Goal: Task Accomplishment & Management: Manage account settings

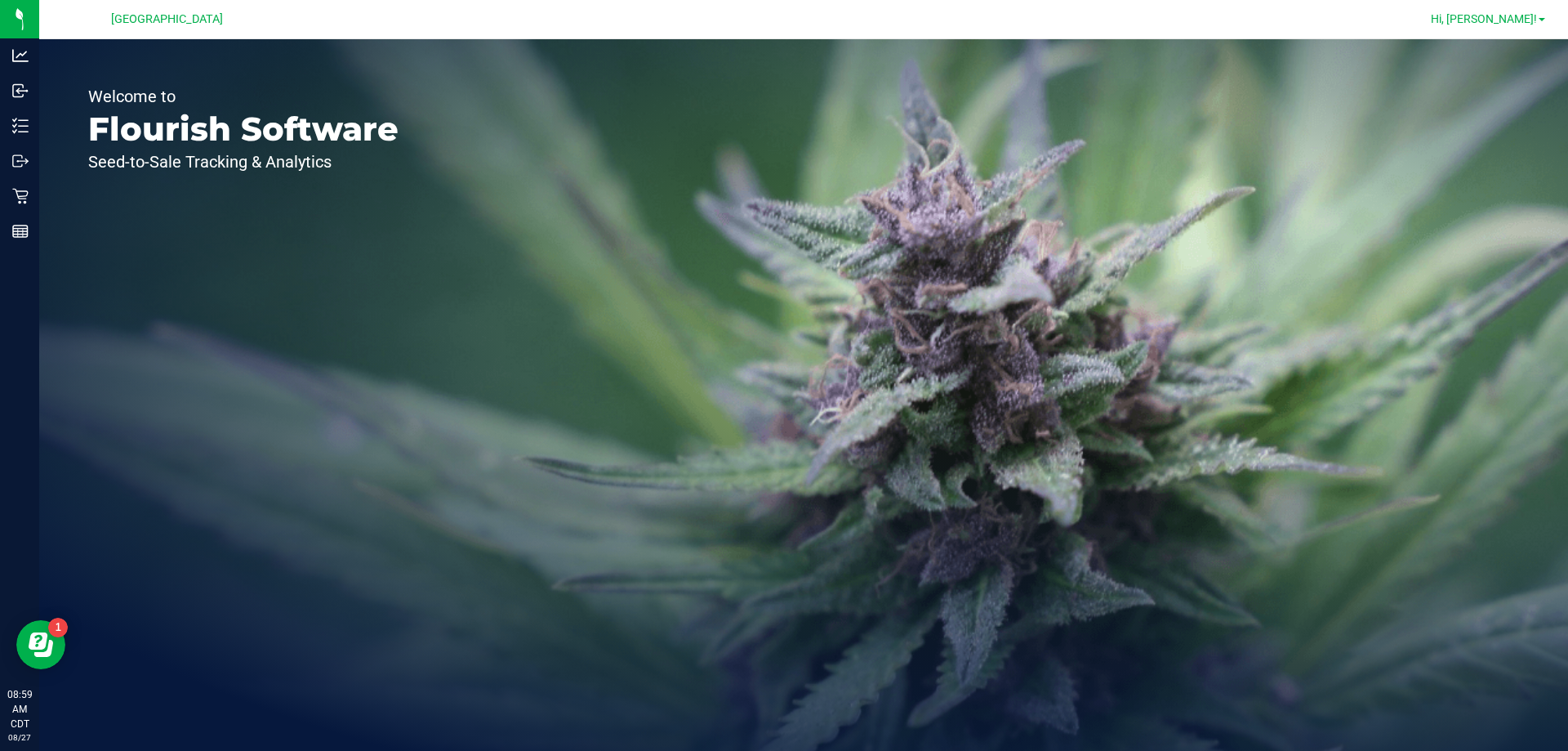
click at [1519, 20] on span "Hi, [PERSON_NAME]!" at bounding box center [1483, 18] width 106 height 13
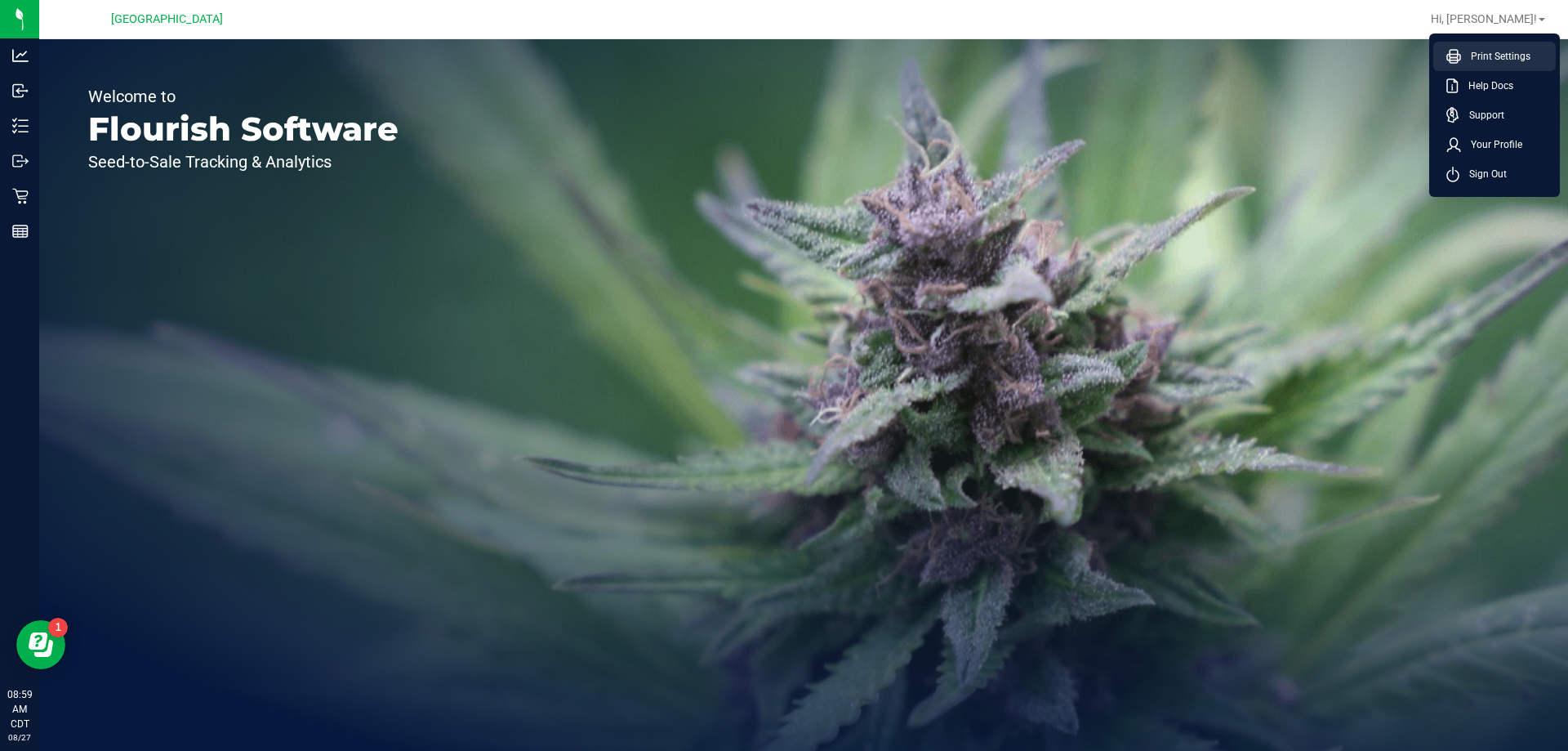
click at [1508, 58] on span "Print Settings" at bounding box center [1496, 56] width 69 height 16
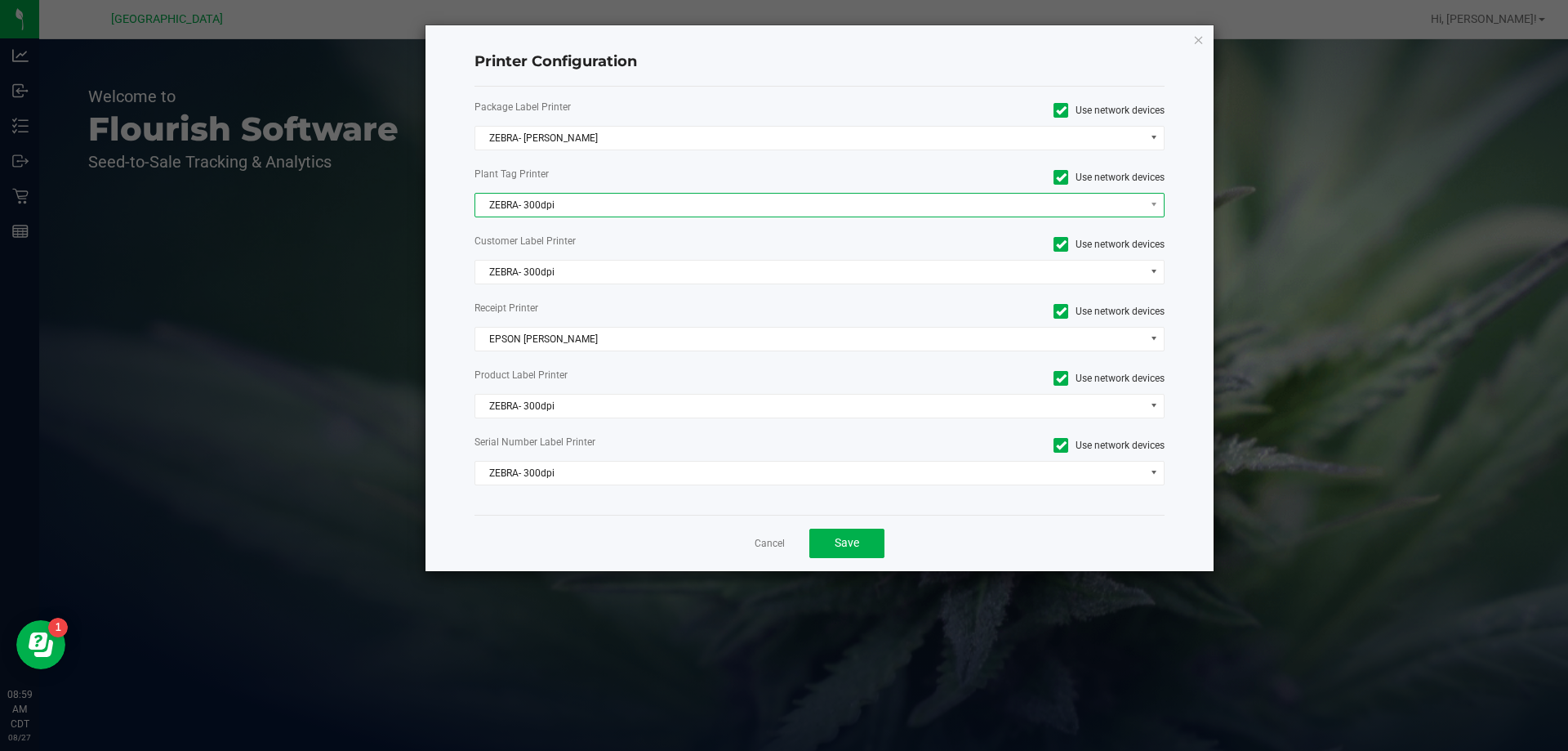
click at [582, 214] on span "ZEBRA- 300dpi" at bounding box center [809, 205] width 669 height 23
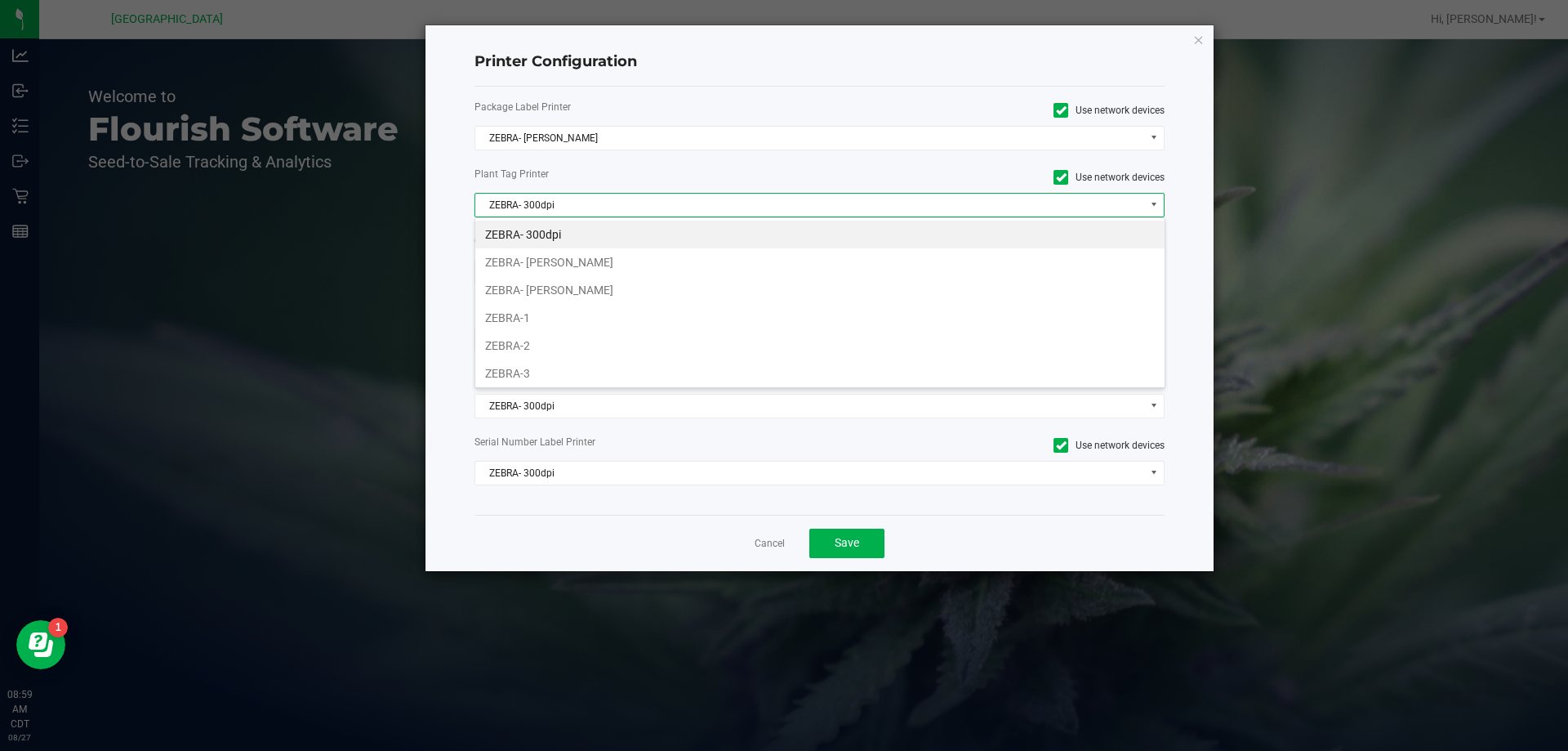
scroll to position [25, 690]
click at [585, 301] on li "ZEBRA- [PERSON_NAME]" at bounding box center [820, 290] width 689 height 28
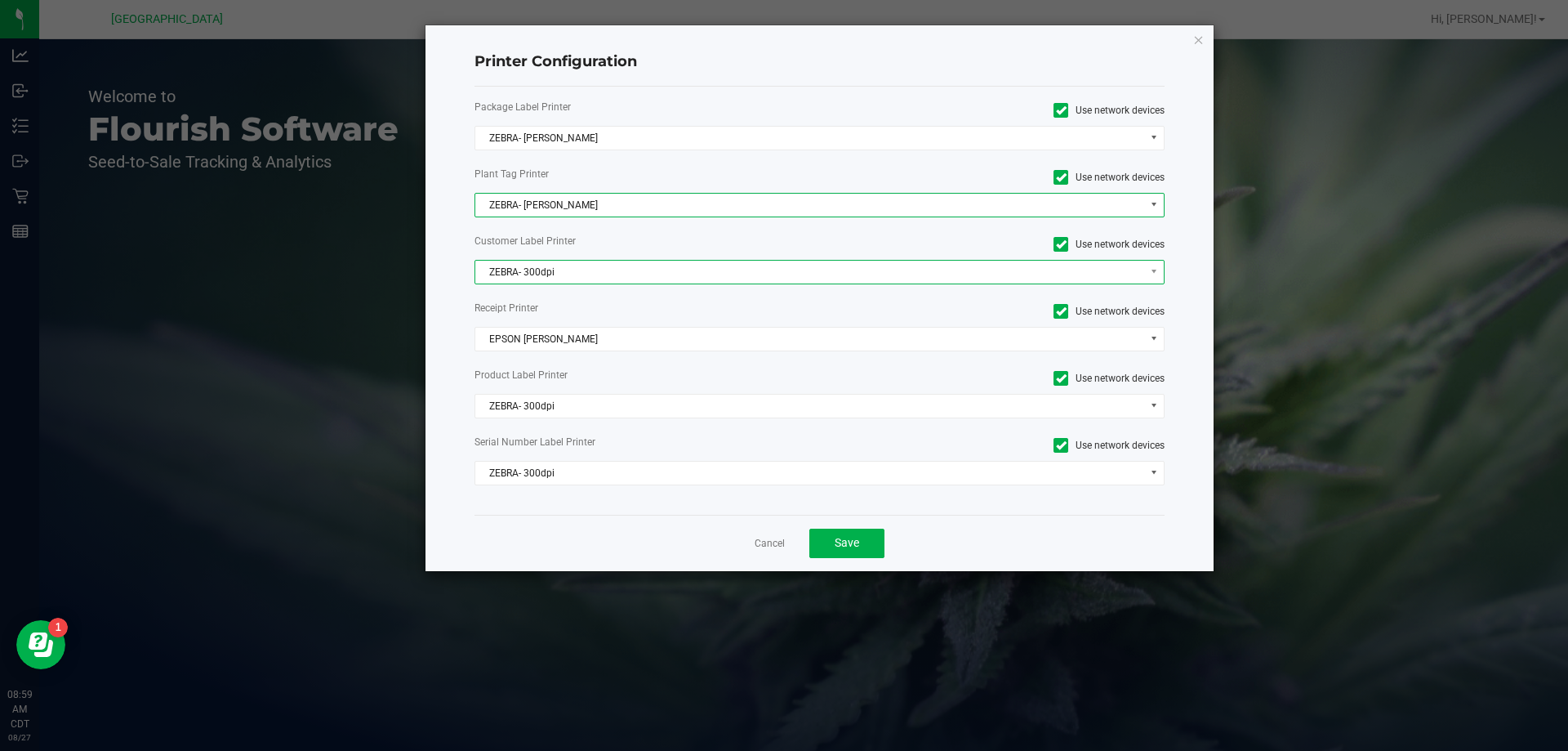
click at [574, 262] on span "ZEBRA- 300dpi" at bounding box center [809, 272] width 669 height 23
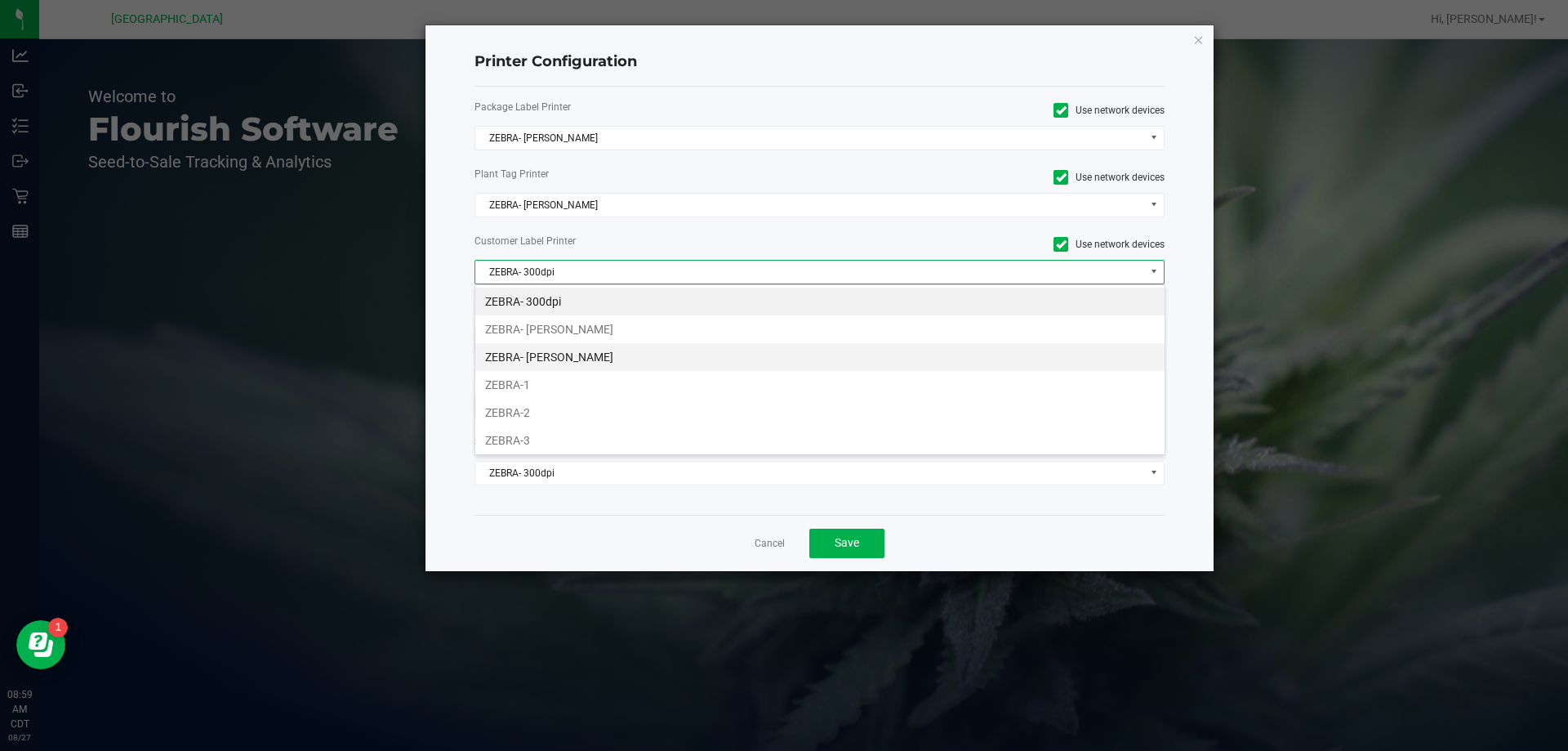
click at [569, 358] on li "ZEBRA- [PERSON_NAME]" at bounding box center [820, 356] width 689 height 28
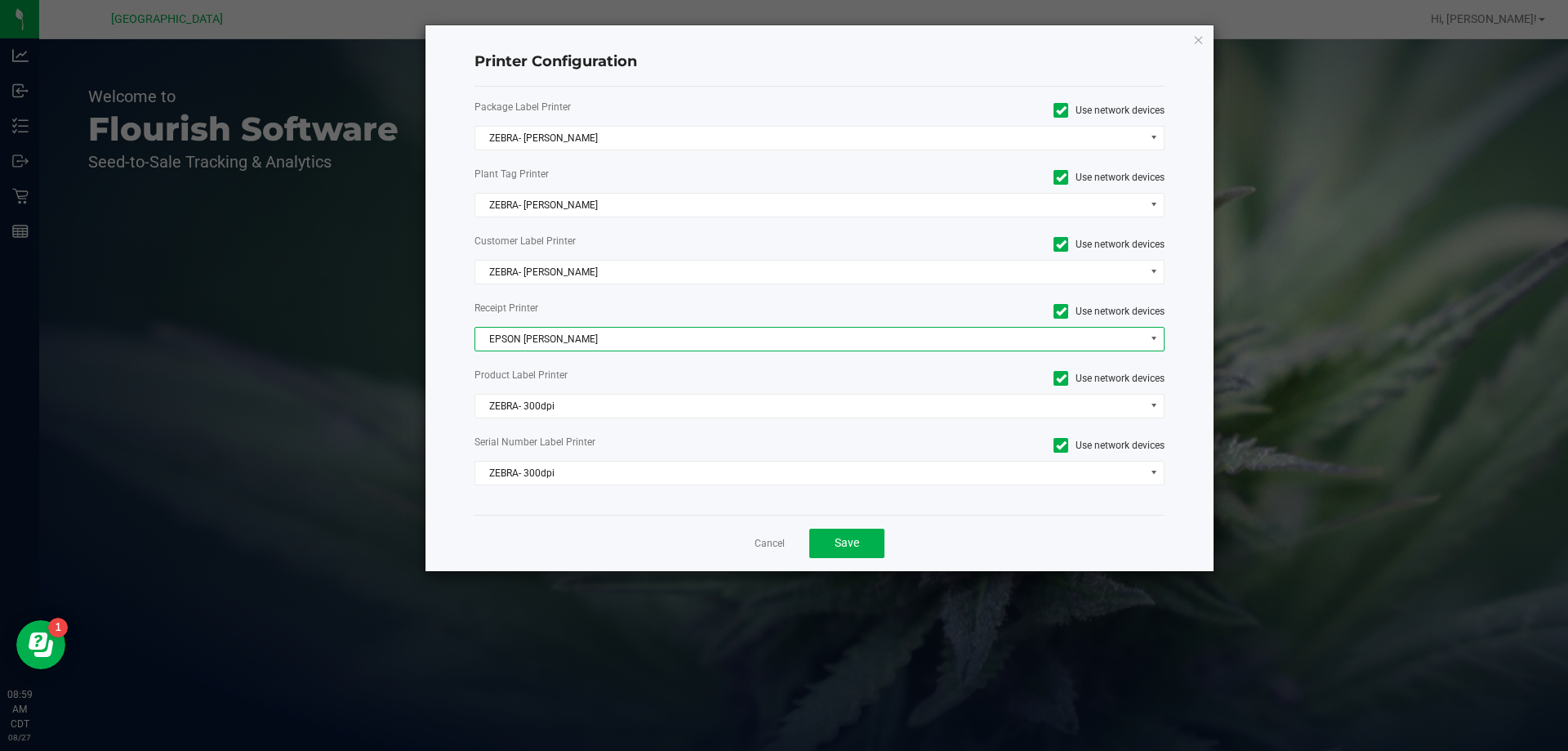
click at [569, 347] on span "EPSON JAY MCCARROLL" at bounding box center [809, 339] width 669 height 23
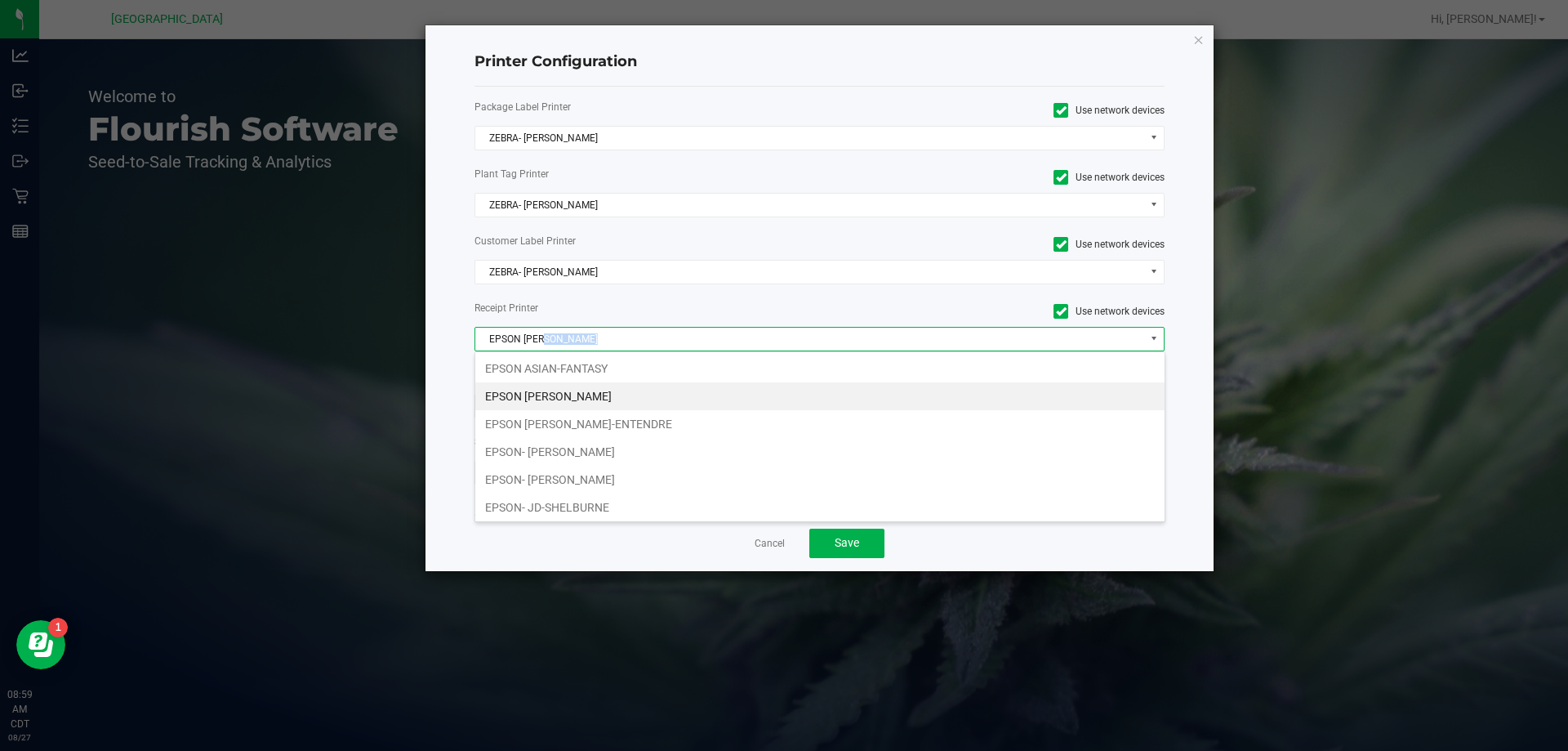
click at [569, 347] on span "EPSON JAY MCCARROLL" at bounding box center [809, 339] width 669 height 23
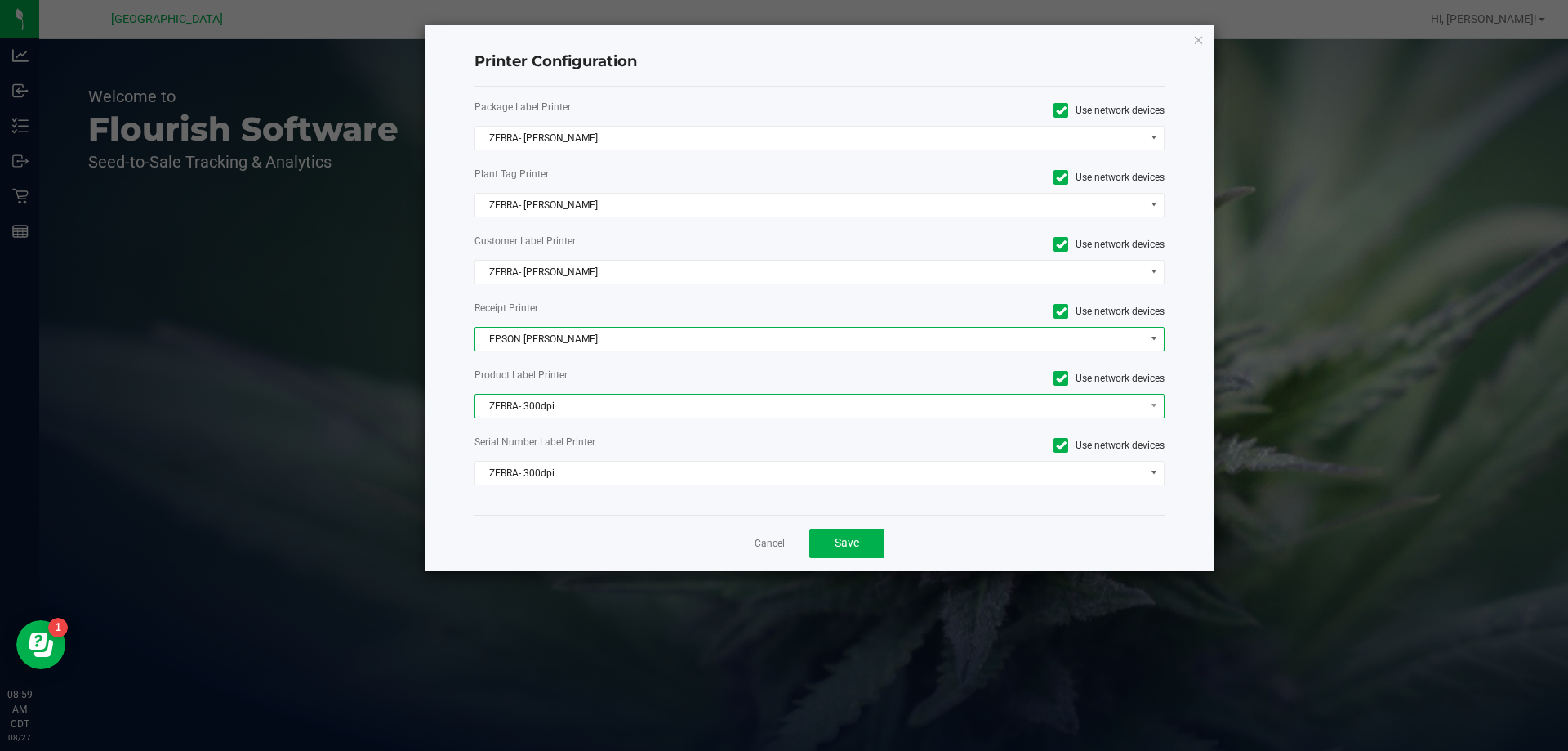
click at [608, 411] on span "ZEBRA- 300dpi" at bounding box center [809, 406] width 669 height 23
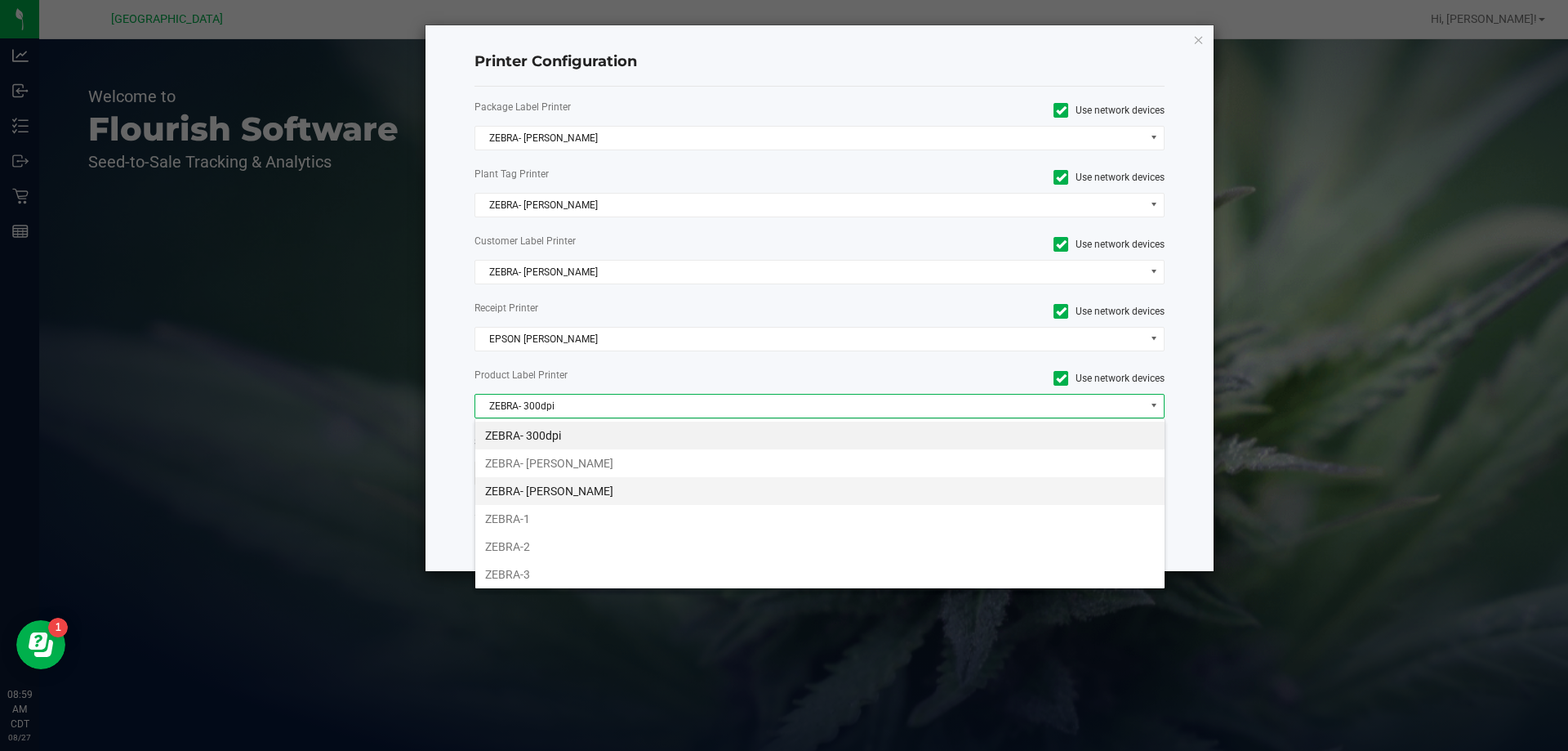
click at [588, 483] on li "ZEBRA- [PERSON_NAME]" at bounding box center [820, 490] width 689 height 28
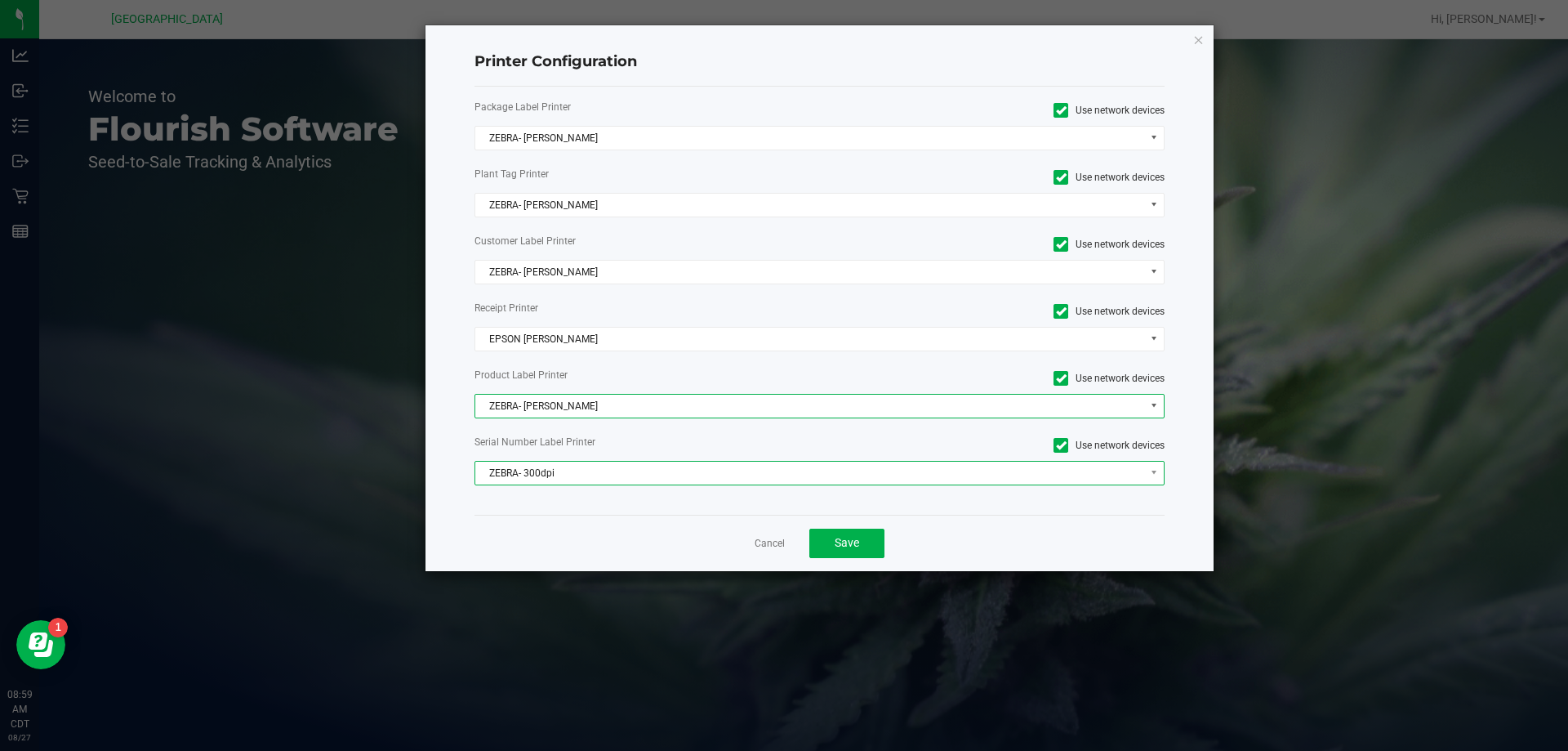
click at [585, 470] on span "ZEBRA- 300dpi" at bounding box center [809, 472] width 669 height 23
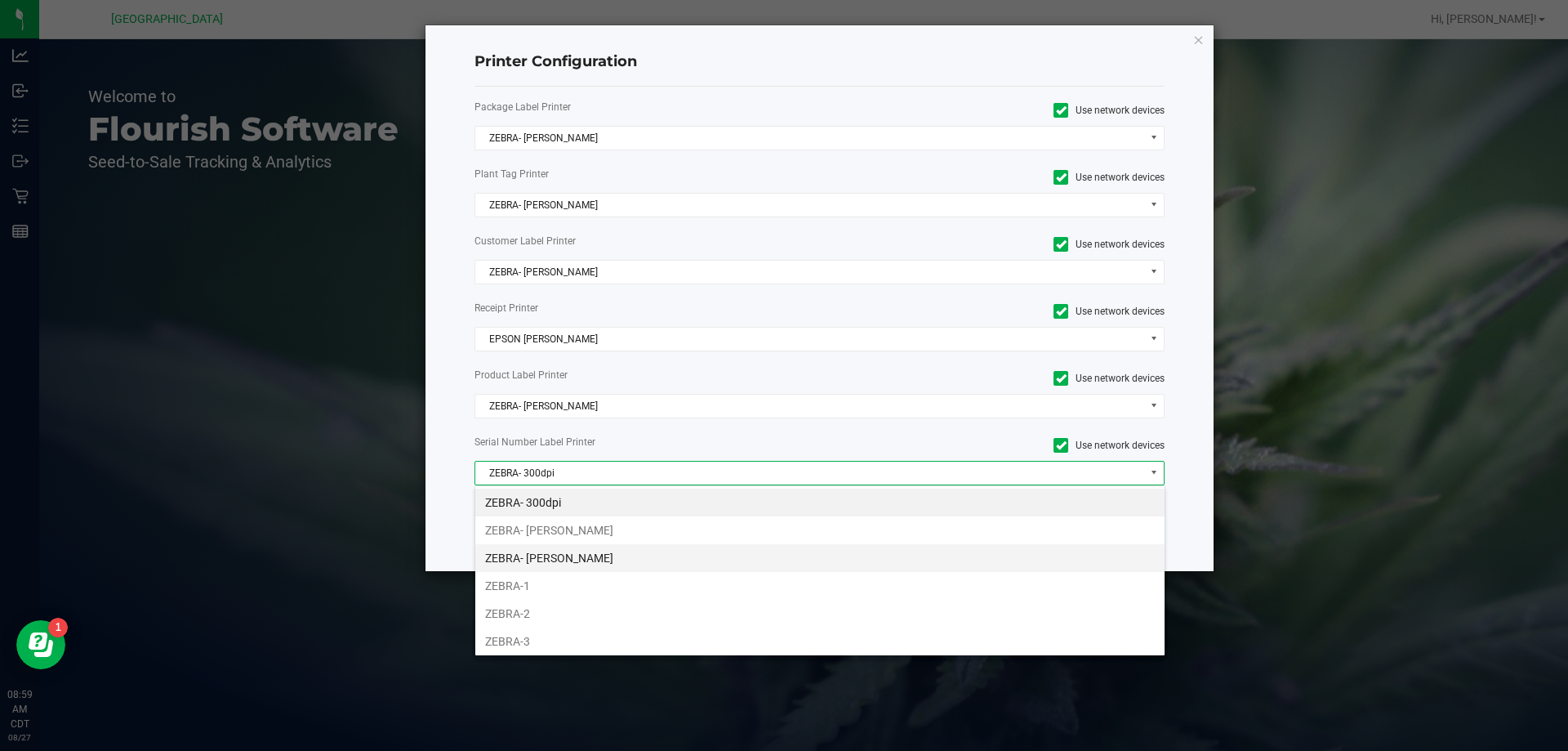
click at [585, 547] on li "ZEBRA- [PERSON_NAME]" at bounding box center [820, 557] width 689 height 28
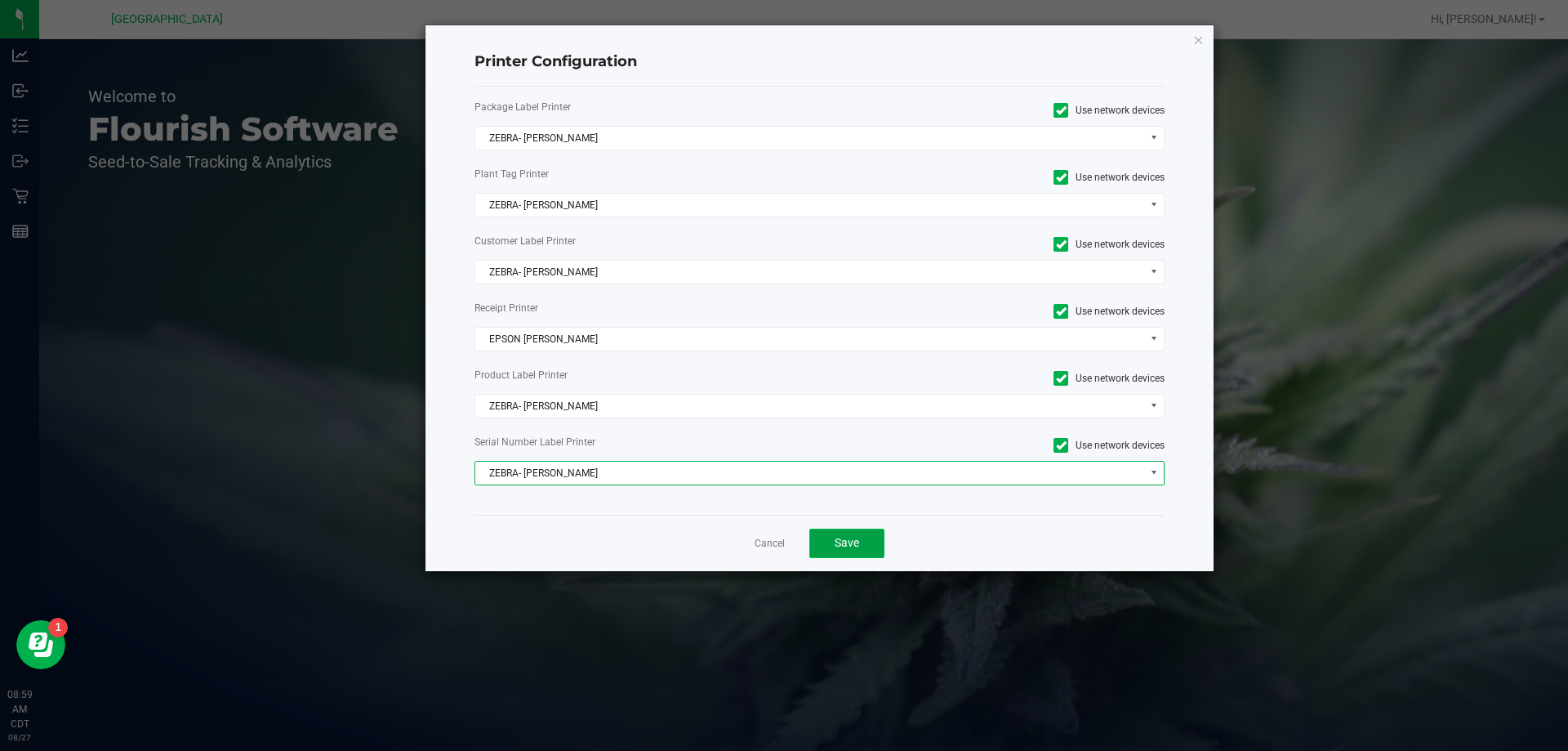
click at [838, 550] on button "Save" at bounding box center [847, 543] width 75 height 30
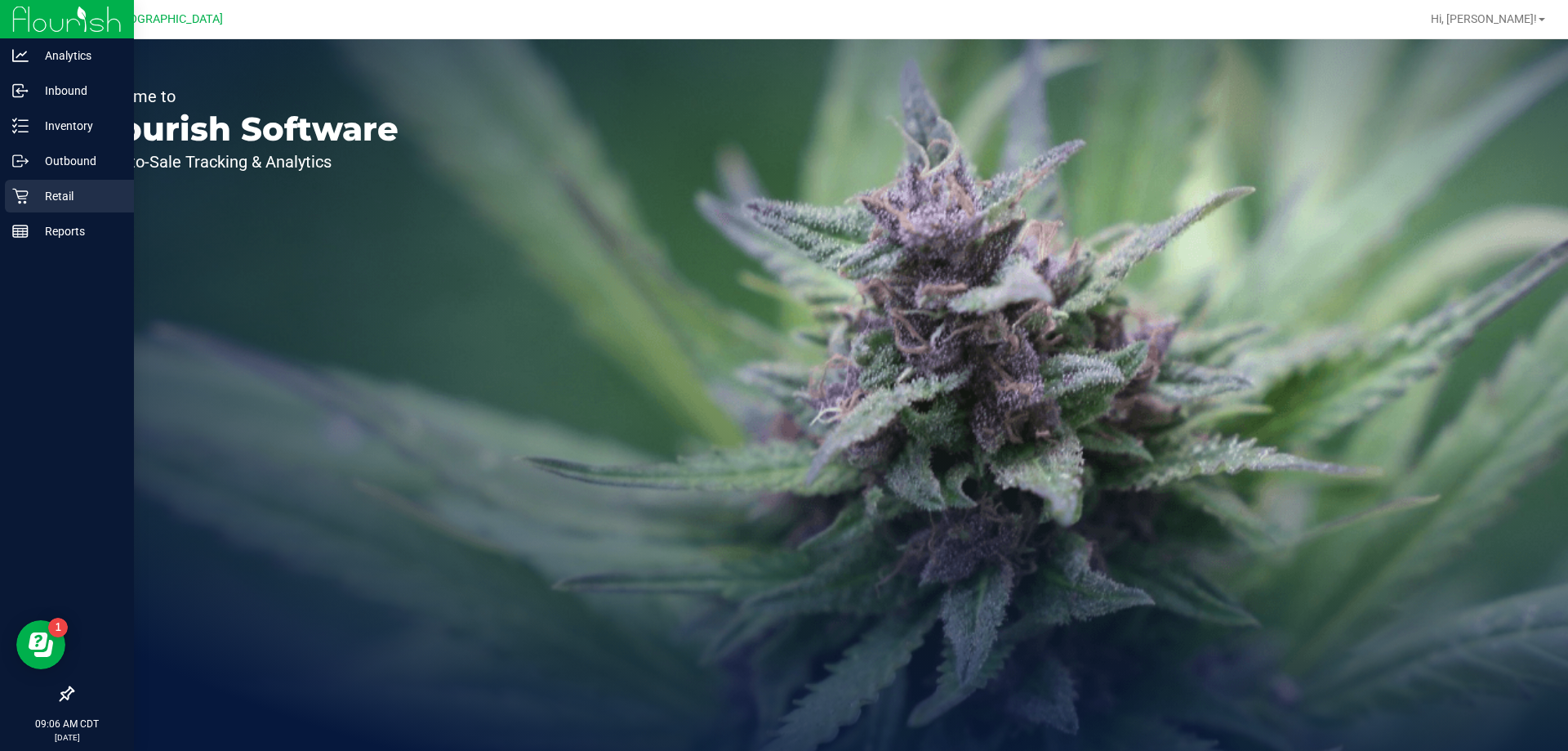
click at [36, 191] on p "Retail" at bounding box center [78, 196] width 98 height 19
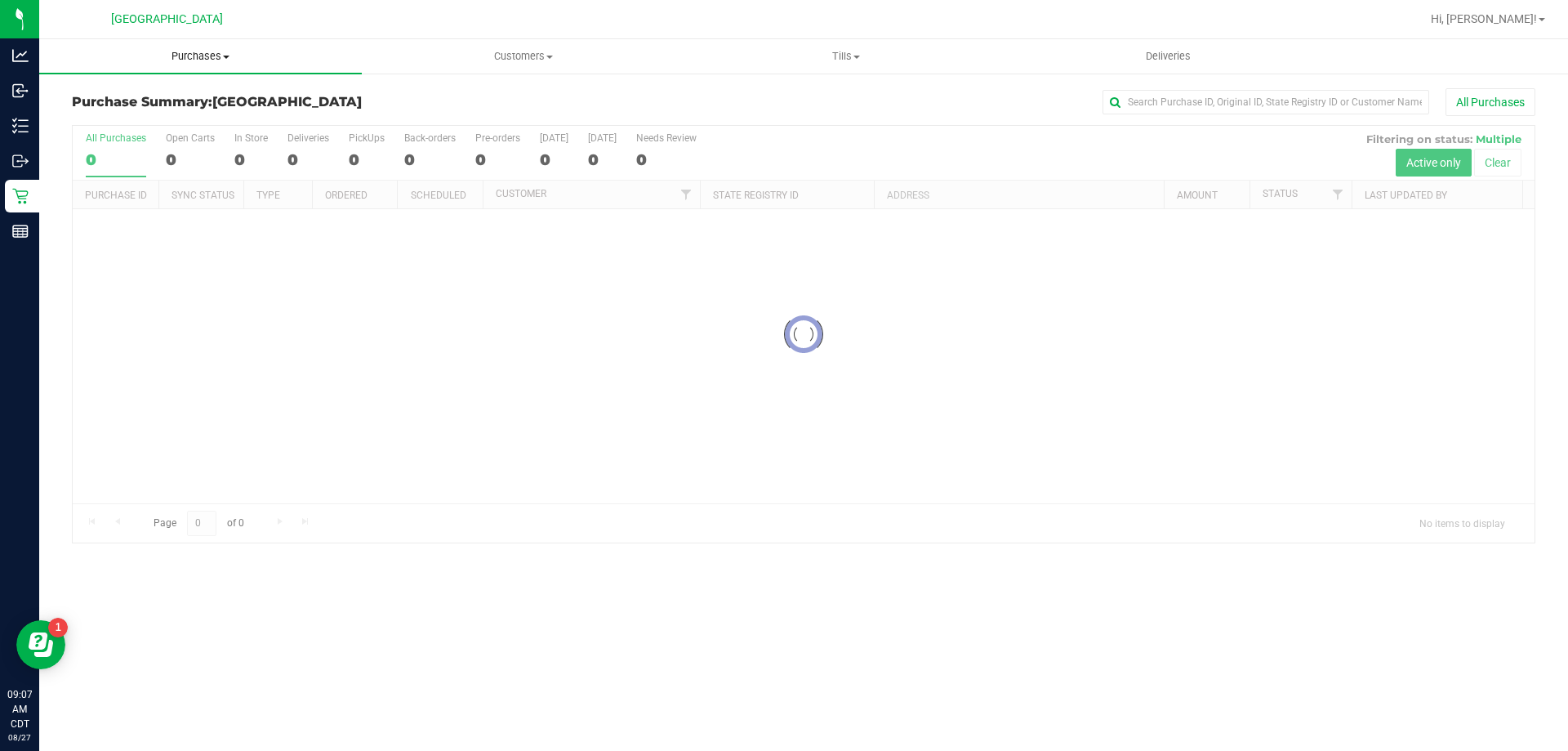
click at [189, 55] on span "Purchases" at bounding box center [200, 56] width 323 height 14
click at [104, 112] on span "Fulfillment" at bounding box center [90, 118] width 102 height 14
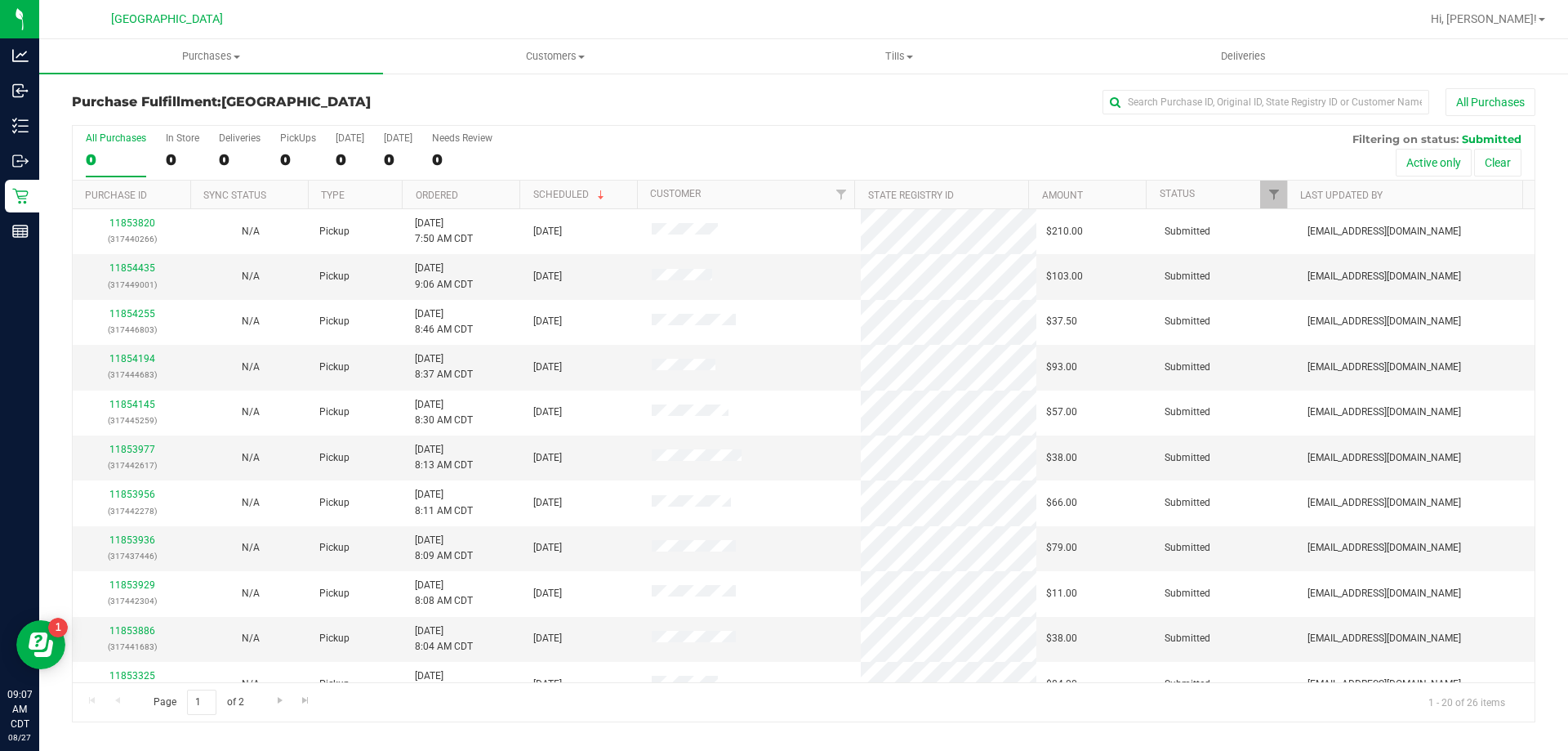
click at [478, 202] on th "Ordered" at bounding box center [461, 195] width 118 height 29
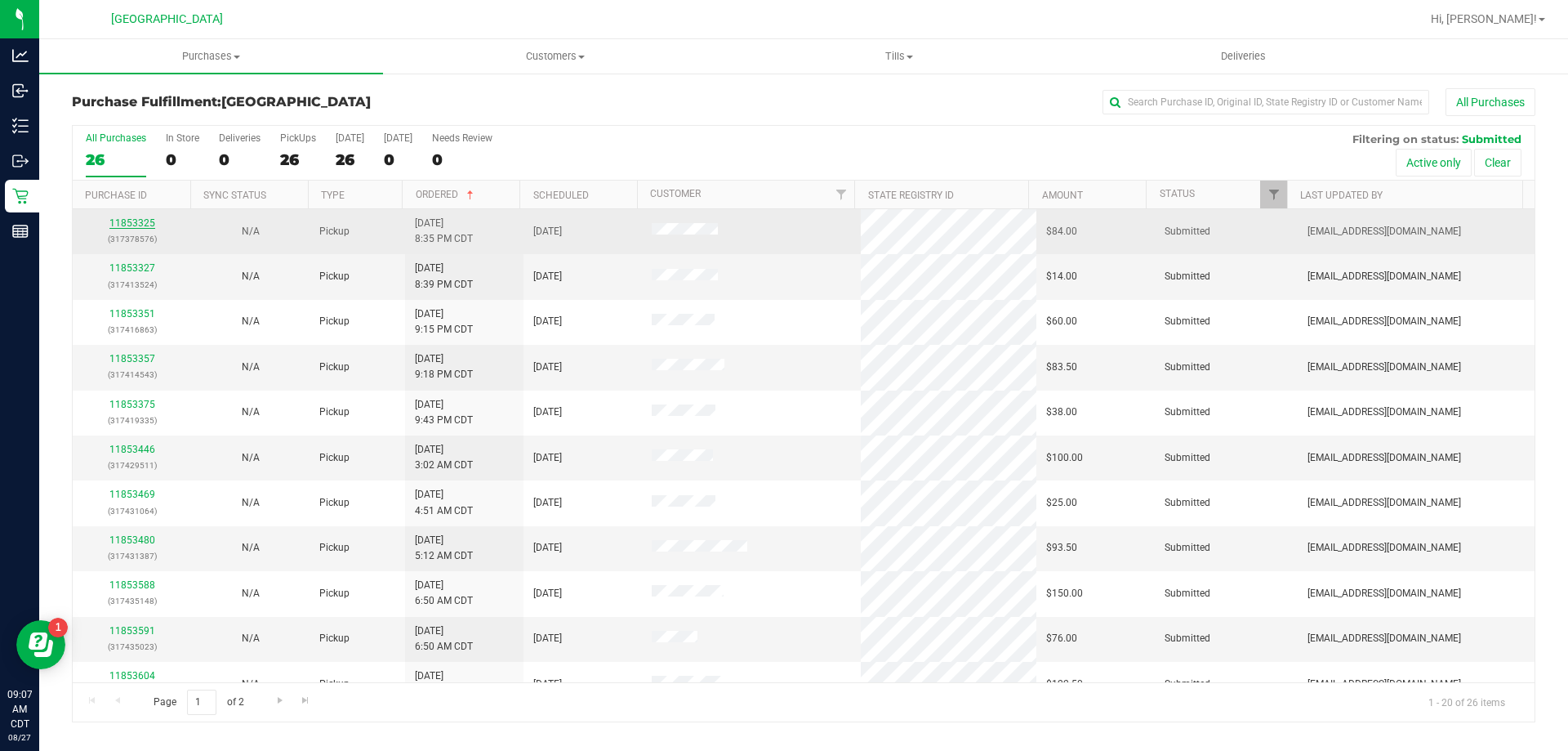
click at [138, 223] on link "11853325" at bounding box center [132, 224] width 46 height 12
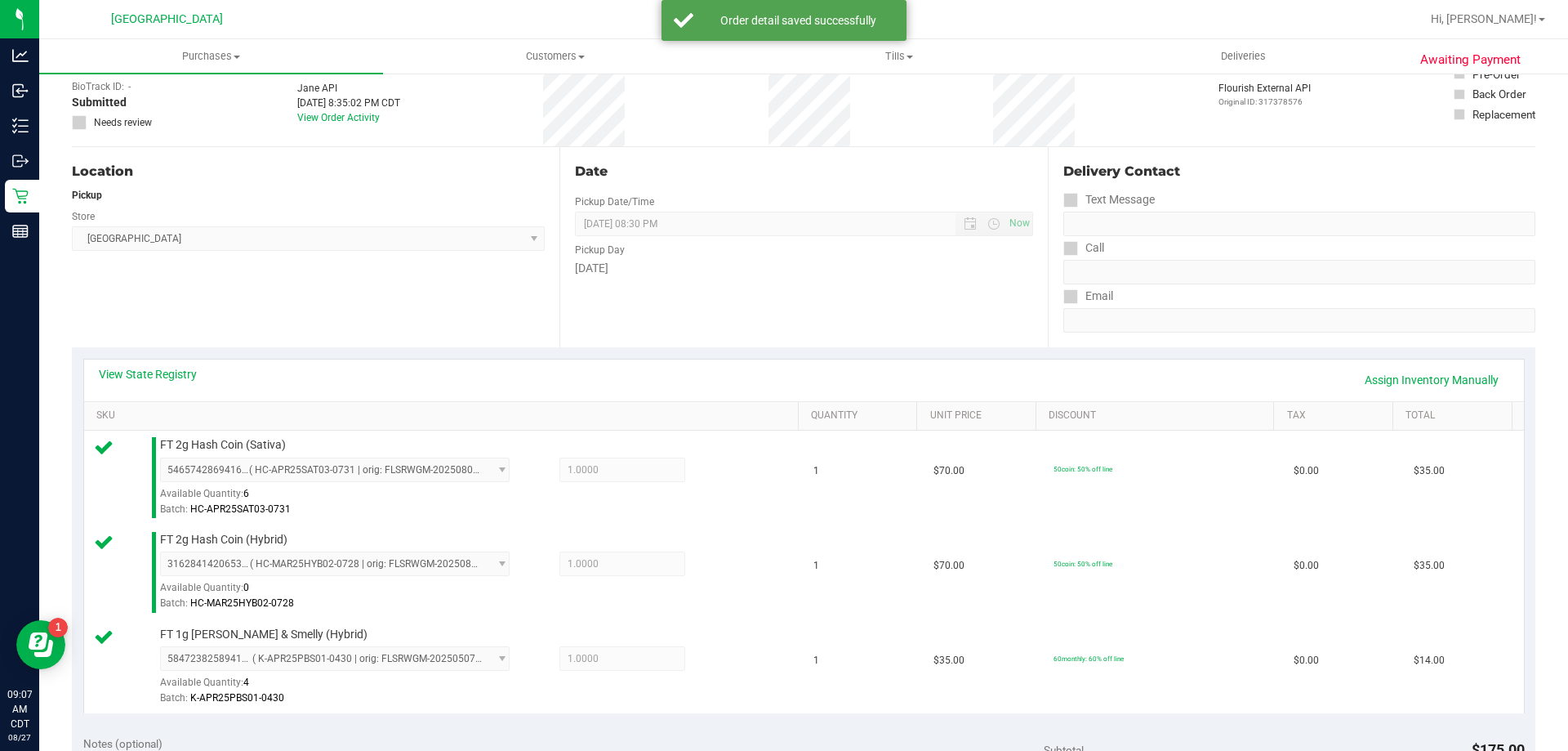
scroll to position [408, 0]
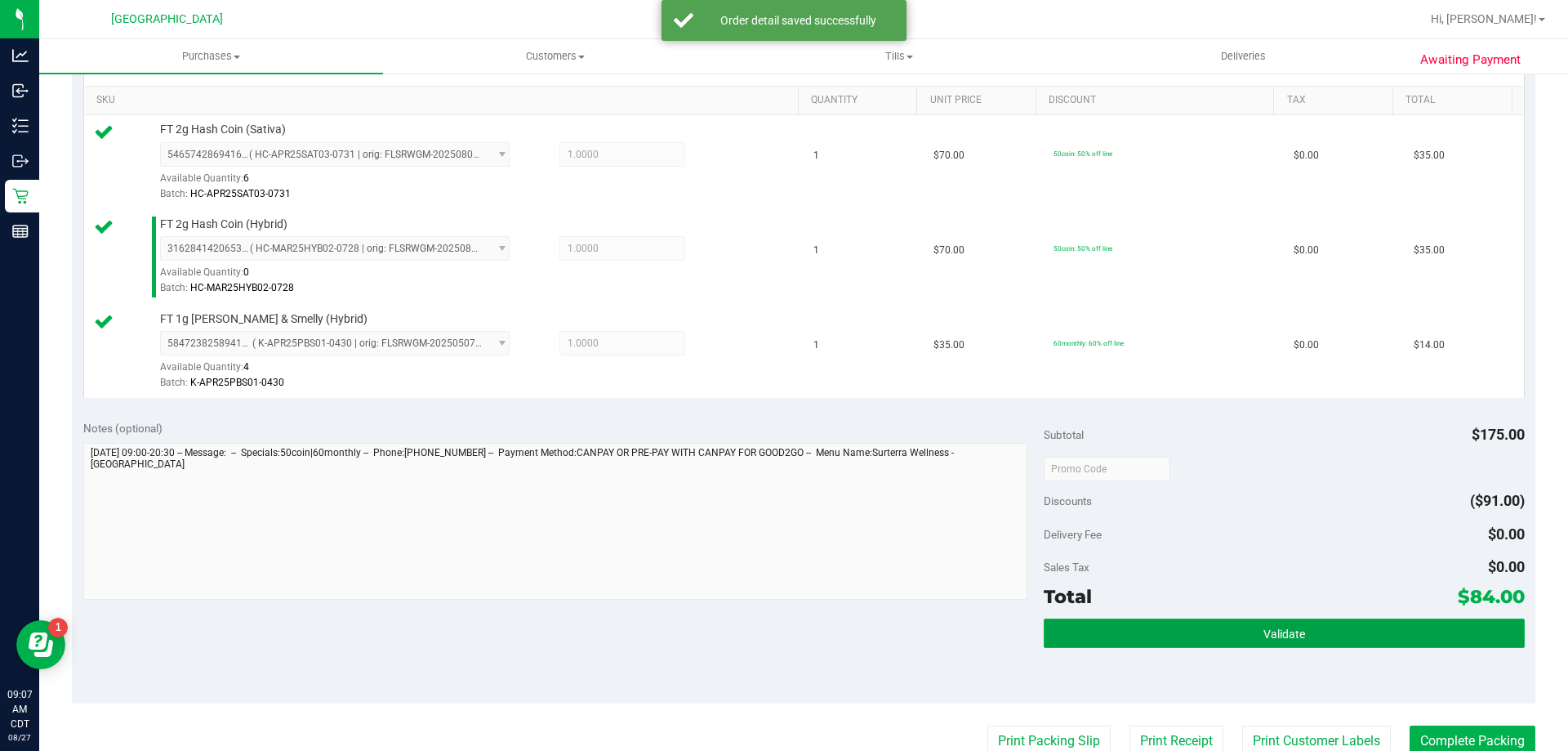
click at [1101, 629] on button "Validate" at bounding box center [1284, 632] width 480 height 30
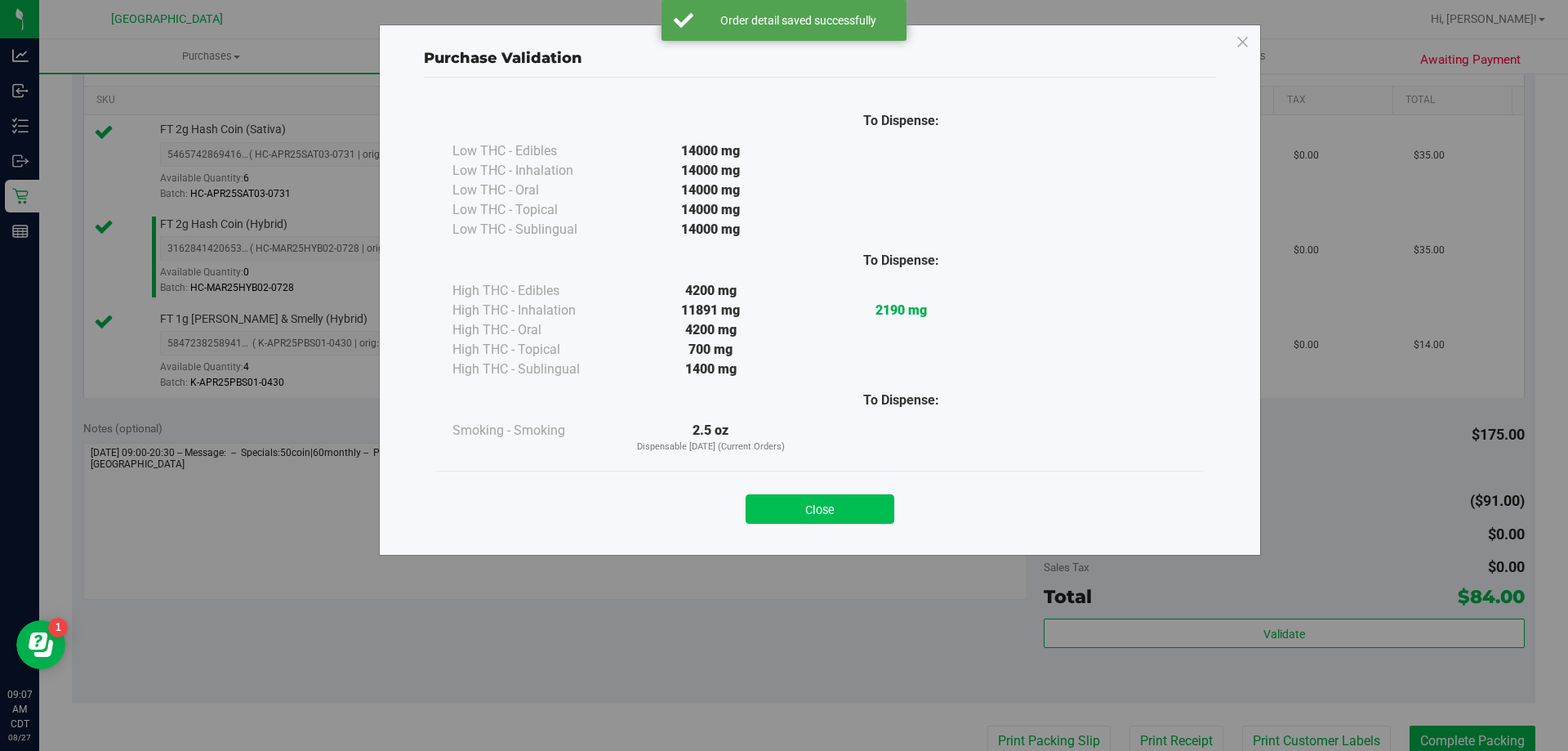
click at [856, 508] on button "Close" at bounding box center [820, 509] width 149 height 30
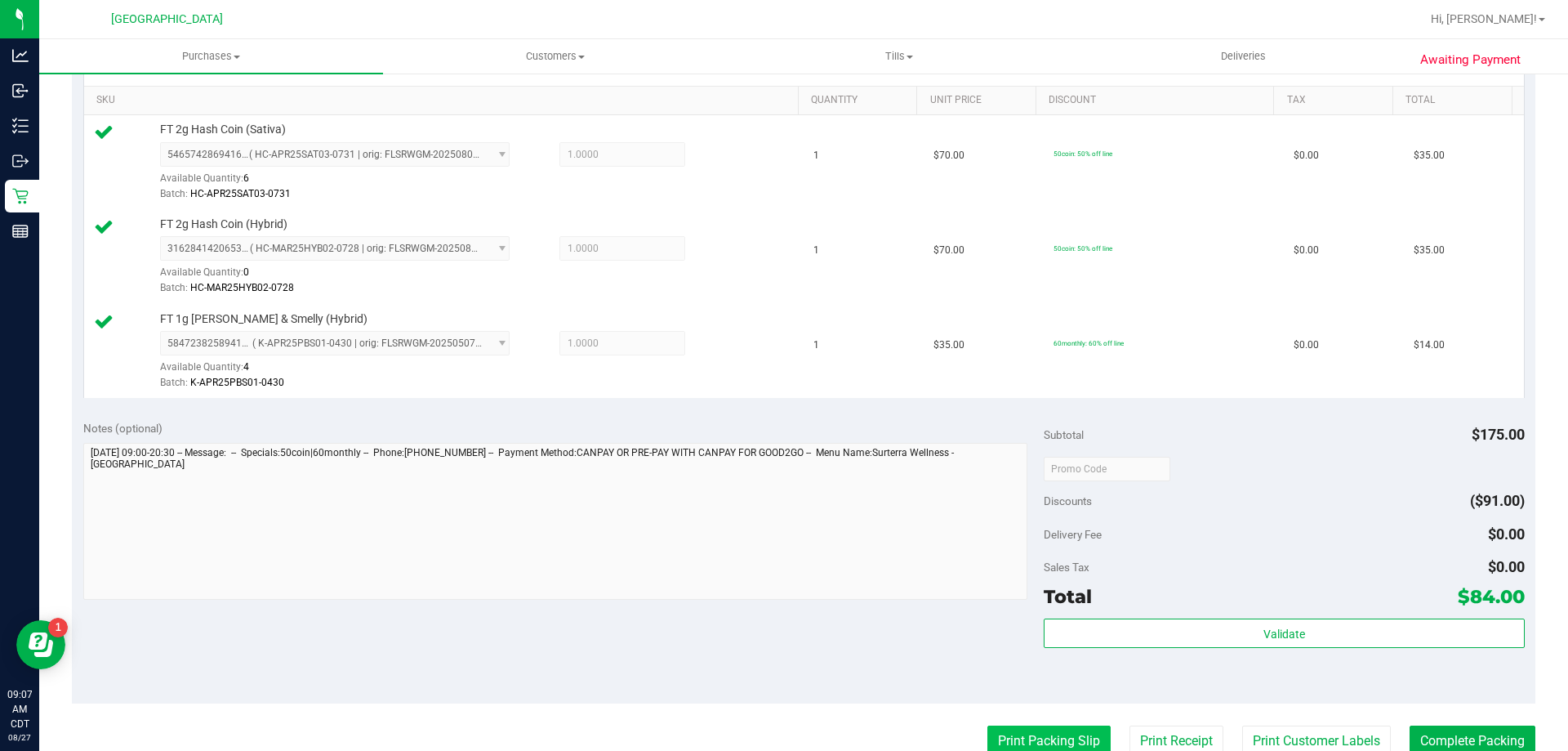
click at [1009, 744] on button "Print Packing Slip" at bounding box center [1049, 741] width 124 height 31
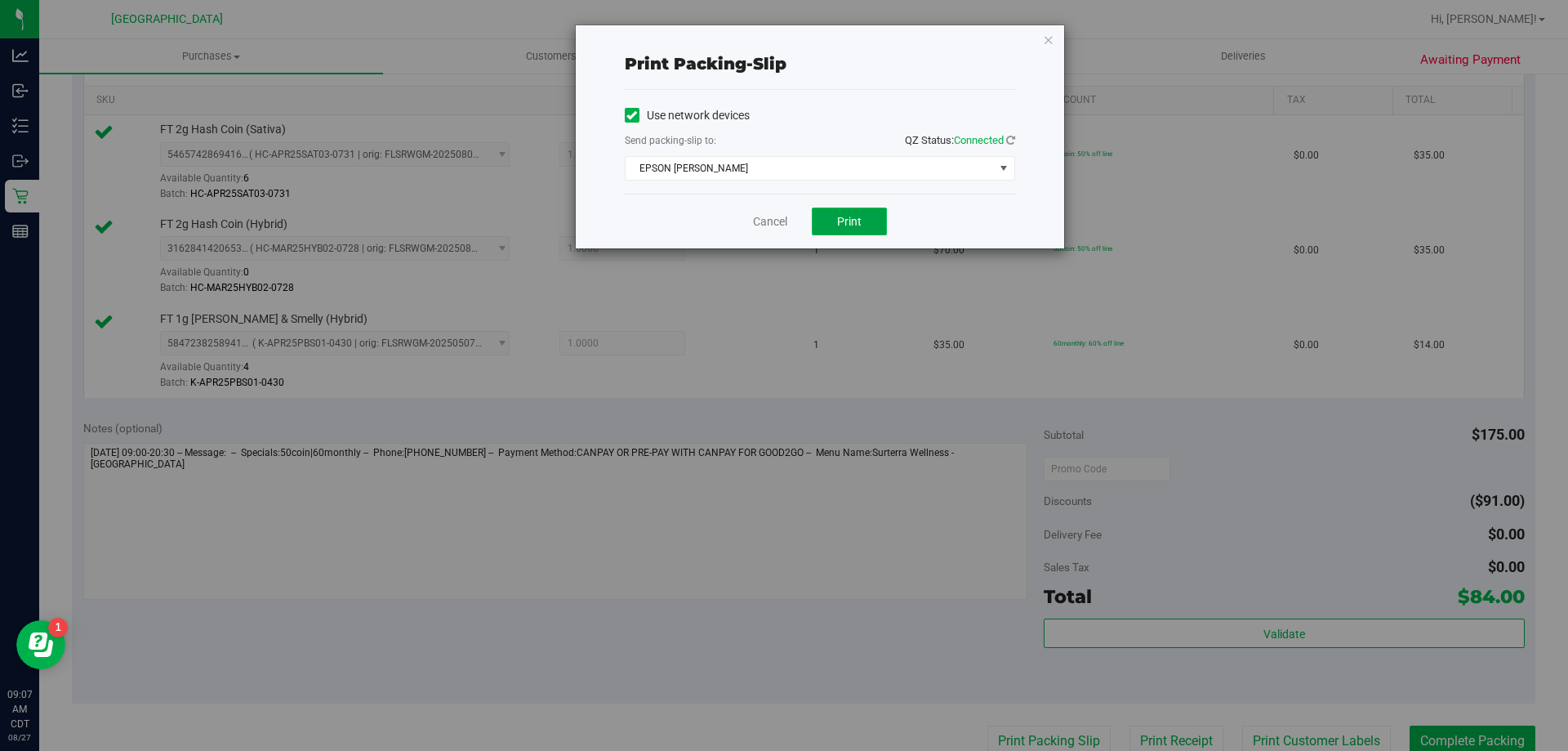
click at [839, 225] on span "Print" at bounding box center [849, 221] width 25 height 13
click at [760, 226] on link "Cancel" at bounding box center [770, 222] width 35 height 17
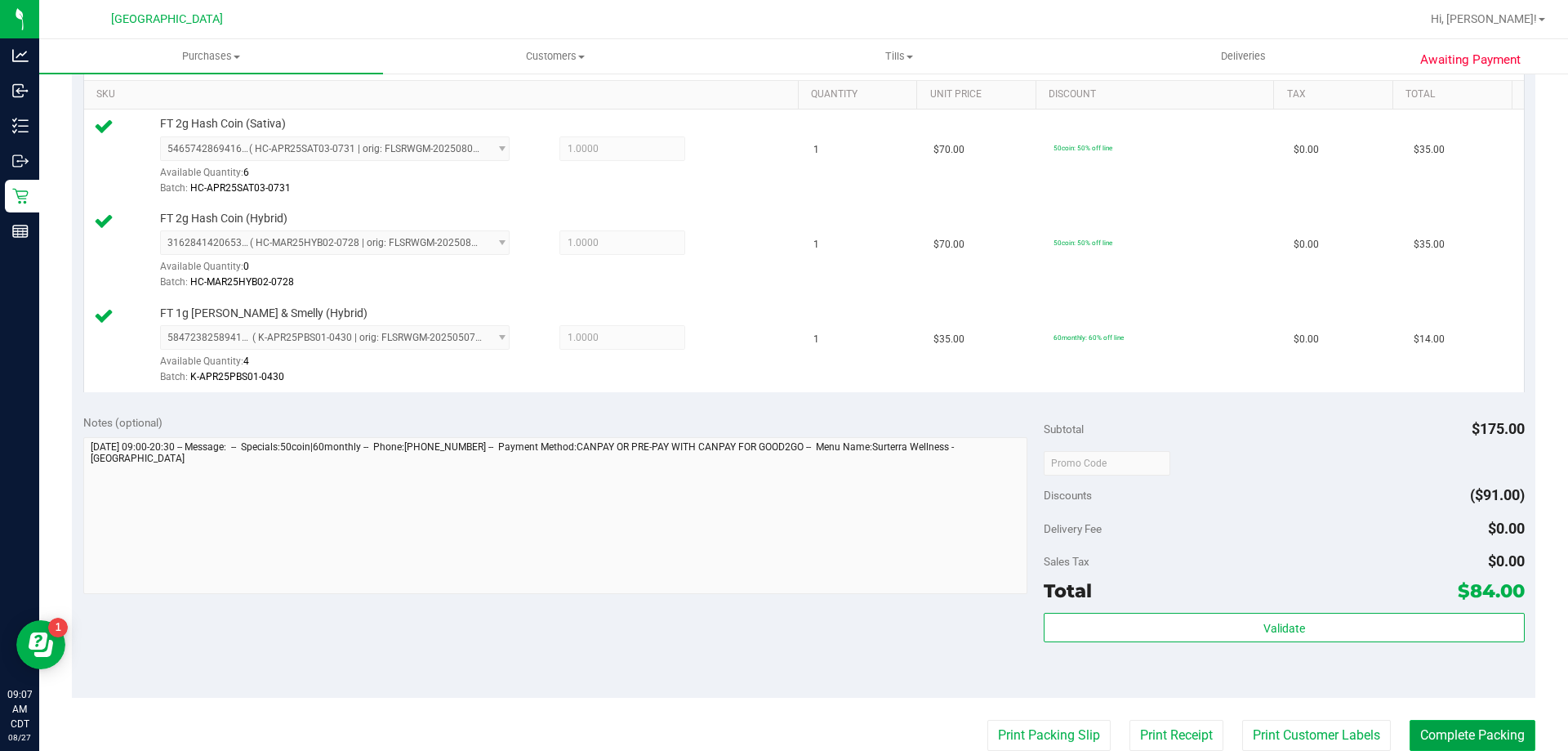
click at [1421, 726] on button "Complete Packing" at bounding box center [1472, 735] width 126 height 31
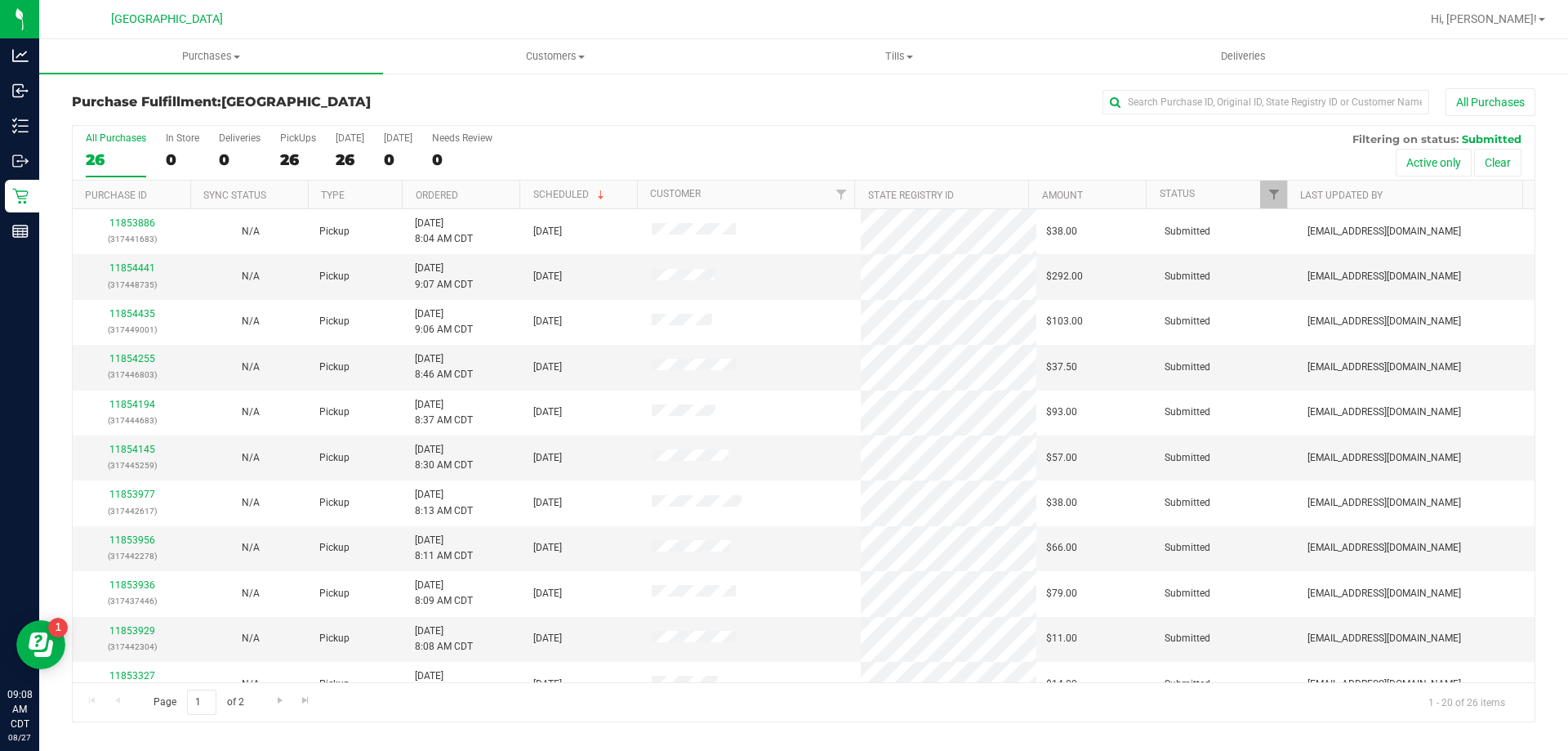
click at [485, 193] on th "Ordered" at bounding box center [461, 195] width 118 height 29
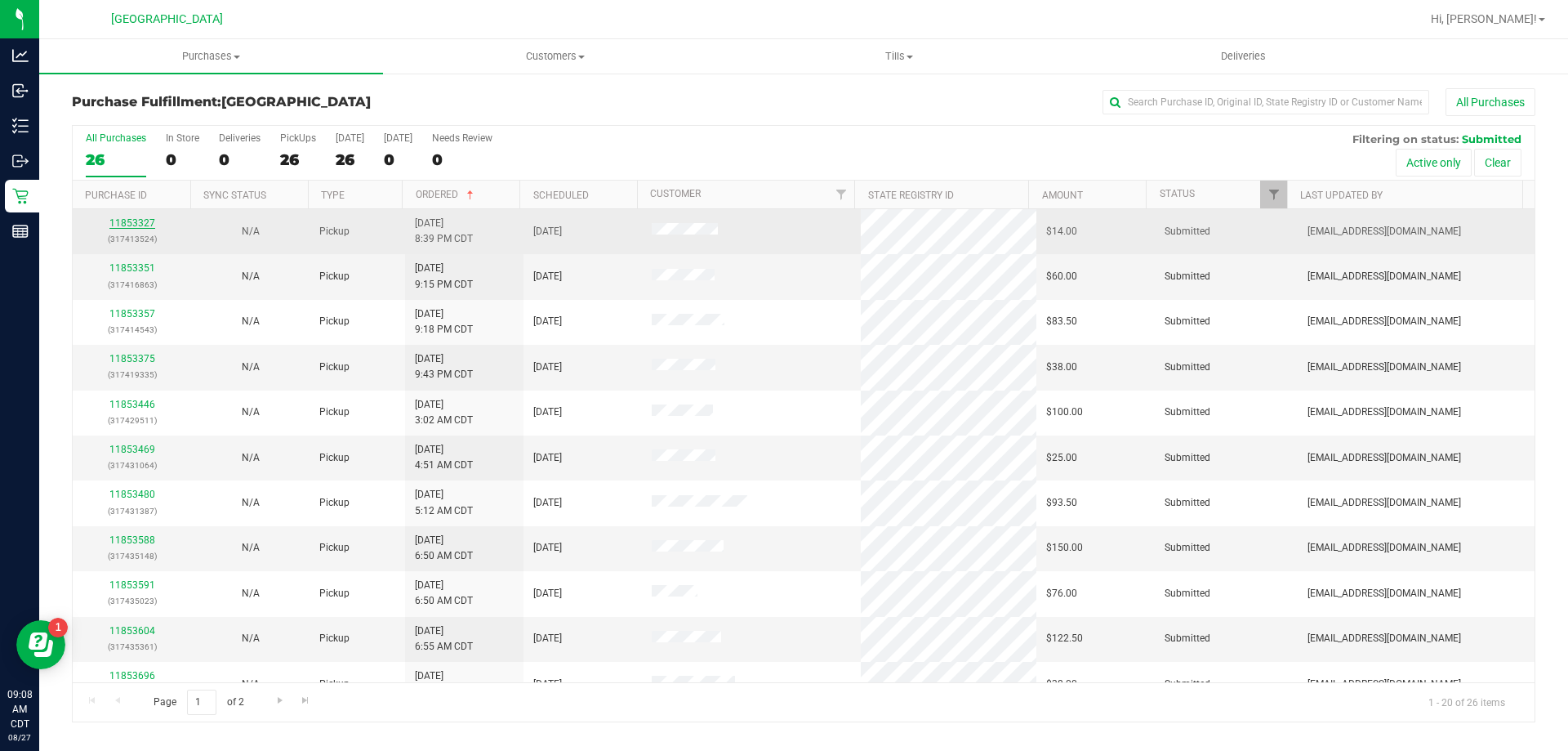
click at [139, 223] on link "11853327" at bounding box center [132, 224] width 46 height 12
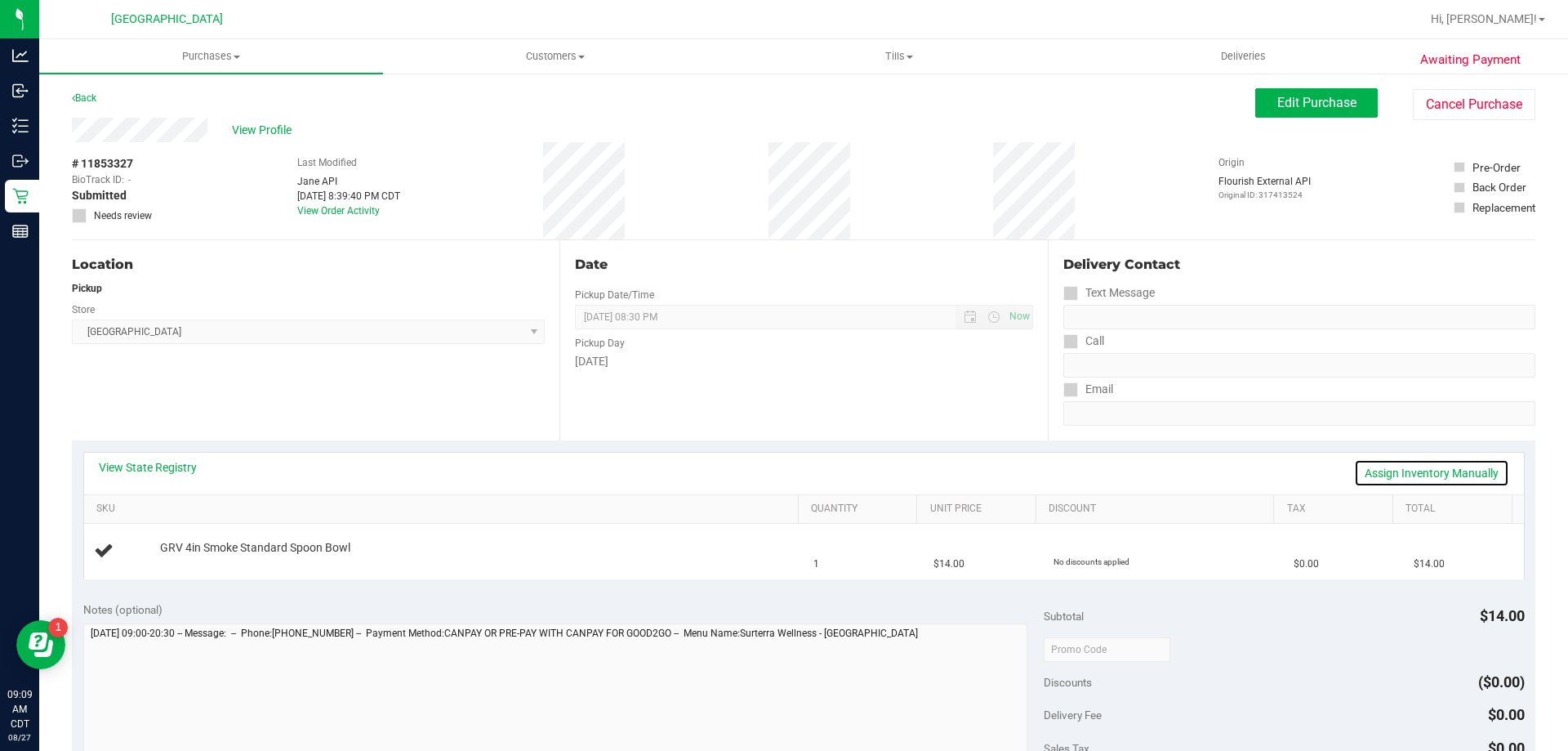
click at [1372, 473] on link "Assign Inventory Manually" at bounding box center [1431, 472] width 155 height 28
click at [1459, 473] on link "Save & Exit" at bounding box center [1471, 472] width 77 height 28
click at [1389, 468] on link "Assign Inventory Manually" at bounding box center [1431, 472] width 155 height 28
click at [255, 560] on div "No packages available" at bounding box center [475, 559] width 631 height 15
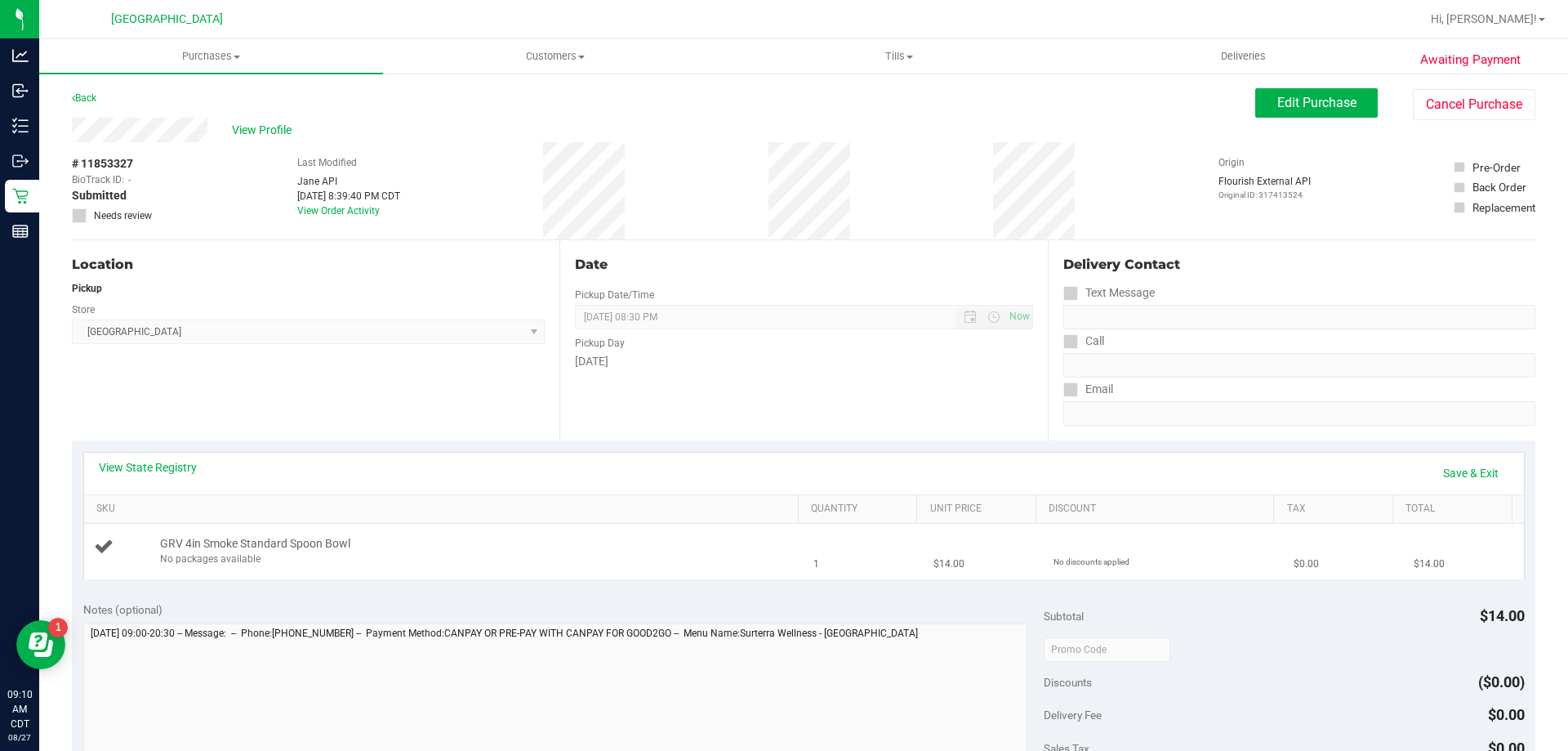
click at [255, 560] on div "No packages available" at bounding box center [475, 559] width 631 height 15
drag, startPoint x: 266, startPoint y: 560, endPoint x: 274, endPoint y: 555, distance: 9.4
click at [268, 559] on div "No packages available" at bounding box center [475, 559] width 631 height 15
click at [544, 569] on td "GRV 4in Smoke Standard Spoon Bowl No packages available" at bounding box center [444, 550] width 721 height 55
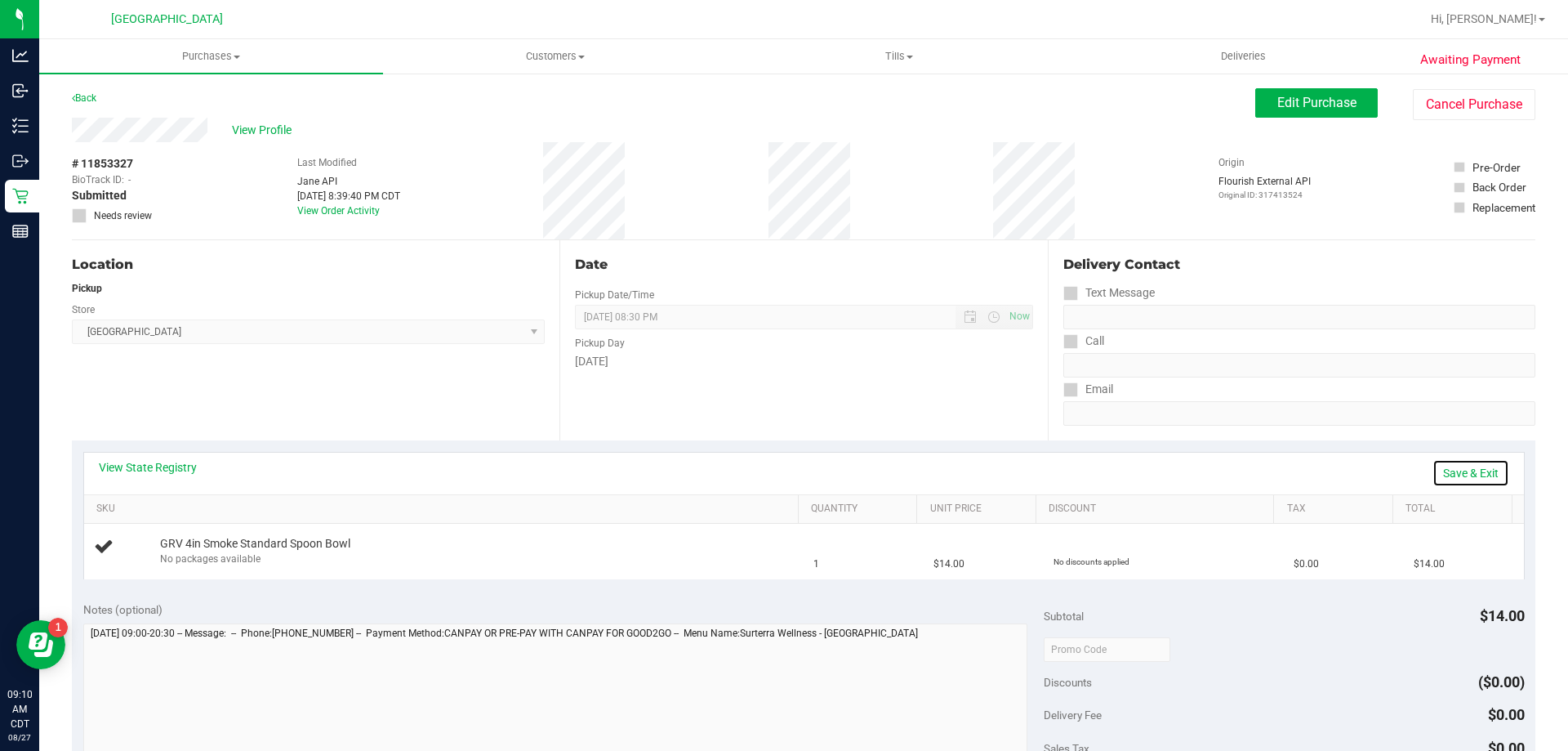
click at [1443, 472] on link "Save & Exit" at bounding box center [1471, 472] width 77 height 28
click at [219, 57] on span "Purchases" at bounding box center [211, 56] width 344 height 14
click at [89, 113] on span "Fulfillment" at bounding box center [90, 118] width 102 height 14
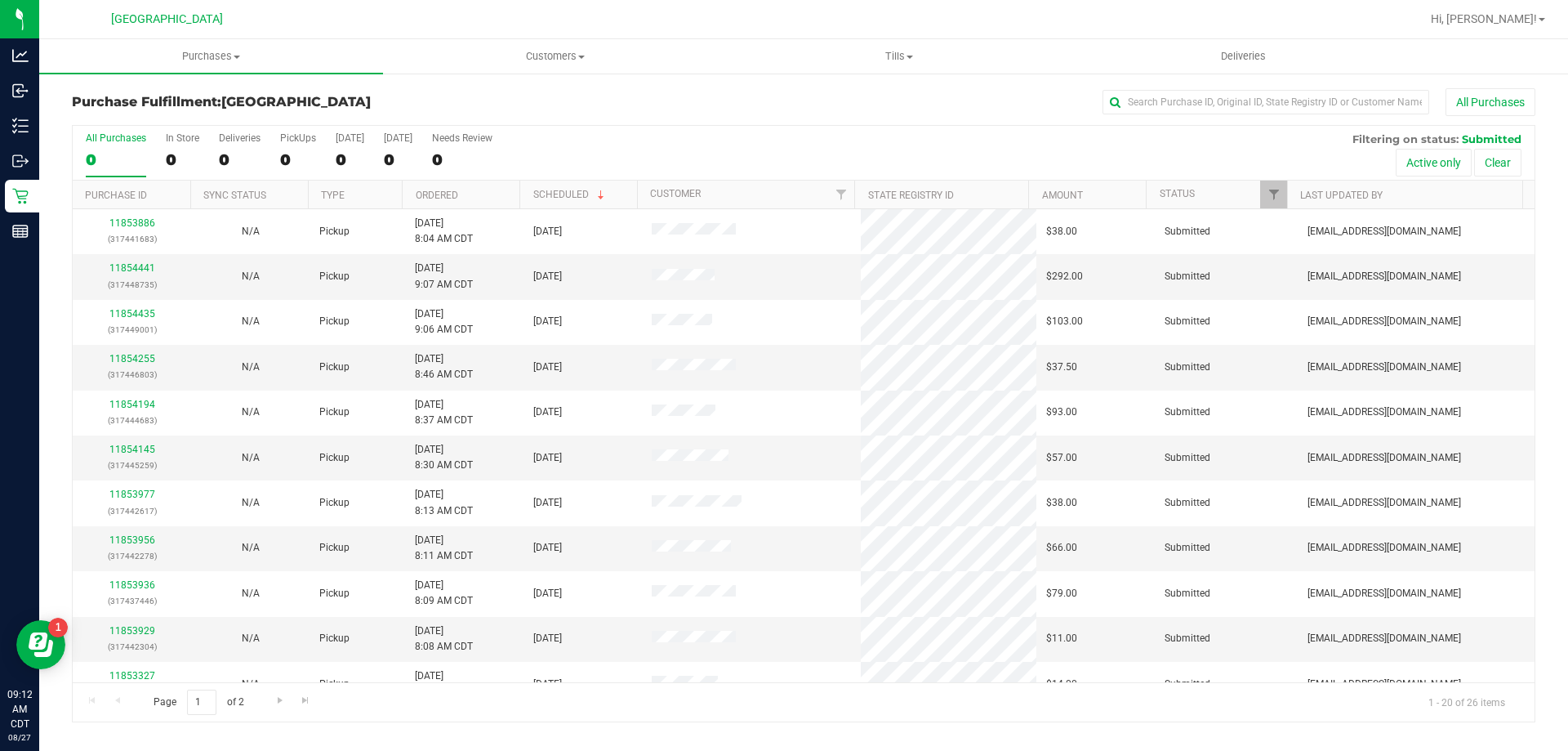
click at [481, 193] on th "Ordered" at bounding box center [461, 195] width 118 height 29
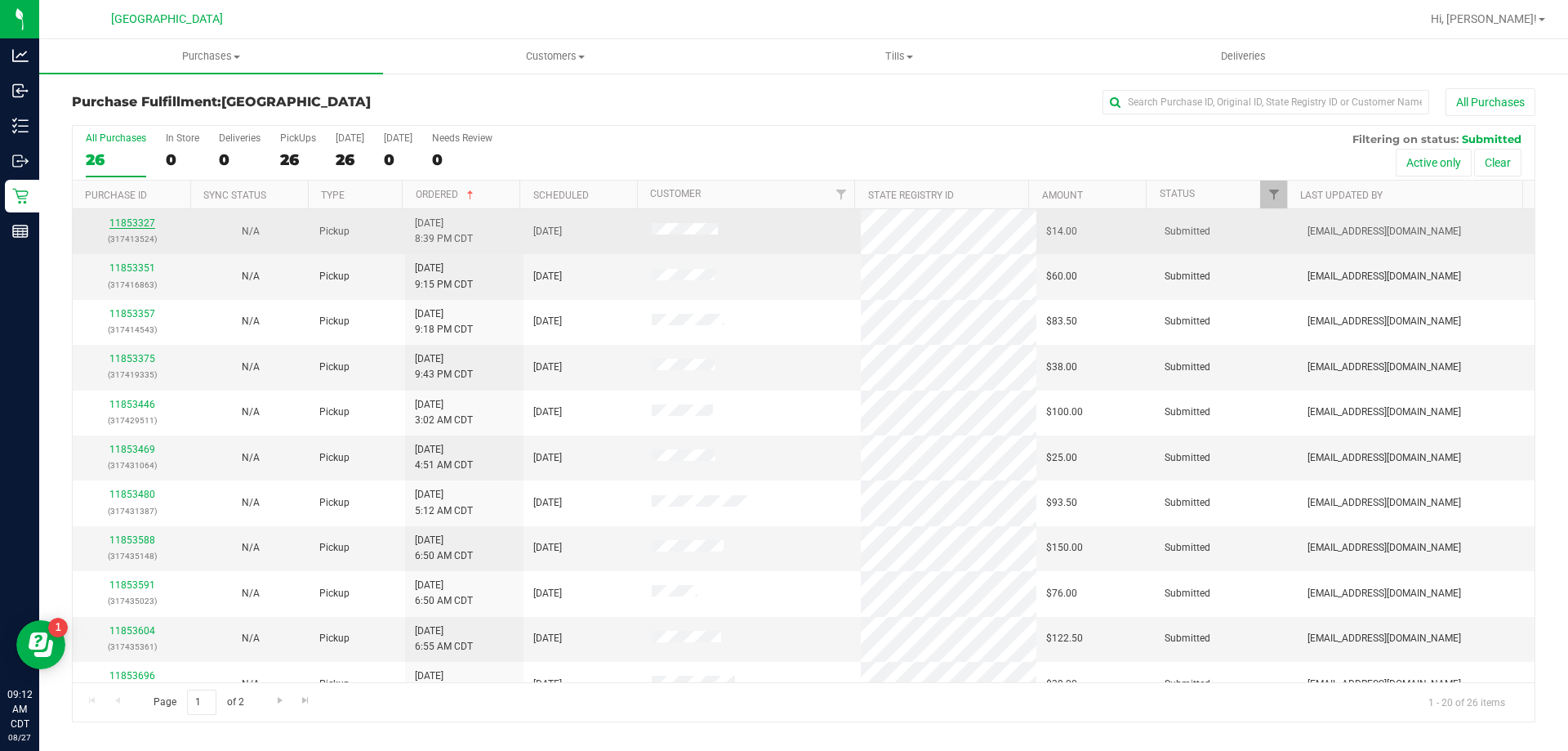
click at [133, 222] on link "11853327" at bounding box center [132, 224] width 46 height 12
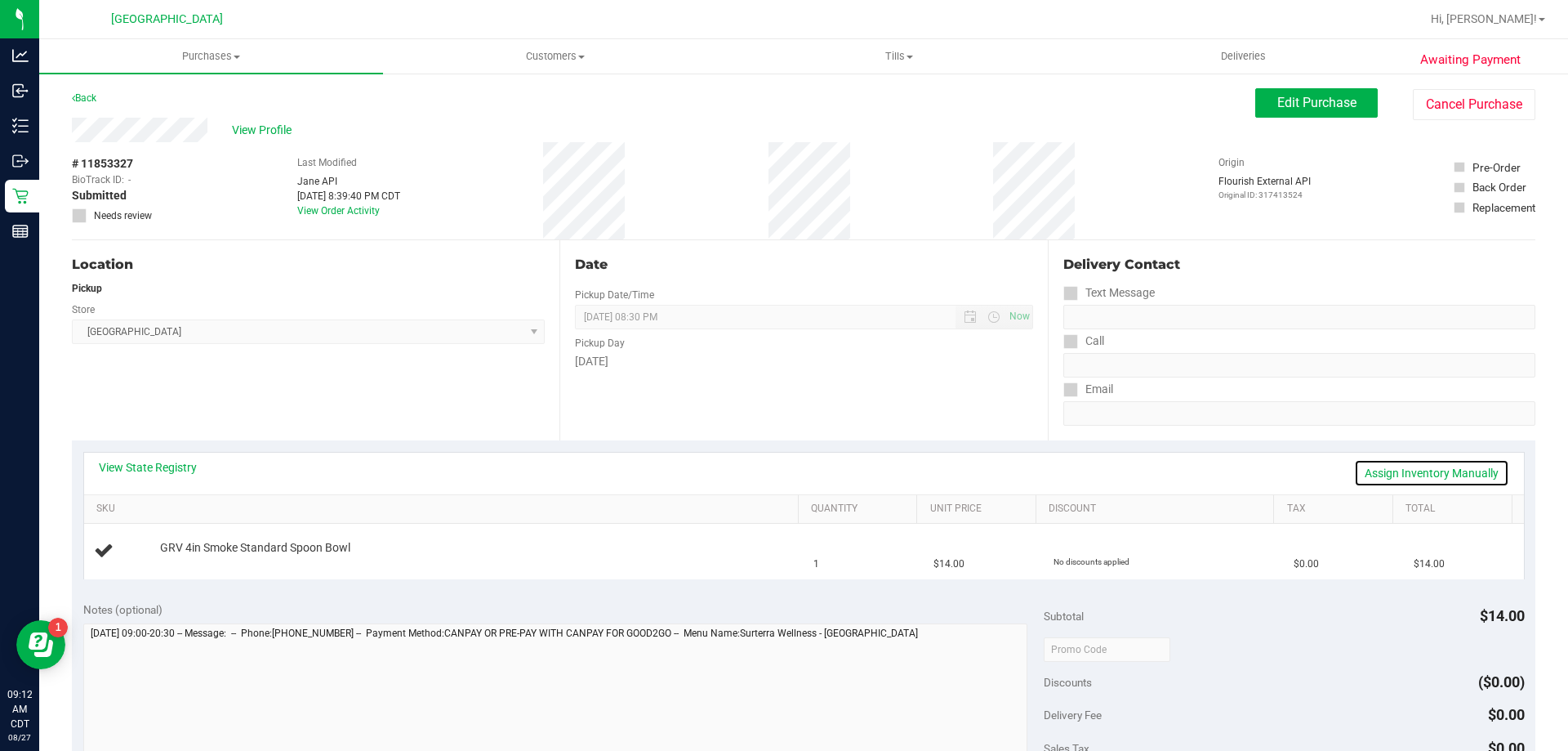
click at [1443, 473] on link "Assign Inventory Manually" at bounding box center [1431, 472] width 155 height 28
click at [1460, 473] on link "Save & Exit" at bounding box center [1471, 472] width 77 height 28
click at [241, 53] on span "Purchases" at bounding box center [211, 56] width 344 height 14
click at [168, 113] on li "Fulfillment" at bounding box center [211, 118] width 344 height 19
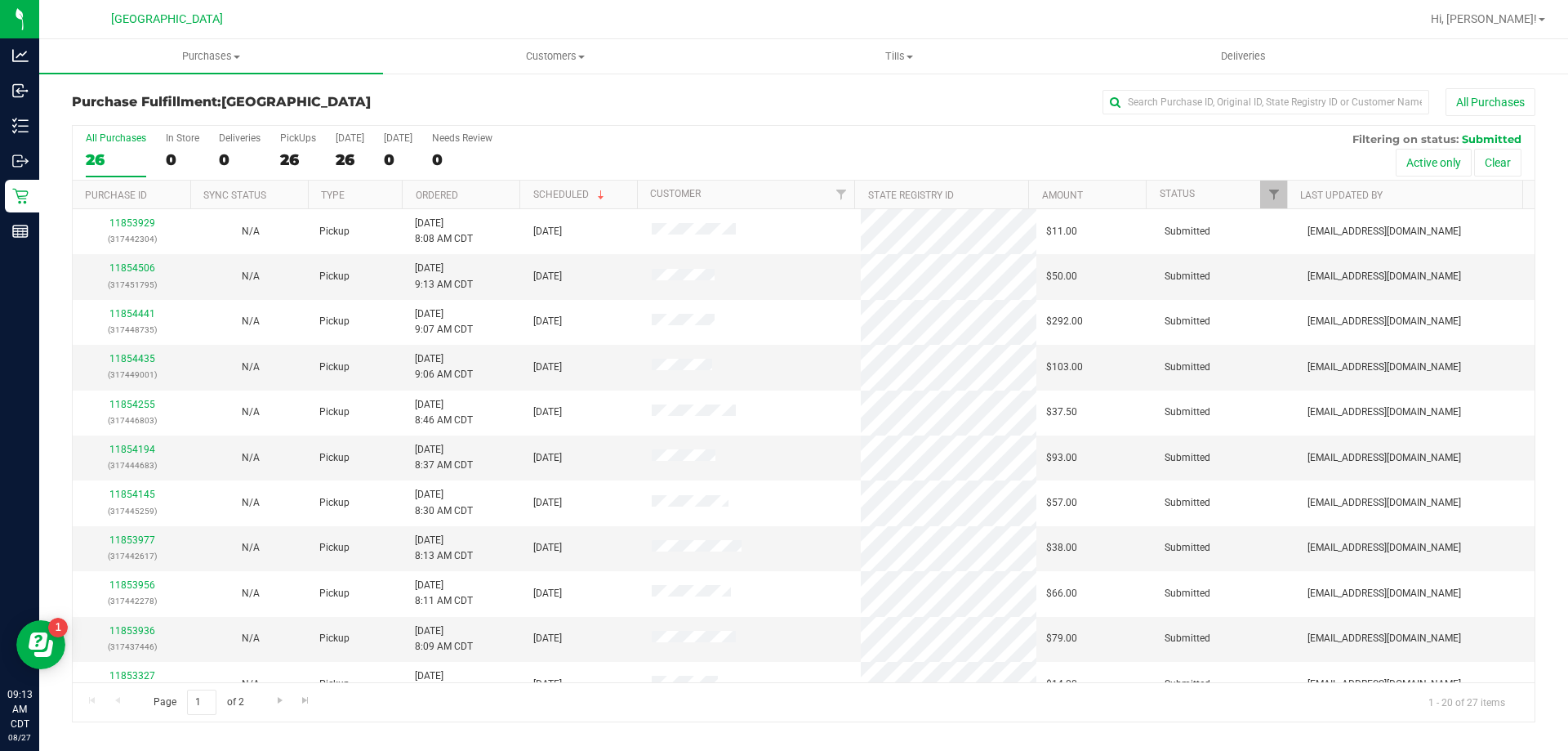
click at [472, 196] on th "Ordered" at bounding box center [461, 195] width 118 height 29
click at [141, 264] on link "11853351" at bounding box center [132, 268] width 46 height 12
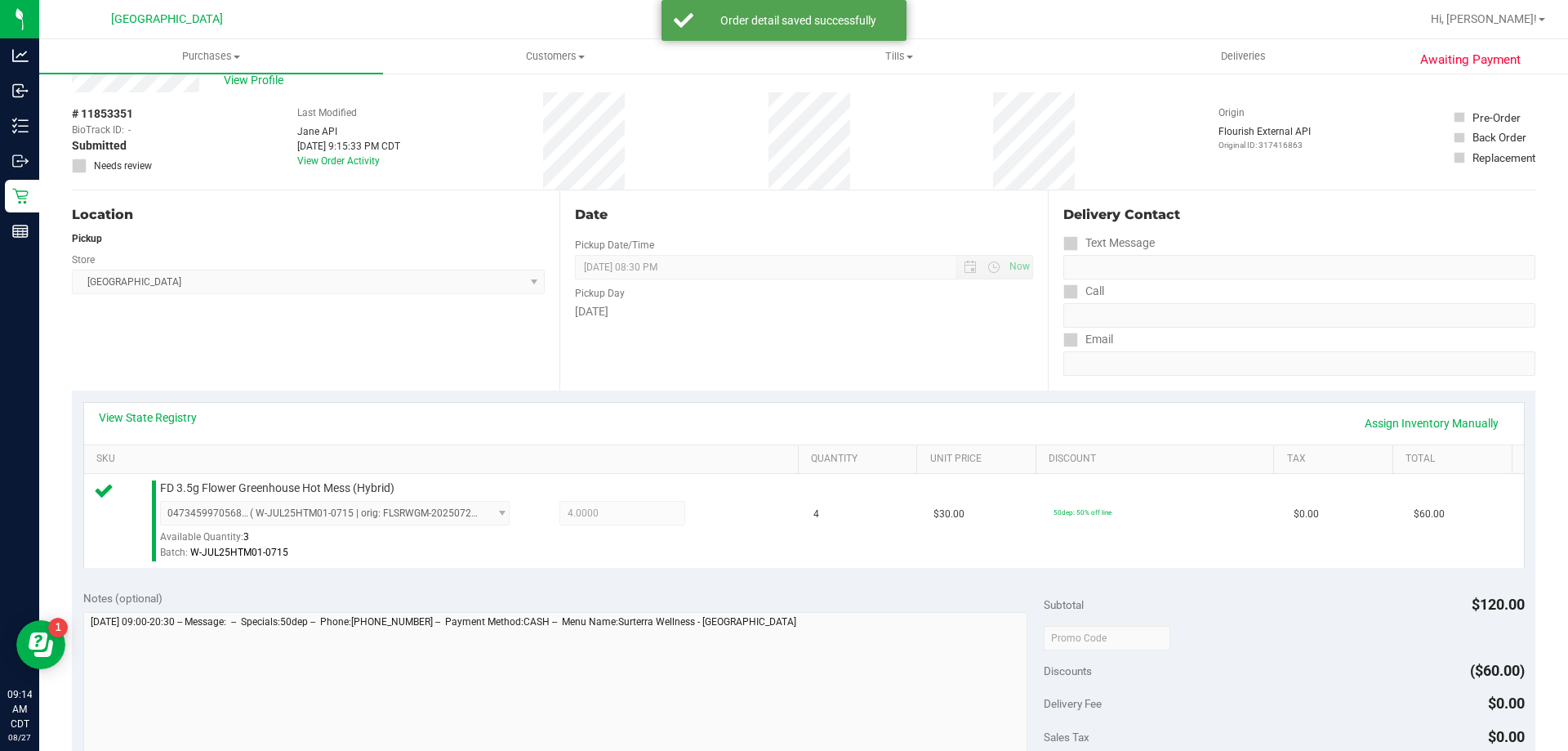
scroll to position [245, 0]
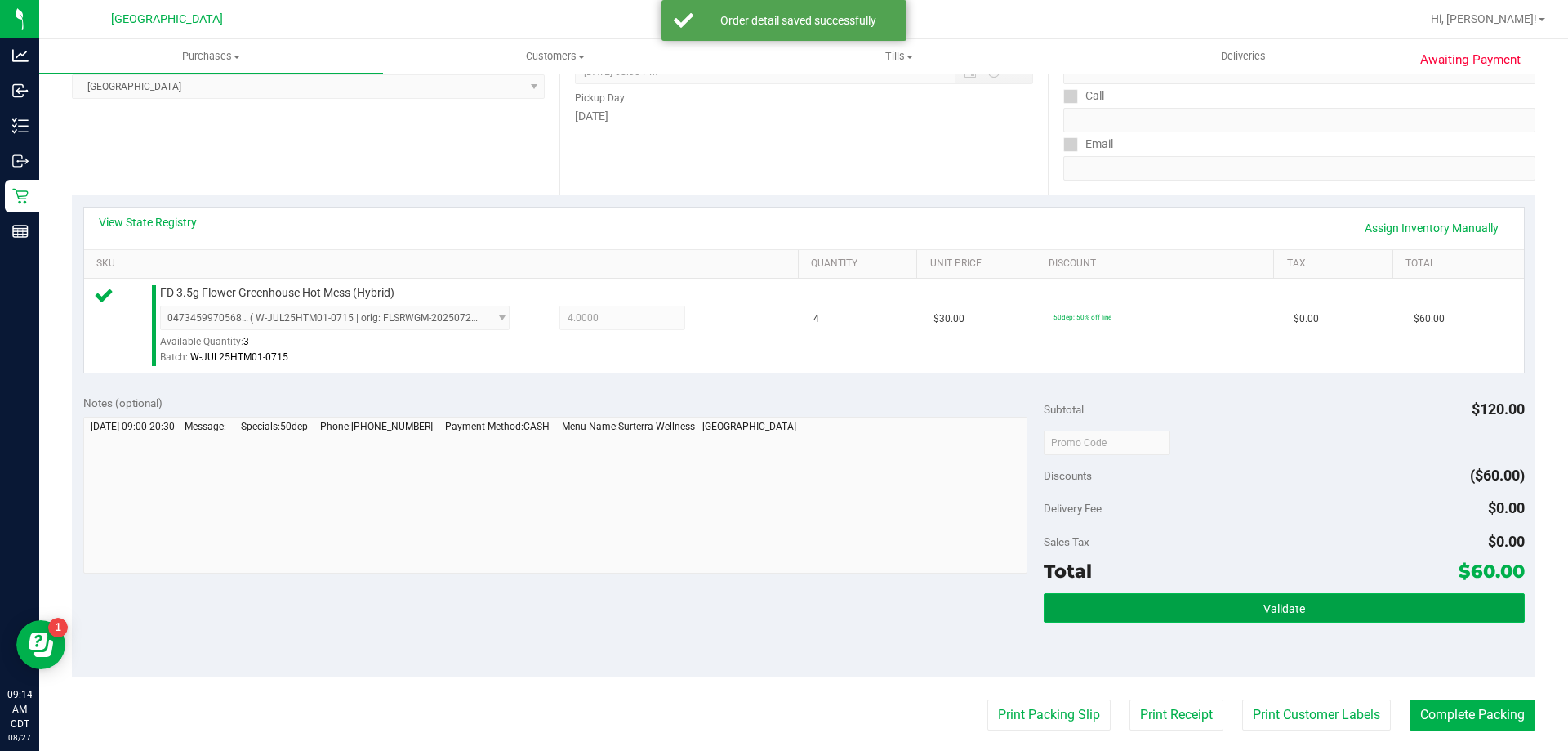
click at [1282, 593] on button "Validate" at bounding box center [1284, 607] width 480 height 30
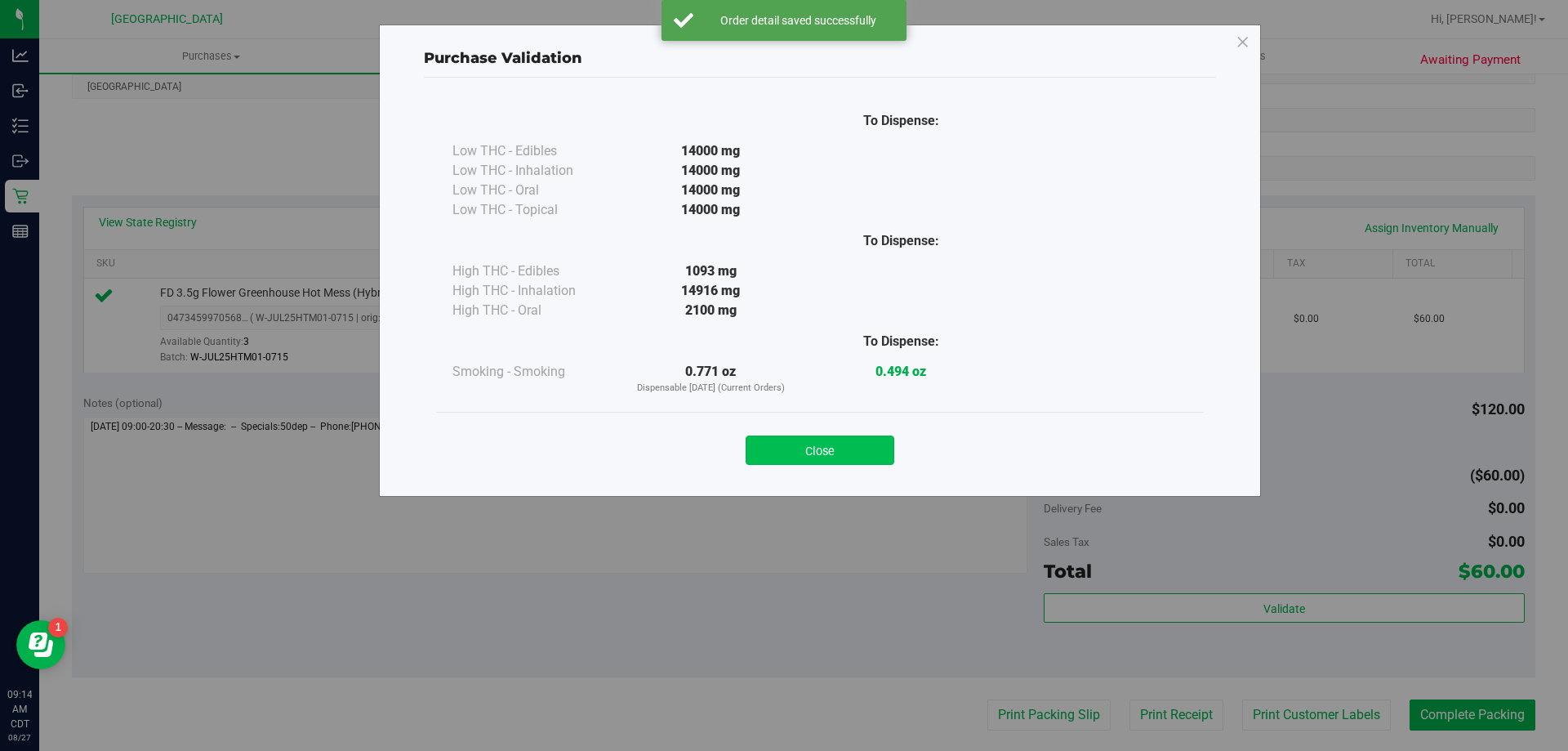
click at [787, 448] on button "Close" at bounding box center [820, 450] width 149 height 30
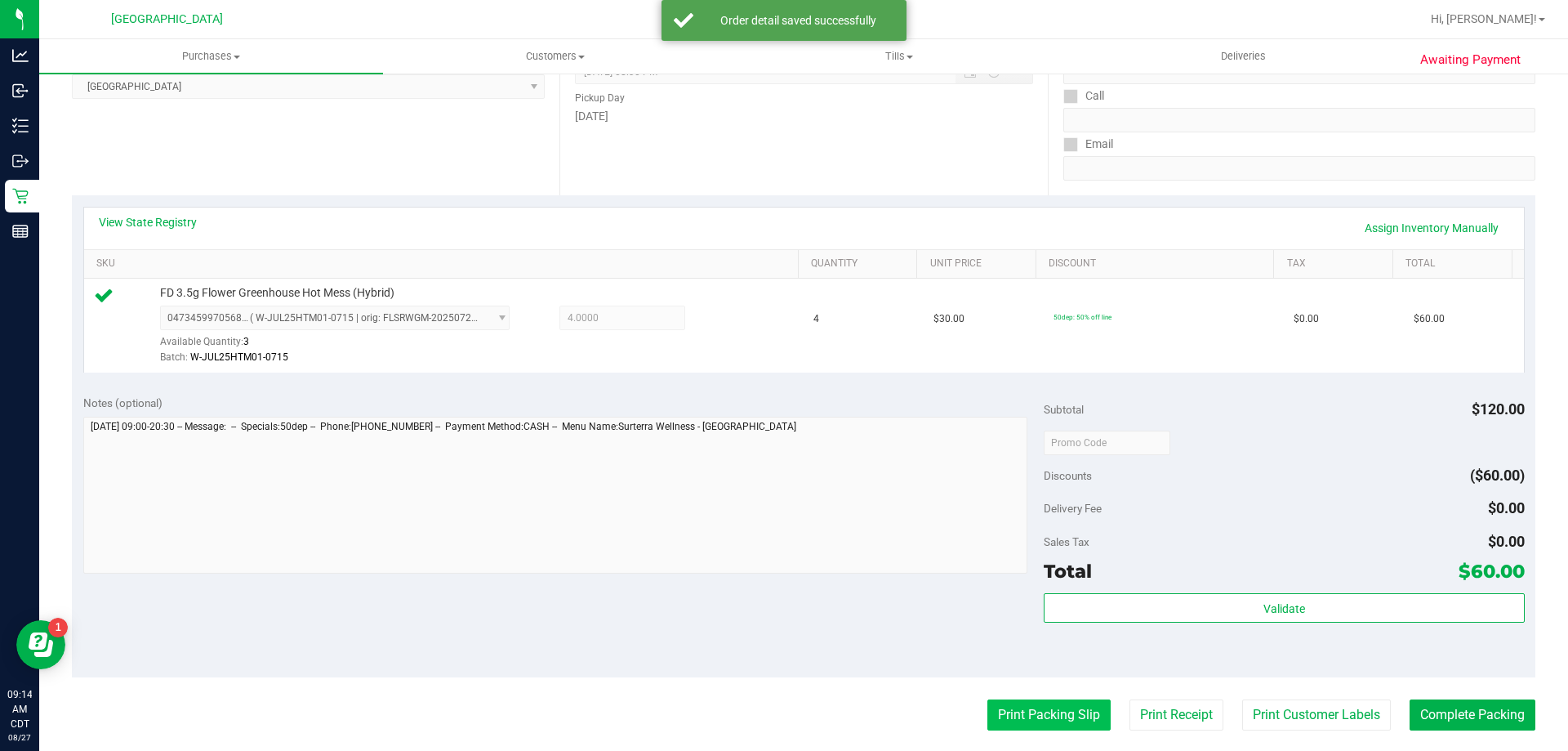
click at [1061, 713] on button "Print Packing Slip" at bounding box center [1049, 715] width 124 height 31
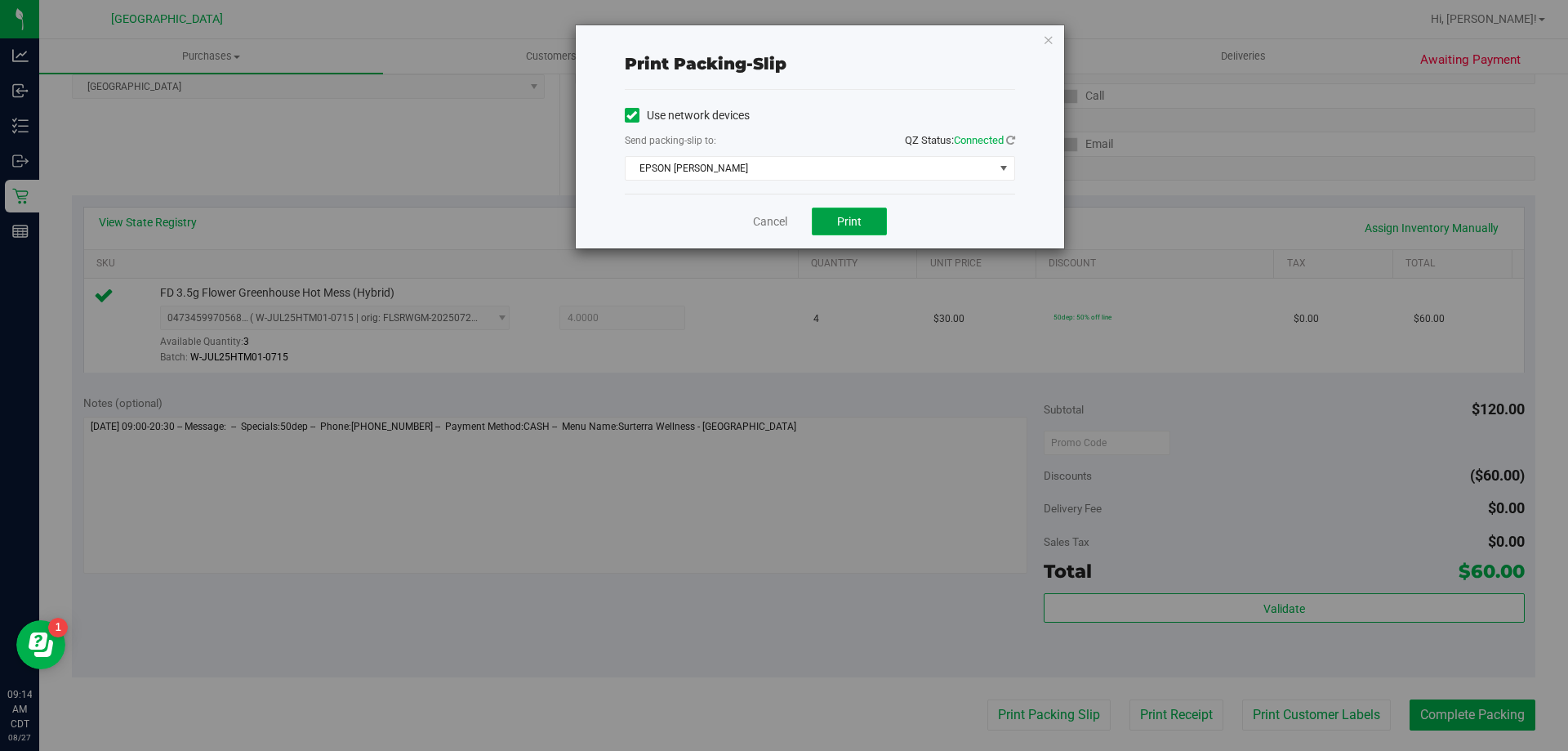
click at [832, 235] on button "Print" at bounding box center [849, 221] width 75 height 28
click at [774, 222] on link "Cancel" at bounding box center [770, 222] width 35 height 17
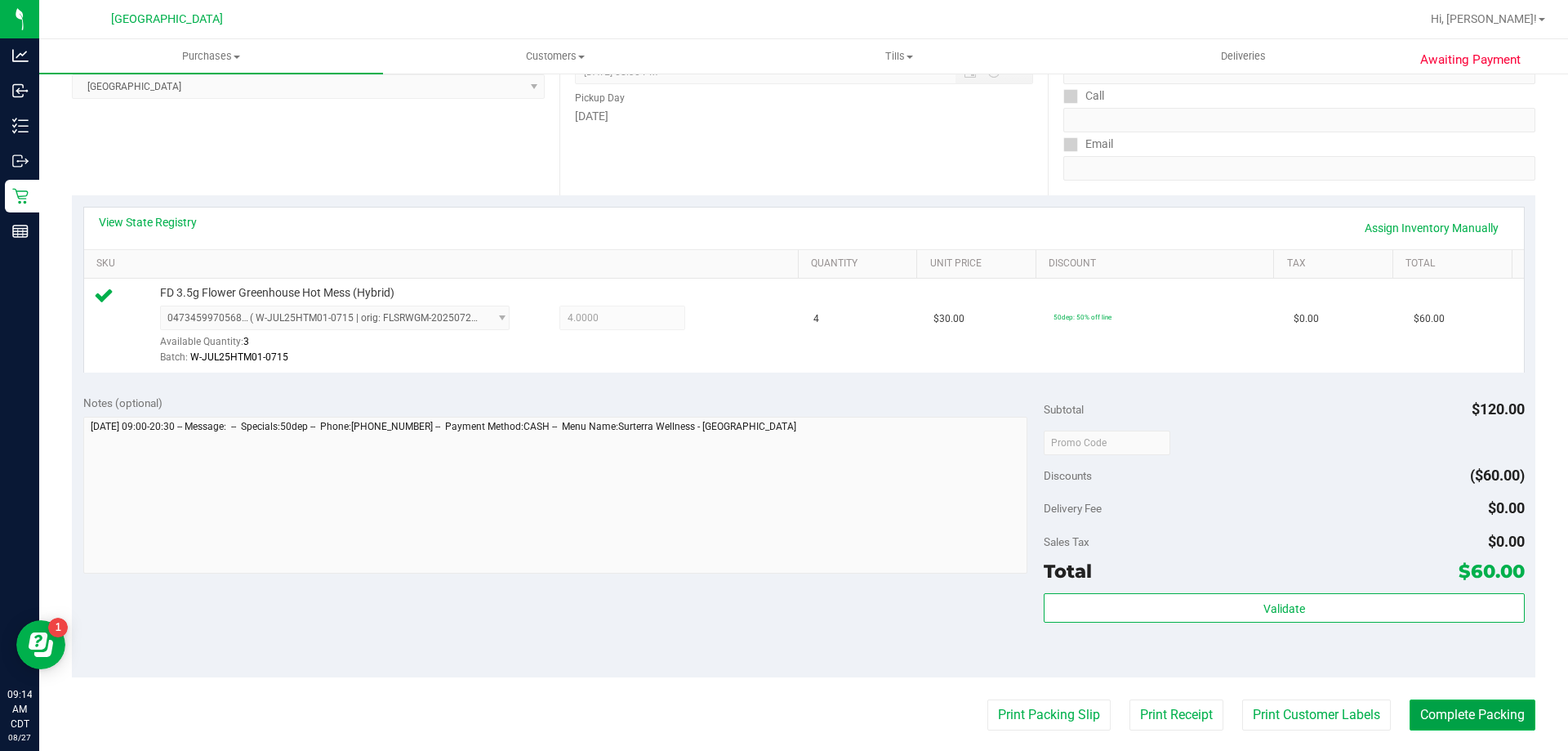
click at [1460, 711] on button "Complete Packing" at bounding box center [1472, 715] width 126 height 31
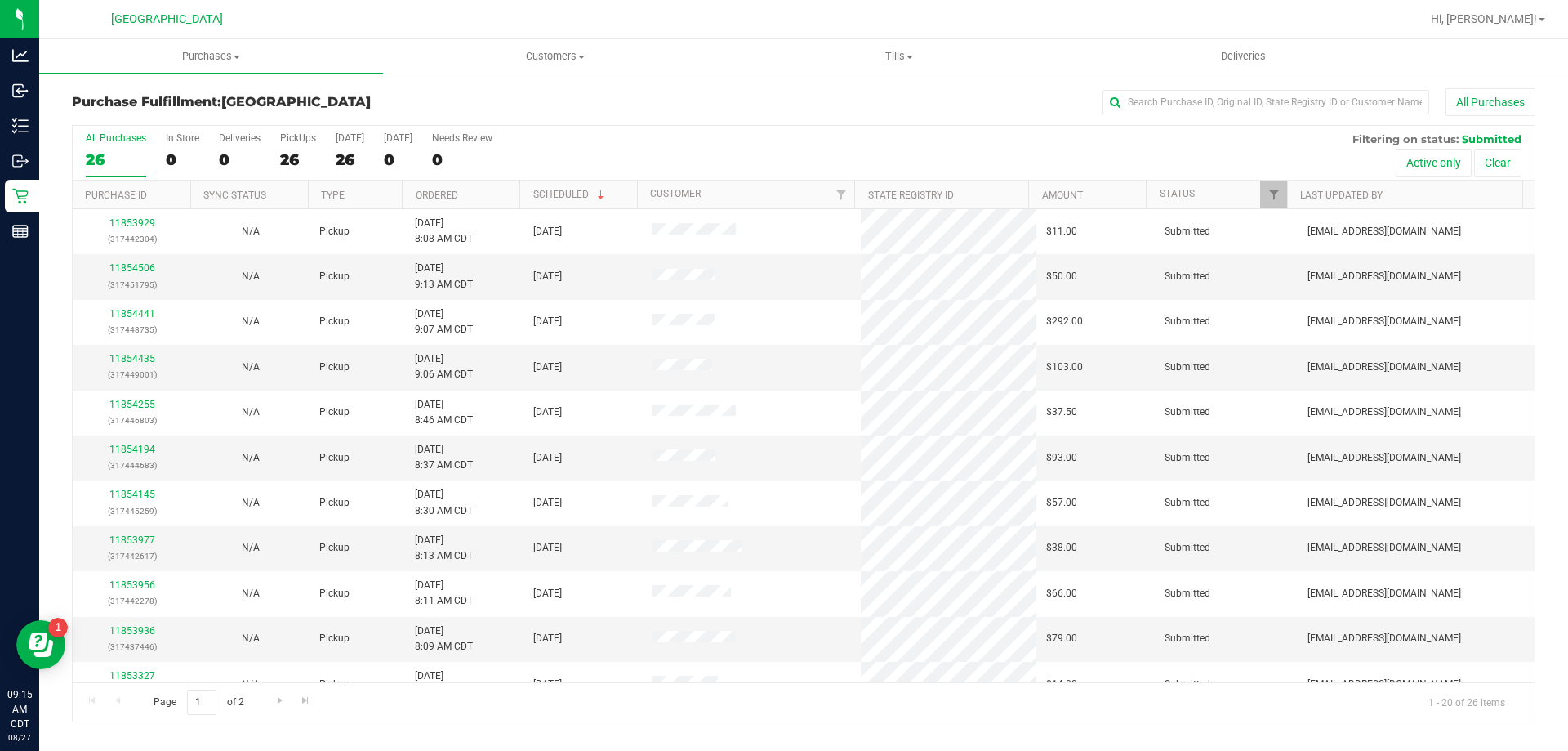
click at [443, 203] on th "Ordered" at bounding box center [461, 195] width 118 height 29
click at [138, 262] on div "11853357 (317414543)" at bounding box center [131, 276] width 99 height 31
click at [138, 265] on link "11853357" at bounding box center [132, 268] width 46 height 12
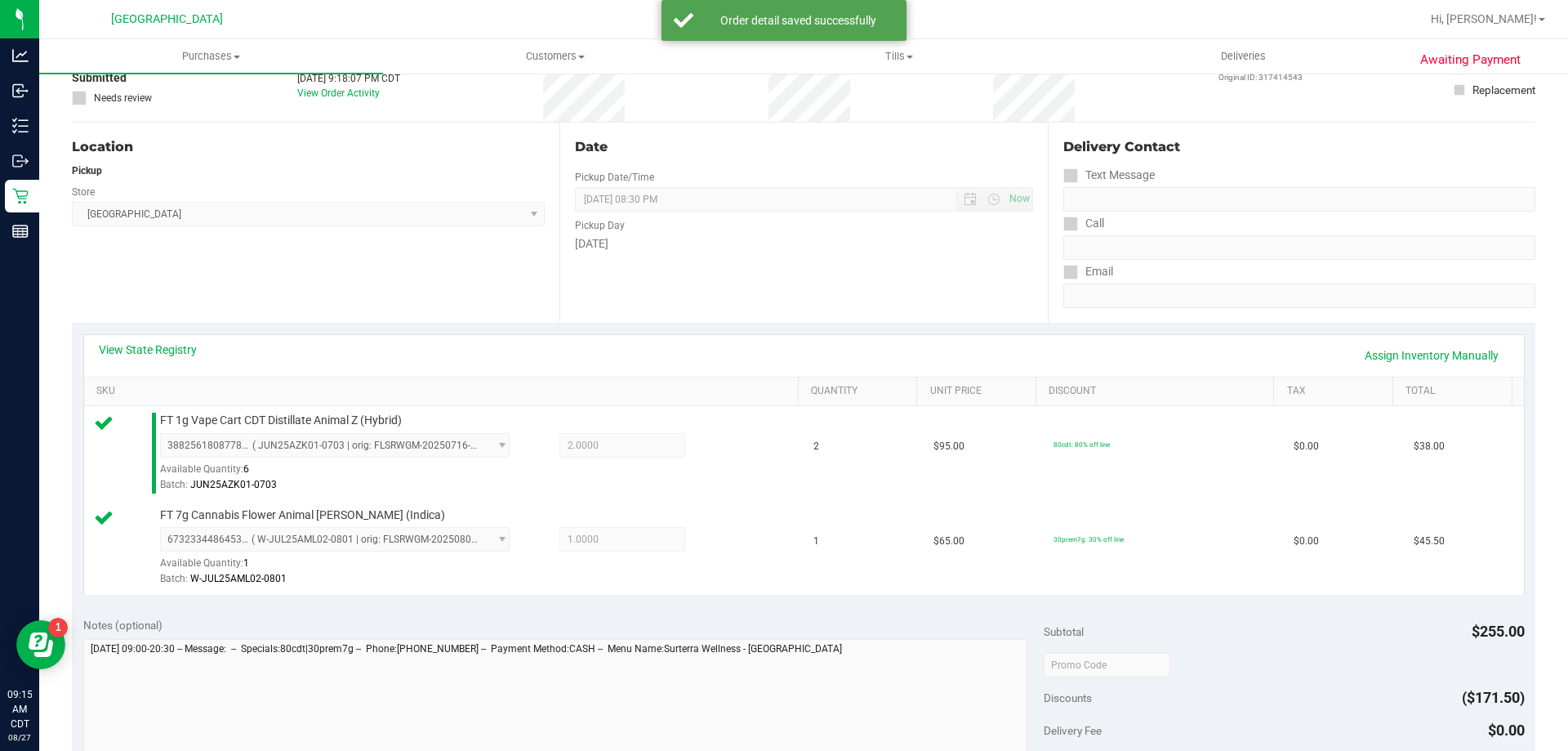
scroll to position [245, 0]
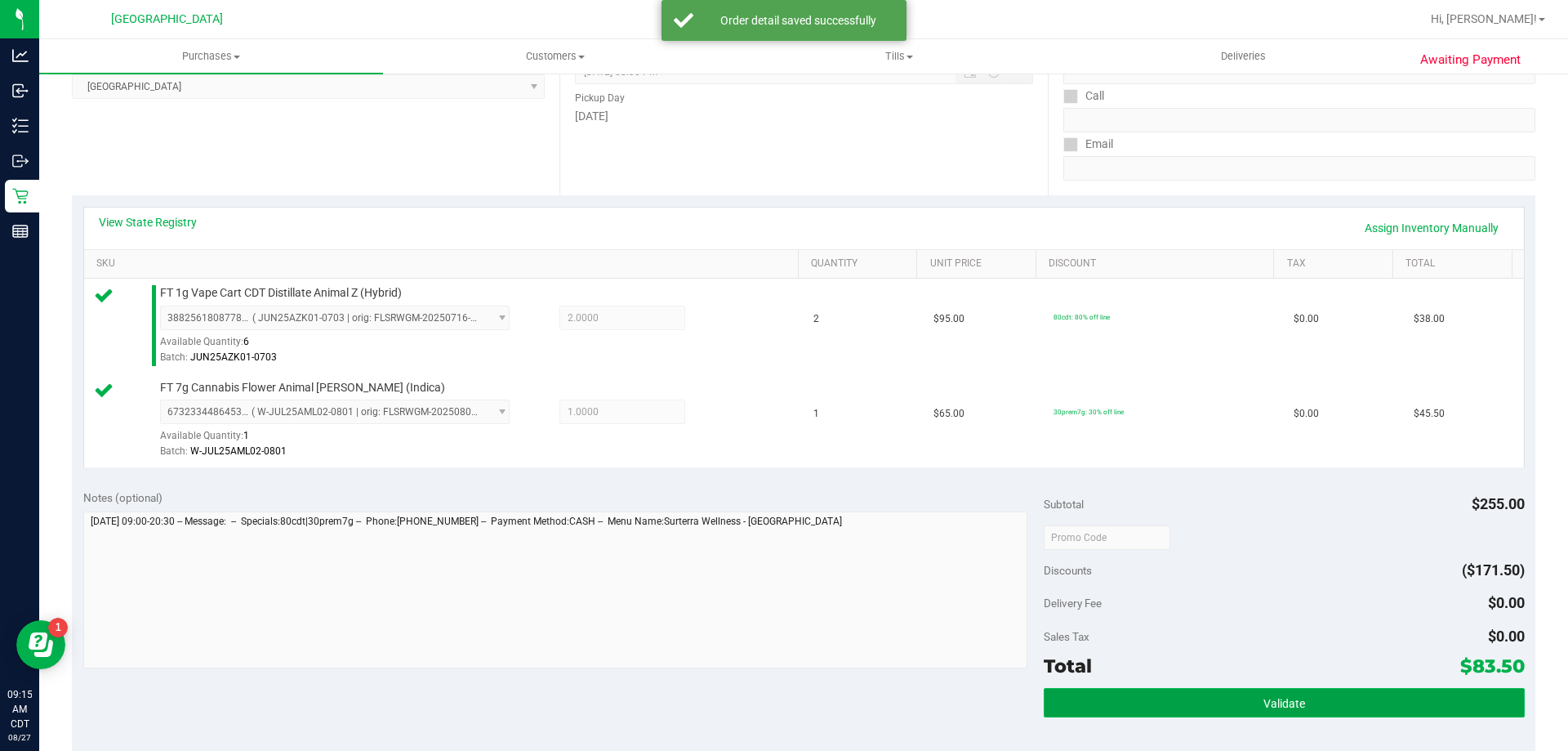
click at [1217, 712] on button "Validate" at bounding box center [1284, 702] width 480 height 30
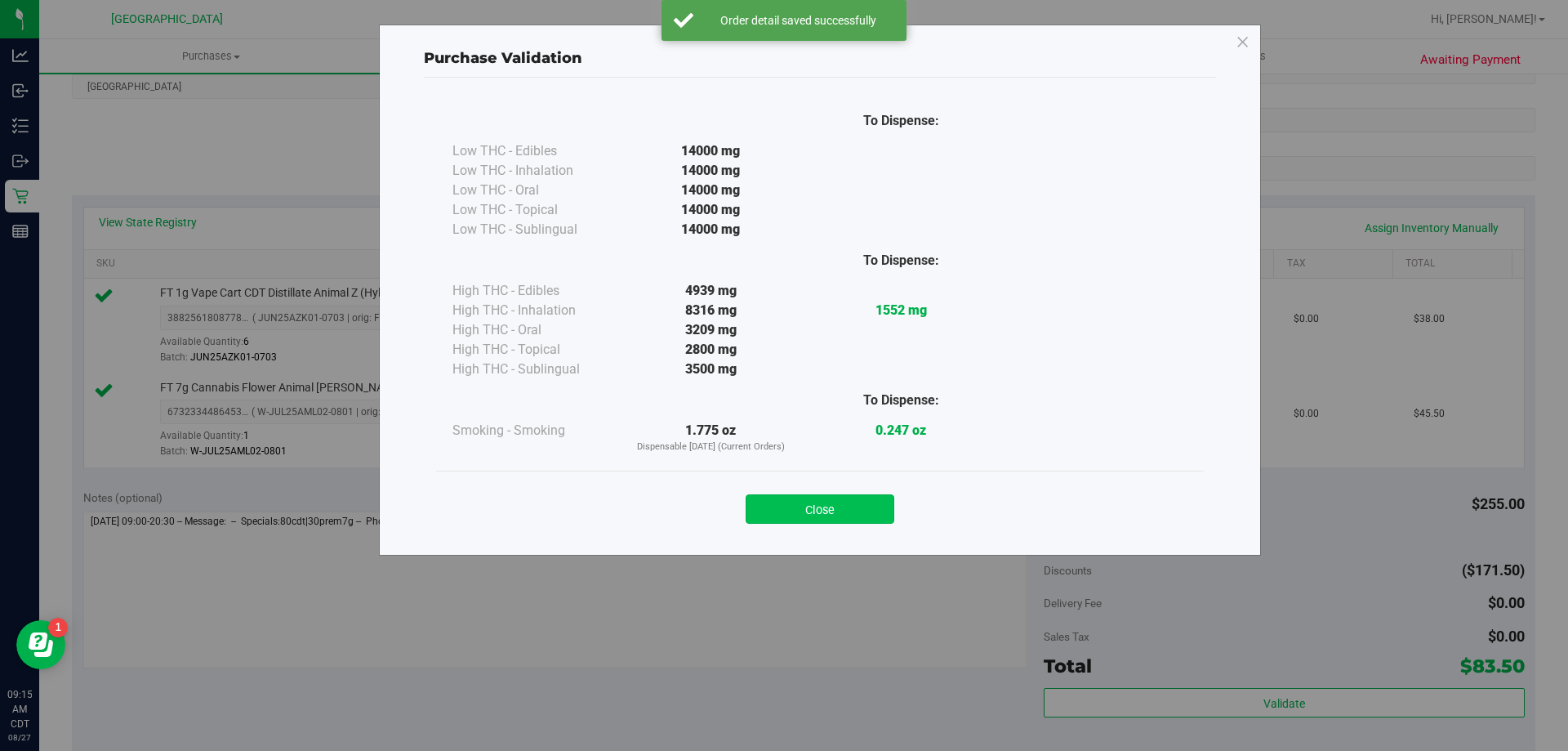
click at [843, 505] on button "Close" at bounding box center [820, 509] width 149 height 30
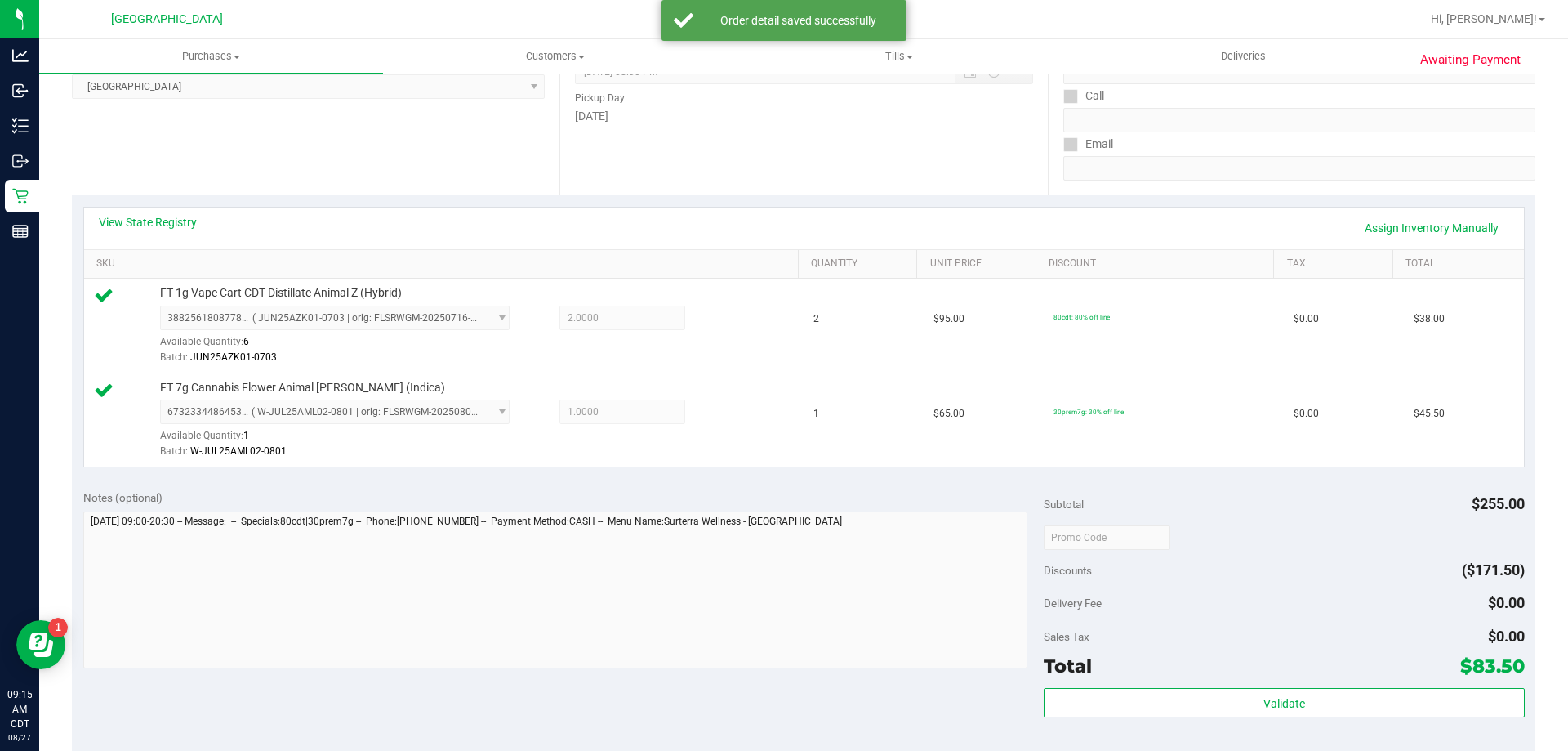
scroll to position [490, 0]
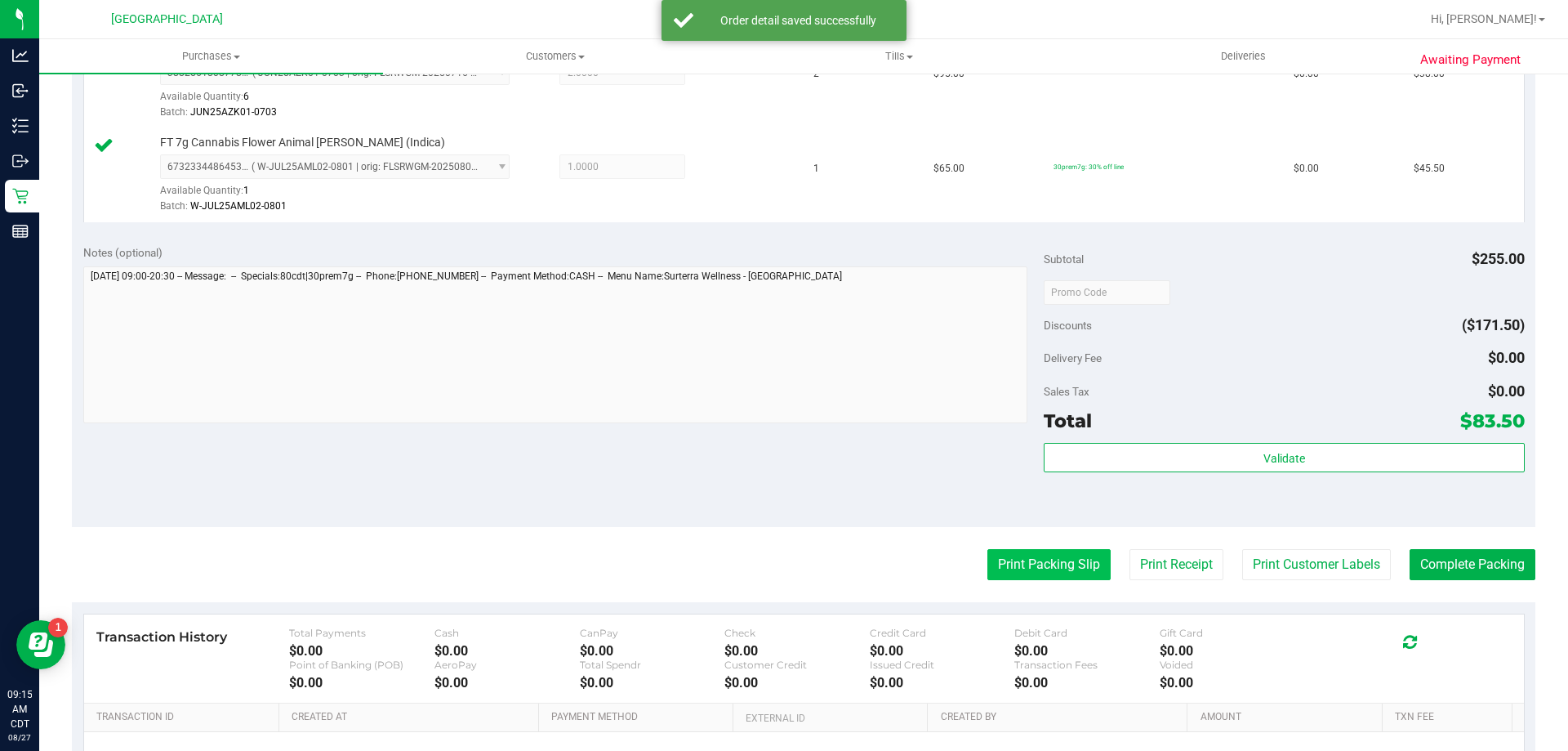
click at [998, 572] on button "Print Packing Slip" at bounding box center [1049, 564] width 124 height 31
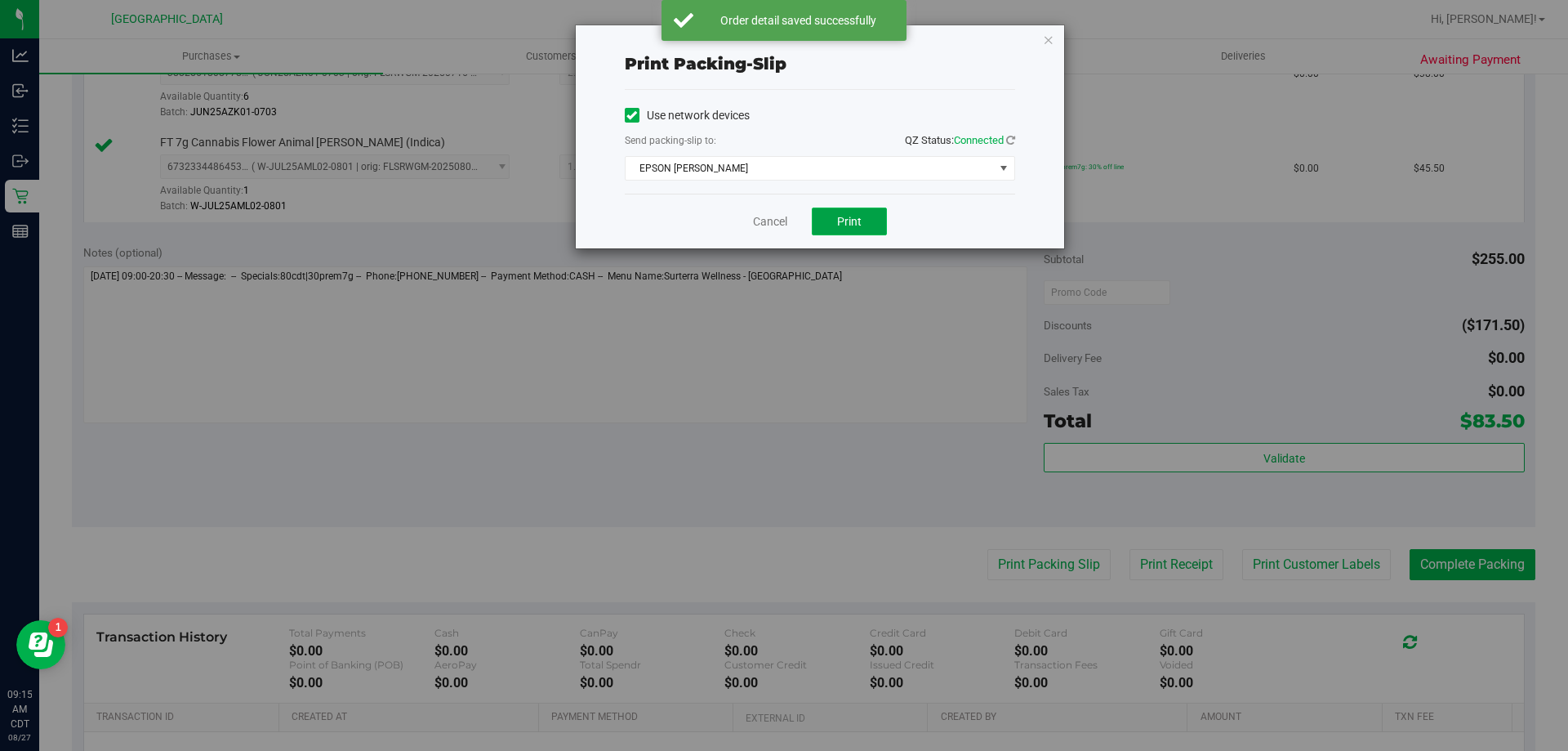
click at [881, 218] on button "Print" at bounding box center [849, 221] width 75 height 28
click at [764, 225] on link "Cancel" at bounding box center [770, 222] width 35 height 17
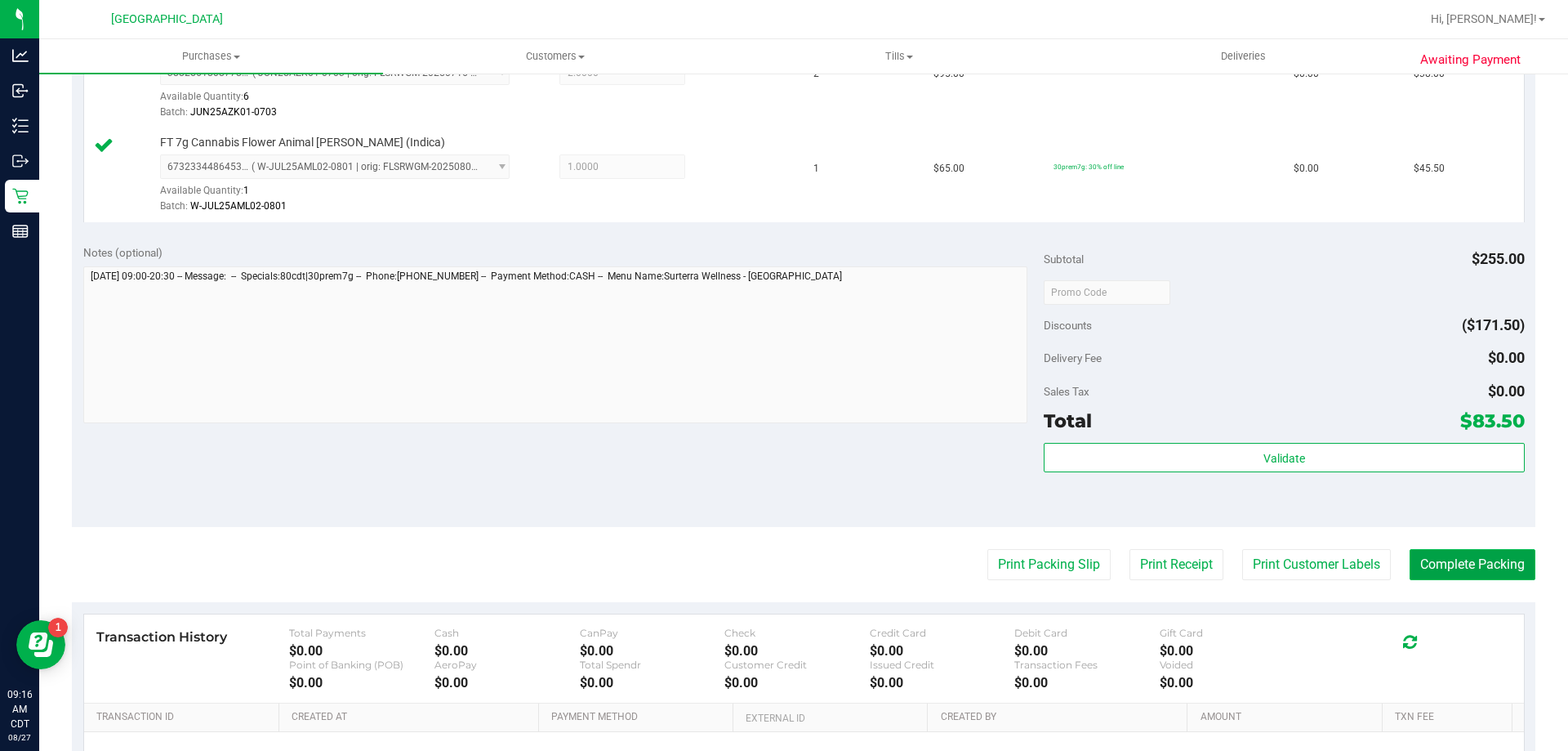
click at [1482, 561] on button "Complete Packing" at bounding box center [1472, 564] width 126 height 31
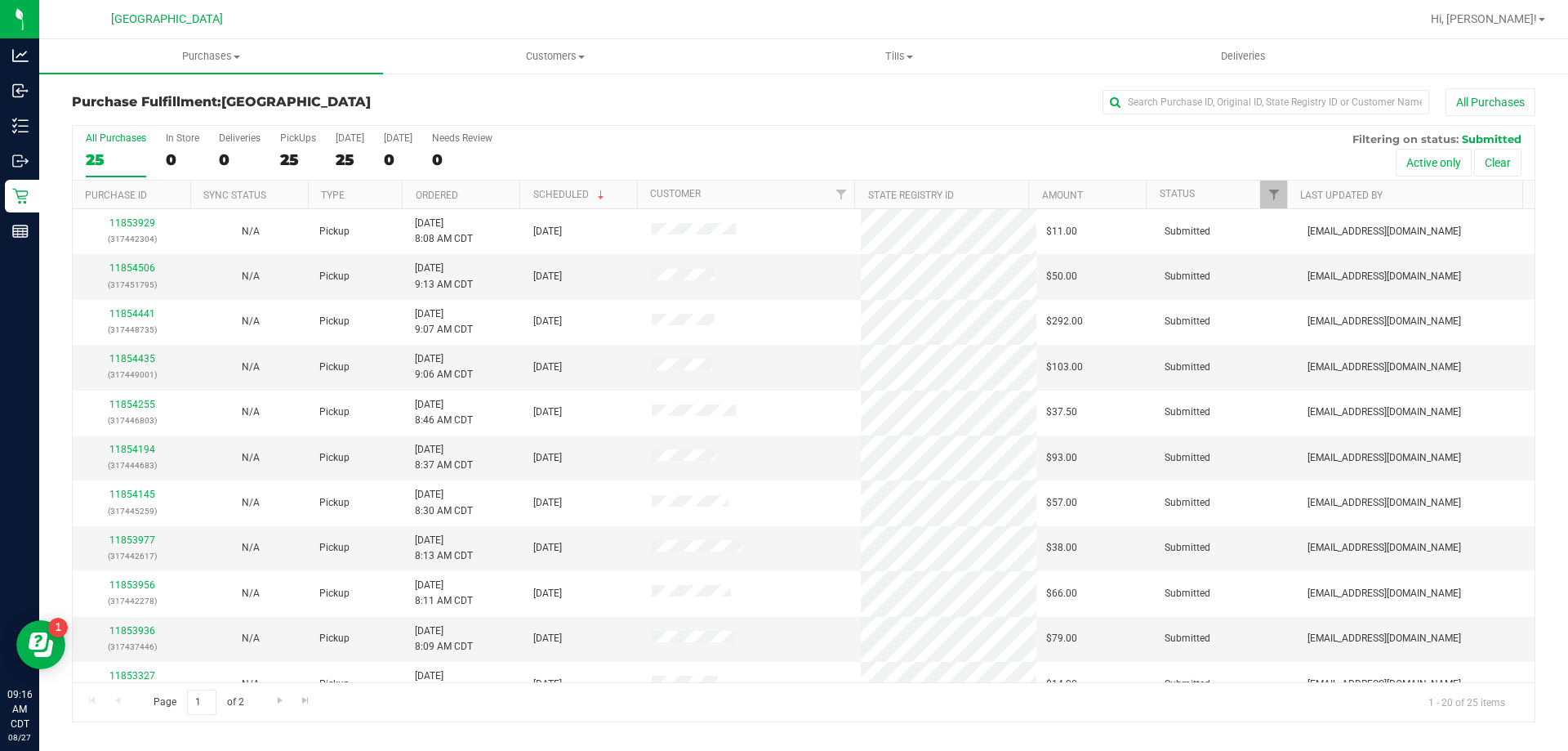
click at [494, 203] on th "Ordered" at bounding box center [461, 195] width 118 height 29
click at [141, 263] on link "11853375" at bounding box center [132, 268] width 46 height 12
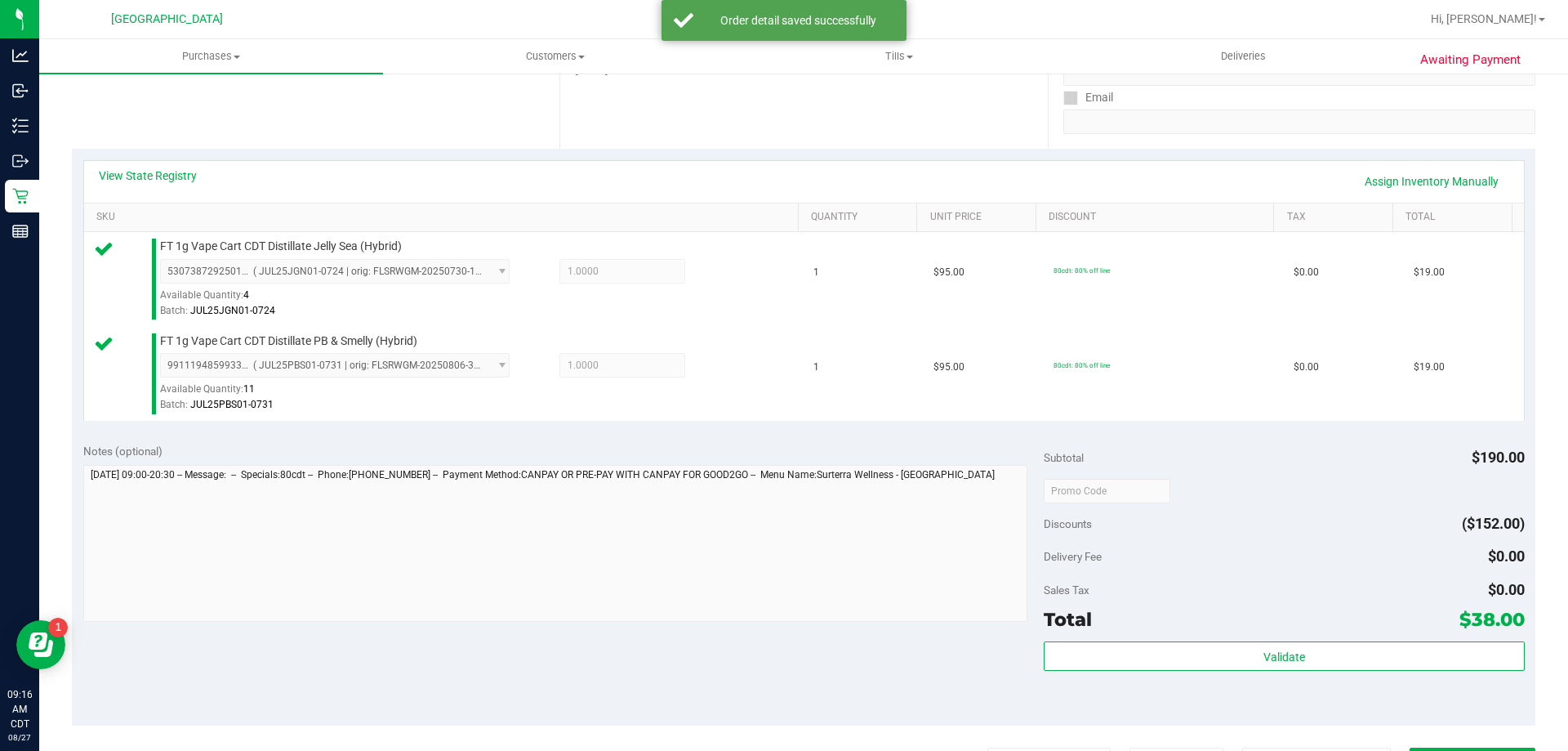
scroll to position [327, 0]
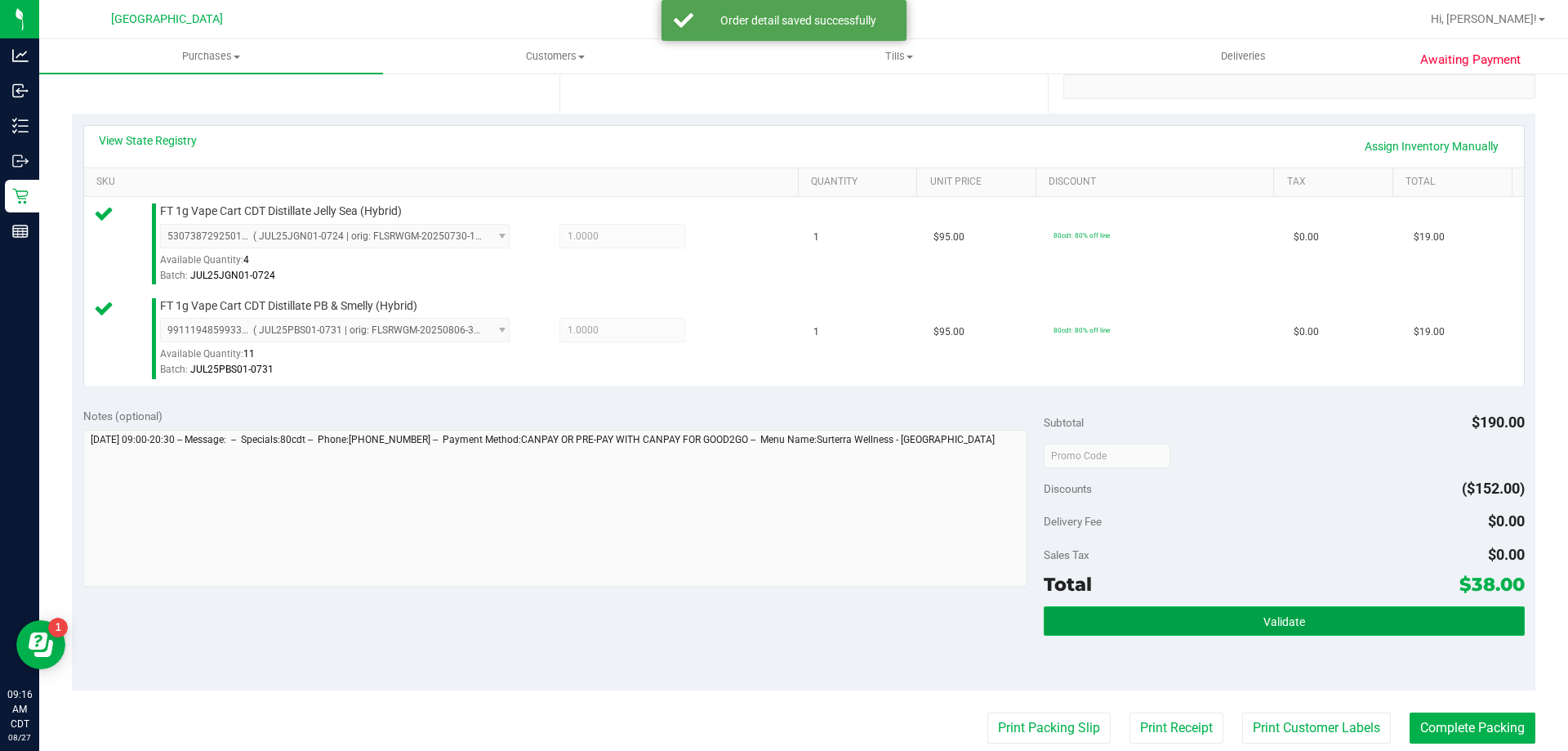
click at [1131, 630] on button "Validate" at bounding box center [1284, 621] width 480 height 30
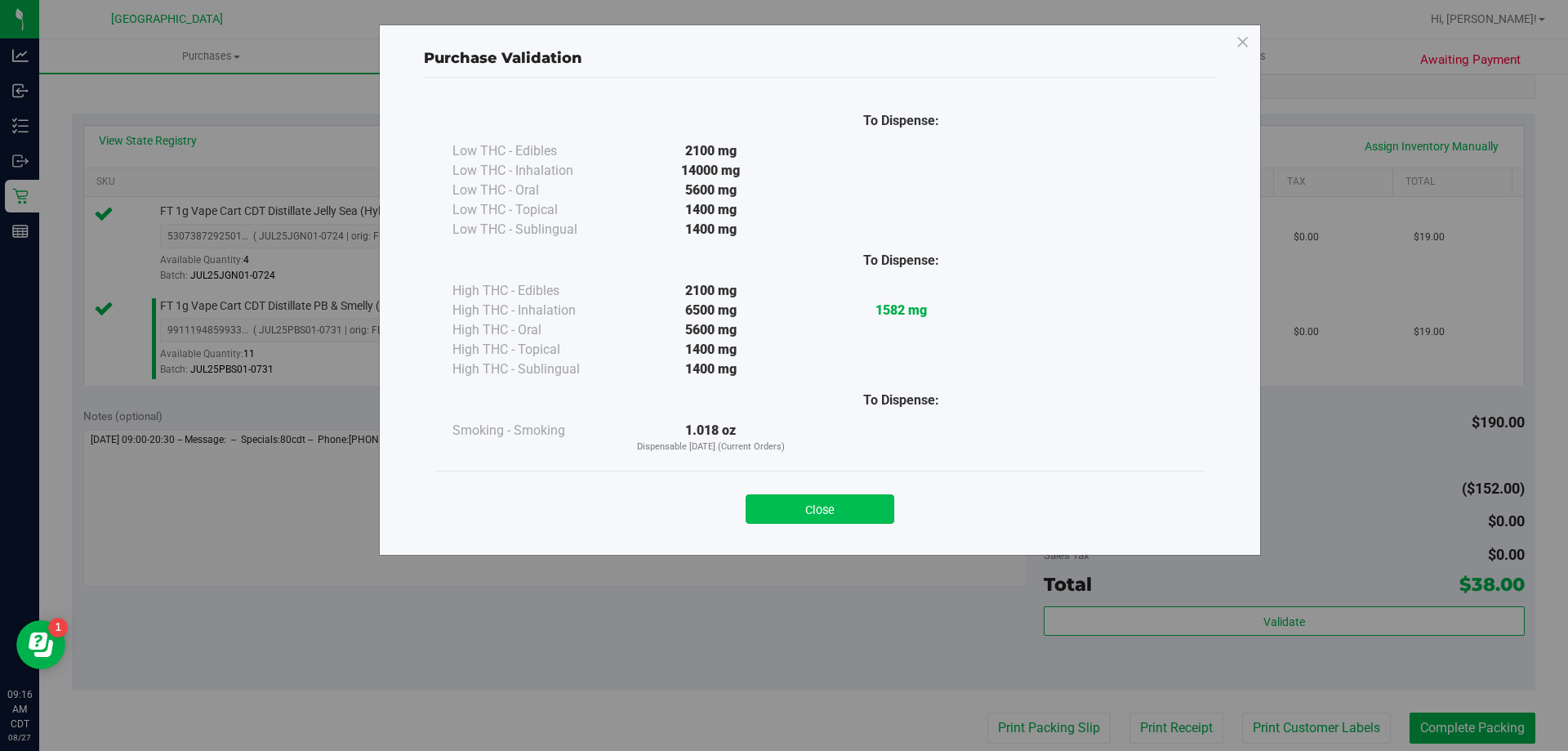
click at [851, 500] on button "Close" at bounding box center [820, 509] width 149 height 30
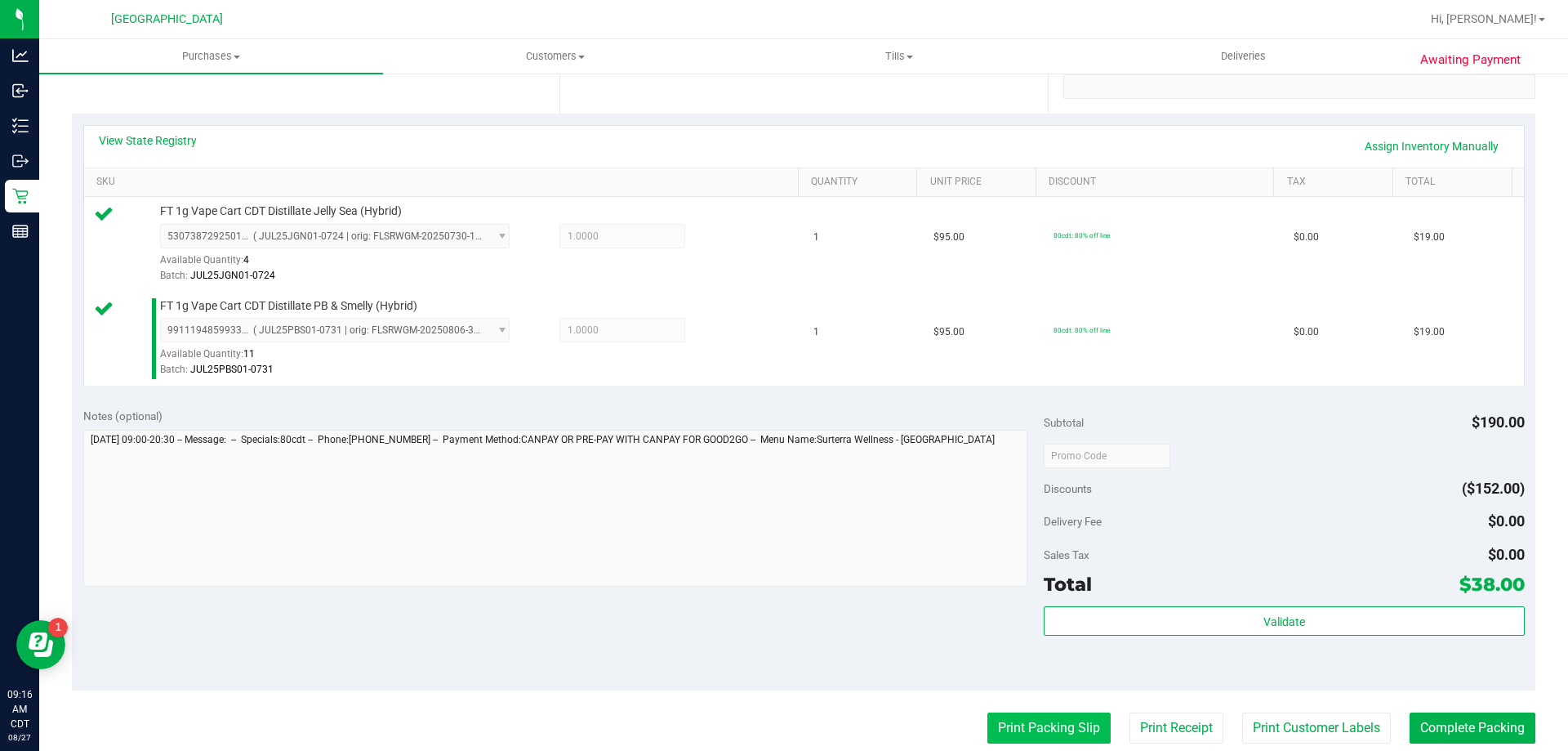
click at [992, 720] on button "Print Packing Slip" at bounding box center [1049, 727] width 124 height 31
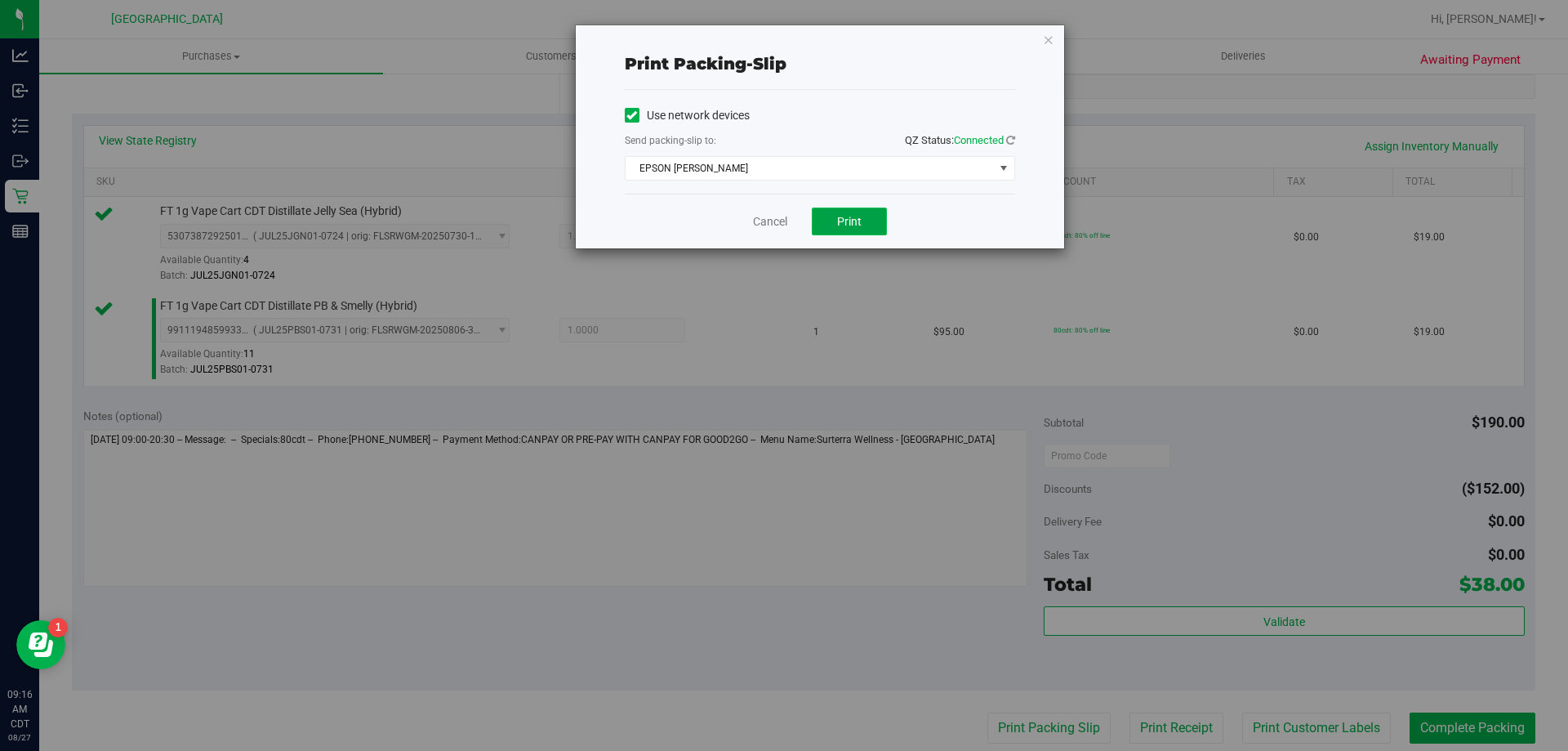
click at [860, 219] on span "Print" at bounding box center [849, 221] width 25 height 13
click at [772, 226] on link "Cancel" at bounding box center [770, 222] width 35 height 17
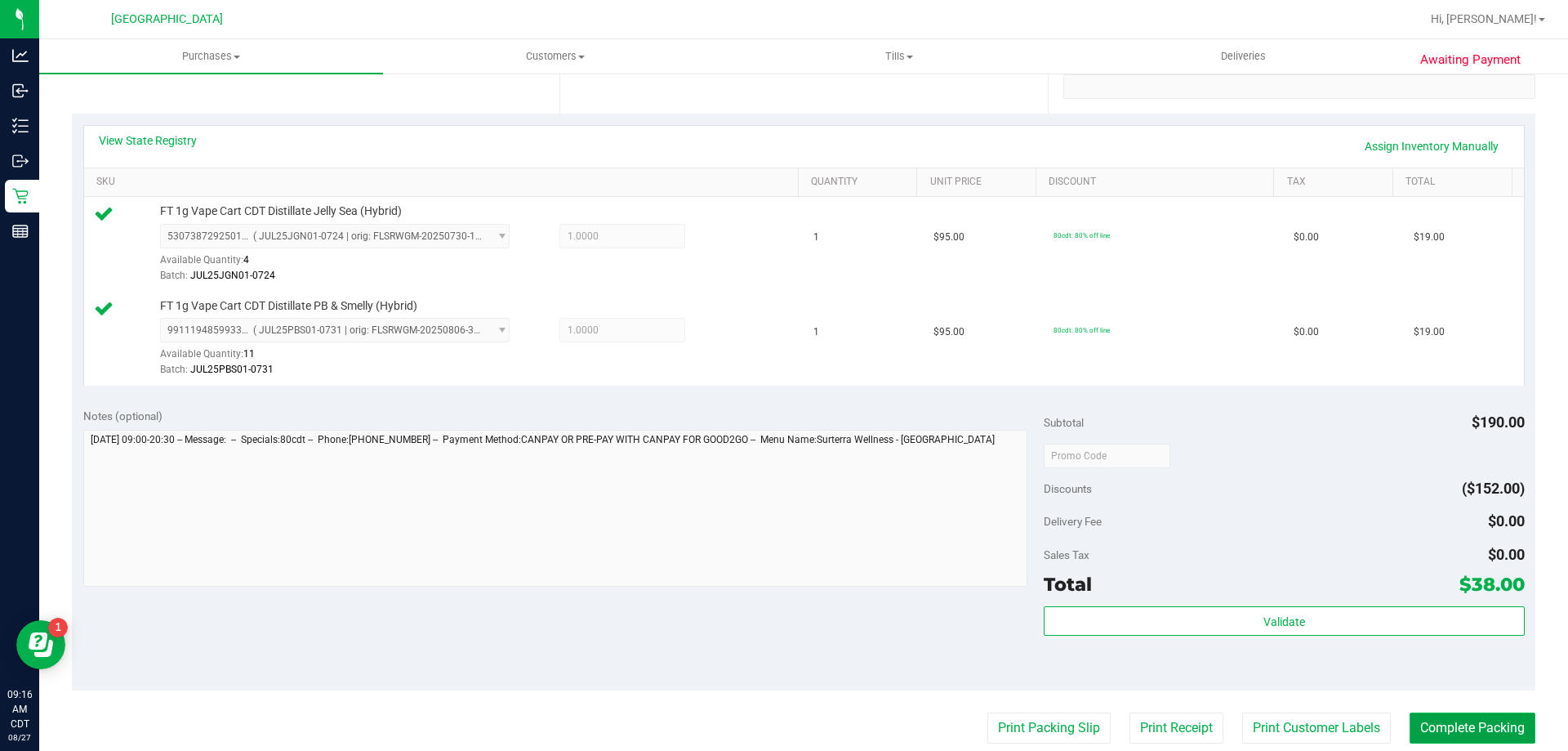
click at [1448, 726] on button "Complete Packing" at bounding box center [1472, 727] width 126 height 31
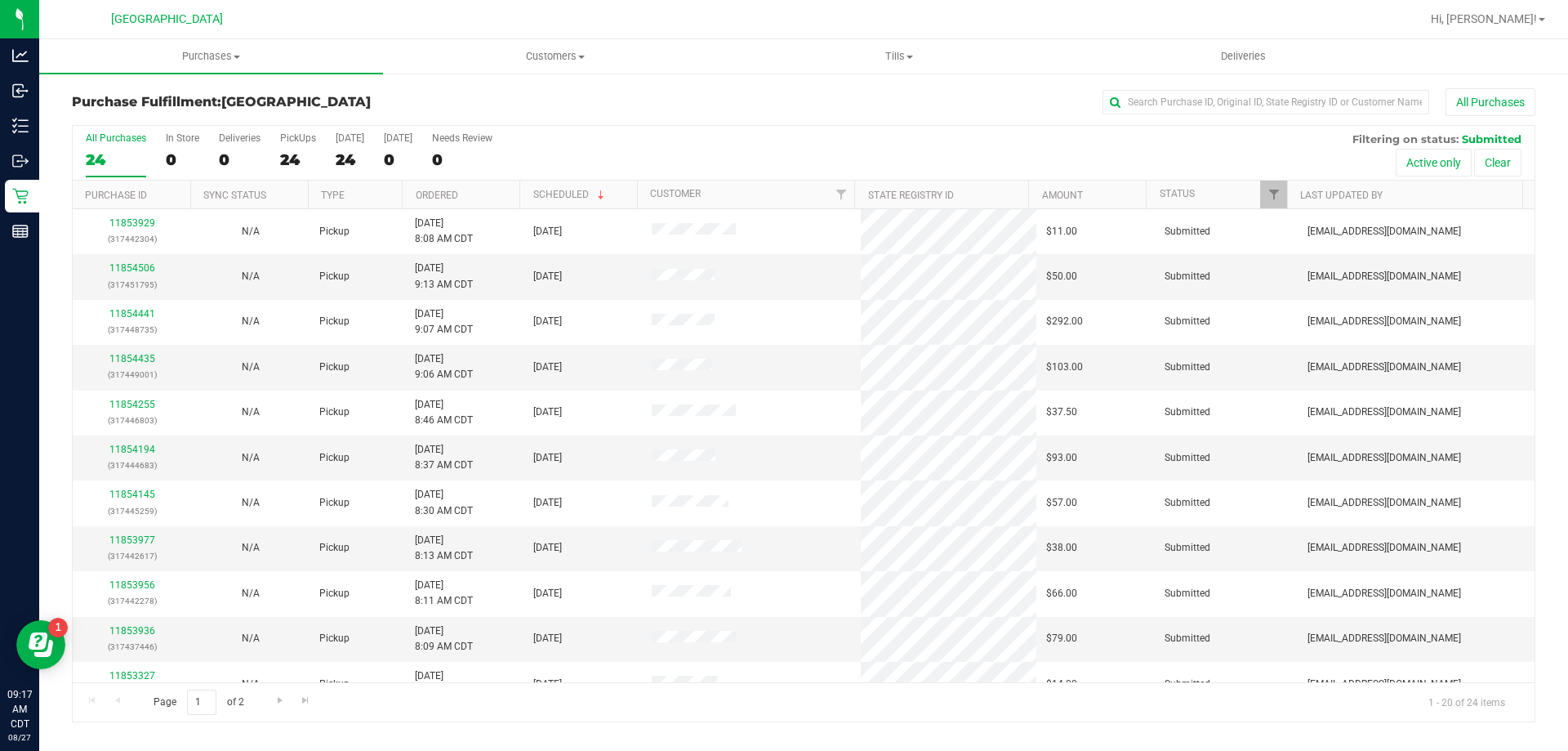
click at [469, 207] on th "Ordered" at bounding box center [461, 195] width 118 height 29
click at [119, 263] on link "11853446" at bounding box center [132, 268] width 46 height 12
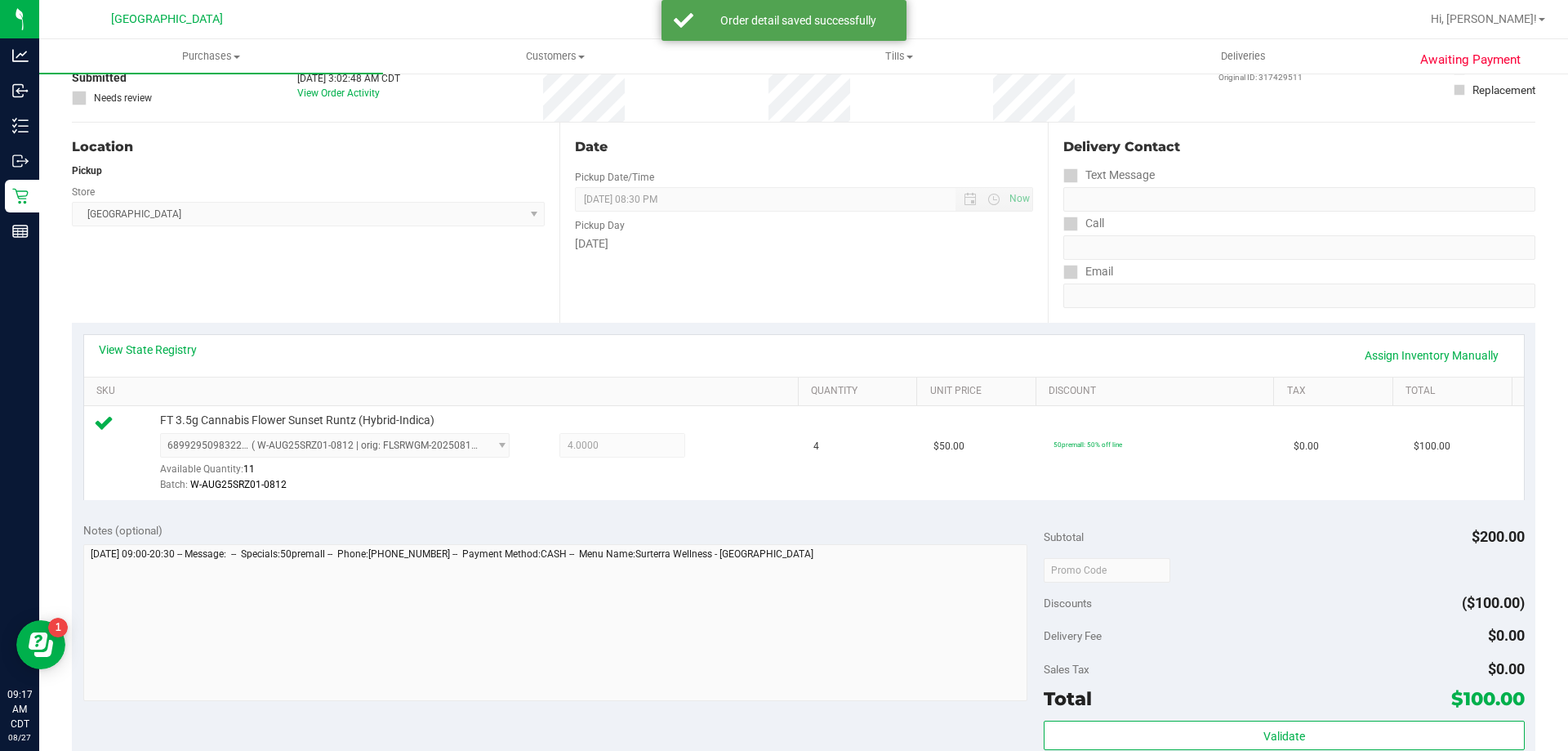
scroll to position [245, 0]
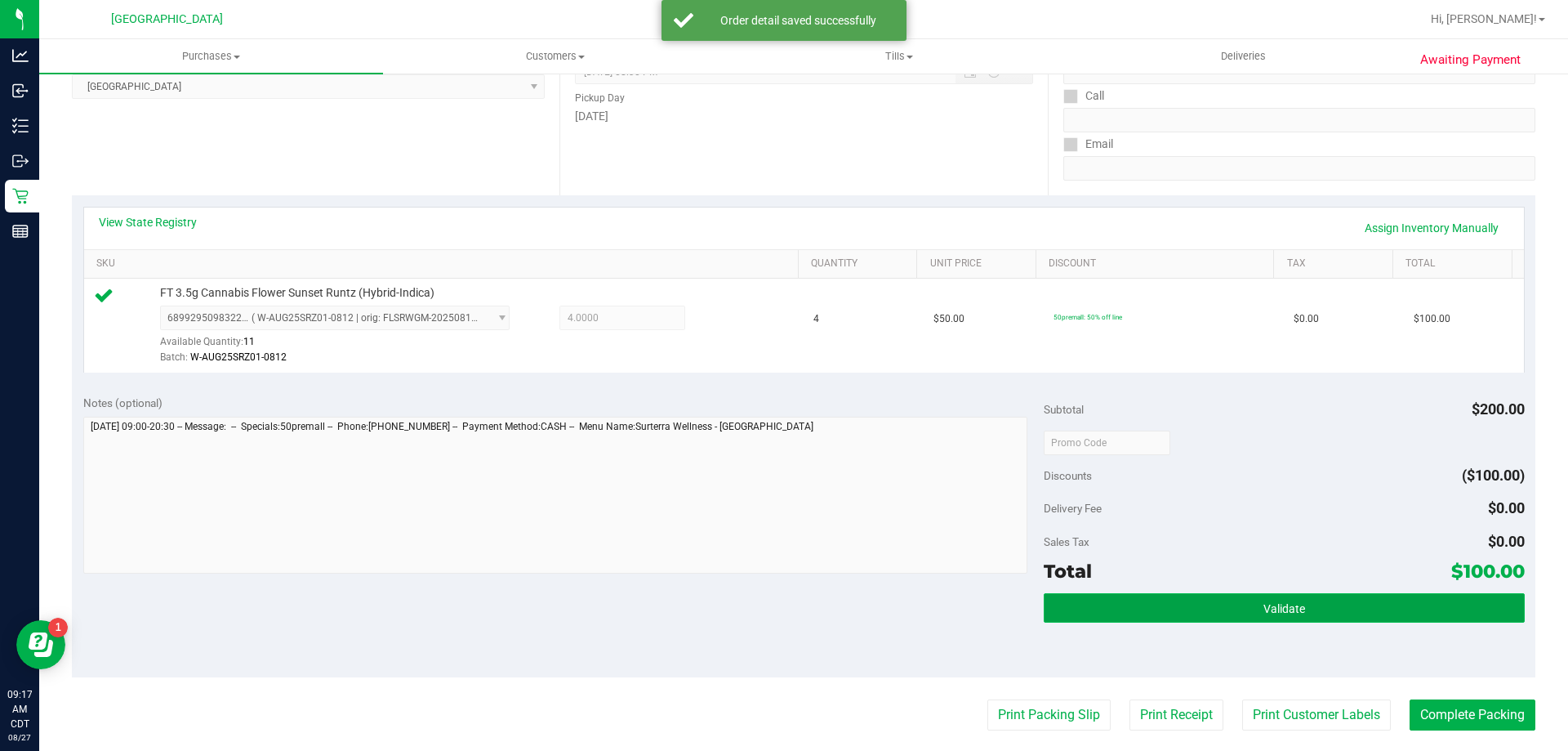
click at [1105, 616] on button "Validate" at bounding box center [1284, 607] width 480 height 30
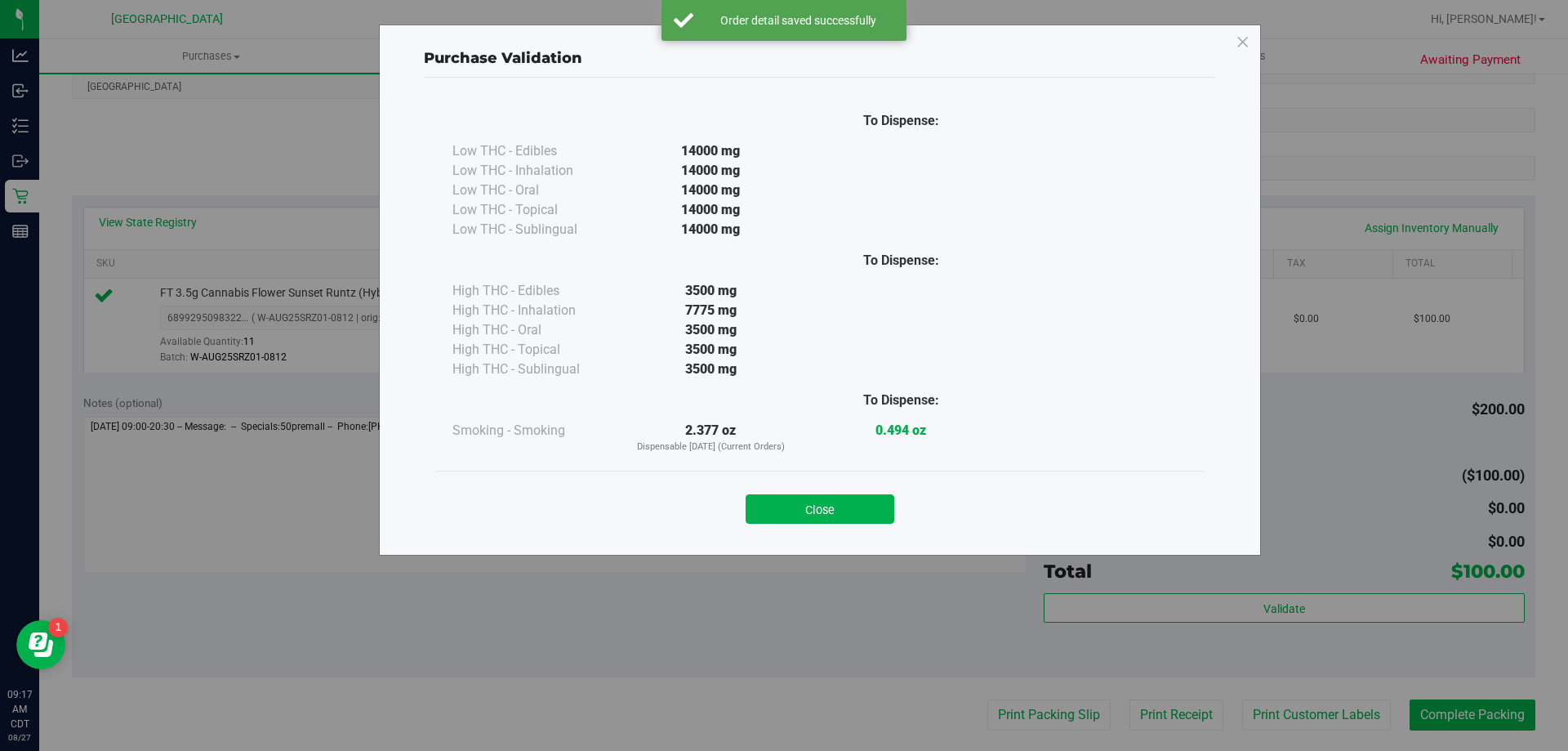
click at [822, 514] on button "Close" at bounding box center [820, 509] width 149 height 30
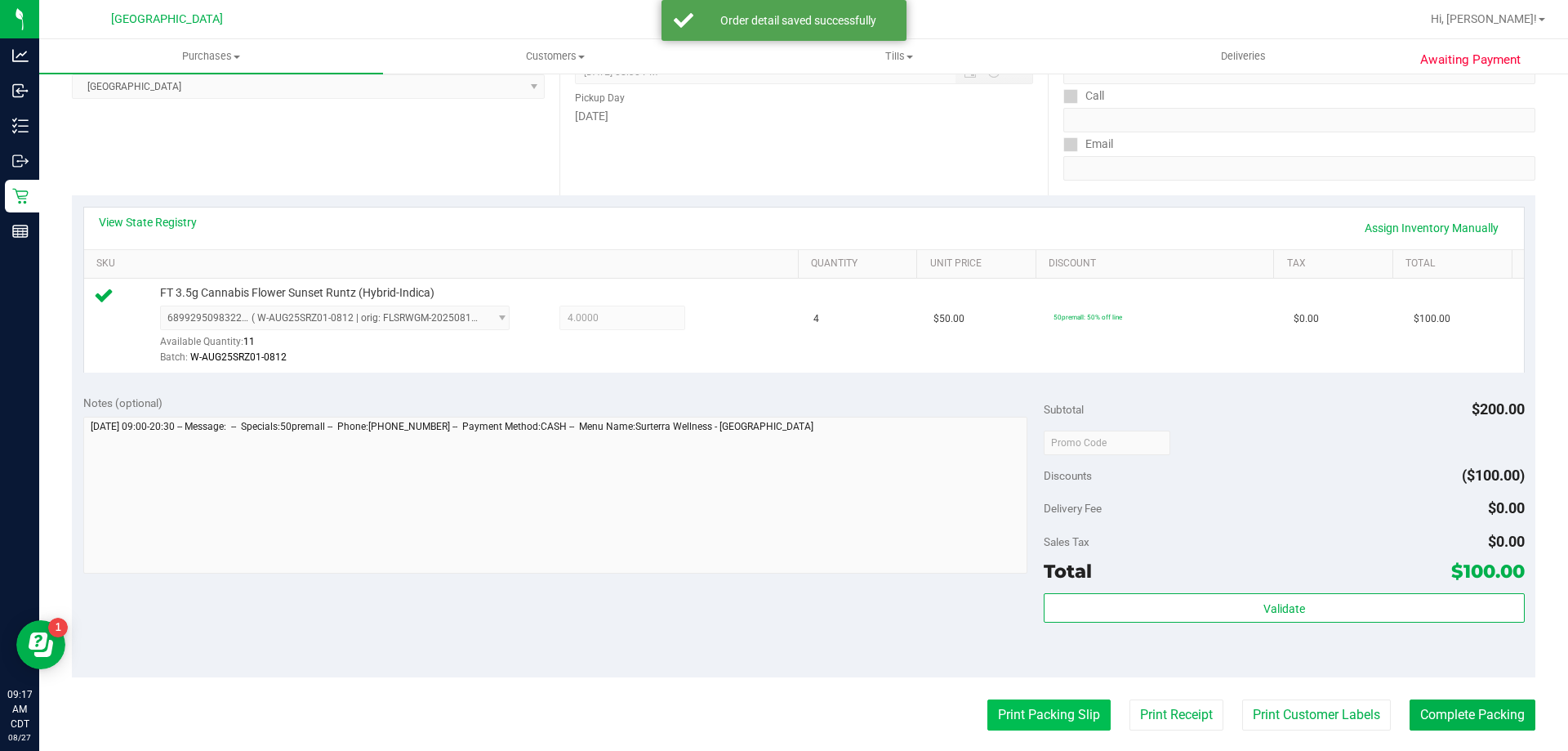
click at [1030, 720] on button "Print Packing Slip" at bounding box center [1049, 715] width 124 height 31
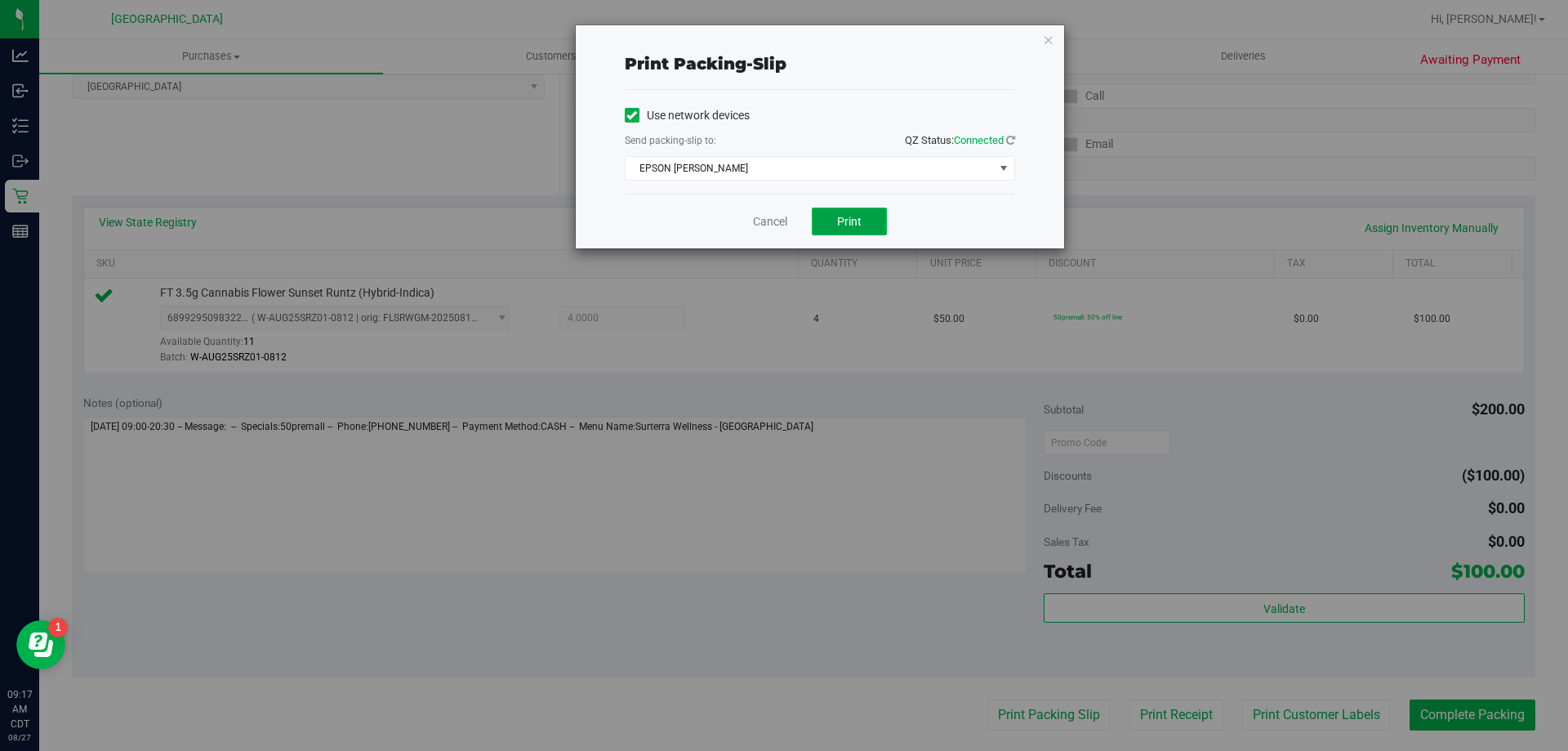
click at [847, 213] on button "Print" at bounding box center [849, 221] width 75 height 28
click at [774, 219] on link "Cancel" at bounding box center [770, 222] width 35 height 17
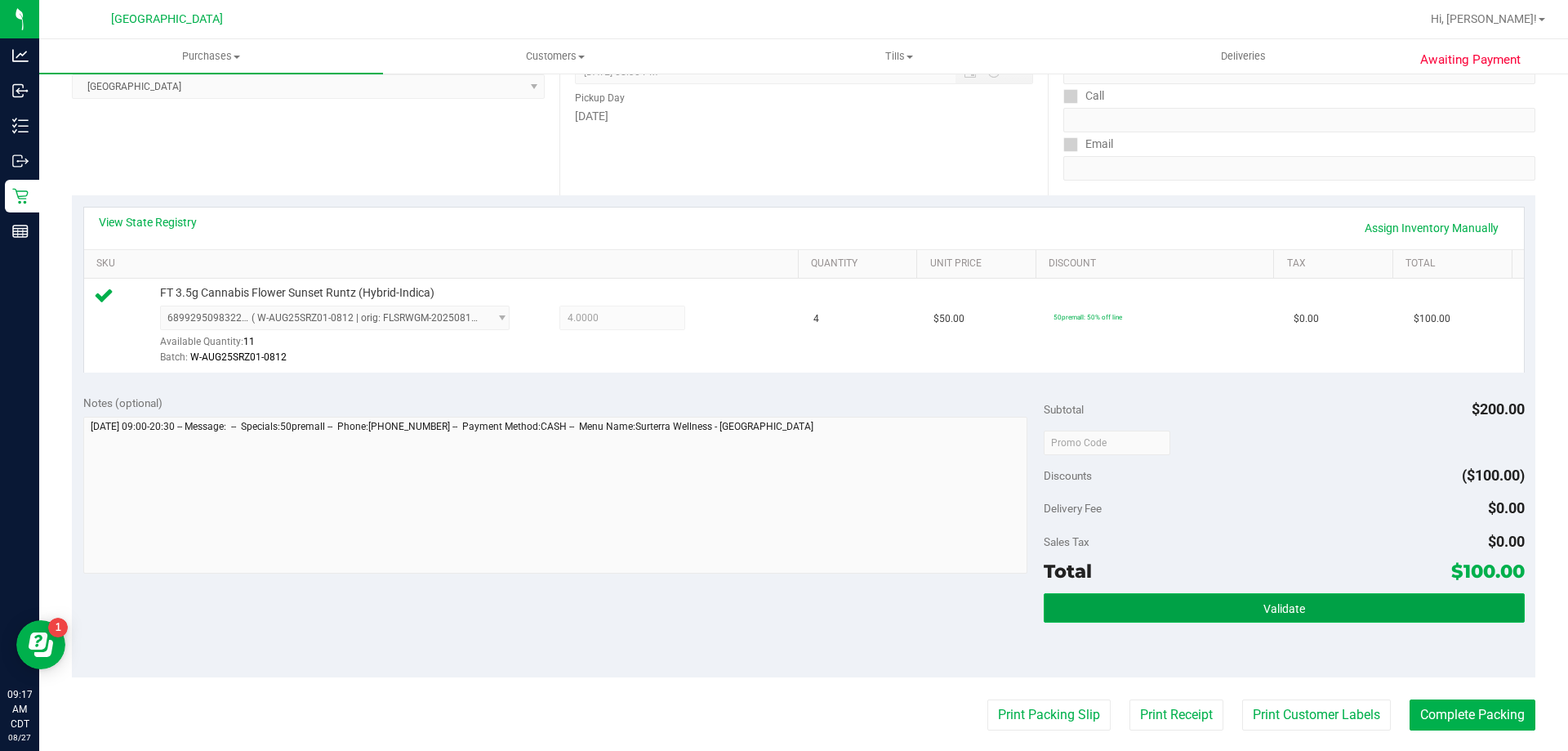
click at [1406, 612] on button "Validate" at bounding box center [1284, 607] width 480 height 30
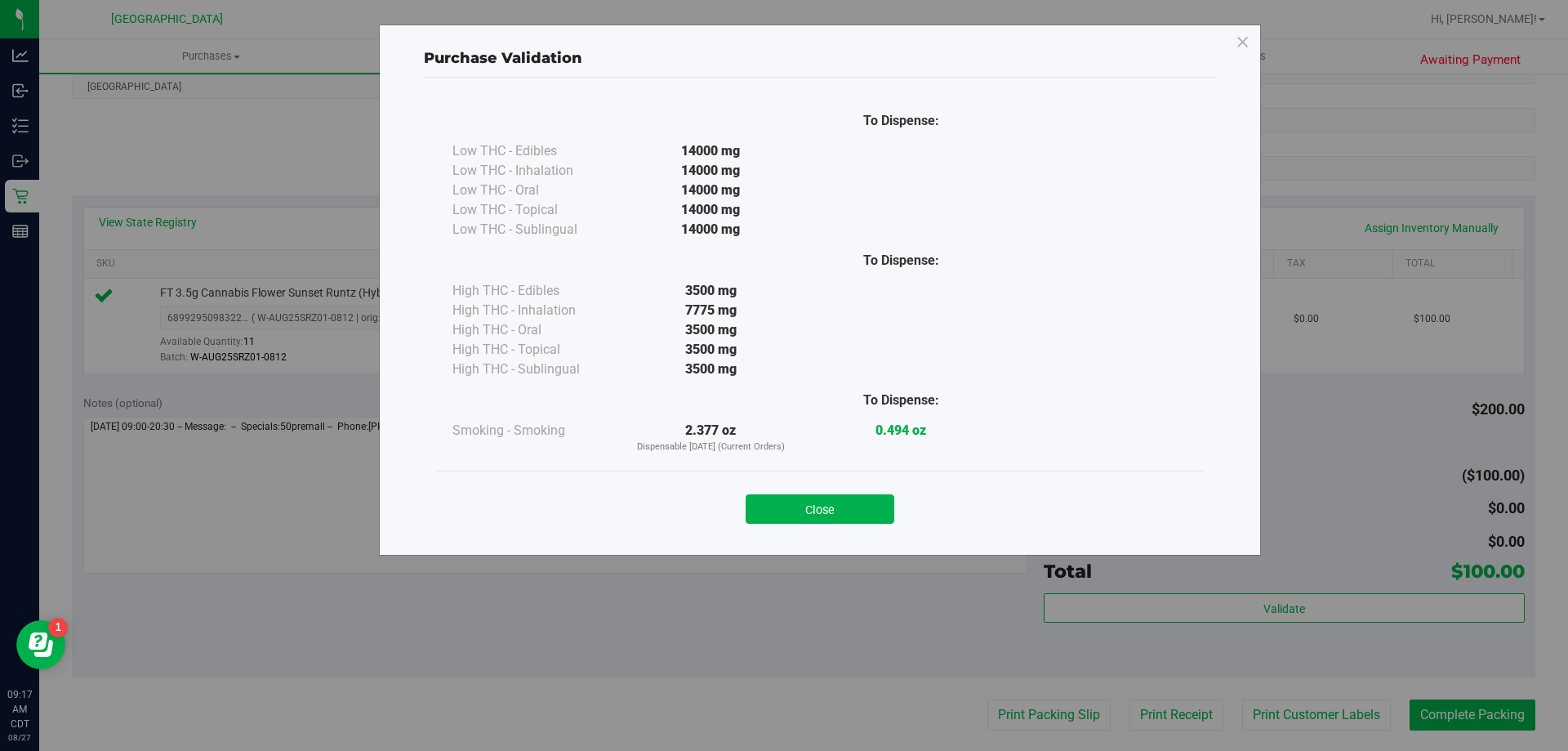
click at [889, 516] on button "Close" at bounding box center [820, 509] width 149 height 30
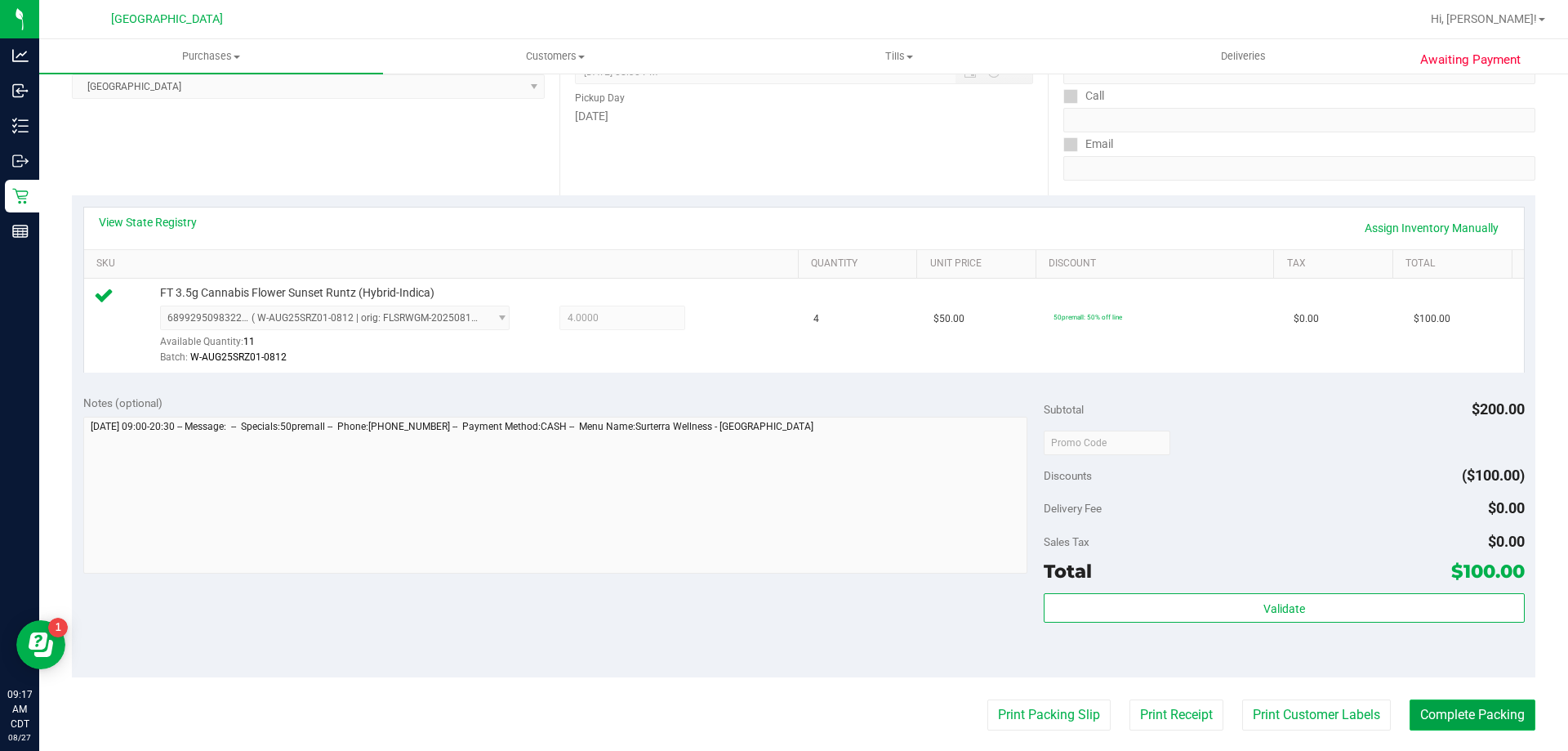
click at [1441, 715] on button "Complete Packing" at bounding box center [1472, 715] width 126 height 31
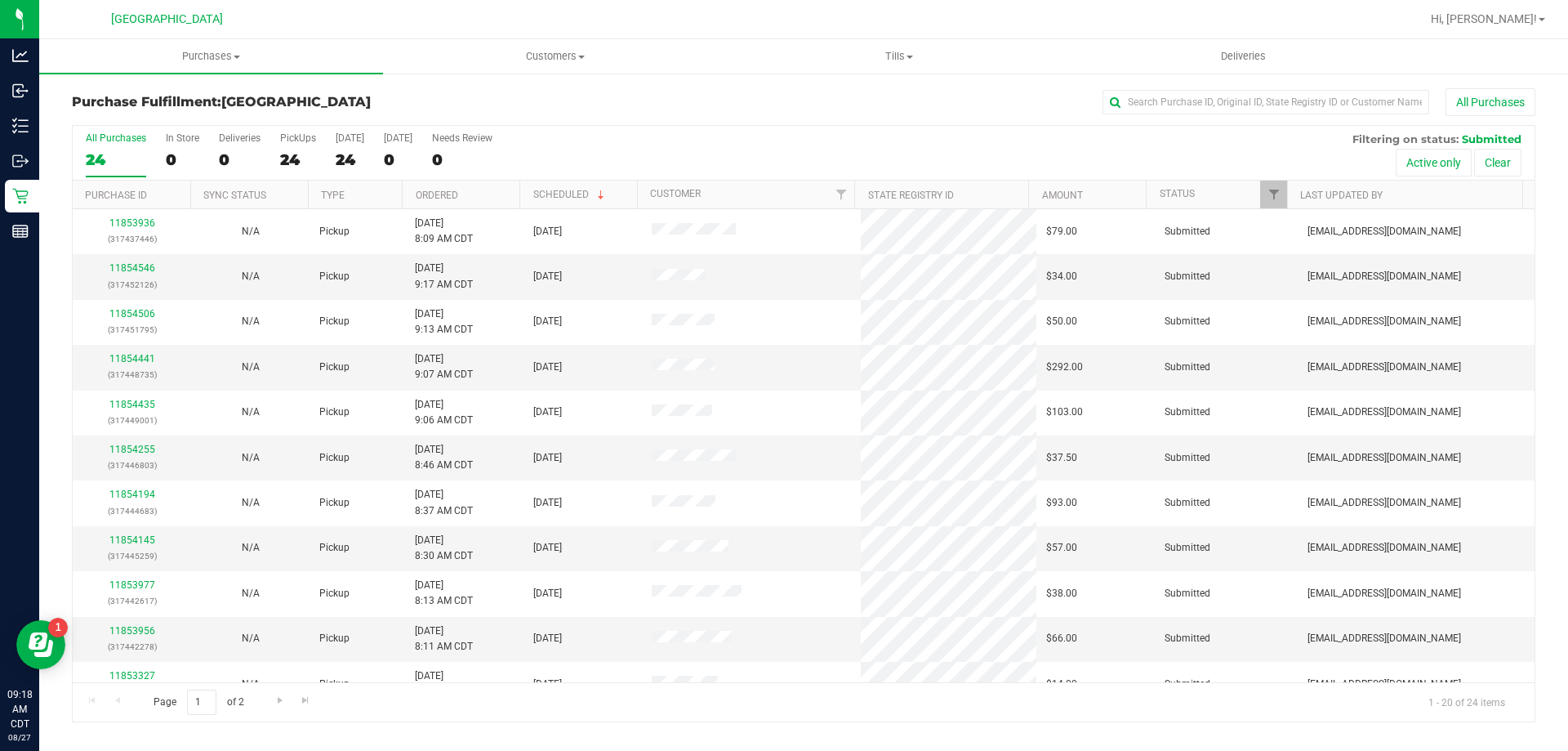
click at [468, 185] on th "Ordered" at bounding box center [461, 195] width 118 height 29
click at [119, 267] on link "11853469" at bounding box center [132, 268] width 46 height 12
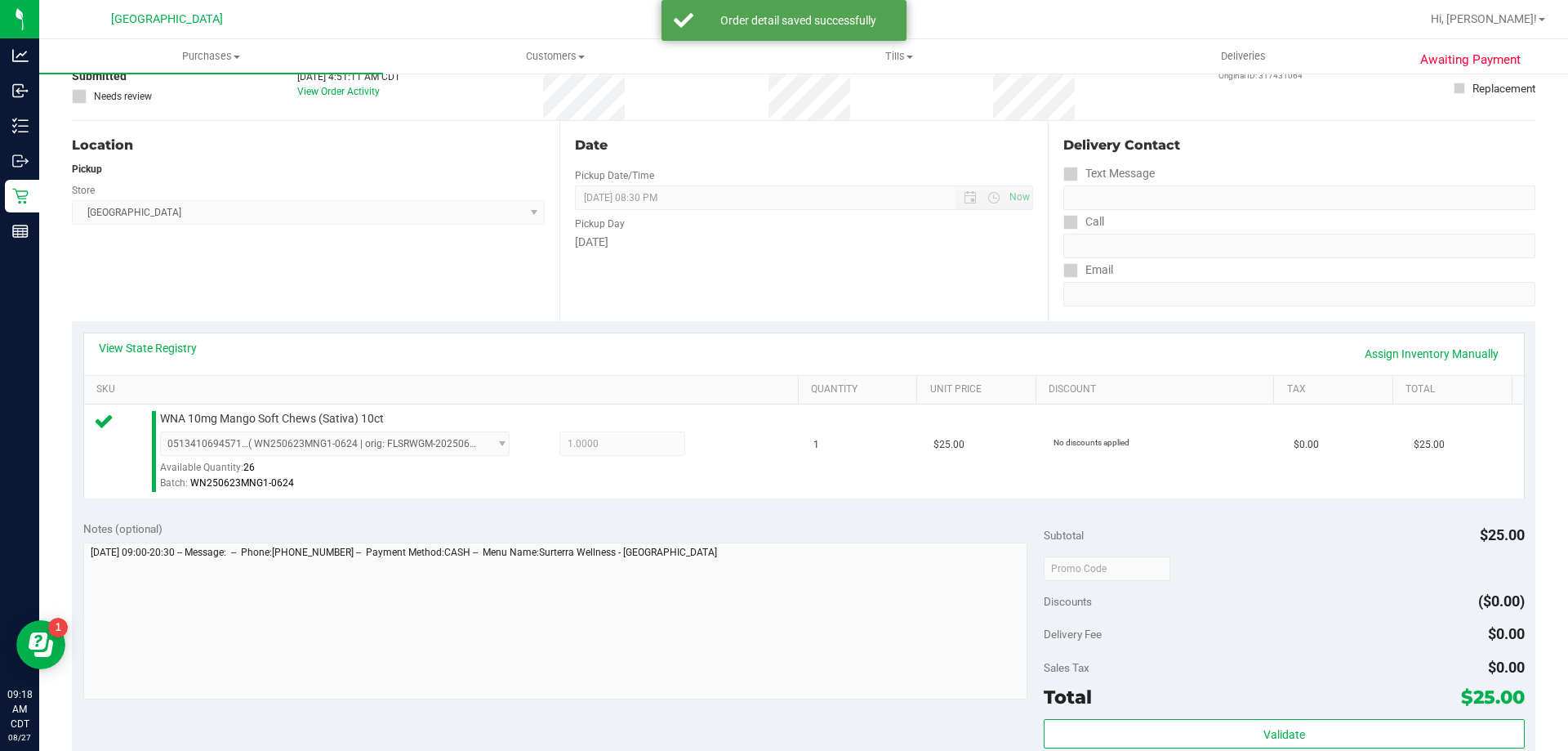
scroll to position [245, 0]
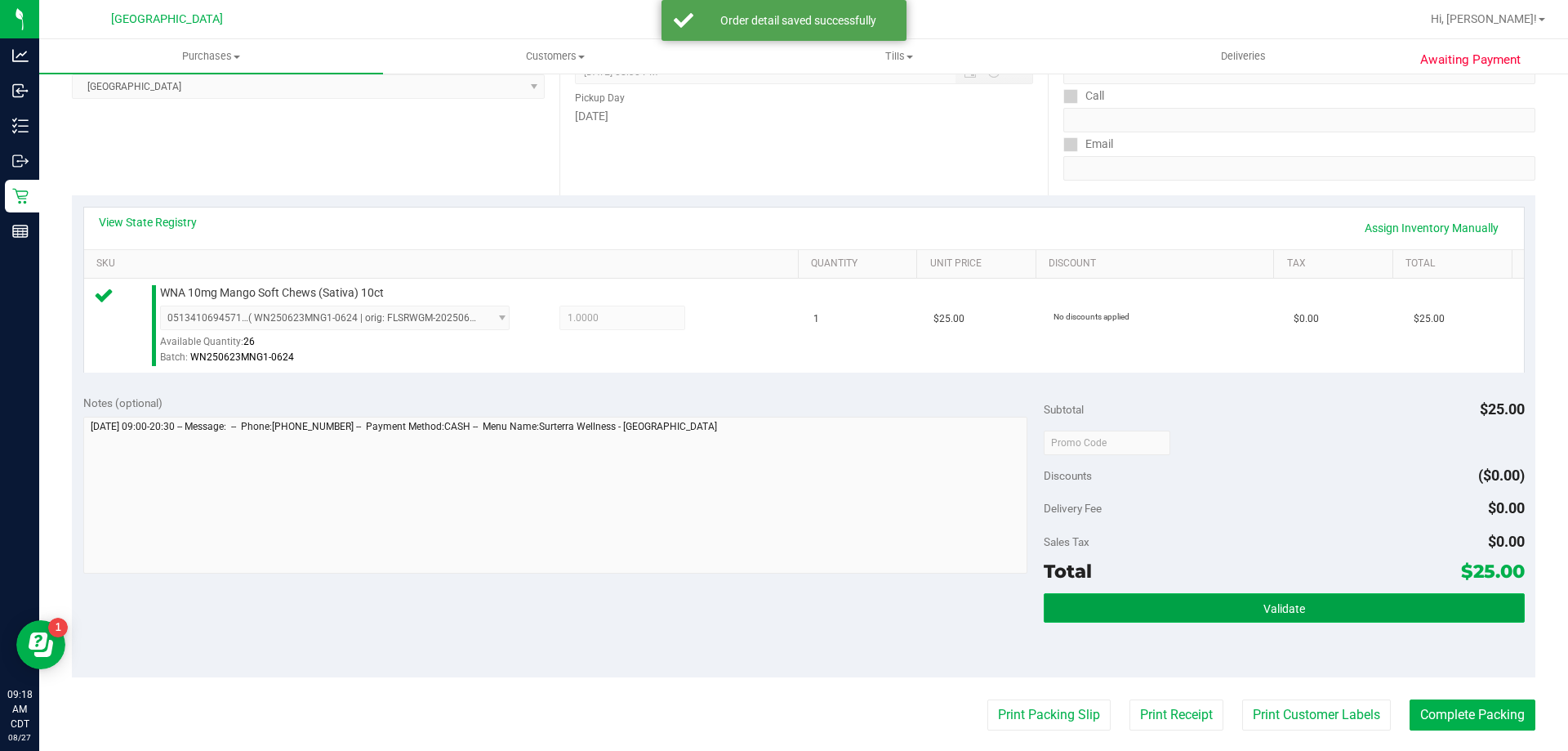
click at [1206, 616] on button "Validate" at bounding box center [1284, 607] width 480 height 30
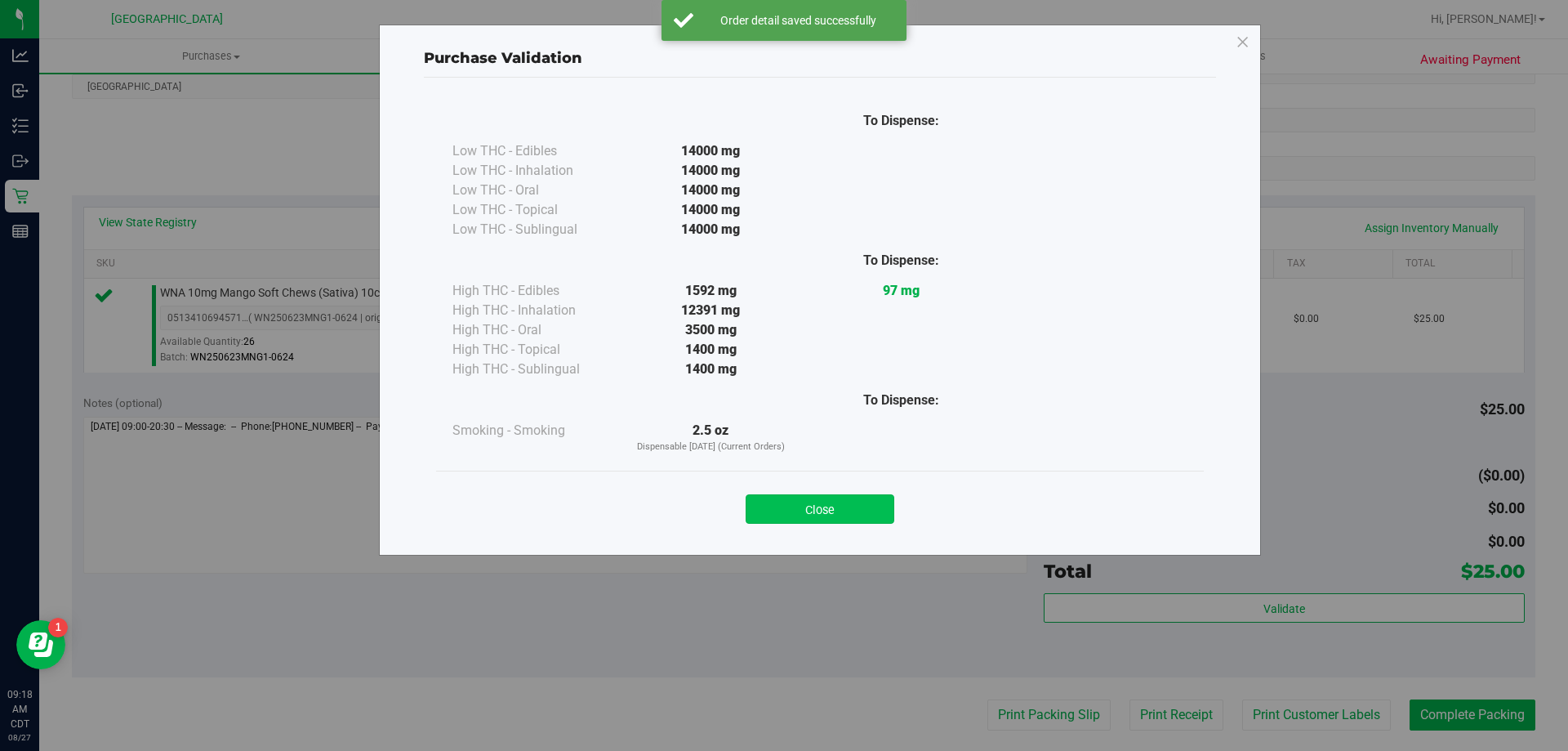
click at [827, 510] on button "Close" at bounding box center [820, 509] width 149 height 30
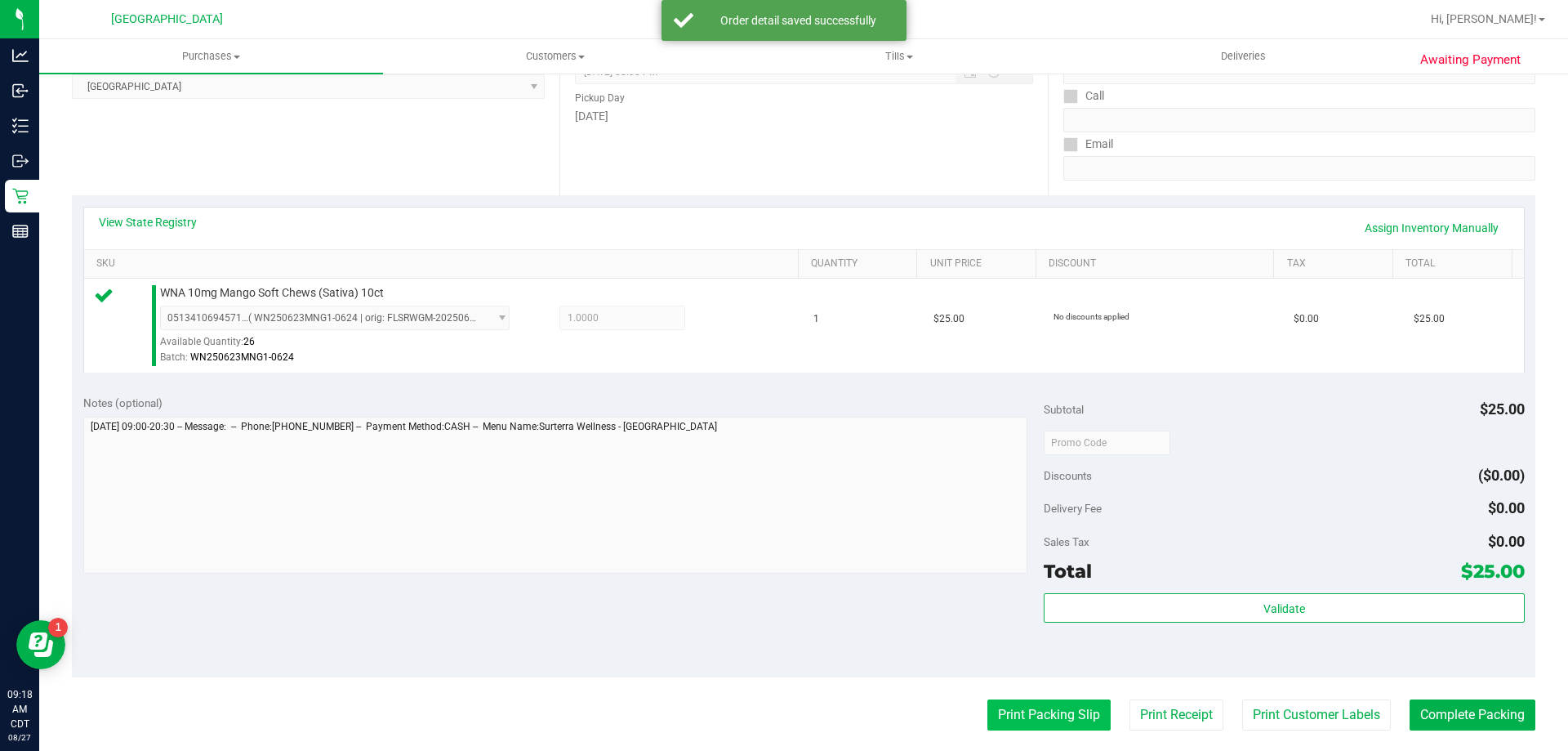
click at [997, 707] on button "Print Packing Slip" at bounding box center [1049, 715] width 124 height 31
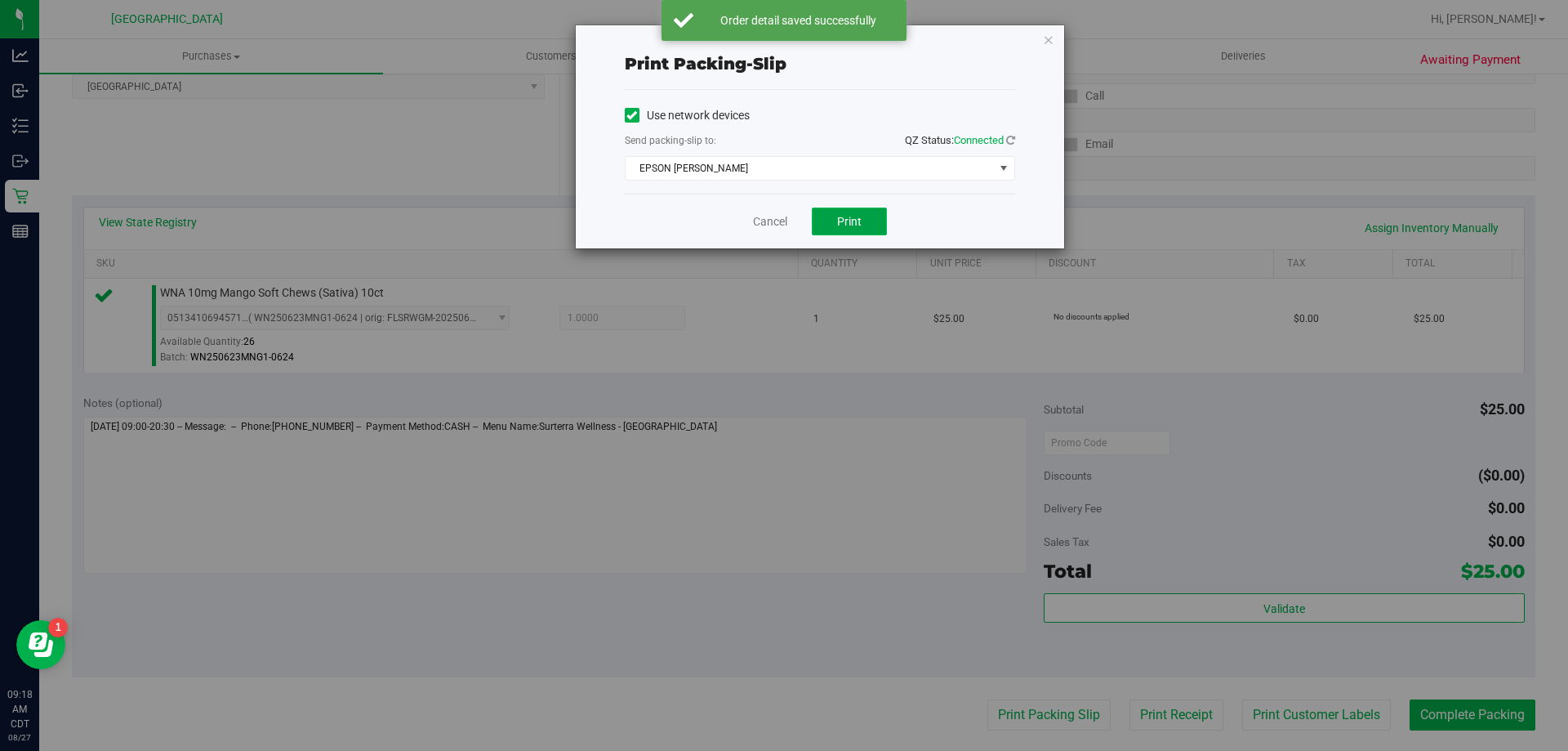
click at [836, 231] on button "Print" at bounding box center [849, 221] width 75 height 28
click at [767, 221] on link "Cancel" at bounding box center [770, 222] width 35 height 17
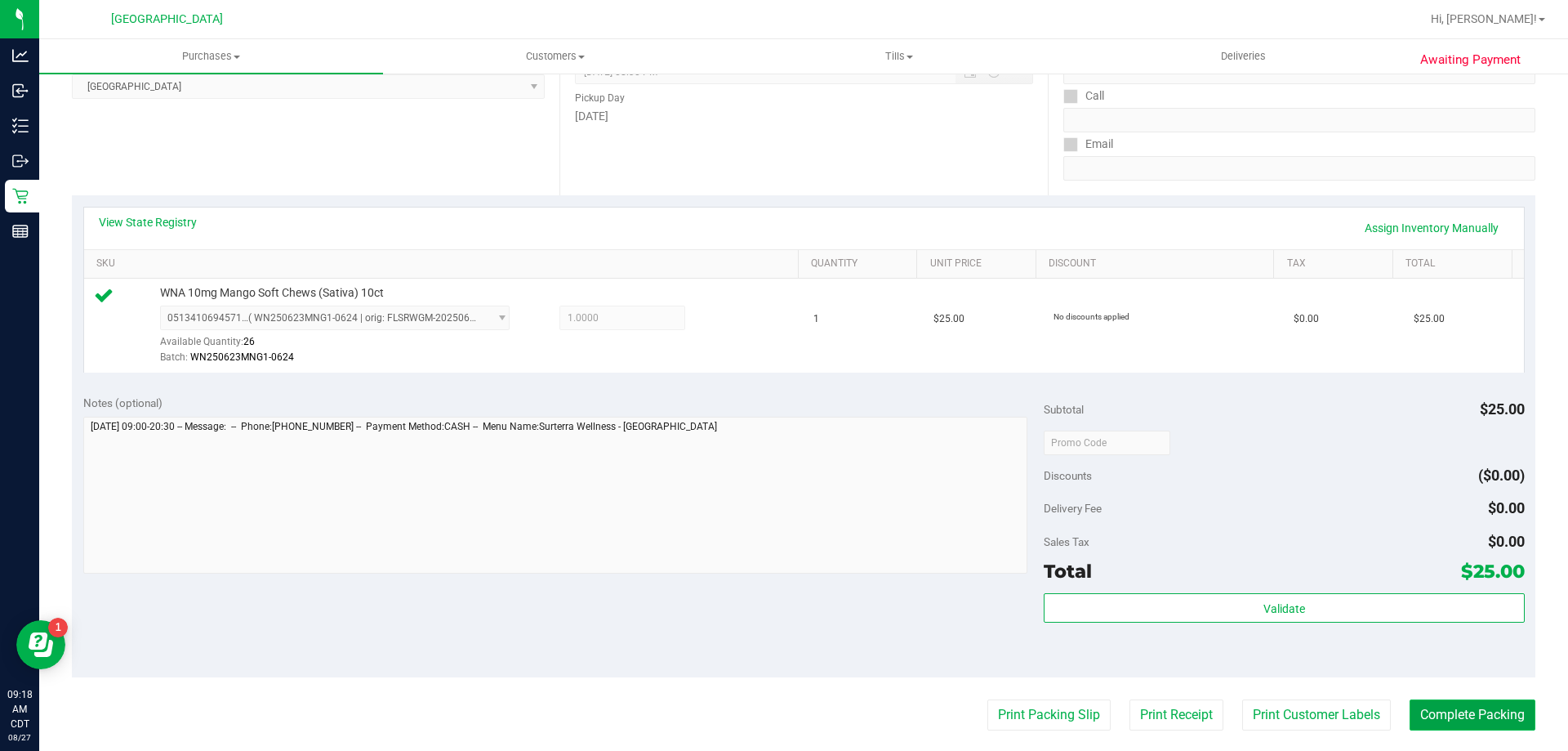
click at [1513, 713] on button "Complete Packing" at bounding box center [1472, 715] width 126 height 31
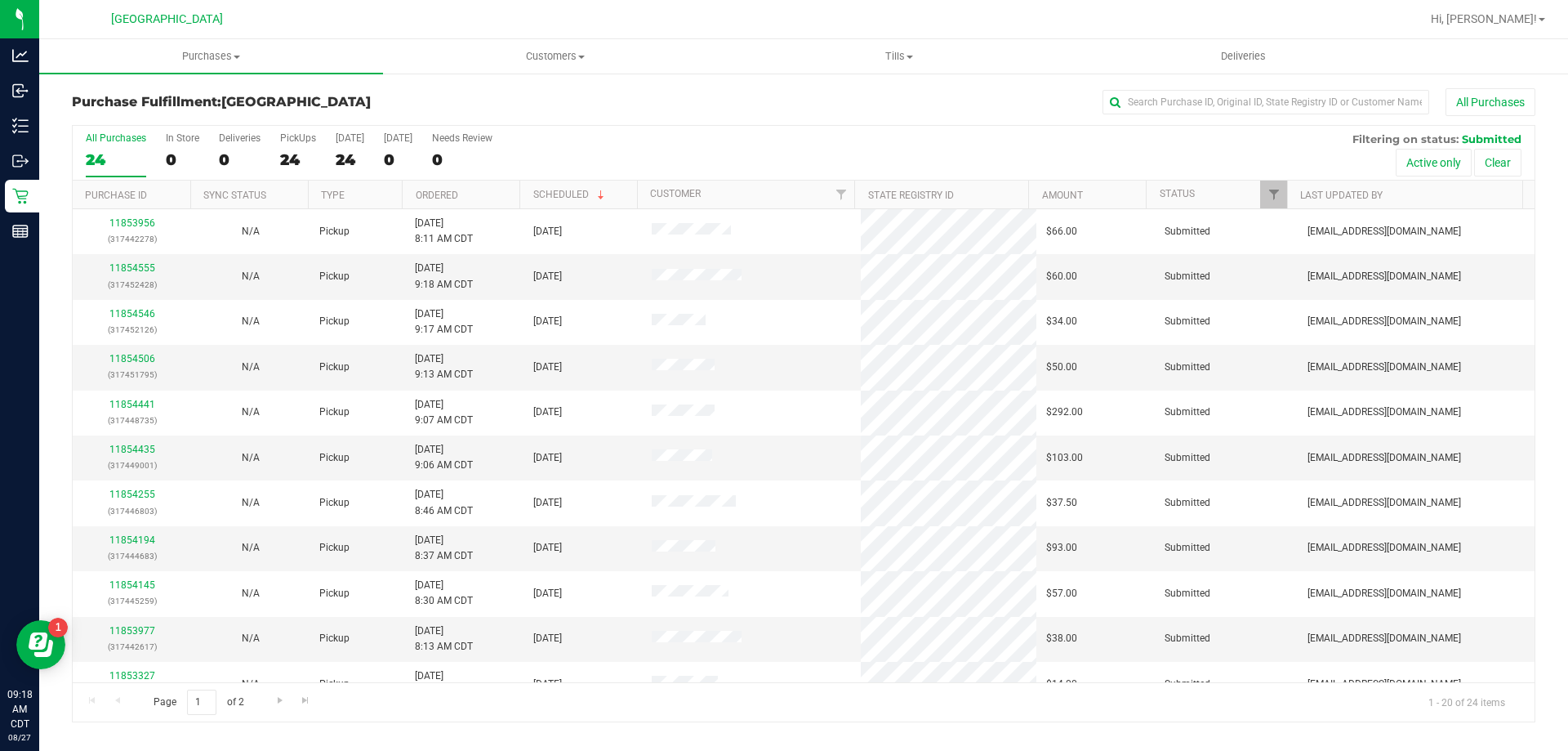
click at [499, 191] on th "Ordered" at bounding box center [461, 195] width 118 height 29
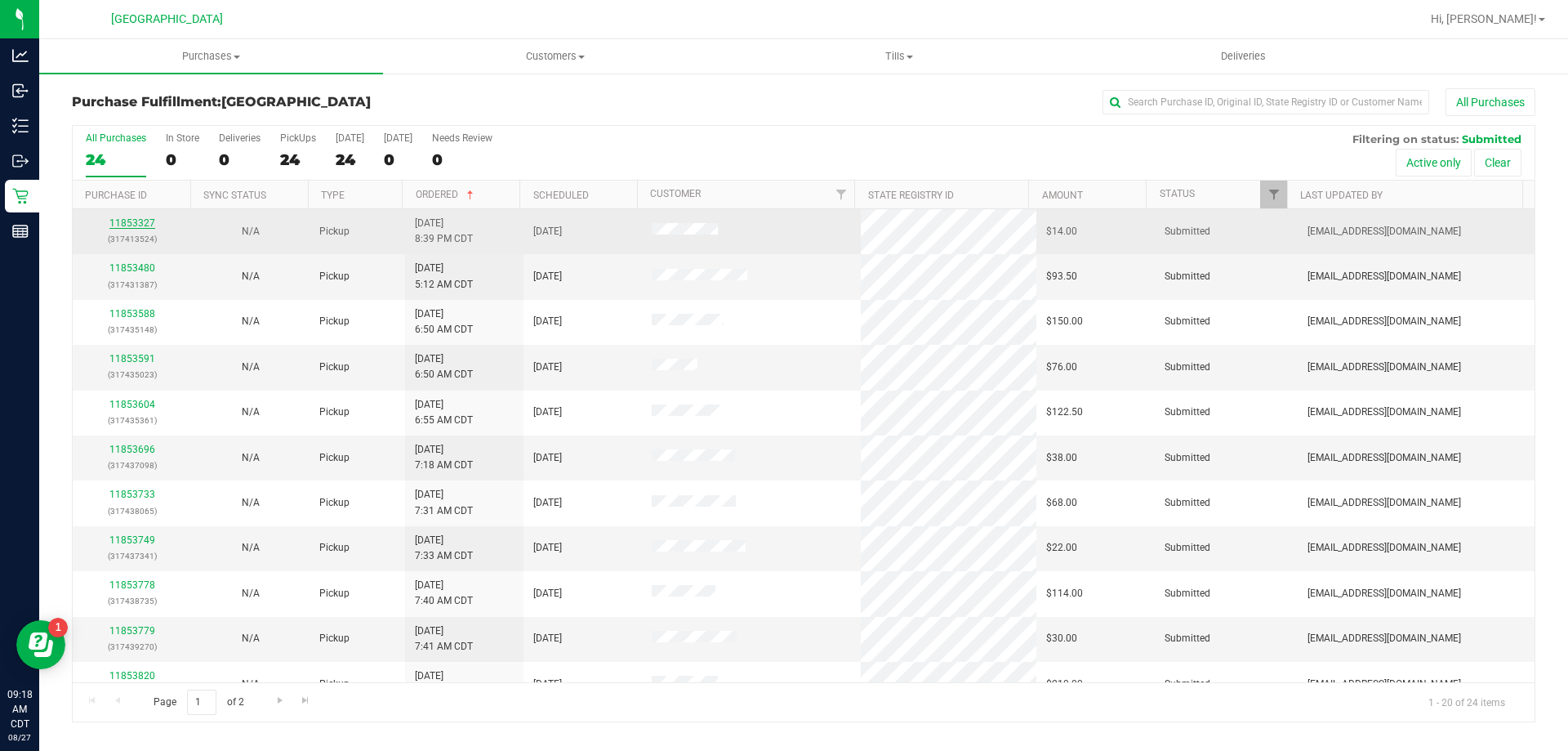
click at [139, 224] on link "11853327" at bounding box center [132, 224] width 46 height 12
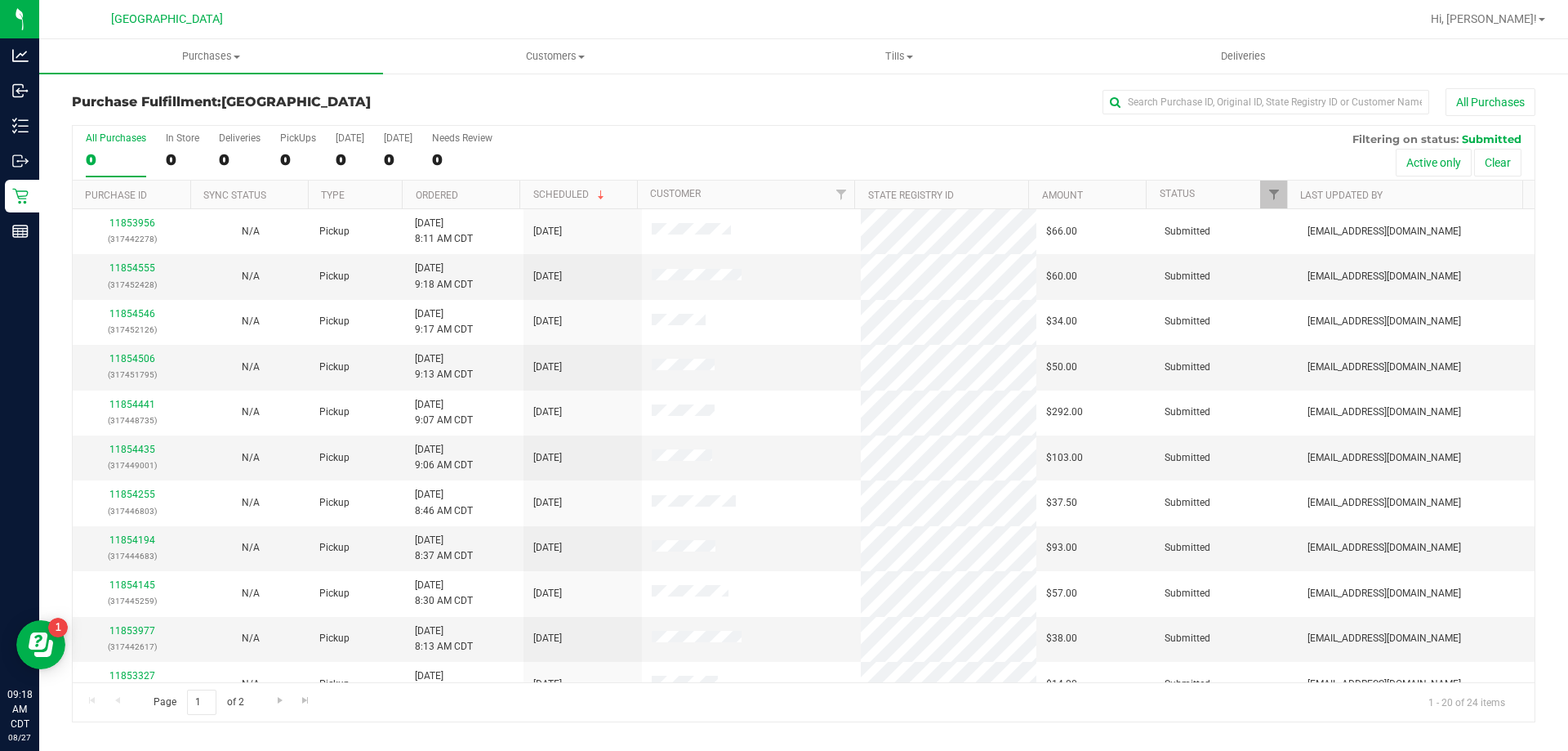
click at [499, 202] on th "Ordered" at bounding box center [461, 195] width 118 height 29
click at [145, 269] on link "11853480" at bounding box center [132, 268] width 46 height 12
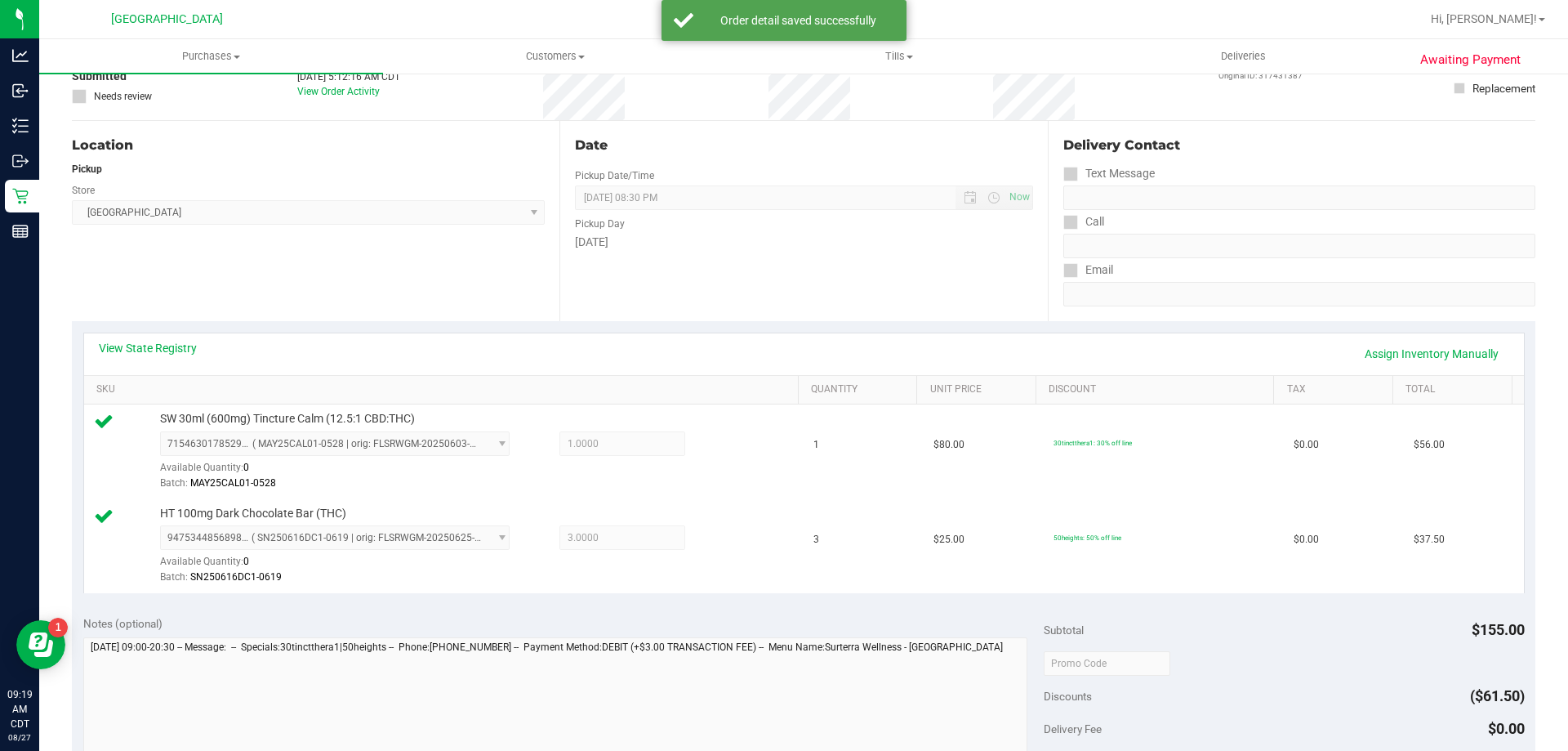
scroll to position [327, 0]
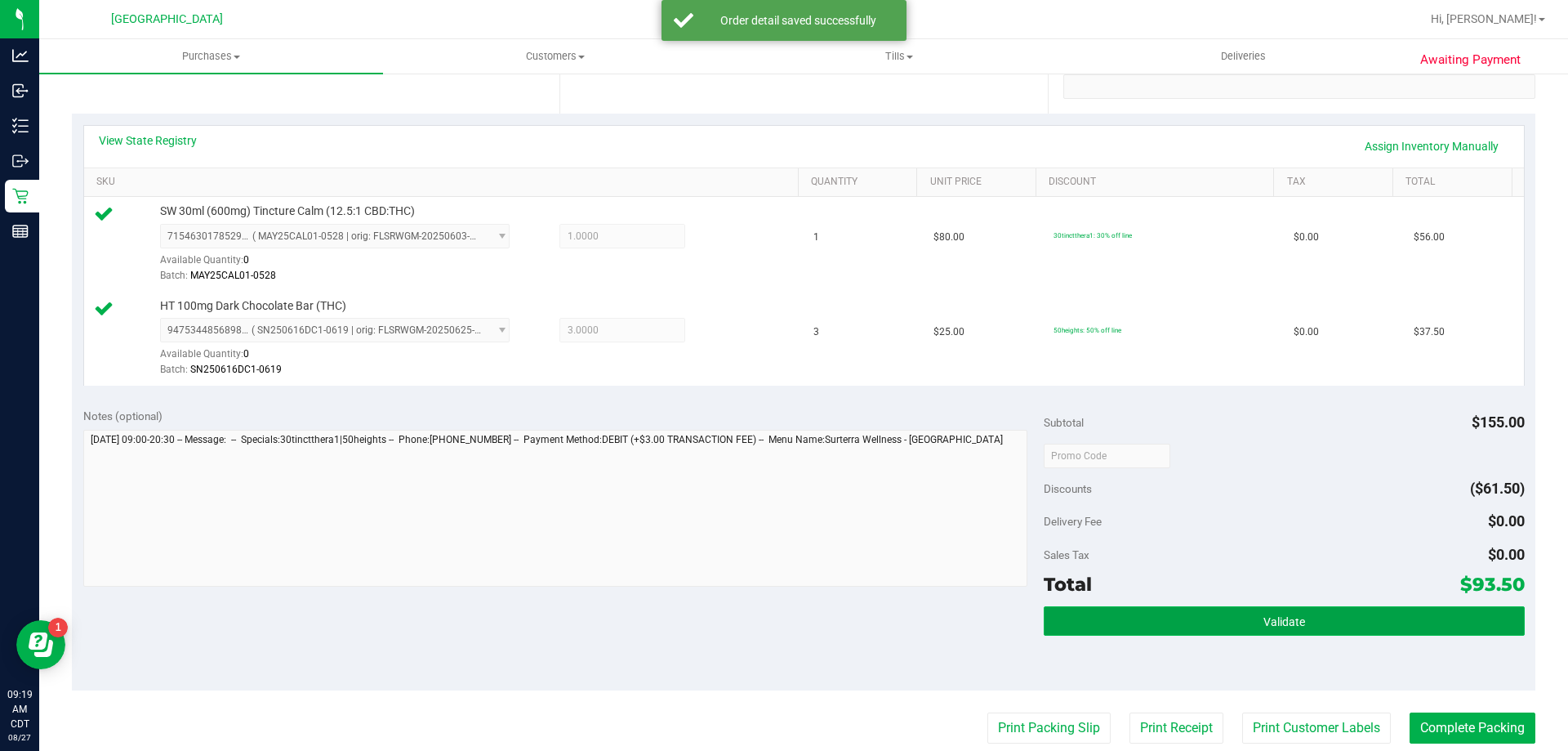
click at [1179, 615] on button "Validate" at bounding box center [1284, 621] width 480 height 30
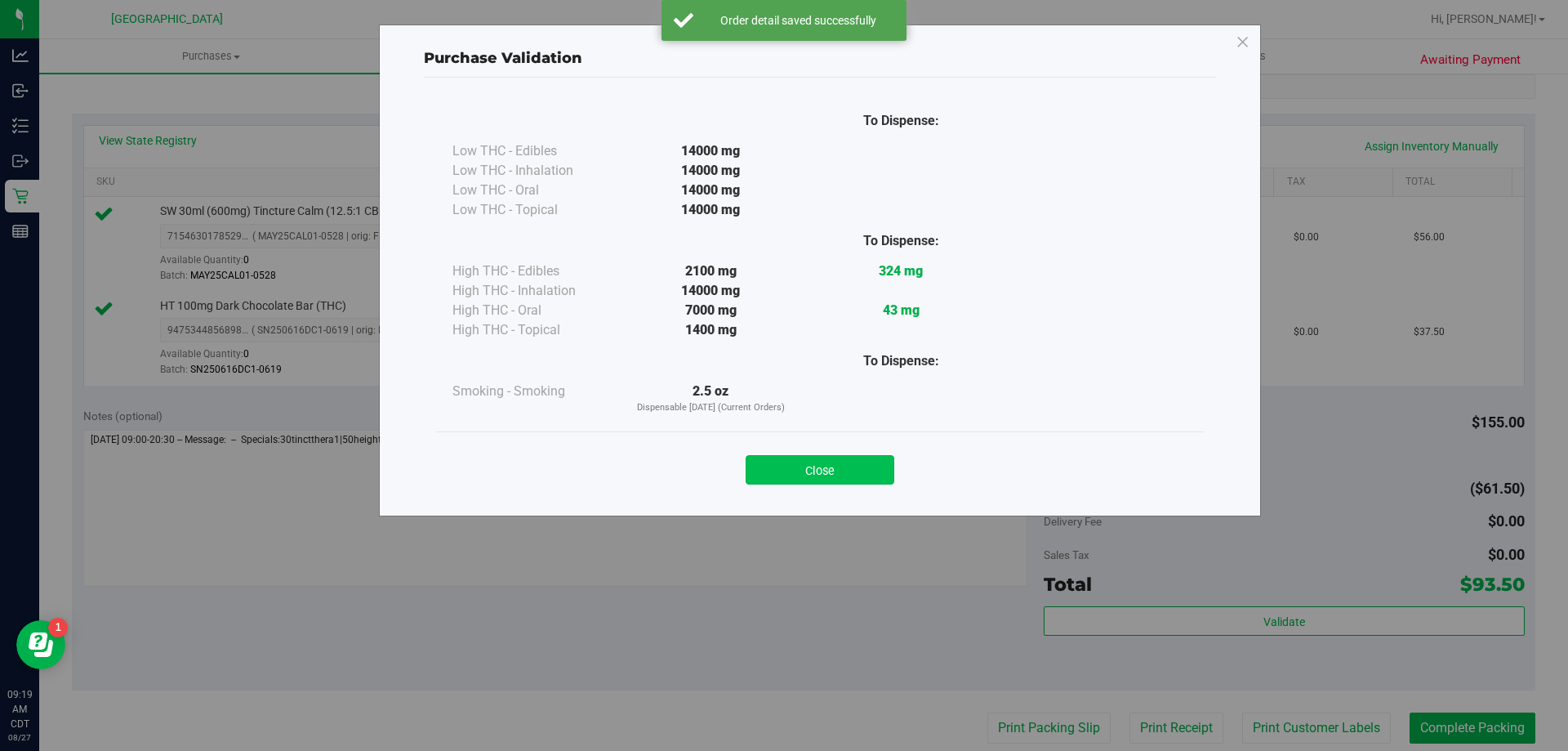
click at [810, 472] on button "Close" at bounding box center [820, 469] width 149 height 30
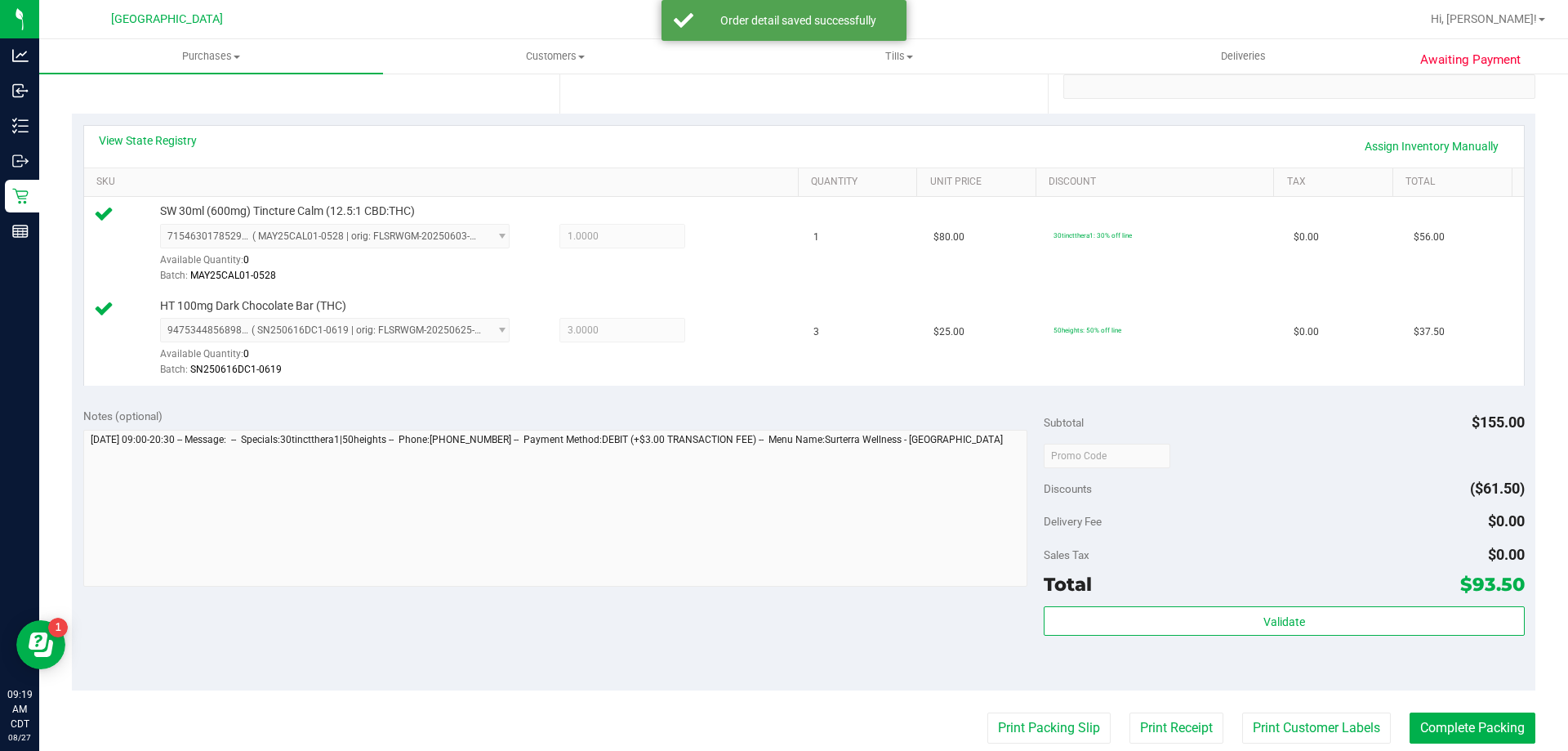
click at [994, 709] on purchase-details "Back Edit Purchase Cancel Purchase View Profile # 11853480 BioTrack ID: - Submi…" at bounding box center [803, 416] width 1464 height 1309
click at [1013, 720] on button "Print Packing Slip" at bounding box center [1049, 727] width 124 height 31
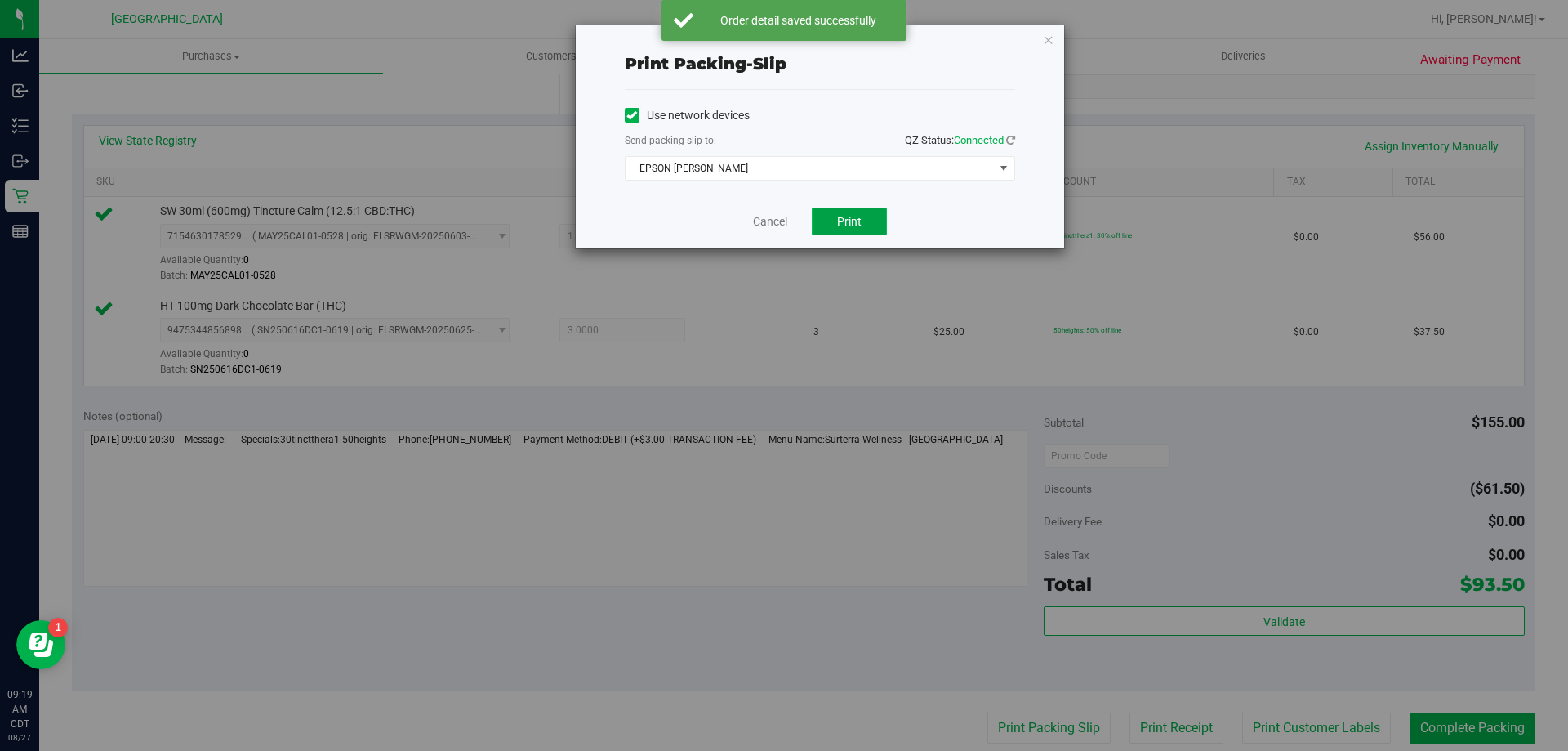
click at [828, 215] on button "Print" at bounding box center [849, 221] width 75 height 28
click at [758, 222] on link "Cancel" at bounding box center [770, 222] width 35 height 17
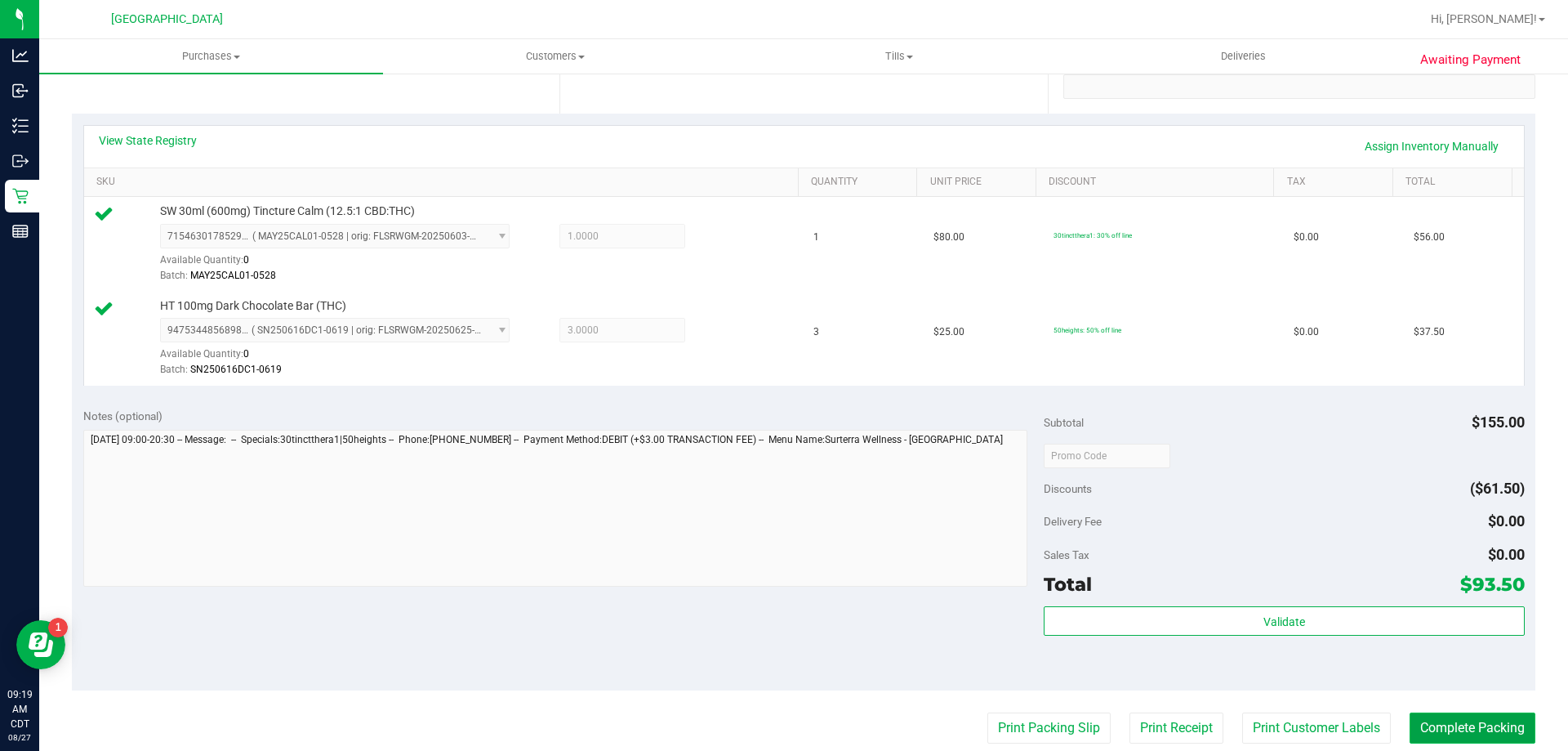
click at [1433, 730] on button "Complete Packing" at bounding box center [1472, 727] width 126 height 31
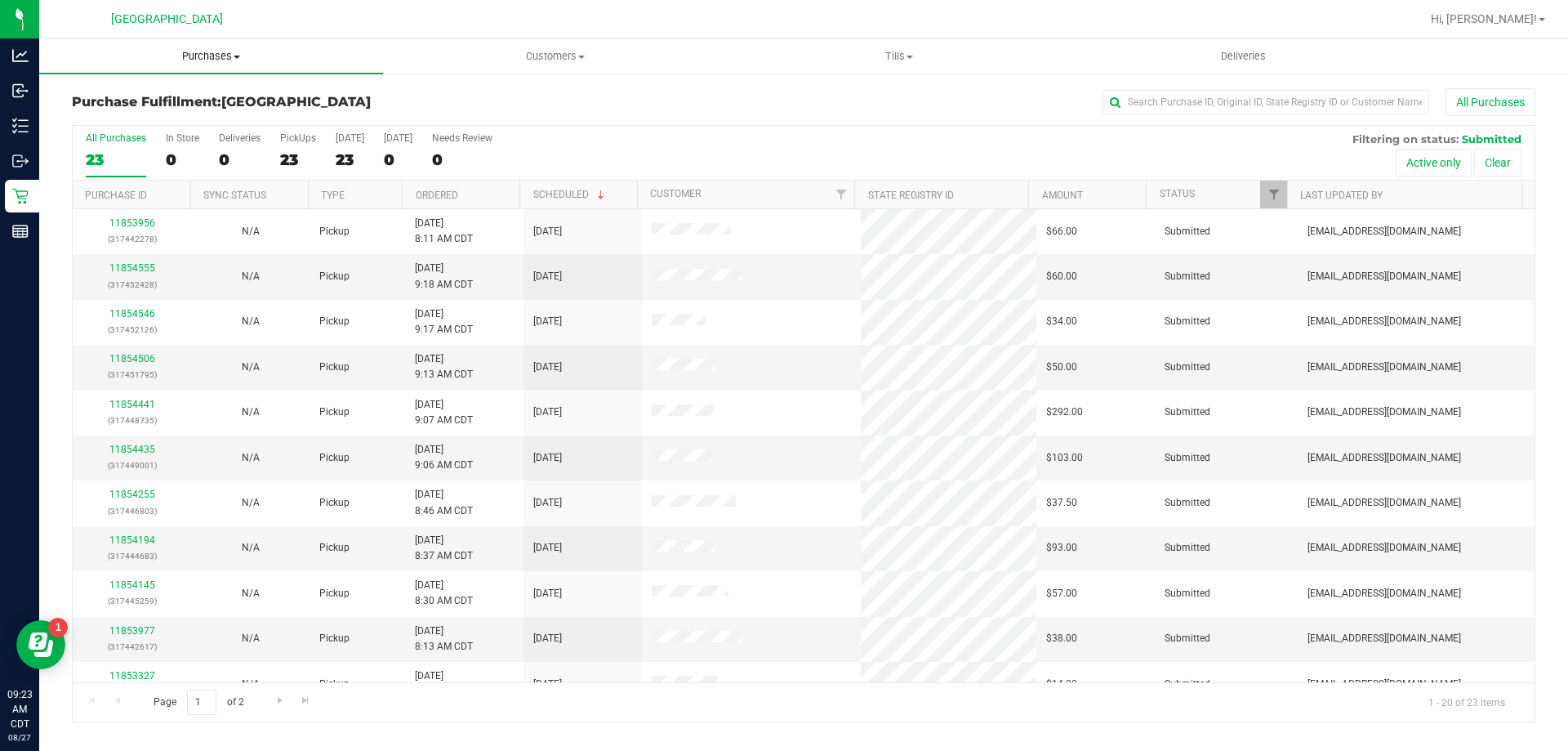
click at [231, 52] on span "Purchases" at bounding box center [211, 56] width 344 height 14
click at [141, 121] on li "Fulfillment" at bounding box center [211, 118] width 344 height 19
click at [472, 197] on th "Ordered" at bounding box center [461, 195] width 118 height 29
click at [126, 267] on link "11853588" at bounding box center [132, 268] width 46 height 12
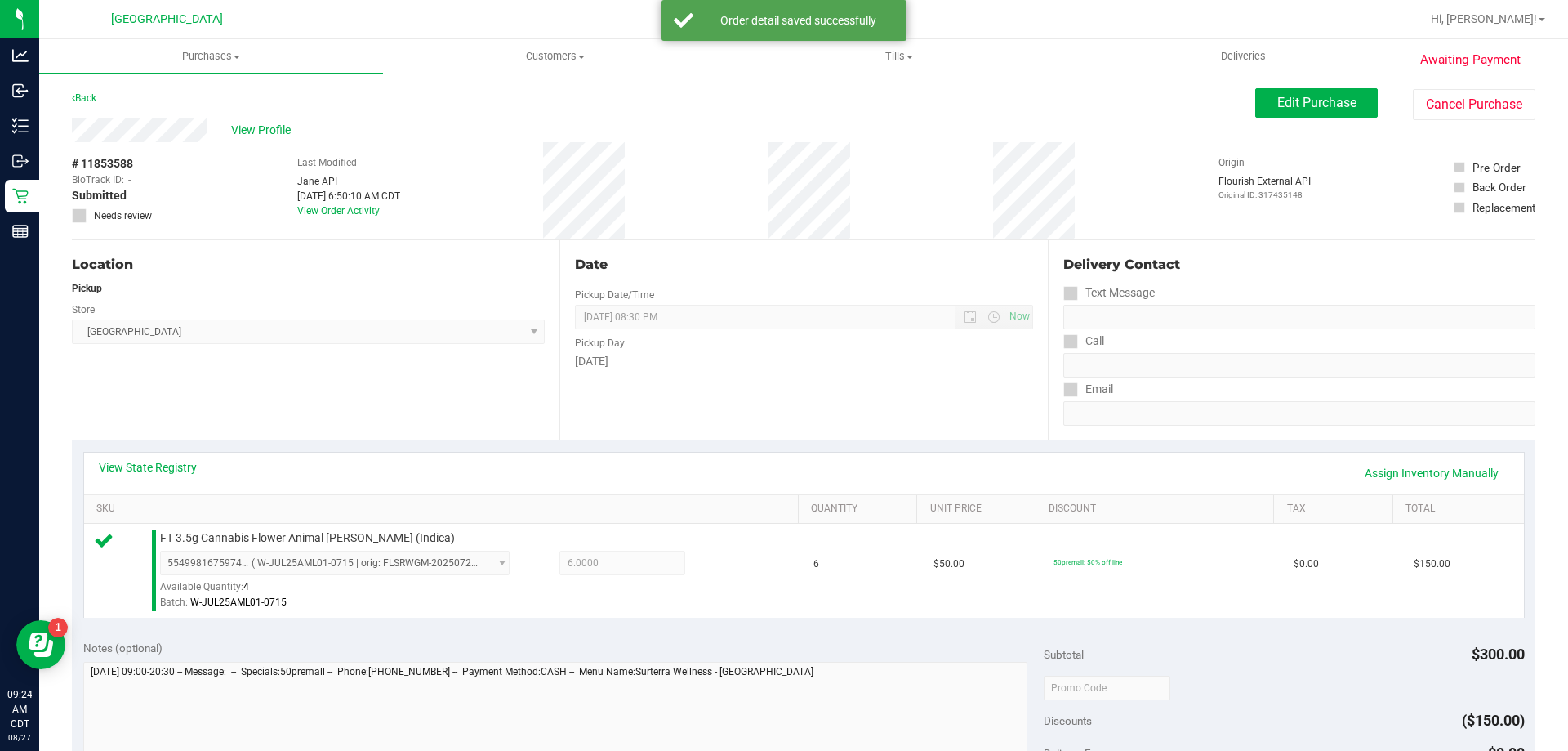
scroll to position [327, 0]
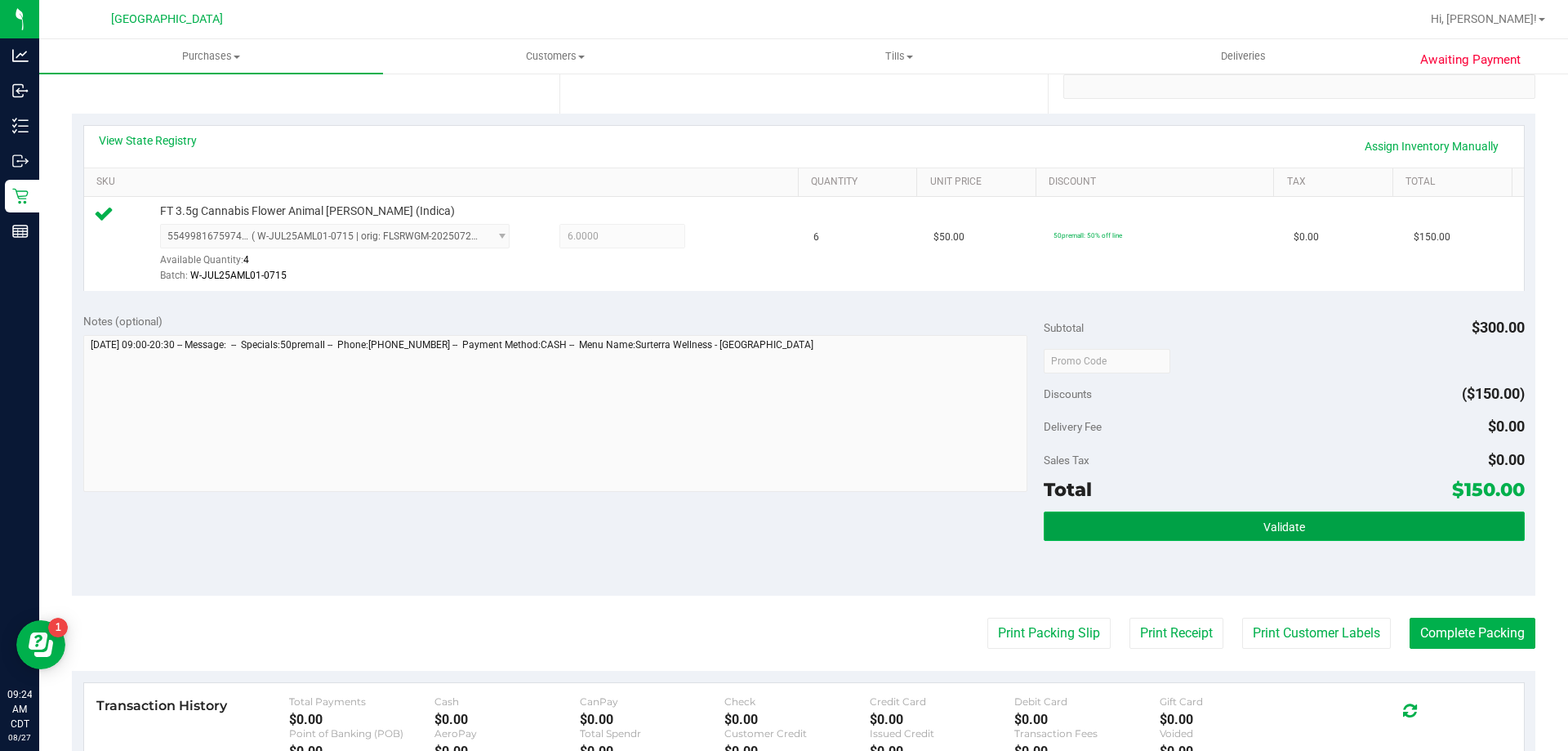
click at [1218, 536] on button "Validate" at bounding box center [1284, 526] width 480 height 30
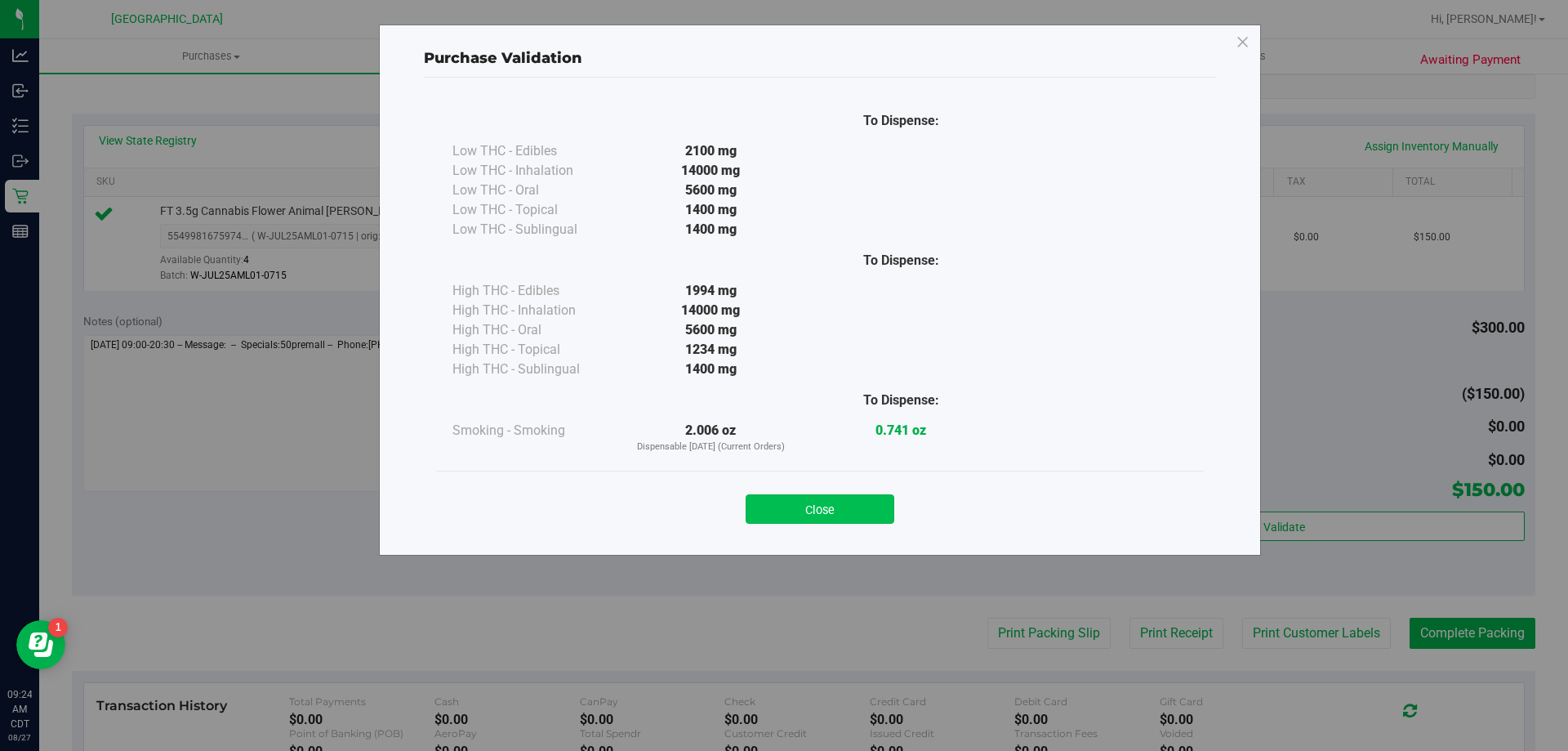
click at [861, 511] on button "Close" at bounding box center [820, 509] width 149 height 30
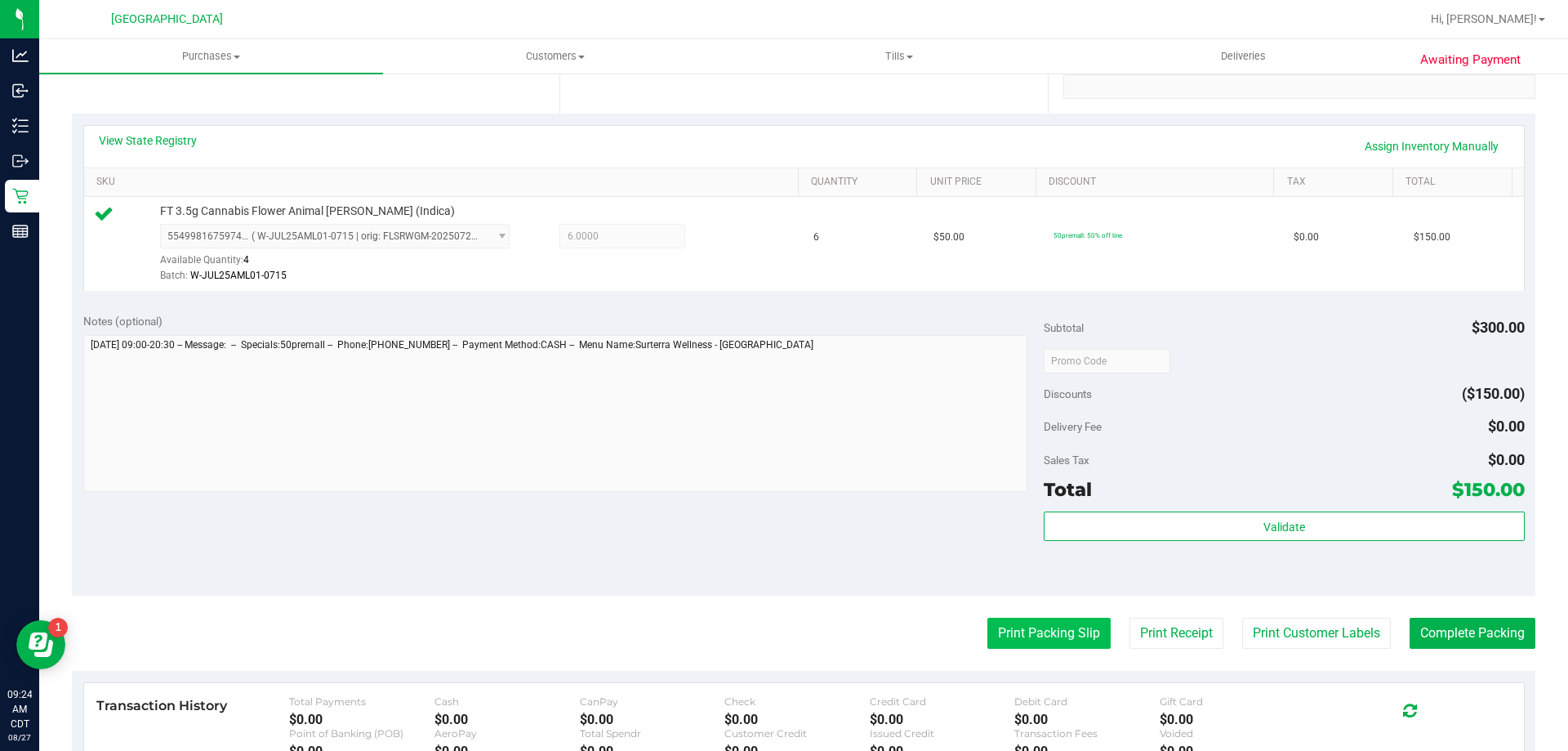
click at [1008, 618] on button "Print Packing Slip" at bounding box center [1049, 632] width 124 height 31
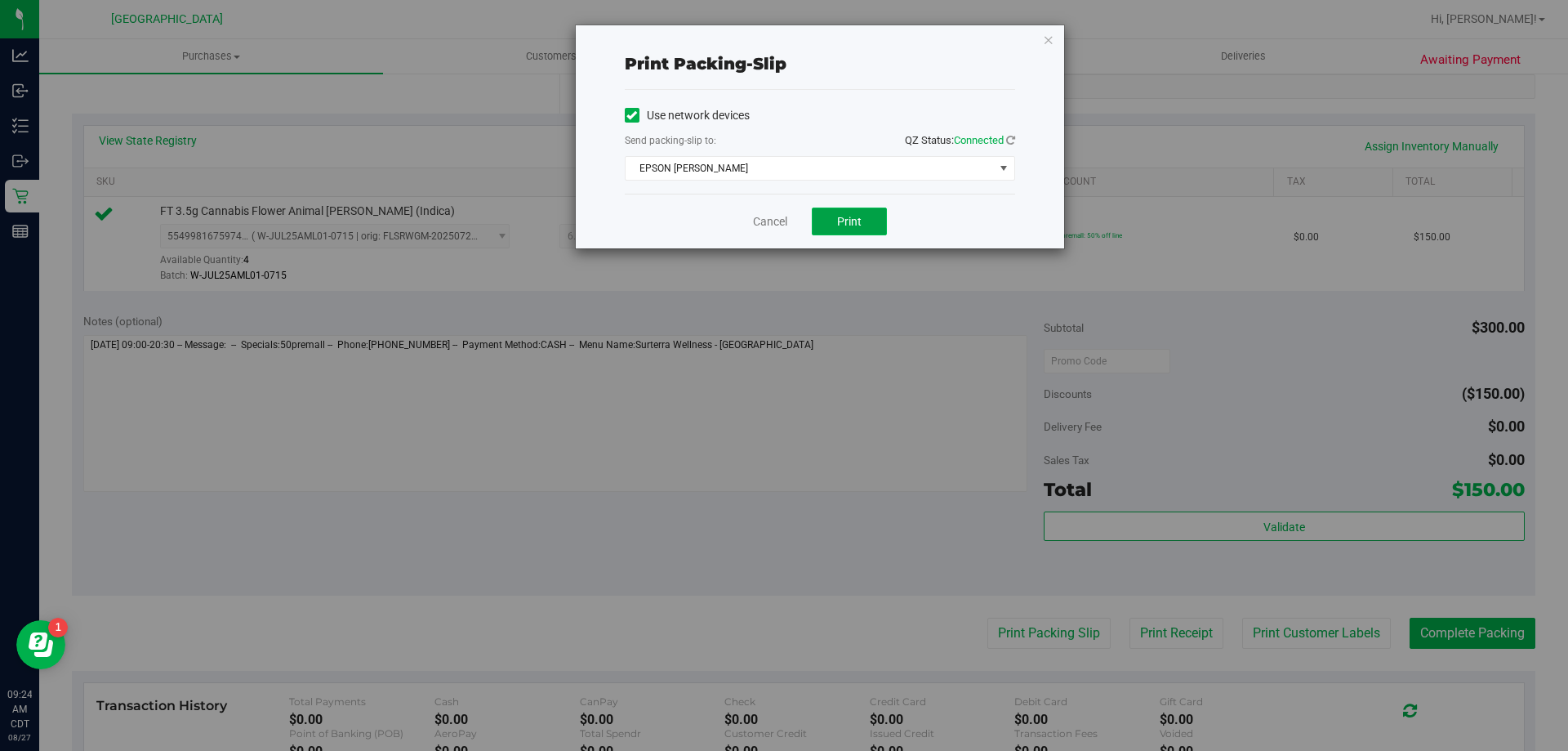
click at [854, 229] on button "Print" at bounding box center [849, 221] width 75 height 28
click at [786, 223] on link "Cancel" at bounding box center [770, 222] width 35 height 17
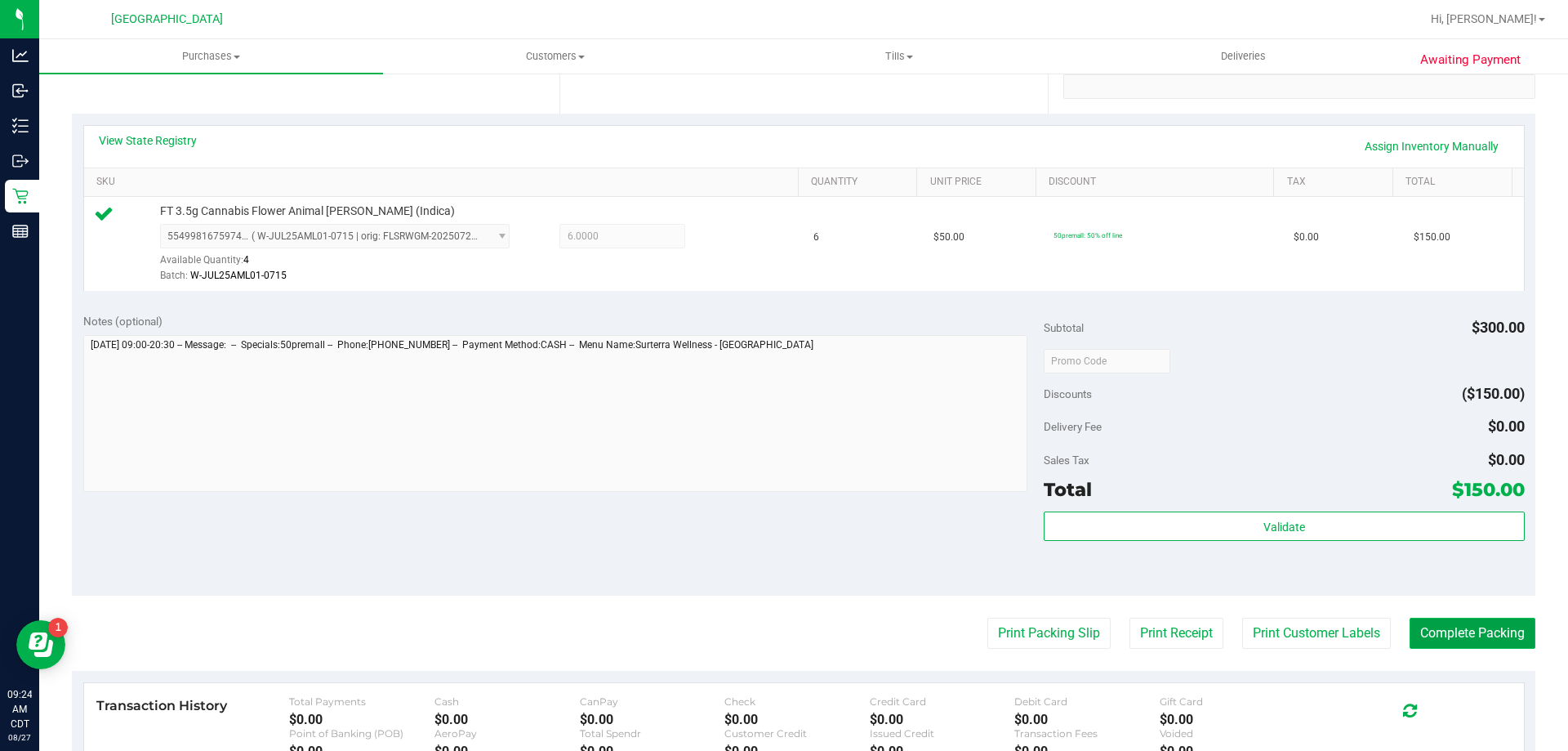
click at [1486, 618] on button "Complete Packing" at bounding box center [1472, 632] width 126 height 31
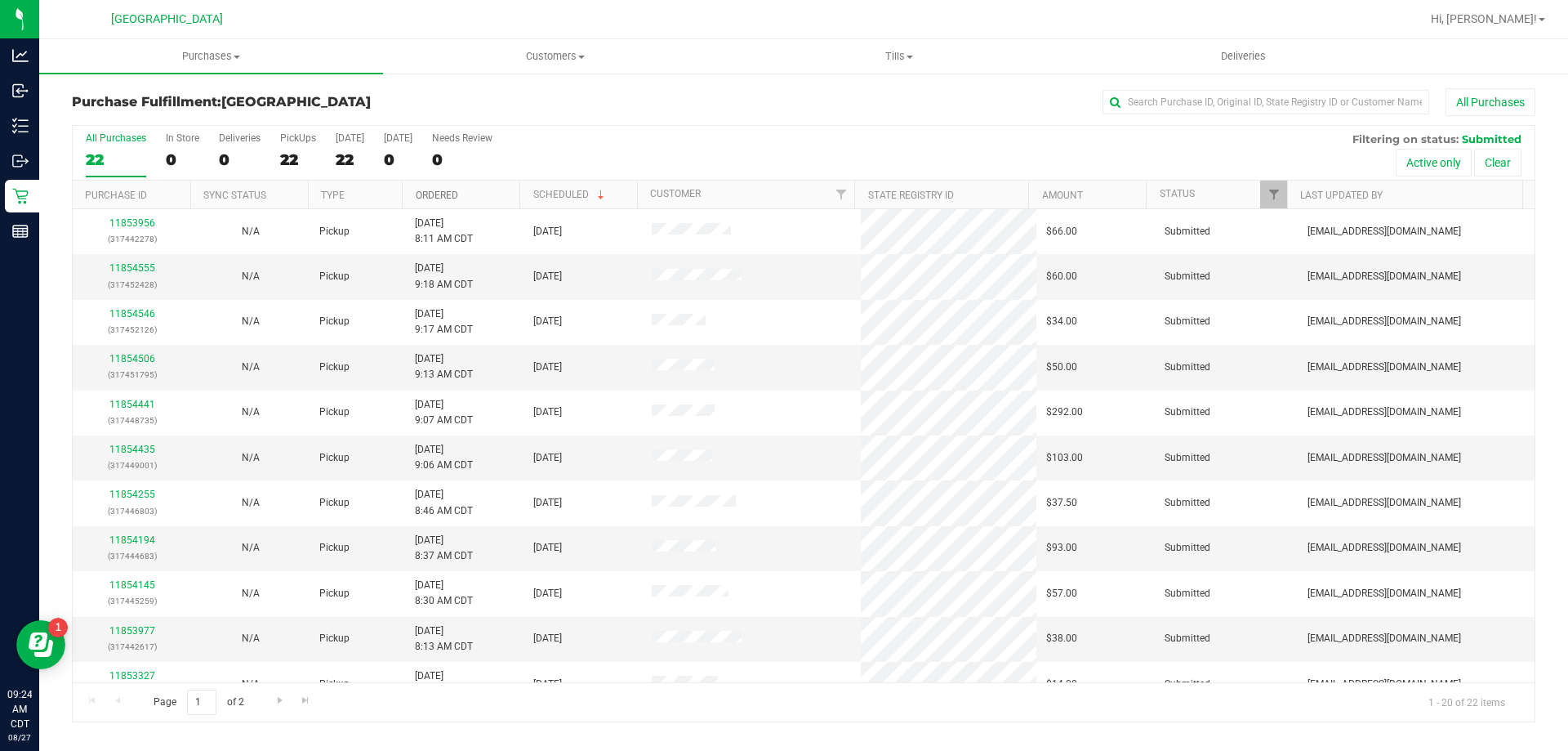
click at [435, 196] on link "Ordered" at bounding box center [437, 196] width 42 height 12
click at [134, 266] on link "11853591" at bounding box center [132, 268] width 46 height 12
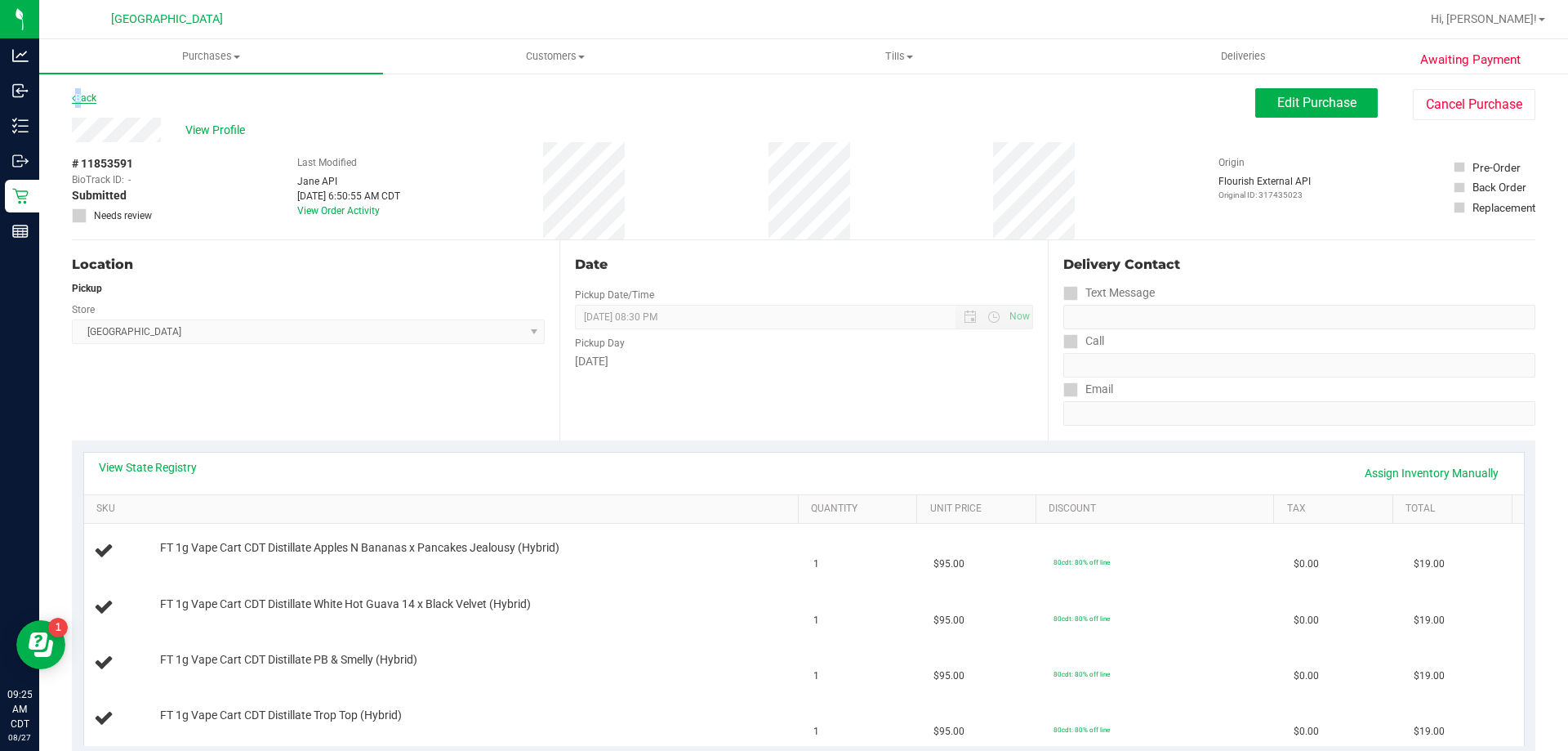
click at [80, 99] on link "Back" at bounding box center [84, 98] width 25 height 12
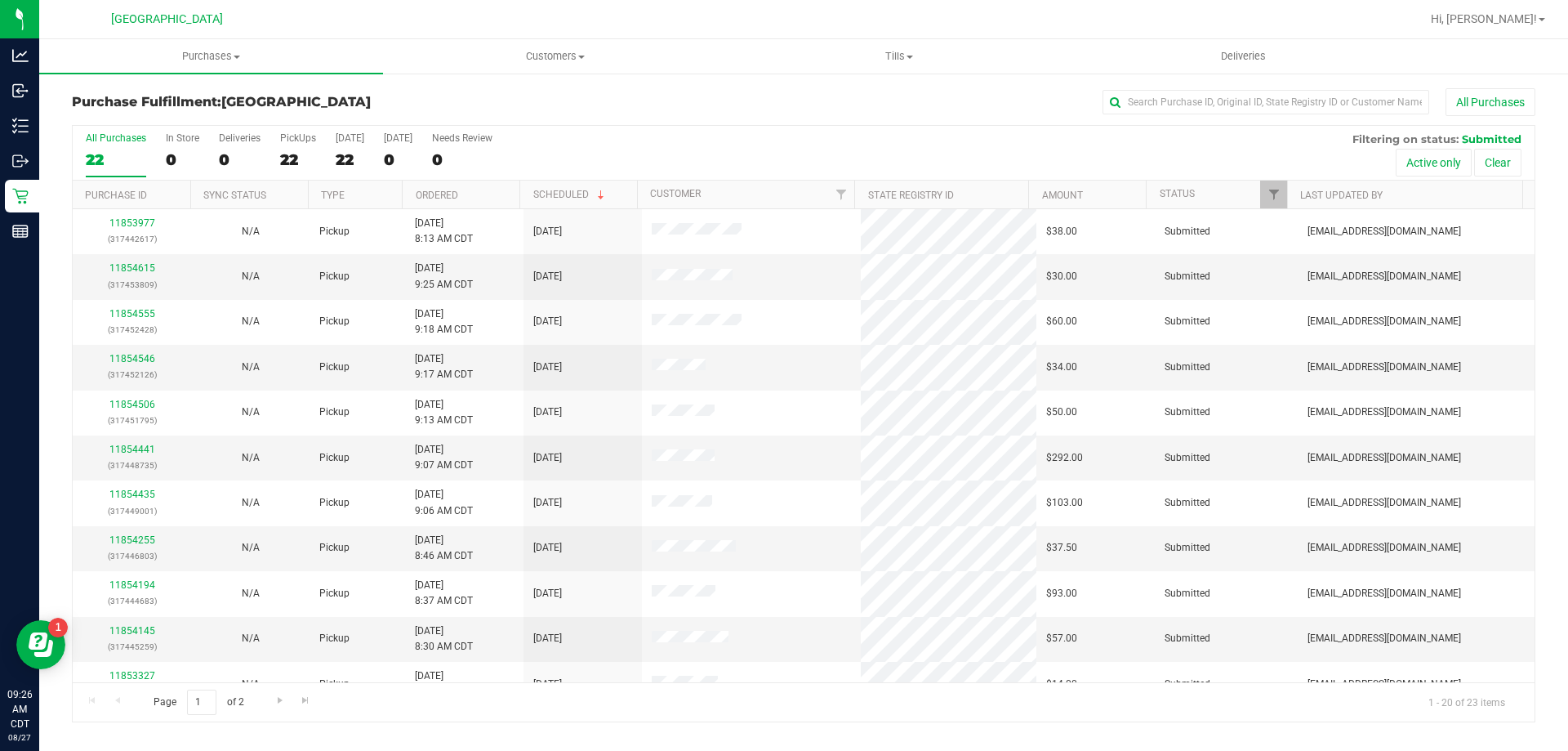
click at [473, 196] on th "Ordered" at bounding box center [461, 195] width 118 height 29
click at [139, 270] on link "11853591" at bounding box center [132, 268] width 46 height 12
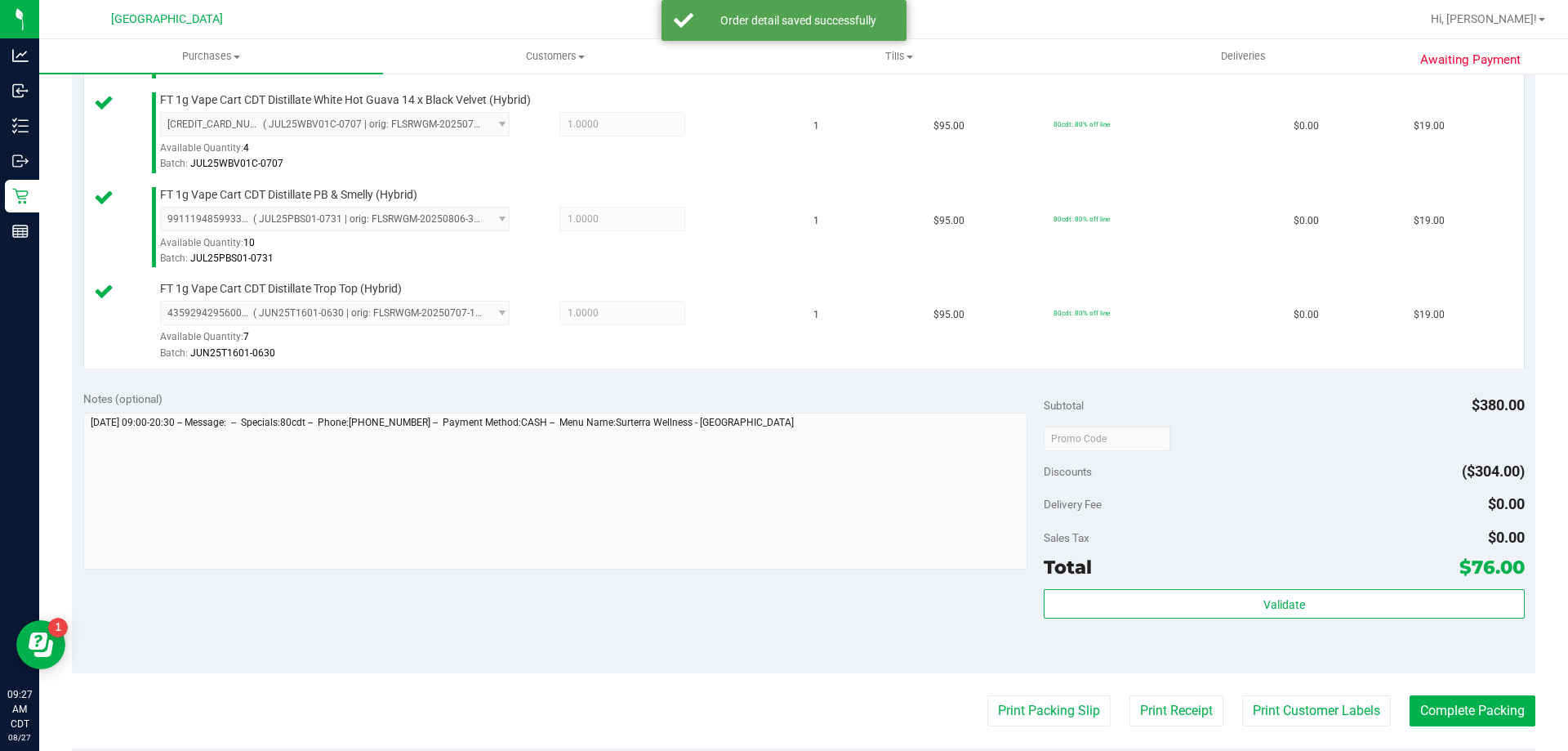
scroll to position [654, 0]
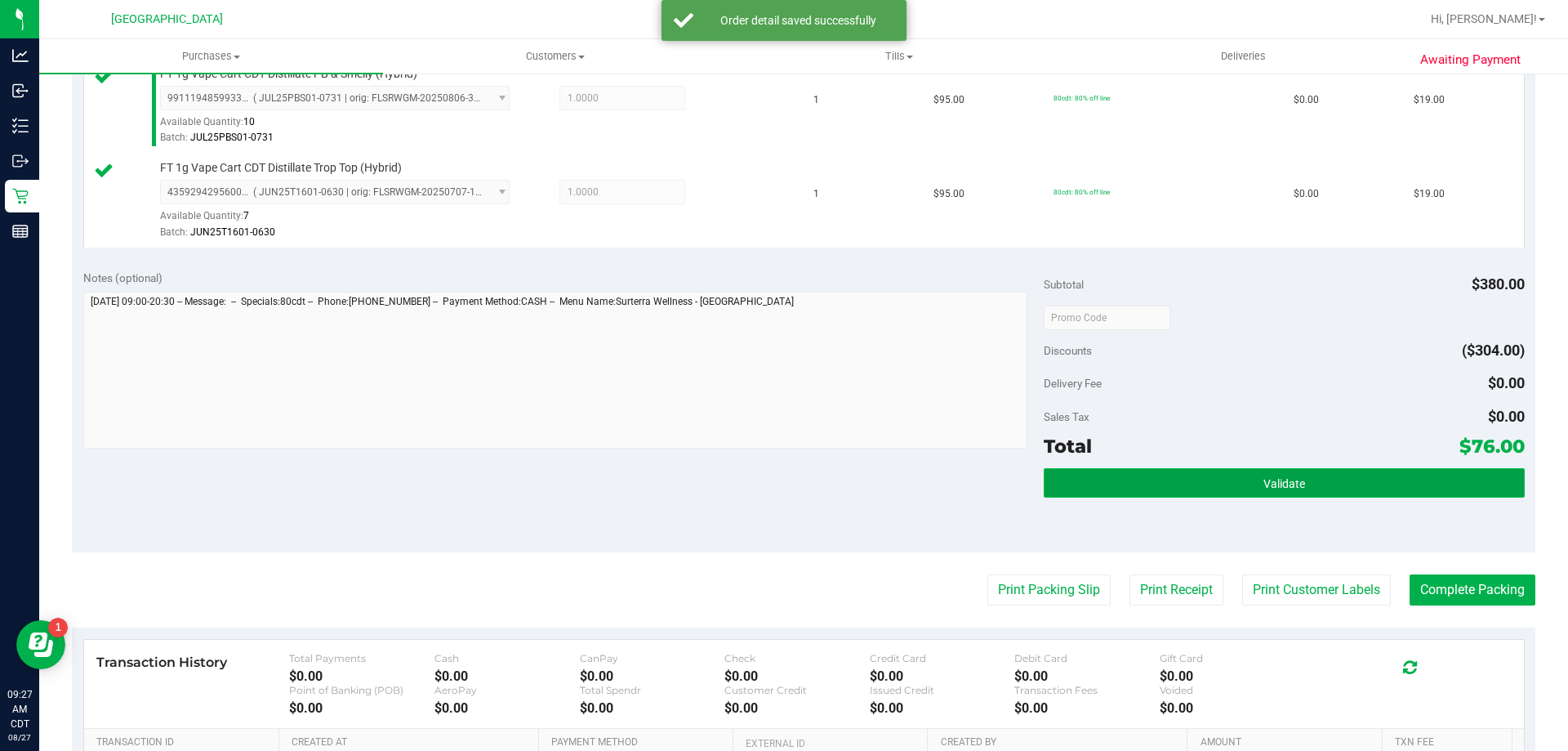
click at [1097, 474] on button "Validate" at bounding box center [1284, 483] width 480 height 30
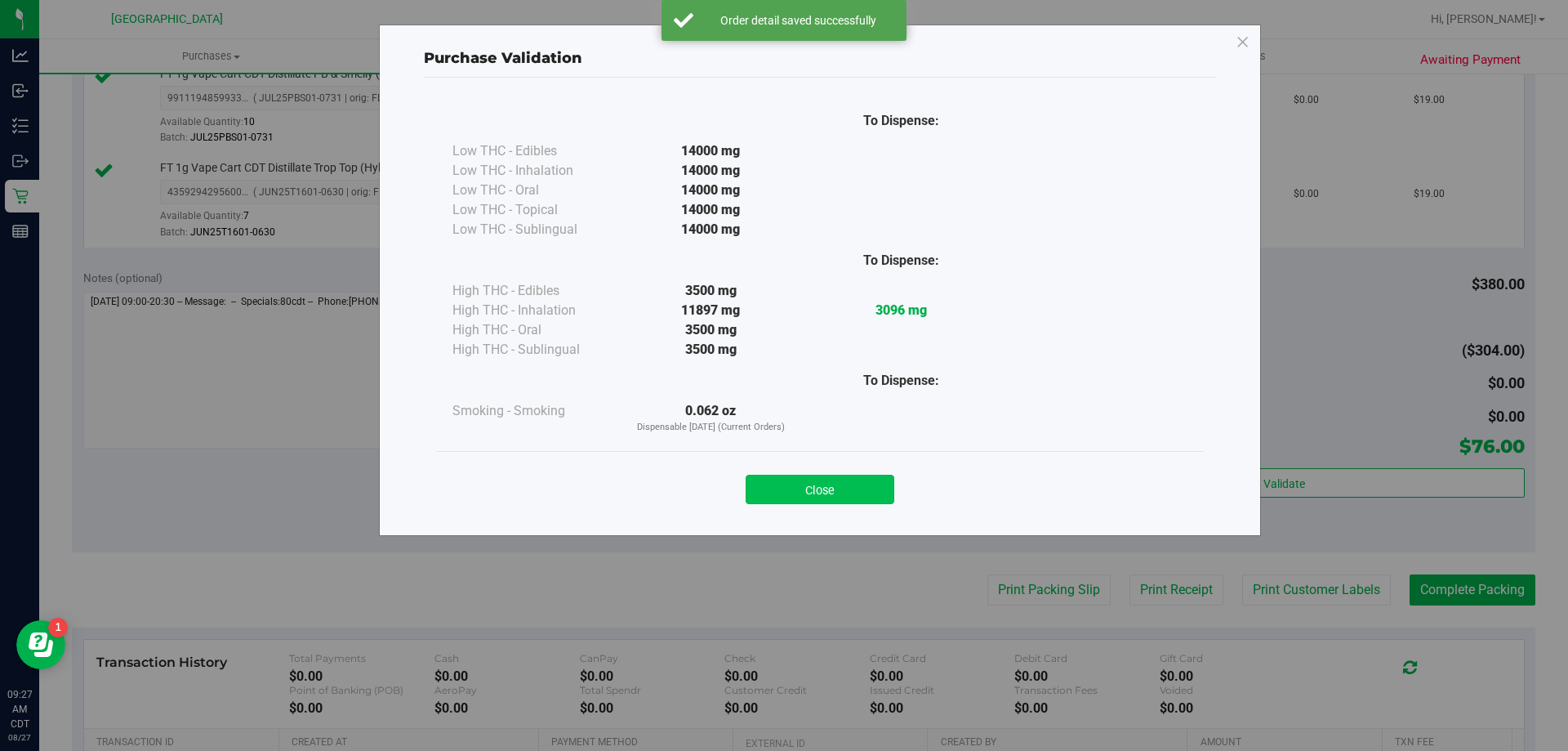
click at [809, 497] on button "Close" at bounding box center [820, 489] width 149 height 30
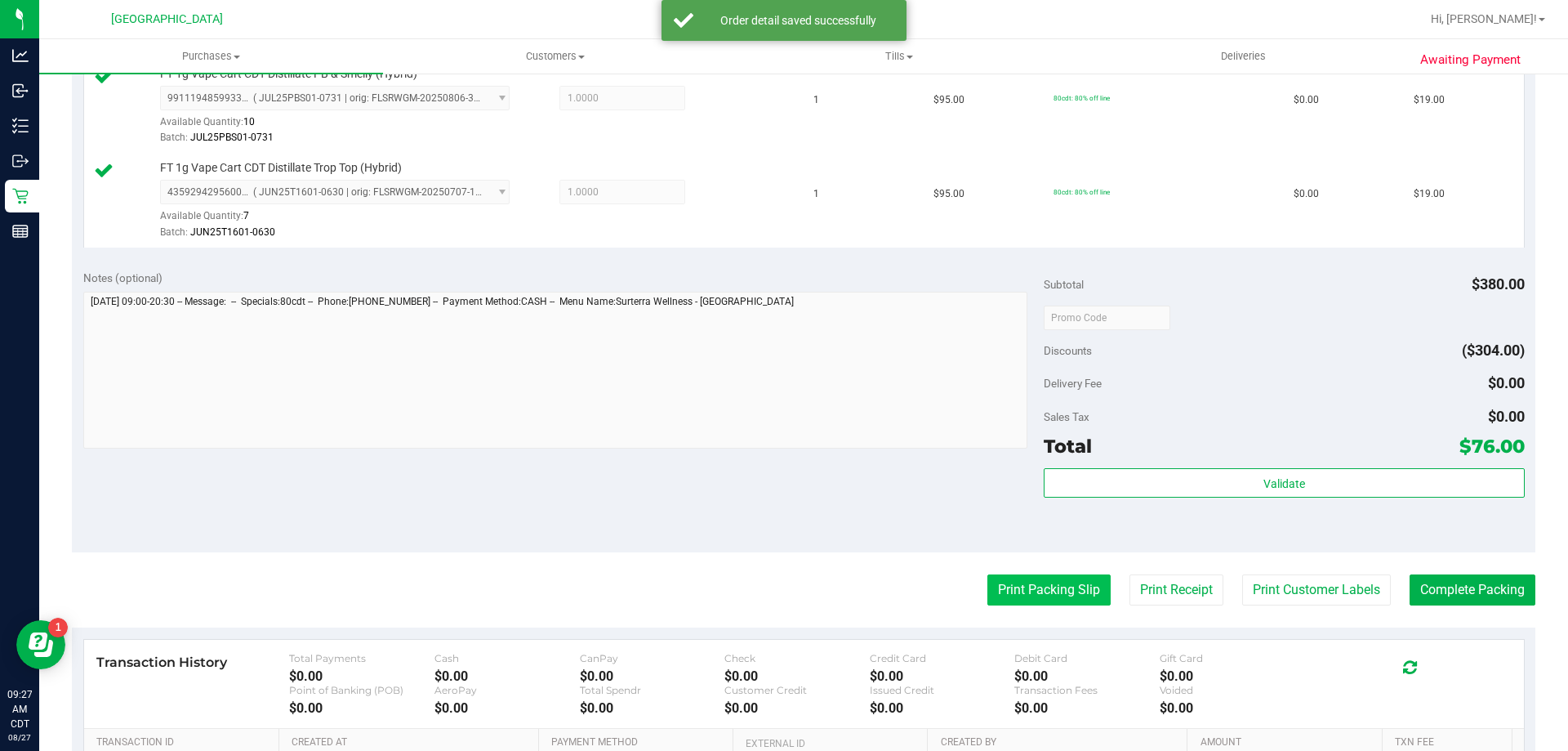
click at [998, 581] on button "Print Packing Slip" at bounding box center [1049, 589] width 124 height 31
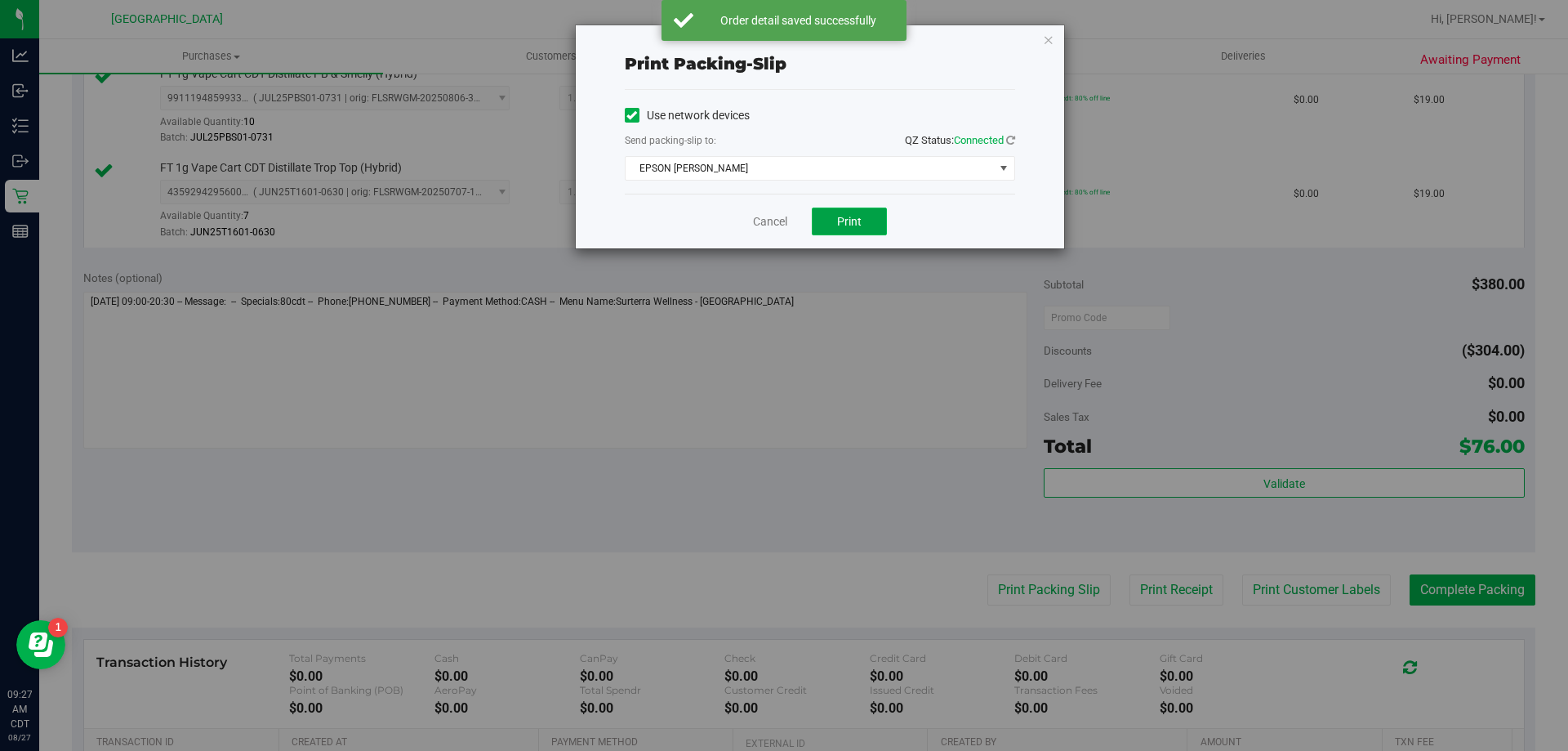
click at [866, 227] on button "Print" at bounding box center [849, 221] width 75 height 28
click at [782, 225] on link "Cancel" at bounding box center [770, 222] width 35 height 17
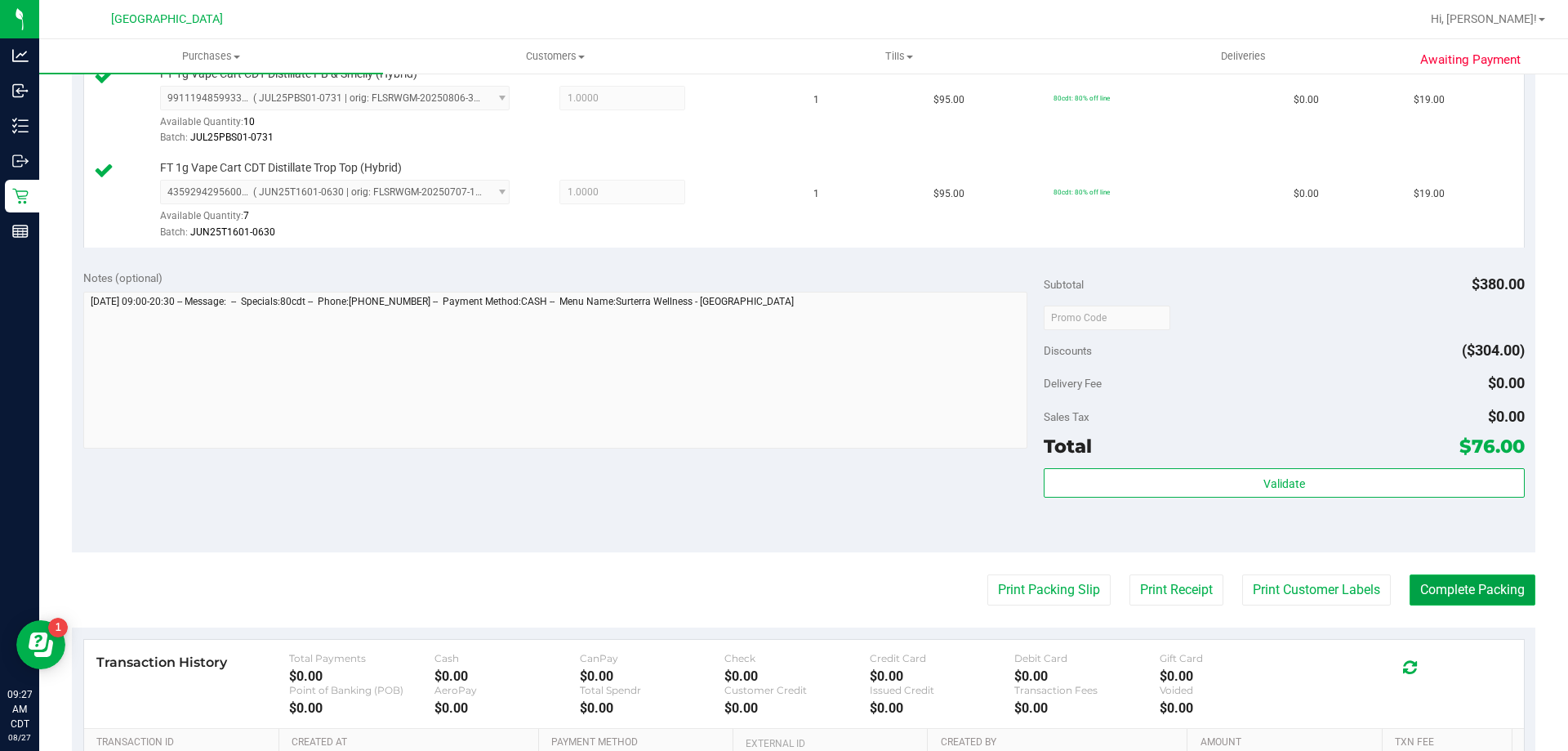
click at [1434, 574] on button "Complete Packing" at bounding box center [1472, 589] width 126 height 31
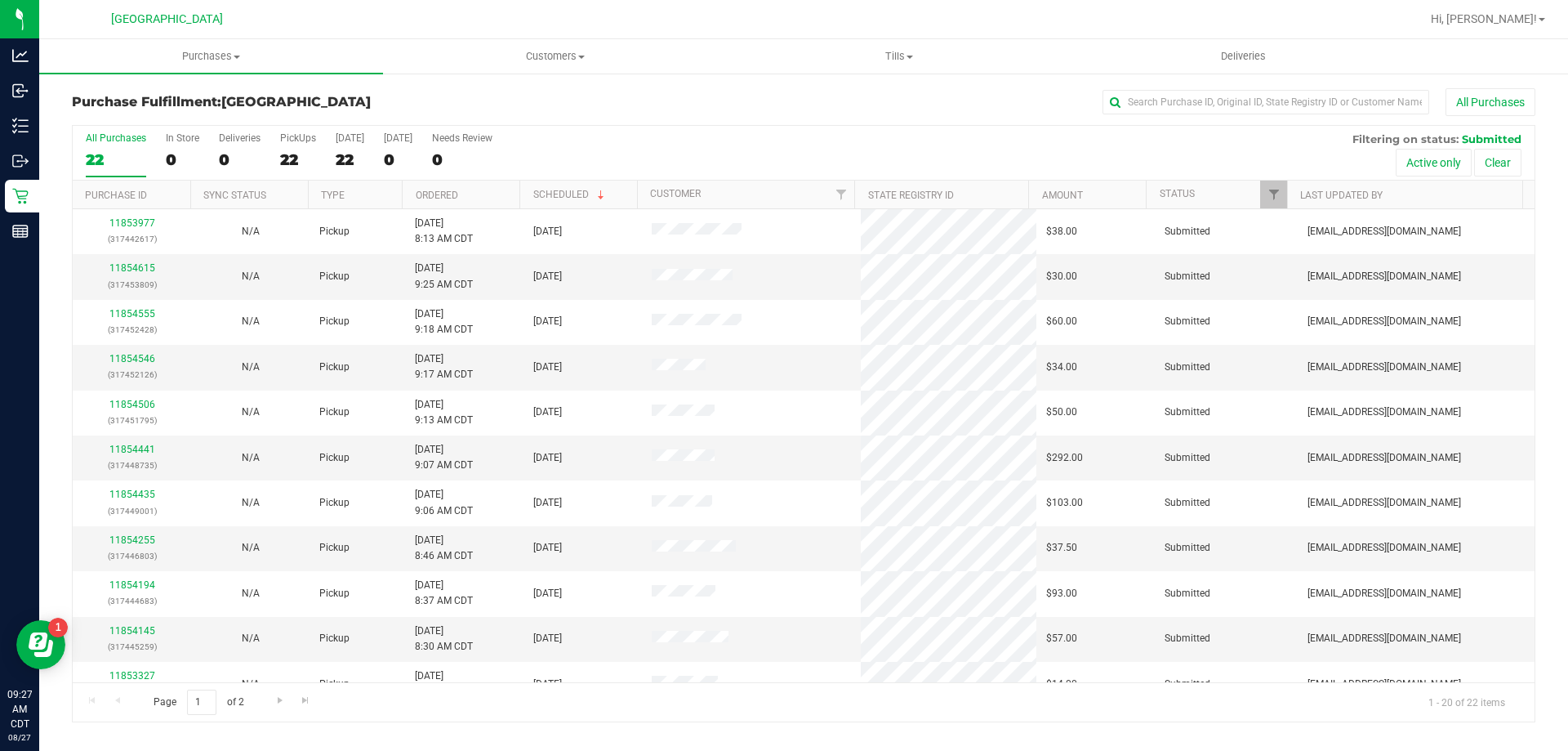
click at [500, 190] on th "Ordered" at bounding box center [461, 195] width 118 height 29
click at [143, 269] on link "11853604" at bounding box center [132, 268] width 46 height 12
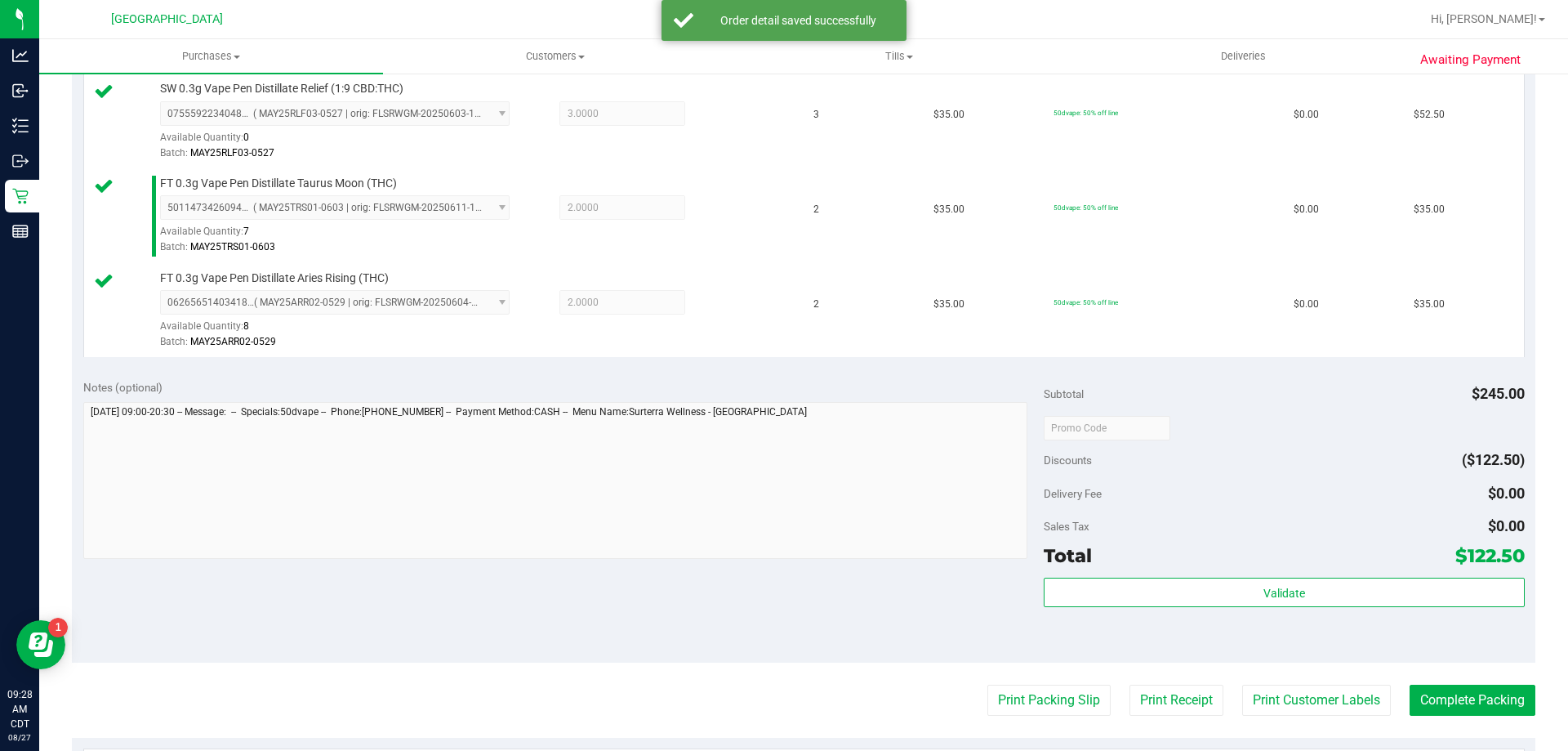
scroll to position [490, 0]
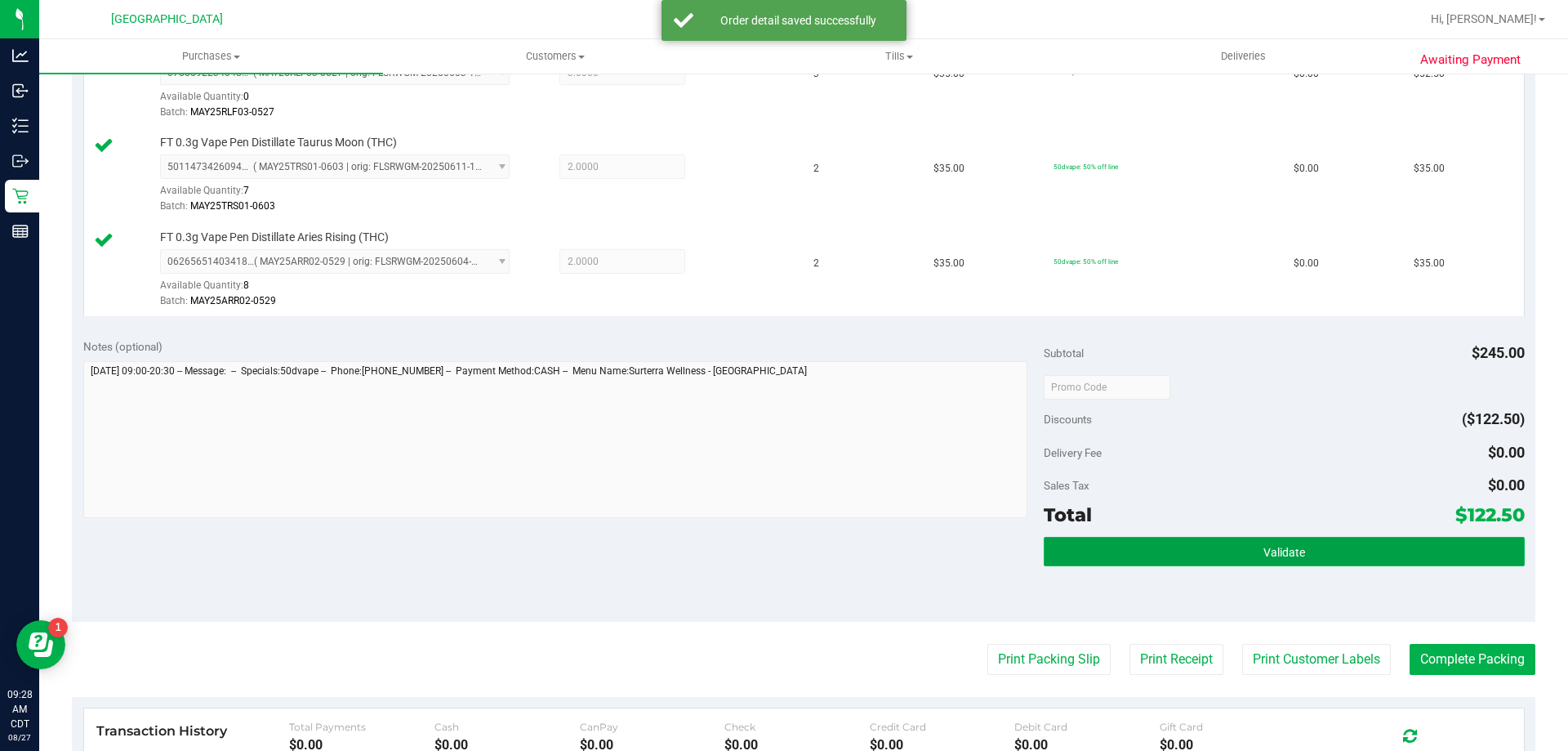
click at [1161, 558] on button "Validate" at bounding box center [1284, 551] width 480 height 30
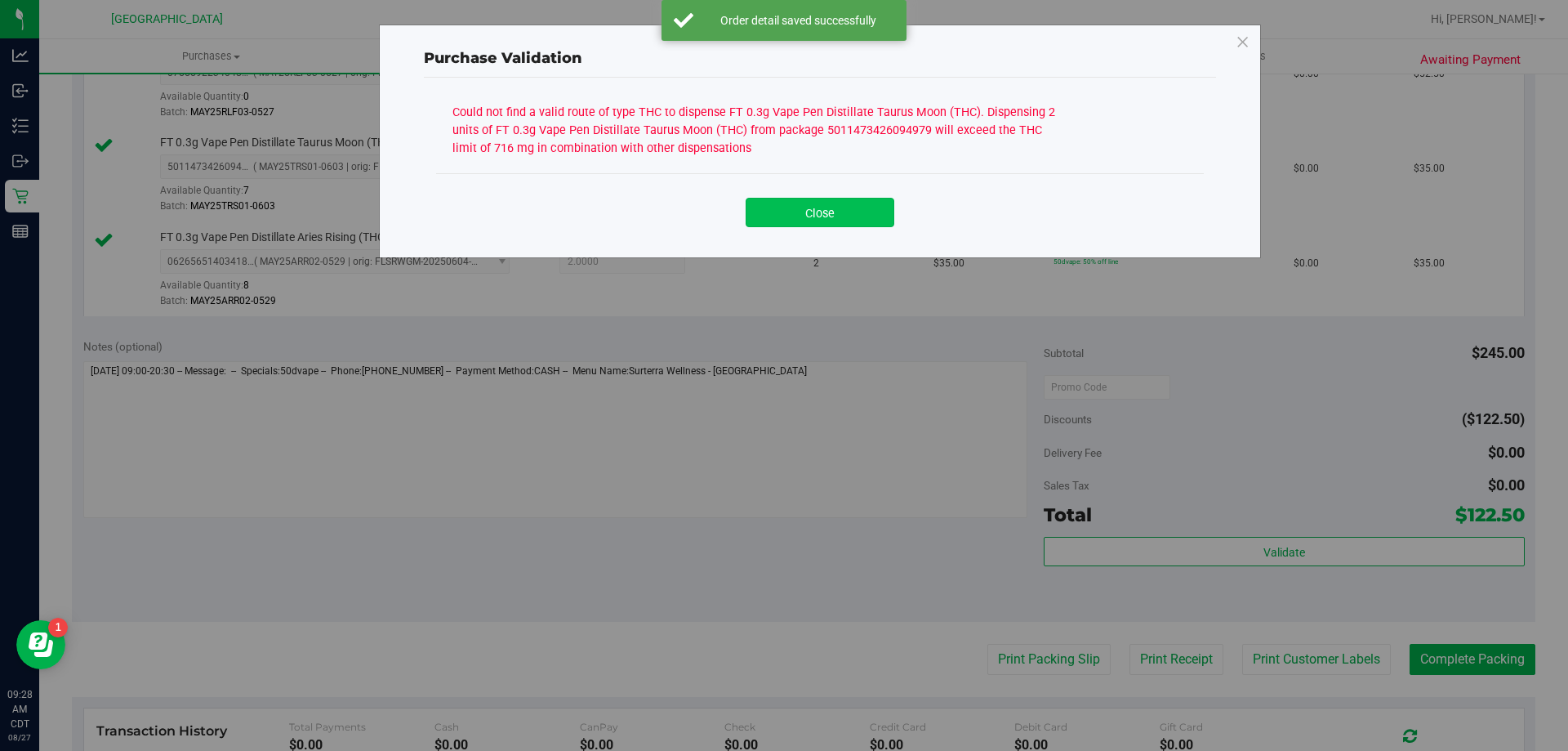
click at [843, 215] on button "Close" at bounding box center [820, 212] width 149 height 30
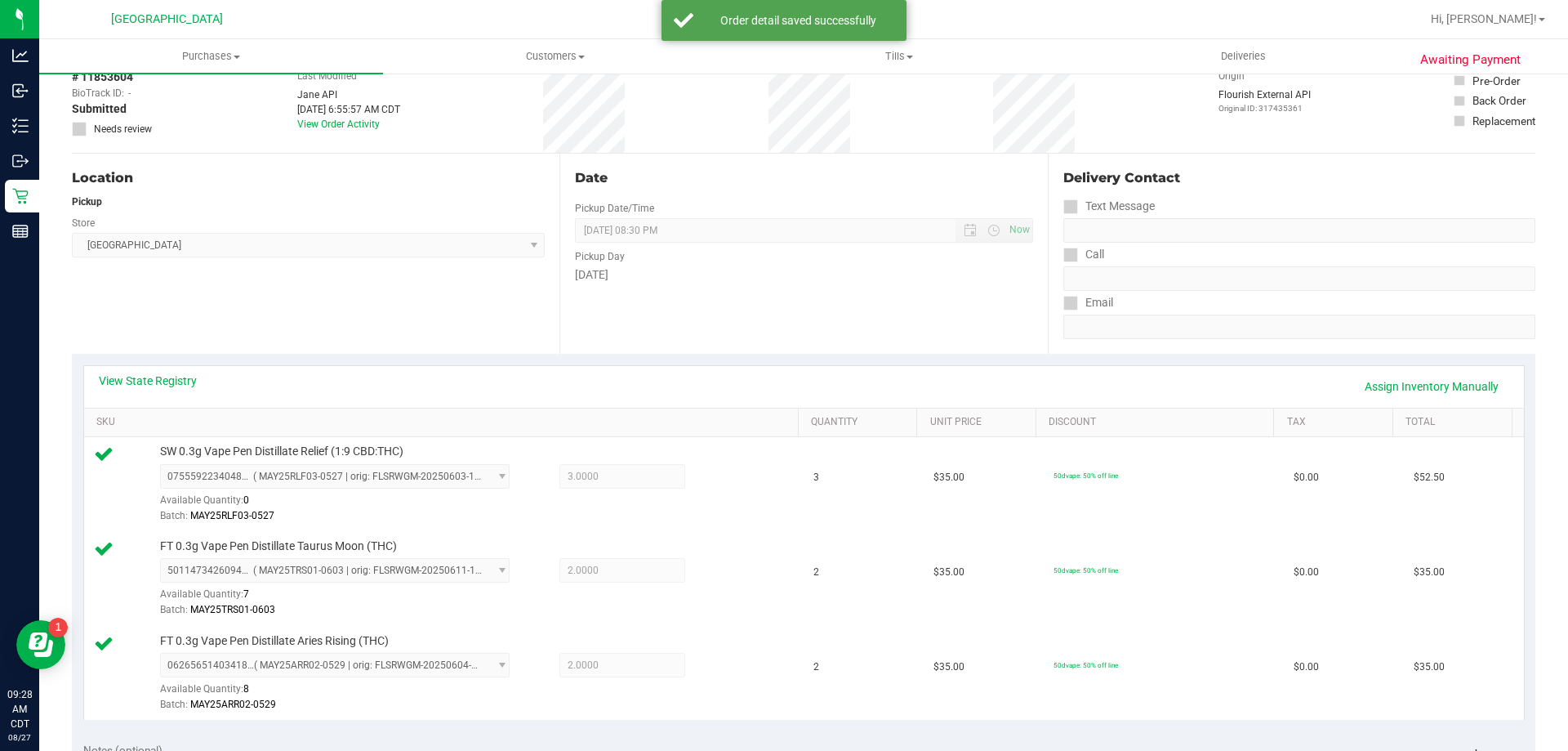
scroll to position [81, 0]
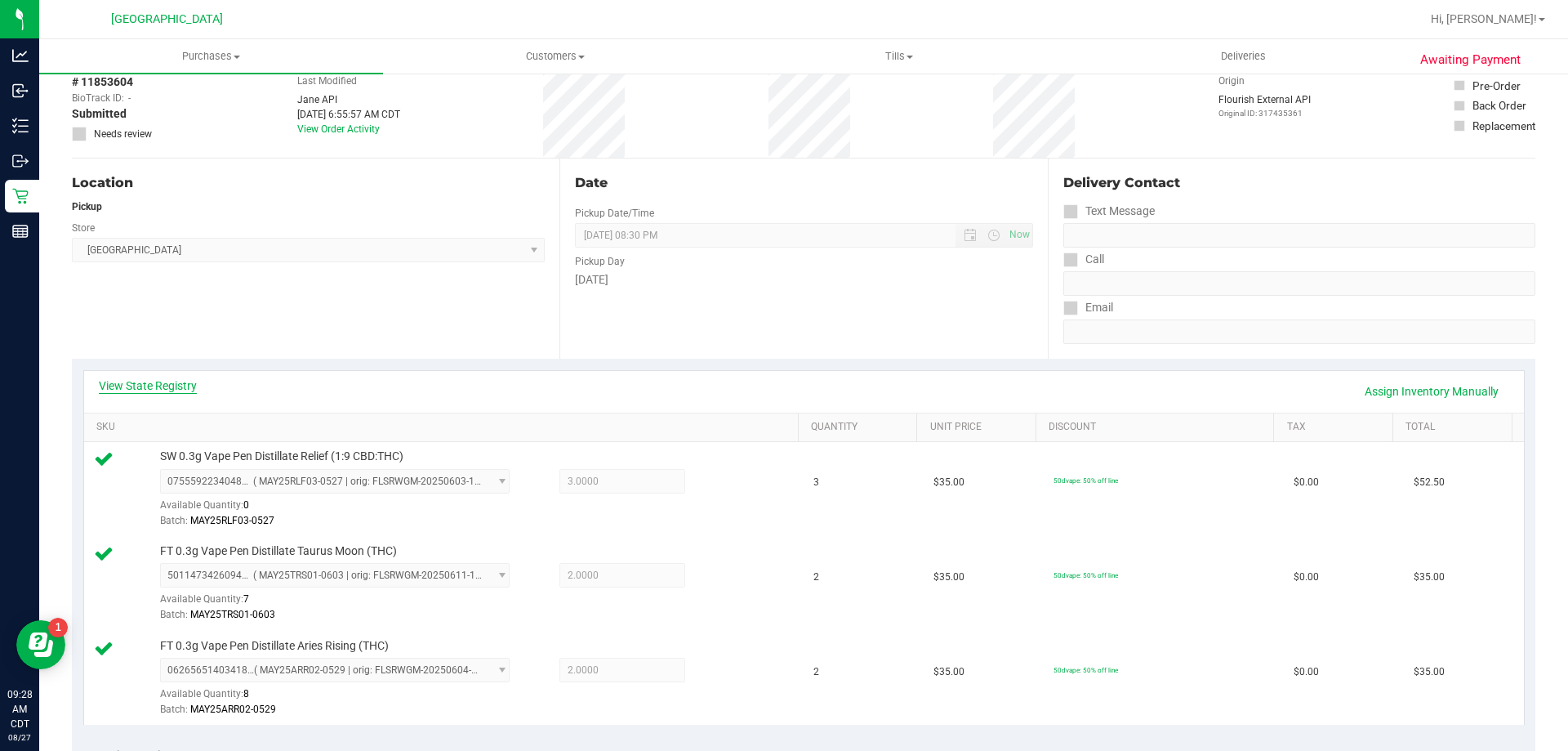
click at [175, 384] on link "View State Registry" at bounding box center [148, 385] width 98 height 16
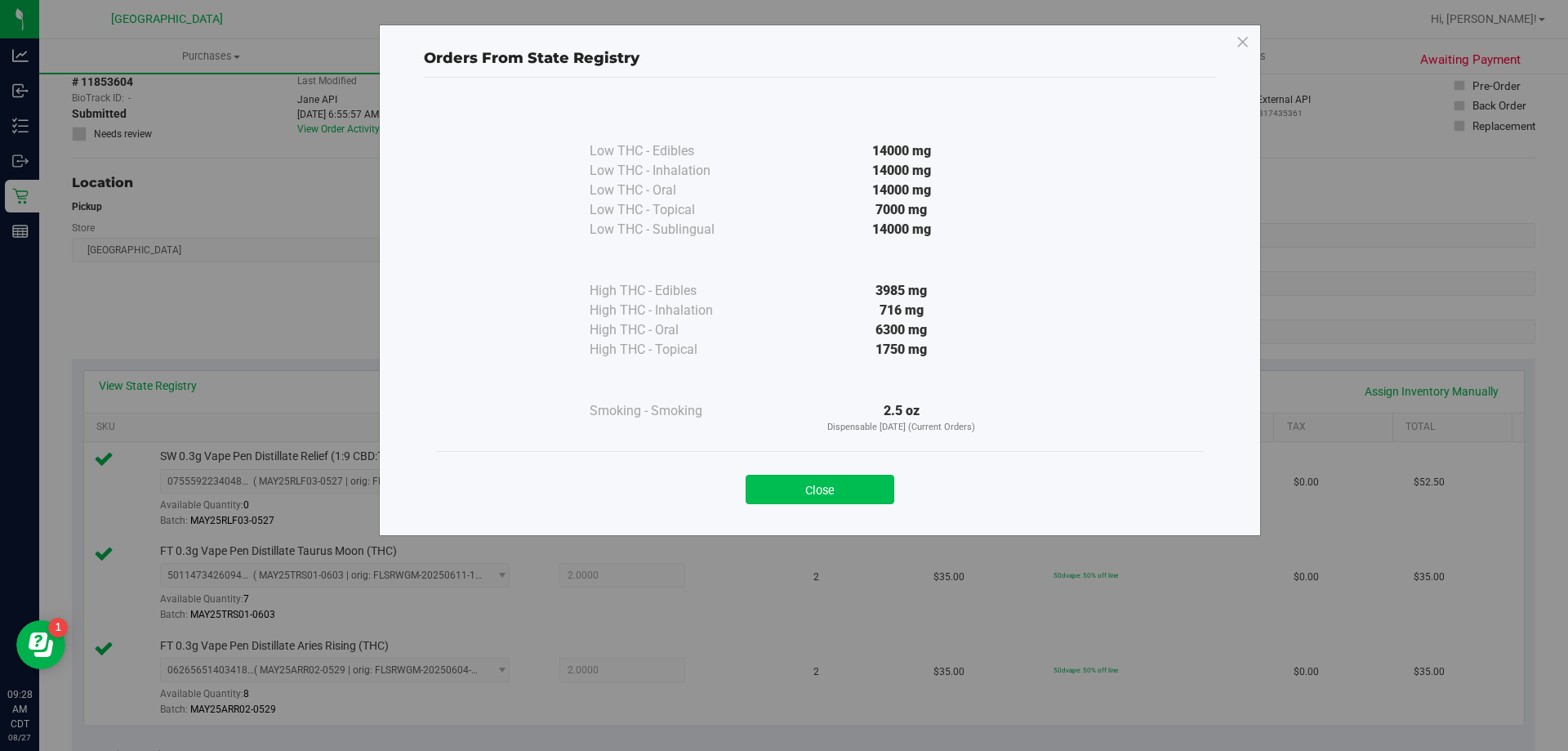
click at [859, 487] on button "Close" at bounding box center [820, 489] width 149 height 30
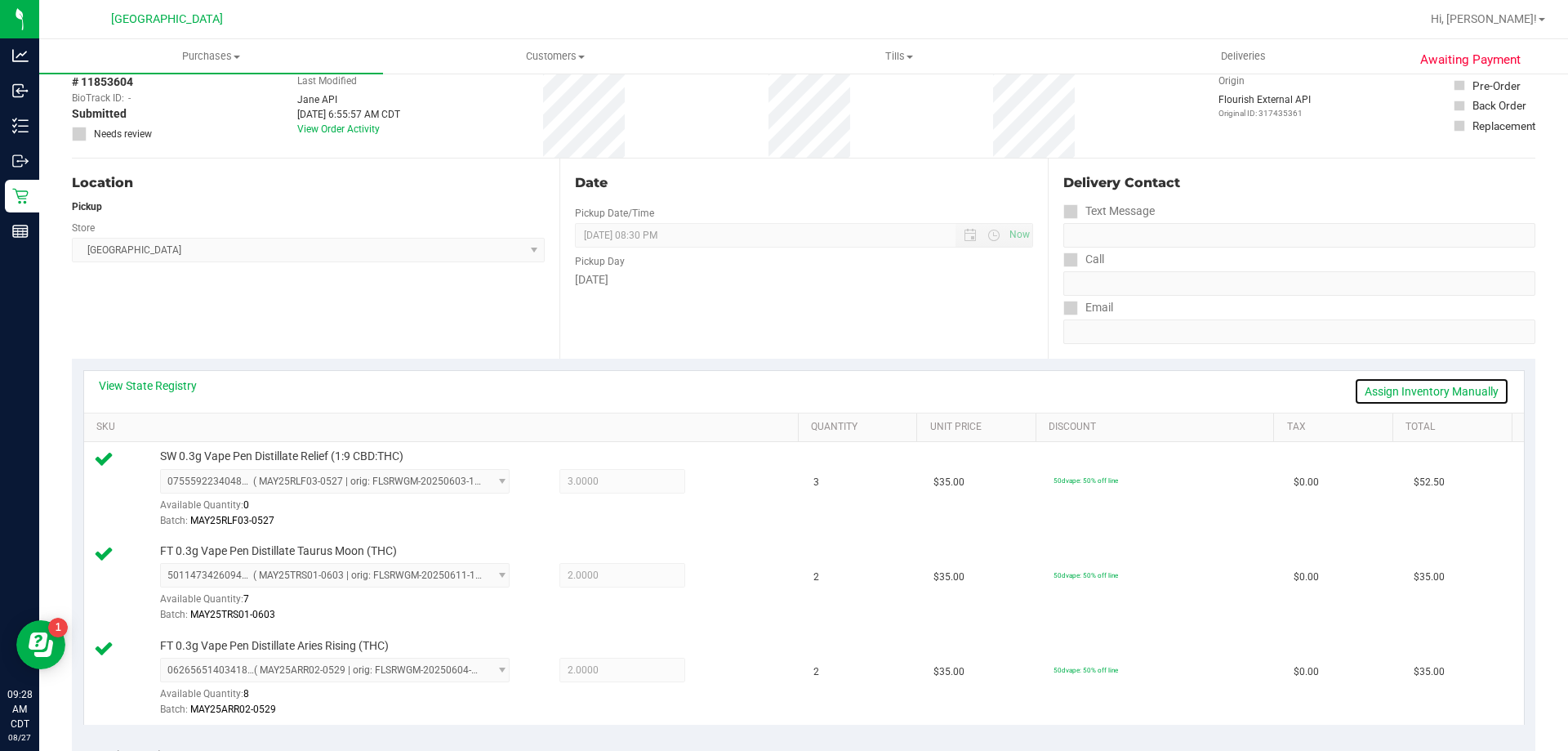
click at [1381, 395] on link "Assign Inventory Manually" at bounding box center [1431, 391] width 155 height 28
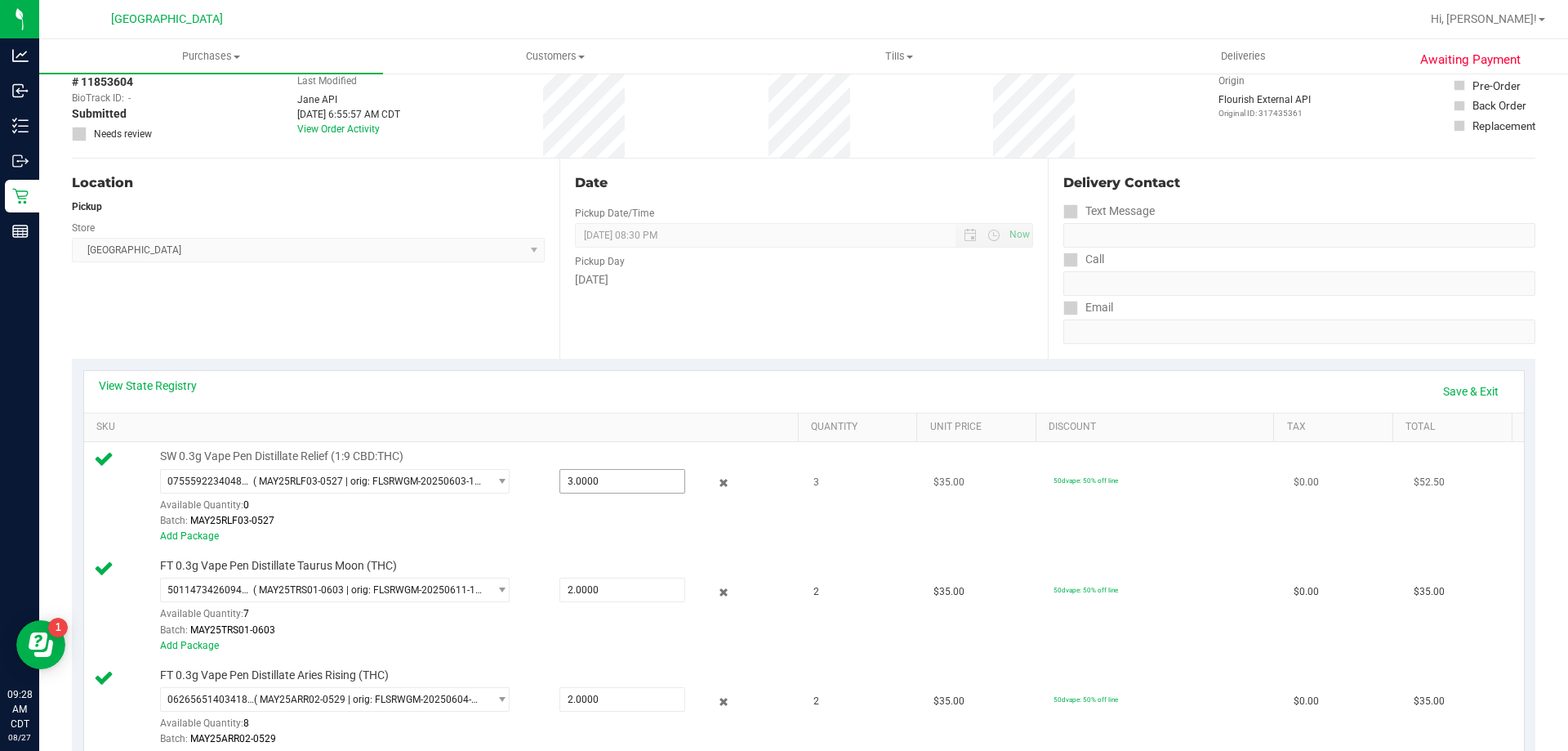
click at [651, 490] on span "3.0000 3" at bounding box center [622, 481] width 126 height 25
click at [0, 0] on input "3" at bounding box center [0, 0] width 0 height 0
type input "2"
type input "2.0000"
click at [566, 417] on th "SKU" at bounding box center [440, 428] width 714 height 30
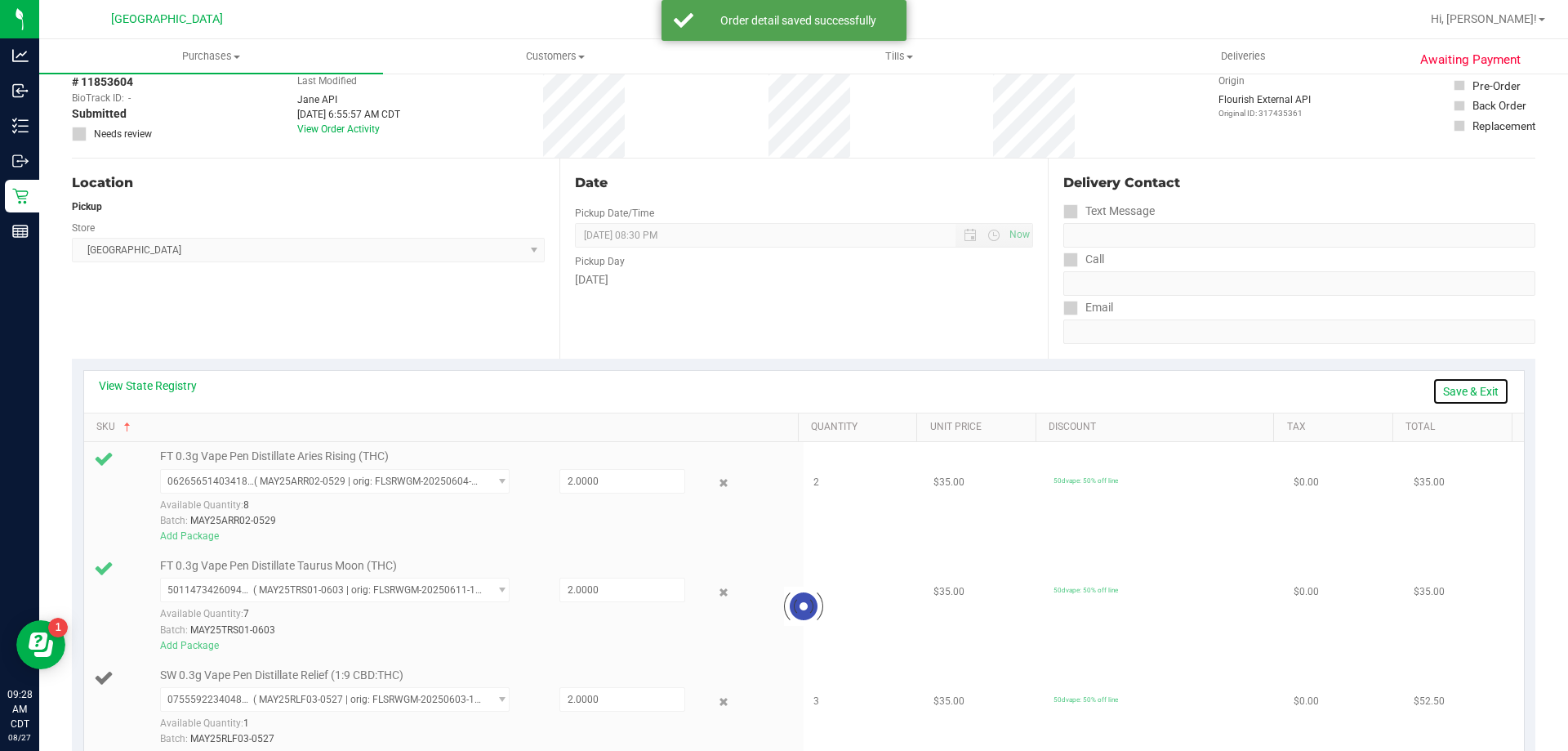
click at [1468, 391] on link "Save & Exit" at bounding box center [1471, 391] width 77 height 28
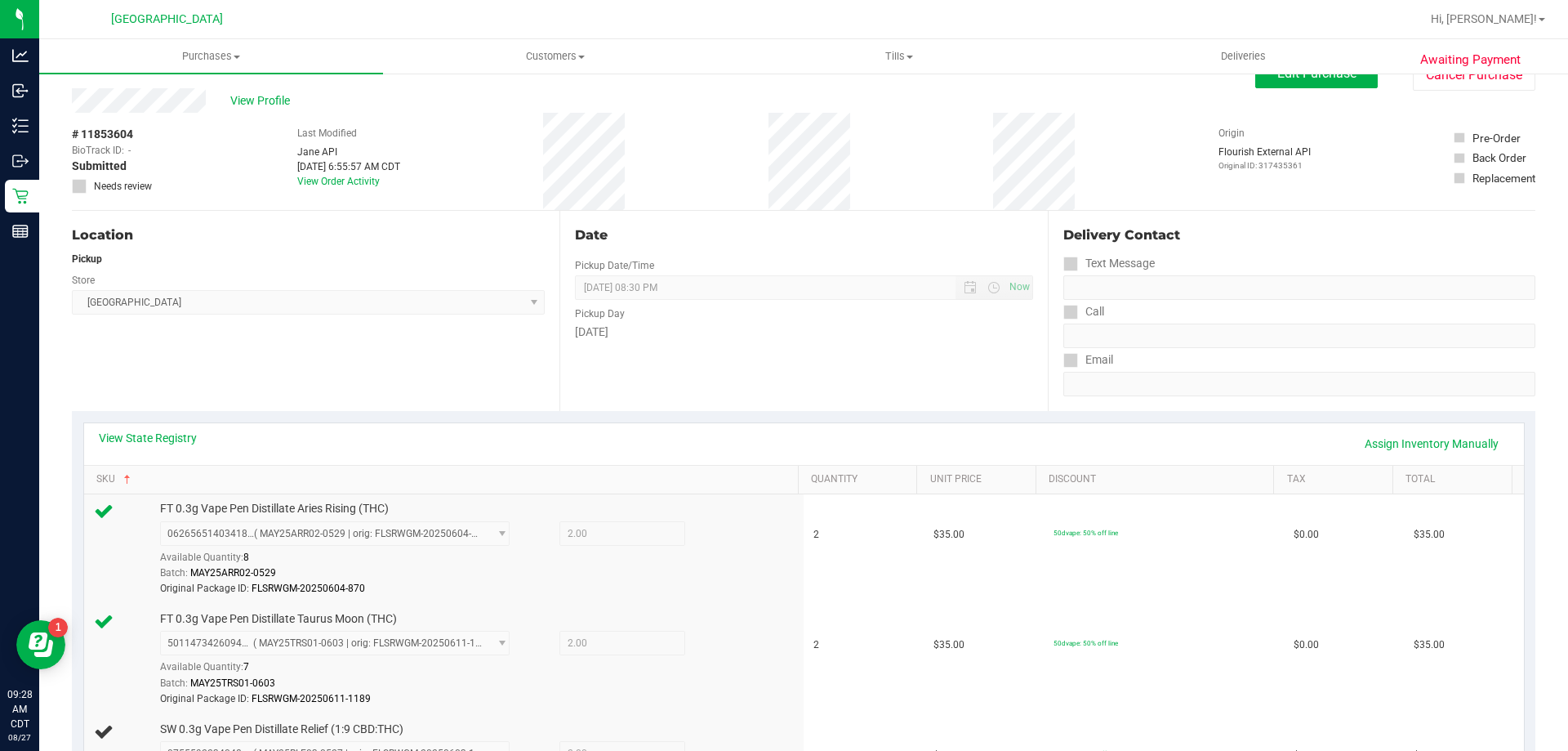
scroll to position [0, 0]
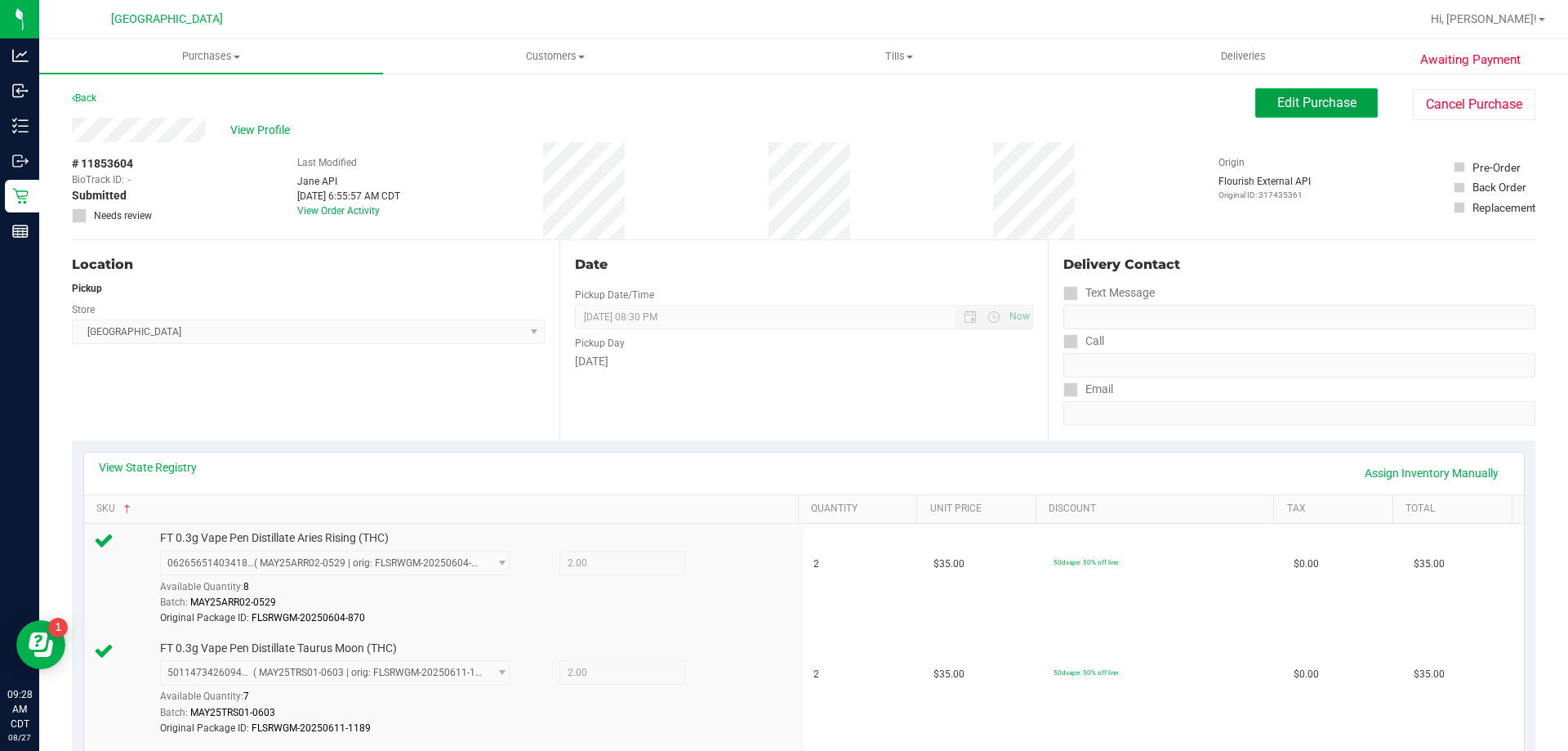
click at [1263, 95] on button "Edit Purchase" at bounding box center [1317, 102] width 123 height 30
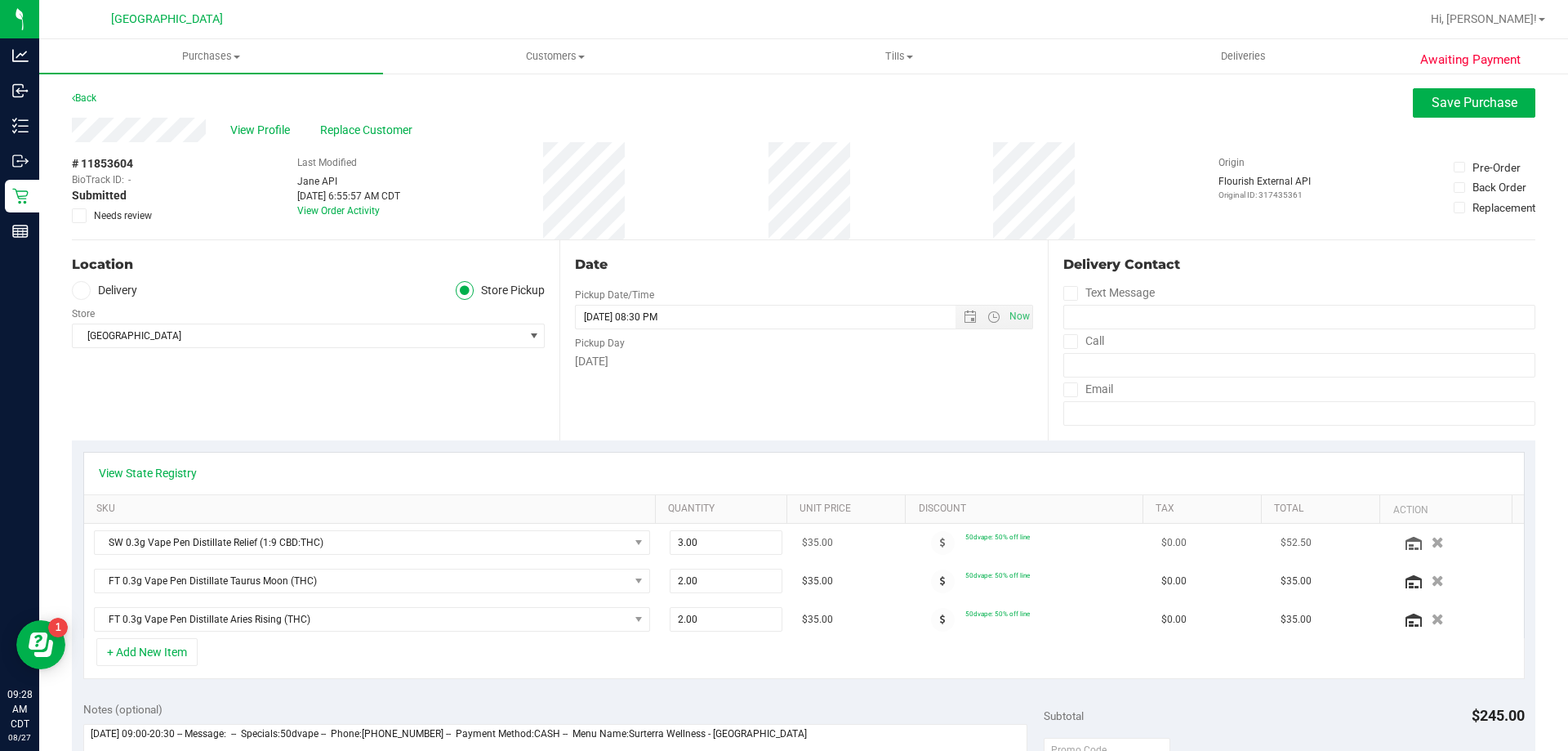
click at [720, 529] on td "3.00 3" at bounding box center [726, 542] width 133 height 38
click at [715, 532] on span "3.00 3" at bounding box center [726, 542] width 113 height 25
click at [715, 532] on input "3" at bounding box center [726, 542] width 112 height 23
type input "2"
type input "2.00"
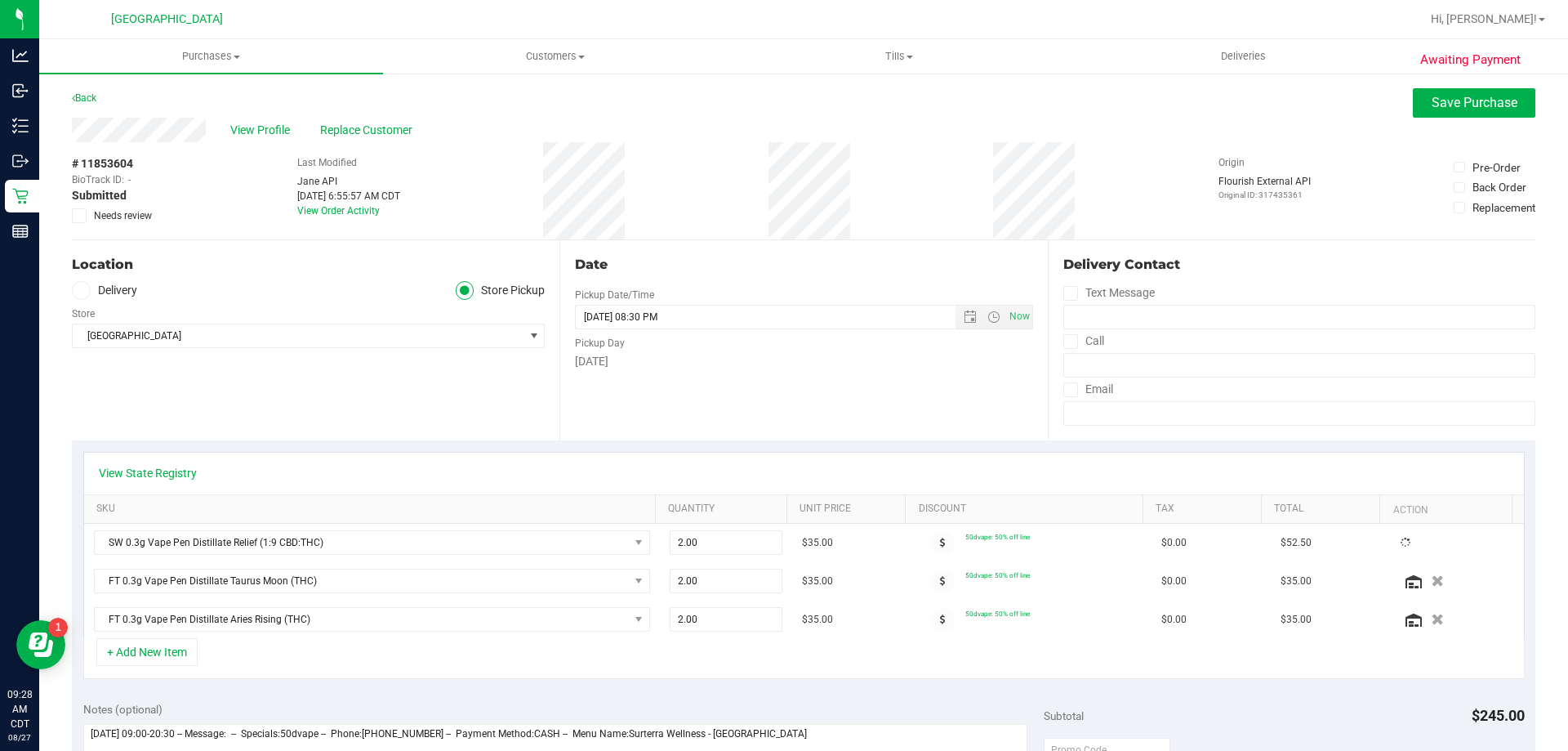
click at [698, 437] on div "Date Pickup Date/Time 08/27/2025 Now 08/27/2025 08:30 PM Now Pickup Day Wednesd…" at bounding box center [803, 340] width 488 height 200
click at [1446, 108] on span "Save Purchase" at bounding box center [1474, 102] width 86 height 15
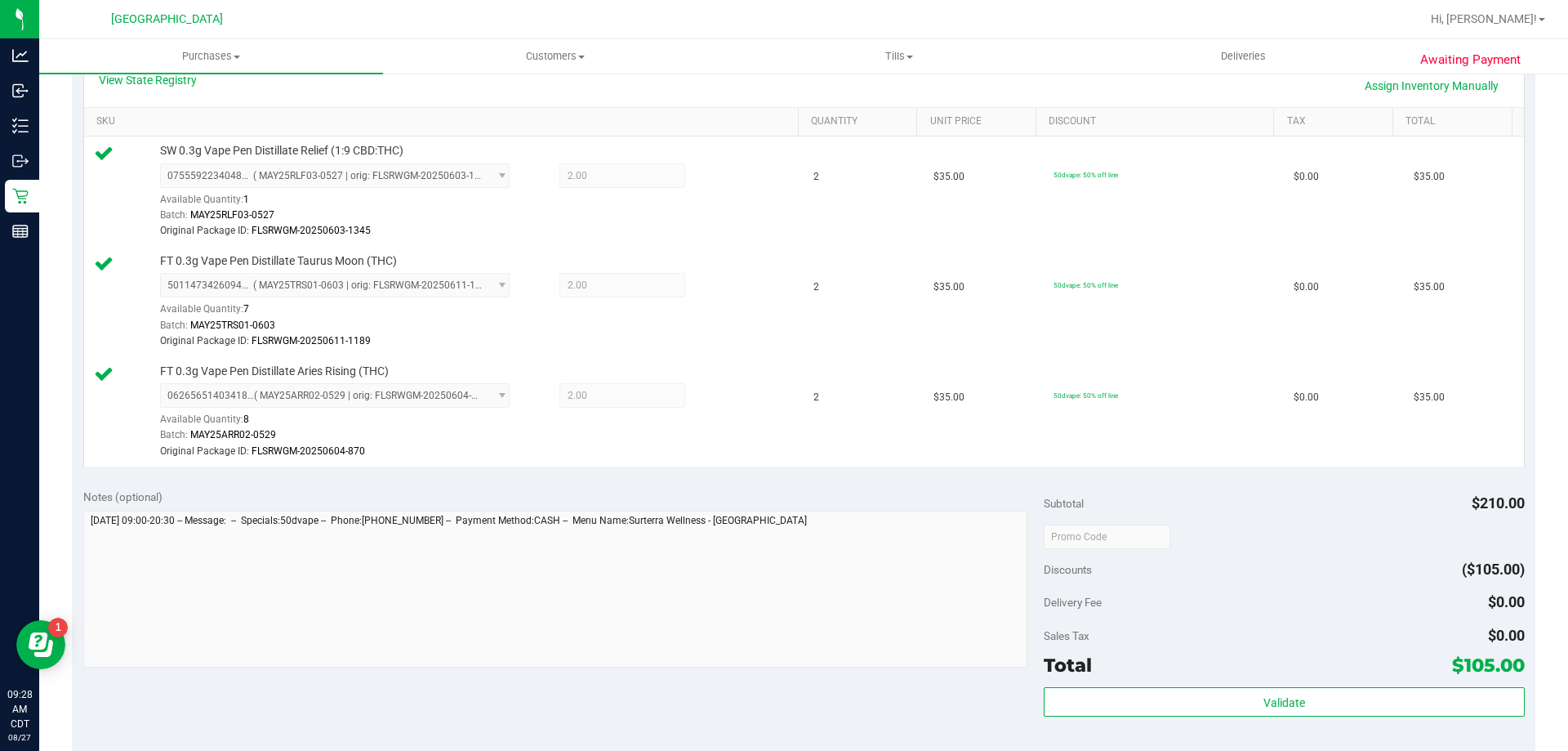
scroll to position [490, 0]
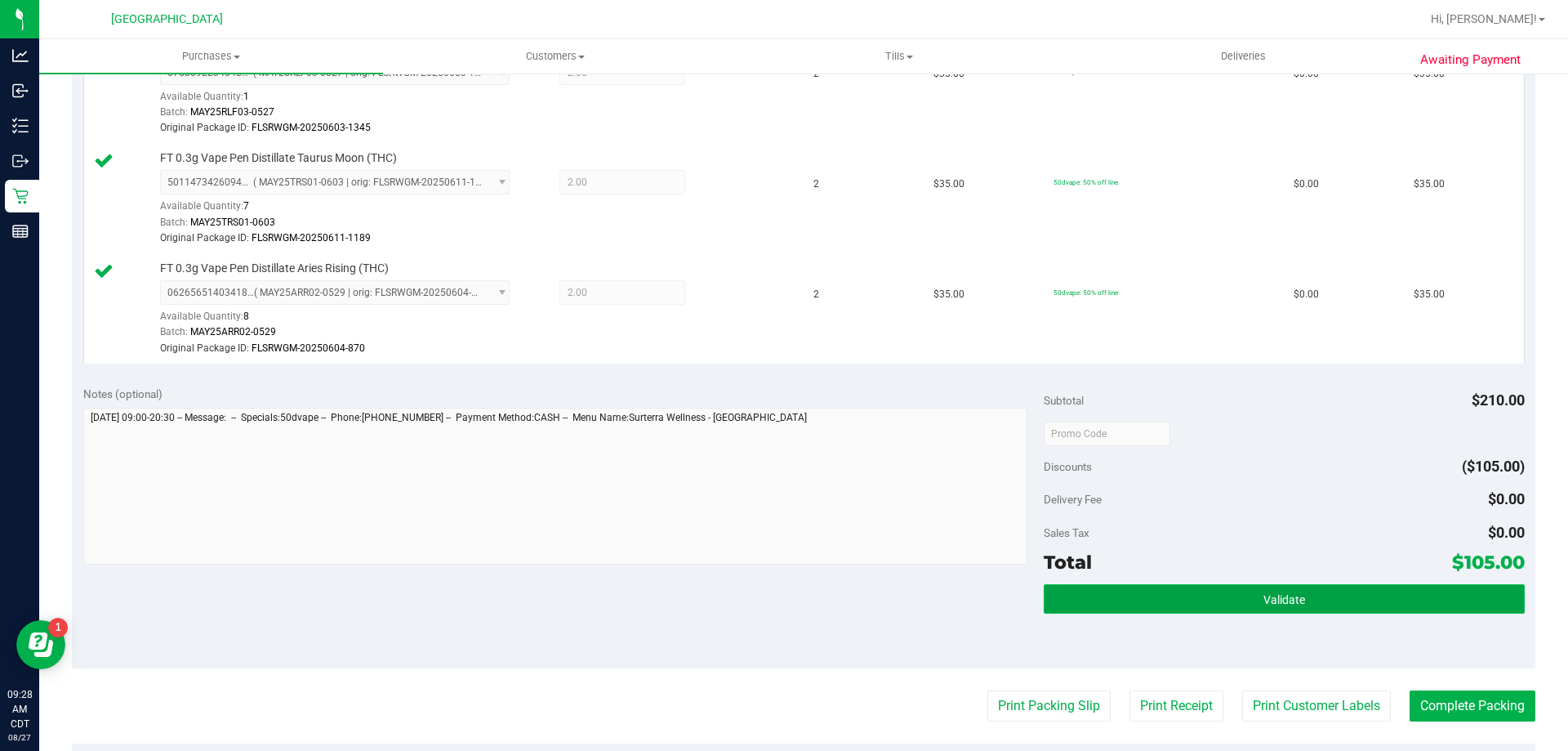
click at [1167, 601] on button "Validate" at bounding box center [1284, 599] width 480 height 30
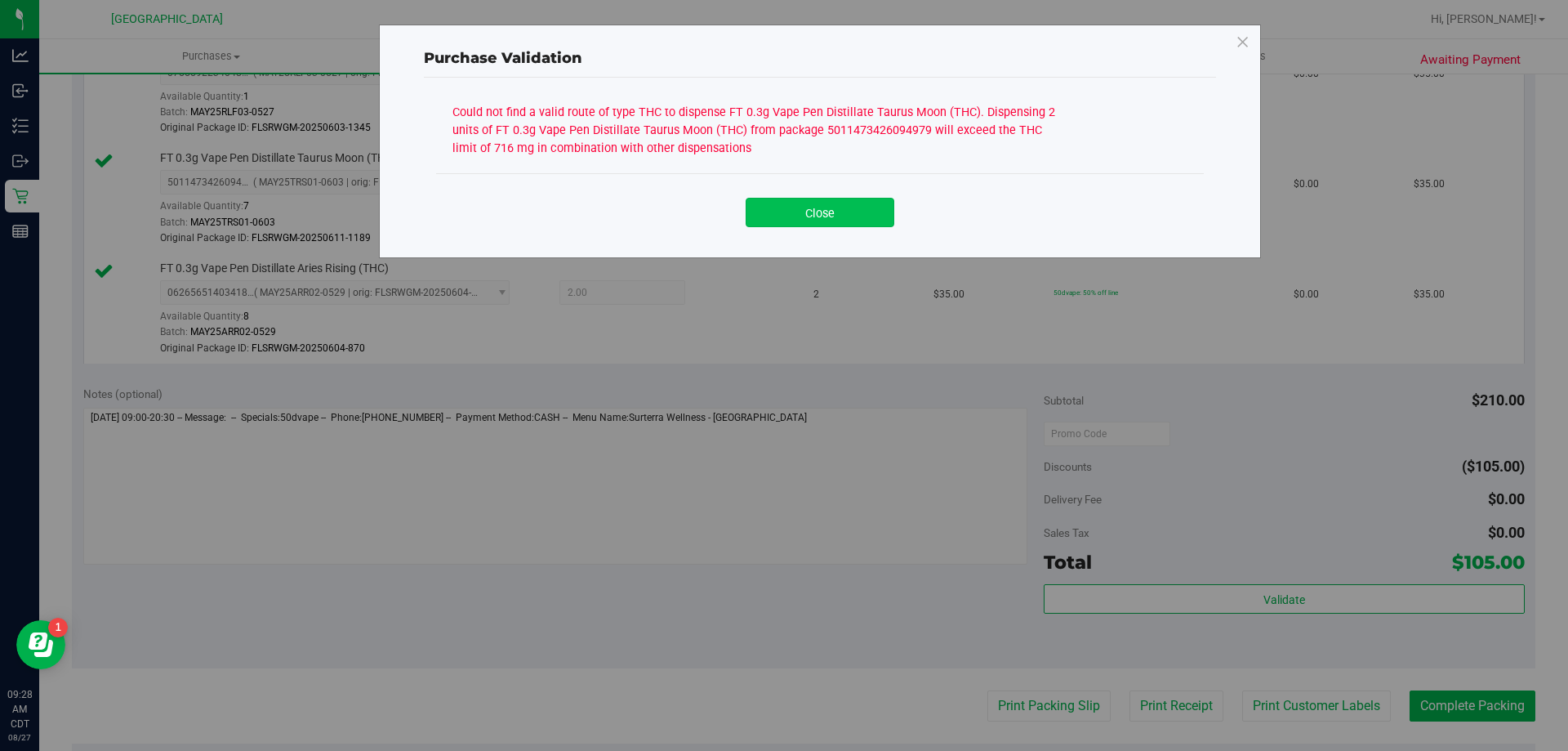
click at [774, 218] on button "Close" at bounding box center [820, 212] width 149 height 30
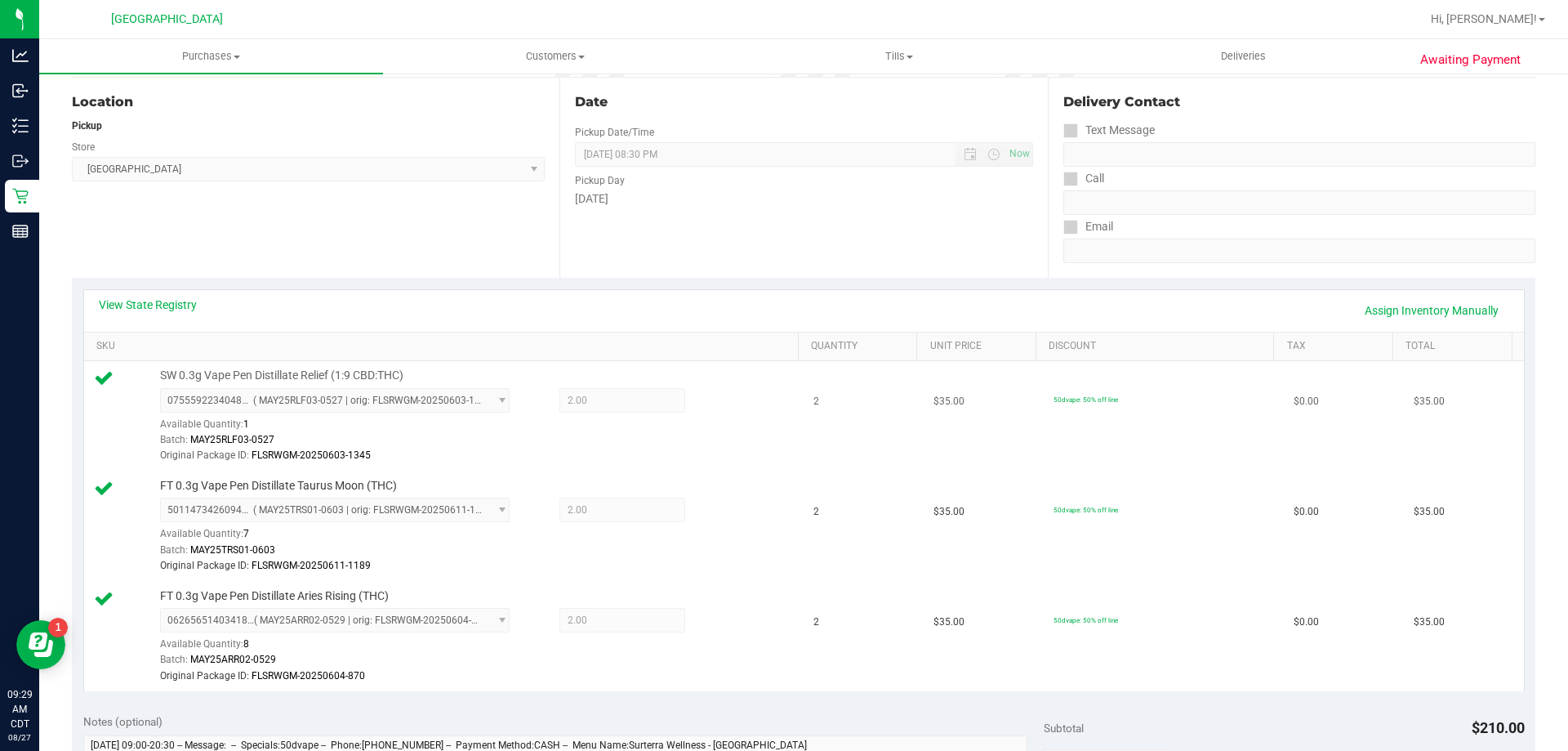
scroll to position [163, 0]
click at [1356, 312] on link "Assign Inventory Manually" at bounding box center [1431, 309] width 155 height 28
click at [715, 621] on icon at bounding box center [724, 621] width 17 height 19
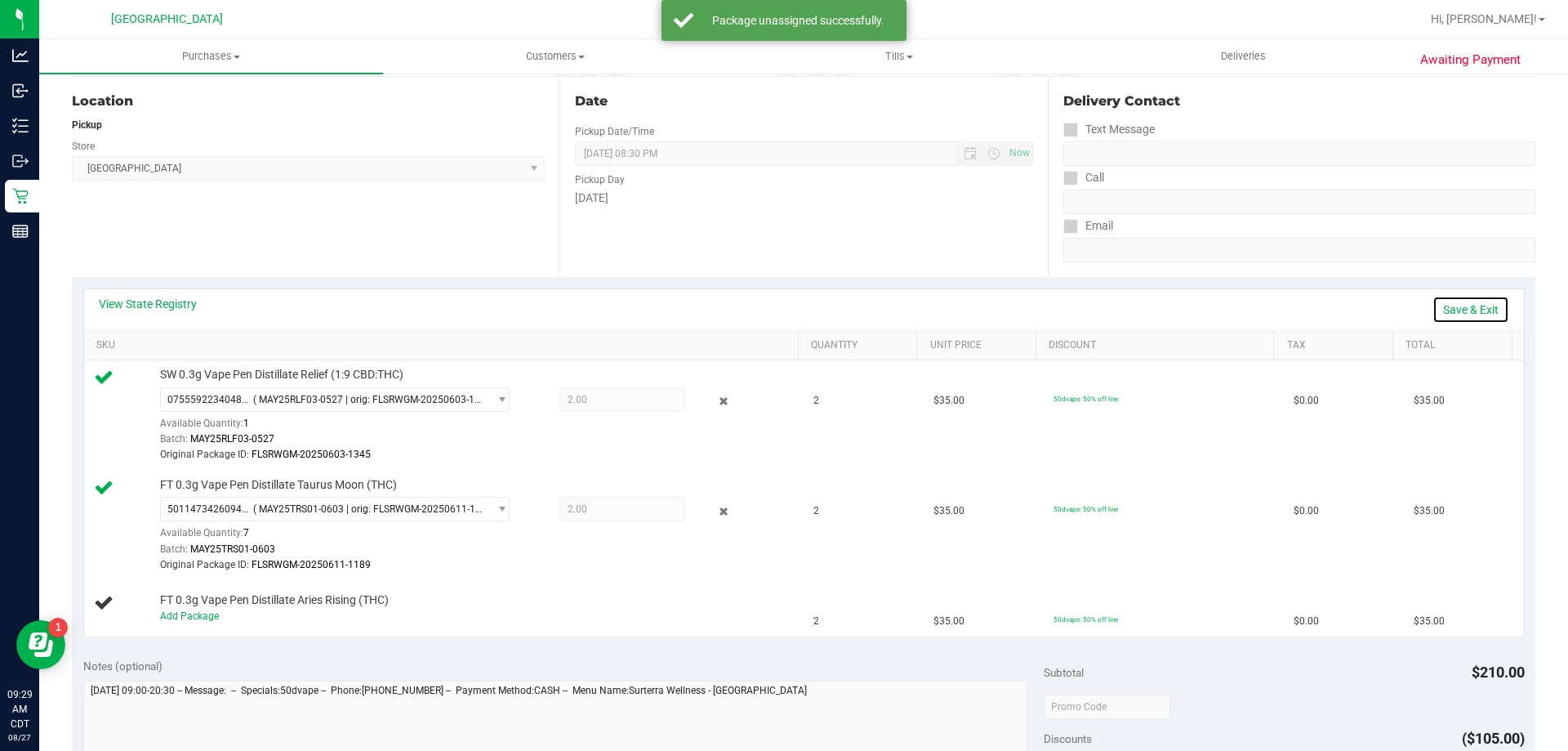
click at [1456, 311] on link "Save & Exit" at bounding box center [1471, 309] width 77 height 28
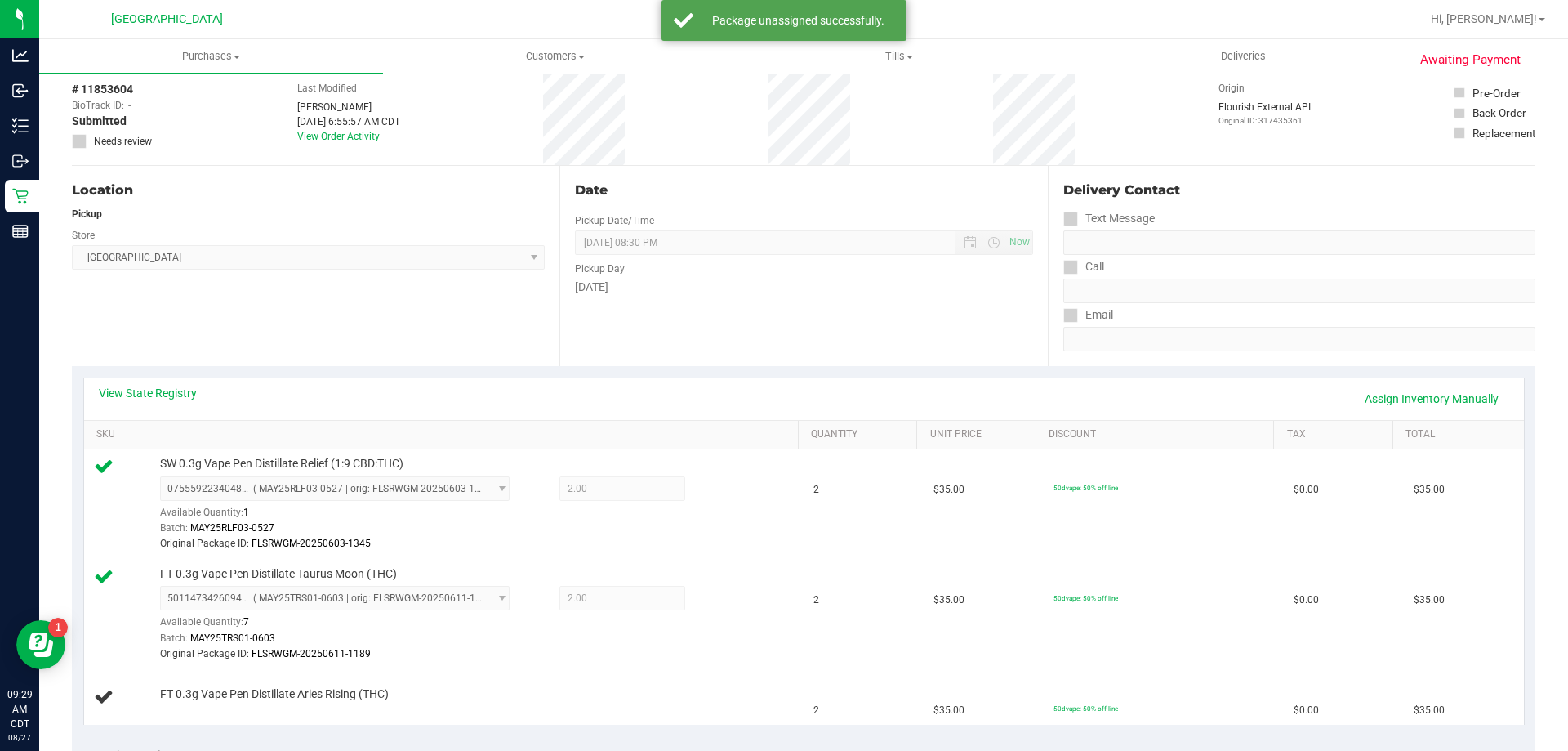
scroll to position [0, 0]
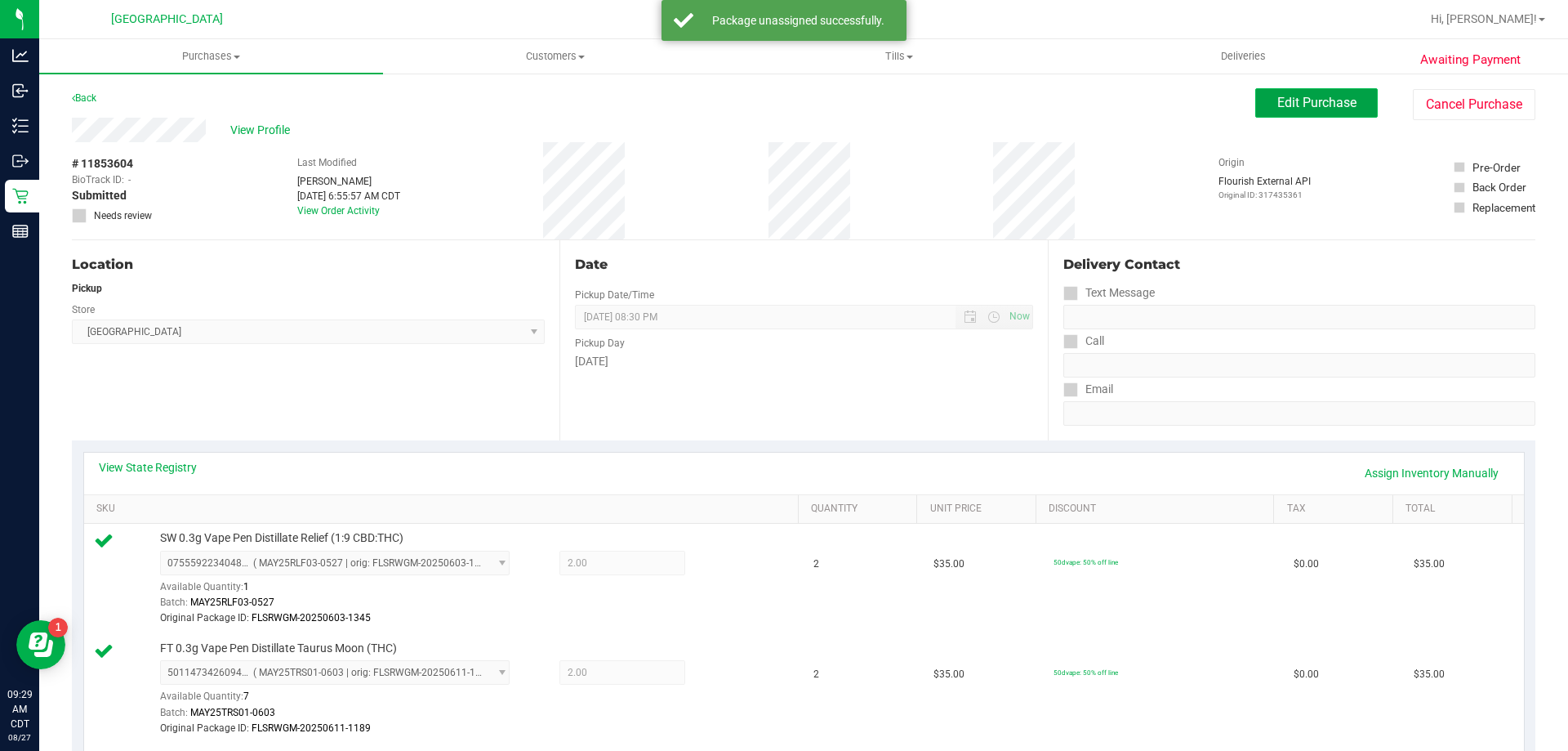
click at [1312, 97] on span "Edit Purchase" at bounding box center [1317, 102] width 80 height 15
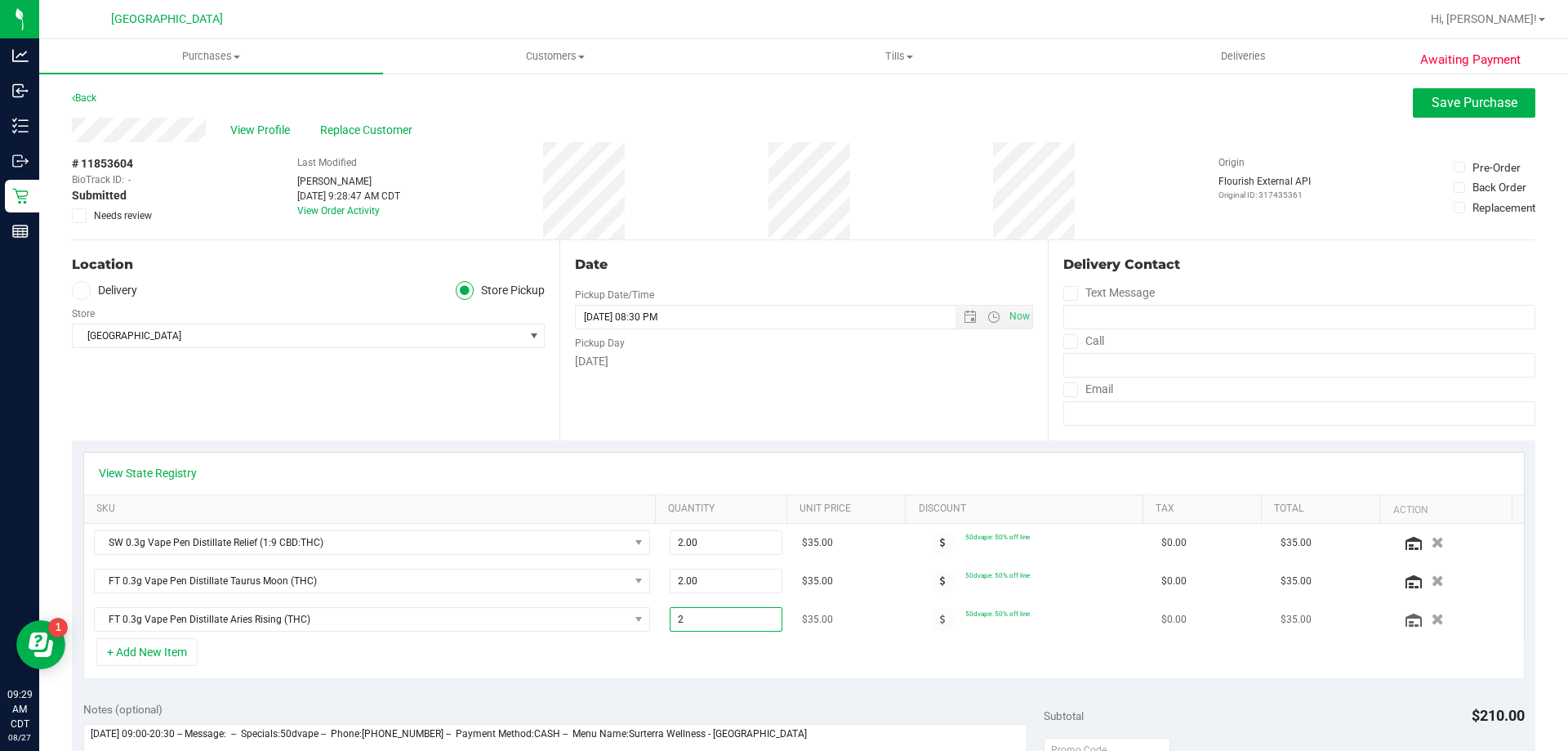
click at [733, 624] on span "2.00 2" at bounding box center [726, 619] width 113 height 25
click at [733, 624] on input "2" at bounding box center [726, 619] width 112 height 23
type input "1"
type input "1.00"
click at [736, 477] on div "View State Registry" at bounding box center [804, 472] width 1411 height 16
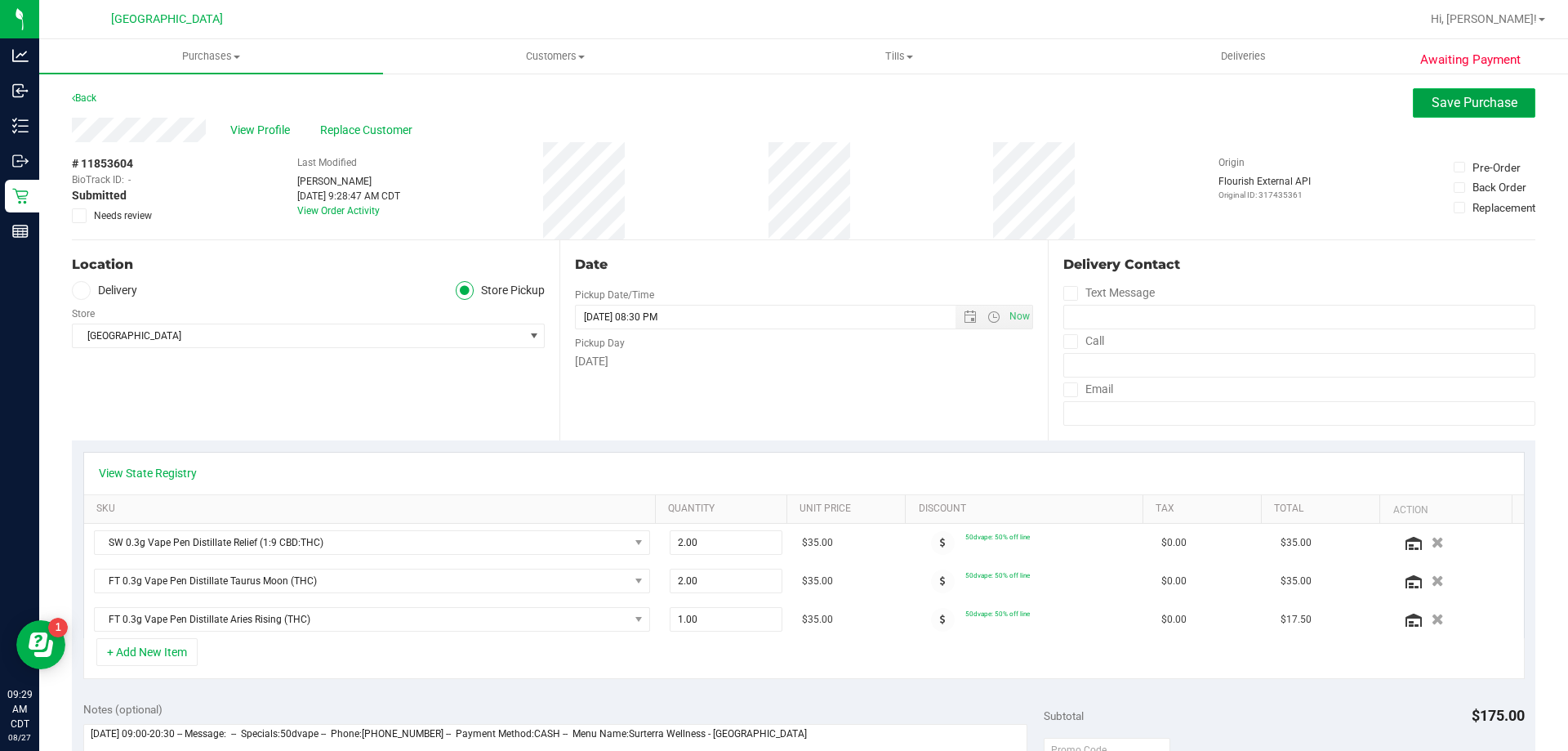
click at [1440, 113] on button "Save Purchase" at bounding box center [1474, 102] width 123 height 30
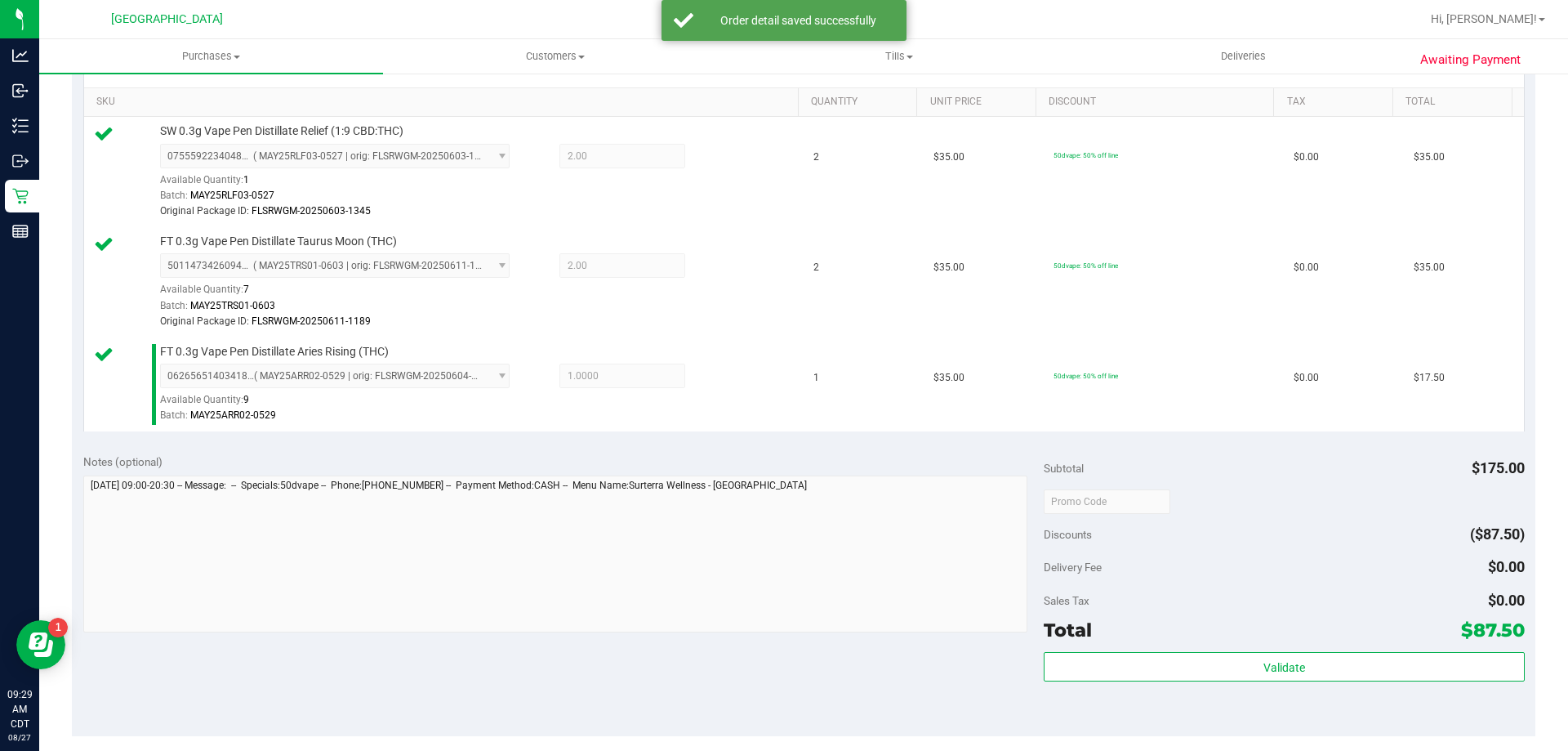
scroll to position [408, 0]
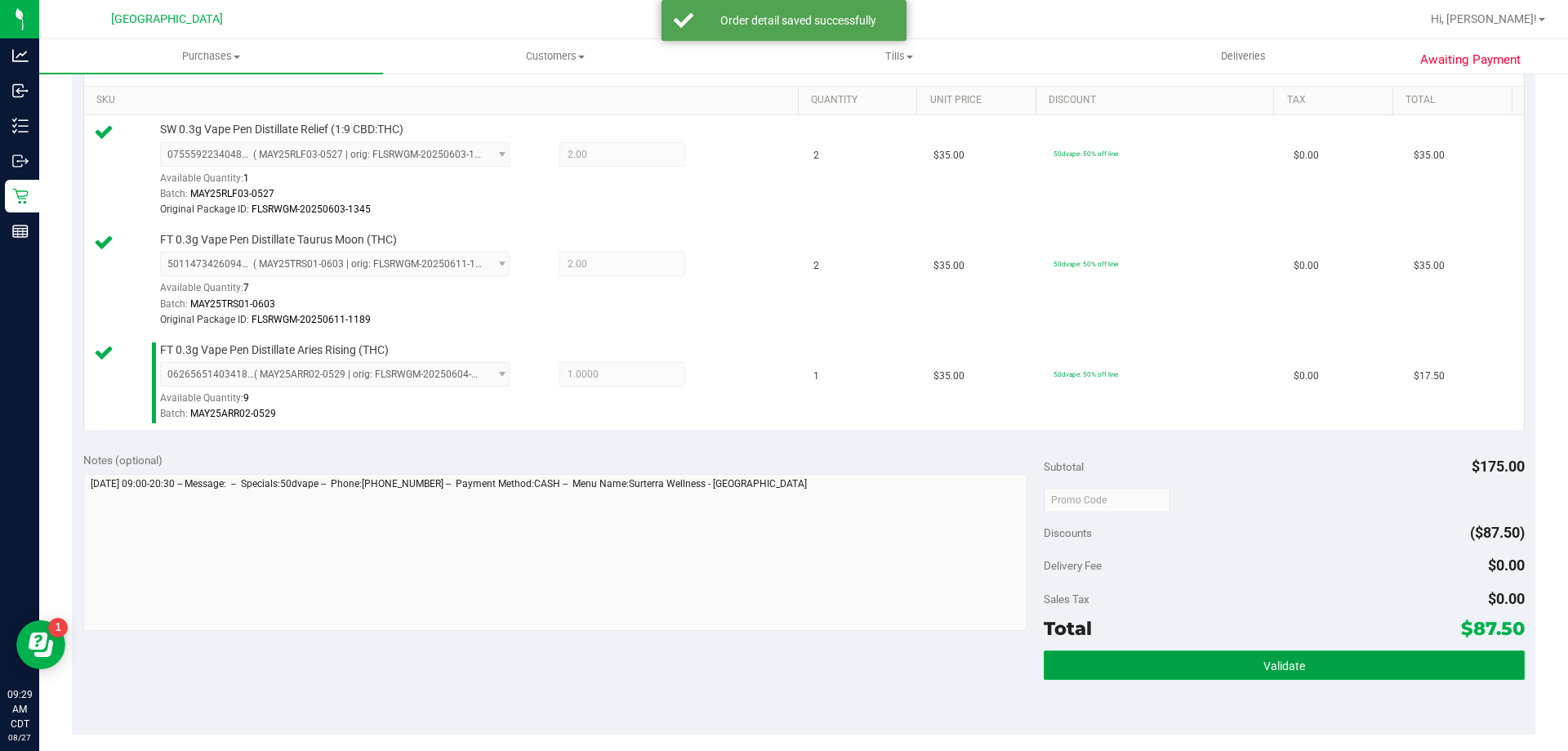
click at [1286, 664] on span "Validate" at bounding box center [1284, 665] width 41 height 13
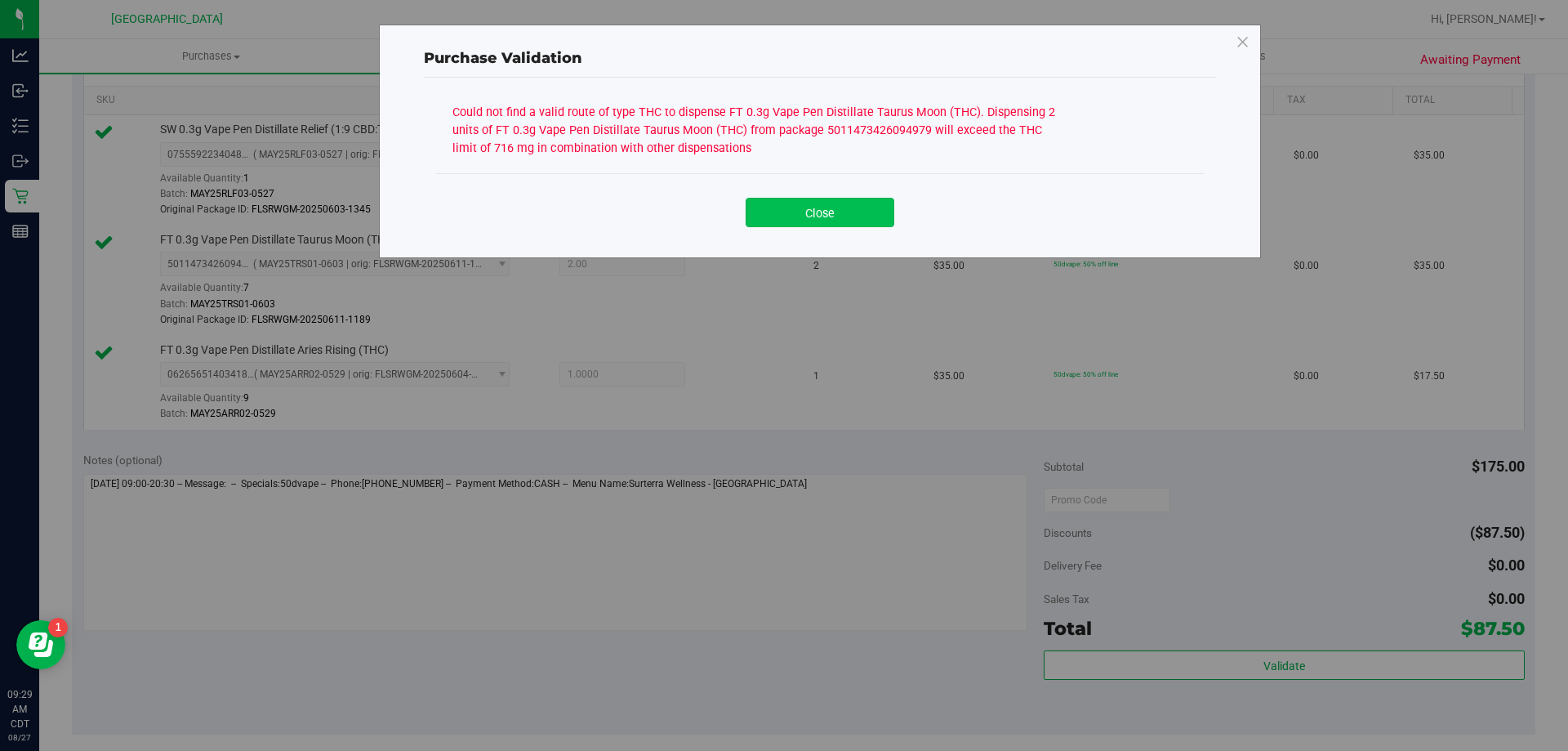
click at [832, 212] on button "Close" at bounding box center [820, 212] width 149 height 30
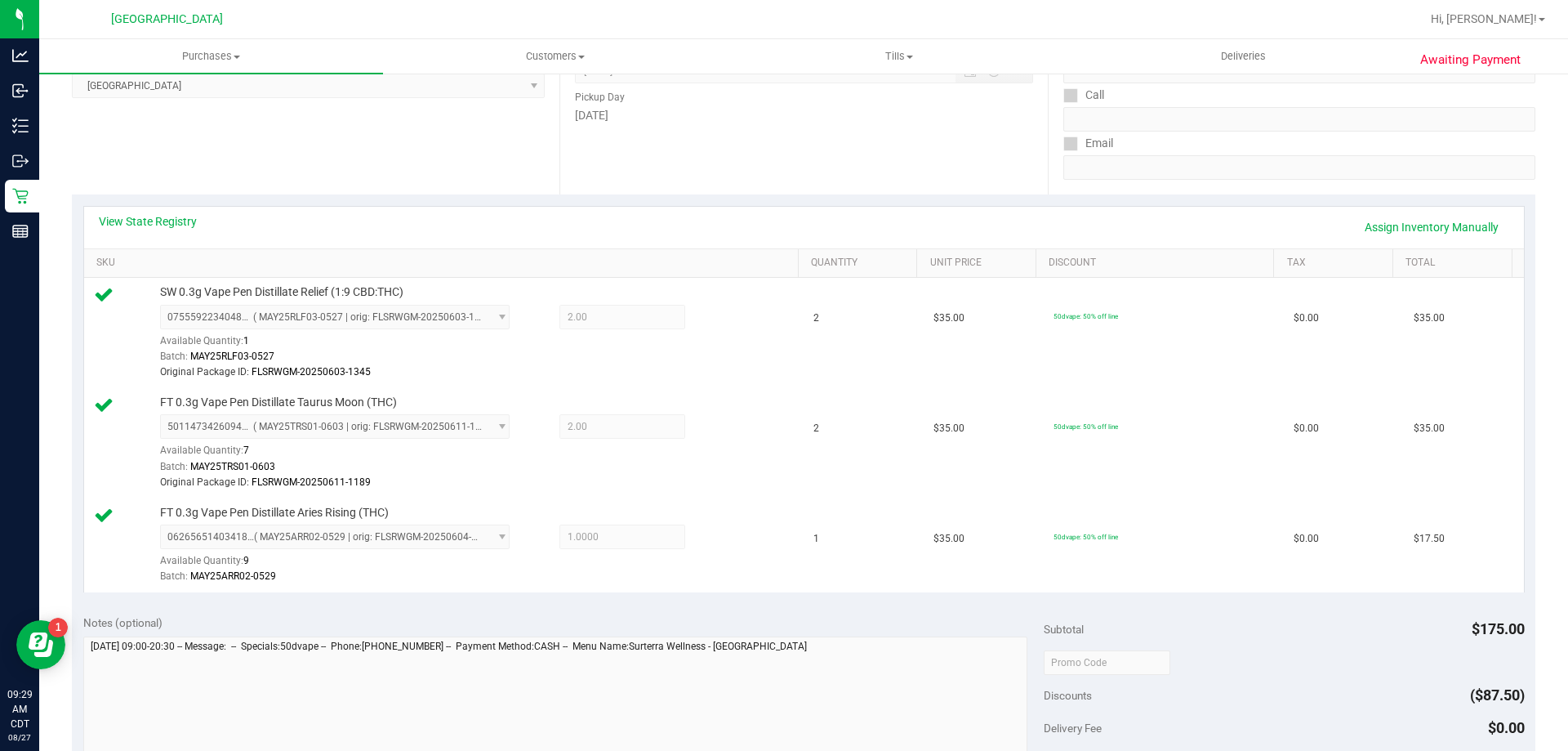
scroll to position [245, 0]
click at [1394, 229] on link "Assign Inventory Manually" at bounding box center [1431, 228] width 155 height 28
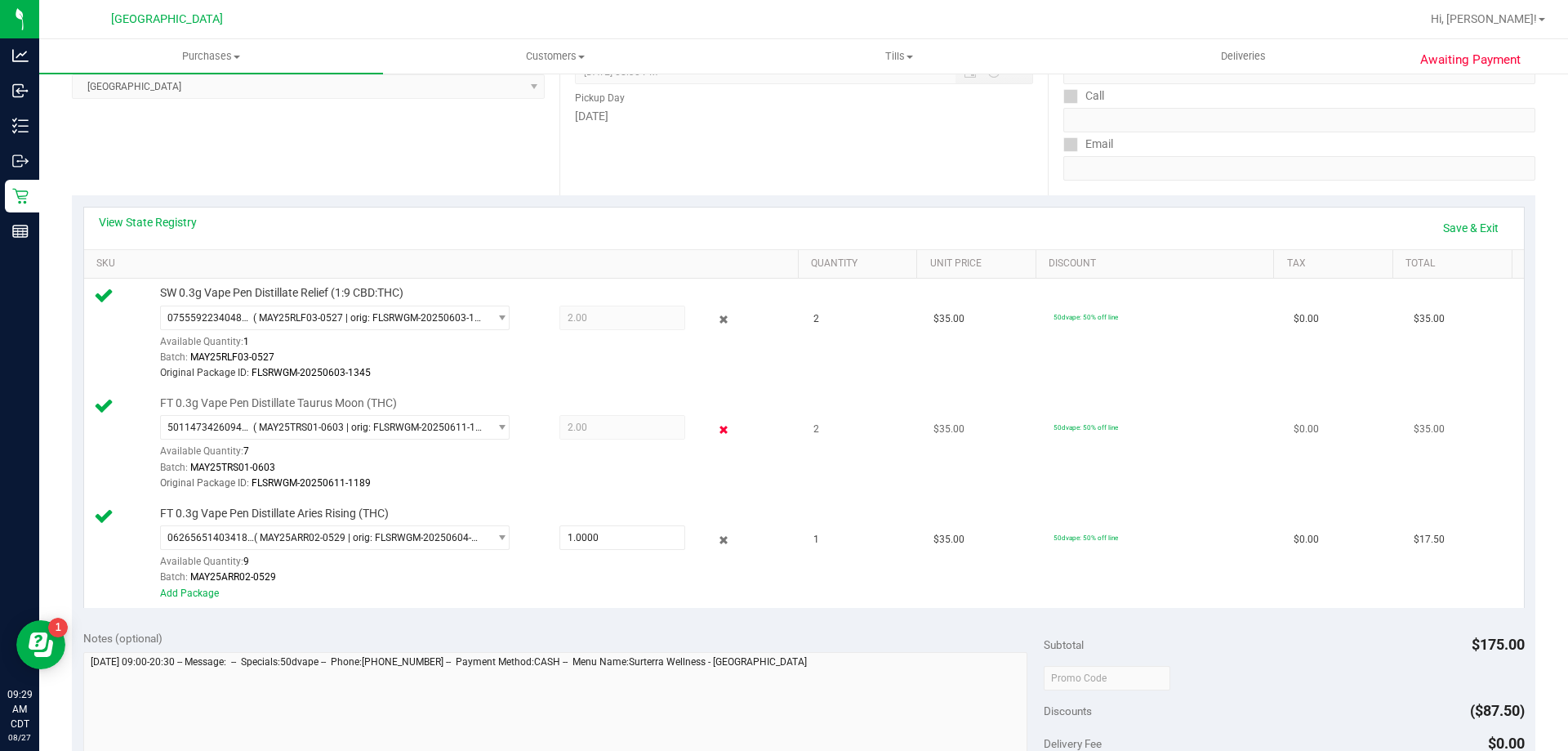
click at [715, 424] on icon at bounding box center [724, 429] width 17 height 19
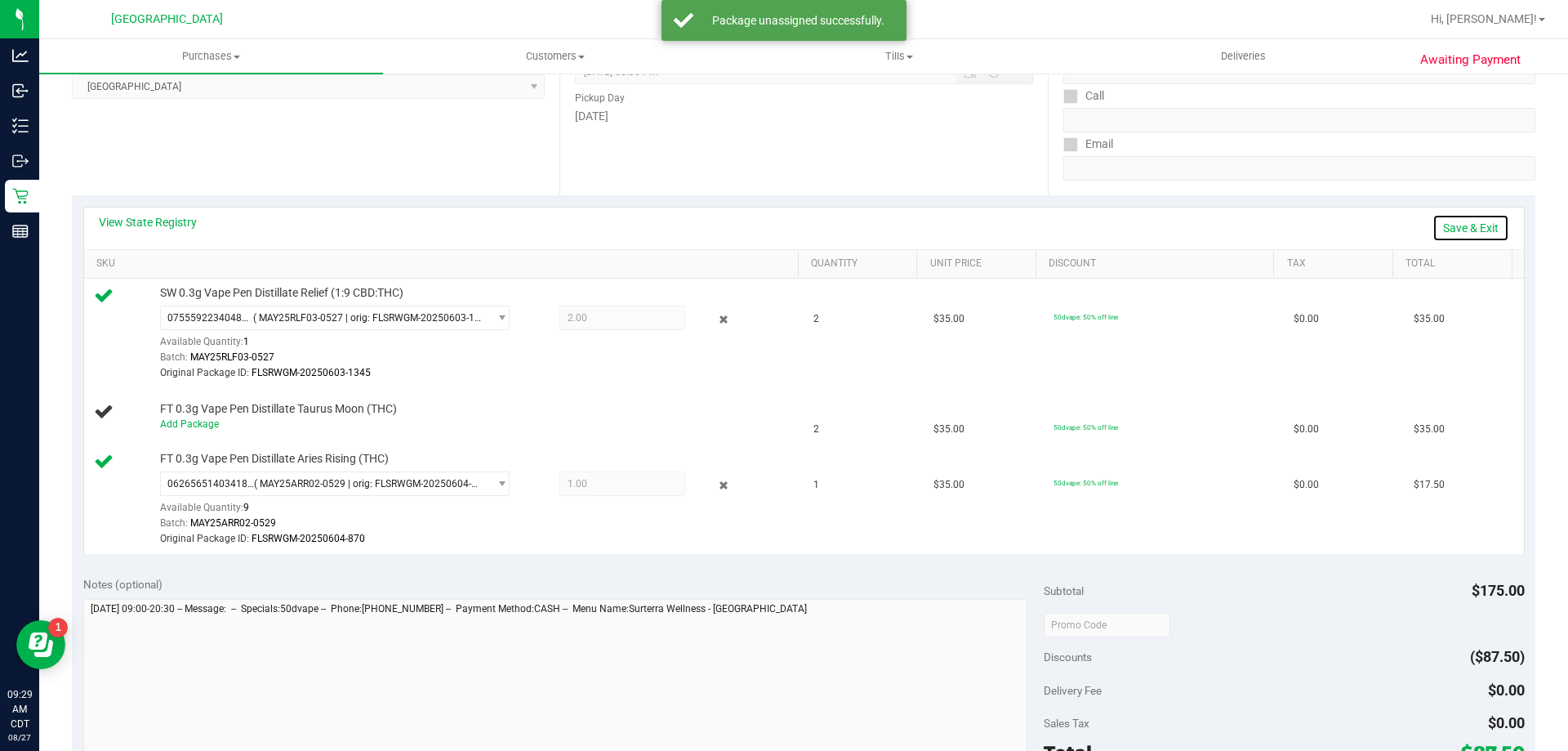
click at [1451, 227] on link "Save & Exit" at bounding box center [1471, 228] width 77 height 28
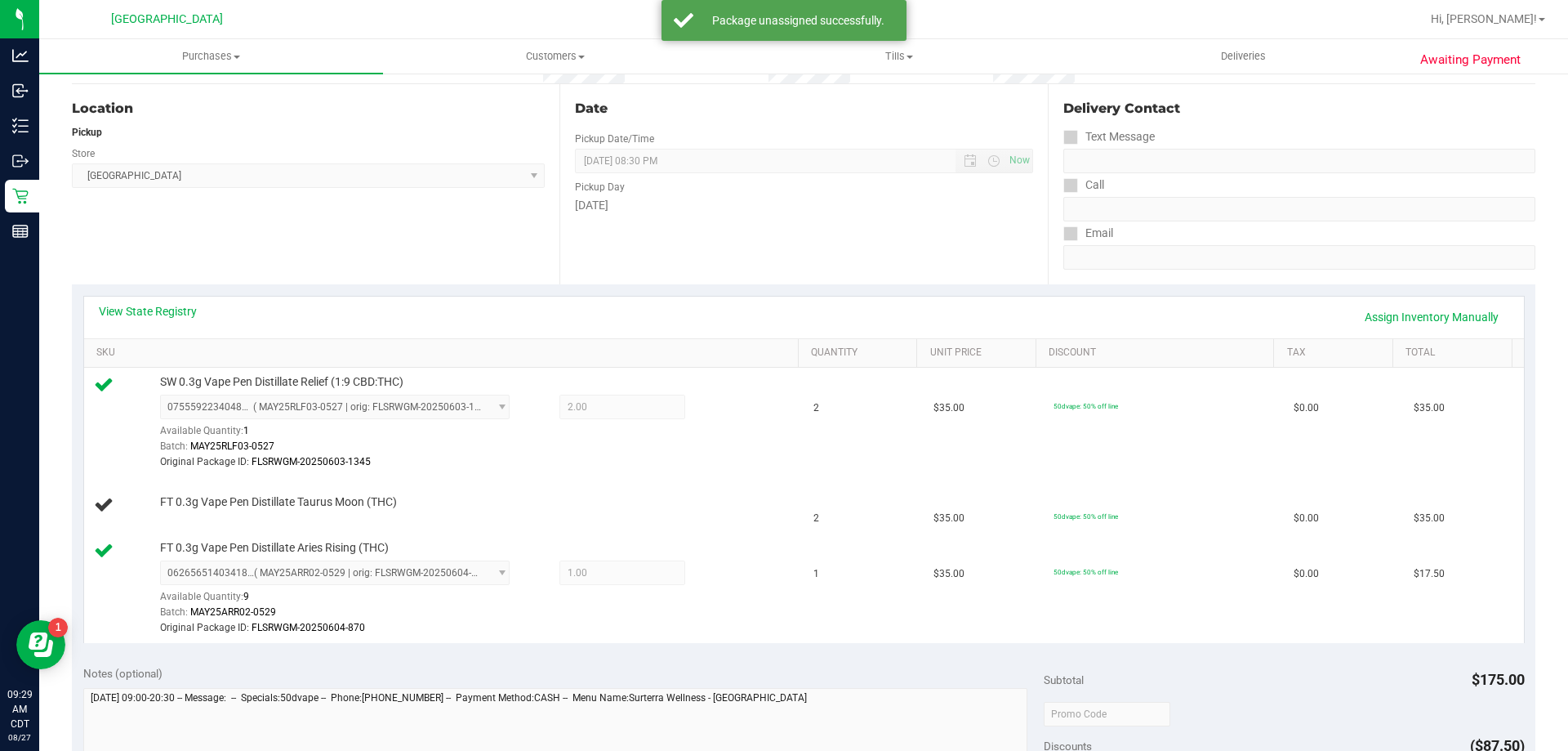
scroll to position [0, 0]
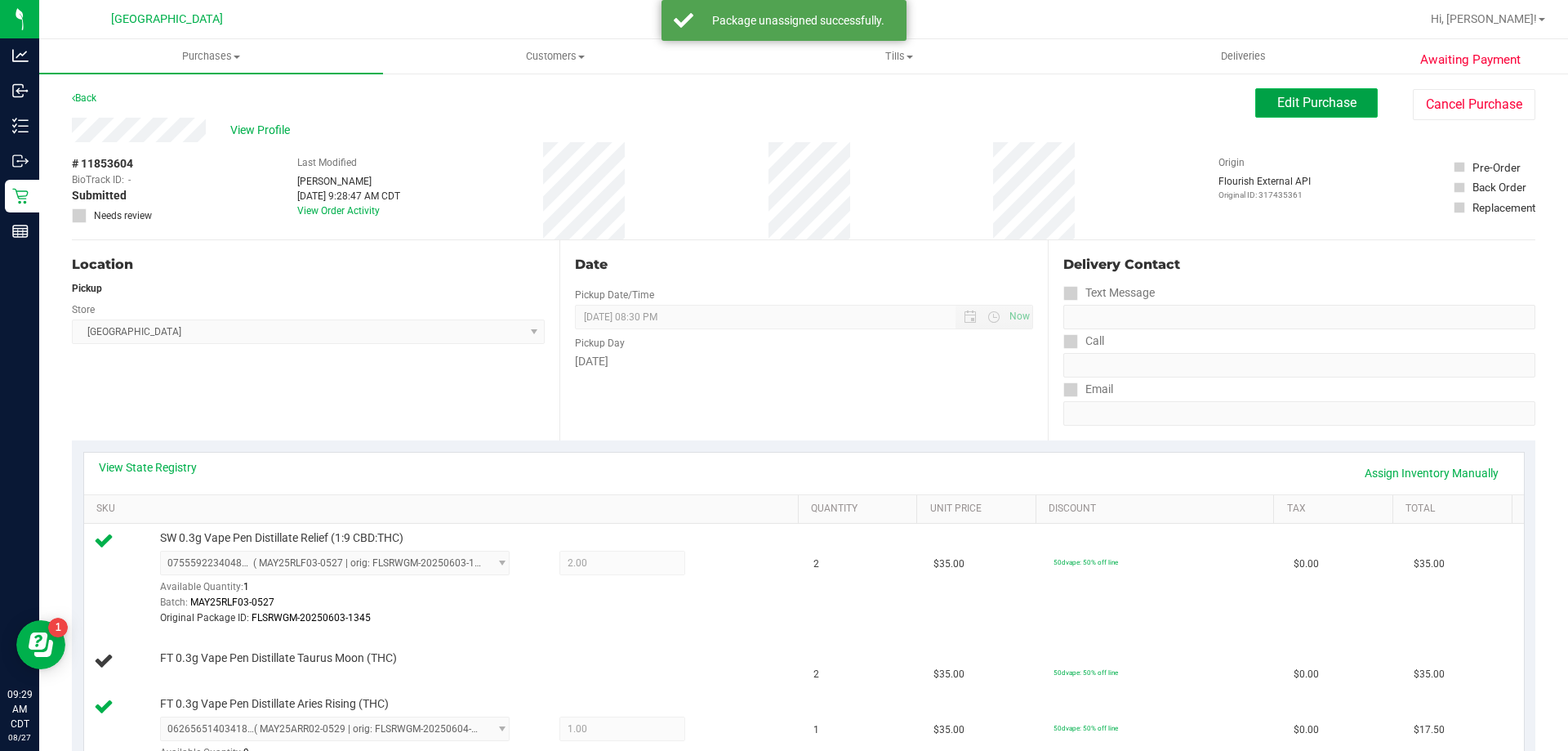
click at [1262, 107] on button "Edit Purchase" at bounding box center [1317, 102] width 123 height 30
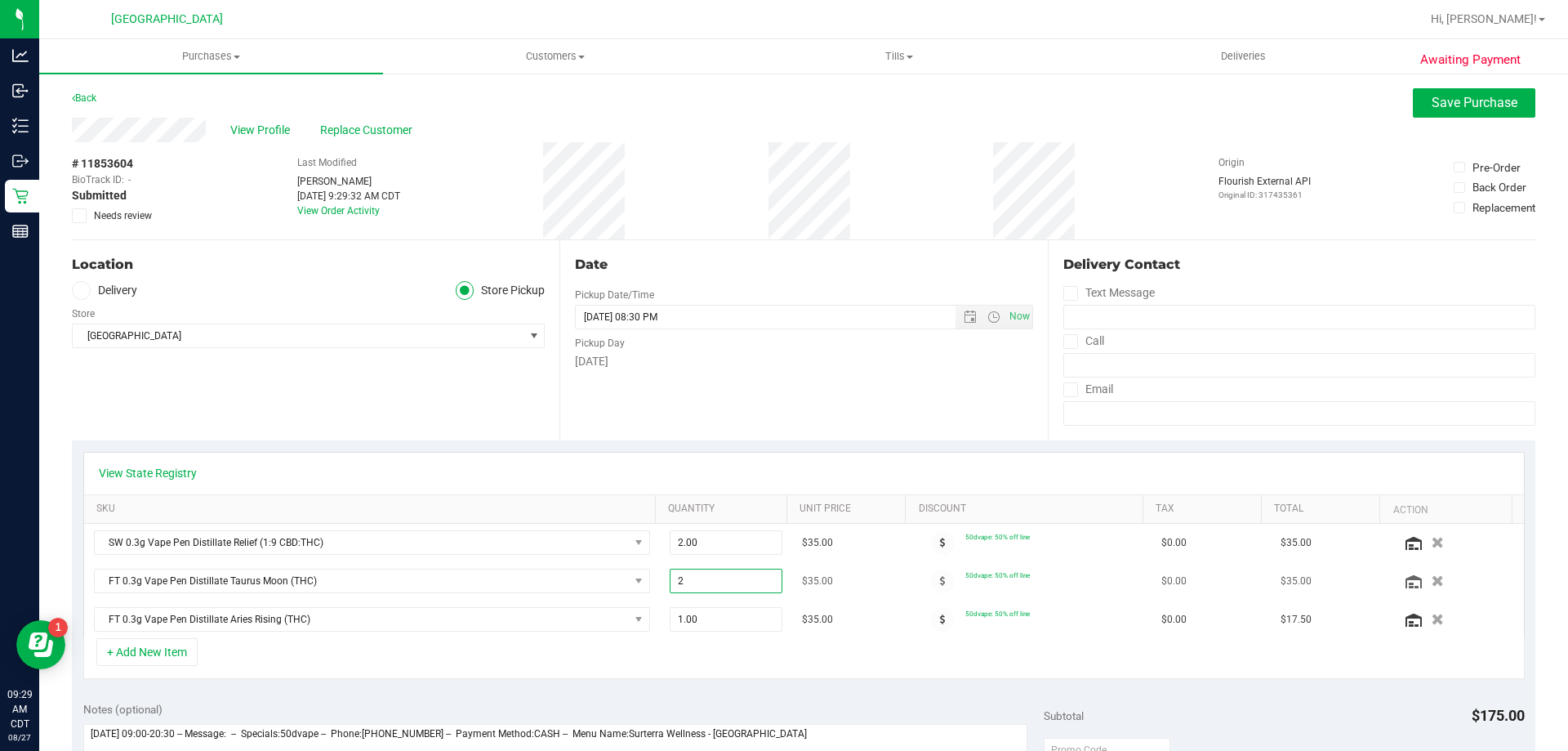
click at [702, 577] on span "2.00 2" at bounding box center [726, 580] width 113 height 25
click at [702, 577] on input "2" at bounding box center [726, 580] width 112 height 23
type input "1"
type input "1.00"
click at [746, 408] on div "Date Pickup Date/Time 08/27/2025 Now 08/27/2025 08:30 PM Now Pickup Day Wednesd…" at bounding box center [803, 340] width 488 height 200
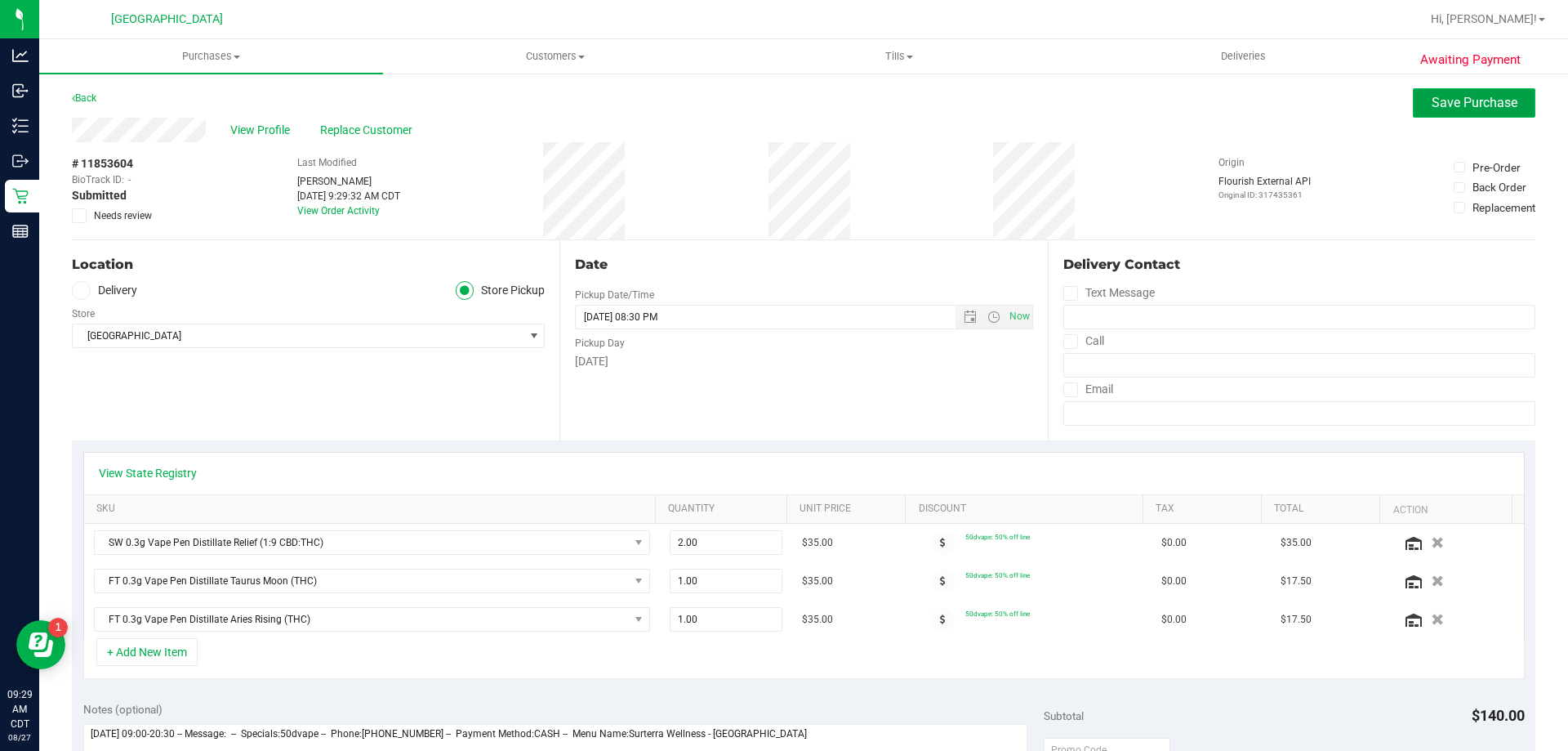
click at [1432, 101] on span "Save Purchase" at bounding box center [1474, 102] width 86 height 15
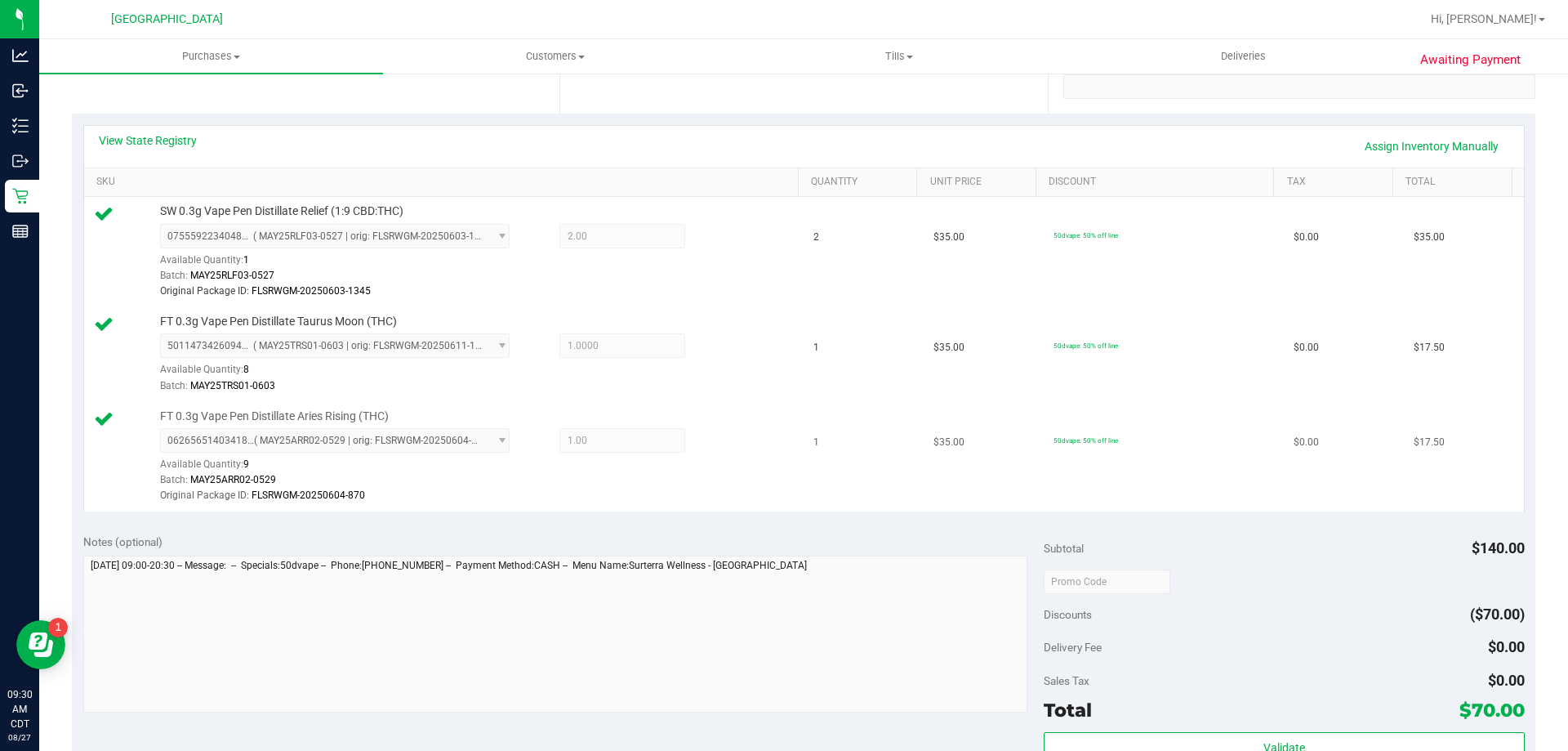
scroll to position [490, 0]
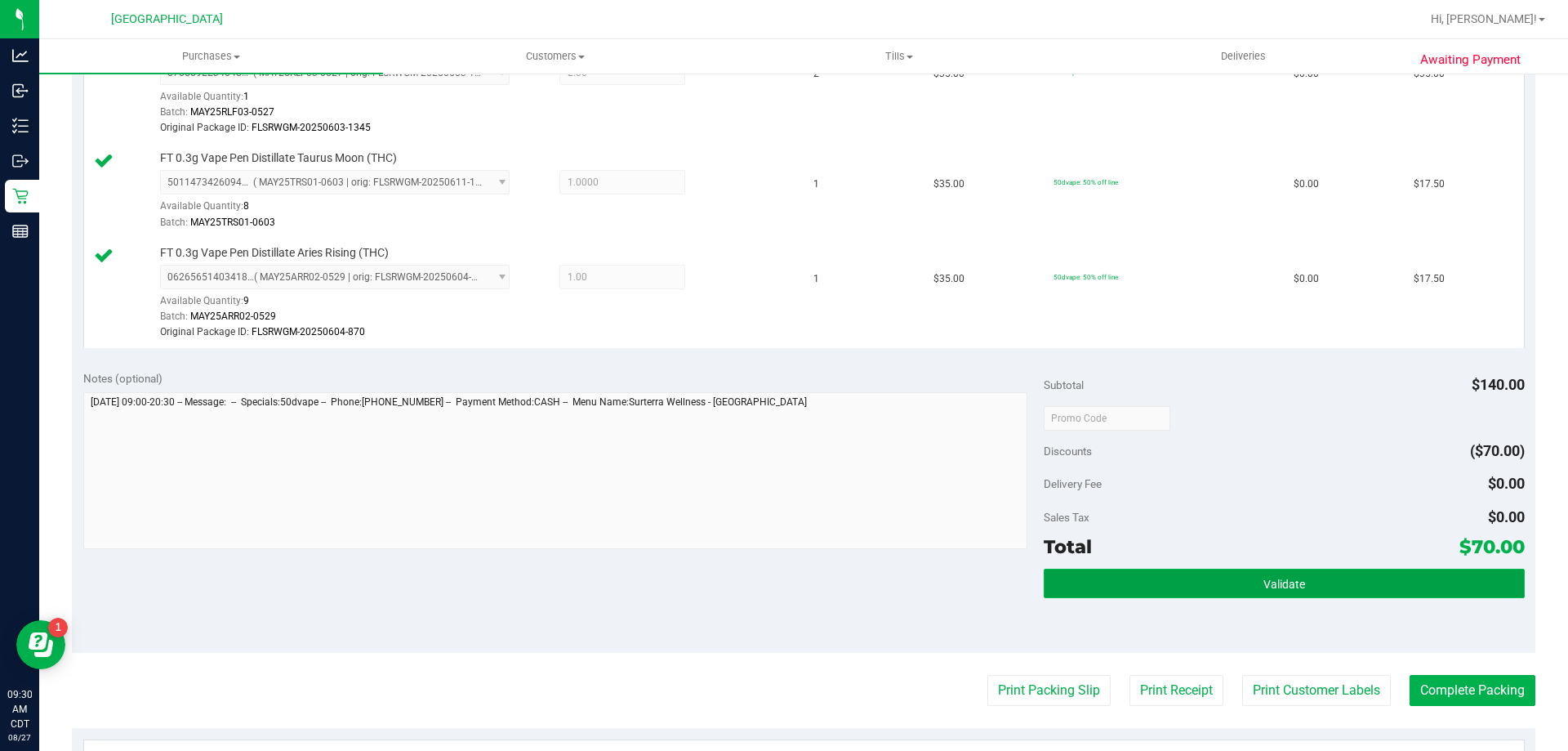
click at [1243, 581] on button "Validate" at bounding box center [1284, 583] width 480 height 30
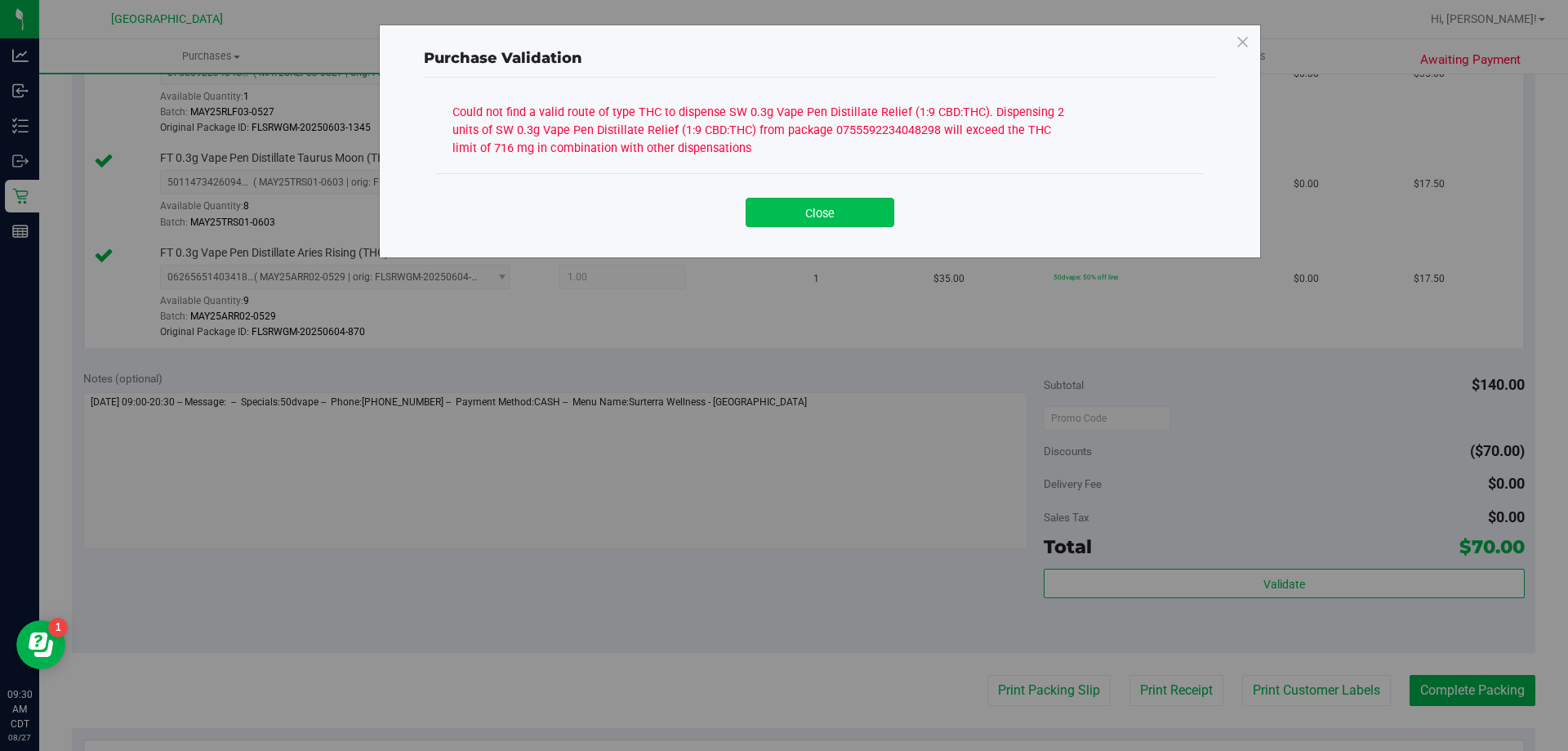
click at [866, 201] on button "Close" at bounding box center [820, 212] width 149 height 30
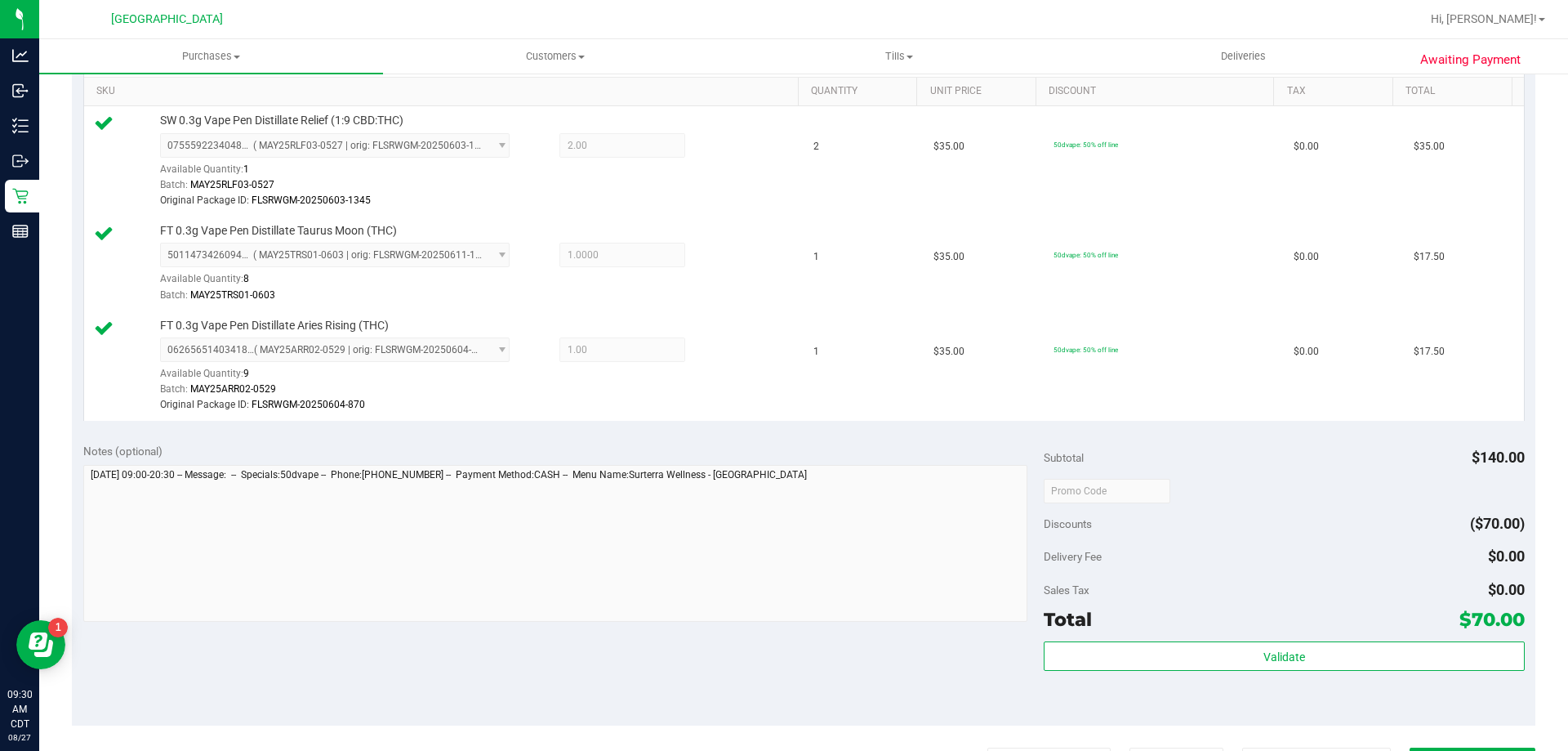
scroll to position [327, 0]
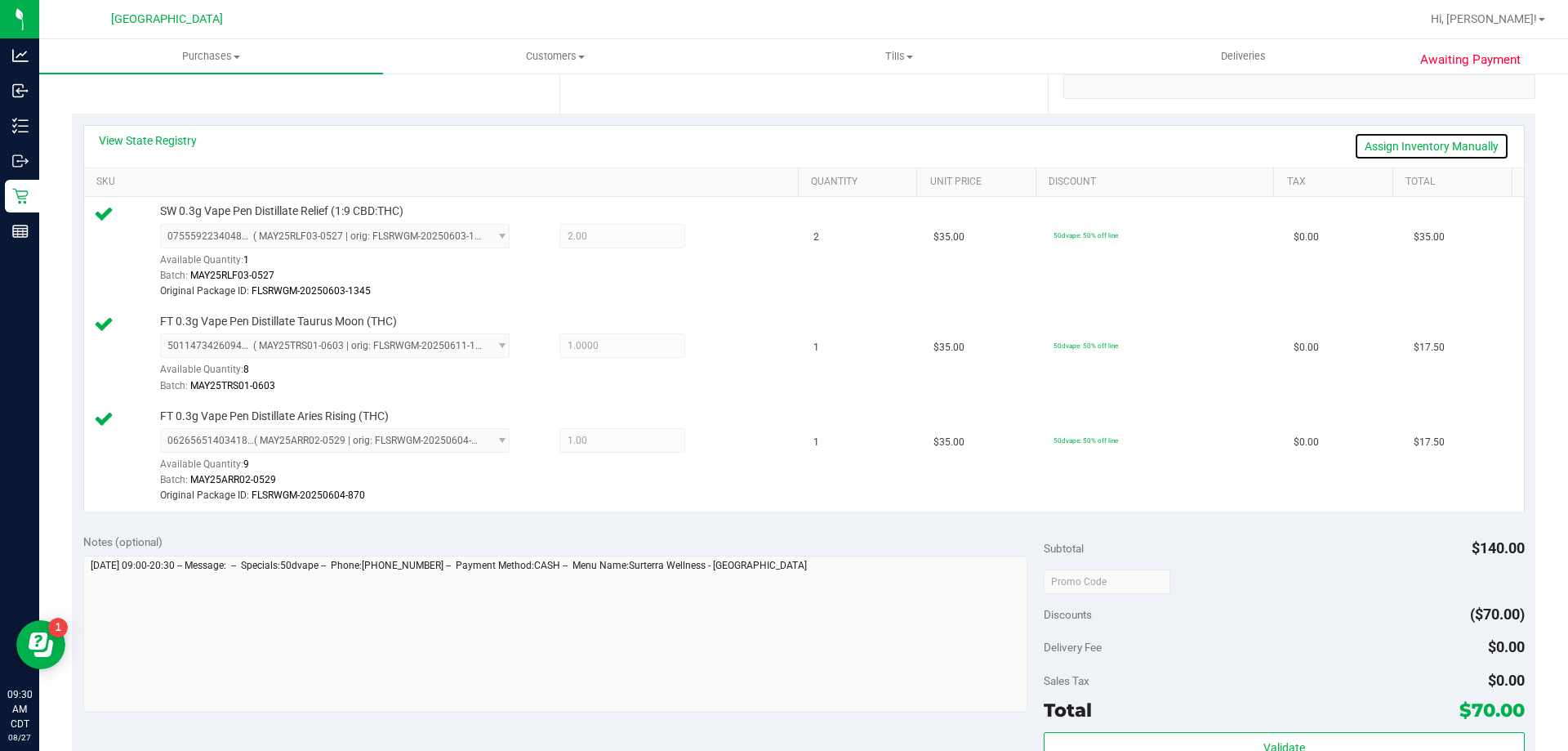
click at [1377, 147] on link "Assign Inventory Manually" at bounding box center [1431, 146] width 155 height 28
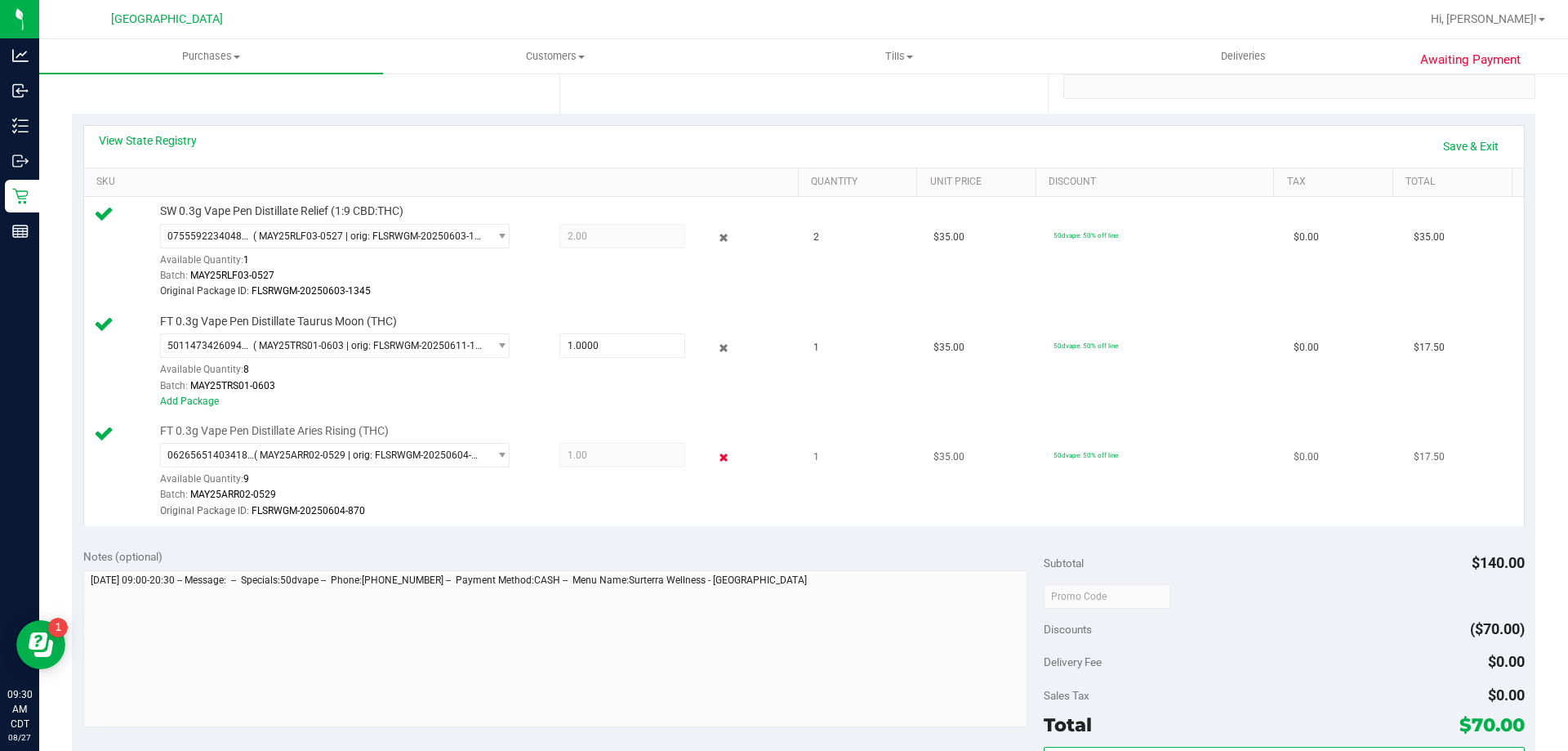
click at [715, 448] on icon at bounding box center [724, 457] width 17 height 19
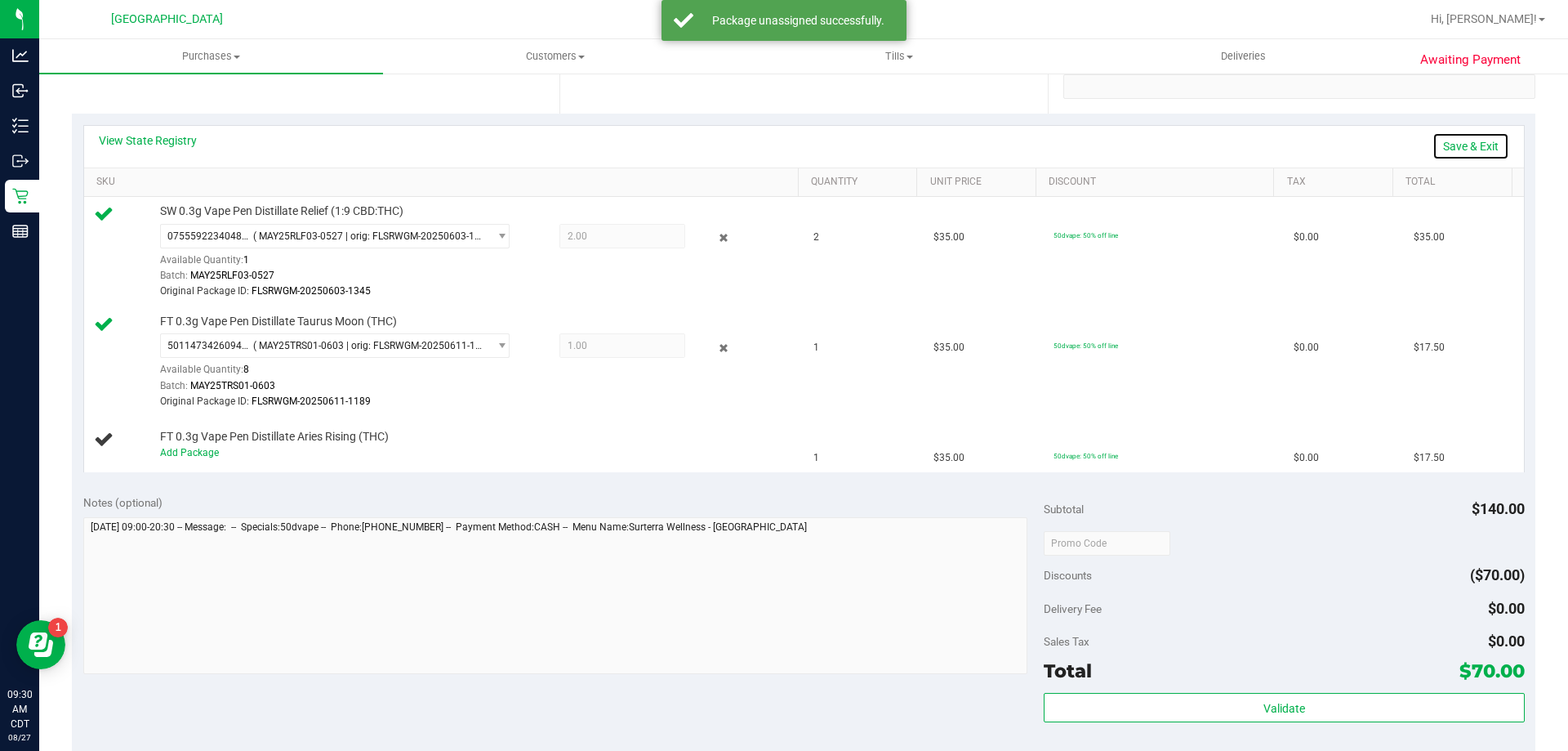
click at [1434, 154] on link "Save & Exit" at bounding box center [1471, 146] width 77 height 28
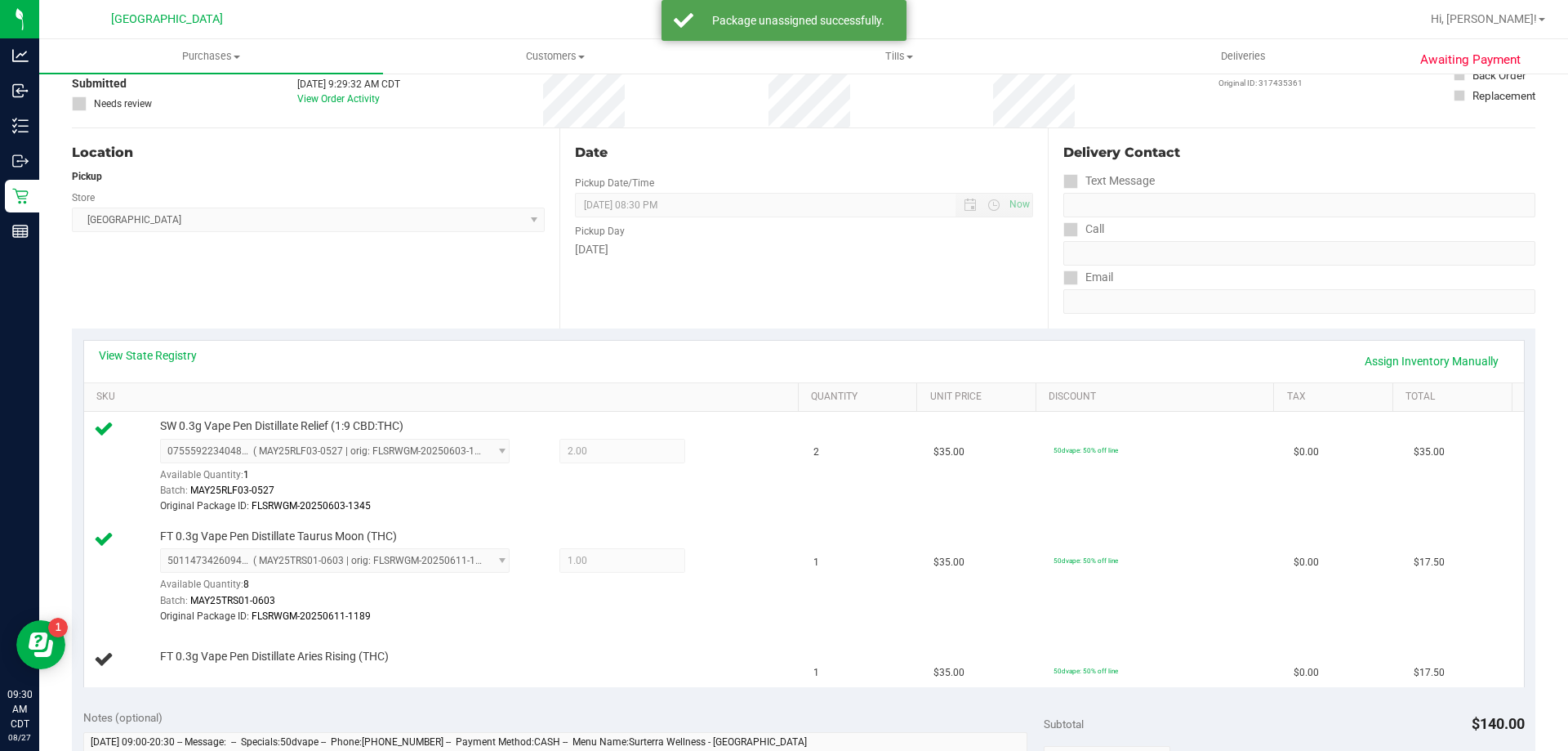
scroll to position [0, 0]
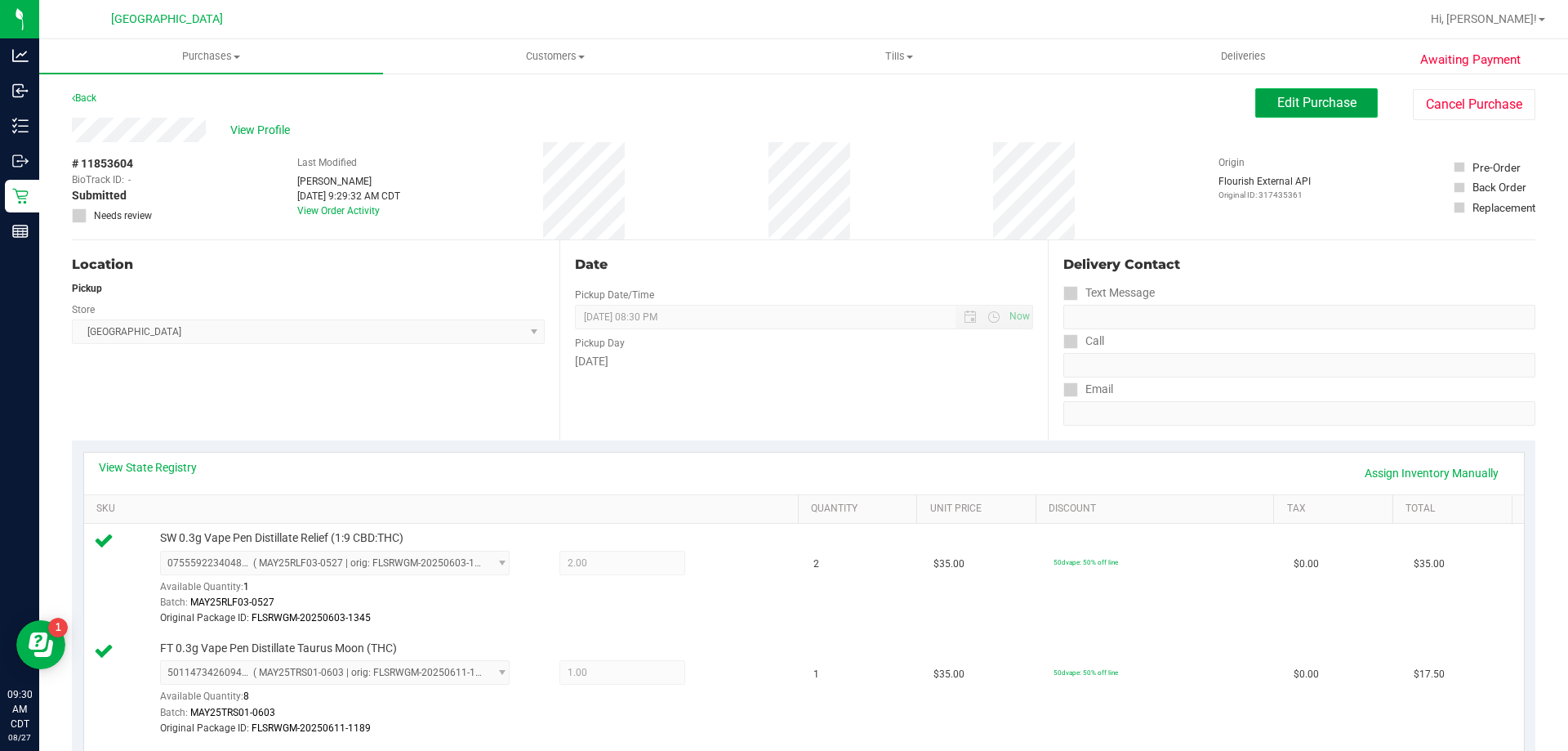
click at [1305, 108] on span "Edit Purchase" at bounding box center [1317, 102] width 80 height 15
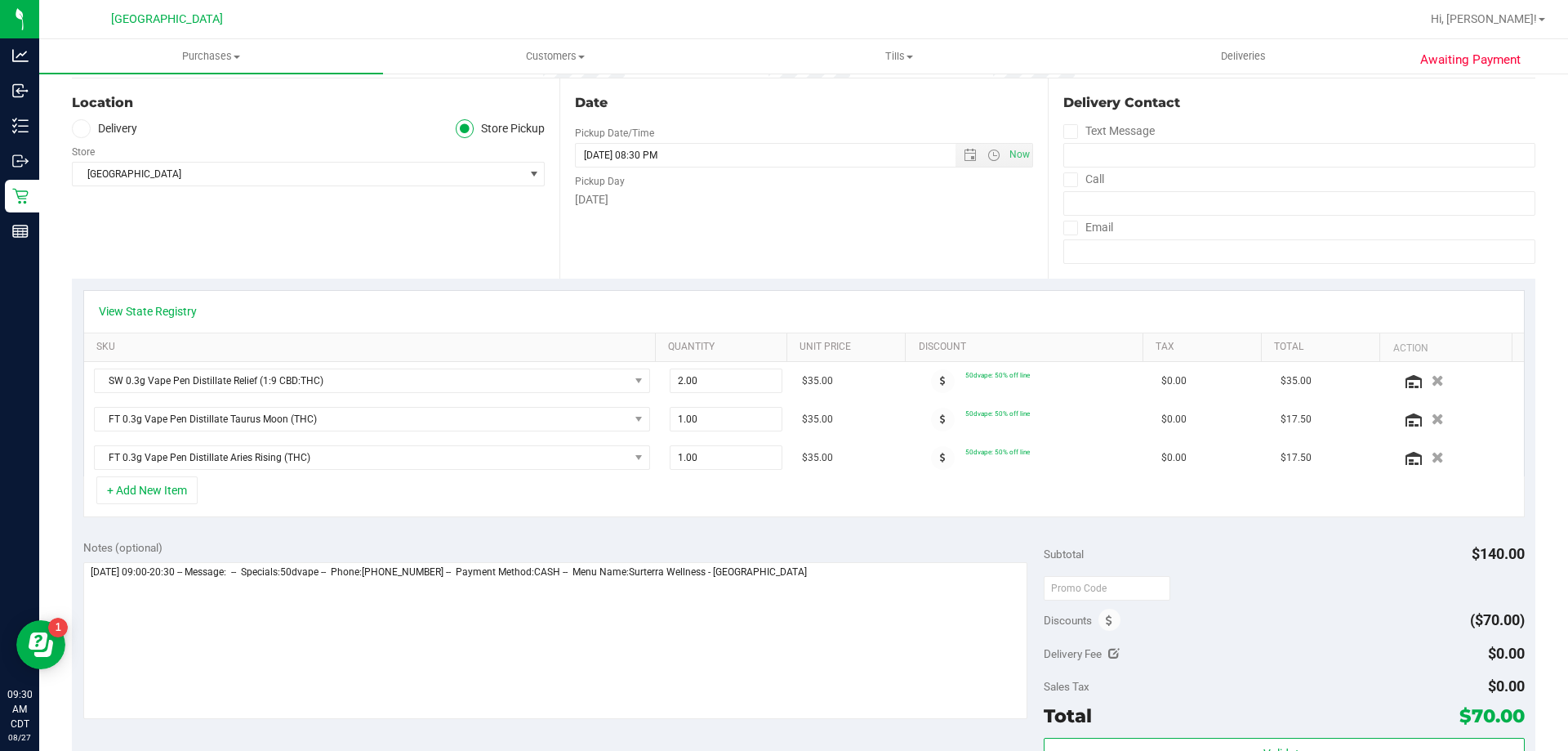
scroll to position [163, 0]
click at [1431, 451] on icon "button" at bounding box center [1438, 456] width 14 height 12
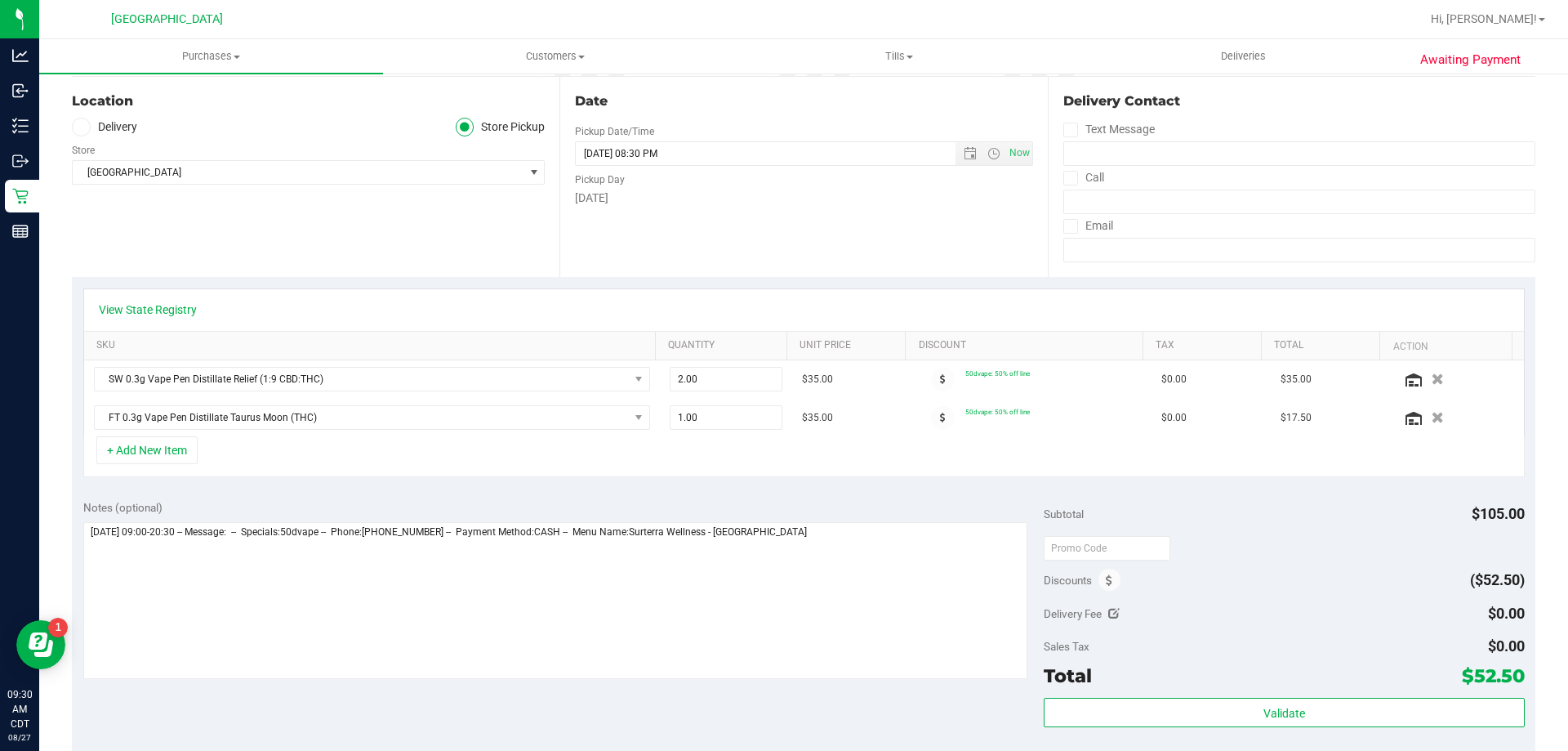
scroll to position [0, 0]
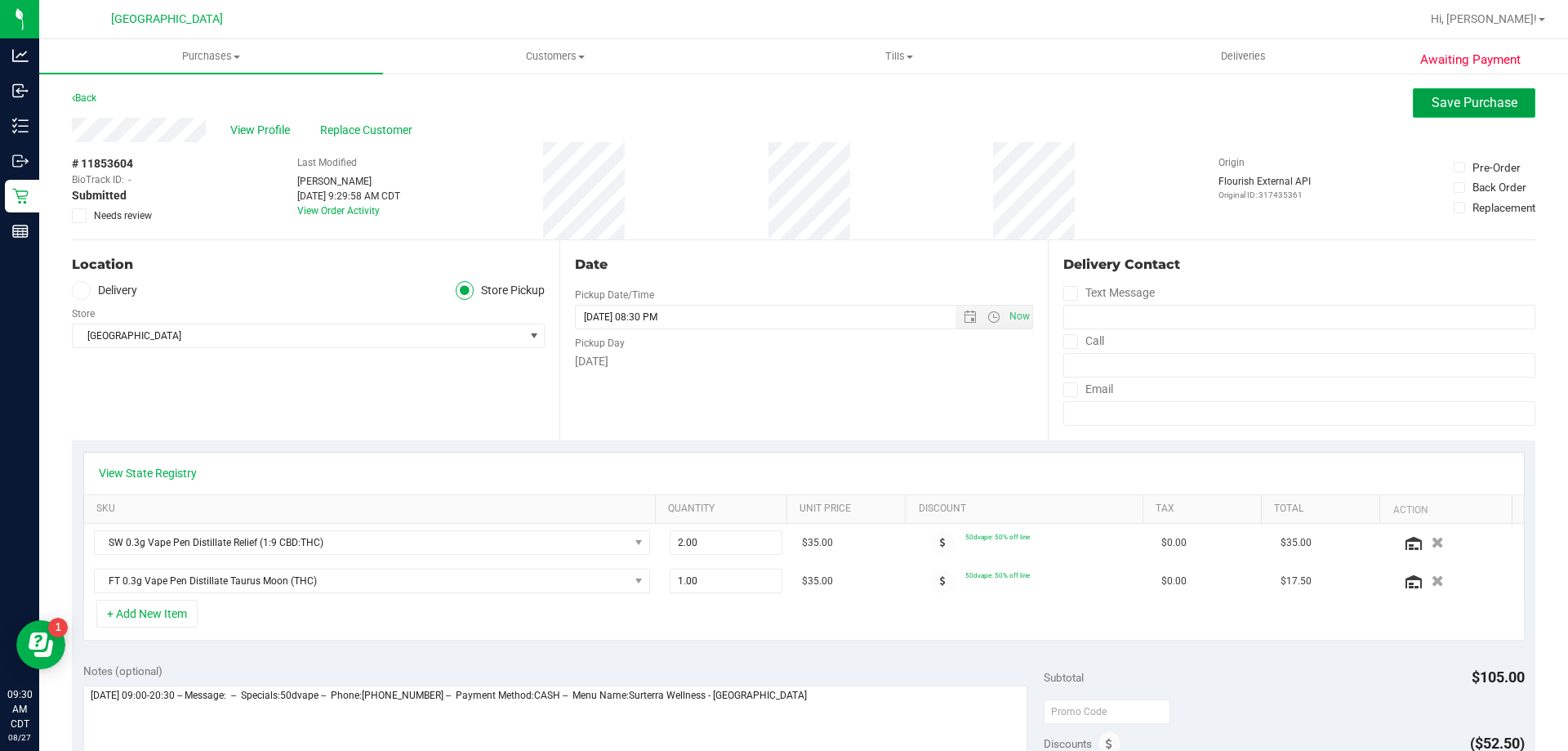
click at [1438, 101] on span "Save Purchase" at bounding box center [1474, 102] width 86 height 15
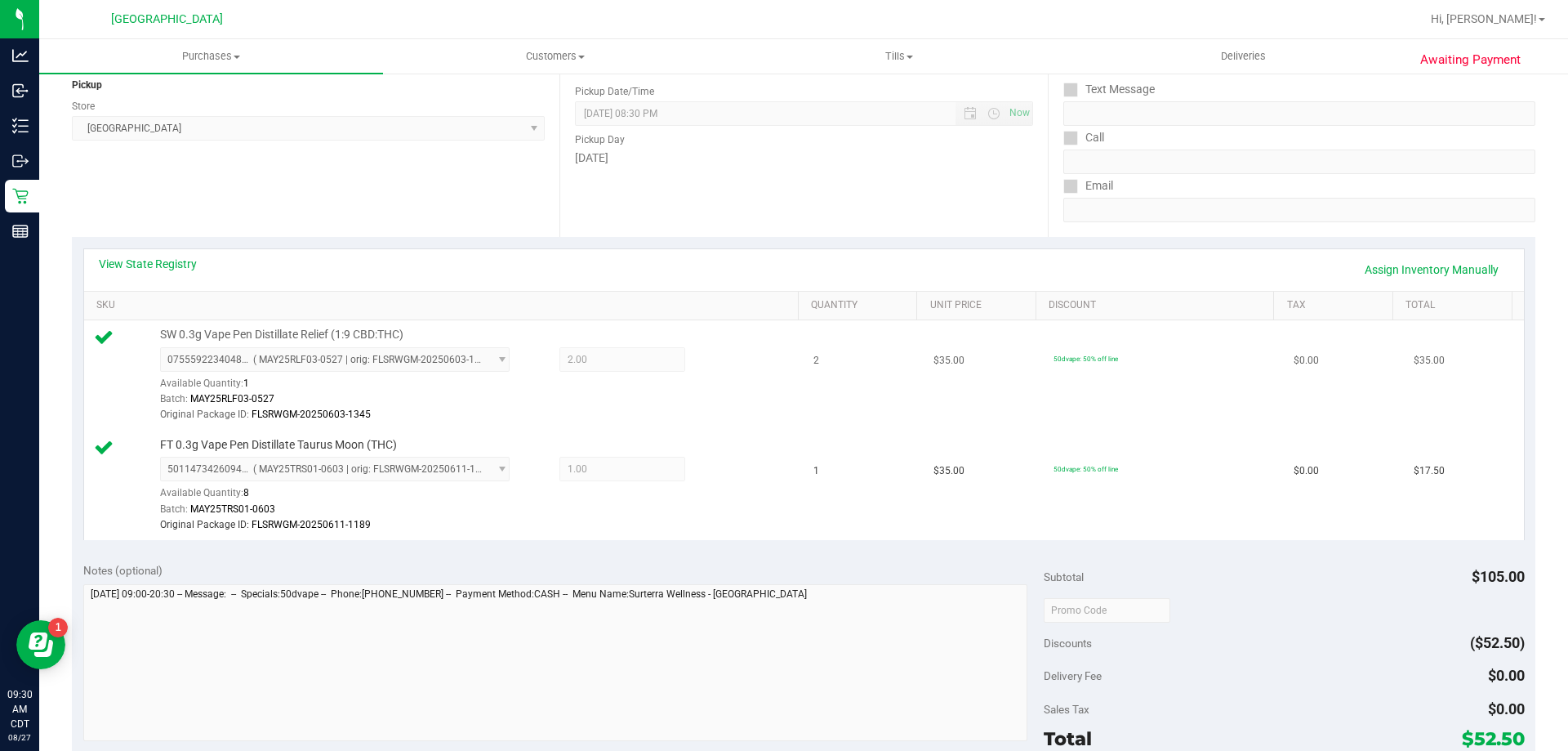
scroll to position [327, 0]
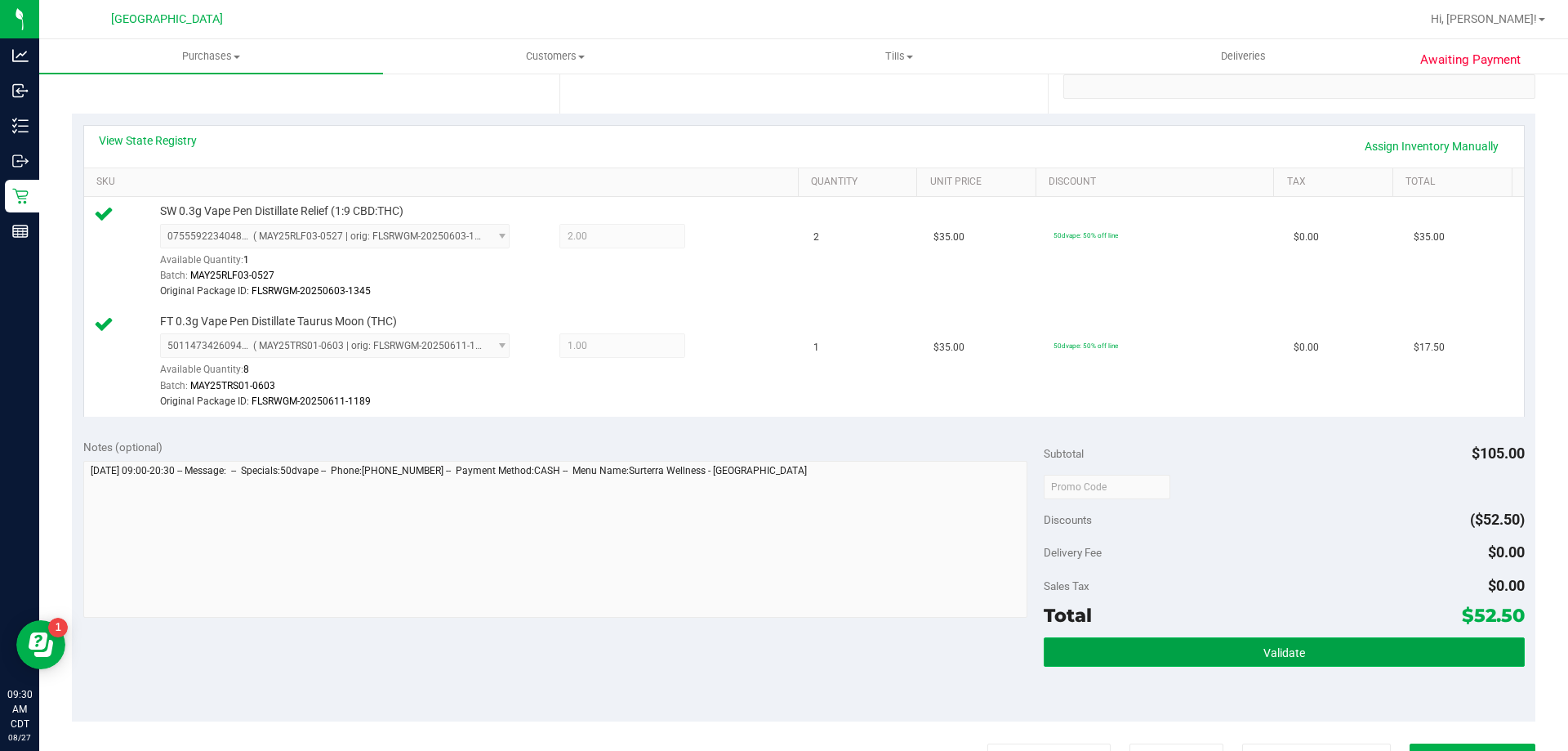
click at [1121, 639] on button "Validate" at bounding box center [1284, 651] width 480 height 30
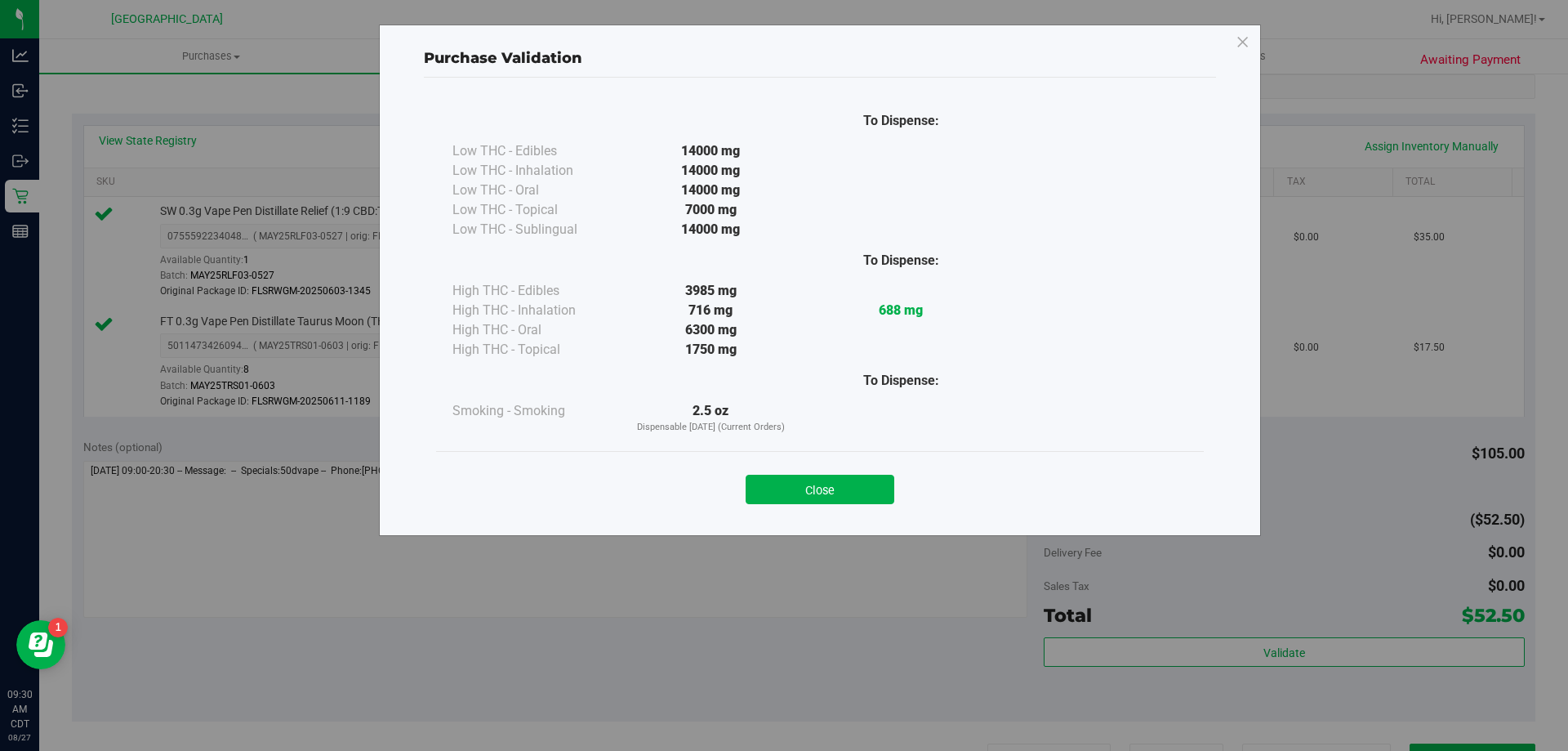
click at [830, 483] on button "Close" at bounding box center [820, 489] width 149 height 30
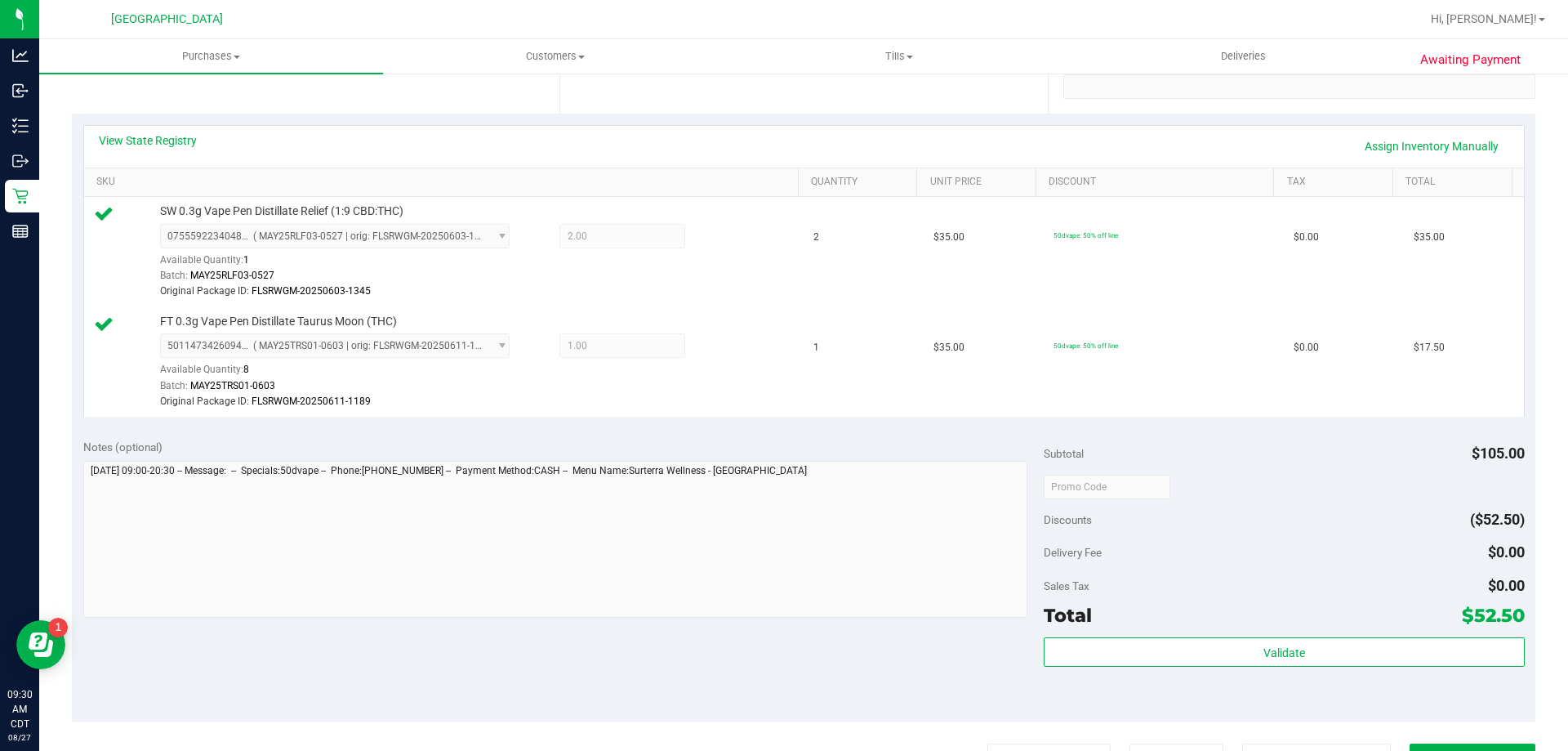
scroll to position [572, 0]
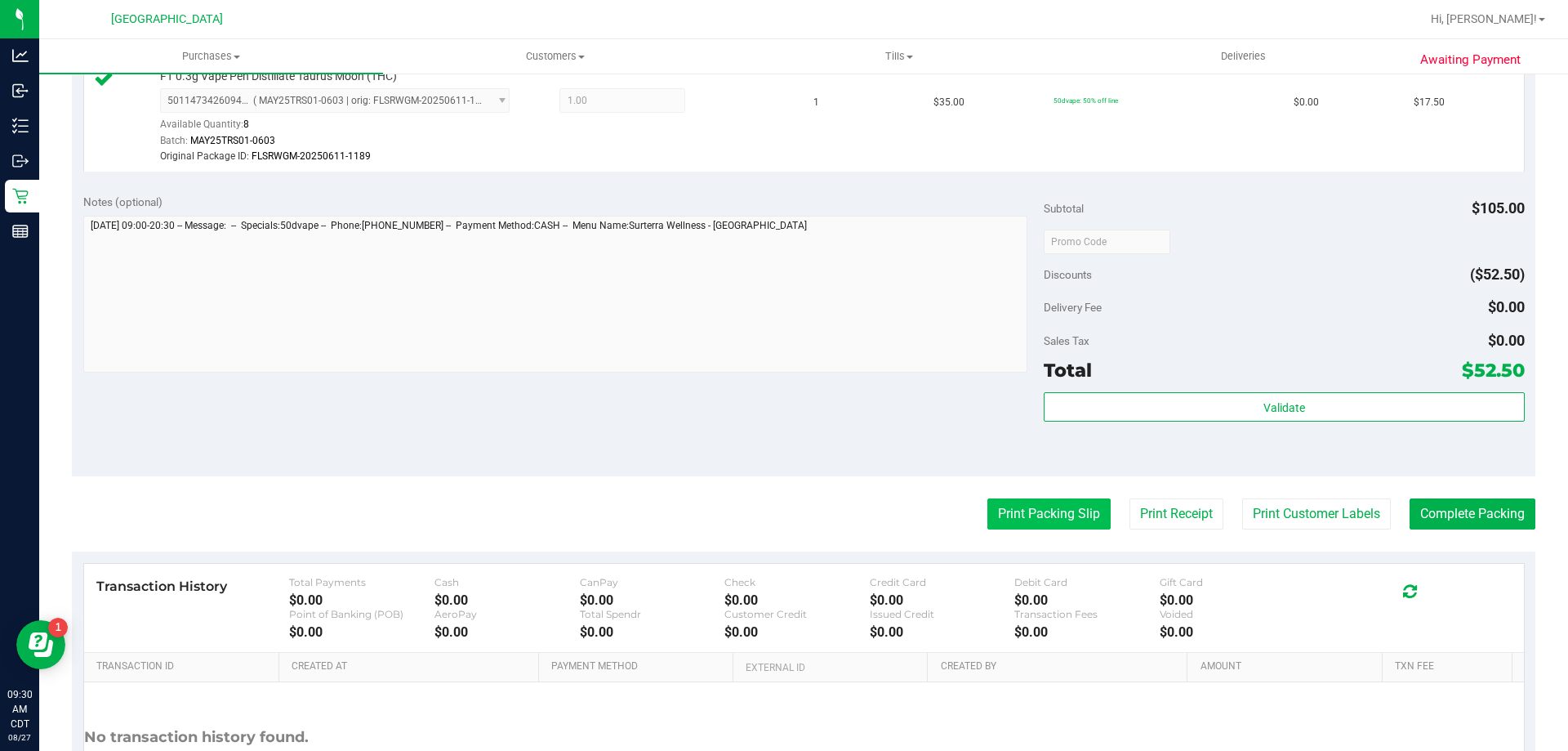
click at [1023, 520] on button "Print Packing Slip" at bounding box center [1049, 513] width 124 height 31
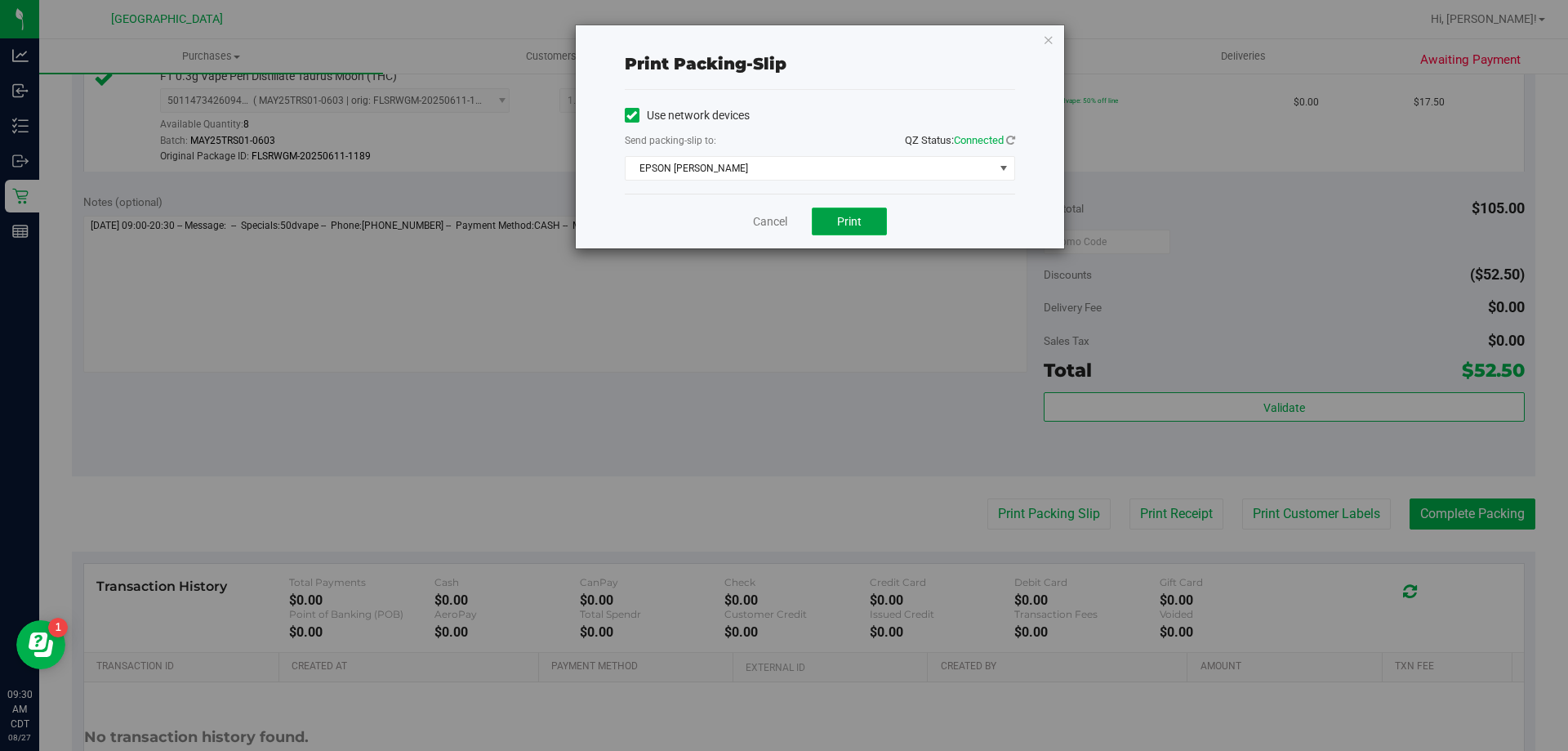
click at [853, 223] on span "Print" at bounding box center [849, 221] width 25 height 13
click at [774, 233] on div "Cancel Print" at bounding box center [820, 221] width 390 height 55
click at [775, 213] on link "Cancel" at bounding box center [770, 222] width 35 height 17
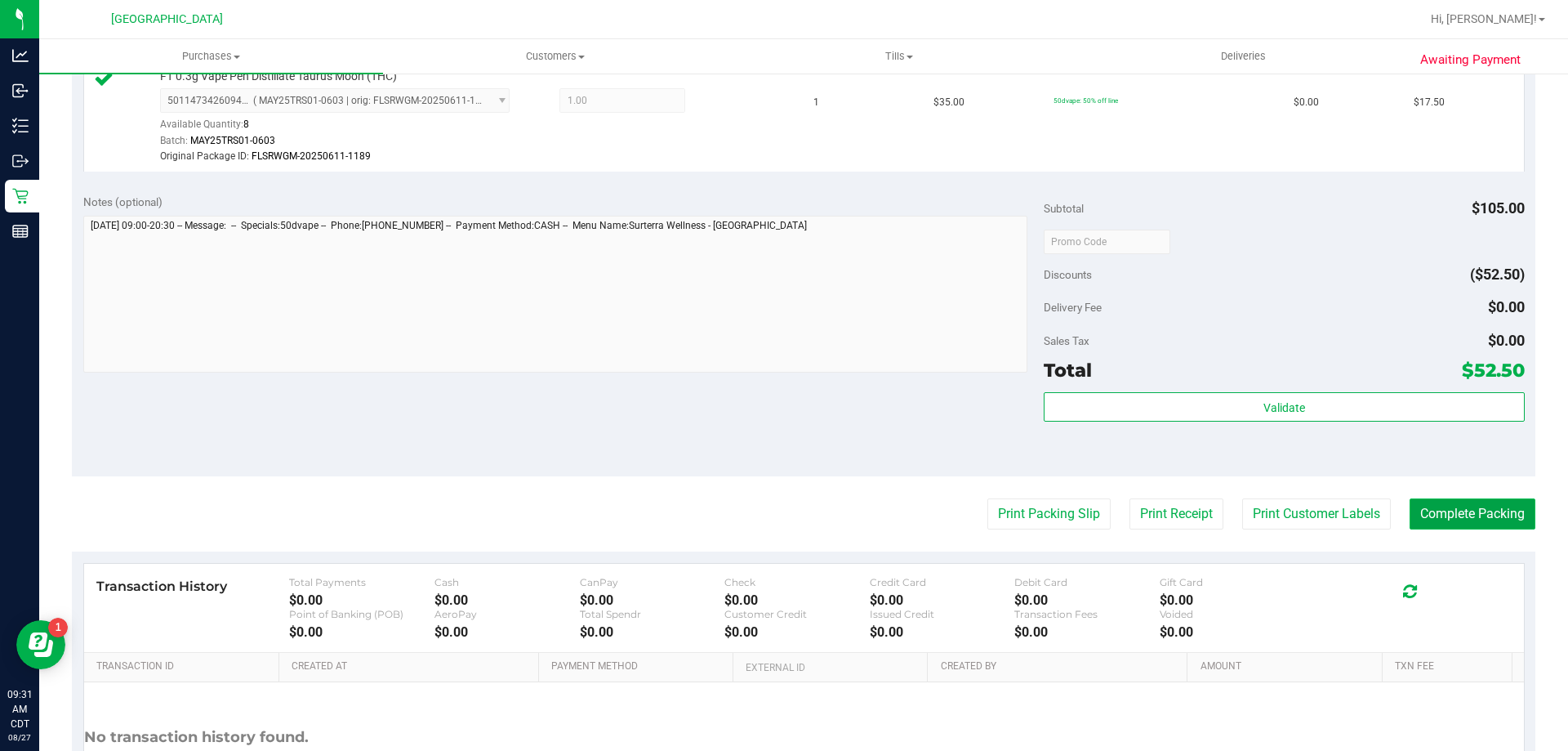
click at [1455, 505] on button "Complete Packing" at bounding box center [1472, 513] width 126 height 31
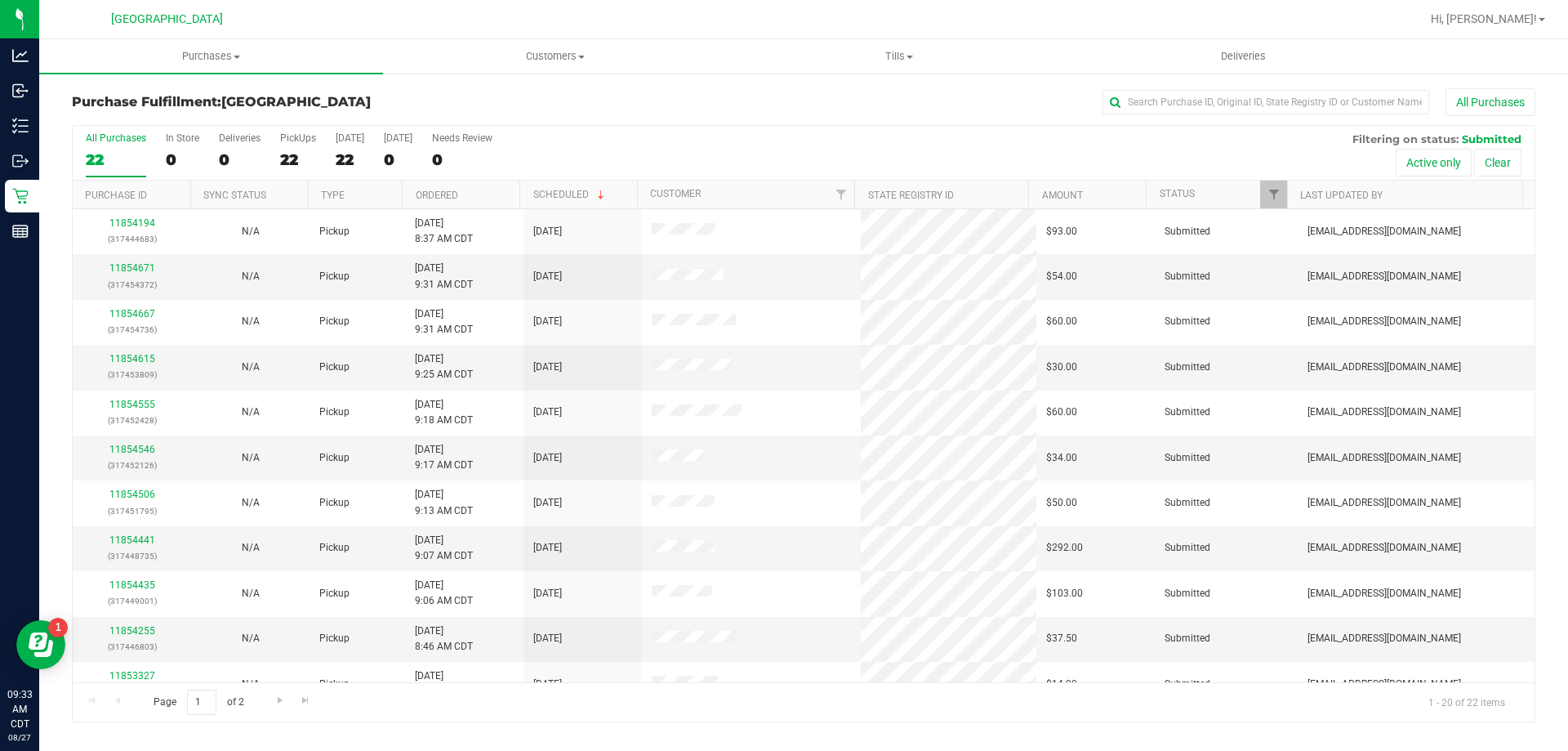
click at [472, 189] on th "Ordered" at bounding box center [461, 195] width 118 height 29
click at [132, 271] on link "11853696" at bounding box center [132, 268] width 46 height 12
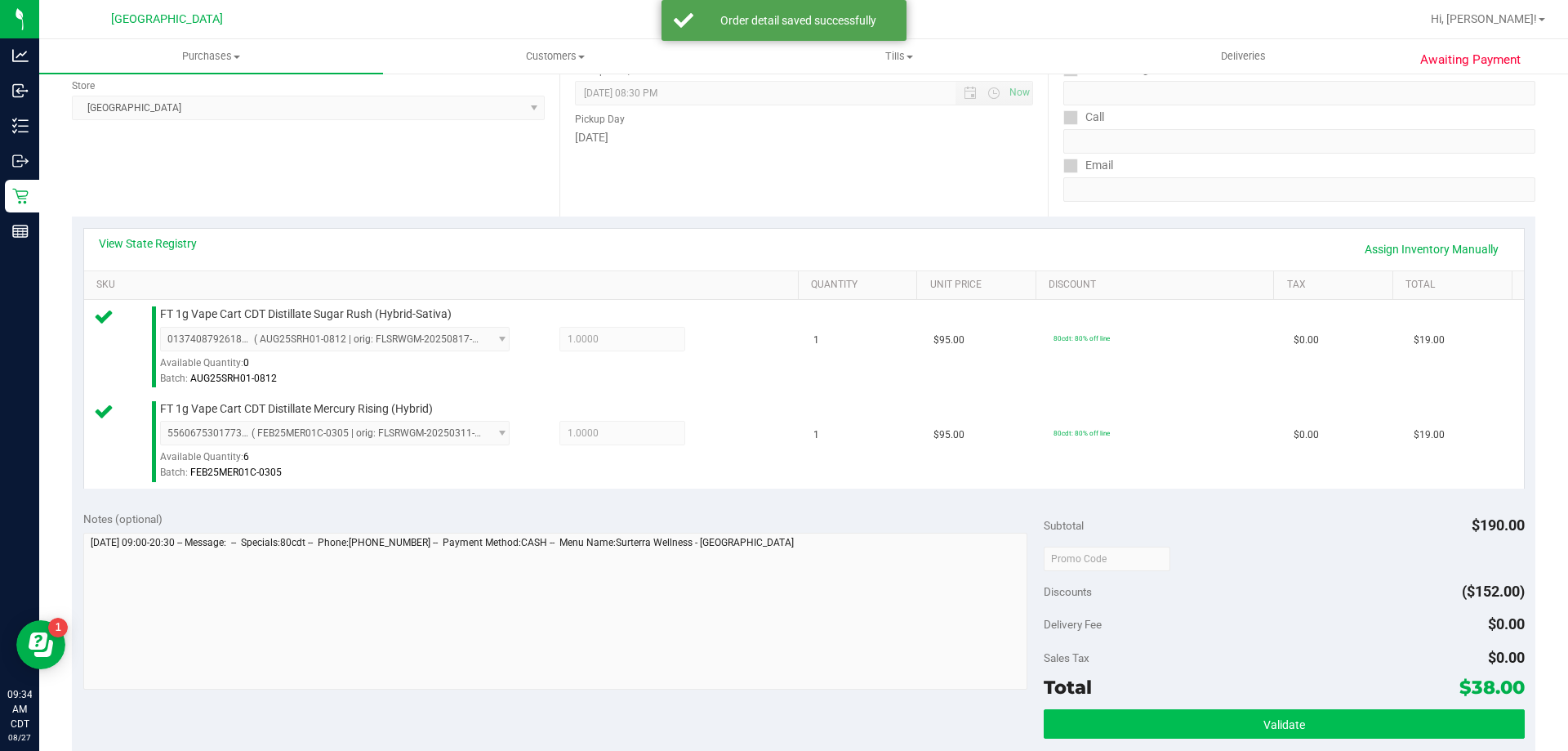
scroll to position [327, 0]
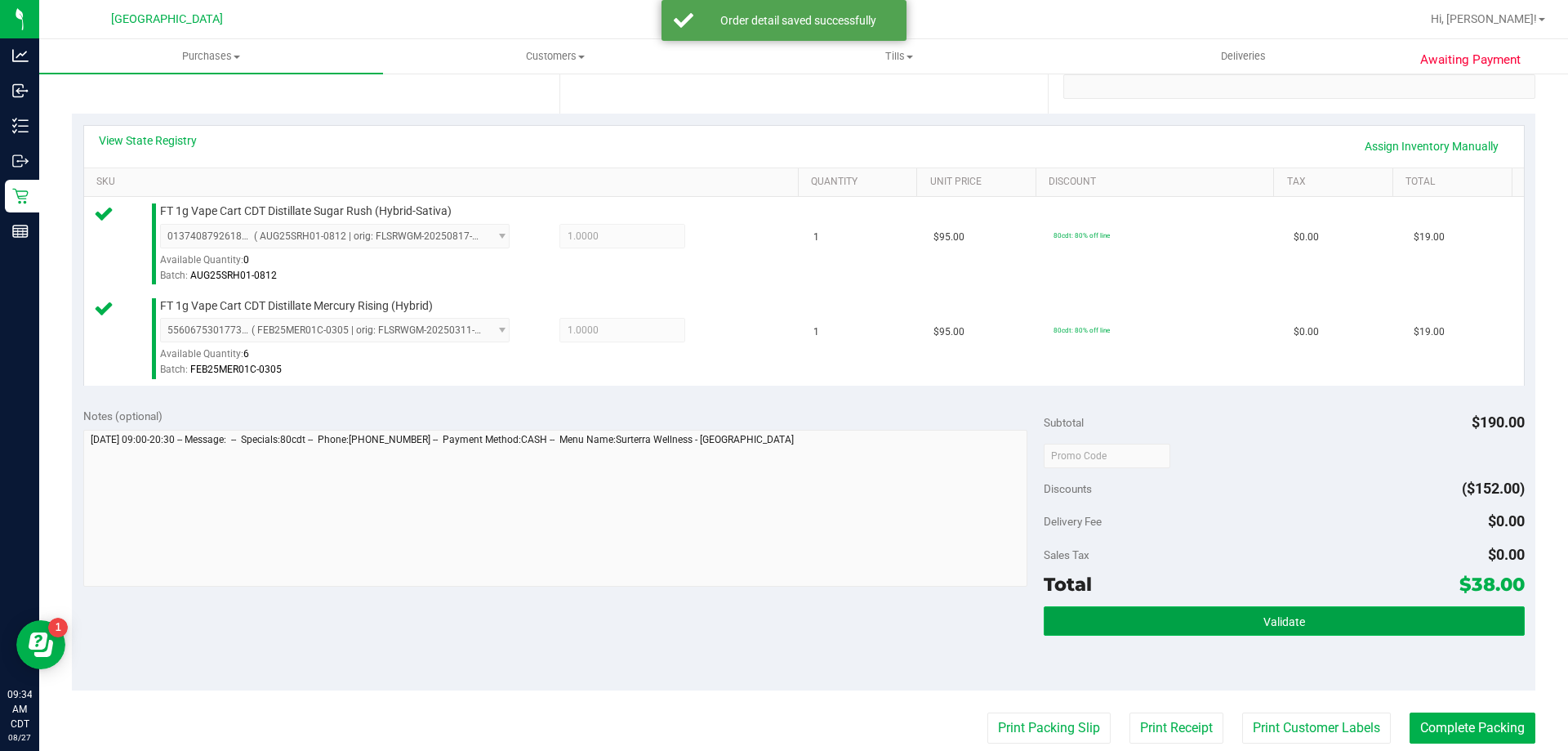
click at [1210, 610] on button "Validate" at bounding box center [1284, 621] width 480 height 30
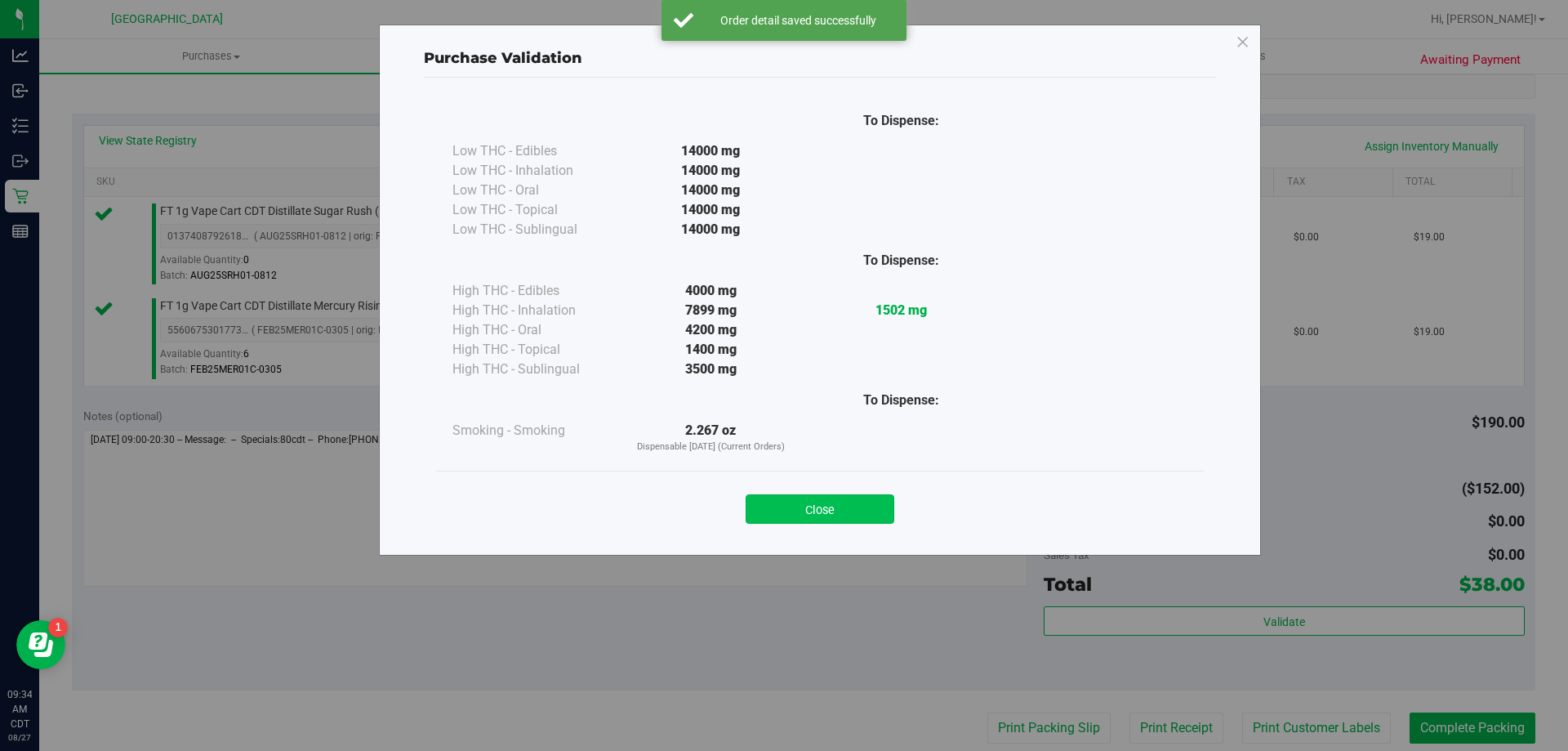
click at [807, 506] on button "Close" at bounding box center [820, 509] width 149 height 30
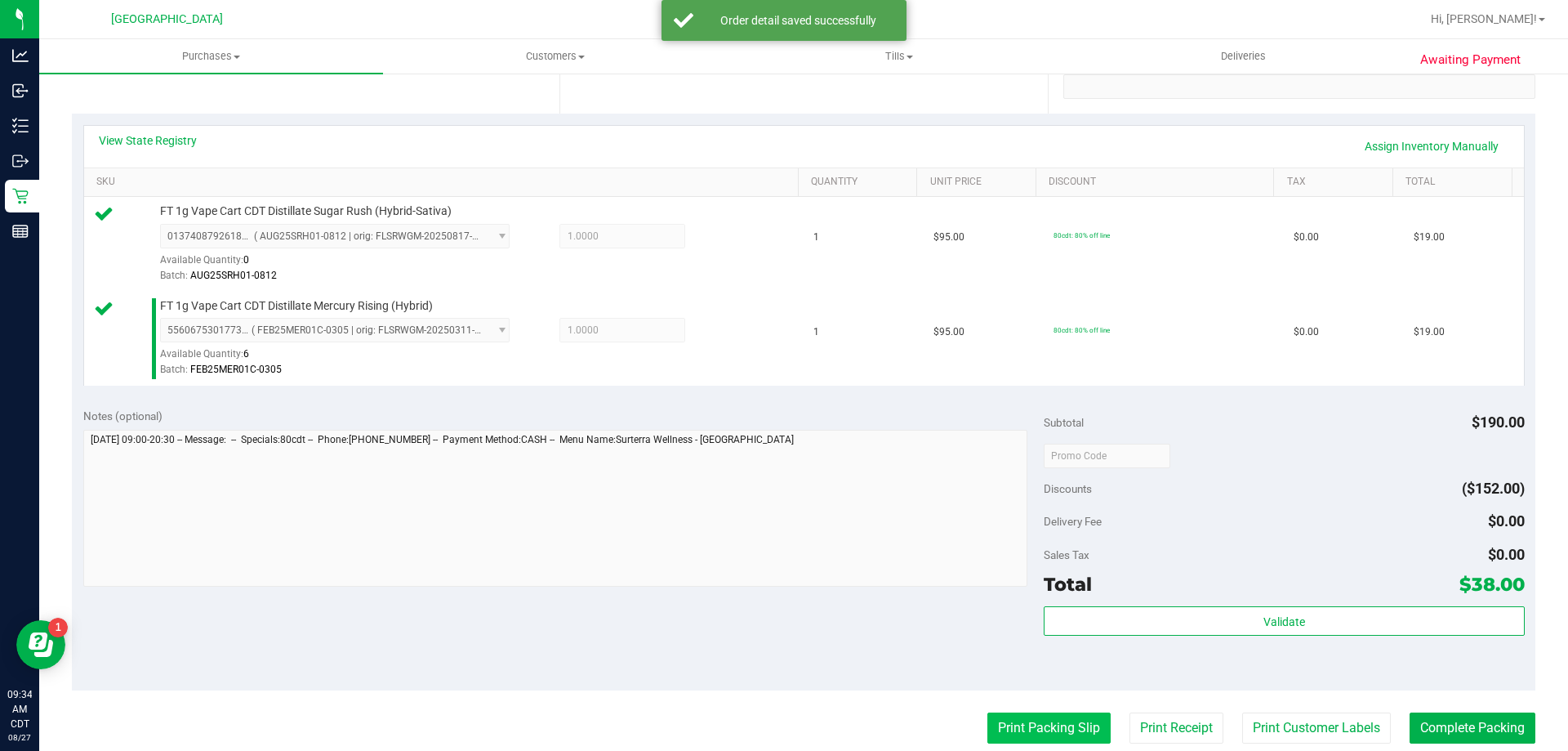
click at [1019, 736] on button "Print Packing Slip" at bounding box center [1049, 727] width 124 height 31
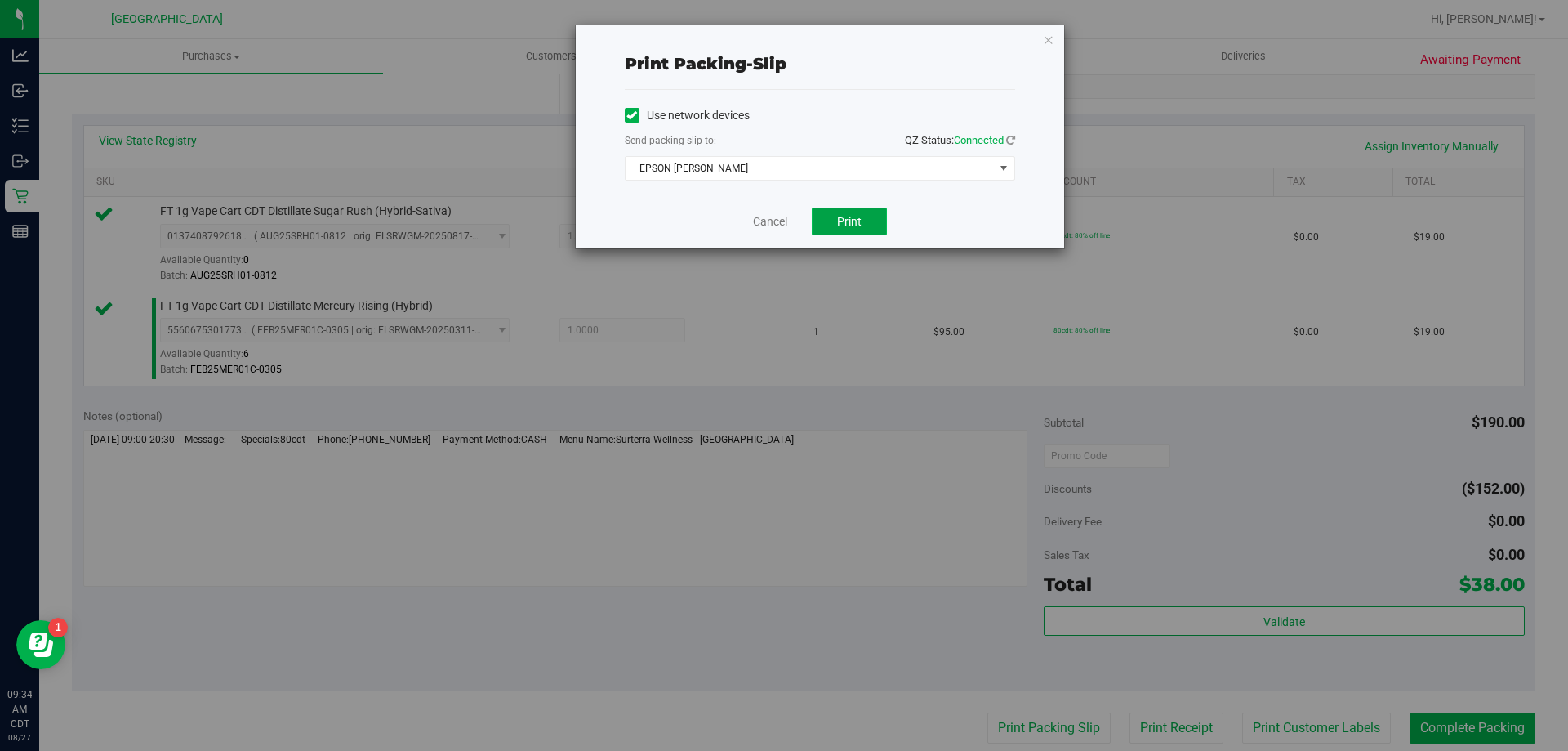
click at [842, 233] on button "Print" at bounding box center [849, 221] width 75 height 28
click at [773, 216] on link "Cancel" at bounding box center [770, 222] width 35 height 17
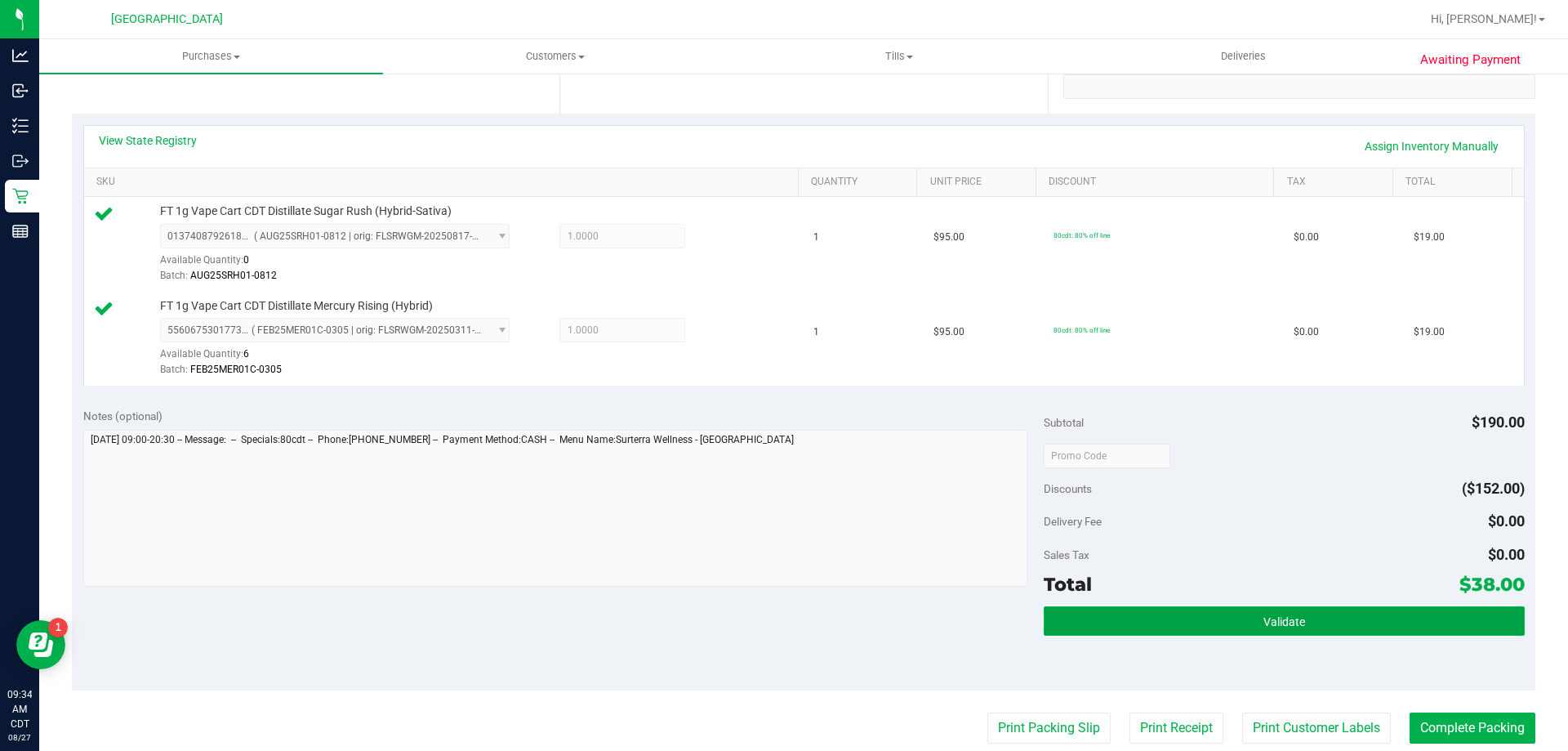
click at [1248, 621] on button "Validate" at bounding box center [1284, 621] width 480 height 30
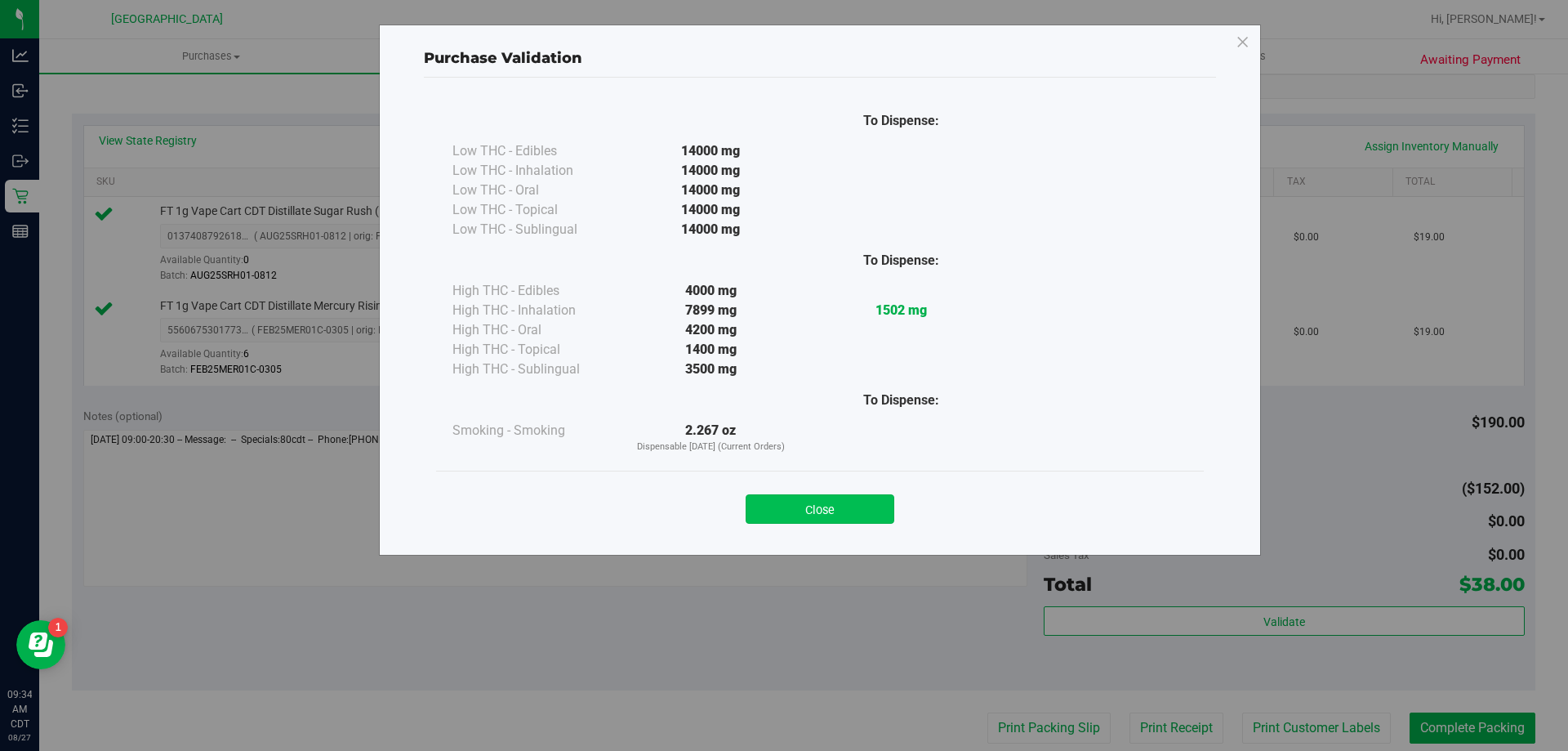
click at [873, 499] on button "Close" at bounding box center [820, 509] width 149 height 30
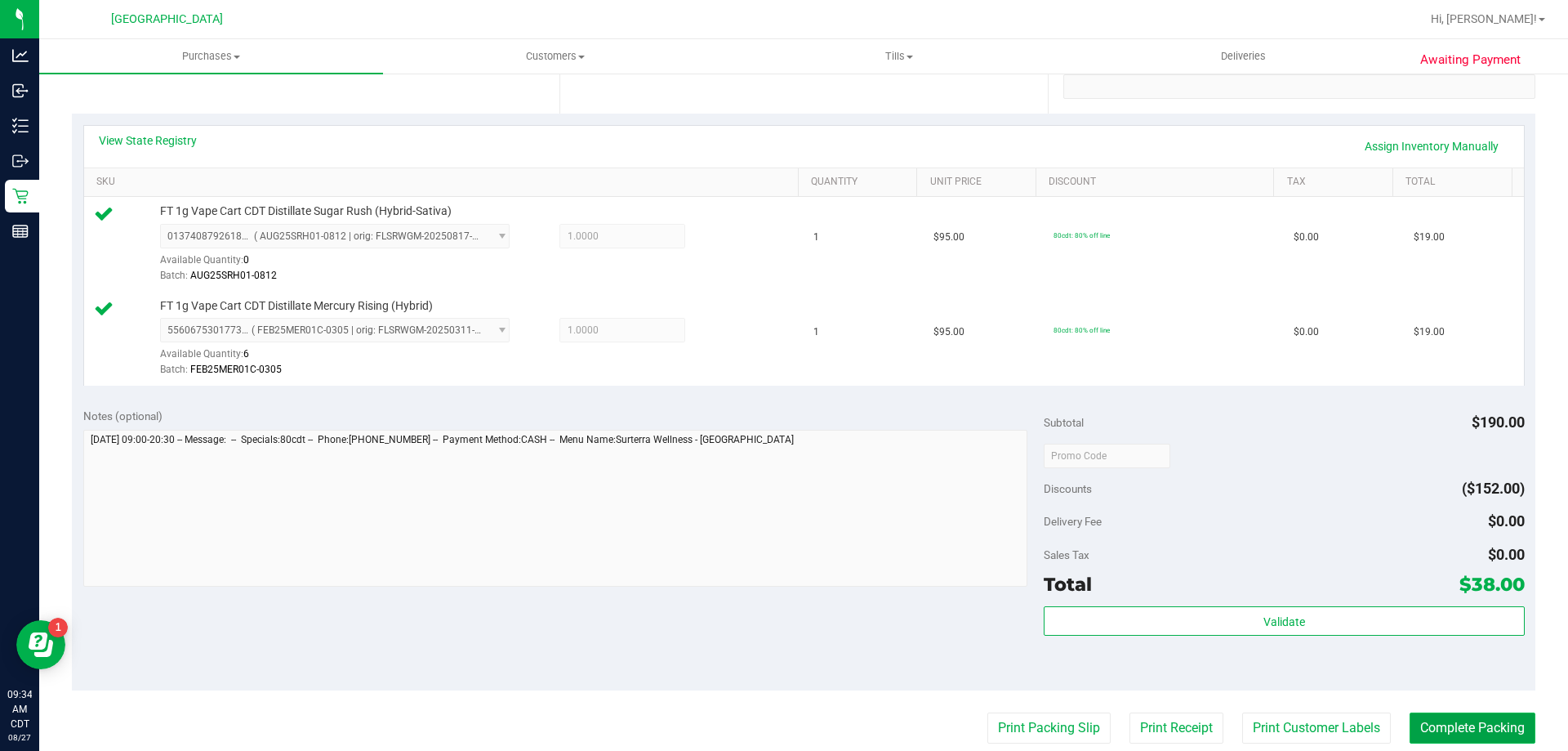
click at [1441, 735] on button "Complete Packing" at bounding box center [1472, 727] width 126 height 31
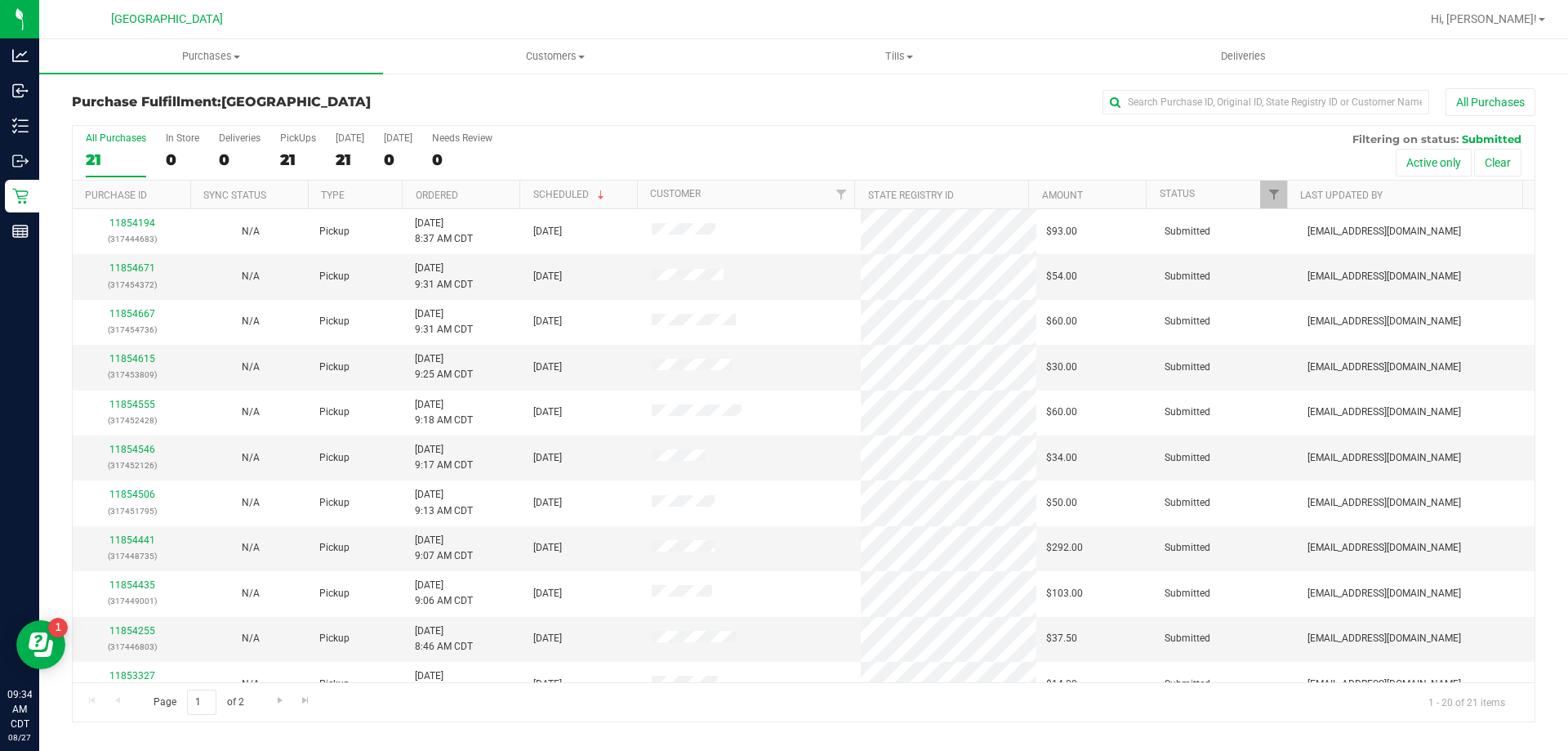
click at [474, 191] on th "Ordered" at bounding box center [461, 195] width 118 height 29
click at [138, 265] on link "11853733" at bounding box center [132, 268] width 46 height 12
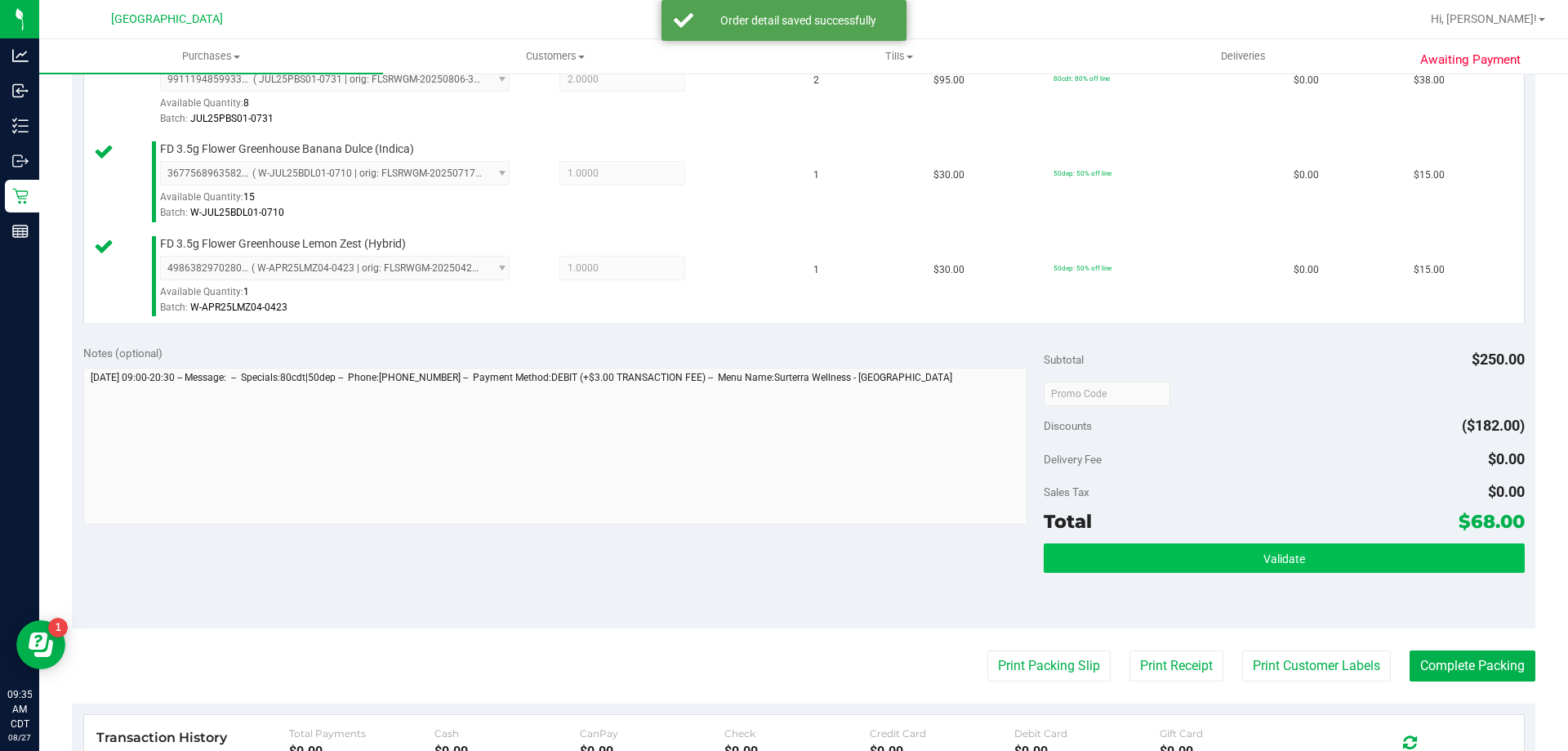
scroll to position [490, 0]
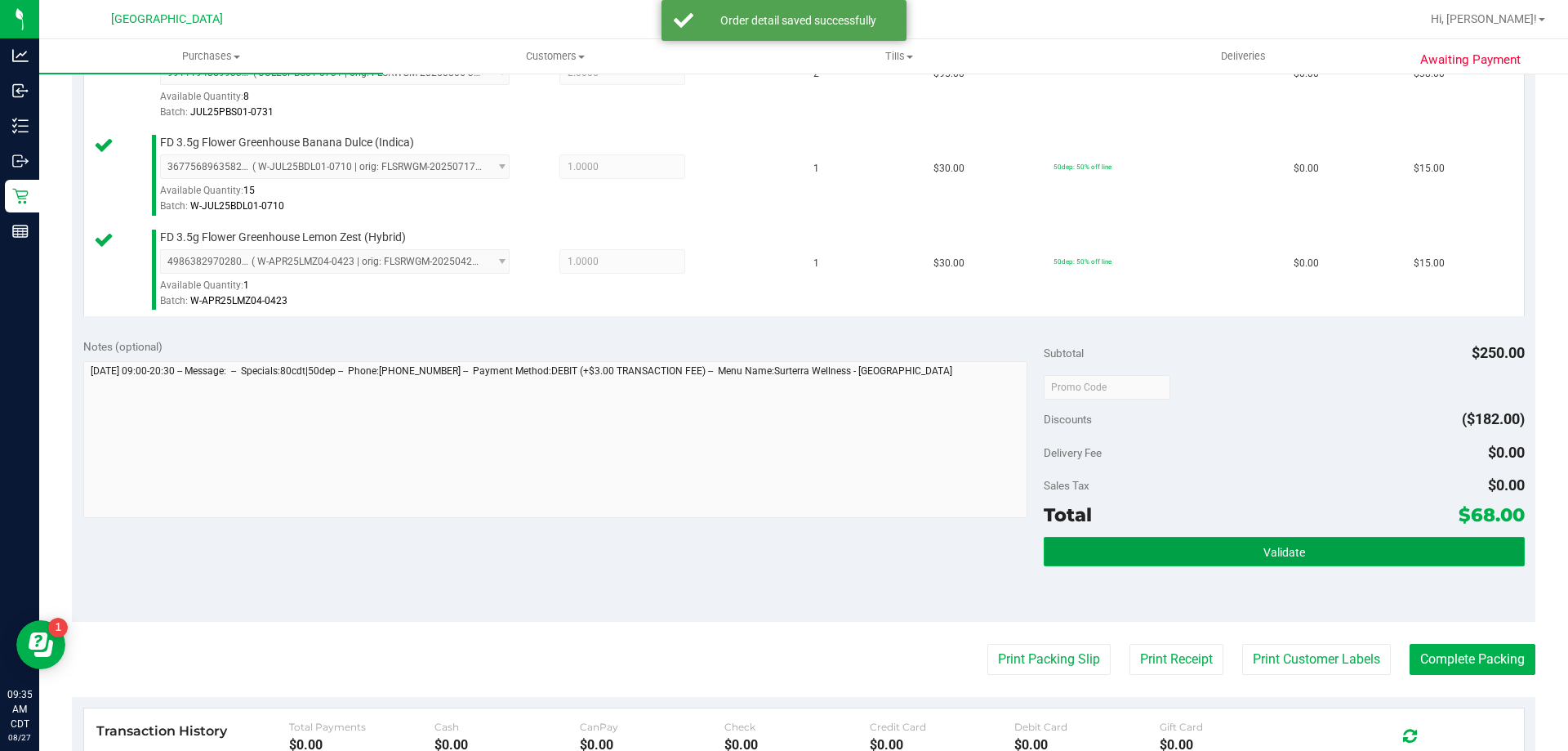
click at [1092, 539] on button "Validate" at bounding box center [1284, 551] width 480 height 30
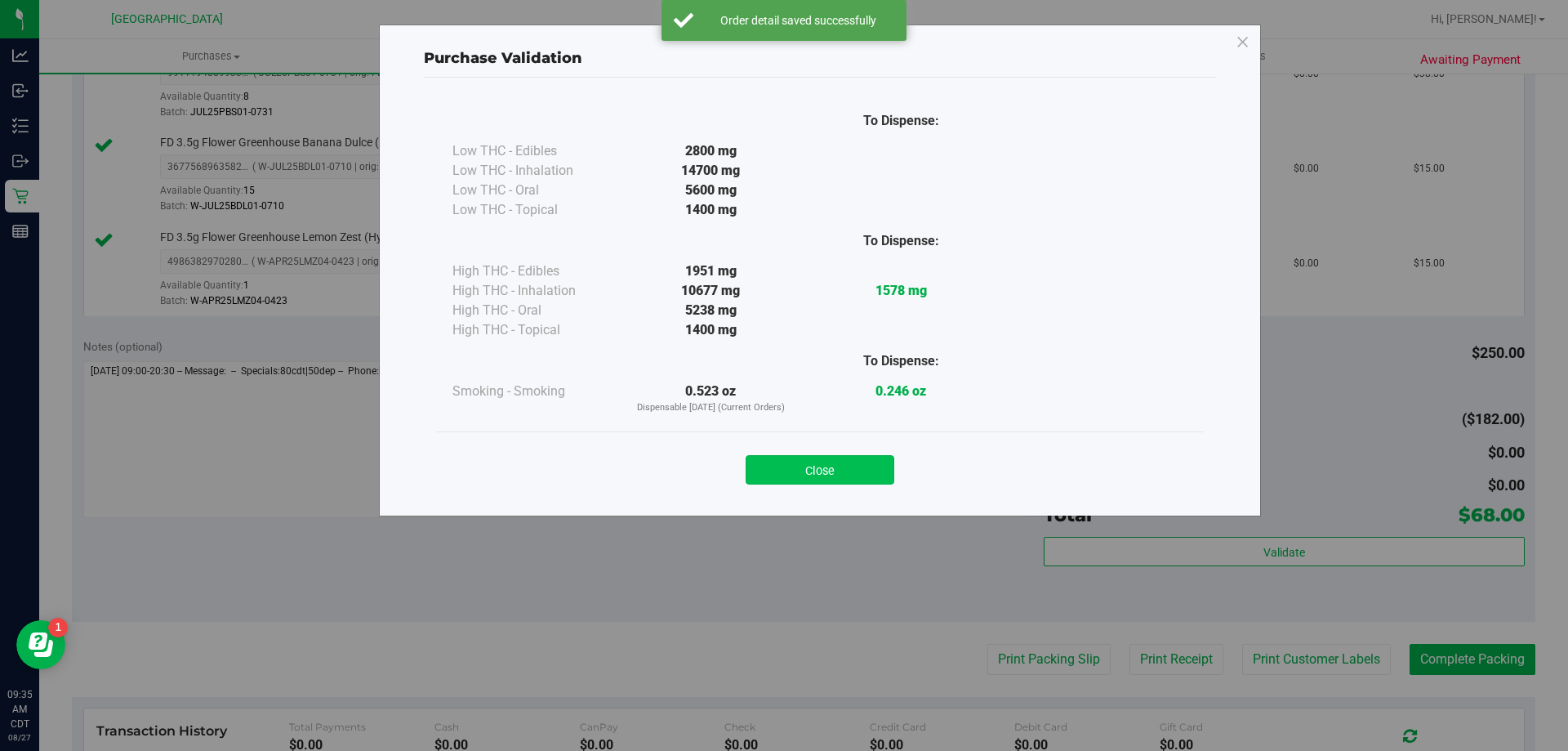
click at [873, 474] on button "Close" at bounding box center [820, 469] width 149 height 30
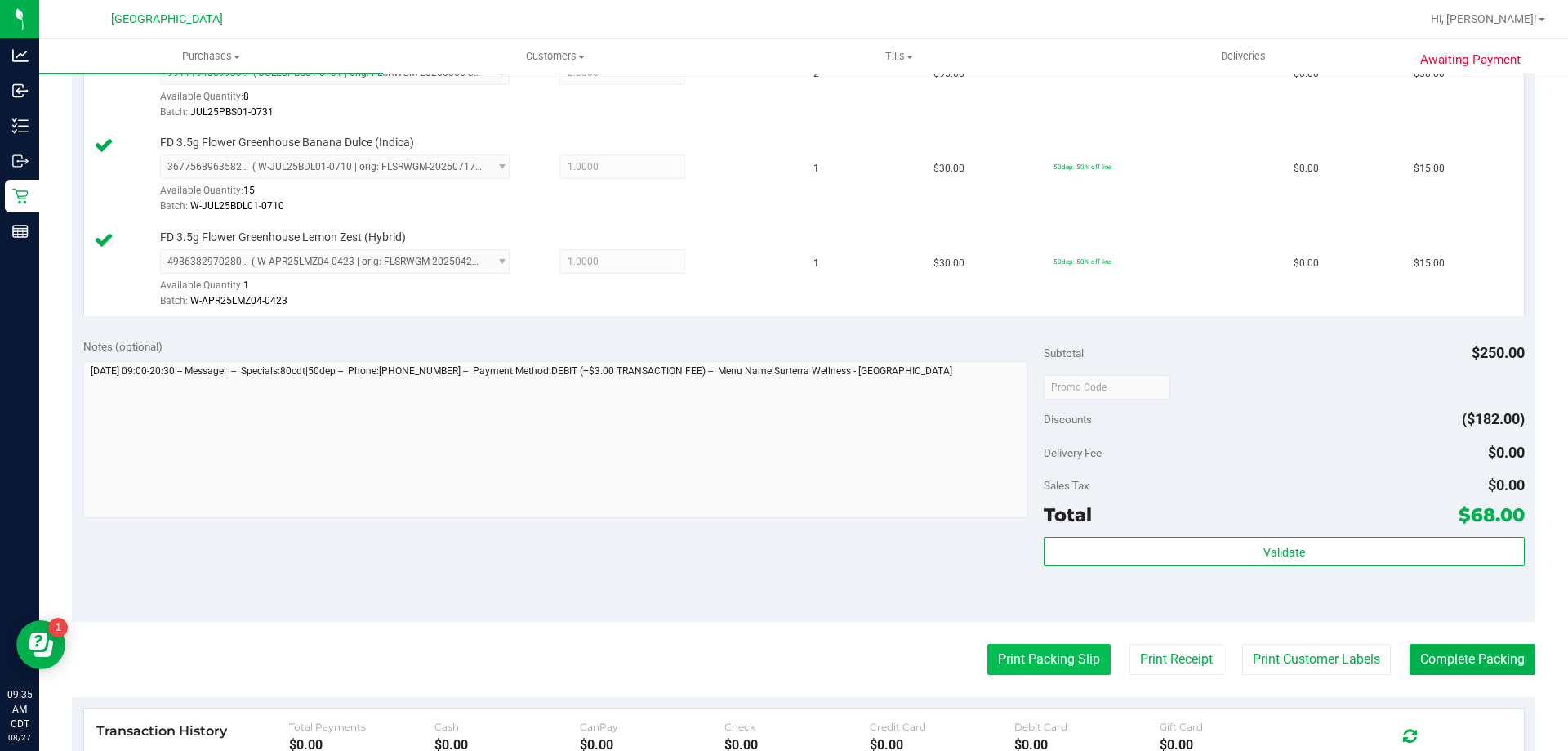
click at [1008, 661] on button "Print Packing Slip" at bounding box center [1049, 659] width 124 height 31
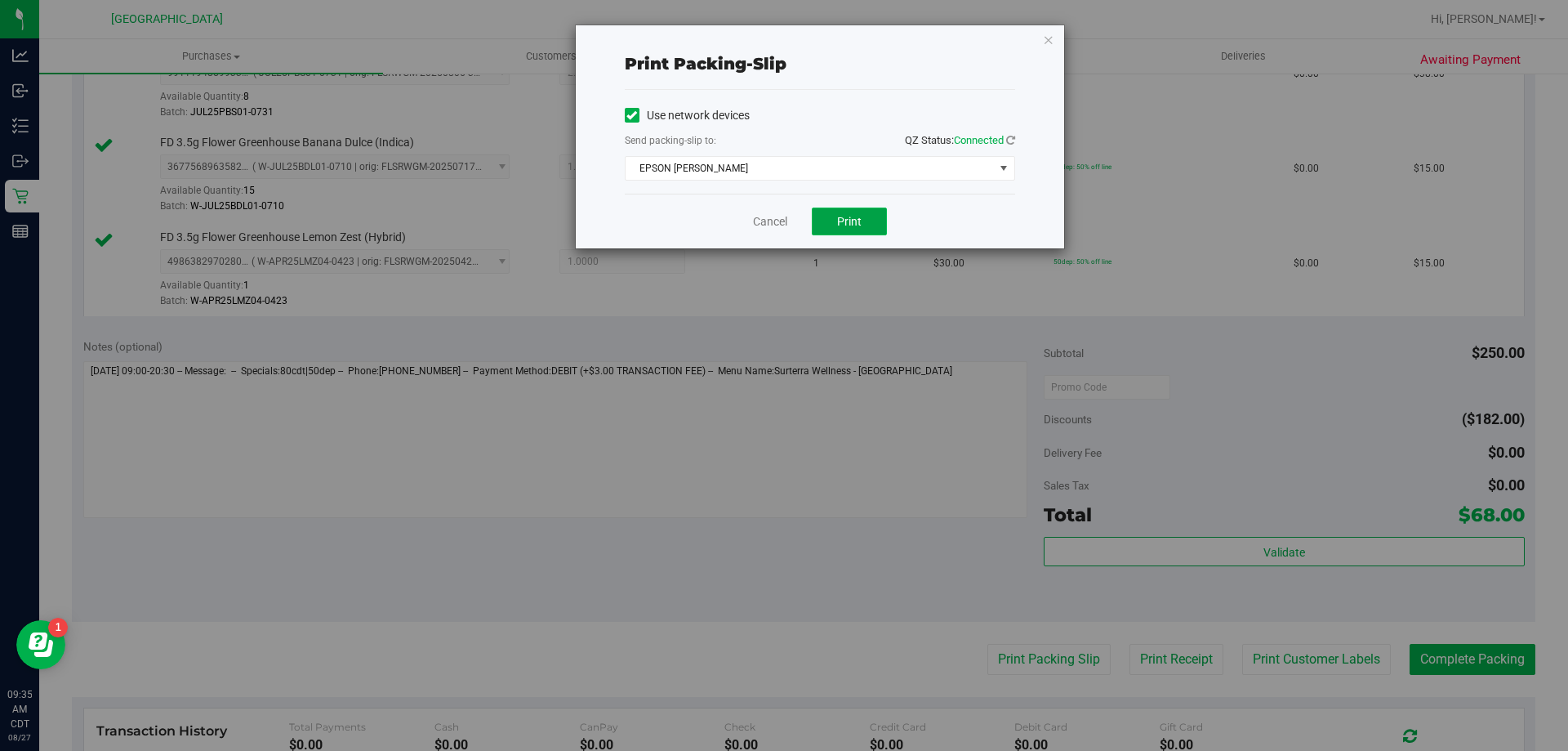
click at [867, 225] on button "Print" at bounding box center [849, 221] width 75 height 28
click at [782, 225] on link "Cancel" at bounding box center [770, 222] width 35 height 17
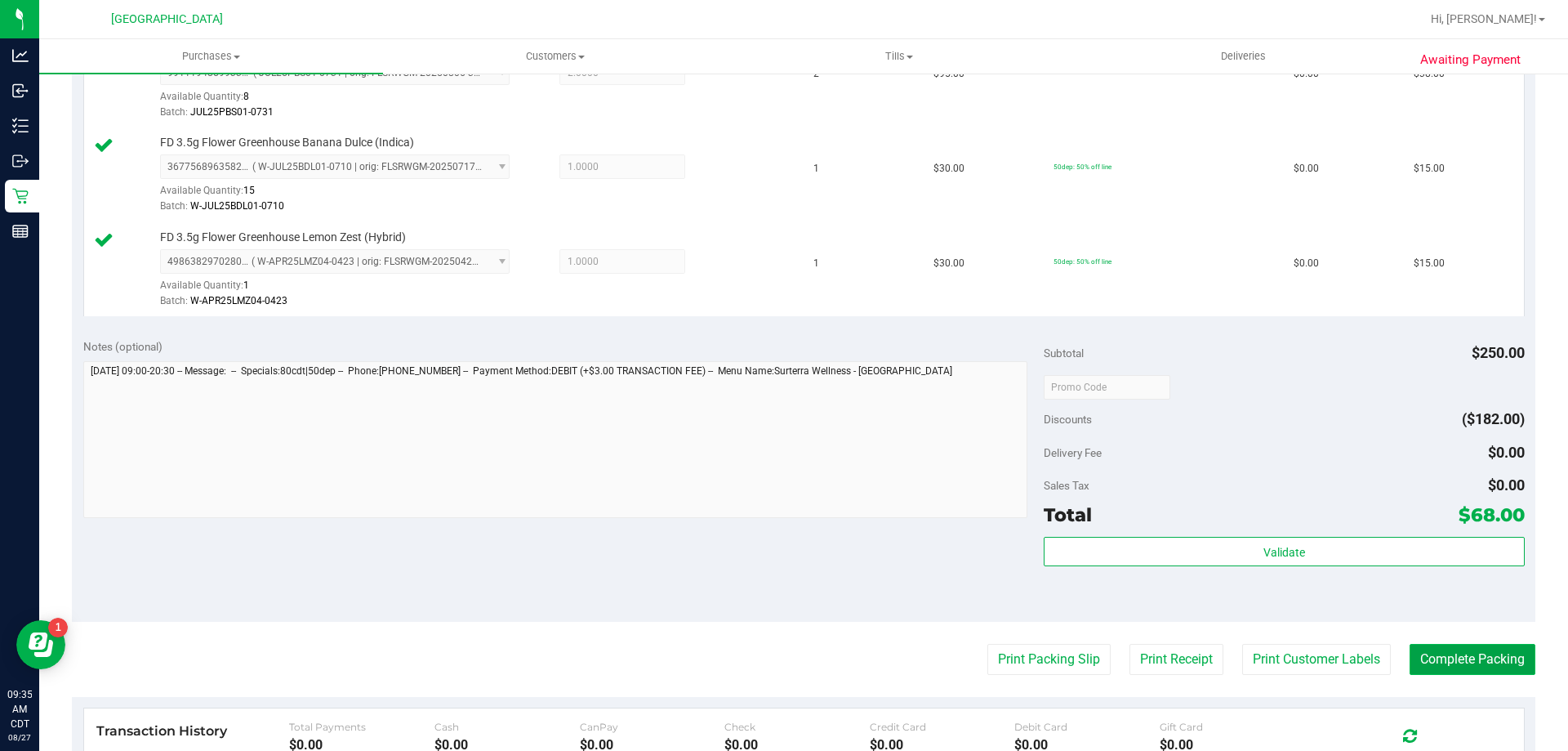
click at [1449, 660] on button "Complete Packing" at bounding box center [1472, 659] width 126 height 31
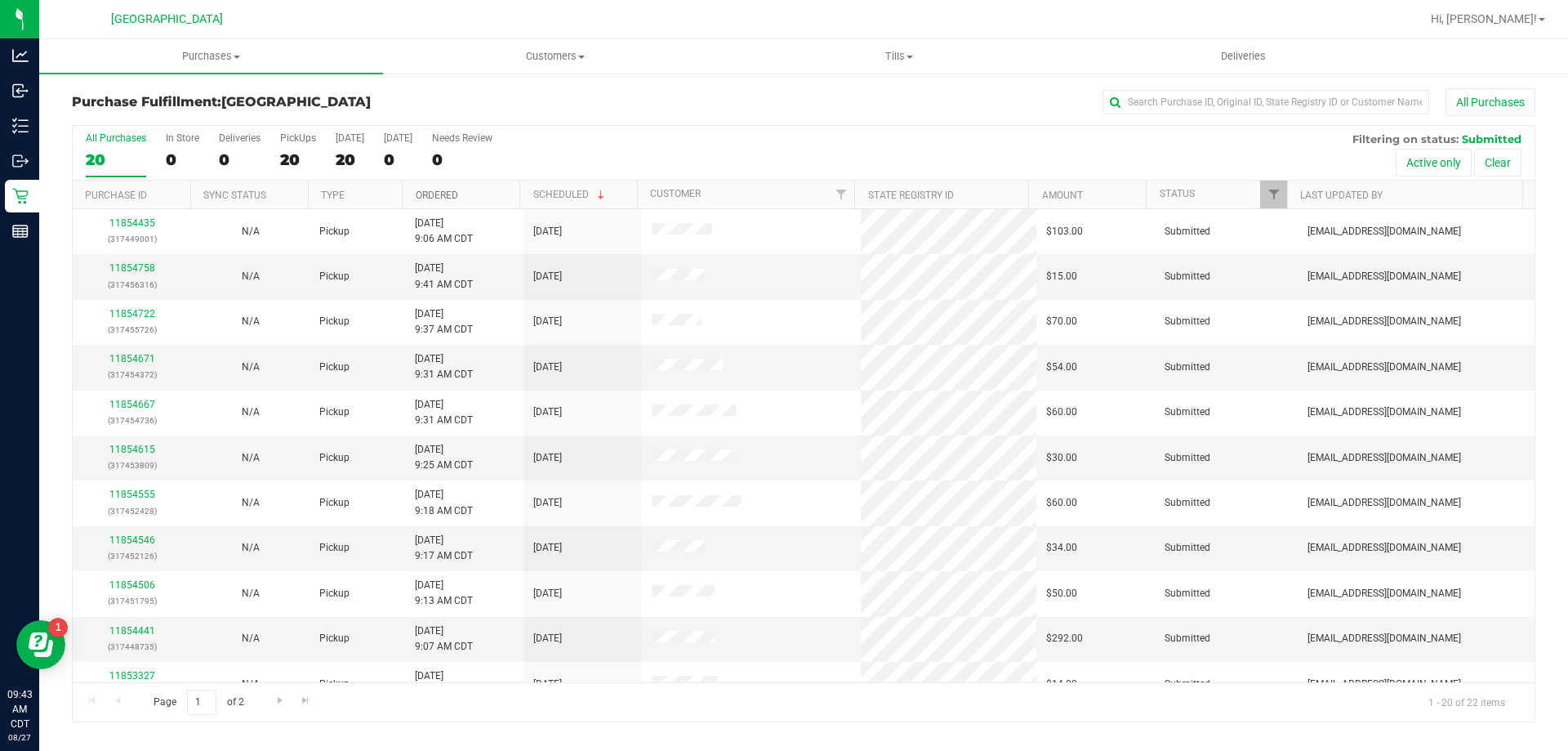
click at [451, 191] on link "Ordered" at bounding box center [437, 196] width 42 height 12
click at [135, 270] on link "11853749" at bounding box center [132, 268] width 46 height 12
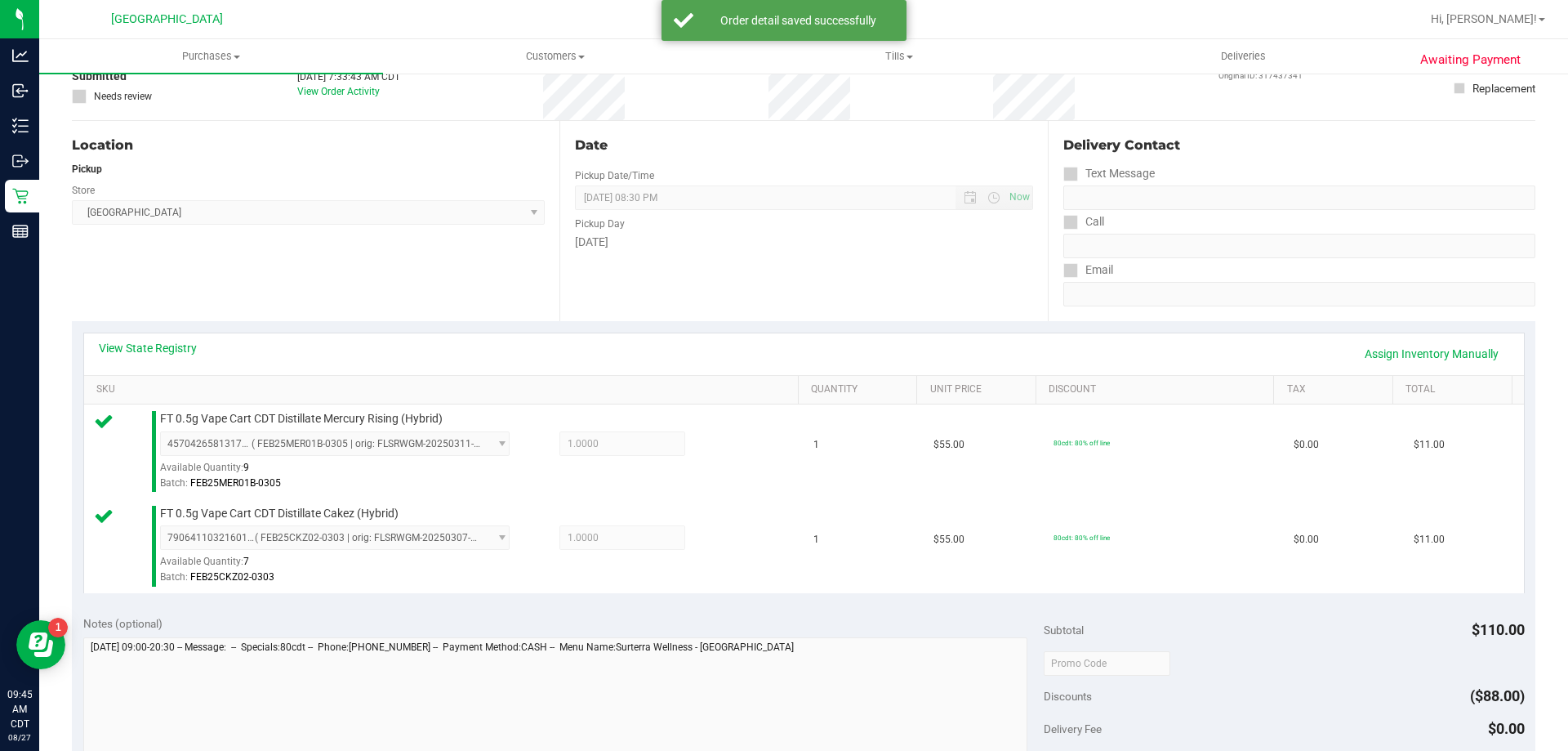
scroll to position [245, 0]
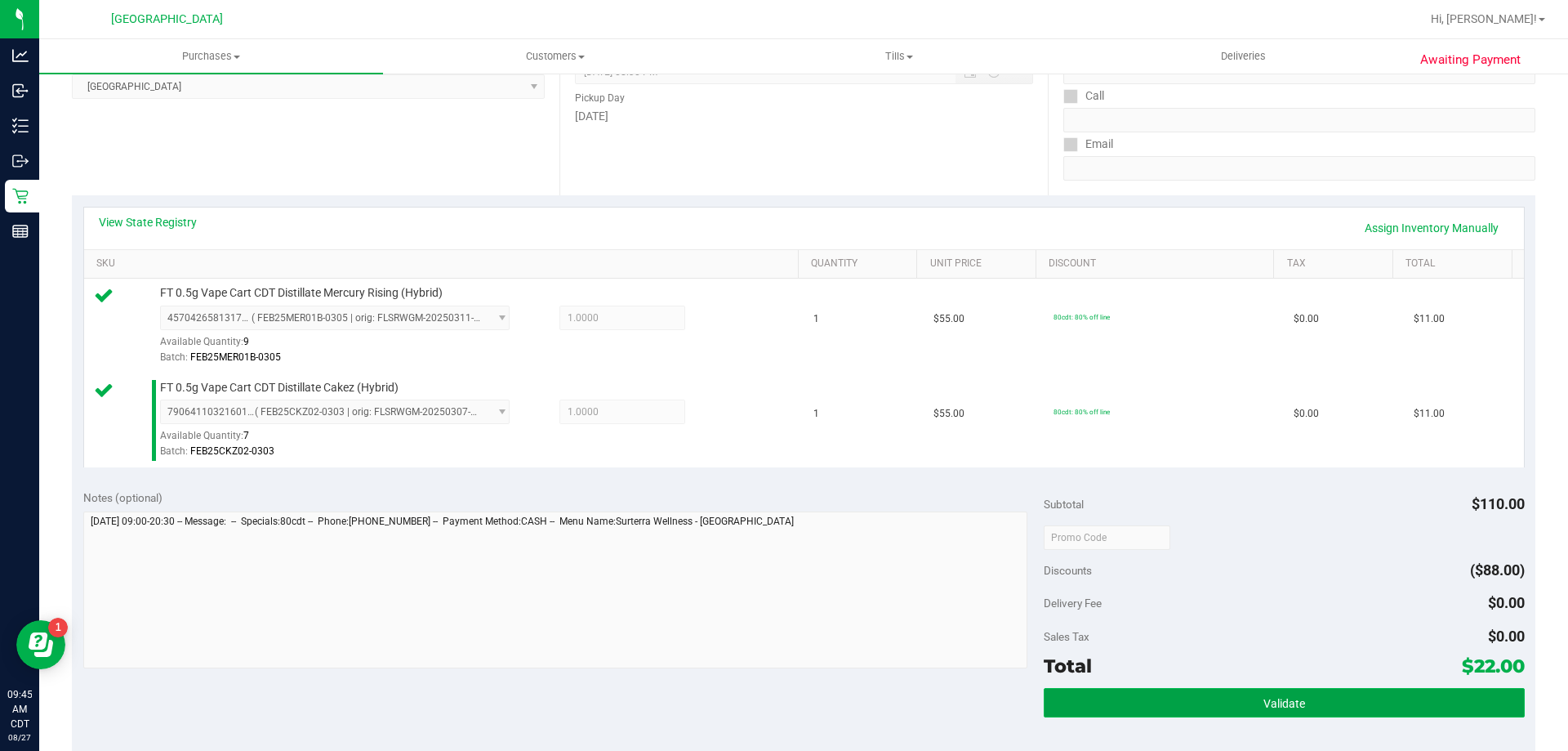
click at [1255, 716] on button "Validate" at bounding box center [1284, 702] width 480 height 30
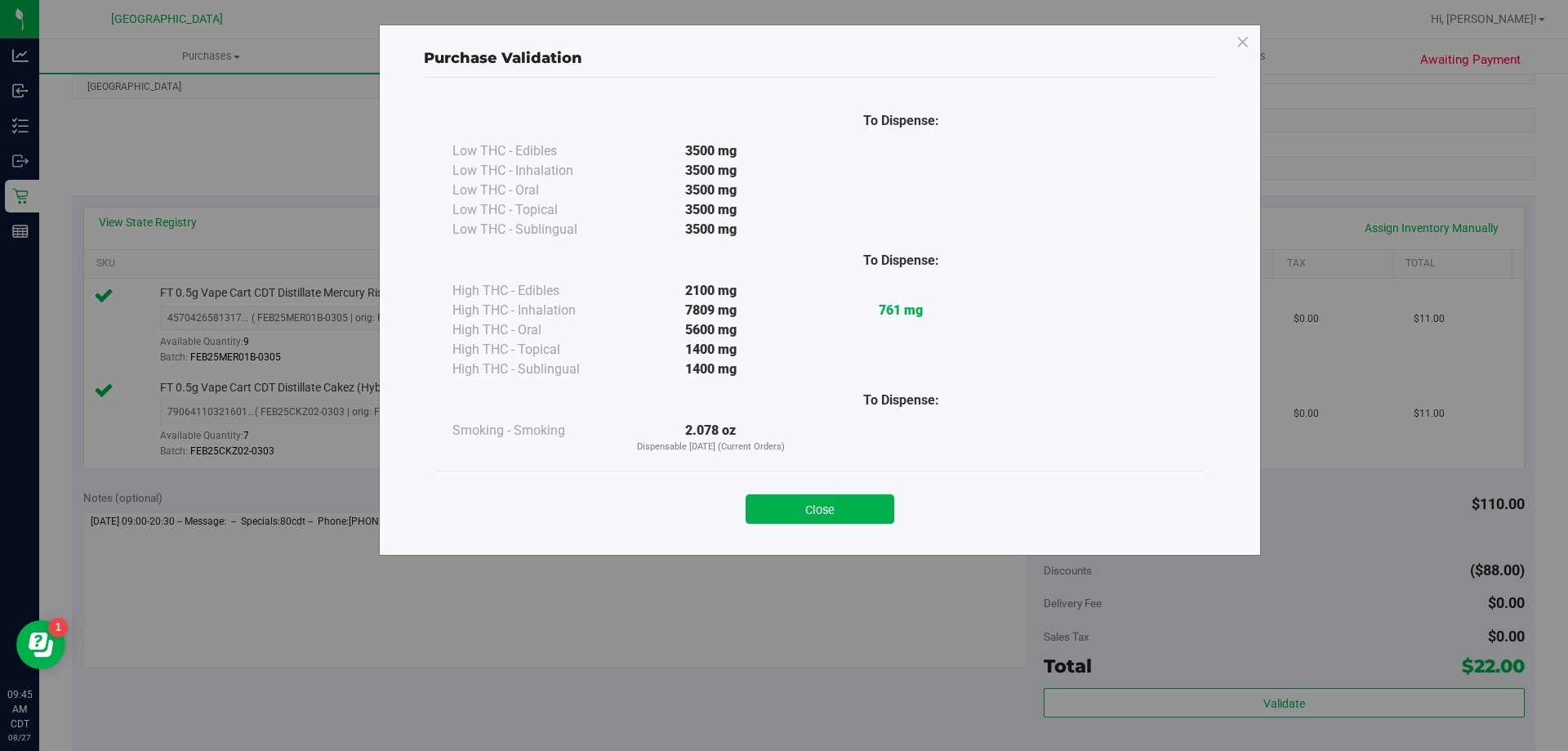
drag, startPoint x: 843, startPoint y: 516, endPoint x: 958, endPoint y: 507, distance: 115.4
click at [843, 515] on button "Close" at bounding box center [820, 509] width 149 height 30
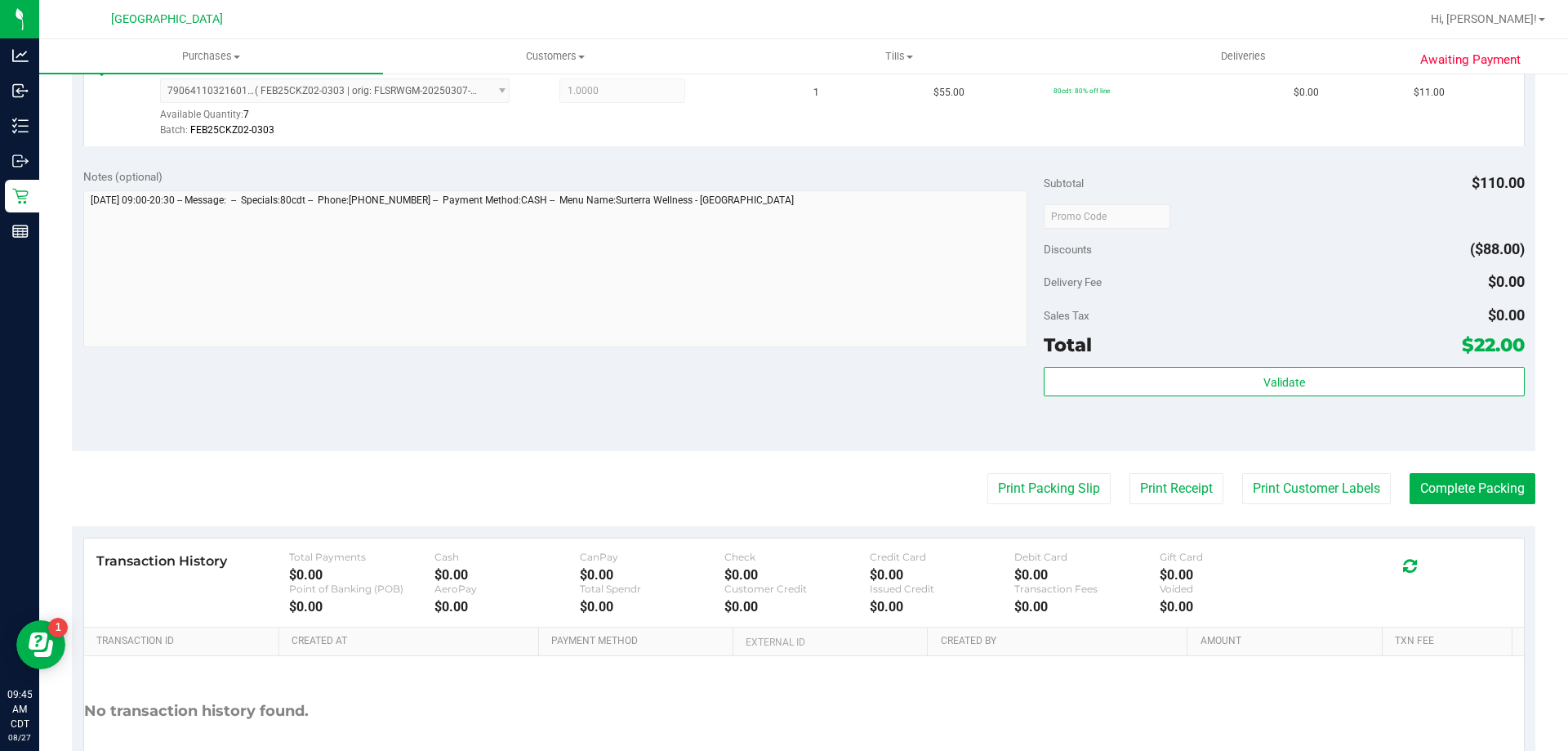
scroll to position [572, 0]
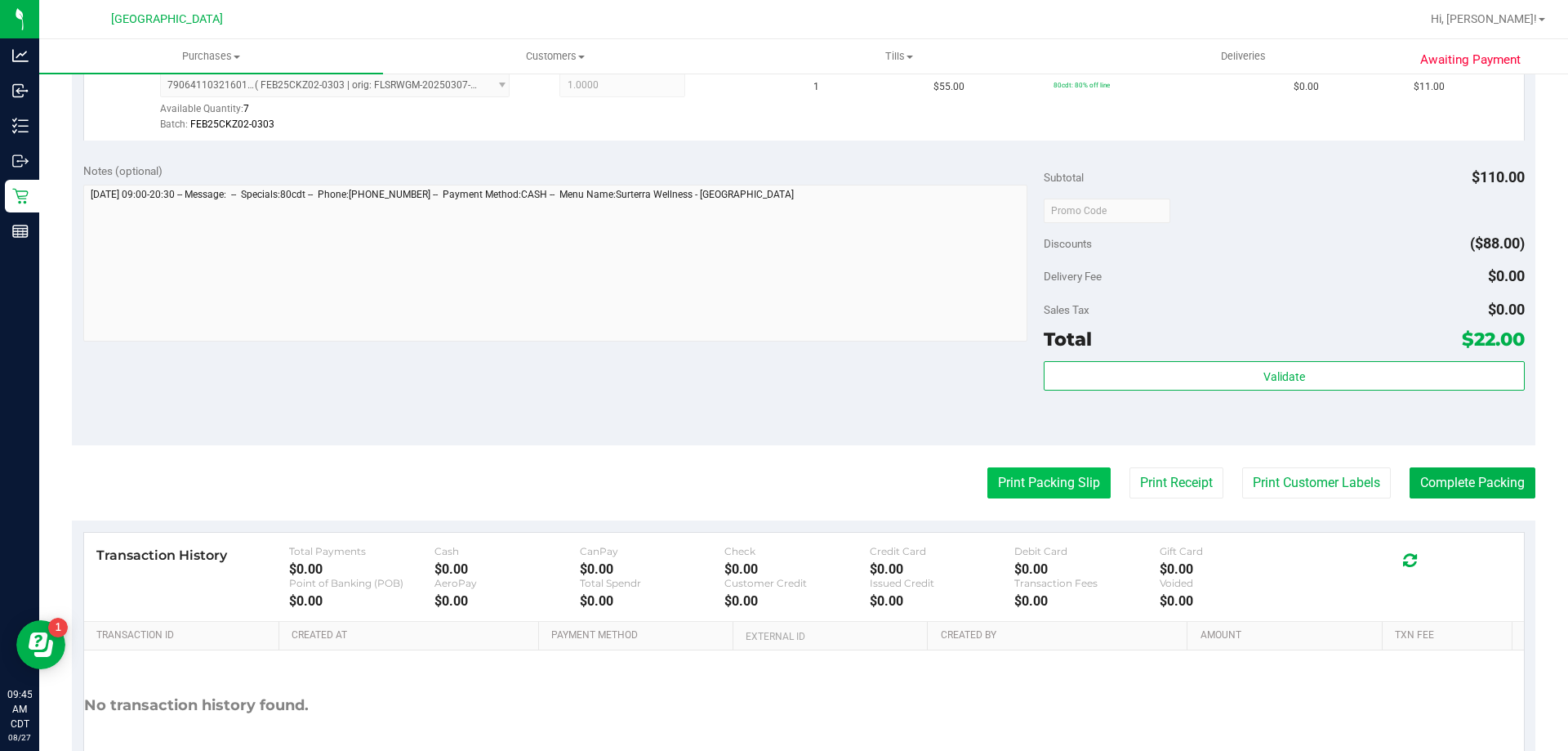
click at [1045, 482] on button "Print Packing Slip" at bounding box center [1049, 483] width 124 height 31
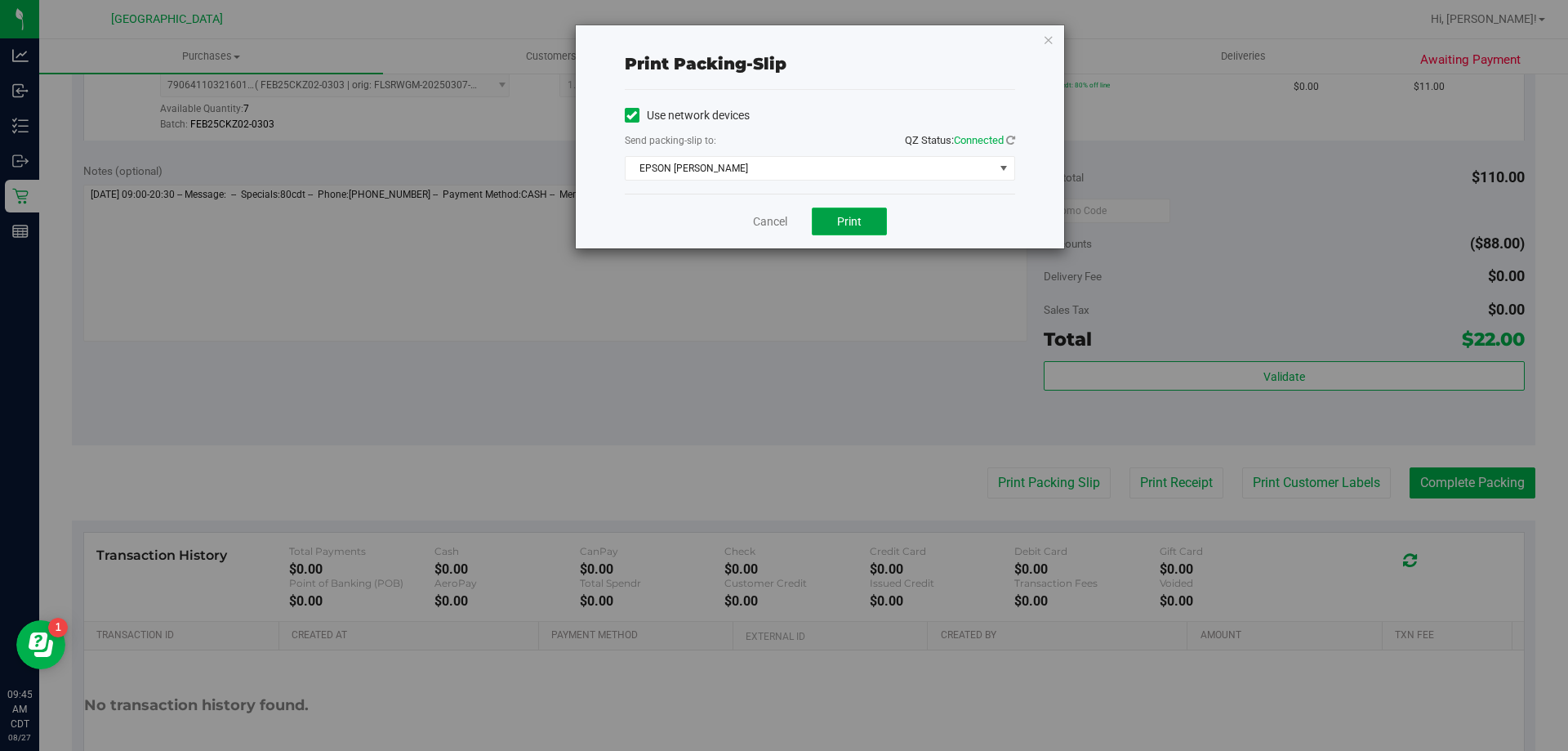
click at [823, 213] on button "Print" at bounding box center [849, 221] width 75 height 28
click at [771, 225] on link "Cancel" at bounding box center [770, 222] width 35 height 17
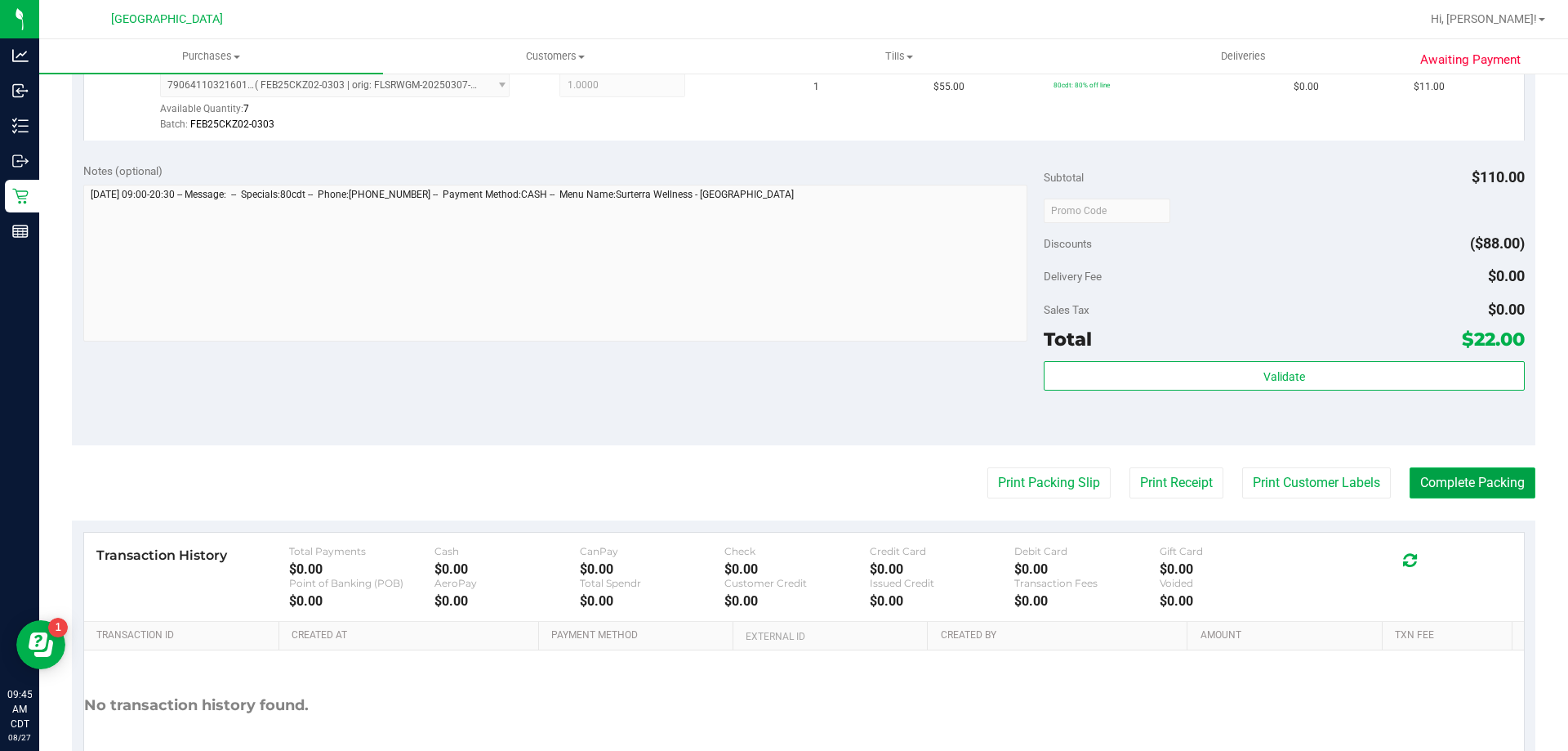
click at [1438, 481] on button "Complete Packing" at bounding box center [1472, 483] width 126 height 31
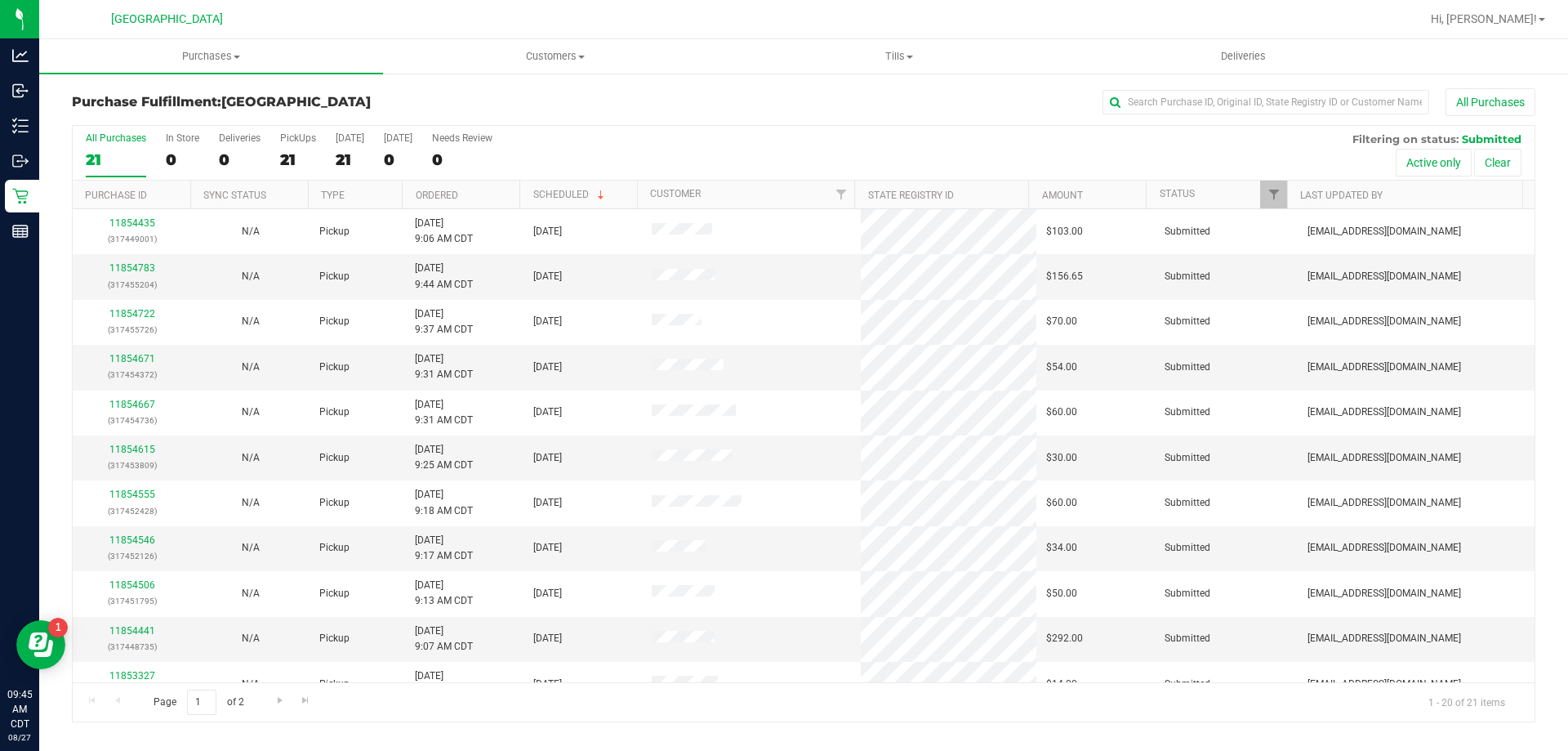
click at [447, 206] on th "Ordered" at bounding box center [461, 195] width 118 height 29
click at [132, 268] on link "11853778" at bounding box center [132, 268] width 46 height 12
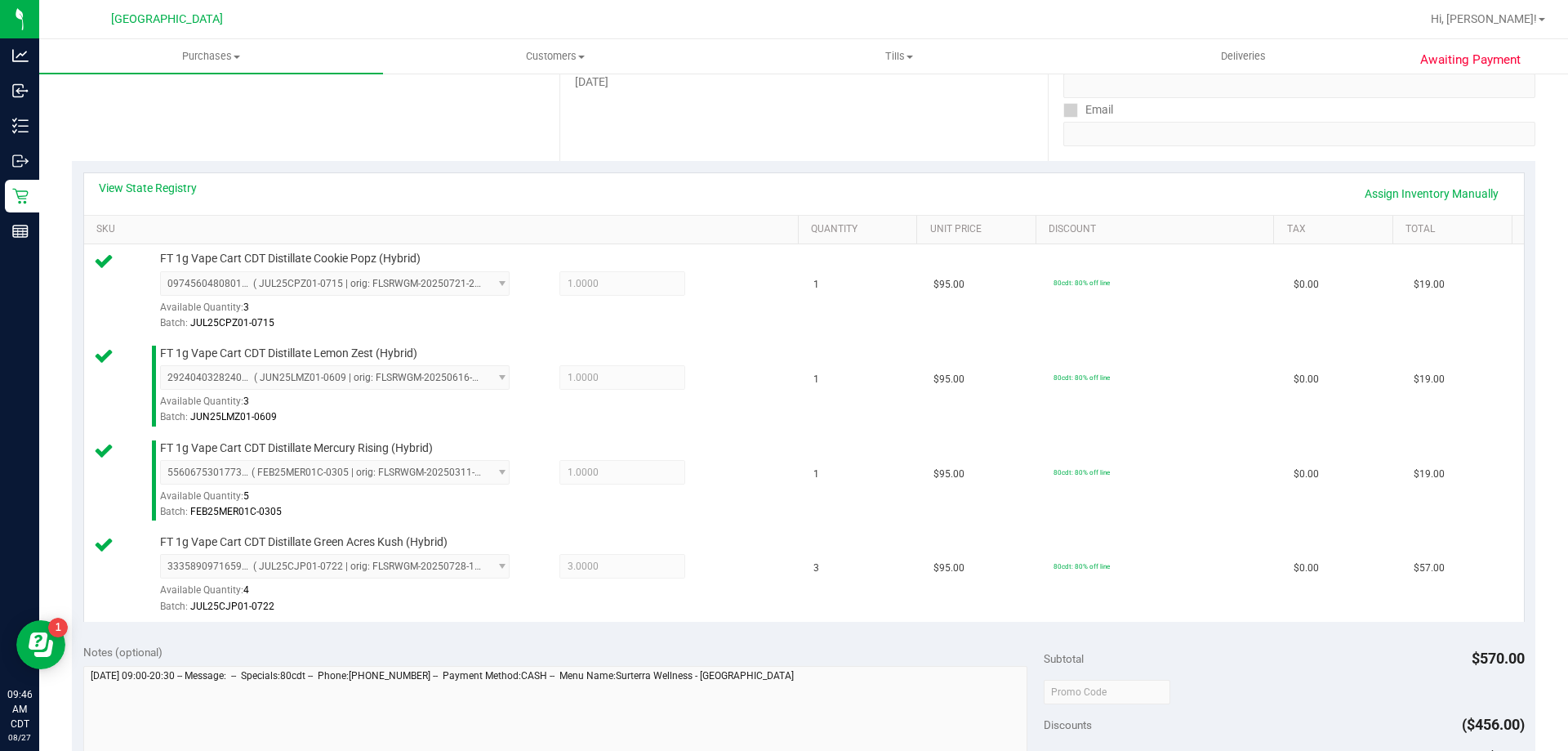
scroll to position [490, 0]
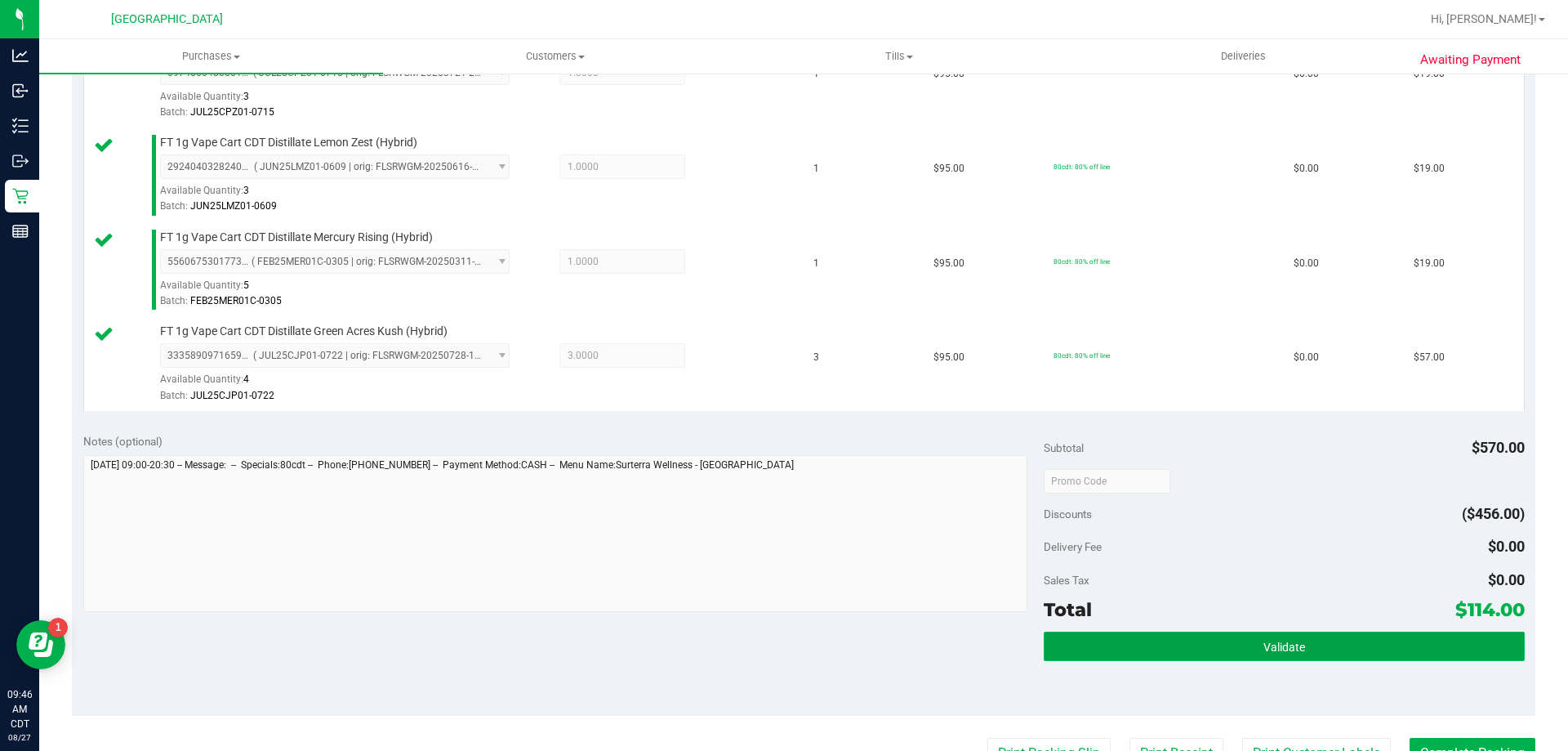
click at [1098, 641] on button "Validate" at bounding box center [1284, 646] width 480 height 30
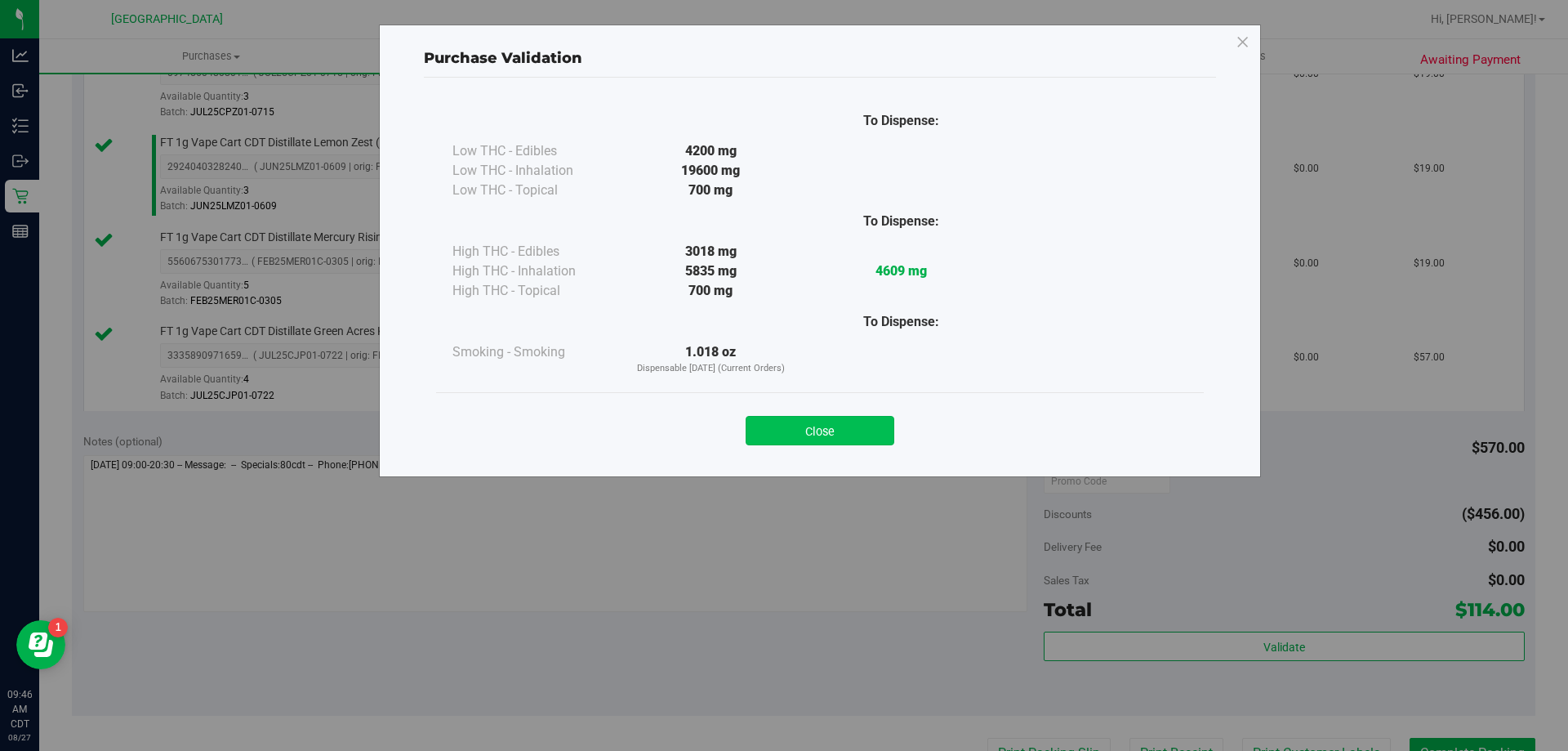
click at [860, 435] on button "Close" at bounding box center [820, 430] width 149 height 30
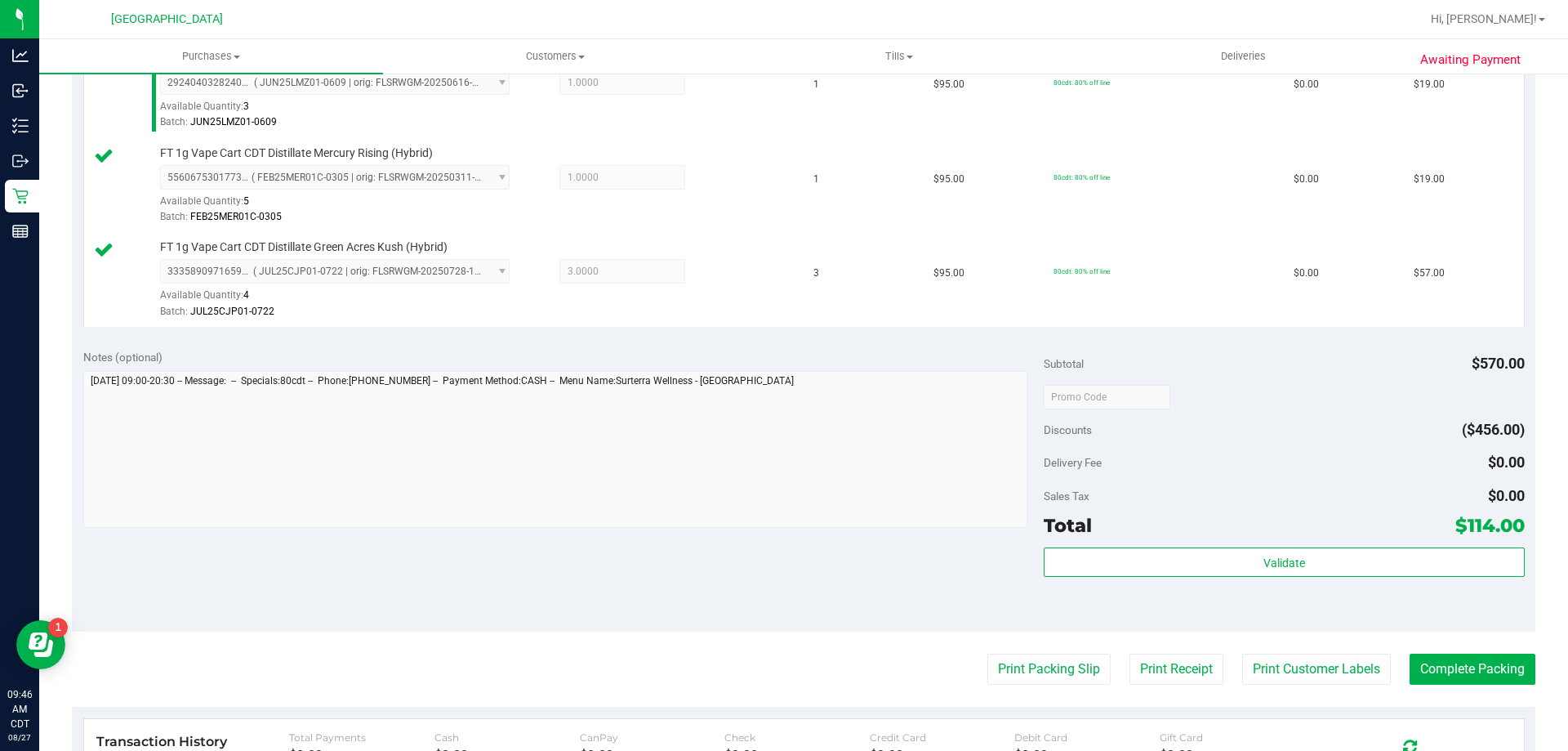
scroll to position [654, 0]
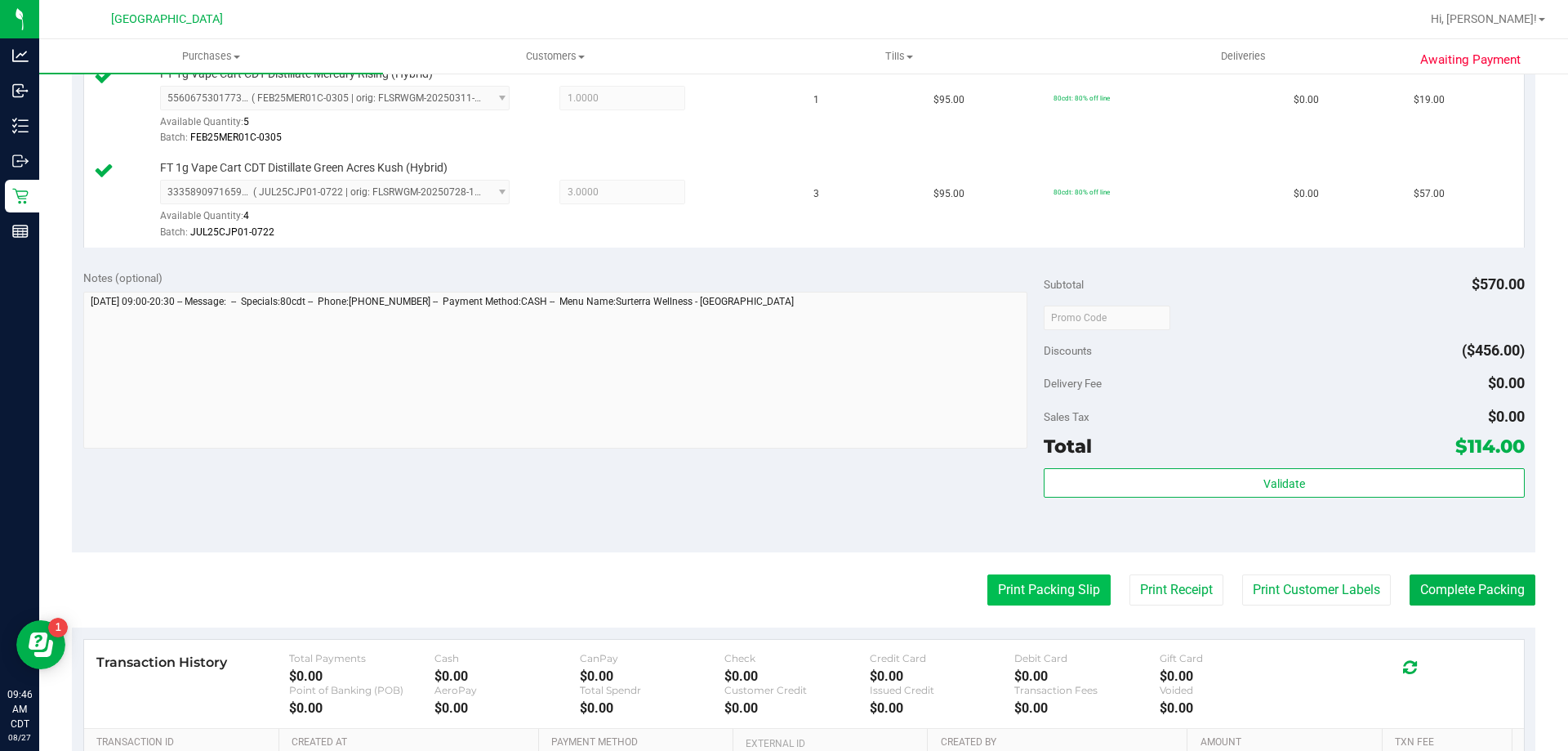
click at [987, 591] on button "Print Packing Slip" at bounding box center [1049, 589] width 124 height 31
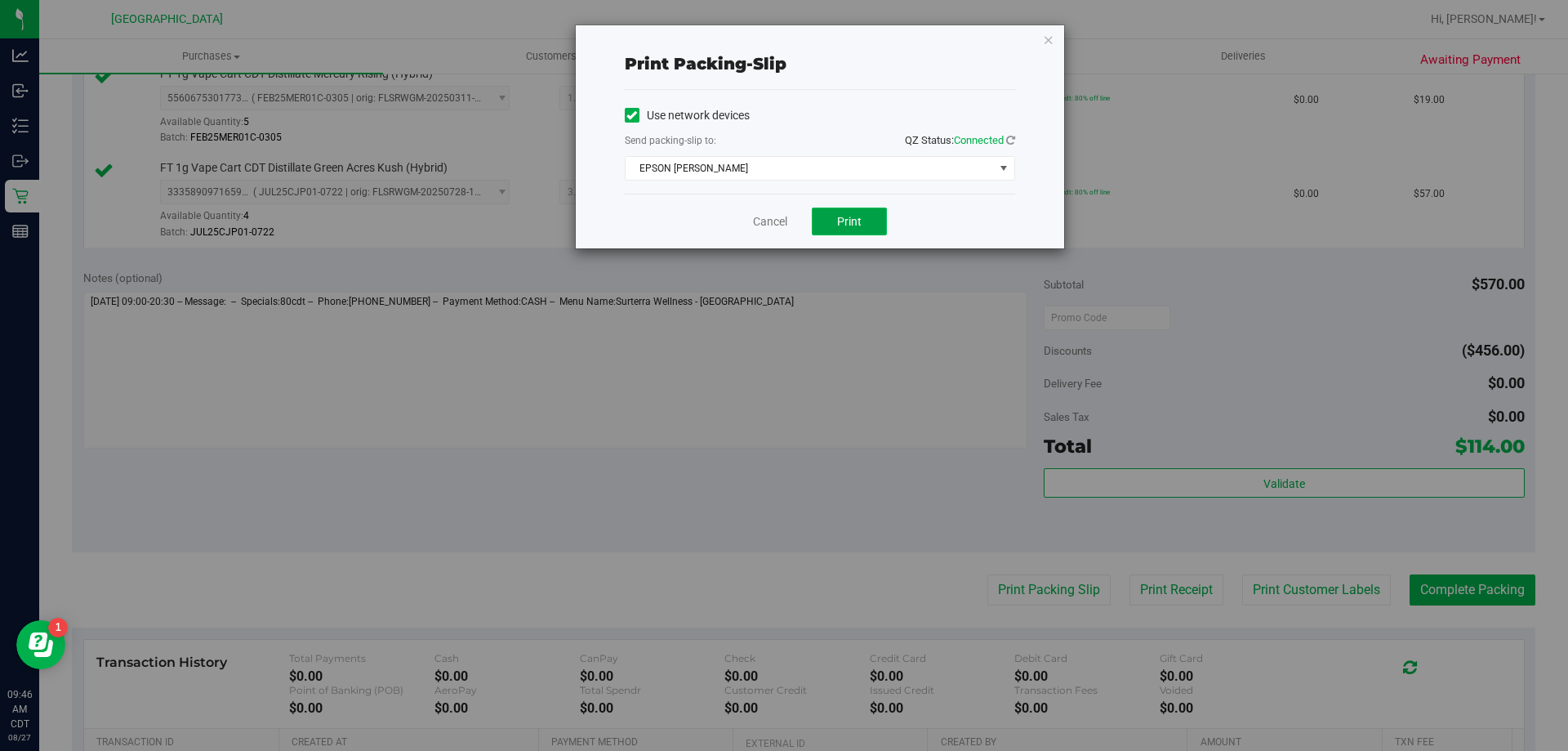
click at [864, 223] on button "Print" at bounding box center [849, 221] width 75 height 28
click at [777, 225] on link "Cancel" at bounding box center [770, 222] width 35 height 17
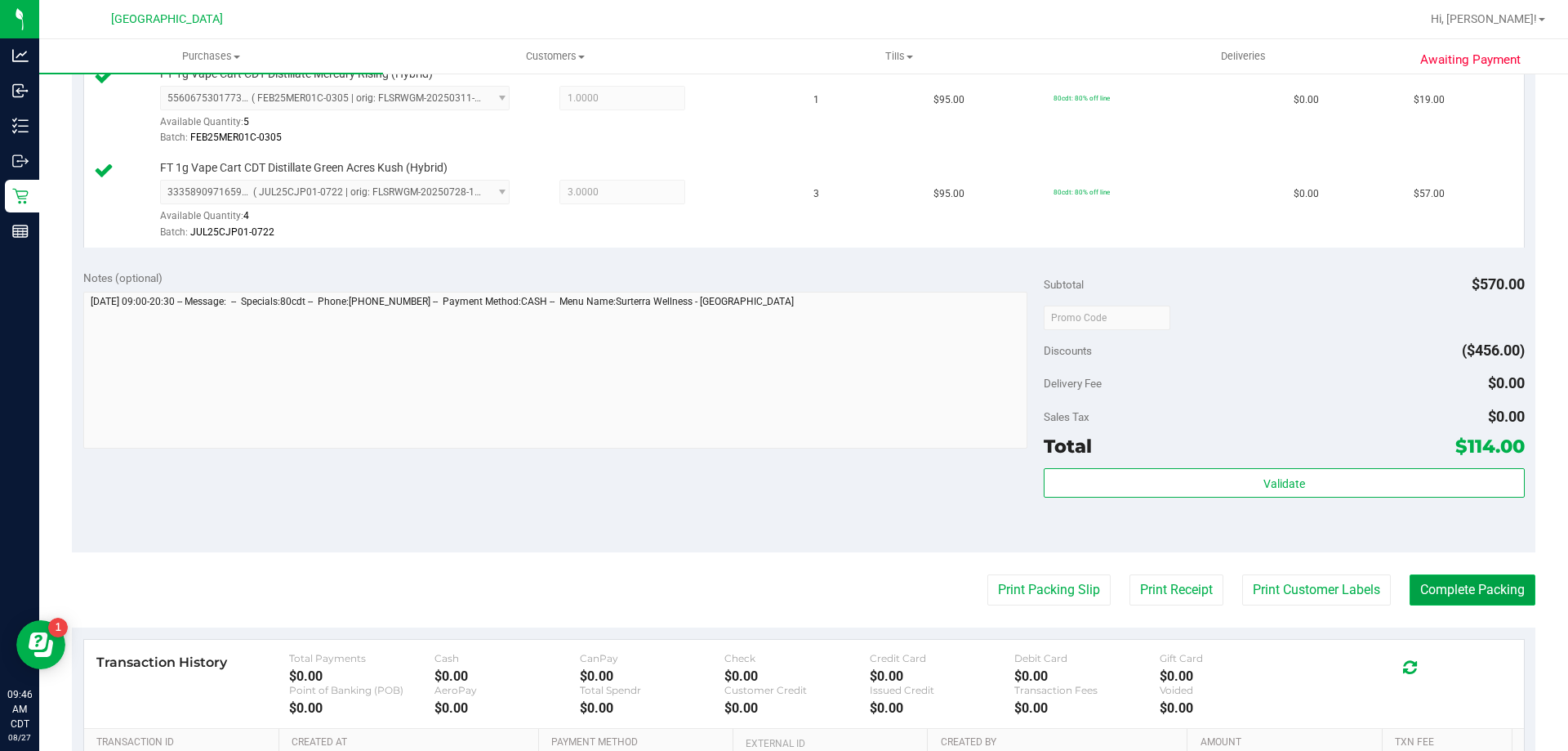
click at [1445, 590] on button "Complete Packing" at bounding box center [1472, 589] width 126 height 31
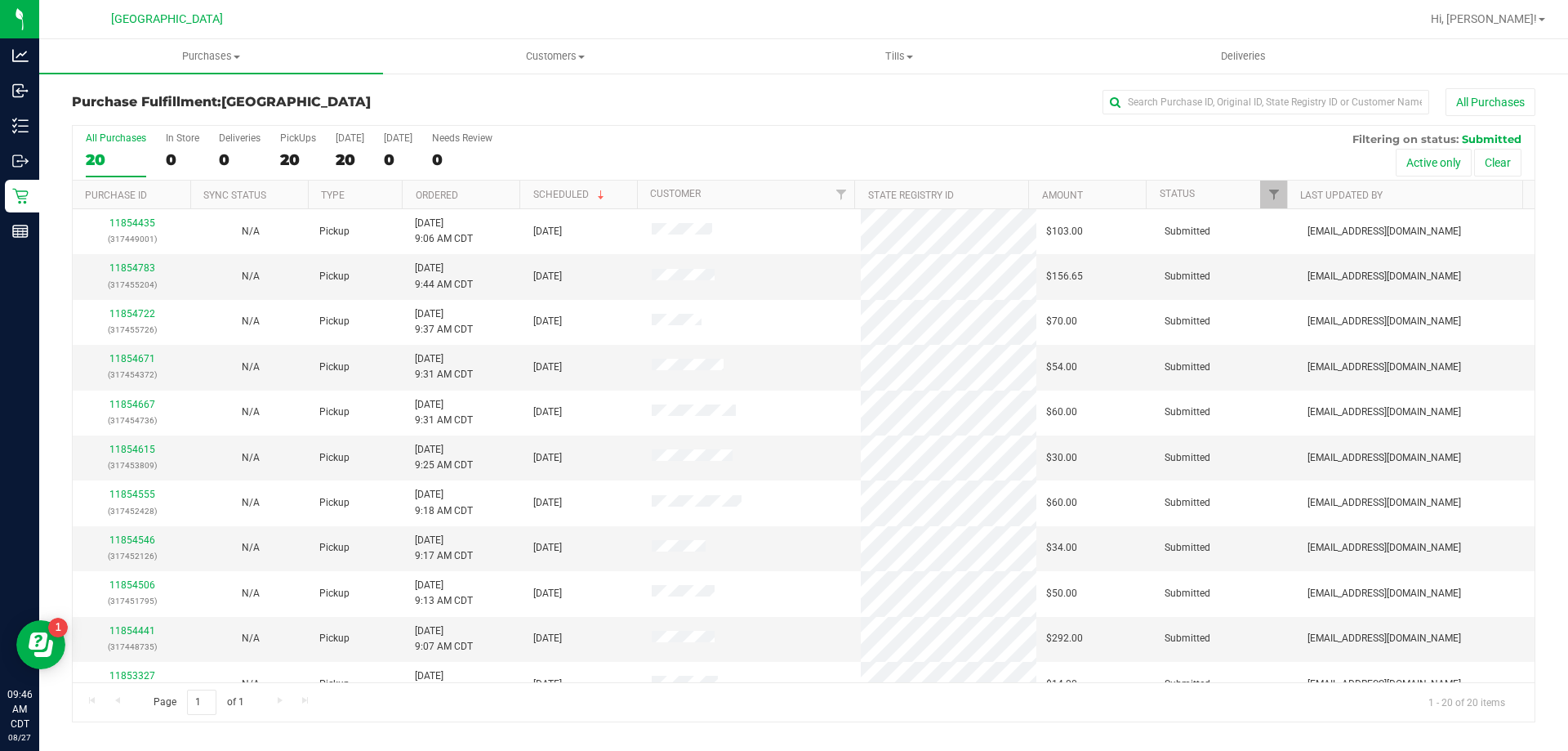
click at [486, 205] on th "Ordered" at bounding box center [461, 195] width 118 height 29
click at [145, 264] on link "11853779" at bounding box center [132, 268] width 46 height 12
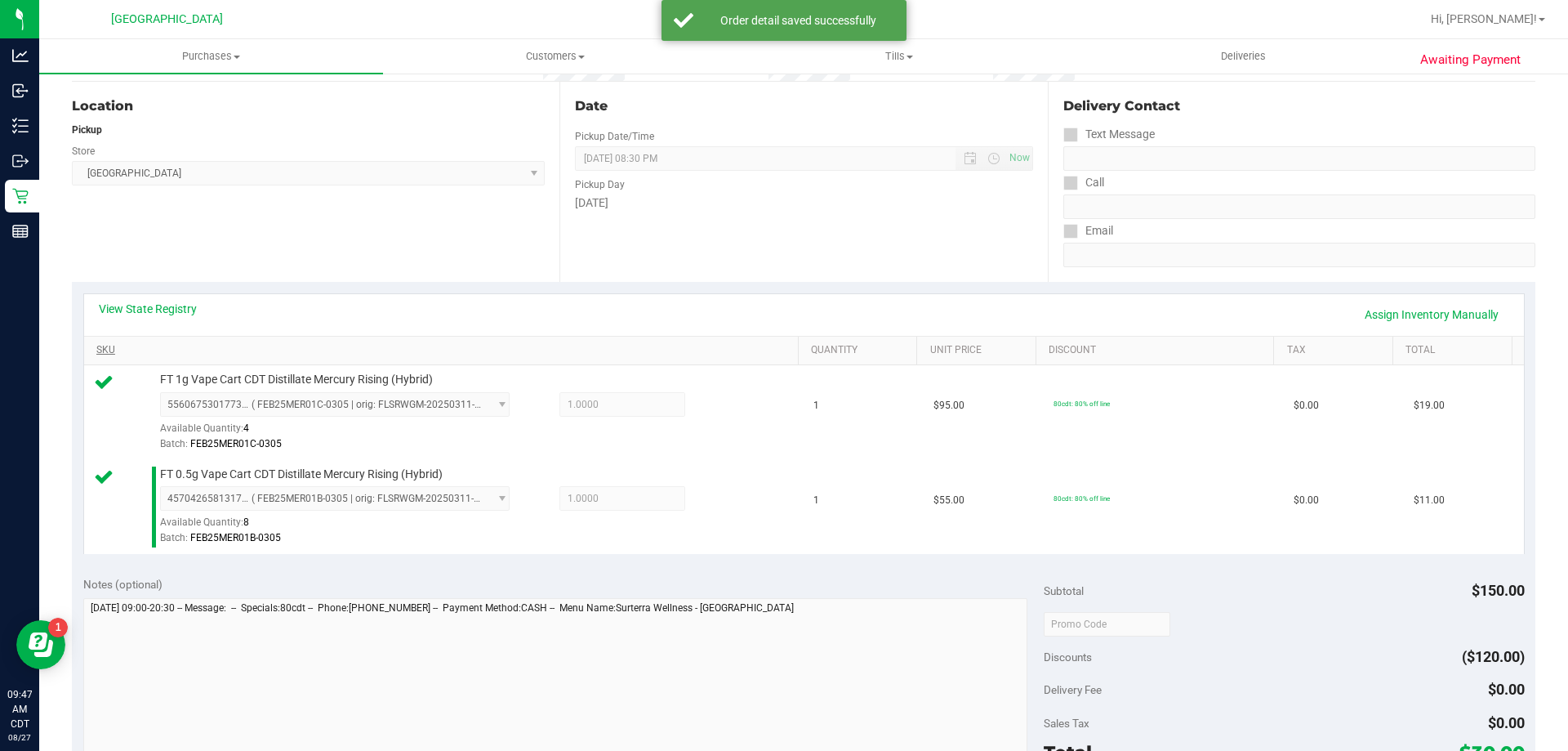
scroll to position [327, 0]
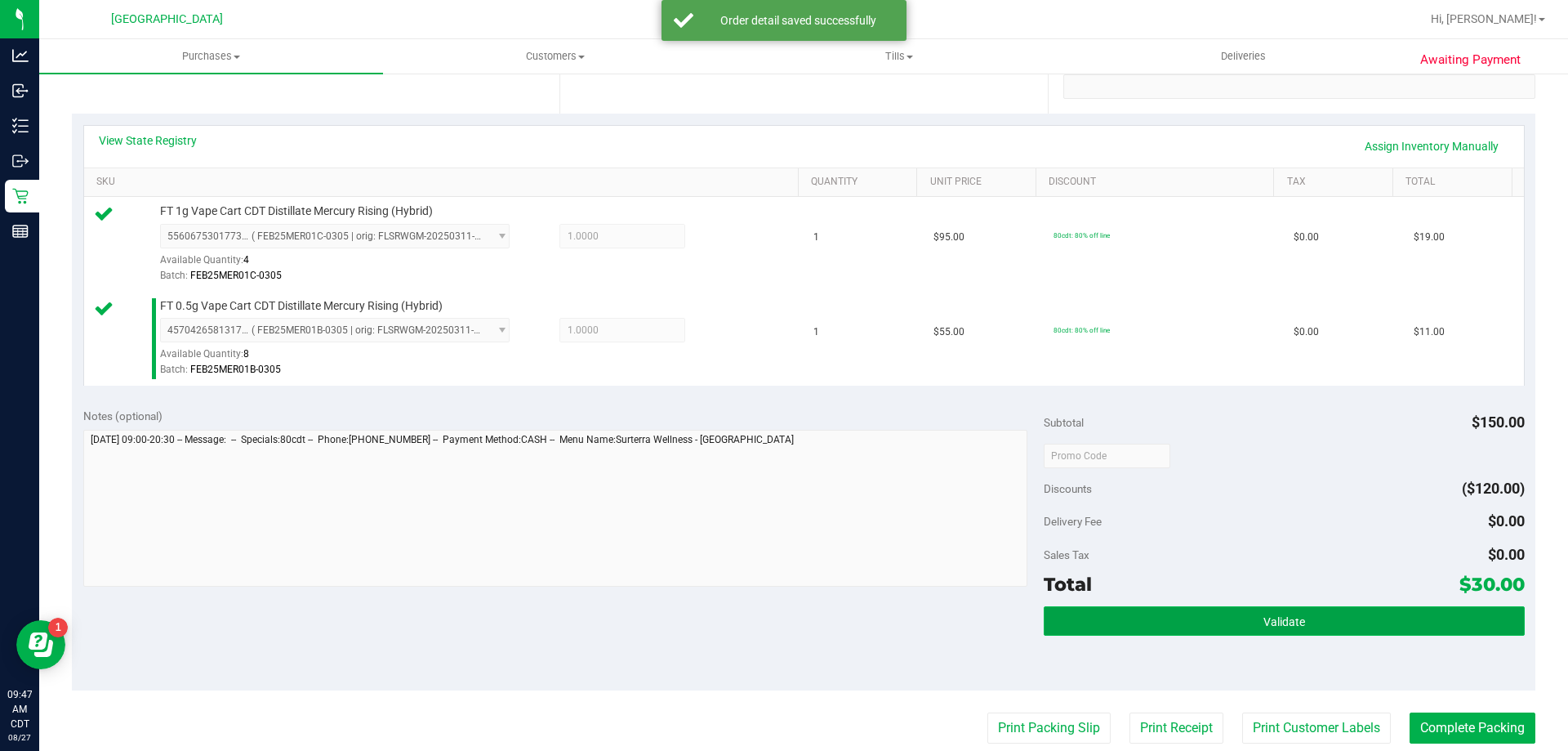
click at [1226, 630] on button "Validate" at bounding box center [1284, 621] width 480 height 30
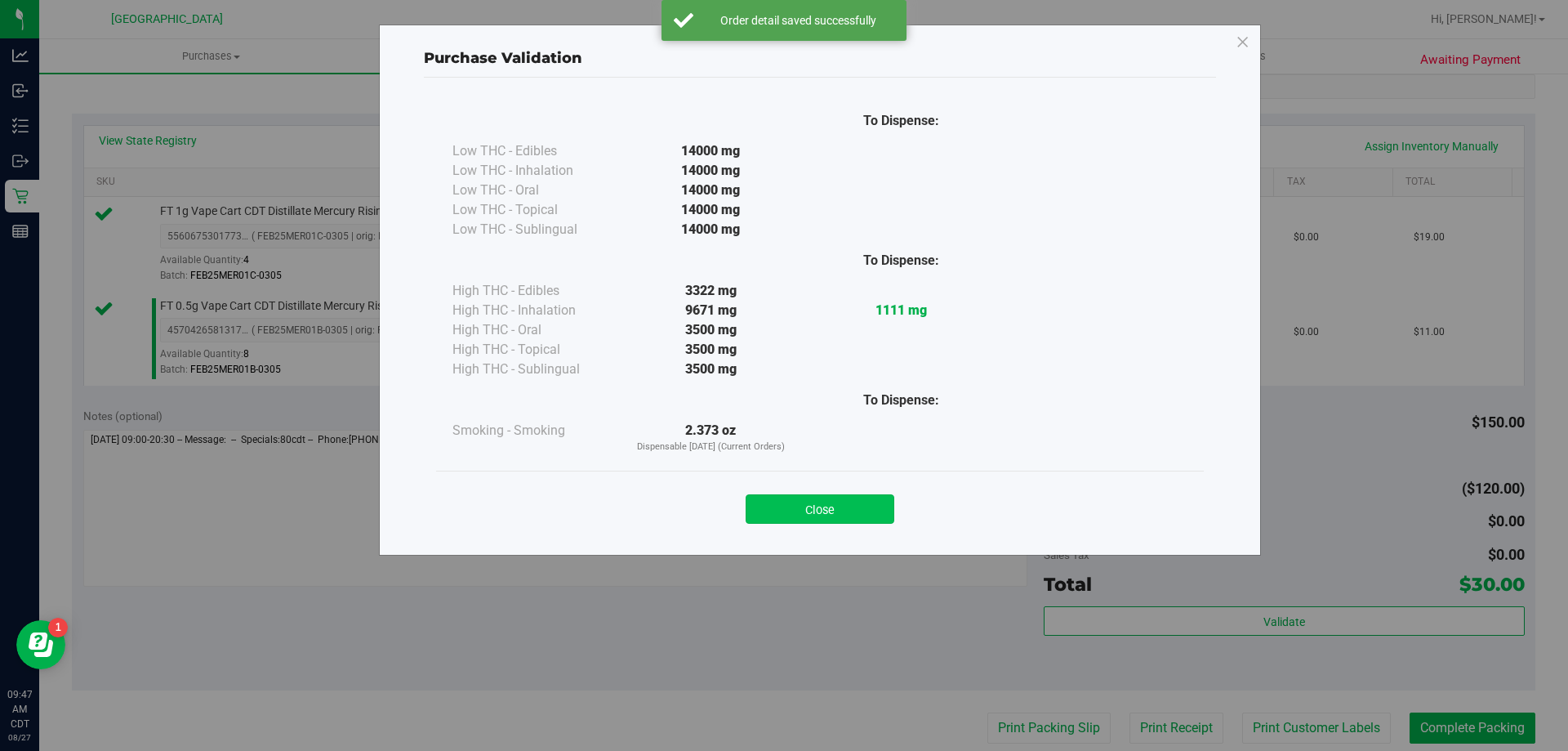
click at [794, 500] on button "Close" at bounding box center [820, 509] width 149 height 30
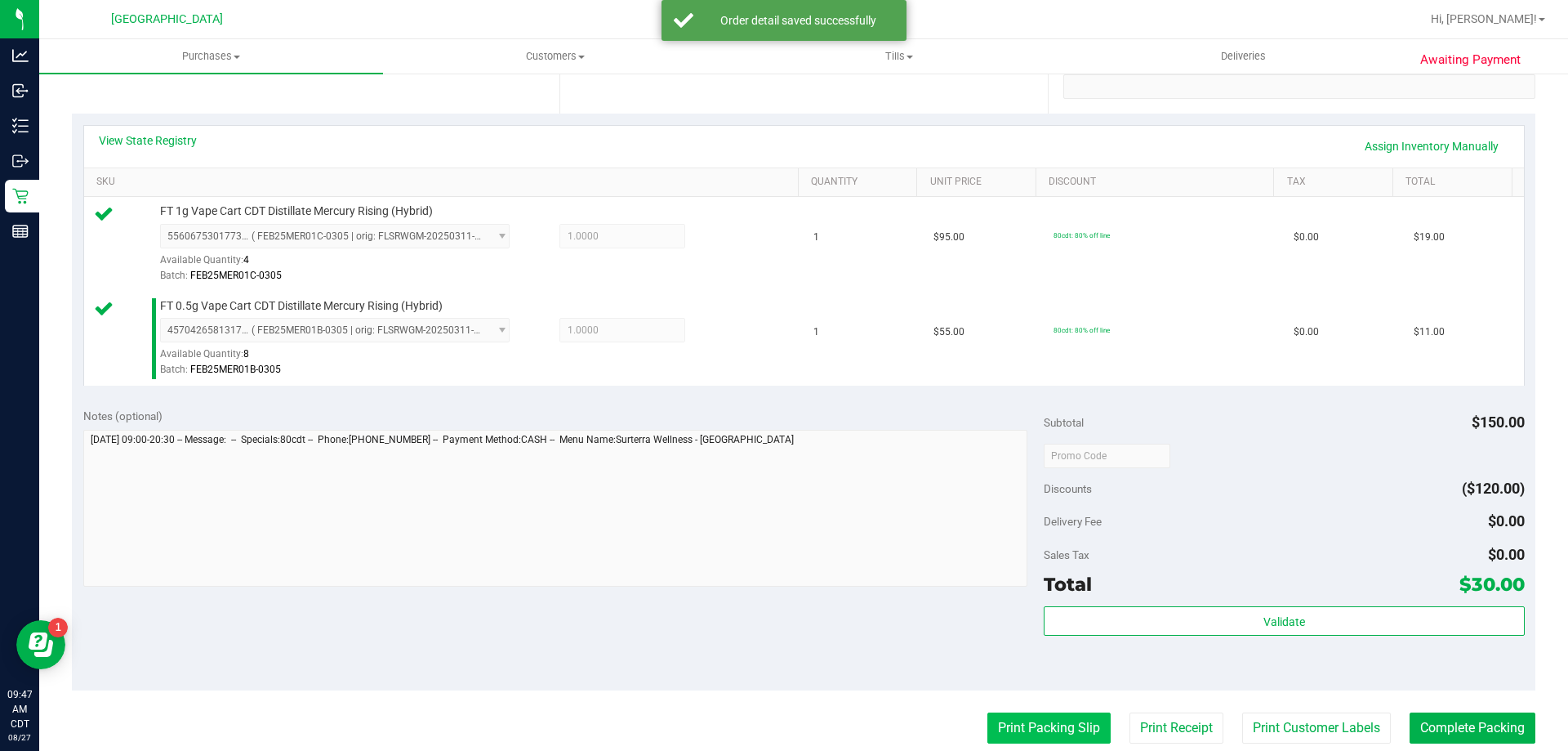
click at [1052, 727] on button "Print Packing Slip" at bounding box center [1049, 727] width 124 height 31
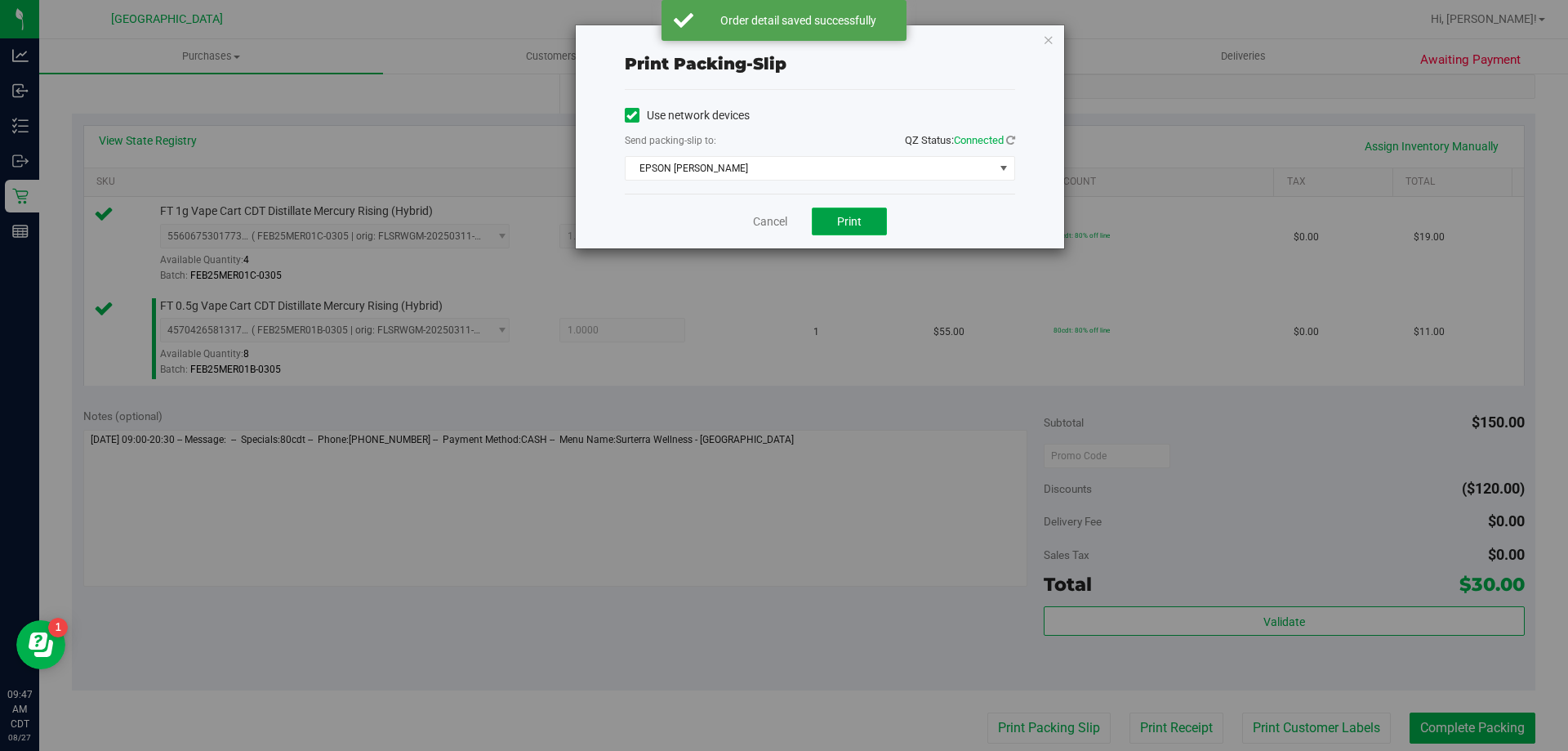
click at [859, 228] on button "Print" at bounding box center [849, 221] width 75 height 28
click at [773, 217] on link "Cancel" at bounding box center [770, 222] width 35 height 17
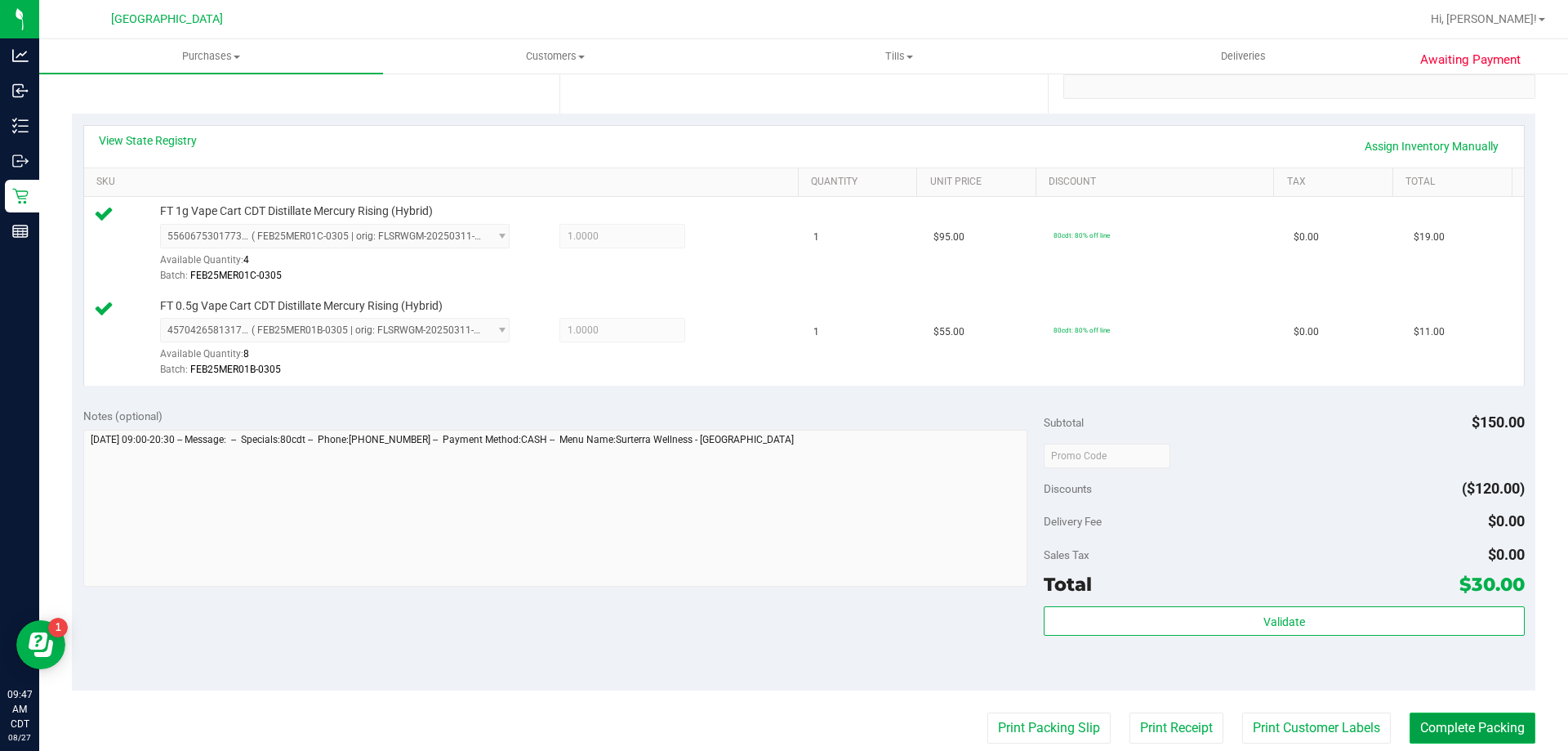
click at [1459, 727] on button "Complete Packing" at bounding box center [1472, 727] width 126 height 31
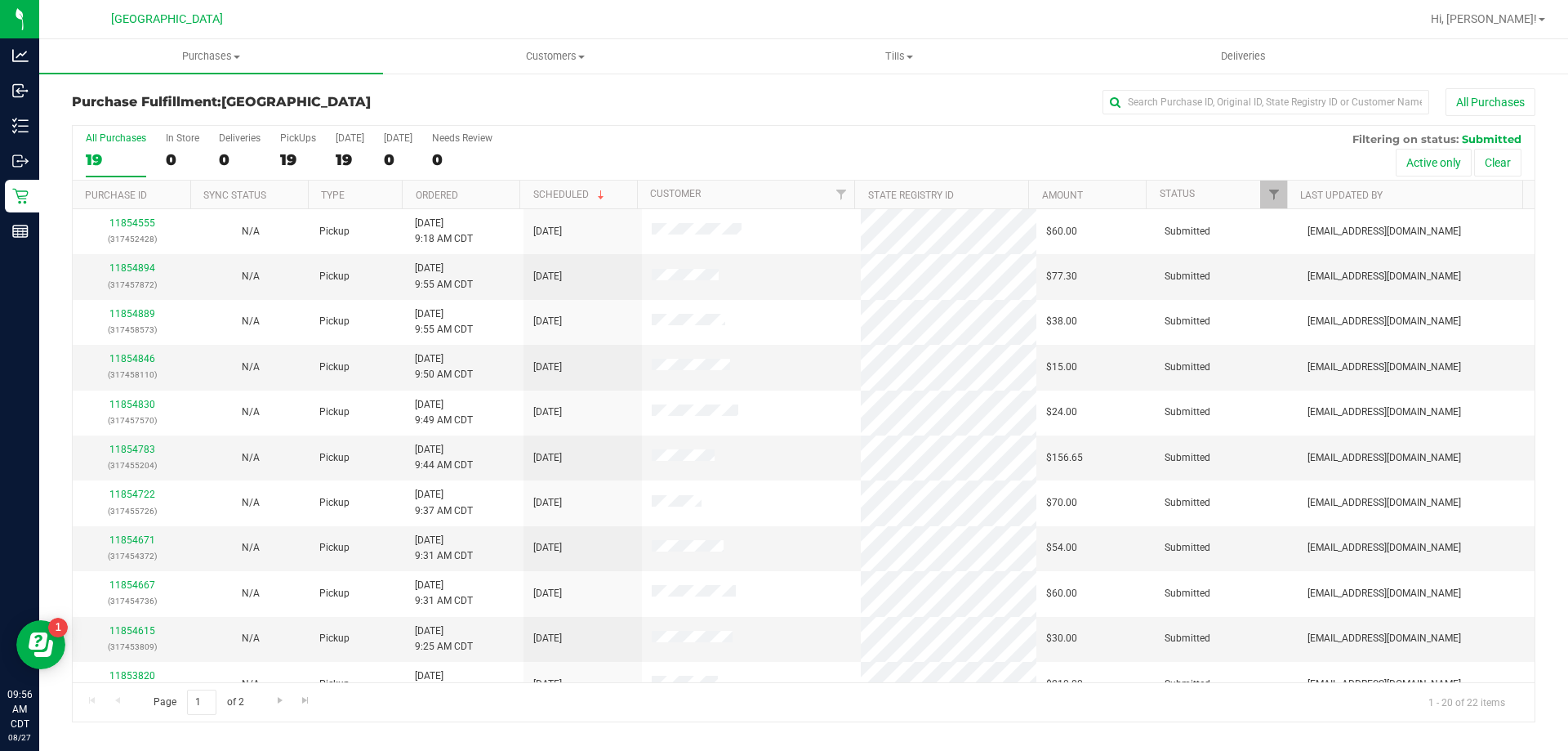
click at [464, 197] on th "Ordered" at bounding box center [461, 195] width 118 height 29
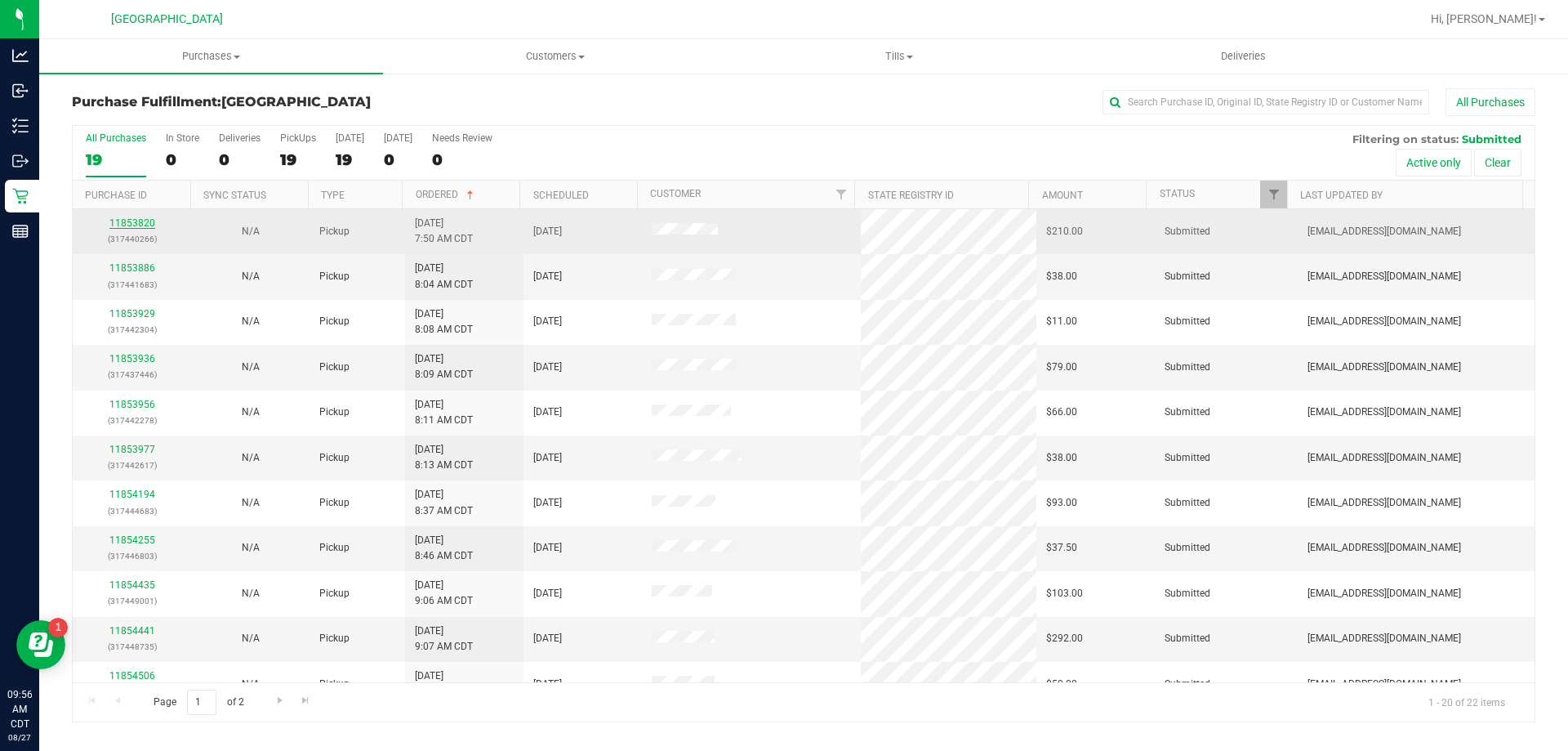
click at [145, 218] on link "11853820" at bounding box center [132, 224] width 46 height 12
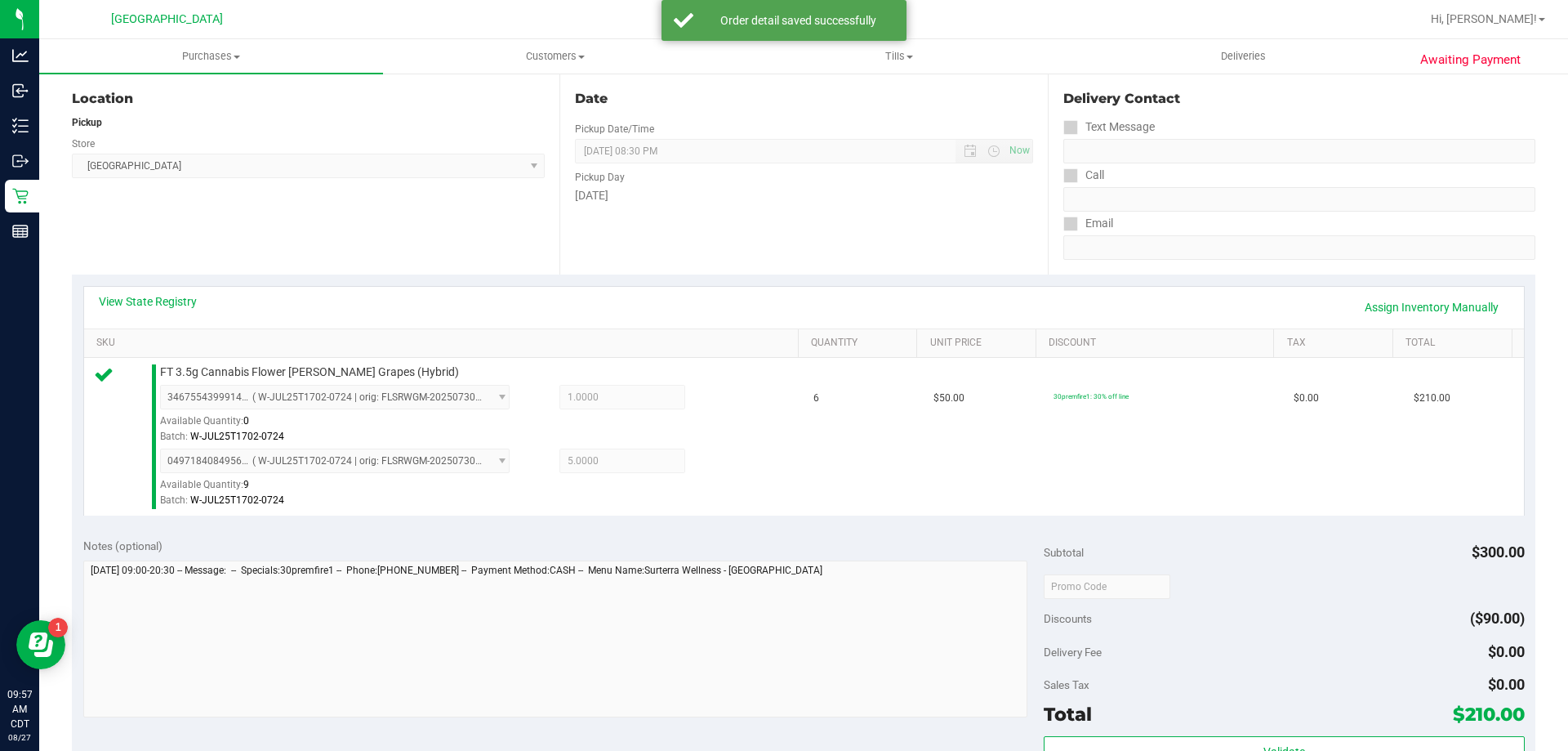
scroll to position [327, 0]
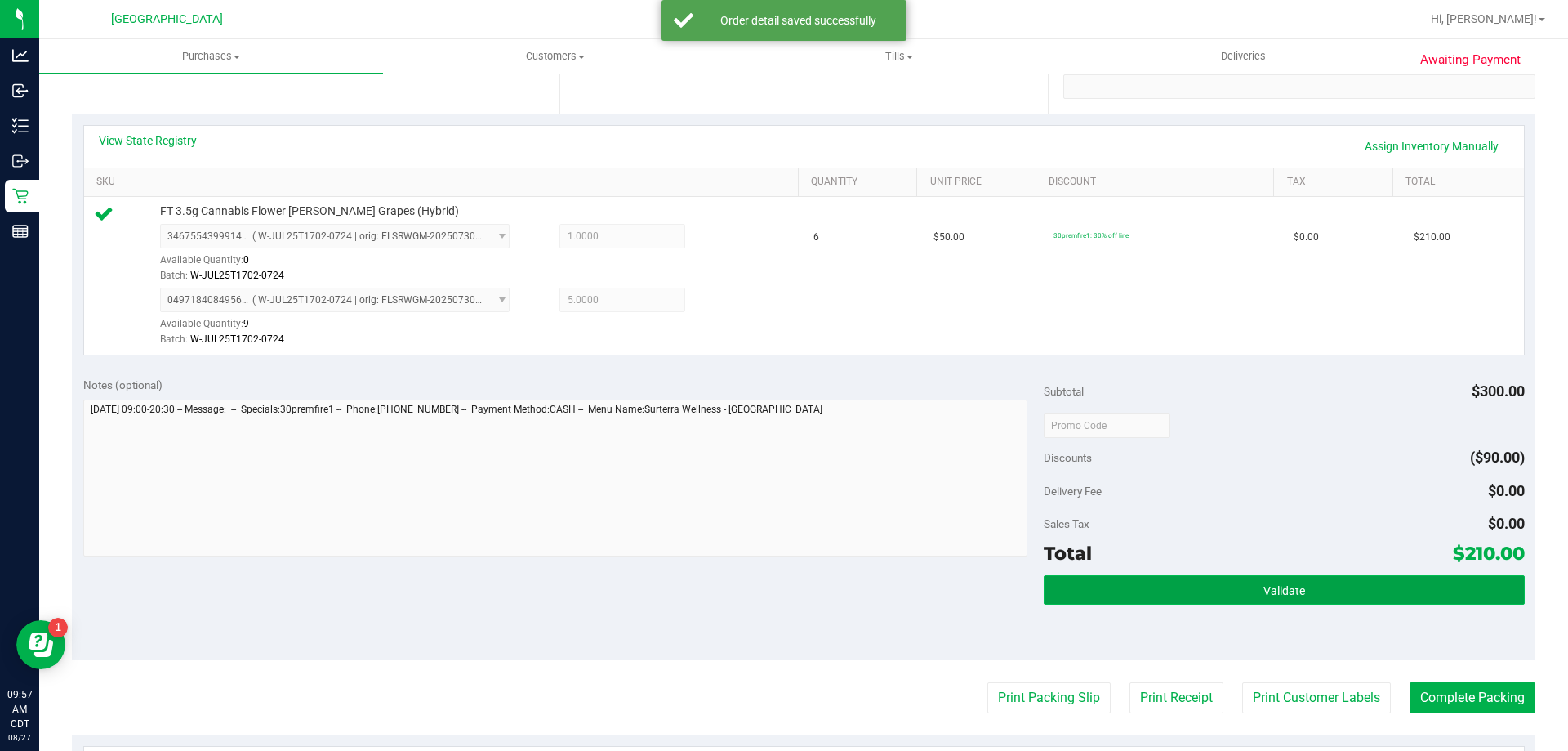
click at [1224, 588] on button "Validate" at bounding box center [1284, 589] width 480 height 30
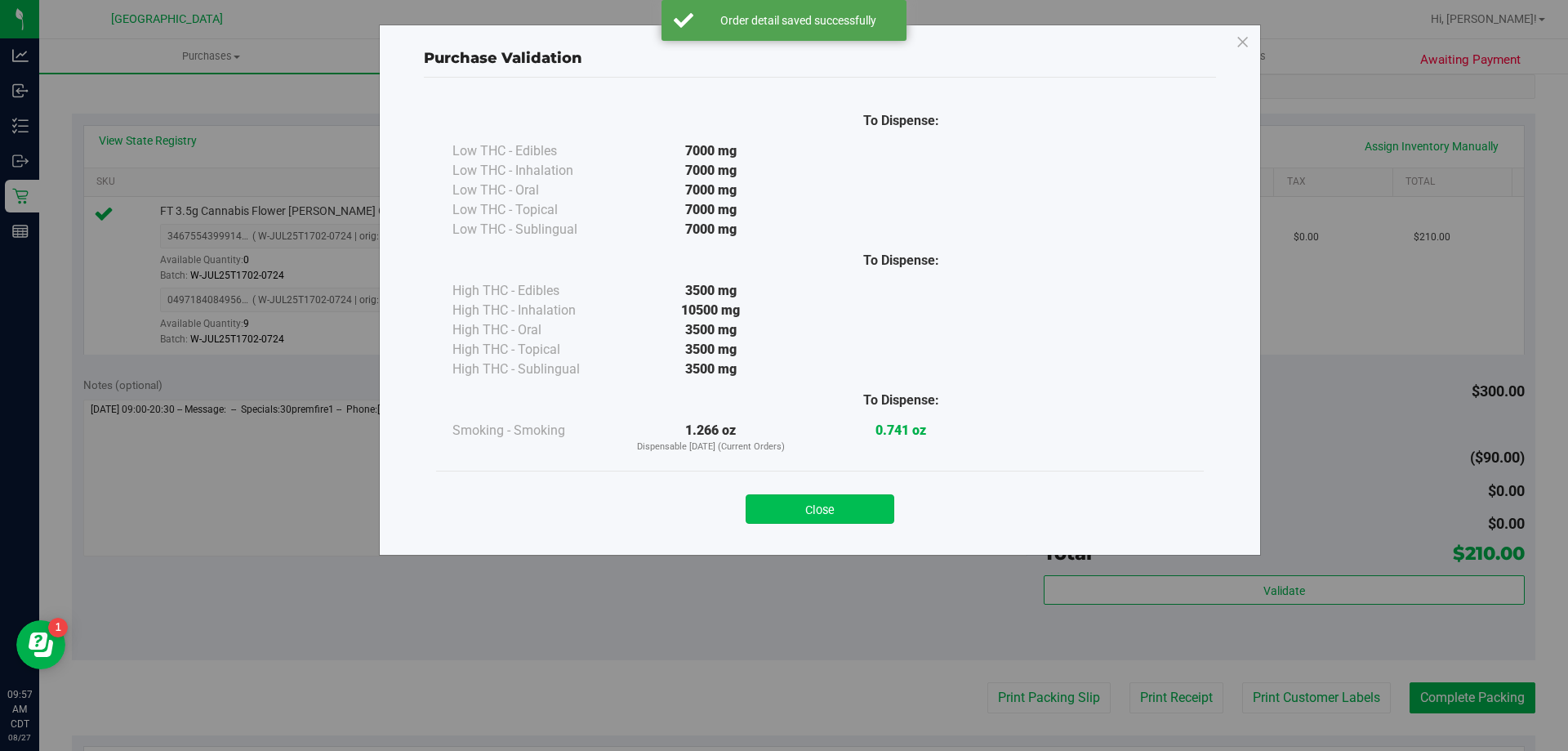
click at [861, 518] on button "Close" at bounding box center [820, 509] width 149 height 30
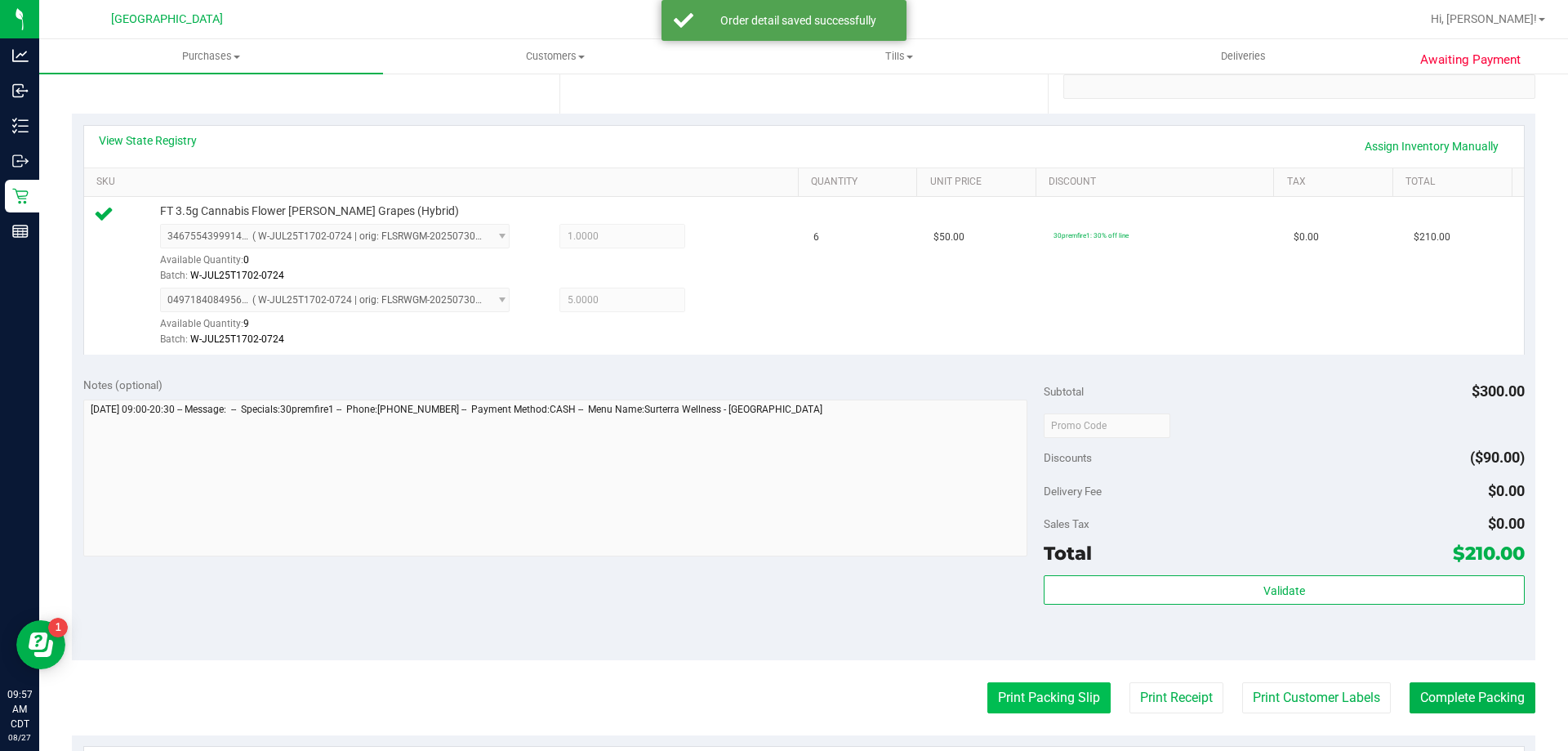
click at [1041, 692] on button "Print Packing Slip" at bounding box center [1049, 697] width 124 height 31
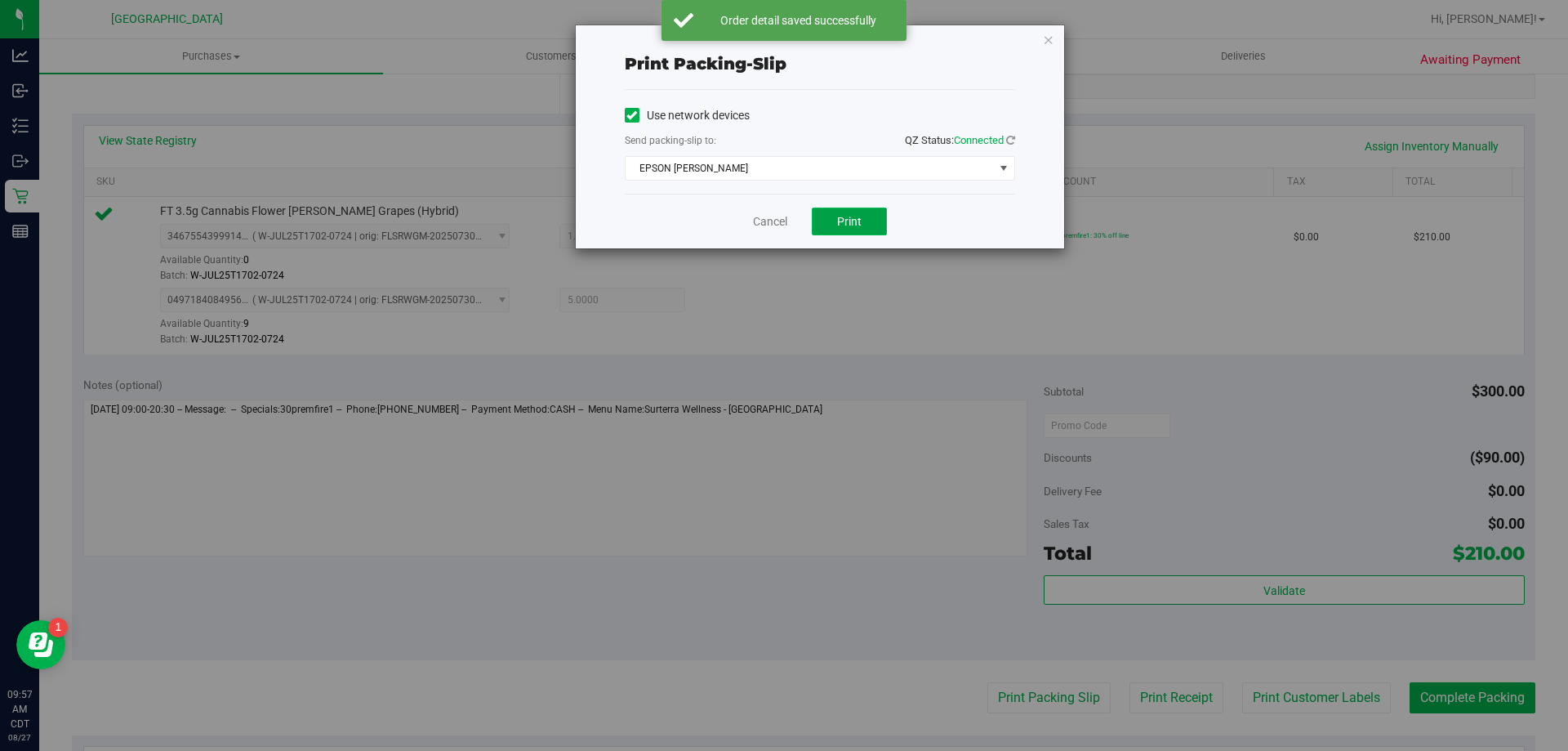
click at [864, 215] on button "Print" at bounding box center [849, 221] width 75 height 28
click at [769, 213] on link "Cancel" at bounding box center [770, 222] width 35 height 17
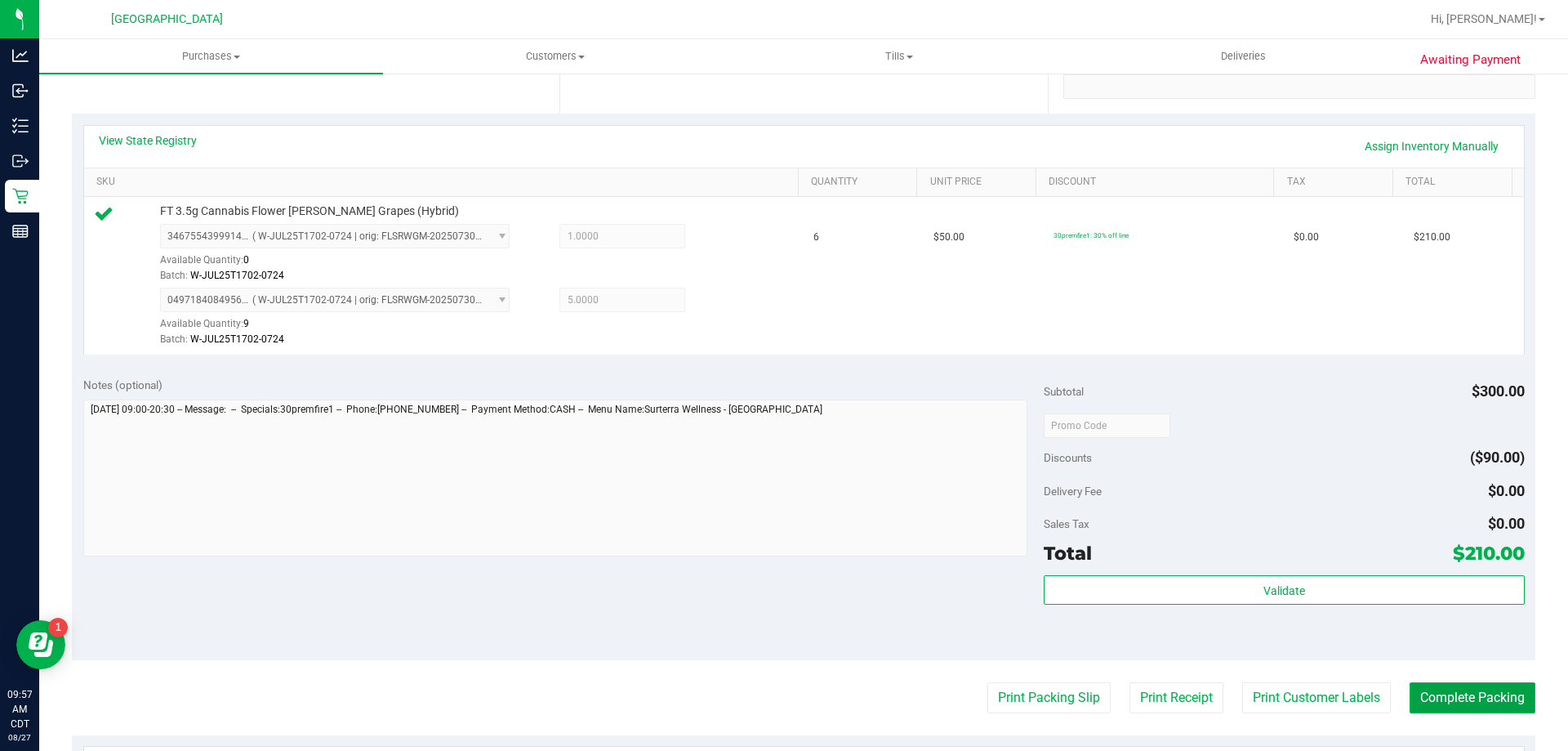
click at [1423, 689] on button "Complete Packing" at bounding box center [1472, 697] width 126 height 31
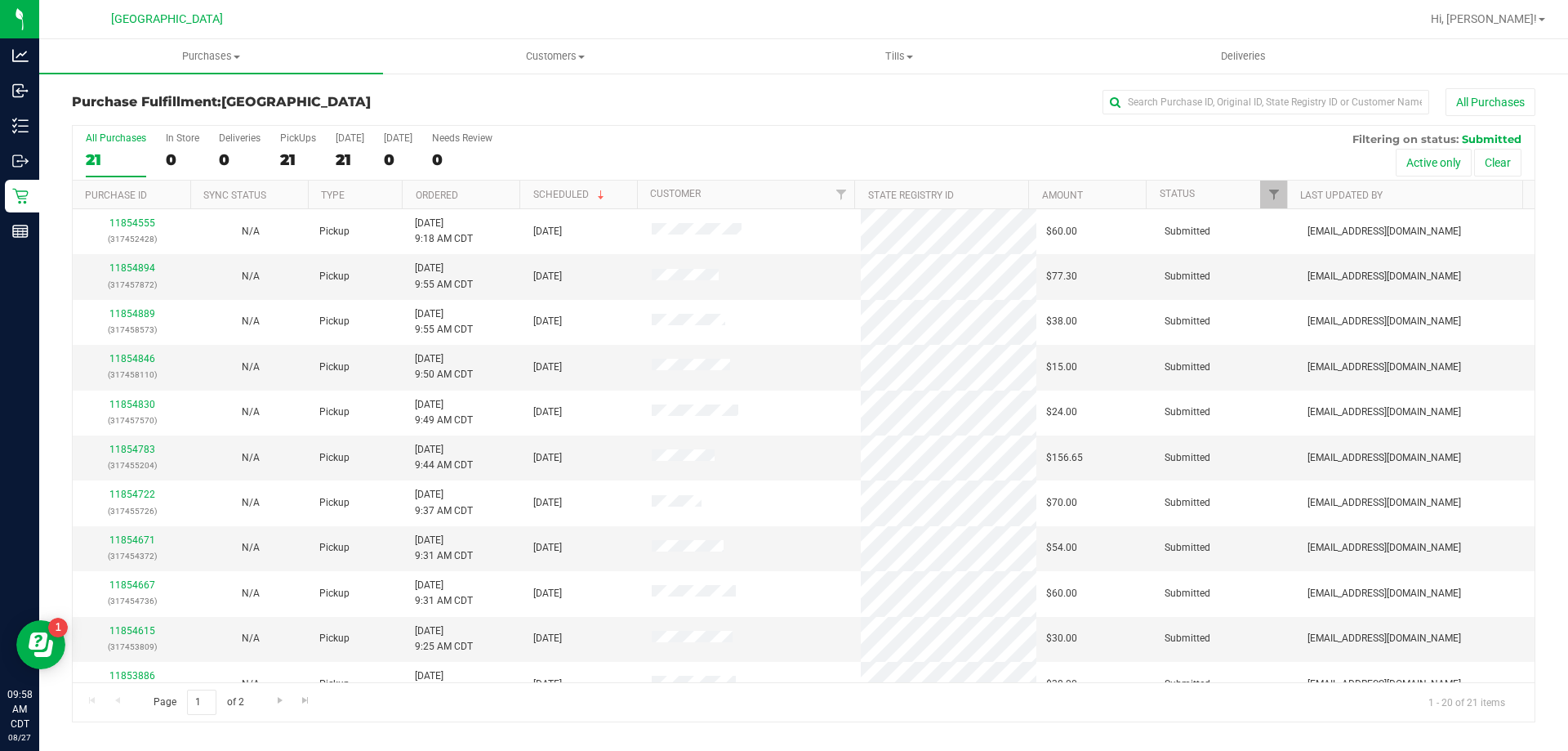
click at [504, 199] on th "Ordered" at bounding box center [461, 195] width 118 height 29
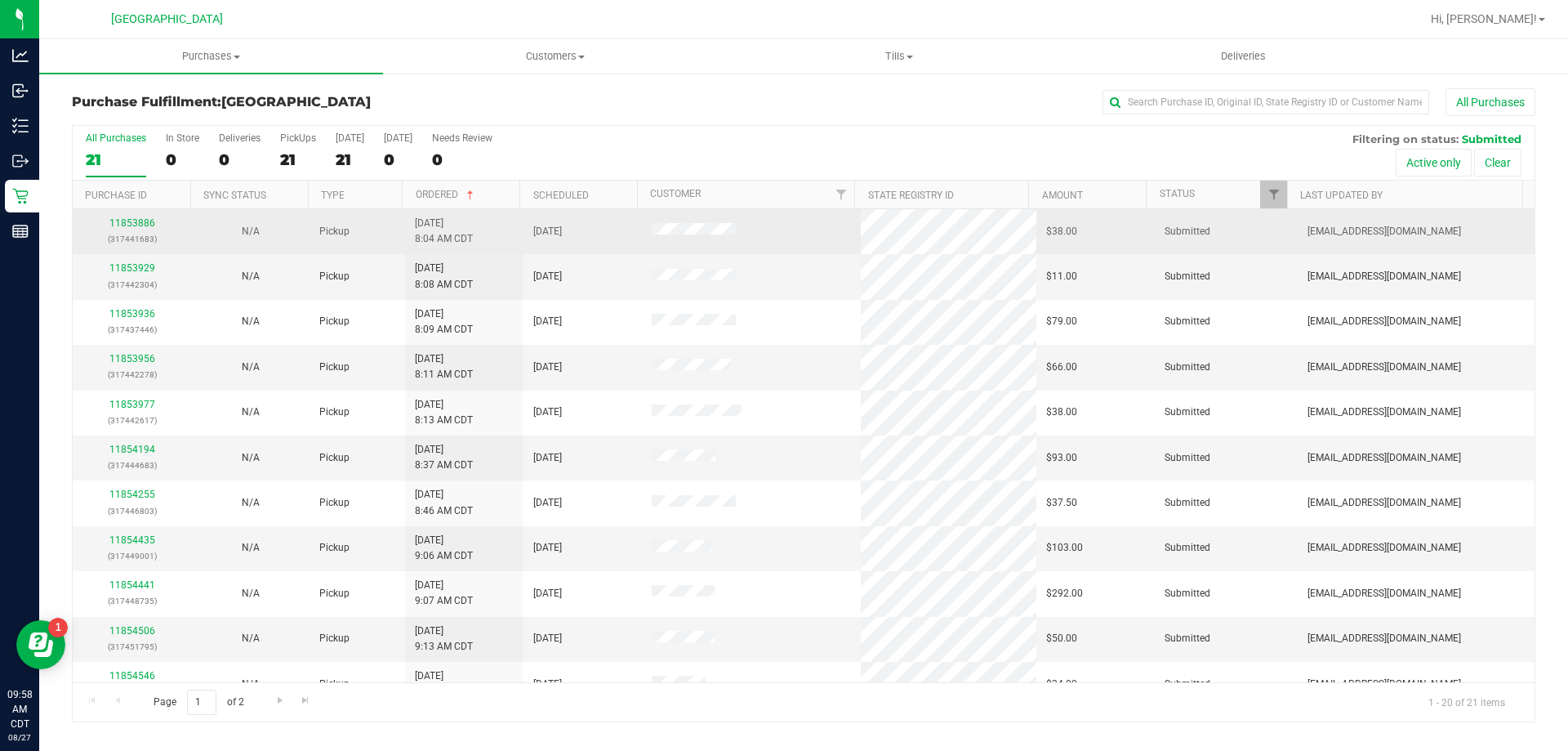
click at [122, 229] on div "11853886 (317441683)" at bounding box center [131, 231] width 99 height 31
click at [130, 229] on div "11853886 (317441683)" at bounding box center [131, 231] width 99 height 31
click at [131, 228] on link "11853886" at bounding box center [132, 224] width 46 height 12
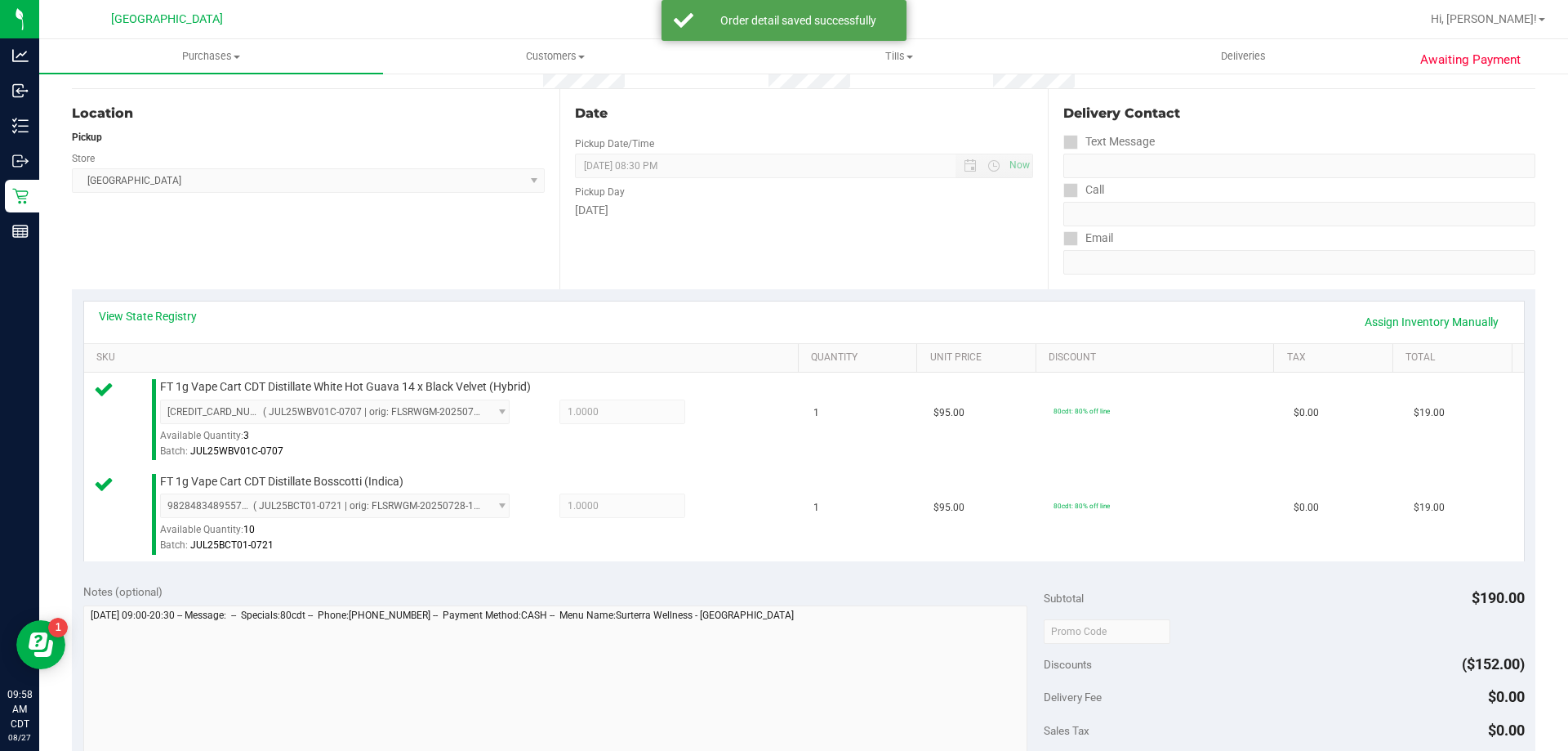
scroll to position [327, 0]
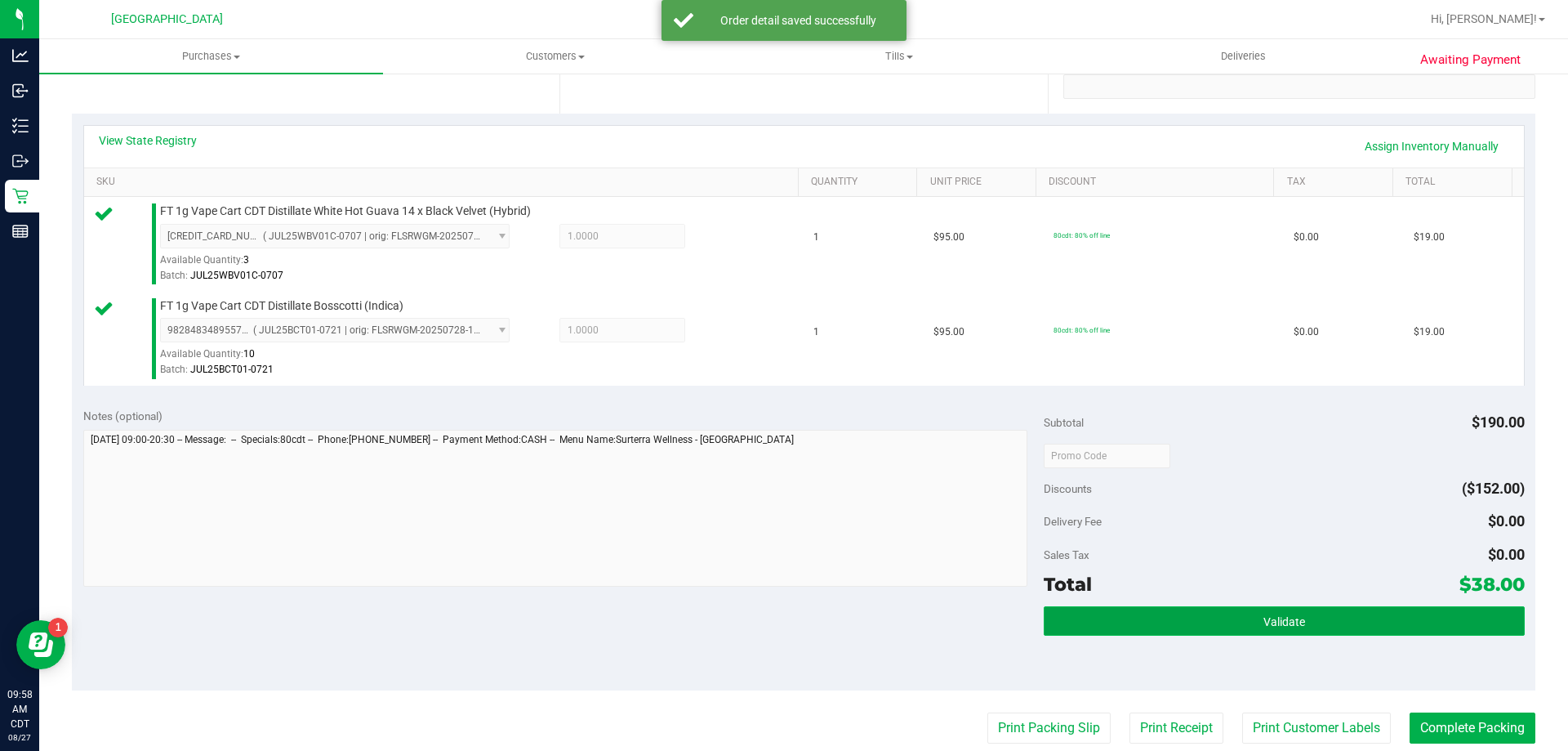
click at [1262, 608] on button "Validate" at bounding box center [1284, 621] width 480 height 30
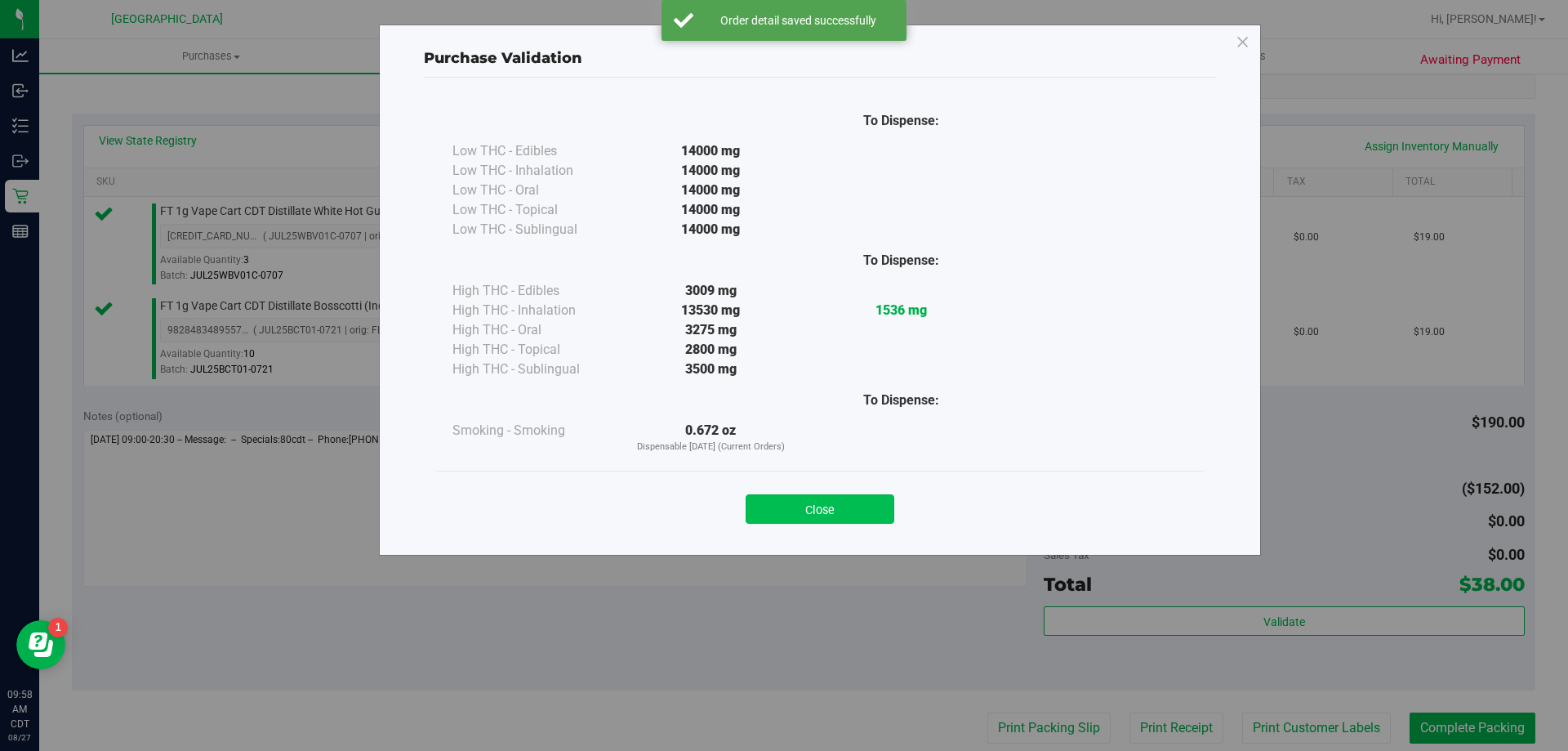
click at [774, 516] on button "Close" at bounding box center [820, 509] width 149 height 30
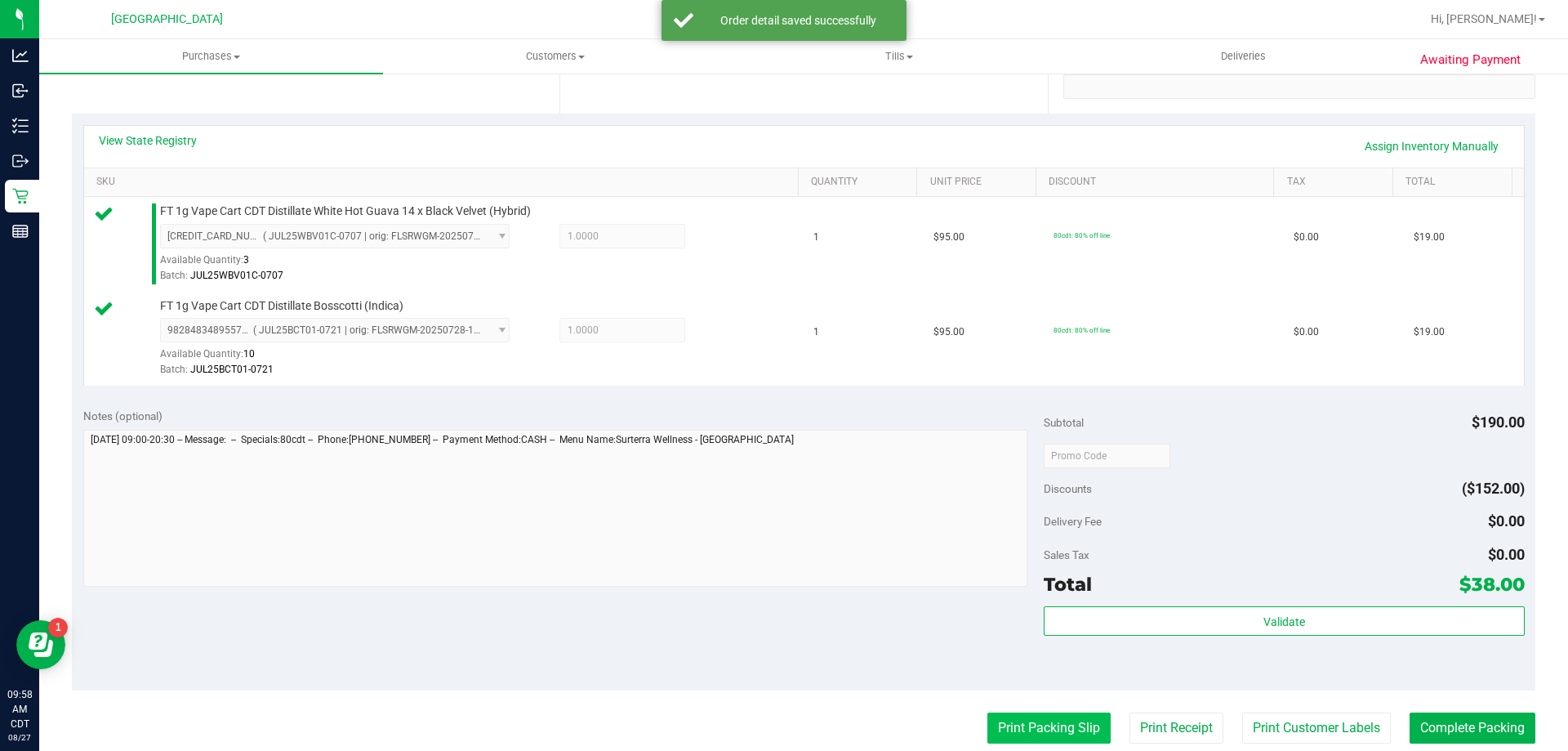
click at [1009, 714] on button "Print Packing Slip" at bounding box center [1049, 727] width 124 height 31
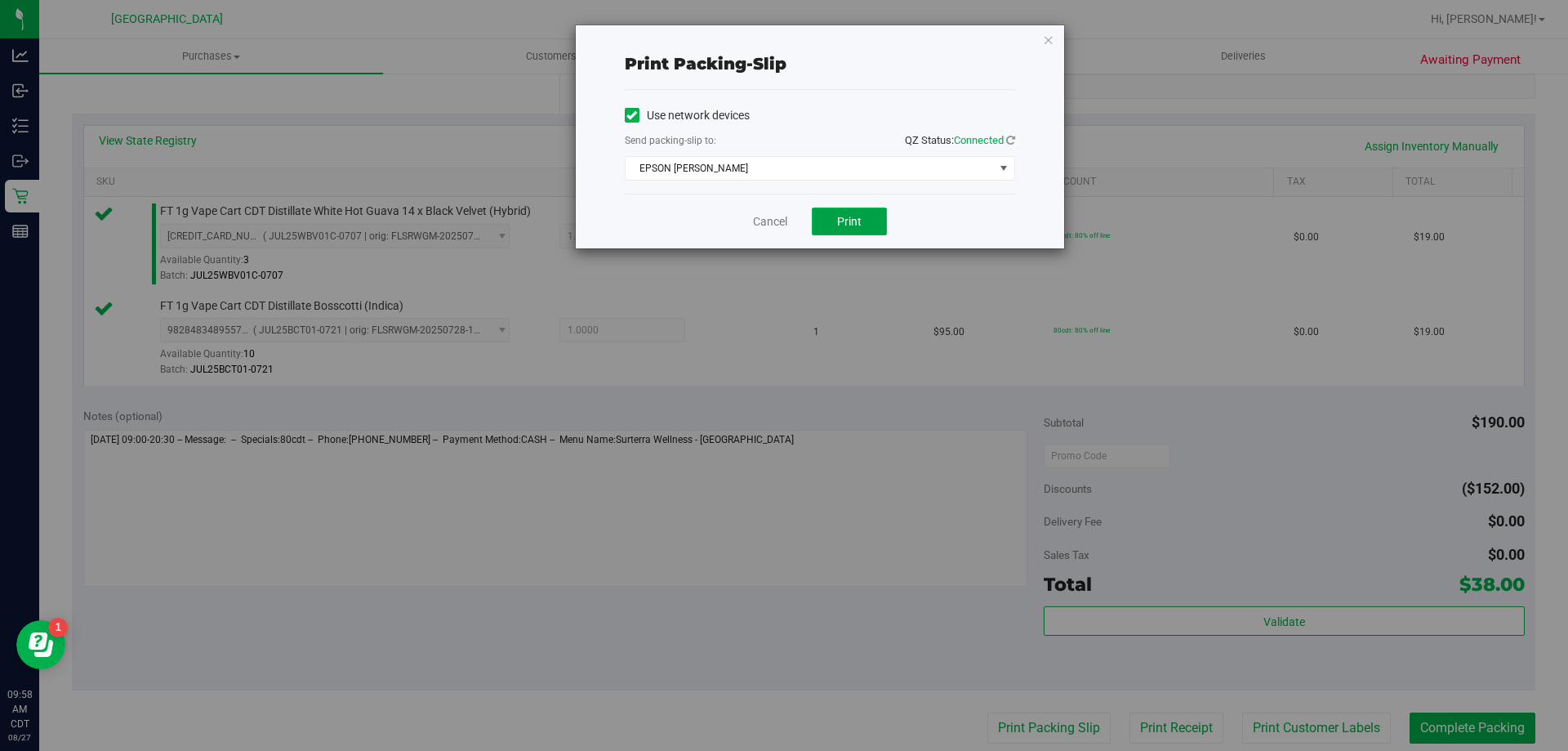
click at [826, 218] on button "Print" at bounding box center [849, 221] width 75 height 28
click at [766, 216] on link "Cancel" at bounding box center [770, 222] width 35 height 17
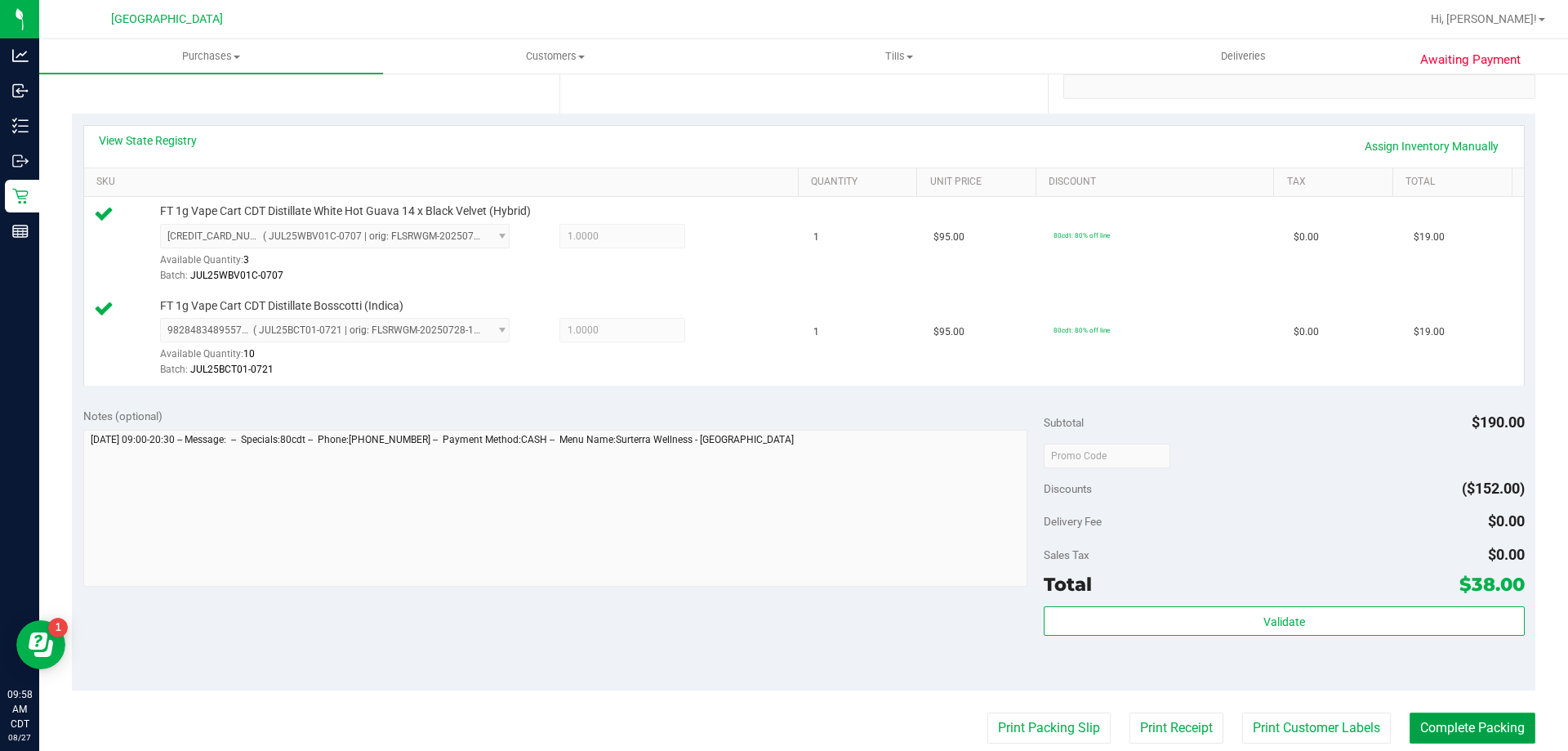
click at [1447, 726] on button "Complete Packing" at bounding box center [1472, 727] width 126 height 31
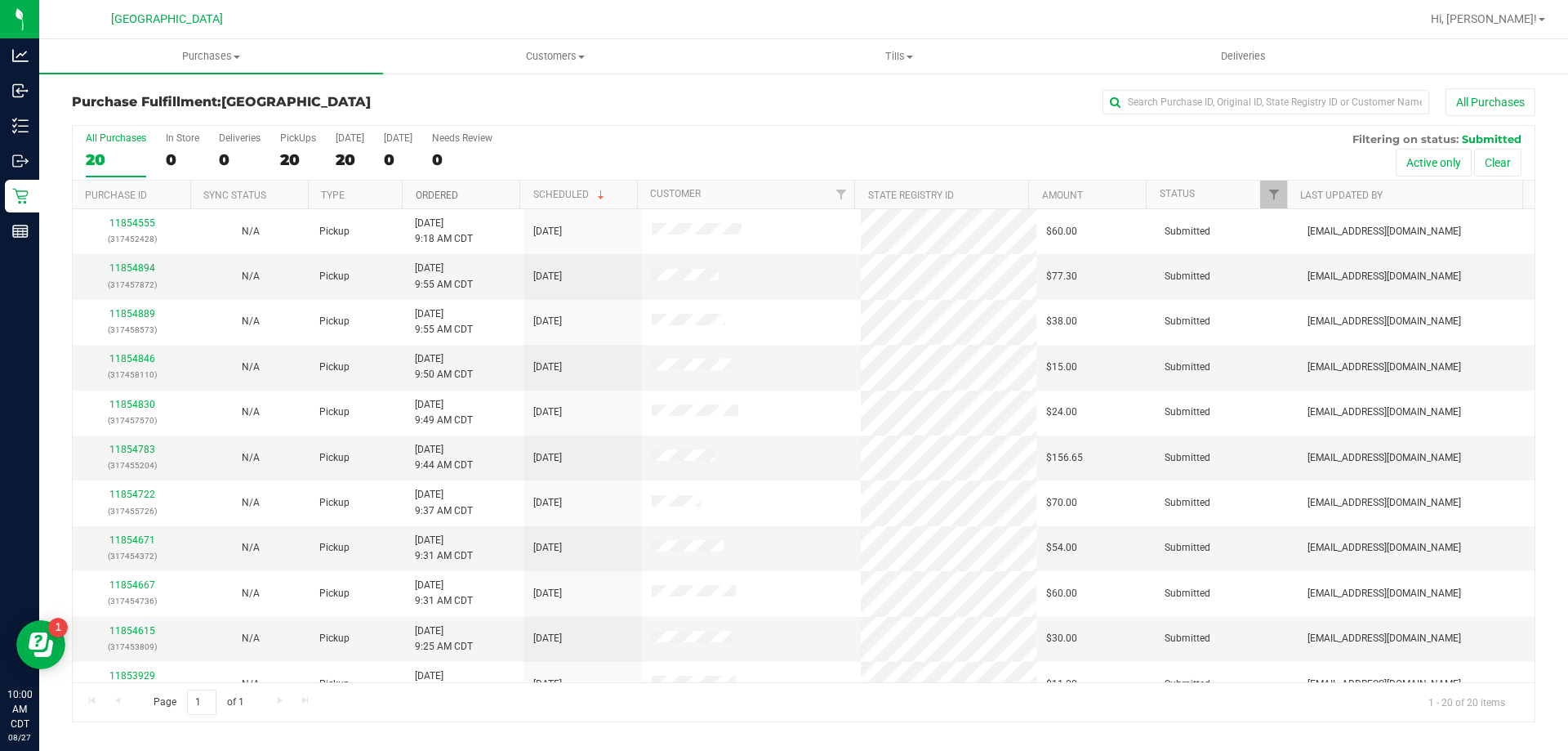
click at [443, 196] on link "Ordered" at bounding box center [437, 196] width 42 height 12
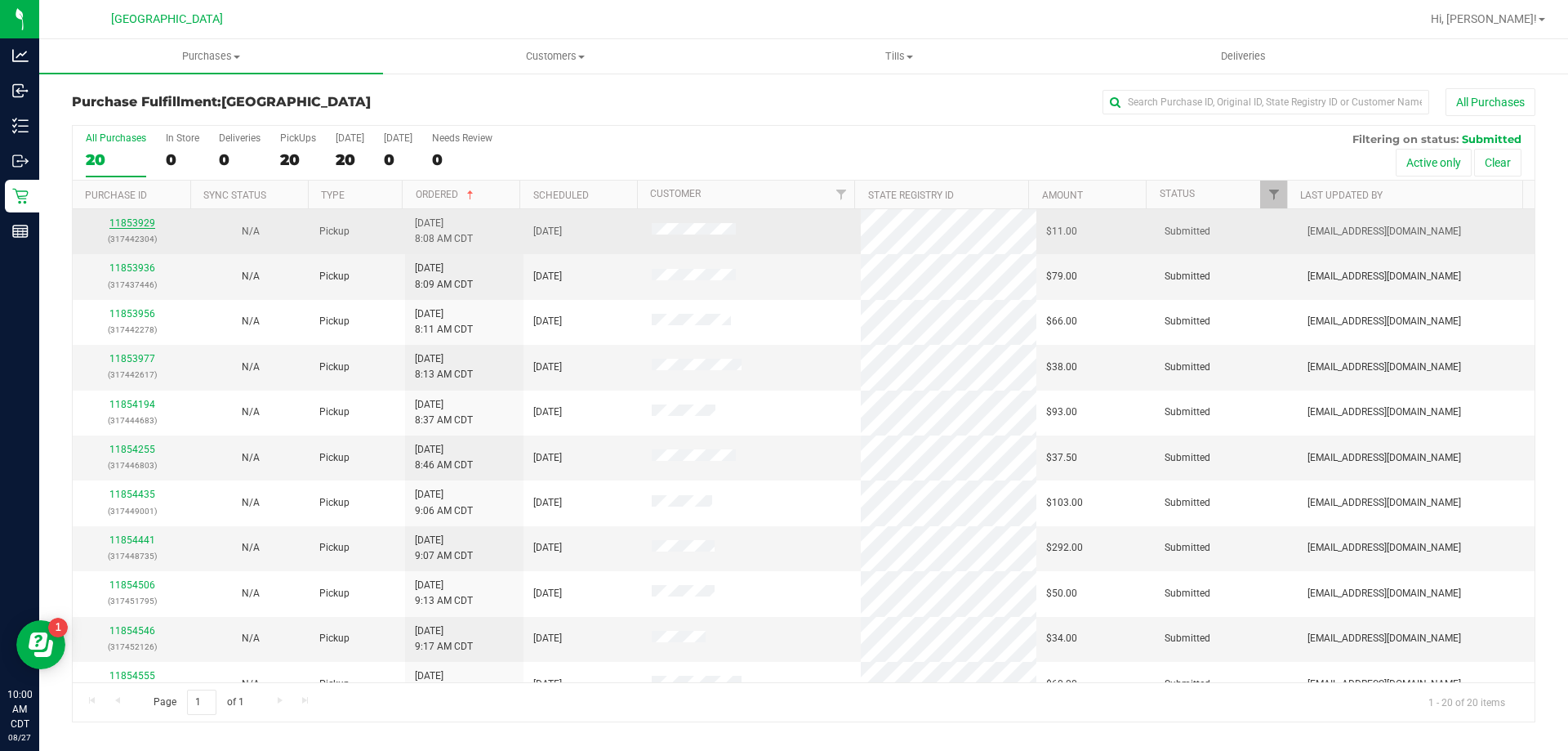
click at [138, 222] on link "11853929" at bounding box center [132, 224] width 46 height 12
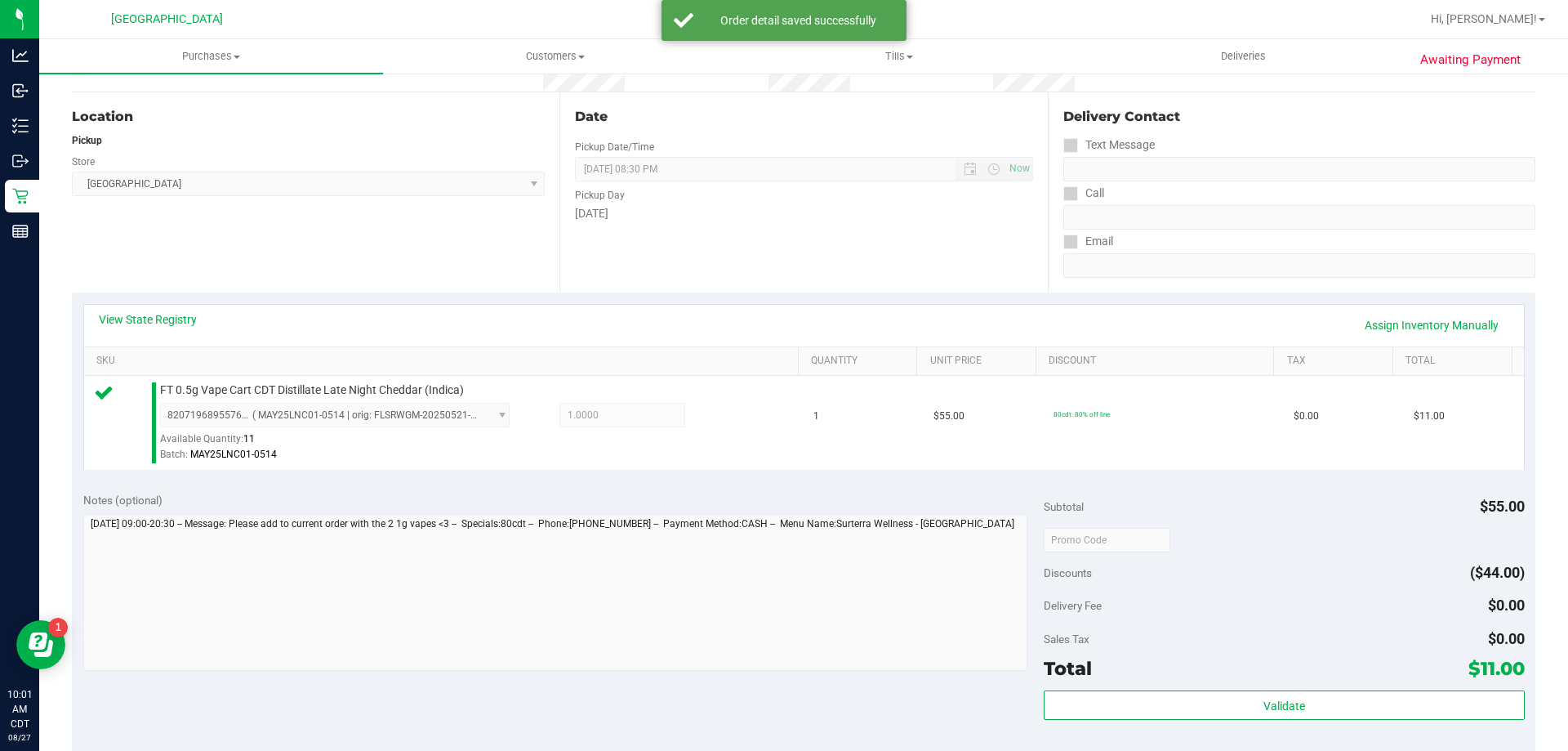
scroll to position [245, 0]
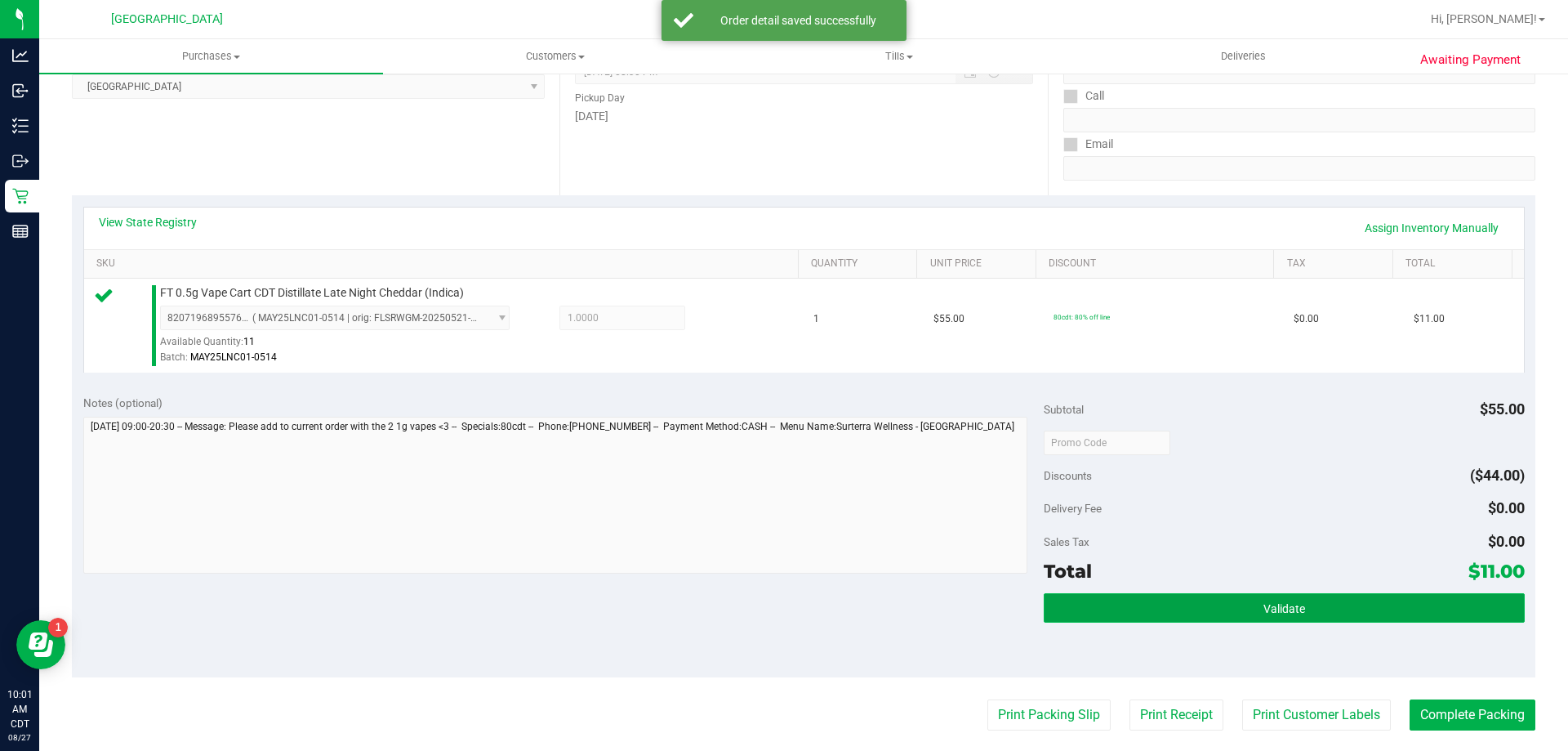
click at [1202, 605] on button "Validate" at bounding box center [1284, 607] width 480 height 30
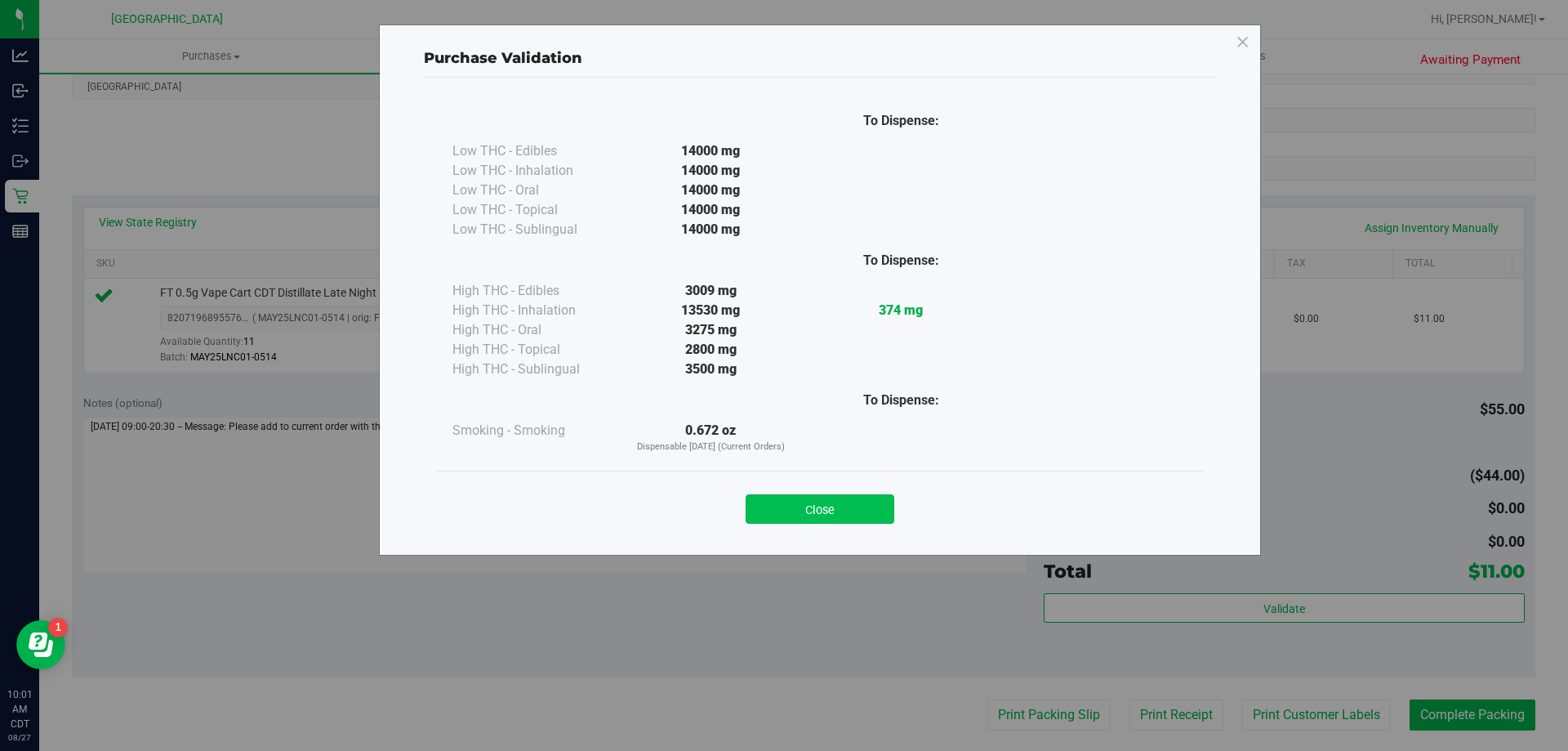
click at [855, 511] on button "Close" at bounding box center [820, 509] width 149 height 30
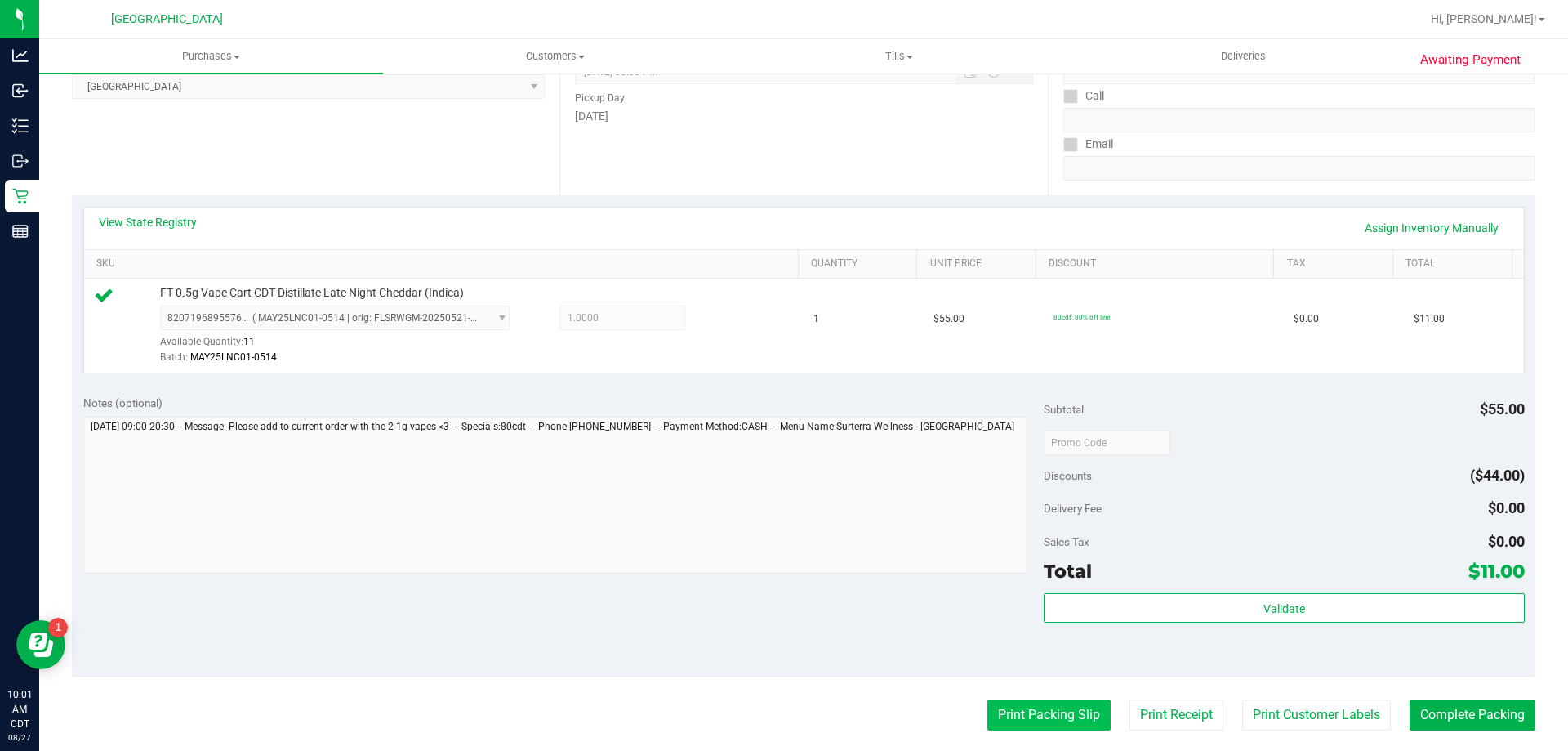
click at [1003, 713] on button "Print Packing Slip" at bounding box center [1049, 715] width 124 height 31
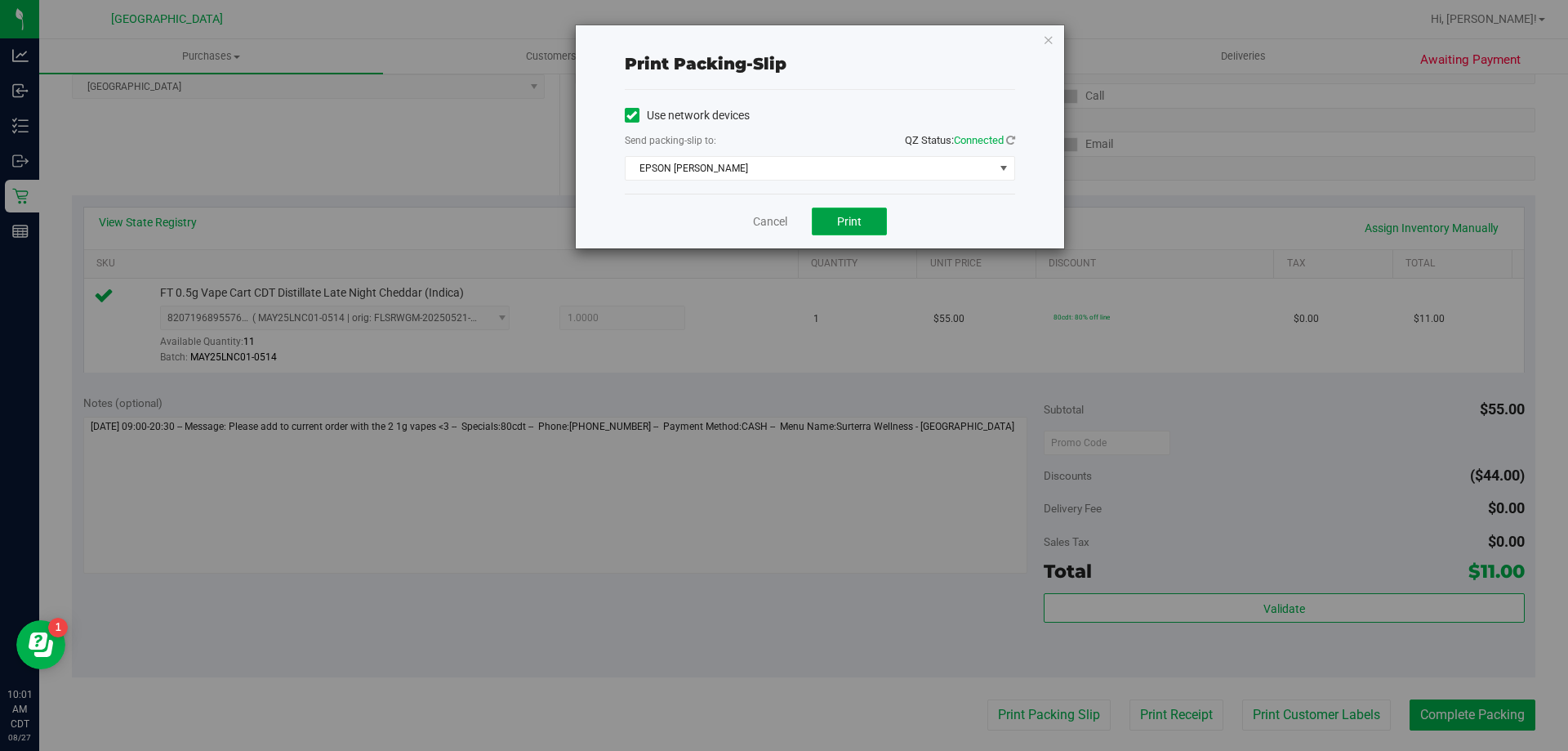
click at [842, 223] on span "Print" at bounding box center [849, 221] width 25 height 13
click at [781, 218] on link "Cancel" at bounding box center [770, 222] width 35 height 17
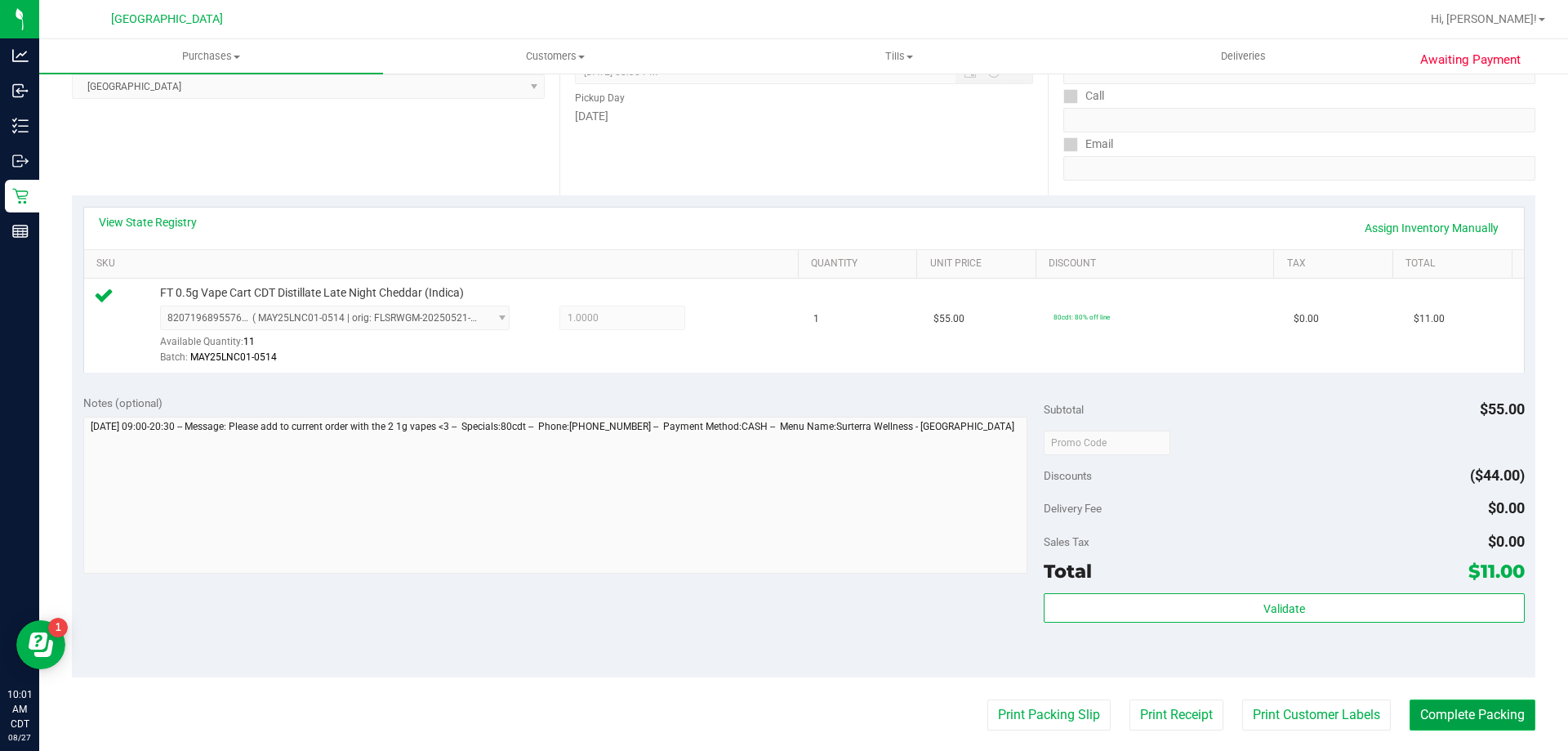
click at [1488, 711] on button "Complete Packing" at bounding box center [1472, 715] width 126 height 31
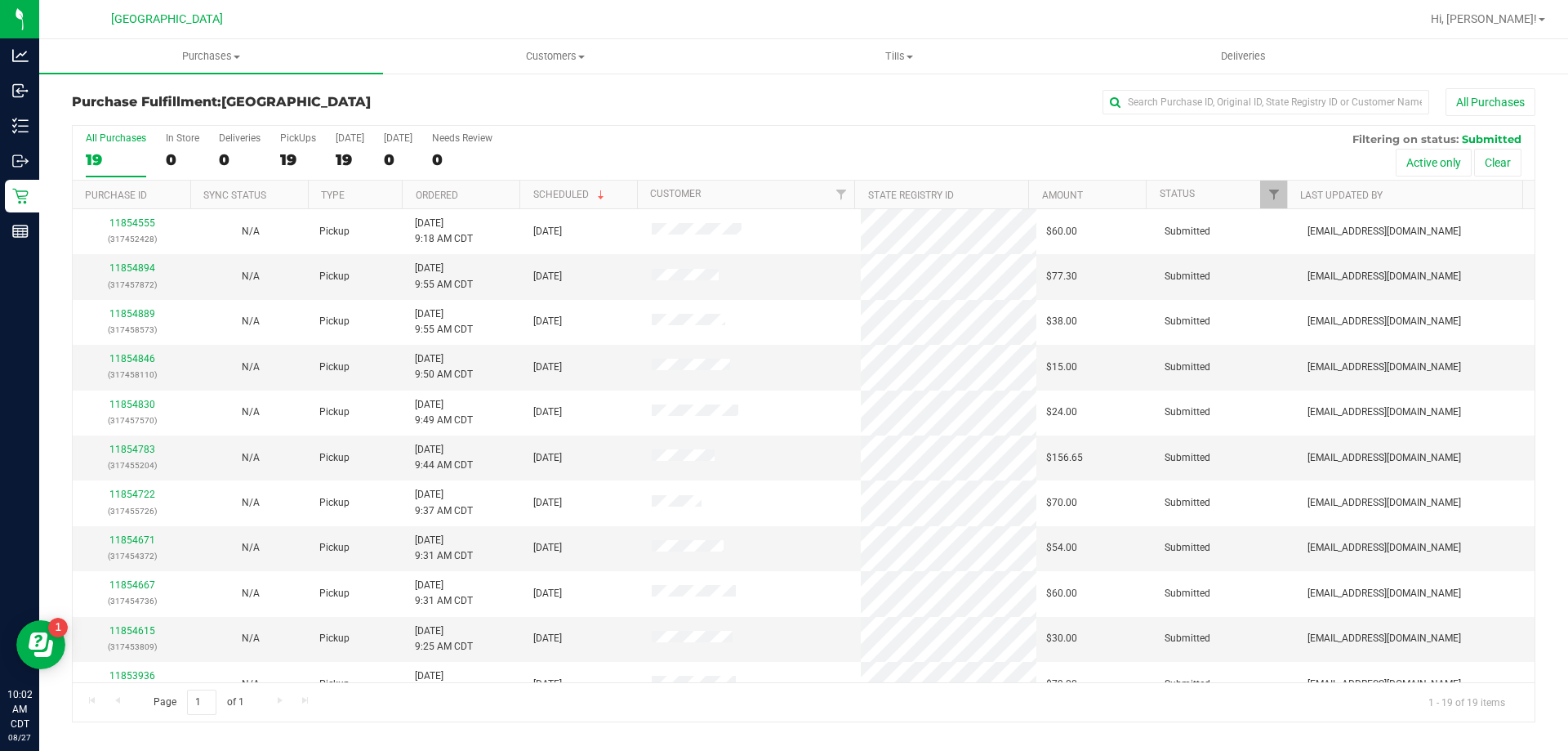
click at [475, 193] on th "Ordered" at bounding box center [461, 195] width 118 height 29
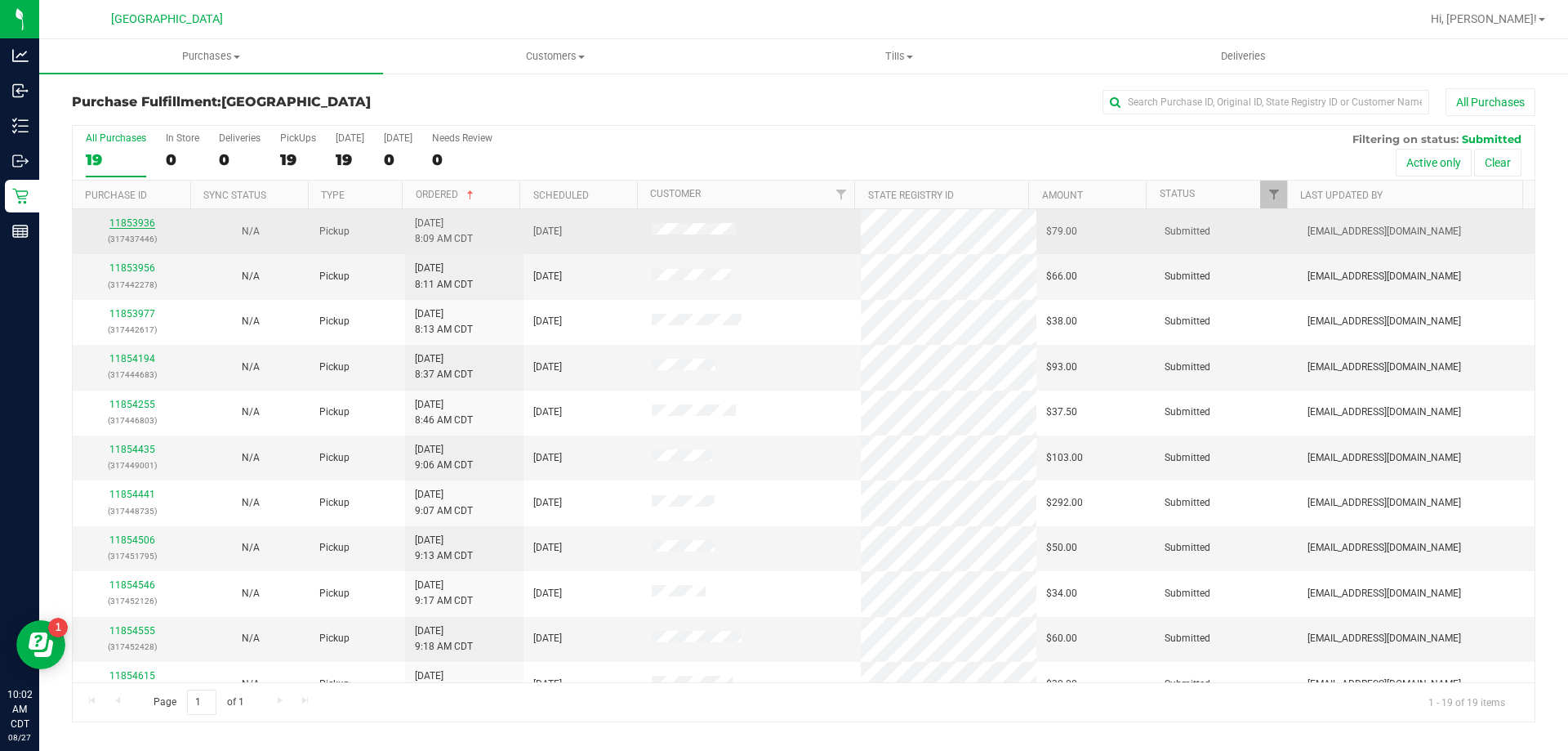
click at [132, 220] on link "11853936" at bounding box center [132, 224] width 46 height 12
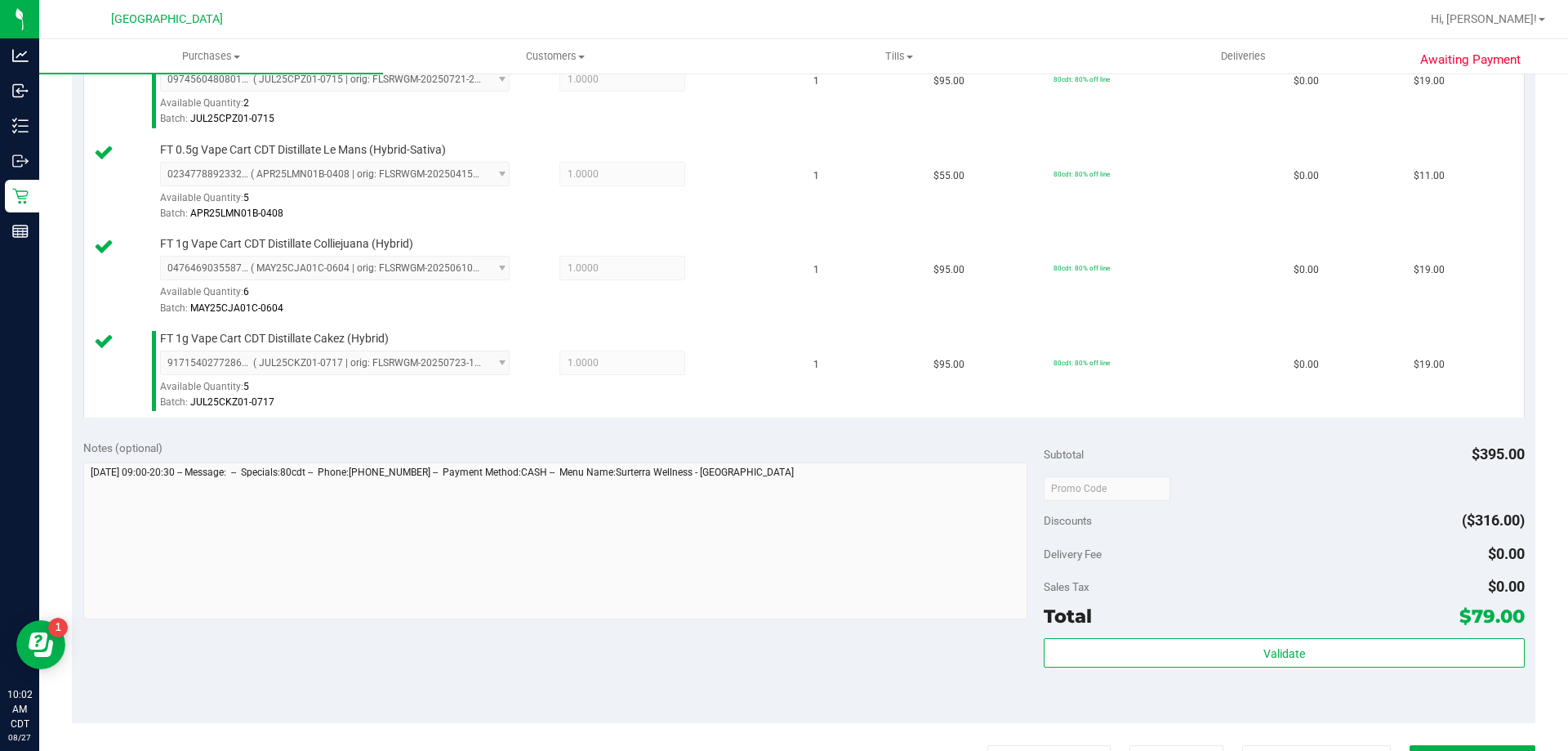
scroll to position [654, 0]
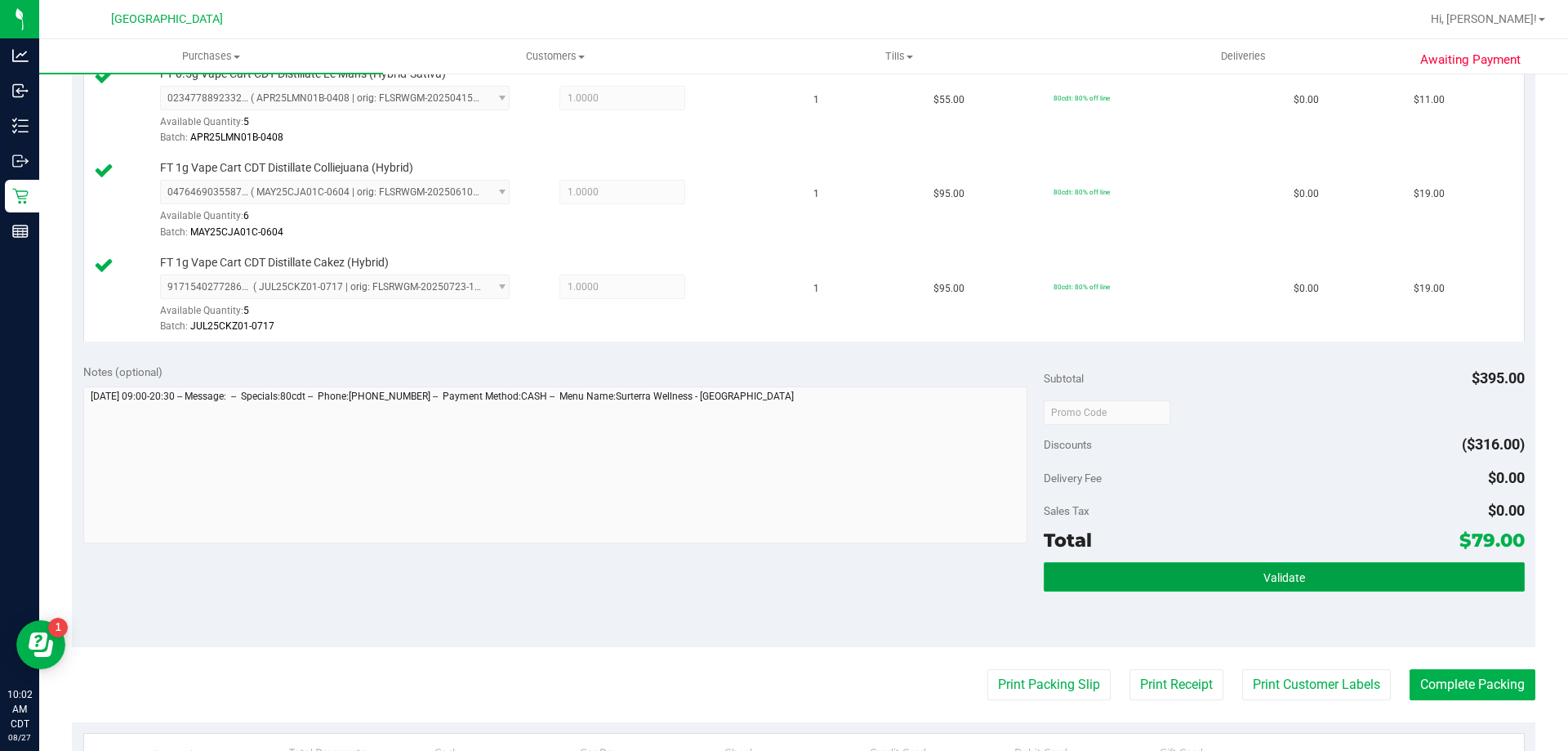
click at [1090, 568] on button "Validate" at bounding box center [1284, 577] width 480 height 30
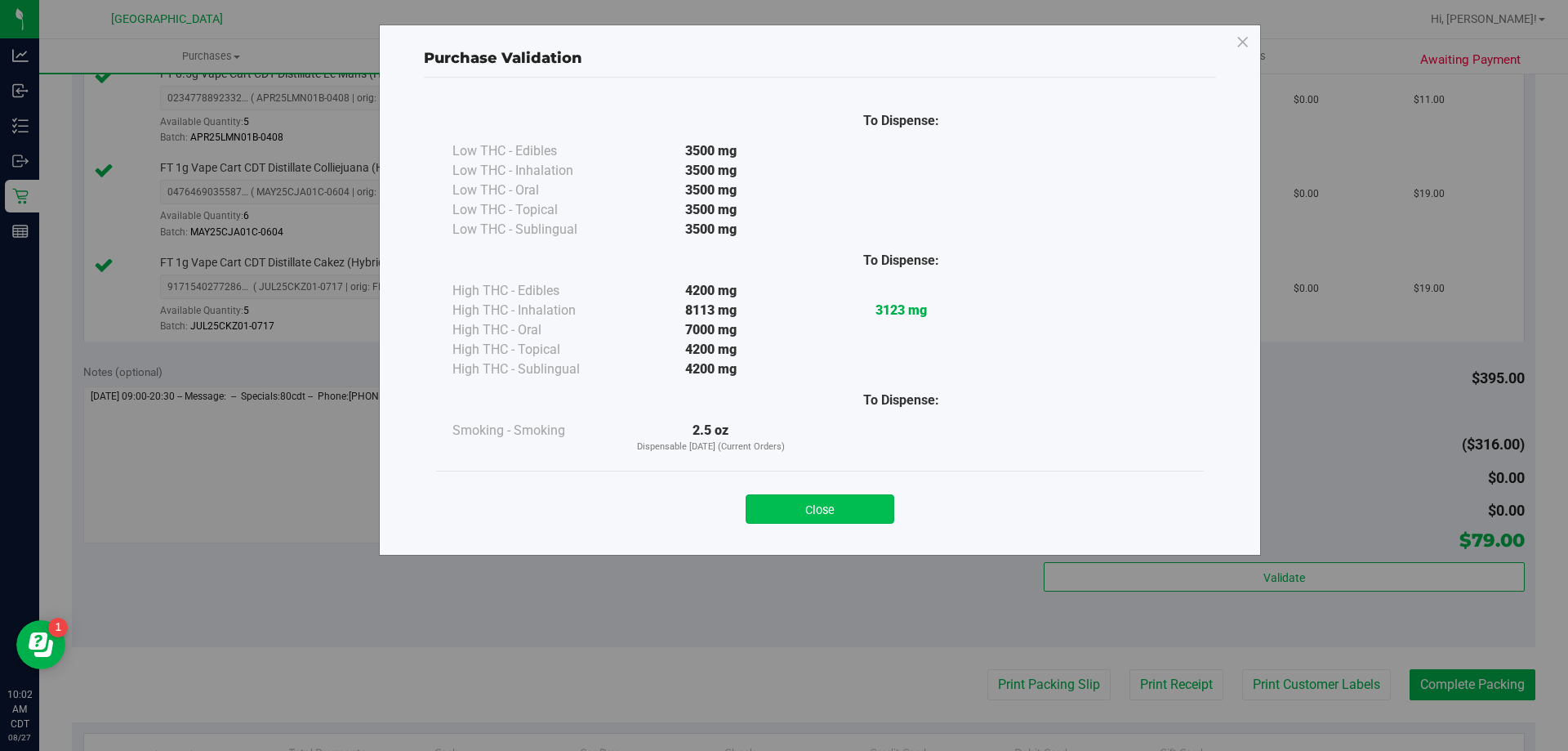
click at [784, 508] on button "Close" at bounding box center [820, 509] width 149 height 30
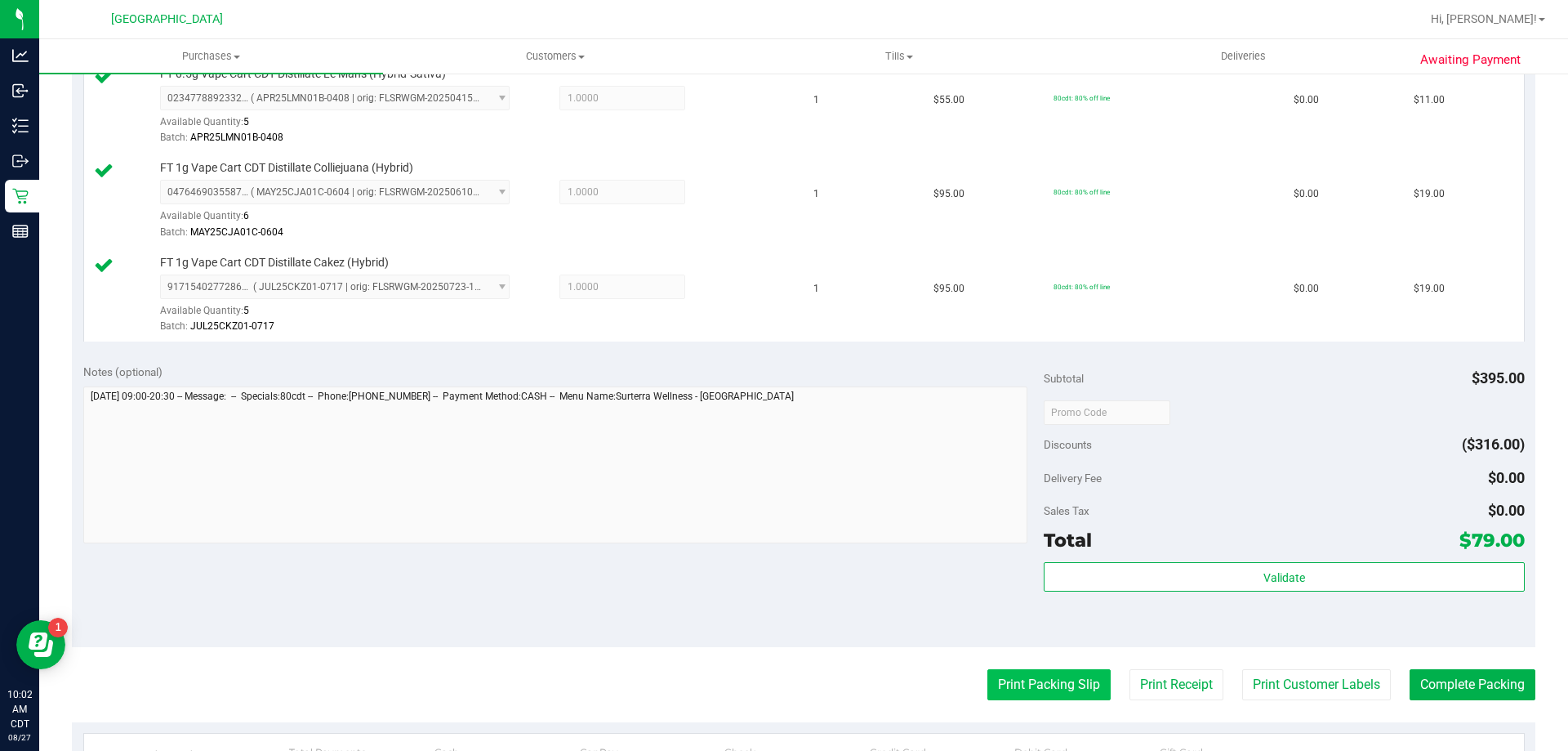
click at [1045, 697] on button "Print Packing Slip" at bounding box center [1049, 684] width 124 height 31
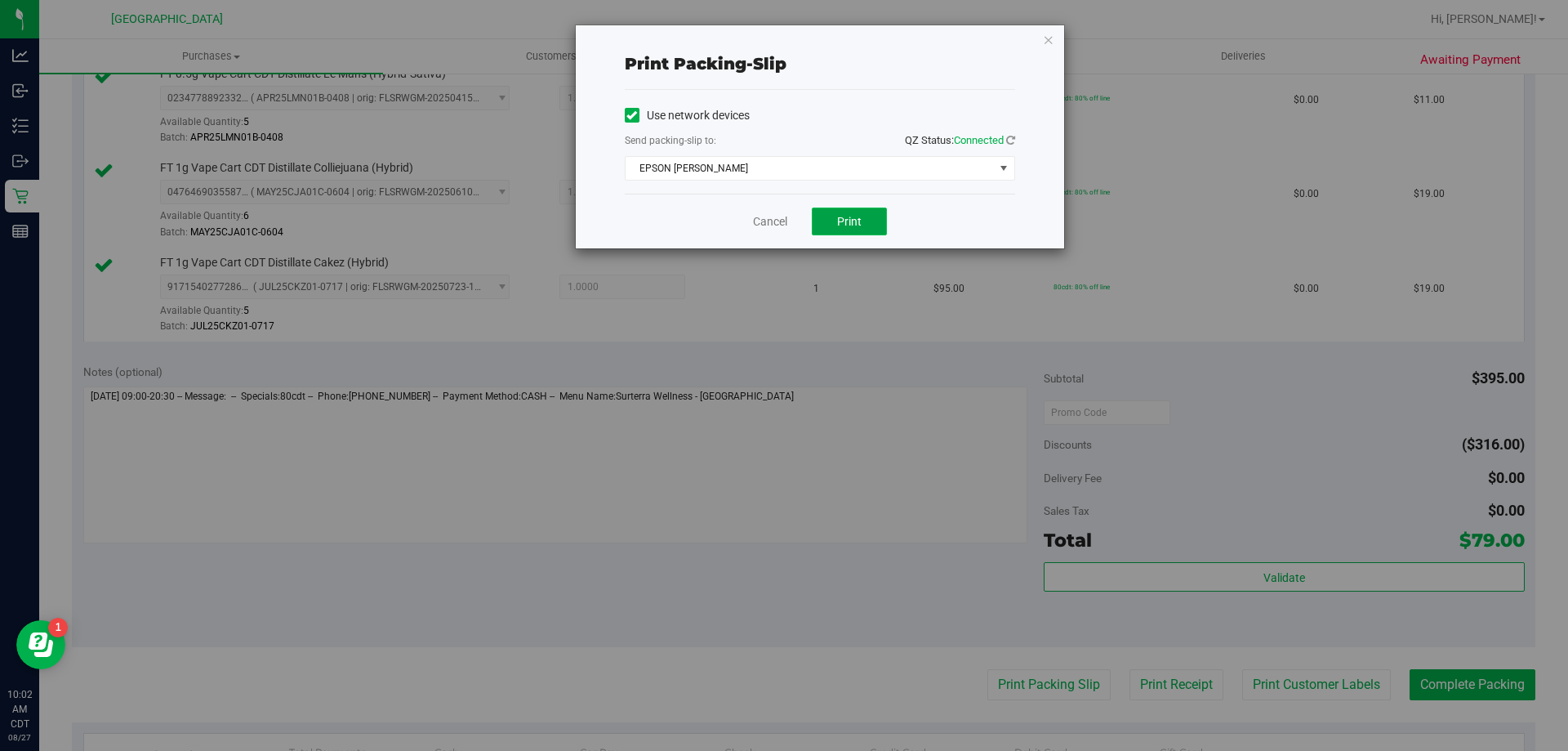
click at [841, 221] on span "Print" at bounding box center [849, 221] width 25 height 13
drag, startPoint x: 757, startPoint y: 224, endPoint x: 905, endPoint y: 310, distance: 171.2
click at [759, 224] on link "Cancel" at bounding box center [770, 222] width 35 height 17
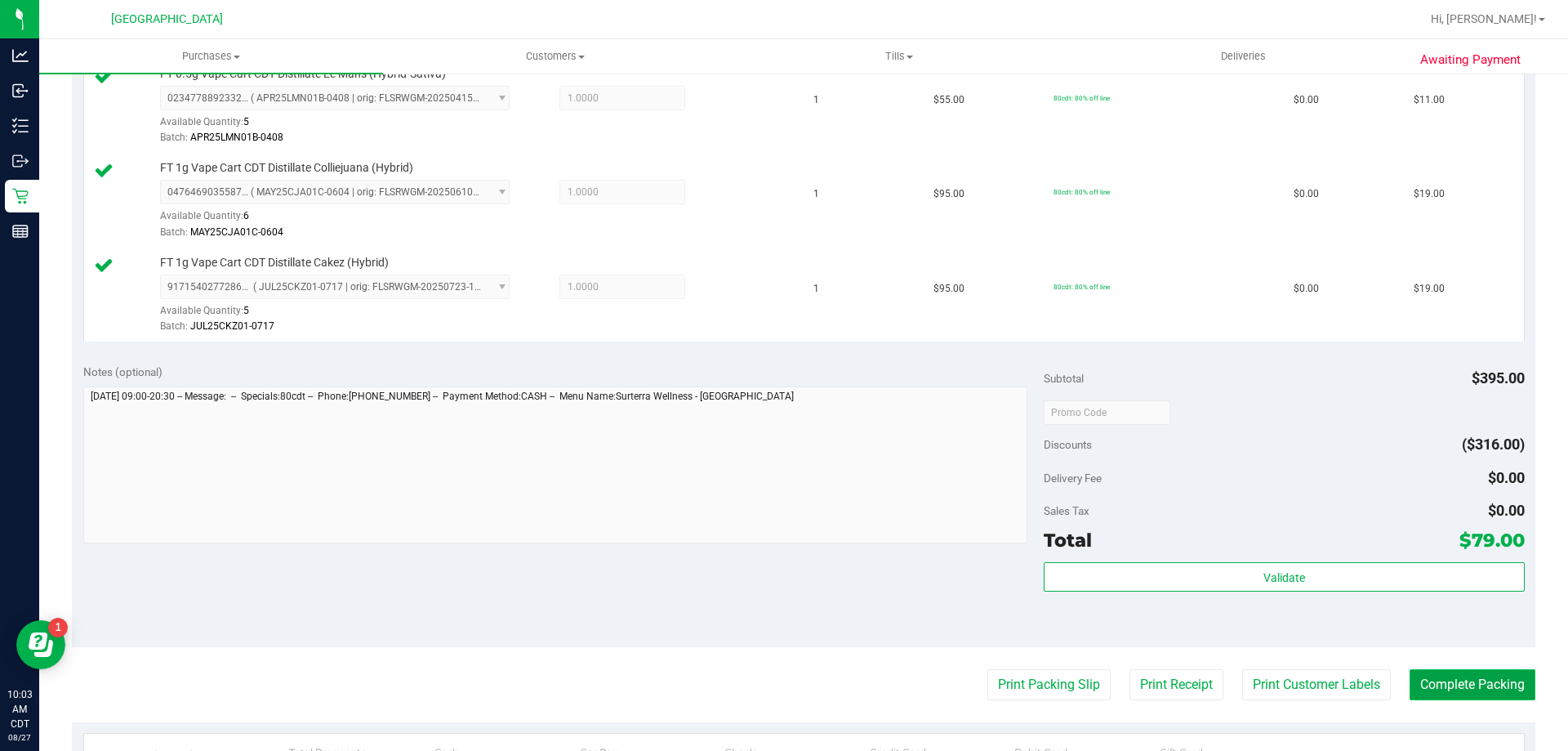
click at [1474, 675] on button "Complete Packing" at bounding box center [1472, 684] width 126 height 31
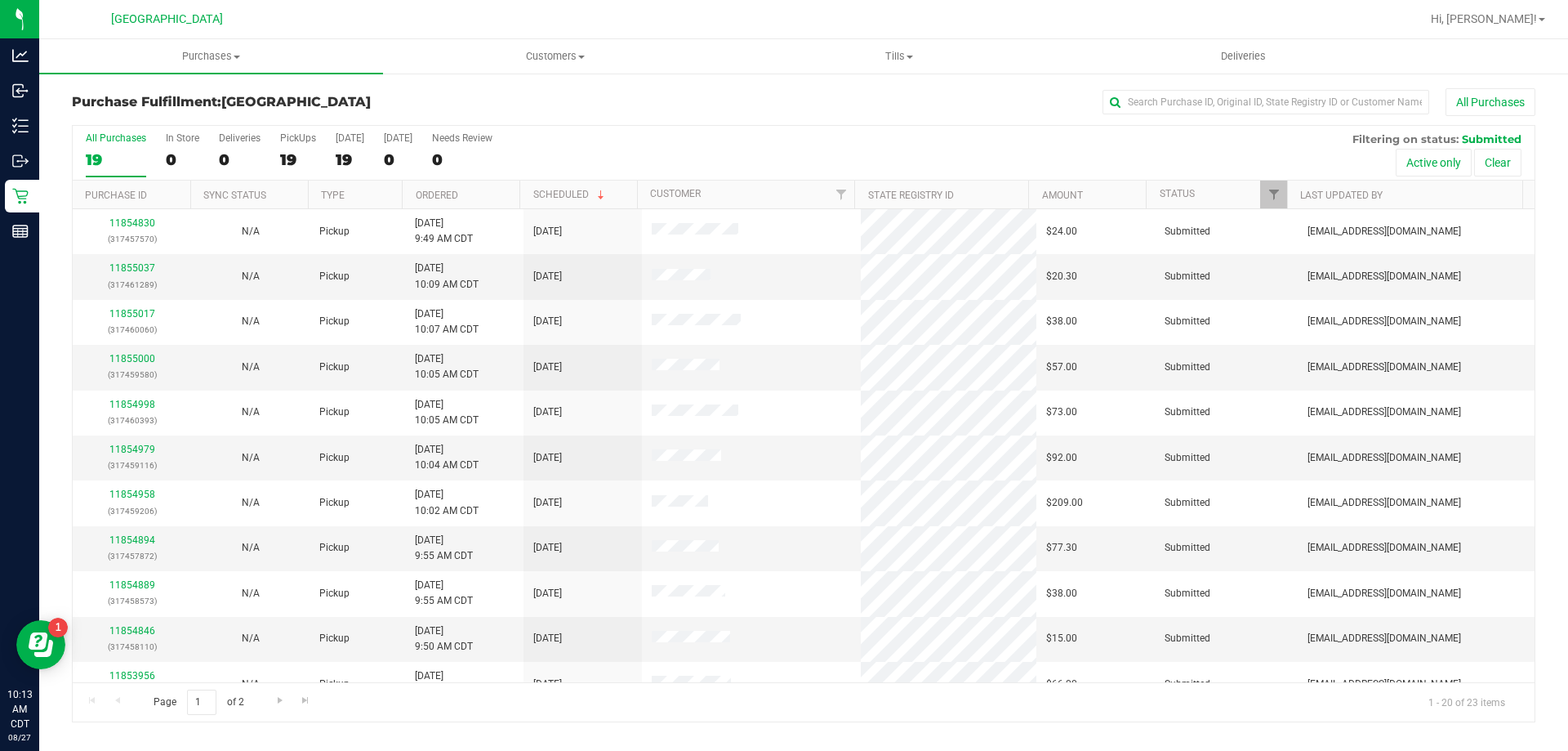
click at [465, 203] on th "Ordered" at bounding box center [461, 195] width 118 height 29
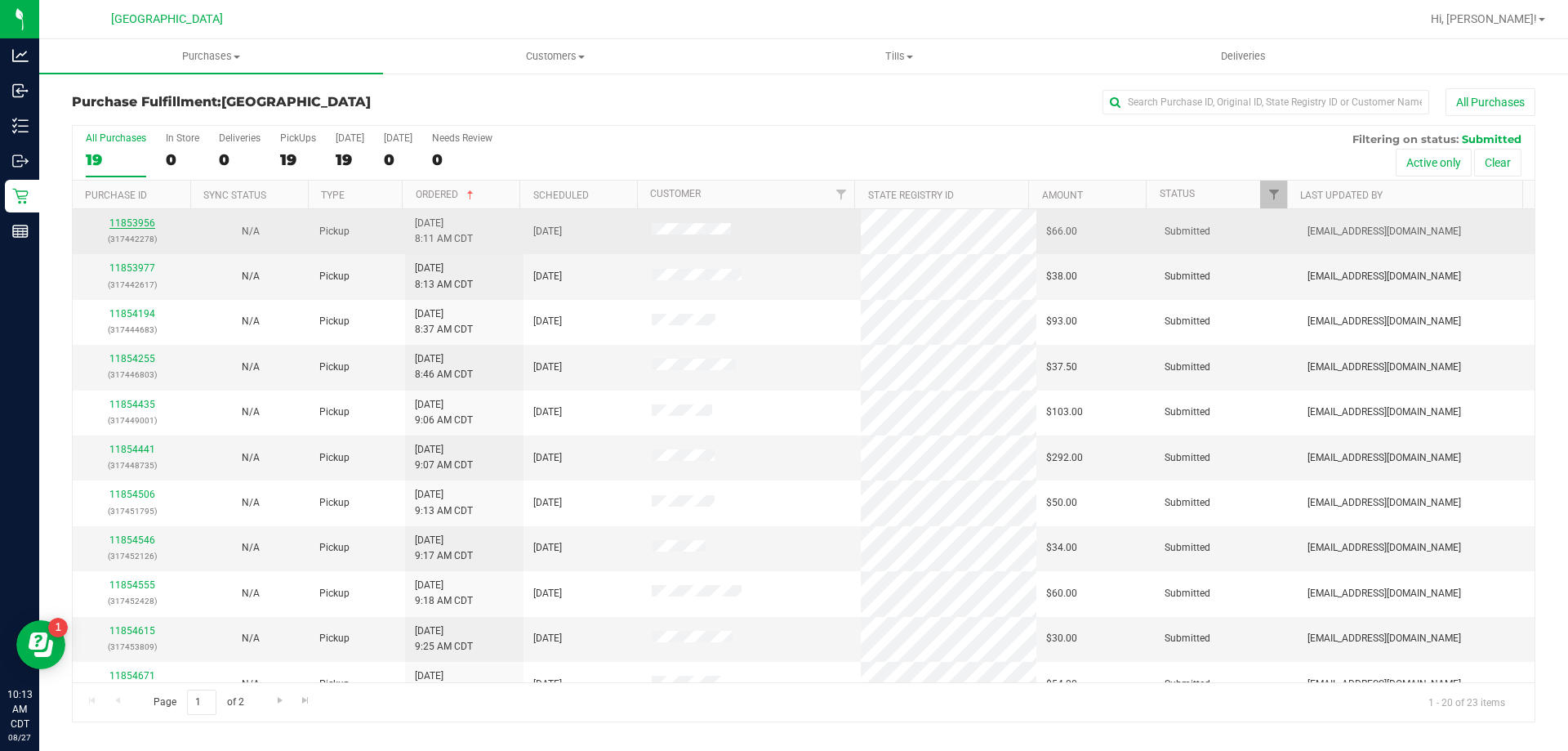
click at [124, 223] on link "11853956" at bounding box center [132, 224] width 46 height 12
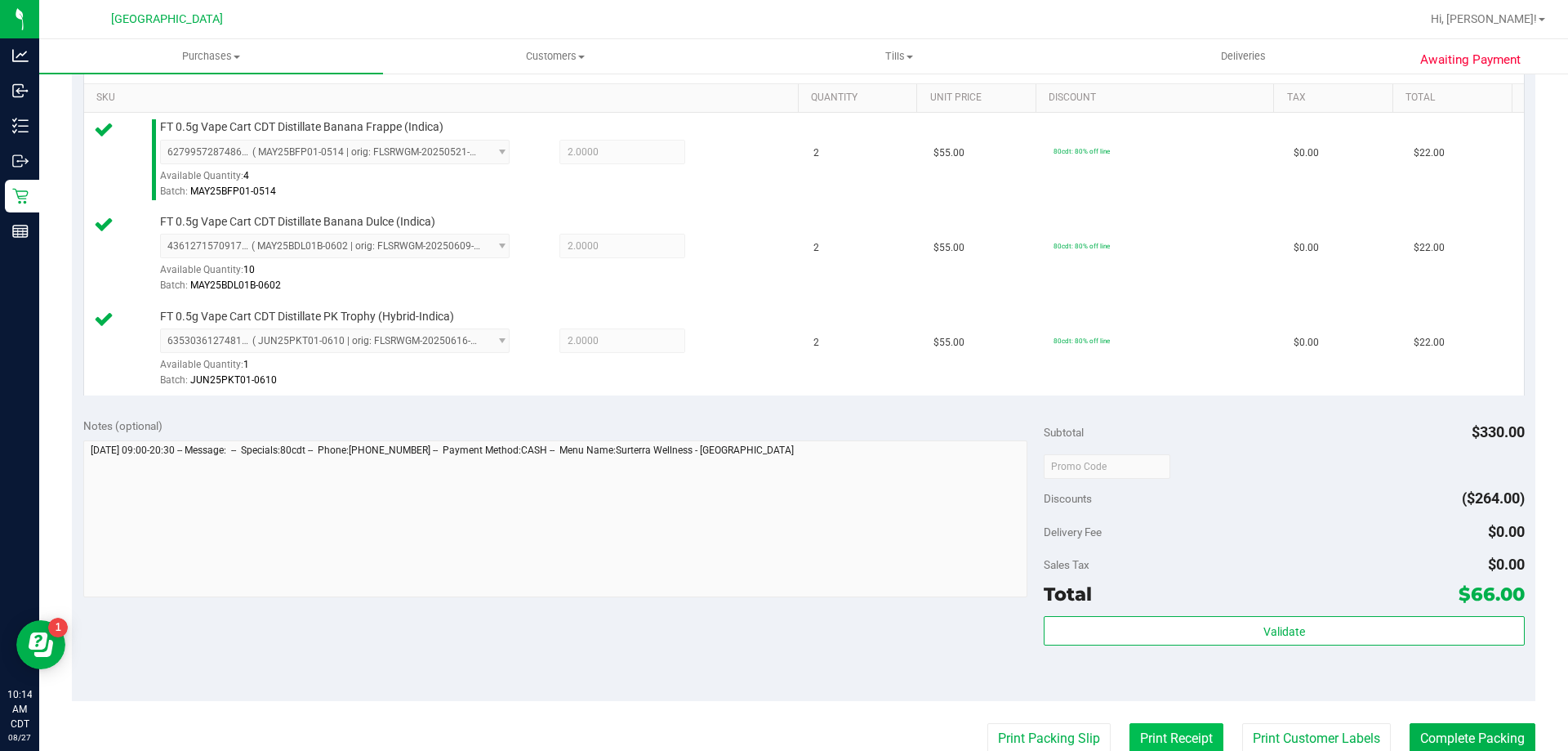
scroll to position [490, 0]
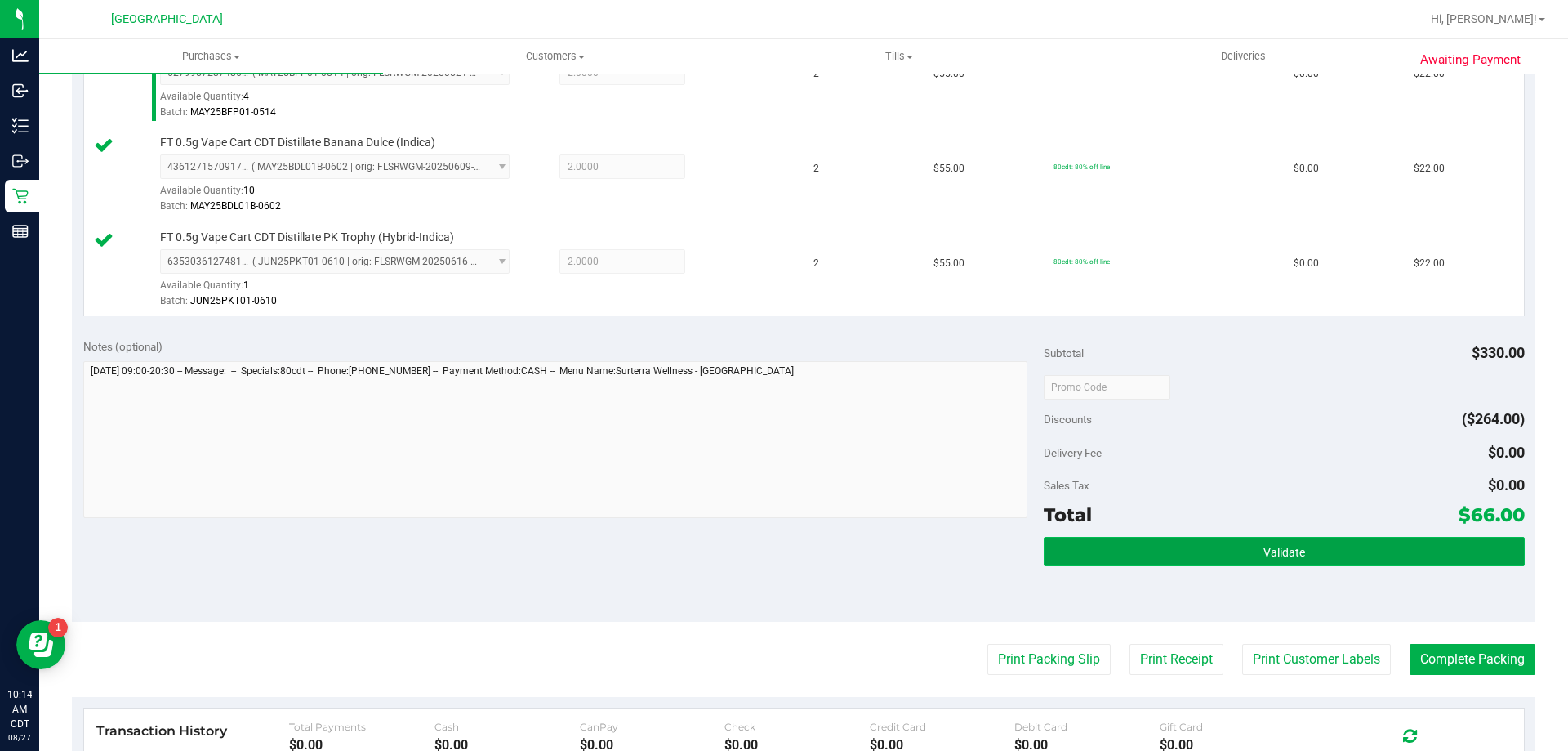
click at [1214, 544] on button "Validate" at bounding box center [1284, 551] width 480 height 30
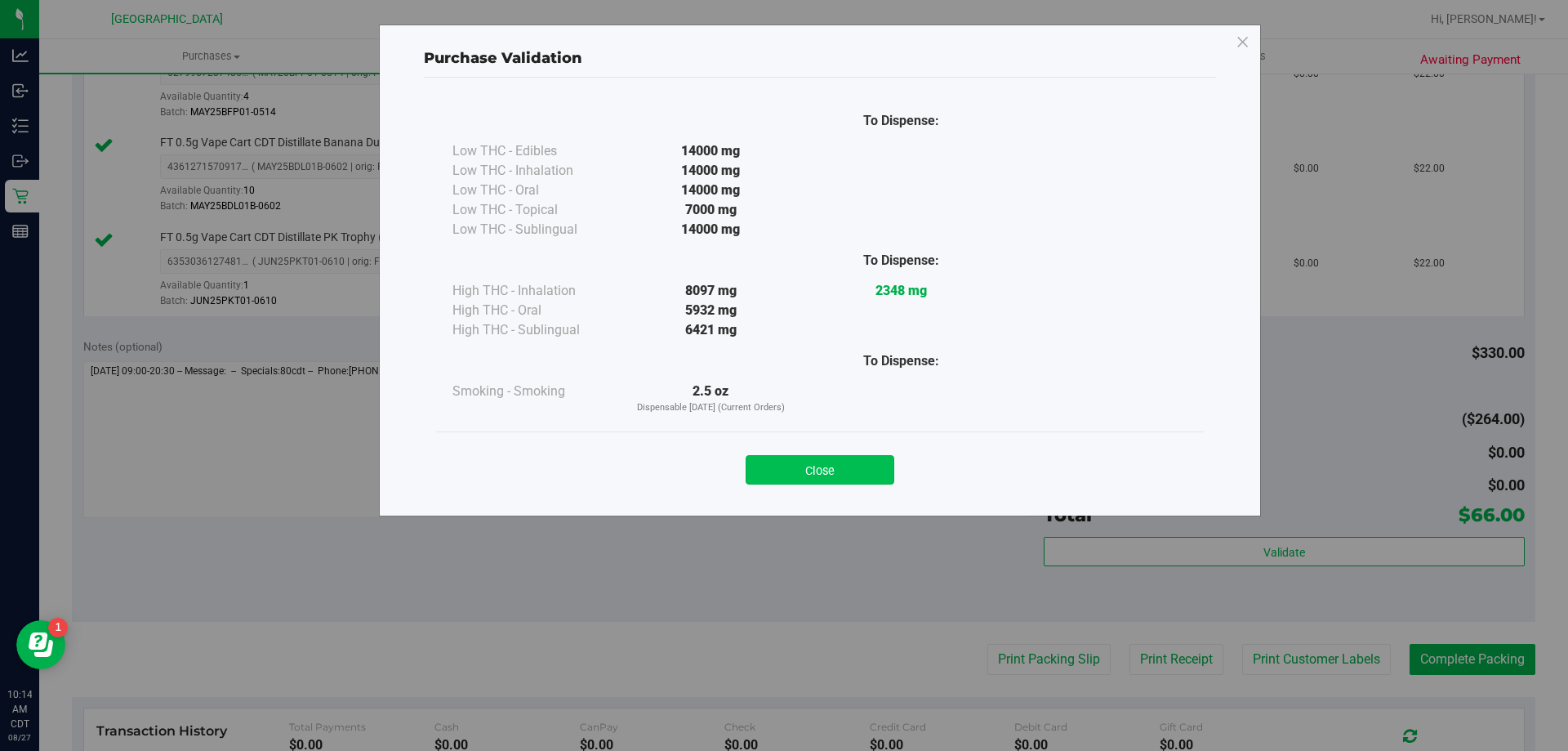
click at [866, 467] on button "Close" at bounding box center [820, 469] width 149 height 30
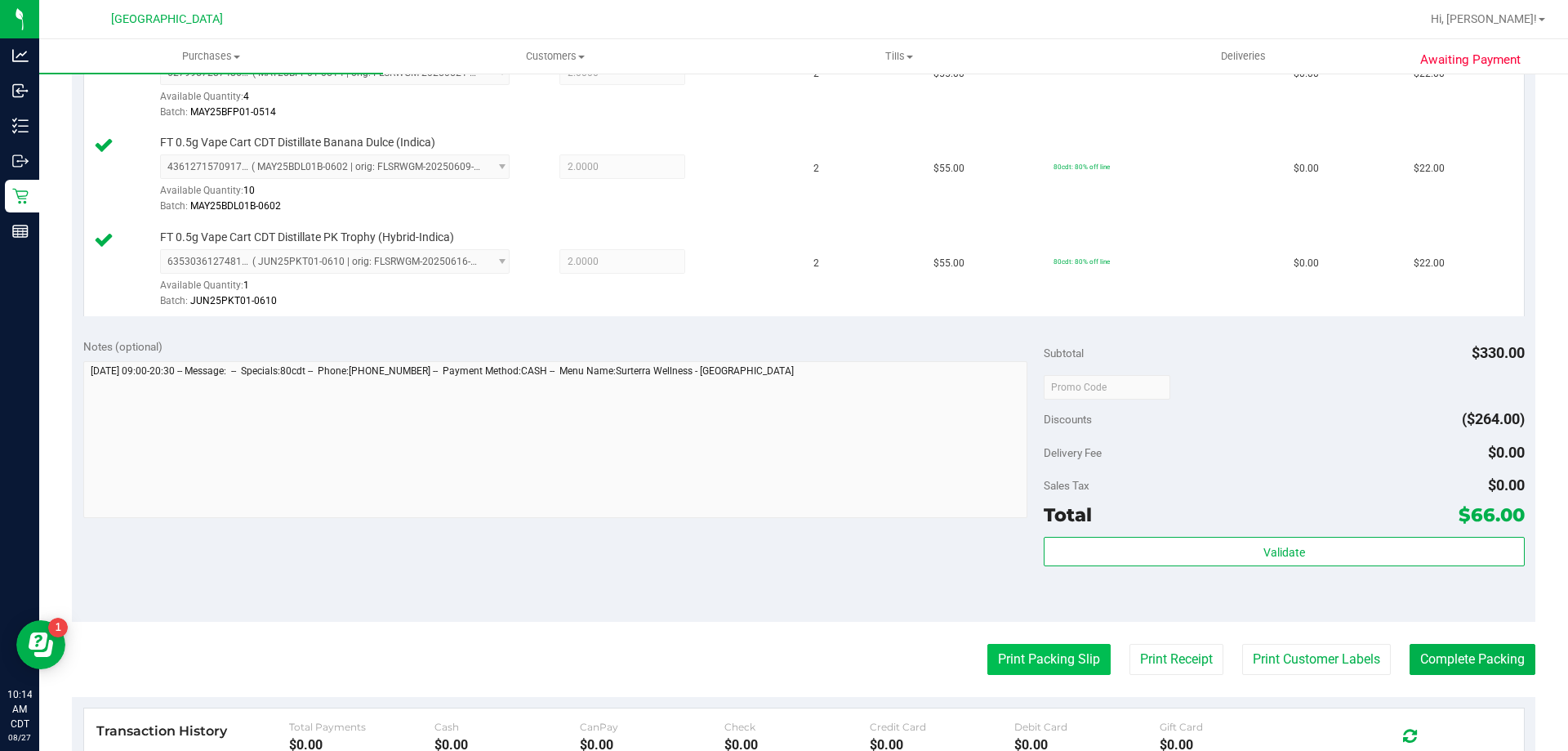
click at [1000, 676] on purchase-details "Back Edit Purchase Cancel Purchase View Profile # 11853956 BioTrack ID: - Submi…" at bounding box center [803, 300] width 1464 height 1404
click at [1005, 666] on button "Print Packing Slip" at bounding box center [1049, 659] width 124 height 31
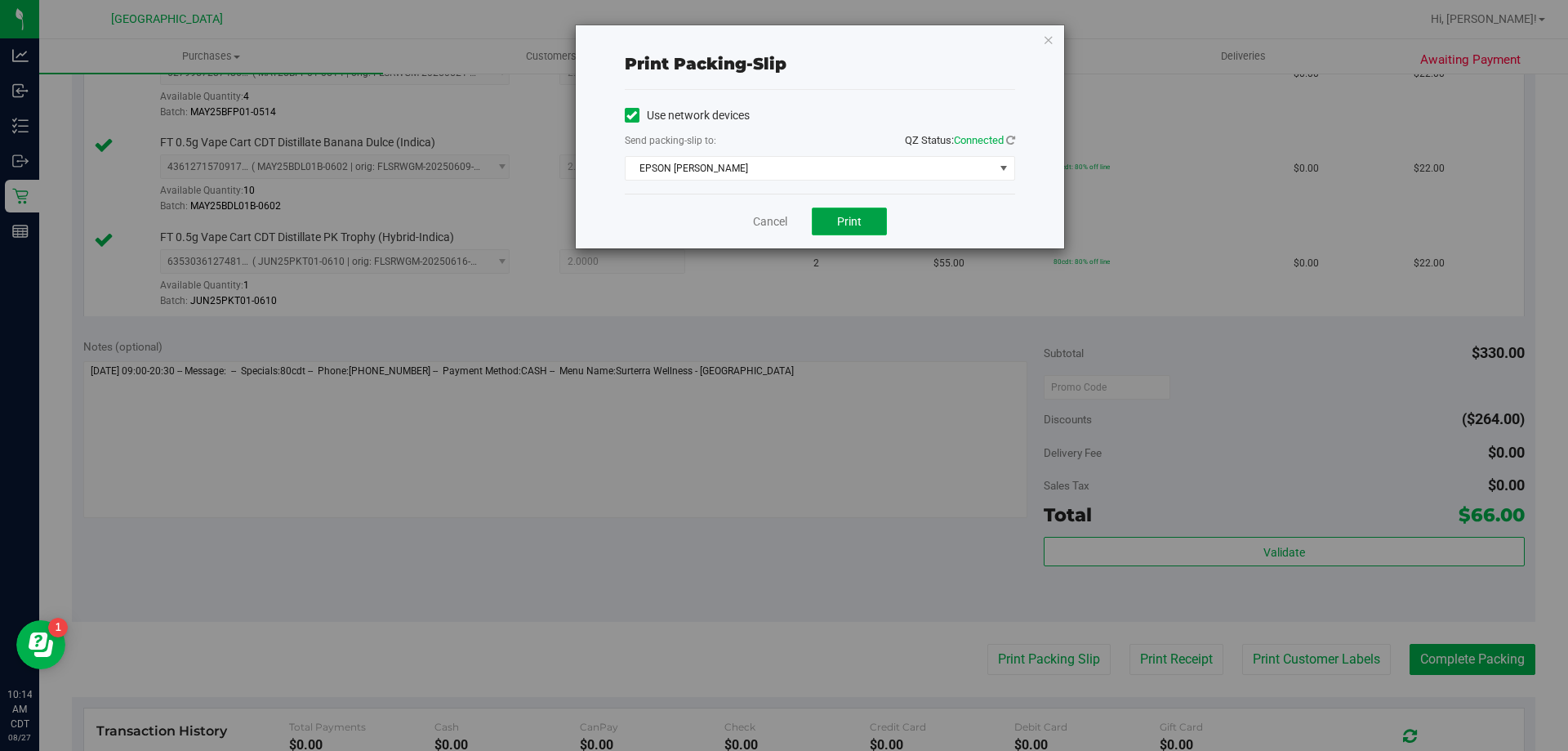
click at [869, 229] on button "Print" at bounding box center [849, 221] width 75 height 28
click at [758, 227] on link "Cancel" at bounding box center [770, 222] width 35 height 17
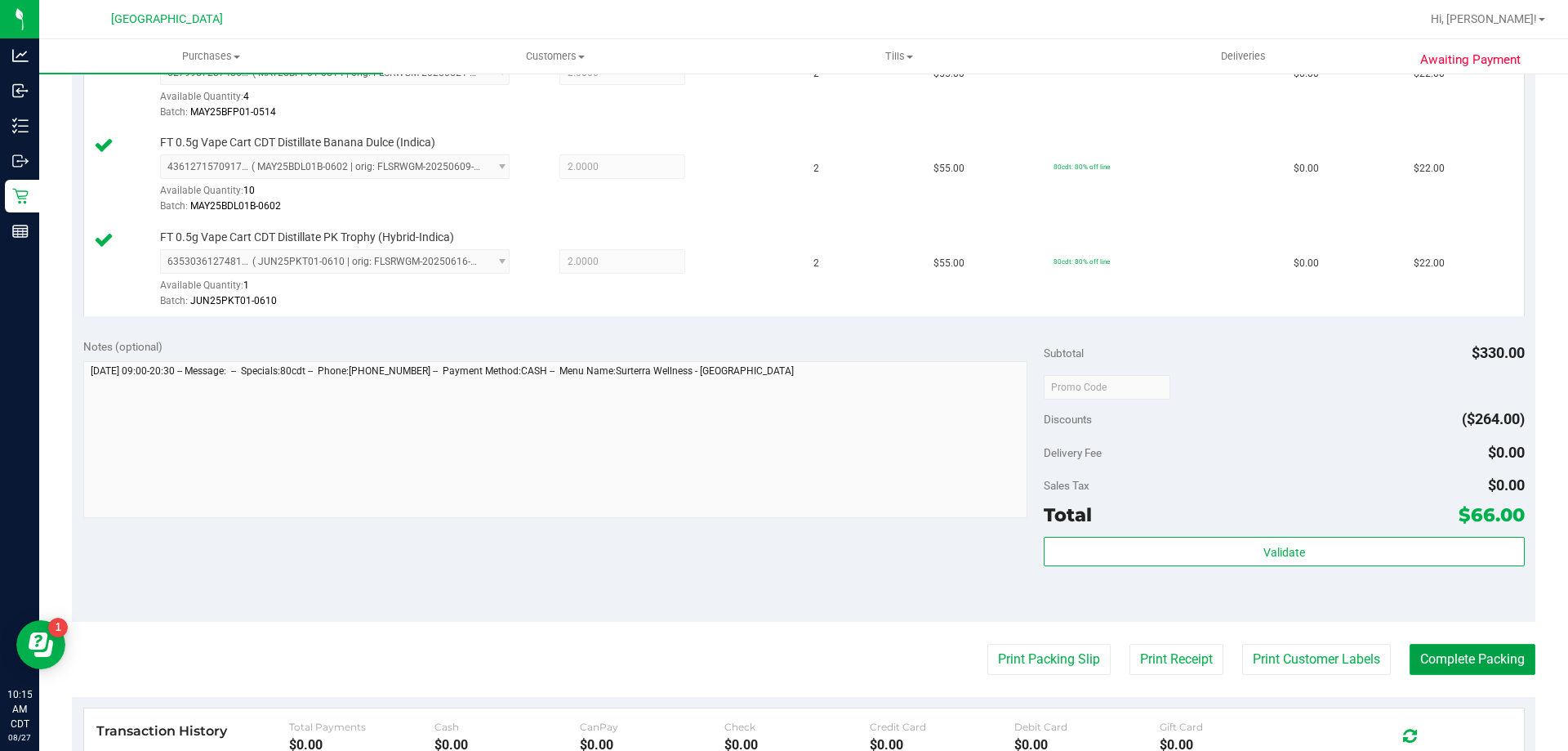
click at [1466, 645] on button "Complete Packing" at bounding box center [1472, 659] width 126 height 31
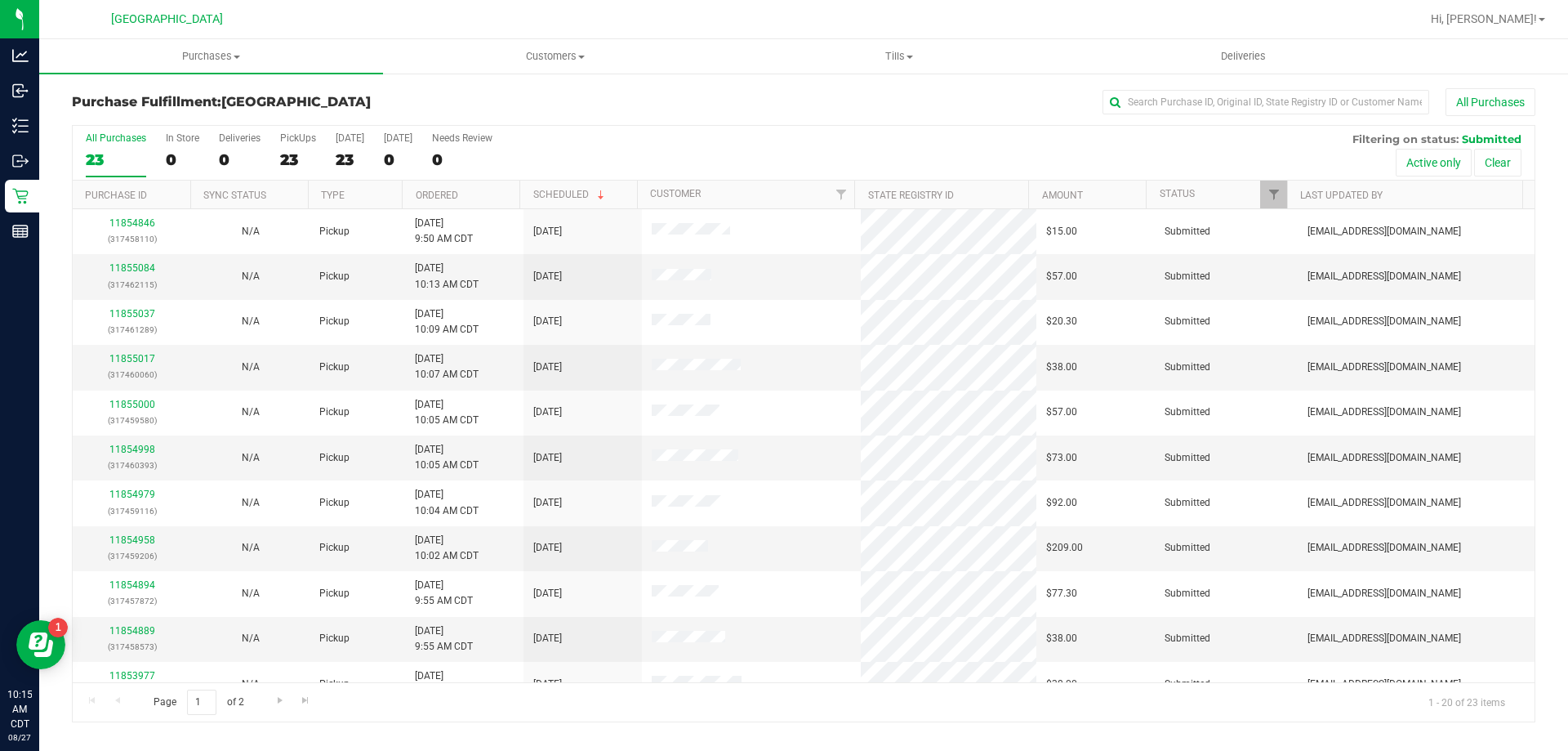
click at [476, 194] on th "Ordered" at bounding box center [461, 195] width 118 height 29
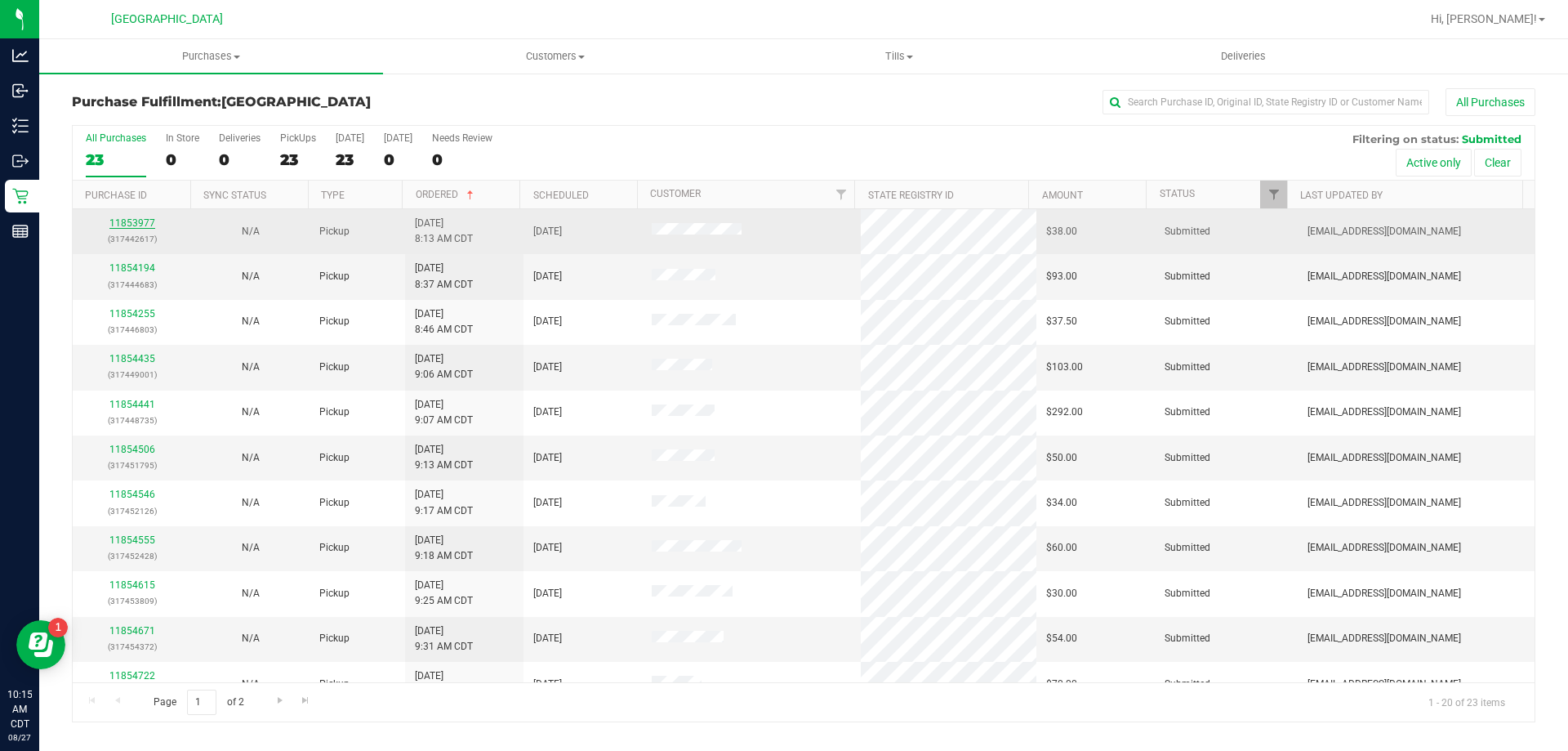
click at [148, 223] on link "11853977" at bounding box center [132, 224] width 46 height 12
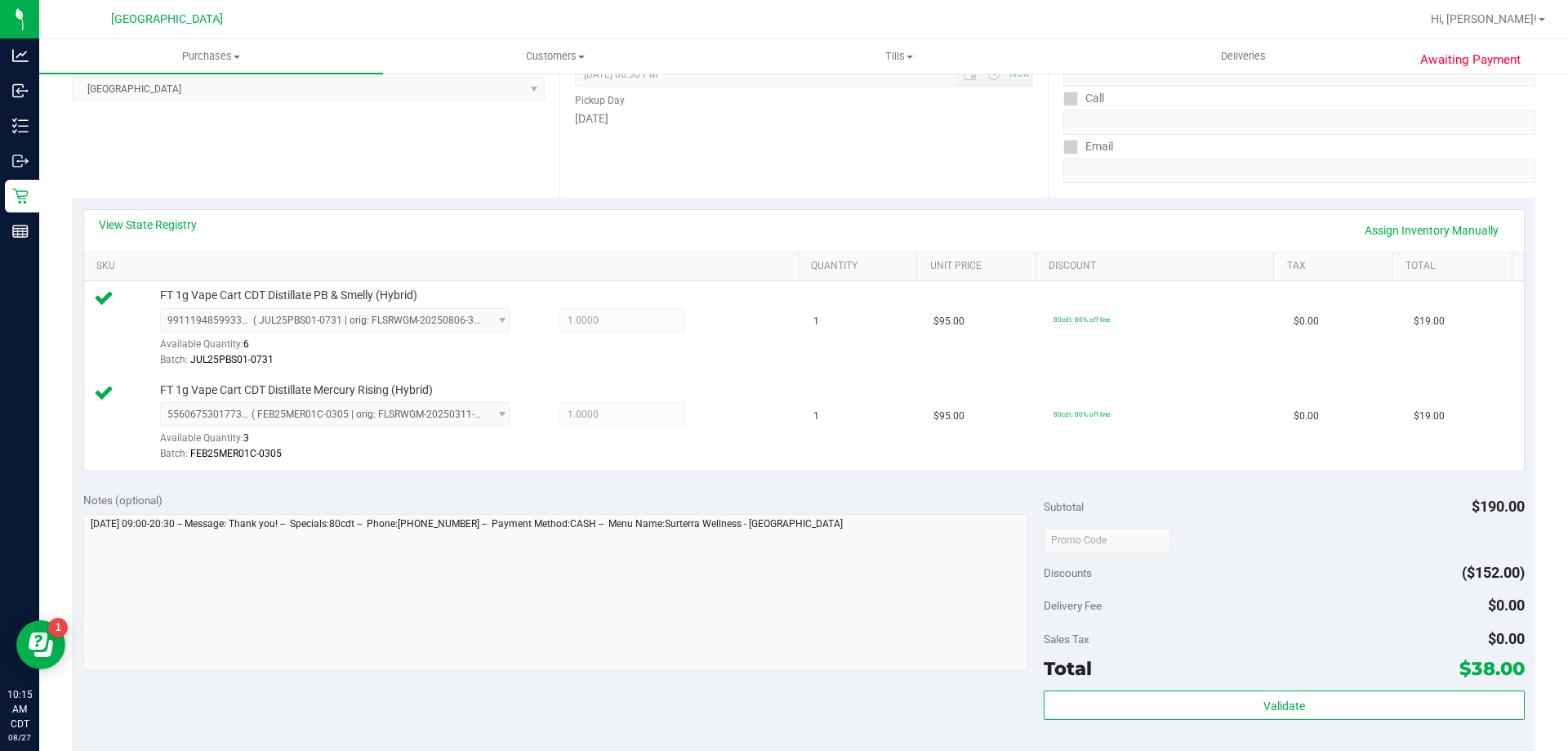
scroll to position [245, 0]
click at [1099, 686] on div "Subtotal $190.00 Discounts ($152.00) Delivery Fee $0.00 Sales Tax $0.00 Total $…" at bounding box center [1284, 625] width 480 height 272
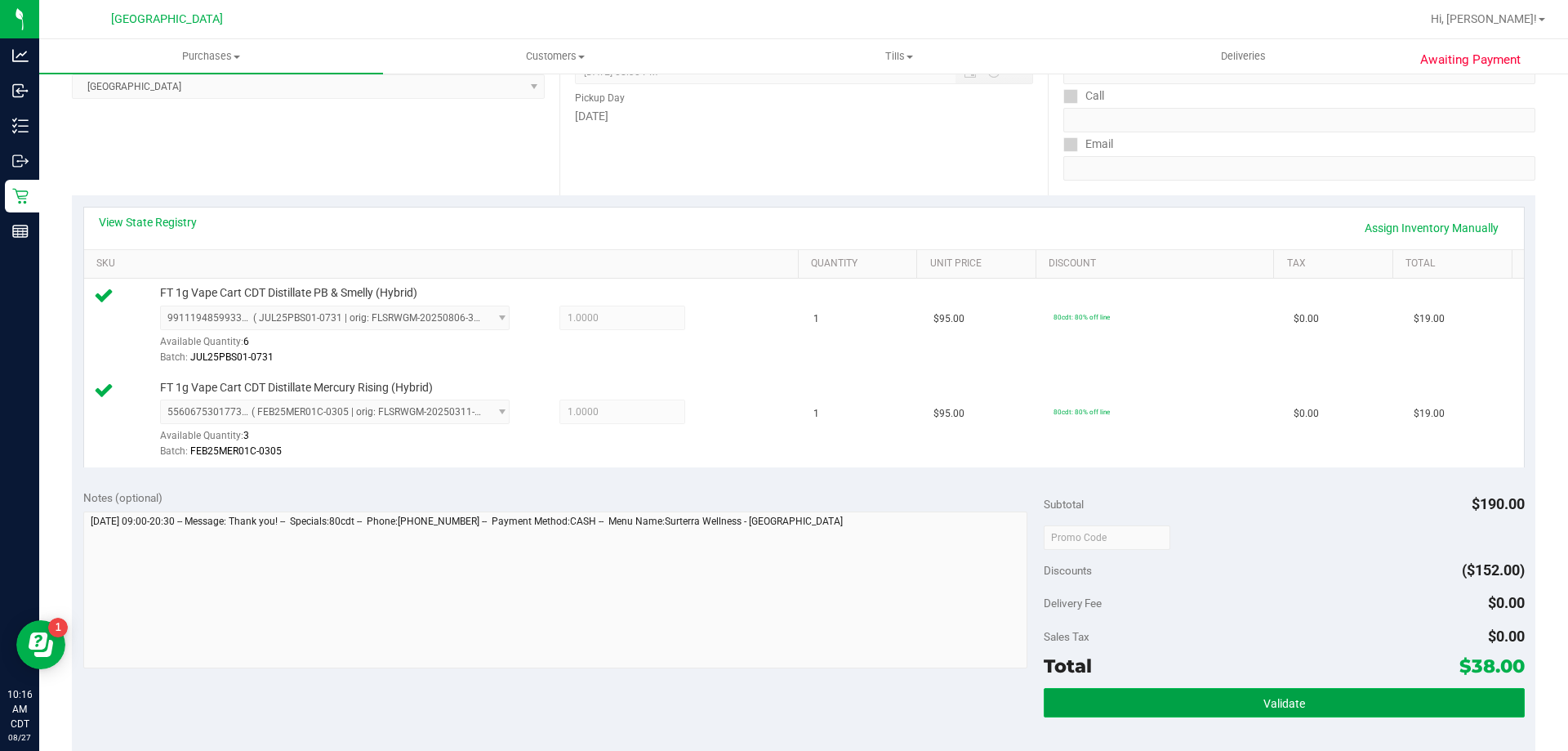
click at [1118, 705] on button "Validate" at bounding box center [1284, 702] width 480 height 30
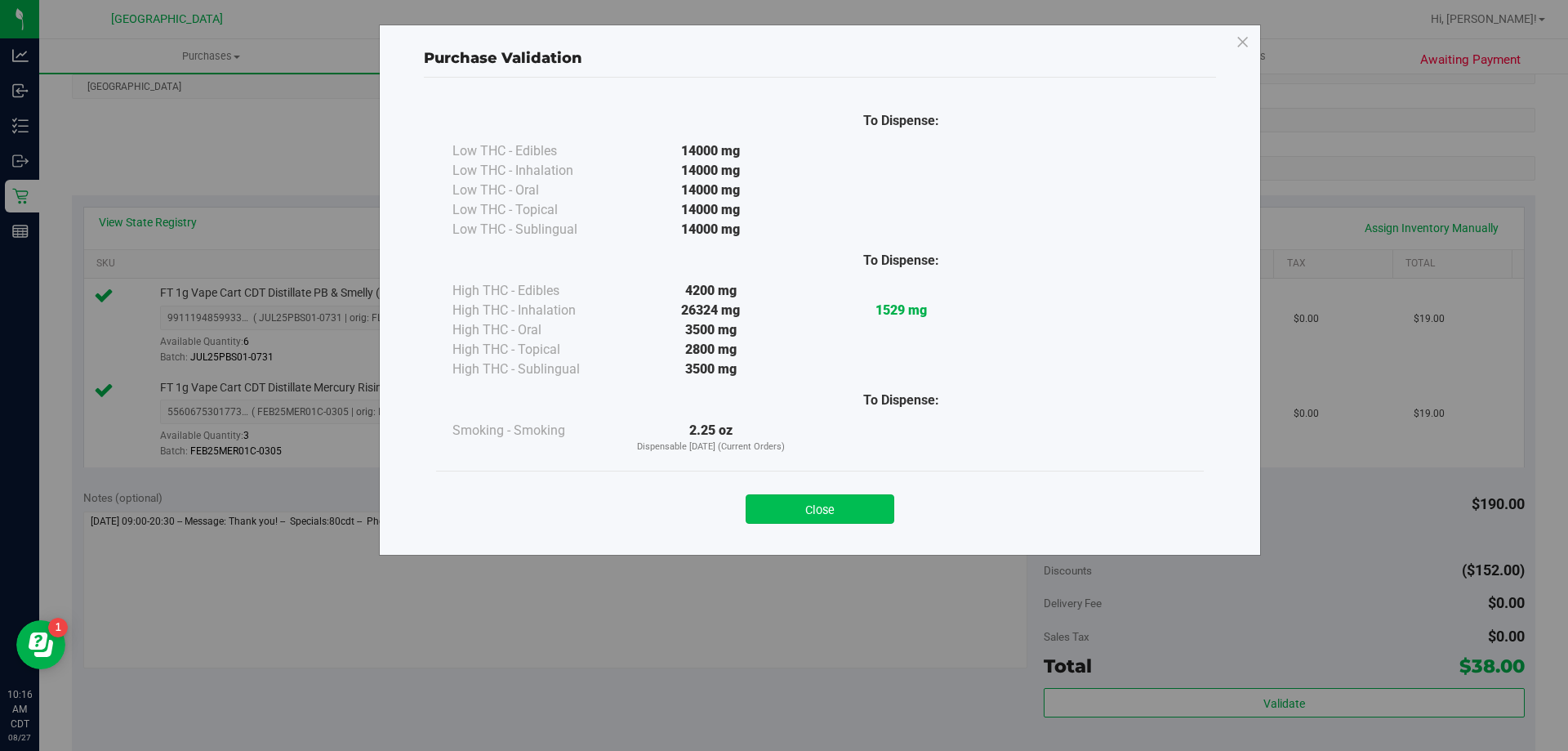
click at [832, 513] on button "Close" at bounding box center [820, 509] width 149 height 30
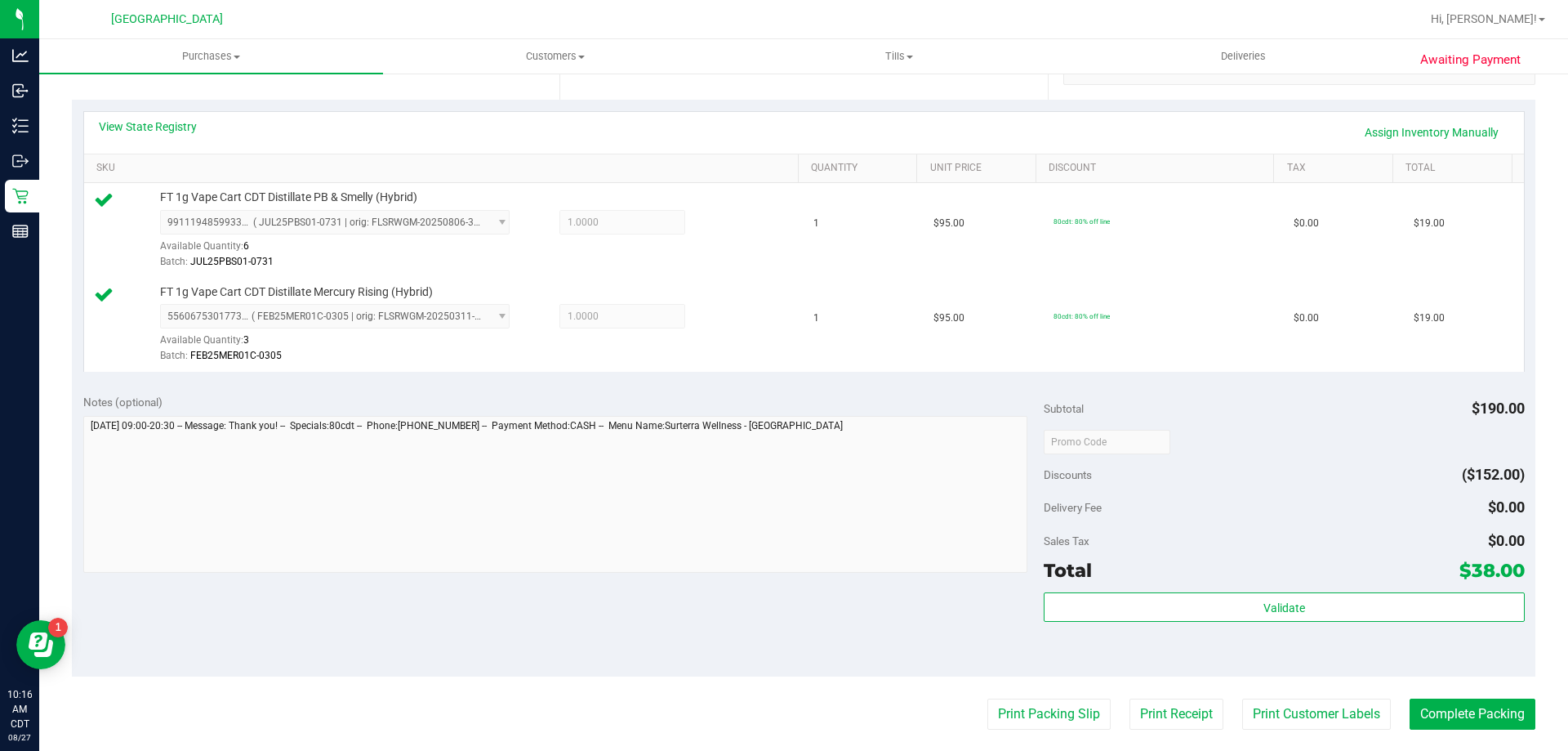
scroll to position [490, 0]
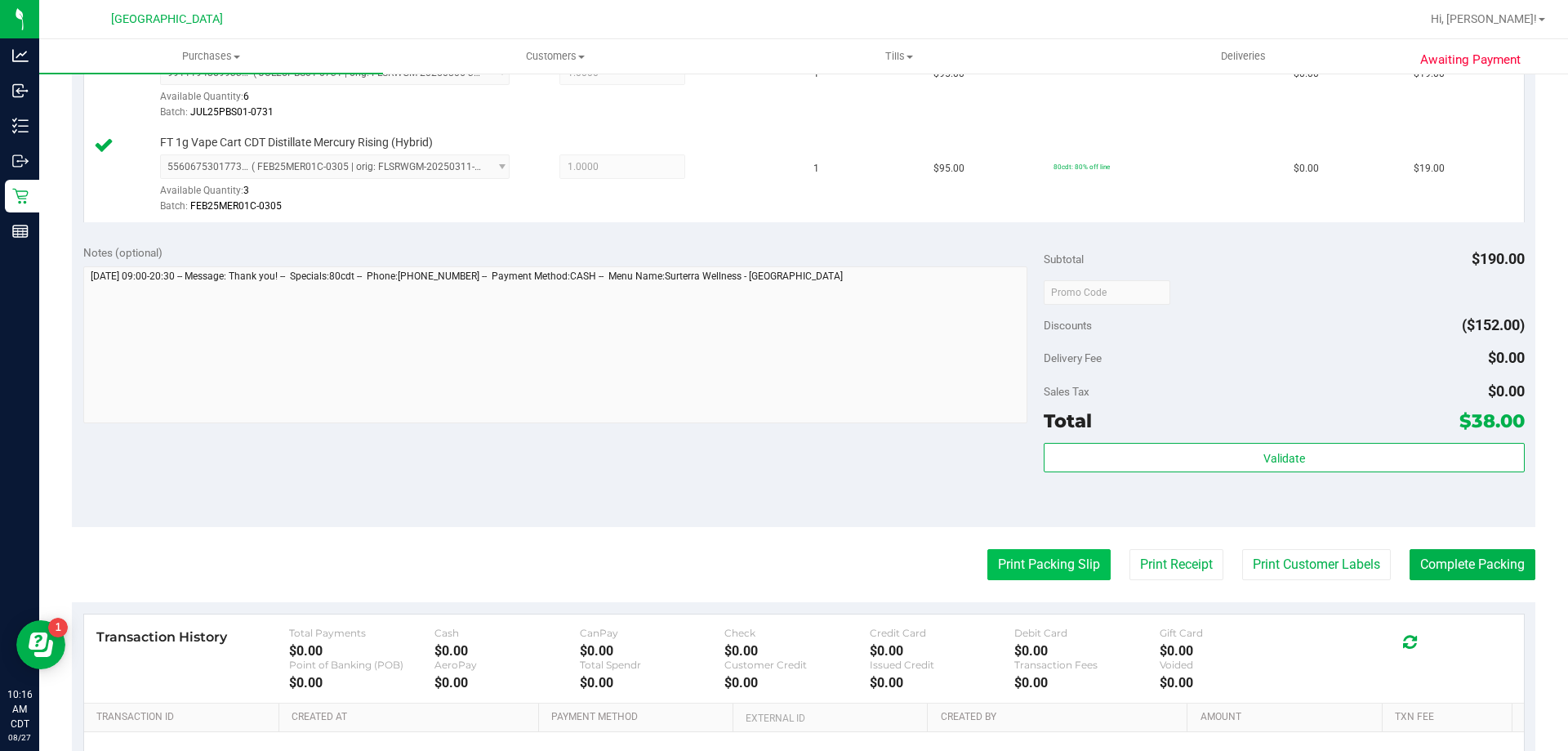
click at [1024, 570] on button "Print Packing Slip" at bounding box center [1049, 564] width 124 height 31
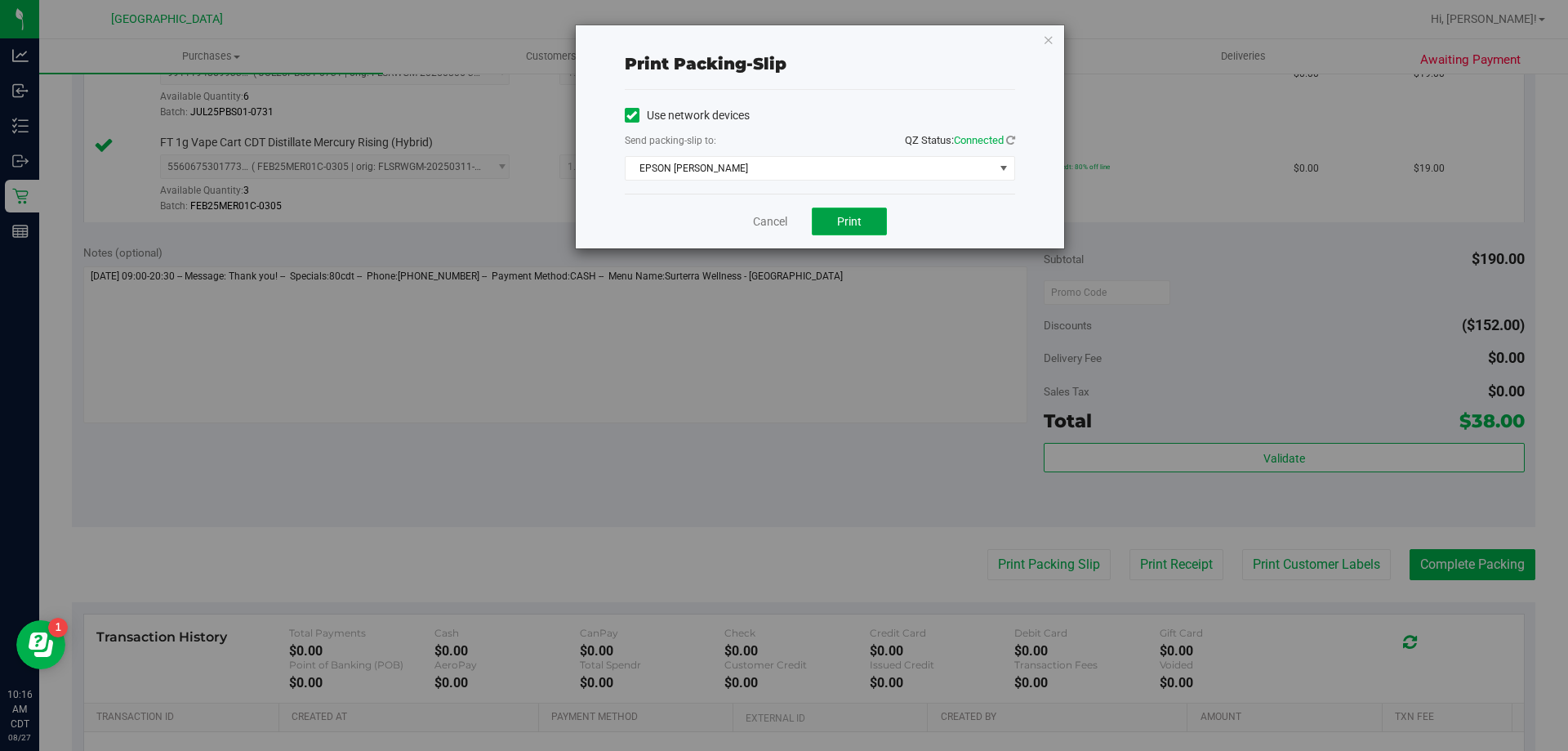
click at [820, 233] on button "Print" at bounding box center [849, 221] width 75 height 28
click at [770, 212] on div "Cancel Print" at bounding box center [820, 221] width 390 height 55
click at [775, 224] on link "Cancel" at bounding box center [770, 222] width 35 height 17
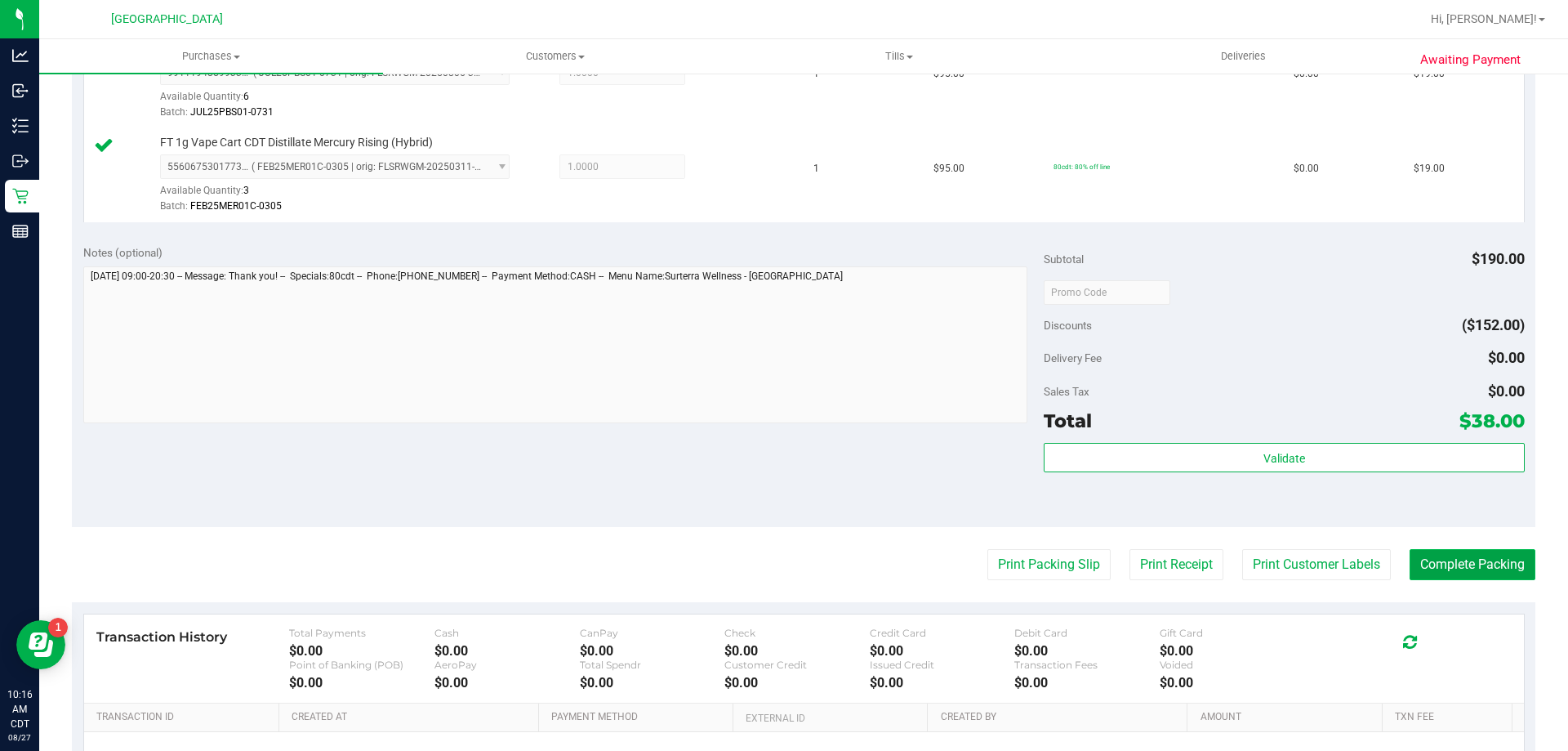
click at [1444, 563] on button "Complete Packing" at bounding box center [1472, 564] width 126 height 31
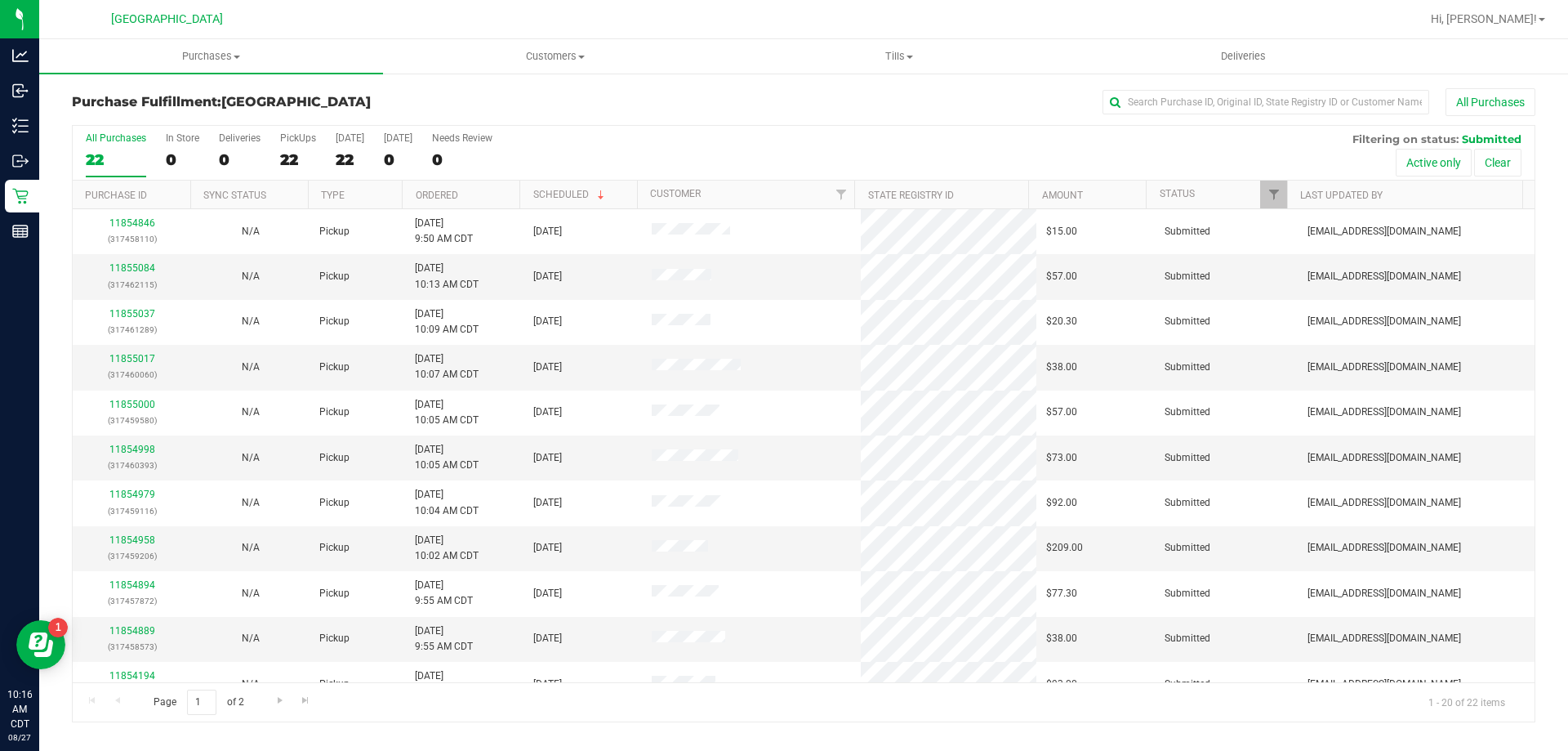
click at [448, 206] on th "Ordered" at bounding box center [461, 195] width 118 height 29
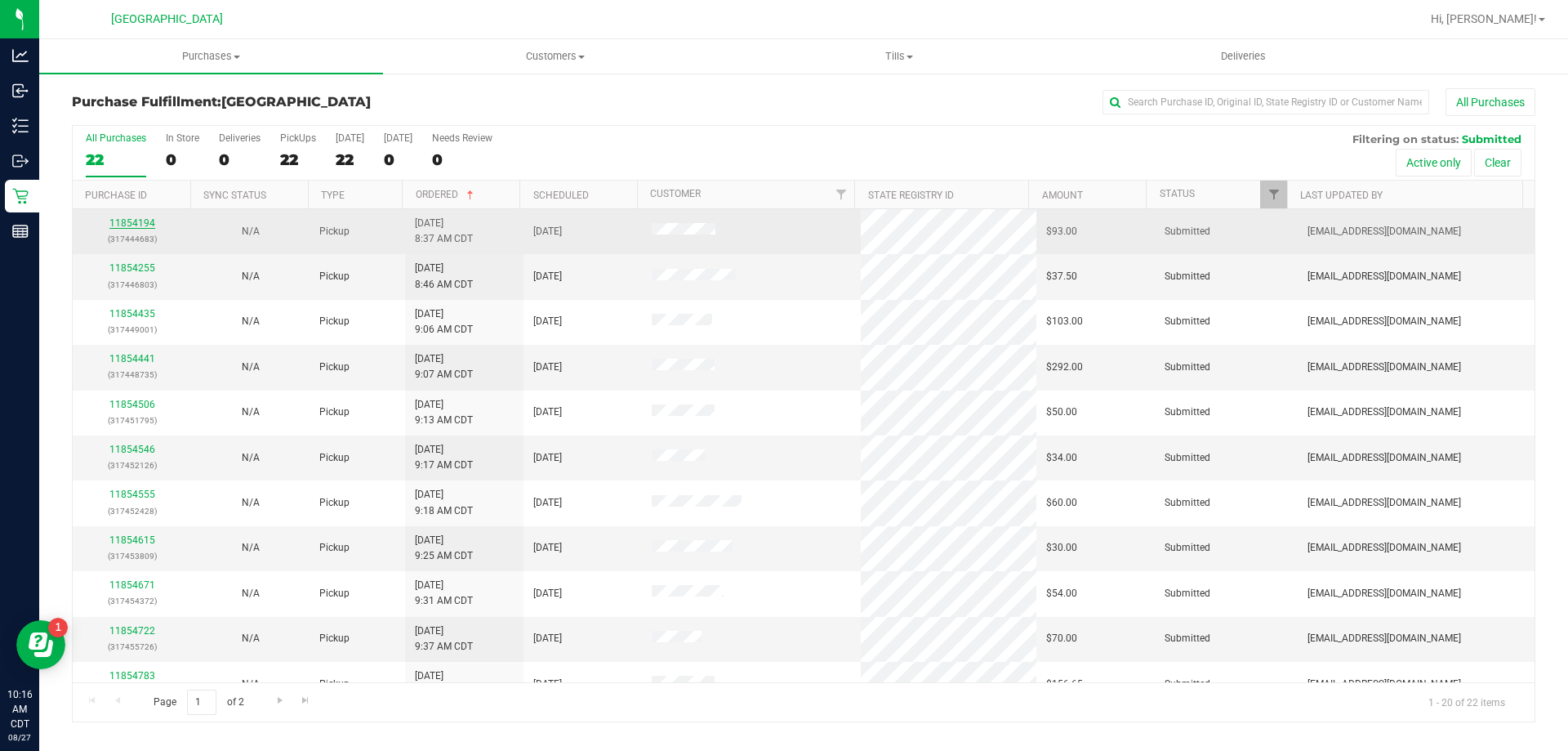
click at [146, 226] on link "11854194" at bounding box center [132, 224] width 46 height 12
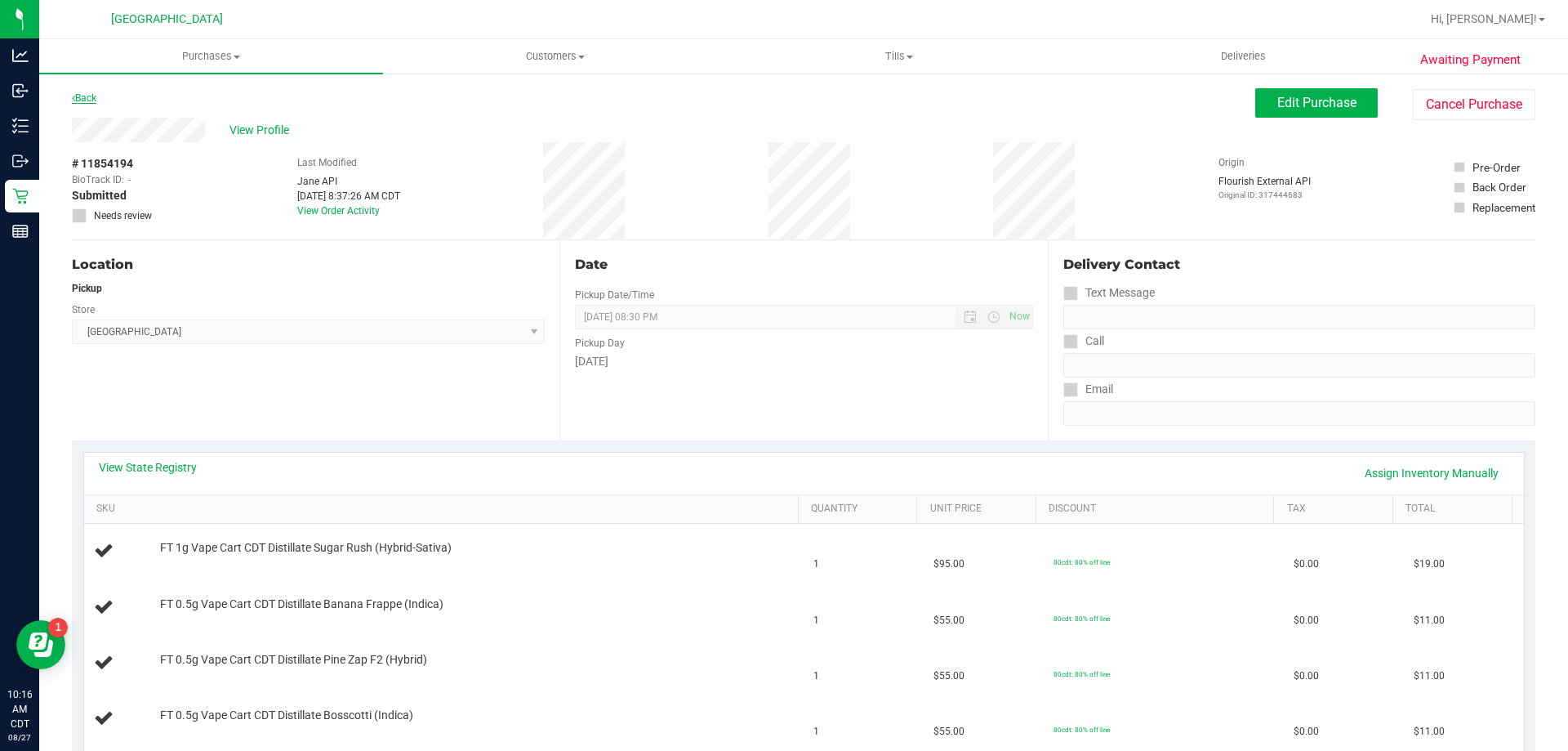
click at [91, 99] on link "Back" at bounding box center [84, 98] width 25 height 12
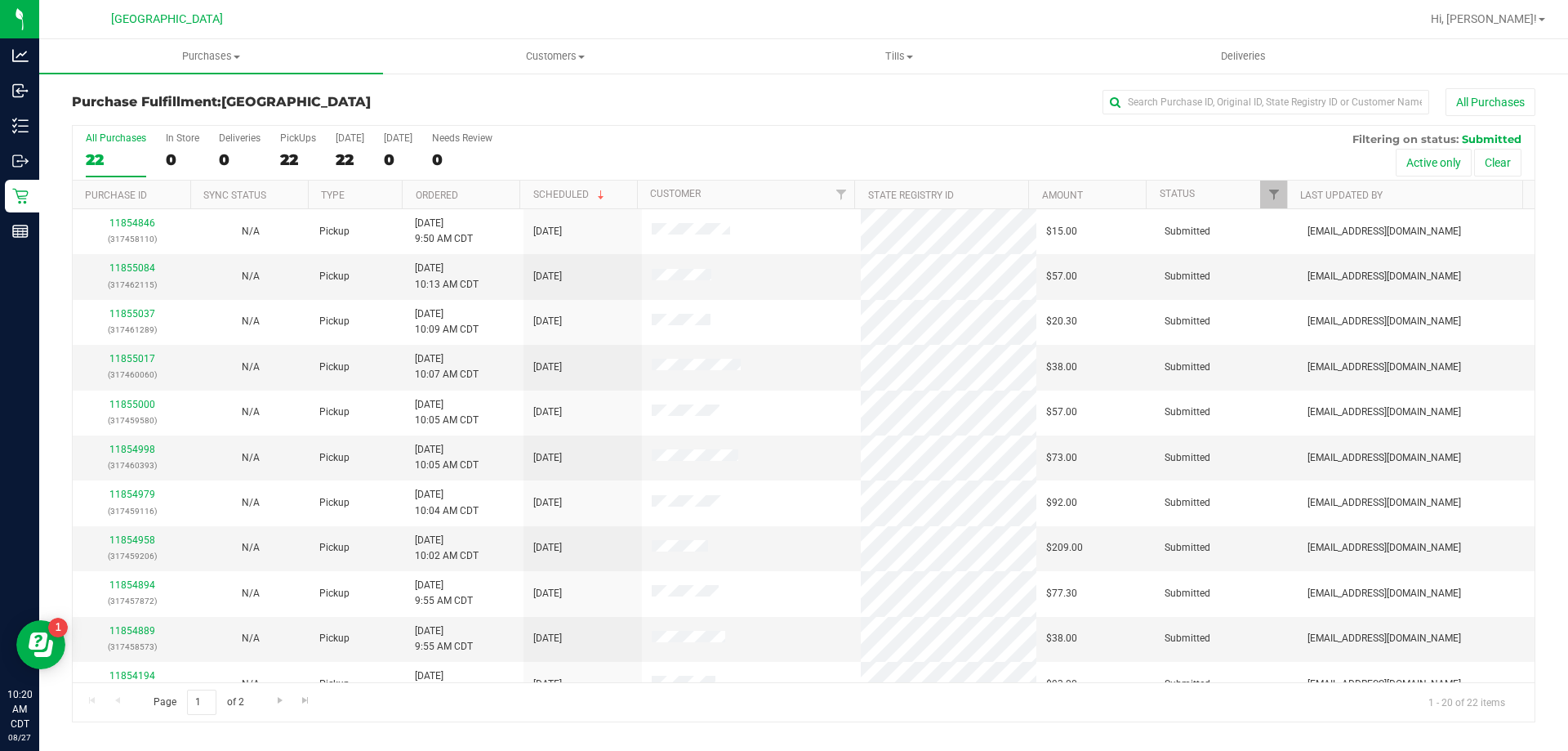
click at [468, 184] on th "Ordered" at bounding box center [461, 195] width 118 height 29
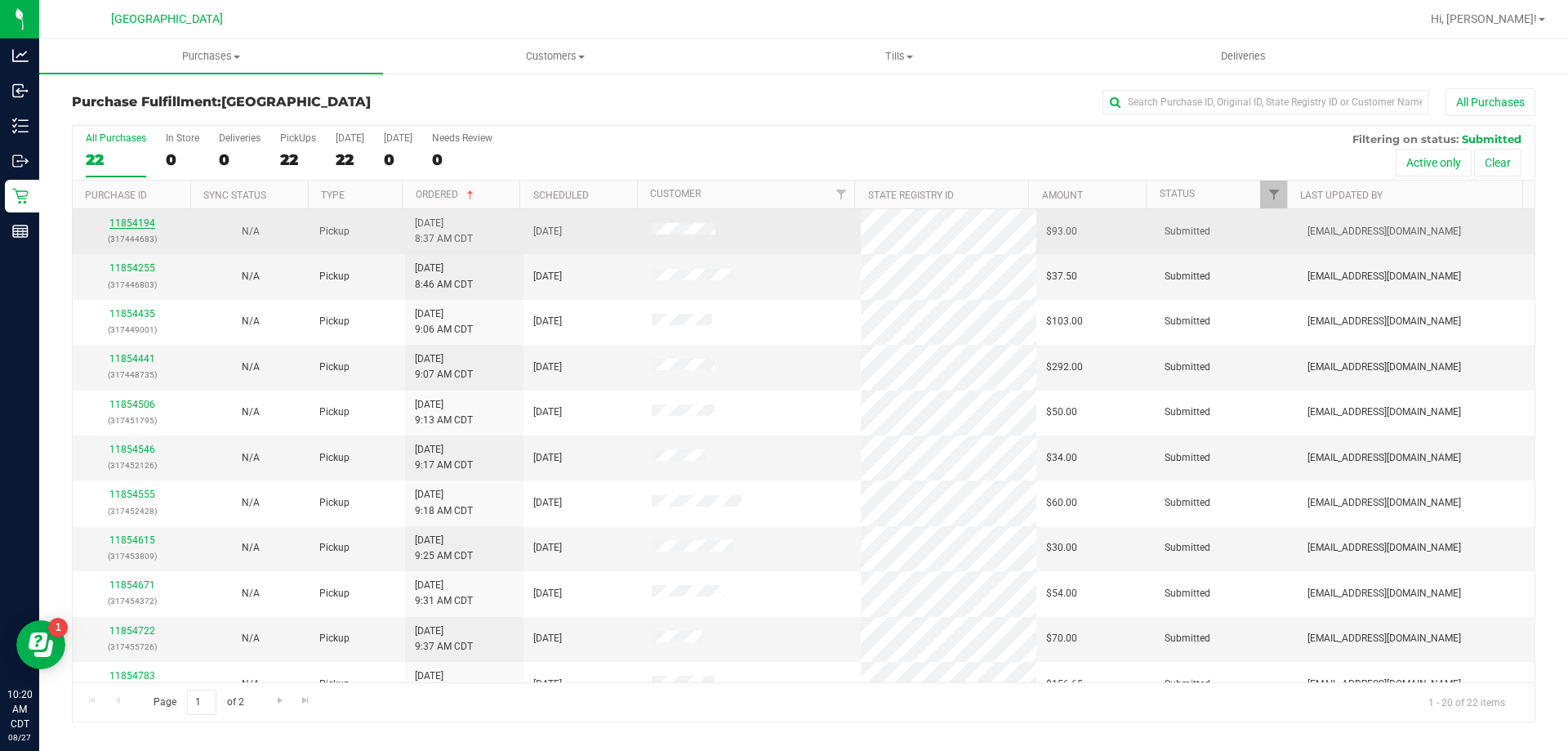
click at [134, 221] on link "11854194" at bounding box center [132, 224] width 46 height 12
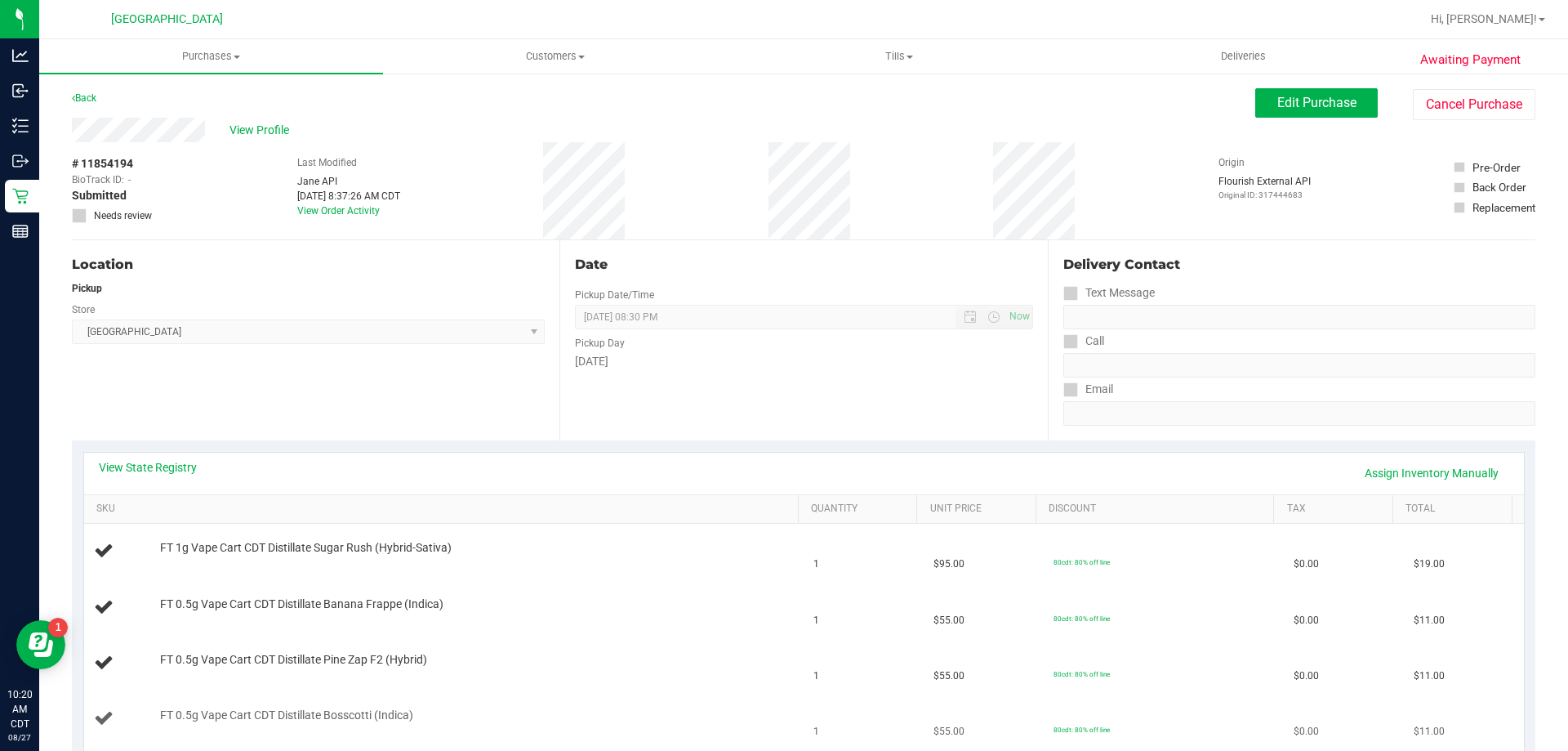
scroll to position [245, 0]
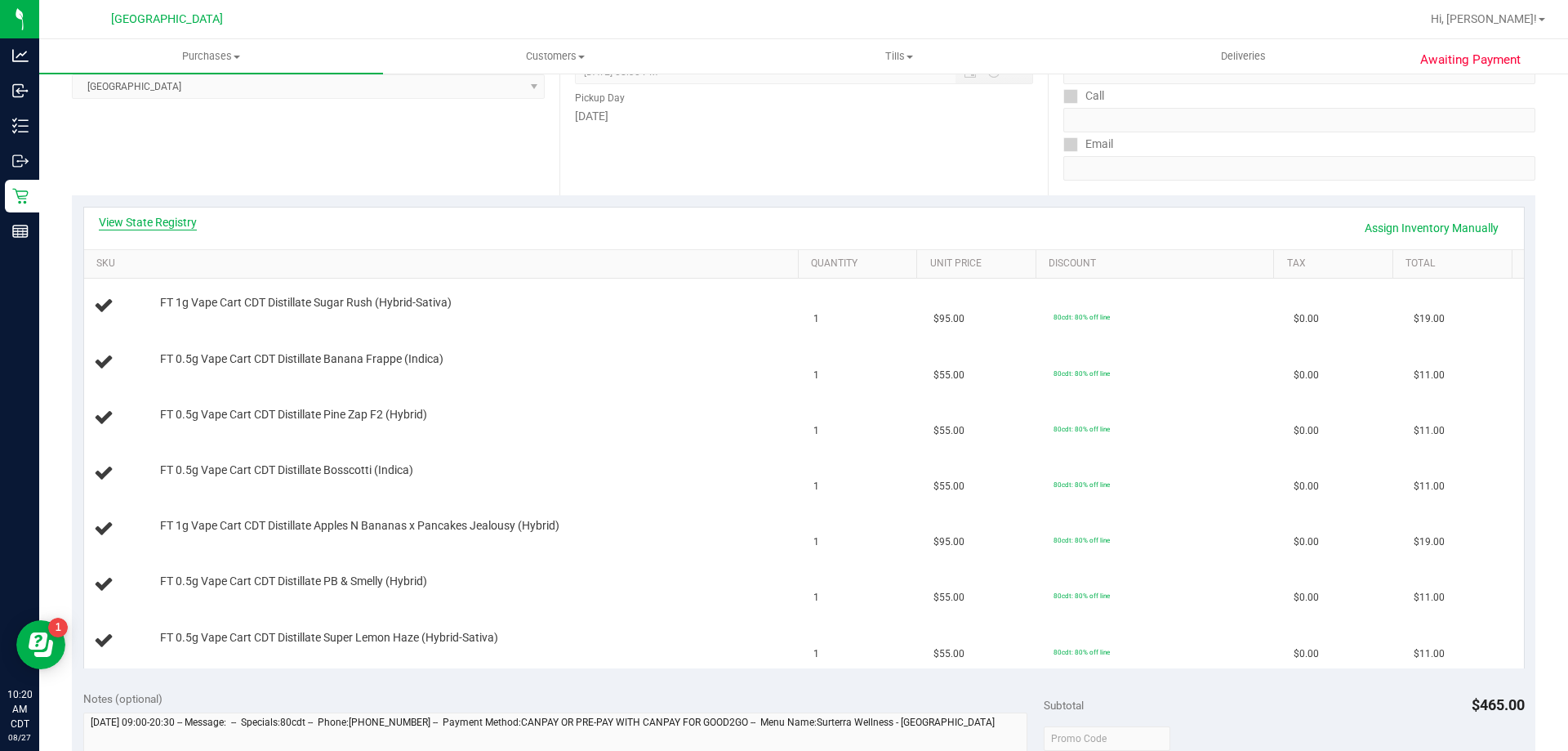
click at [168, 220] on link "View State Registry" at bounding box center [148, 222] width 98 height 16
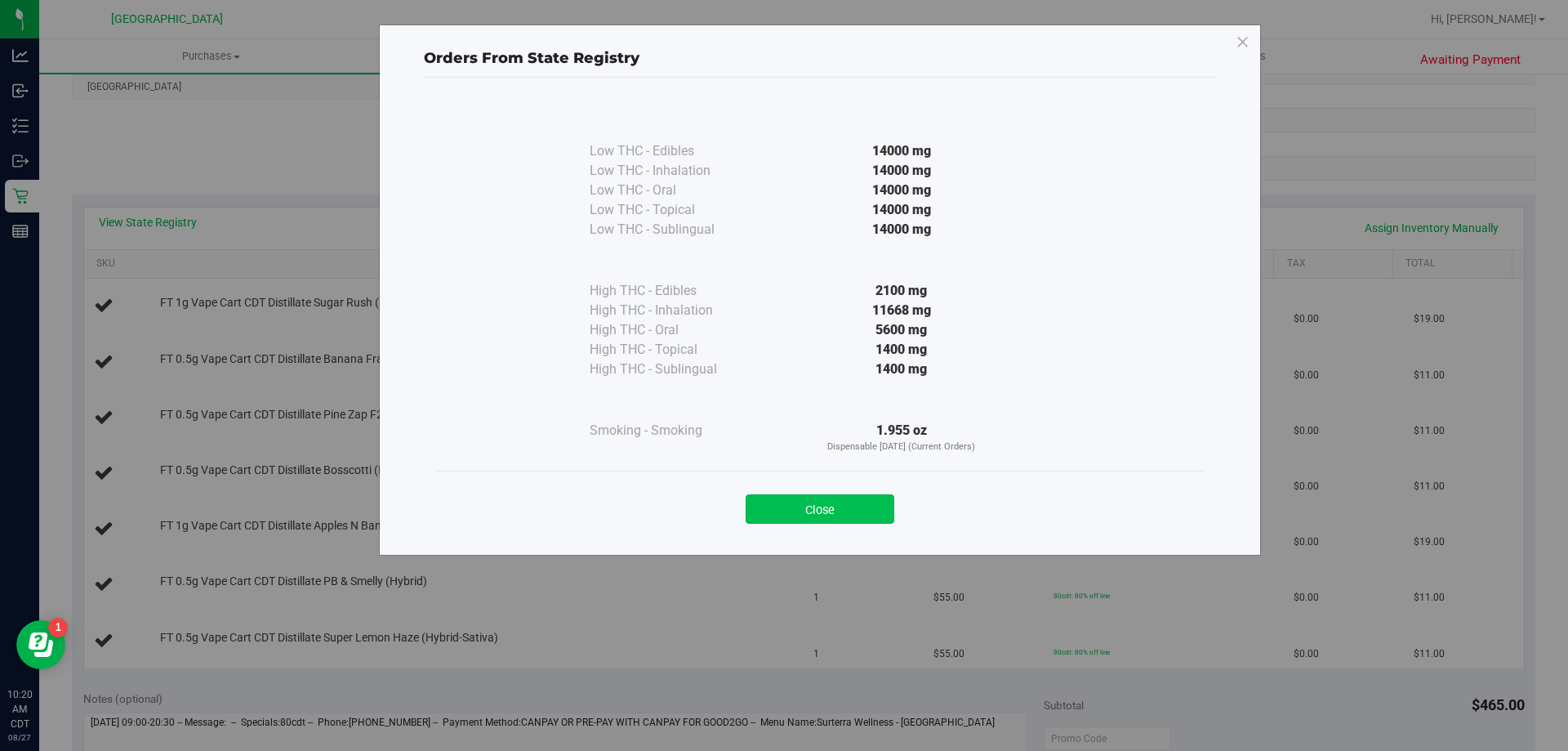
click at [794, 497] on button "Close" at bounding box center [820, 509] width 149 height 30
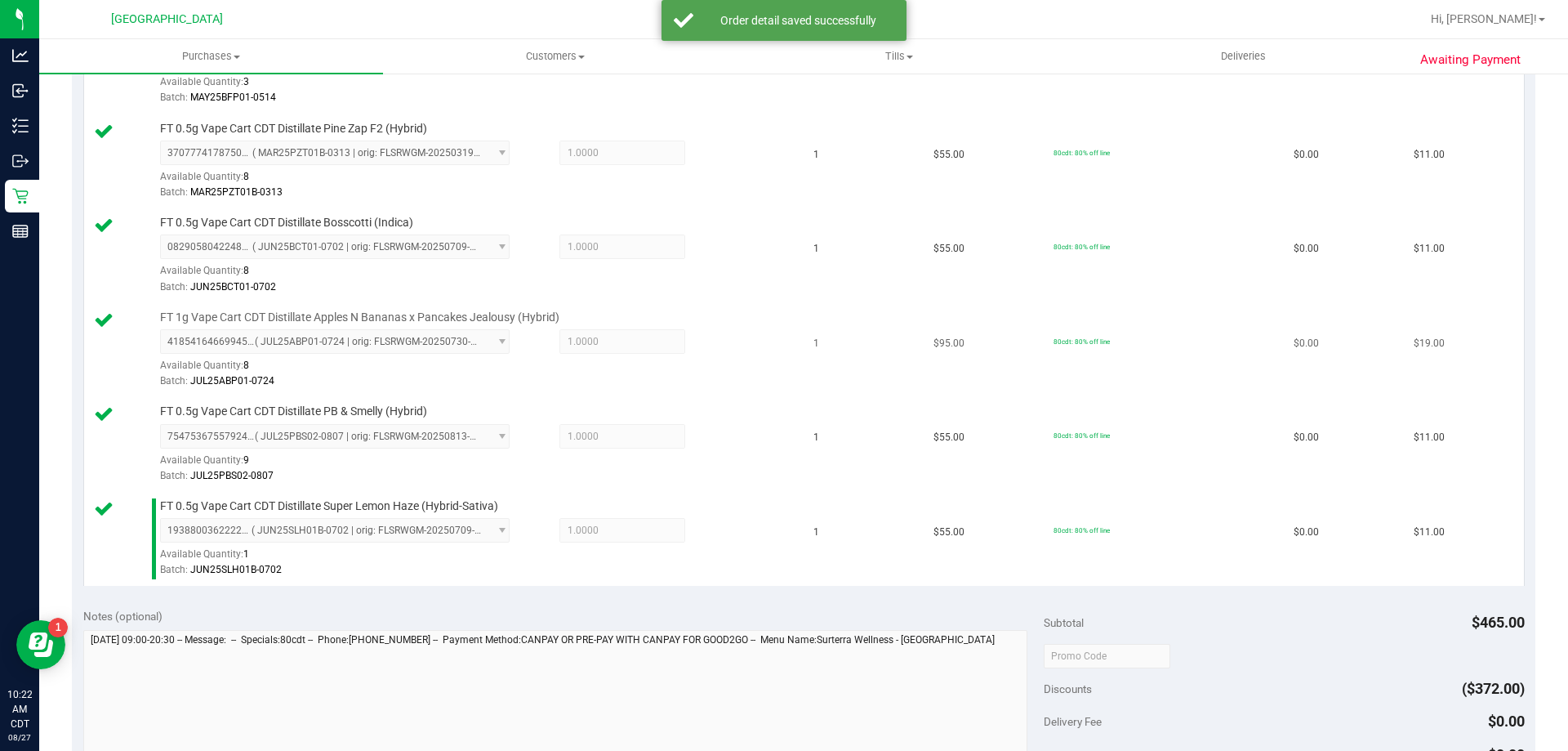
scroll to position [735, 0]
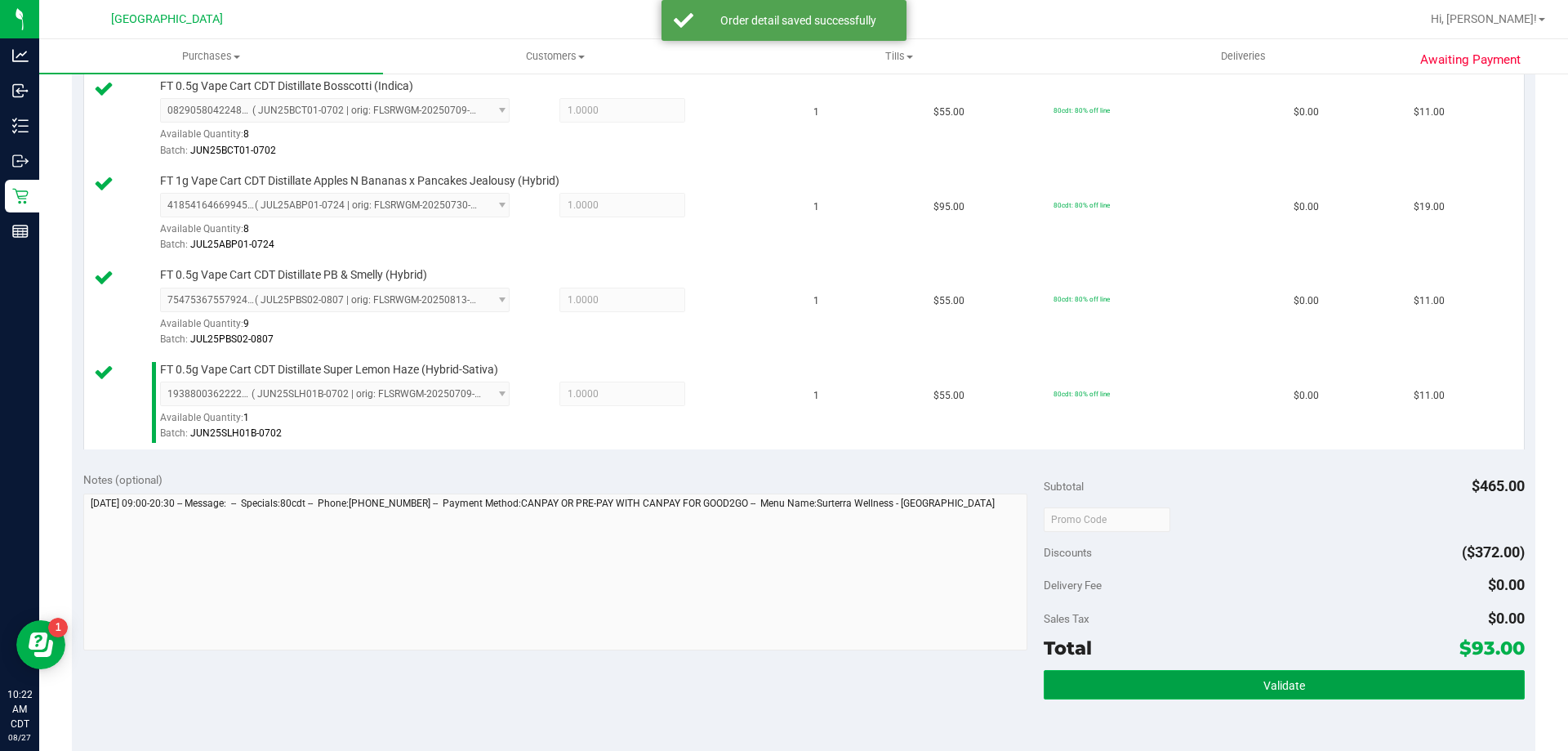
click at [1065, 679] on button "Validate" at bounding box center [1284, 684] width 480 height 30
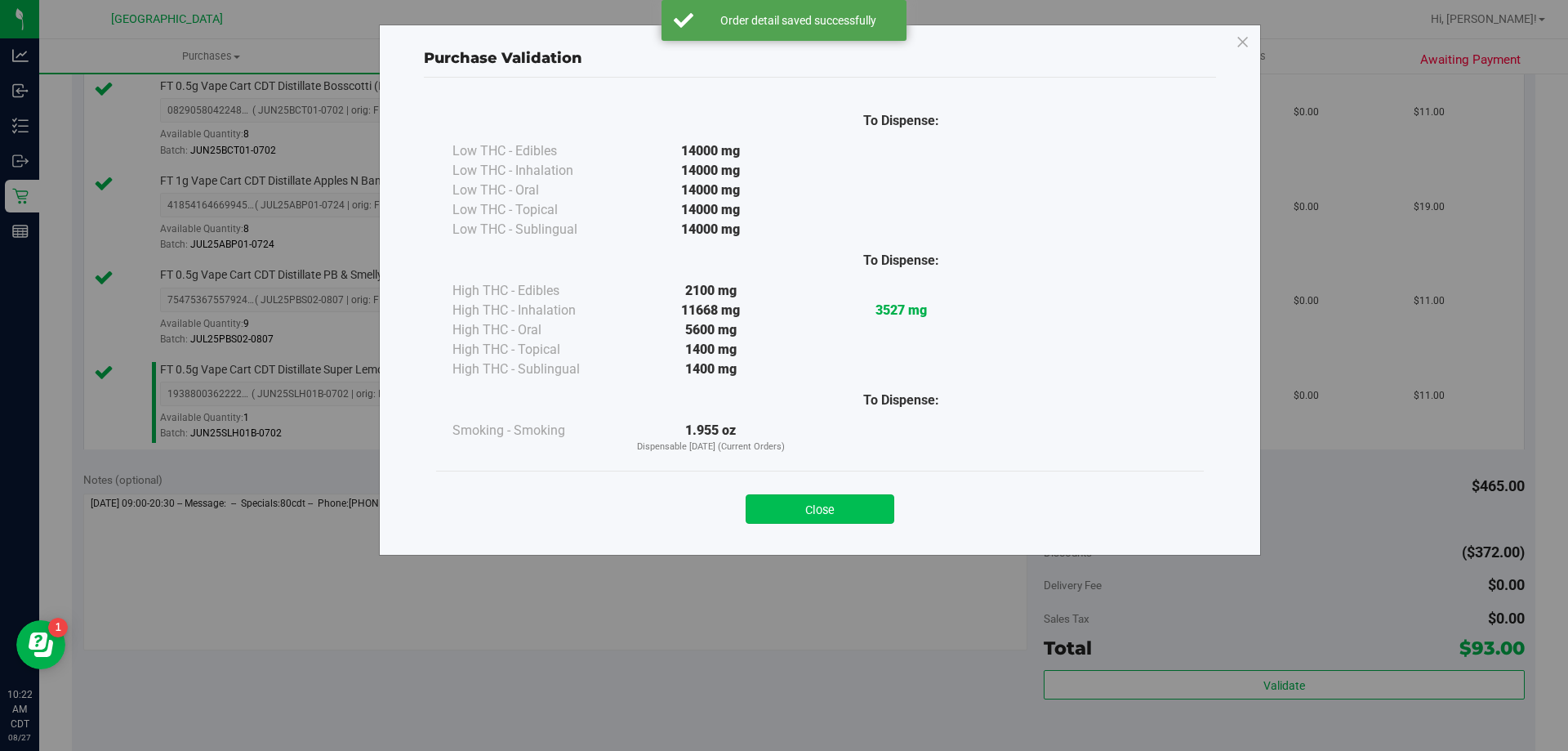
click at [772, 512] on button "Close" at bounding box center [820, 509] width 149 height 30
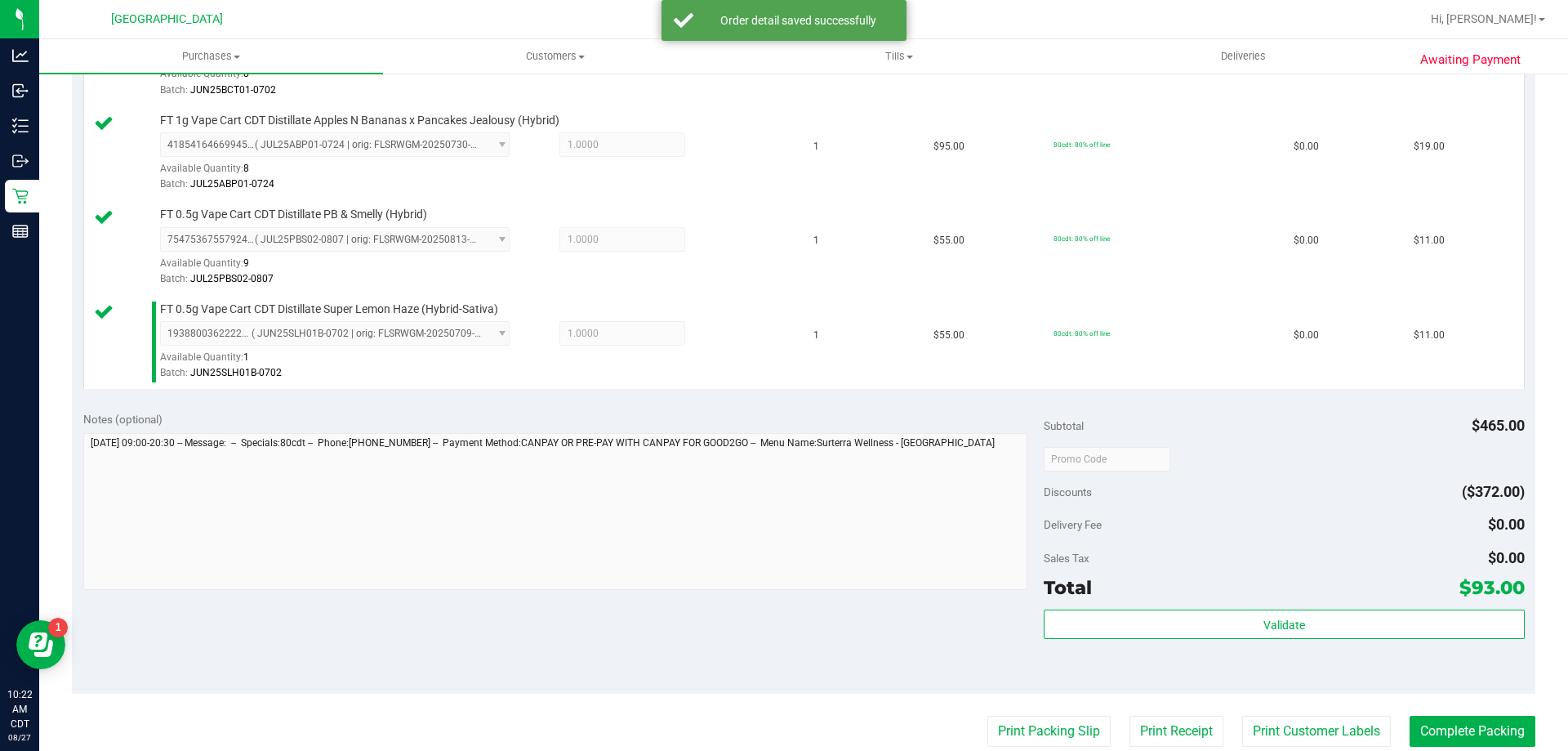
scroll to position [898, 0]
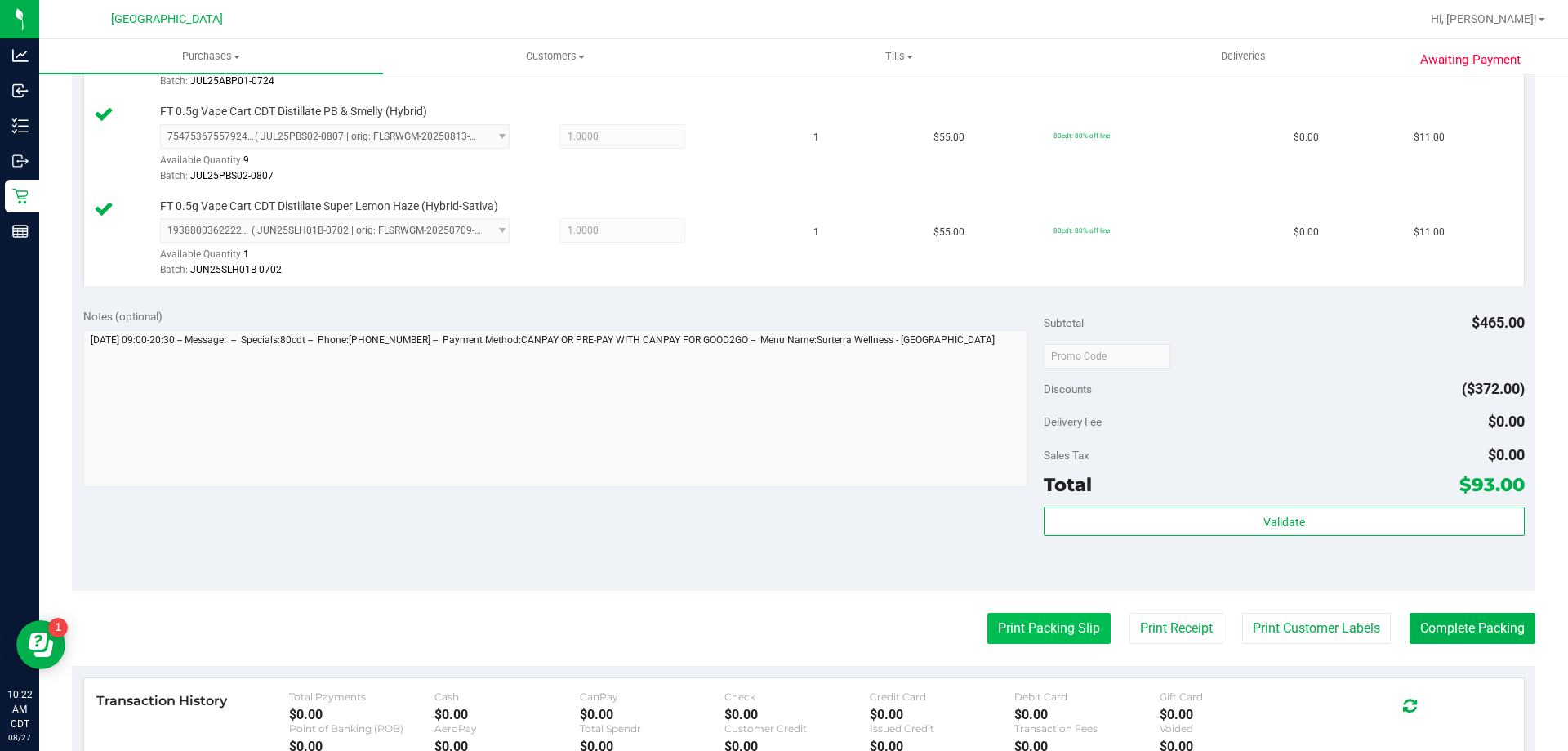
click at [1028, 632] on button "Print Packing Slip" at bounding box center [1049, 627] width 124 height 31
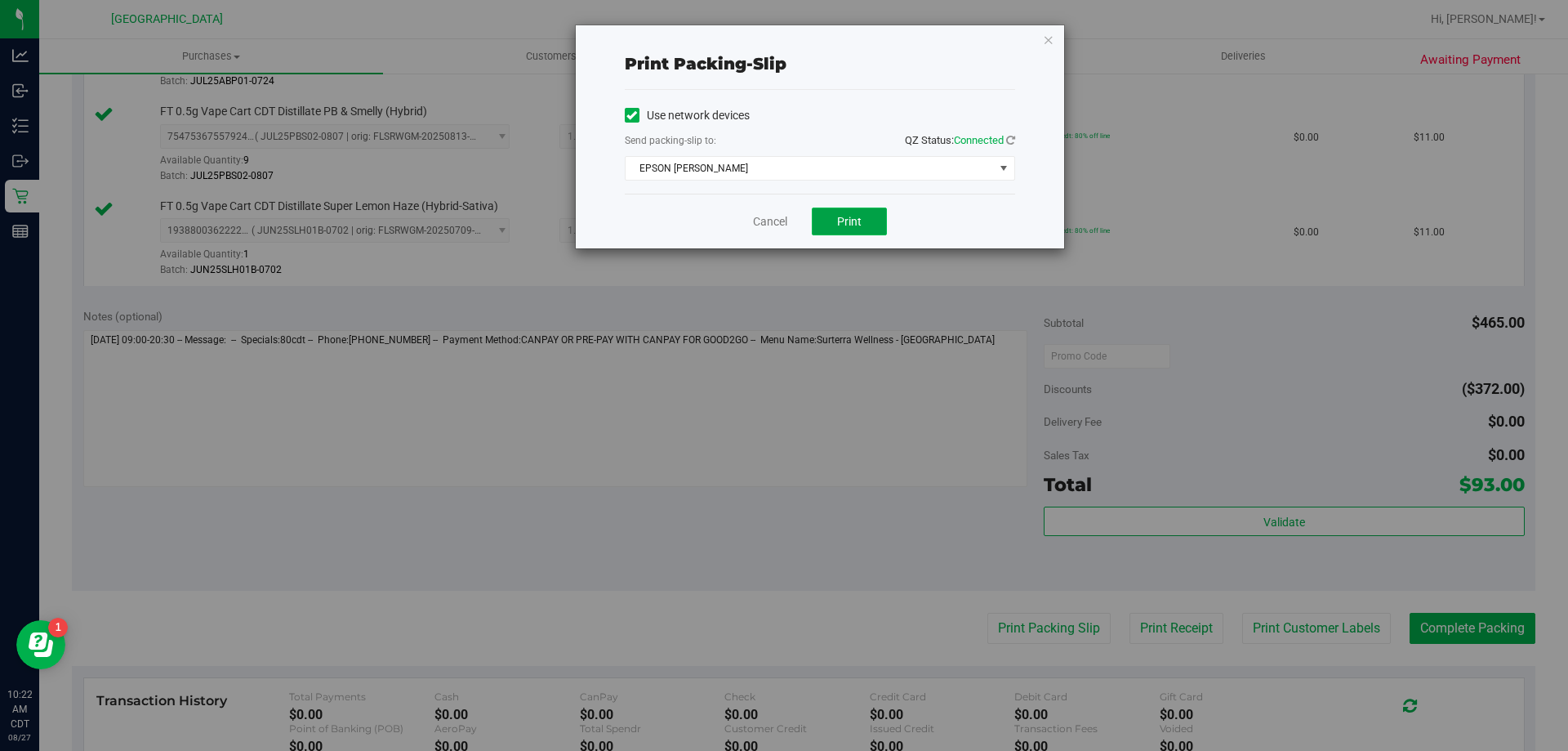
click at [859, 230] on button "Print" at bounding box center [849, 221] width 75 height 28
click at [757, 218] on link "Cancel" at bounding box center [770, 222] width 35 height 17
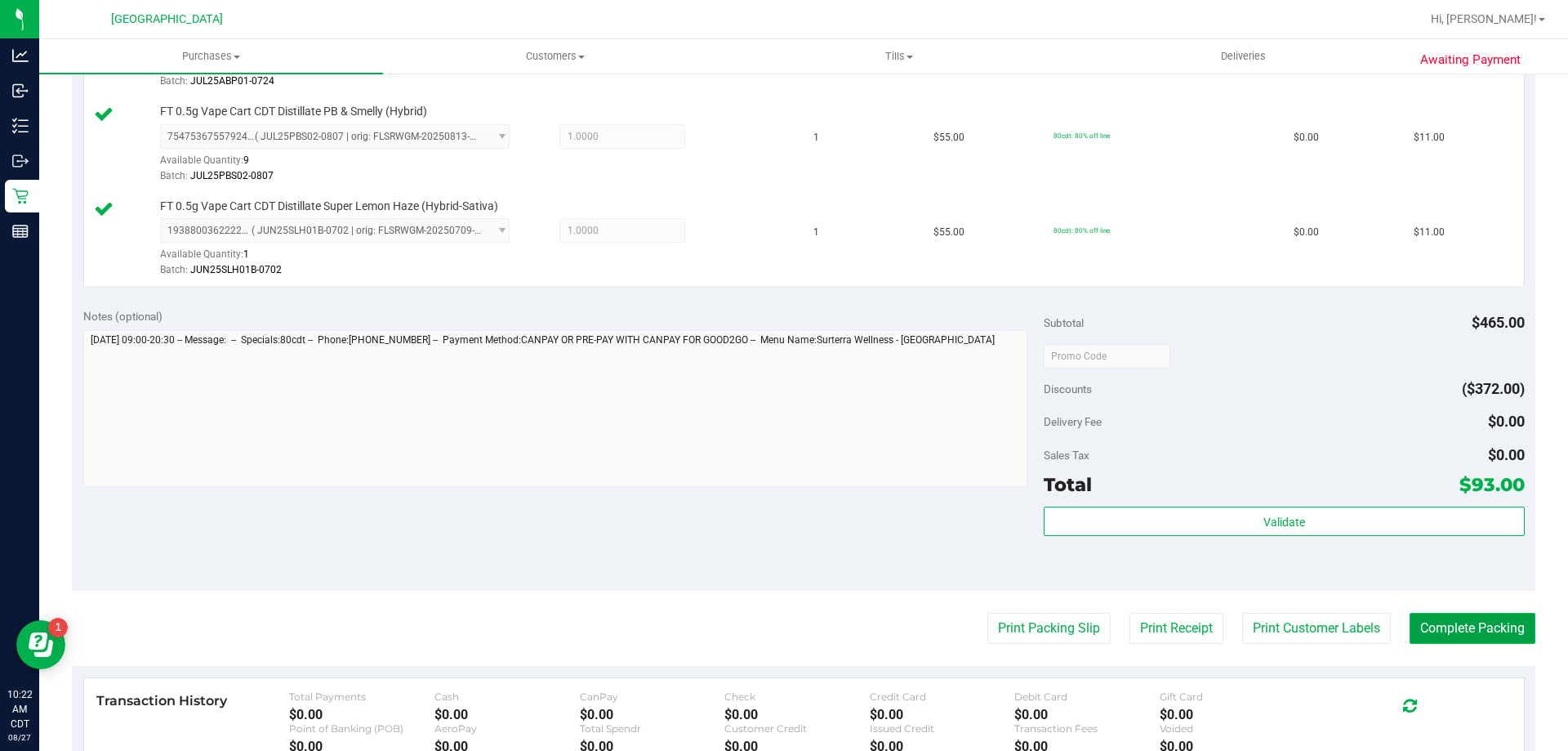
click at [1415, 632] on button "Complete Packing" at bounding box center [1472, 627] width 126 height 31
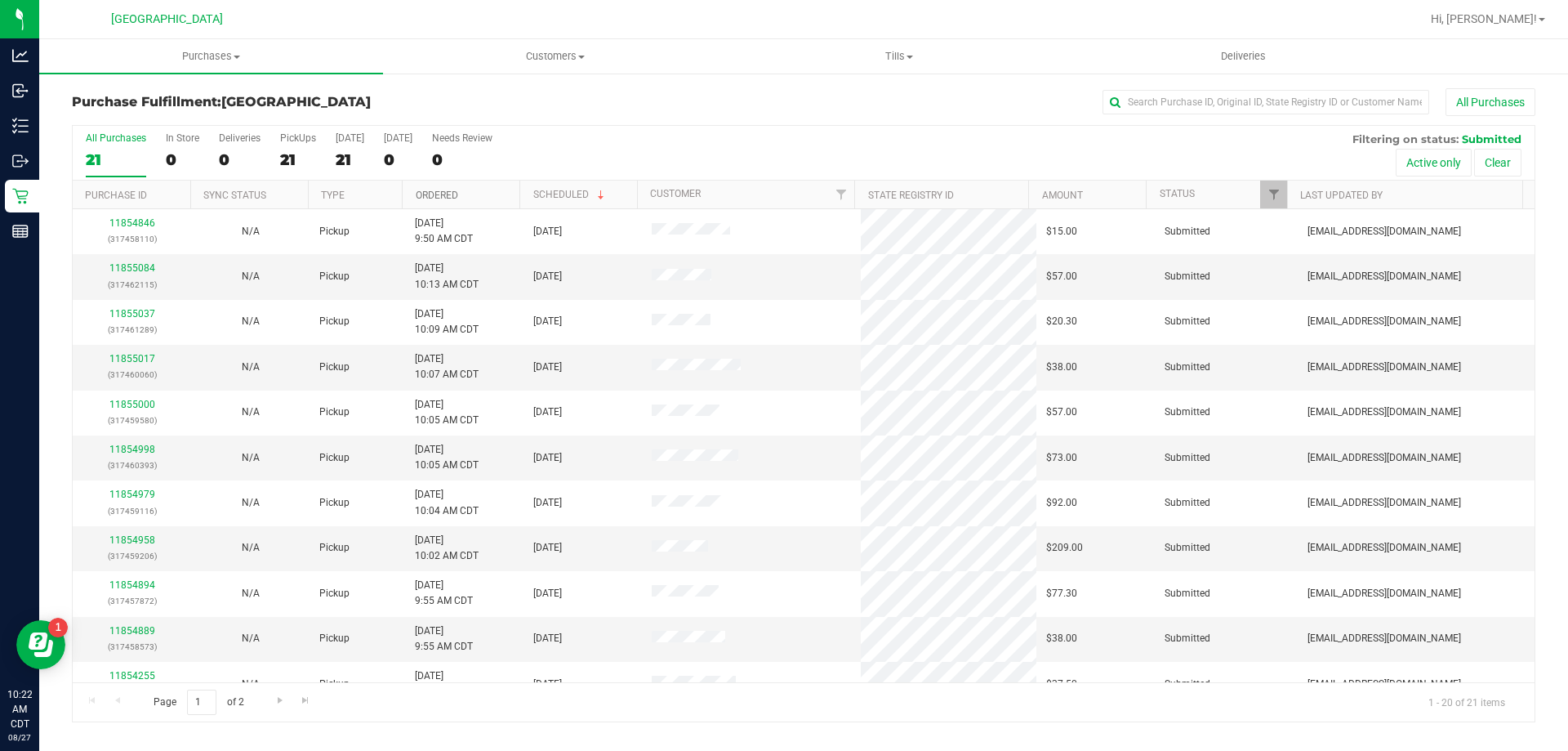
click at [449, 198] on link "Ordered" at bounding box center [437, 196] width 42 height 12
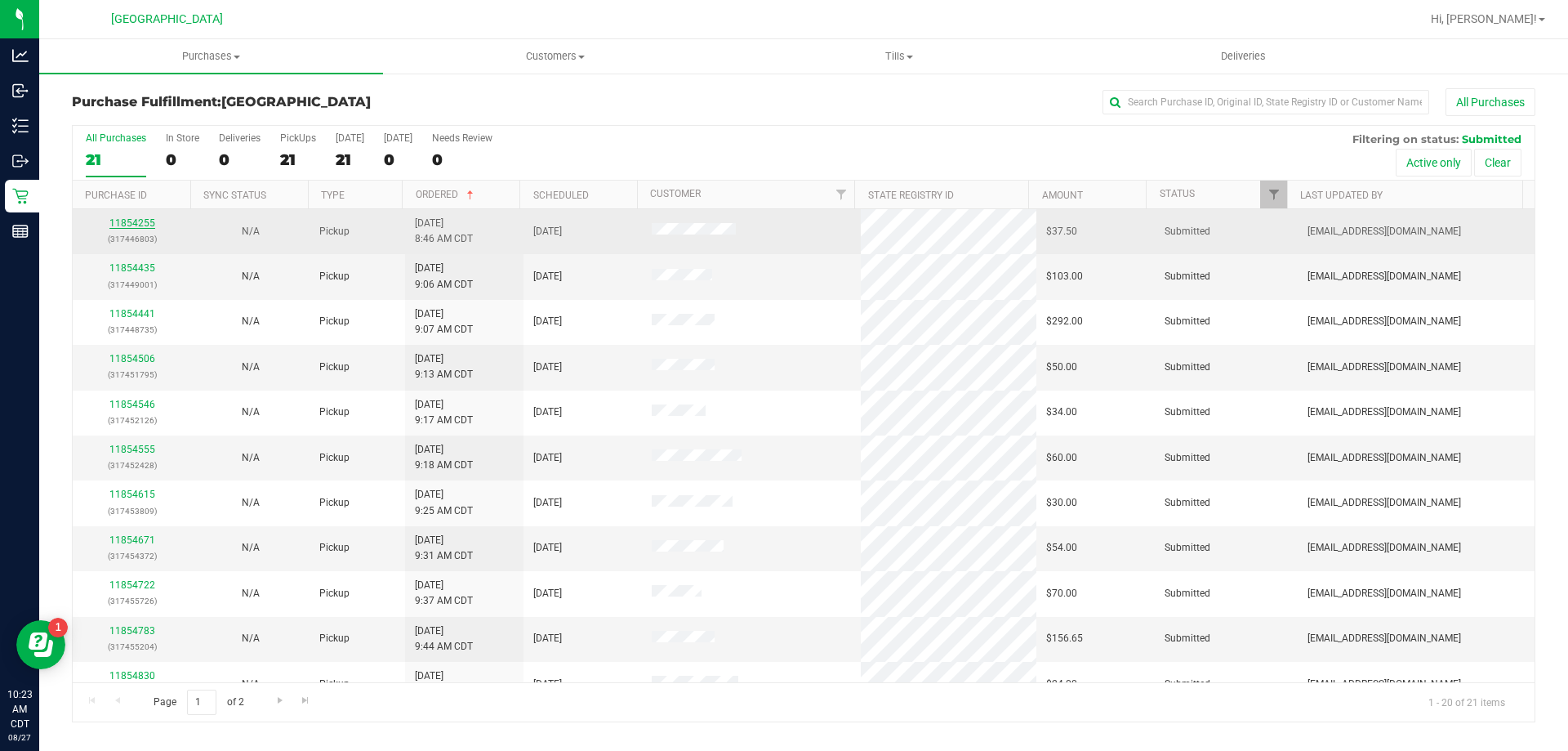
click at [149, 224] on link "11854255" at bounding box center [132, 224] width 46 height 12
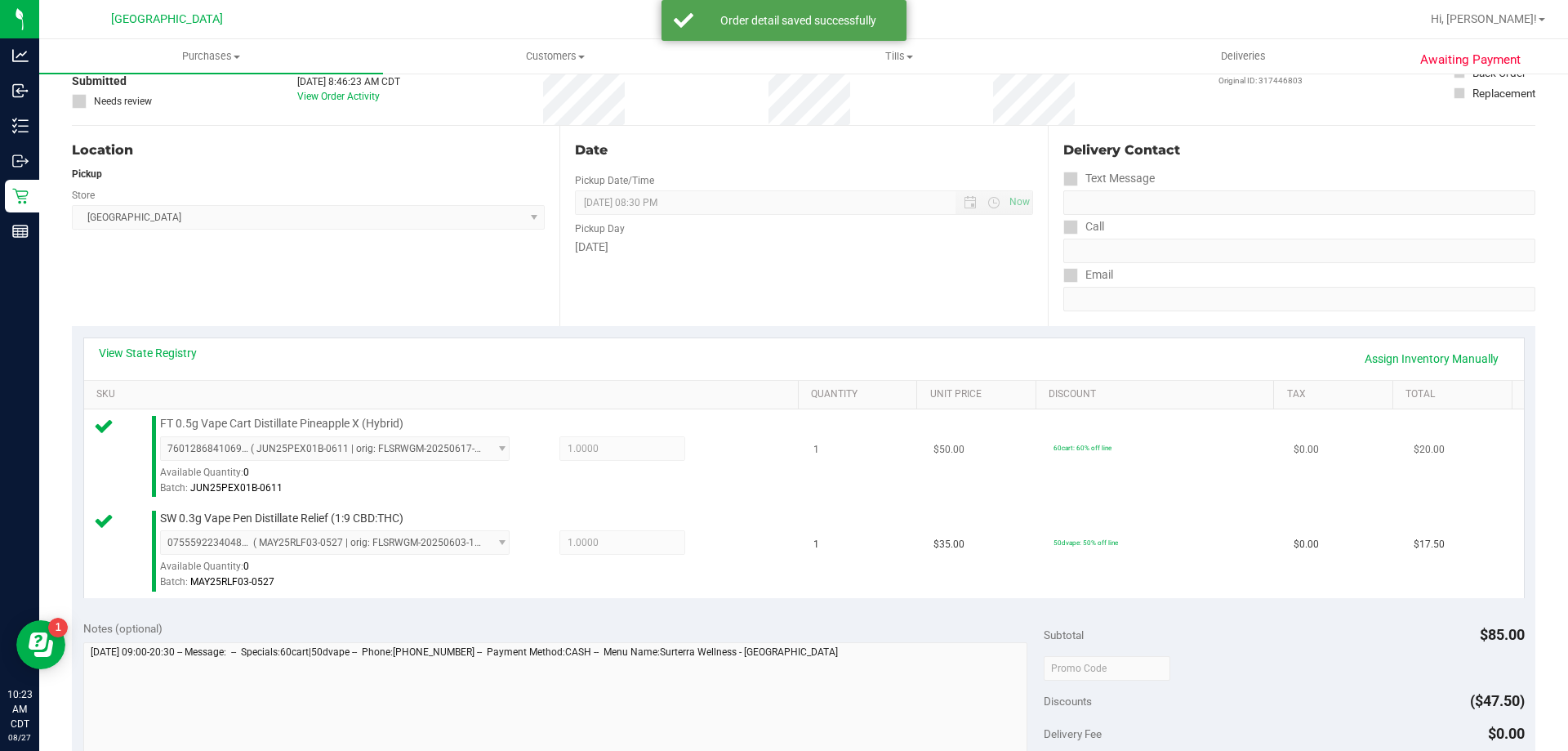
scroll to position [245, 0]
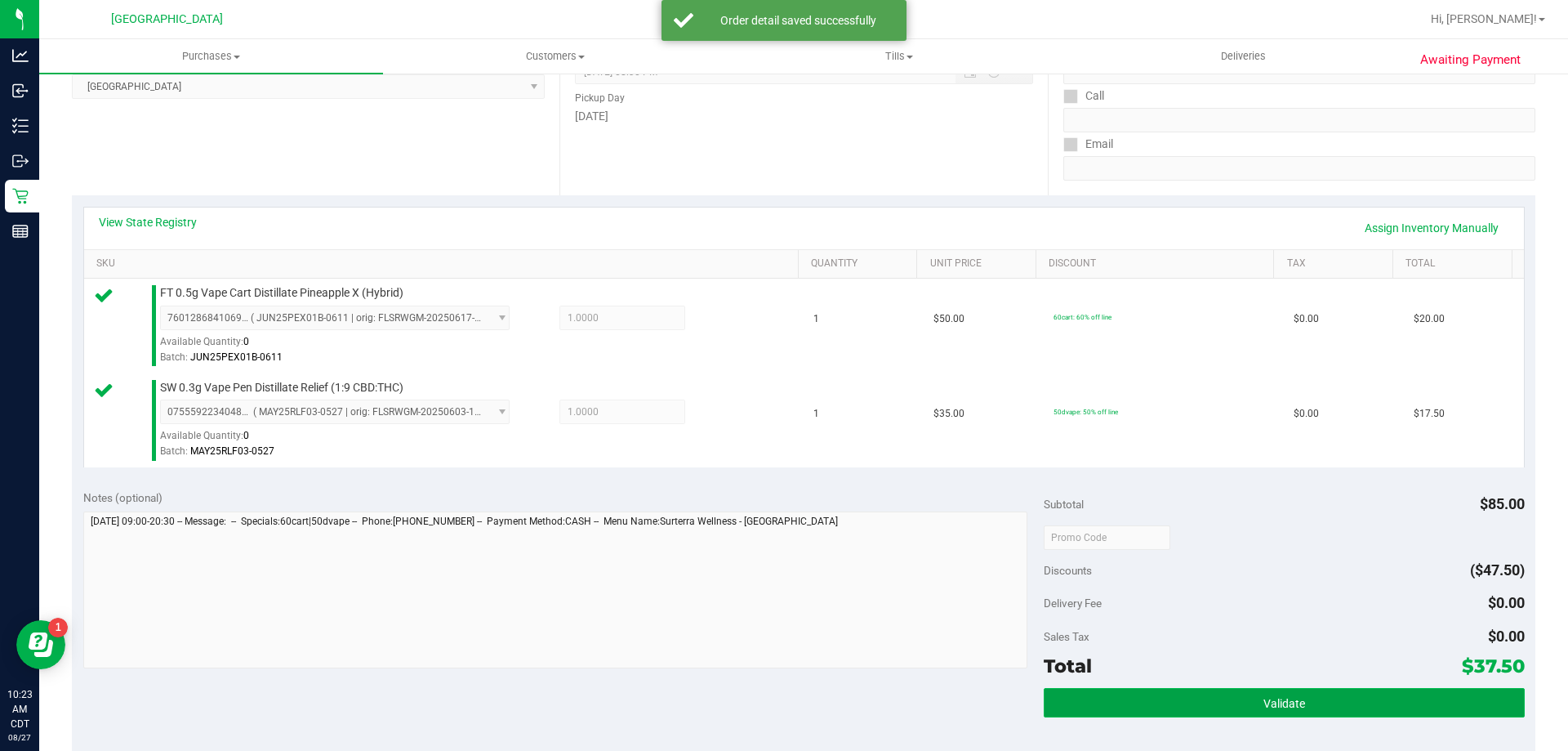
click at [1062, 715] on button "Validate" at bounding box center [1284, 702] width 480 height 30
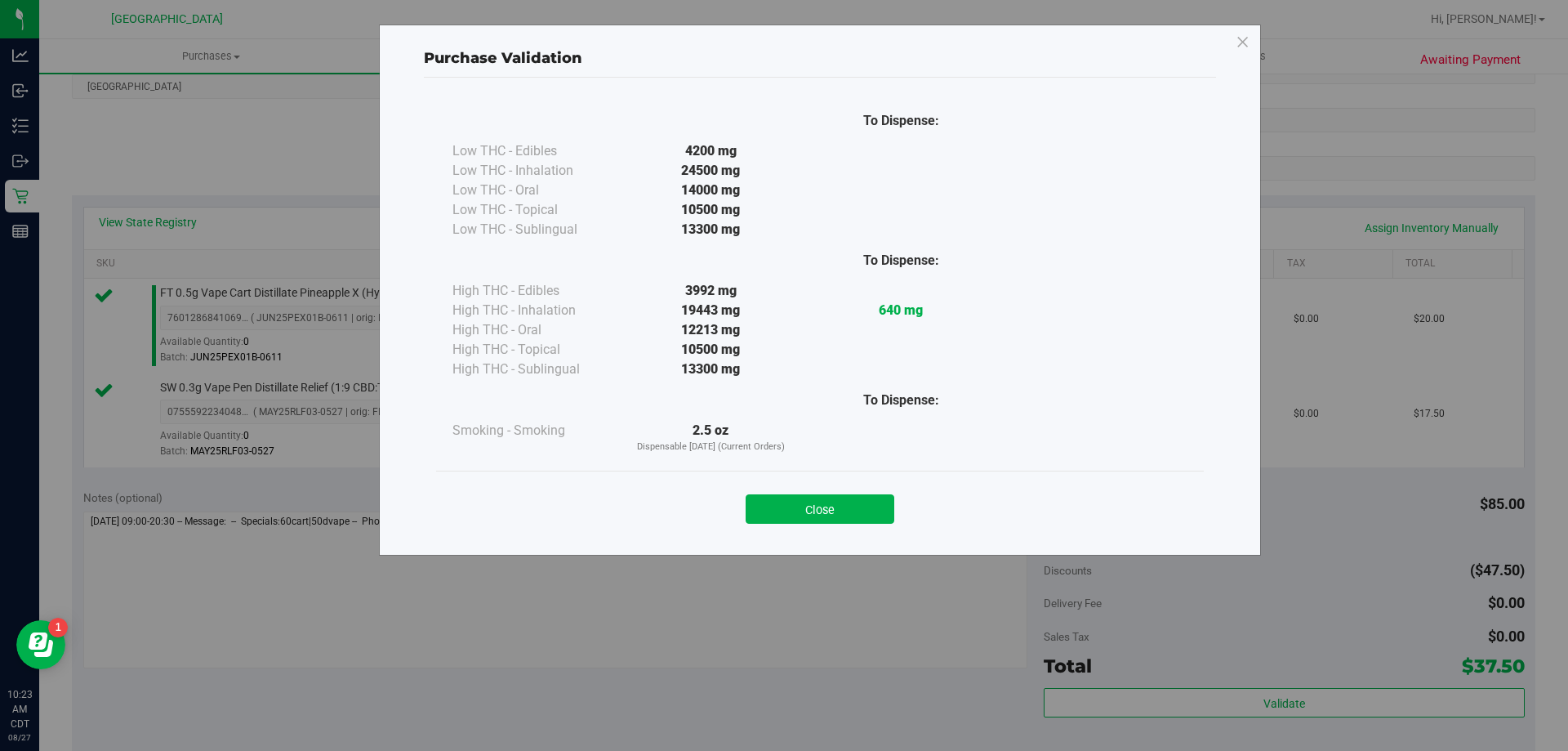
click at [825, 514] on button "Close" at bounding box center [820, 509] width 149 height 30
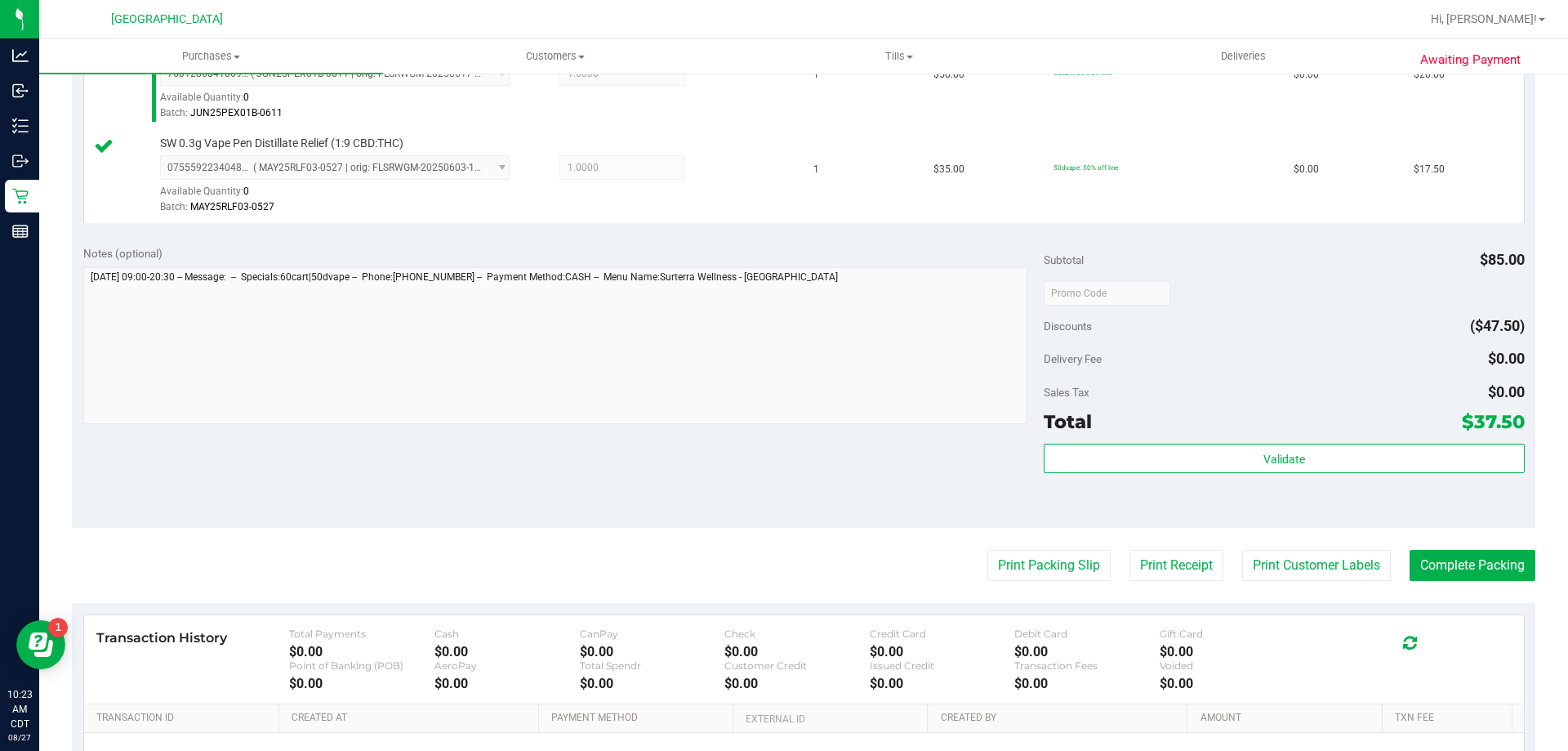
scroll to position [490, 0]
click at [1040, 572] on button "Print Packing Slip" at bounding box center [1049, 564] width 124 height 31
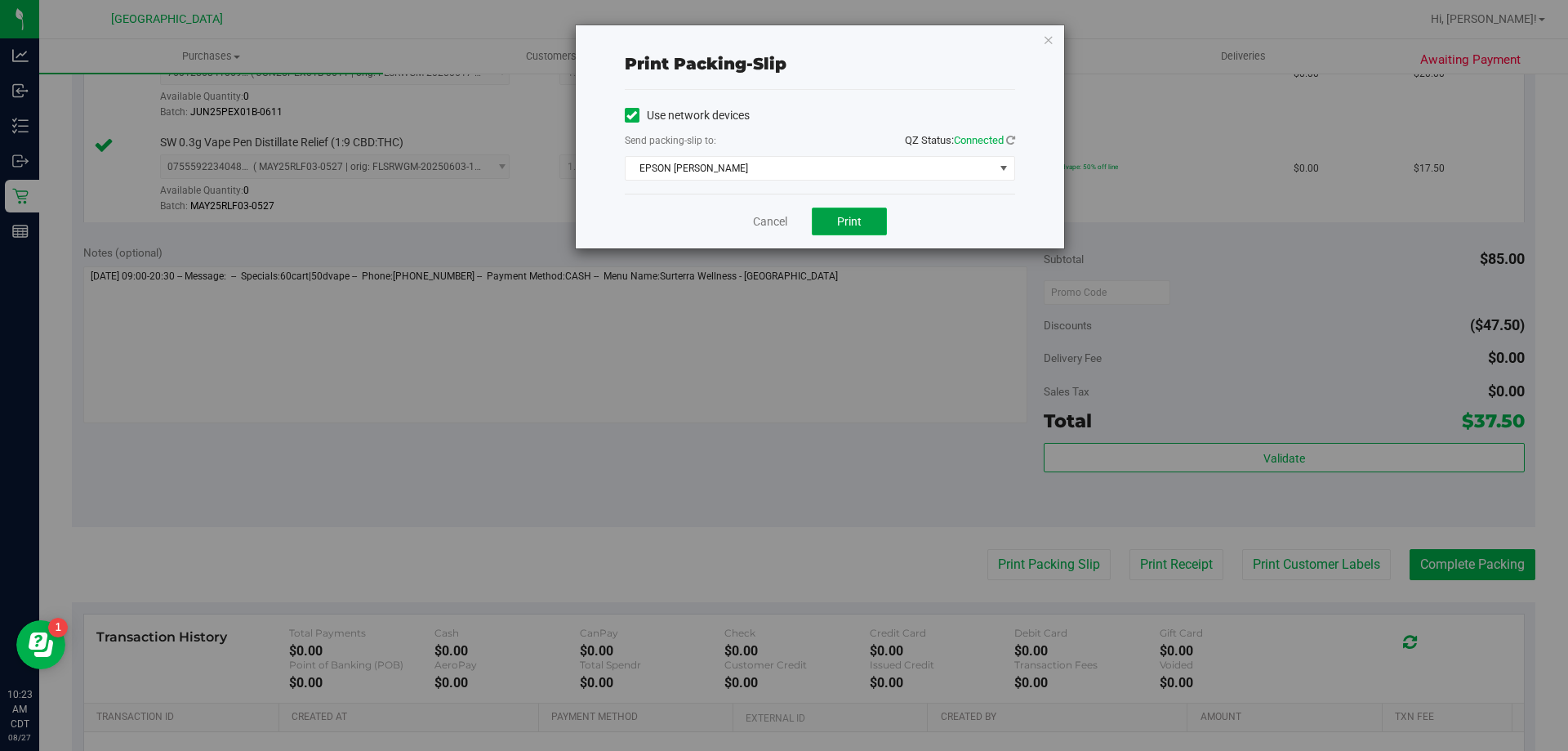
click at [836, 217] on button "Print" at bounding box center [849, 221] width 75 height 28
click at [783, 216] on link "Cancel" at bounding box center [770, 222] width 35 height 17
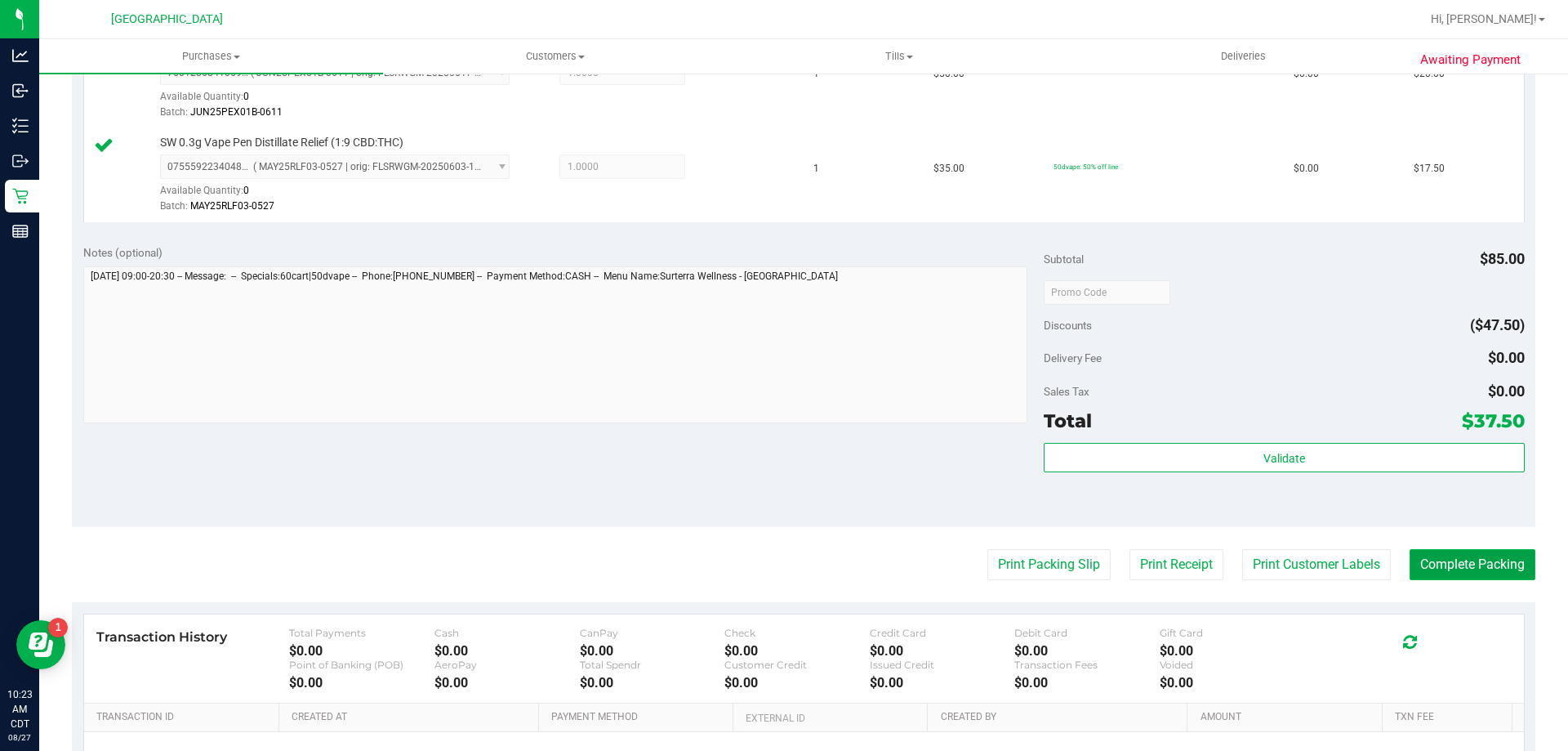
click at [1472, 554] on button "Complete Packing" at bounding box center [1472, 564] width 126 height 31
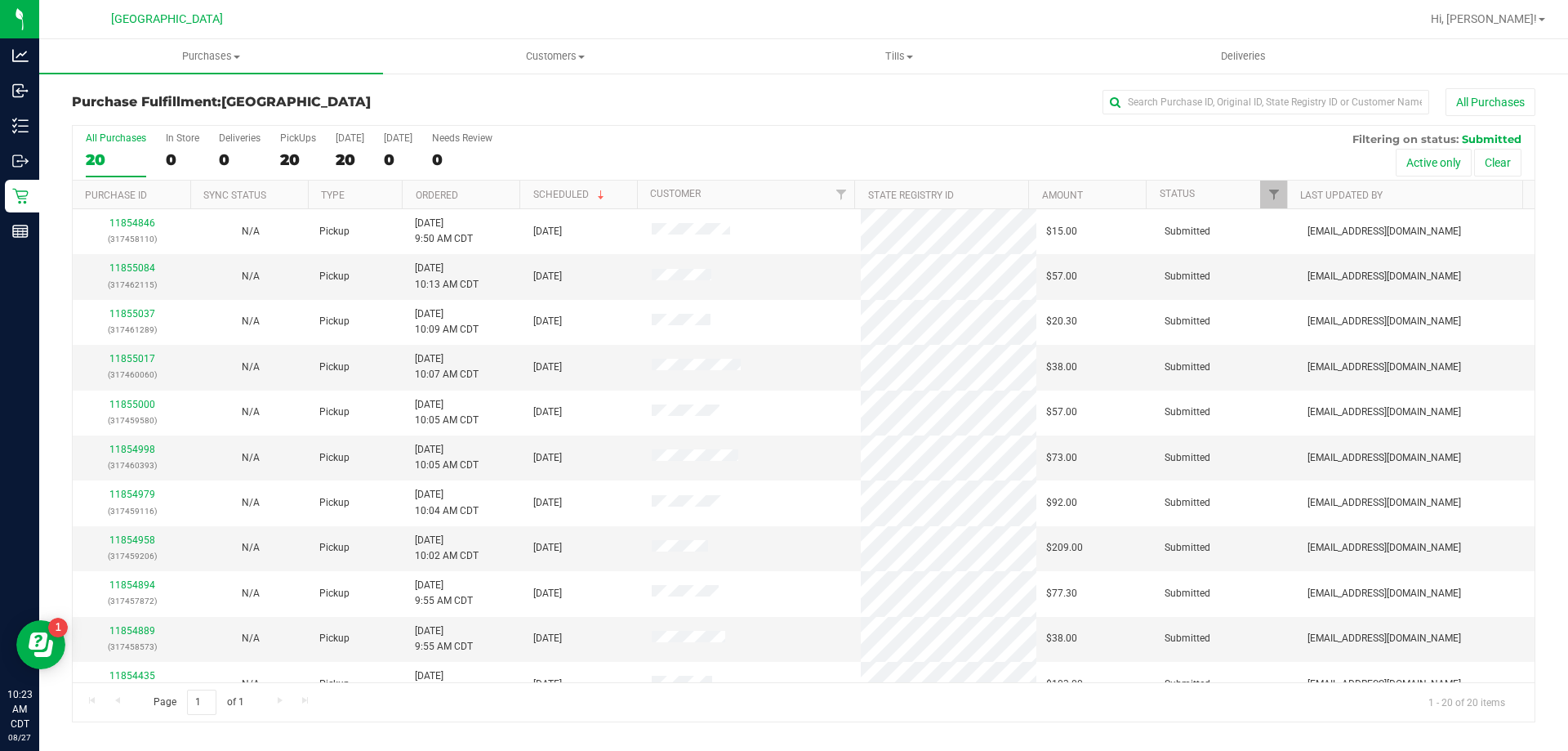
click at [511, 202] on th "Ordered" at bounding box center [461, 195] width 118 height 29
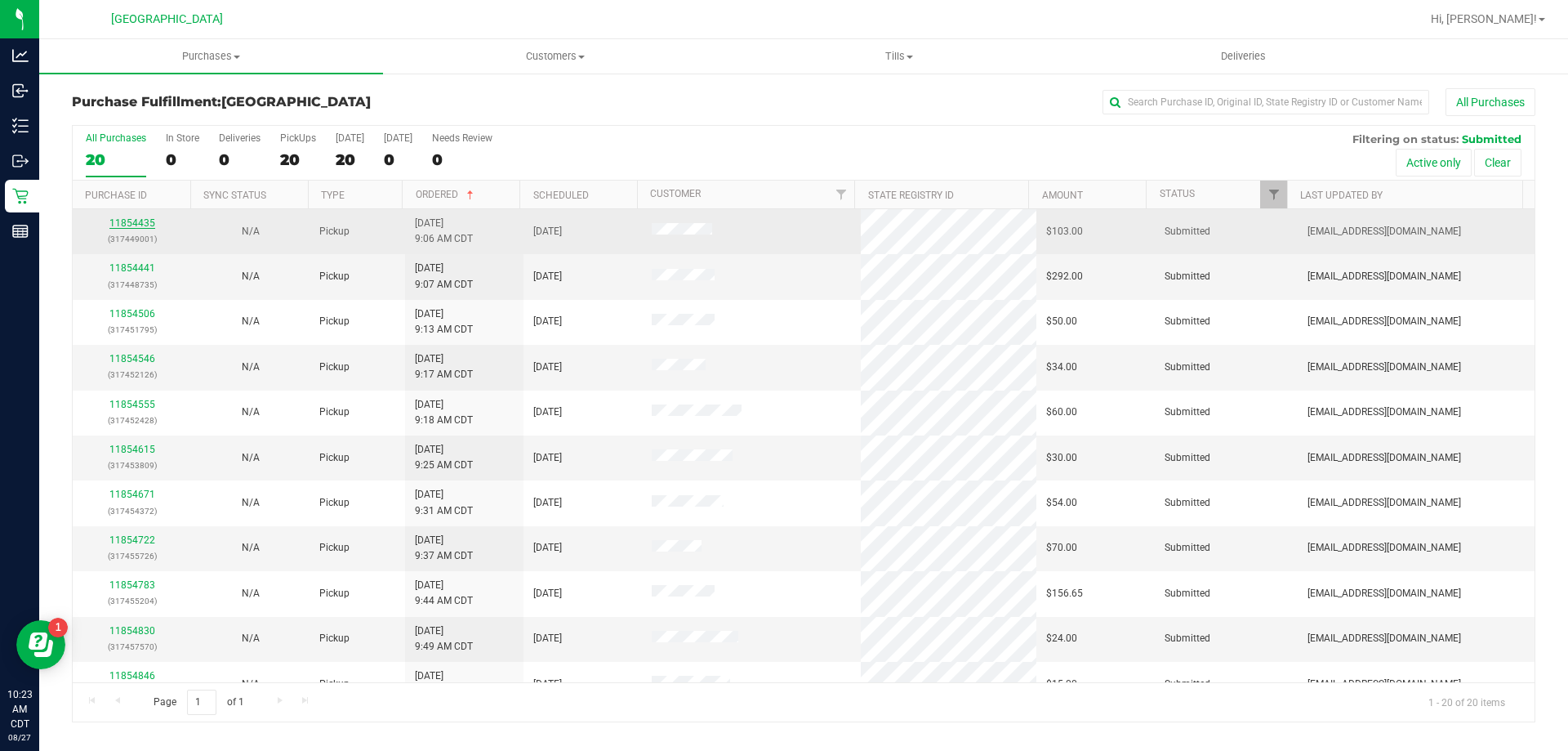
click at [121, 228] on link "11854435" at bounding box center [132, 224] width 46 height 12
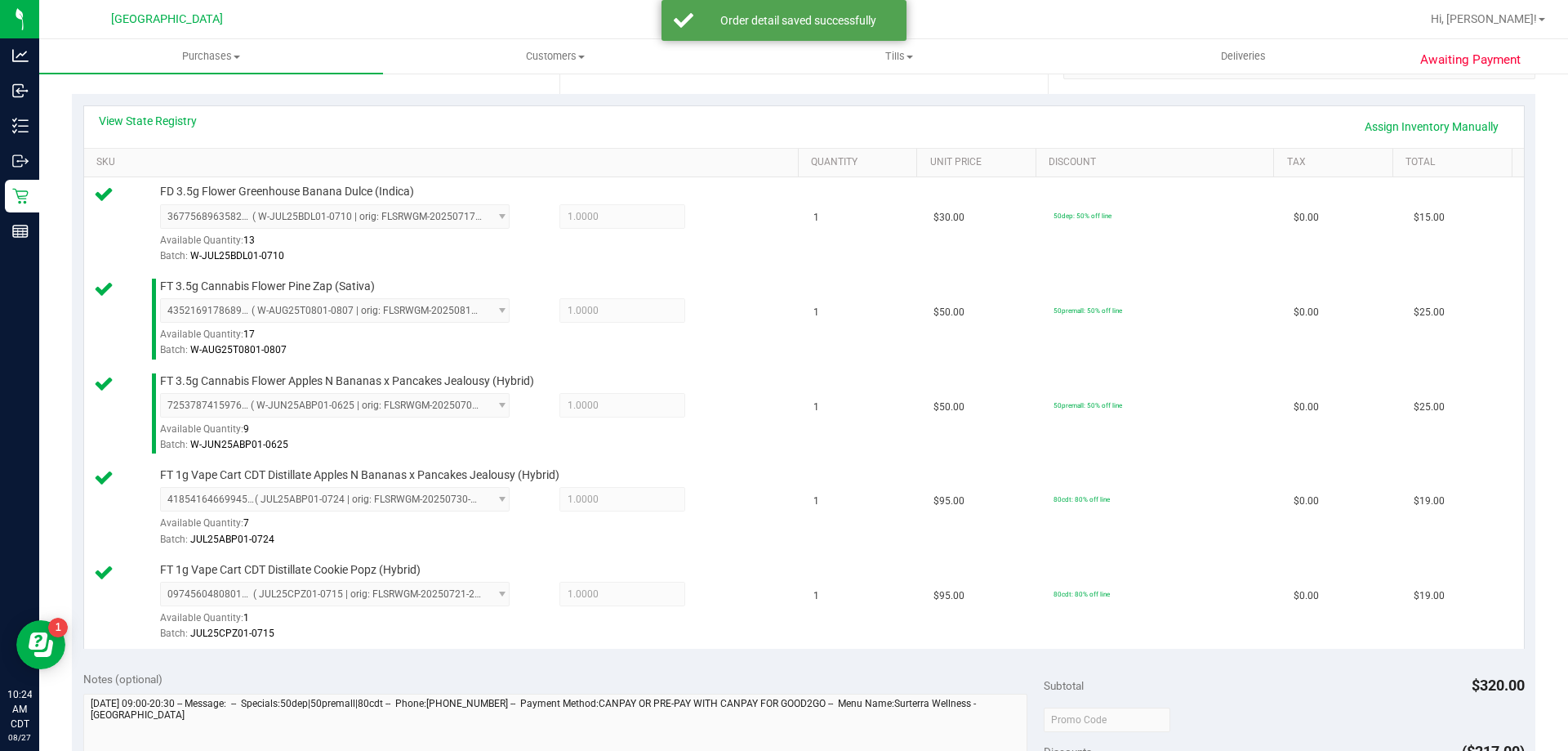
scroll to position [572, 0]
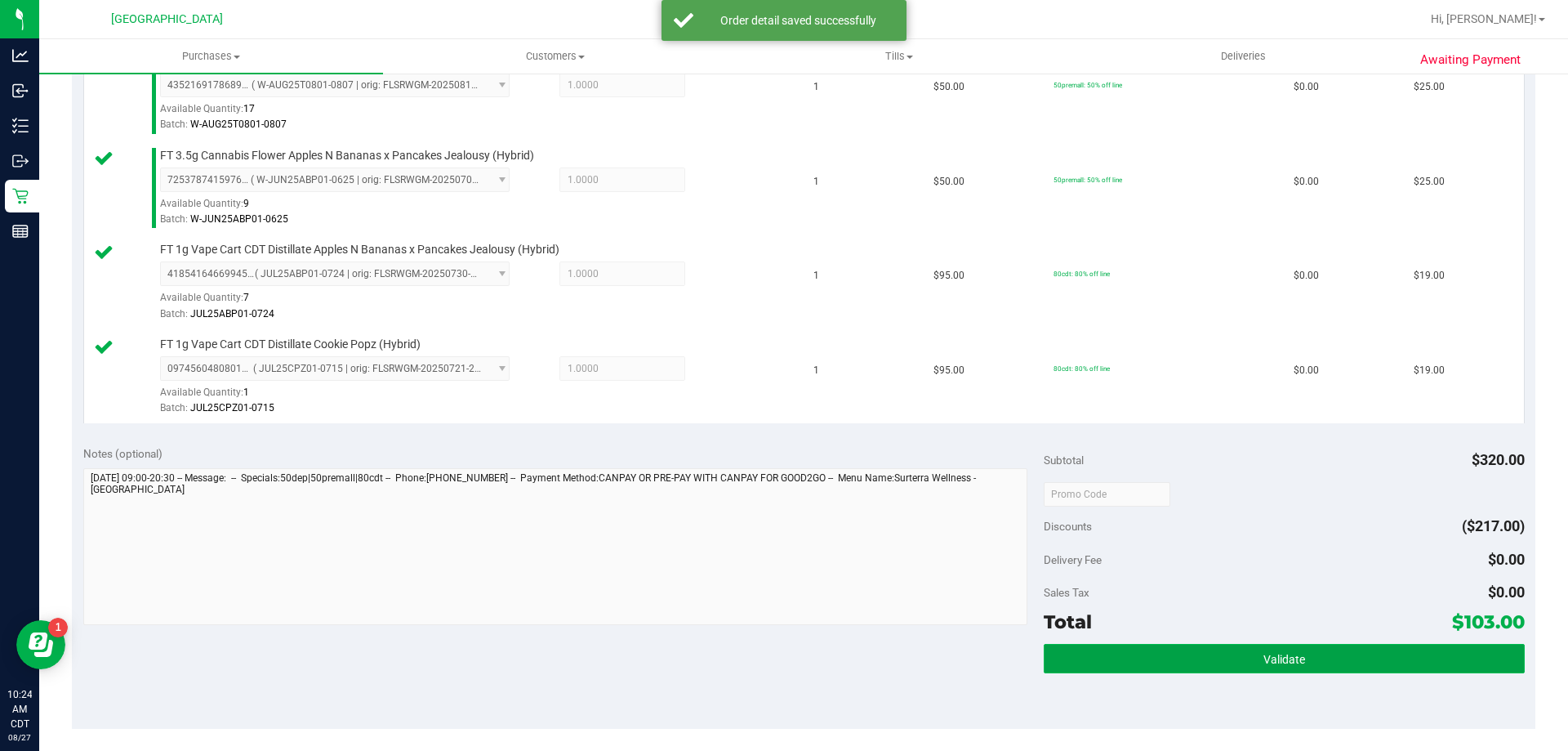
click at [1112, 654] on button "Validate" at bounding box center [1284, 658] width 480 height 30
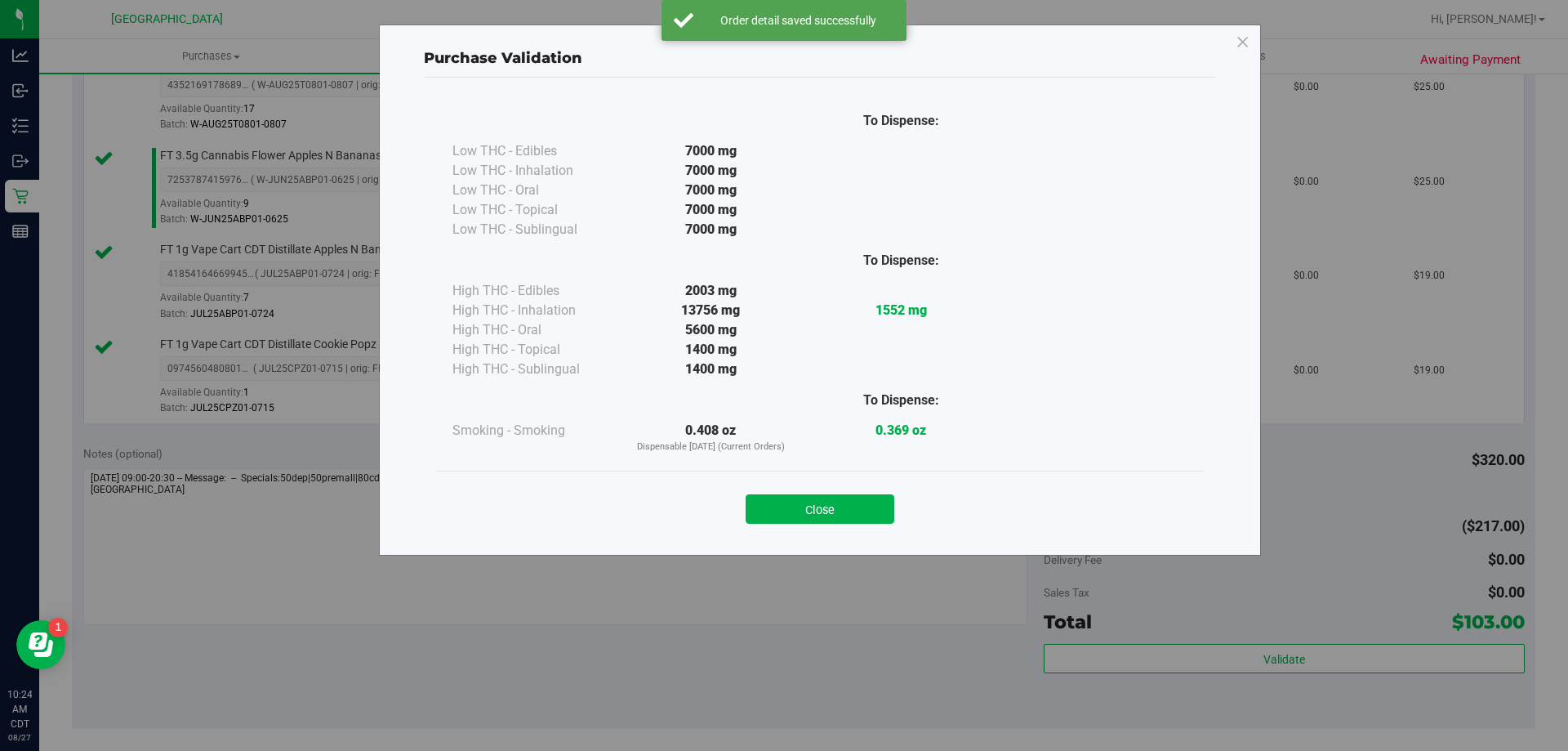
click at [839, 519] on button "Close" at bounding box center [820, 509] width 149 height 30
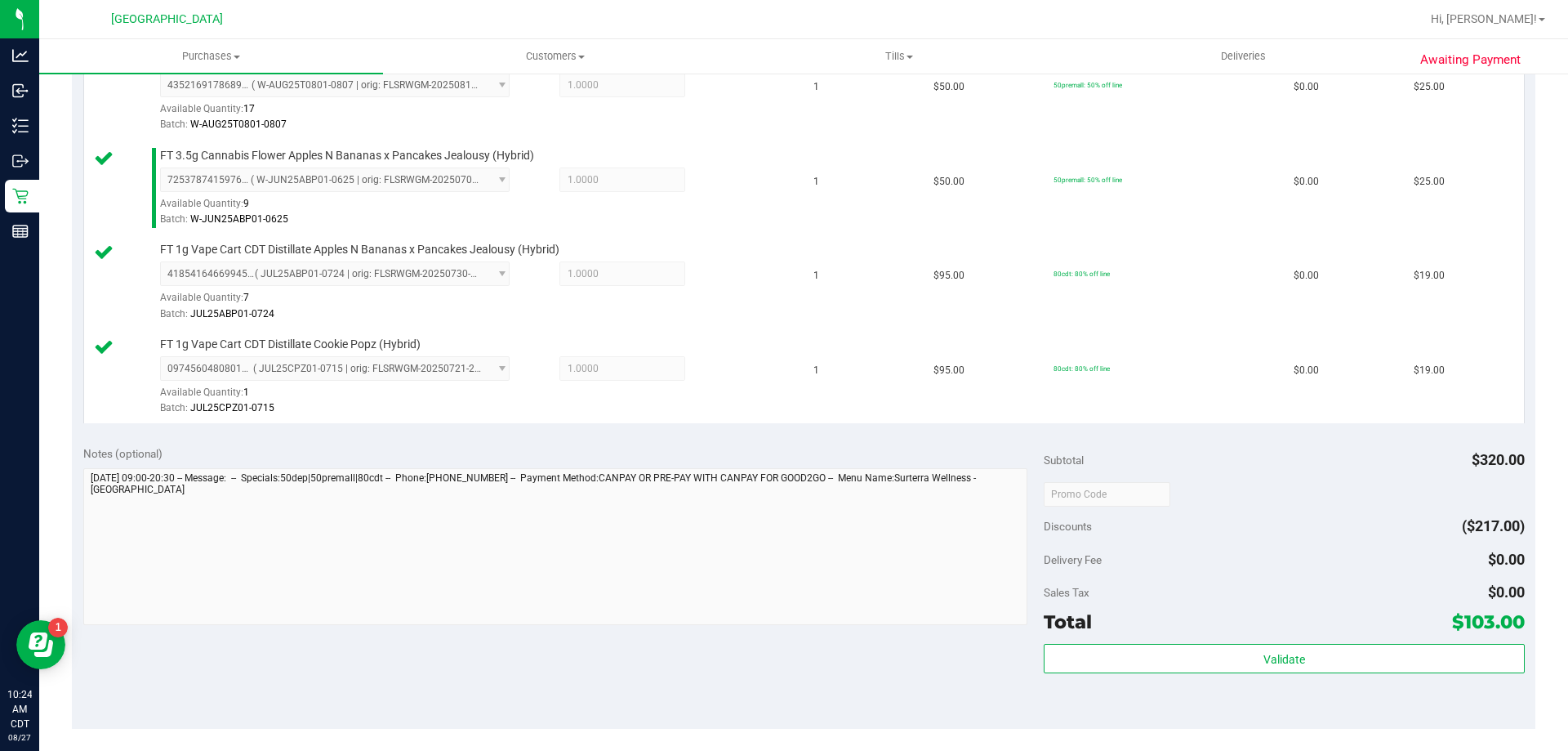
scroll to position [735, 0]
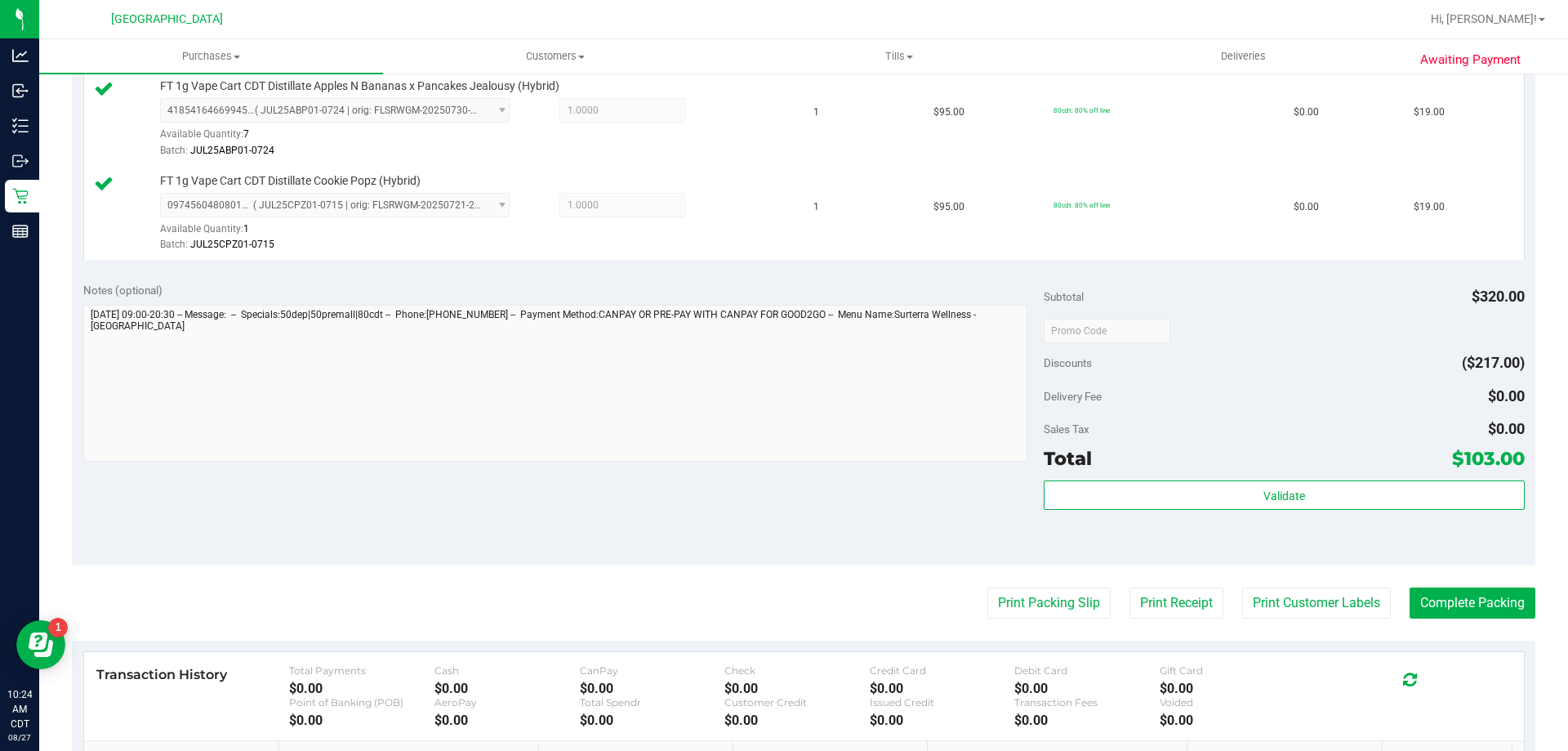
click at [1097, 608] on div "Print Packing Slip Print Receipt Print Customer Labels Complete Packing" at bounding box center [803, 603] width 1464 height 31
click at [1072, 602] on button "Print Packing Slip" at bounding box center [1049, 603] width 124 height 31
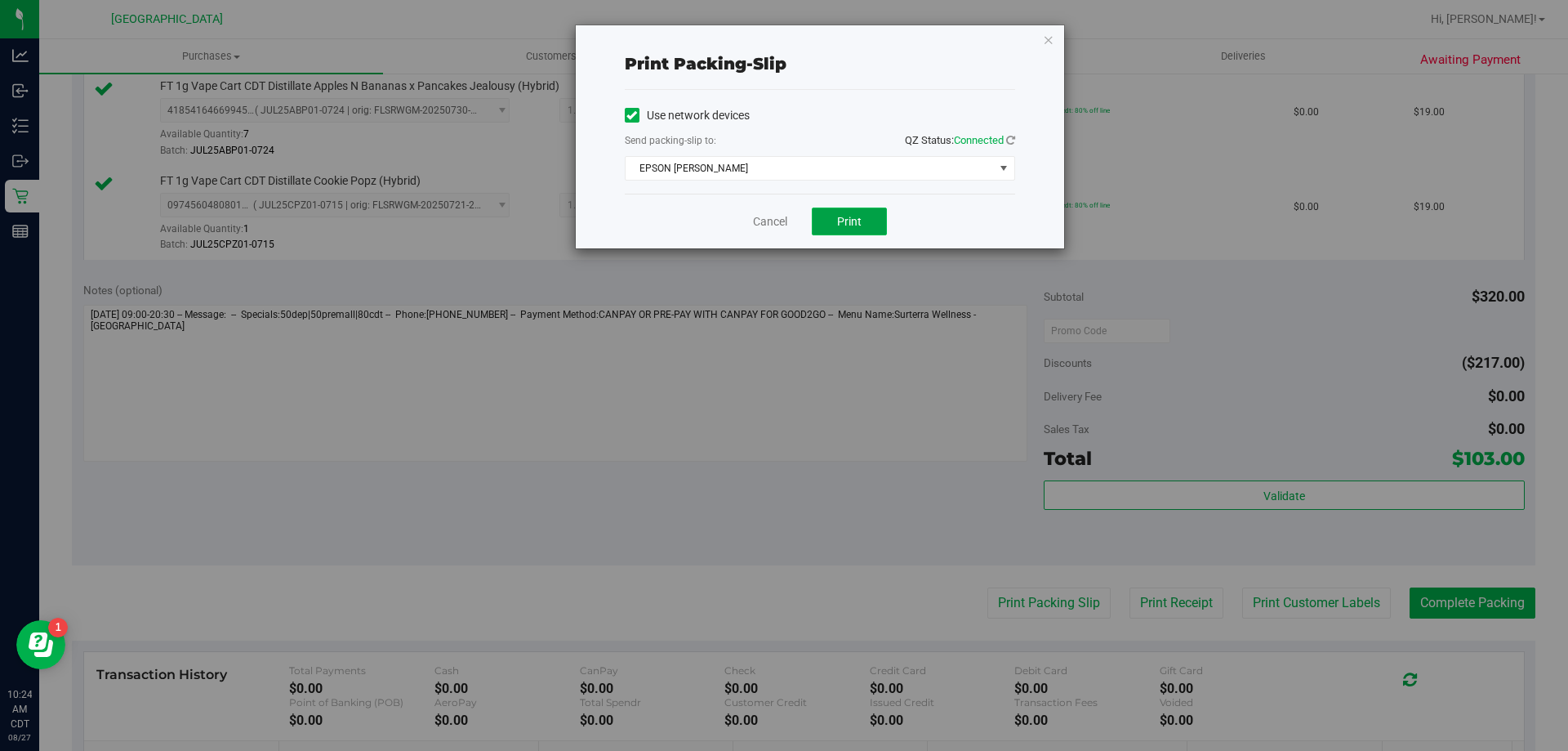
click at [857, 231] on button "Print" at bounding box center [849, 221] width 75 height 28
click at [778, 218] on link "Cancel" at bounding box center [770, 222] width 35 height 17
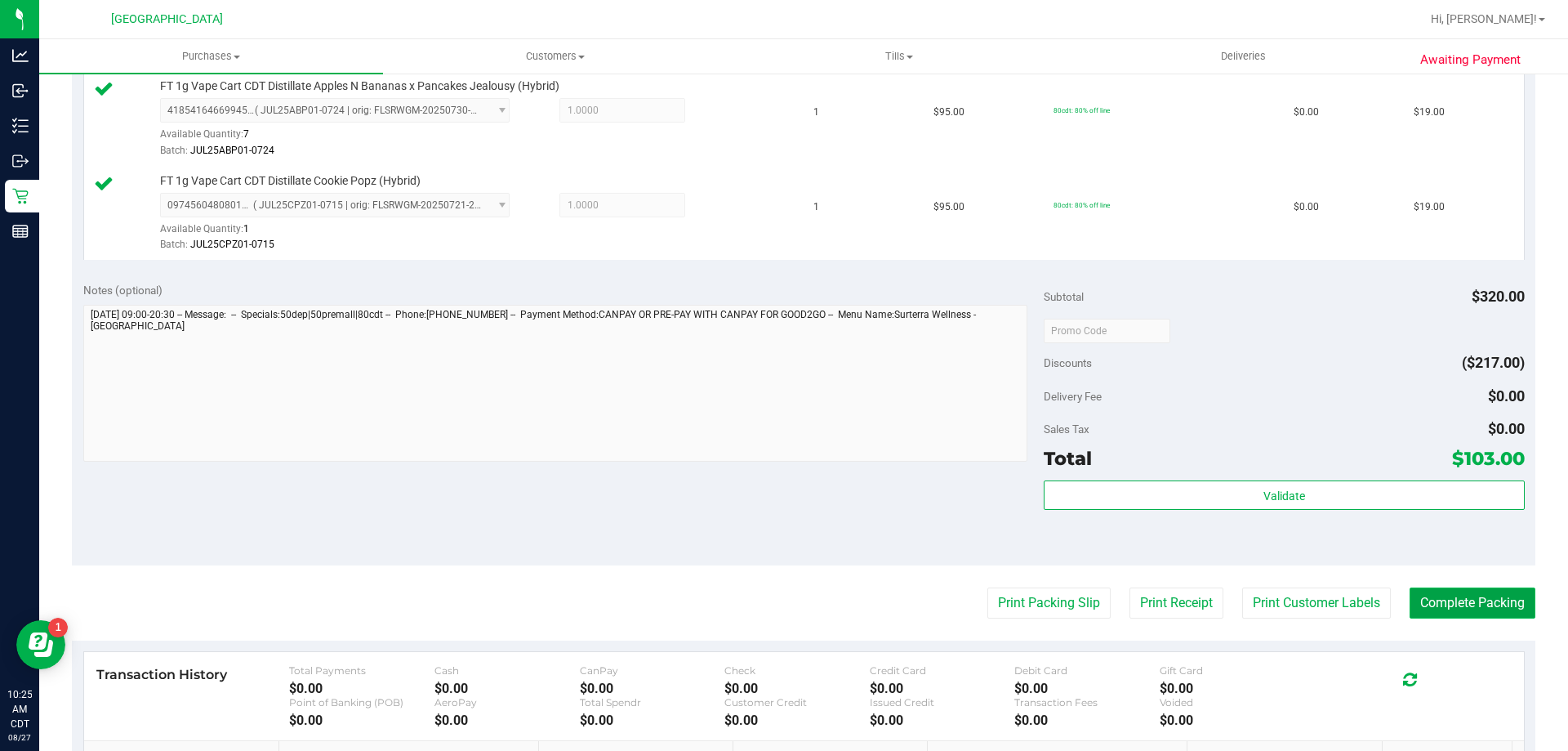
click at [1464, 590] on button "Complete Packing" at bounding box center [1472, 603] width 126 height 31
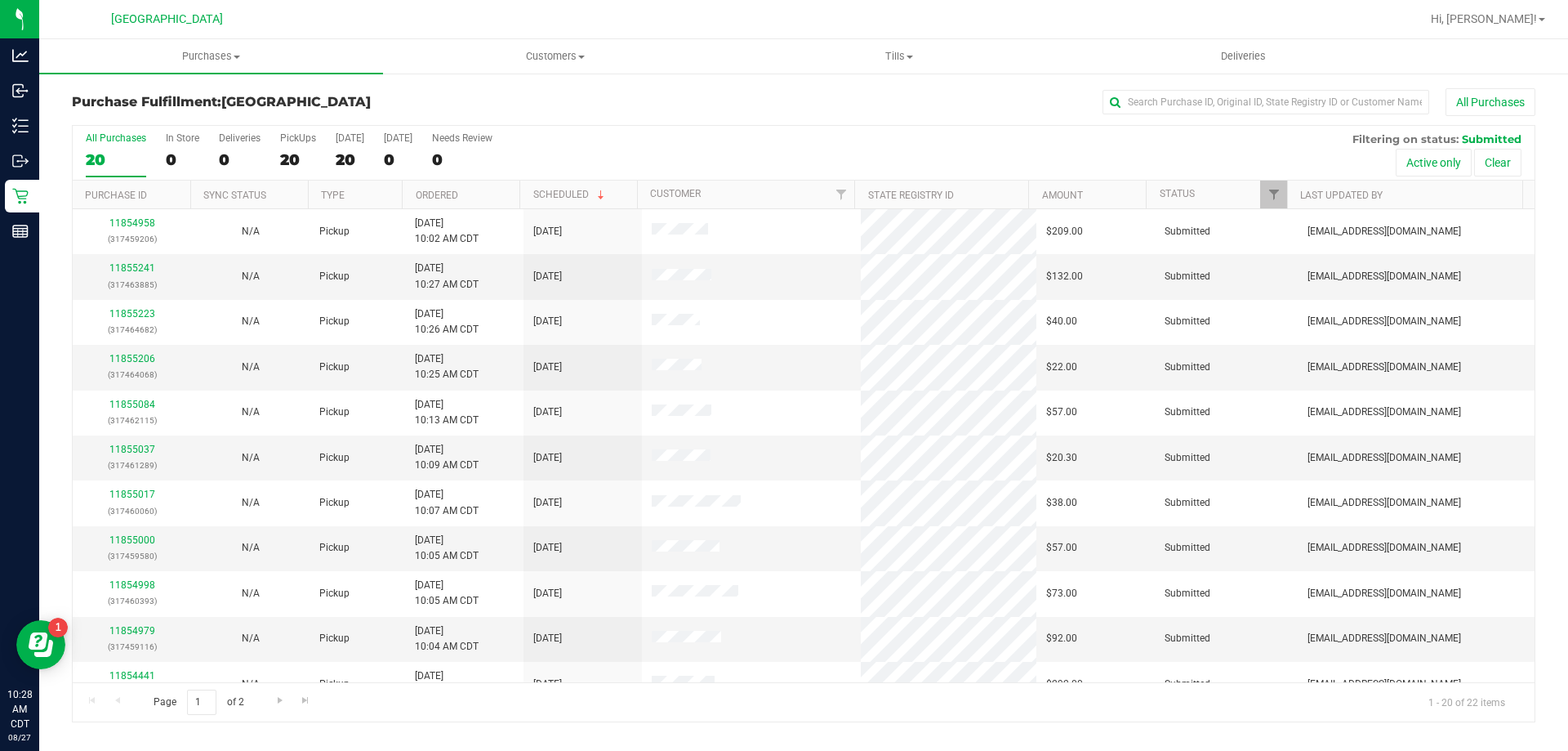
click at [454, 201] on th "Ordered" at bounding box center [461, 195] width 118 height 29
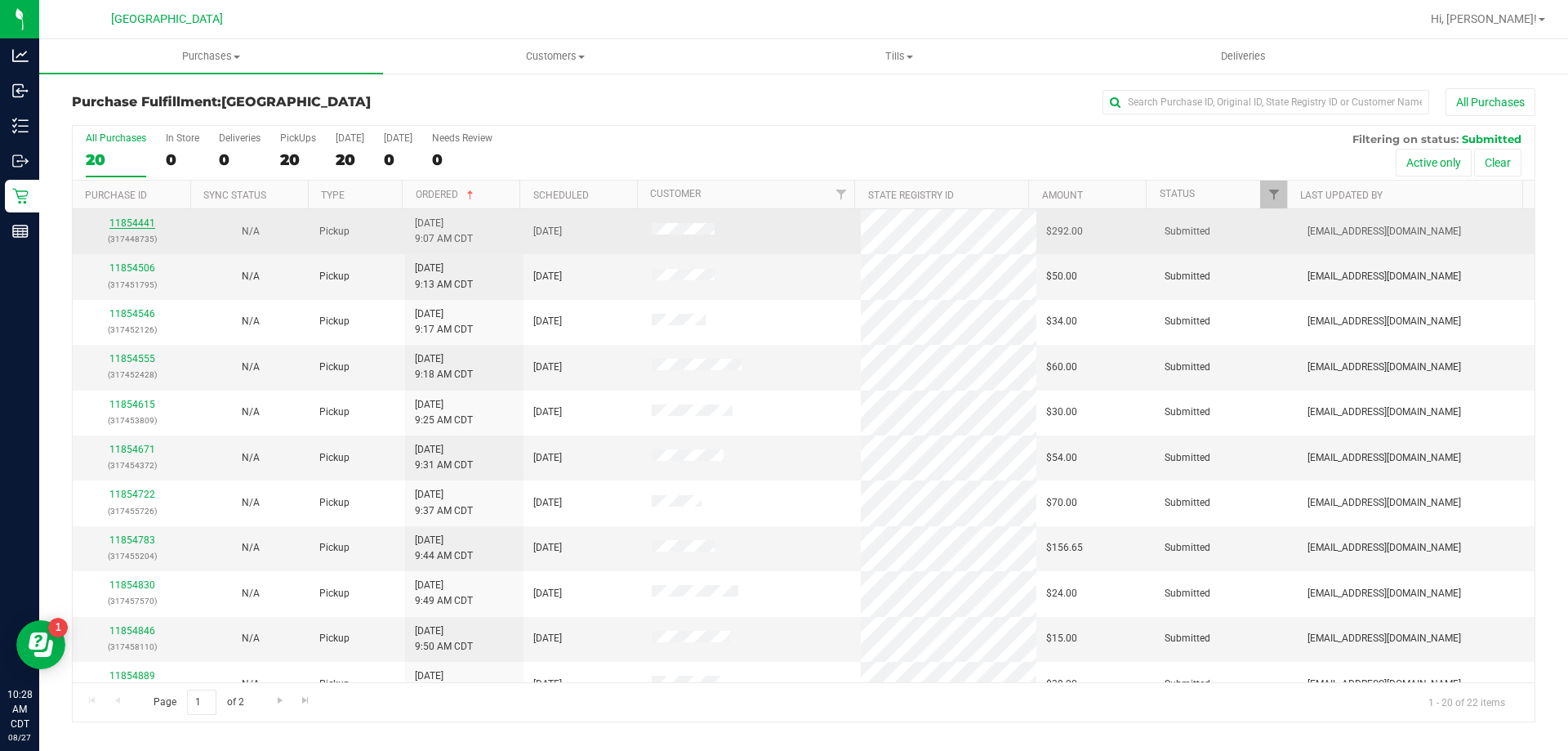
click at [139, 221] on link "11854441" at bounding box center [132, 224] width 46 height 12
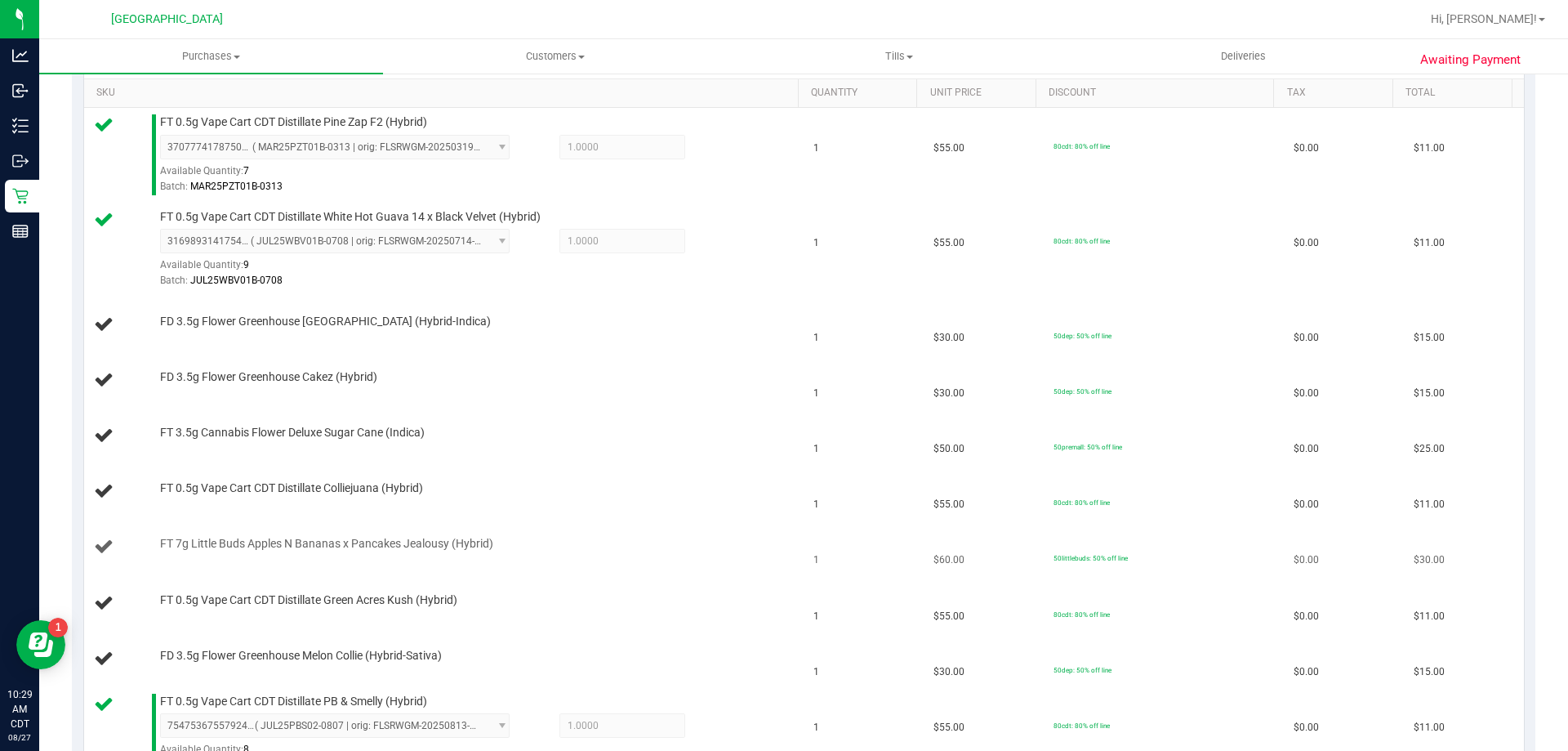
scroll to position [245, 0]
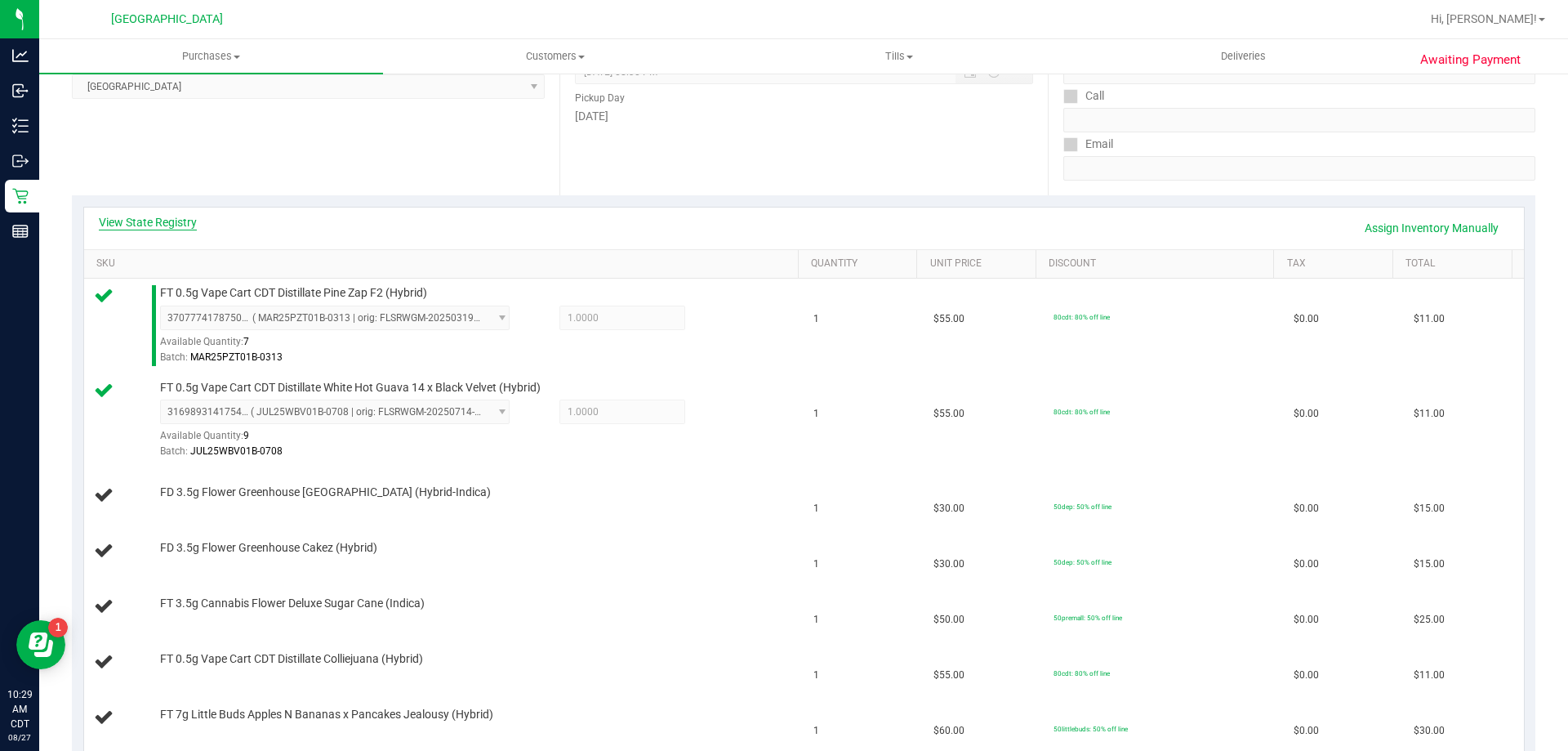
click at [180, 226] on link "View State Registry" at bounding box center [148, 222] width 98 height 16
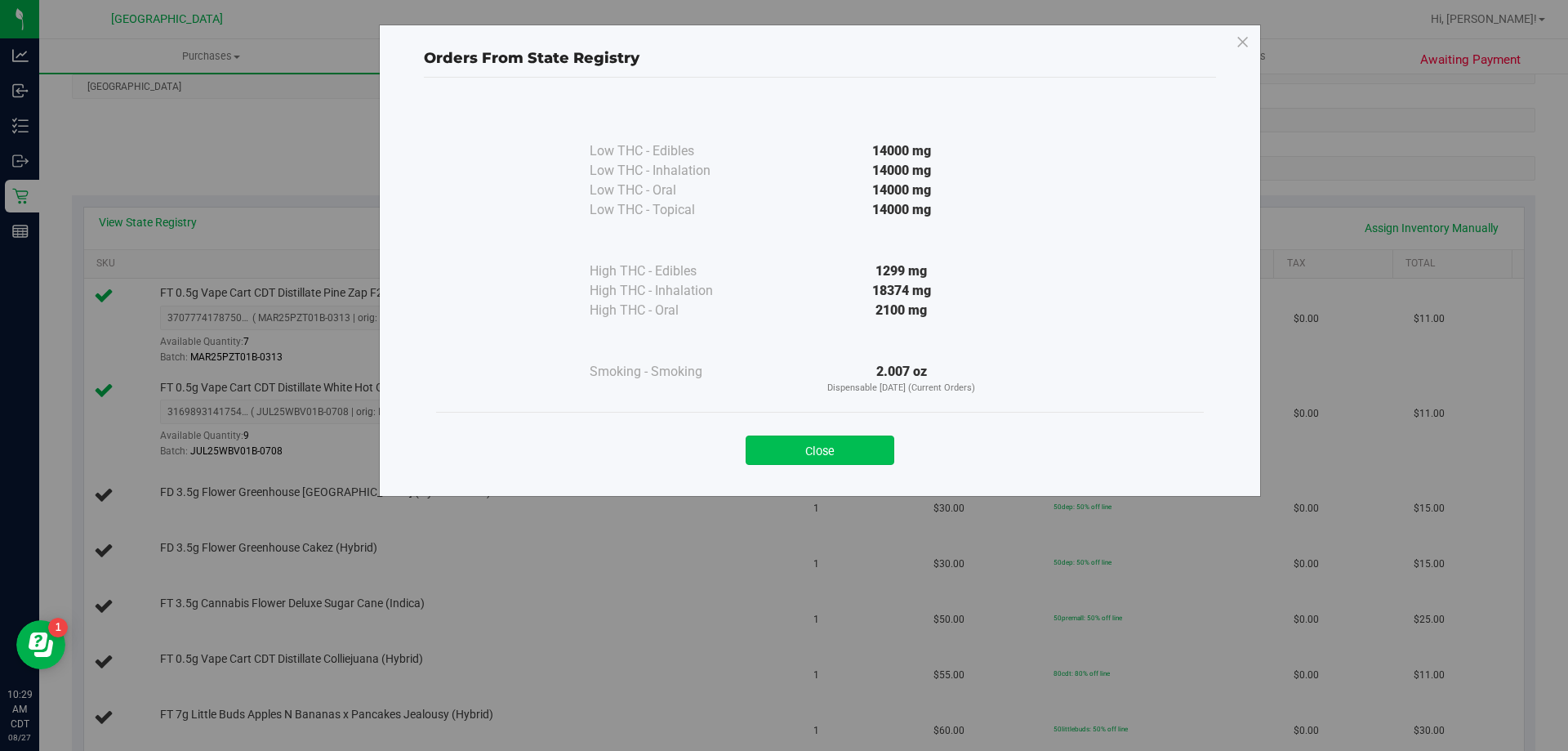
click at [796, 456] on button "Close" at bounding box center [820, 450] width 149 height 30
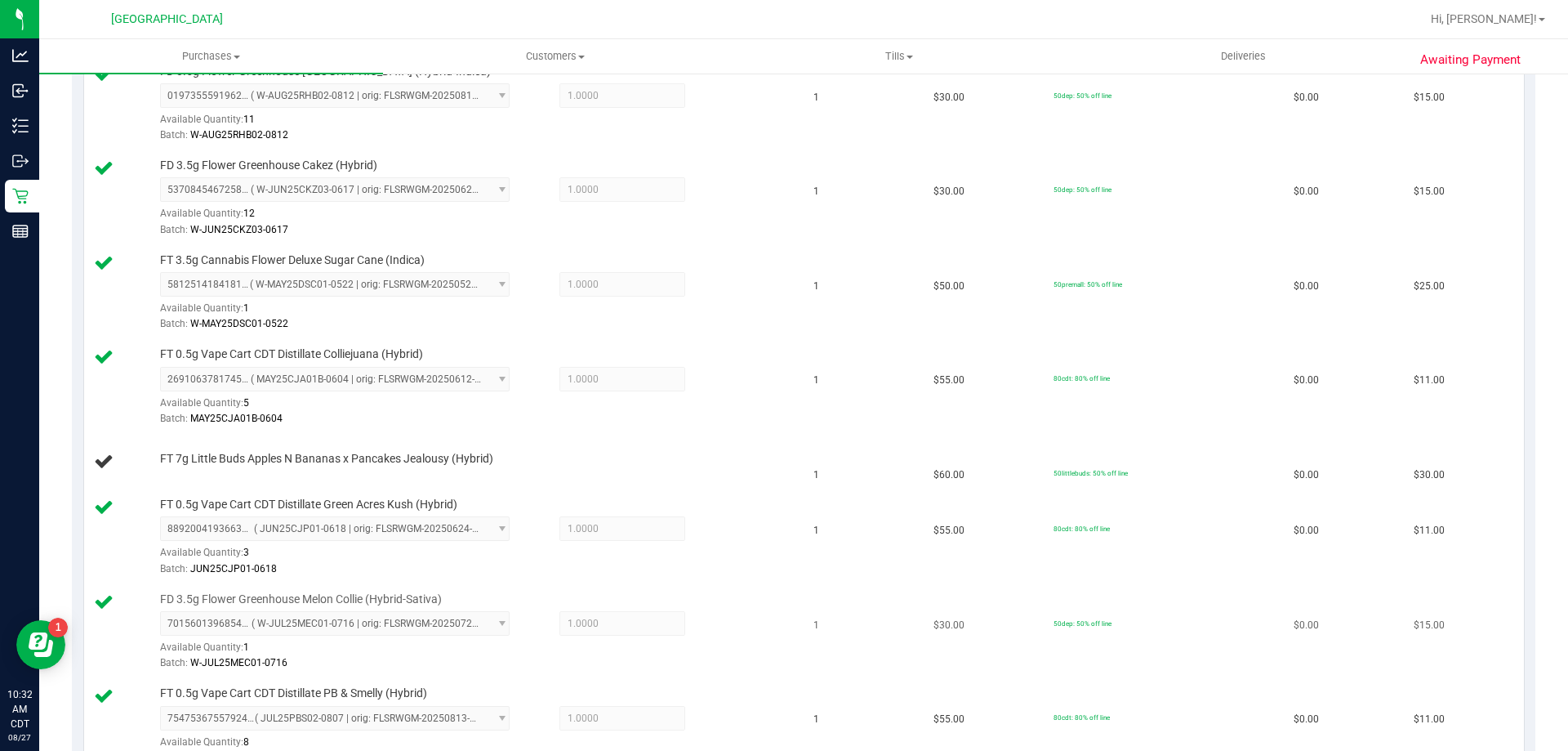
scroll to position [654, 0]
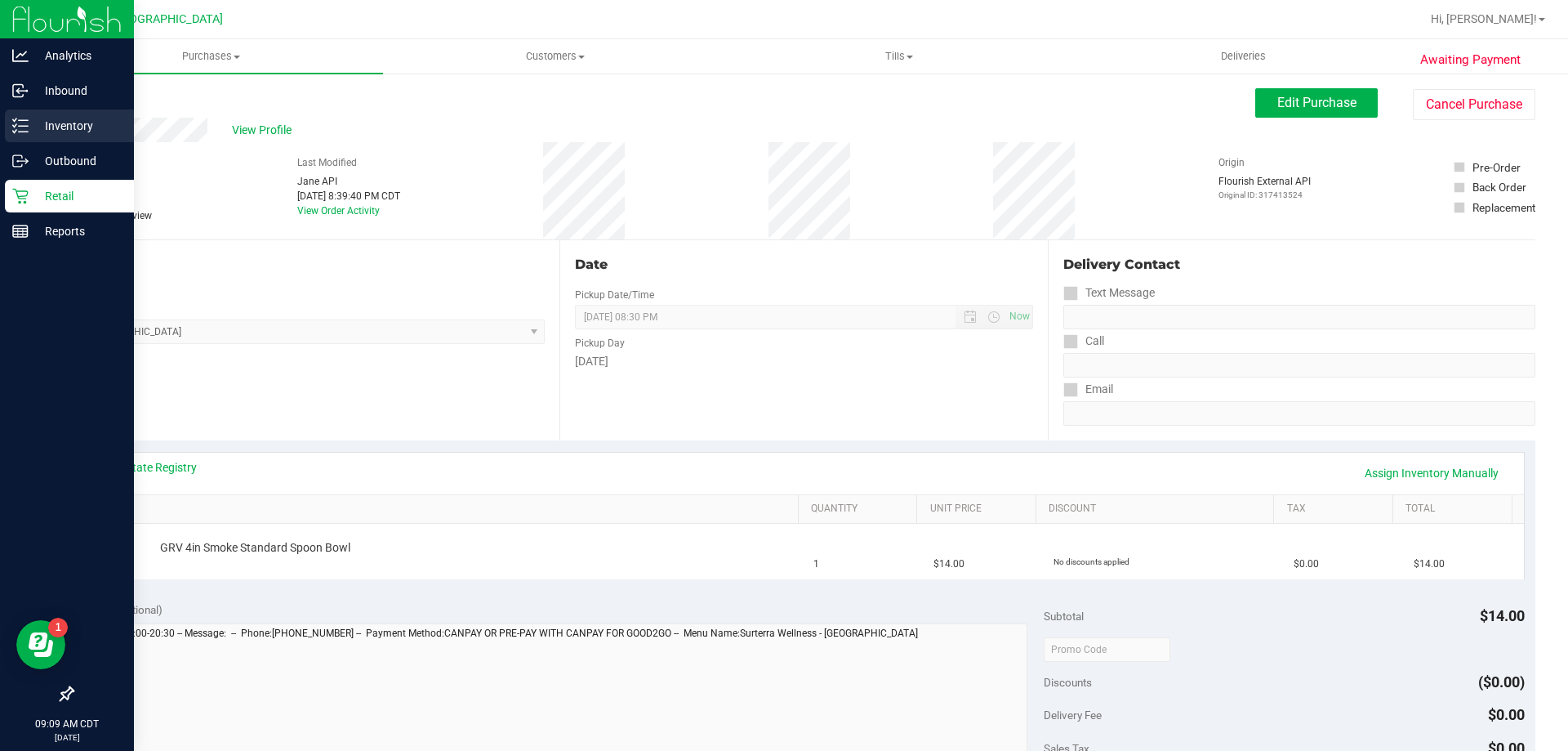
click at [57, 129] on p "Inventory" at bounding box center [78, 125] width 98 height 19
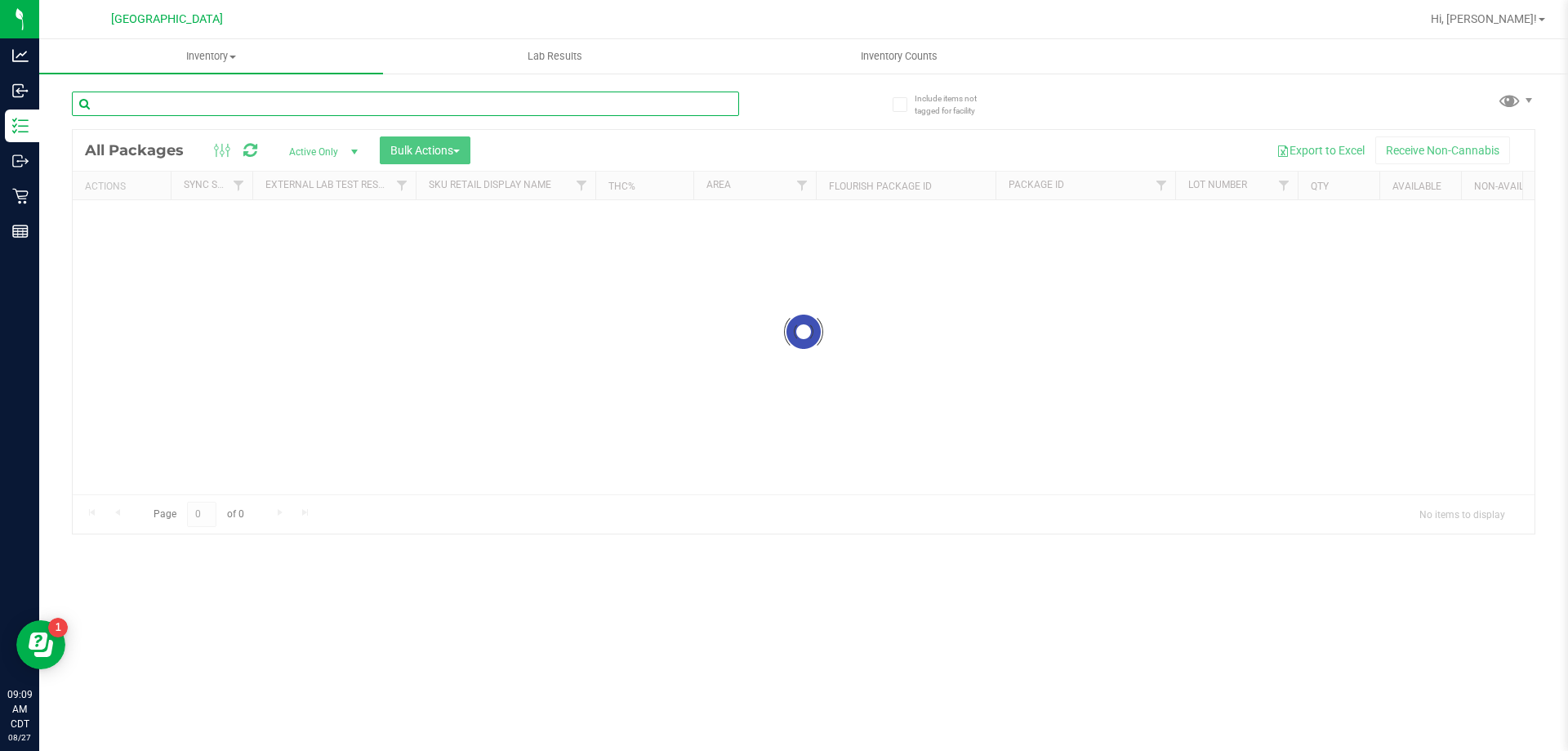
click at [185, 102] on div "Inventory All packages All inventory Waste log Create inventory Lab Results Inv…" at bounding box center [803, 395] width 1529 height 711
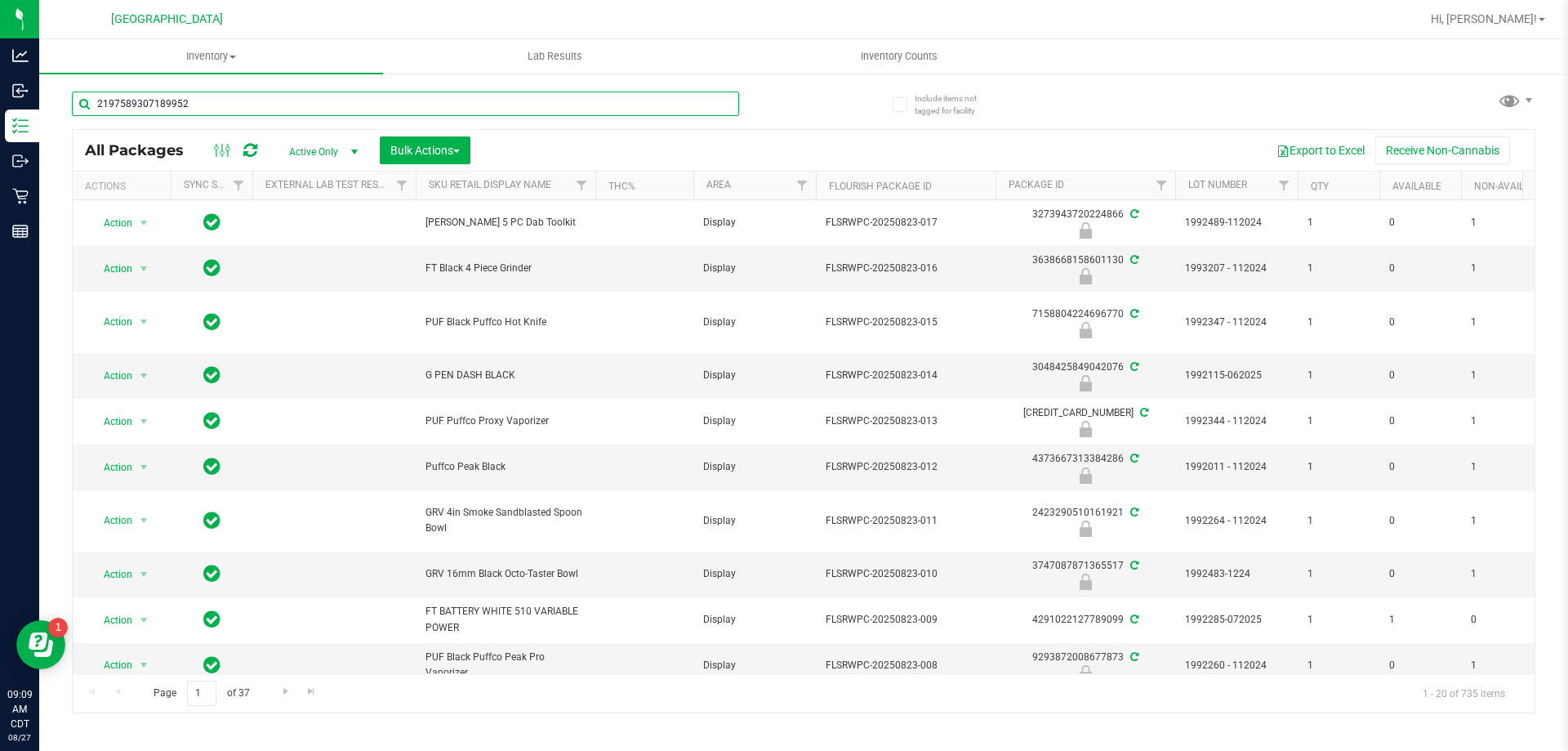
type input "2197589307189952"
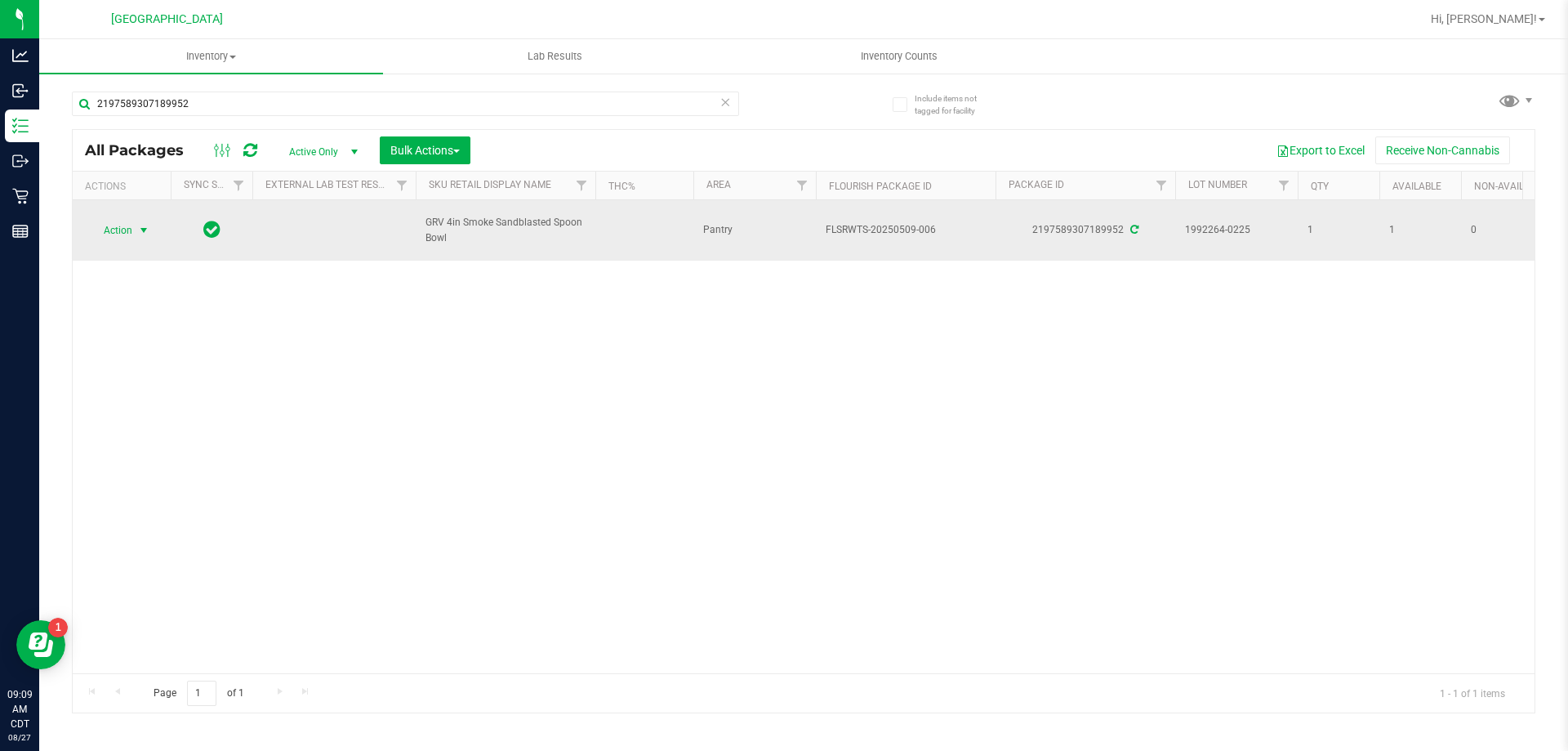
click at [134, 234] on span "select" at bounding box center [144, 230] width 20 height 23
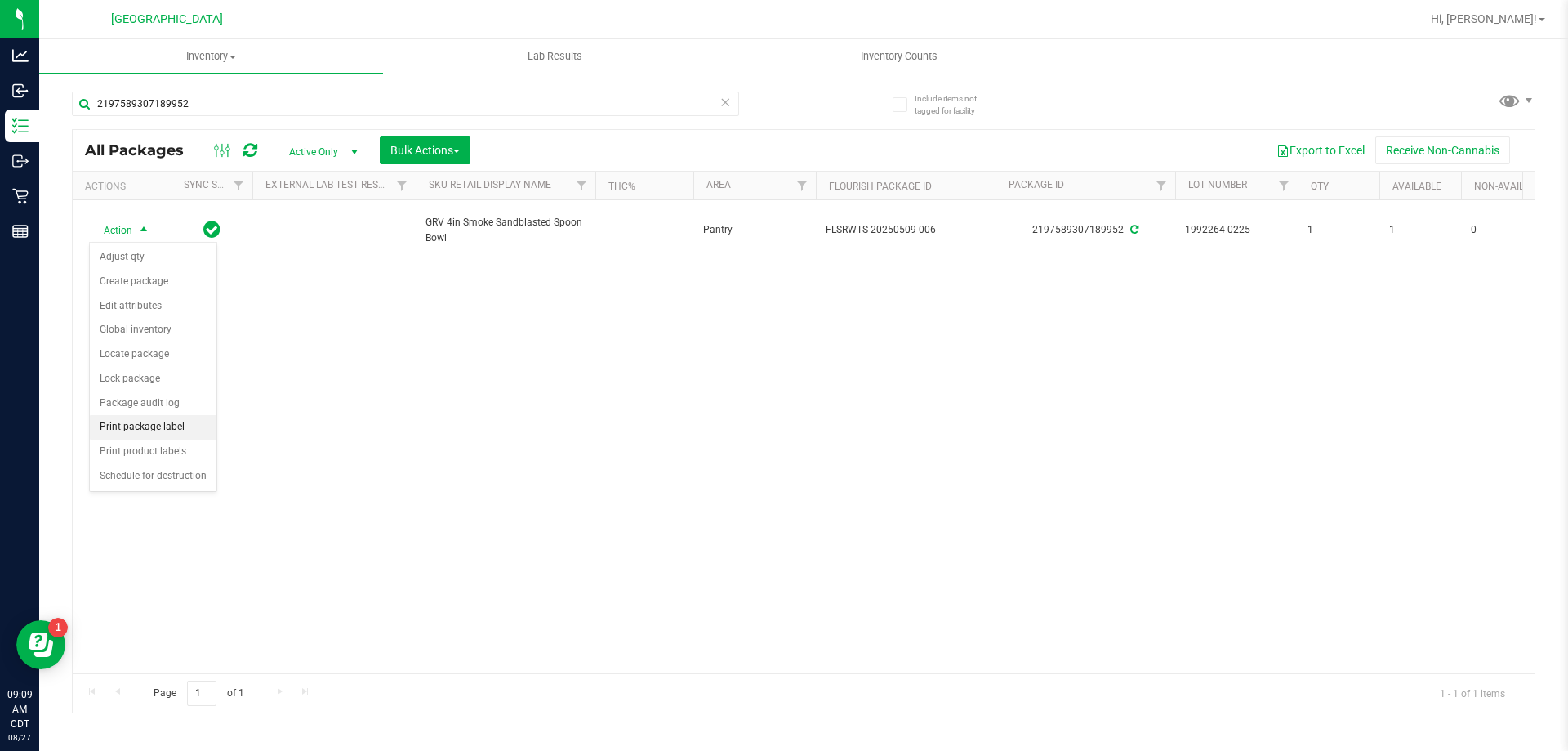
click at [136, 428] on li "Print package label" at bounding box center [153, 427] width 127 height 25
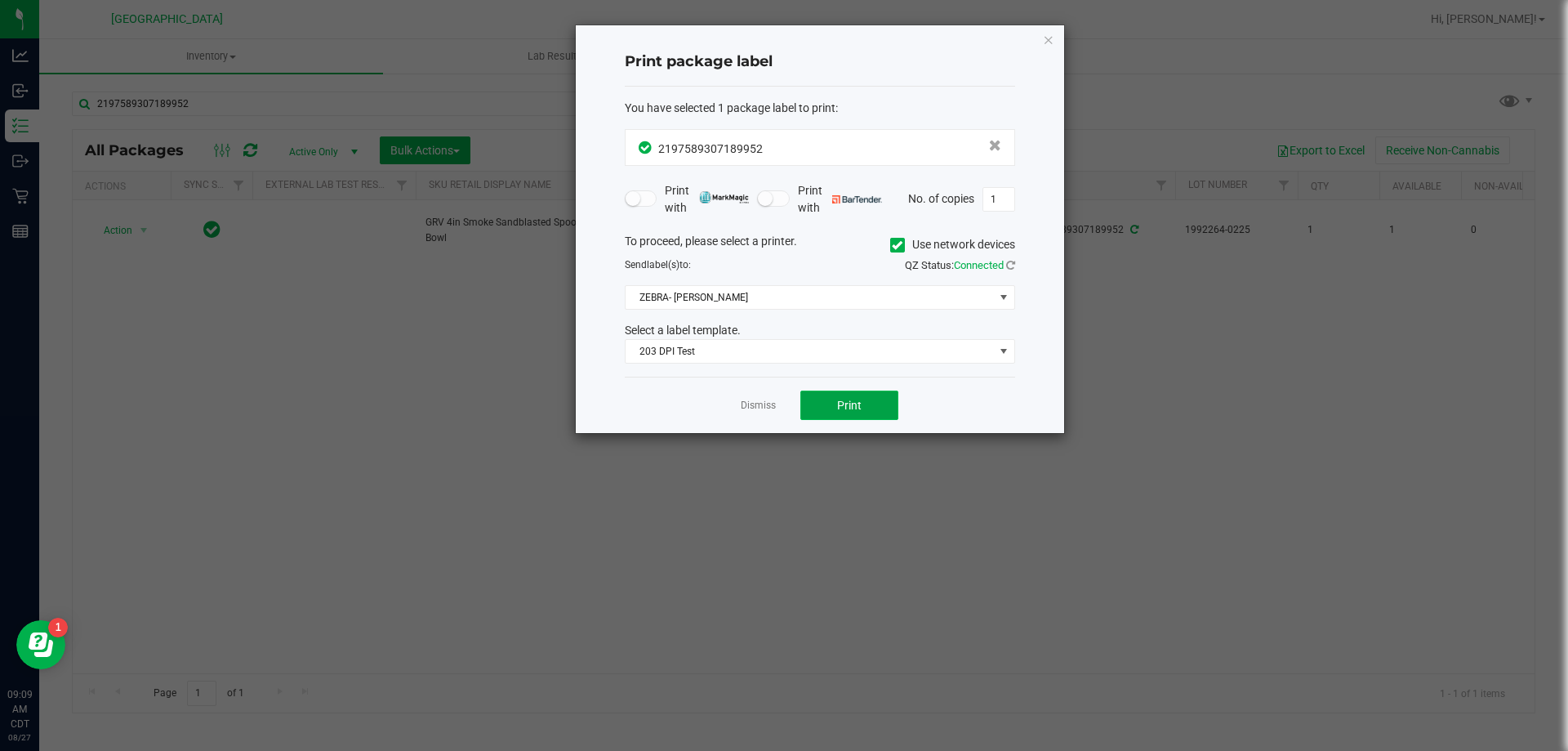
click at [842, 406] on span "Print" at bounding box center [849, 405] width 25 height 13
click at [770, 407] on link "Dismiss" at bounding box center [758, 406] width 35 height 14
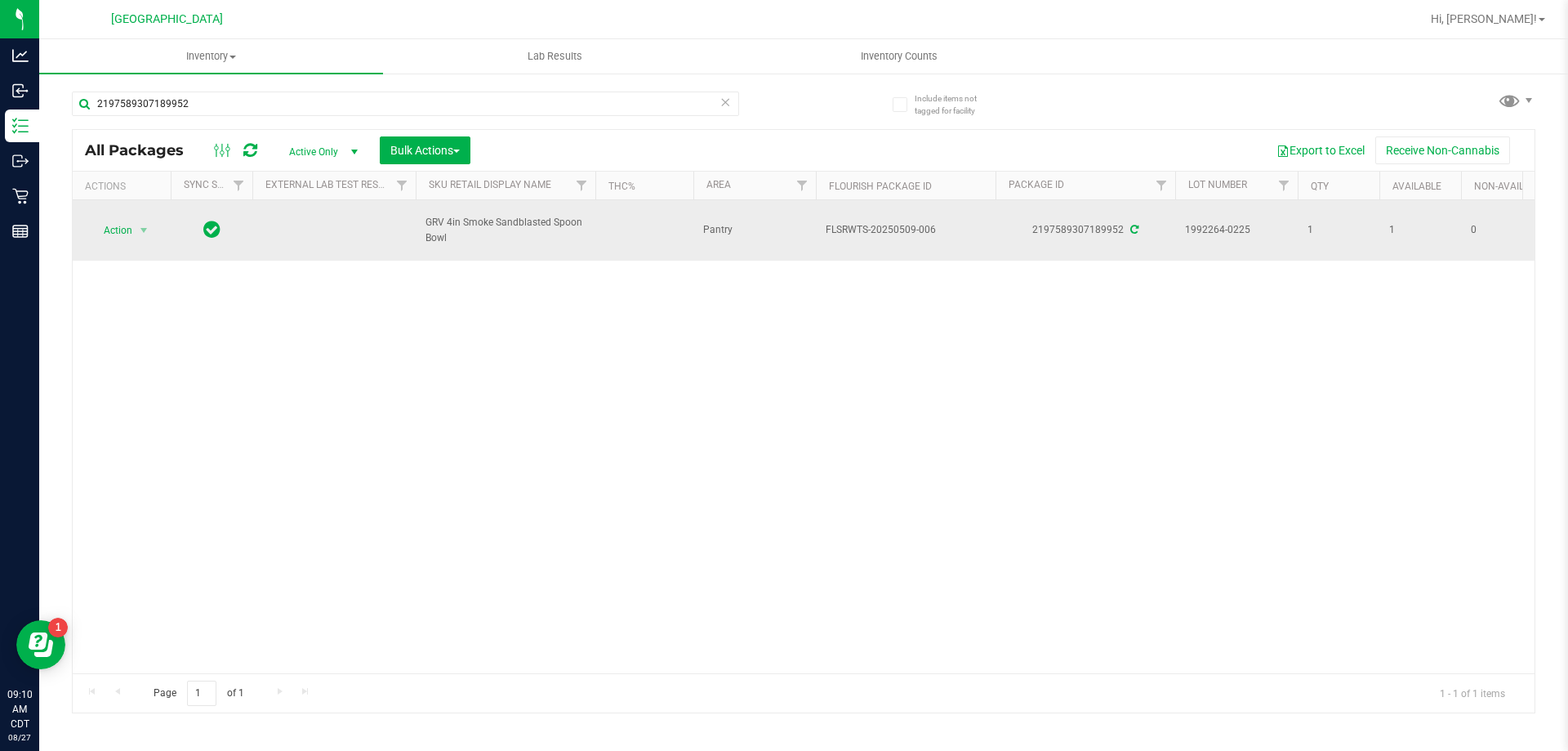
click at [469, 219] on span "GRV 4in Smoke Sandblasted Spoon Bowl" at bounding box center [505, 230] width 160 height 31
copy tr "GRV 4in Smoke Sandblasted Spoon Bowl"
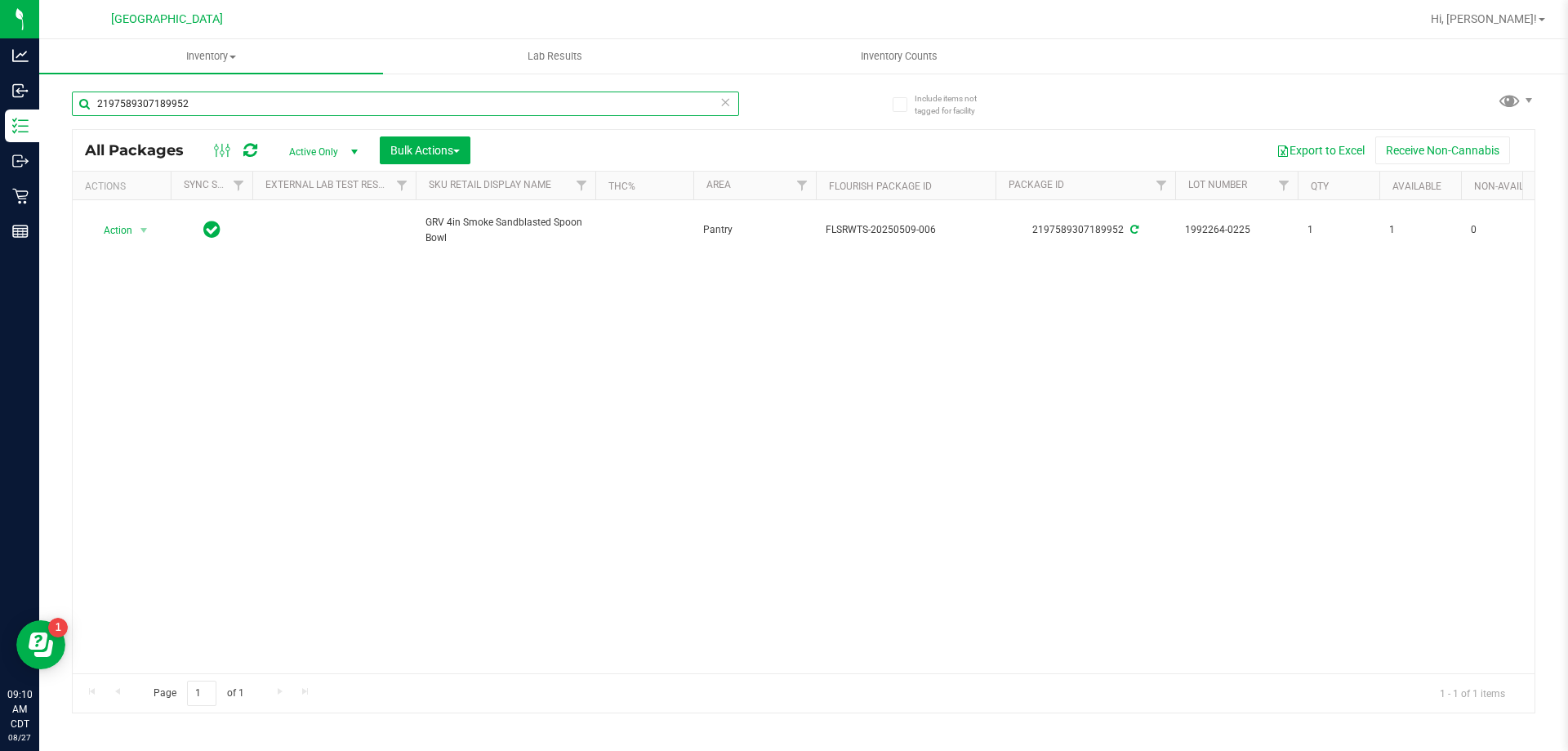
click at [263, 106] on input "2197589307189952" at bounding box center [406, 103] width 667 height 25
paste input "GRV 4in Smoke Sandblasted Spoon Bowl"
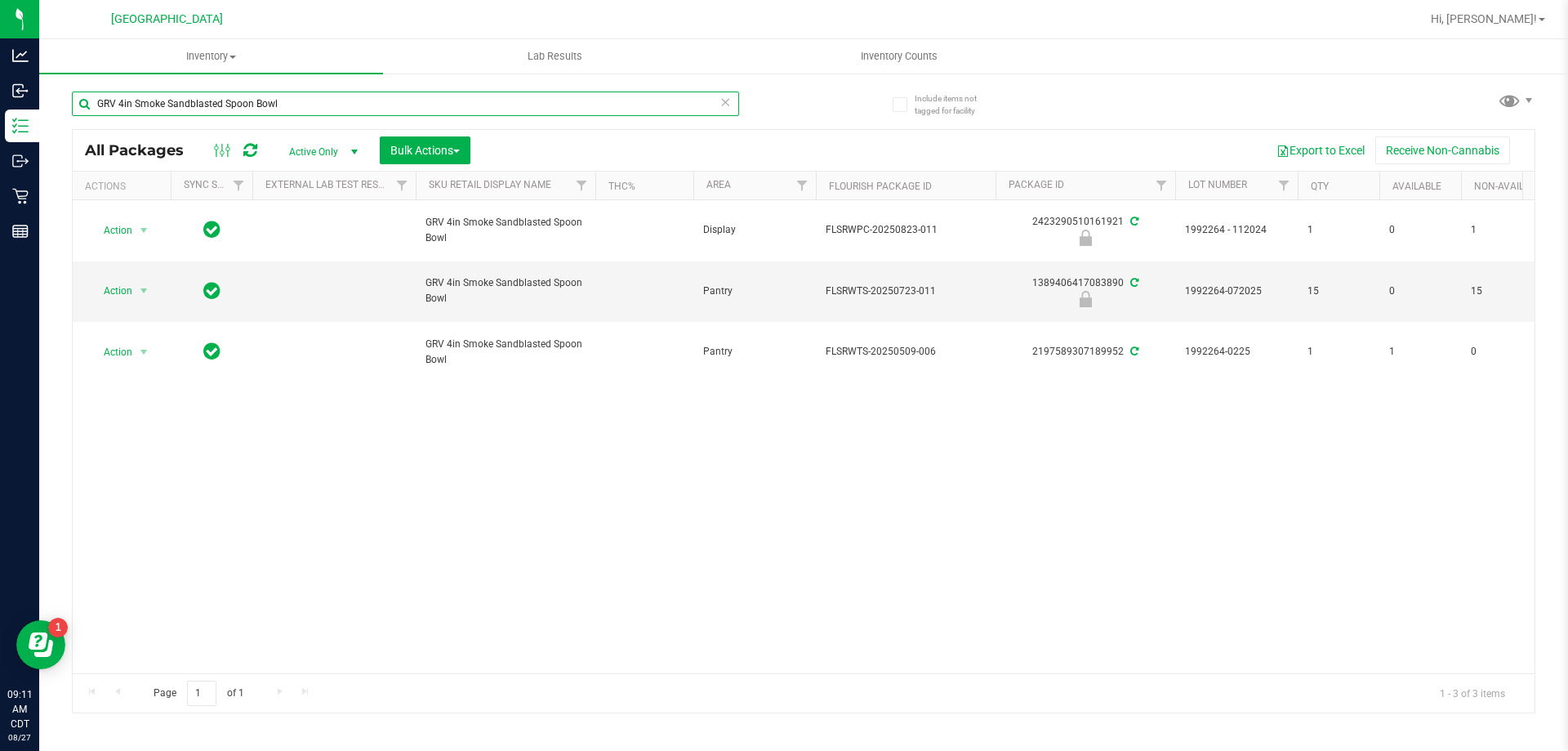
click at [163, 105] on input "GRV 4in Smoke Sandblasted Spoon Bowl" at bounding box center [406, 103] width 667 height 25
type input "GRV 4in smoke Sandblasted Spoon Bowl"
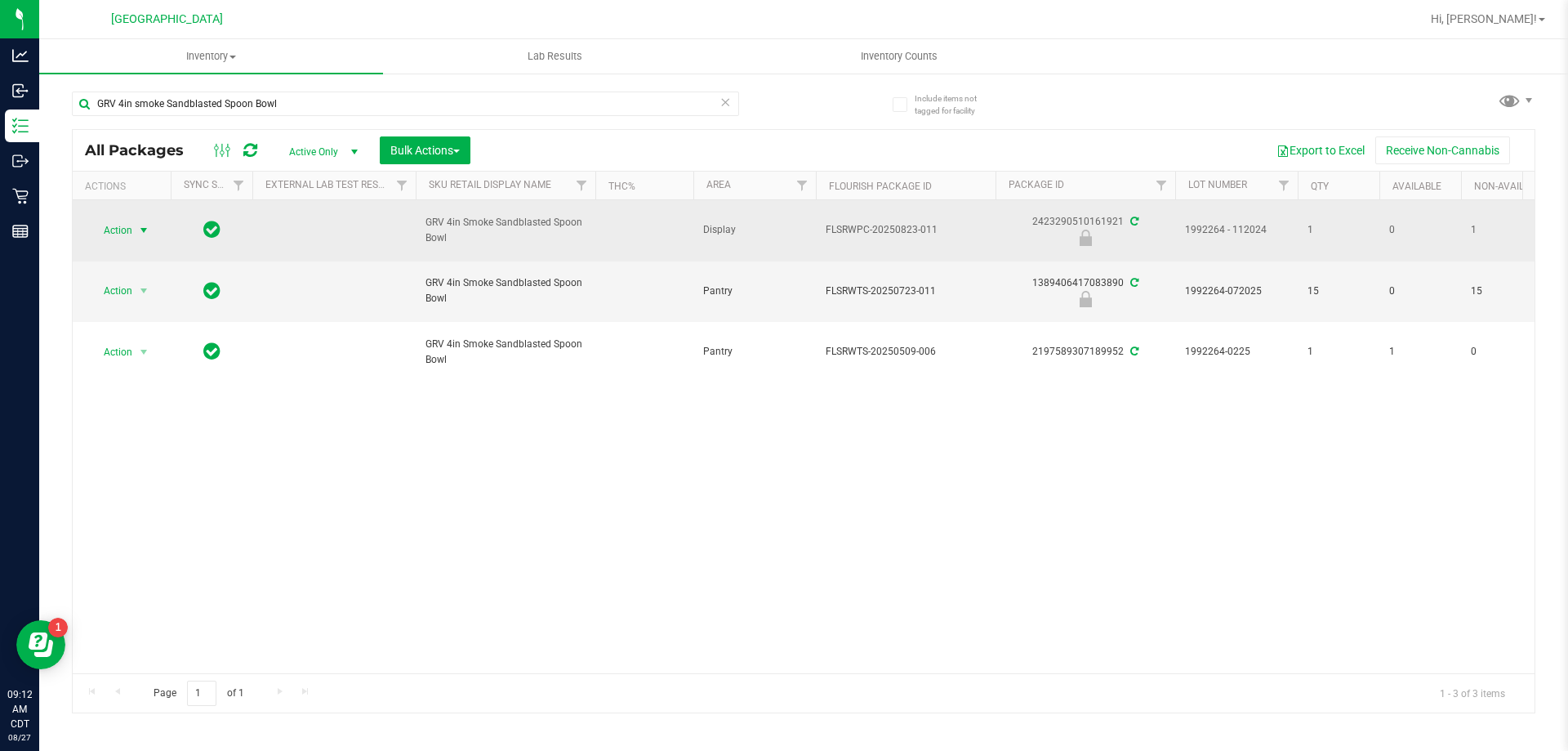
click at [147, 228] on span "select" at bounding box center [143, 229] width 13 height 13
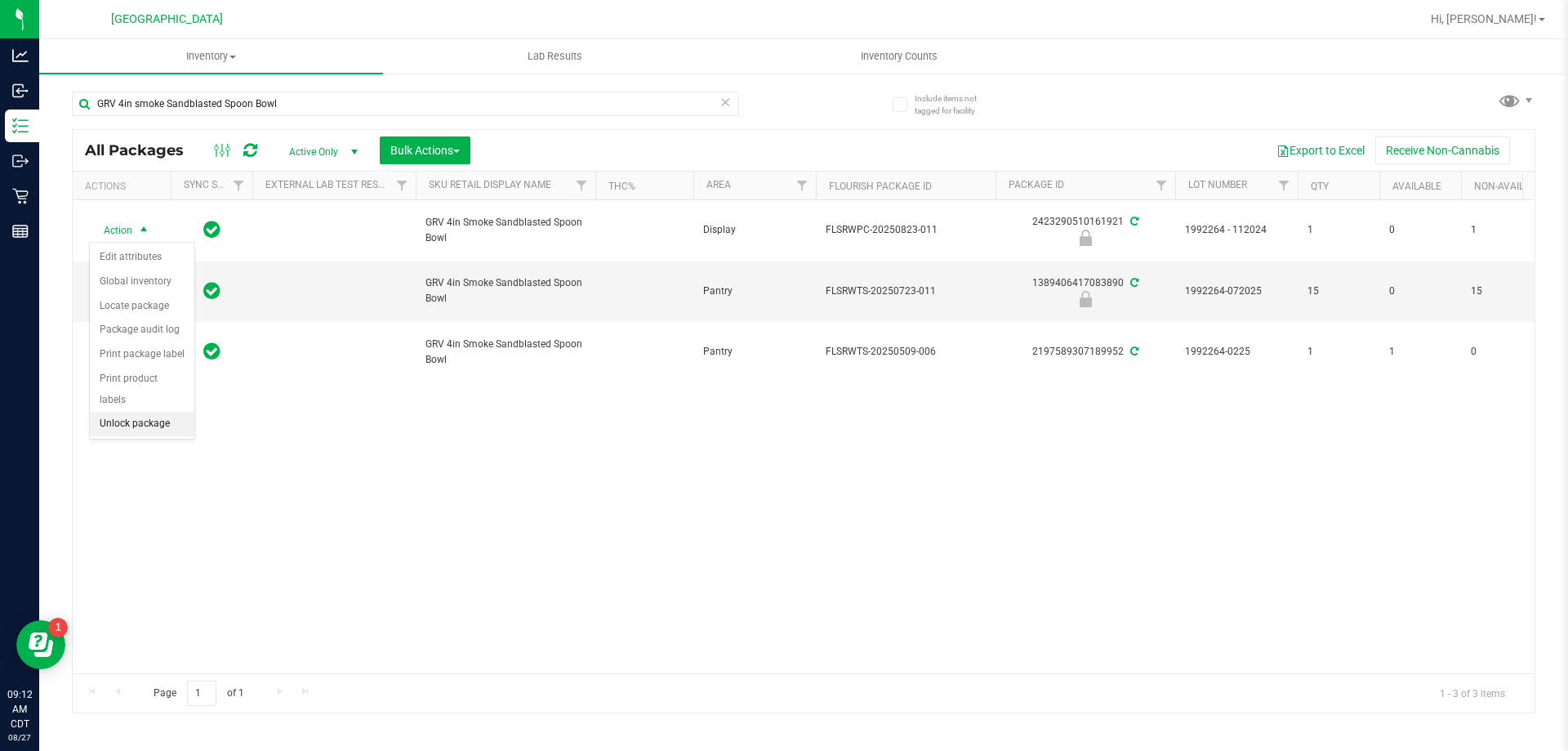
click at [122, 414] on li "Unlock package" at bounding box center [141, 423] width 104 height 25
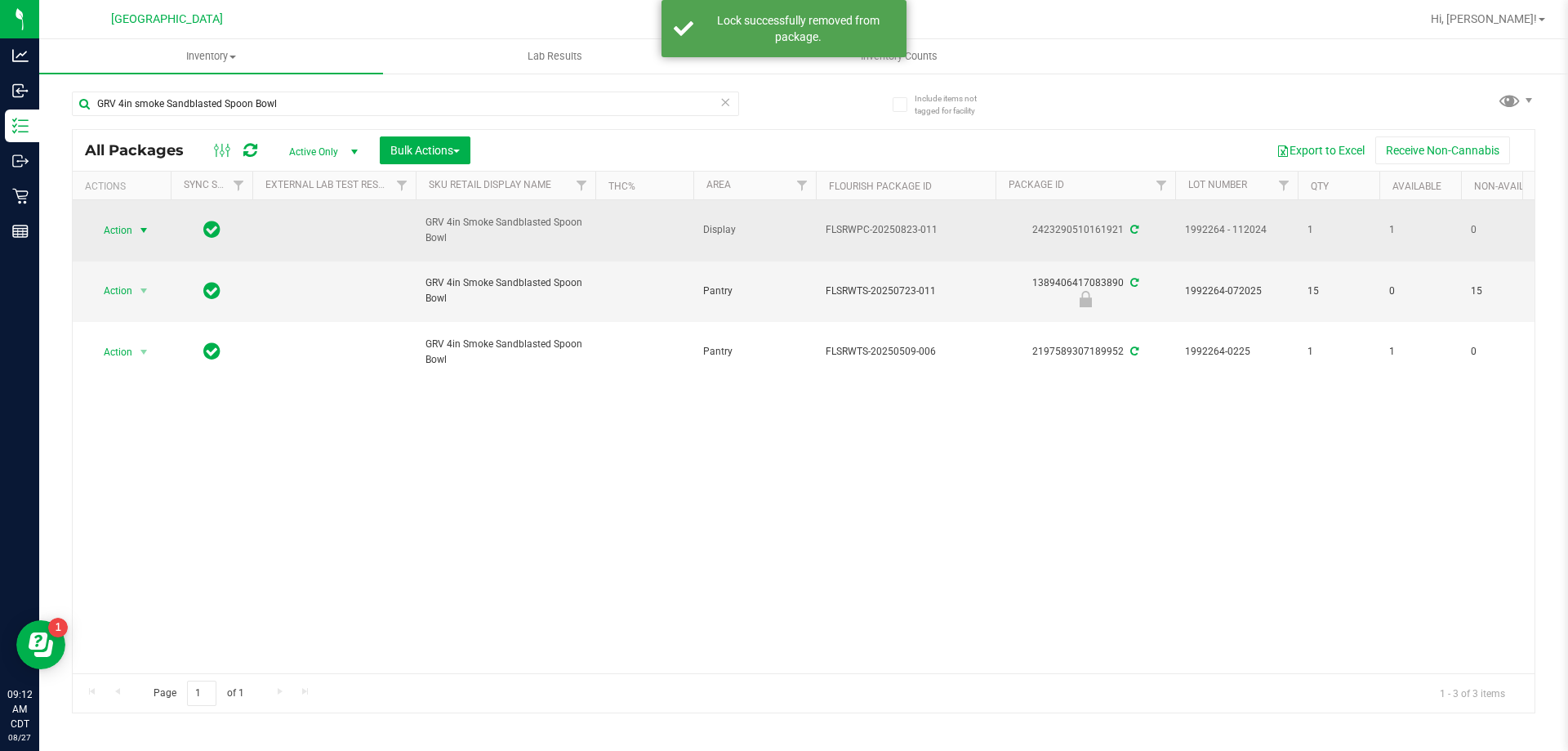
click at [147, 228] on span "select" at bounding box center [143, 229] width 13 height 13
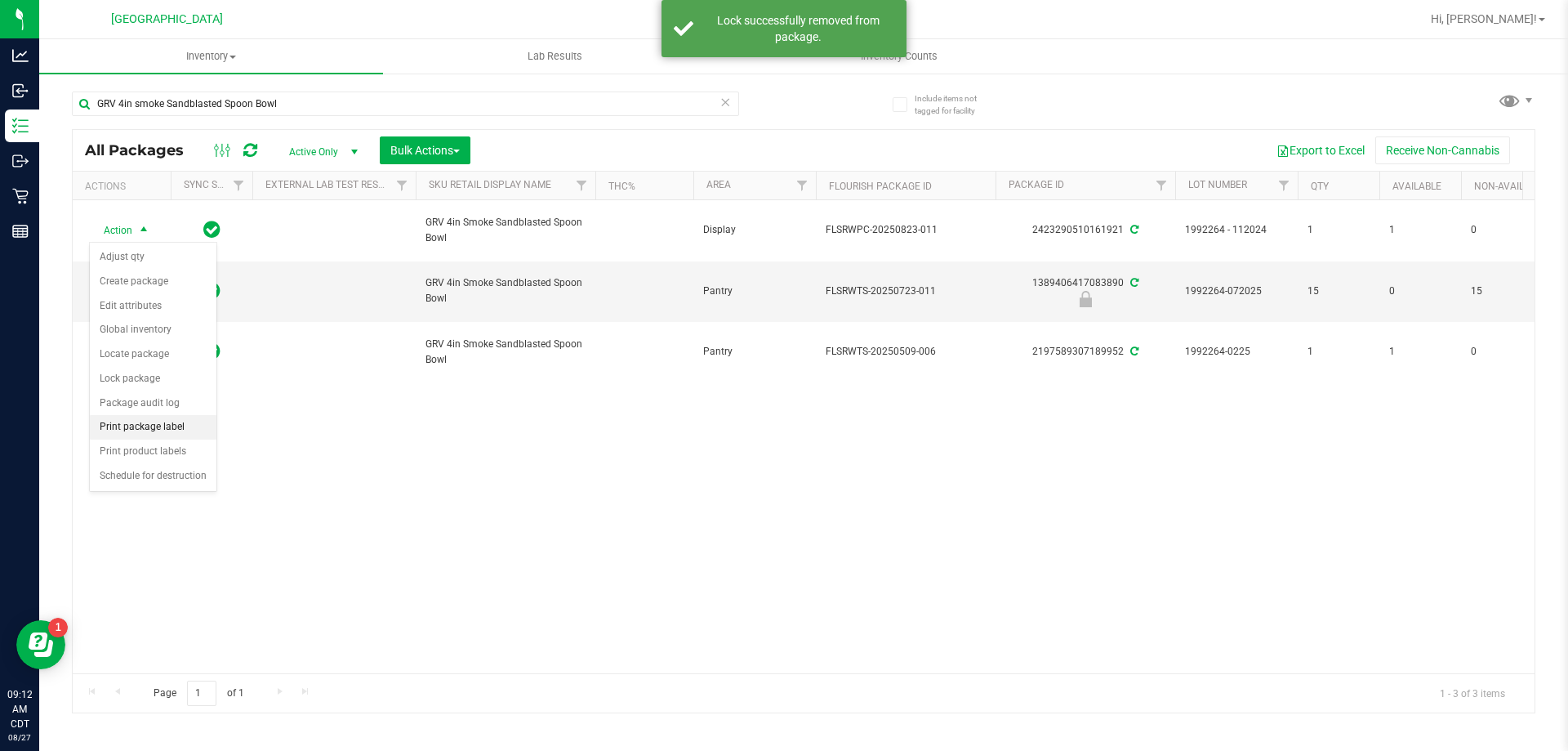
click at [146, 430] on li "Print package label" at bounding box center [153, 427] width 127 height 25
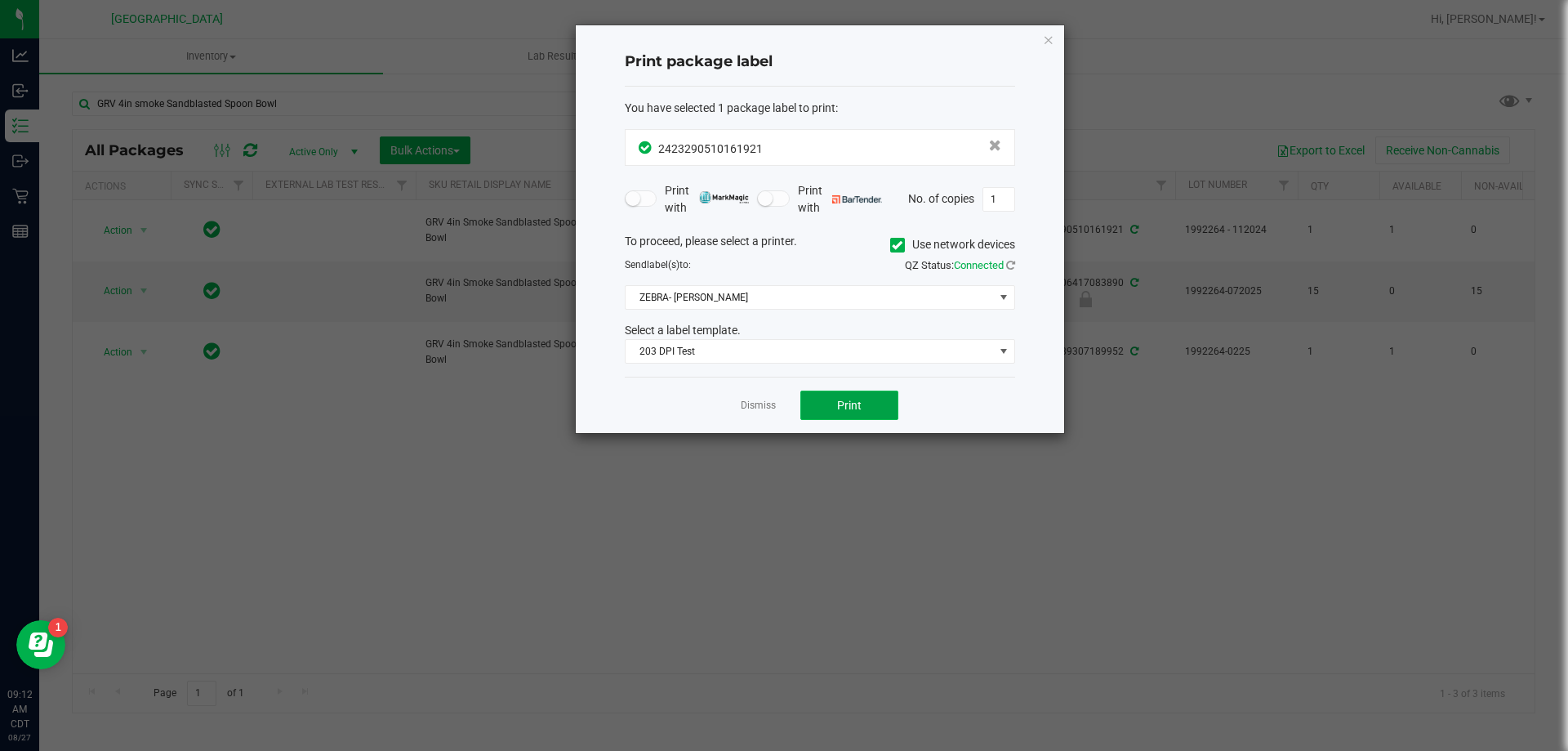
click at [839, 401] on span "Print" at bounding box center [849, 405] width 25 height 13
click at [761, 413] on app-cancel-button "Dismiss" at bounding box center [758, 406] width 35 height 17
click at [761, 406] on link "Dismiss" at bounding box center [758, 406] width 35 height 14
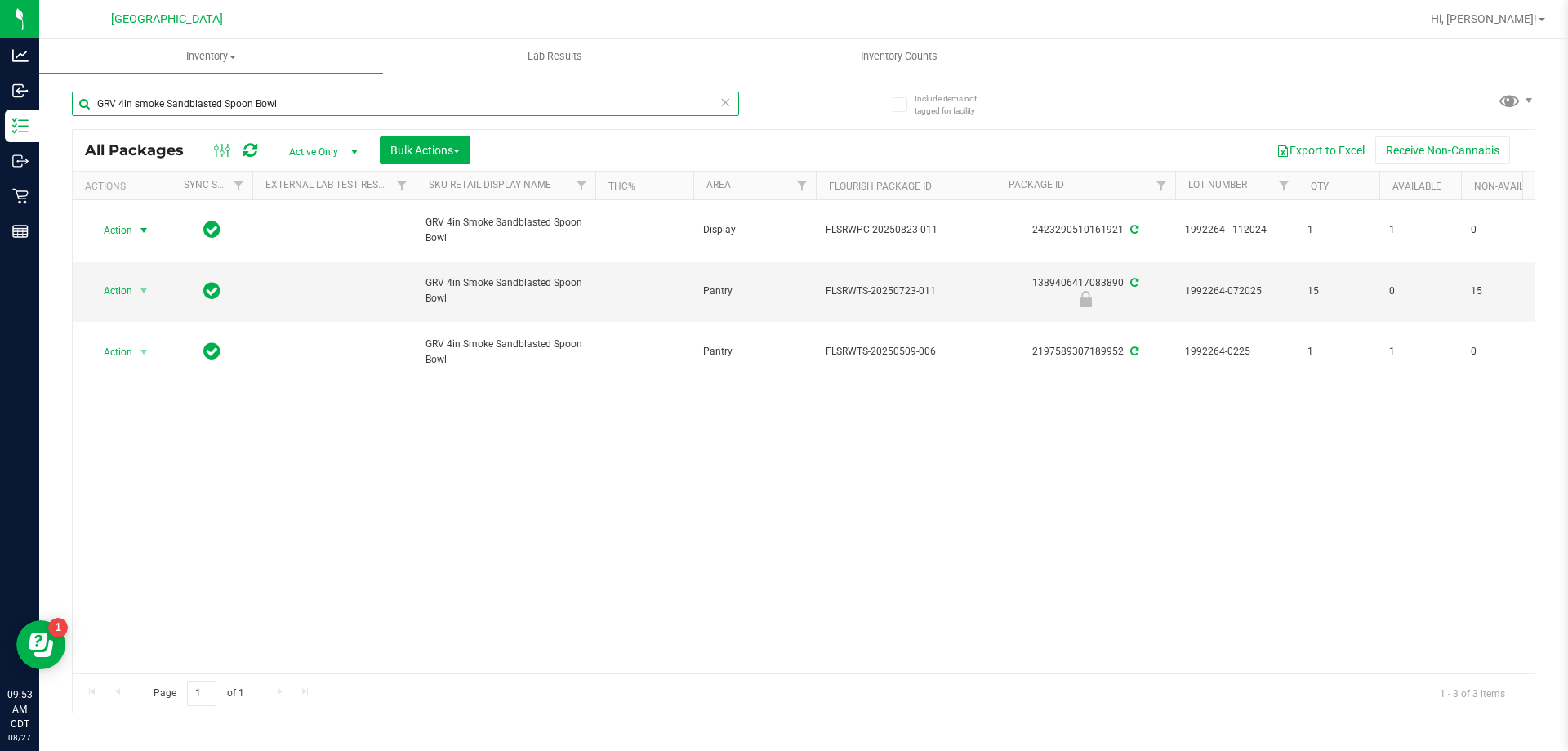
click at [577, 97] on input "GRV 4in smoke Sandblasted Spoon Bowl" at bounding box center [406, 103] width 667 height 25
type input "8642579837706903"
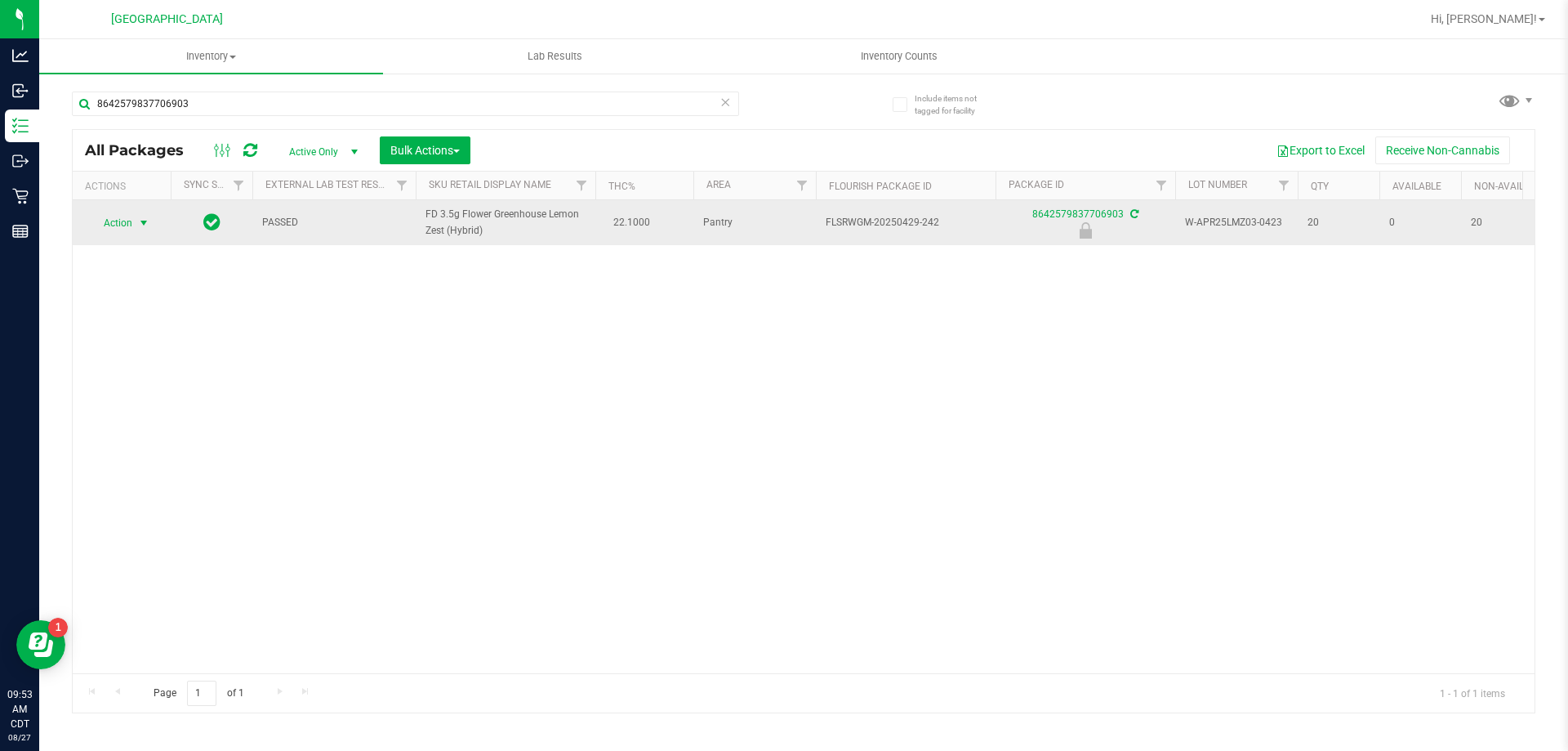
click at [138, 223] on span "select" at bounding box center [143, 223] width 13 height 13
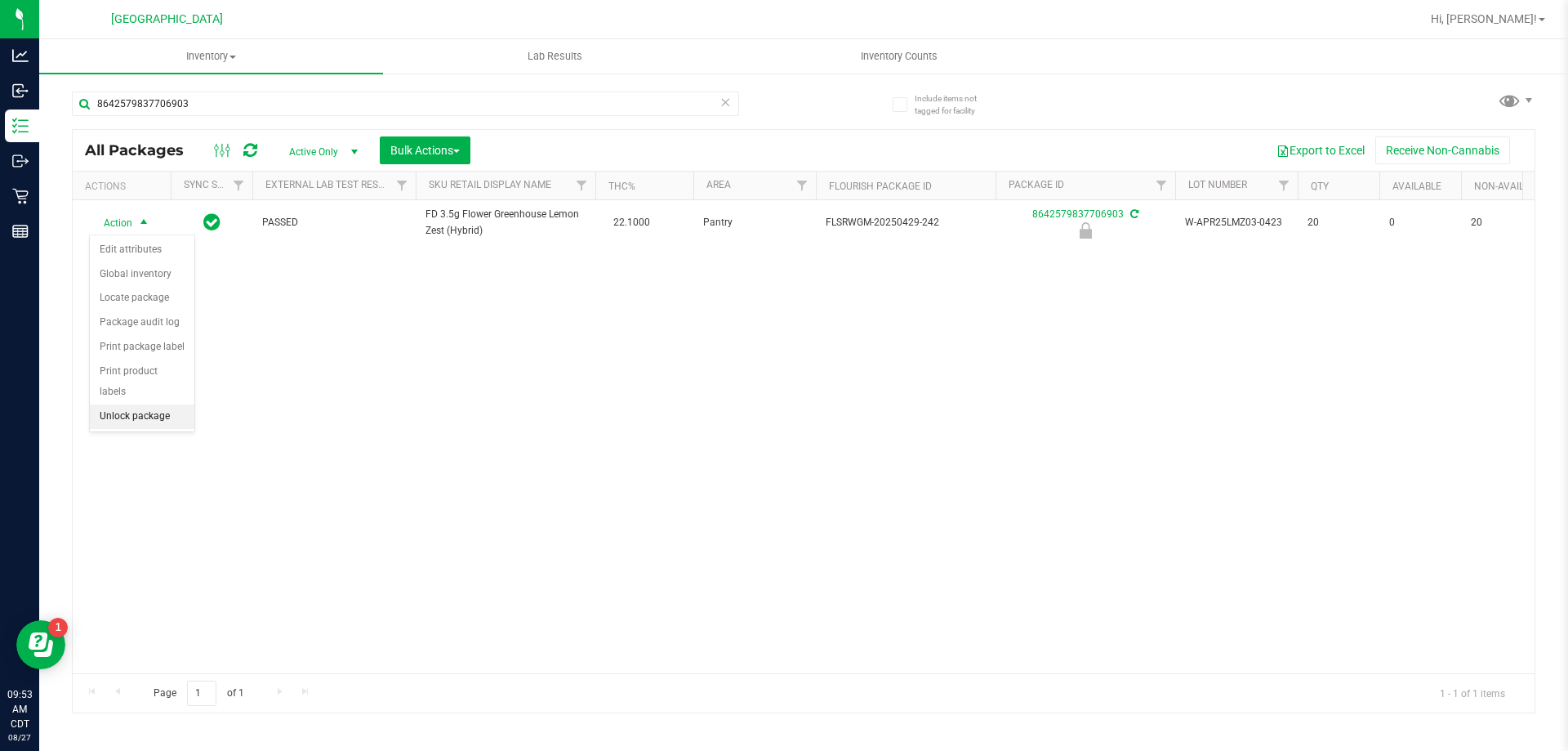
click at [140, 404] on li "Unlock package" at bounding box center [141, 416] width 104 height 25
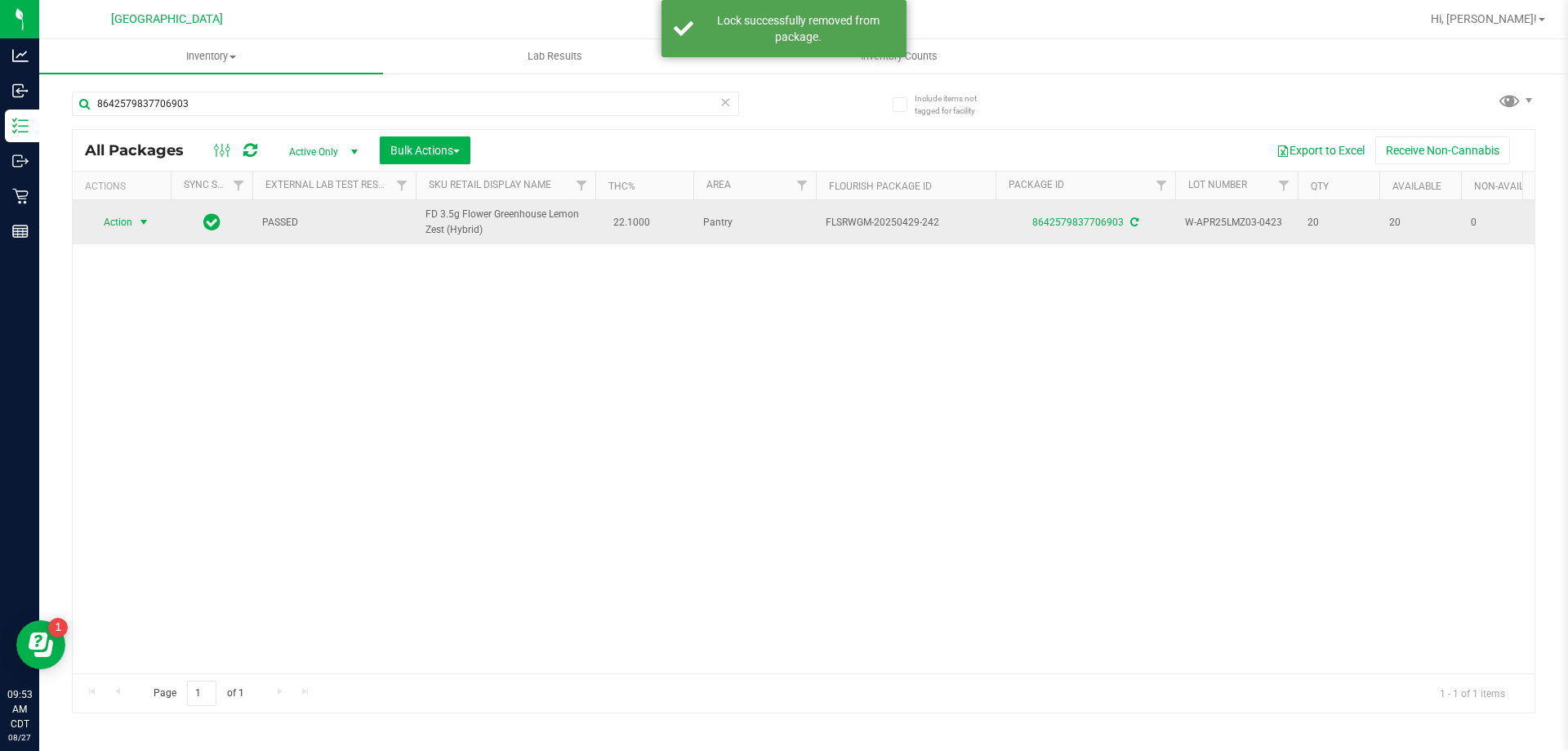
click at [145, 228] on span "select" at bounding box center [143, 222] width 13 height 13
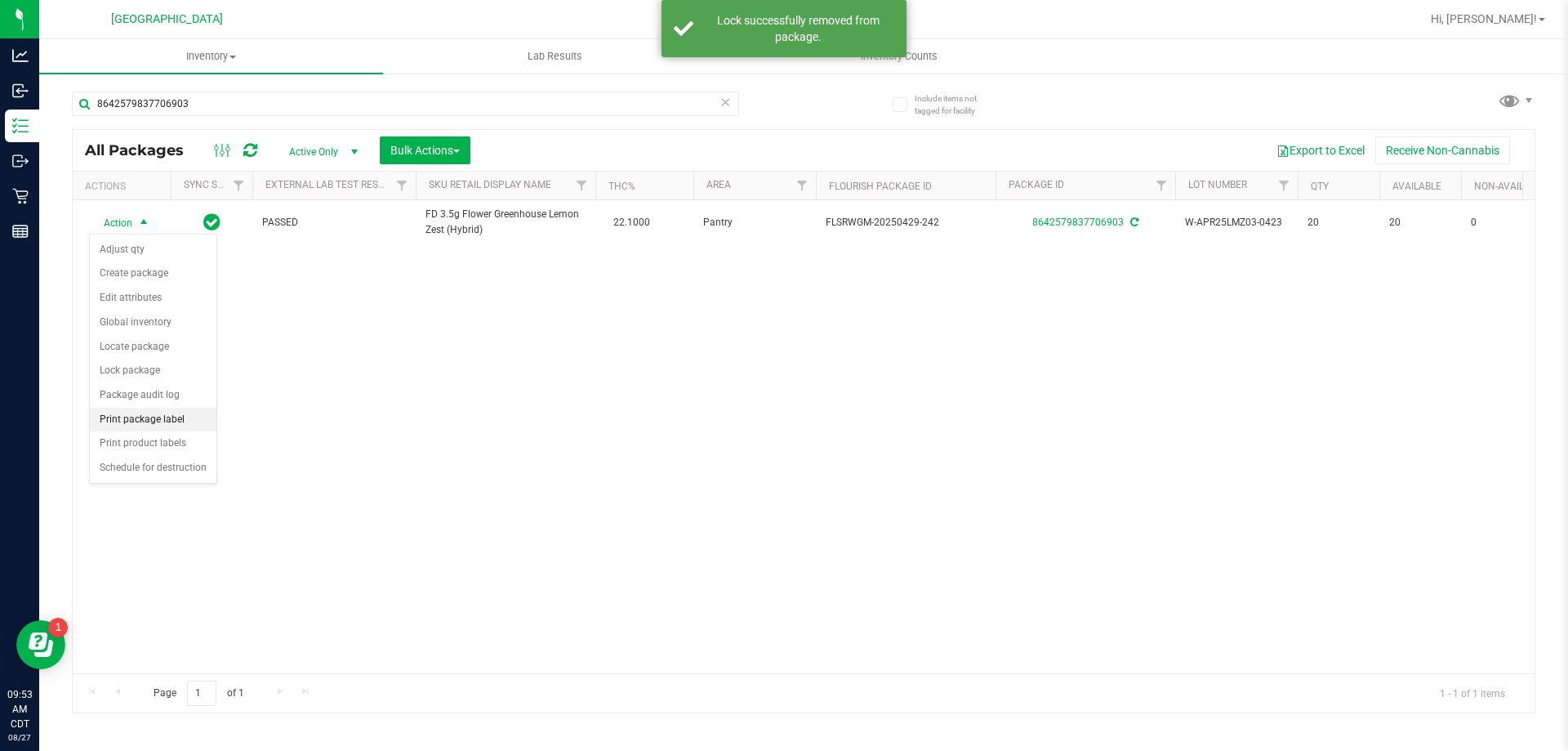
click at [150, 423] on li "Print package label" at bounding box center [153, 419] width 127 height 25
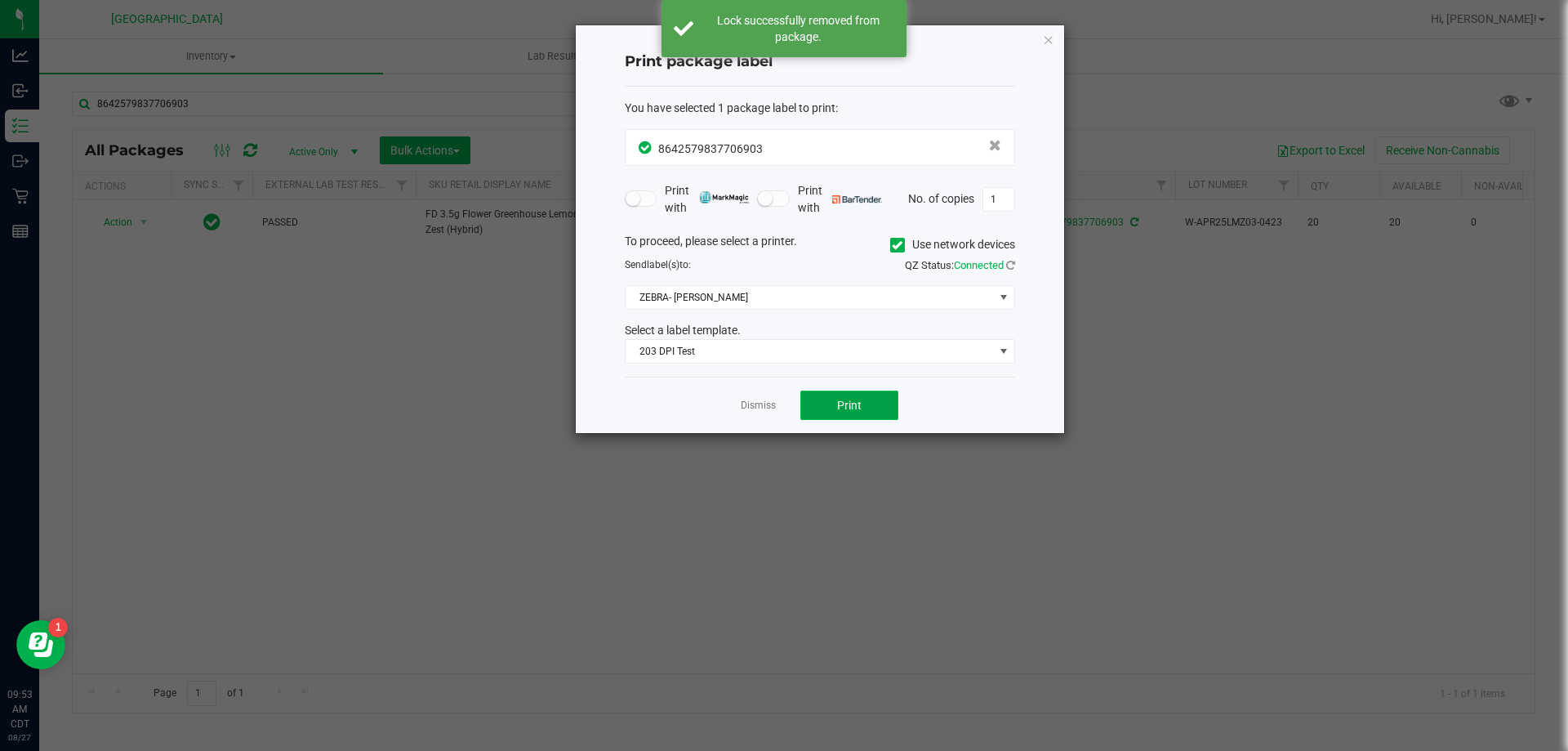
click at [831, 411] on button "Print" at bounding box center [849, 405] width 98 height 30
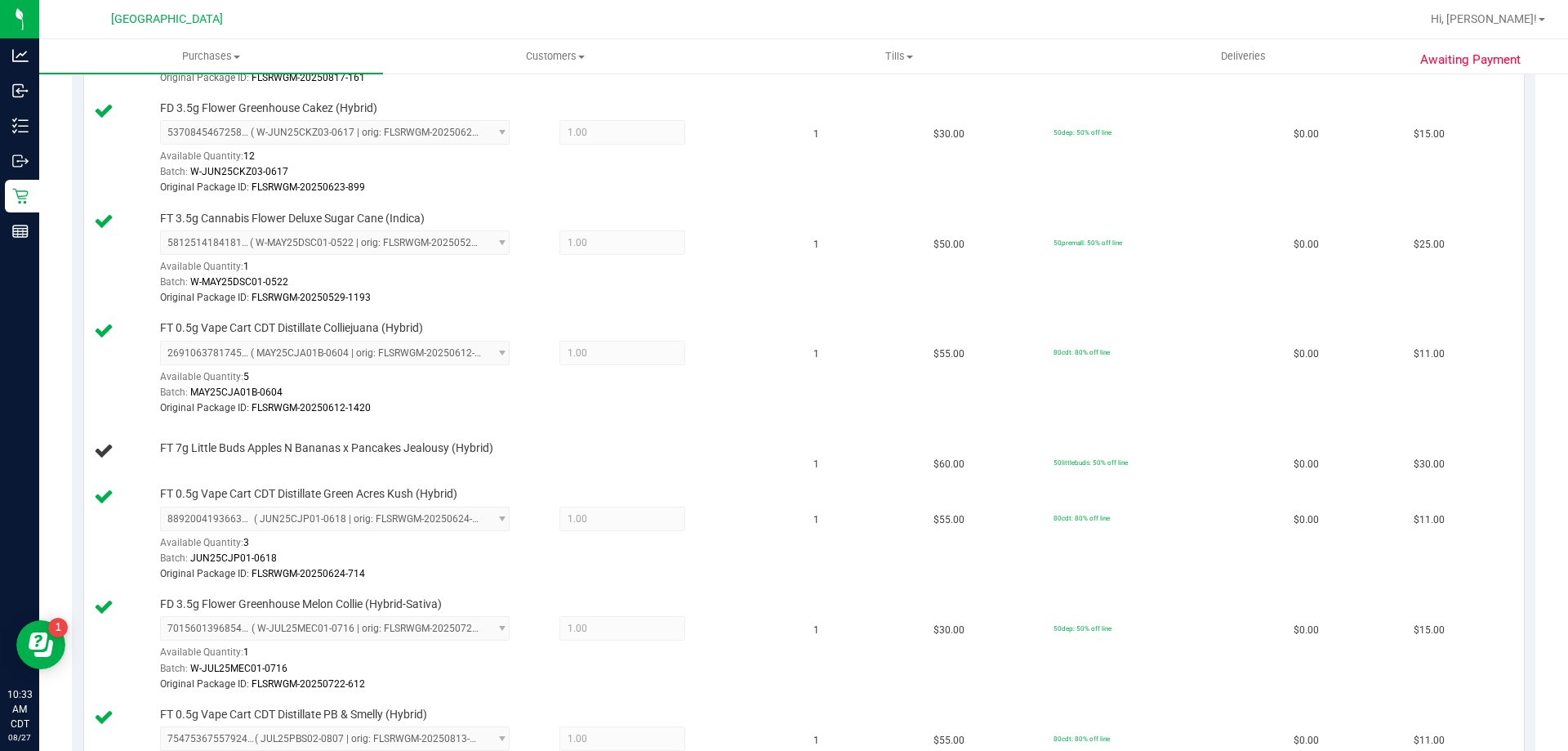
scroll to position [898, 0]
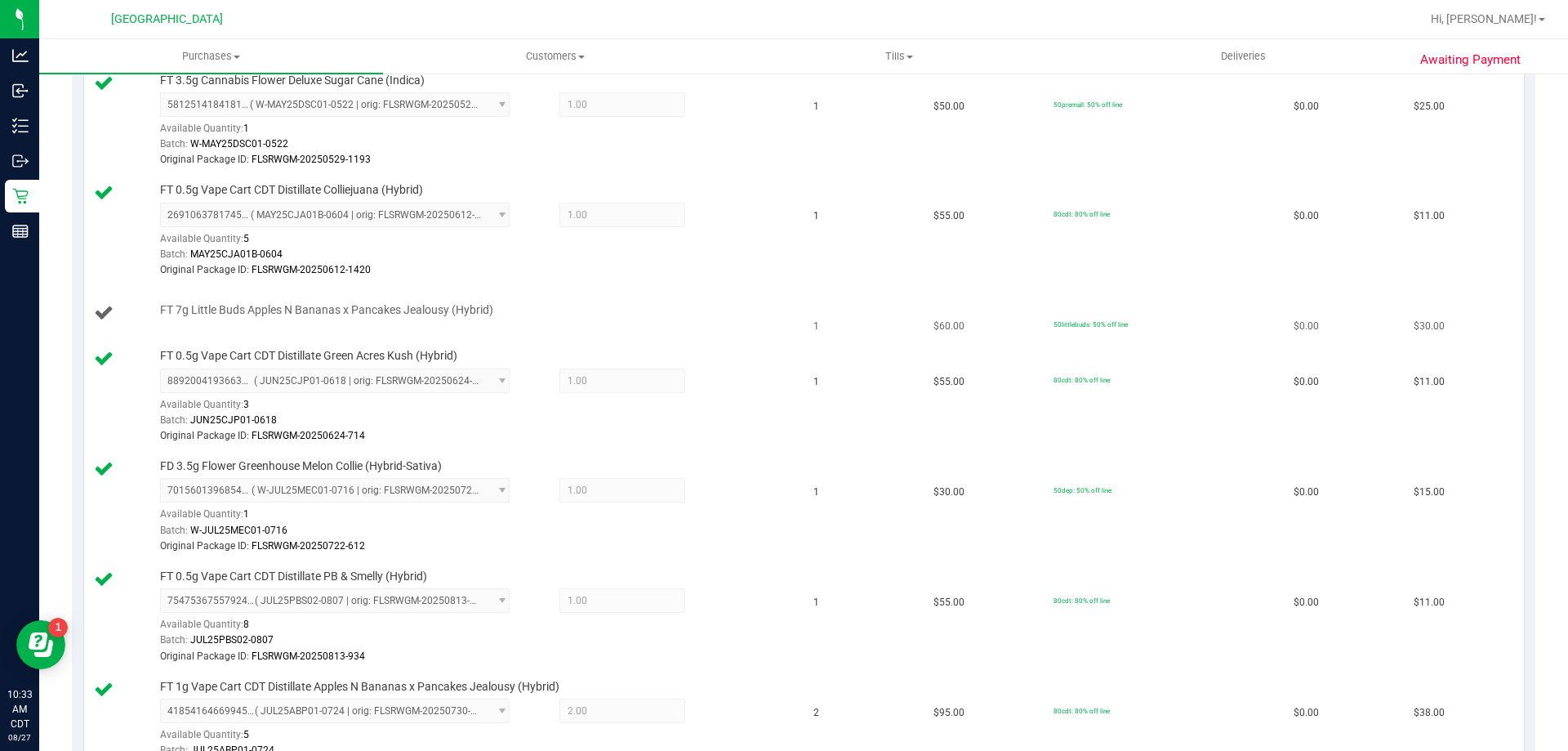
click at [428, 312] on span "FT 7g Little Buds Apples N Bananas x Pancakes Jealousy (Hybrid)" at bounding box center [327, 310] width 334 height 15
copy div "FT 7g Little Buds Apples N Bananas x Pancakes Jealousy (Hybrid)"
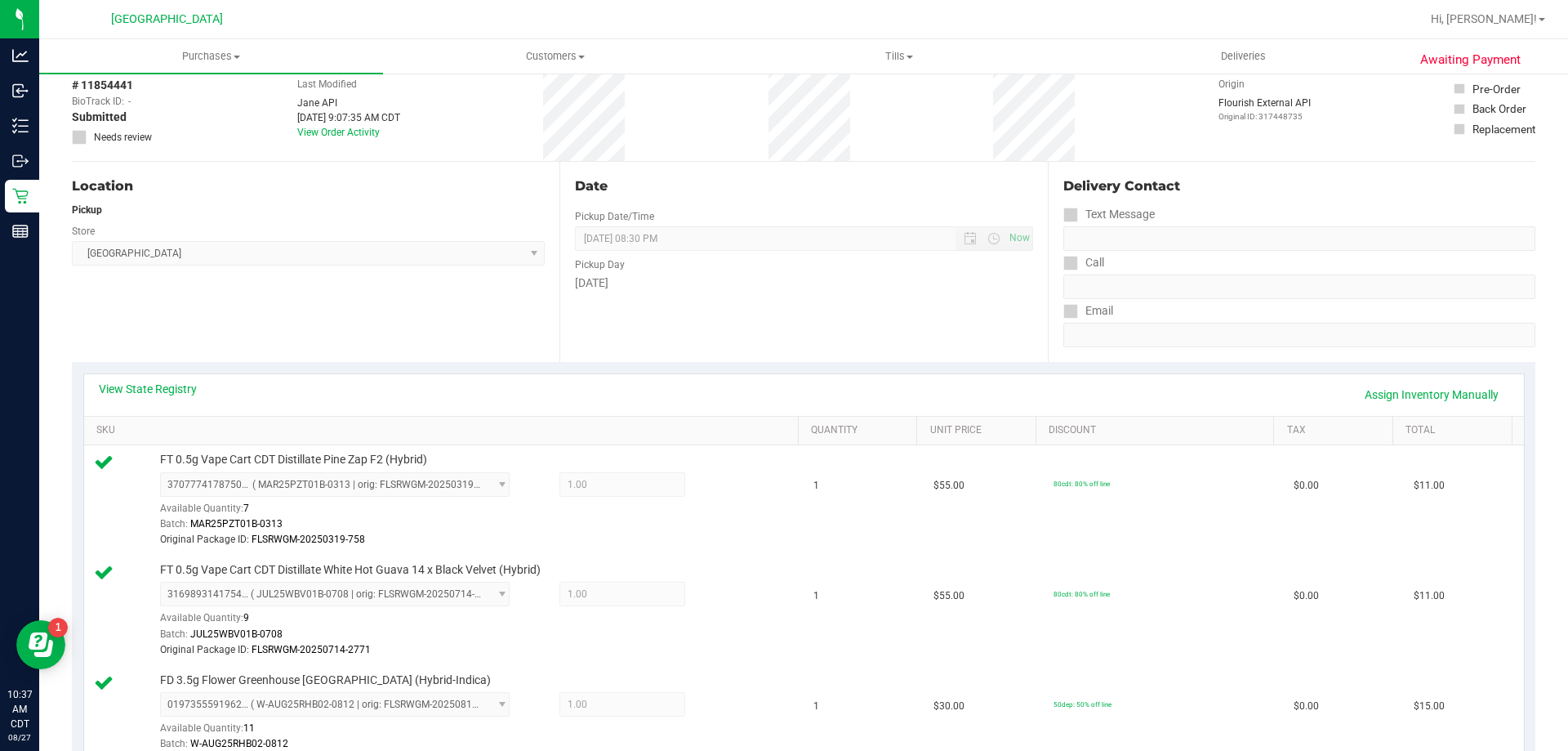
scroll to position [0, 0]
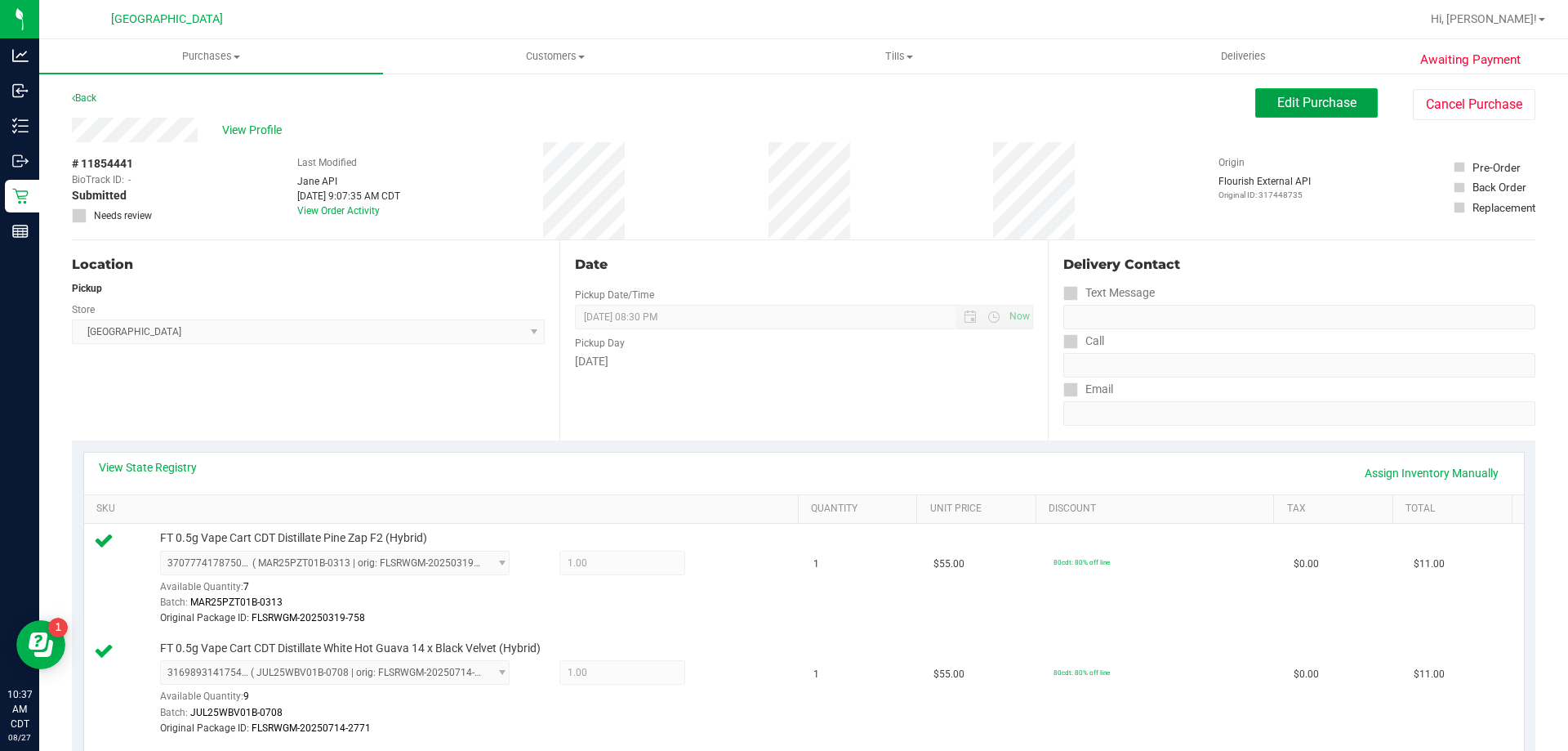
click at [1282, 102] on span "Edit Purchase" at bounding box center [1317, 102] width 80 height 15
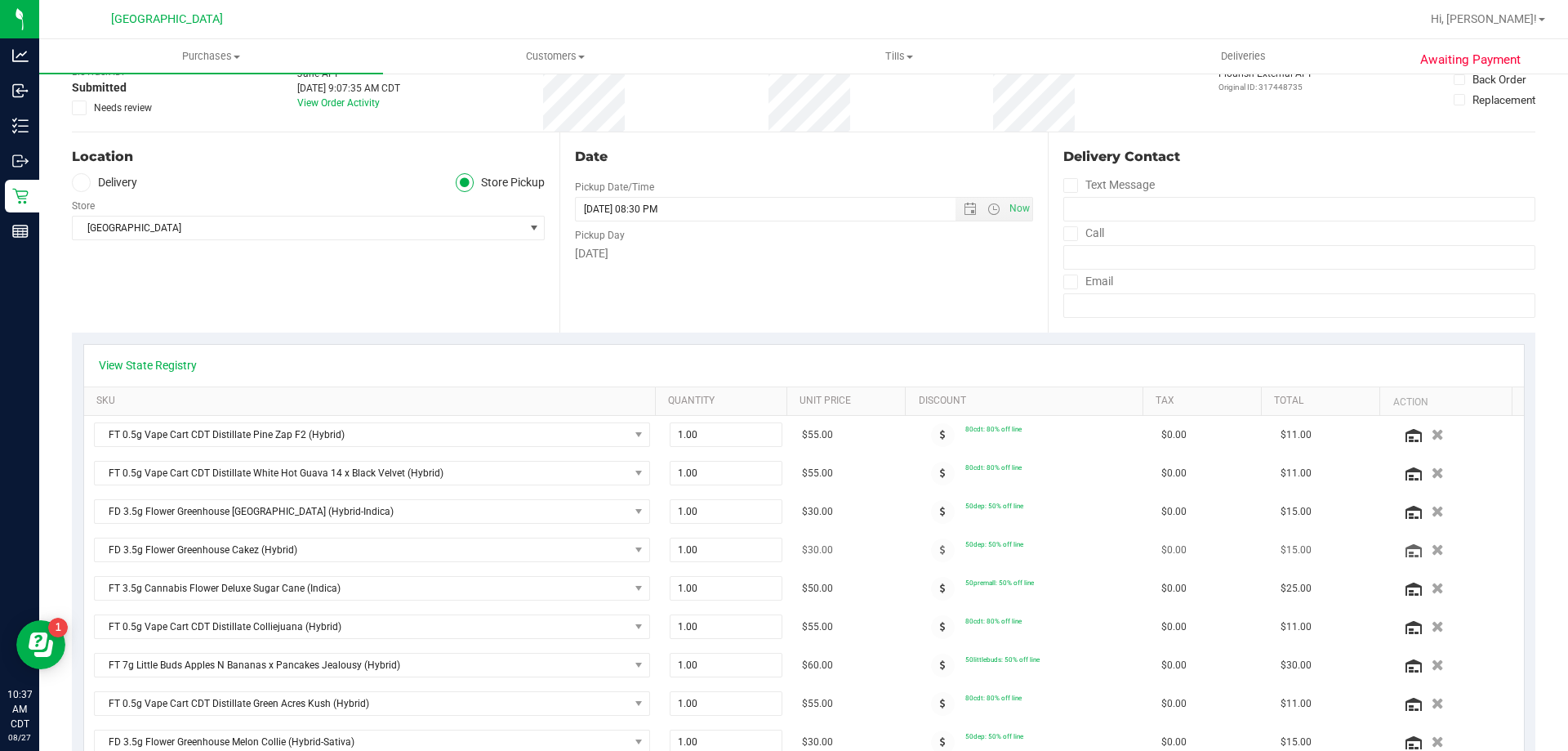
scroll to position [163, 0]
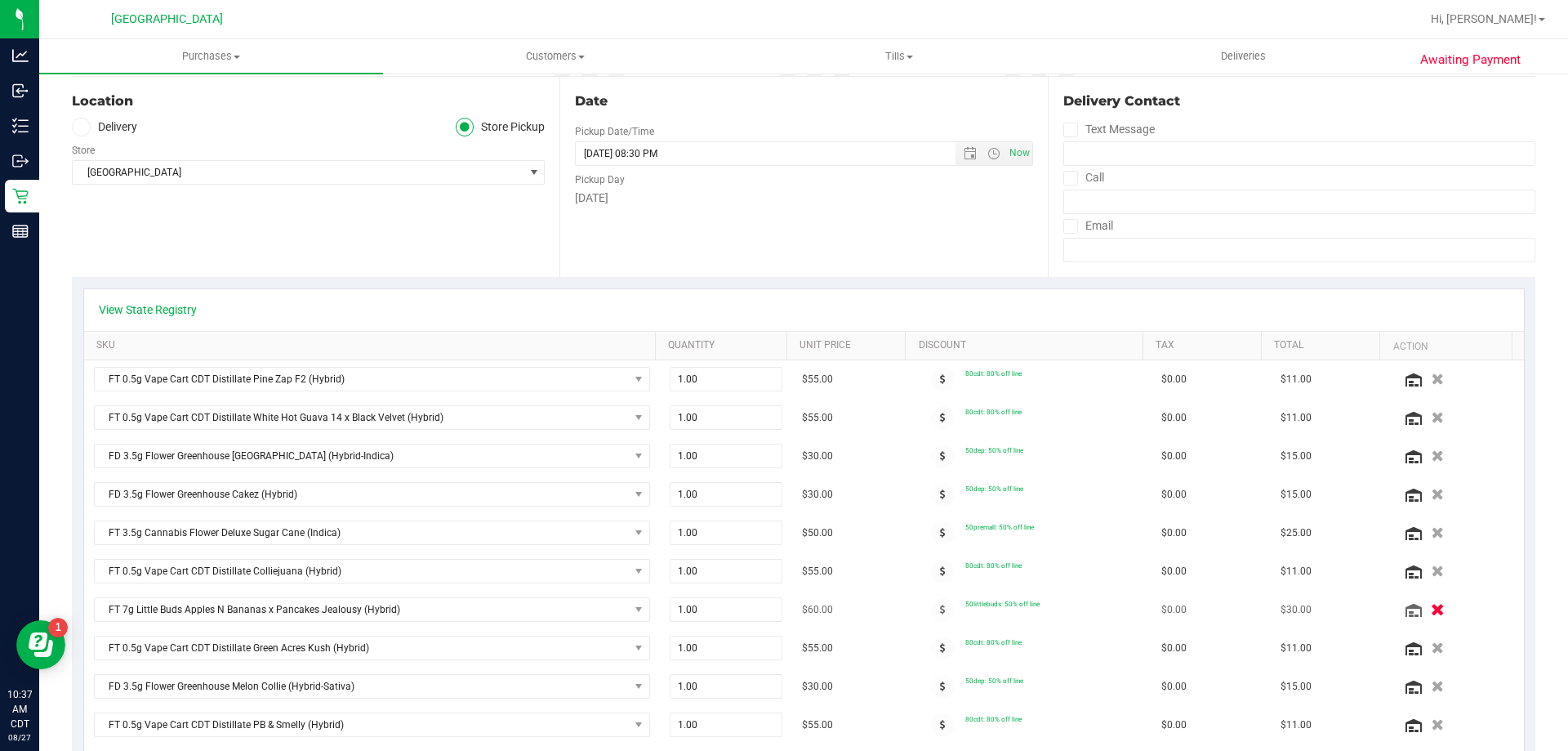
click at [1423, 612] on button "button" at bounding box center [1437, 609] width 28 height 17
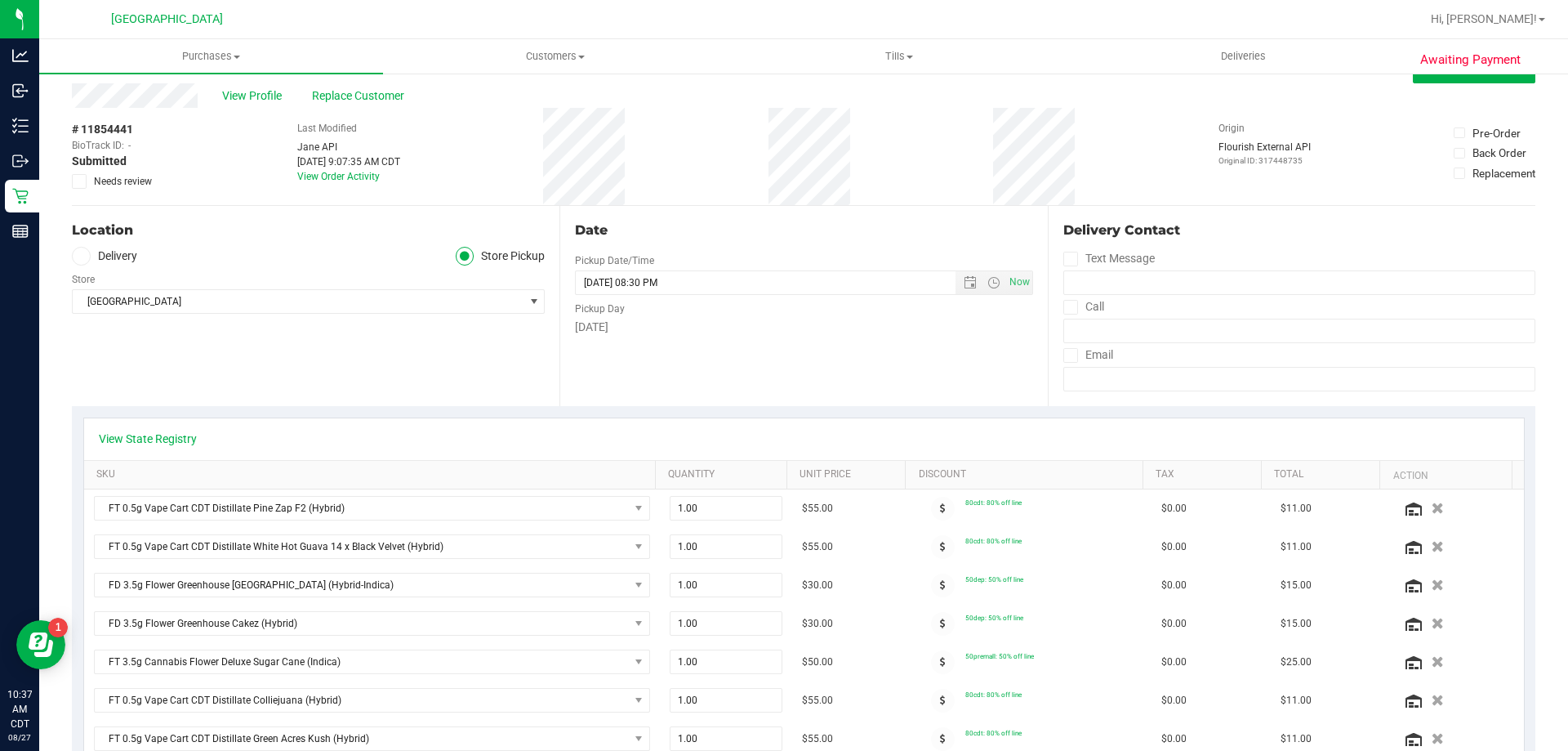
scroll to position [0, 0]
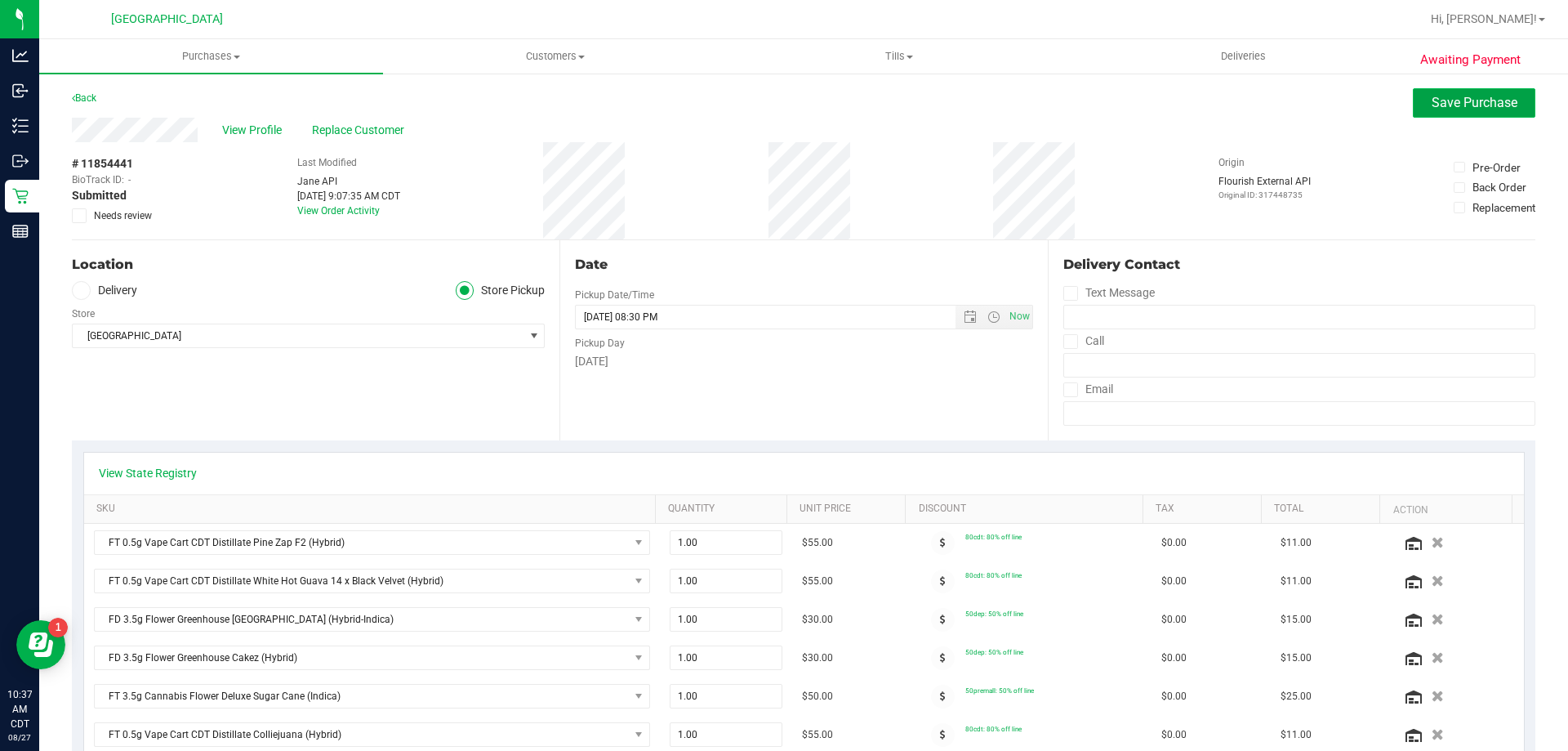
click at [1440, 105] on span "Save Purchase" at bounding box center [1474, 102] width 86 height 15
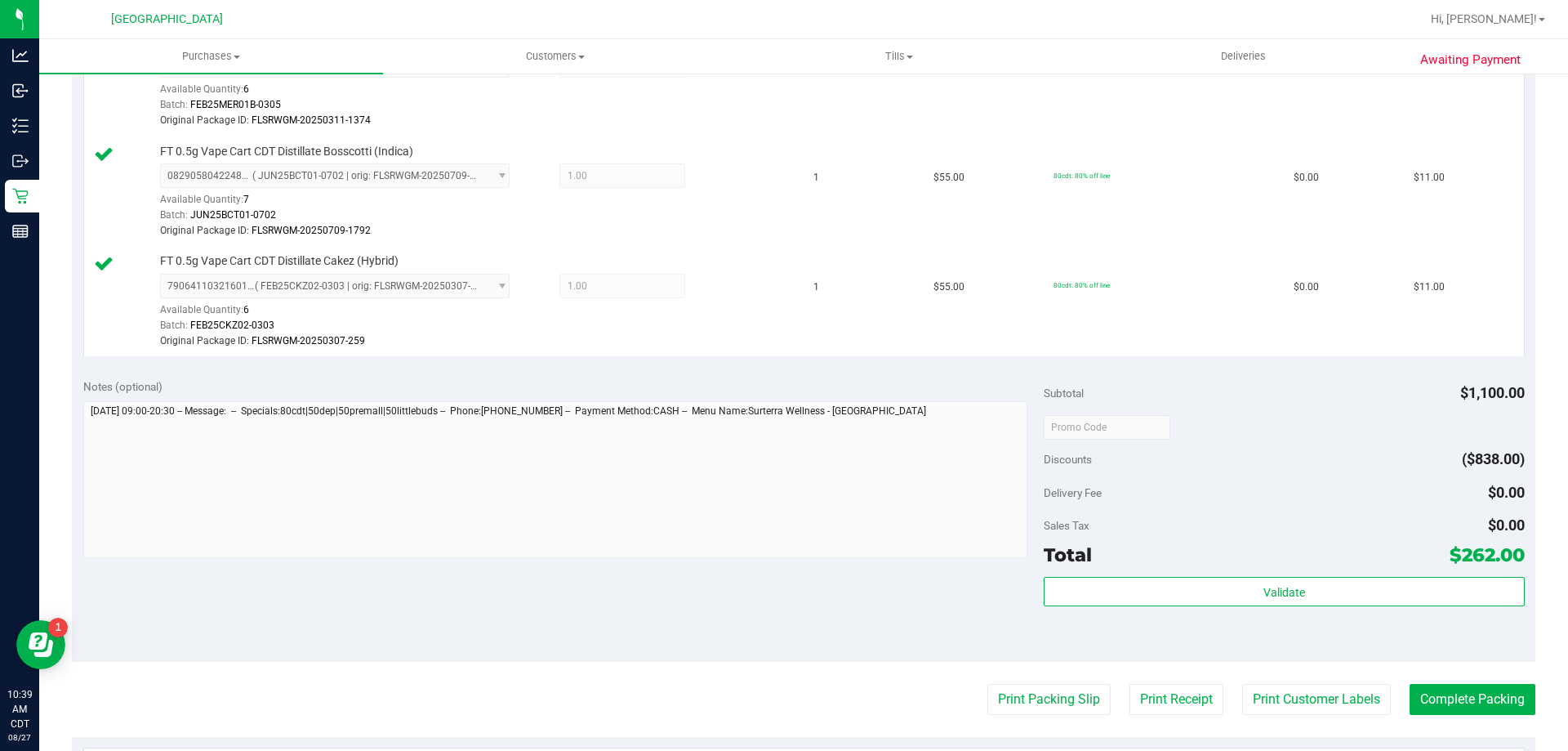
scroll to position [2123, 0]
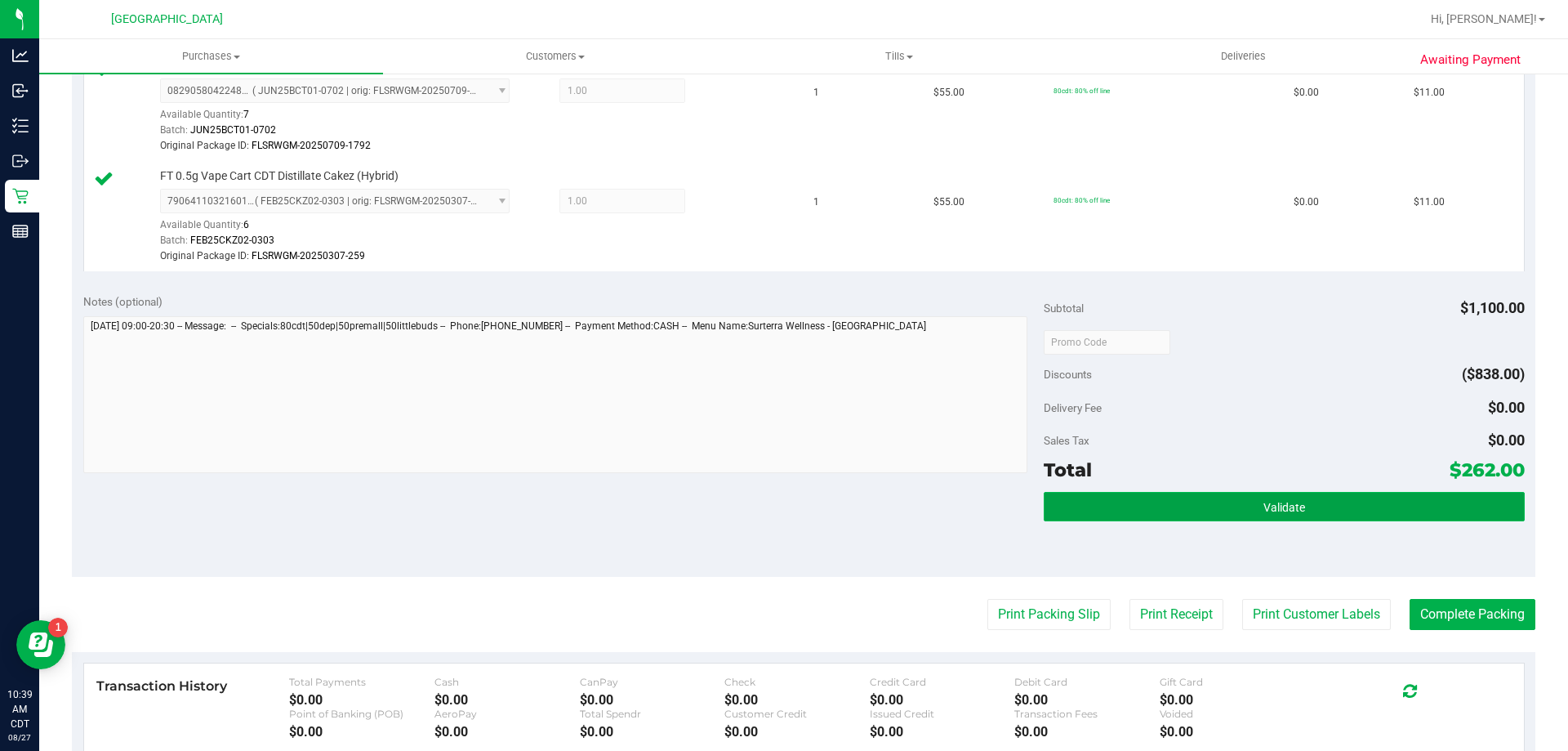
click at [1290, 512] on span "Validate" at bounding box center [1284, 506] width 41 height 13
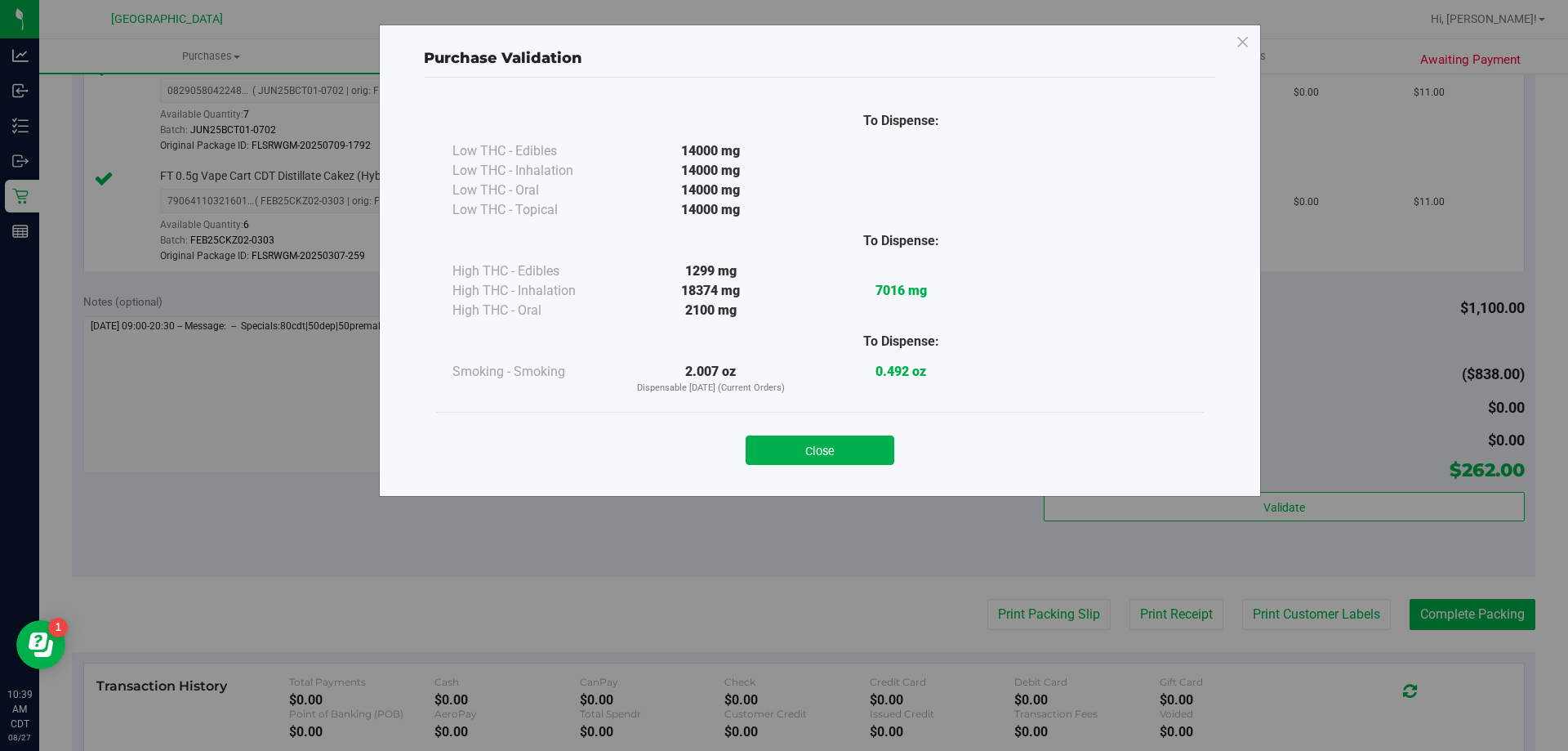
click at [859, 464] on button "Close" at bounding box center [820, 450] width 149 height 30
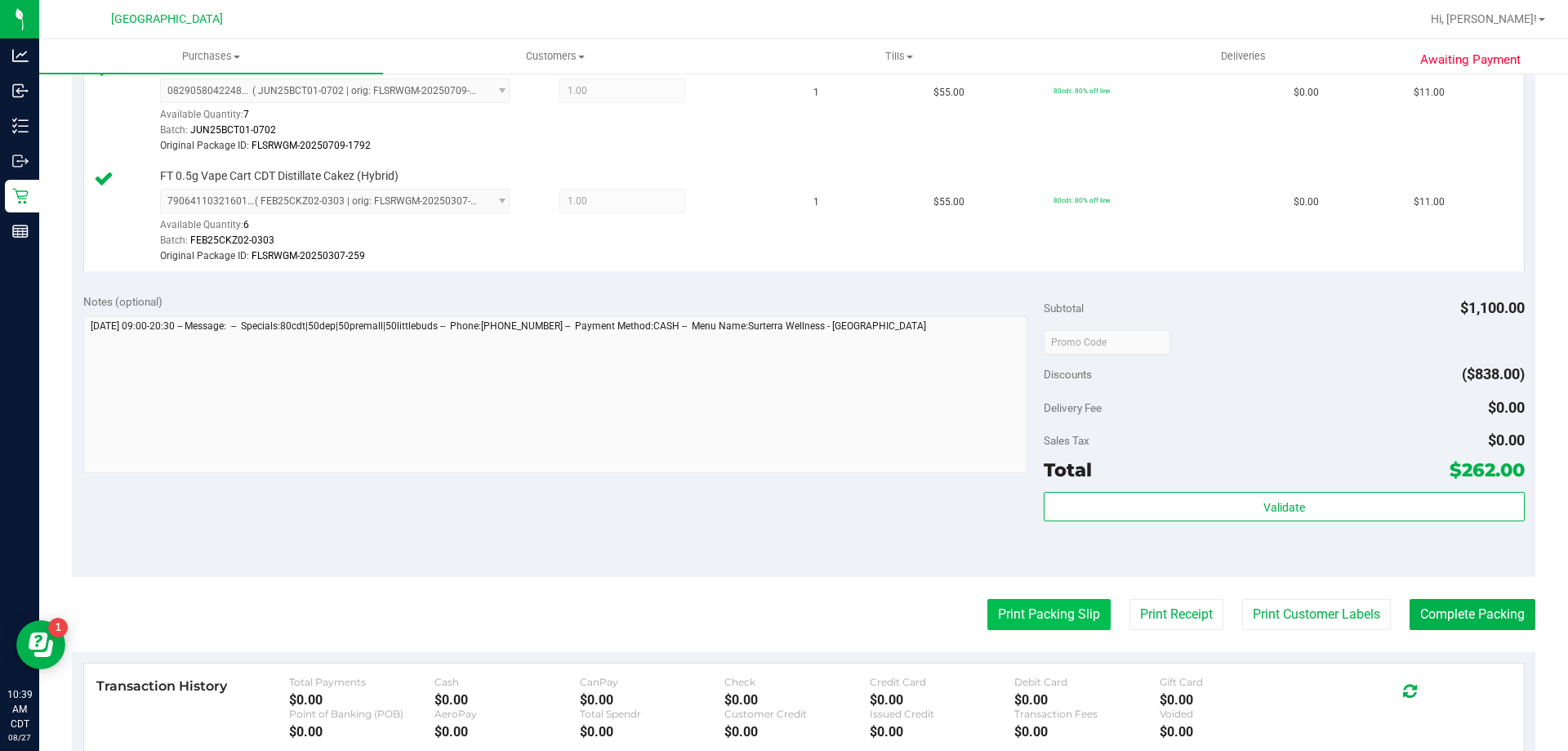
click at [999, 614] on button "Print Packing Slip" at bounding box center [1049, 614] width 124 height 31
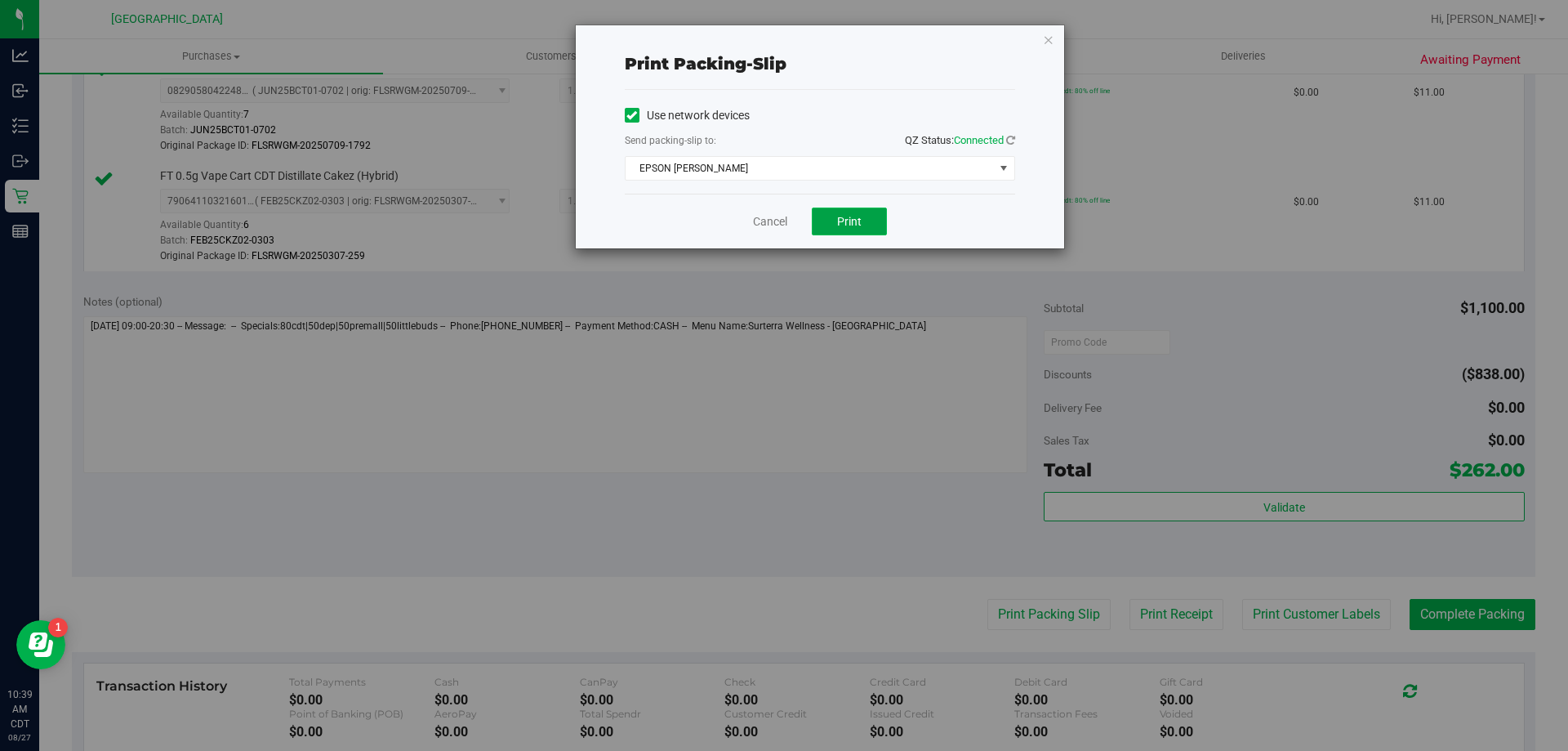
click at [866, 219] on button "Print" at bounding box center [849, 221] width 75 height 28
click at [776, 220] on link "Cancel" at bounding box center [770, 222] width 35 height 17
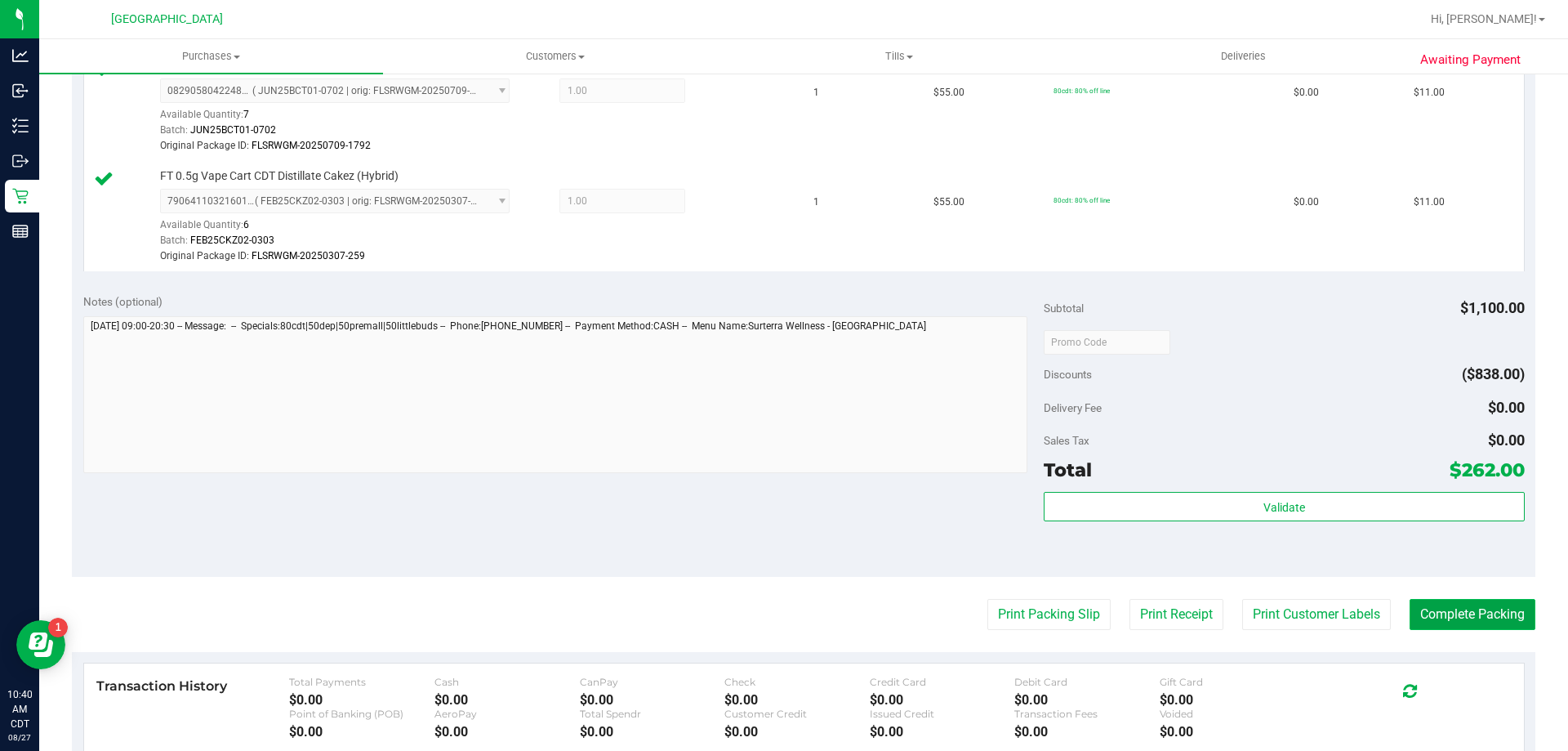
click at [1432, 611] on button "Complete Packing" at bounding box center [1472, 614] width 126 height 31
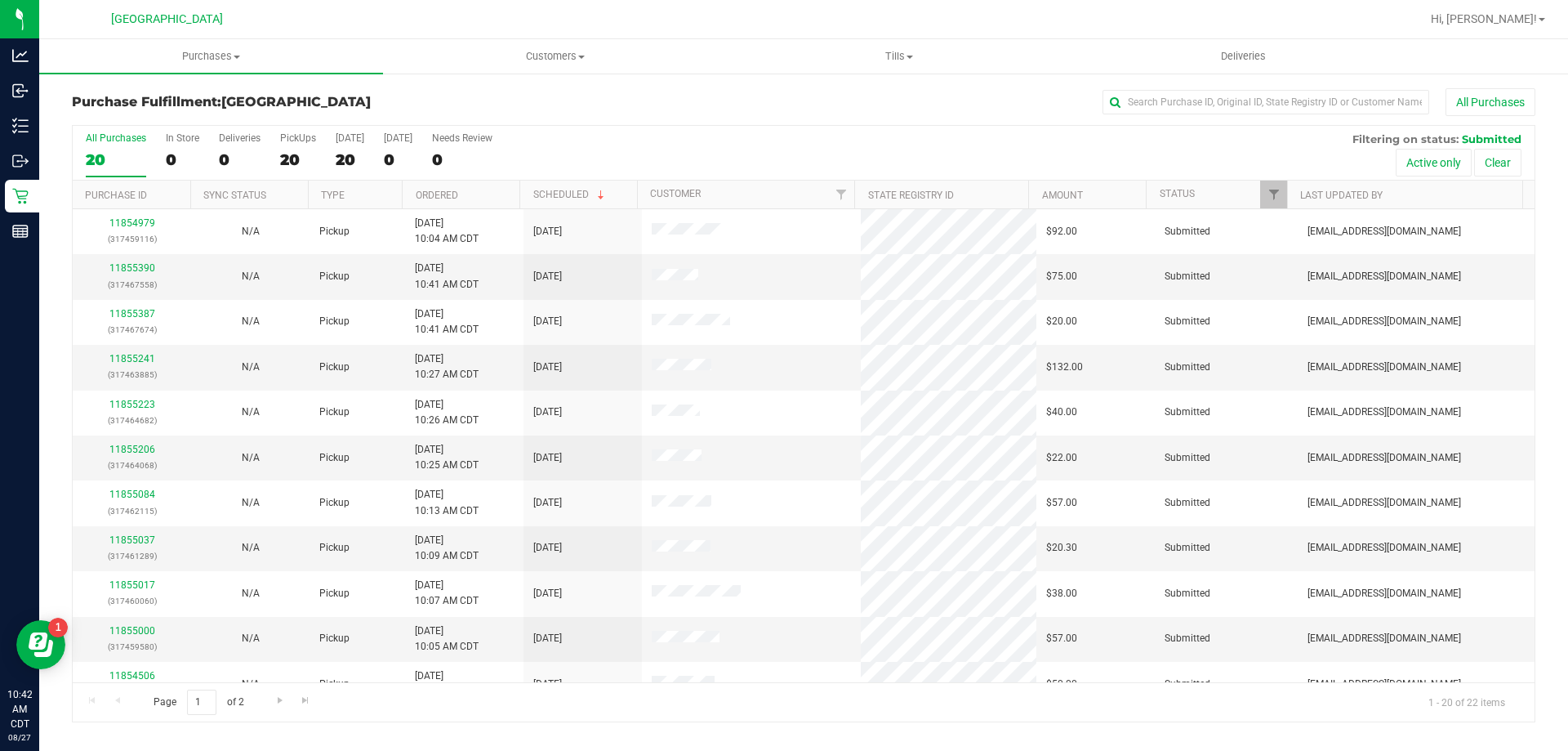
click at [462, 204] on th "Ordered" at bounding box center [461, 195] width 118 height 29
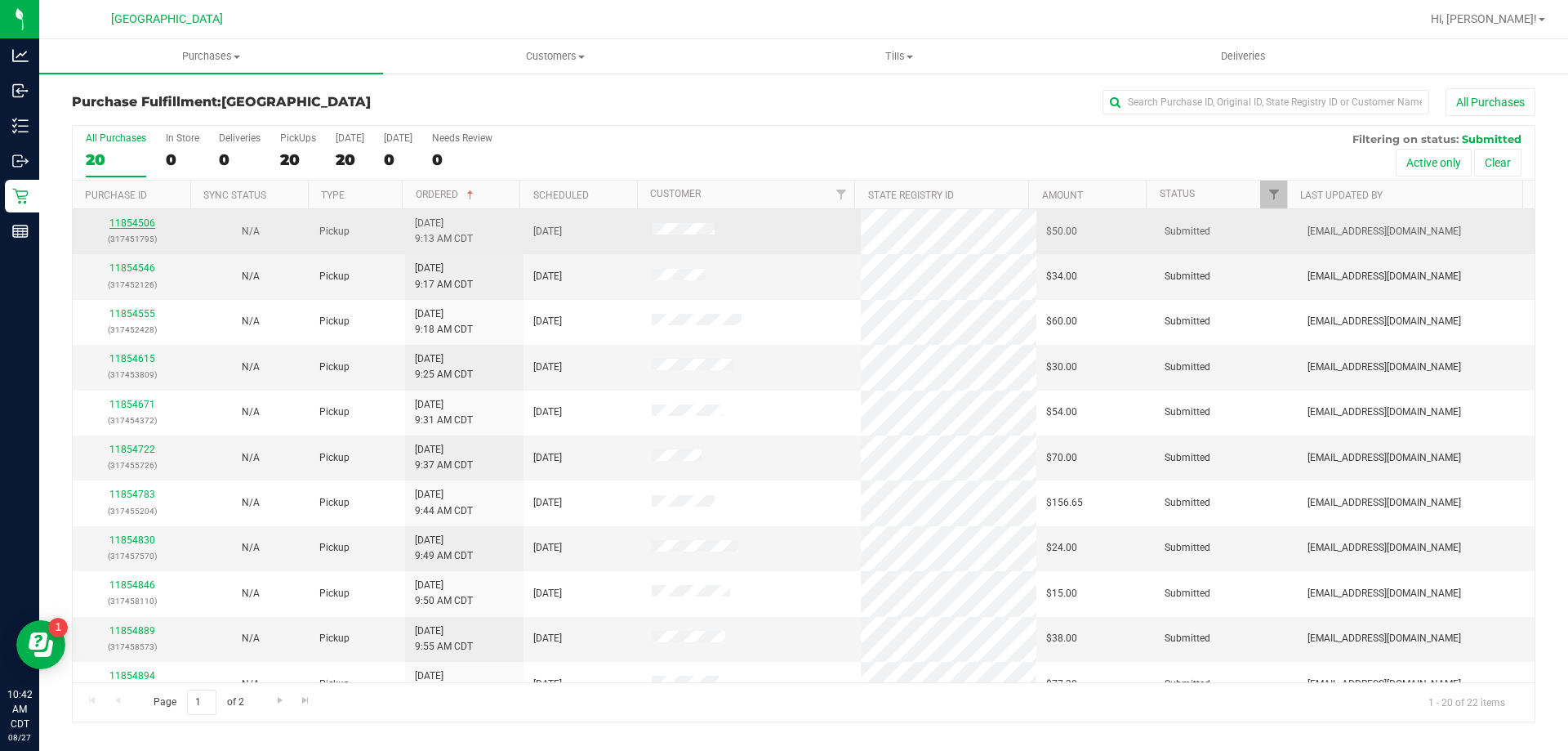
click at [137, 225] on link "11854506" at bounding box center [132, 224] width 46 height 12
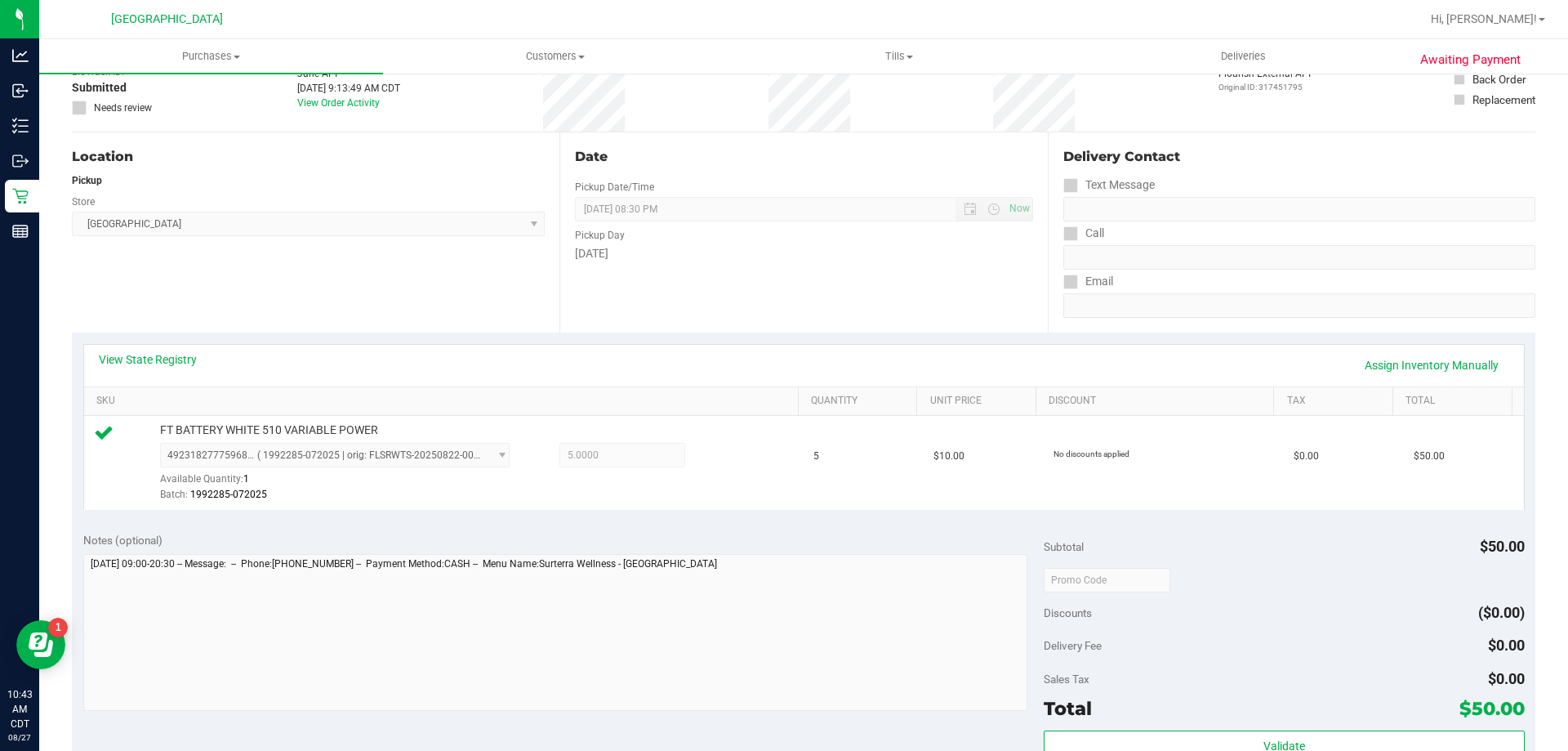
scroll to position [327, 0]
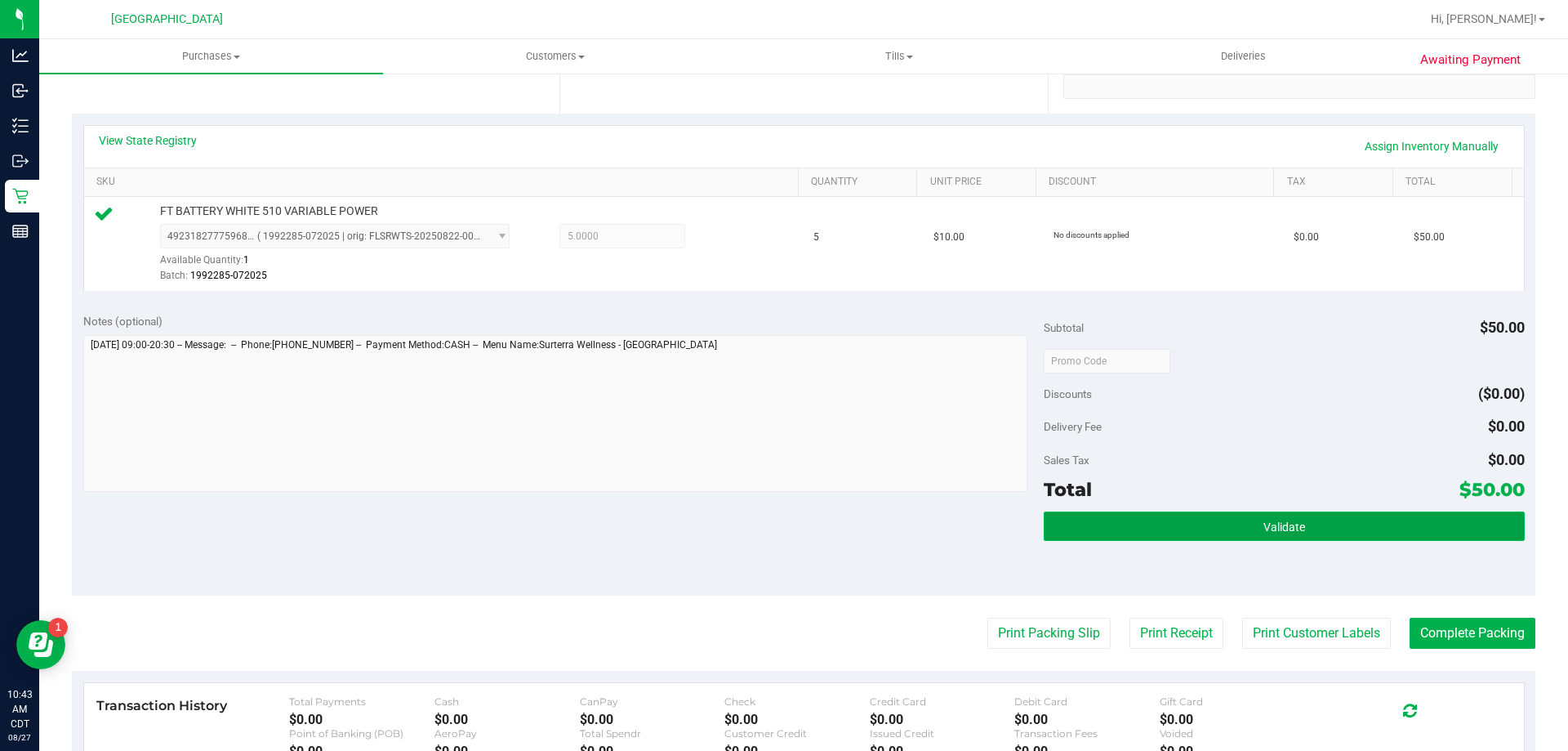
click at [1313, 540] on button "Validate" at bounding box center [1284, 526] width 480 height 30
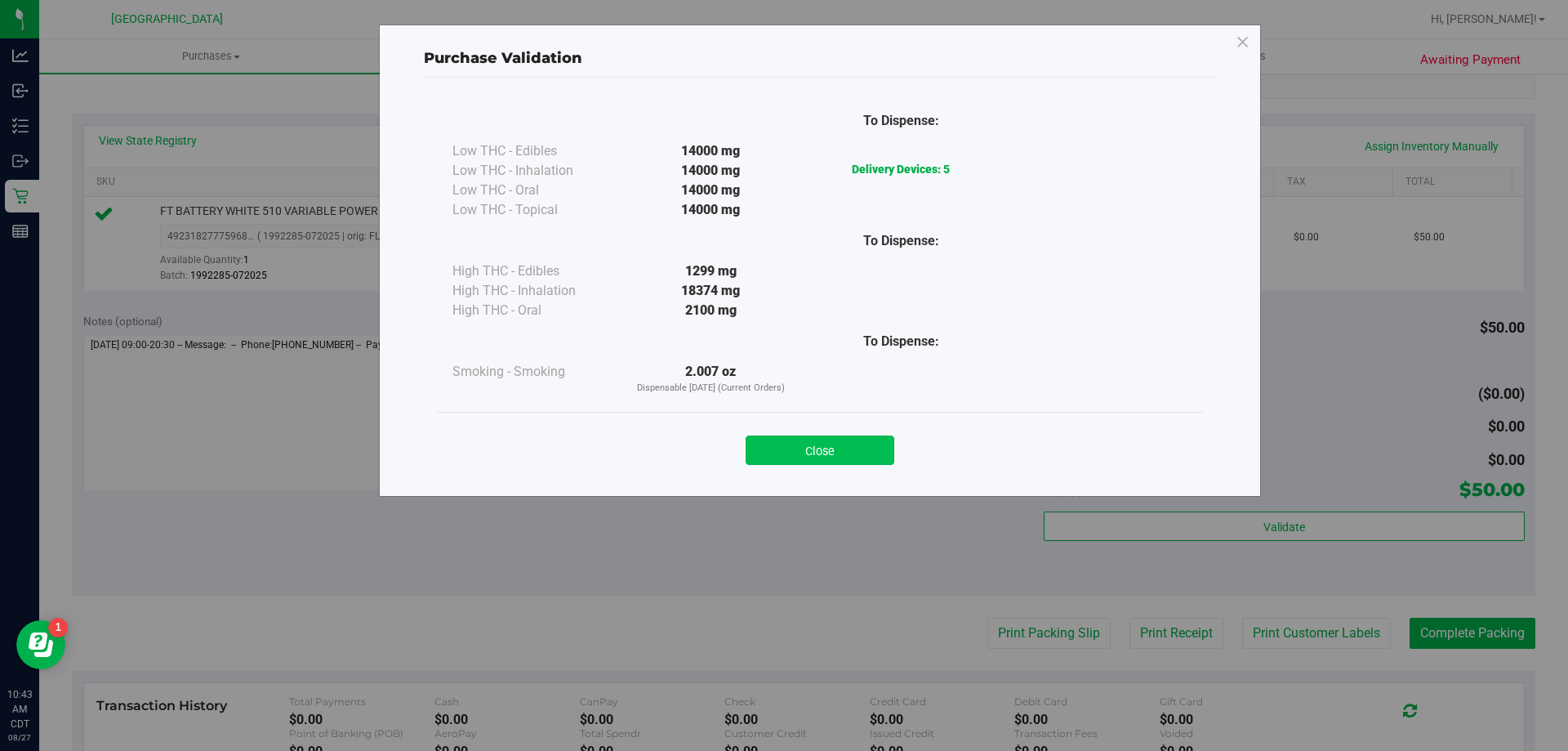
click at [885, 446] on button "Close" at bounding box center [820, 450] width 149 height 30
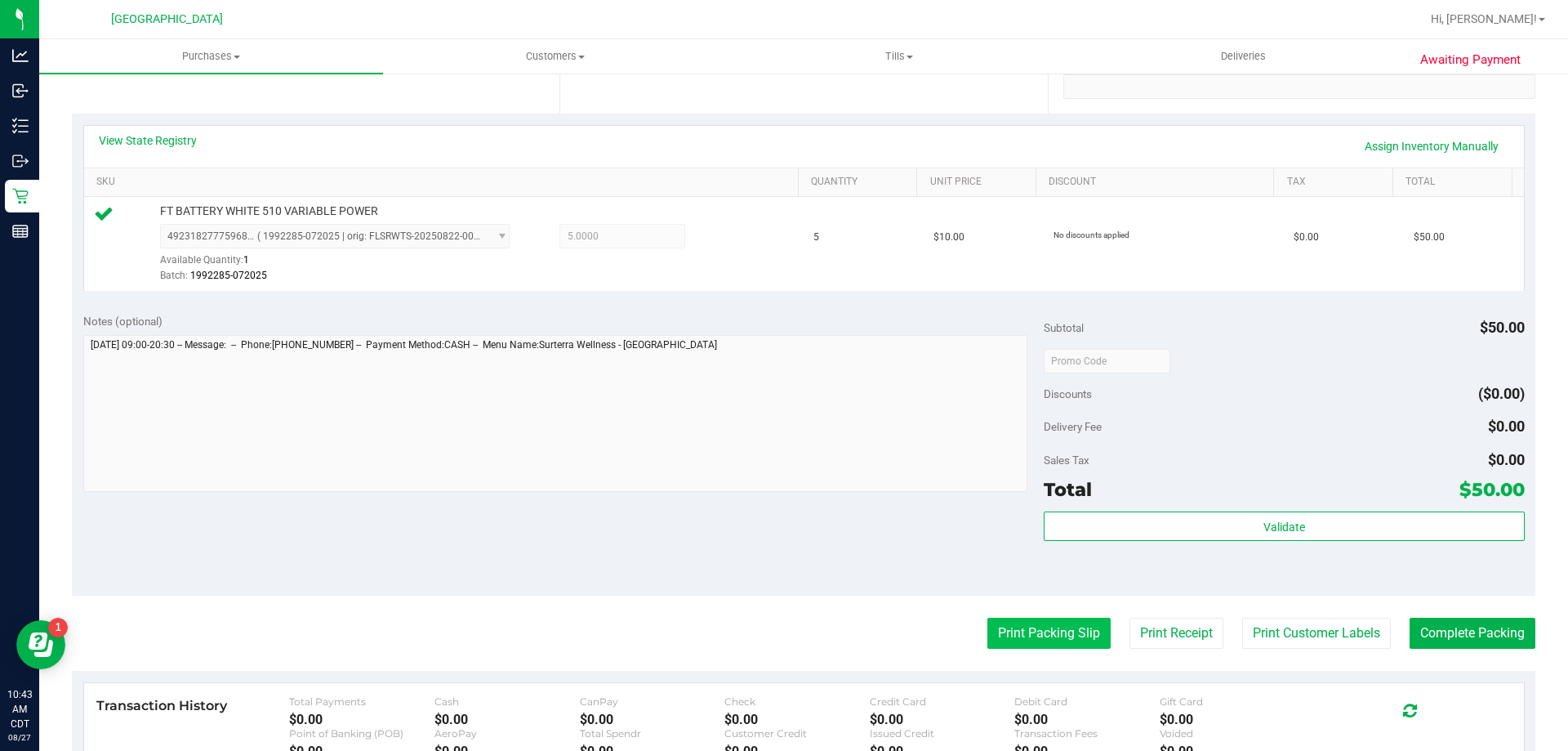
click at [987, 627] on button "Print Packing Slip" at bounding box center [1049, 632] width 124 height 31
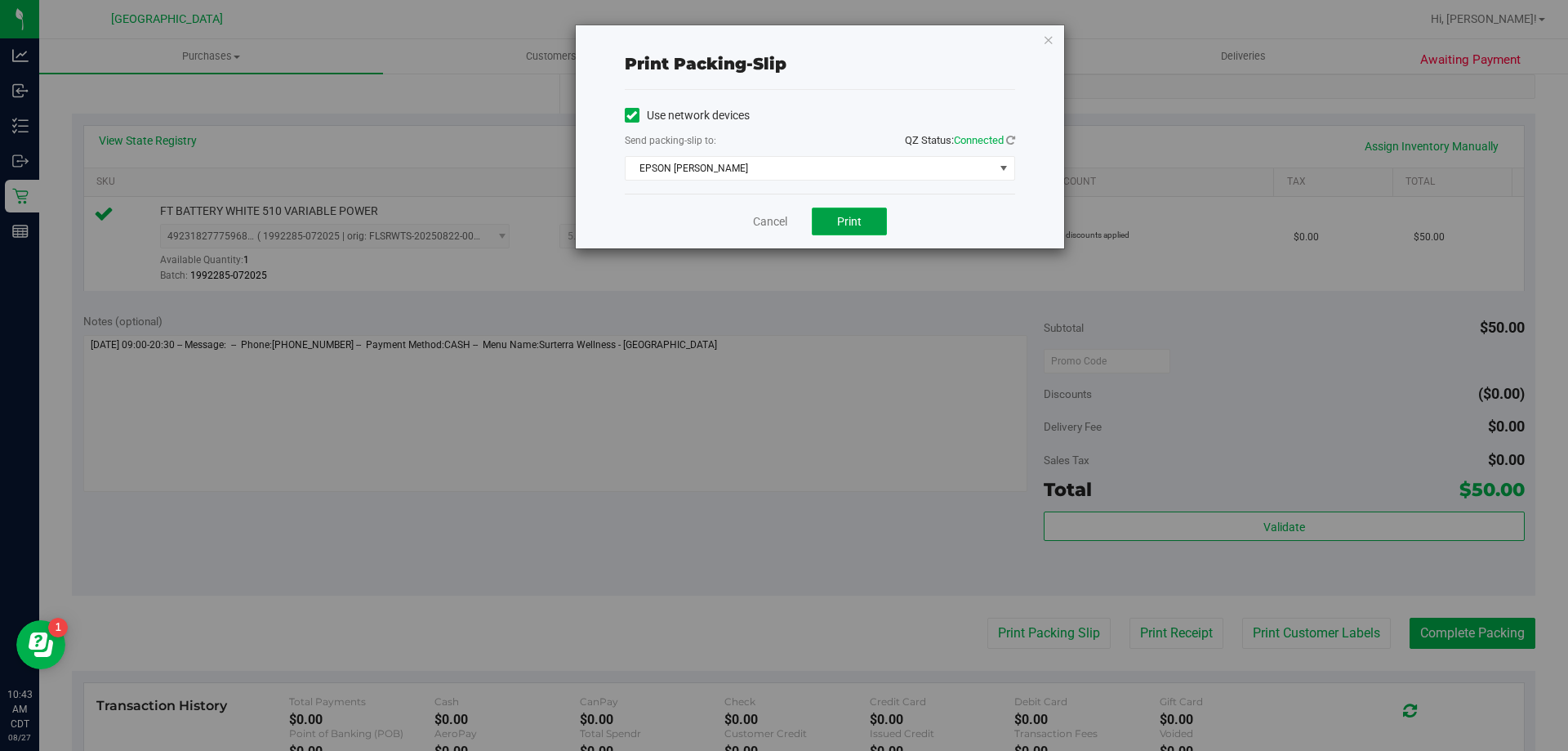
click at [864, 213] on button "Print" at bounding box center [849, 221] width 75 height 28
click at [777, 227] on link "Cancel" at bounding box center [770, 222] width 35 height 17
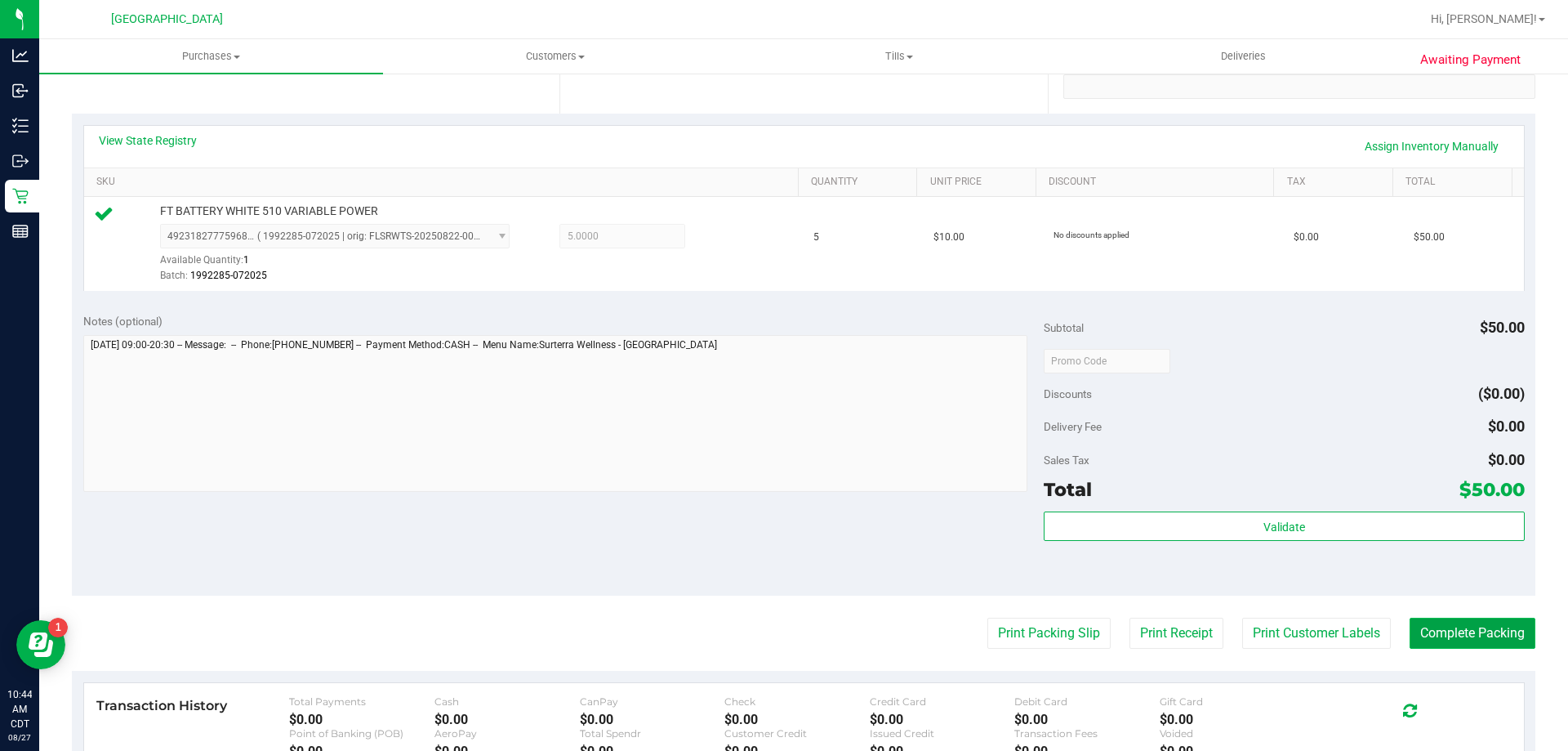
click at [1479, 634] on button "Complete Packing" at bounding box center [1472, 632] width 126 height 31
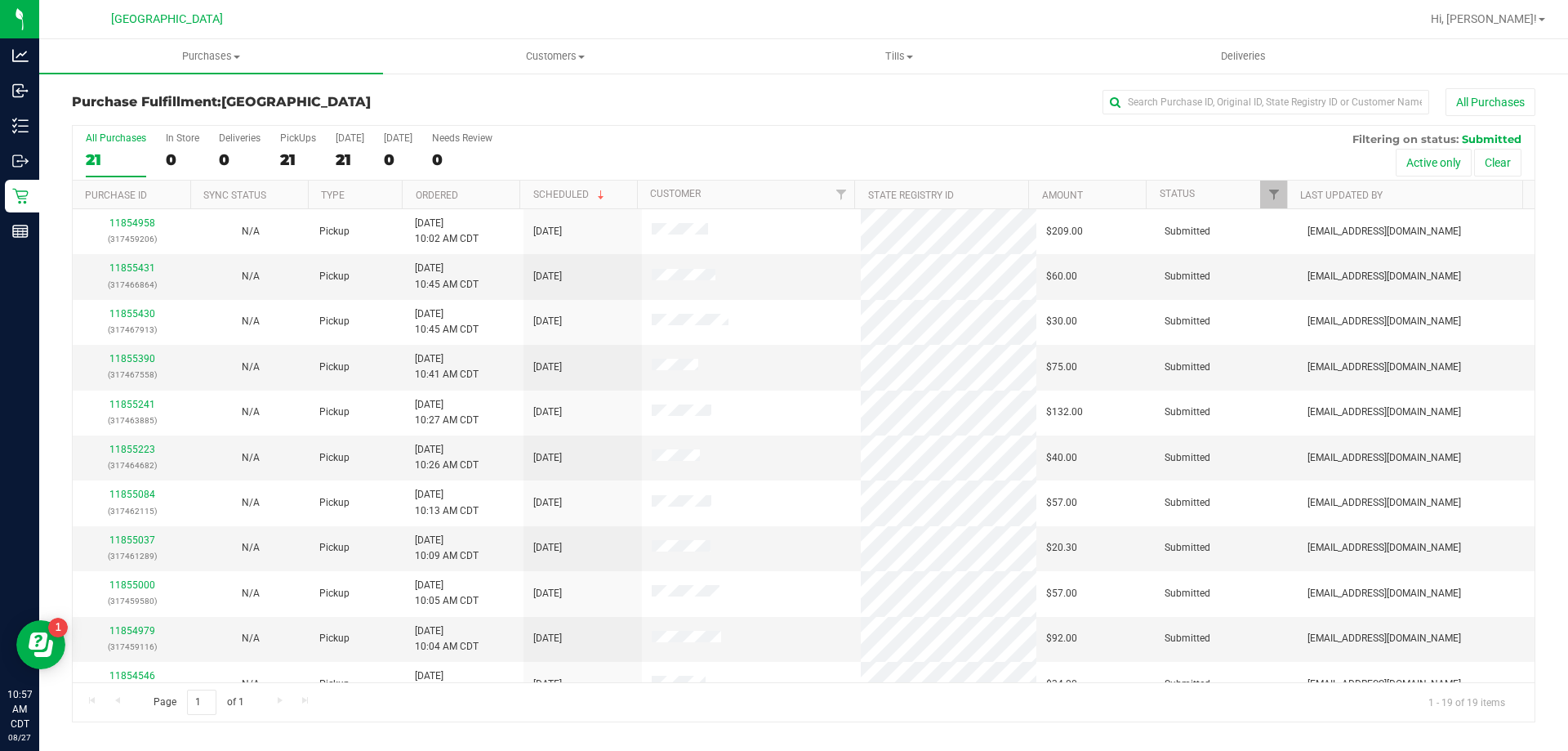
click at [476, 183] on th "Ordered" at bounding box center [461, 195] width 118 height 29
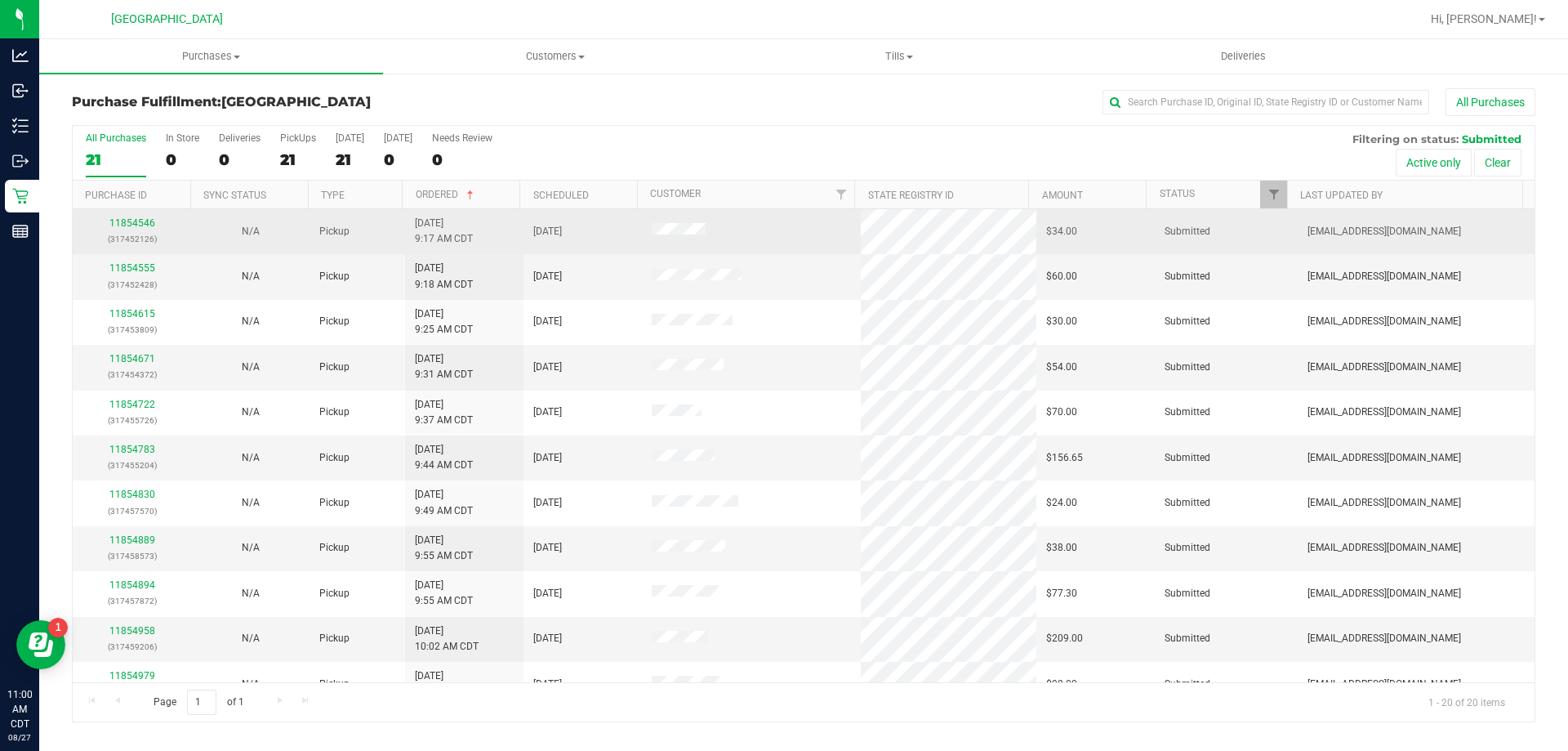
click at [137, 229] on div "11854546 (317452126)" at bounding box center [131, 231] width 99 height 31
click at [135, 226] on link "11854546" at bounding box center [132, 224] width 46 height 12
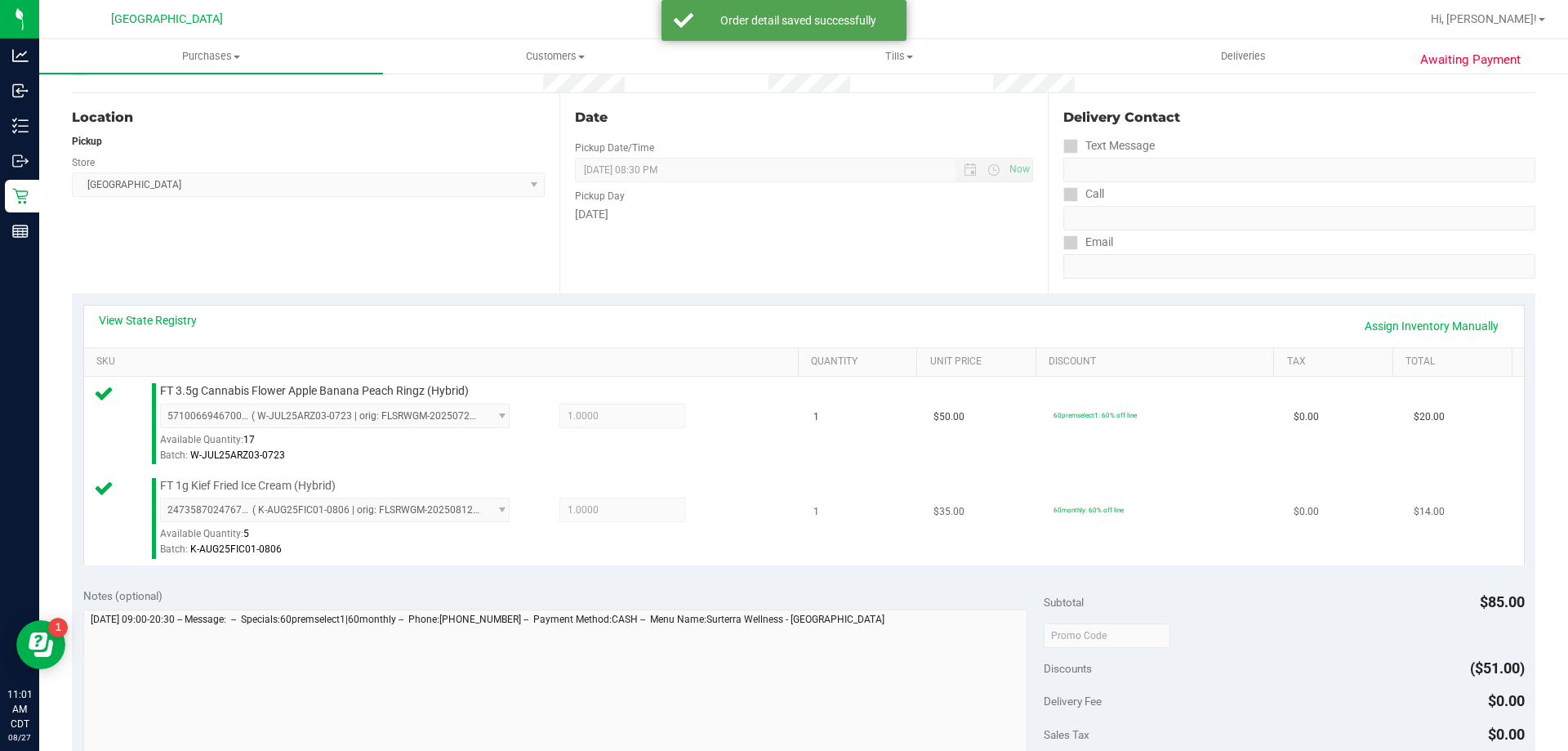
scroll to position [327, 0]
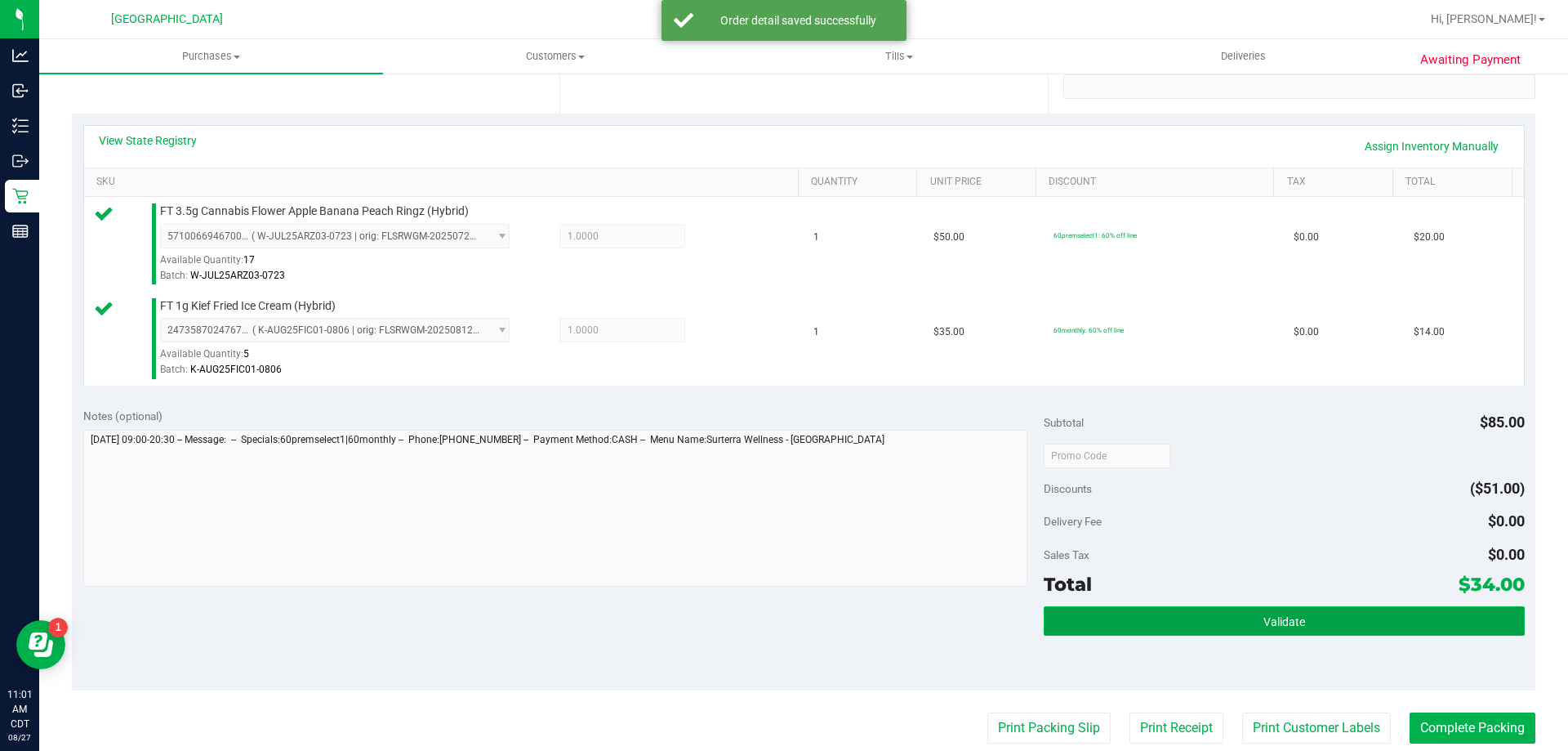
click at [1123, 618] on button "Validate" at bounding box center [1284, 621] width 480 height 30
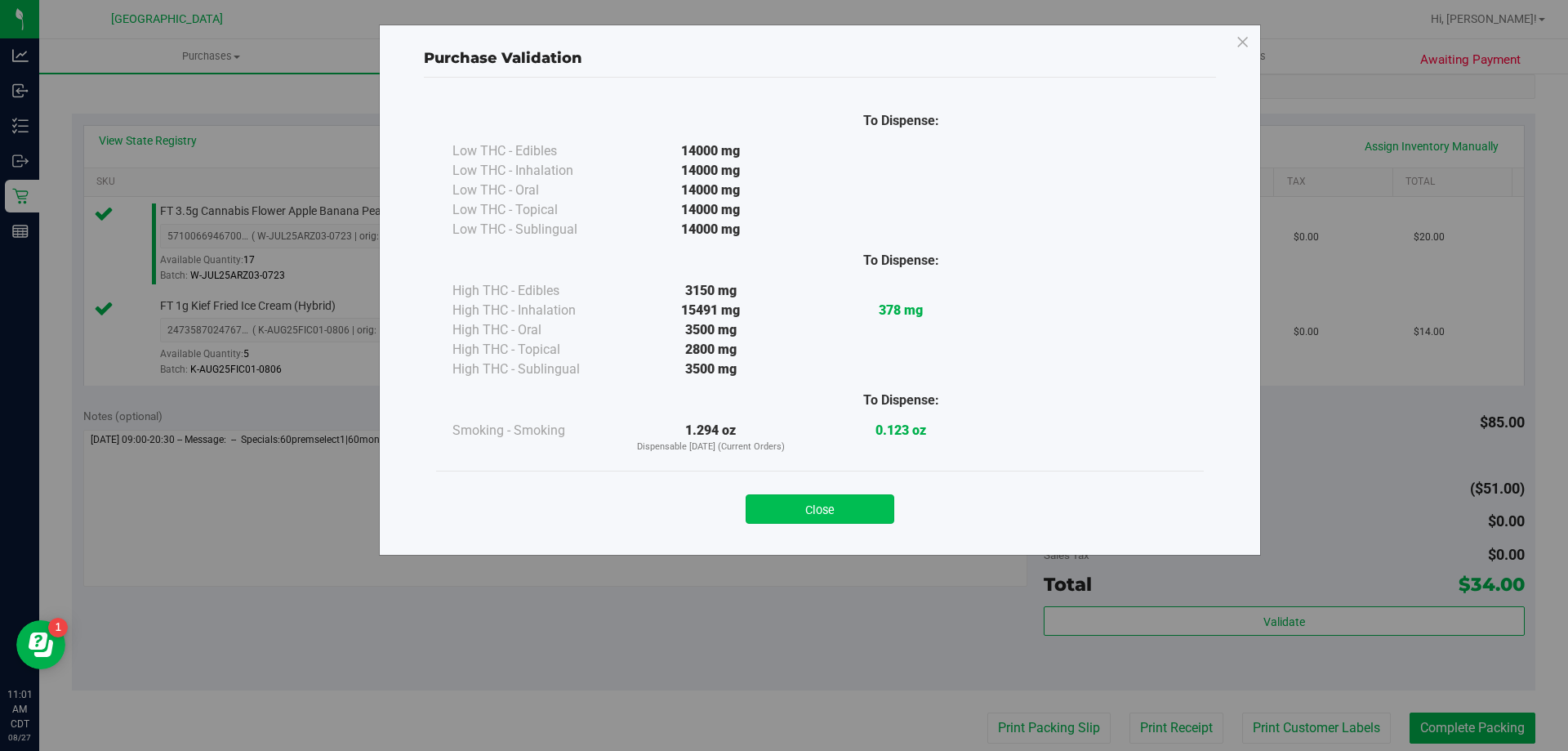
click at [858, 510] on button "Close" at bounding box center [820, 509] width 149 height 30
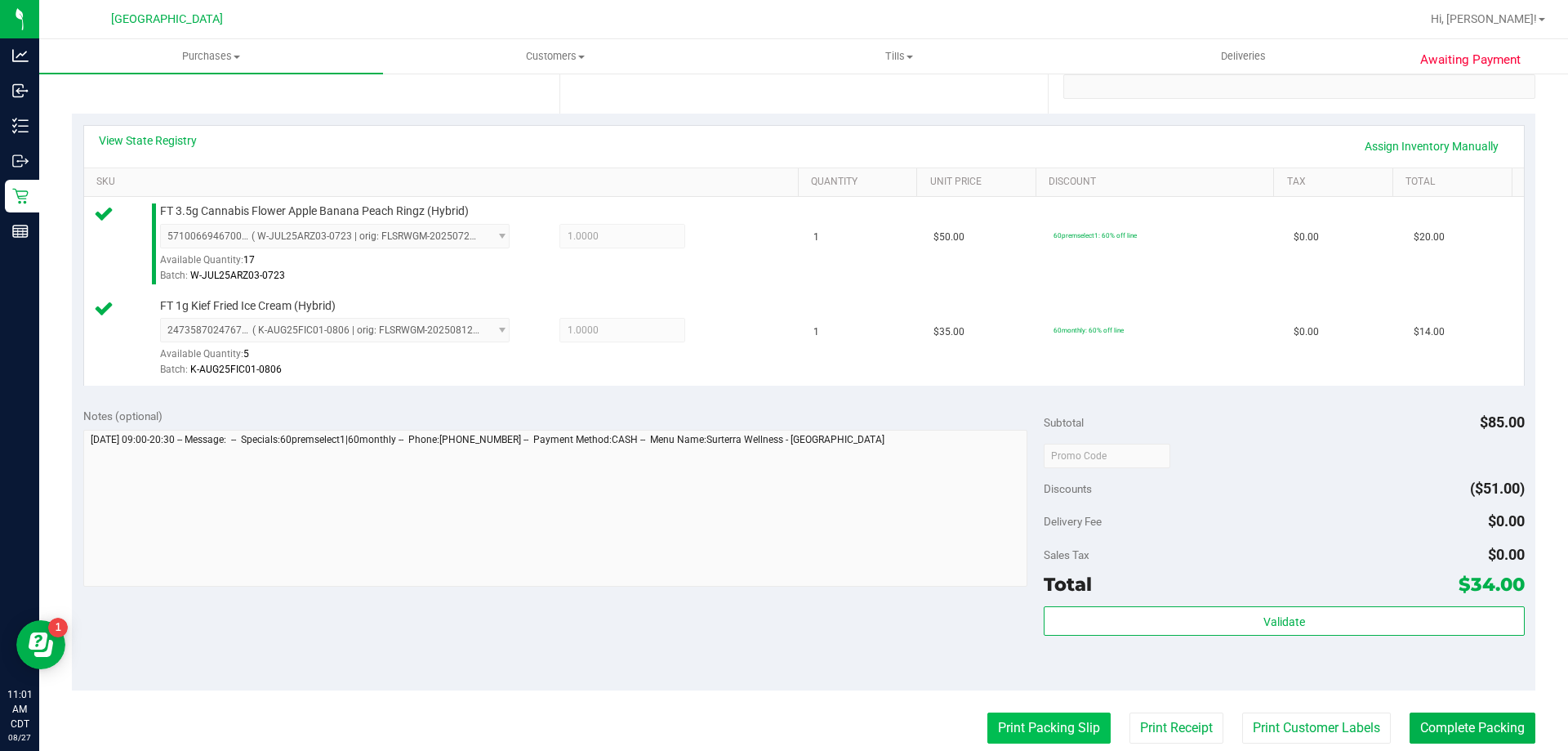
click at [1001, 715] on button "Print Packing Slip" at bounding box center [1049, 727] width 124 height 31
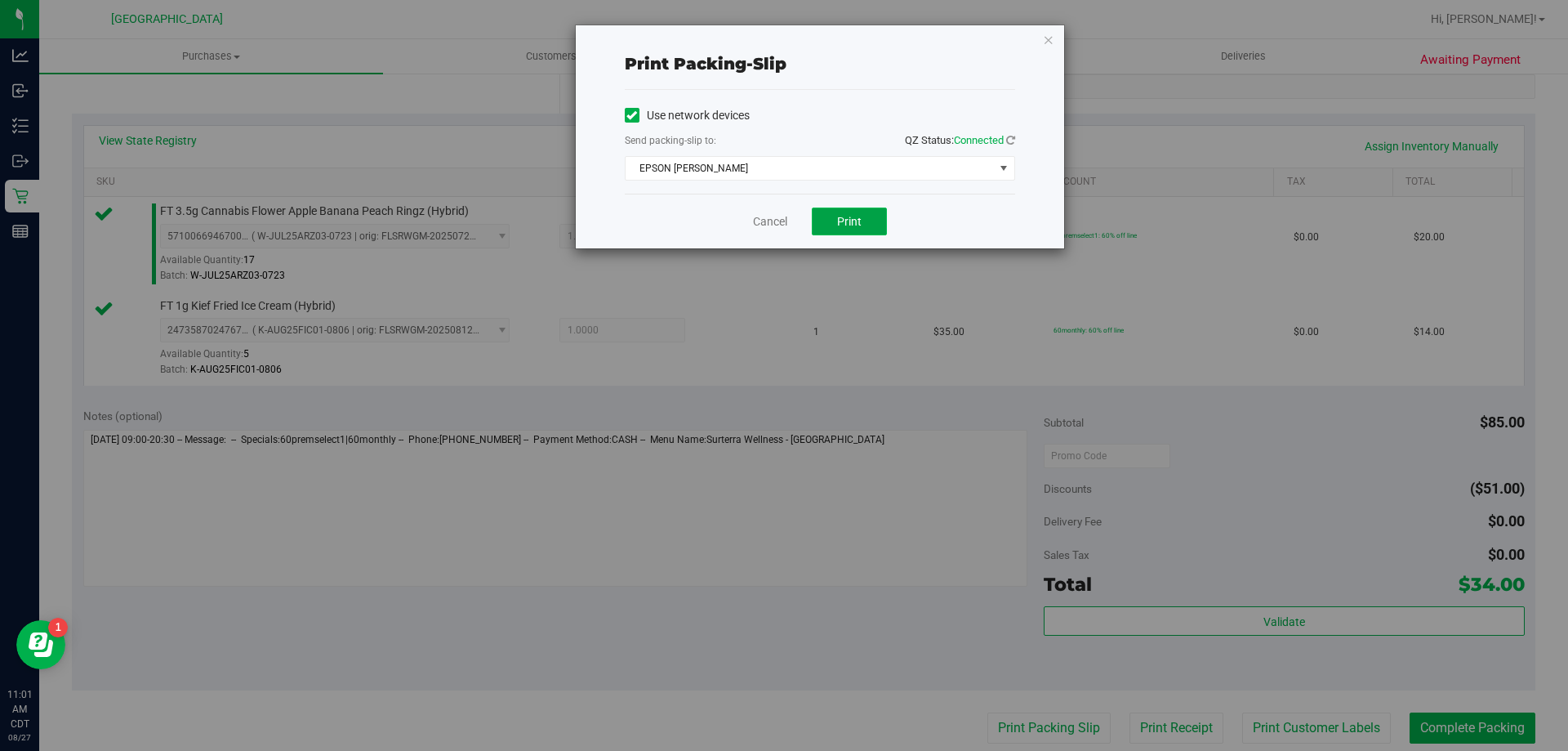
click at [856, 224] on span "Print" at bounding box center [849, 221] width 25 height 13
click at [779, 229] on link "Cancel" at bounding box center [770, 222] width 35 height 17
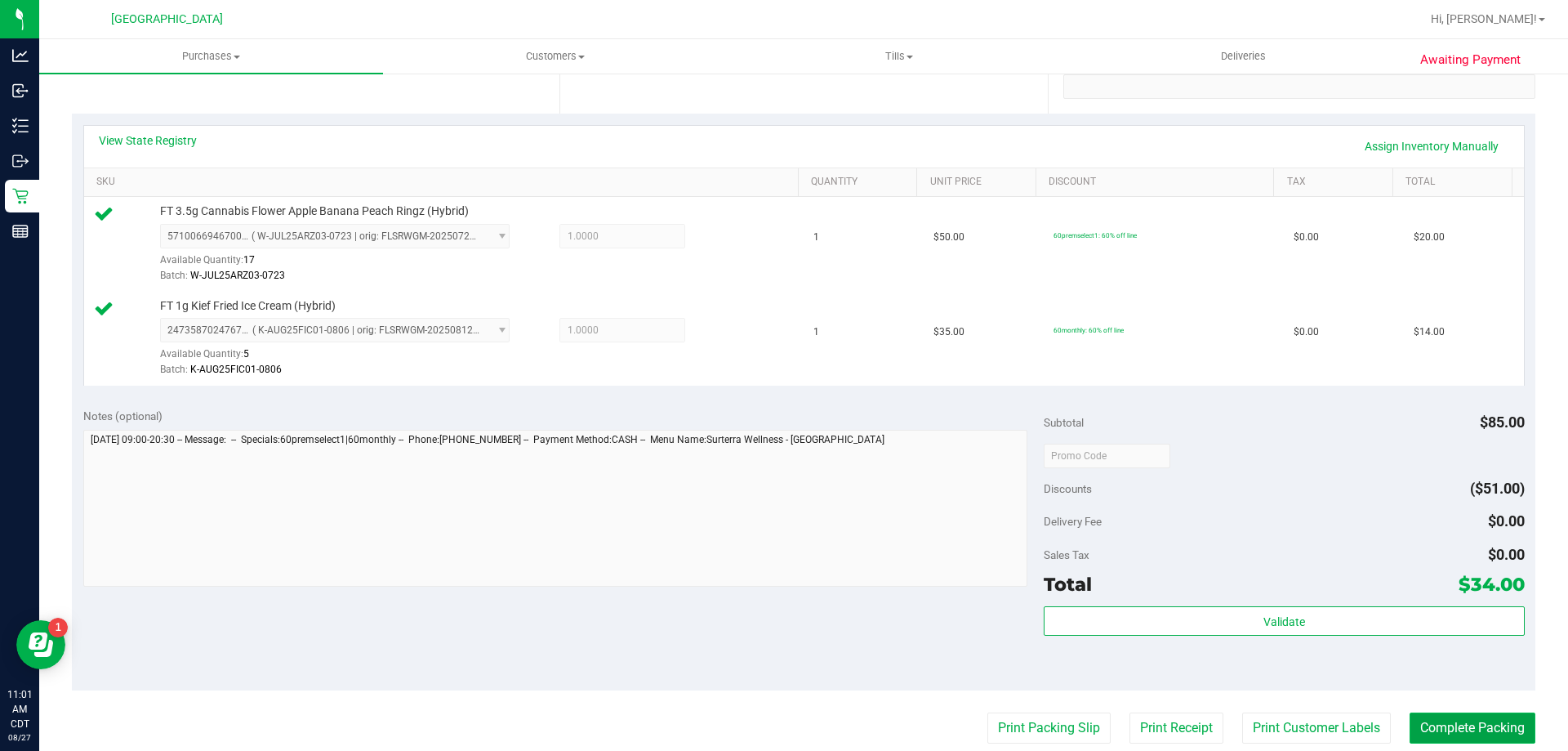
click at [1420, 728] on button "Complete Packing" at bounding box center [1472, 727] width 126 height 31
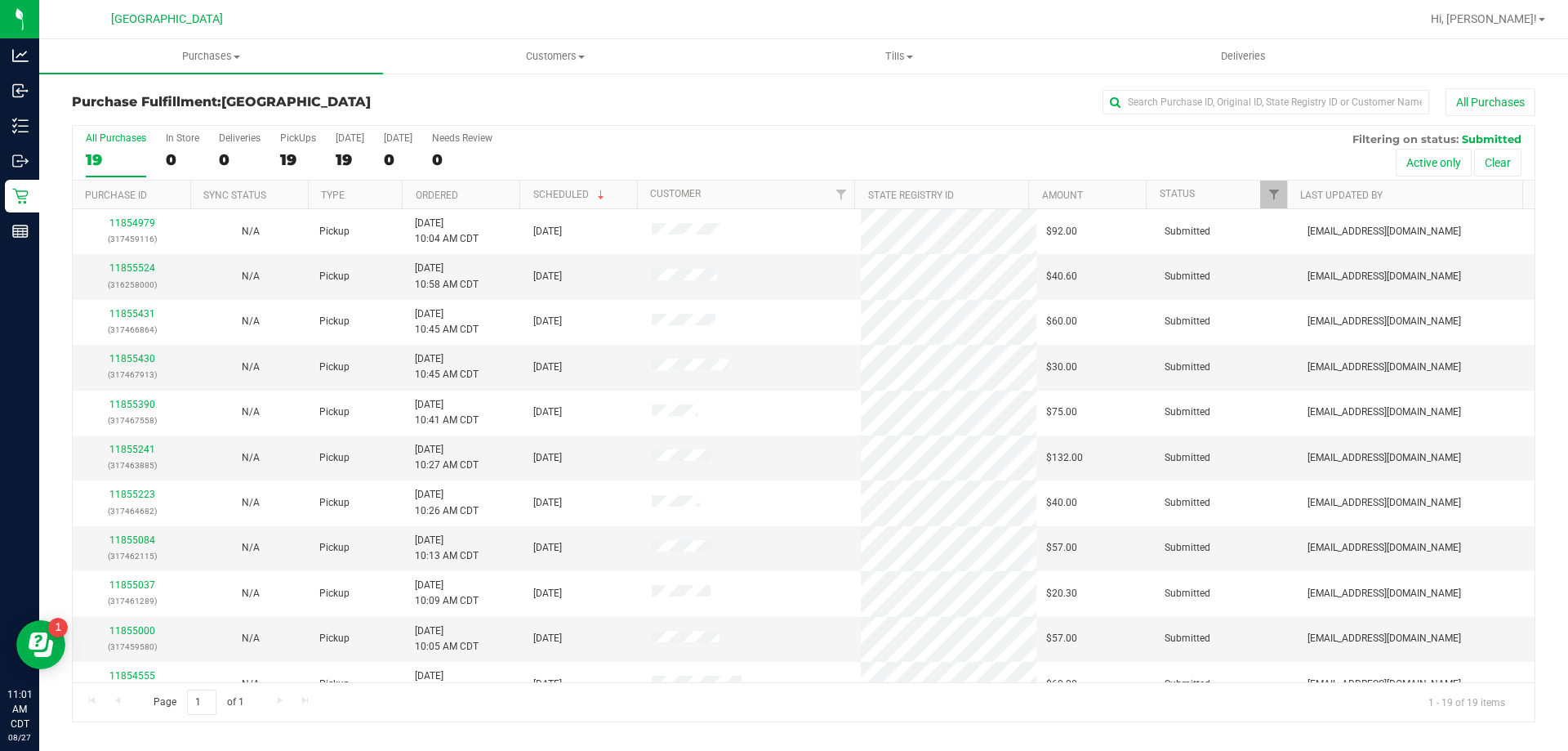
click at [480, 196] on th "Ordered" at bounding box center [461, 195] width 118 height 29
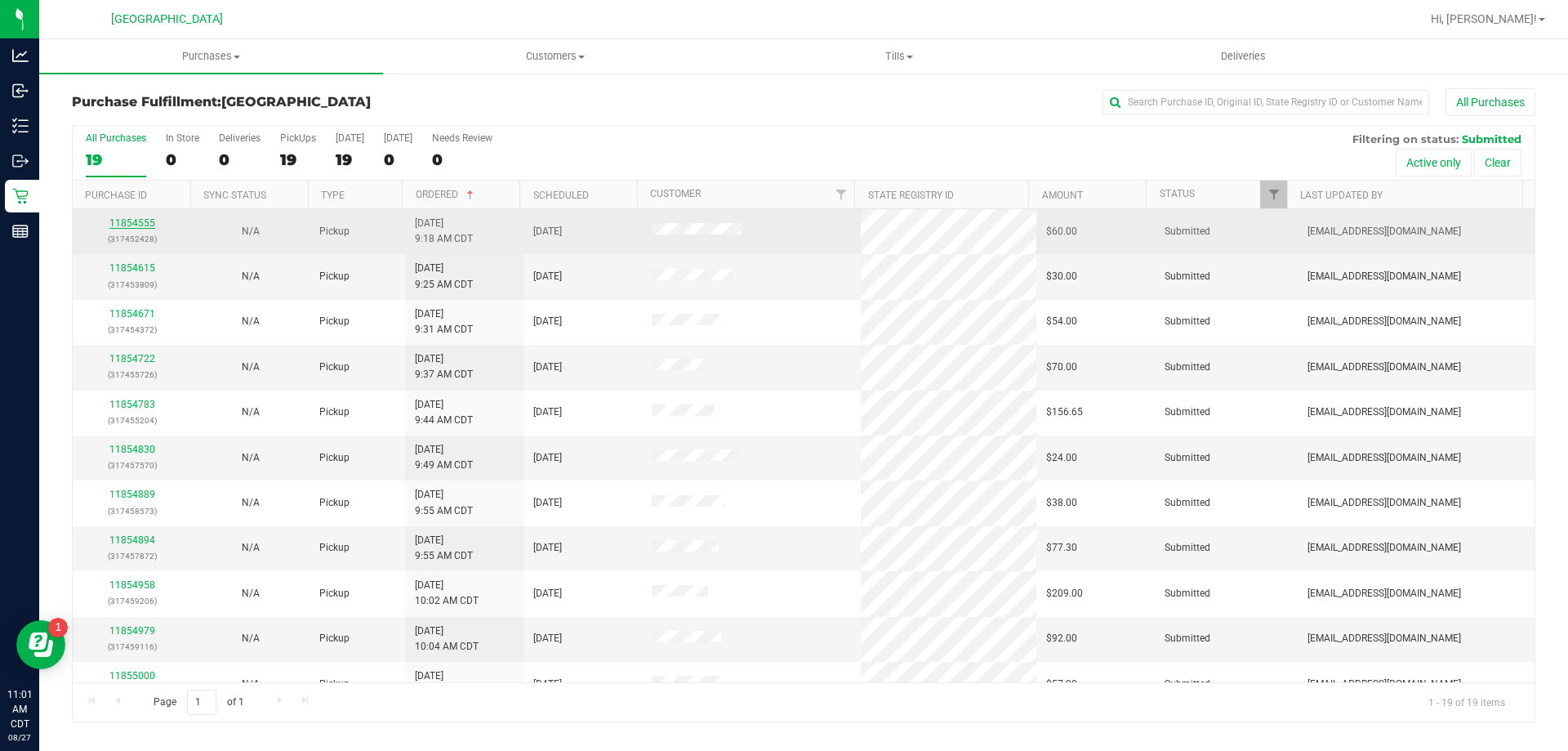
click at [149, 221] on link "11854555" at bounding box center [132, 224] width 46 height 12
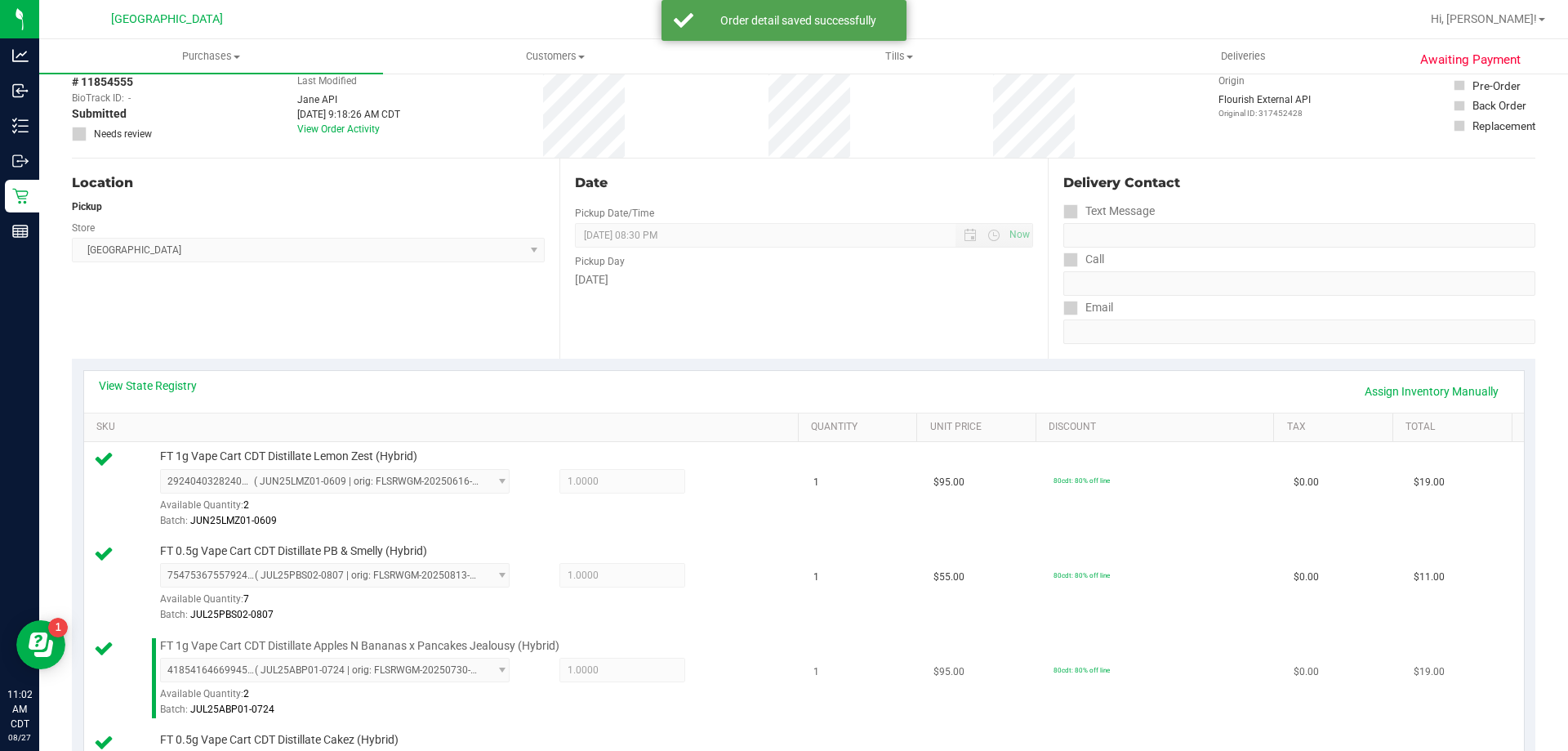
scroll to position [408, 0]
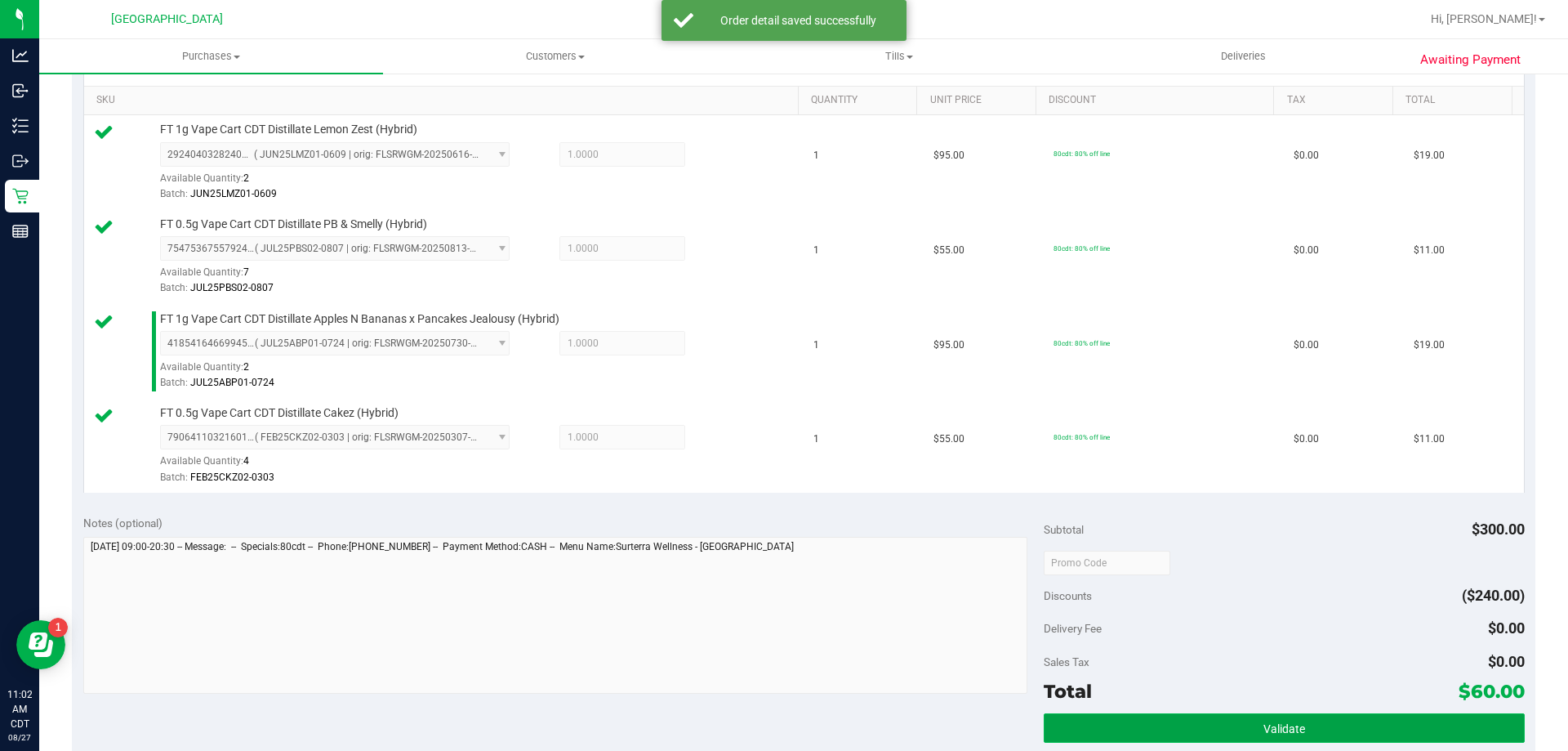
click at [1166, 713] on button "Validate" at bounding box center [1284, 727] width 480 height 30
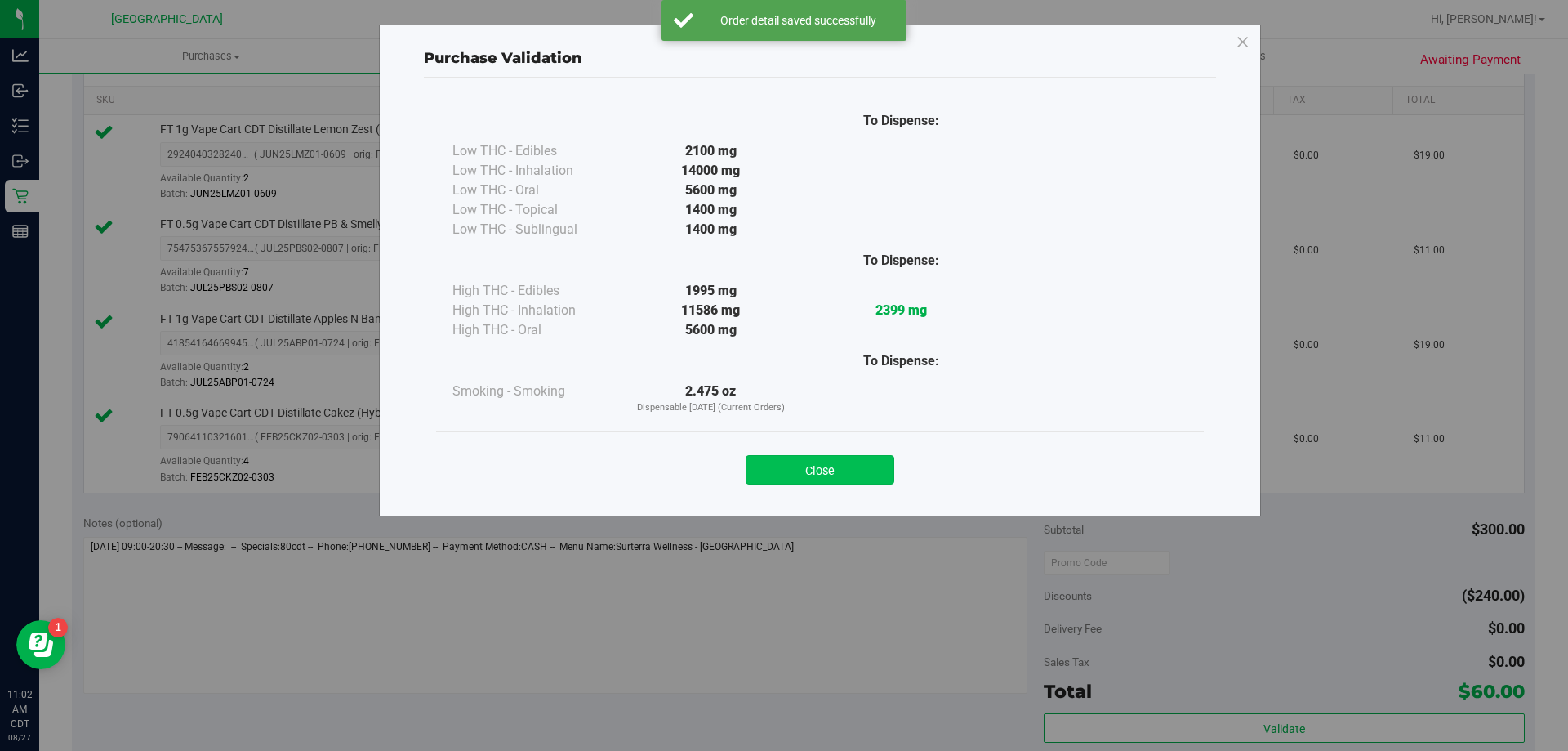
click at [777, 465] on button "Close" at bounding box center [820, 469] width 149 height 30
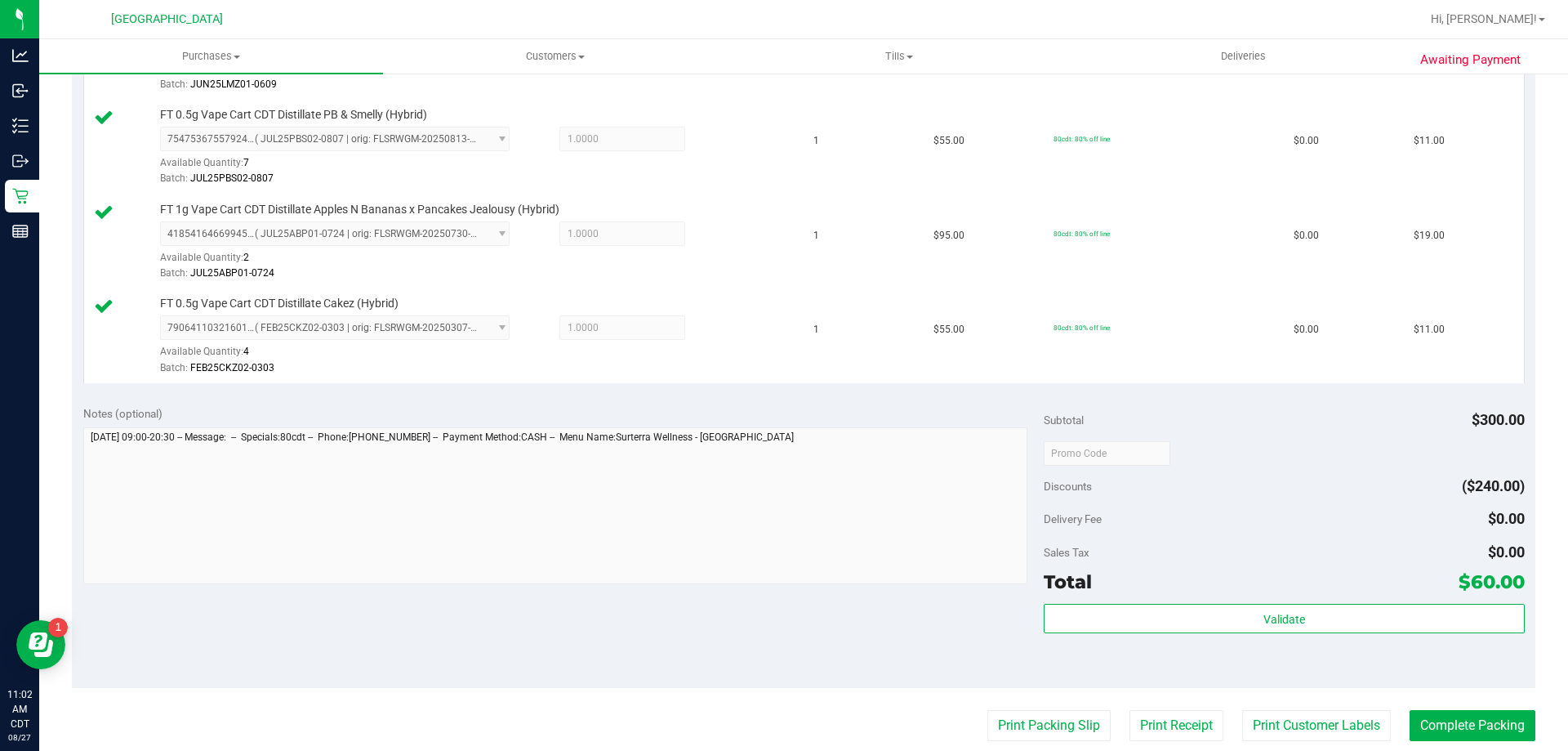
scroll to position [654, 0]
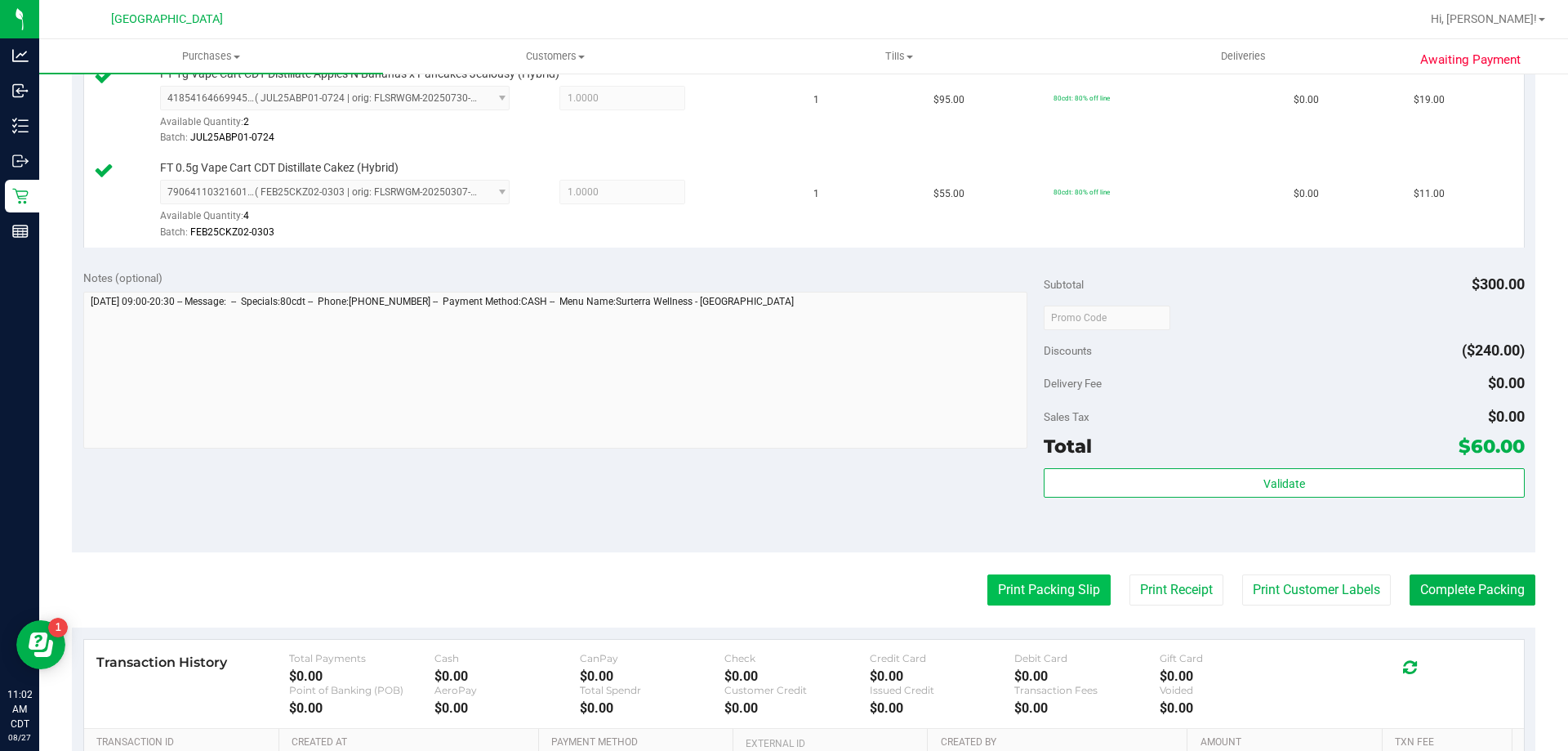
click at [987, 589] on button "Print Packing Slip" at bounding box center [1049, 589] width 124 height 31
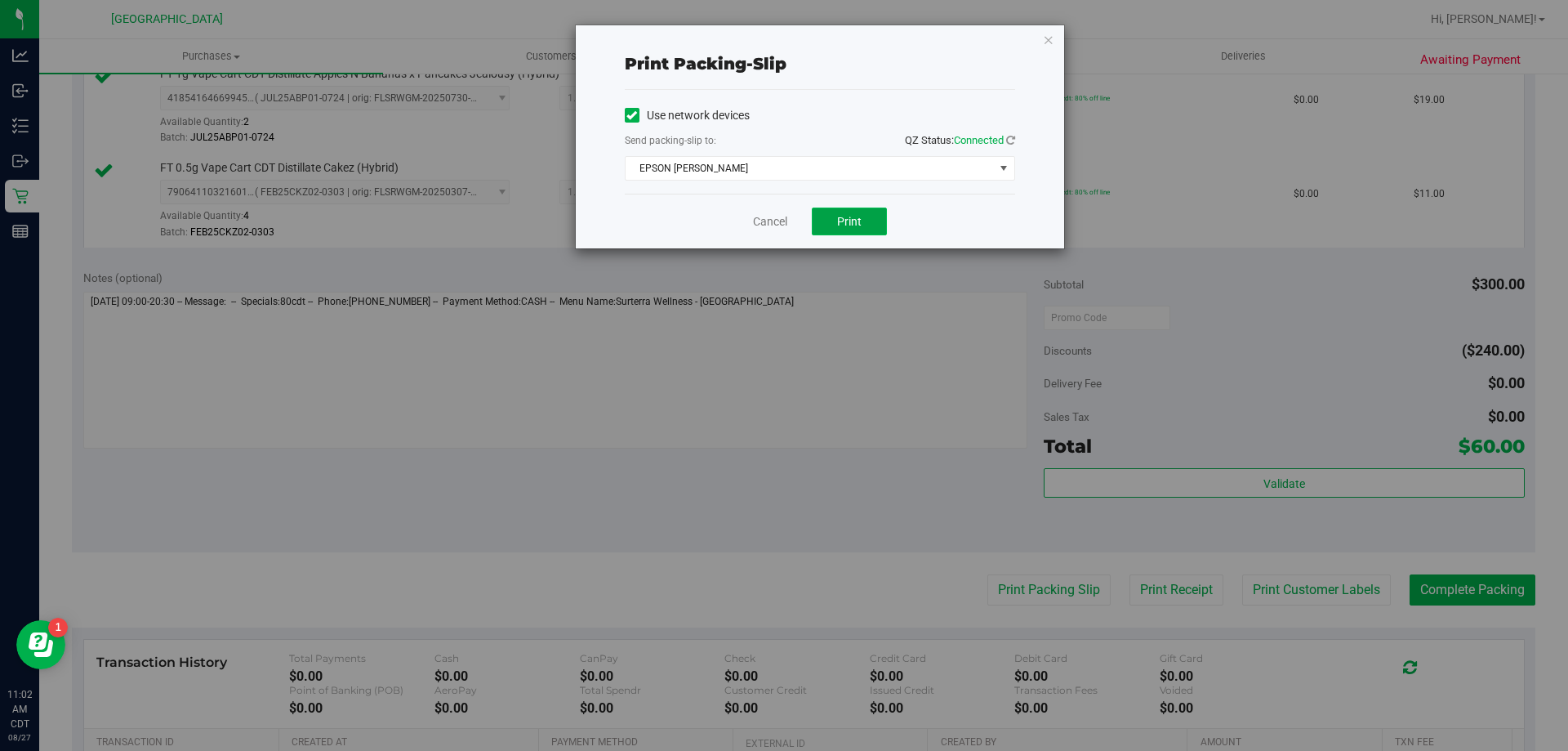
click at [870, 221] on button "Print" at bounding box center [849, 221] width 75 height 28
click at [770, 223] on link "Cancel" at bounding box center [770, 222] width 35 height 17
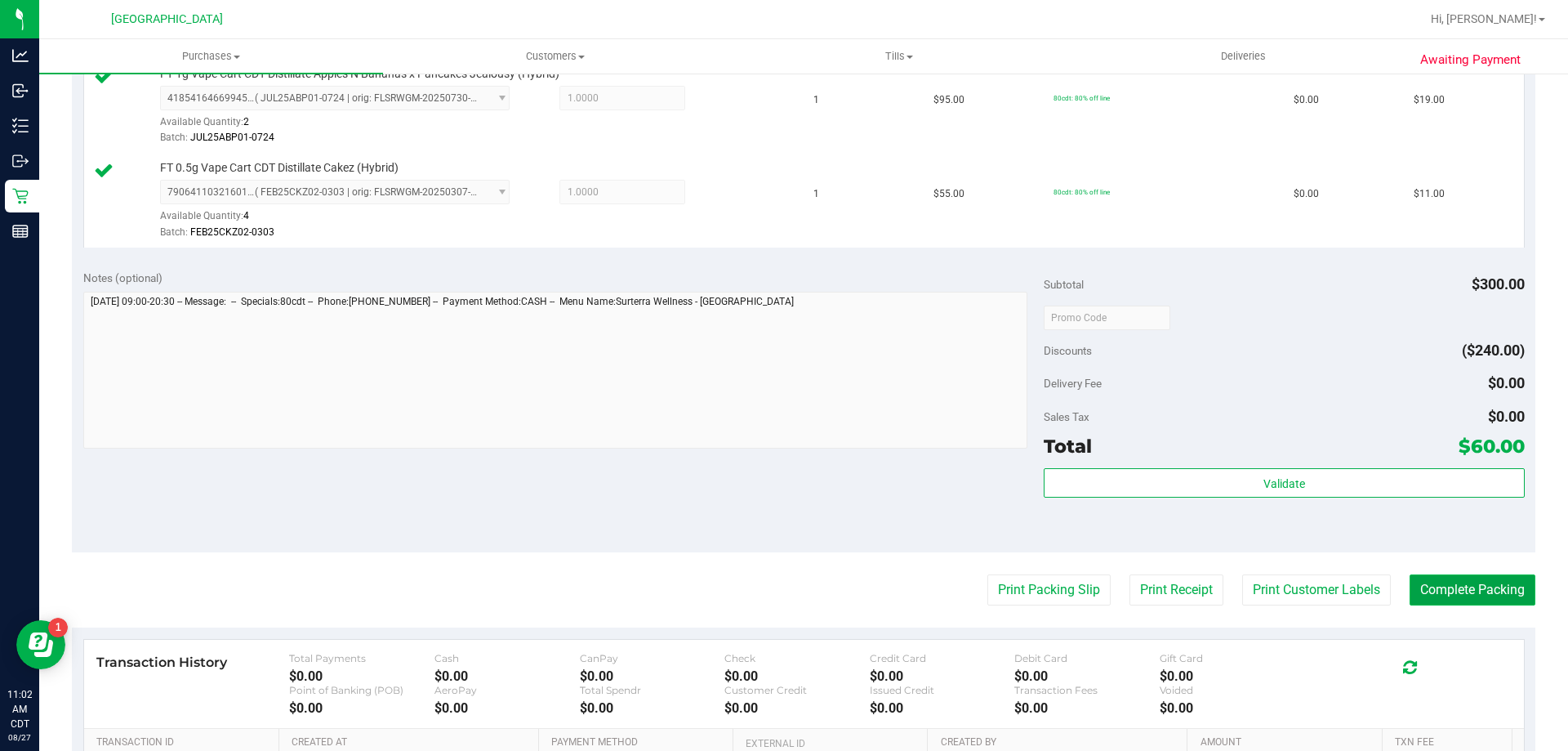
click at [1481, 596] on button "Complete Packing" at bounding box center [1472, 589] width 126 height 31
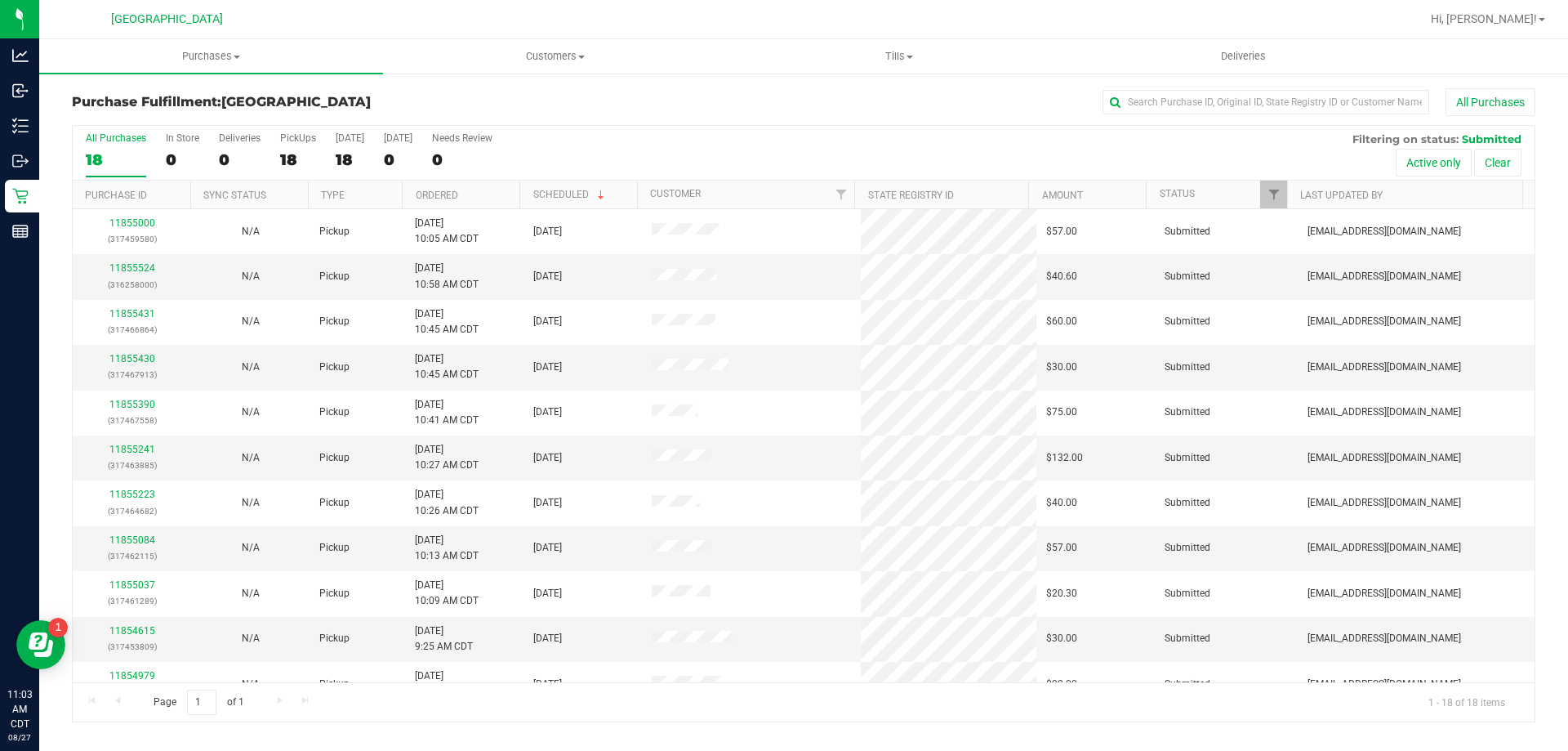
click at [479, 191] on th "Ordered" at bounding box center [461, 195] width 118 height 29
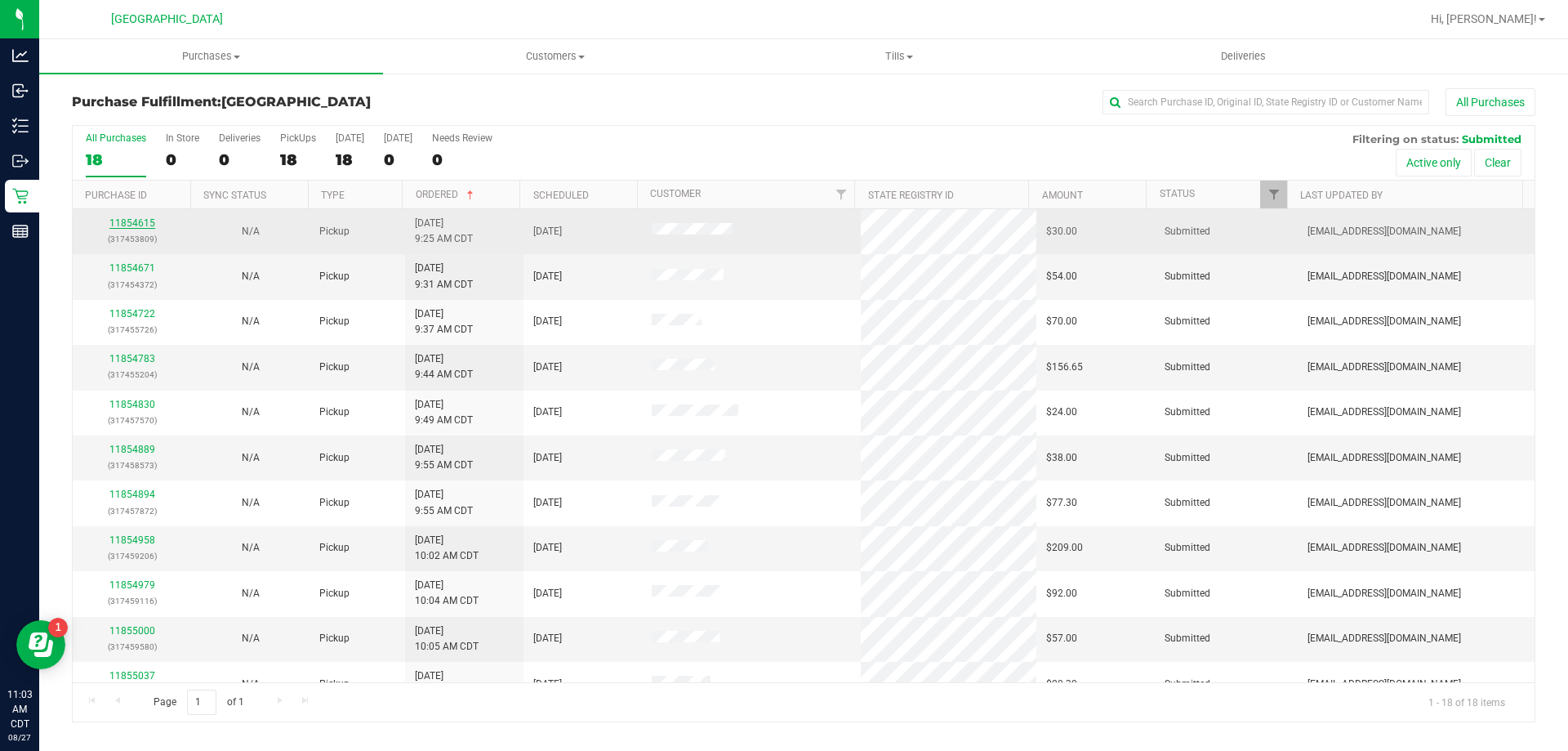
click at [147, 224] on link "11854615" at bounding box center [132, 224] width 46 height 12
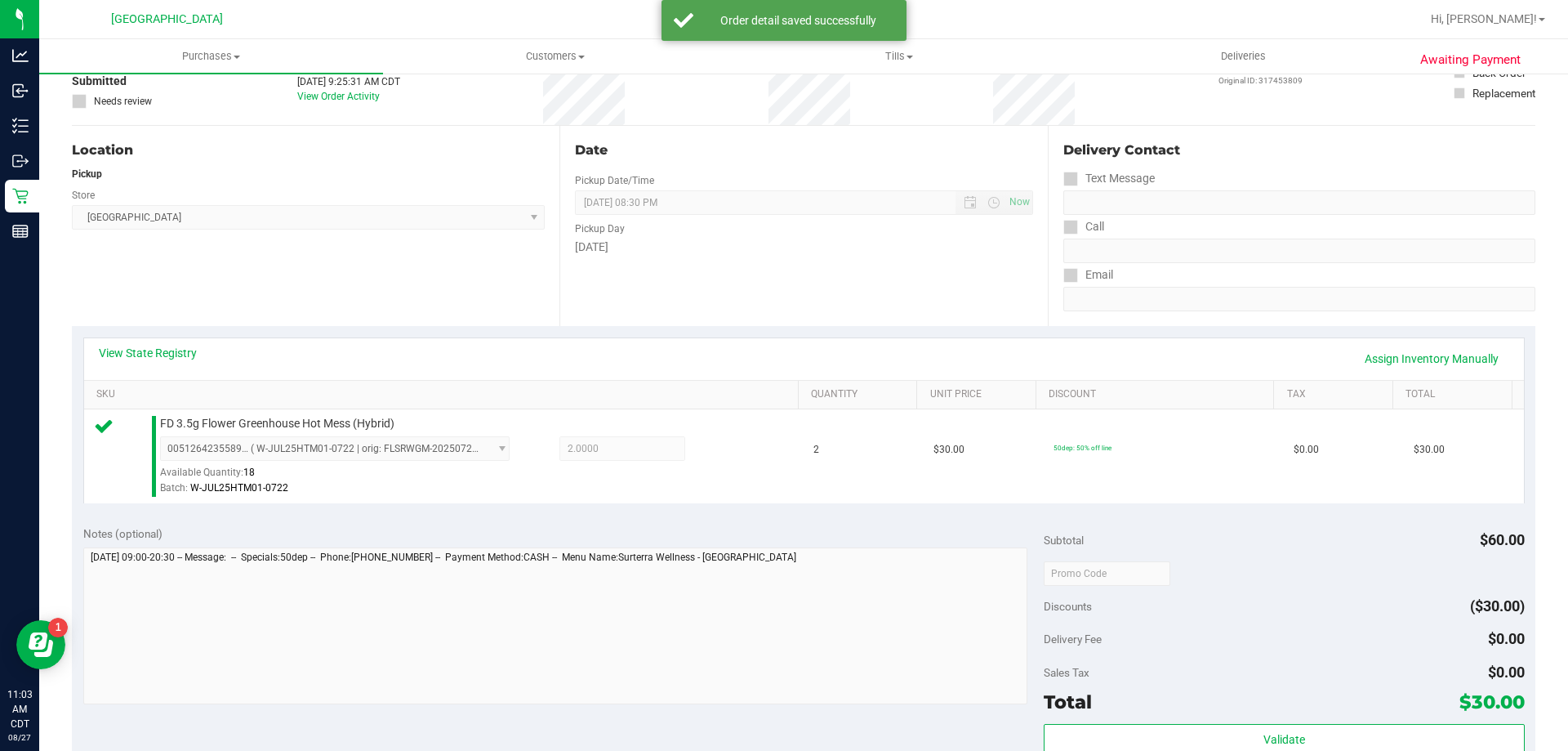
scroll to position [245, 0]
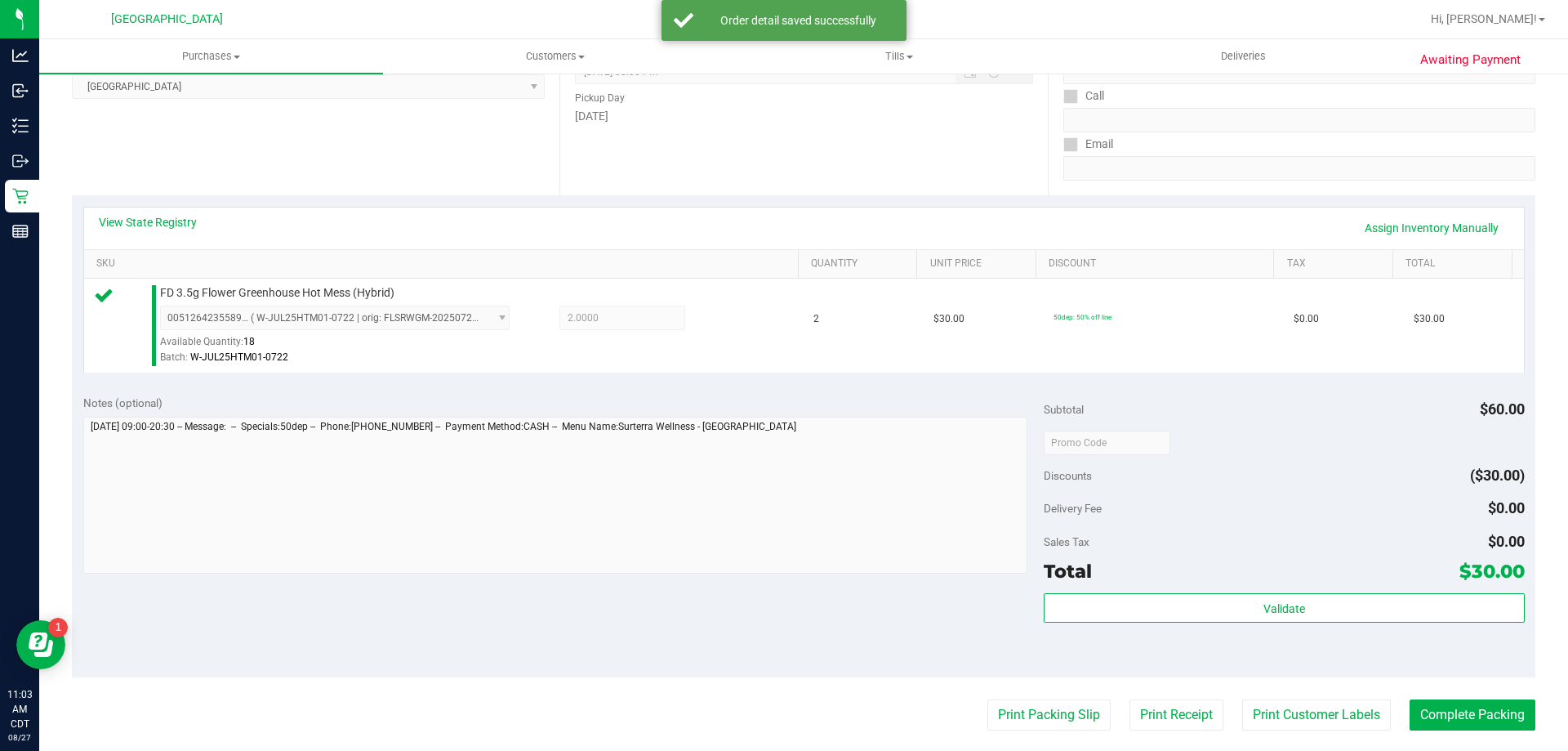
click at [1119, 622] on div "Validate" at bounding box center [1284, 608] width 480 height 31
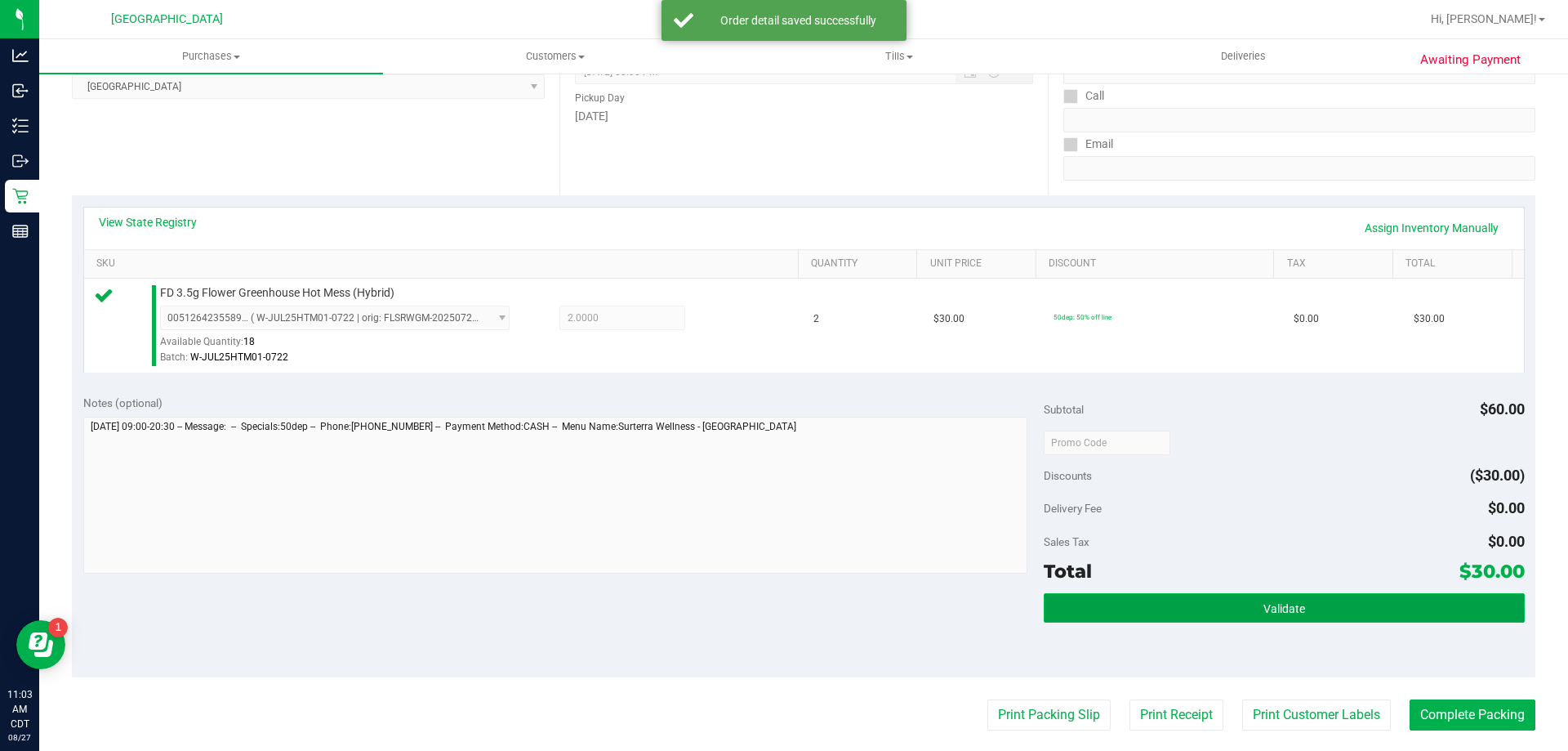
click at [1122, 610] on button "Validate" at bounding box center [1284, 607] width 480 height 30
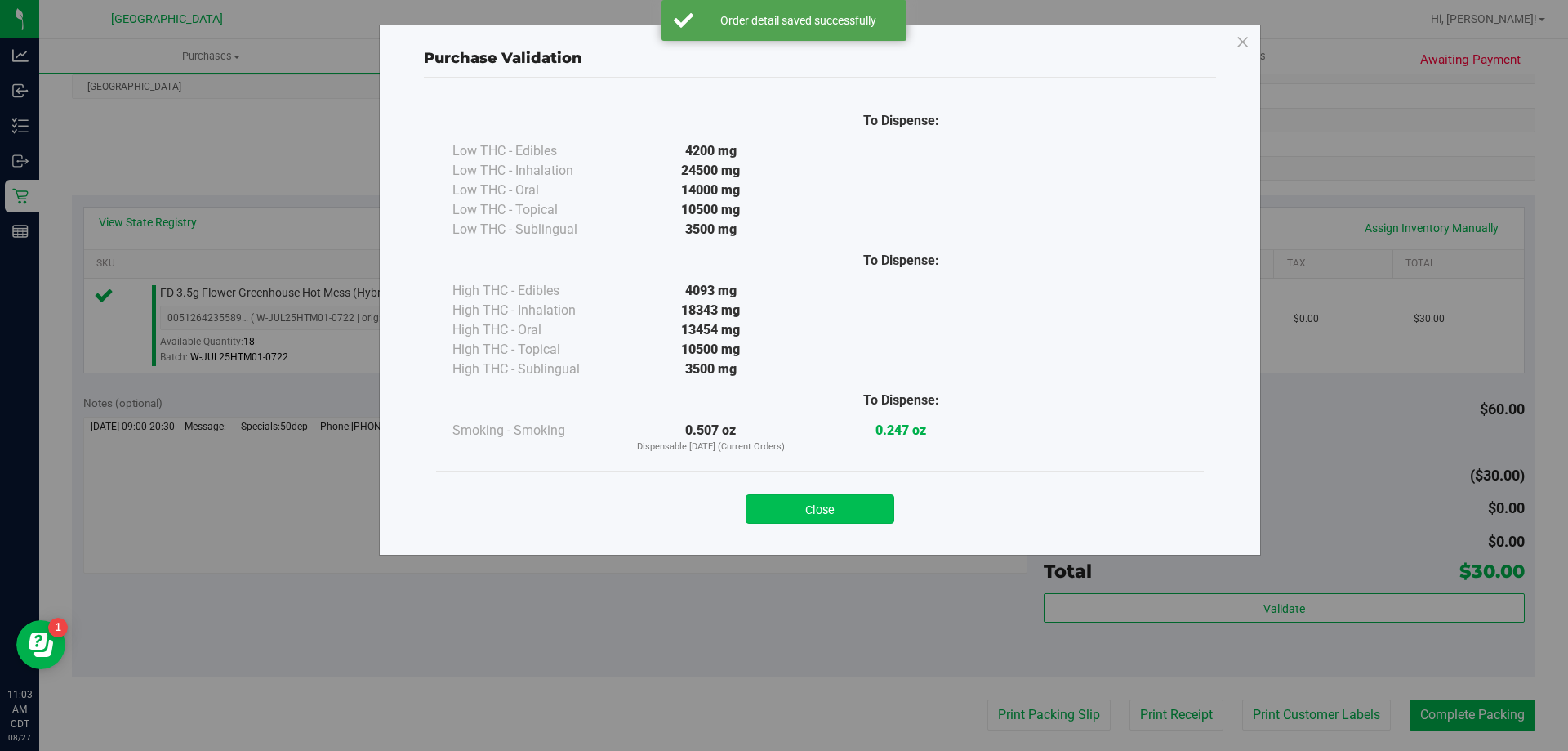
click at [864, 501] on button "Close" at bounding box center [820, 509] width 149 height 30
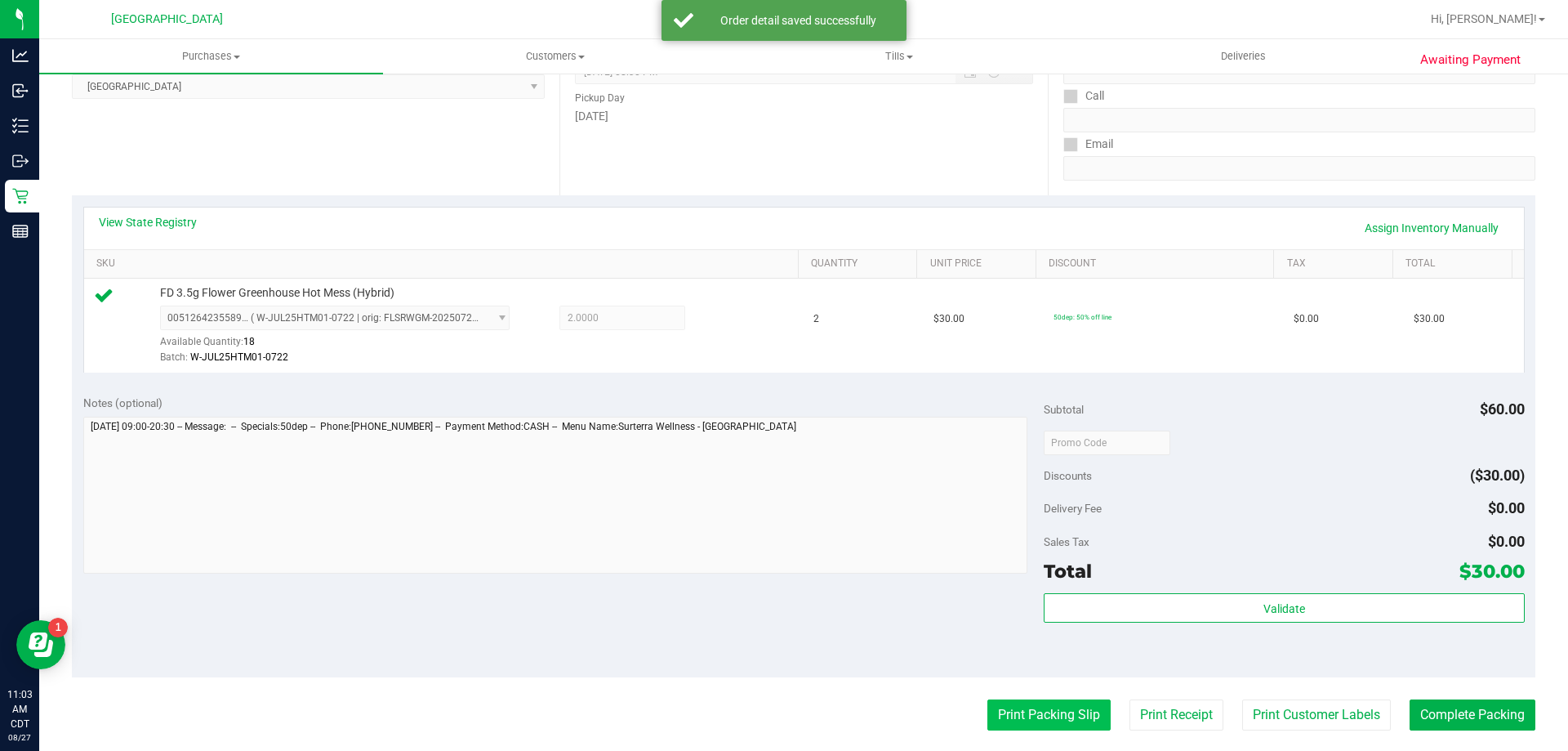
click at [1034, 711] on button "Print Packing Slip" at bounding box center [1049, 715] width 124 height 31
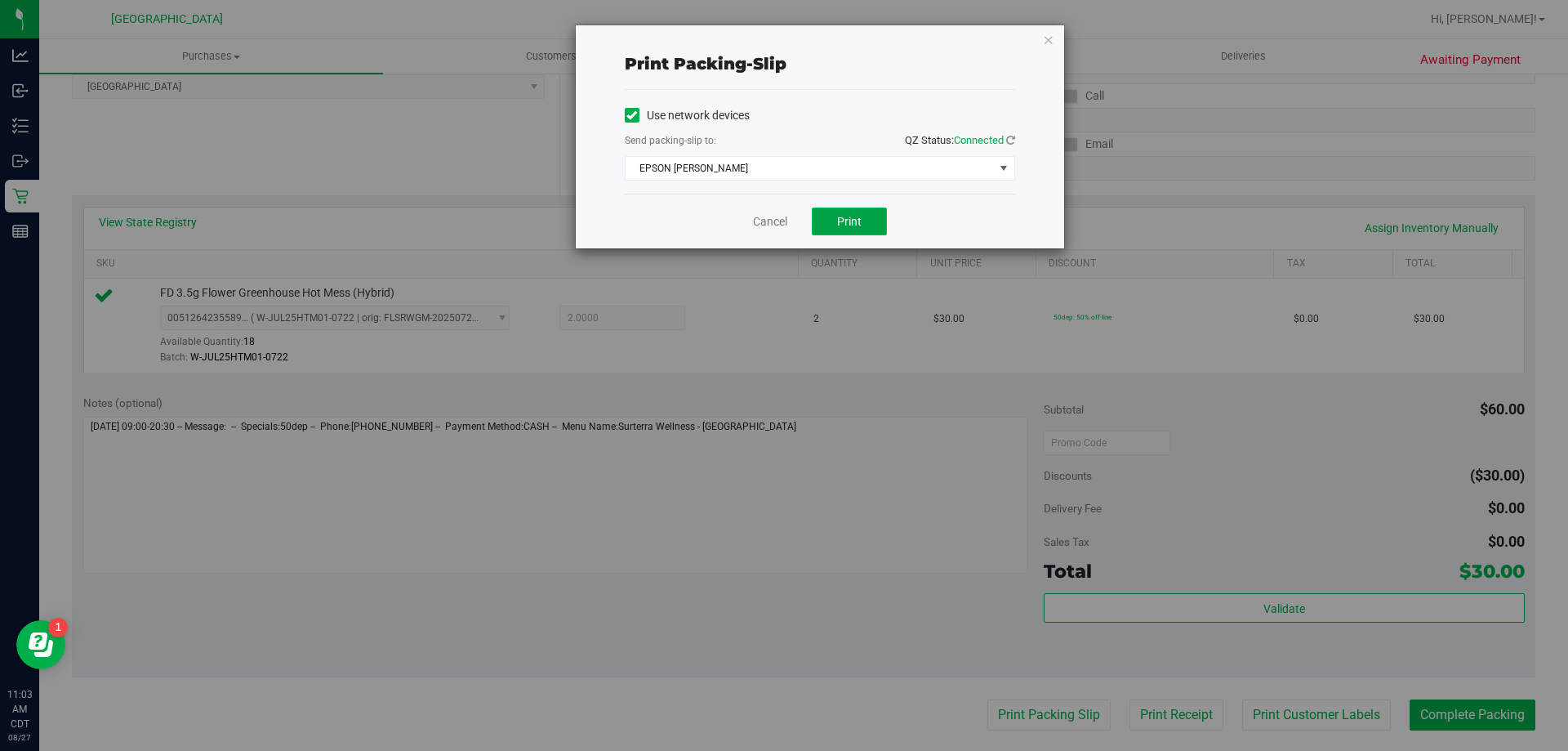
click at [834, 214] on button "Print" at bounding box center [849, 221] width 75 height 28
click at [757, 227] on link "Cancel" at bounding box center [770, 222] width 35 height 17
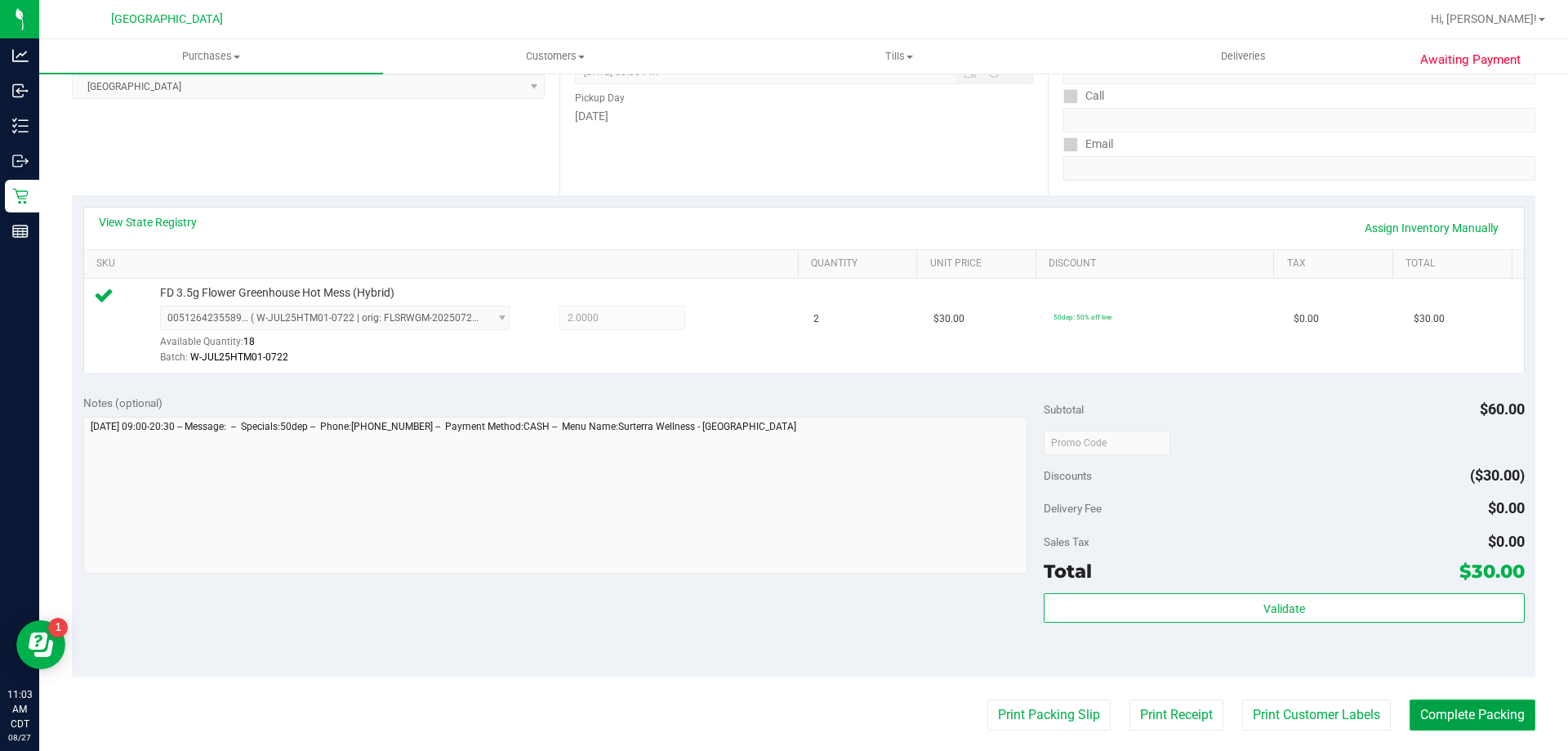
click at [1426, 705] on button "Complete Packing" at bounding box center [1472, 715] width 126 height 31
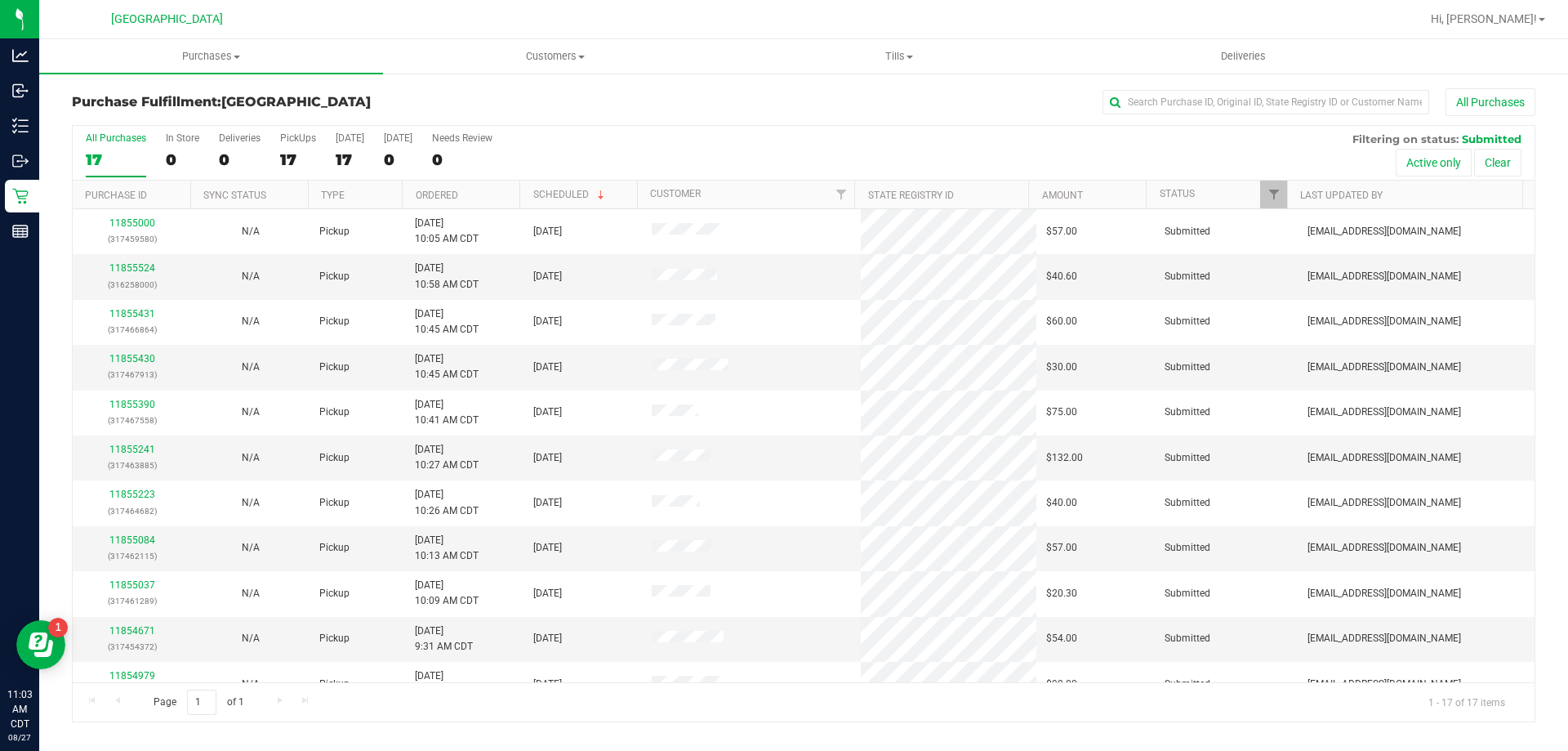
click at [497, 197] on th "Ordered" at bounding box center [461, 195] width 118 height 29
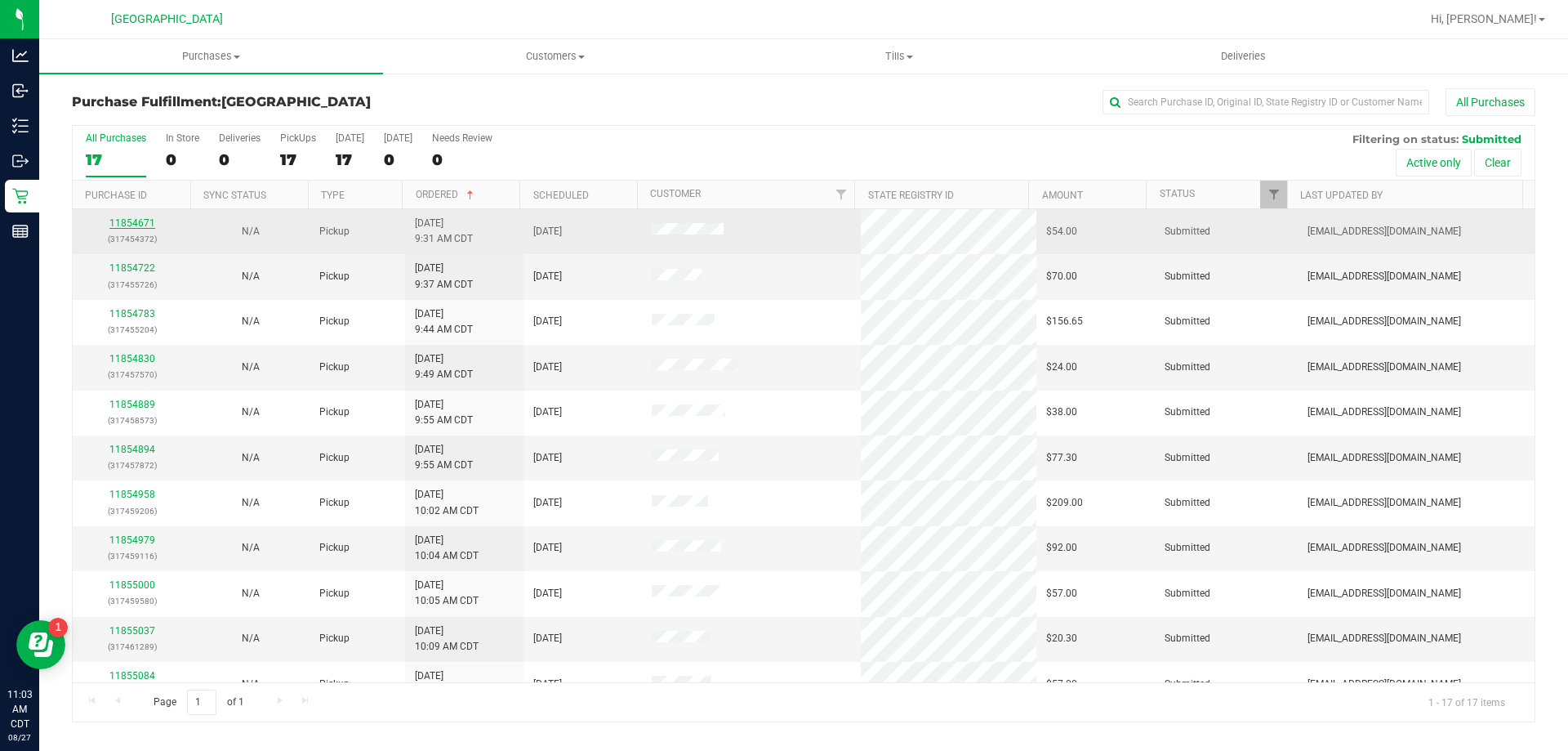
click at [119, 220] on link "11854671" at bounding box center [132, 224] width 46 height 12
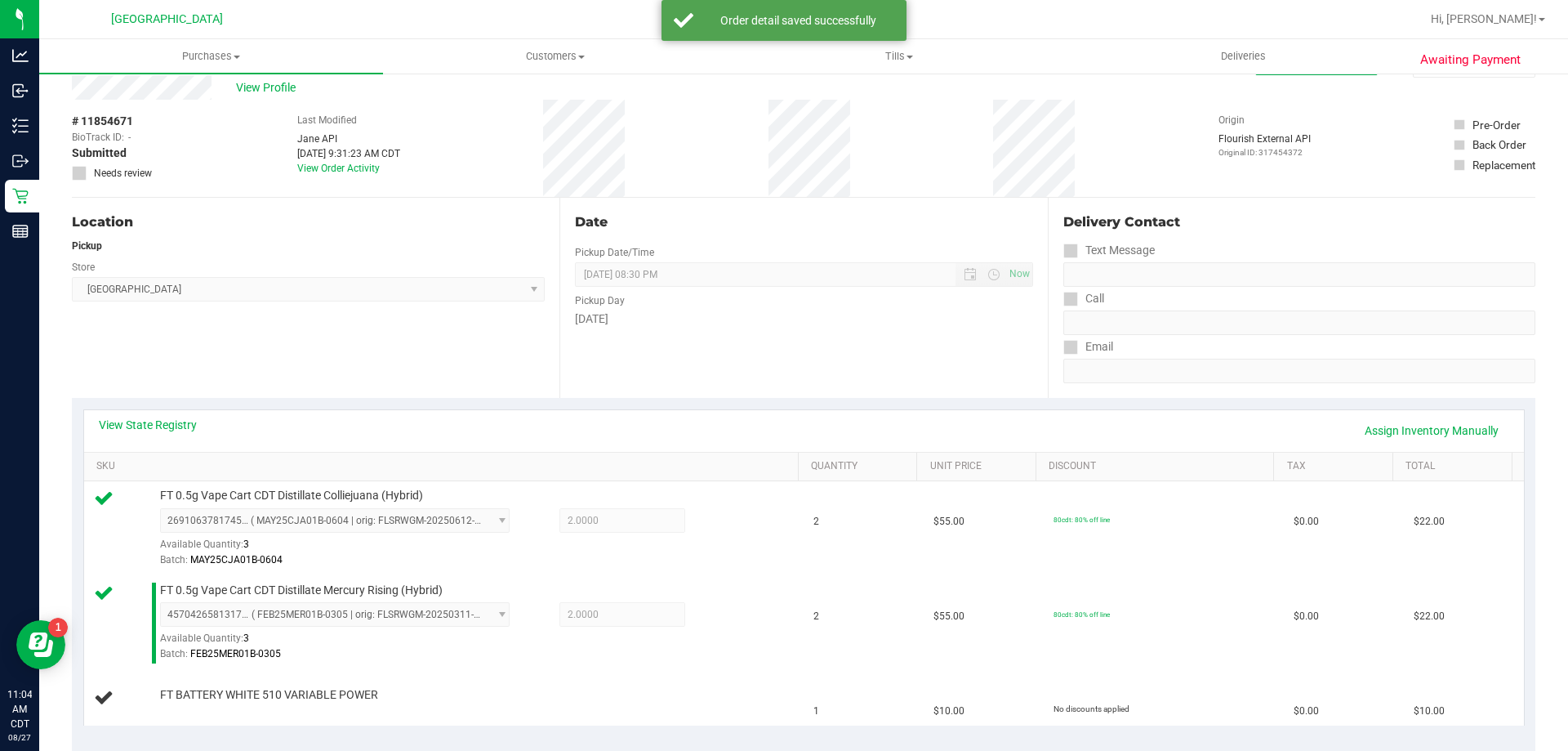
scroll to position [327, 0]
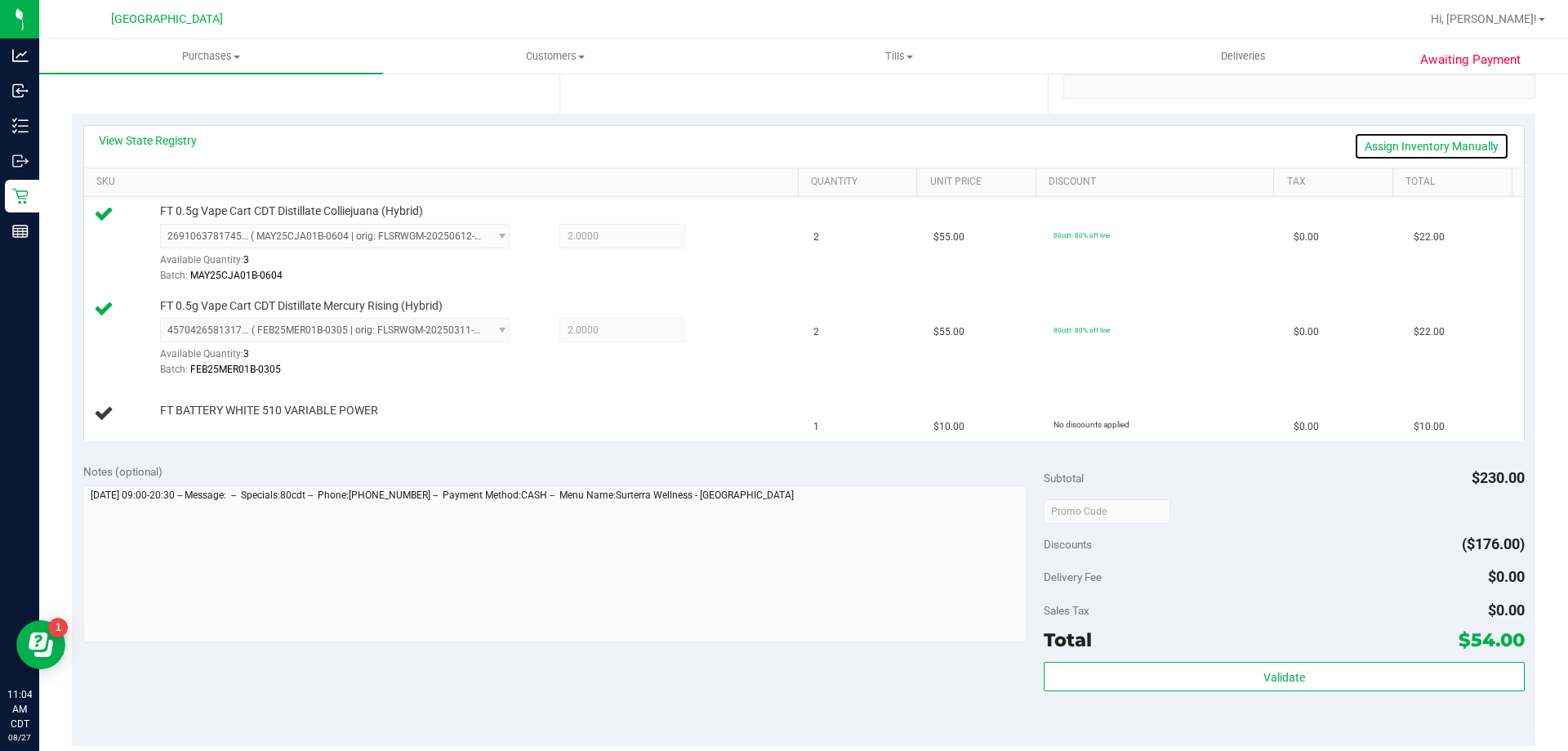
click at [1382, 143] on link "Assign Inventory Manually" at bounding box center [1431, 146] width 155 height 28
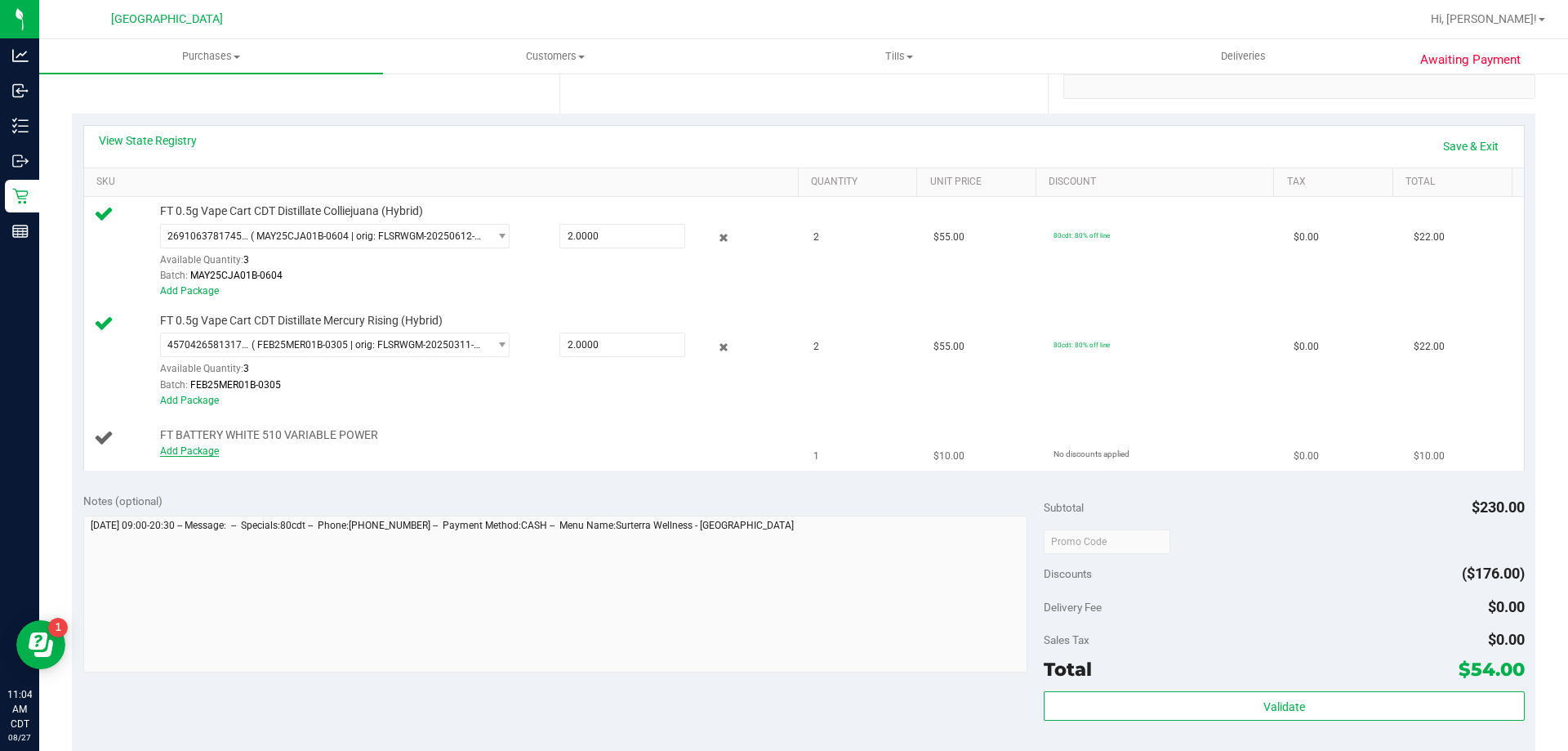
click at [189, 456] on link "Add Package" at bounding box center [189, 451] width 58 height 12
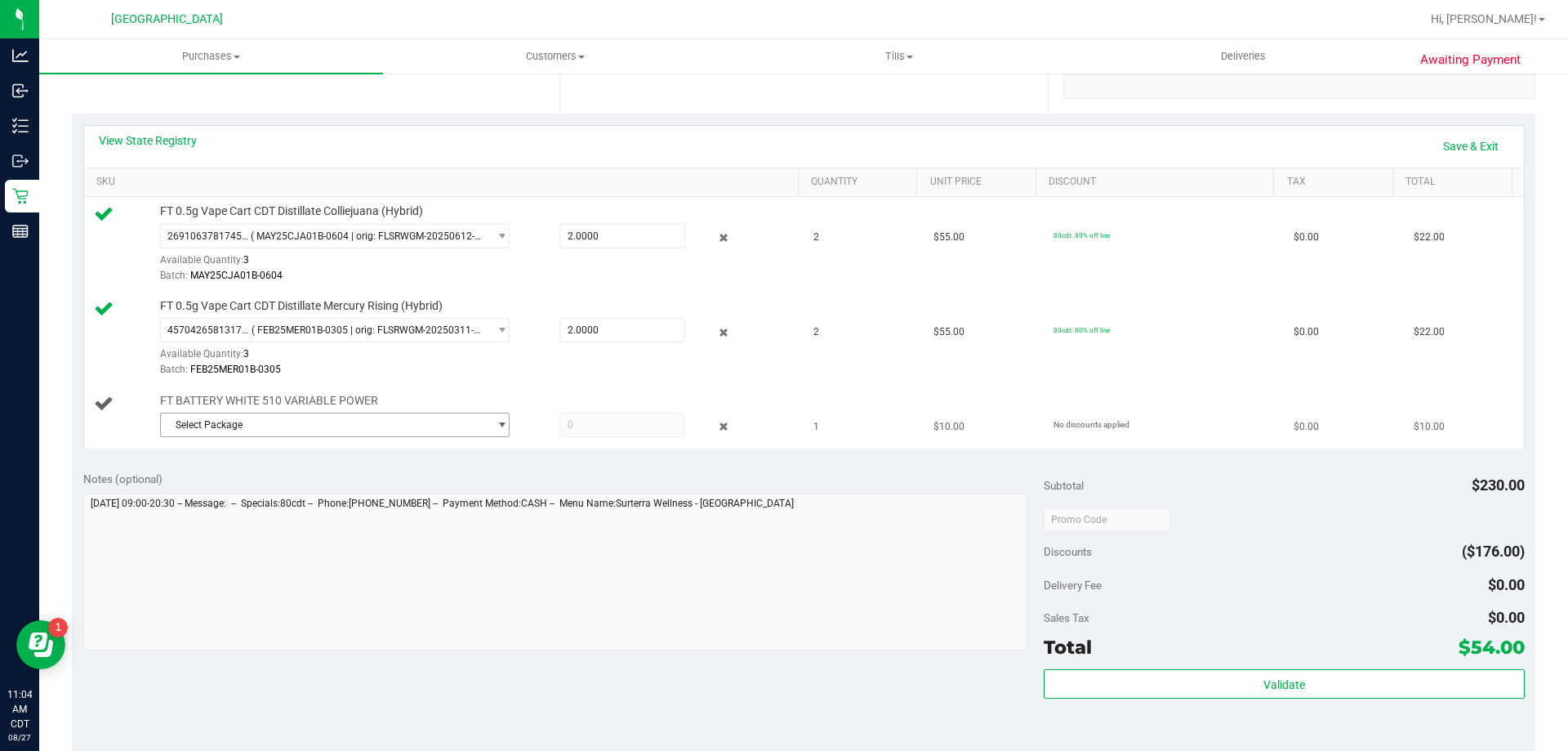
click at [402, 430] on span "Select Package" at bounding box center [324, 424] width 328 height 23
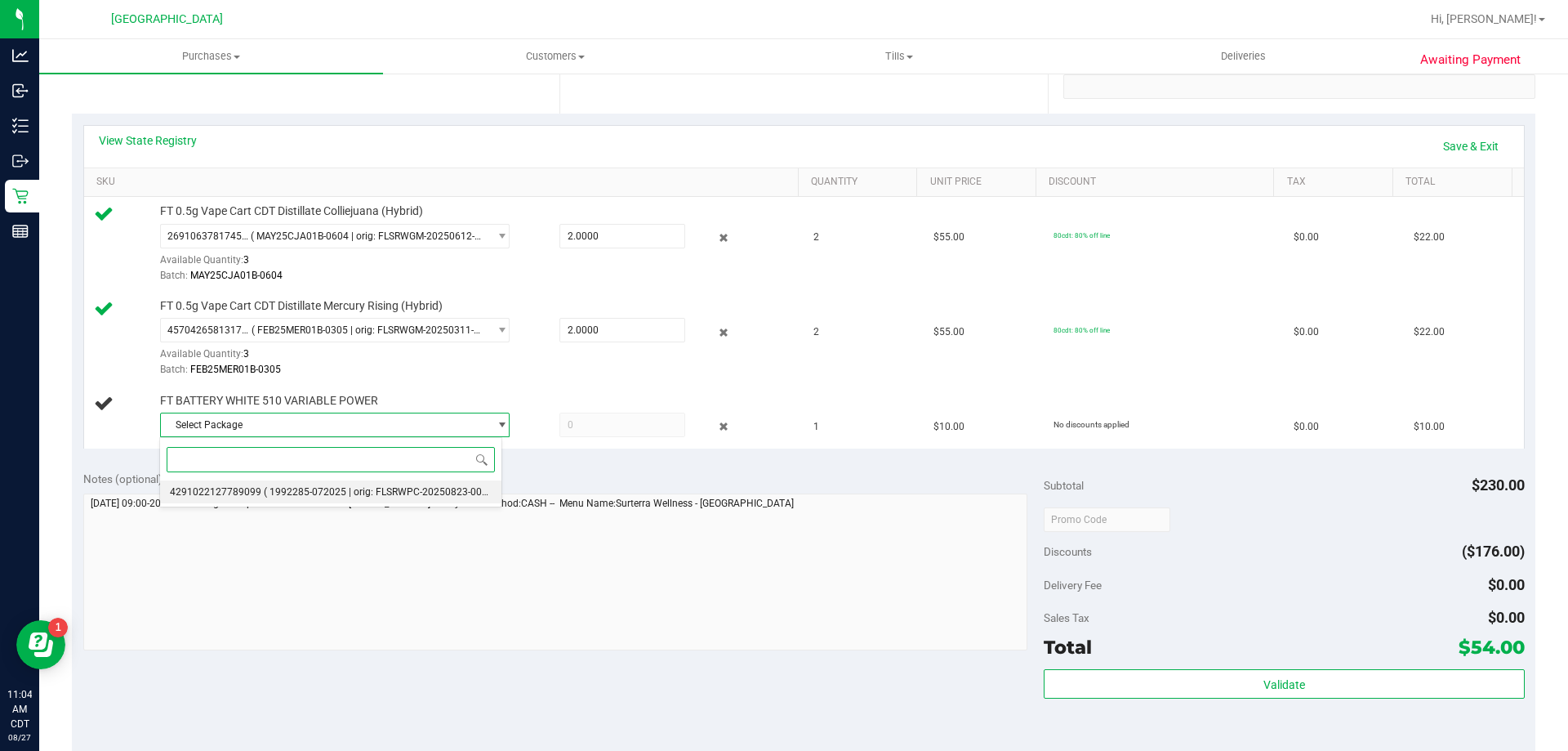
click at [374, 487] on span "( 1992285-072025 | orig: FLSRWPC-20250823-009 )" at bounding box center [378, 492] width 229 height 12
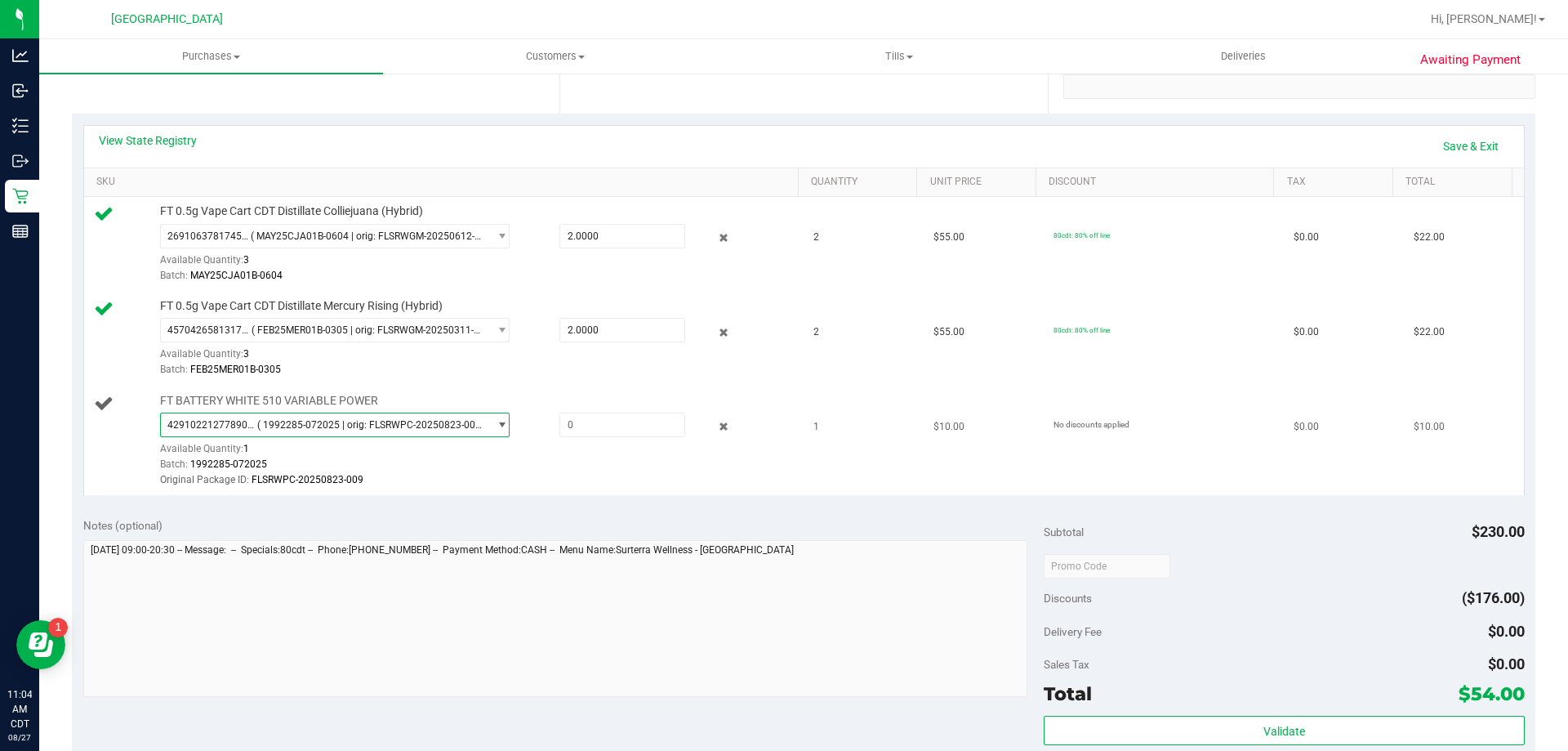
click at [496, 426] on span "select" at bounding box center [502, 424] width 12 height 13
click at [499, 397] on div "FT BATTERY WHITE 510 VARIABLE POWER 4291022127789099 ( 1992285-072025 | orig: F…" at bounding box center [471, 441] width 638 height 97
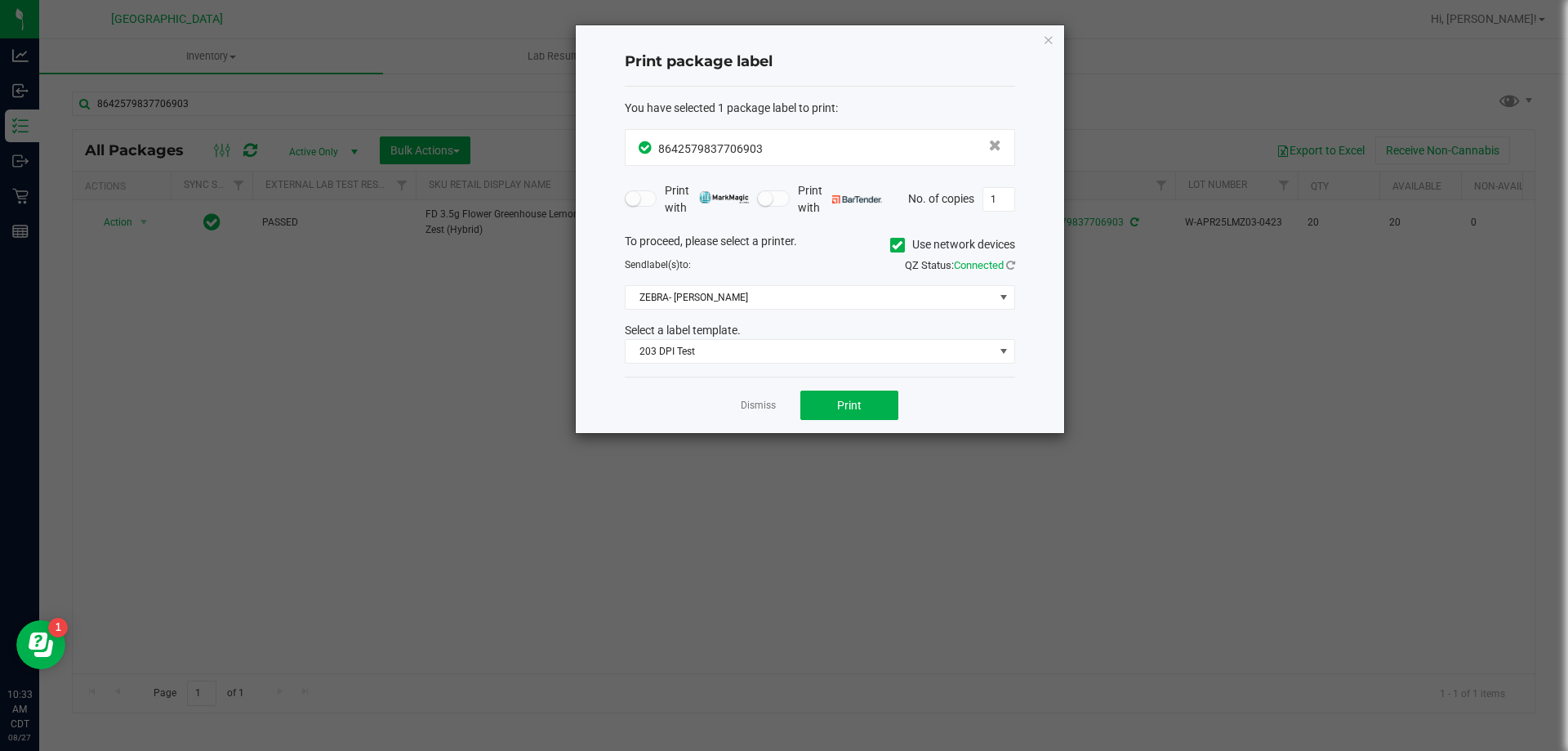
click at [743, 404] on link "Dismiss" at bounding box center [758, 406] width 35 height 14
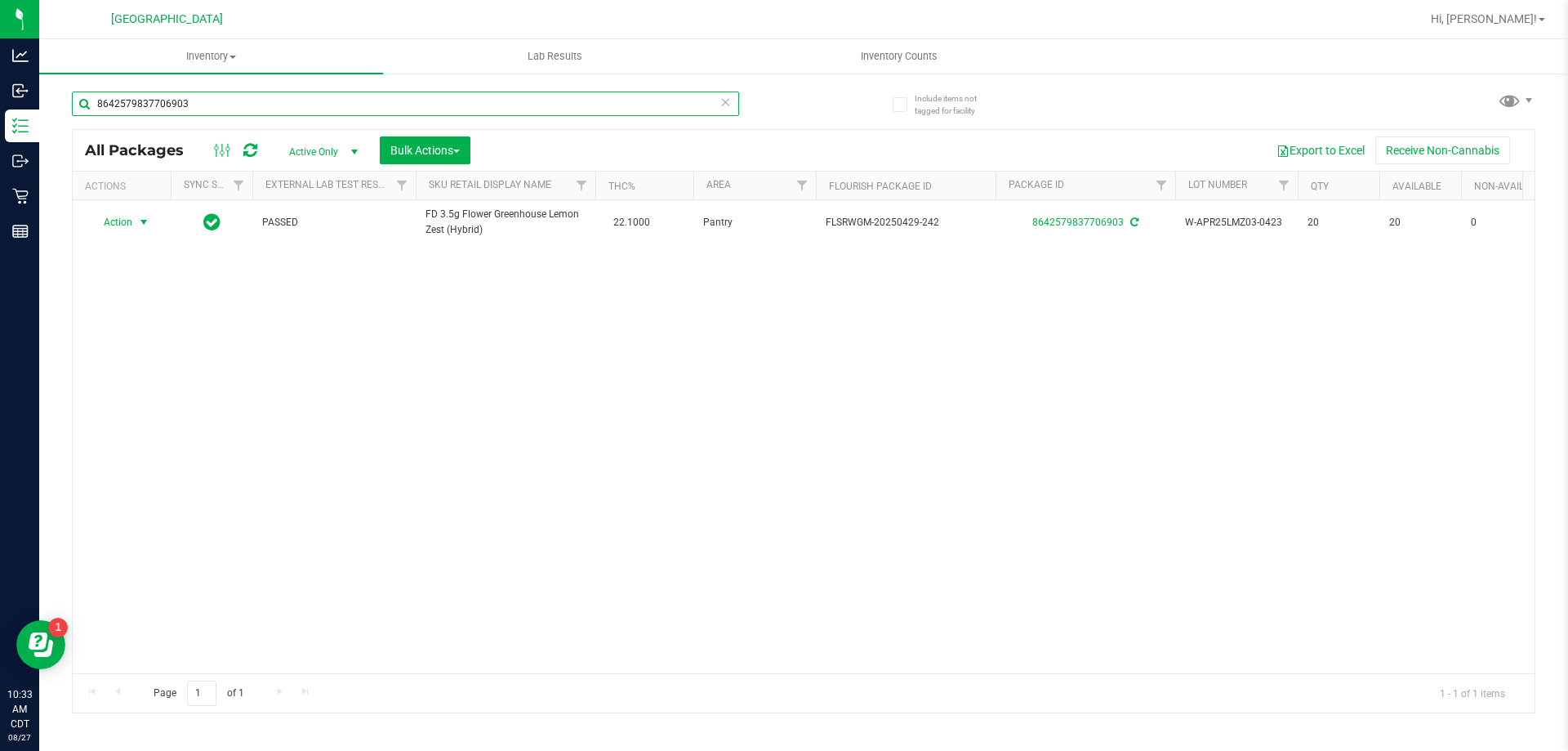
click at [451, 102] on input "8642579837706903" at bounding box center [406, 103] width 667 height 25
paste input "FT 7g Little Buds Apples N Bananas x Pancakes Jealousy (Hybrid)"
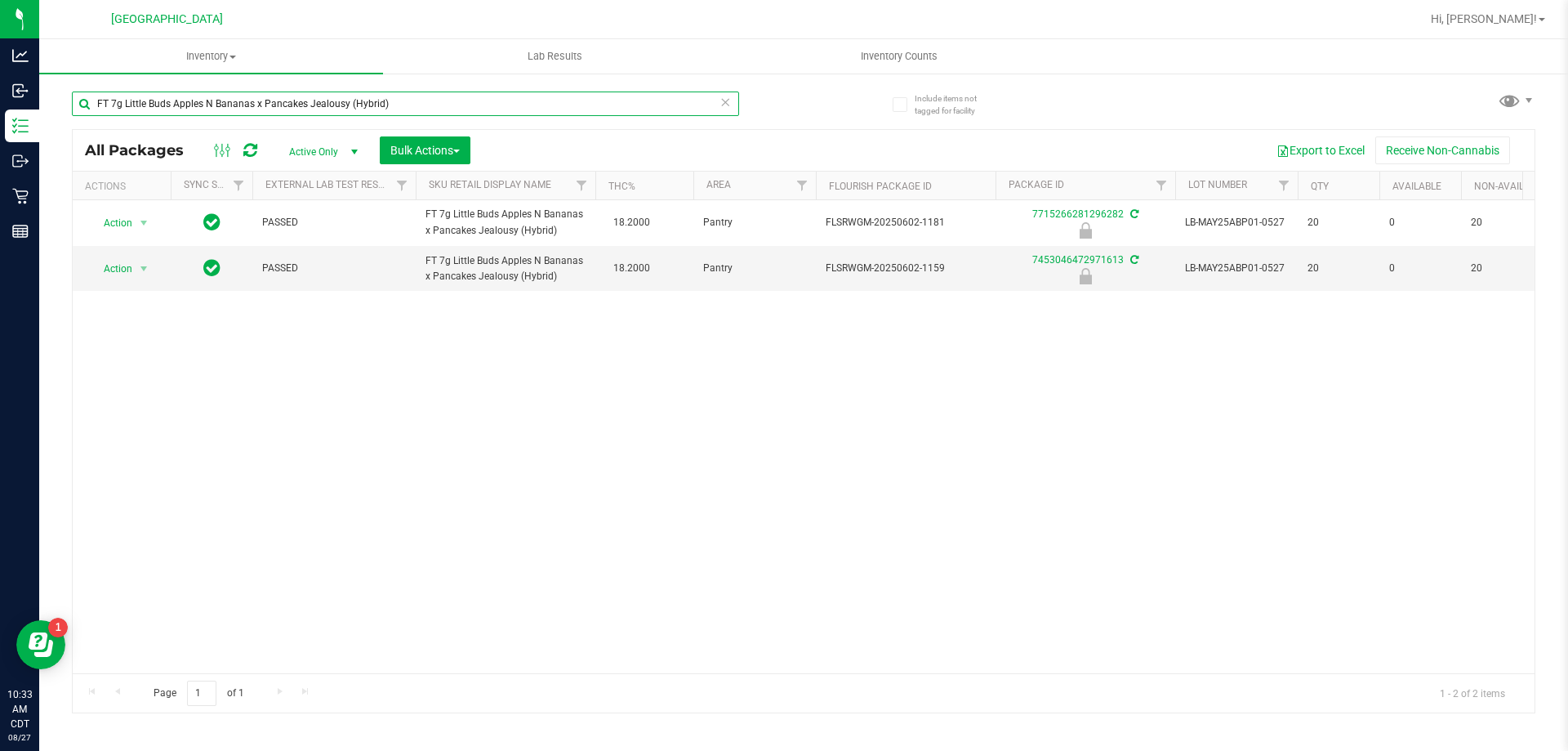
type input "FT 7g Little Buds Apples N Bananas x Pancakes Jealousy (Hybrid)"
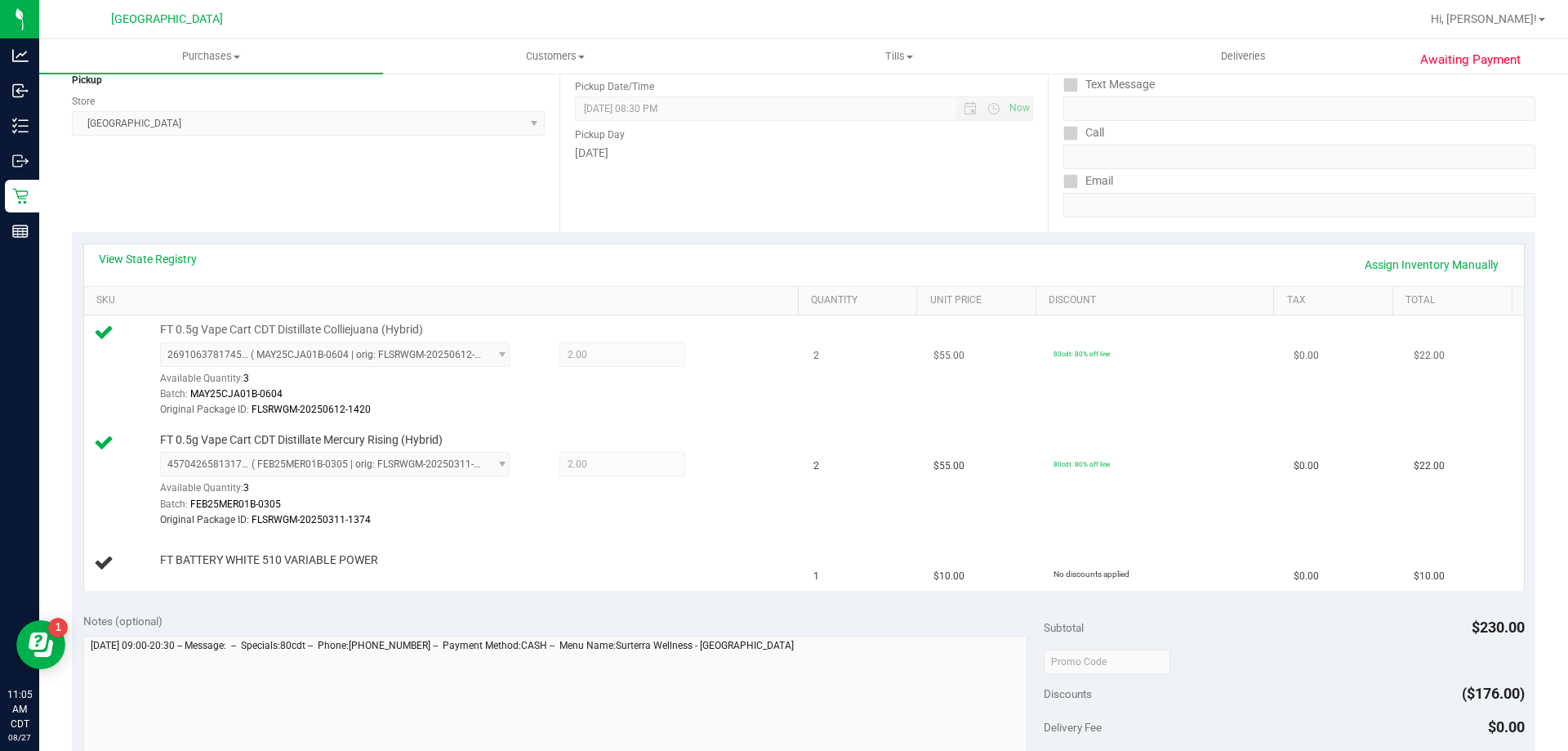
scroll to position [245, 0]
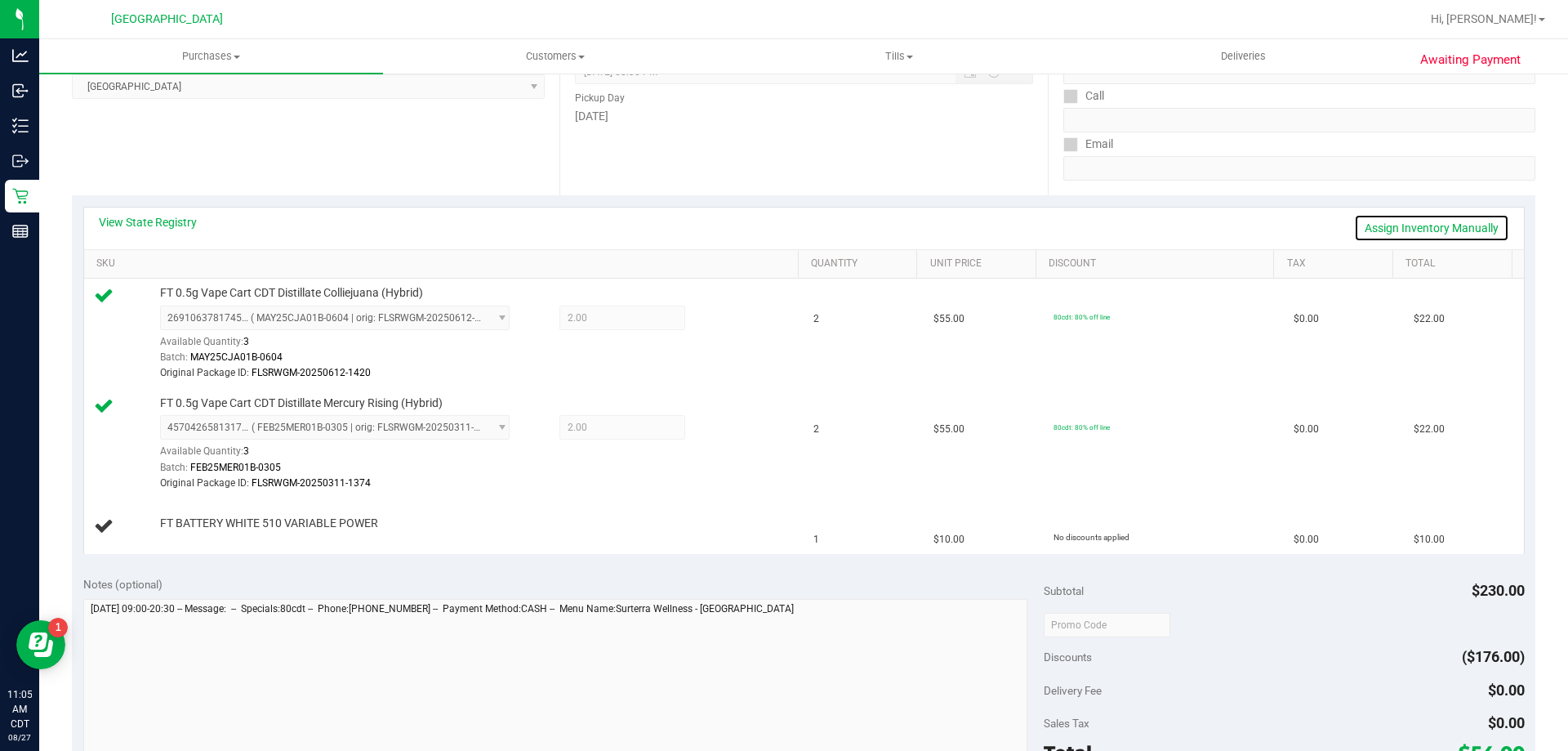
click at [1397, 222] on link "Assign Inventory Manually" at bounding box center [1431, 228] width 155 height 28
click at [182, 537] on link "Add Package" at bounding box center [189, 534] width 58 height 12
click at [284, 535] on span "Select Package" at bounding box center [324, 537] width 328 height 23
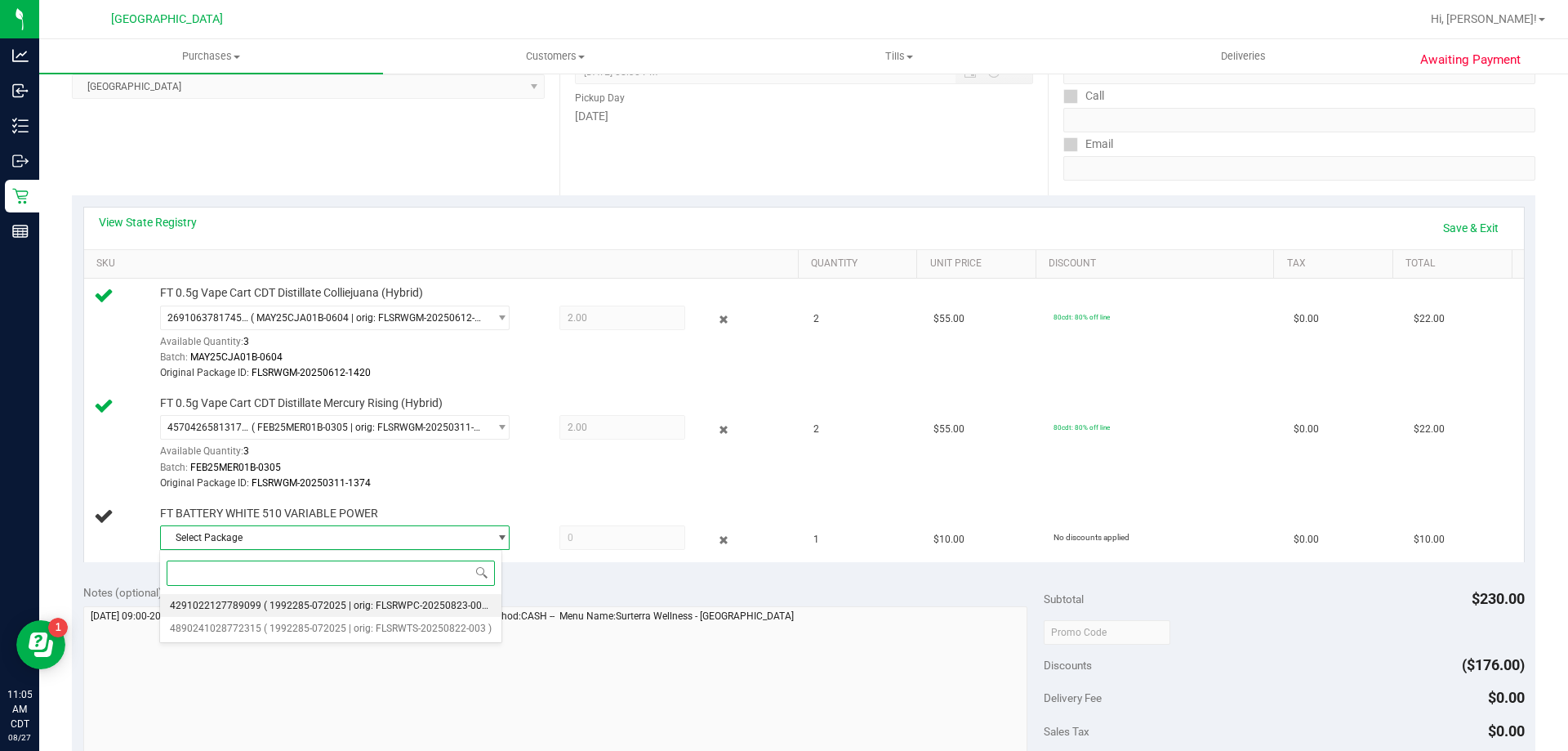
click at [284, 594] on li "4291022127789099 ( 1992285-072025 | orig: FLSRWPC-20250823-009 )" at bounding box center [330, 605] width 341 height 23
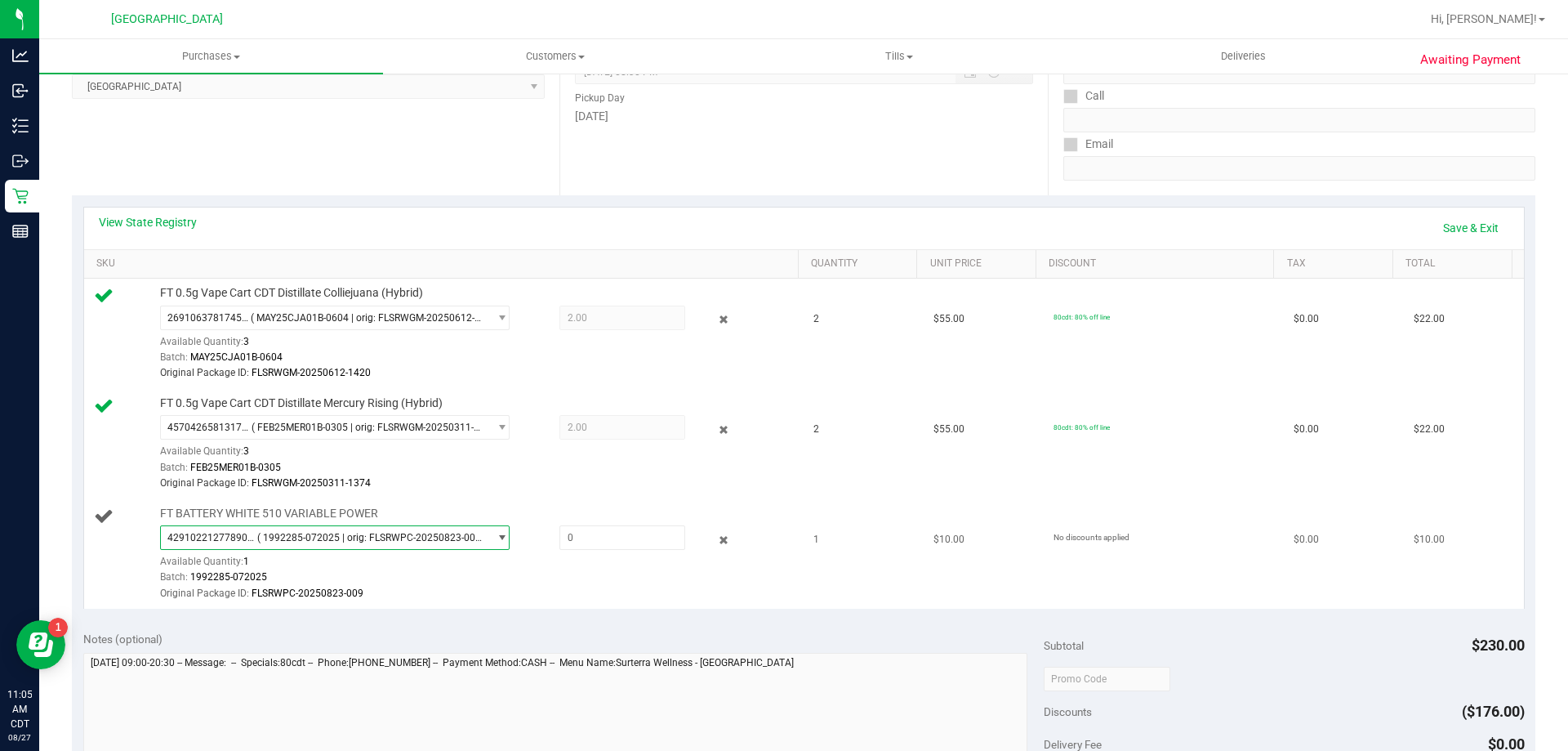
click at [298, 543] on span "( 1992285-072025 | orig: FLSRWPC-20250823-009 )" at bounding box center [369, 538] width 224 height 12
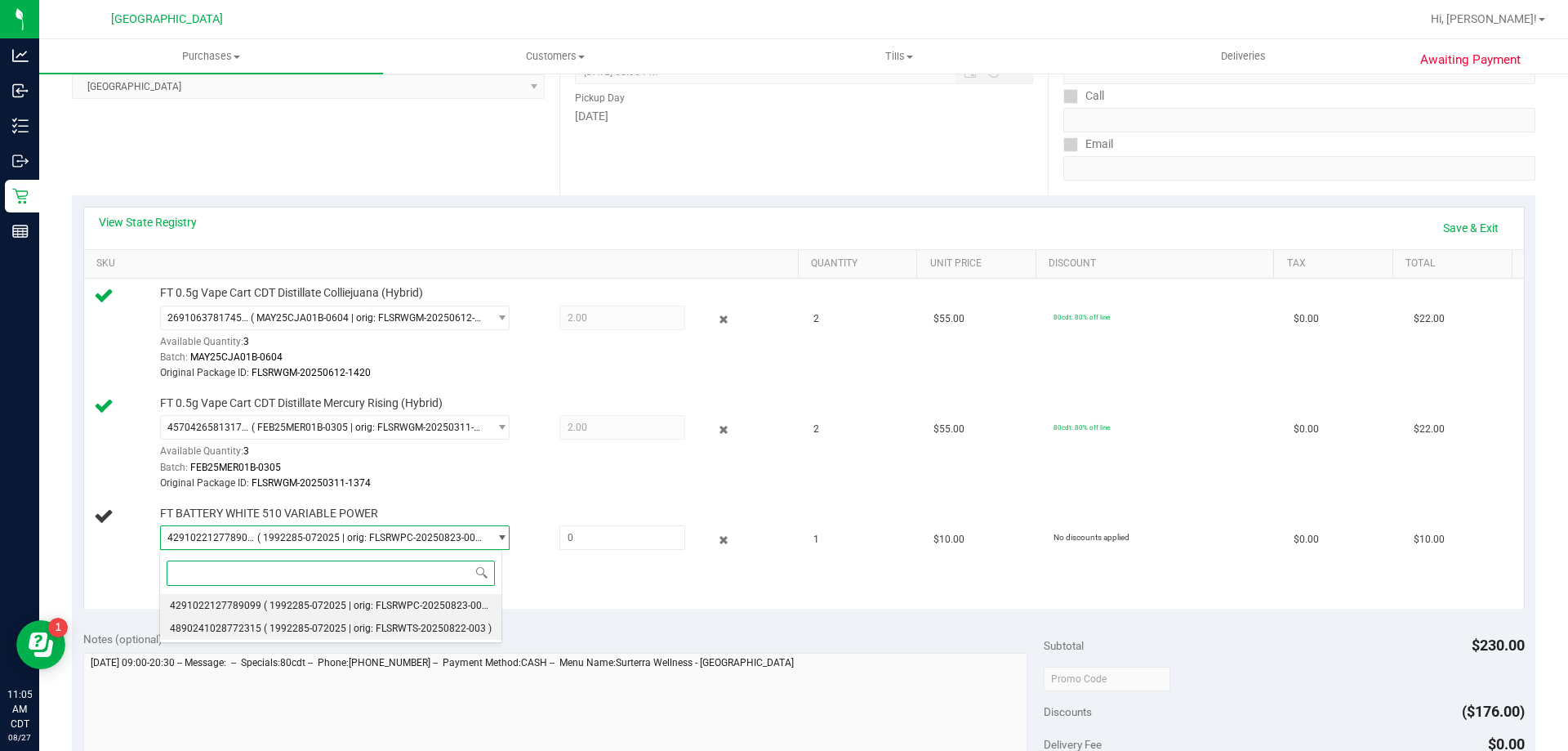
click at [265, 625] on span "( 1992285-072025 | orig: FLSRWTS-20250822-003 )" at bounding box center [378, 628] width 228 height 12
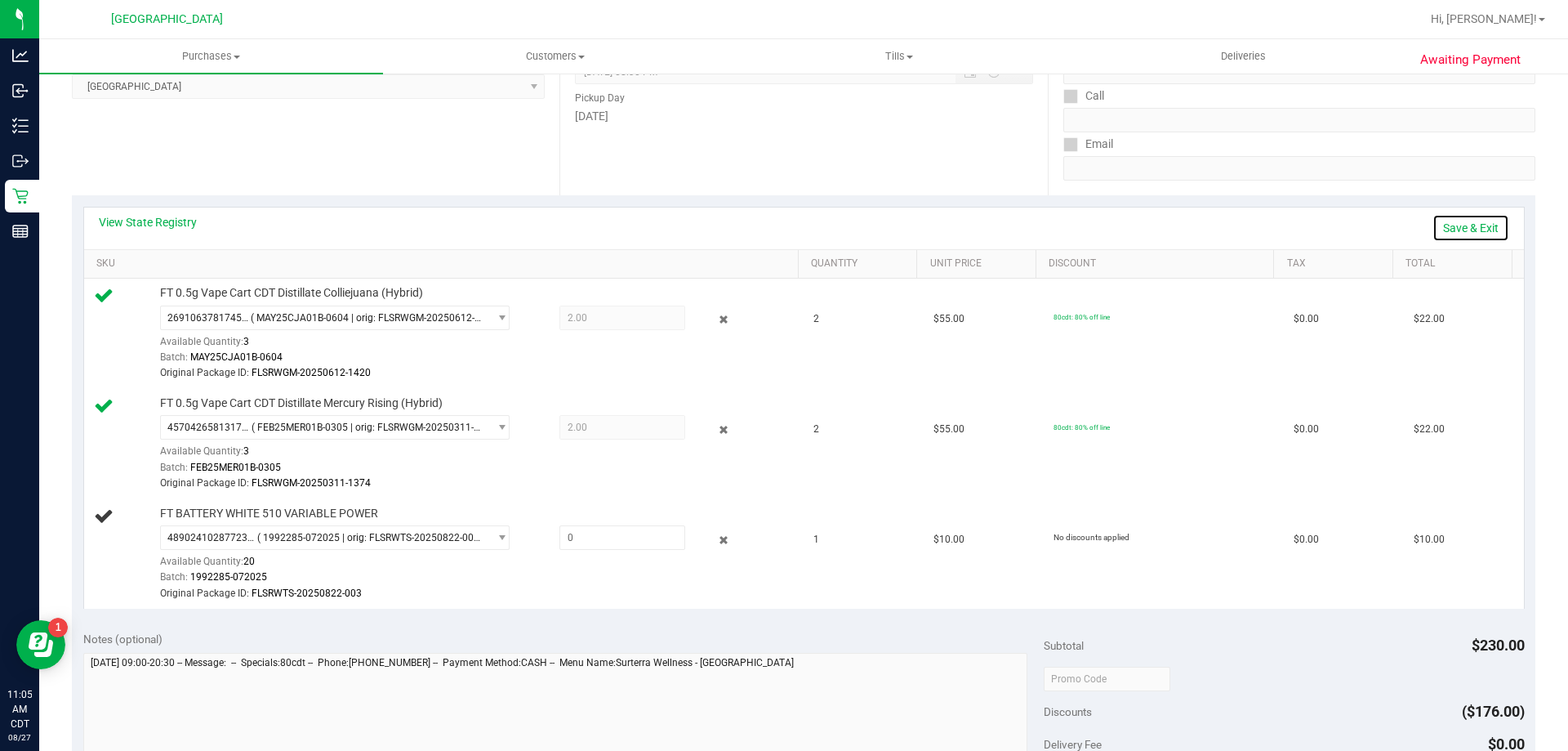
click at [1469, 230] on link "Save & Exit" at bounding box center [1471, 228] width 77 height 28
click at [1412, 223] on link "Assign Inventory Manually" at bounding box center [1431, 228] width 155 height 28
click at [670, 543] on span at bounding box center [622, 537] width 126 height 25
type input "1"
type input "1.0000"
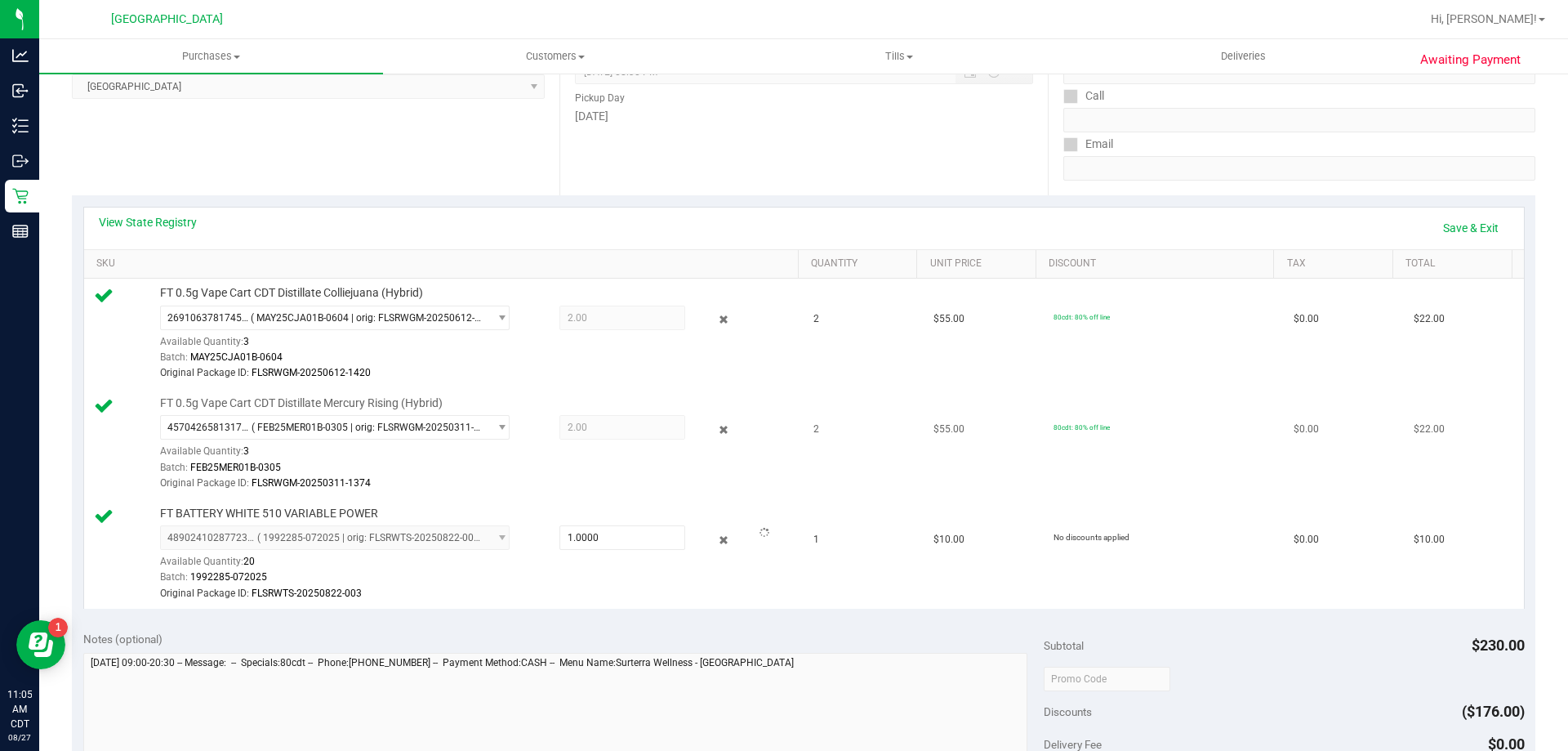
click at [631, 467] on div "Batch: FEB25MER01B-0305" at bounding box center [475, 467] width 631 height 15
click at [1469, 235] on link "Save & Exit" at bounding box center [1471, 228] width 77 height 28
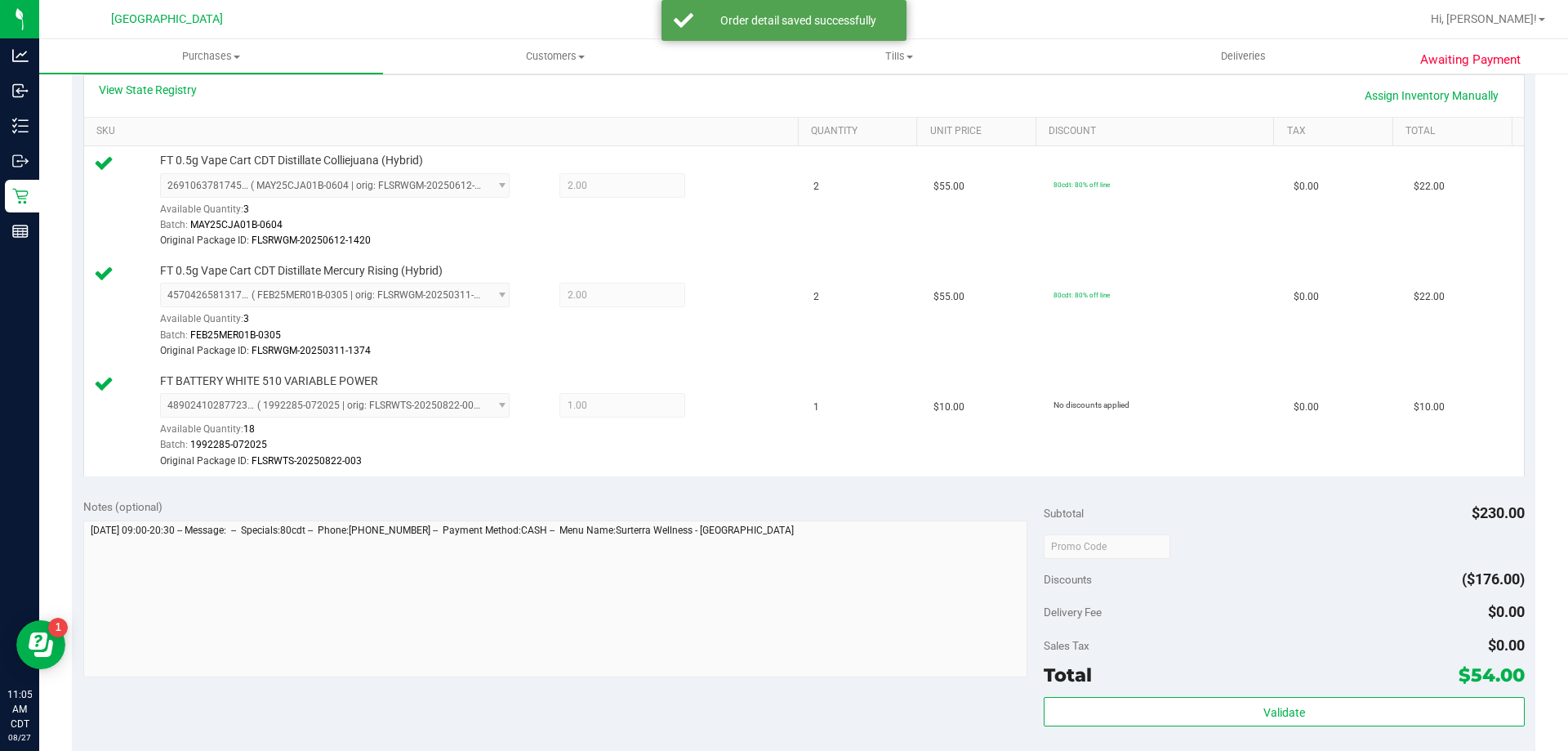
scroll to position [572, 0]
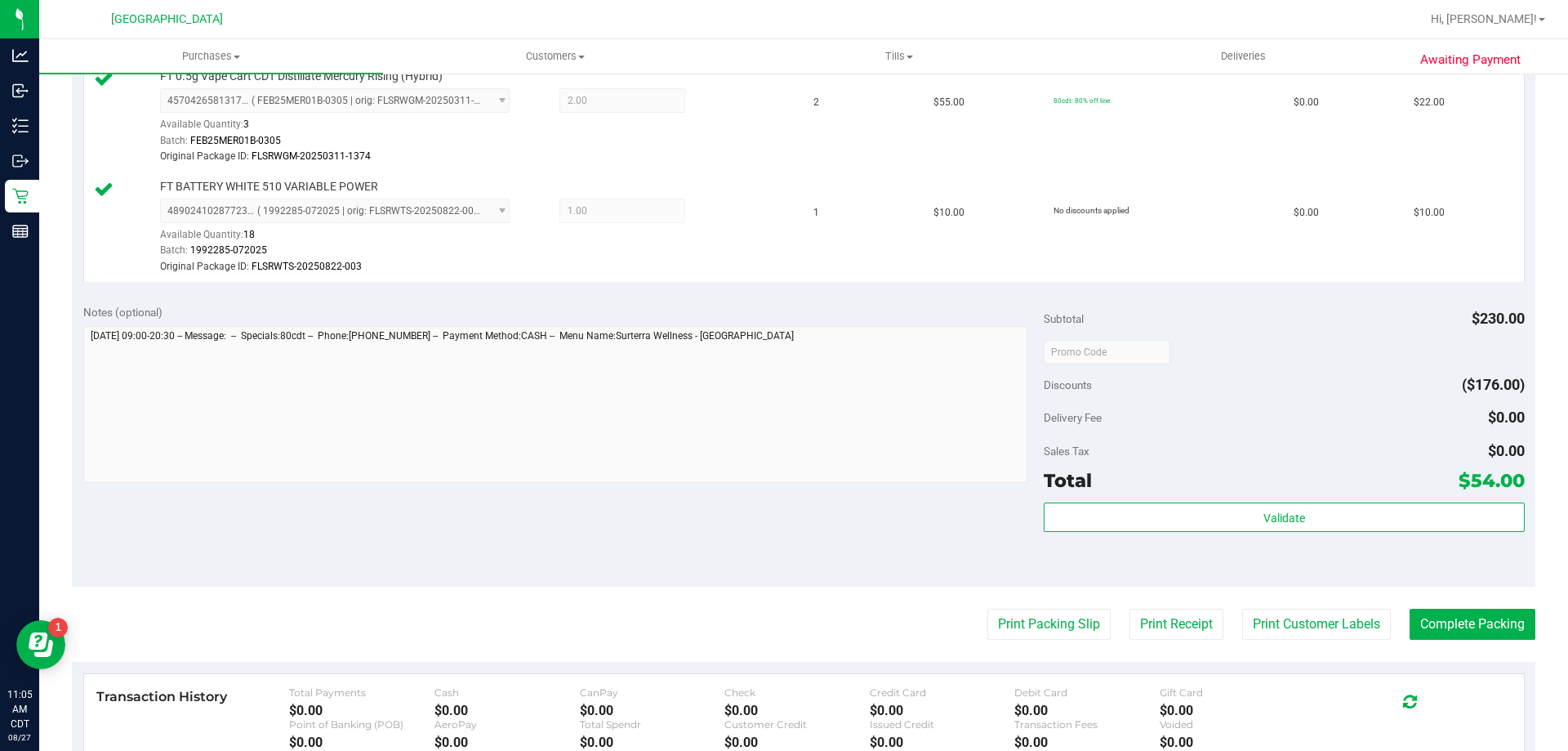
click at [1287, 533] on div "Validate" at bounding box center [1284, 538] width 480 height 74
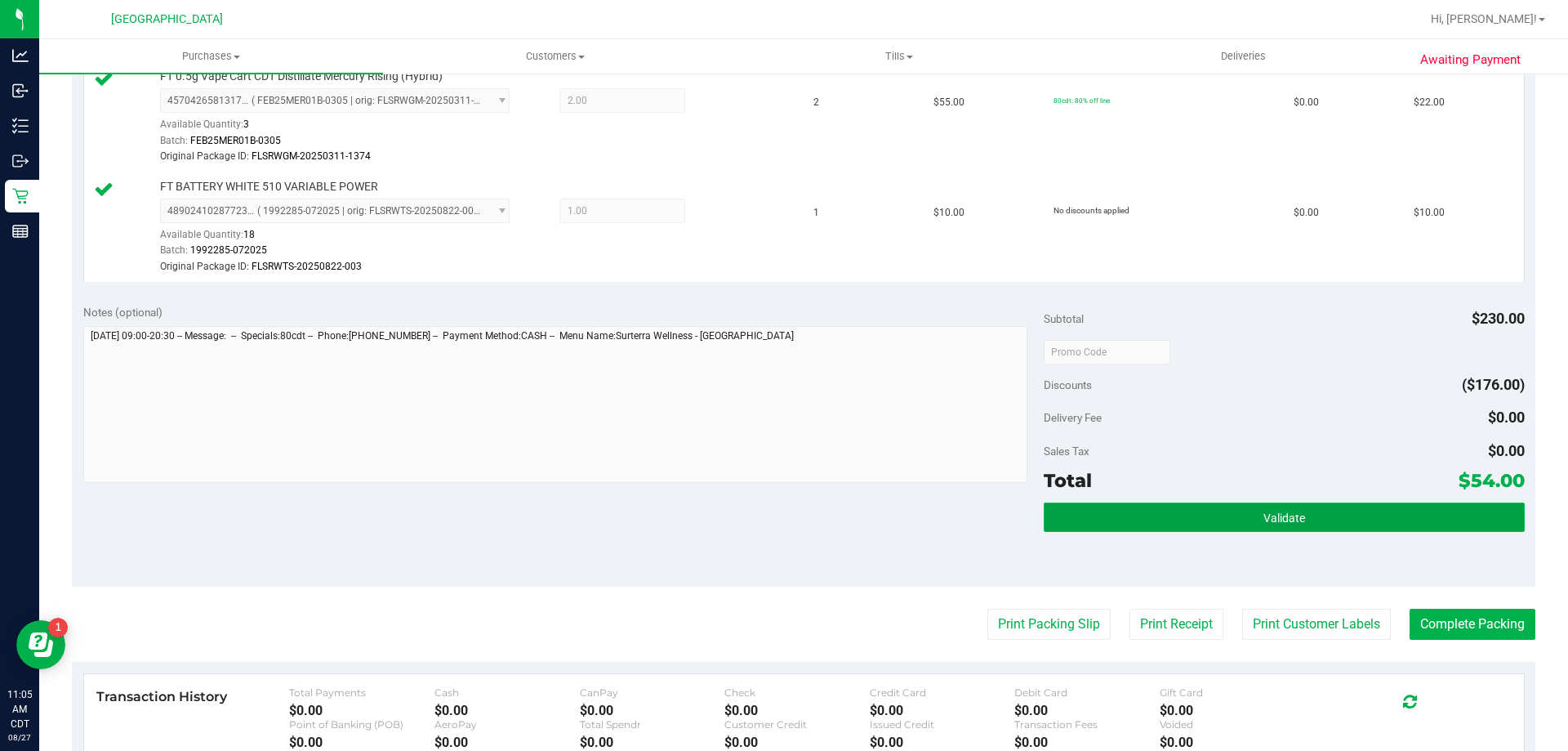
click at [1287, 521] on span "Validate" at bounding box center [1284, 517] width 41 height 13
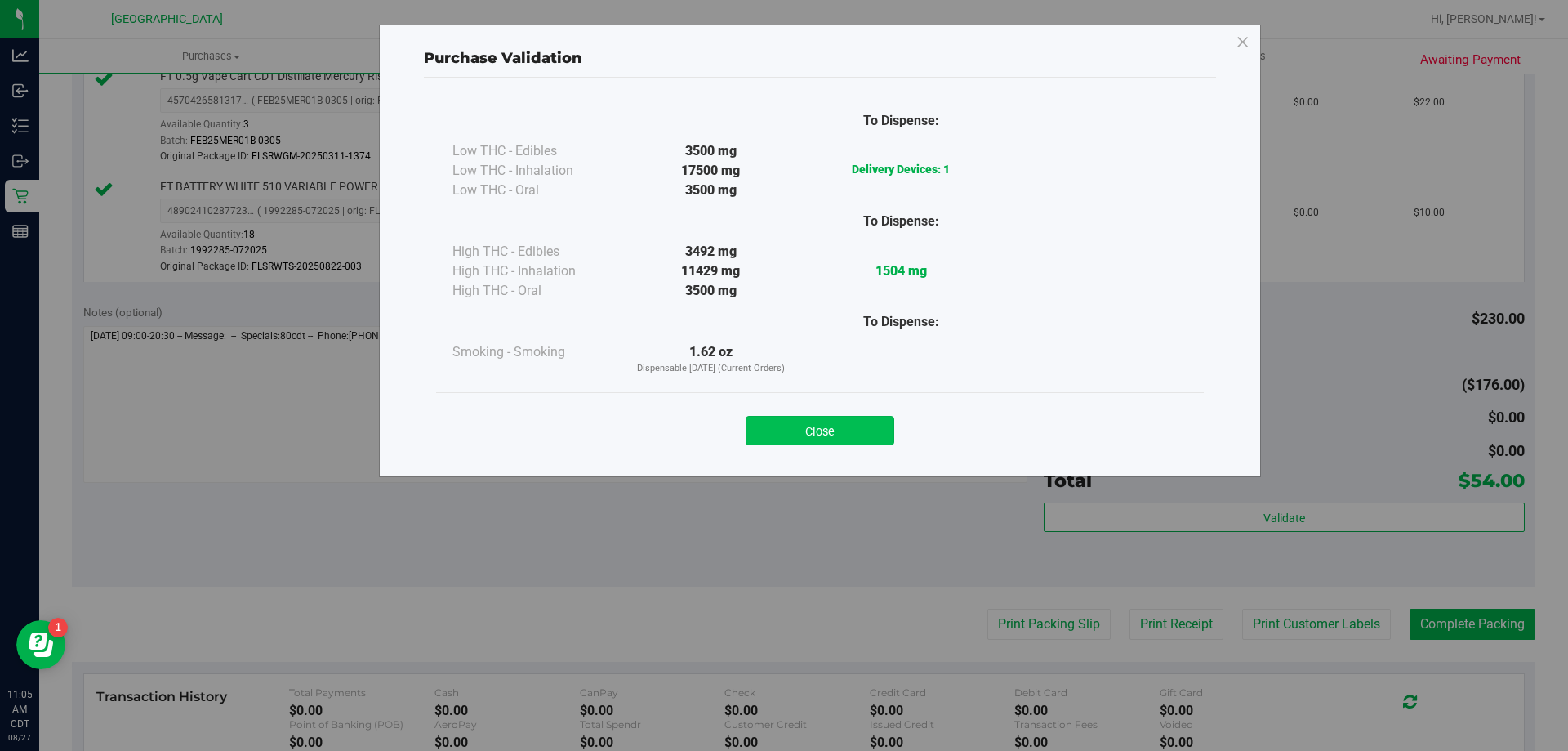
click at [790, 433] on button "Close" at bounding box center [820, 430] width 149 height 30
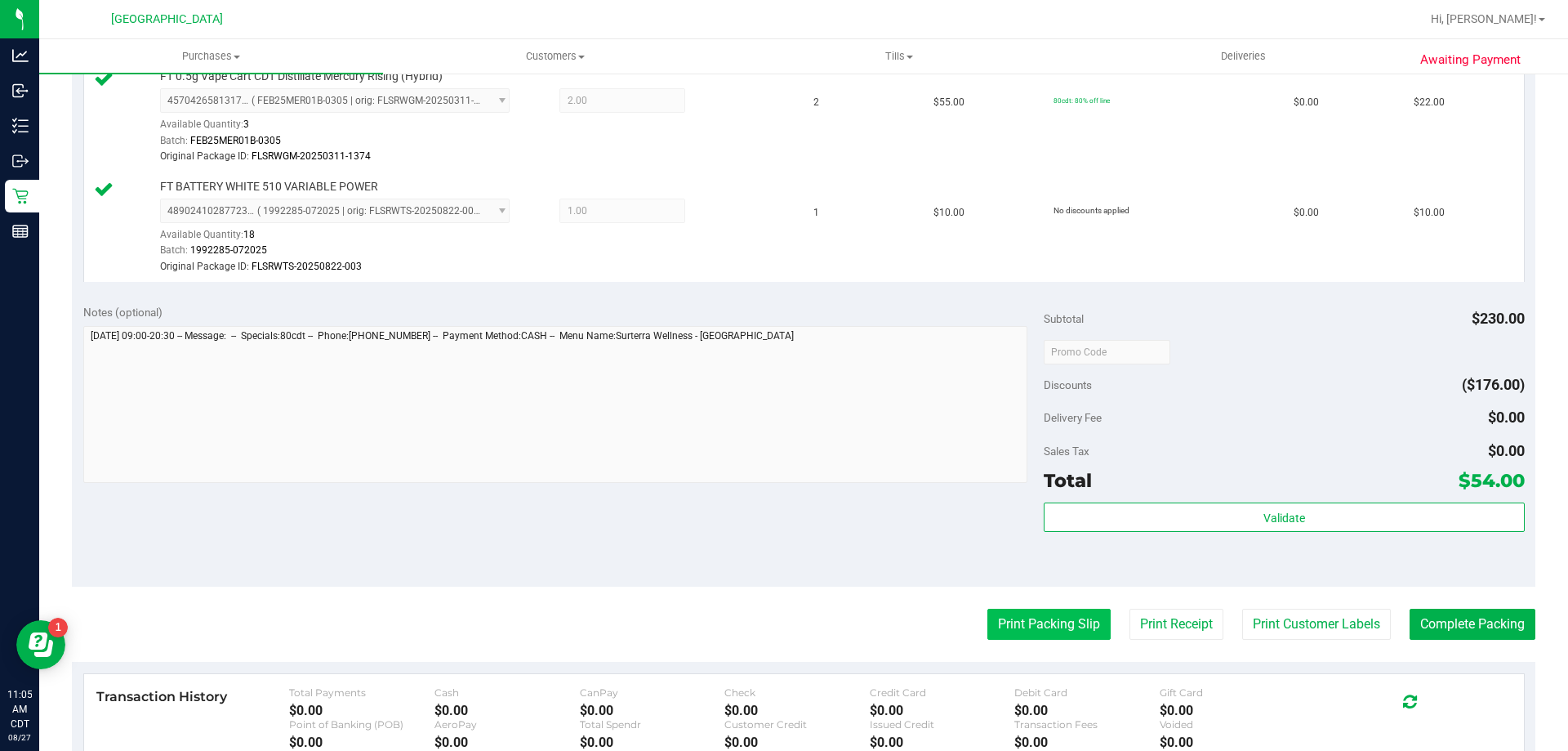
click at [1057, 620] on button "Print Packing Slip" at bounding box center [1049, 624] width 124 height 31
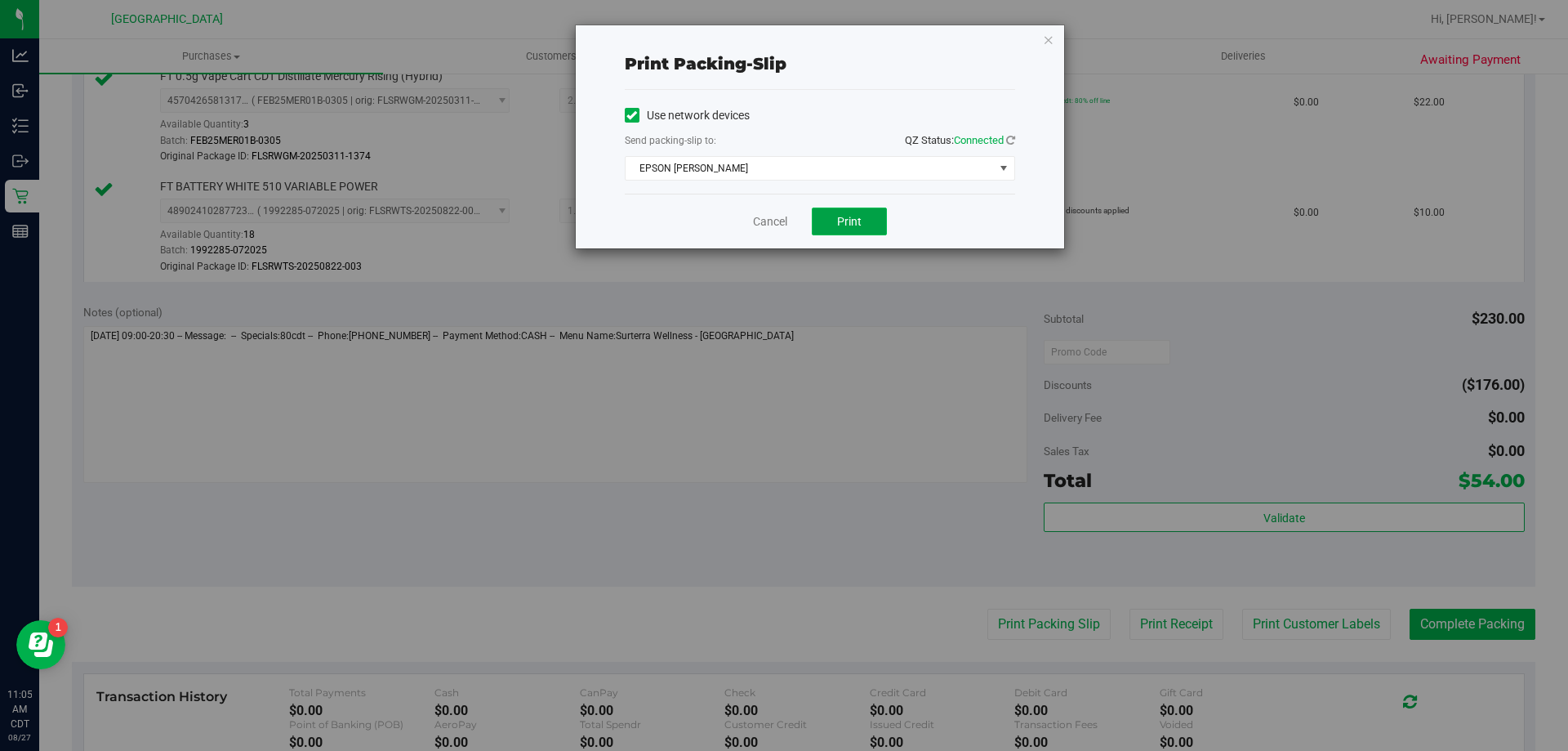
click at [881, 218] on button "Print" at bounding box center [849, 221] width 75 height 28
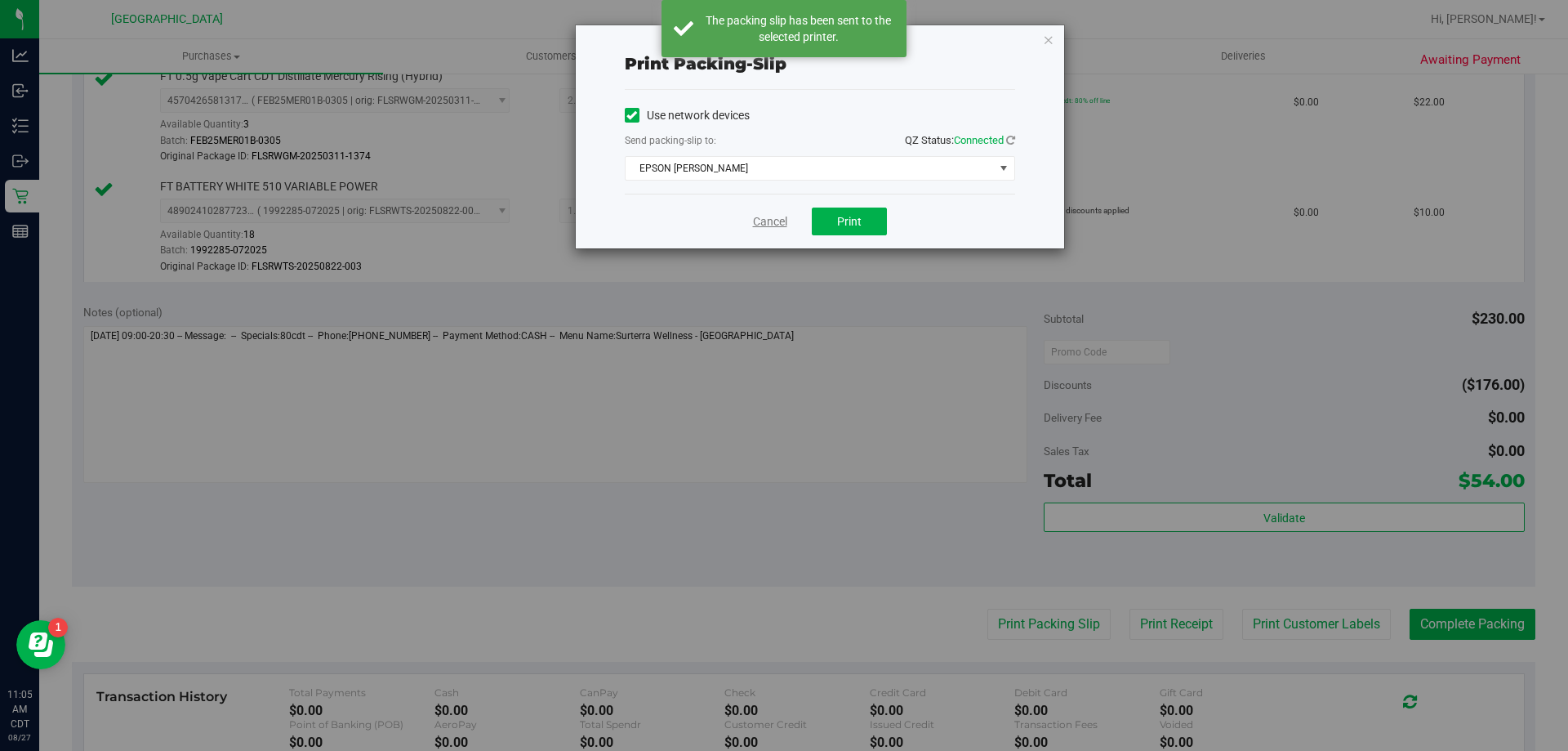
click at [776, 229] on div "Cancel Print" at bounding box center [820, 221] width 390 height 55
click at [775, 224] on link "Cancel" at bounding box center [770, 222] width 35 height 17
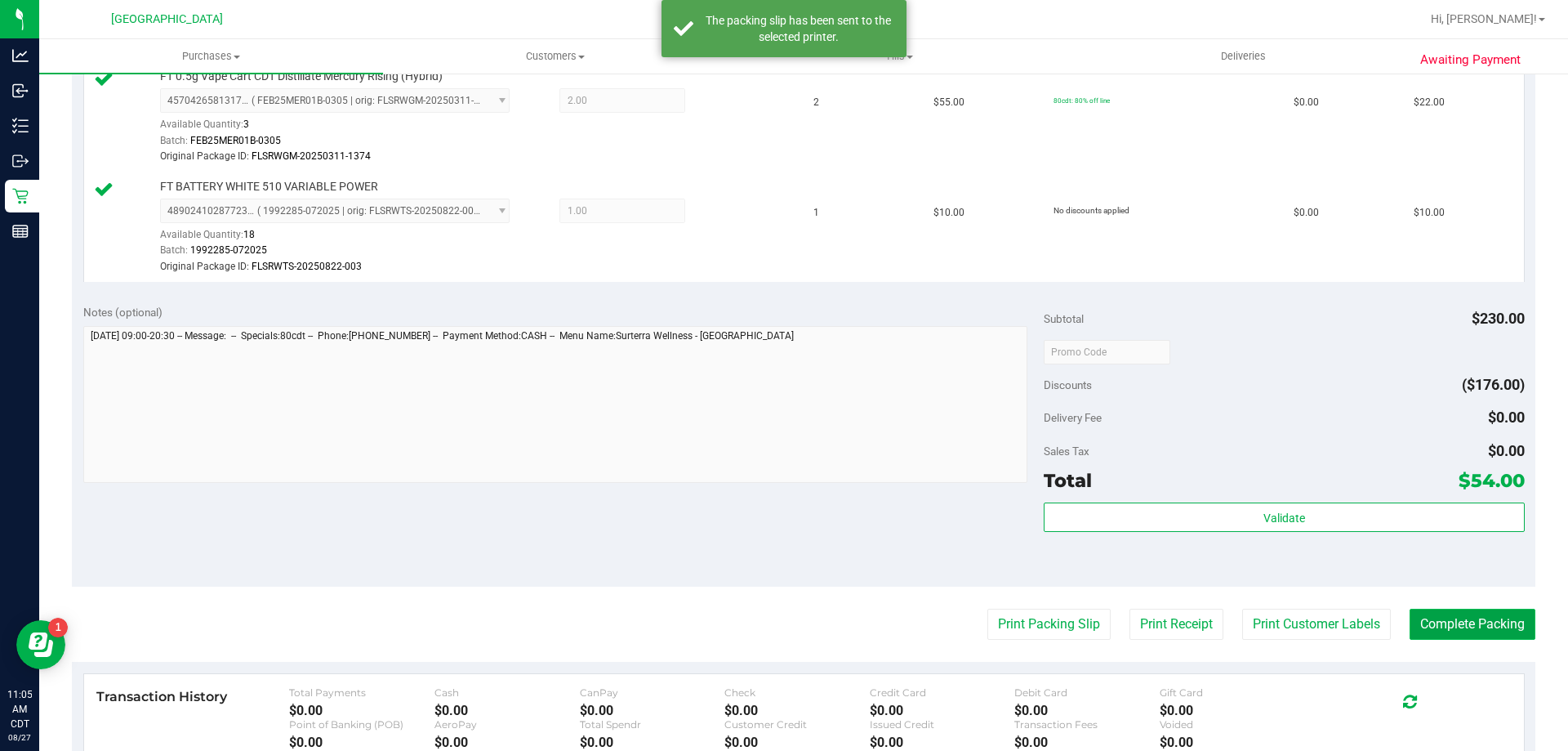
click at [1445, 627] on button "Complete Packing" at bounding box center [1472, 624] width 126 height 31
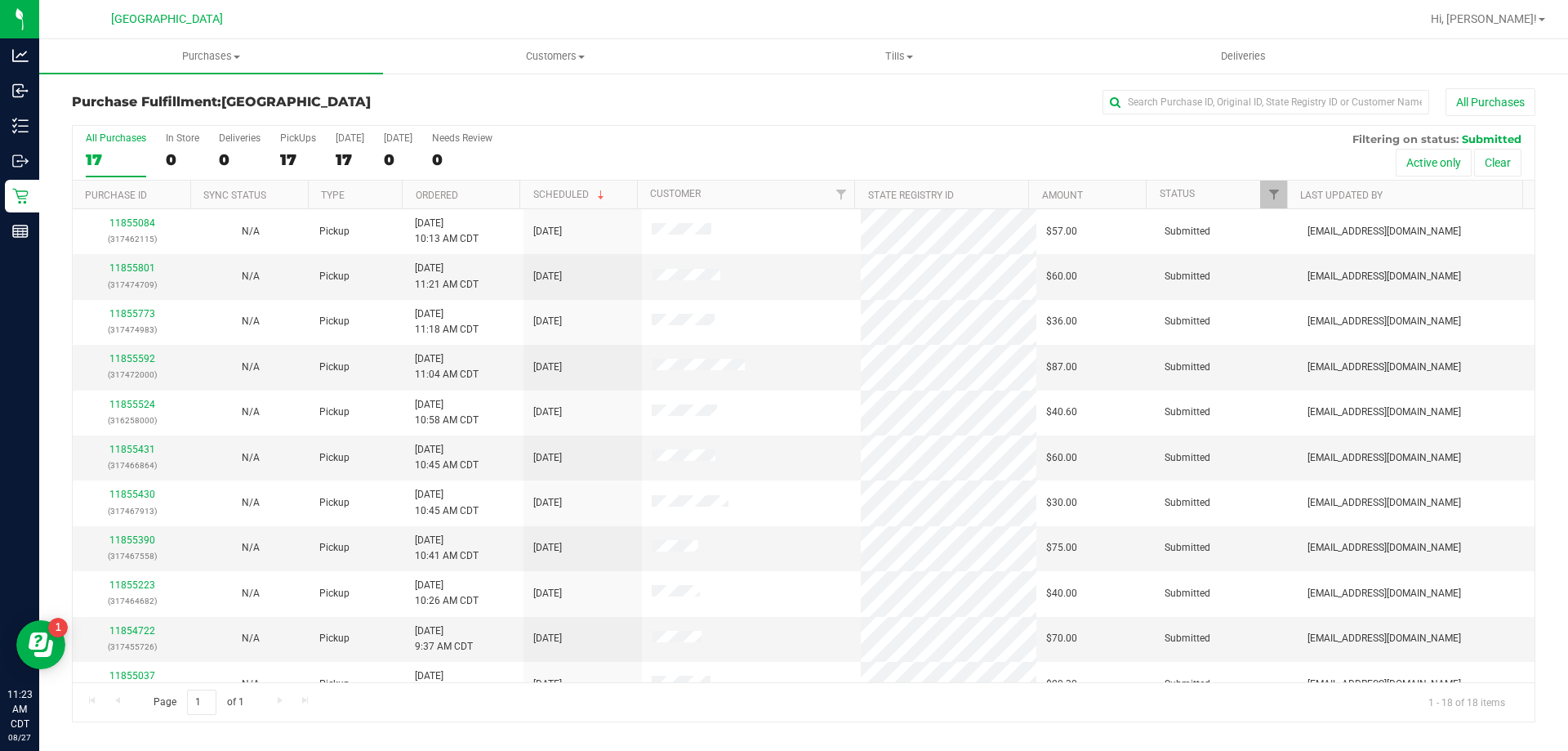
click at [489, 198] on th "Ordered" at bounding box center [461, 195] width 118 height 29
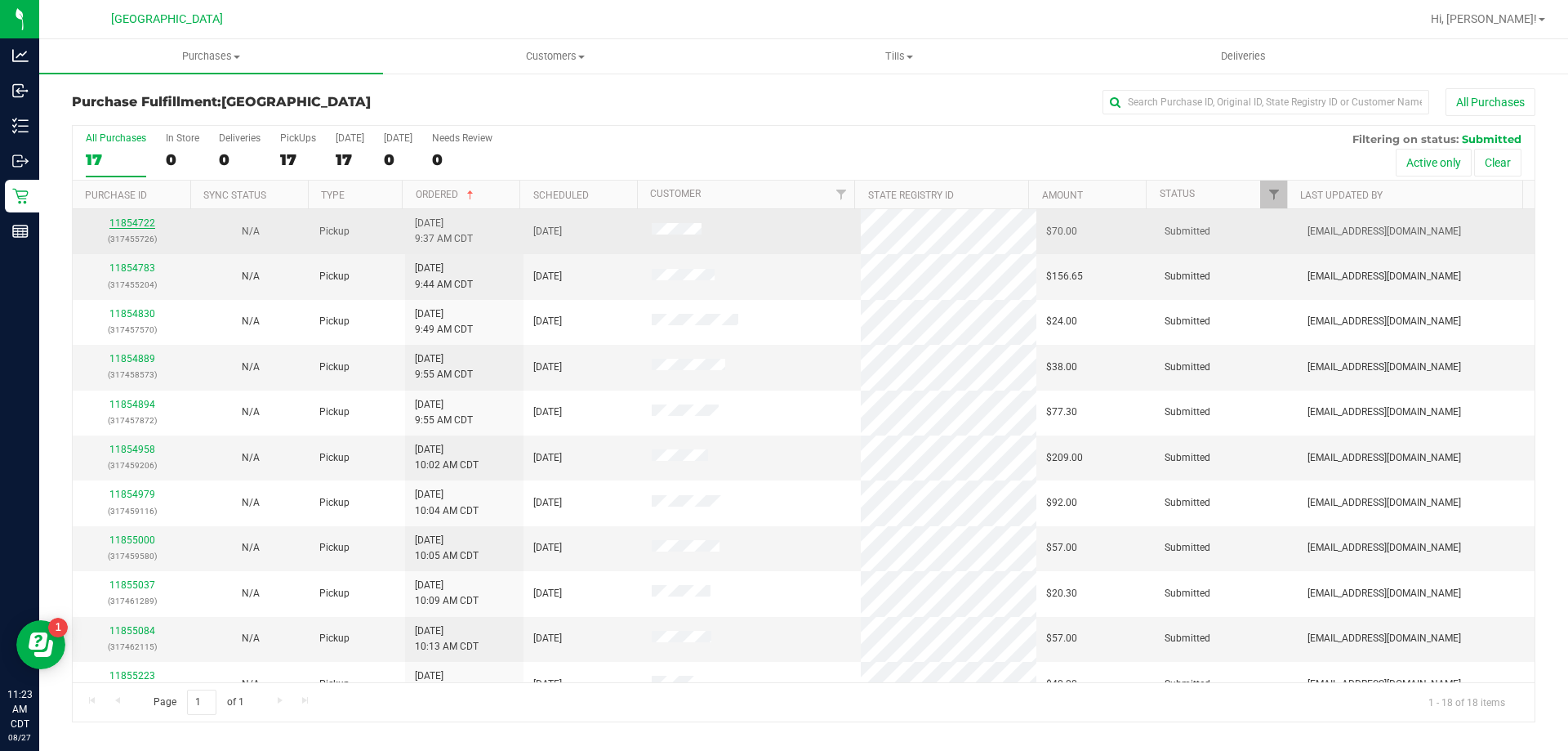
click at [144, 225] on link "11854722" at bounding box center [132, 224] width 46 height 12
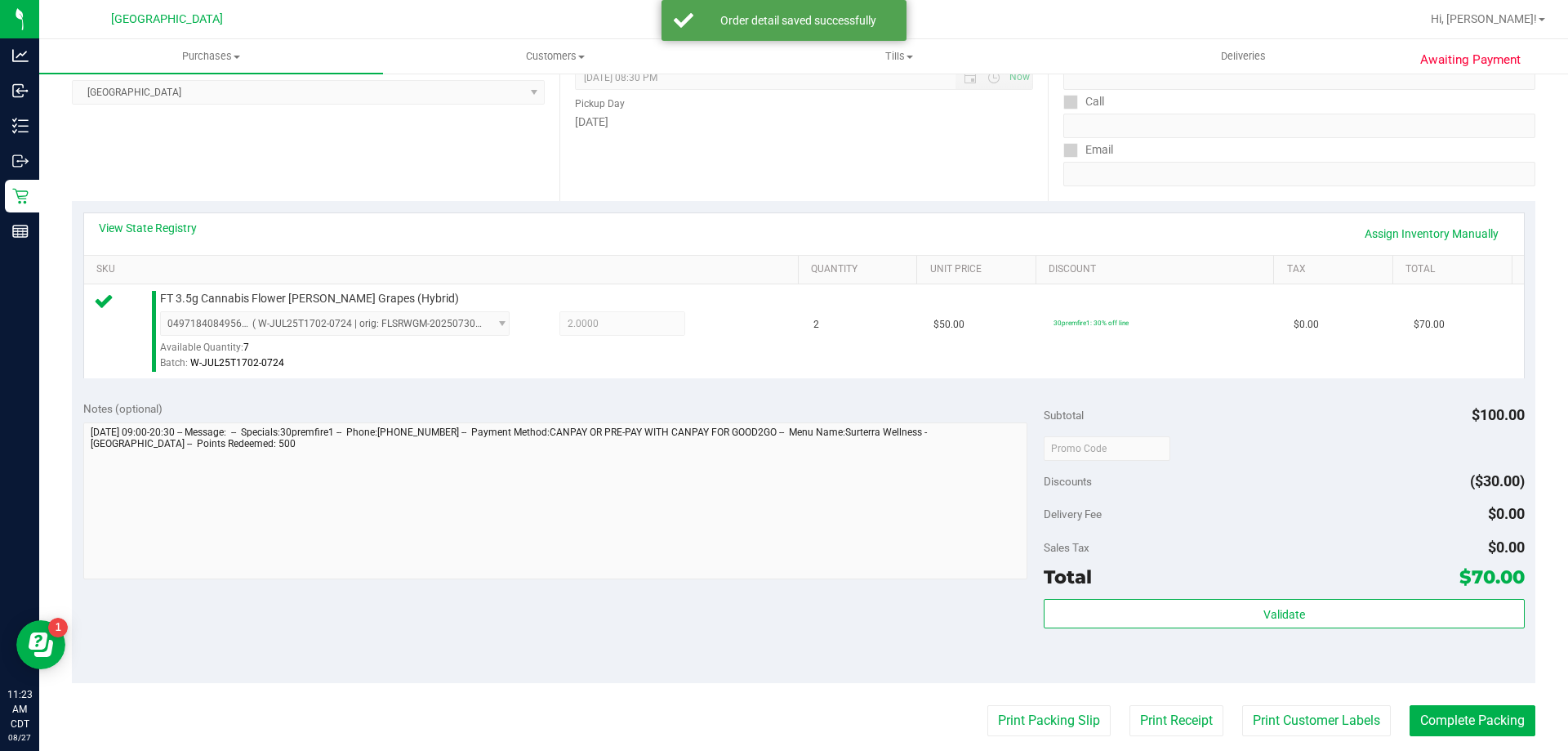
scroll to position [245, 0]
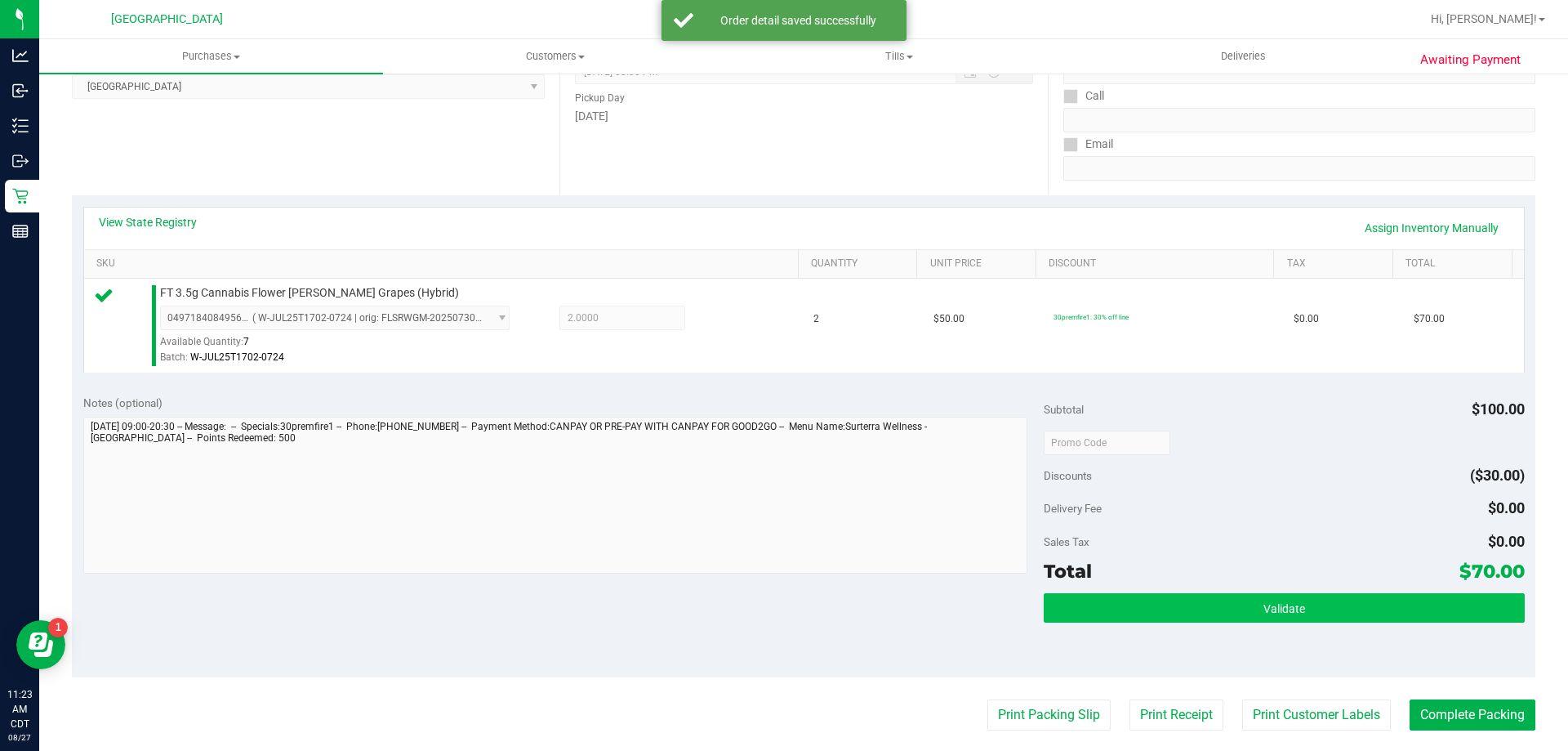
click at [1078, 588] on div "Subtotal $100.00 Discounts ($30.00) Delivery Fee $0.00 Sales Tax $0.00 Total $7…" at bounding box center [1284, 530] width 480 height 272
click at [1085, 599] on button "Validate" at bounding box center [1284, 607] width 480 height 30
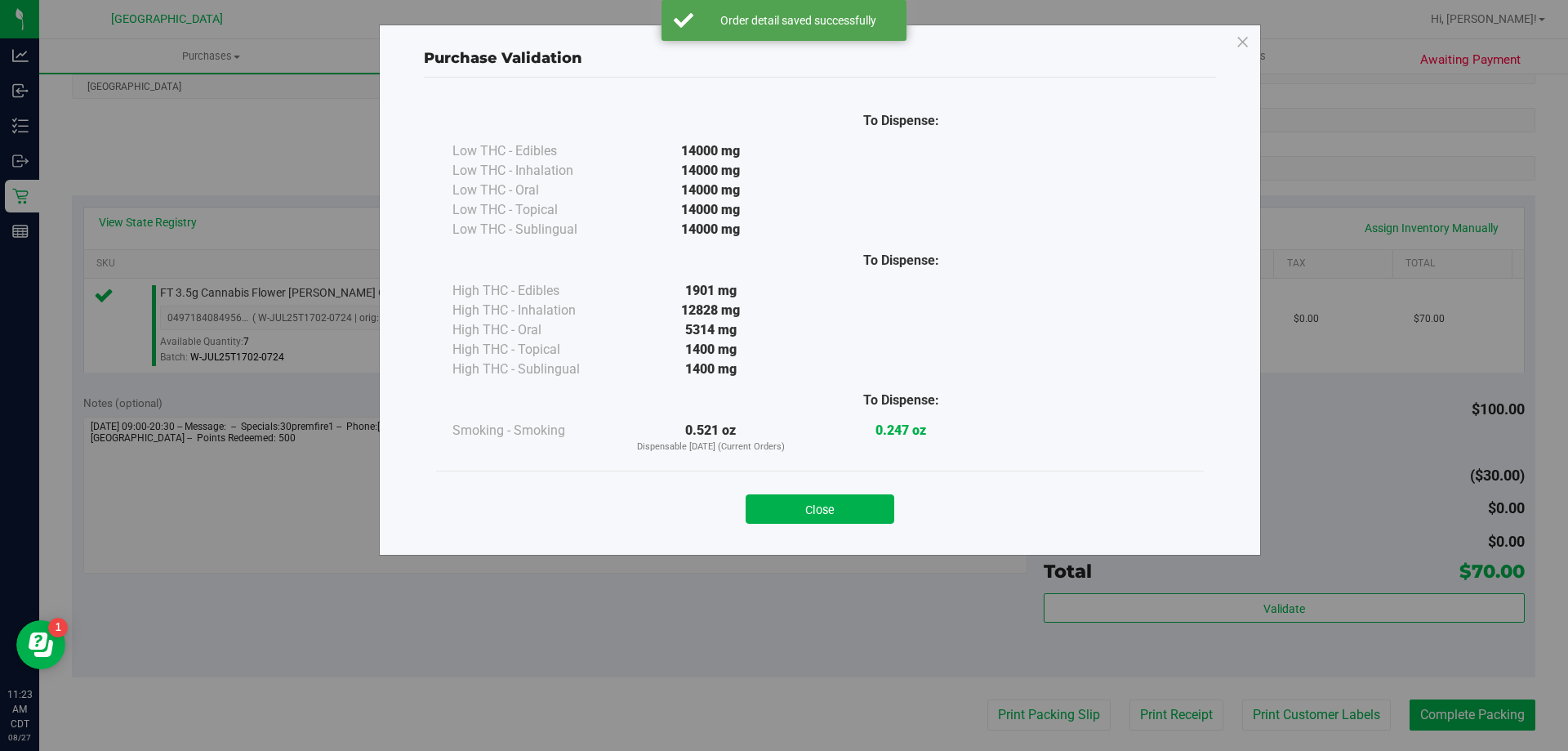
drag, startPoint x: 793, startPoint y: 509, endPoint x: 1253, endPoint y: 478, distance: 461.0
click at [803, 504] on button "Close" at bounding box center [820, 509] width 149 height 30
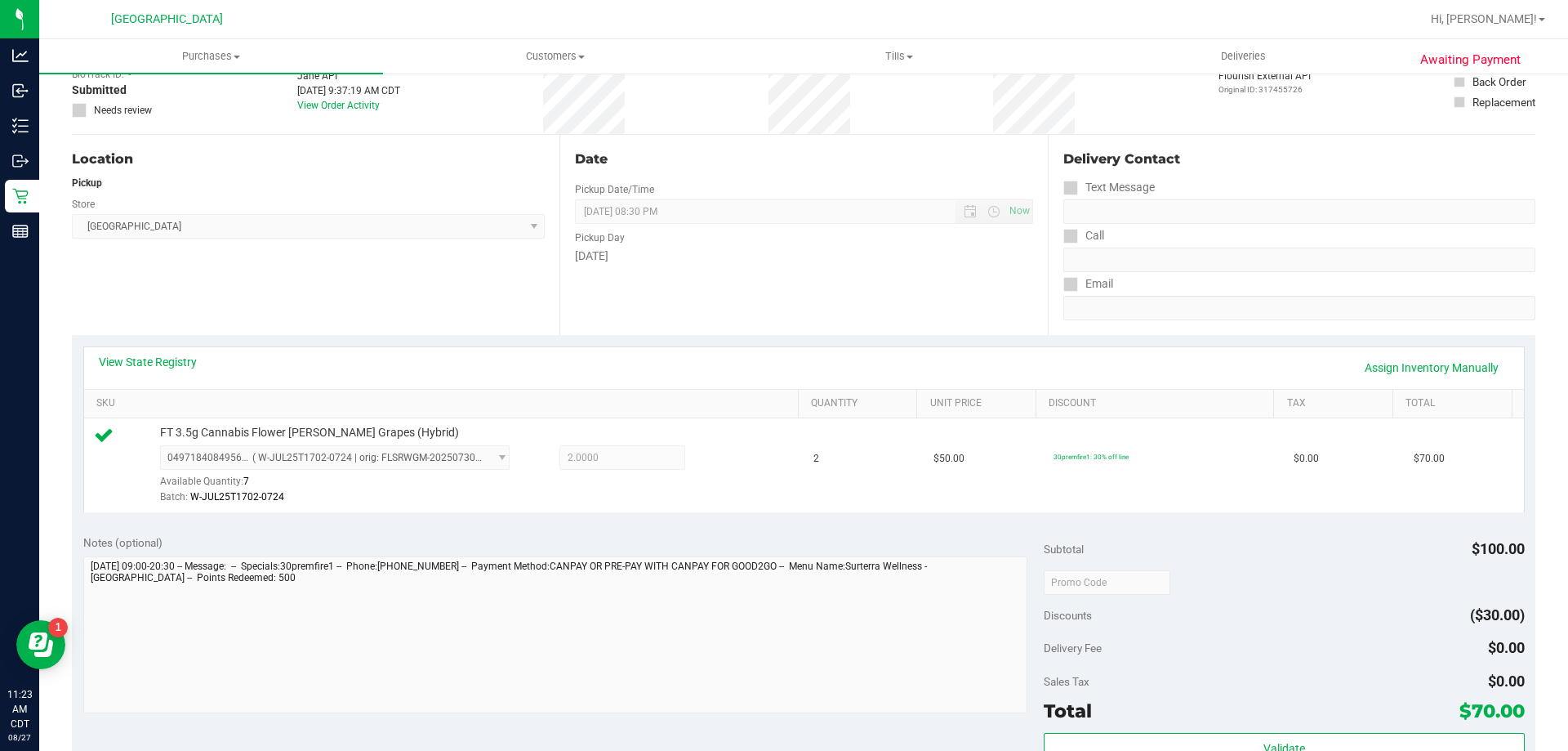
scroll to position [0, 0]
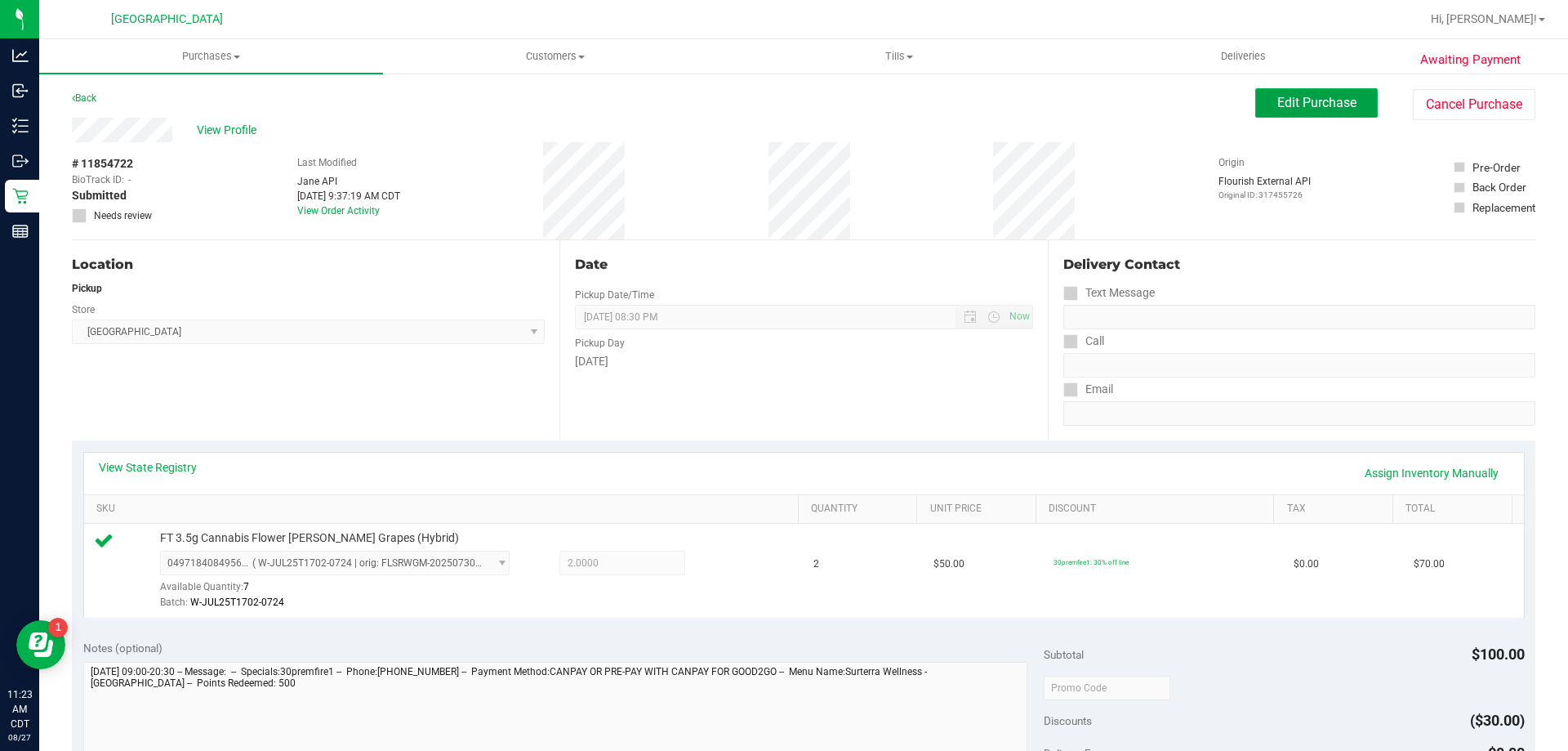
click at [1279, 105] on span "Edit Purchase" at bounding box center [1317, 102] width 80 height 15
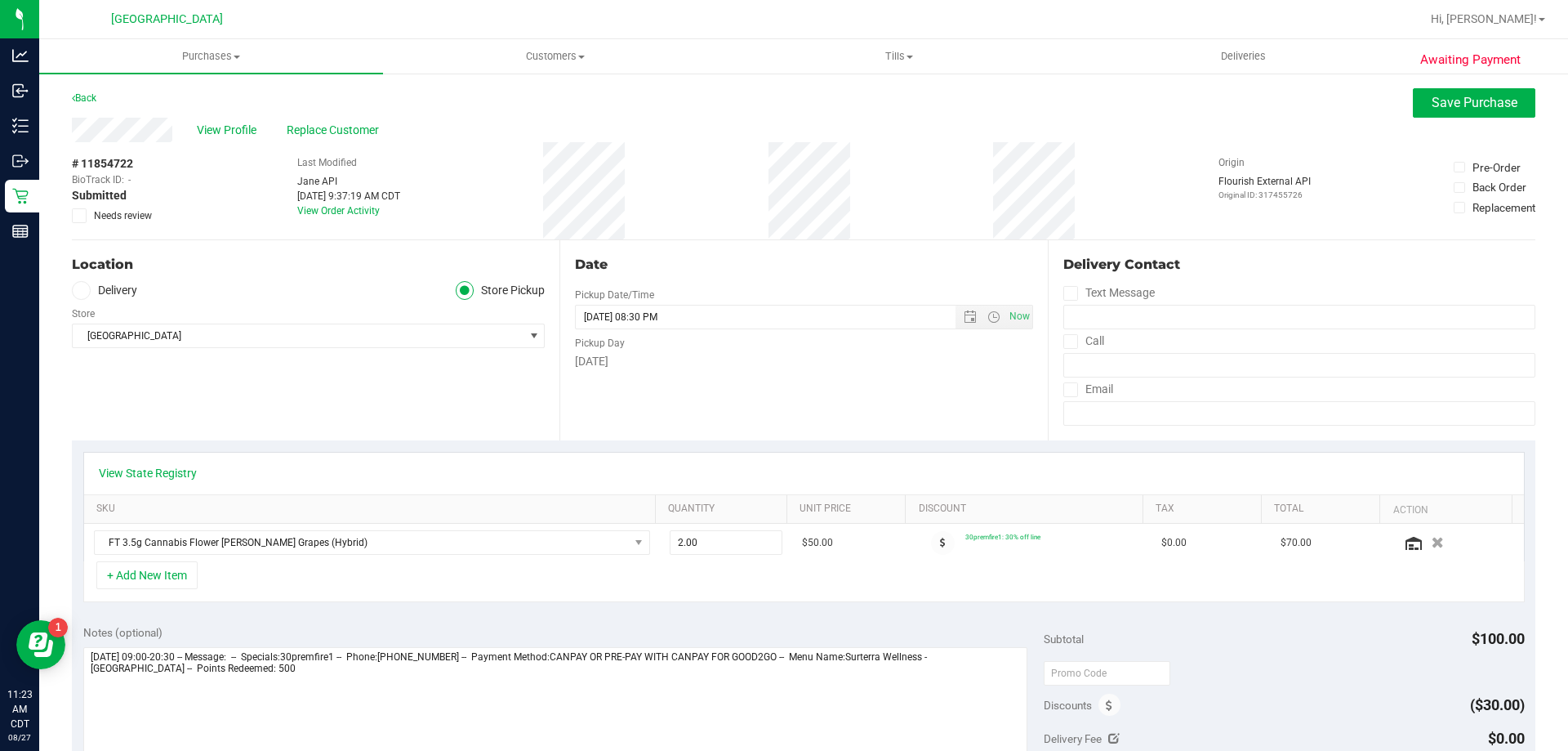
click at [1101, 715] on div "Discounts" at bounding box center [1082, 704] width 77 height 30
click at [1101, 715] on span at bounding box center [1109, 704] width 22 height 22
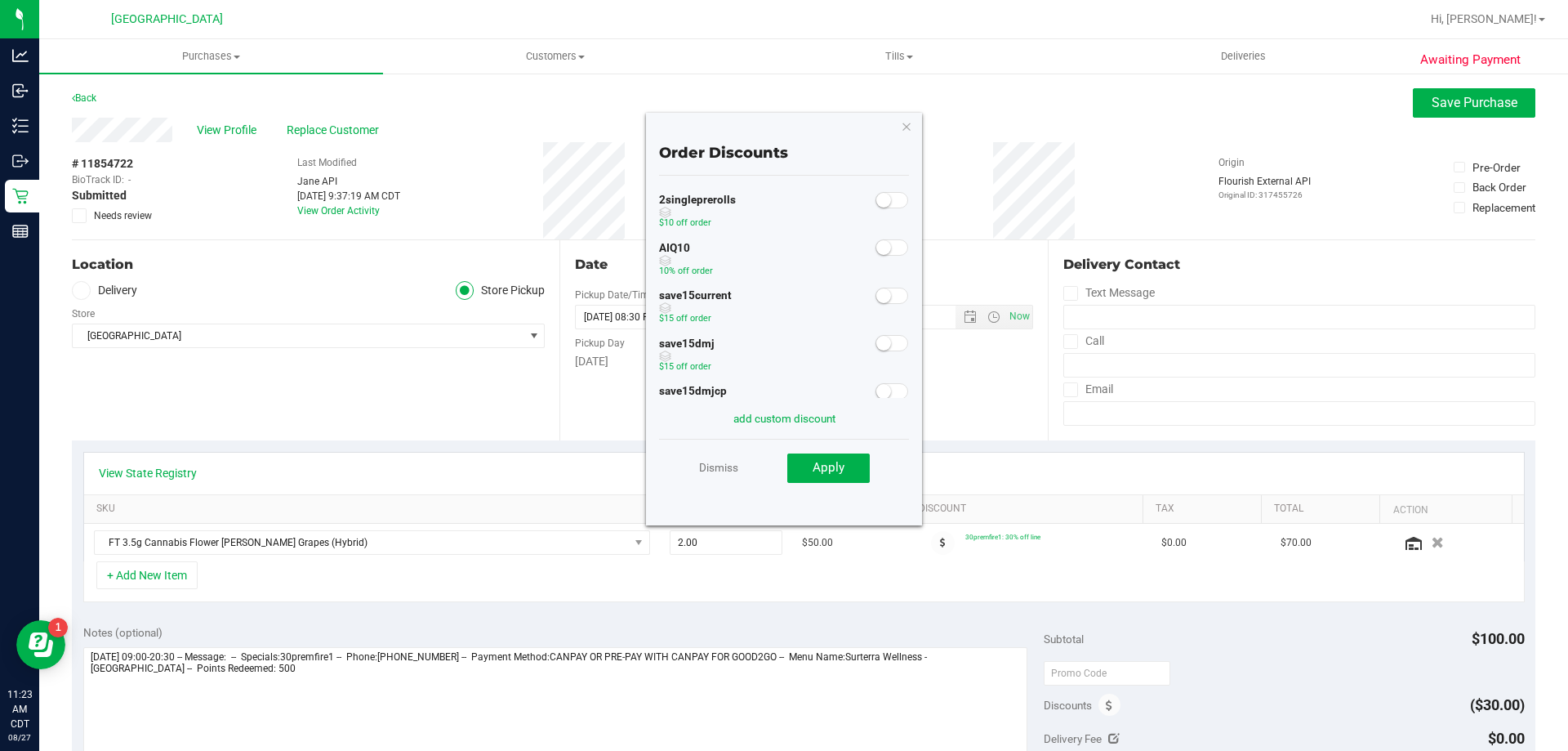
click at [880, 242] on span at bounding box center [892, 247] width 33 height 16
click at [853, 454] on button "Apply" at bounding box center [828, 467] width 82 height 30
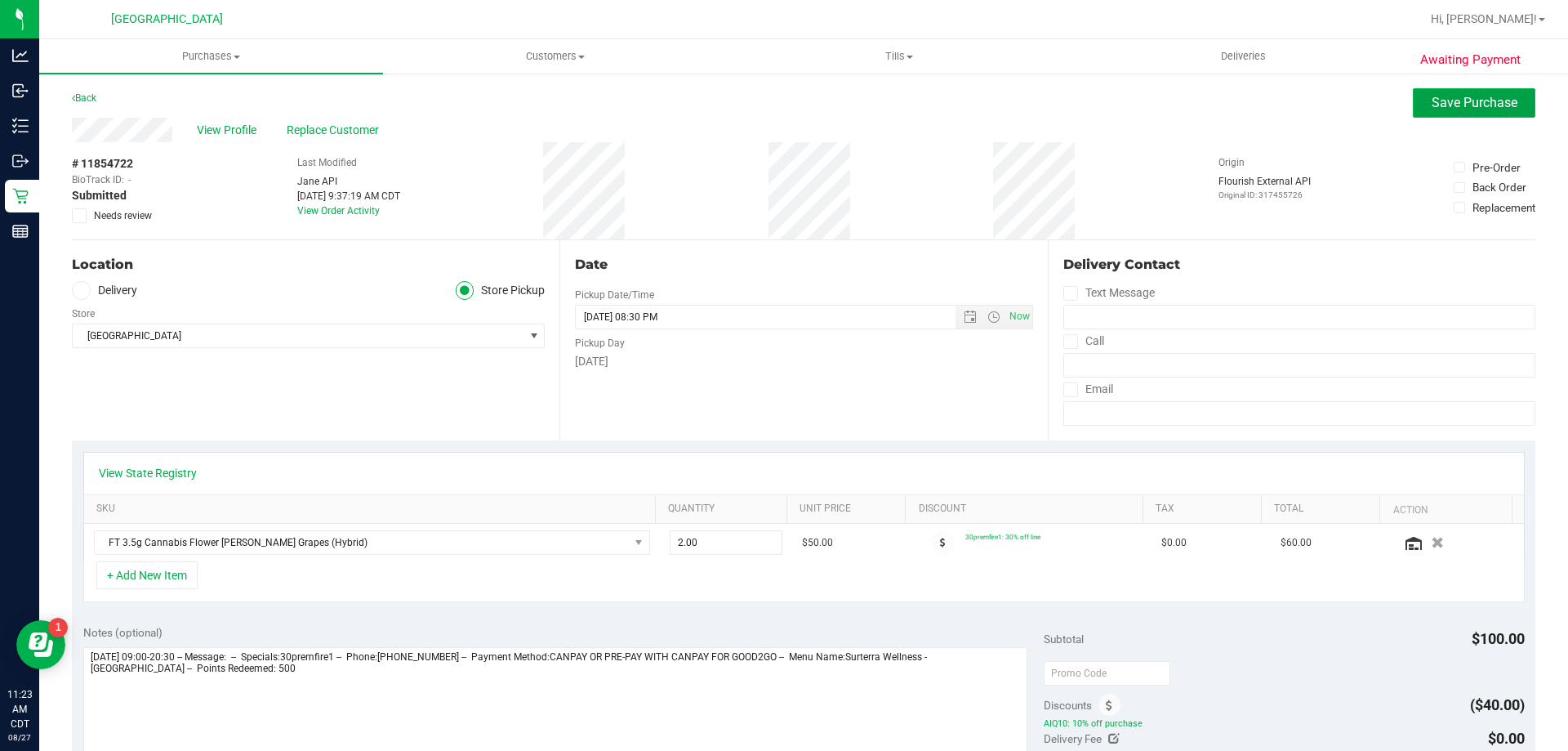
click at [1432, 101] on span "Save Purchase" at bounding box center [1474, 102] width 86 height 15
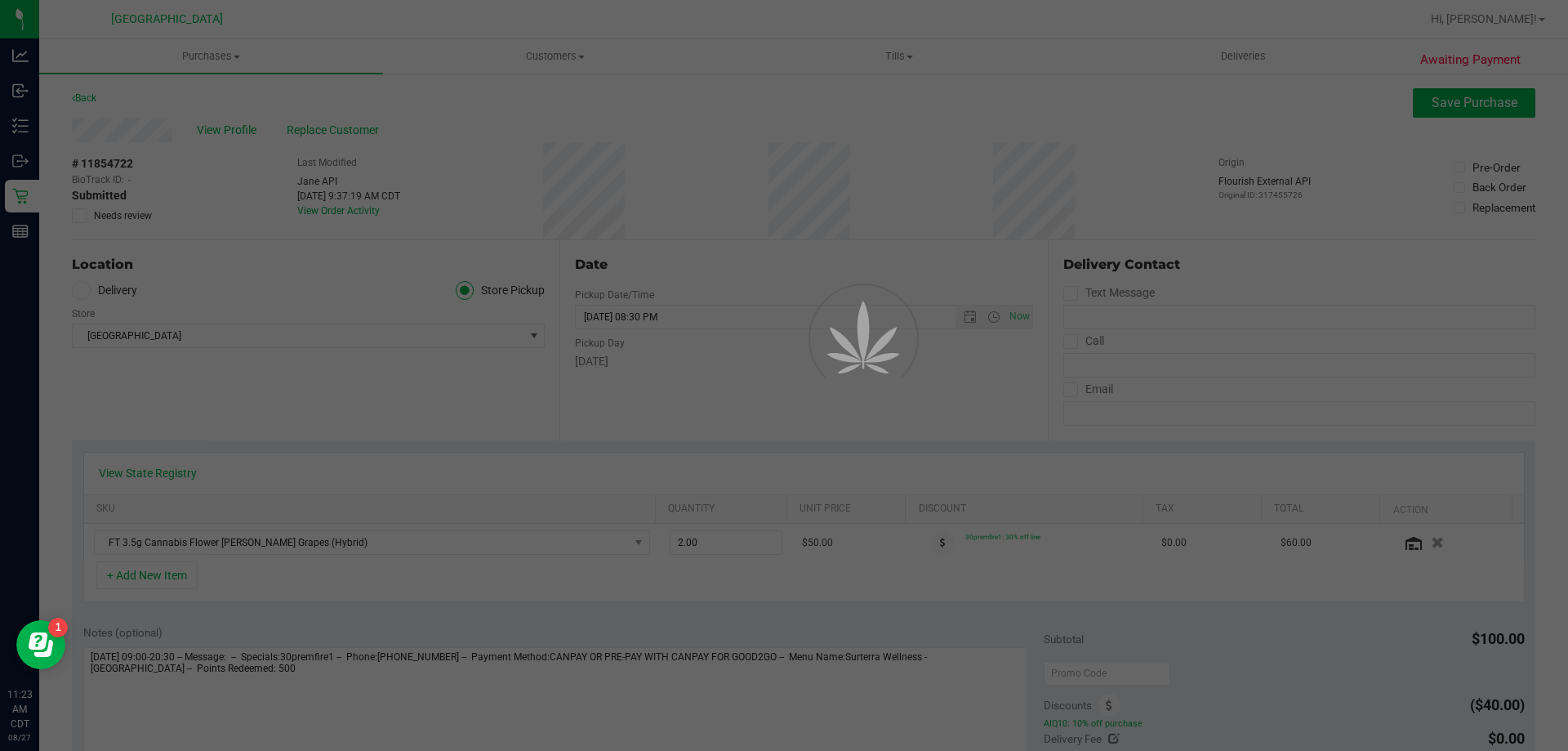
scroll to position [408, 0]
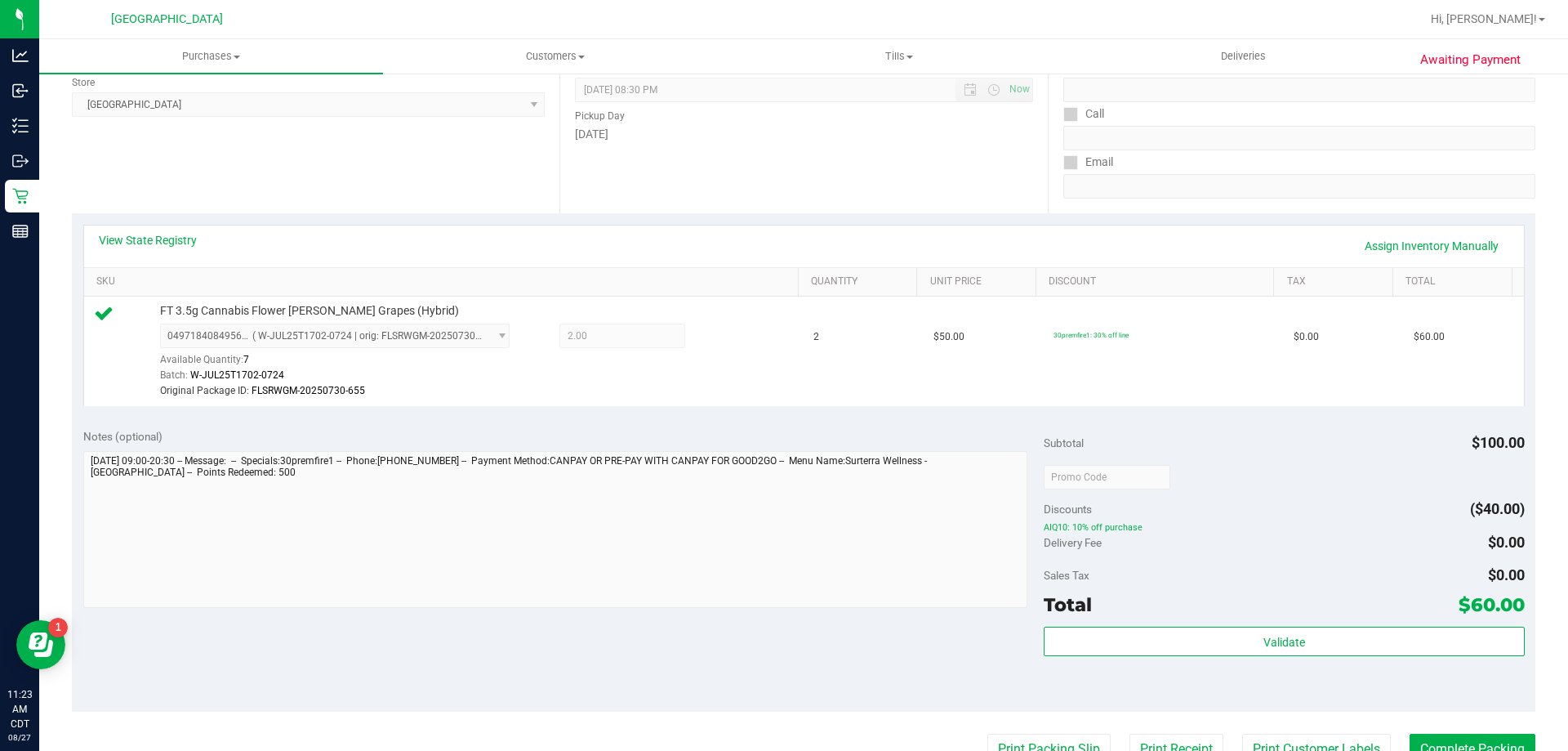
scroll to position [408, 0]
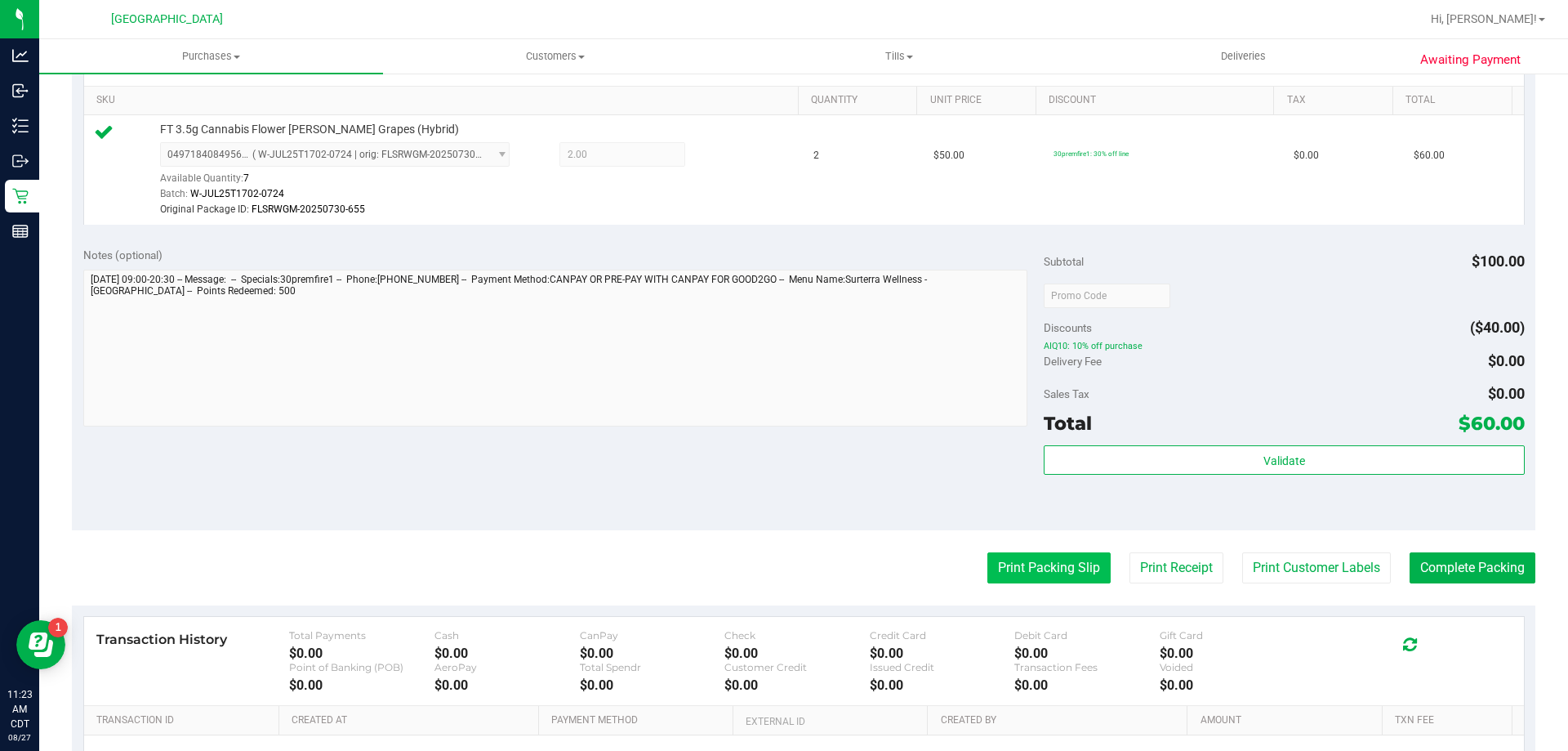
click at [992, 563] on button "Print Packing Slip" at bounding box center [1049, 567] width 124 height 31
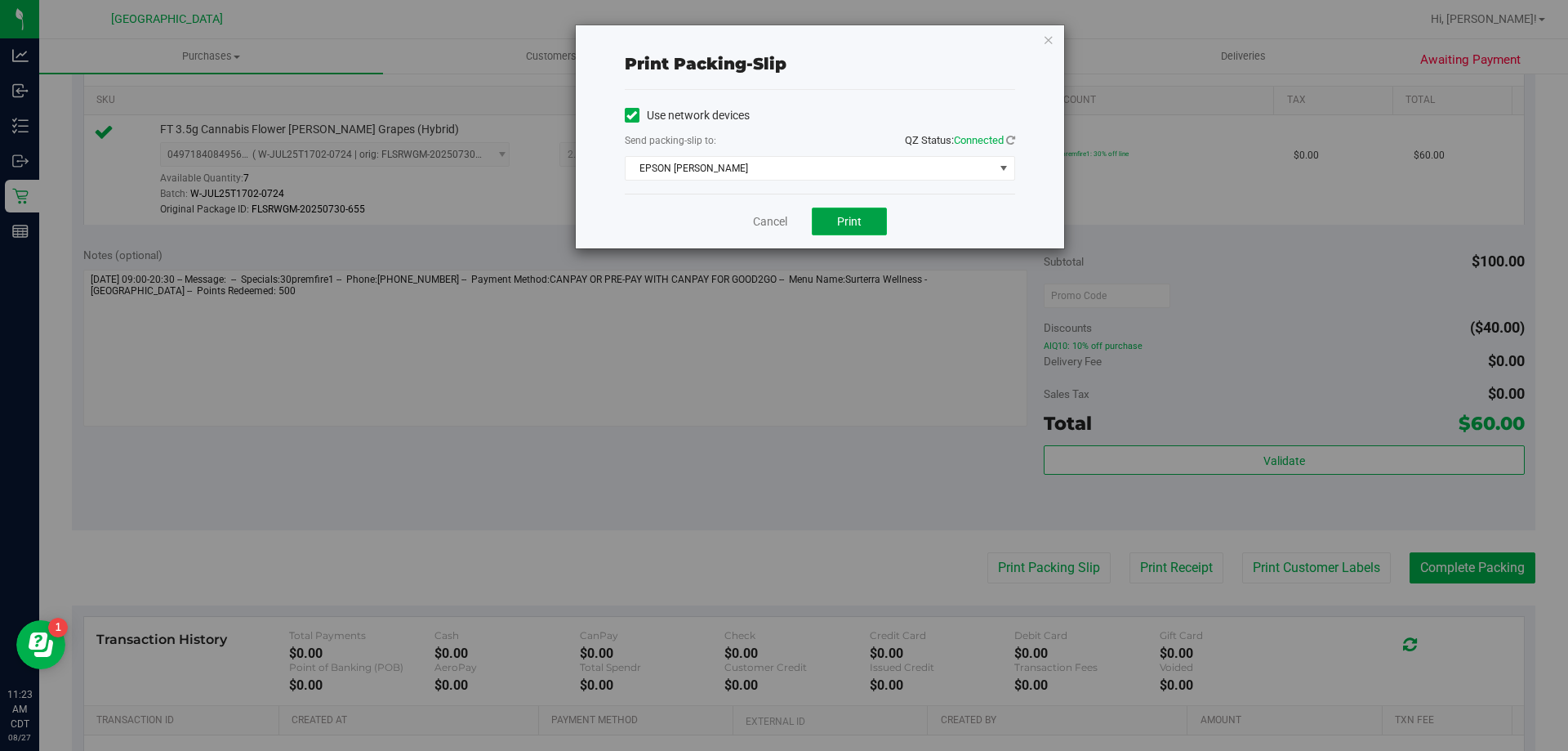
click at [868, 225] on button "Print" at bounding box center [849, 221] width 75 height 28
click at [775, 226] on link "Cancel" at bounding box center [770, 222] width 35 height 17
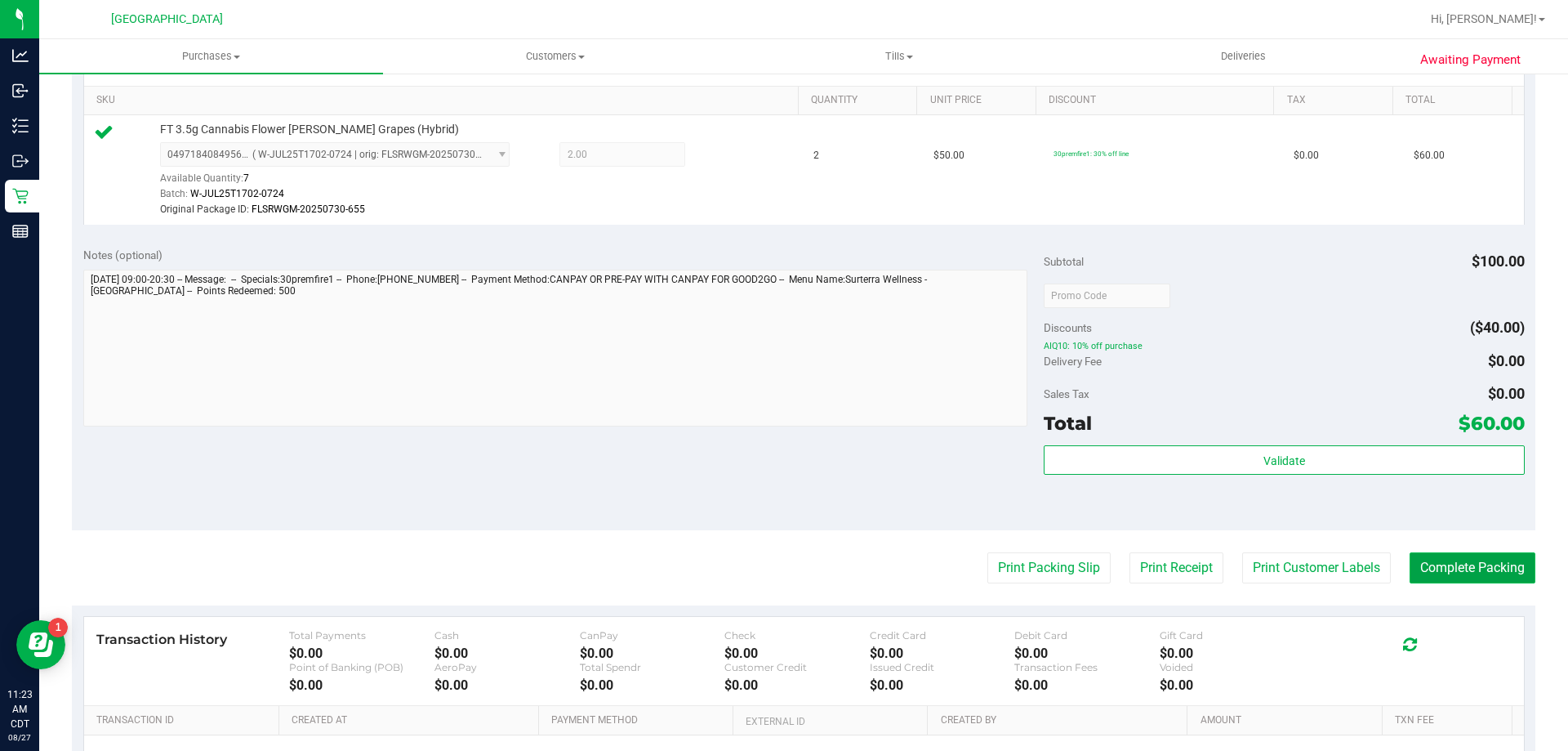
click at [1432, 569] on button "Complete Packing" at bounding box center [1472, 567] width 126 height 31
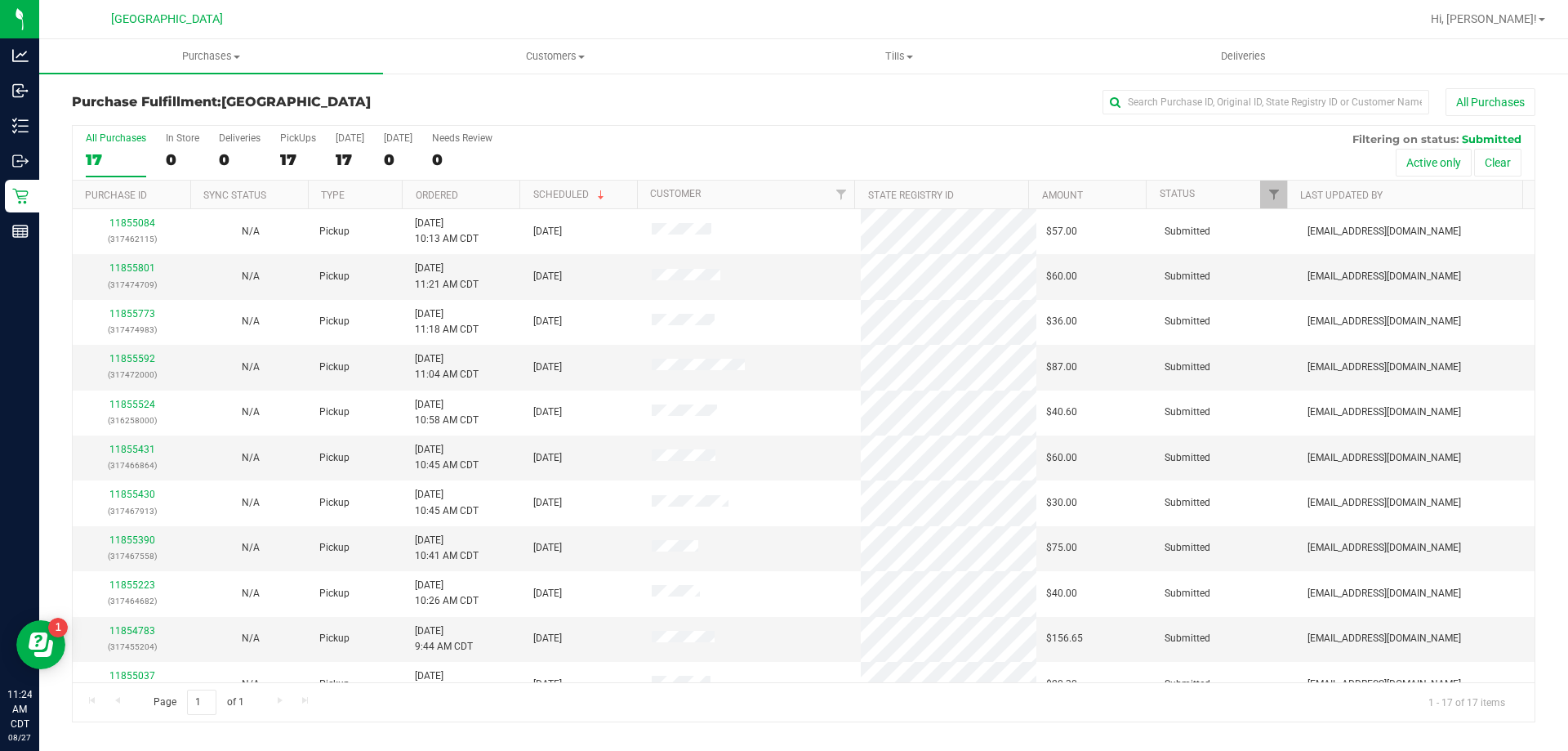
click at [479, 191] on th "Ordered" at bounding box center [461, 195] width 118 height 29
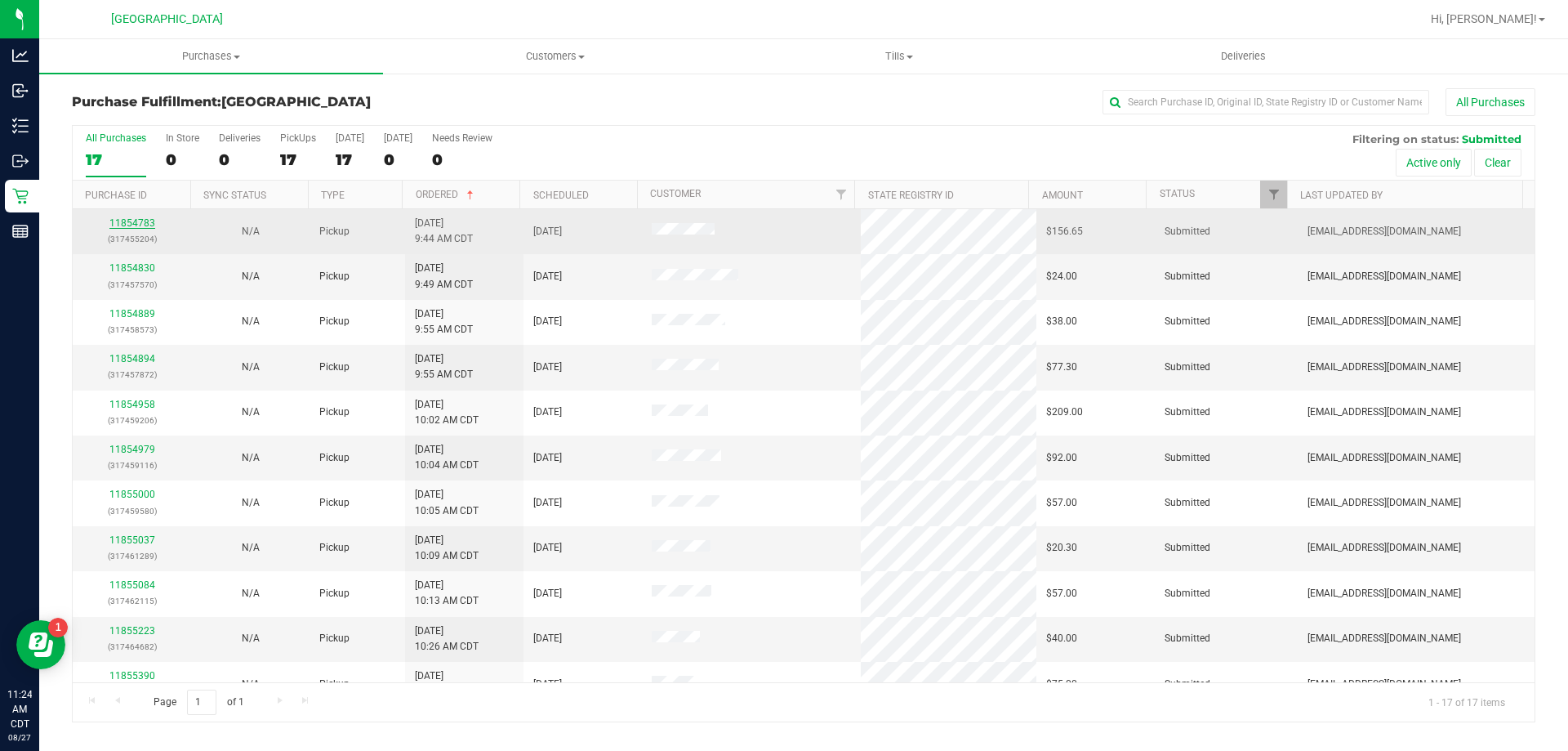
click at [146, 224] on link "11854783" at bounding box center [132, 224] width 46 height 12
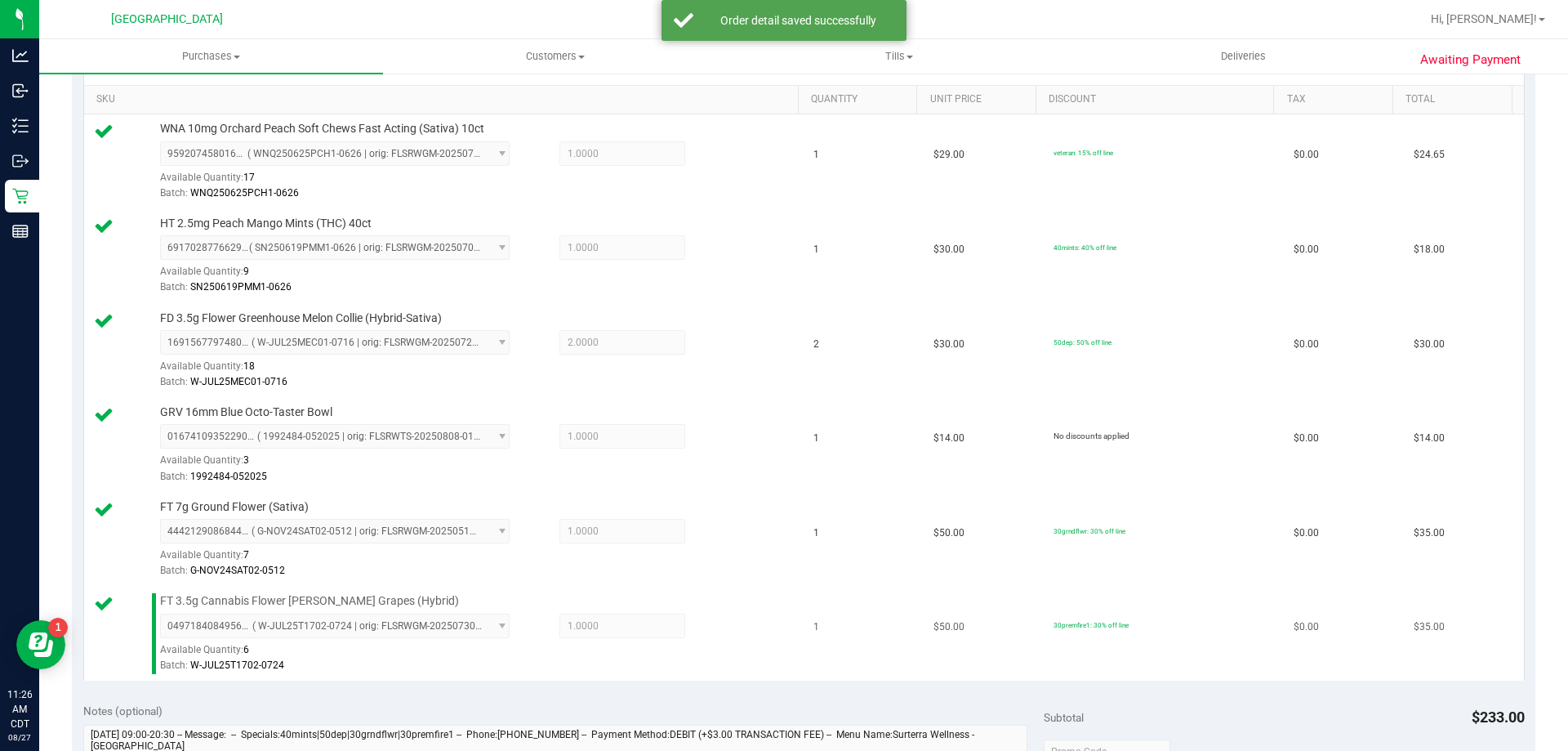
scroll to position [735, 0]
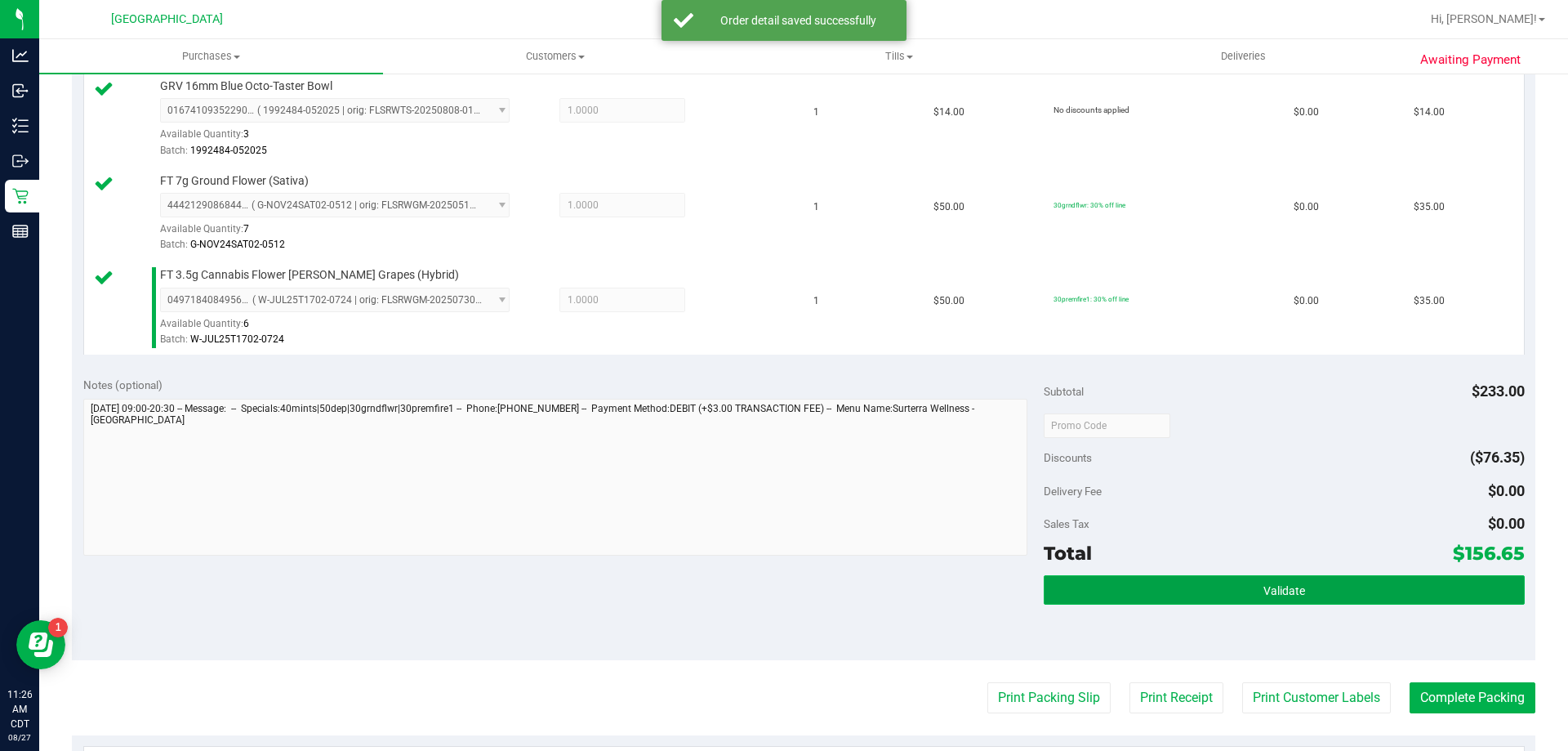
click at [1065, 599] on button "Validate" at bounding box center [1284, 589] width 480 height 30
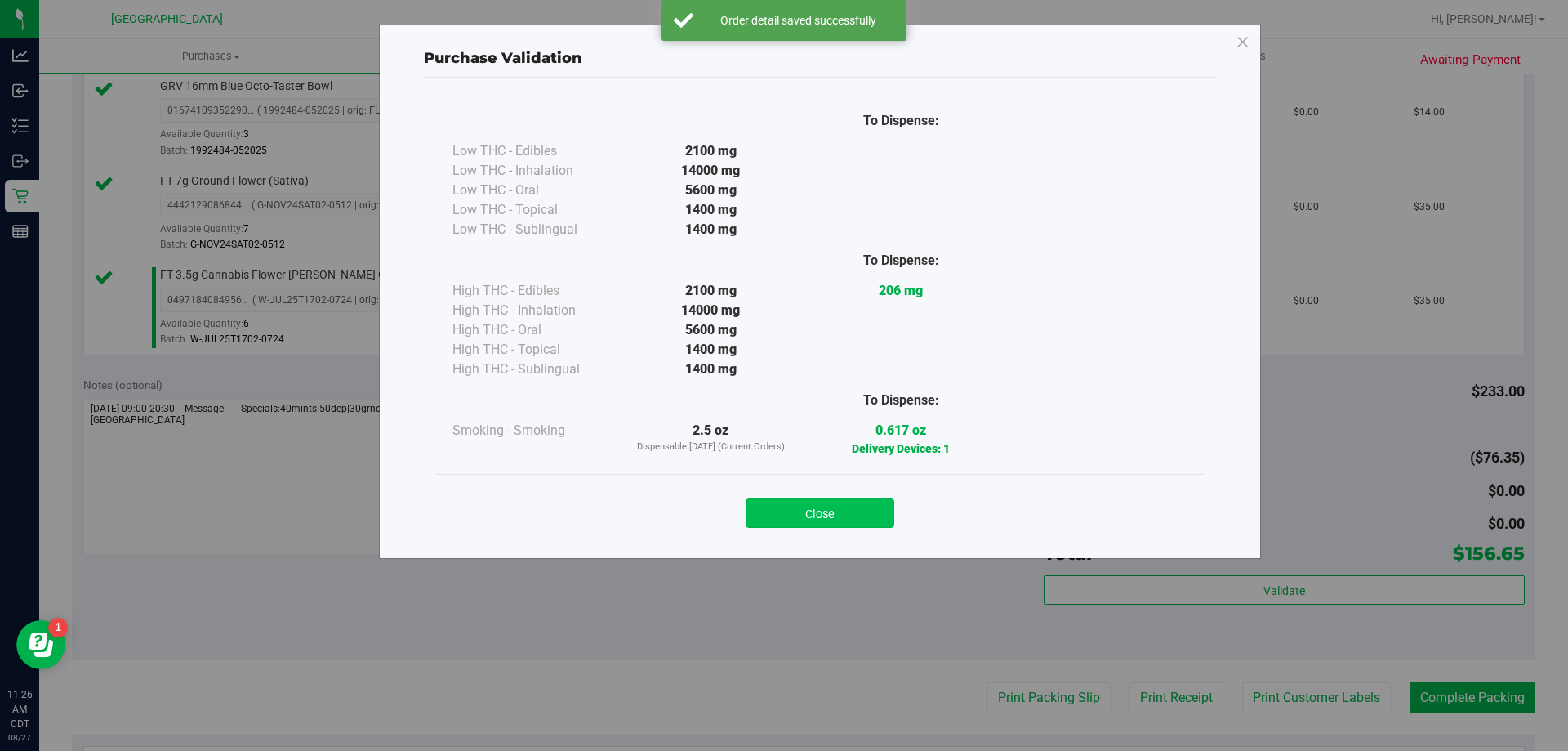
click at [855, 527] on button "Close" at bounding box center [820, 512] width 149 height 30
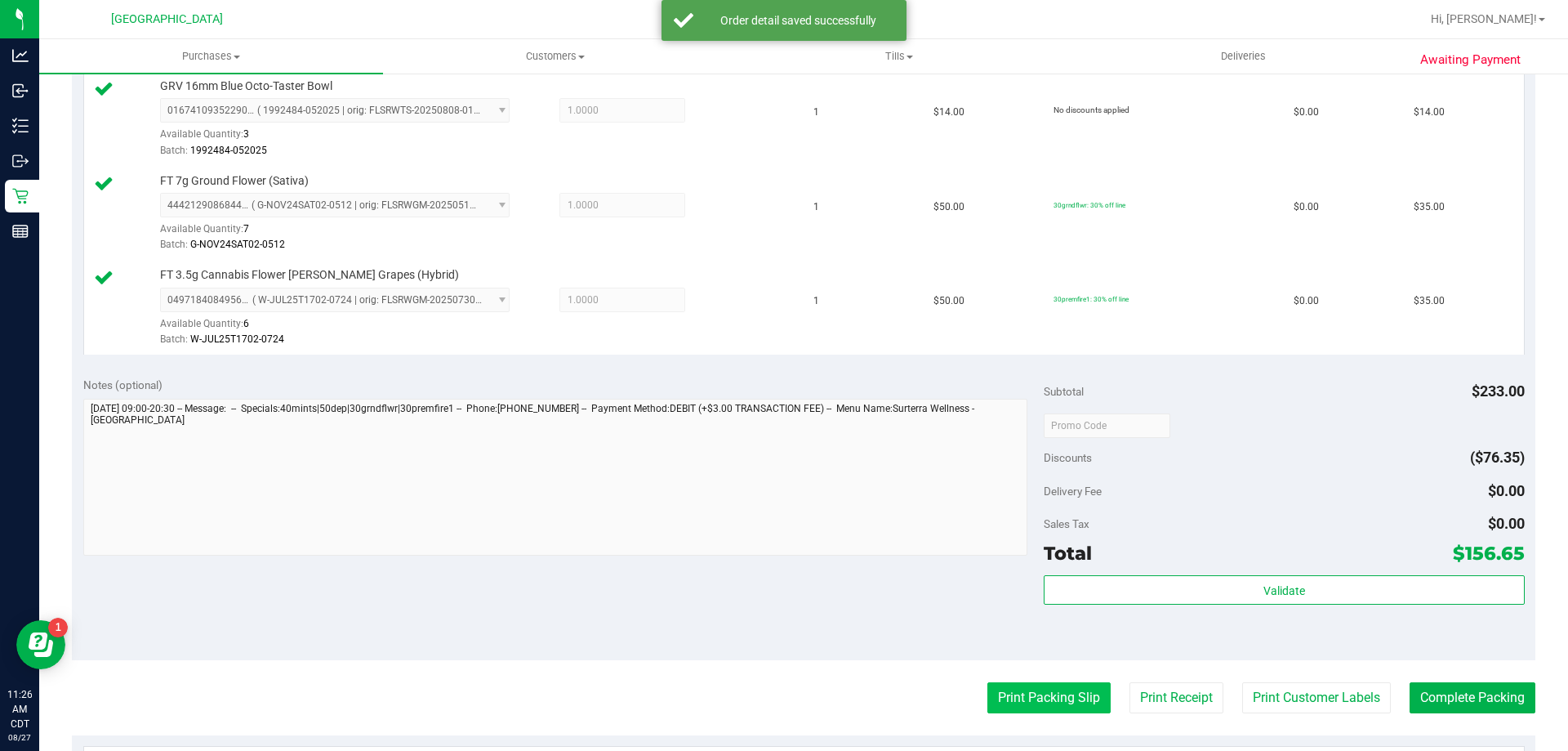
click at [1055, 697] on button "Print Packing Slip" at bounding box center [1049, 697] width 124 height 31
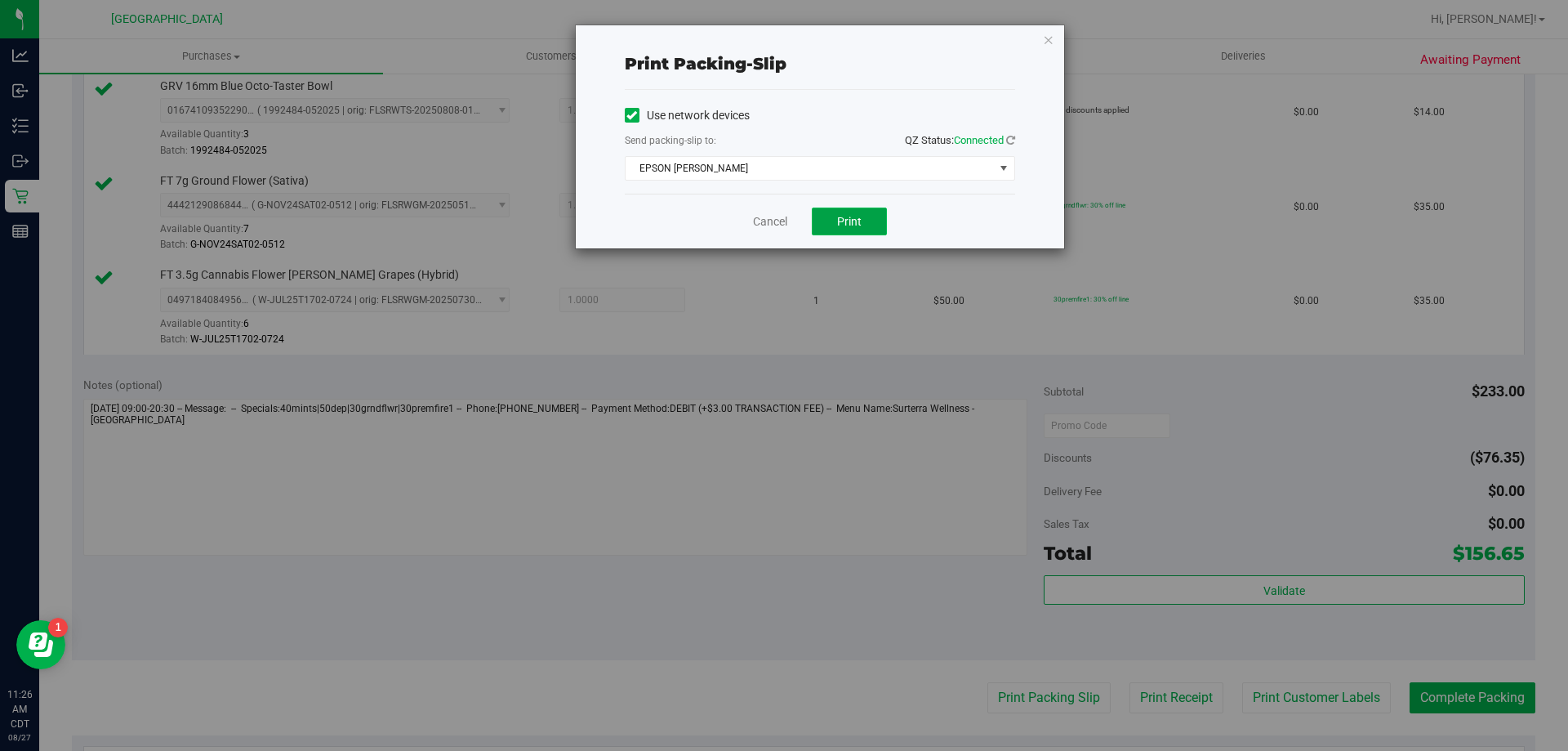
click at [849, 219] on span "Print" at bounding box center [849, 221] width 25 height 13
click at [764, 225] on link "Cancel" at bounding box center [770, 222] width 35 height 17
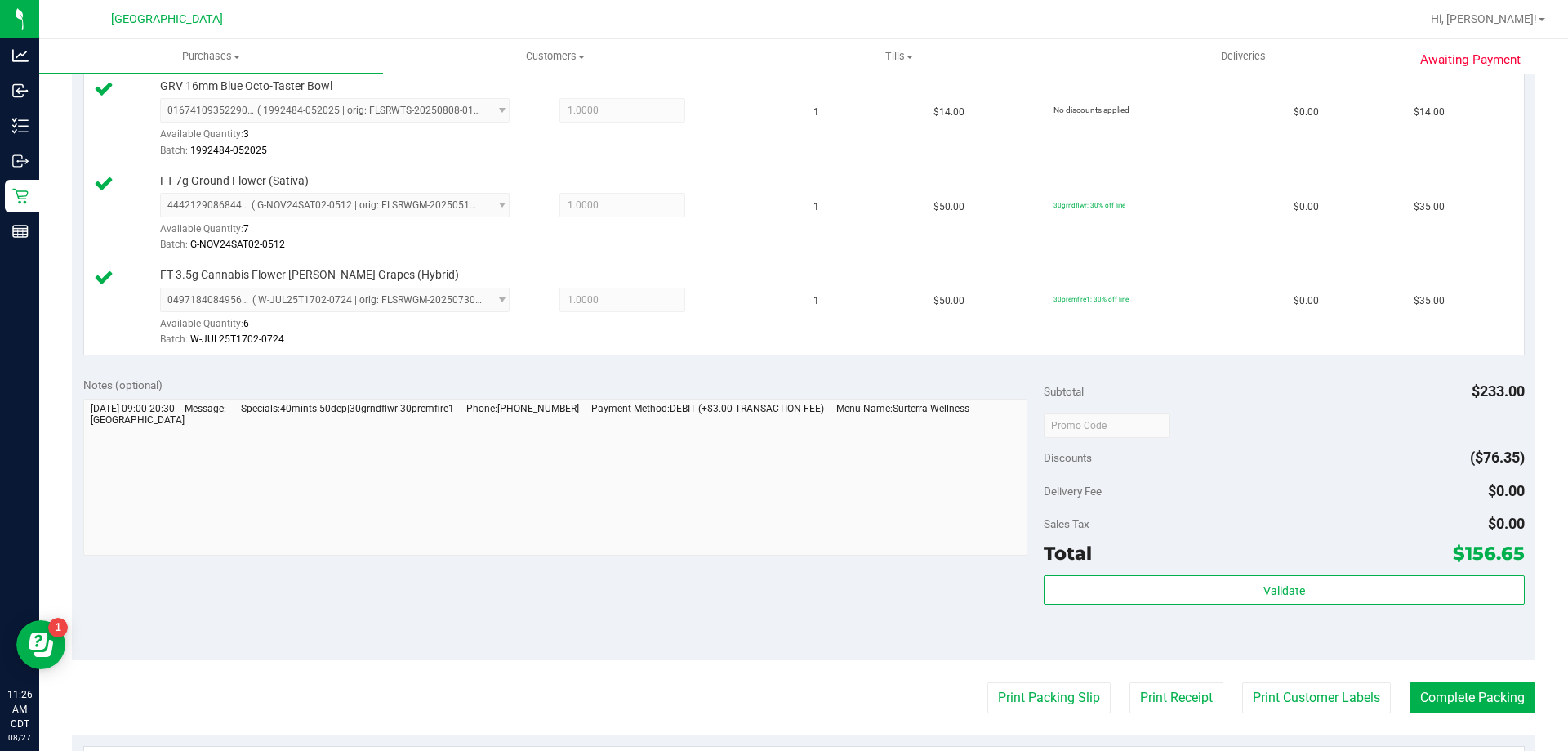
click at [1449, 722] on purchase-details "Back Edit Purchase Cancel Purchase View Profile # 11854783 BioTrack ID: - Submi…" at bounding box center [803, 196] width 1464 height 1687
click at [1456, 709] on button "Complete Packing" at bounding box center [1472, 697] width 126 height 31
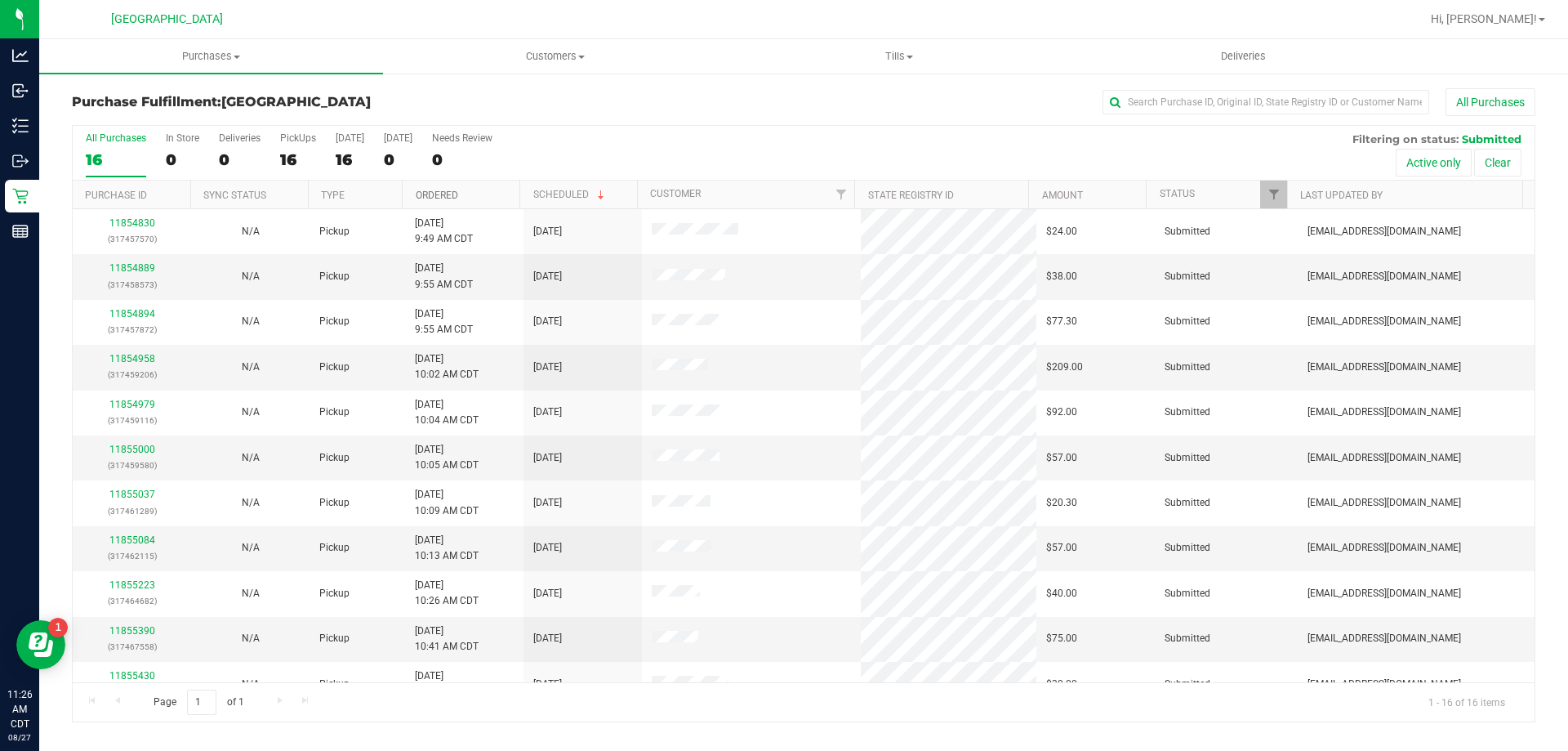
click at [457, 199] on link "Ordered" at bounding box center [437, 196] width 42 height 12
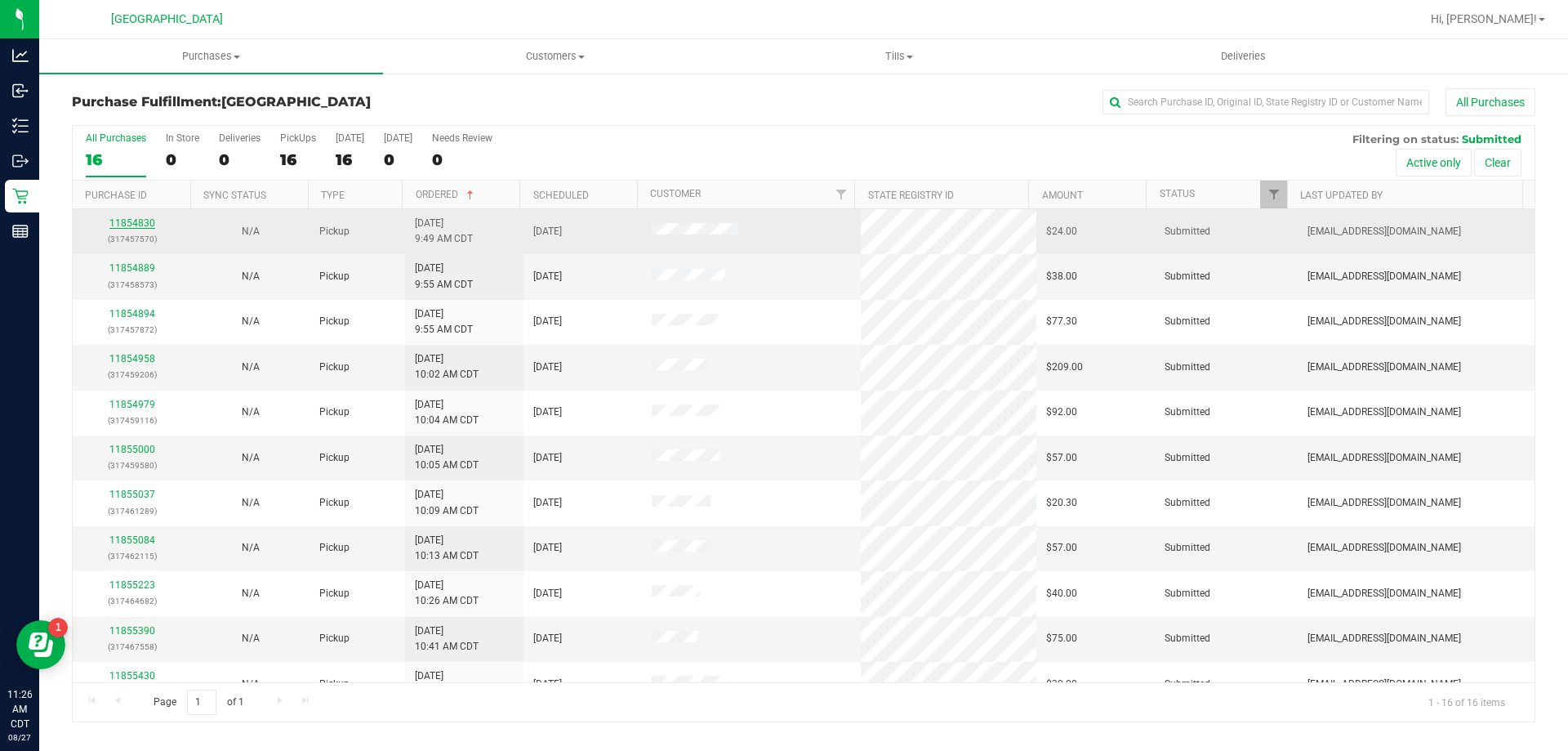
click at [113, 218] on link "11854830" at bounding box center [132, 224] width 46 height 12
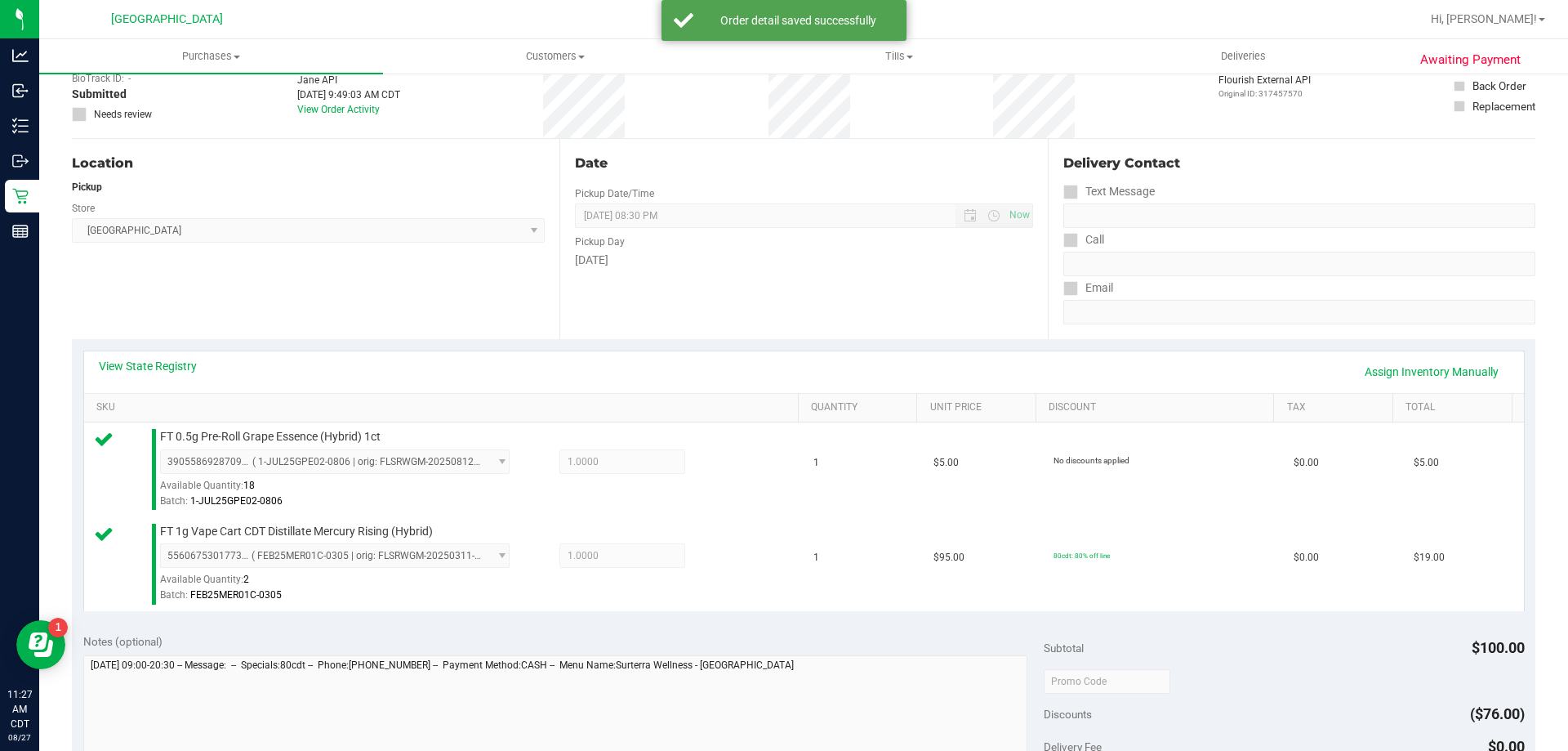
scroll to position [245, 0]
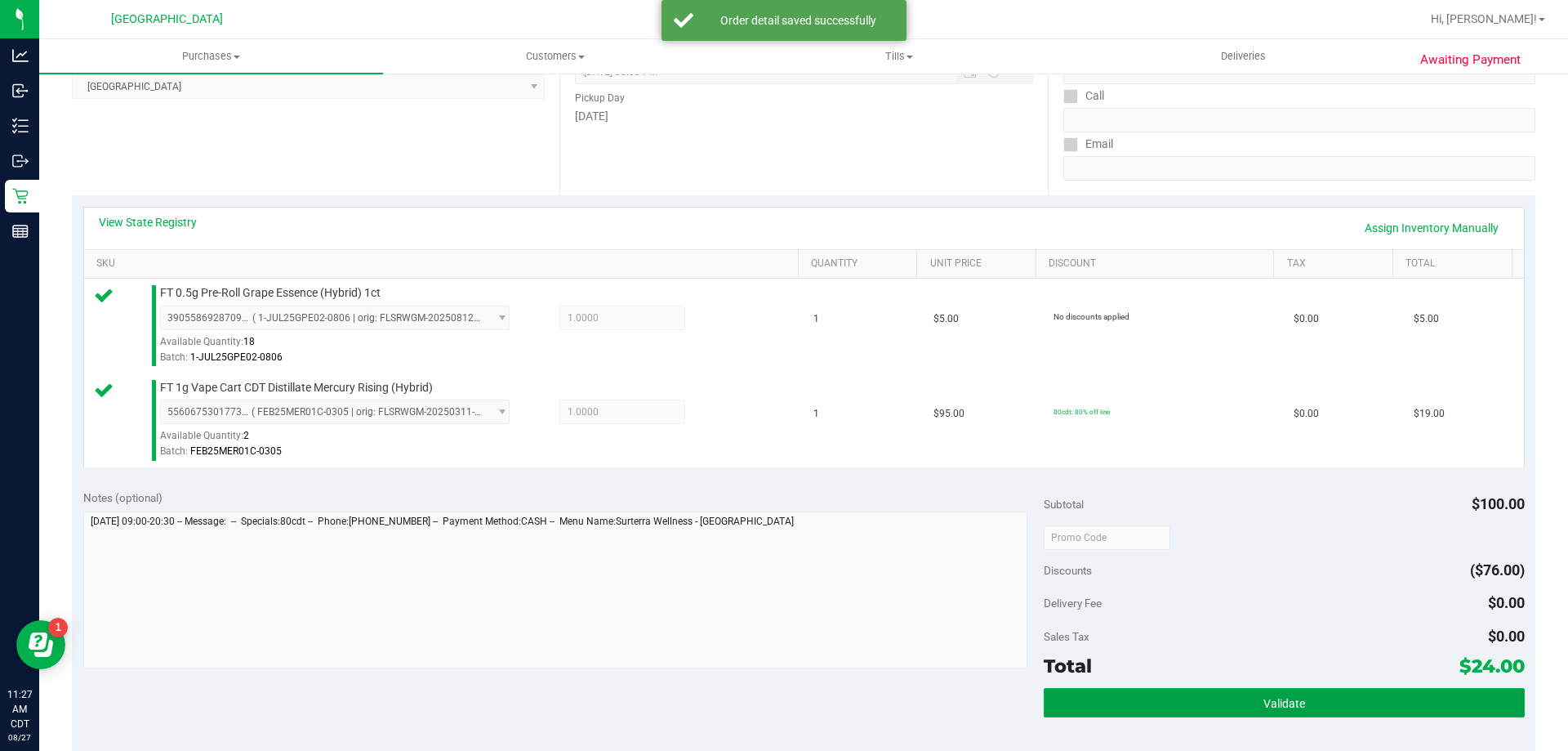
click at [1157, 707] on button "Validate" at bounding box center [1284, 702] width 480 height 30
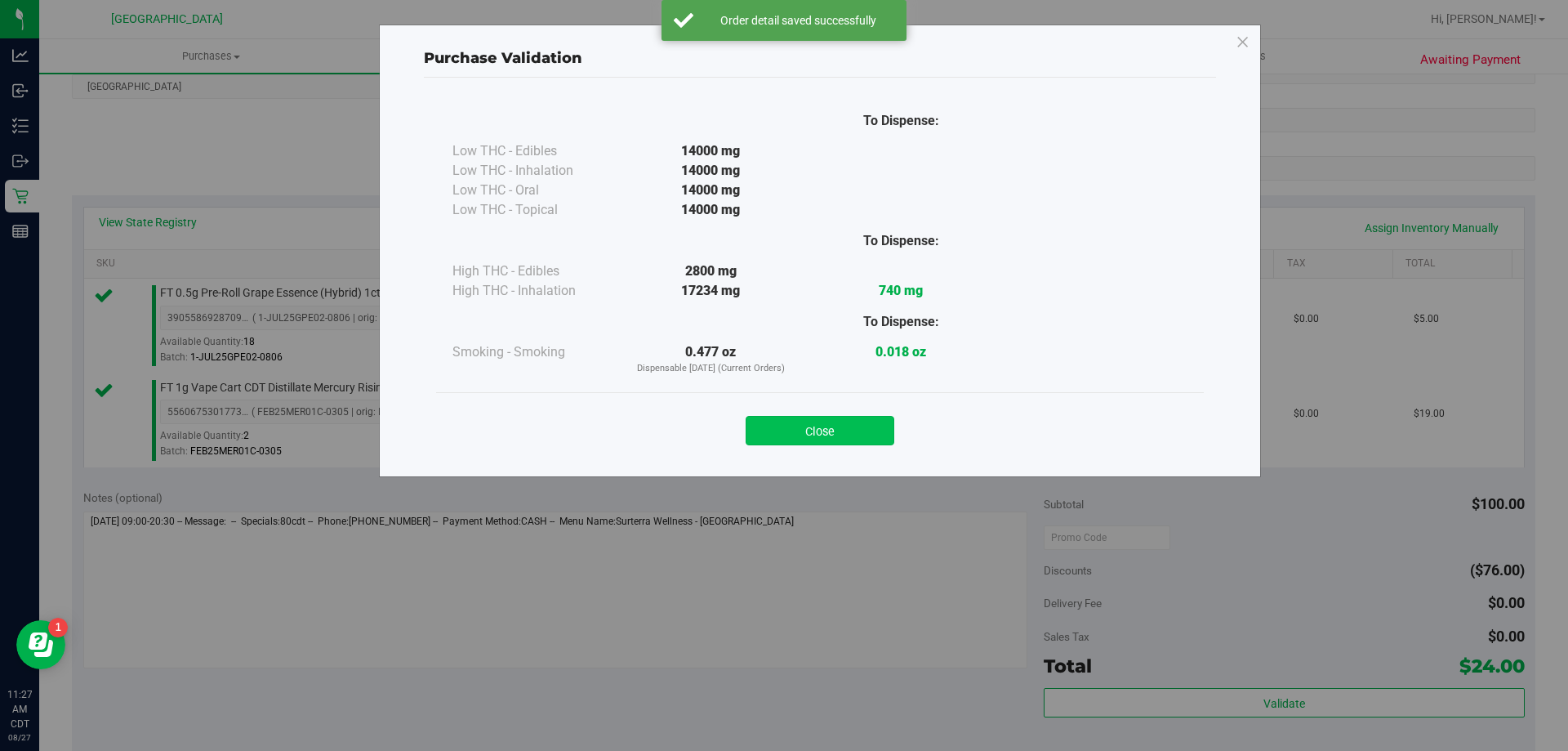
click at [771, 430] on button "Close" at bounding box center [820, 430] width 149 height 30
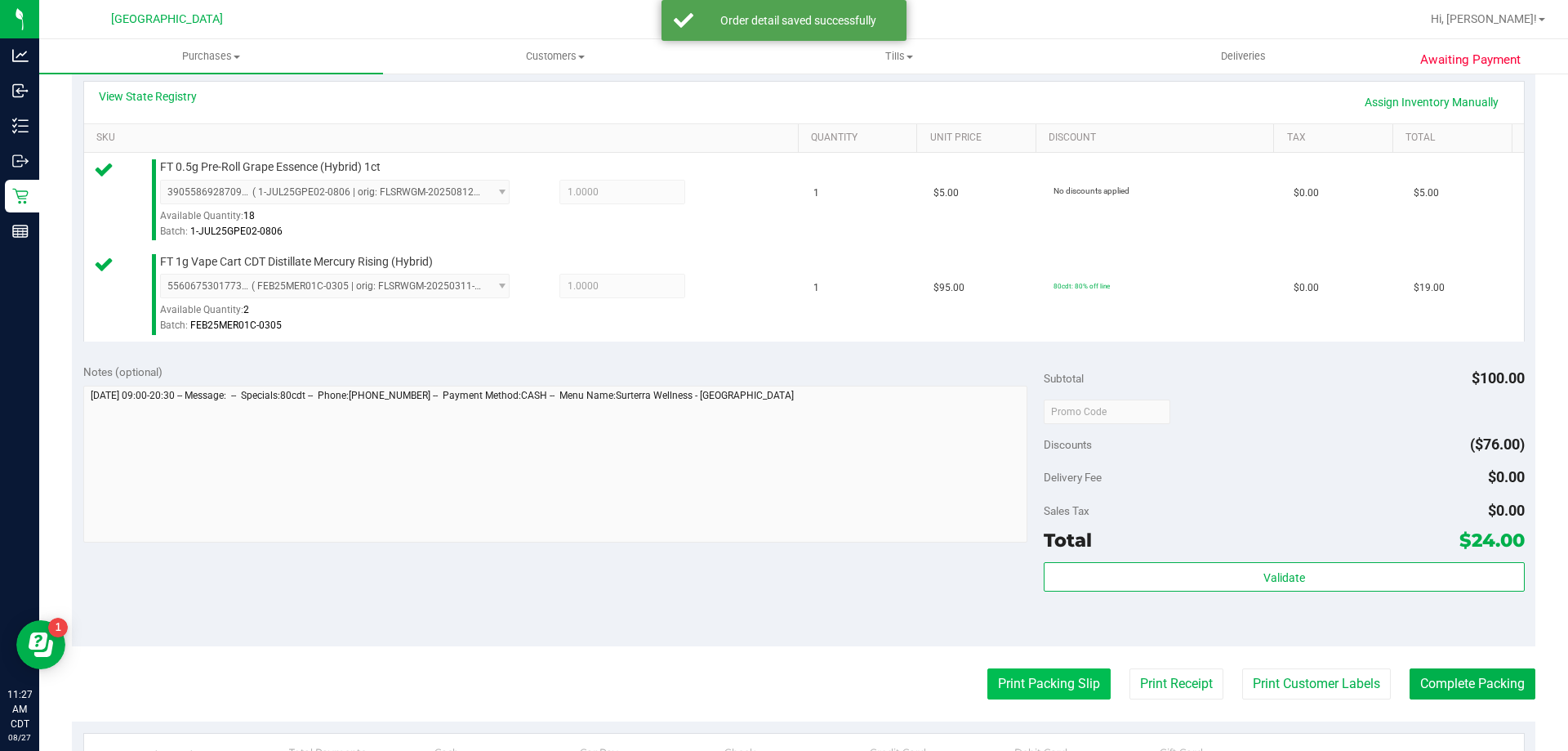
scroll to position [490, 0]
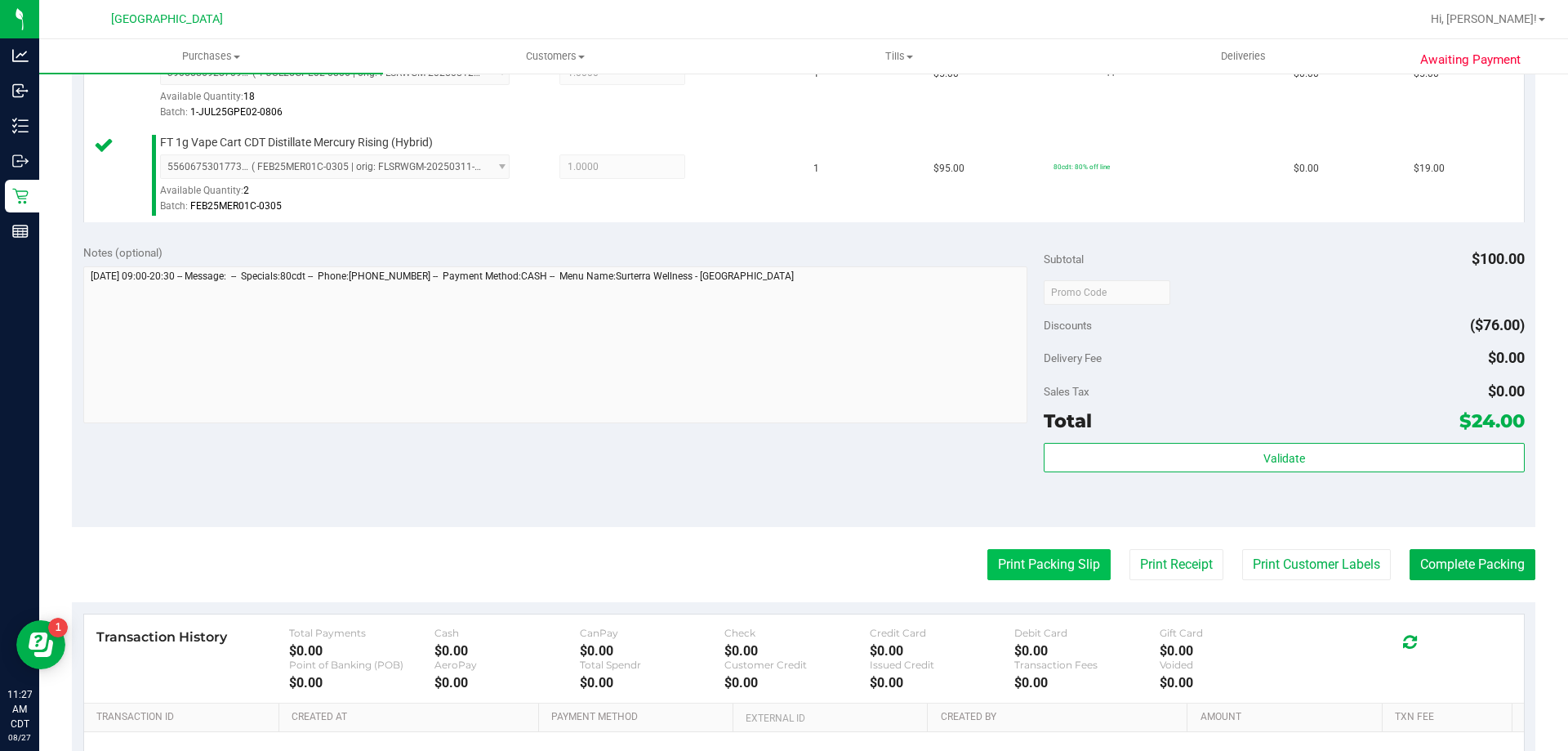
click at [1002, 577] on button "Print Packing Slip" at bounding box center [1049, 564] width 124 height 31
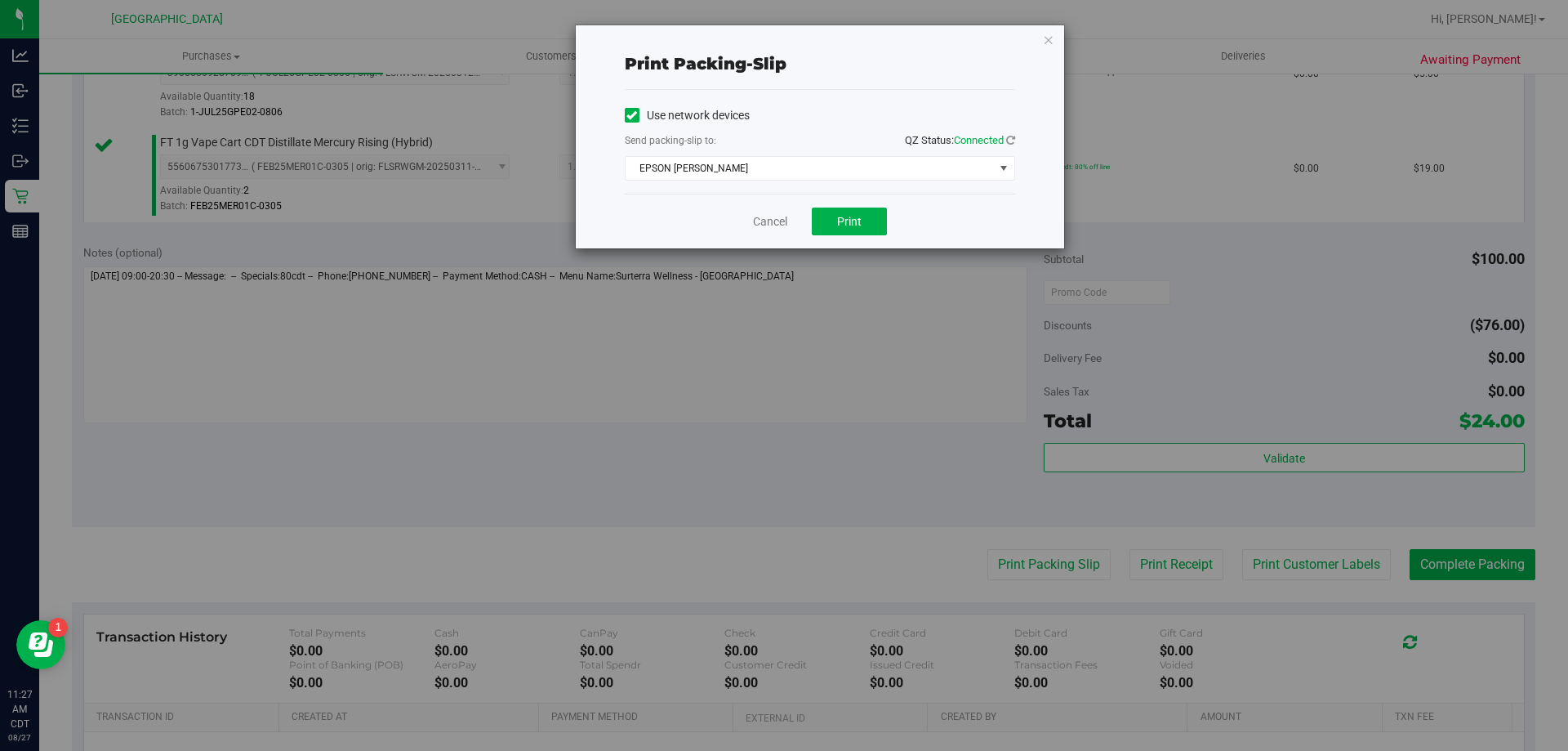
click at [842, 241] on div "Cancel Print" at bounding box center [820, 221] width 390 height 55
click at [837, 215] on span "Print" at bounding box center [849, 221] width 25 height 13
click at [780, 218] on link "Cancel" at bounding box center [770, 222] width 35 height 17
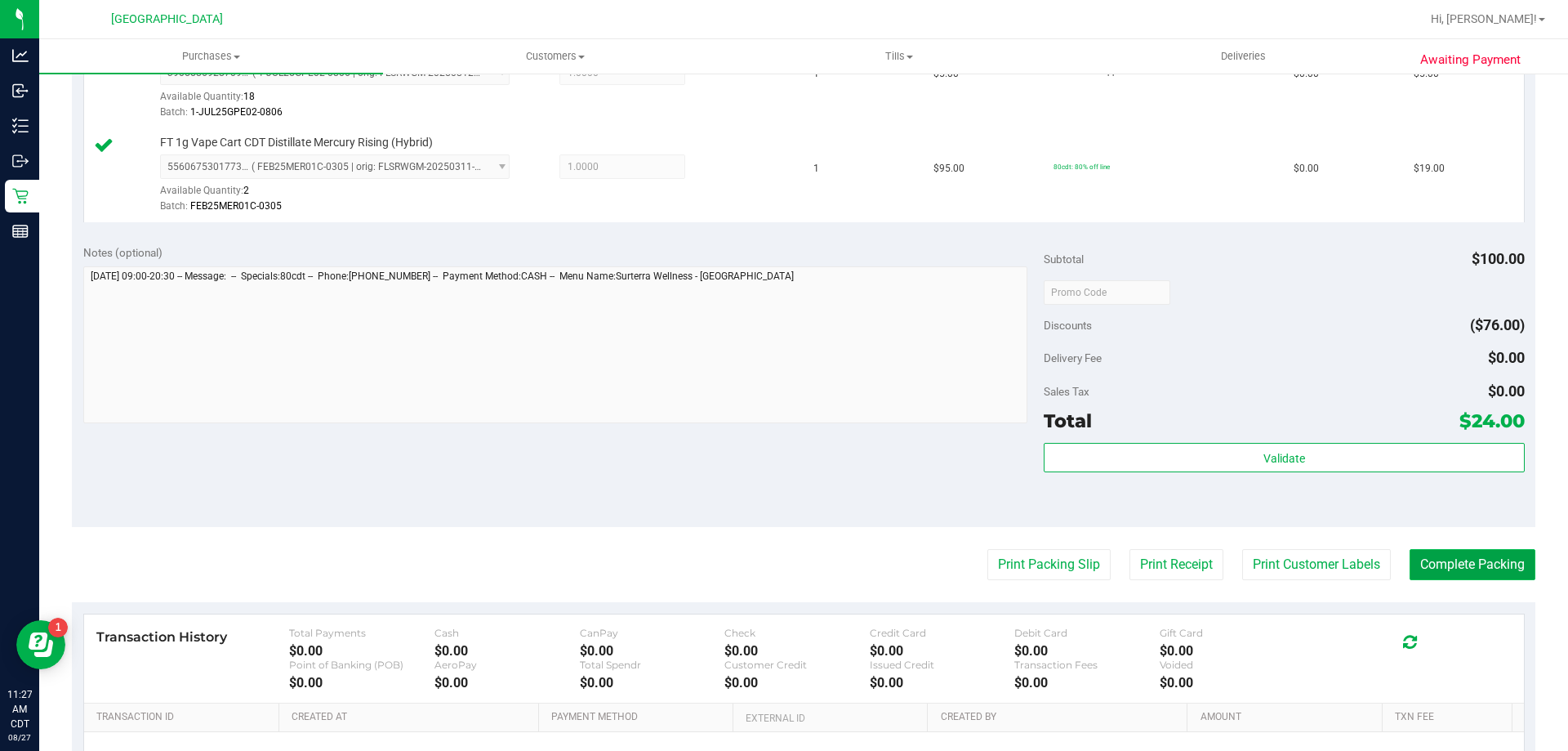
click at [1471, 551] on button "Complete Packing" at bounding box center [1472, 564] width 126 height 31
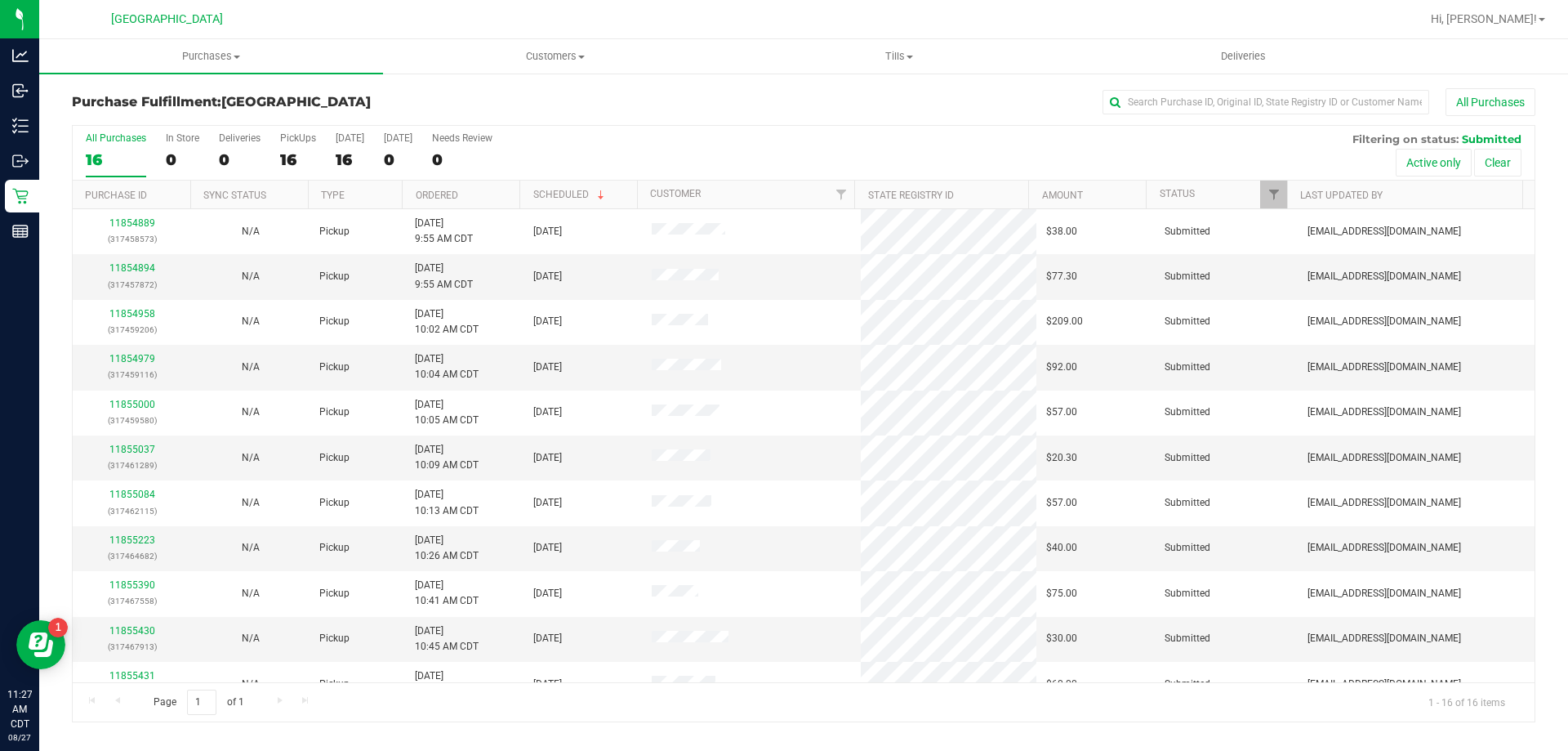
click at [445, 206] on th "Ordered" at bounding box center [461, 195] width 118 height 29
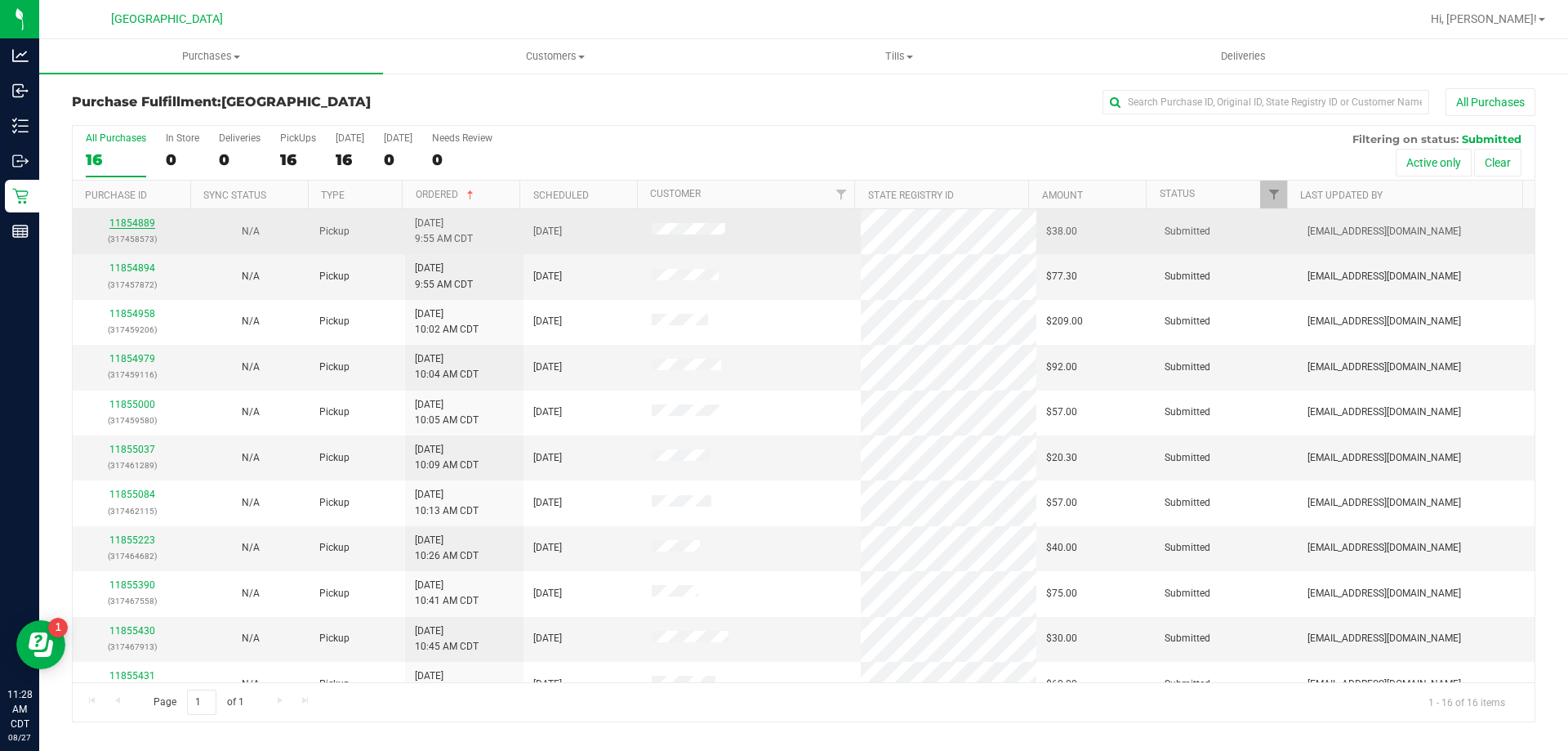
click at [140, 219] on link "11854889" at bounding box center [132, 224] width 46 height 12
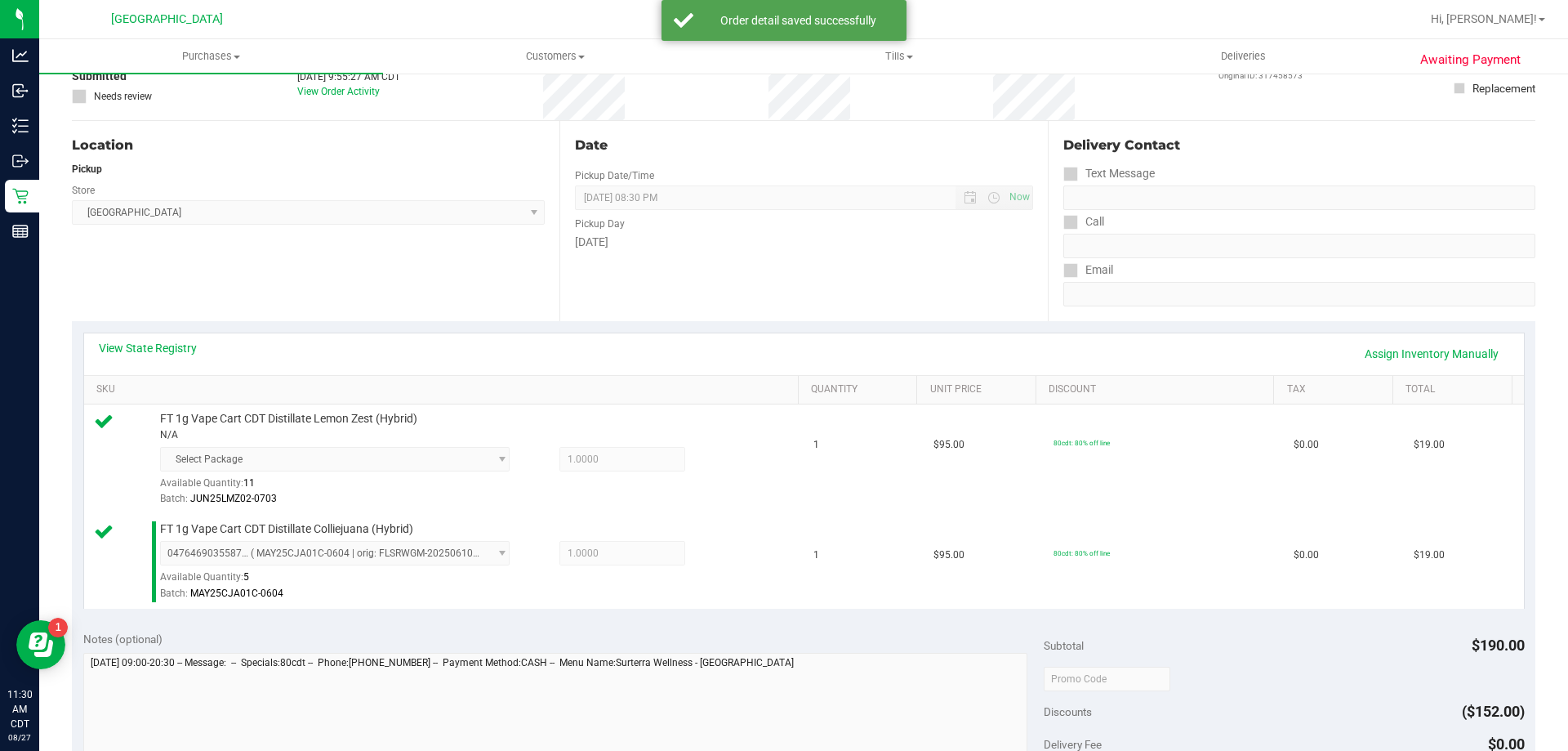
scroll to position [245, 0]
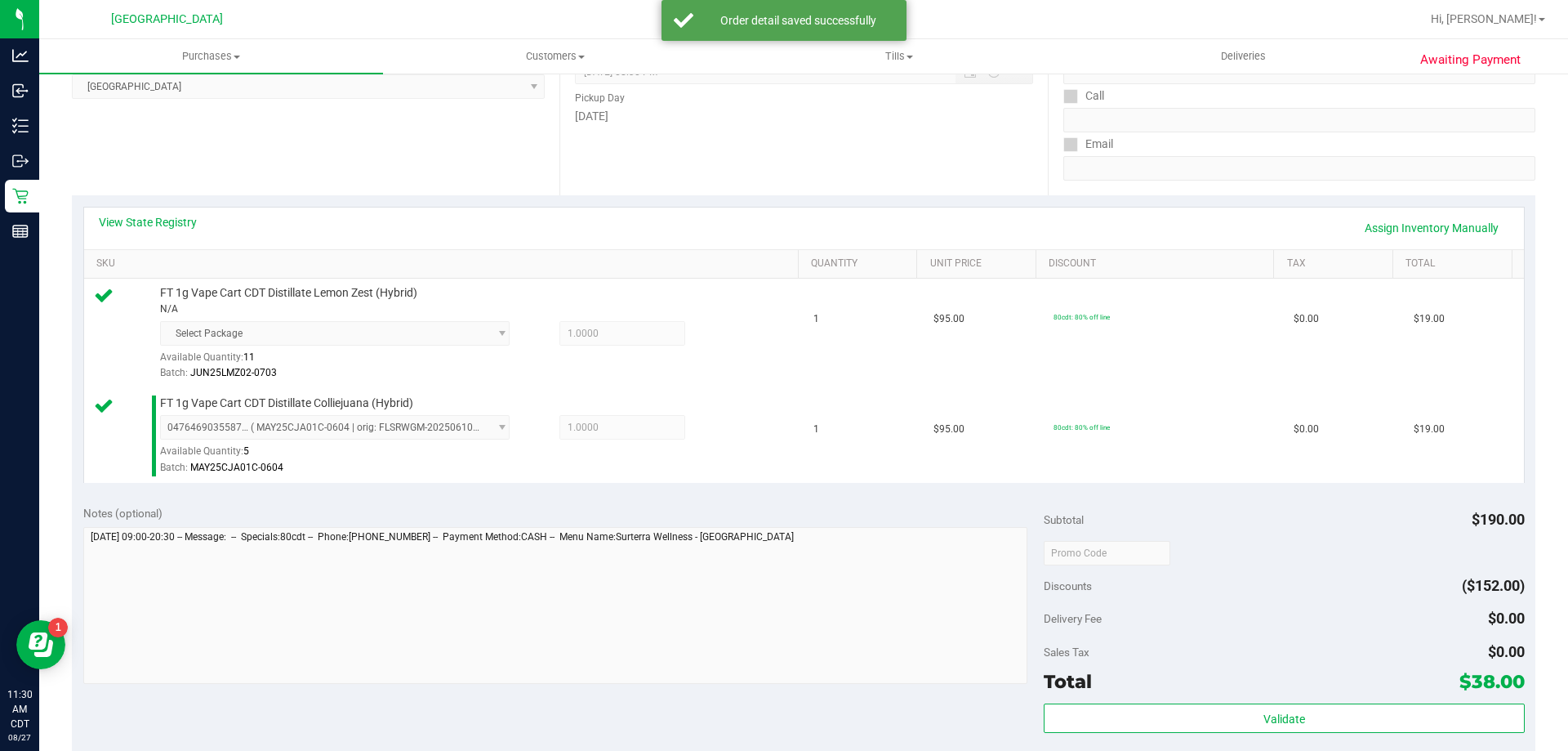
click at [1110, 734] on div "Validate" at bounding box center [1284, 740] width 480 height 74
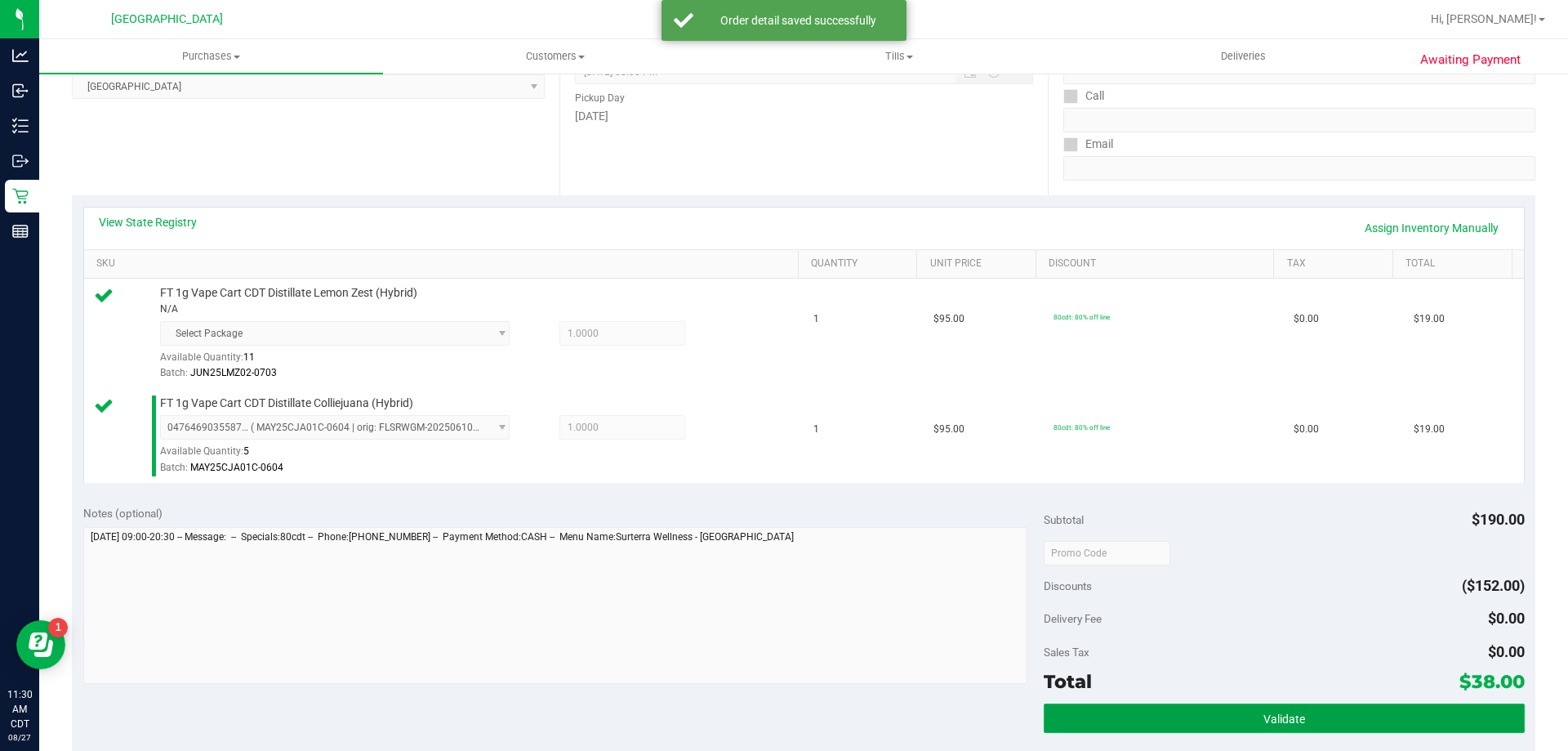
click at [1111, 725] on button "Validate" at bounding box center [1284, 718] width 480 height 30
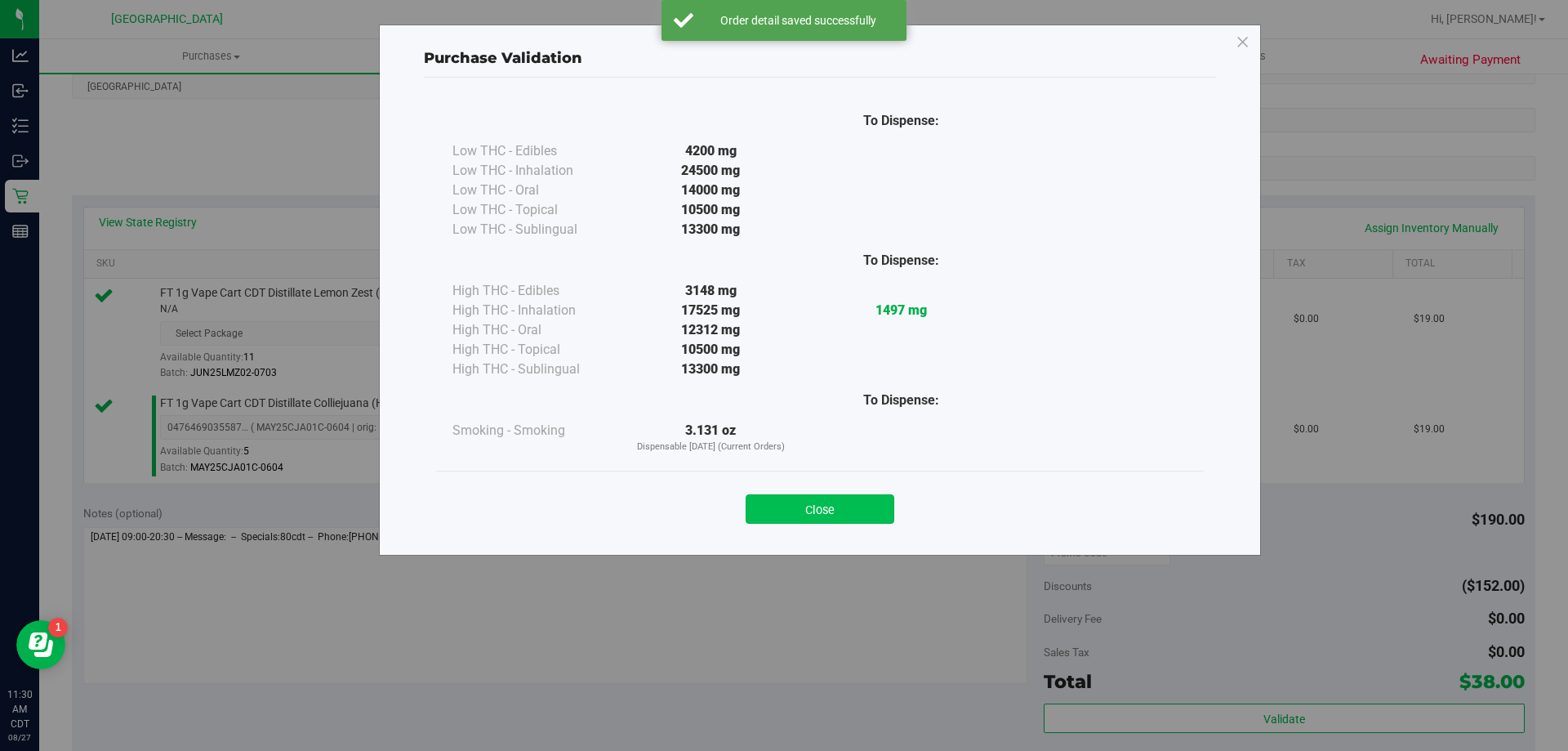
click at [803, 514] on button "Close" at bounding box center [820, 509] width 149 height 30
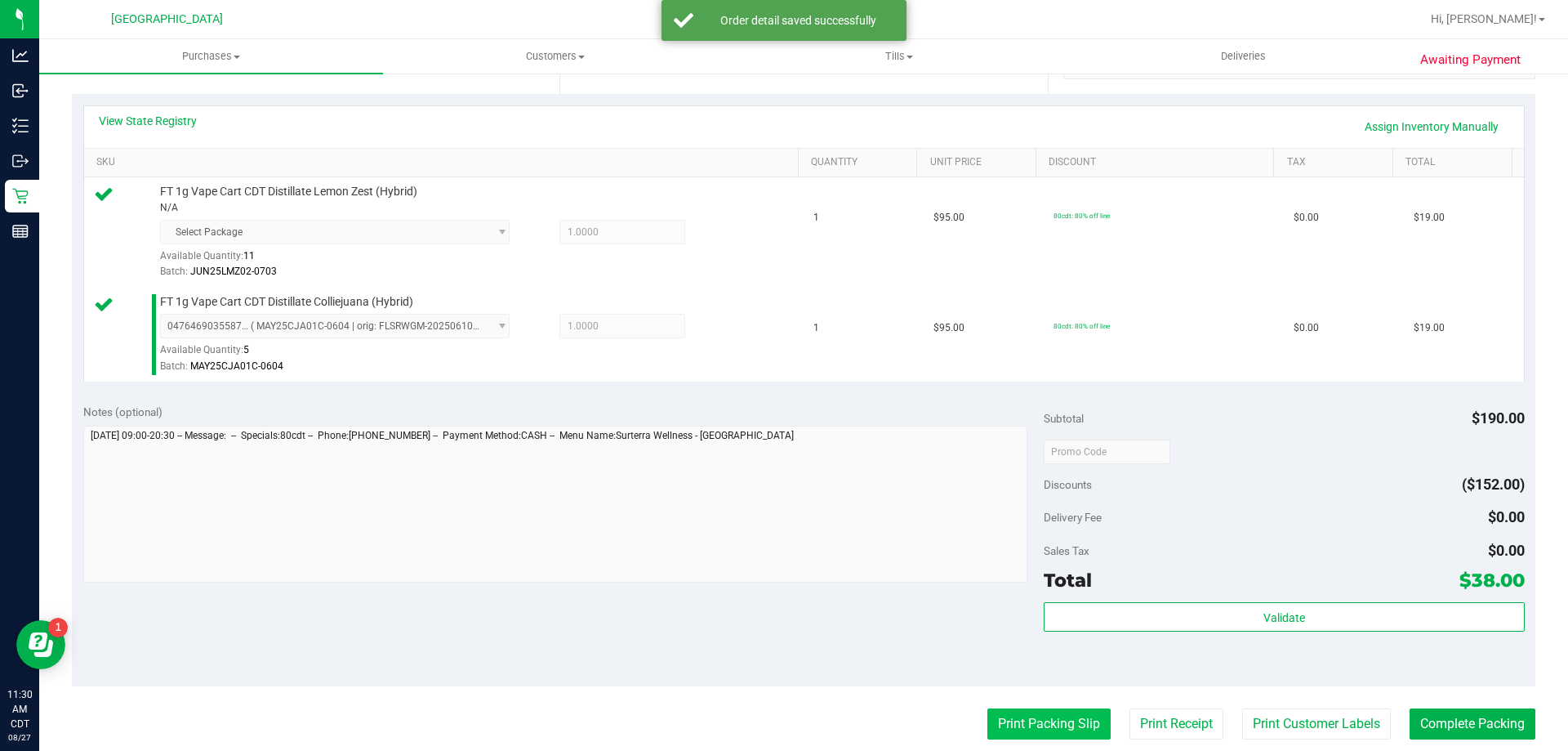
scroll to position [490, 0]
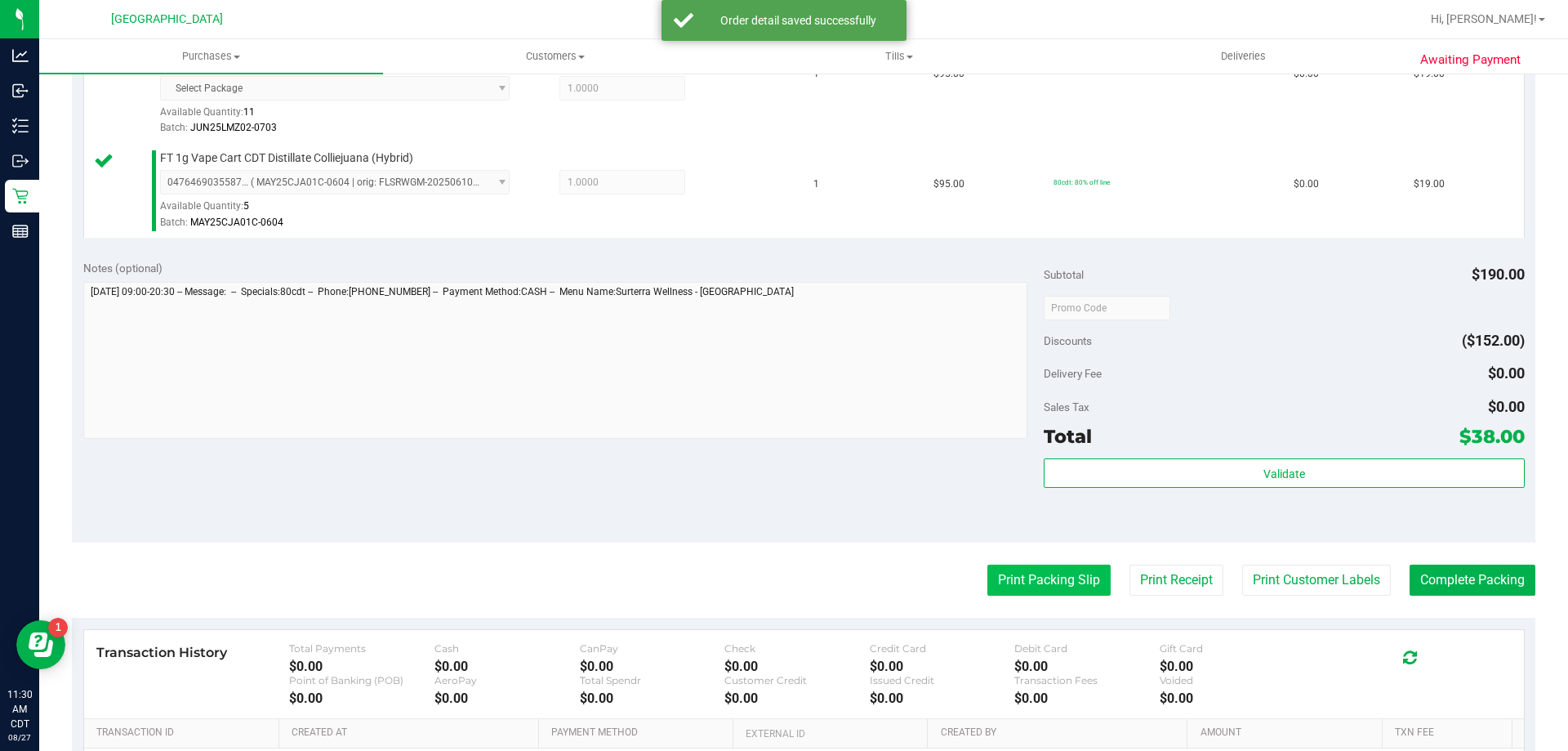
click at [997, 589] on button "Print Packing Slip" at bounding box center [1049, 580] width 124 height 31
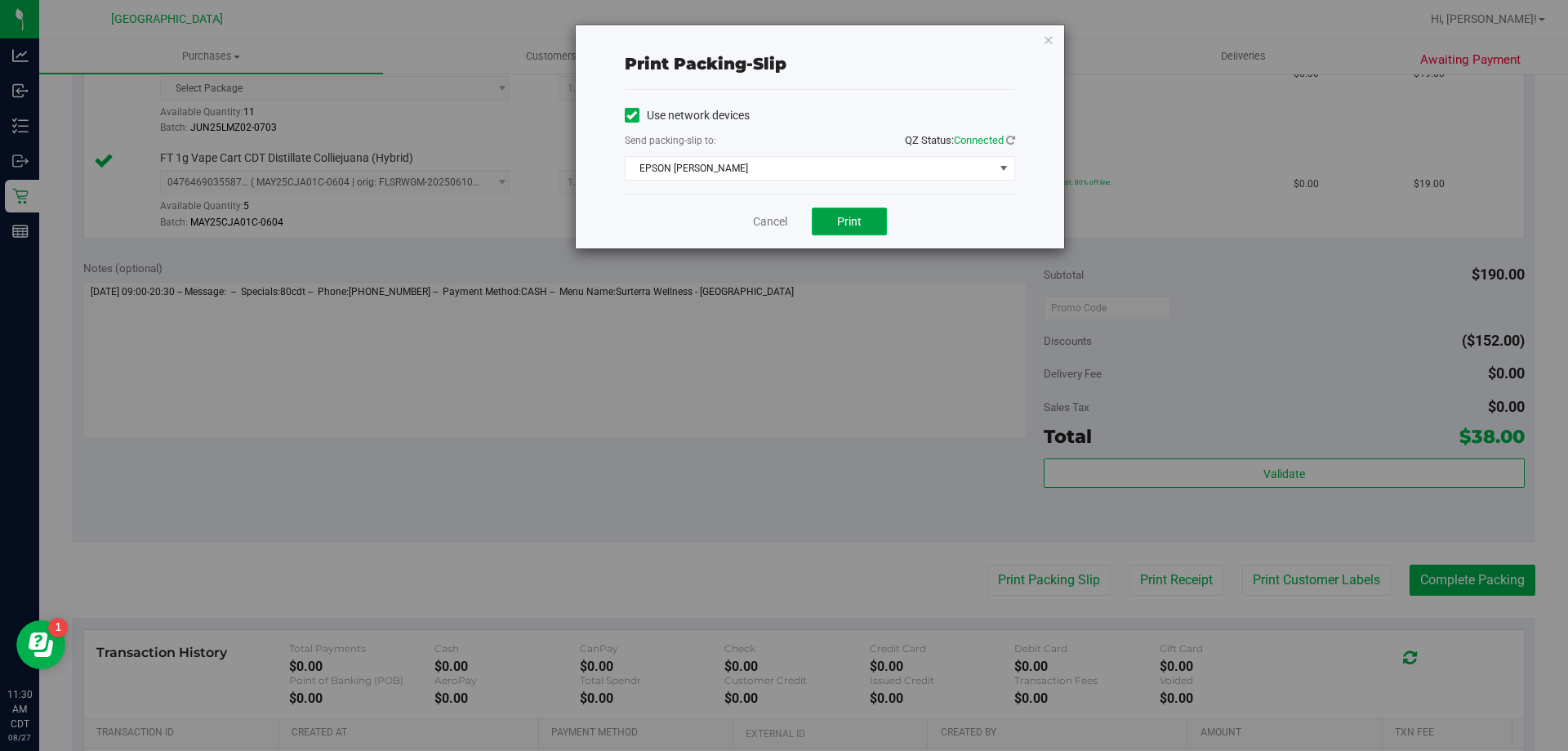
click at [853, 221] on span "Print" at bounding box center [849, 221] width 25 height 13
click at [776, 211] on div "Cancel Print" at bounding box center [820, 221] width 390 height 55
click at [772, 219] on link "Cancel" at bounding box center [770, 222] width 35 height 17
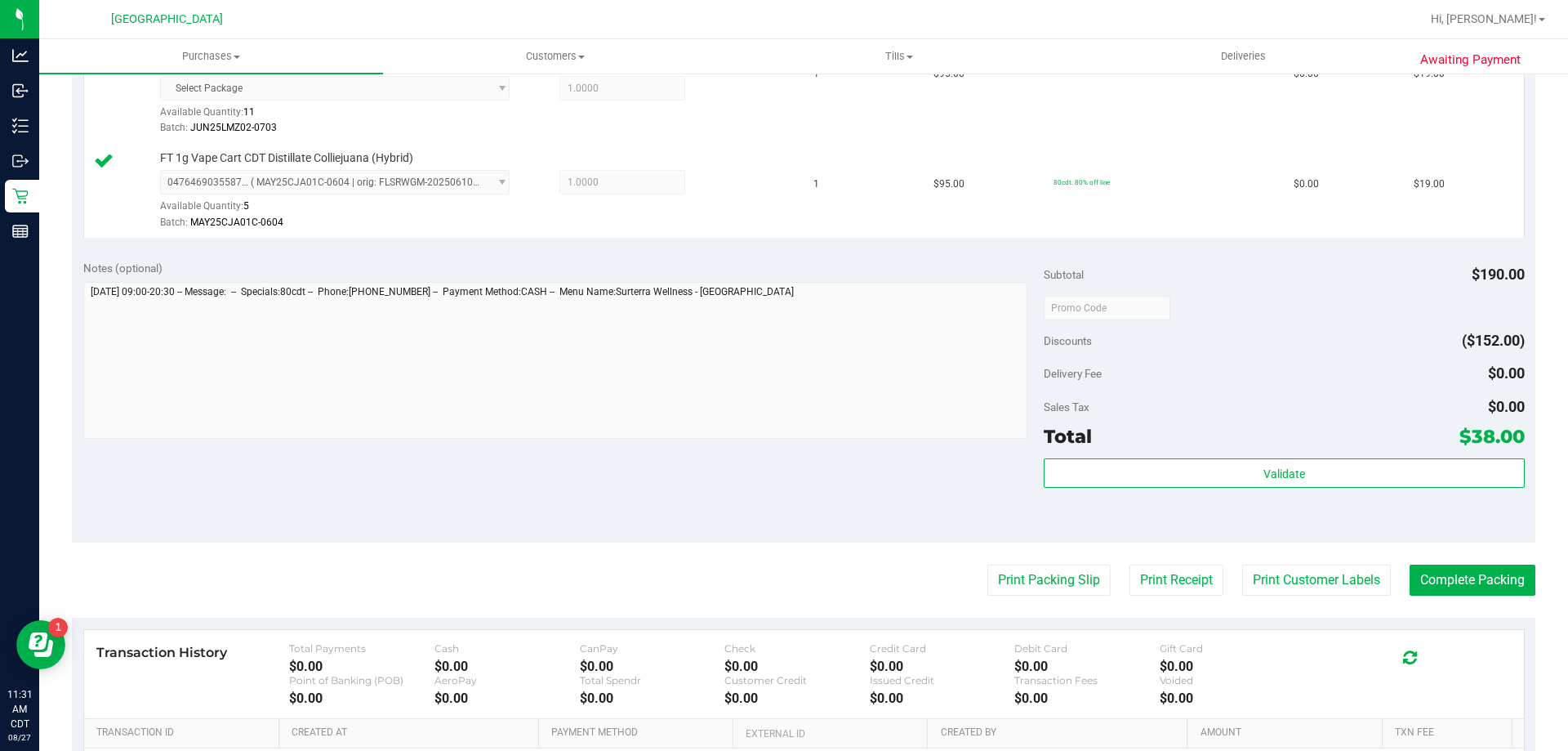
click at [1489, 599] on purchase-details "Back Edit Purchase Cancel Purchase View Profile # 11854889 BioTrack ID: - Submi…" at bounding box center [803, 260] width 1464 height 1325
click at [1491, 588] on button "Complete Packing" at bounding box center [1472, 580] width 126 height 31
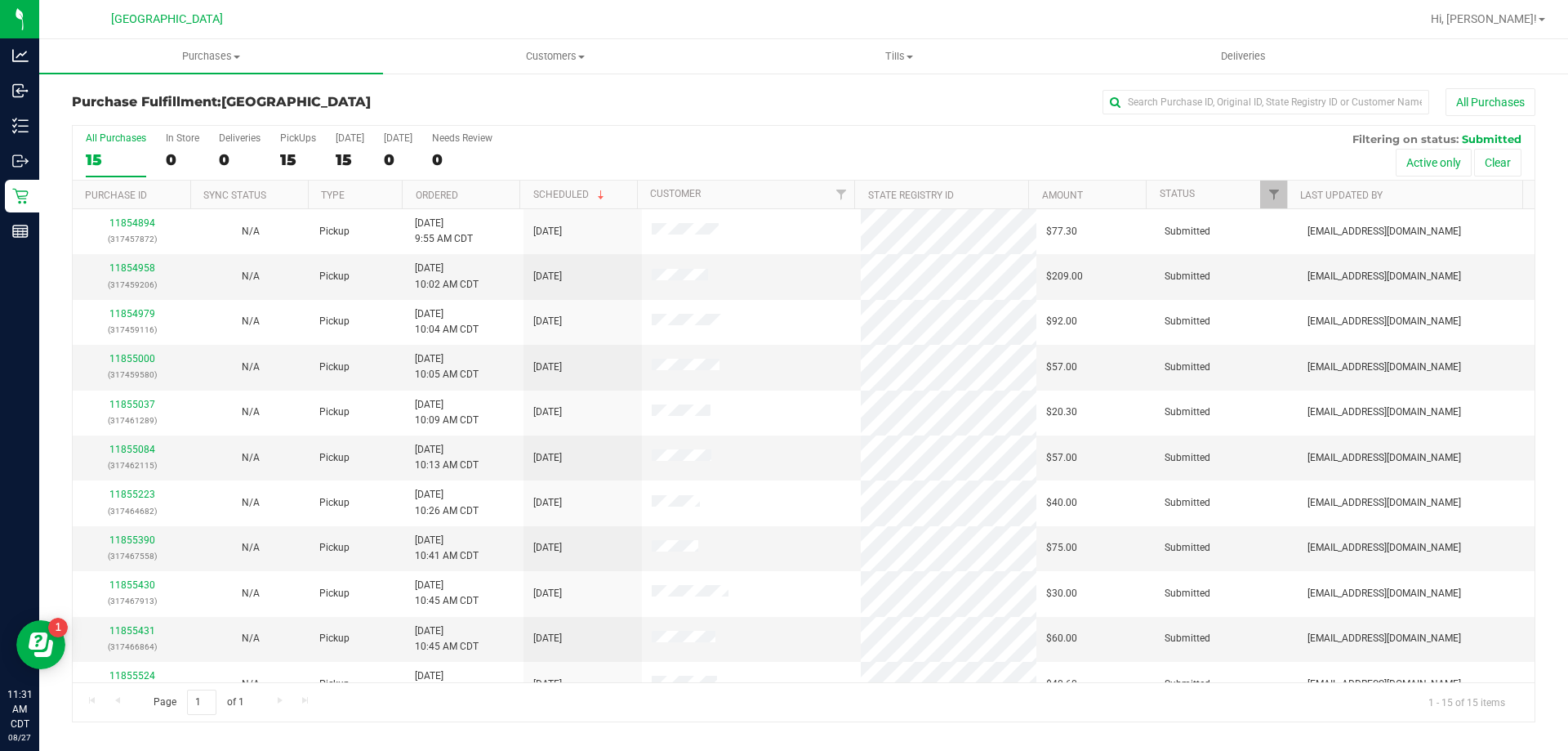
click at [472, 200] on th "Ordered" at bounding box center [461, 195] width 118 height 29
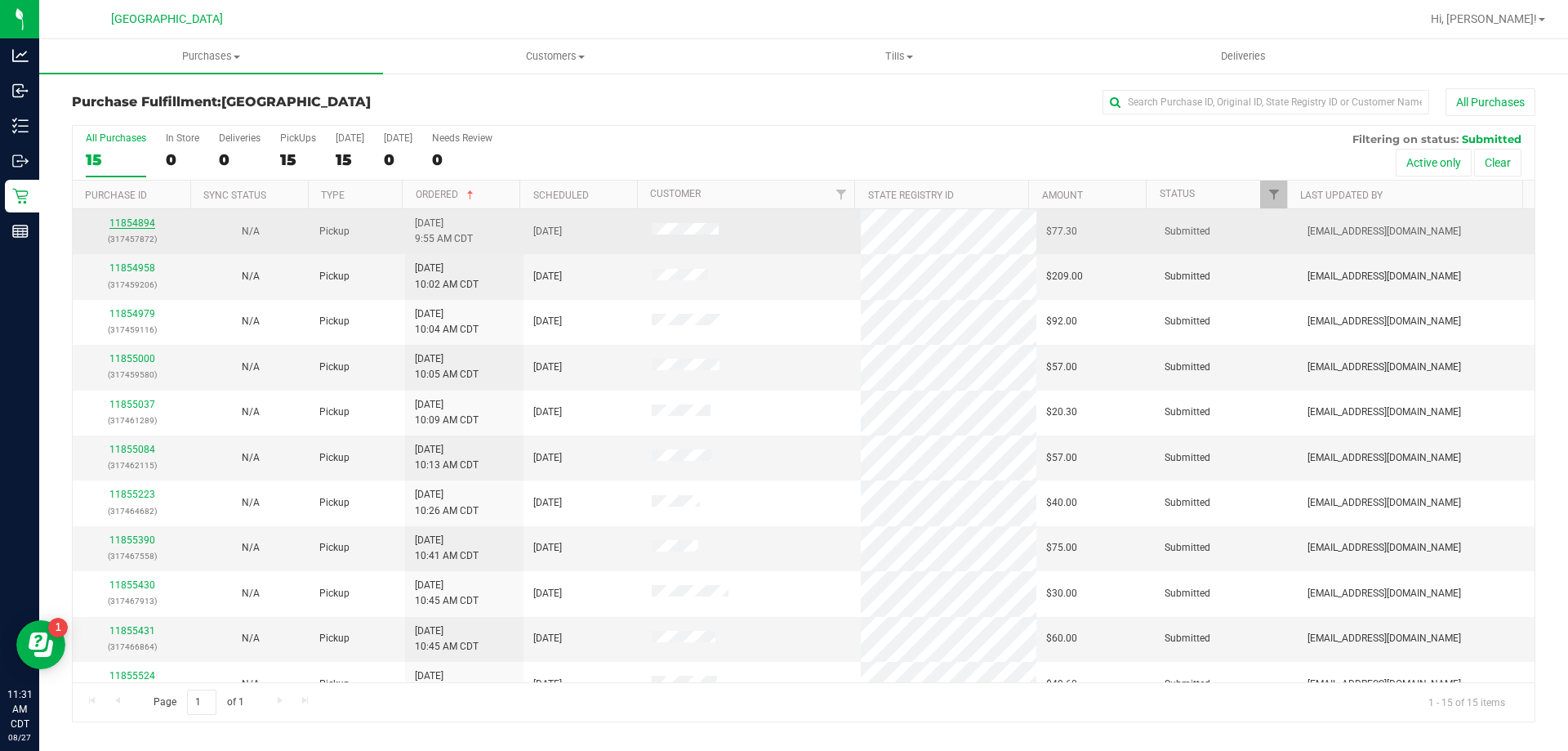
click at [147, 225] on link "11854894" at bounding box center [132, 224] width 46 height 12
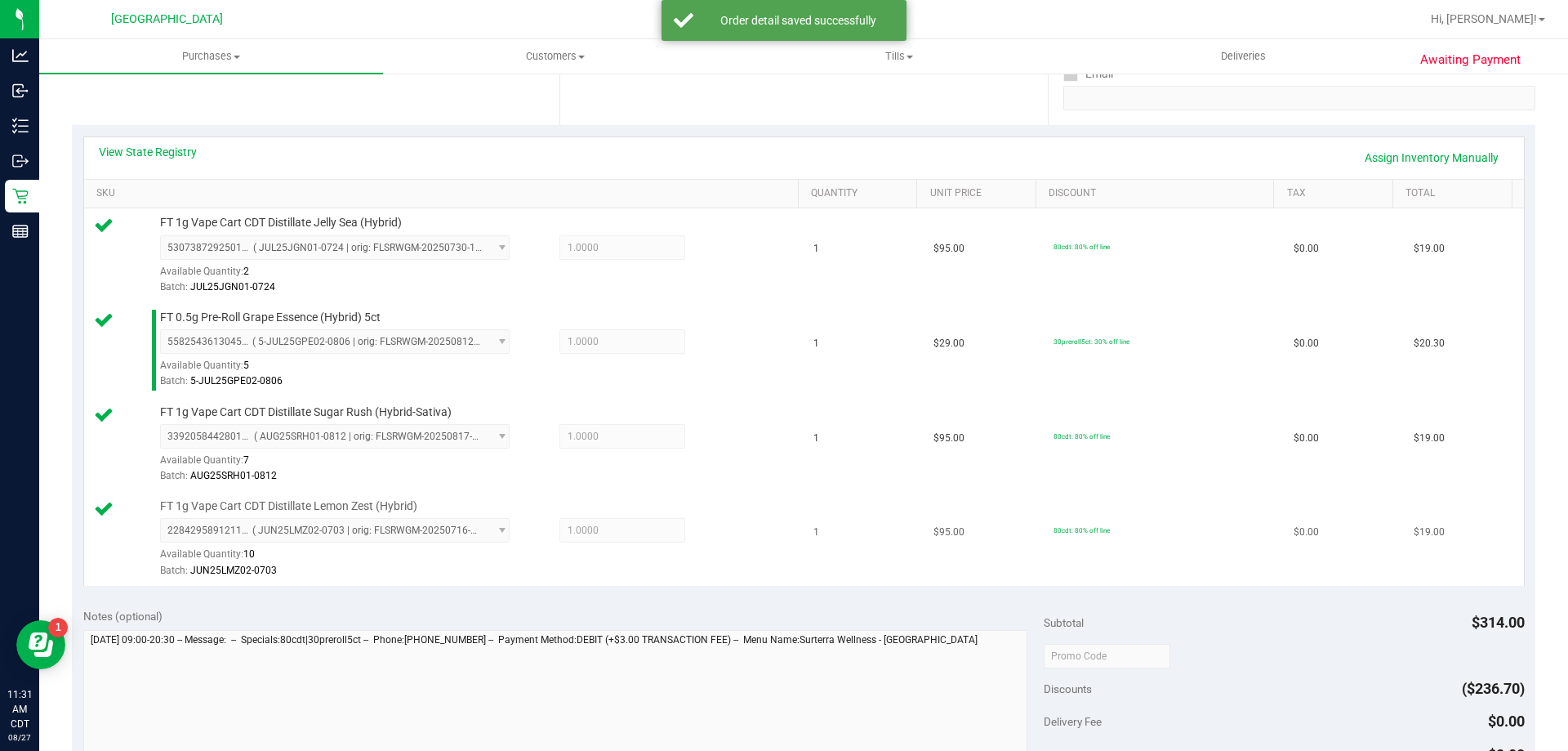
scroll to position [408, 0]
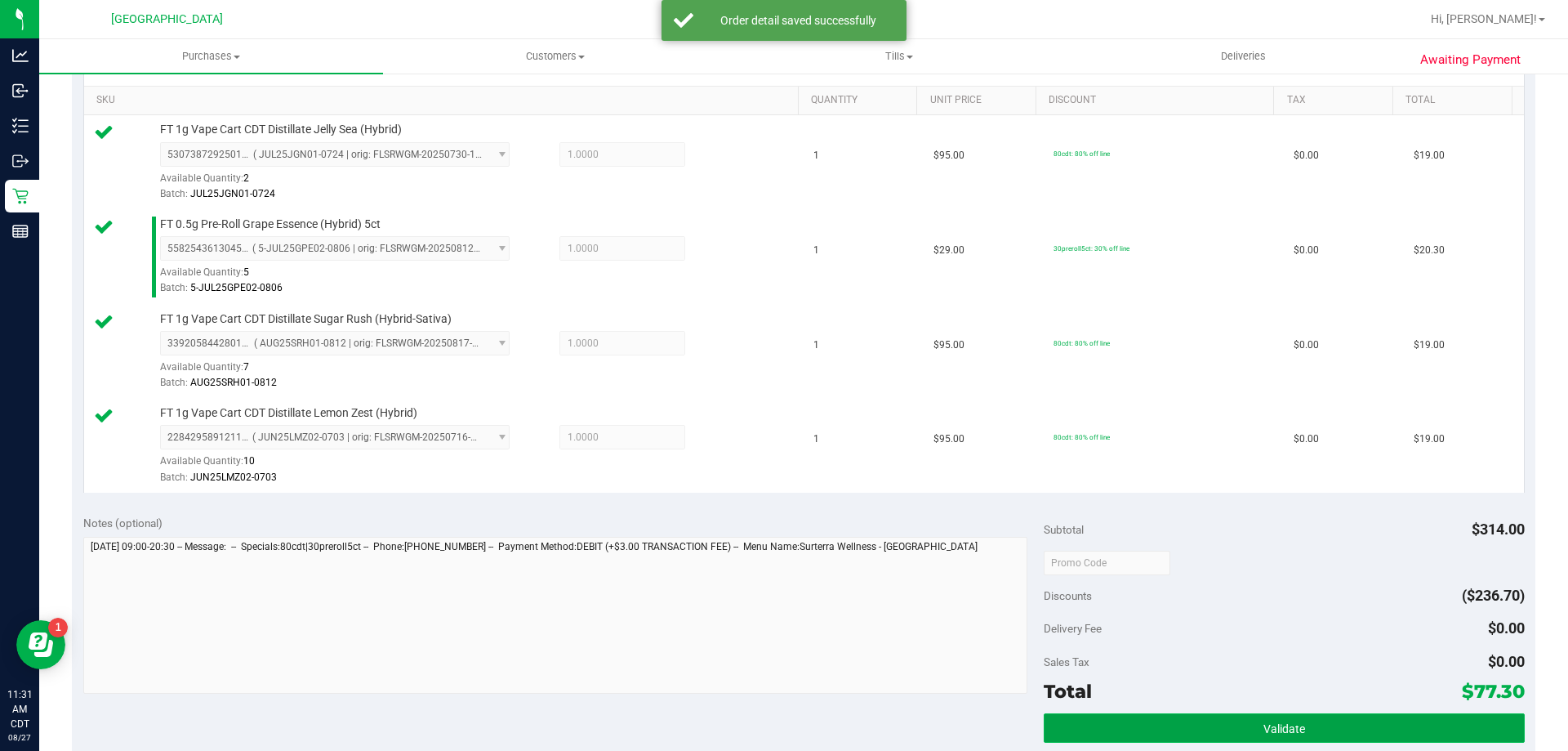
click at [1160, 733] on button "Validate" at bounding box center [1284, 727] width 480 height 30
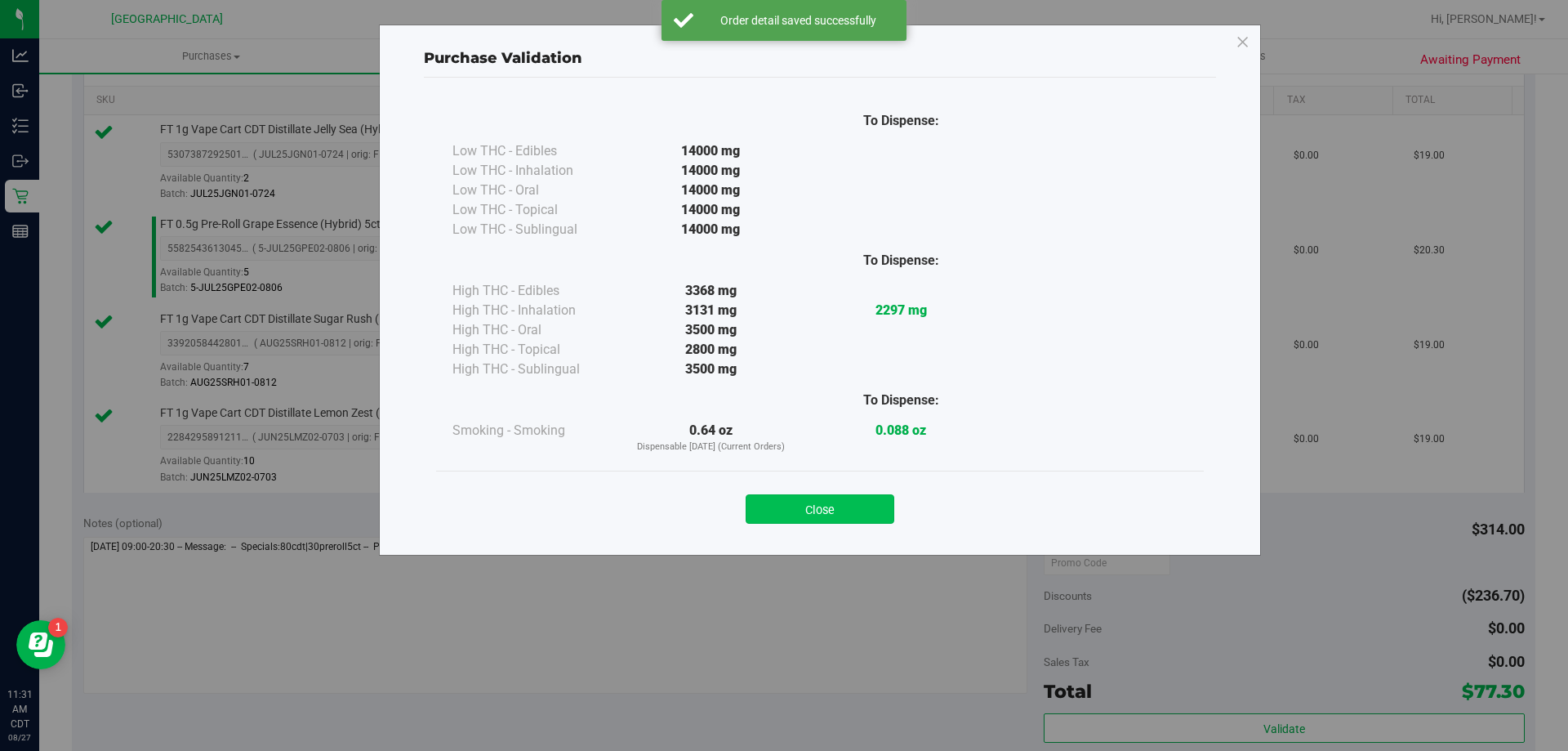
click at [848, 510] on button "Close" at bounding box center [820, 509] width 149 height 30
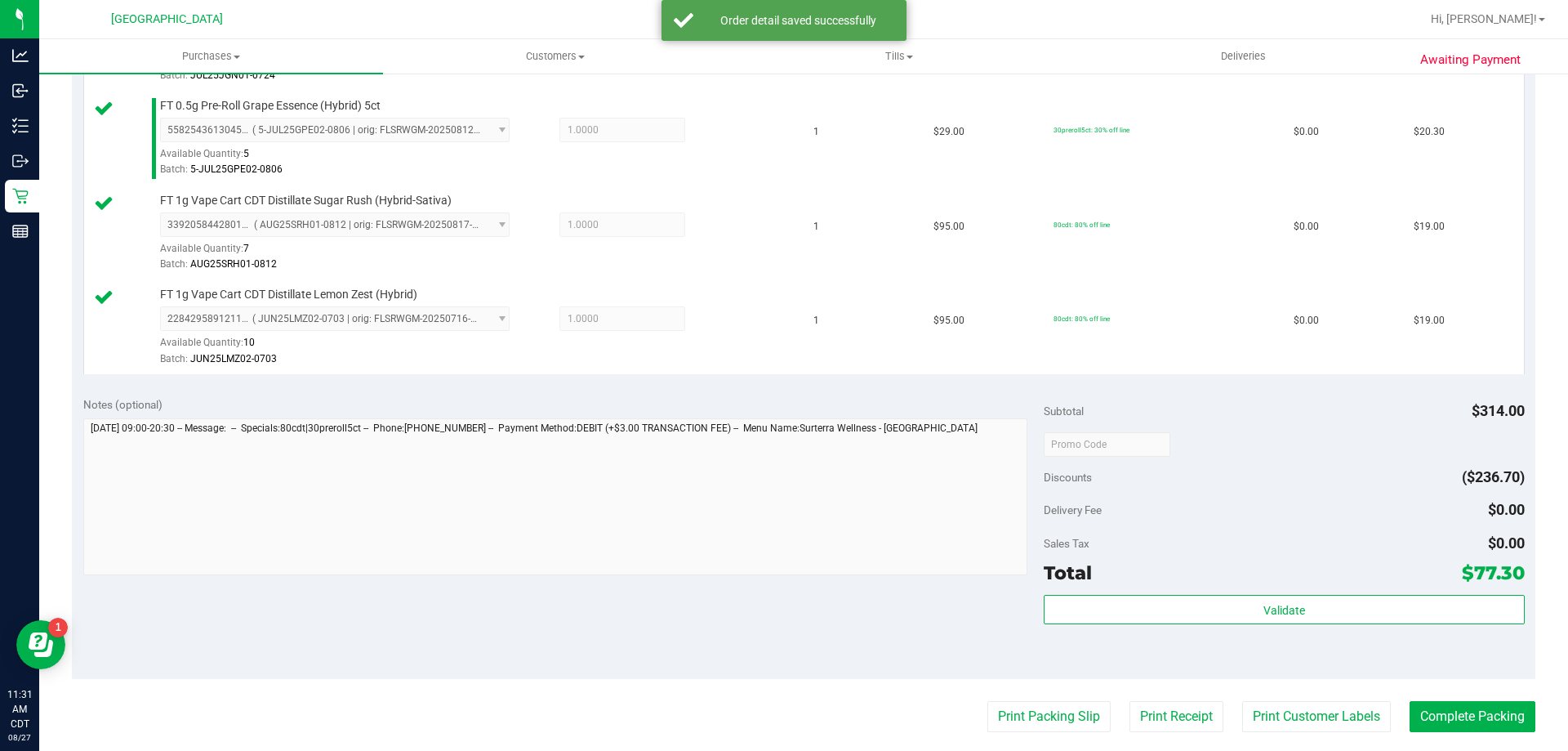
scroll to position [654, 0]
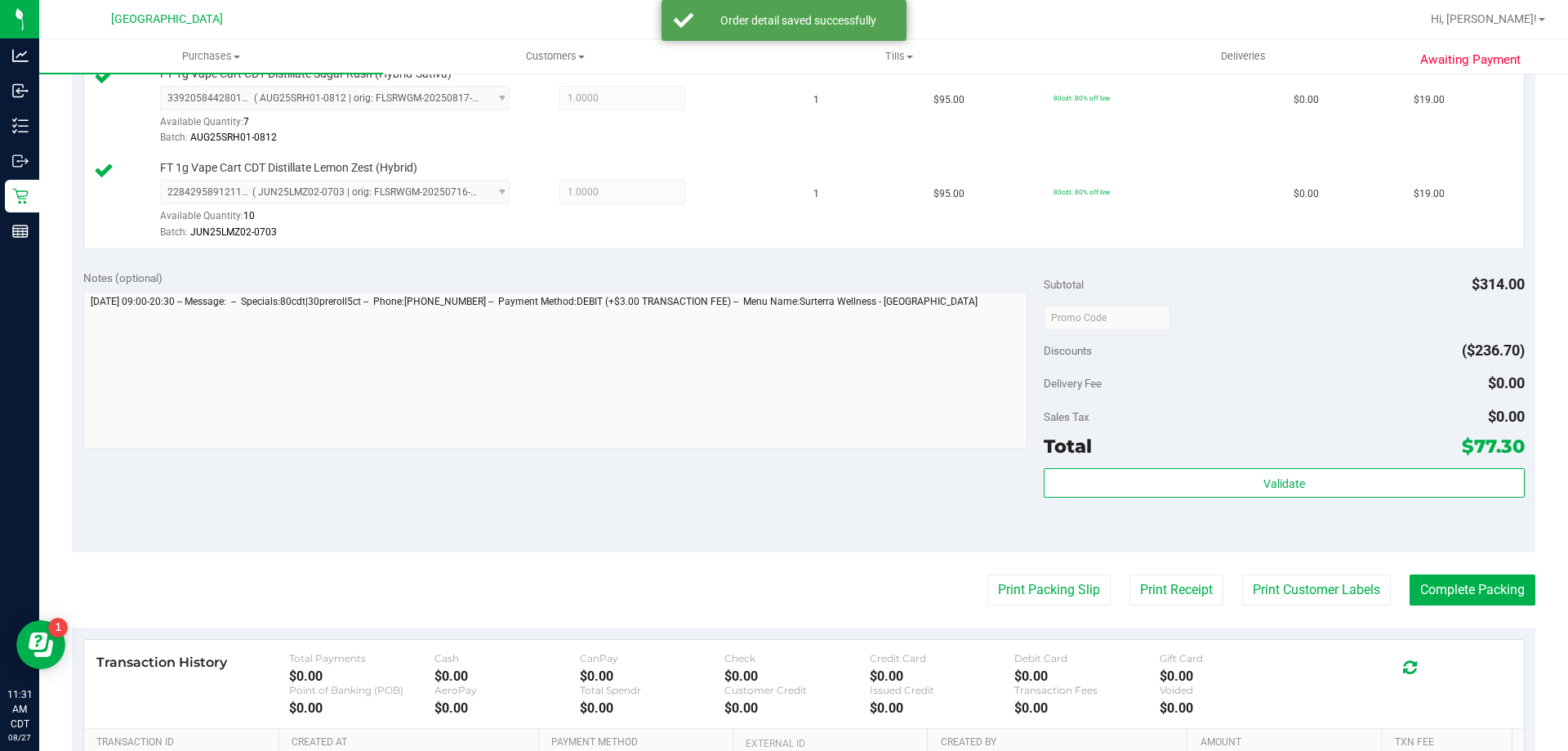
click at [1020, 572] on purchase-details "Back Edit Purchase Cancel Purchase View Profile # 11854894 BioTrack ID: - Submi…" at bounding box center [803, 183] width 1464 height 1498
click at [1024, 587] on button "Print Packing Slip" at bounding box center [1049, 589] width 124 height 31
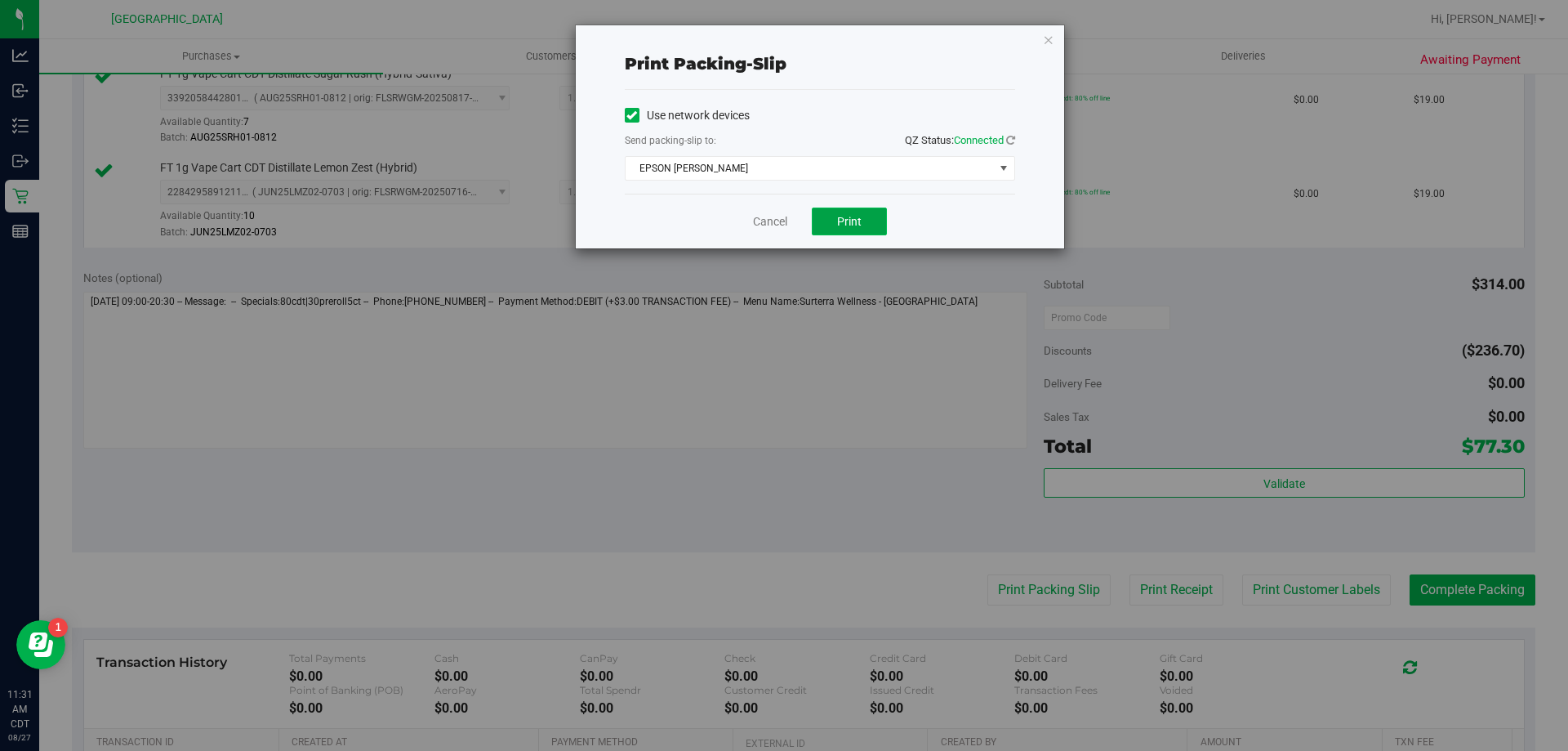
click at [862, 225] on button "Print" at bounding box center [849, 221] width 75 height 28
click at [772, 218] on link "Cancel" at bounding box center [770, 222] width 35 height 17
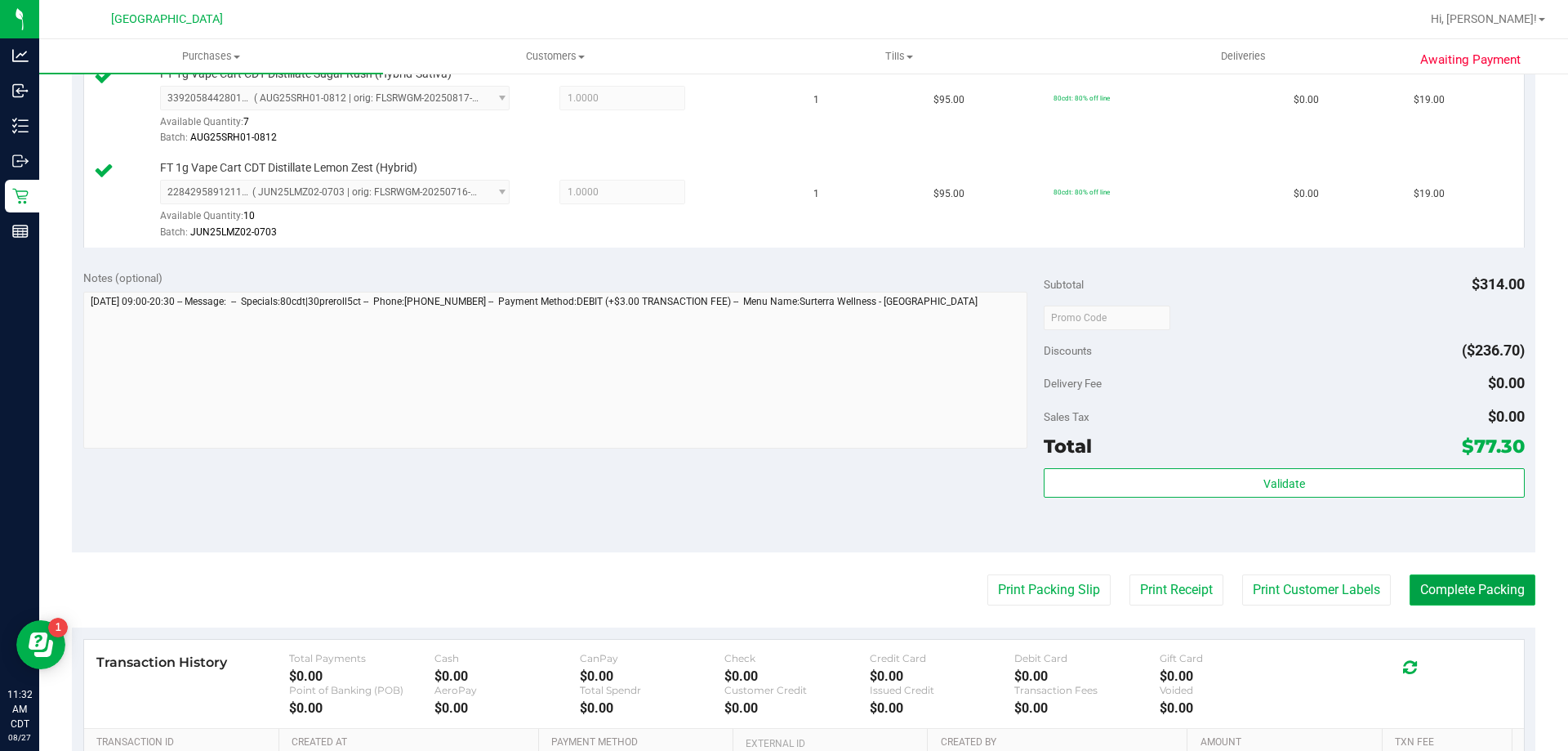
click at [1430, 594] on button "Complete Packing" at bounding box center [1472, 589] width 126 height 31
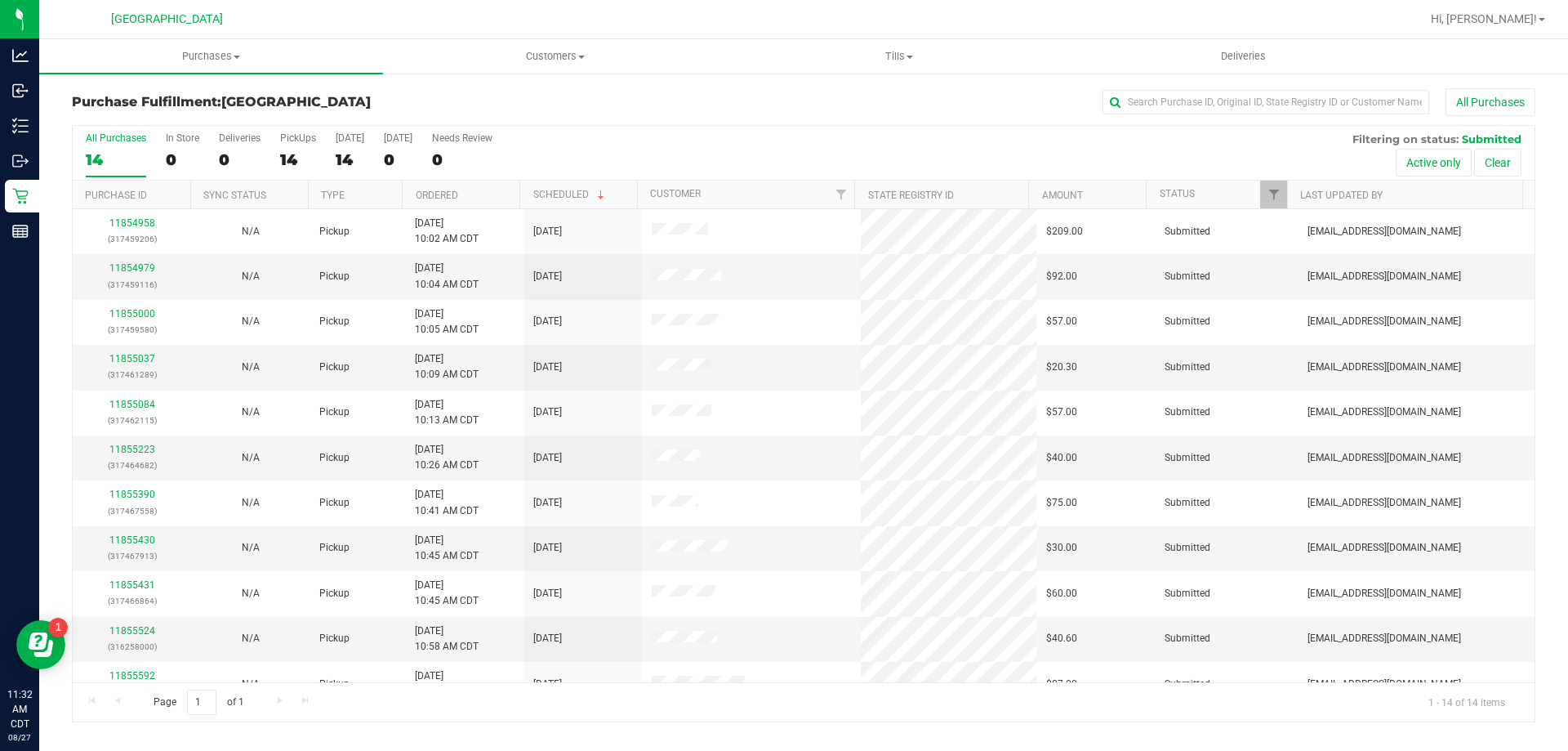
click at [450, 205] on th "Ordered" at bounding box center [461, 195] width 118 height 29
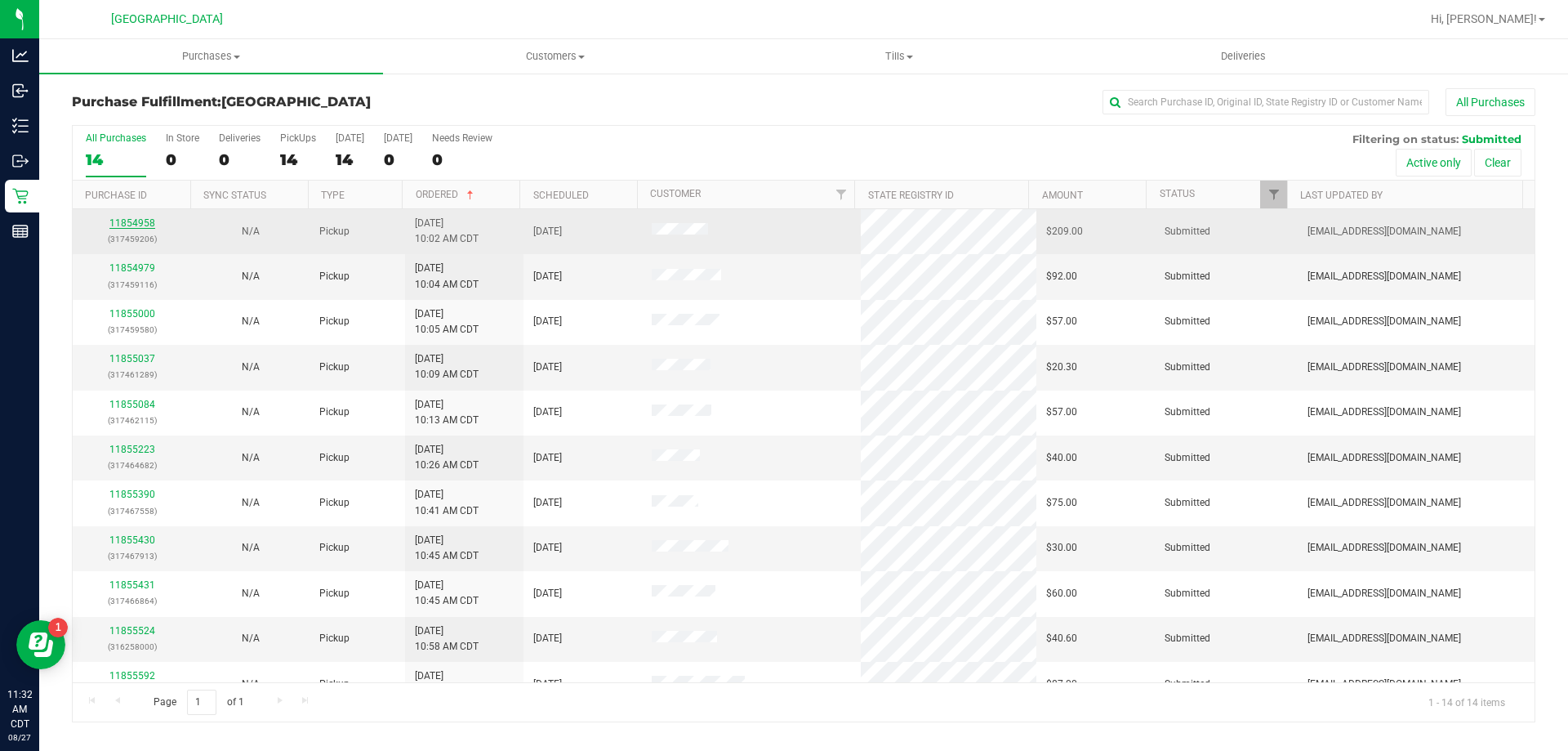
click at [145, 223] on link "11854958" at bounding box center [132, 224] width 46 height 12
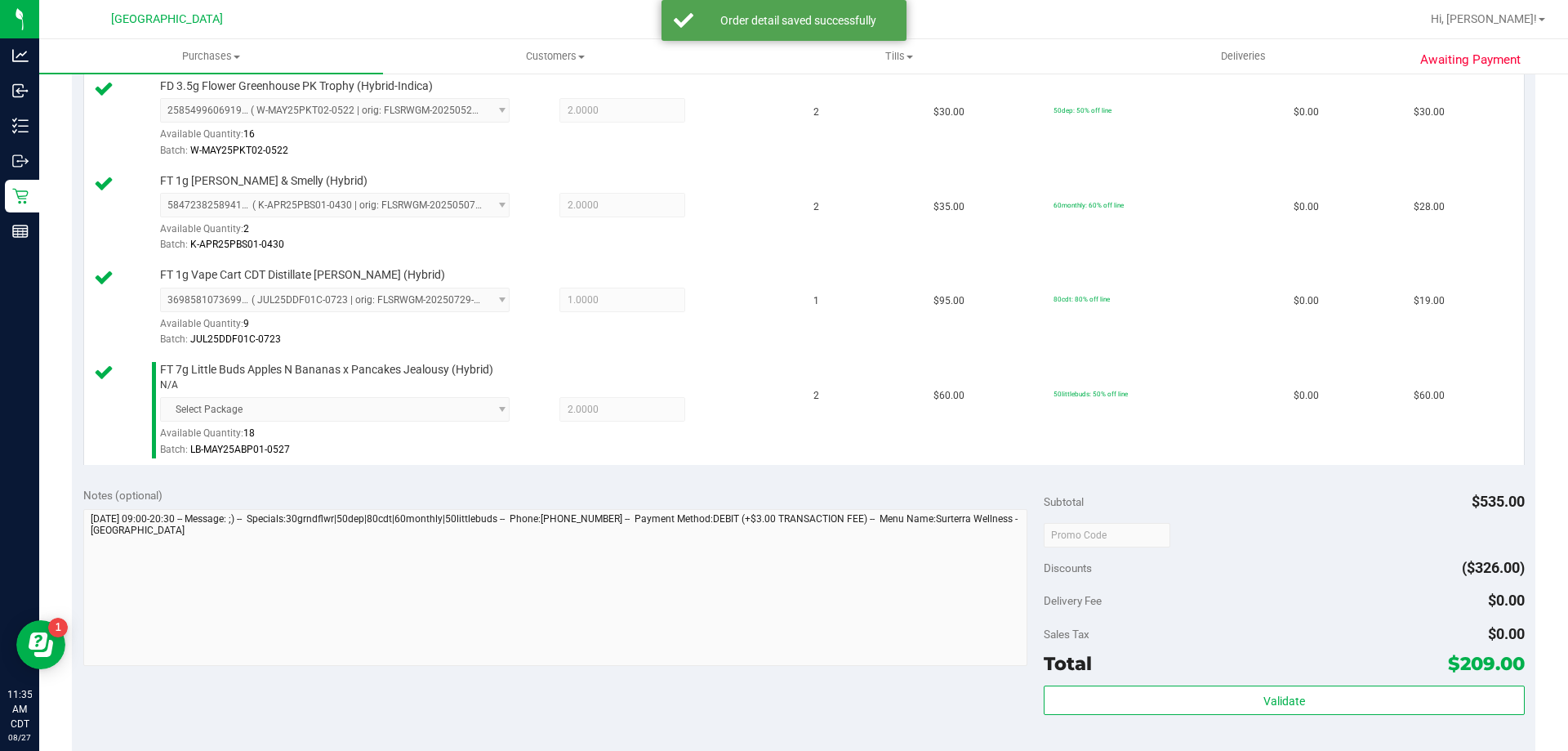
scroll to position [898, 0]
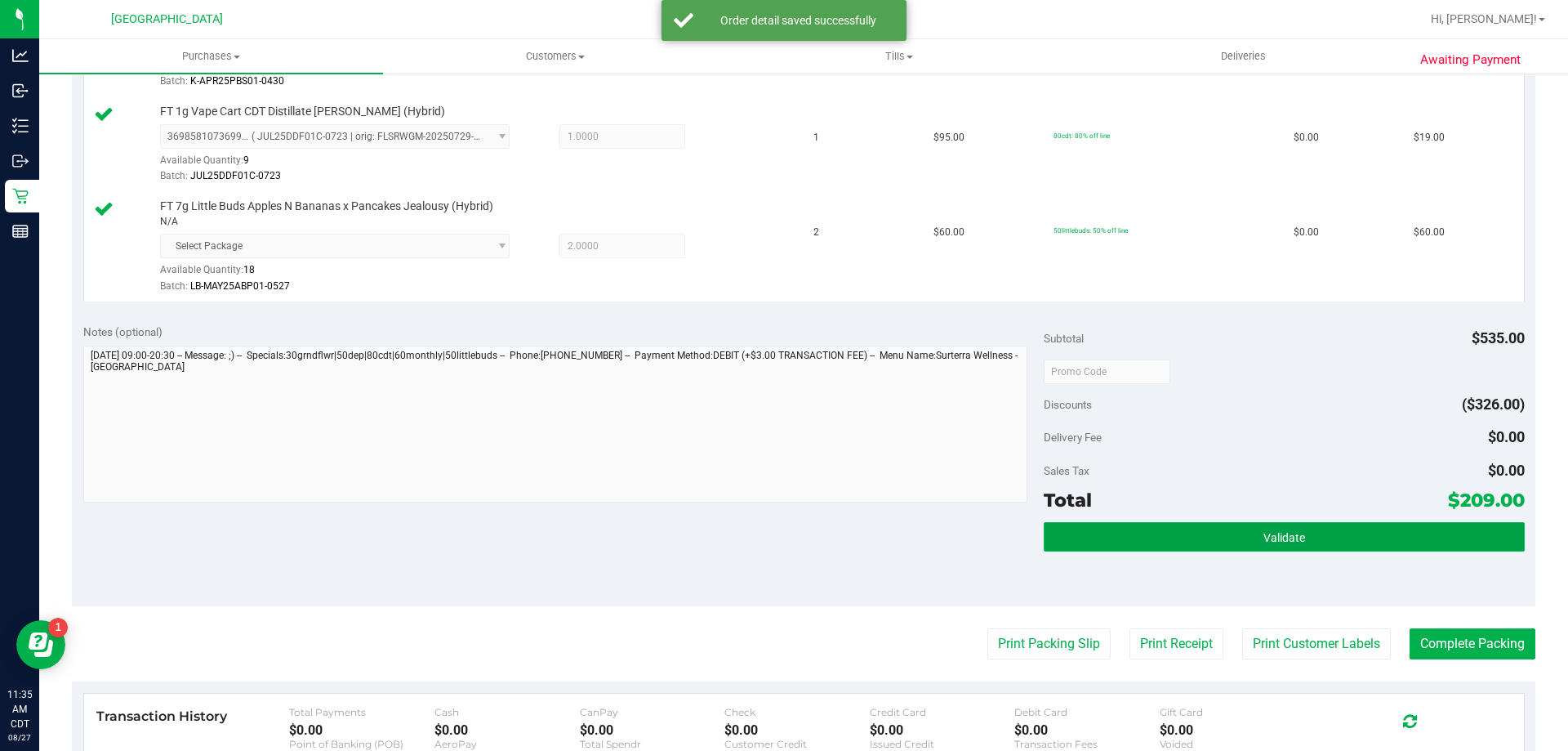
click at [1101, 524] on button "Validate" at bounding box center [1284, 536] width 480 height 30
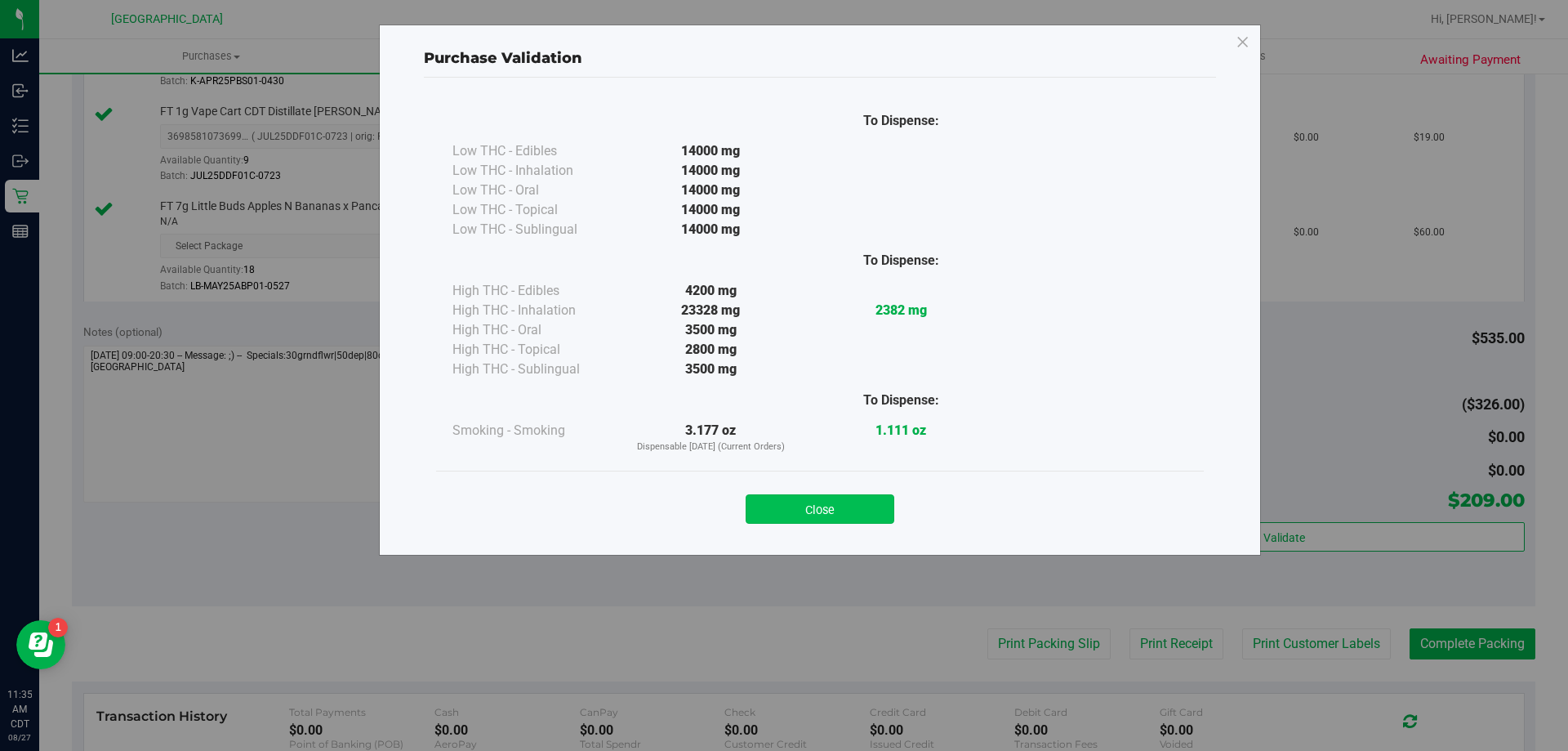
click at [838, 508] on button "Close" at bounding box center [820, 509] width 149 height 30
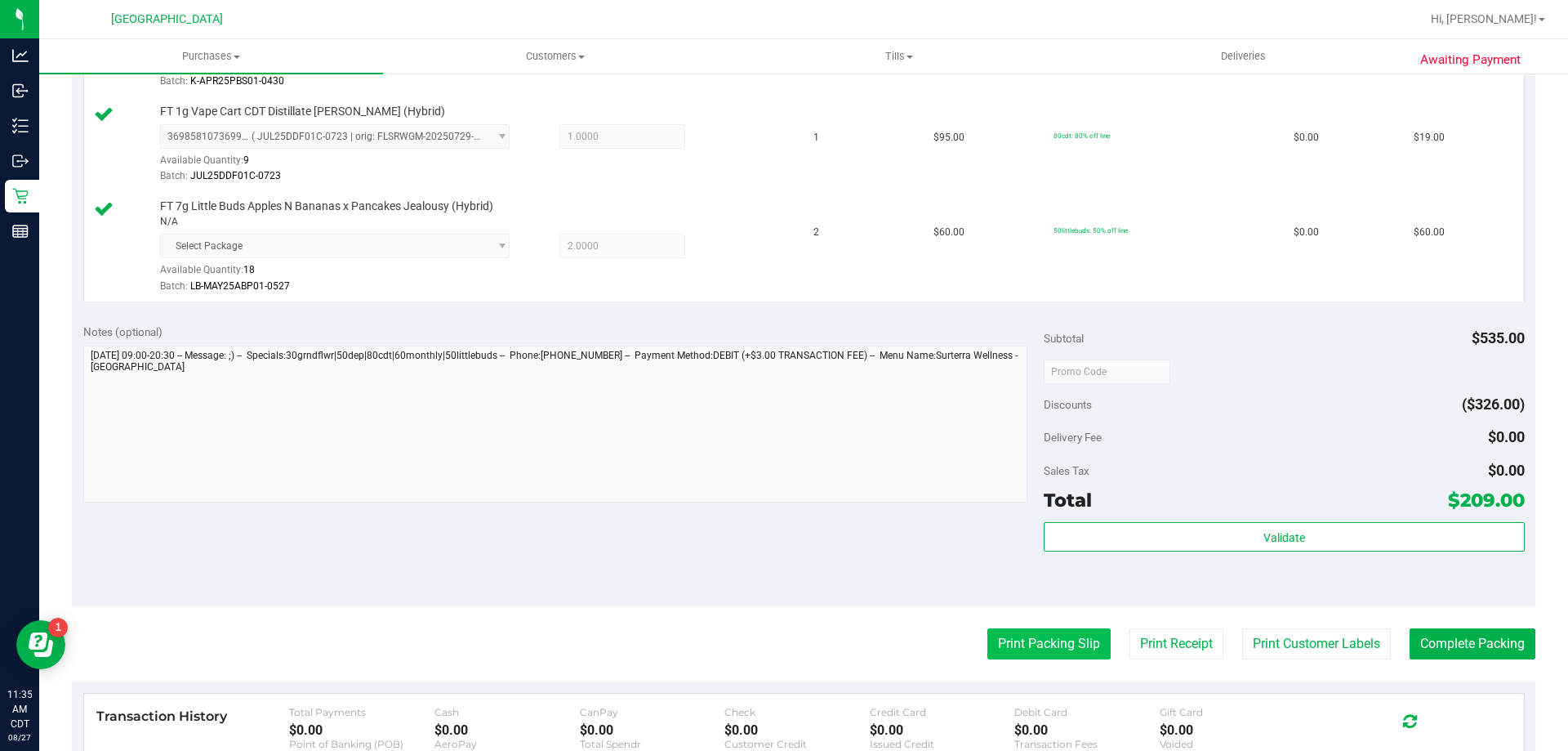
click at [1047, 643] on button "Print Packing Slip" at bounding box center [1049, 643] width 124 height 31
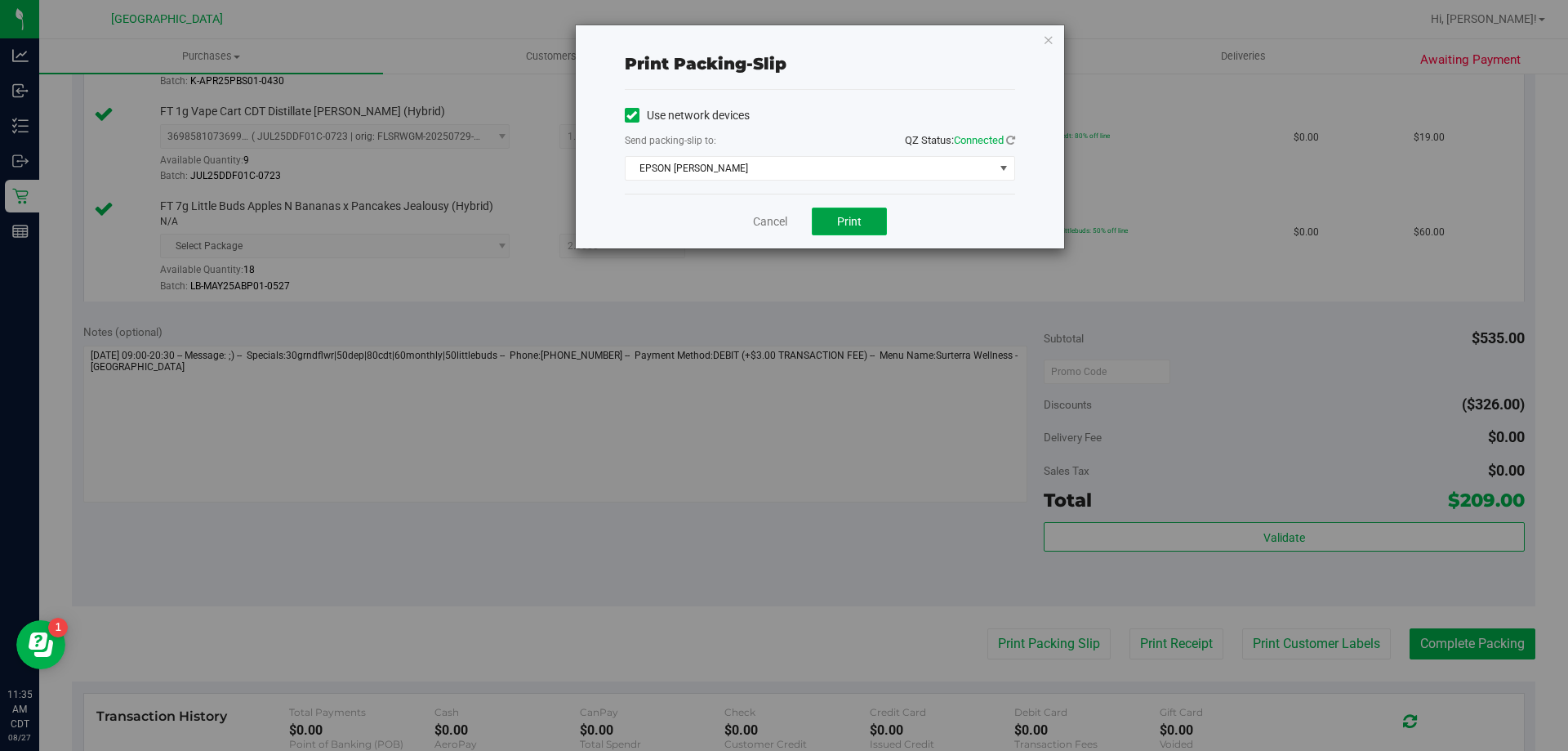
click at [836, 213] on button "Print" at bounding box center [849, 221] width 75 height 28
click at [777, 220] on link "Cancel" at bounding box center [770, 222] width 35 height 17
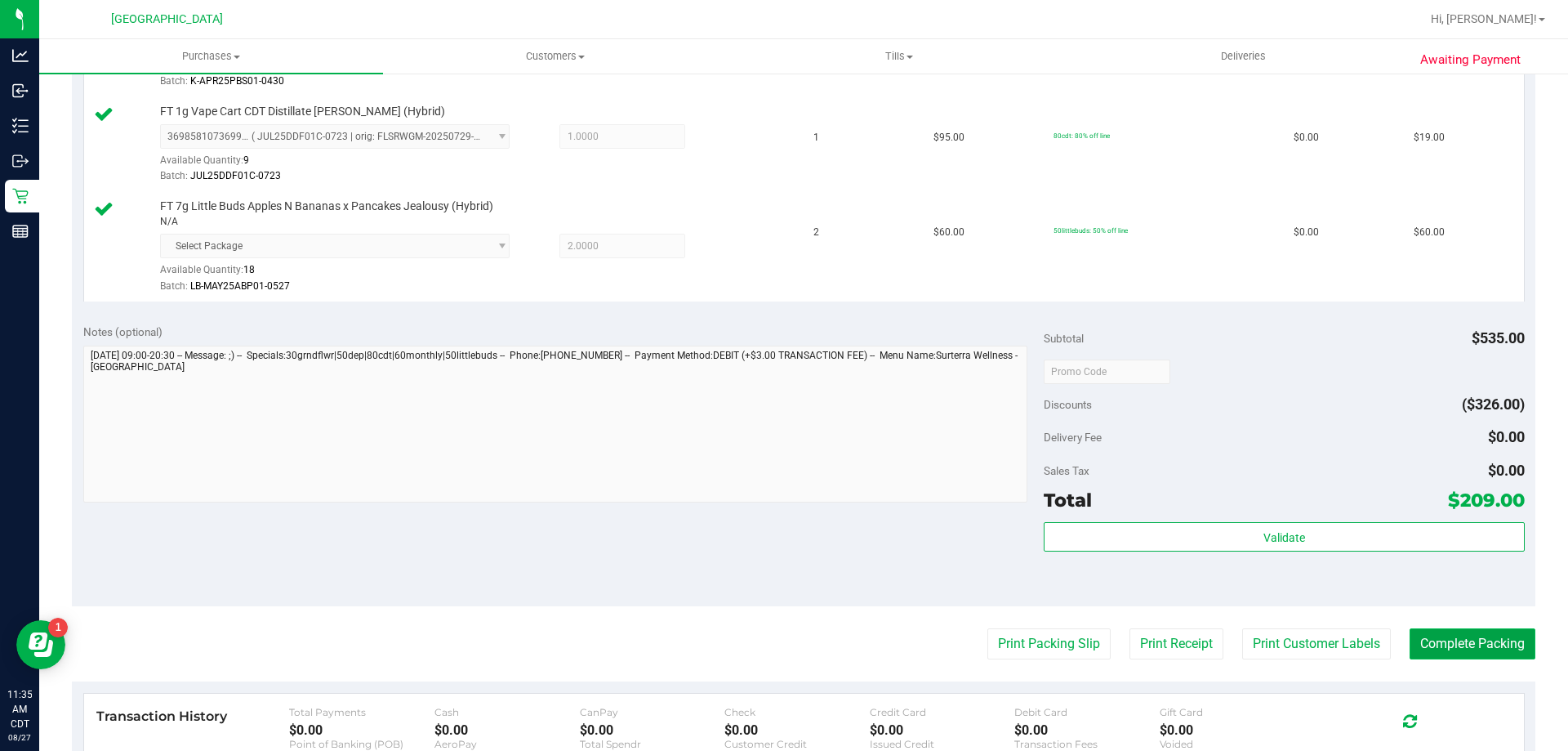
click at [1426, 632] on button "Complete Packing" at bounding box center [1472, 643] width 126 height 31
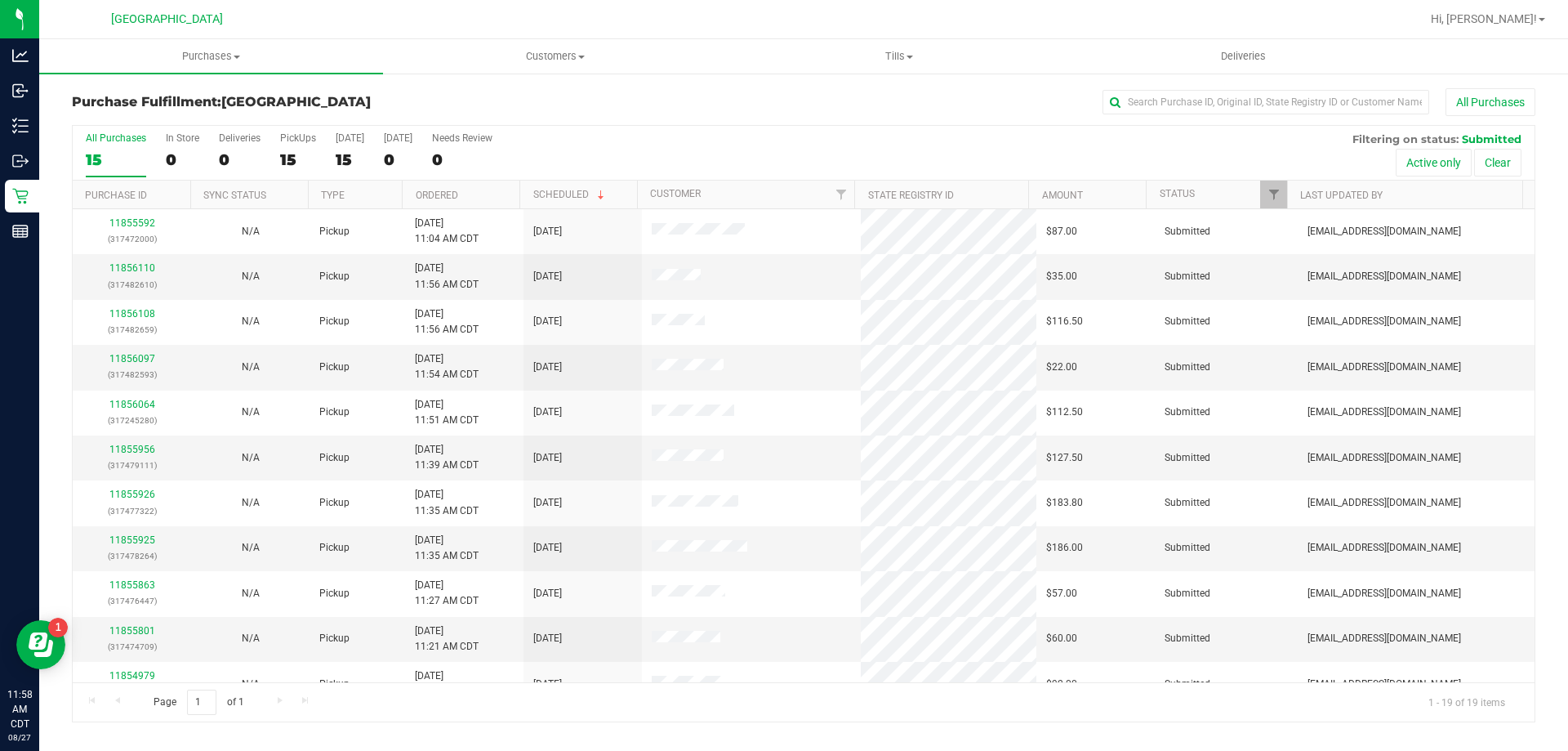
click at [482, 207] on th "Ordered" at bounding box center [461, 195] width 118 height 29
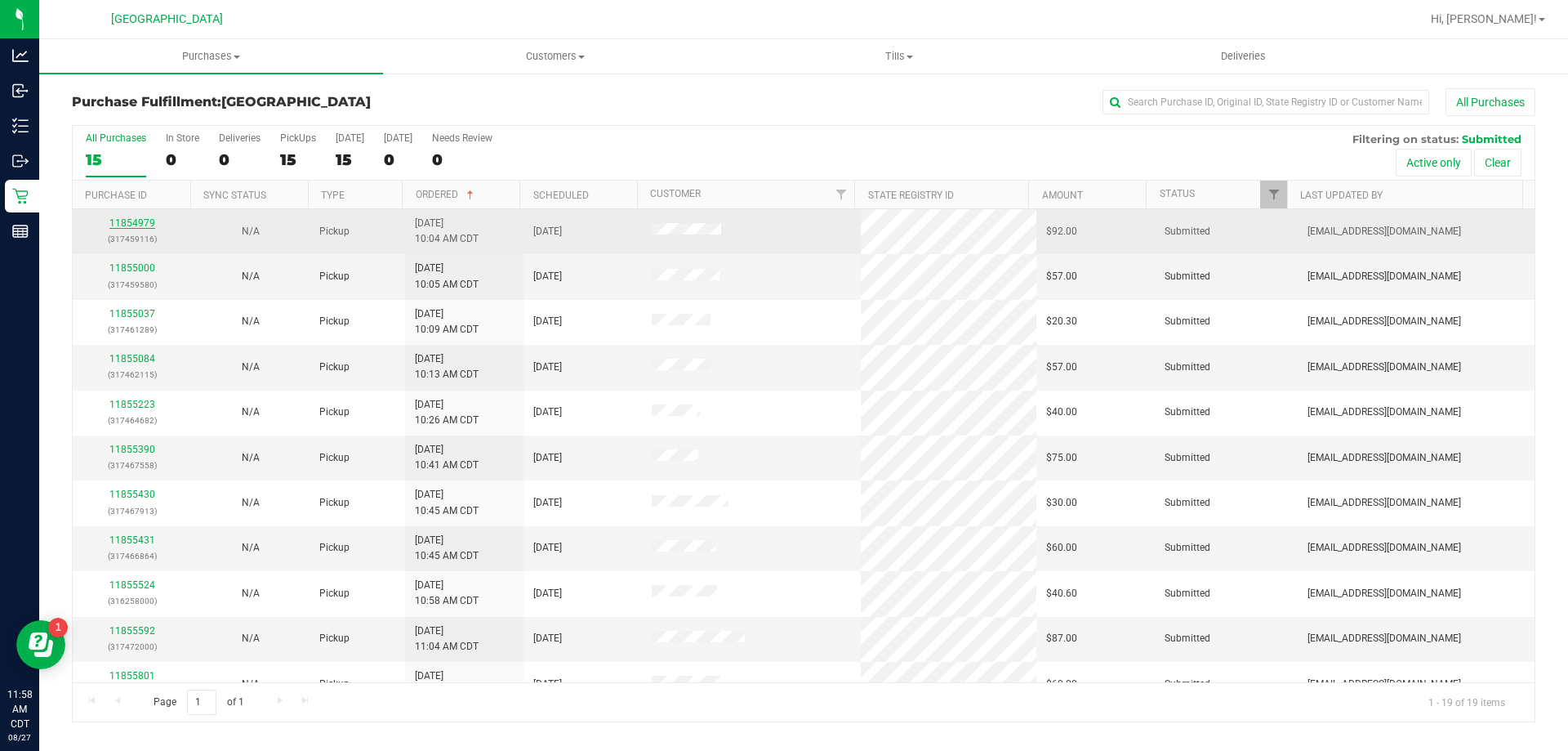
click at [124, 224] on link "11854979" at bounding box center [132, 224] width 46 height 12
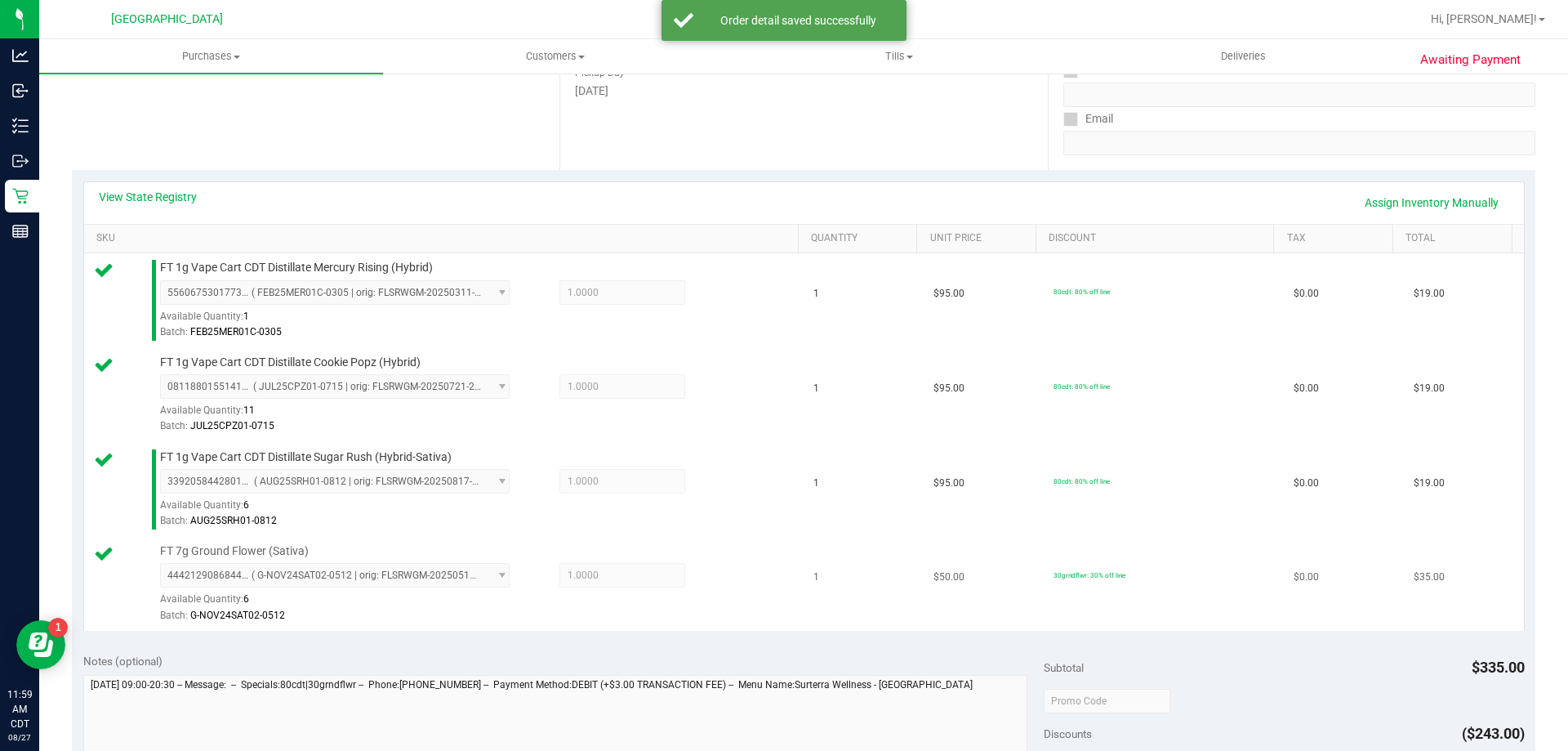
scroll to position [408, 0]
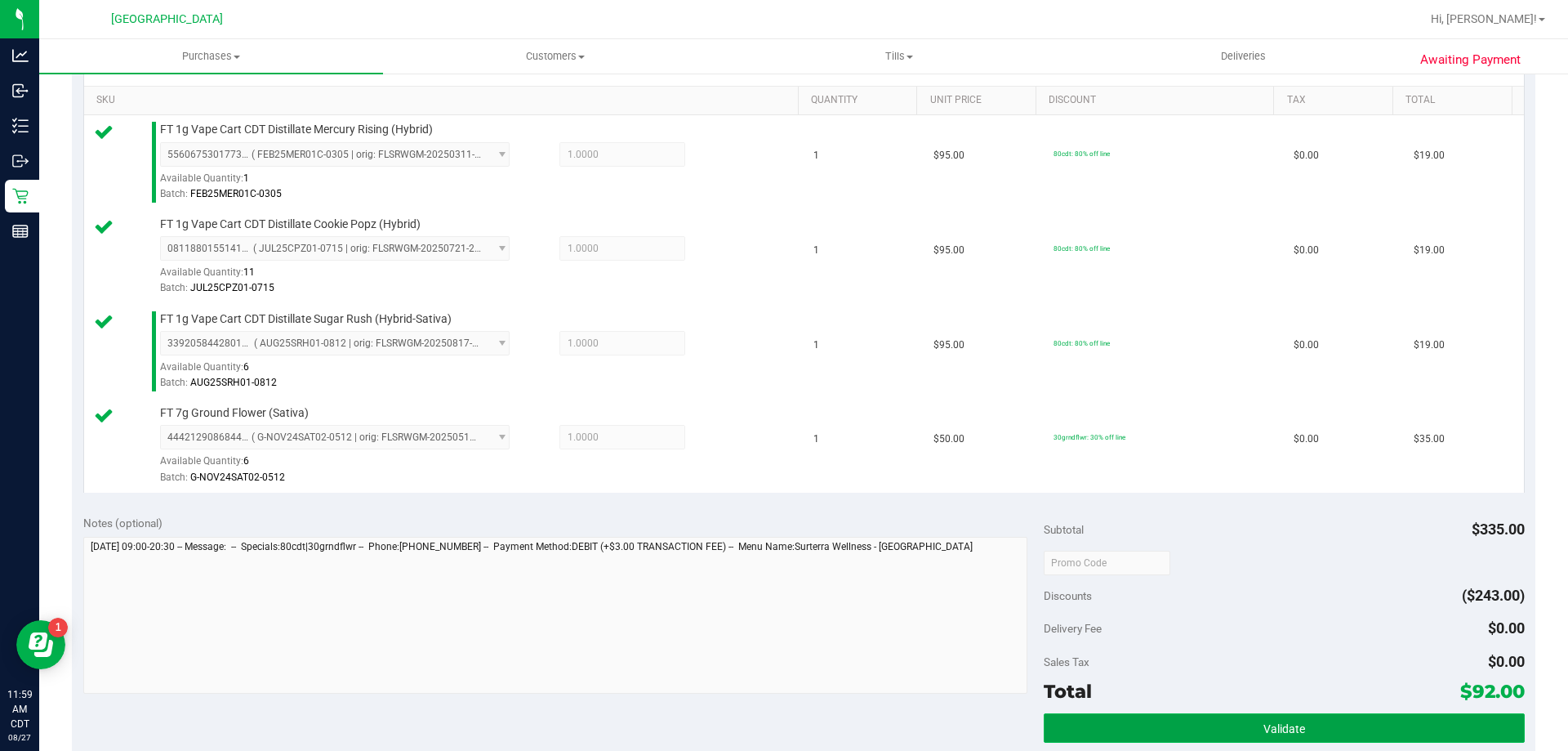
click at [1097, 729] on button "Validate" at bounding box center [1284, 727] width 480 height 30
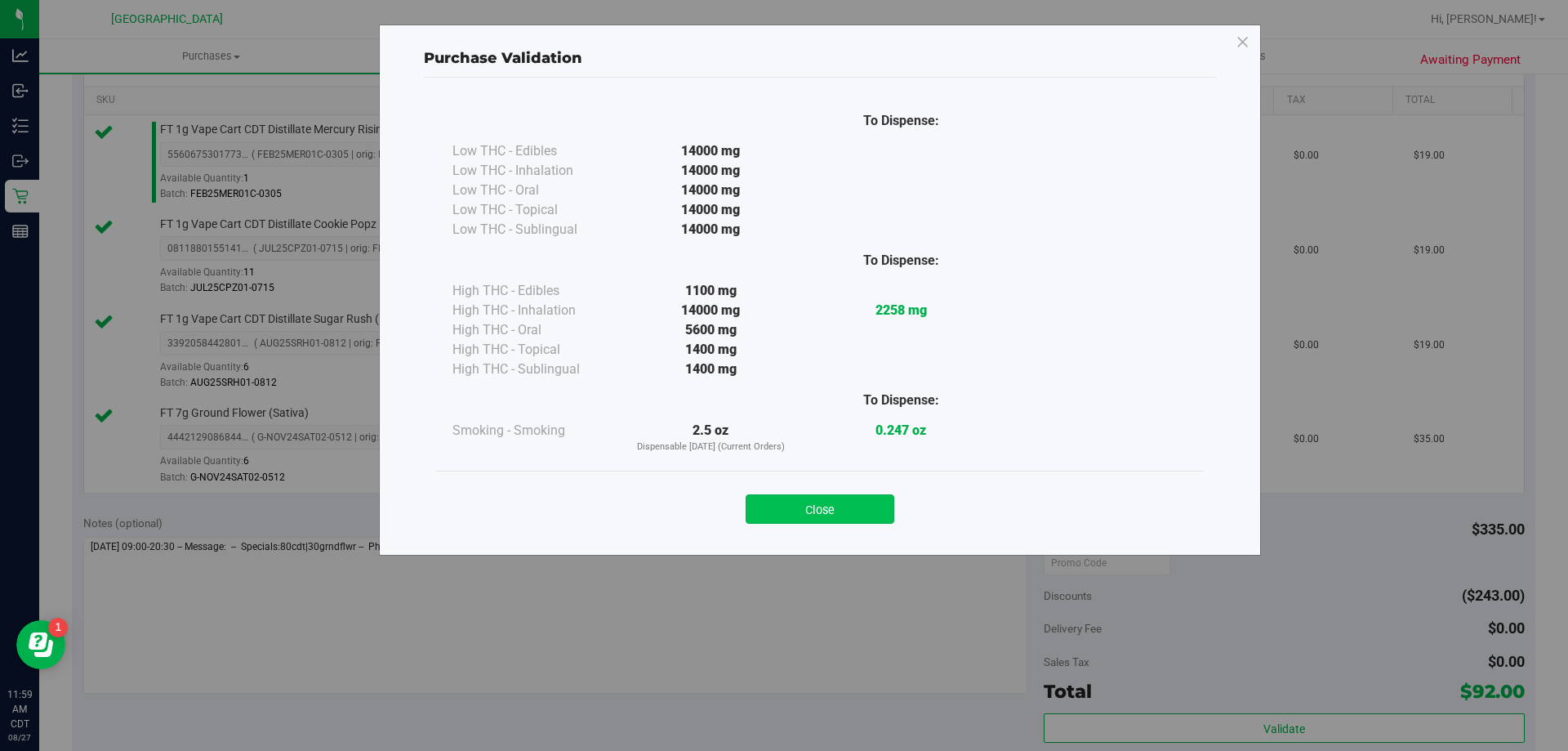
click at [841, 516] on button "Close" at bounding box center [820, 509] width 149 height 30
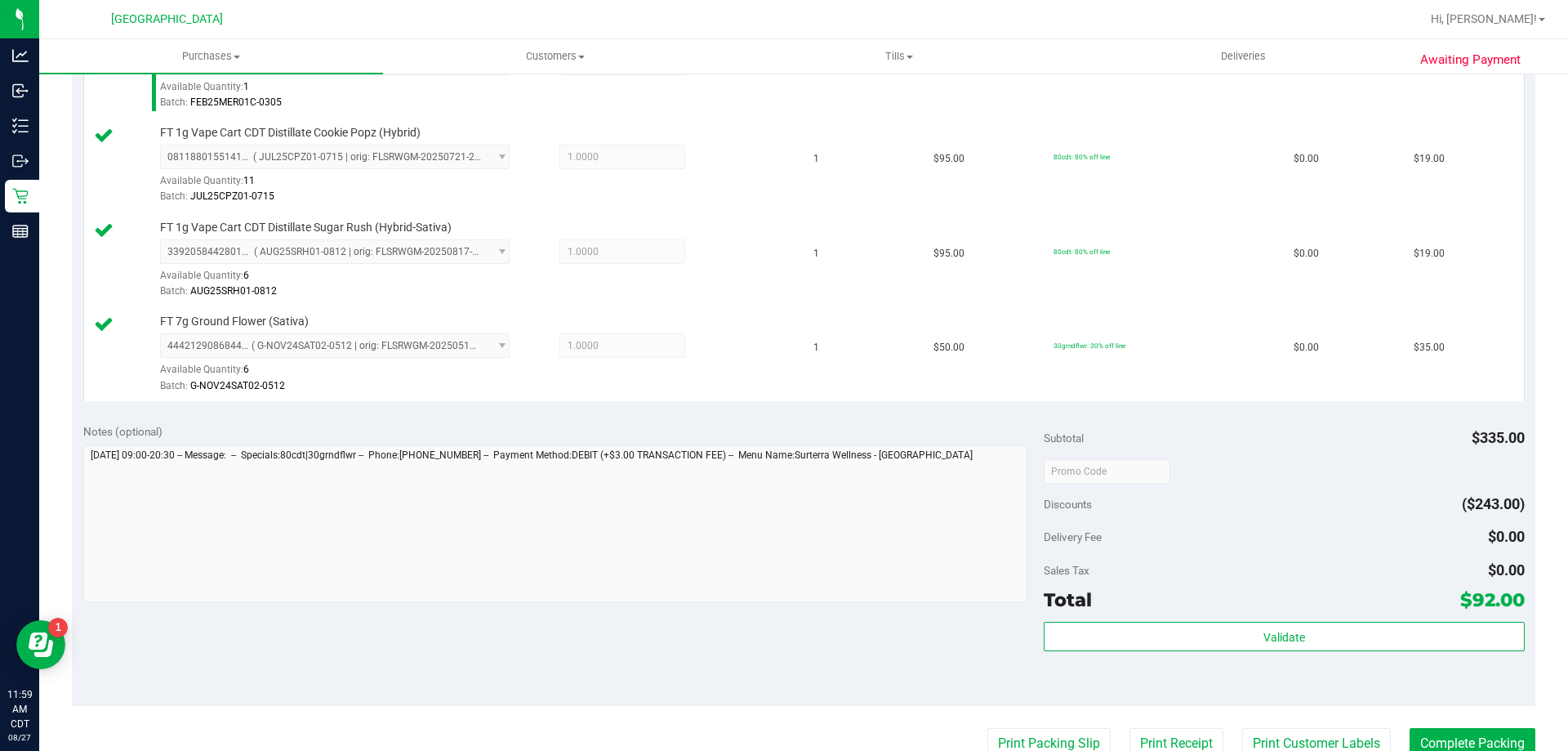
scroll to position [572, 0]
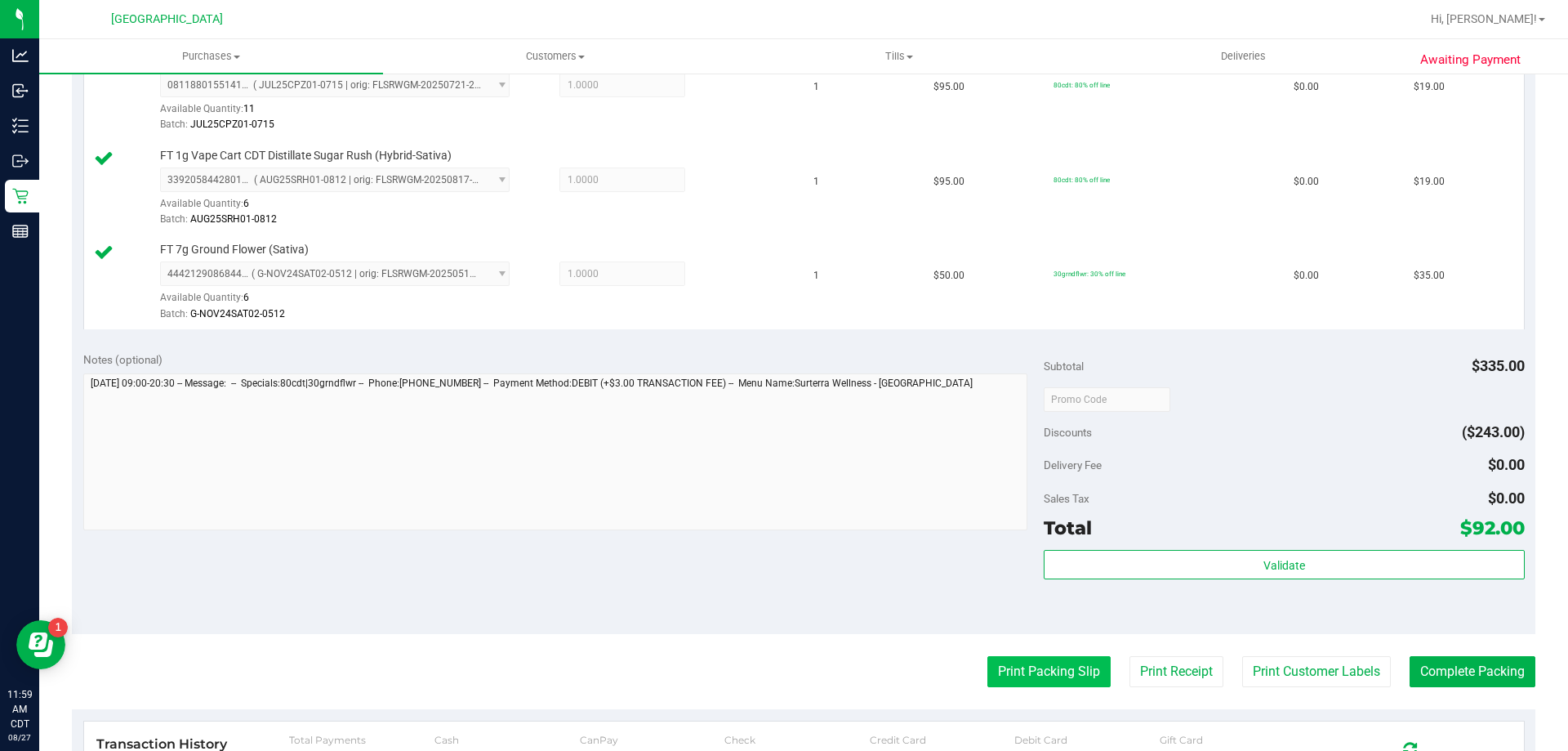
click at [1005, 669] on button "Print Packing Slip" at bounding box center [1049, 671] width 124 height 31
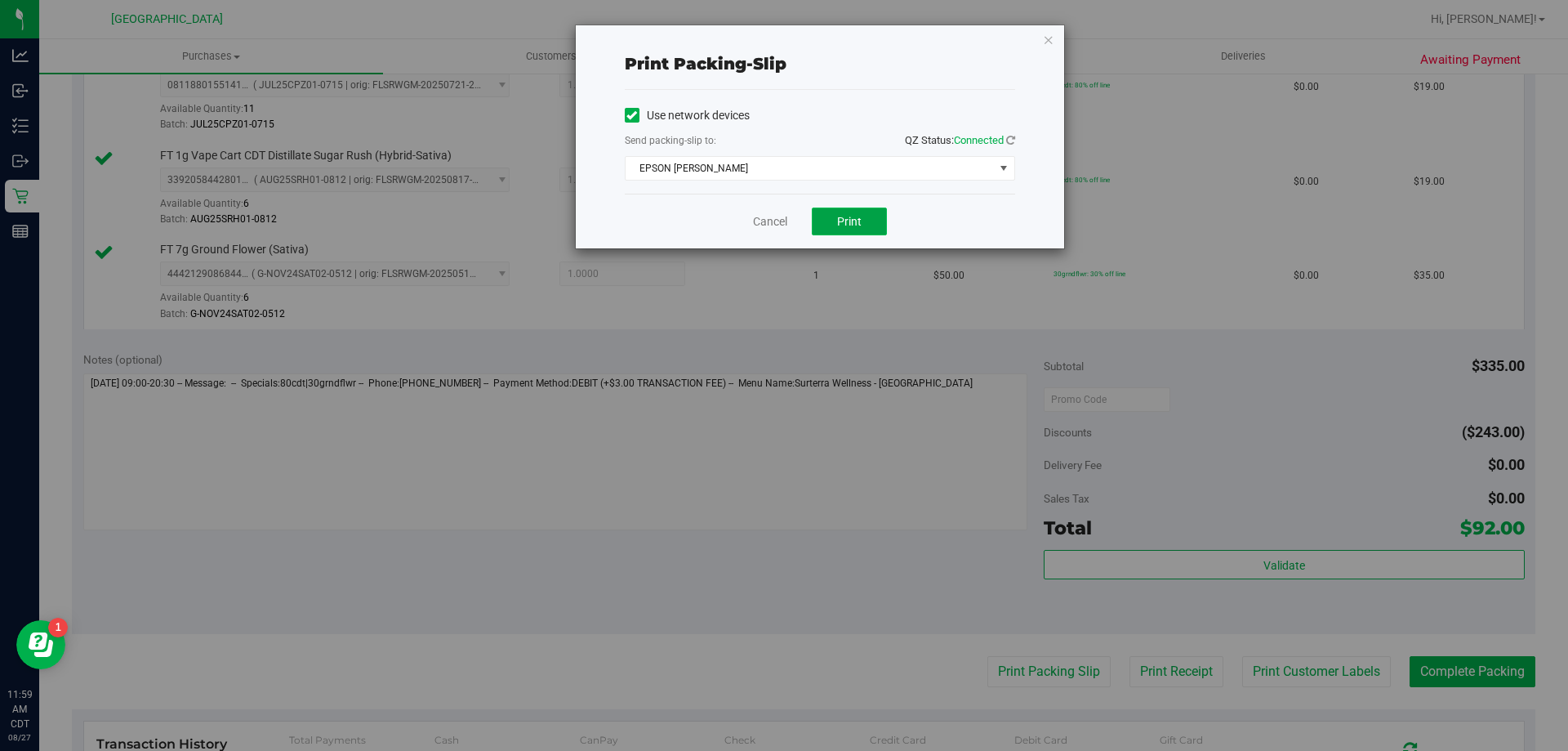
click at [841, 220] on span "Print" at bounding box center [849, 221] width 25 height 13
click at [776, 223] on link "Cancel" at bounding box center [770, 222] width 35 height 17
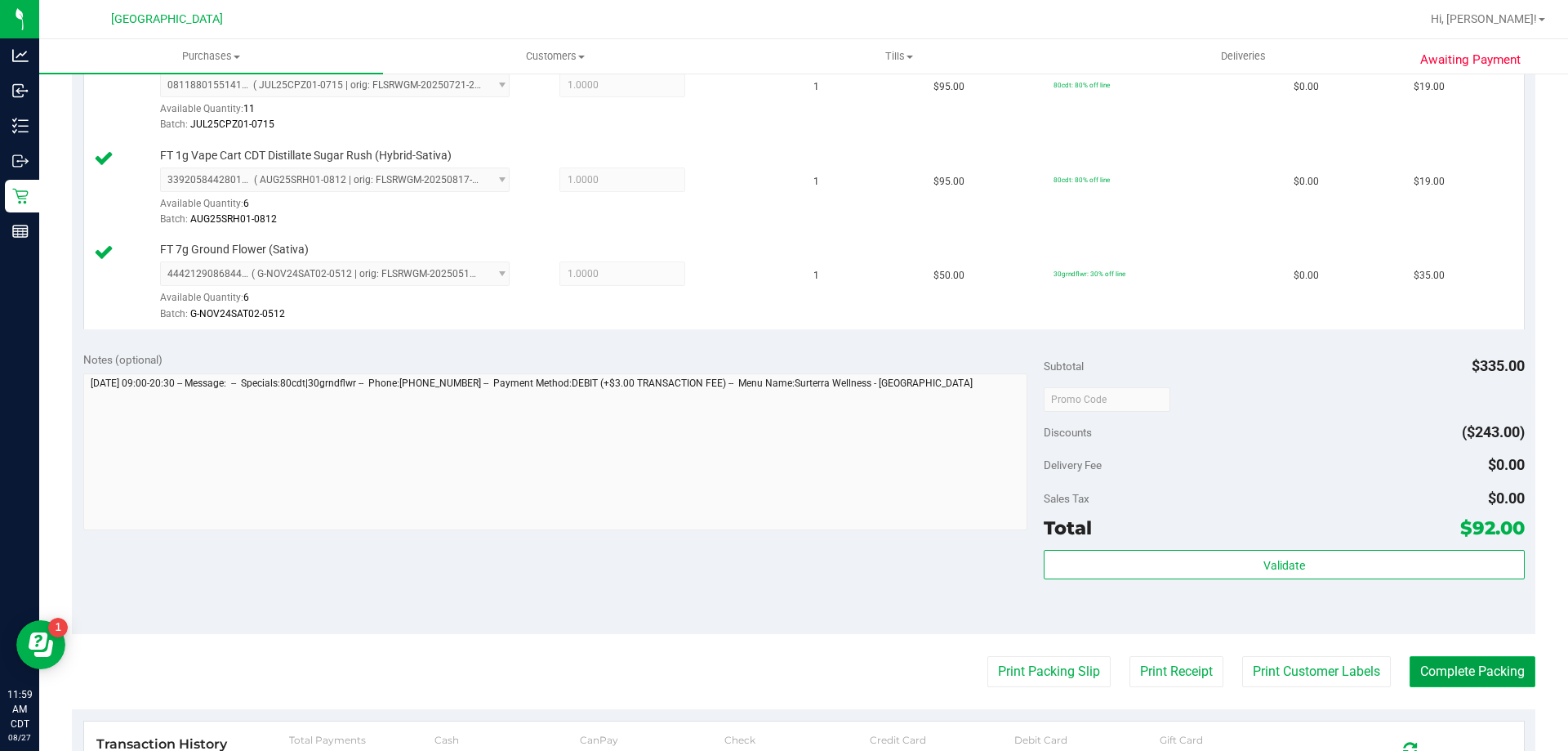
click at [1410, 672] on button "Complete Packing" at bounding box center [1472, 671] width 126 height 31
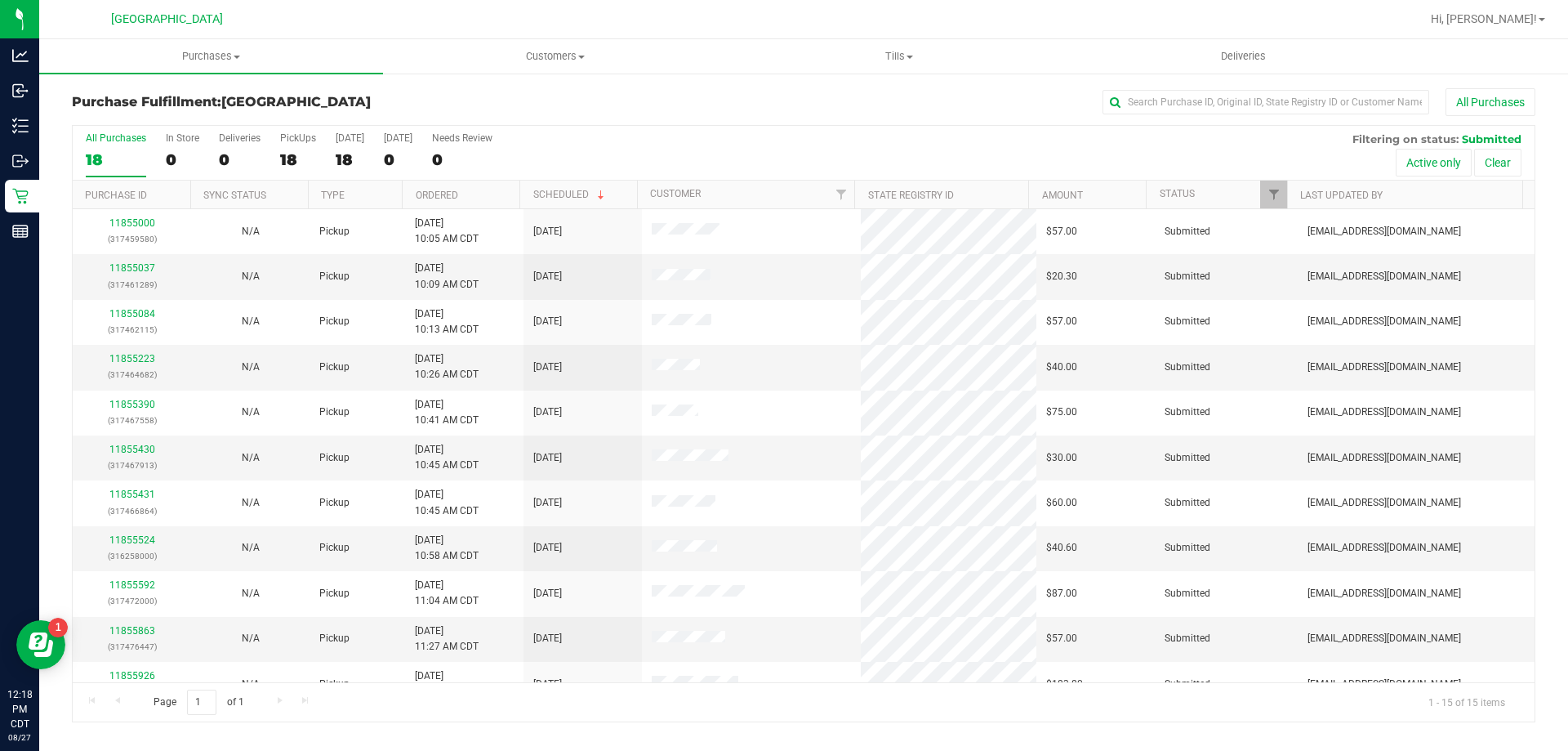
click at [503, 196] on th "Ordered" at bounding box center [461, 195] width 118 height 29
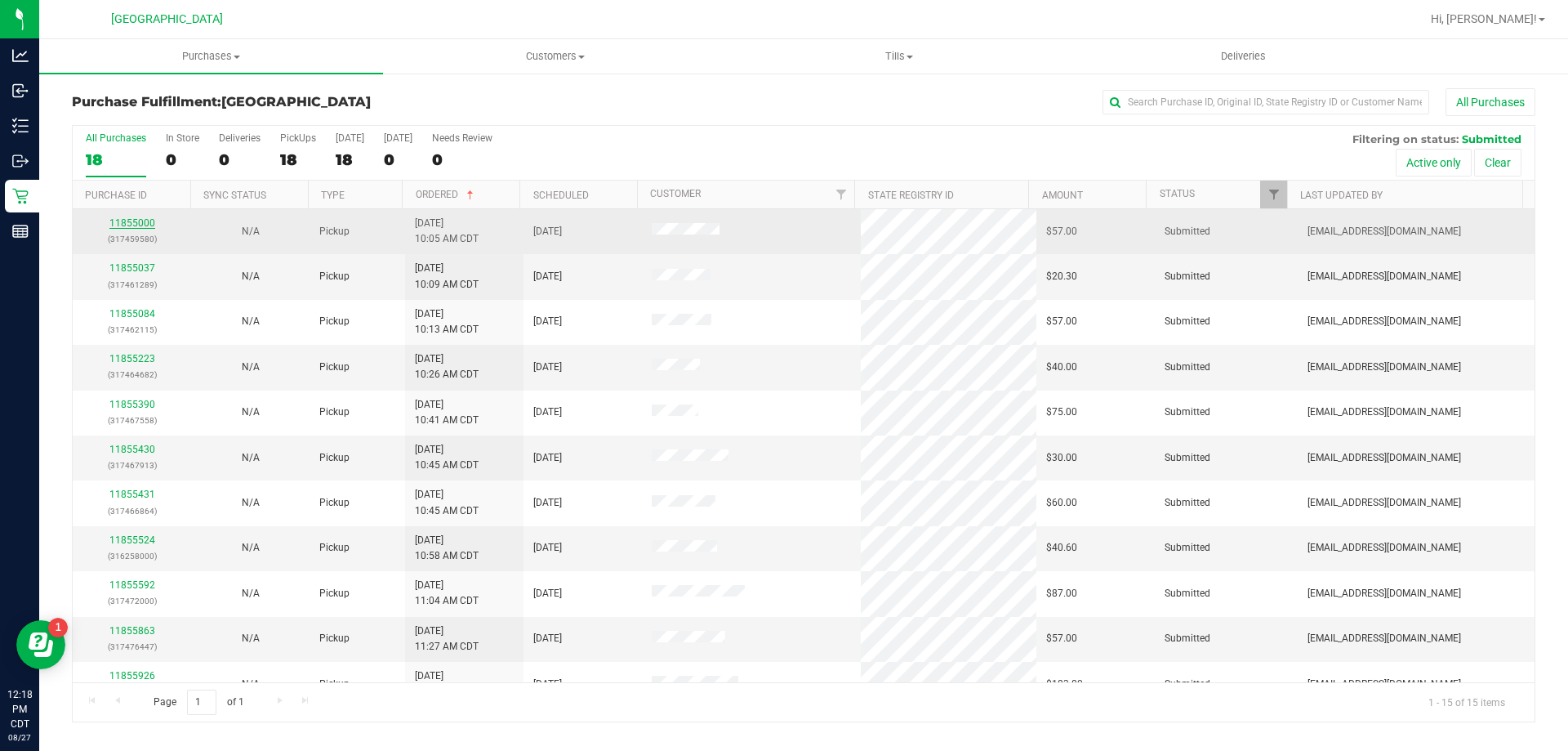
click at [120, 218] on link "11855000" at bounding box center [132, 224] width 46 height 12
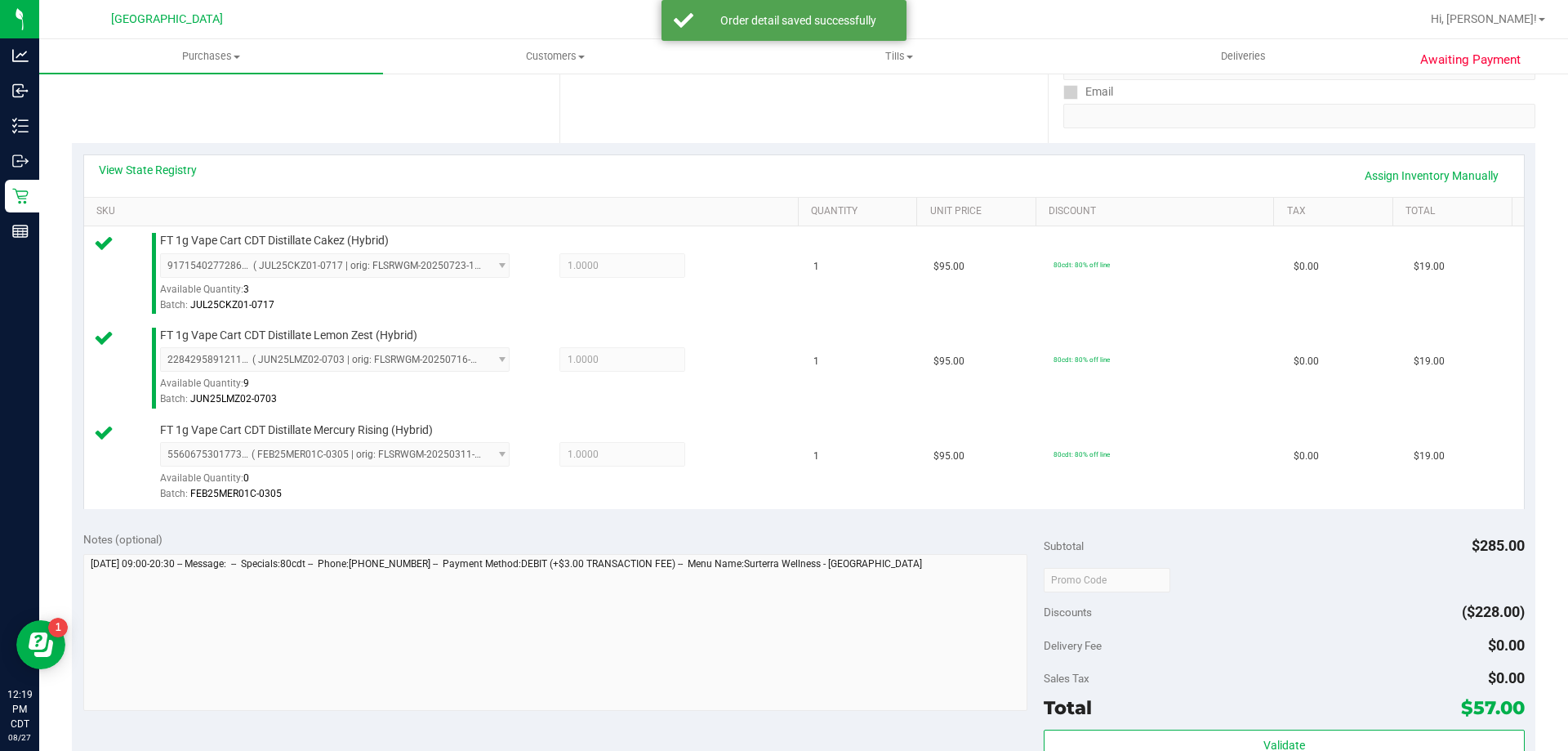
scroll to position [327, 0]
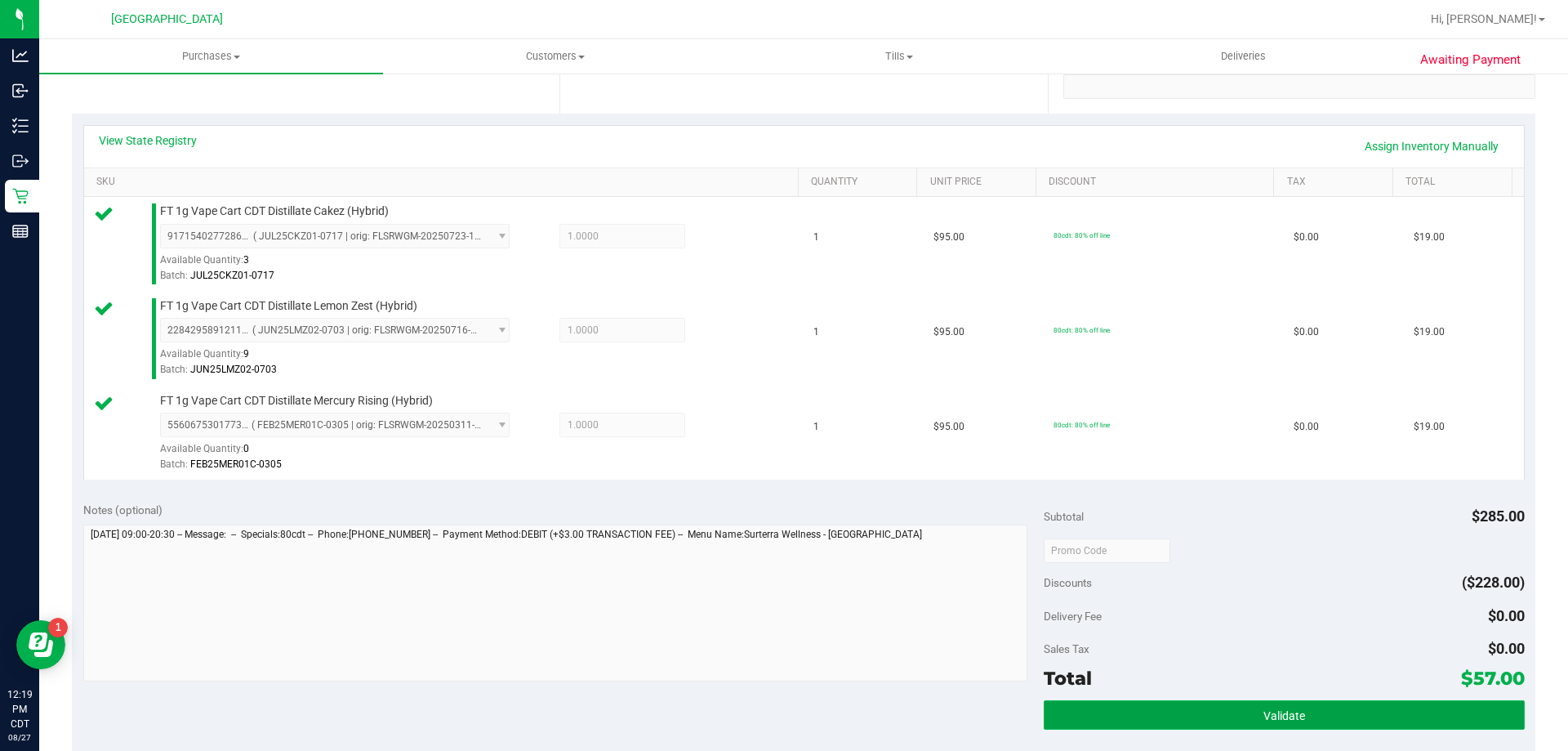
click at [1154, 717] on button "Validate" at bounding box center [1284, 715] width 480 height 30
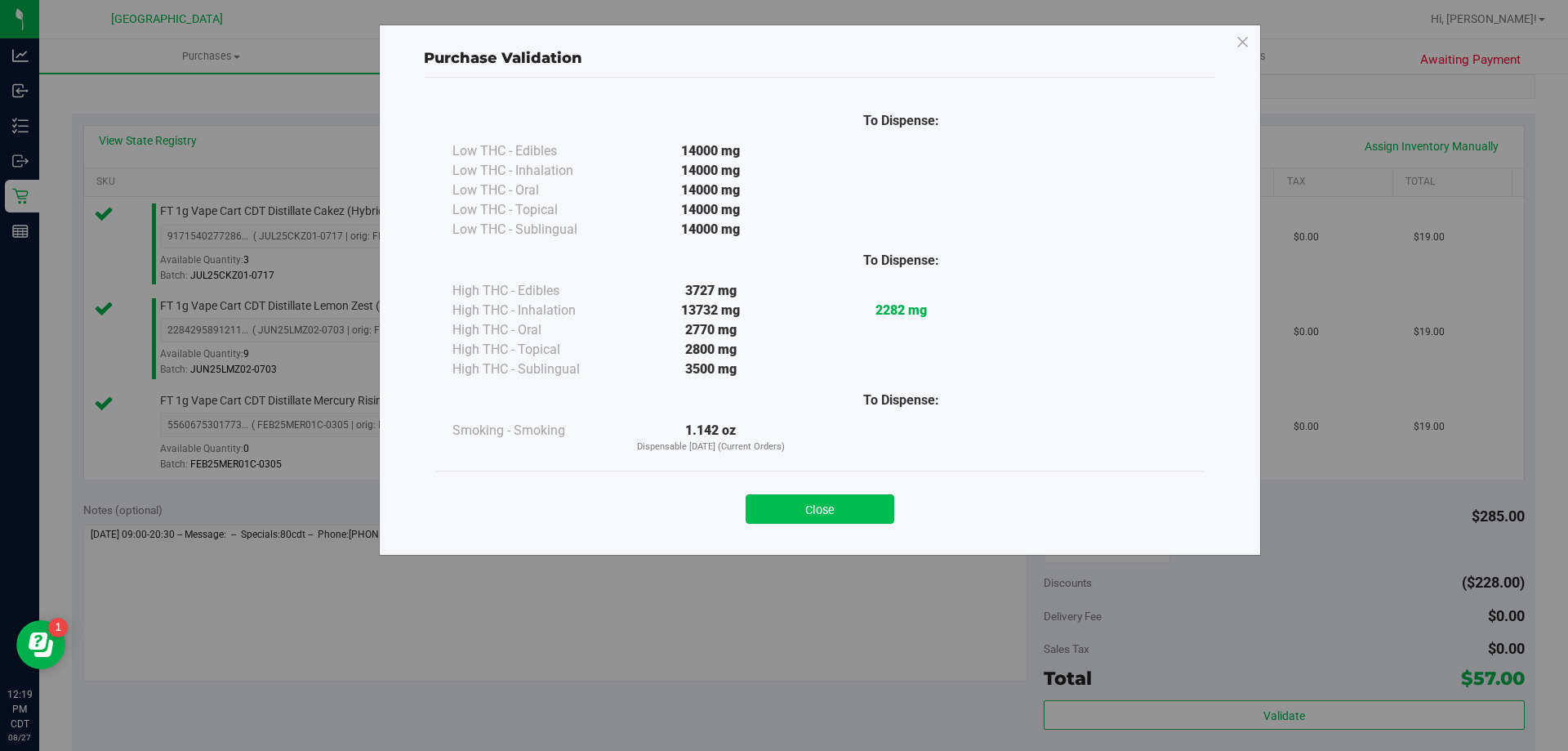
click at [829, 514] on button "Close" at bounding box center [820, 509] width 149 height 30
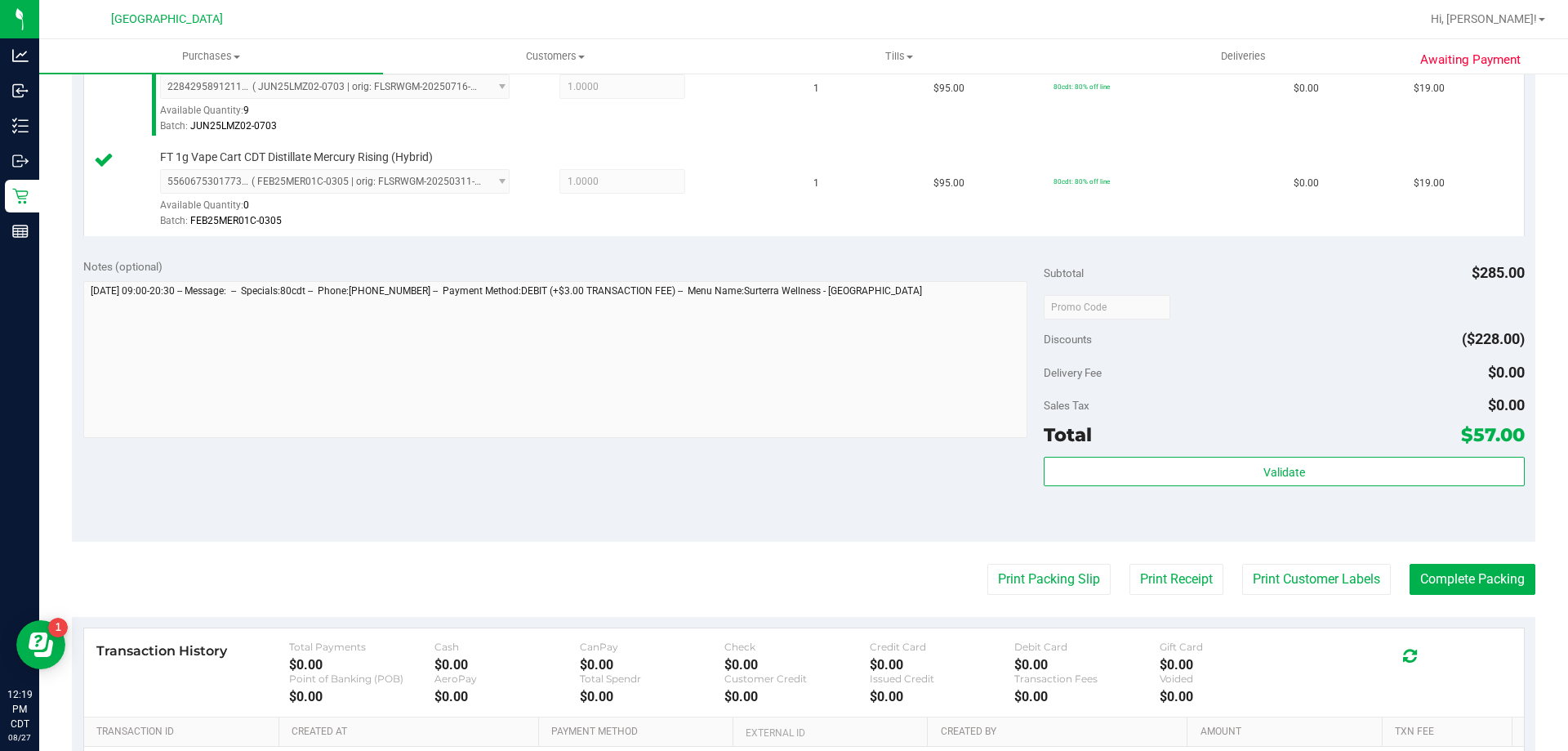
scroll to position [572, 0]
click at [1022, 581] on button "Print Packing Slip" at bounding box center [1049, 577] width 124 height 31
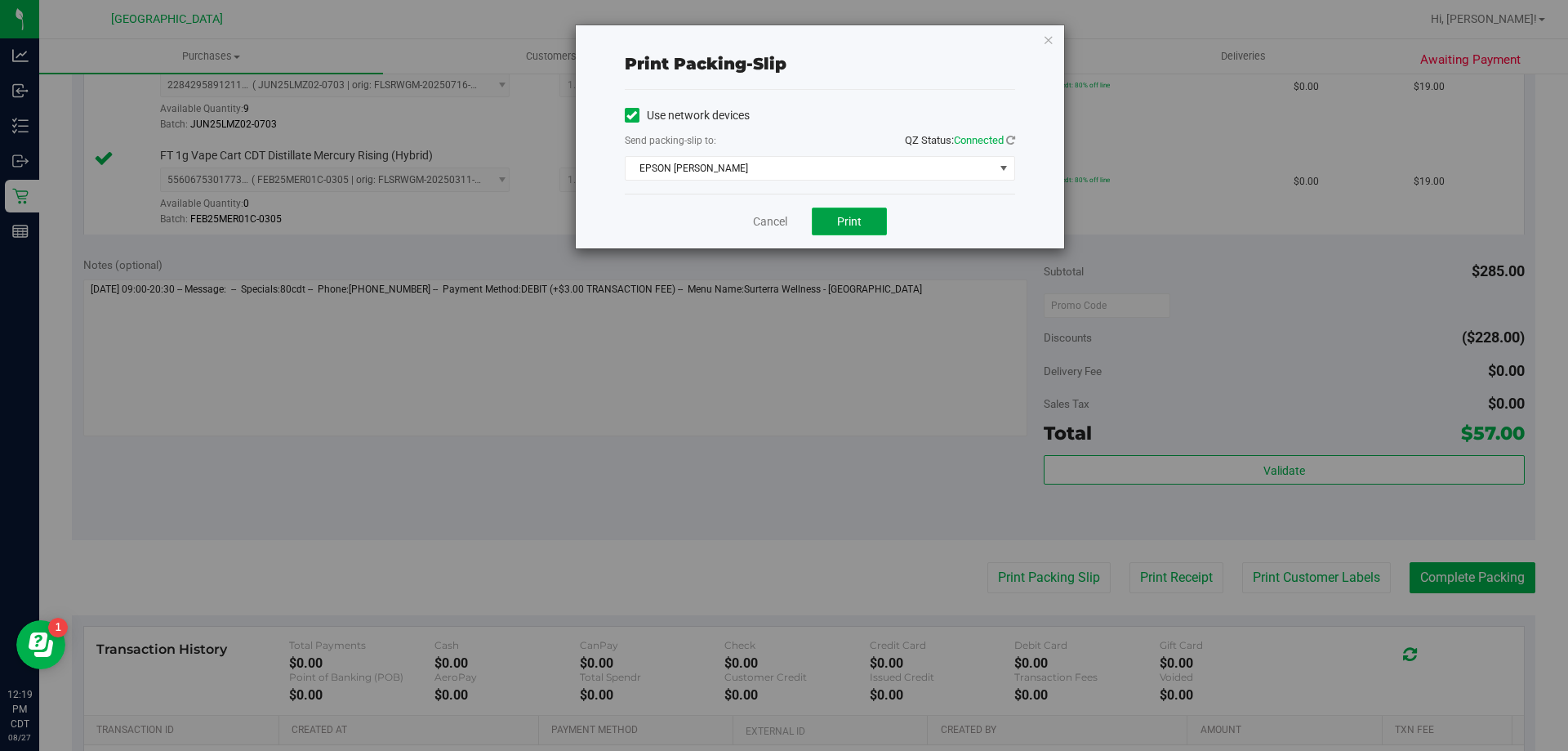
click at [853, 222] on span "Print" at bounding box center [849, 221] width 25 height 13
click at [759, 221] on link "Cancel" at bounding box center [770, 222] width 35 height 17
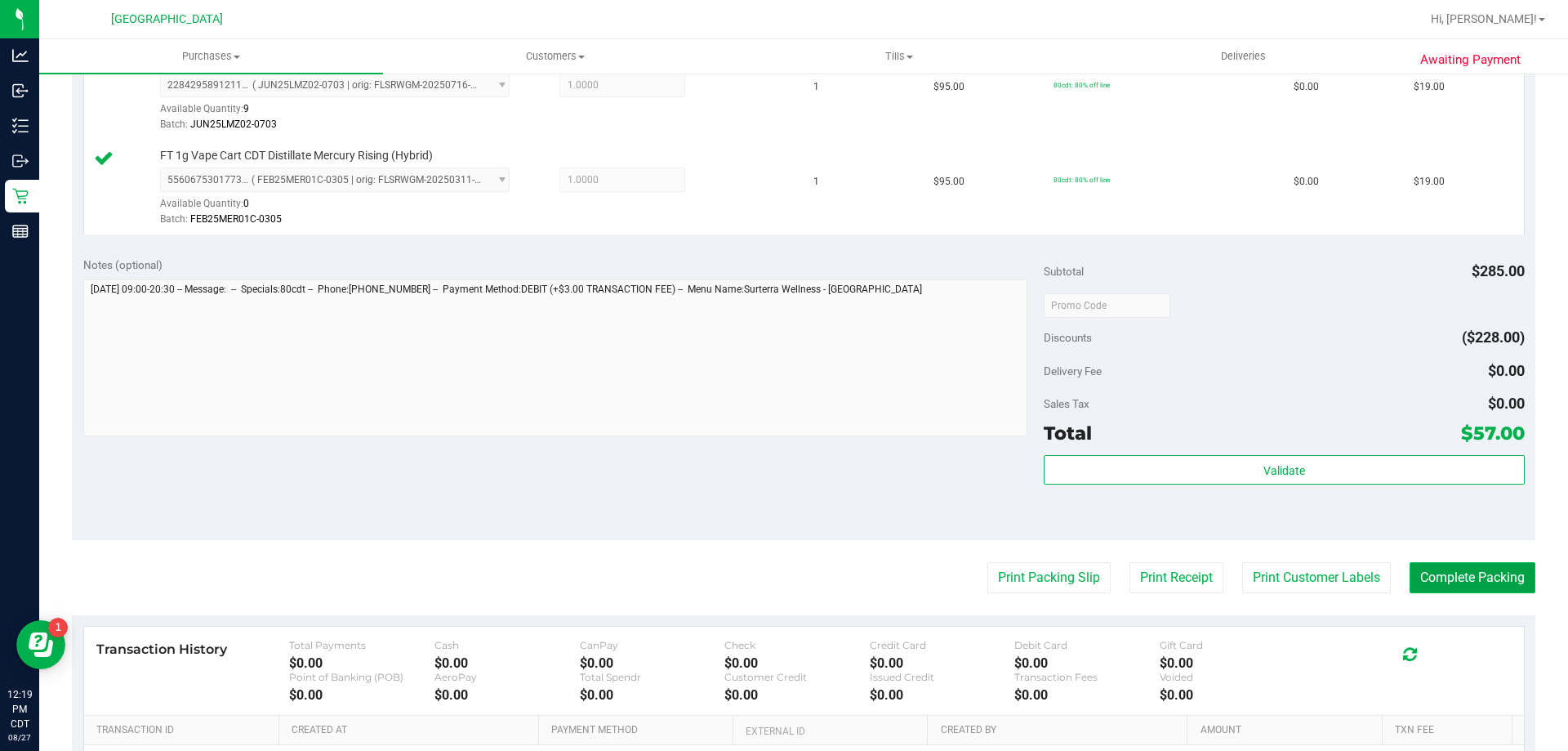
click at [1470, 587] on button "Complete Packing" at bounding box center [1472, 577] width 126 height 31
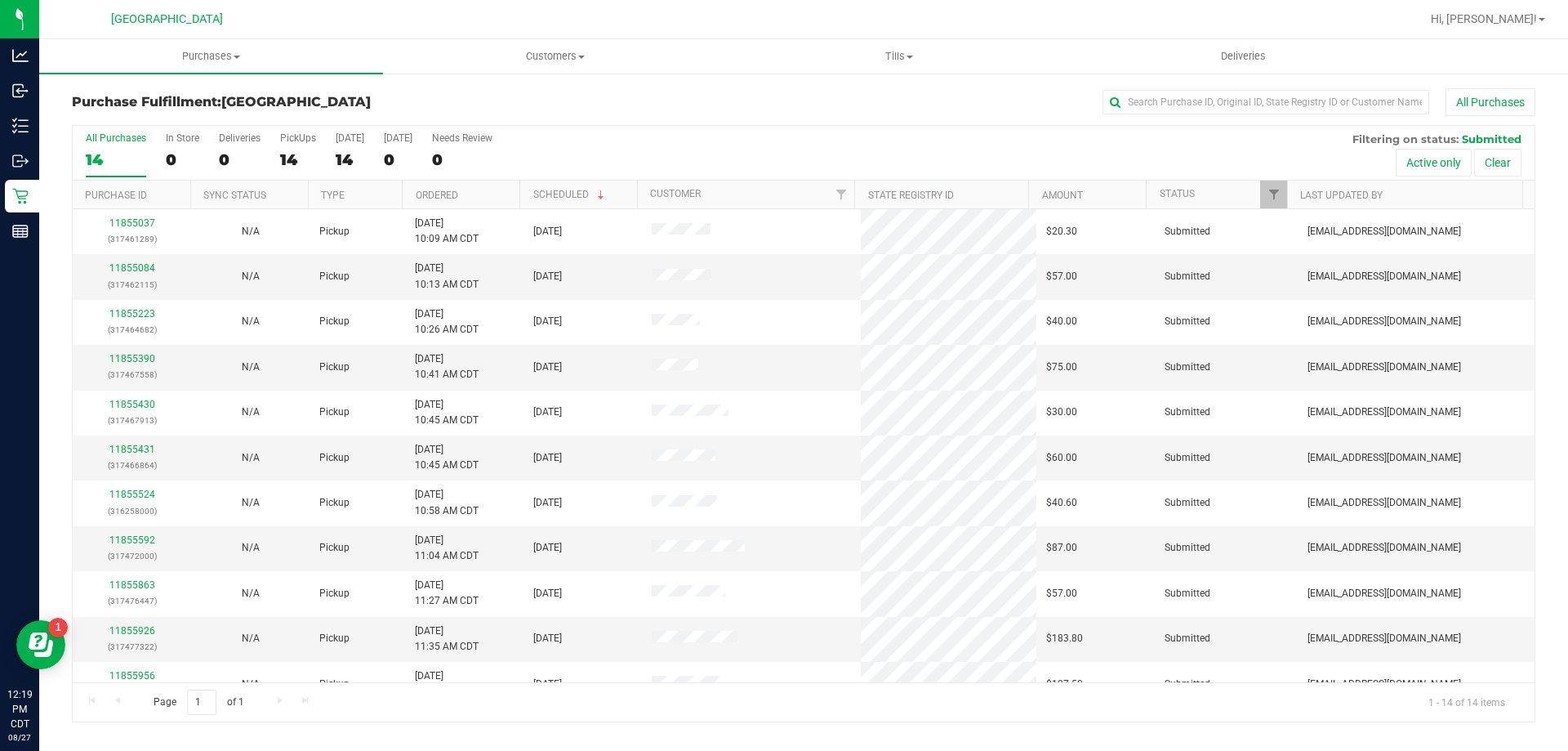
click at [482, 190] on th "Ordered" at bounding box center [461, 195] width 118 height 29
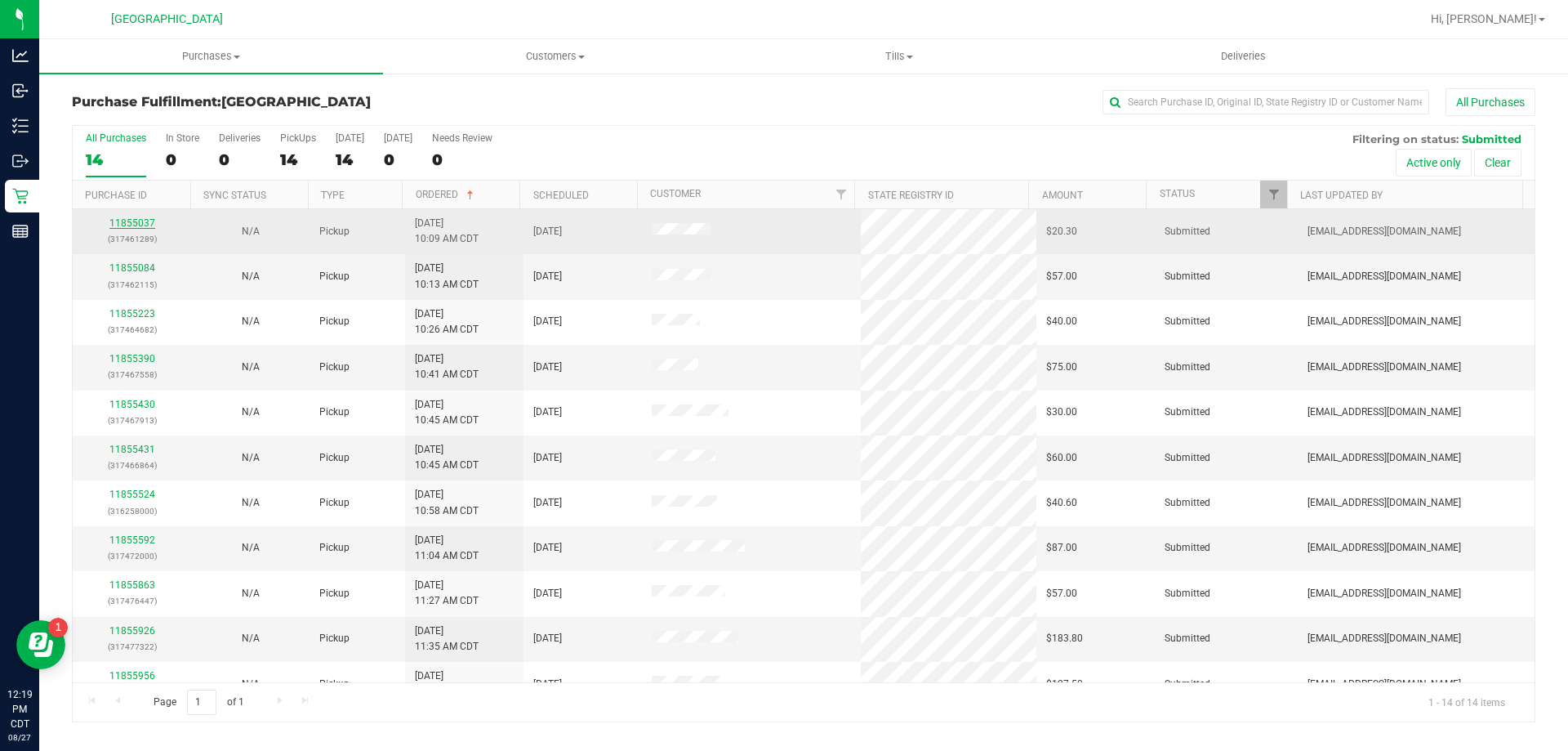
click at [148, 226] on link "11855037" at bounding box center [132, 224] width 46 height 12
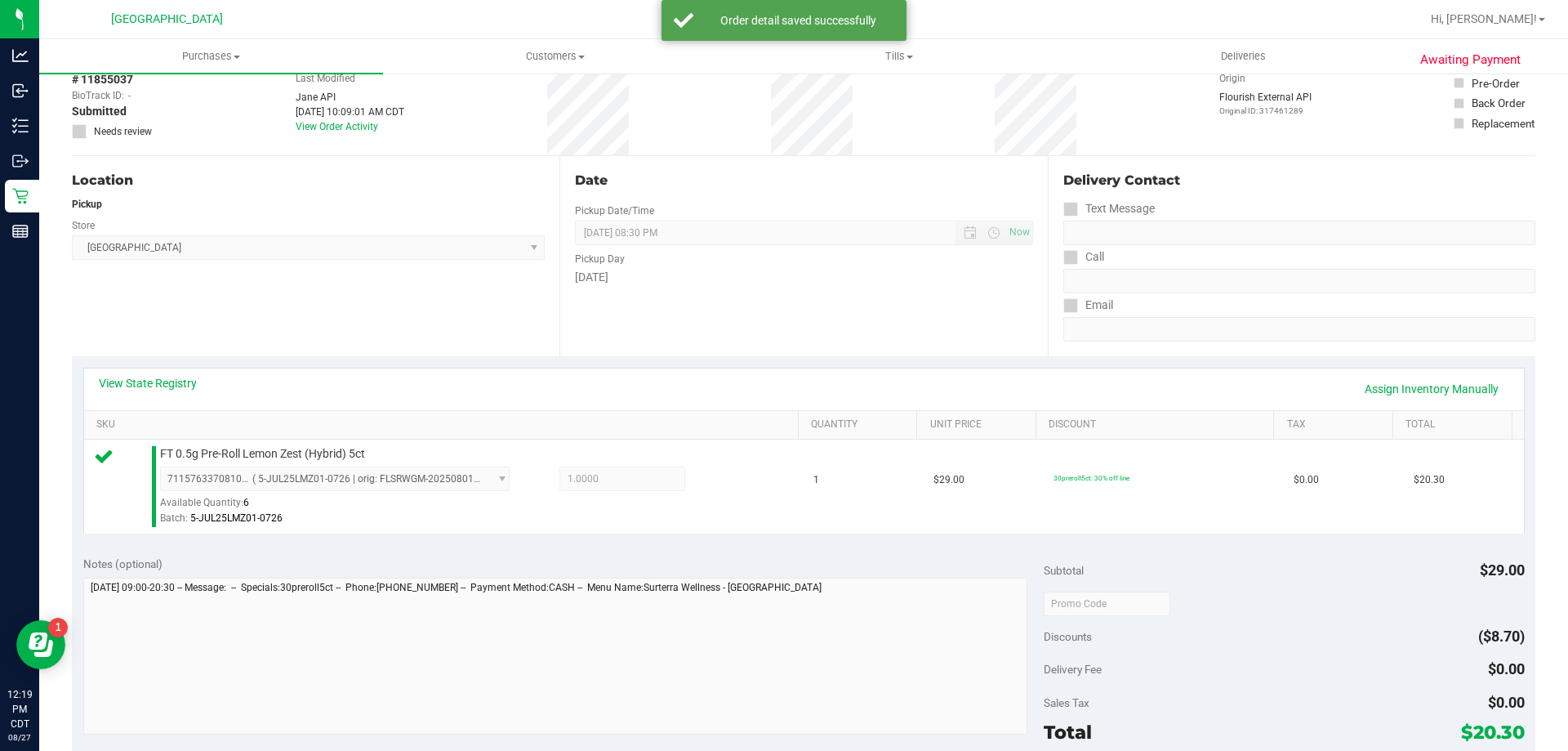
scroll to position [163, 0]
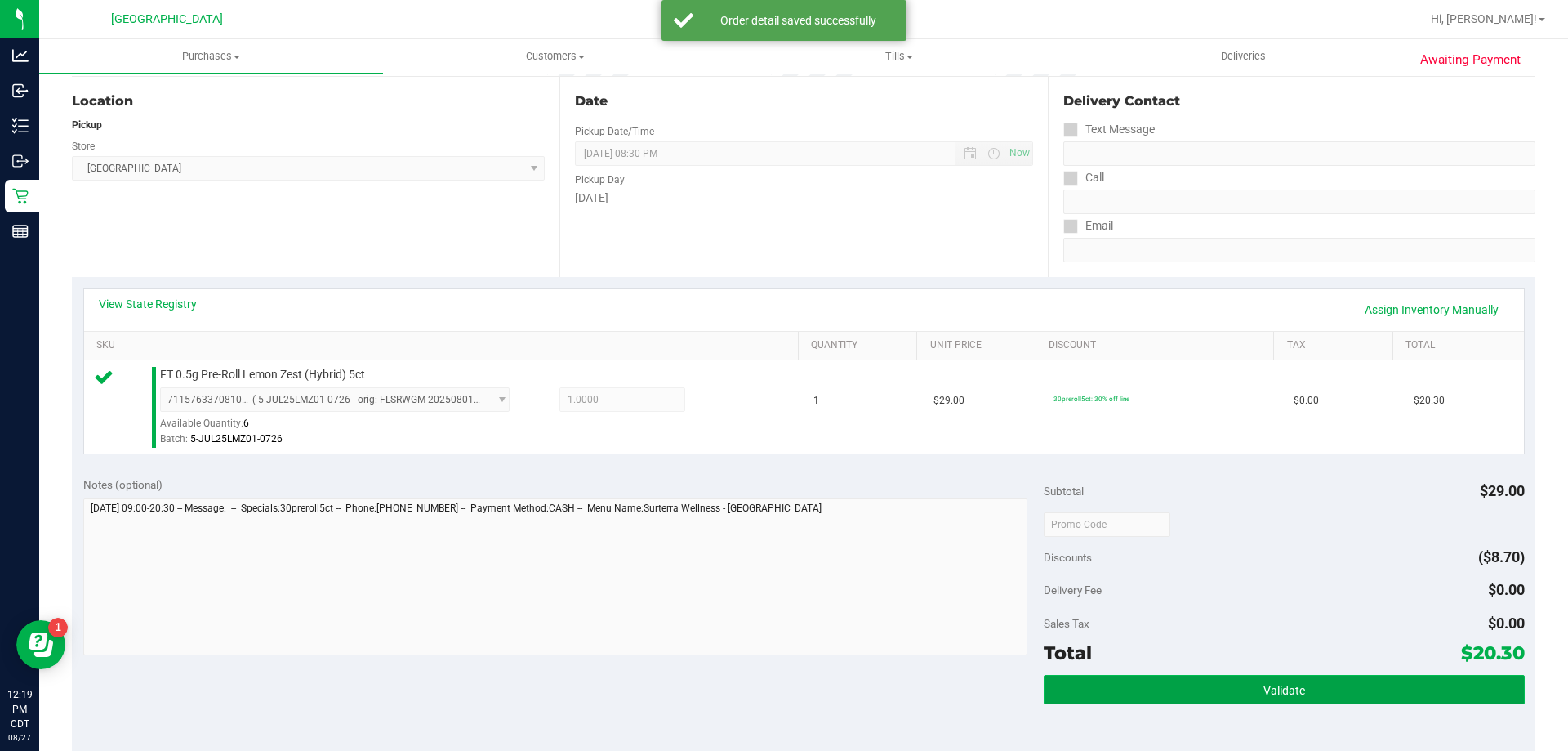
click at [1106, 683] on button "Validate" at bounding box center [1284, 689] width 480 height 30
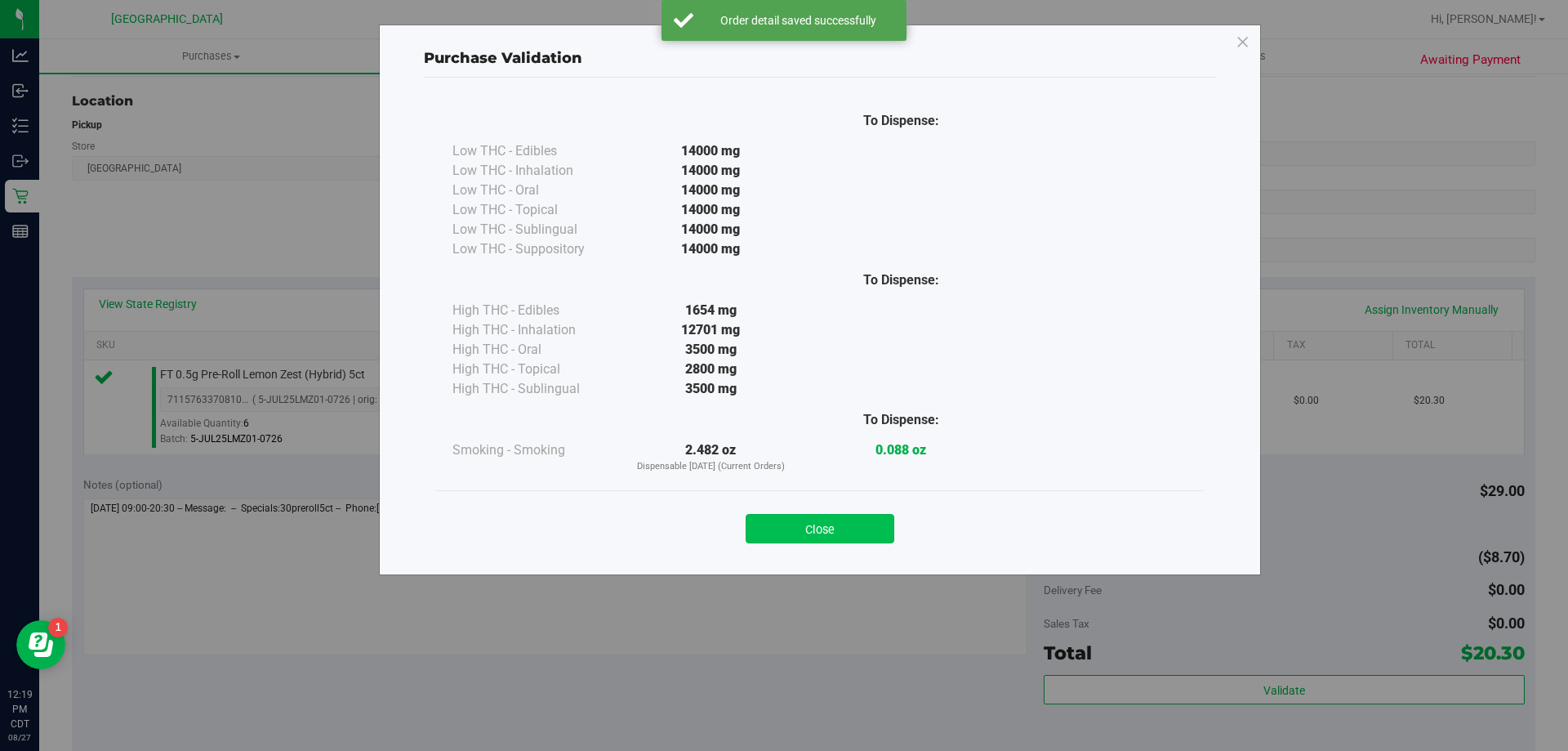
click at [820, 535] on button "Close" at bounding box center [820, 528] width 149 height 30
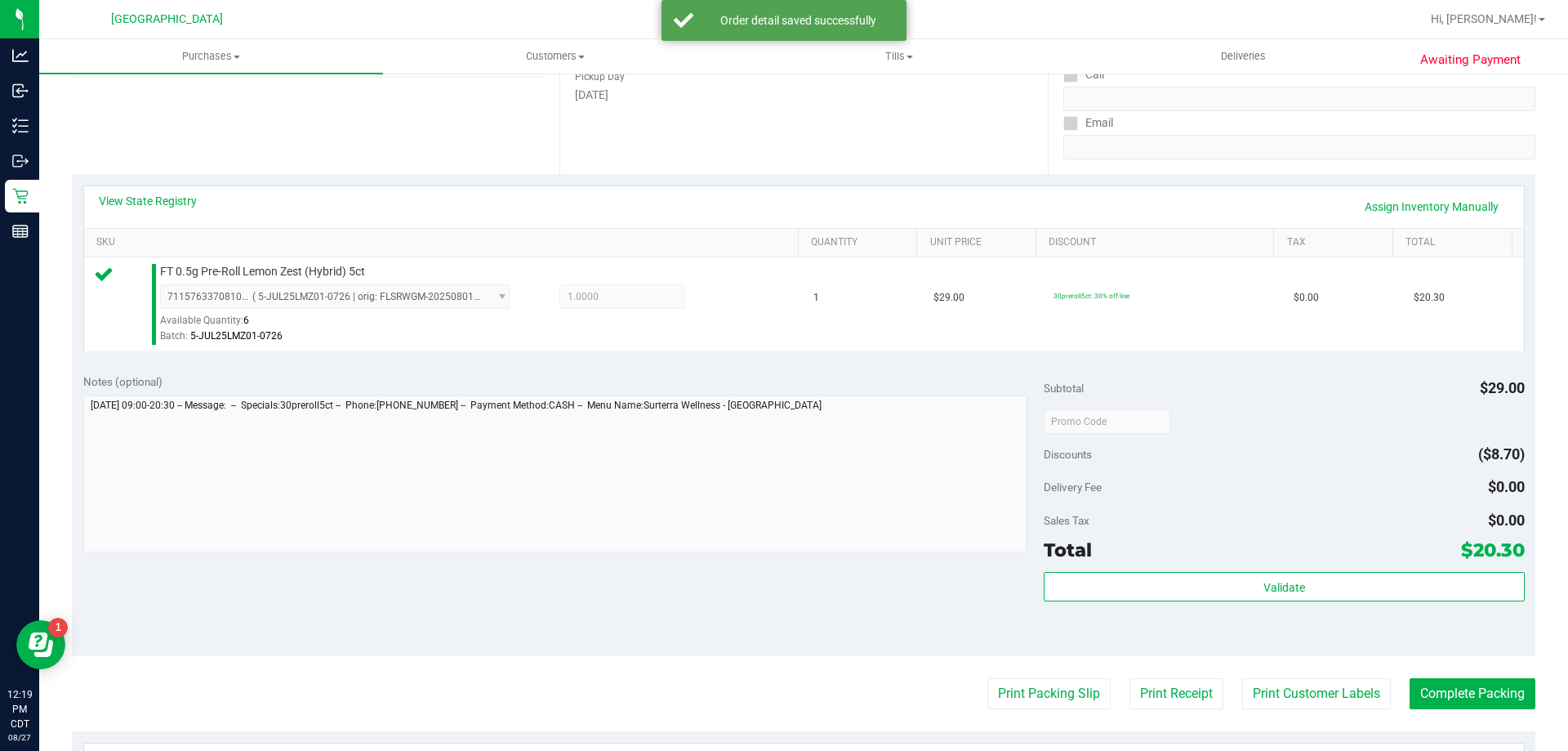
scroll to position [327, 0]
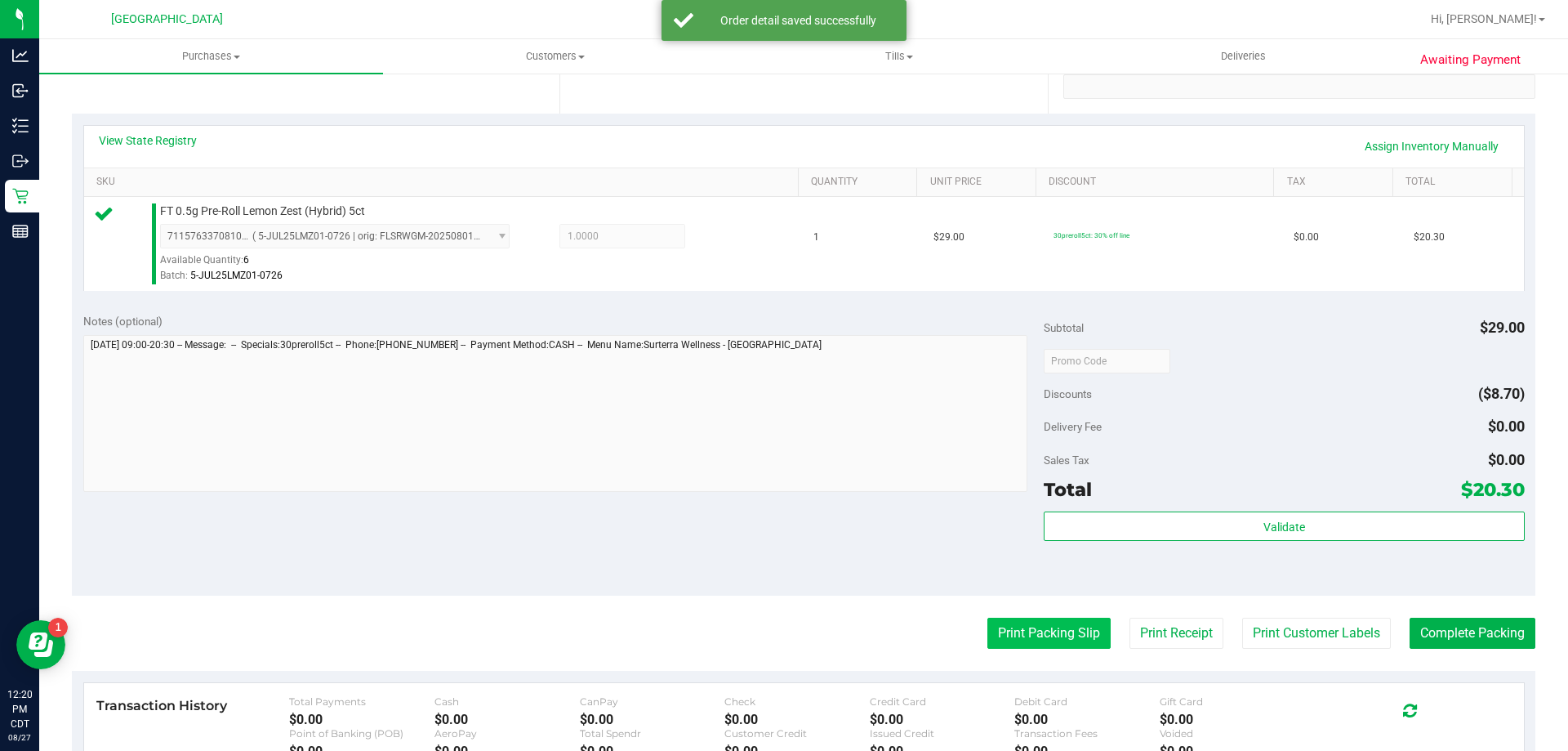
click at [1022, 628] on button "Print Packing Slip" at bounding box center [1049, 632] width 124 height 31
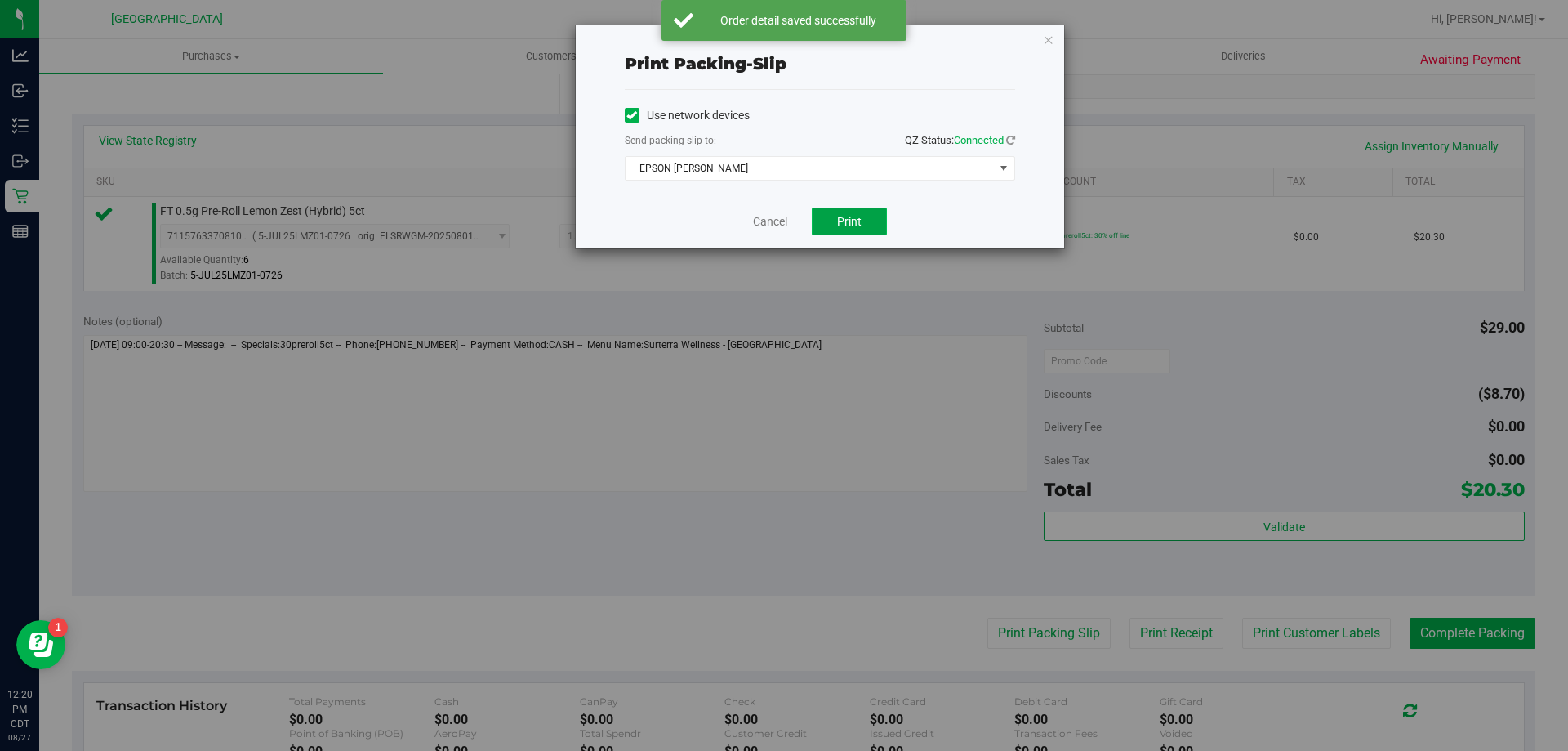
click at [851, 219] on span "Print" at bounding box center [849, 221] width 25 height 13
click at [776, 222] on link "Cancel" at bounding box center [770, 222] width 35 height 17
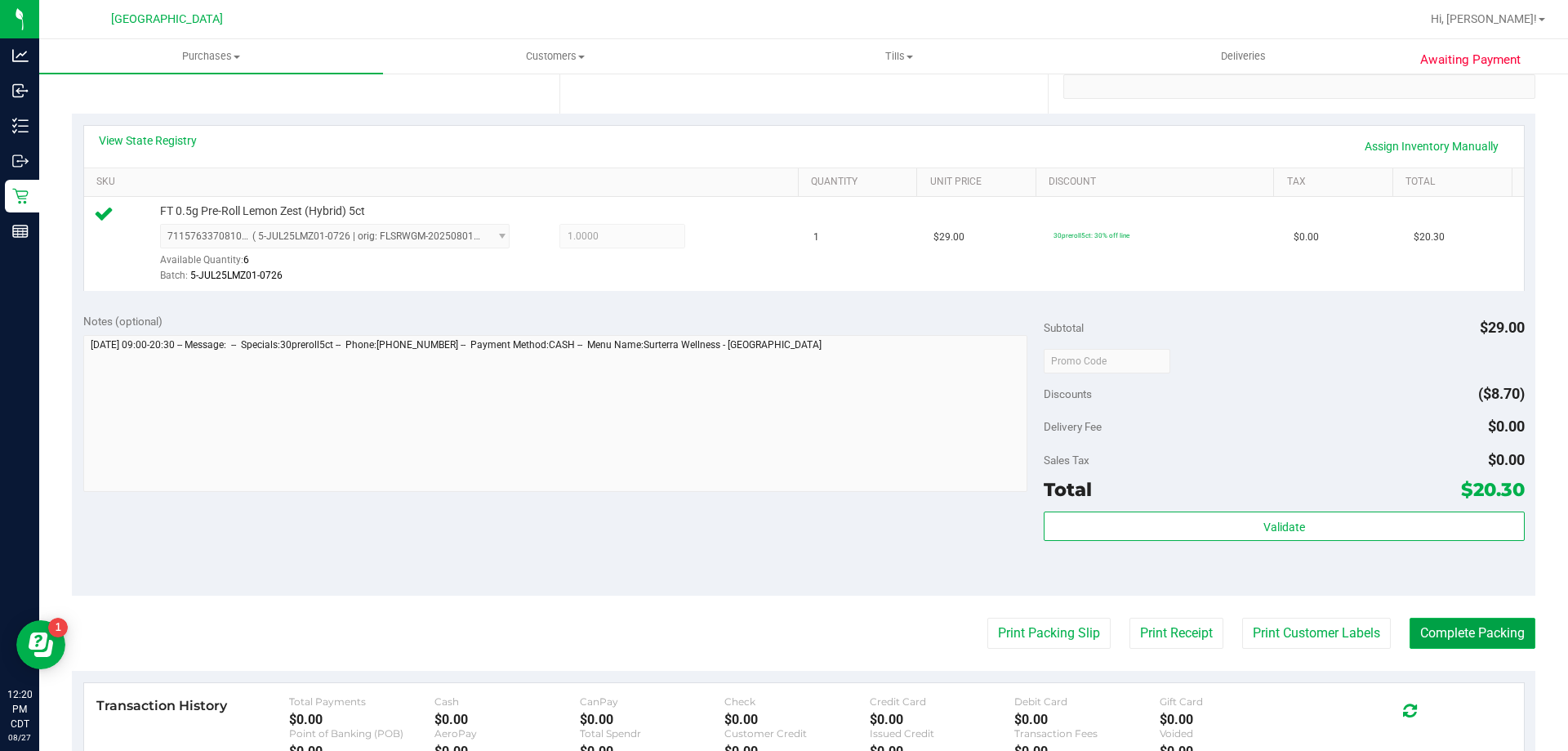
click at [1490, 629] on button "Complete Packing" at bounding box center [1472, 632] width 126 height 31
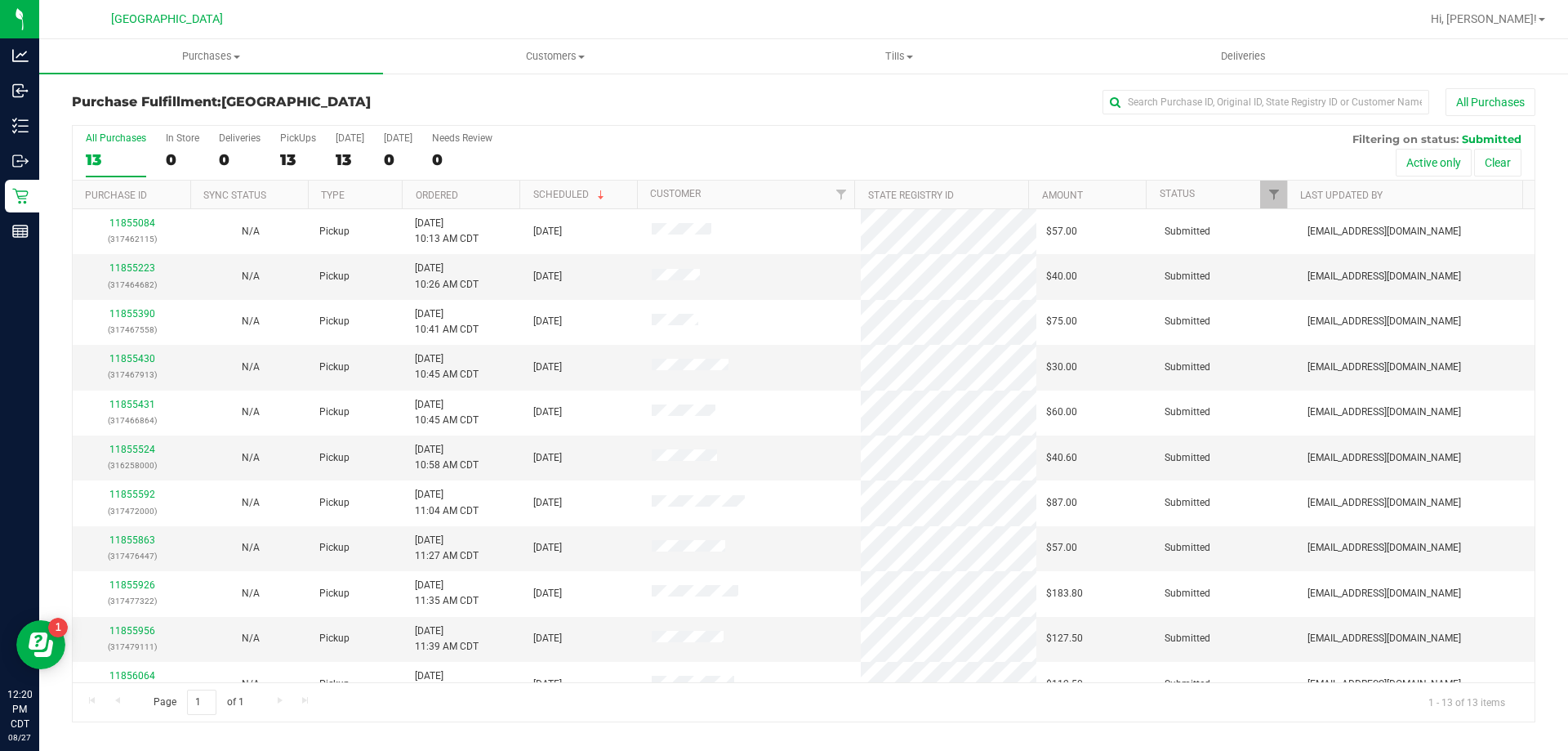
click at [448, 207] on th "Ordered" at bounding box center [461, 195] width 118 height 29
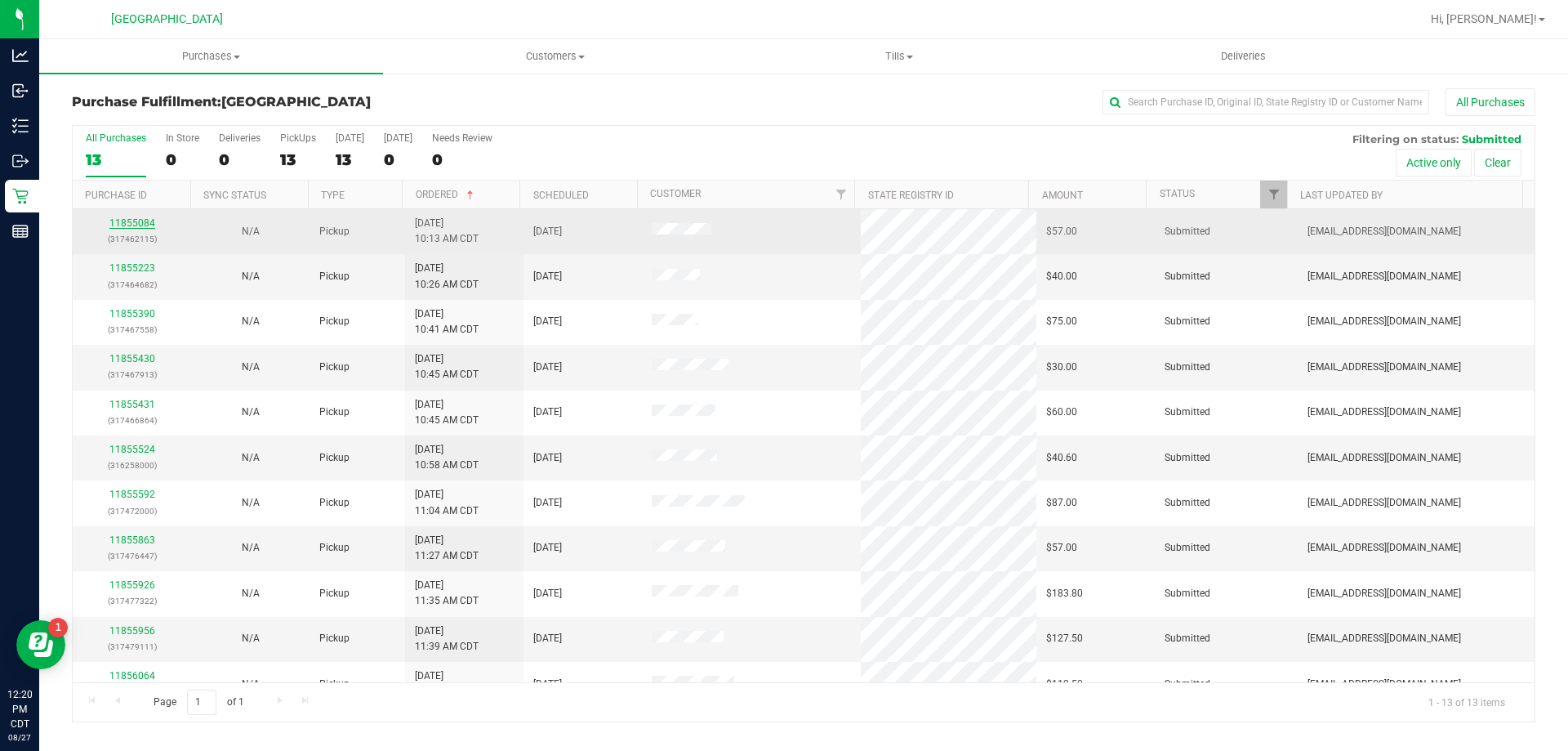
click at [139, 227] on link "11855084" at bounding box center [132, 224] width 46 height 12
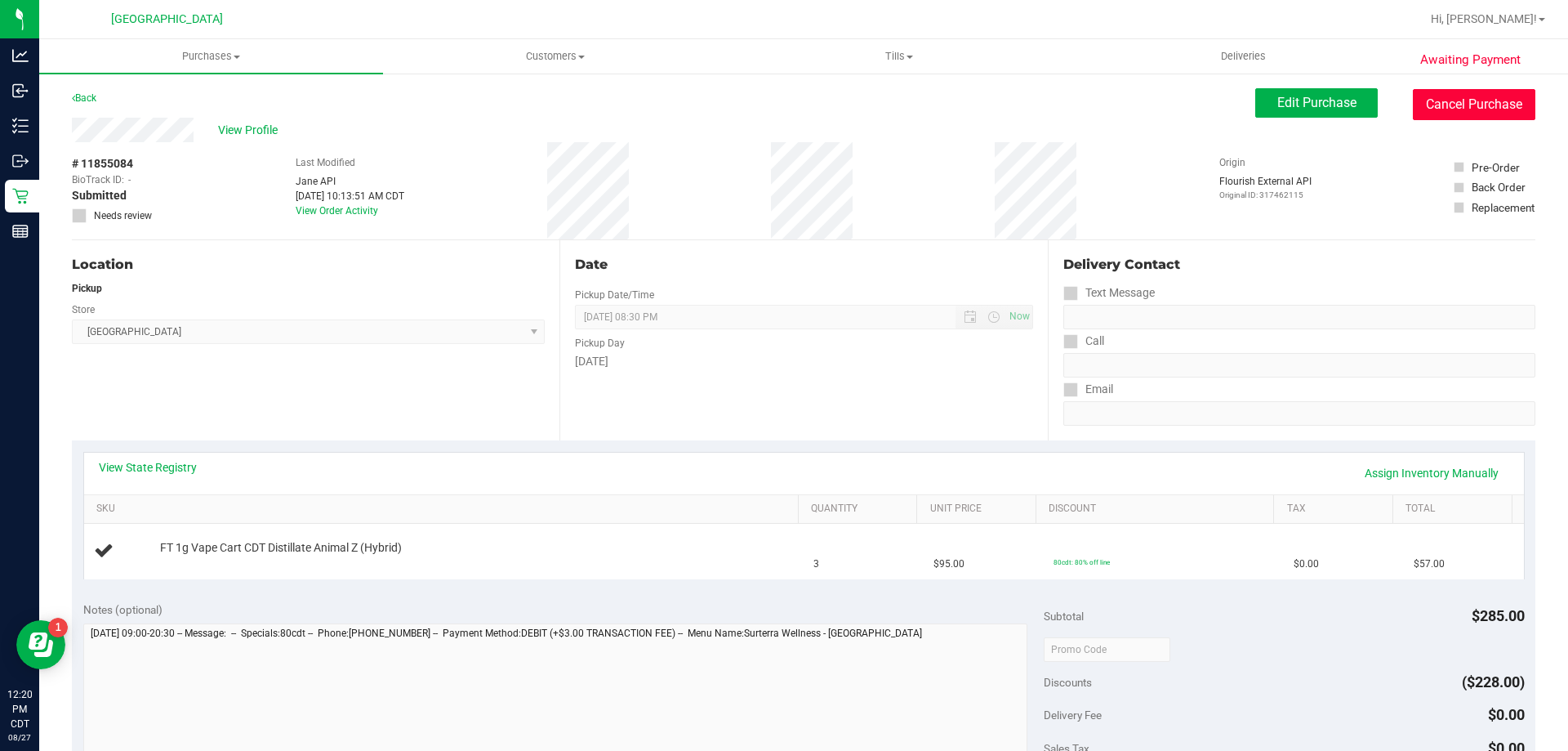
click at [1433, 109] on button "Cancel Purchase" at bounding box center [1474, 104] width 123 height 31
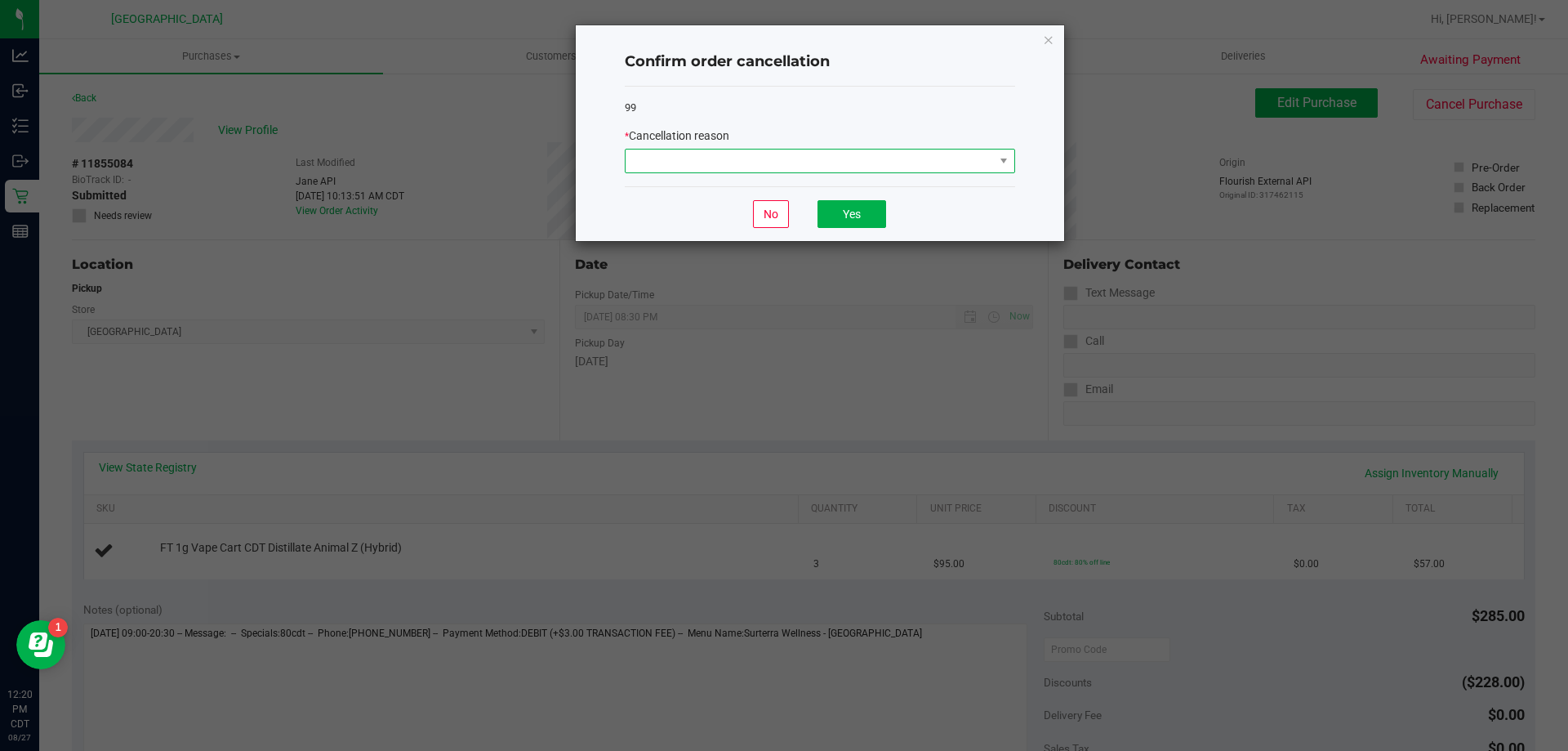
click at [857, 167] on span at bounding box center [809, 161] width 368 height 23
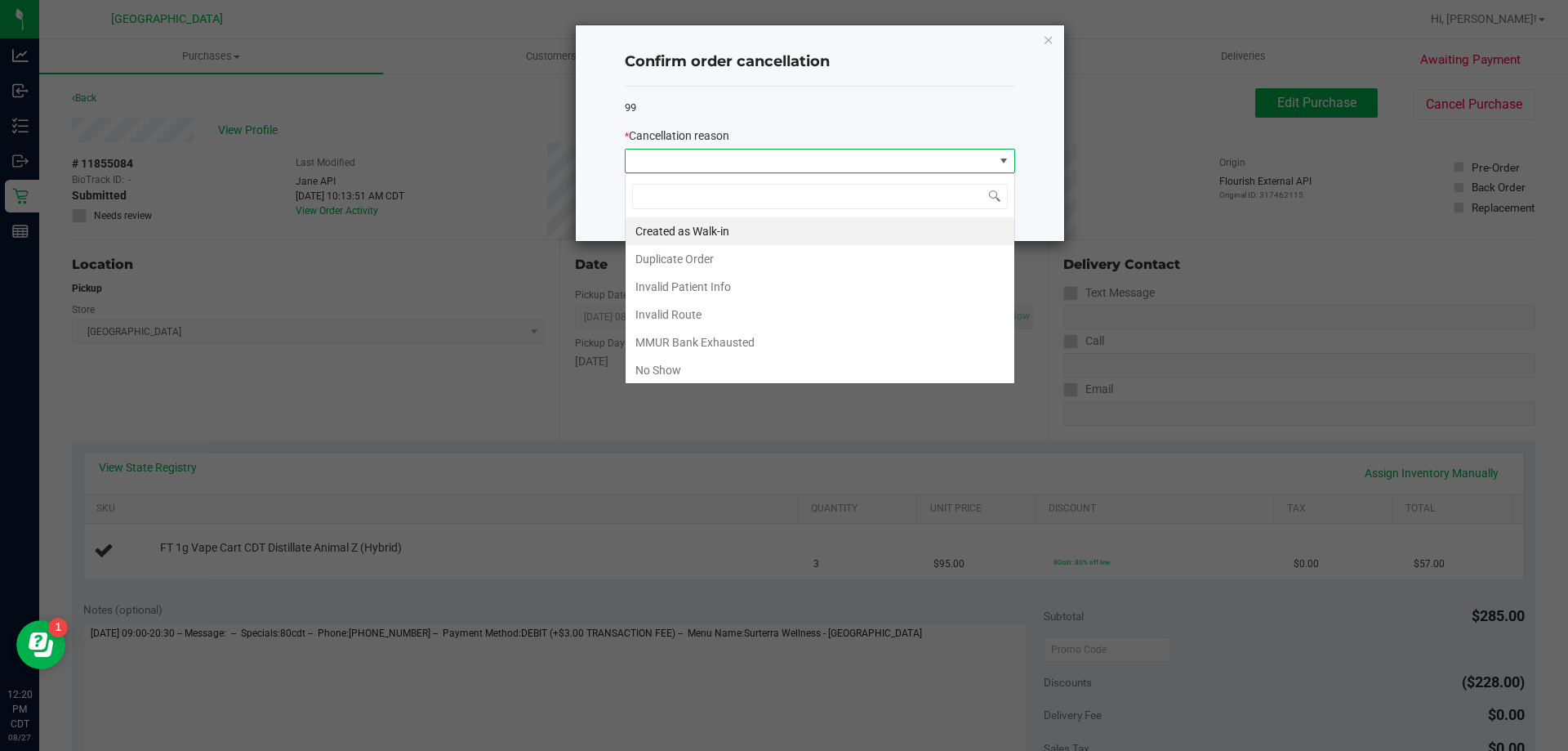
scroll to position [25, 390]
click at [701, 259] on li "Duplicate Order" at bounding box center [820, 258] width 389 height 28
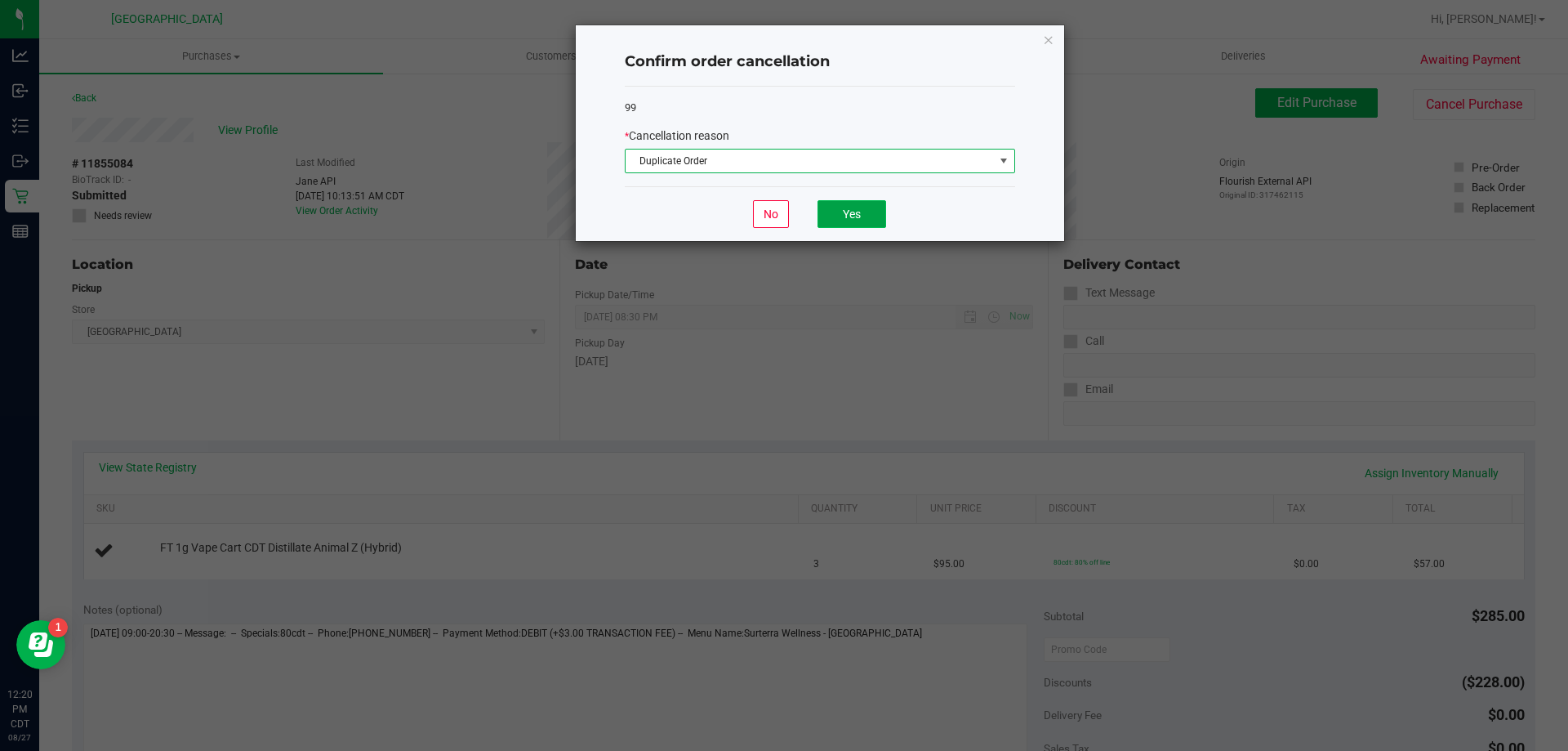
click at [832, 219] on button "Yes" at bounding box center [852, 213] width 69 height 28
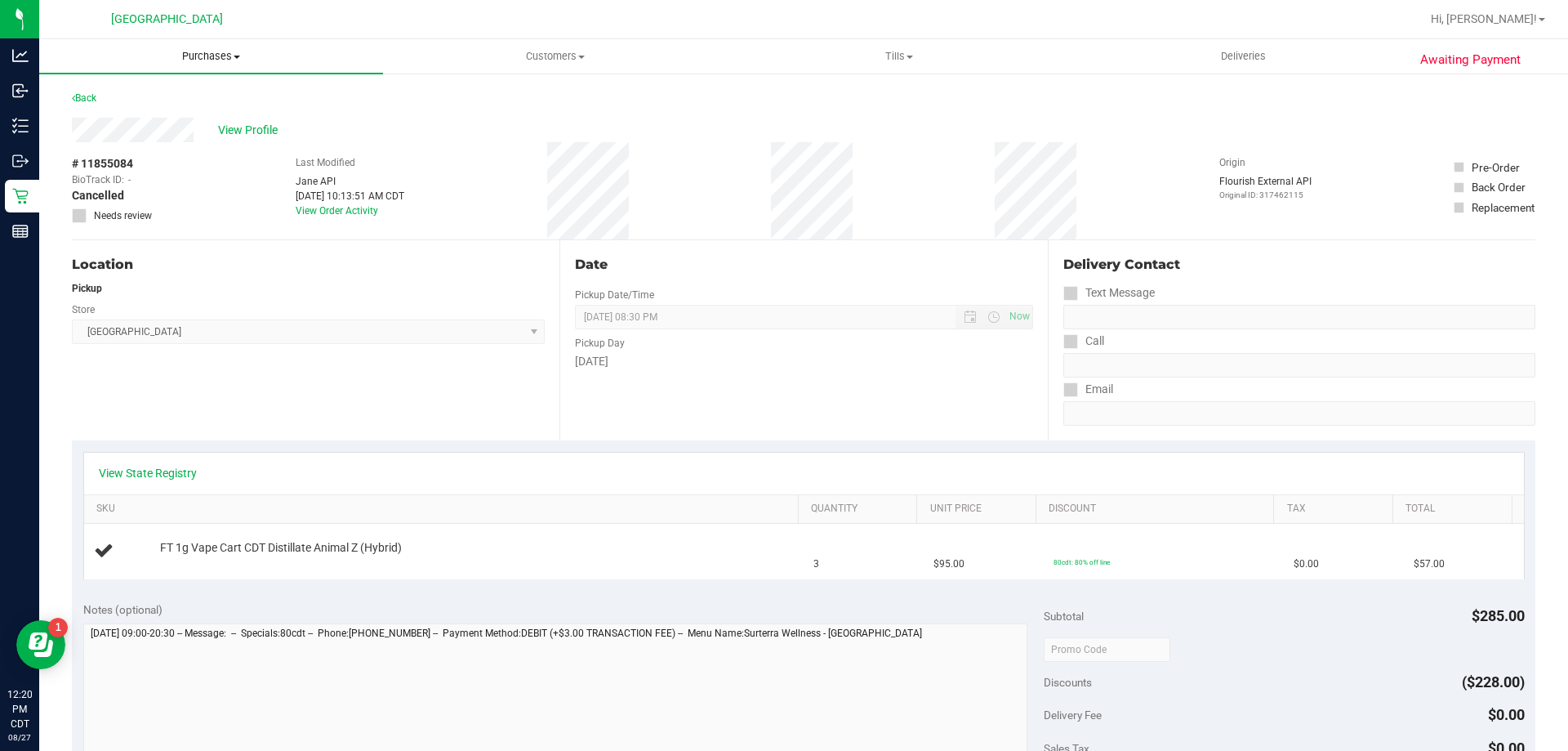
click at [192, 55] on span "Purchases" at bounding box center [211, 56] width 344 height 14
click at [120, 121] on span "Fulfillment" at bounding box center [90, 118] width 102 height 14
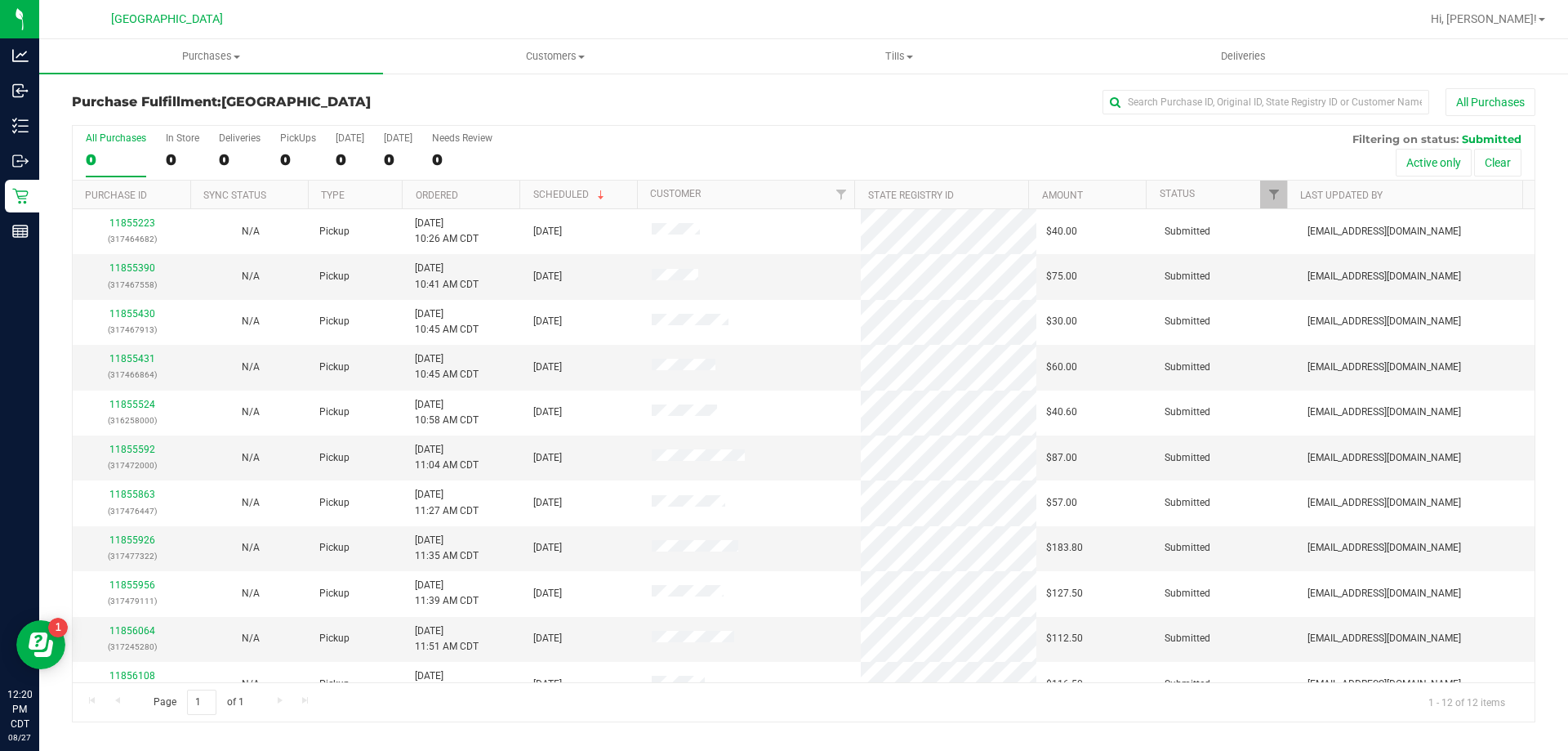
click at [473, 196] on th "Ordered" at bounding box center [461, 195] width 118 height 29
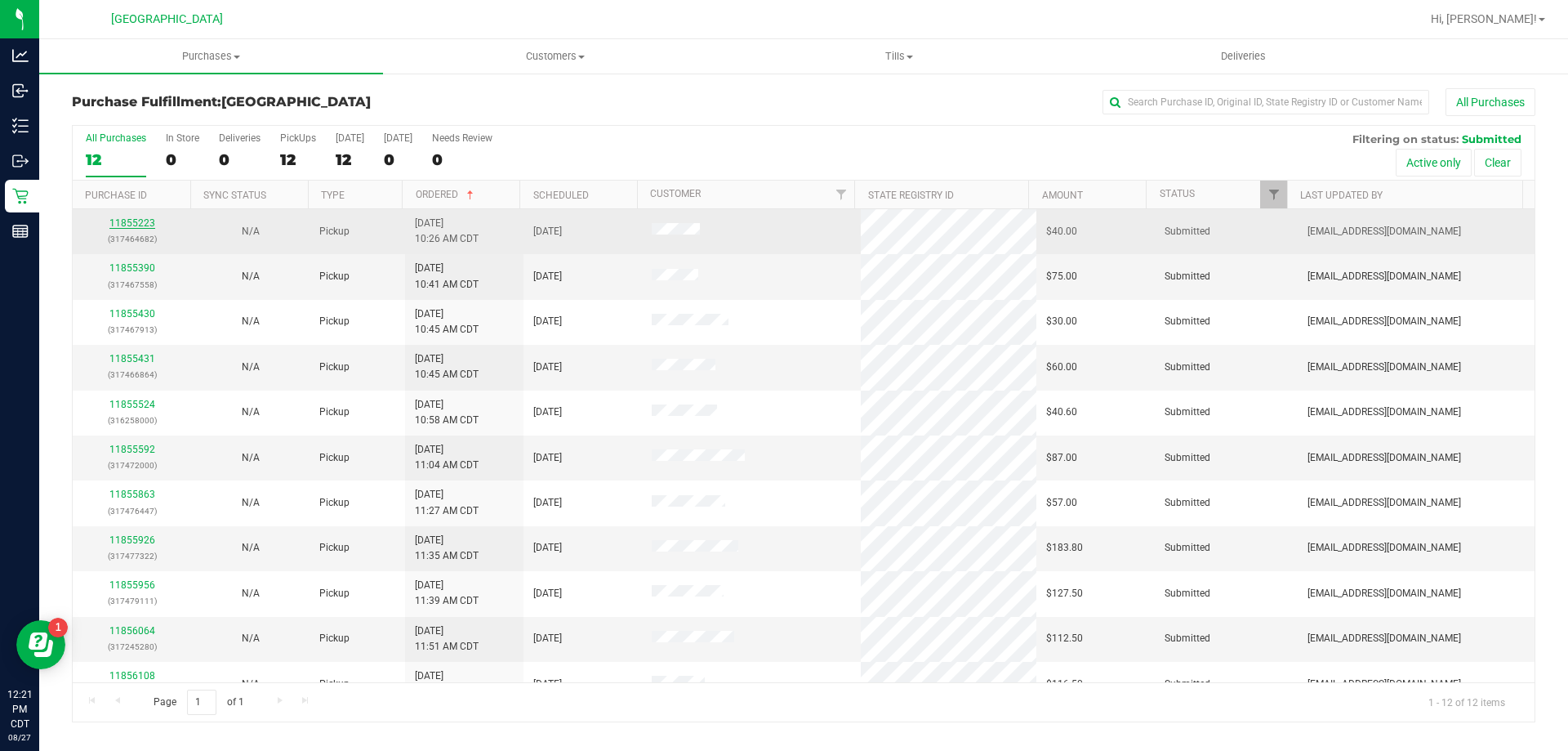
click at [145, 225] on link "11855223" at bounding box center [132, 224] width 46 height 12
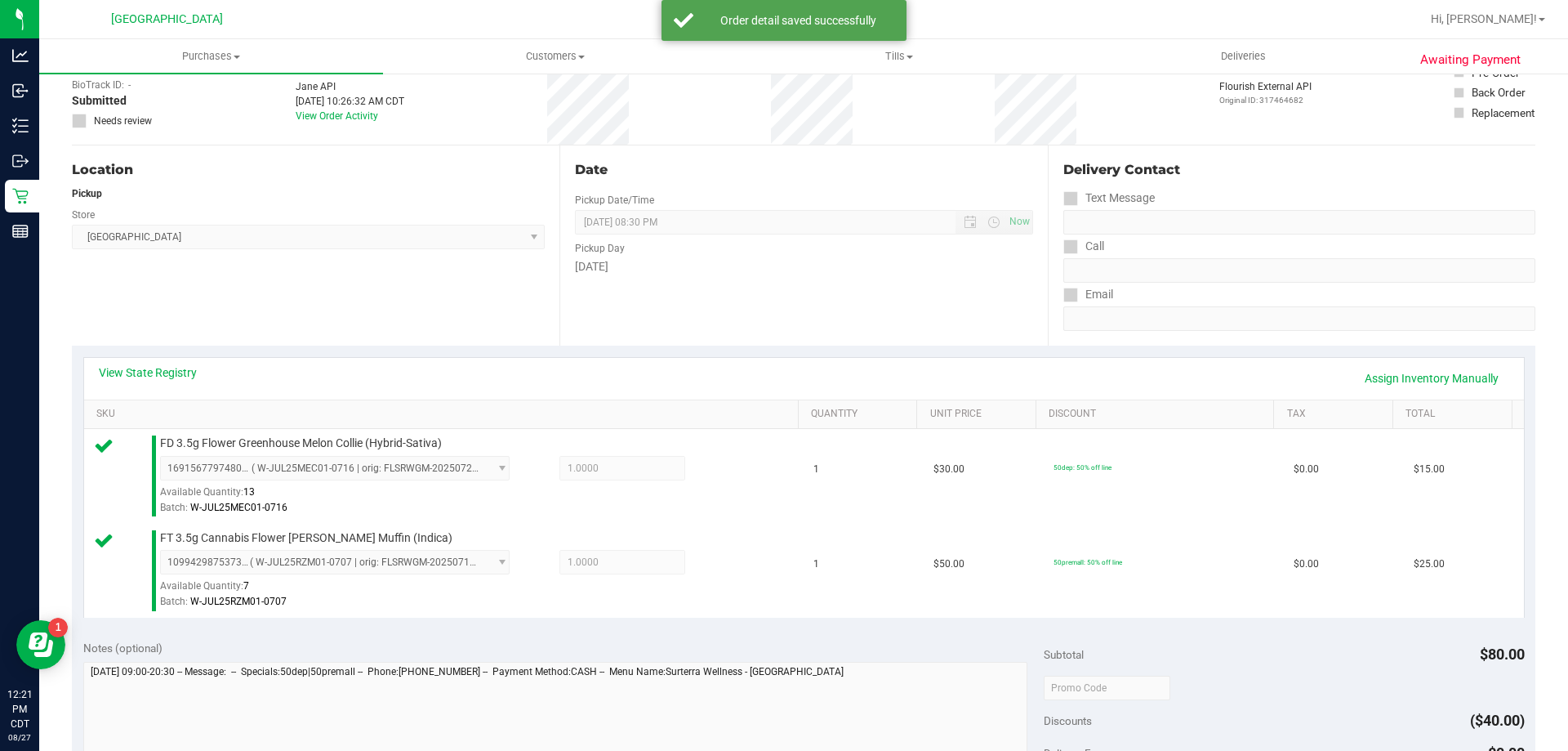
scroll to position [245, 0]
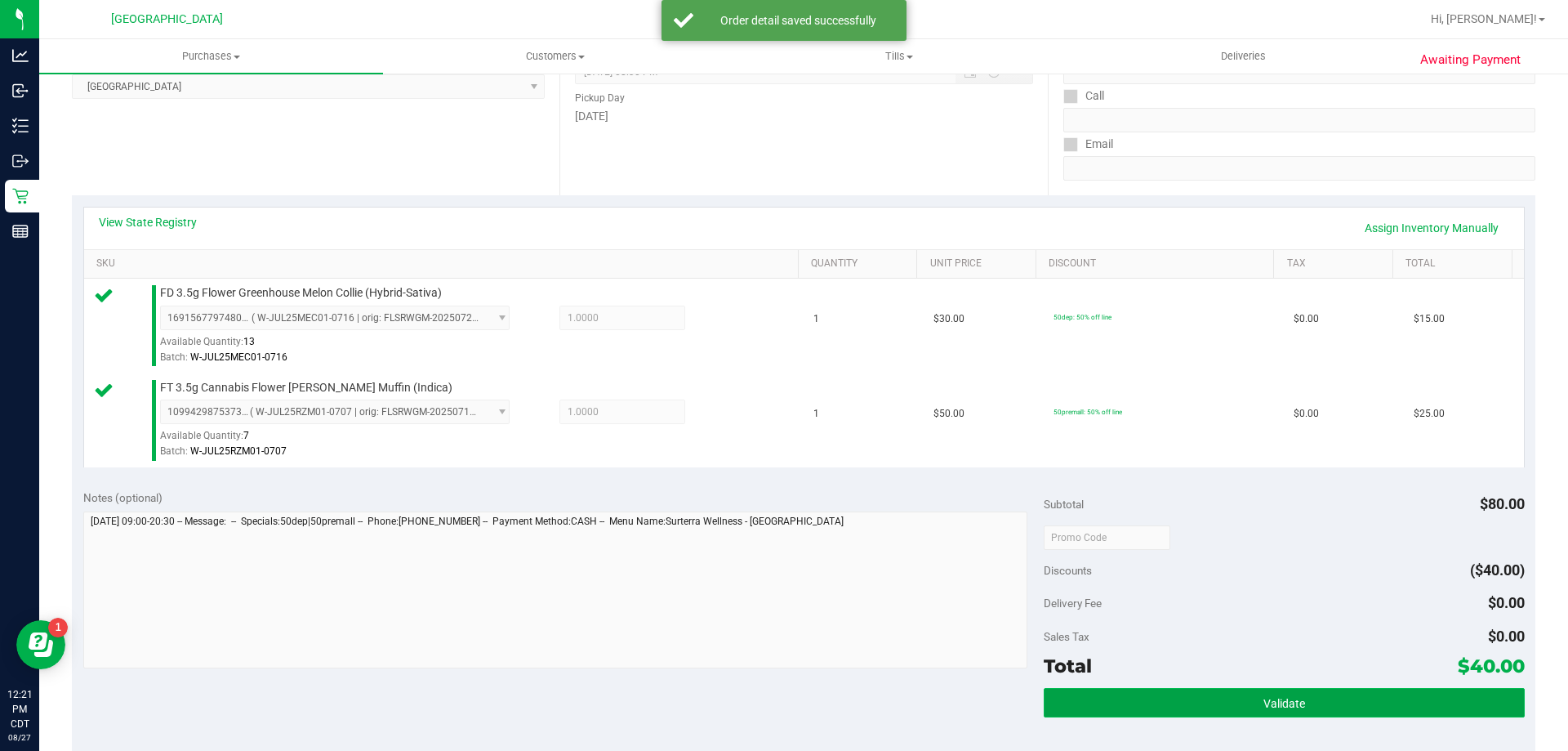
click at [1190, 693] on button "Validate" at bounding box center [1284, 702] width 480 height 30
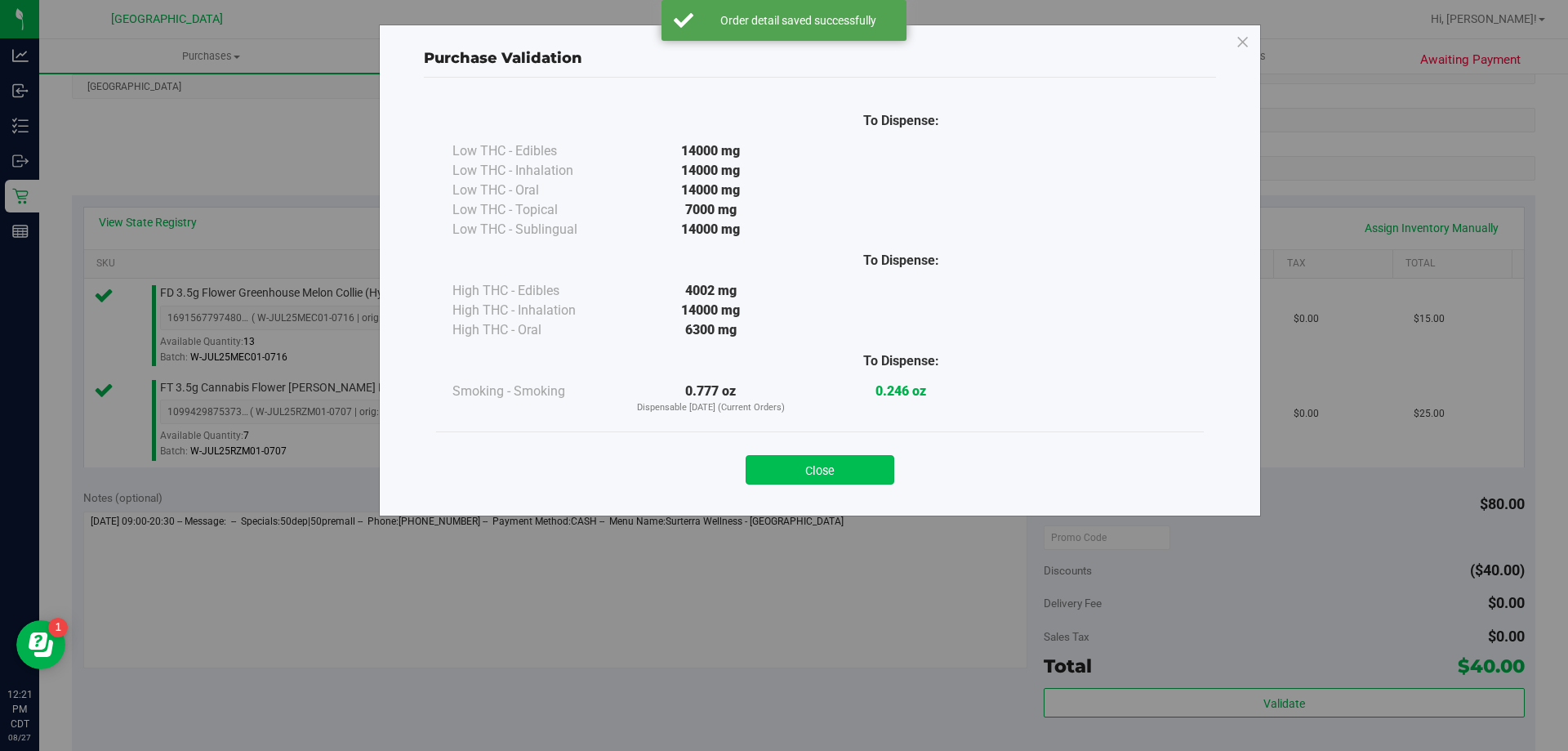
click at [793, 474] on button "Close" at bounding box center [820, 469] width 149 height 30
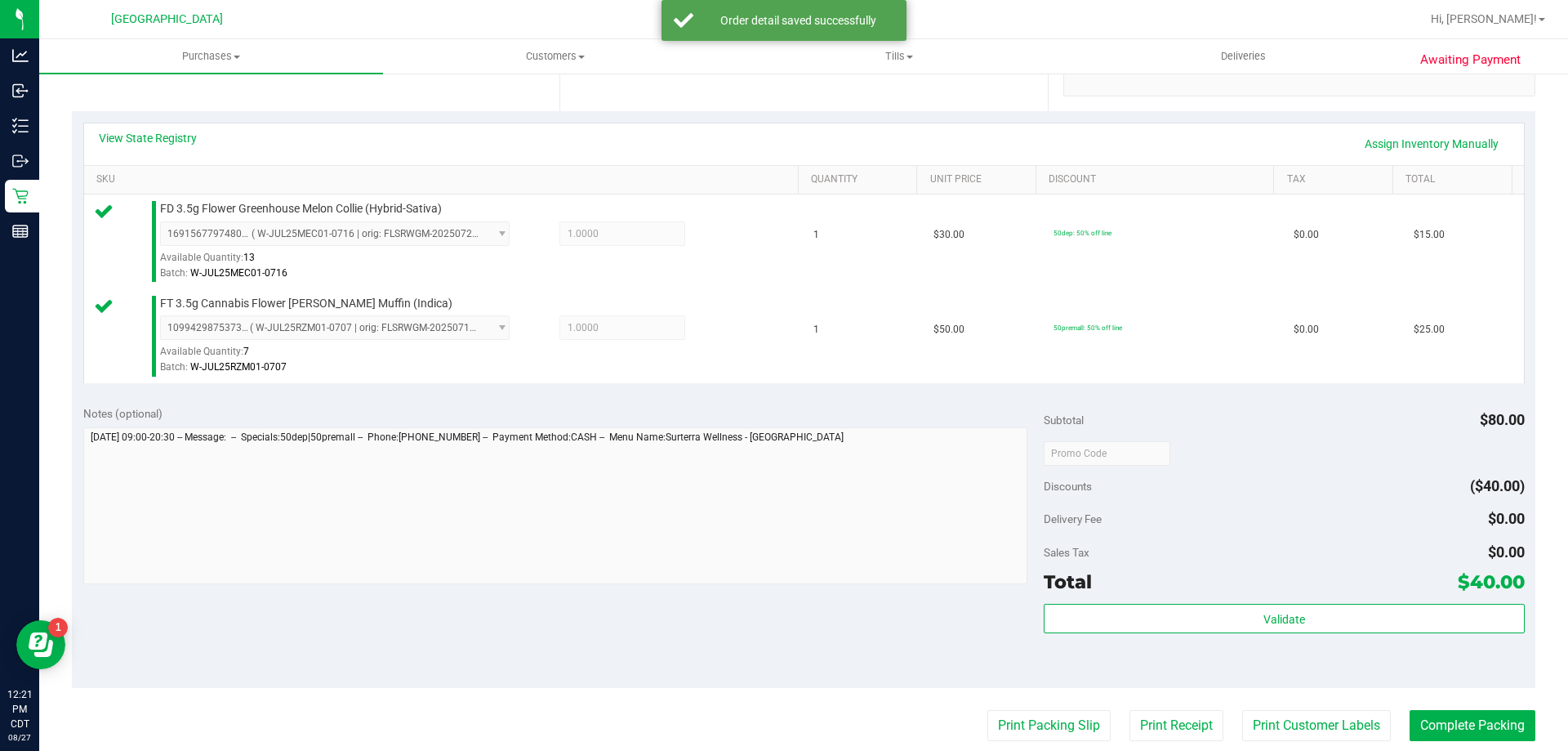
scroll to position [408, 0]
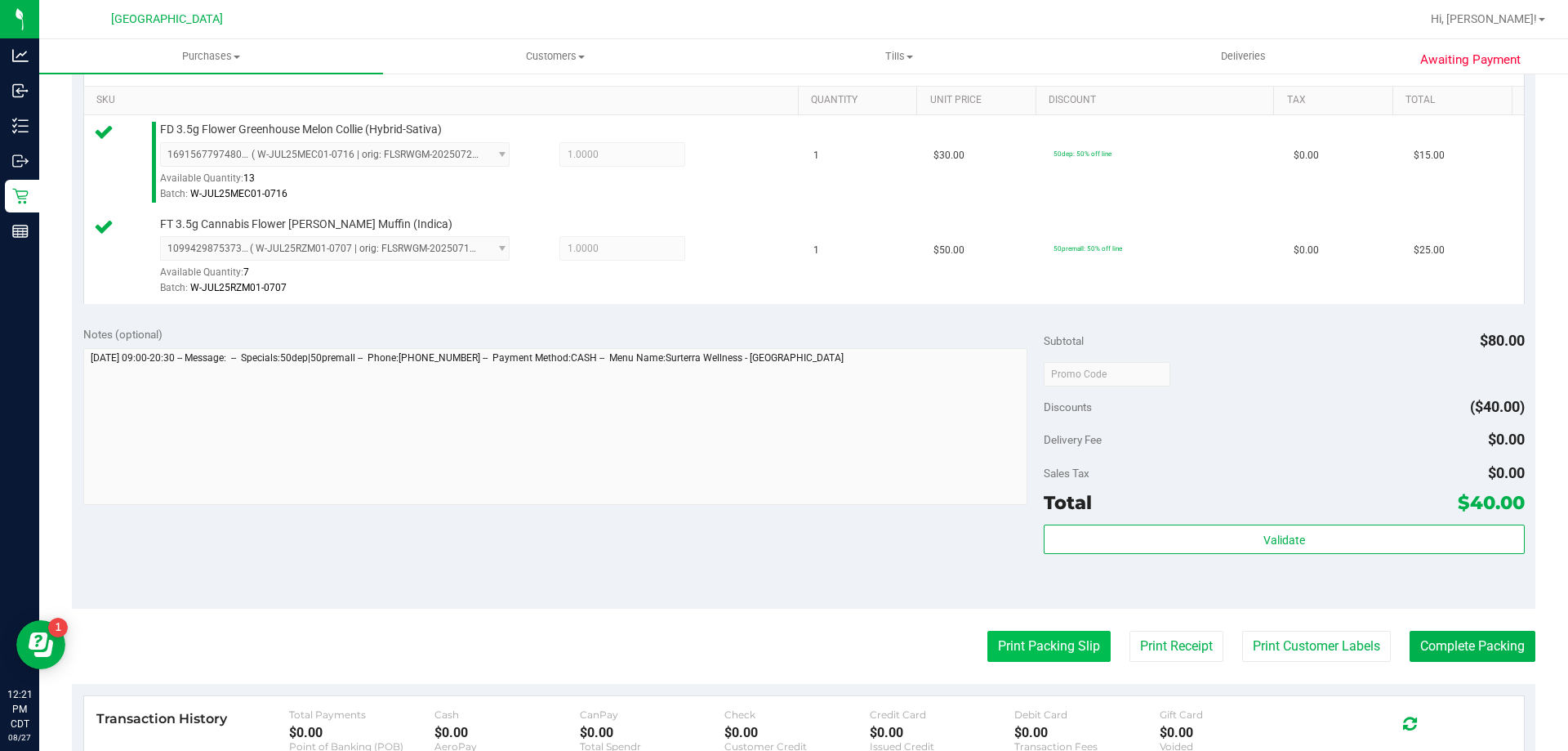
click at [987, 644] on button "Print Packing Slip" at bounding box center [1049, 646] width 124 height 31
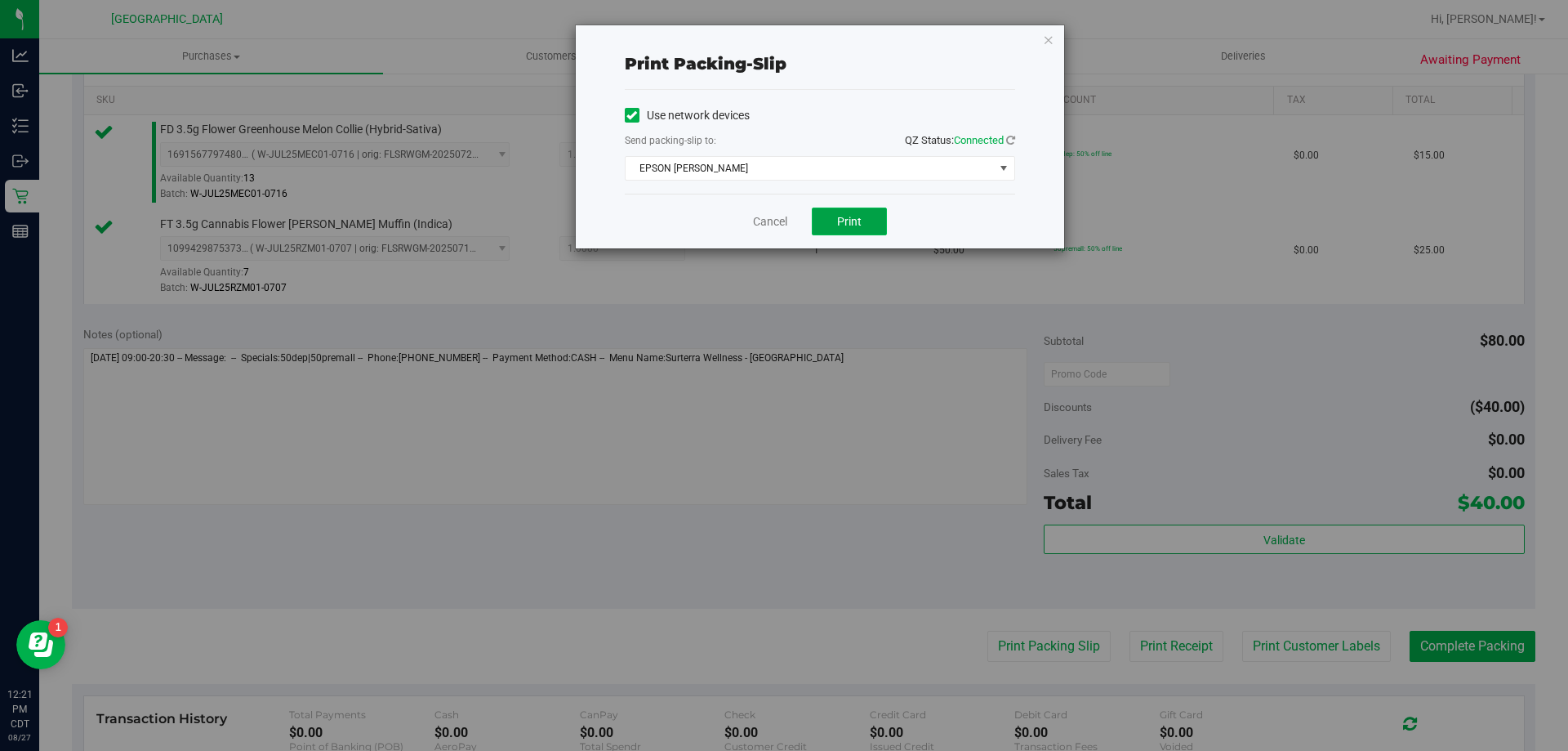
click at [859, 232] on button "Print" at bounding box center [849, 221] width 75 height 28
click at [765, 229] on link "Cancel" at bounding box center [770, 222] width 35 height 17
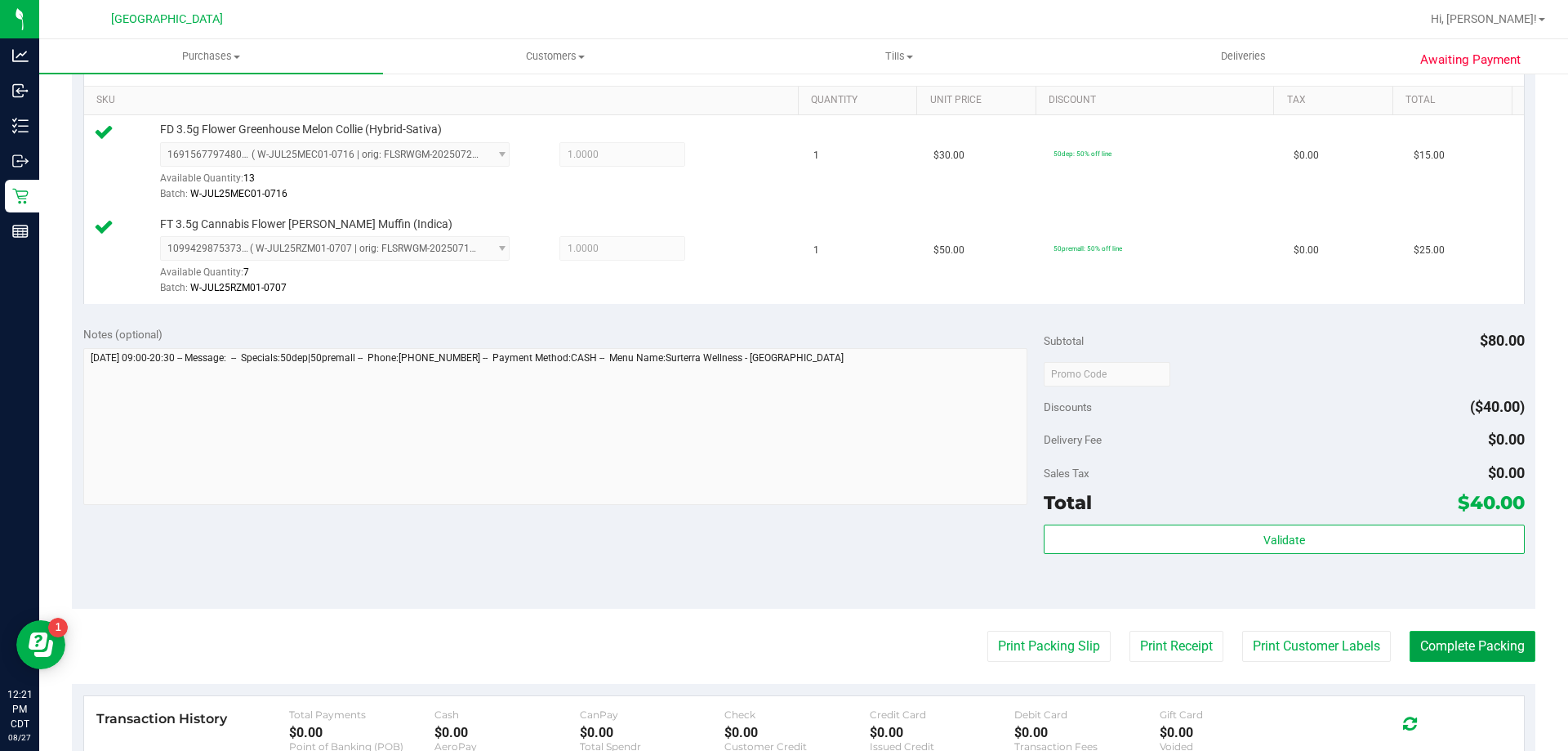
click at [1466, 640] on button "Complete Packing" at bounding box center [1472, 646] width 126 height 31
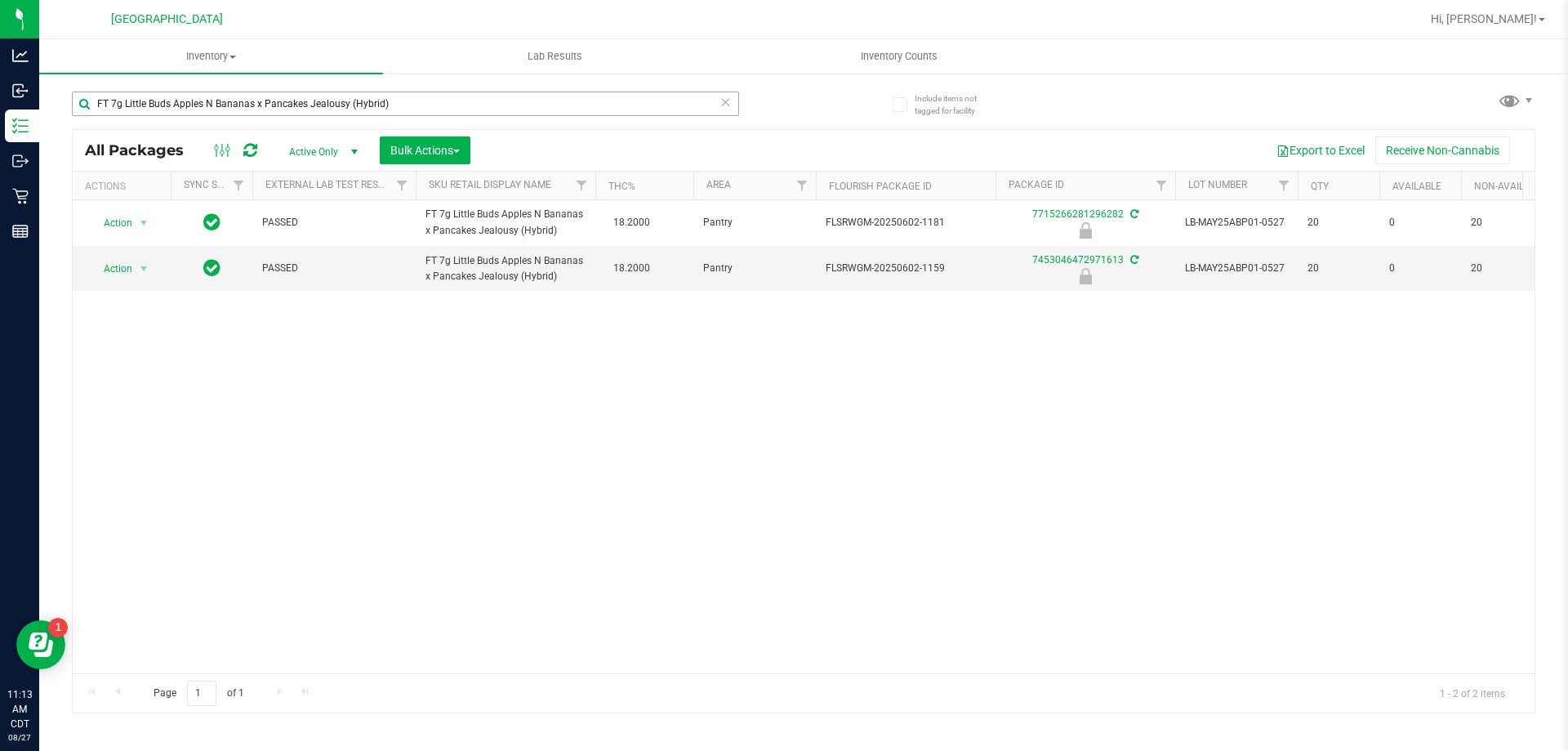
click at [236, 103] on input "FT 7g Little Buds Apples N Bananas x Pancakes Jealousy (Hybrid)" at bounding box center [406, 103] width 667 height 25
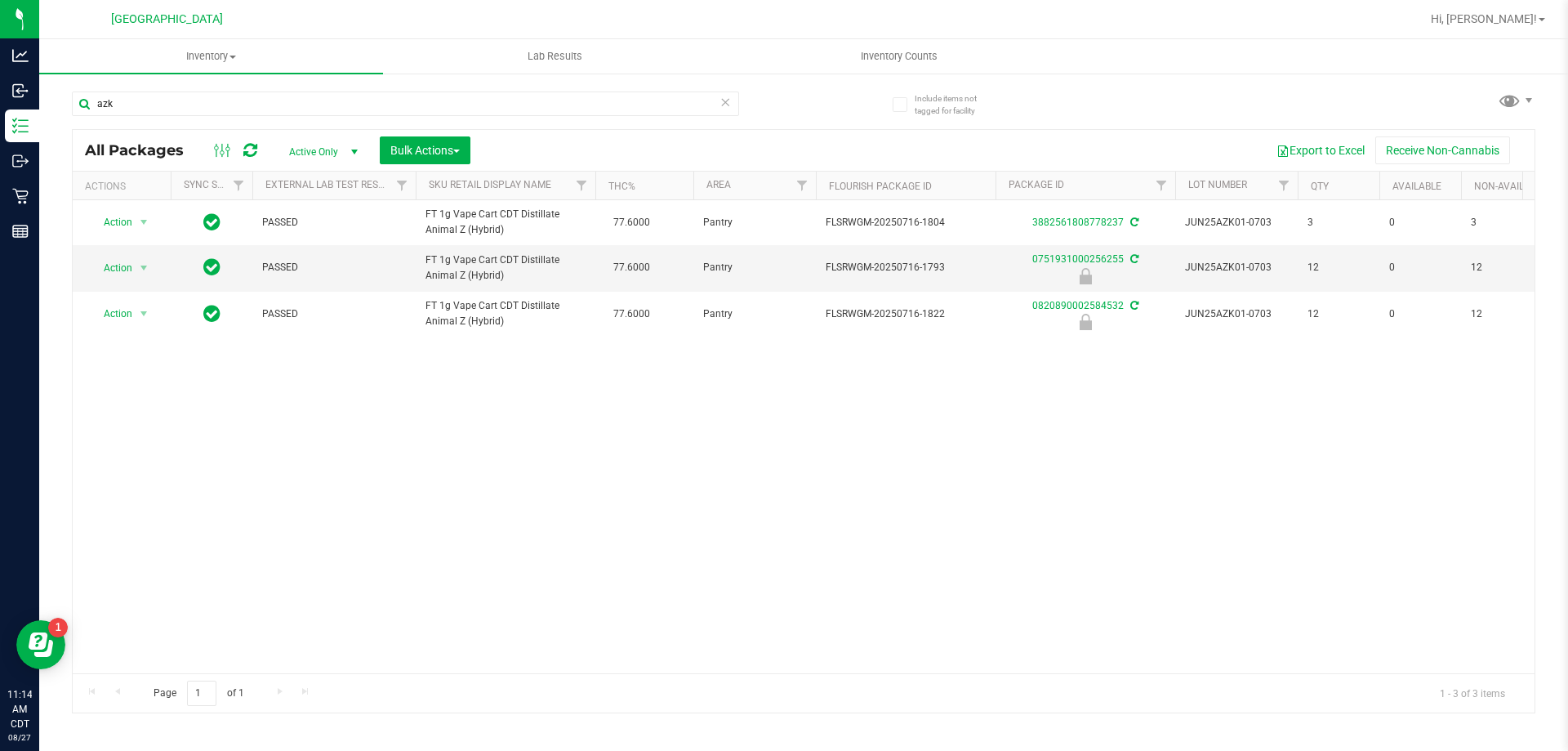
type input "azk"
click at [253, 102] on input "azk" at bounding box center [406, 103] width 667 height 25
type input "0820890002584532"
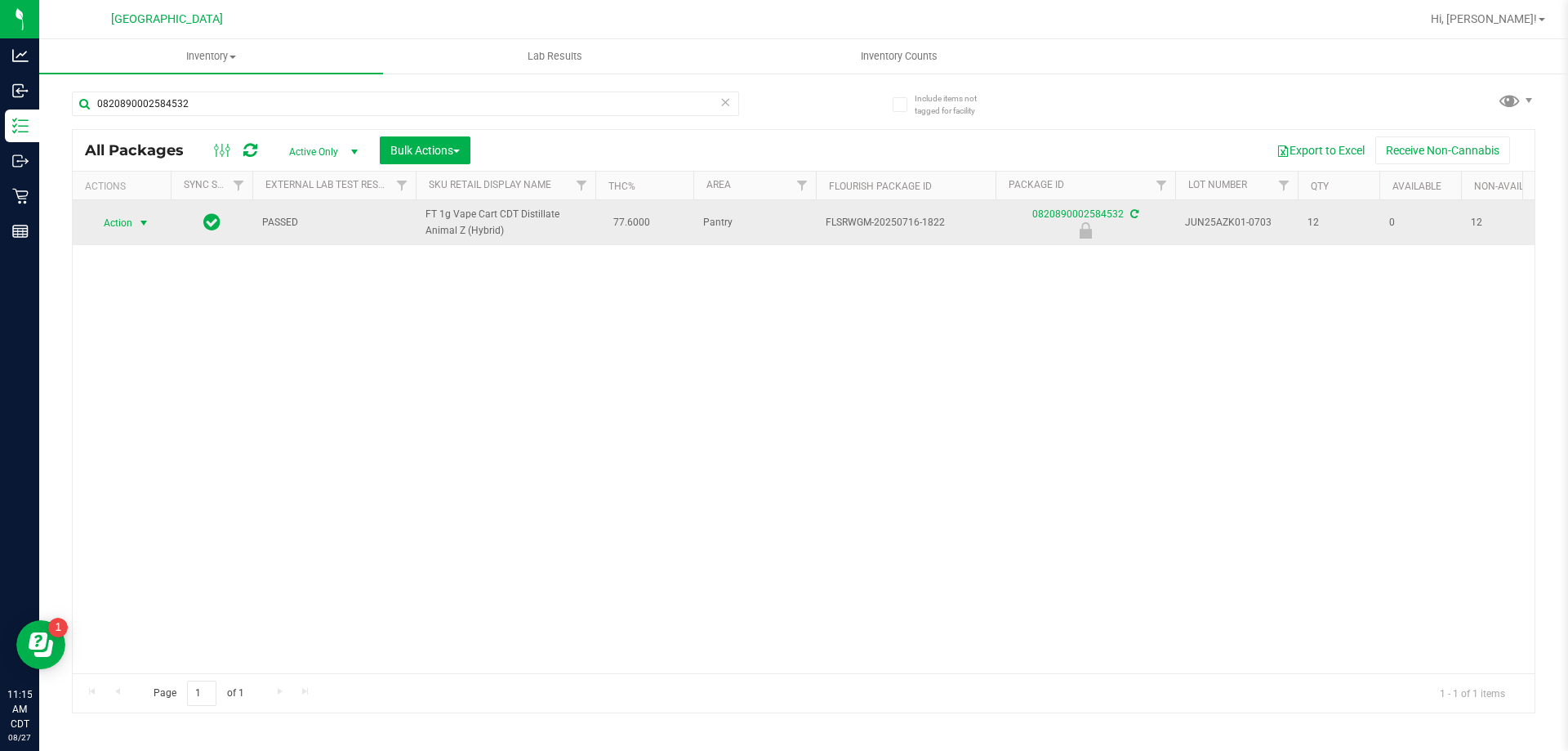
click at [124, 230] on span "Action" at bounding box center [111, 223] width 44 height 23
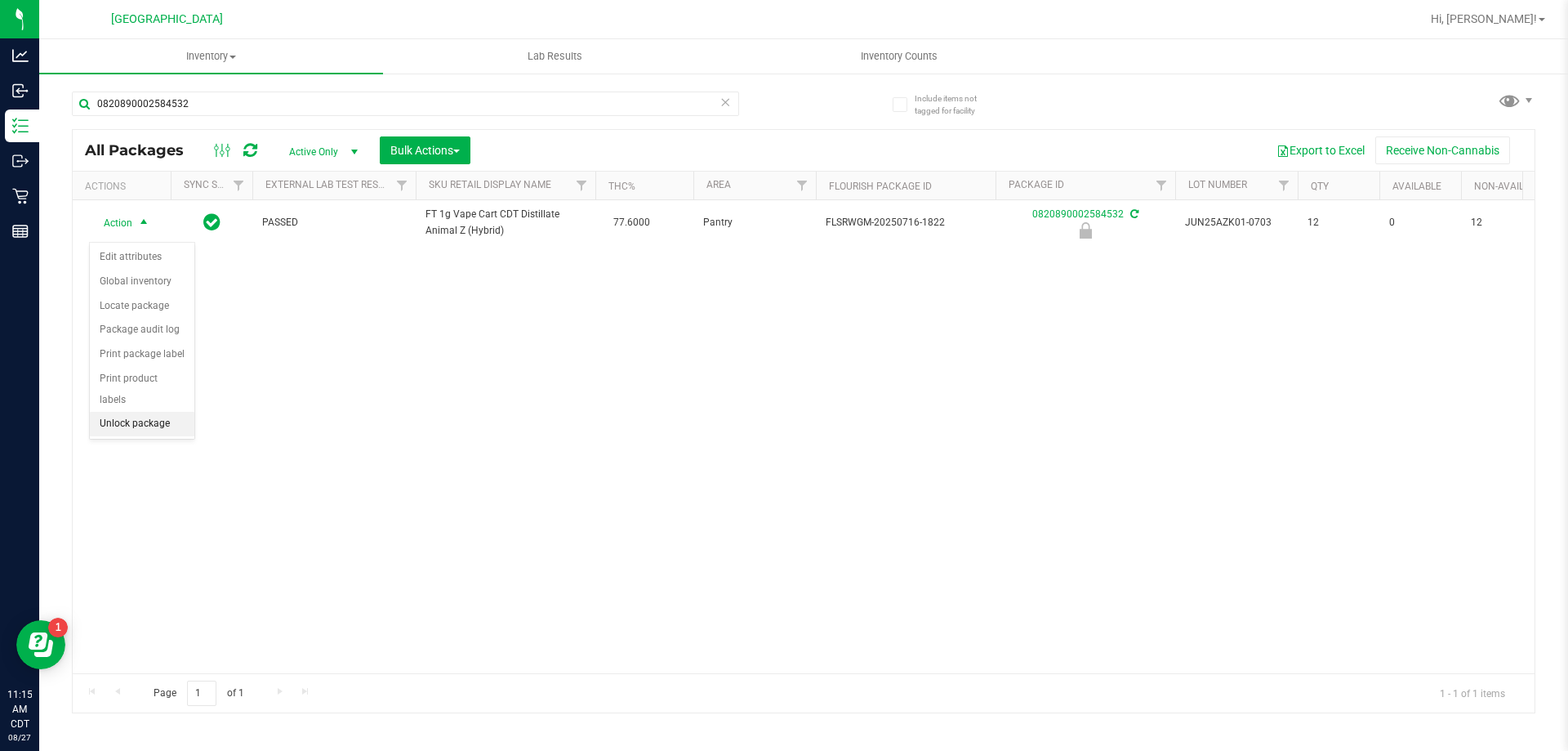
click at [142, 411] on li "Unlock package" at bounding box center [141, 423] width 104 height 25
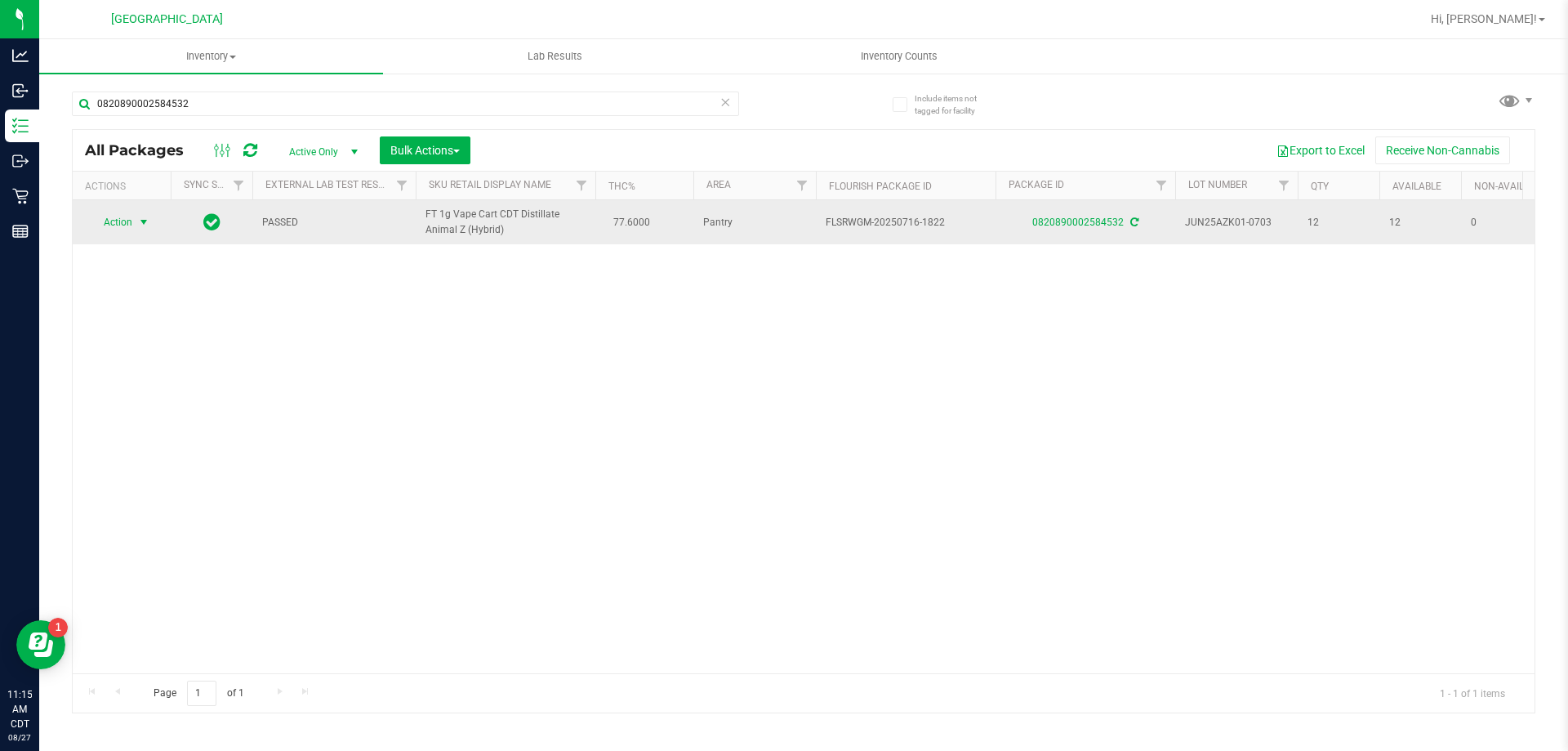
click at [130, 233] on span "Action" at bounding box center [111, 222] width 44 height 23
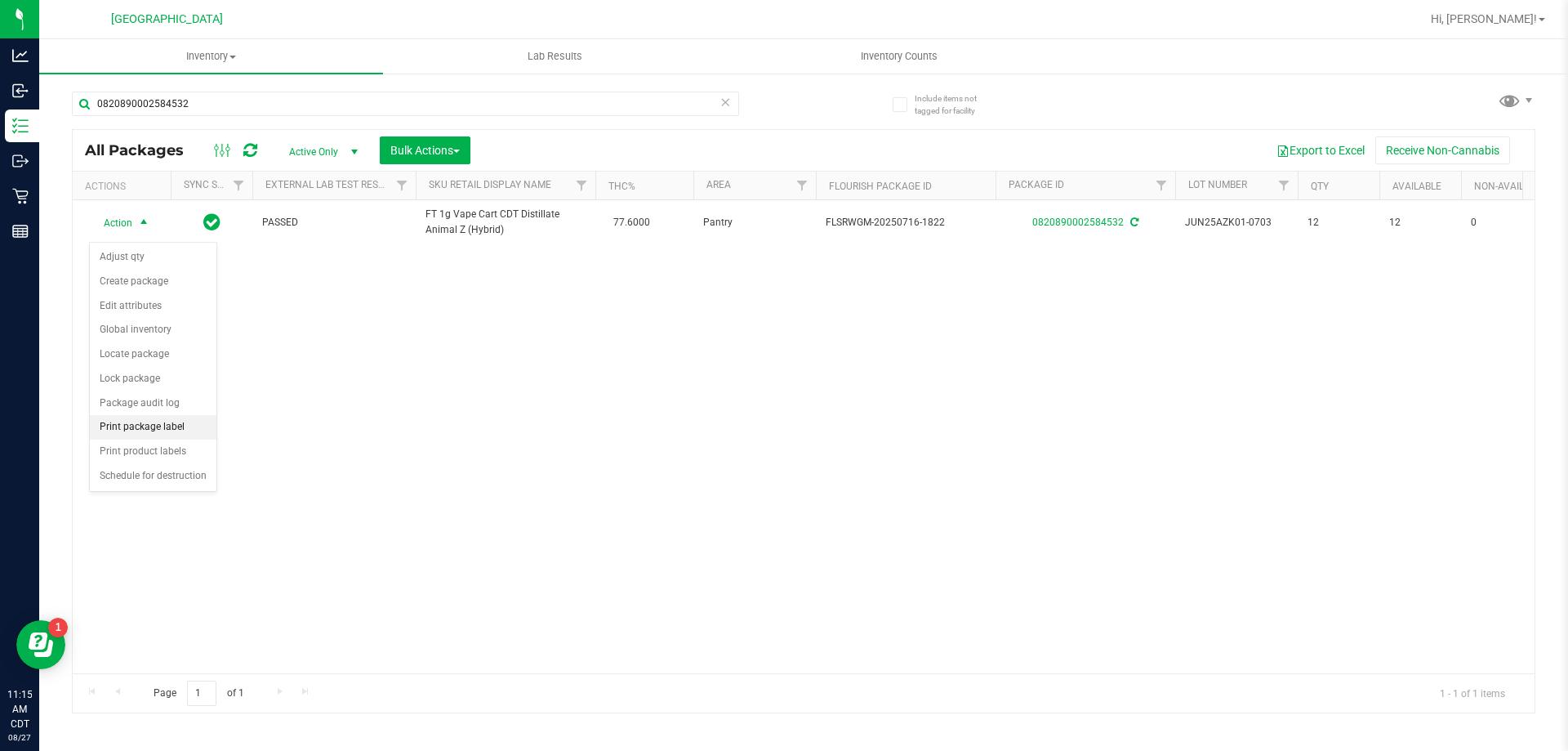
click at [107, 426] on li "Print package label" at bounding box center [153, 427] width 127 height 25
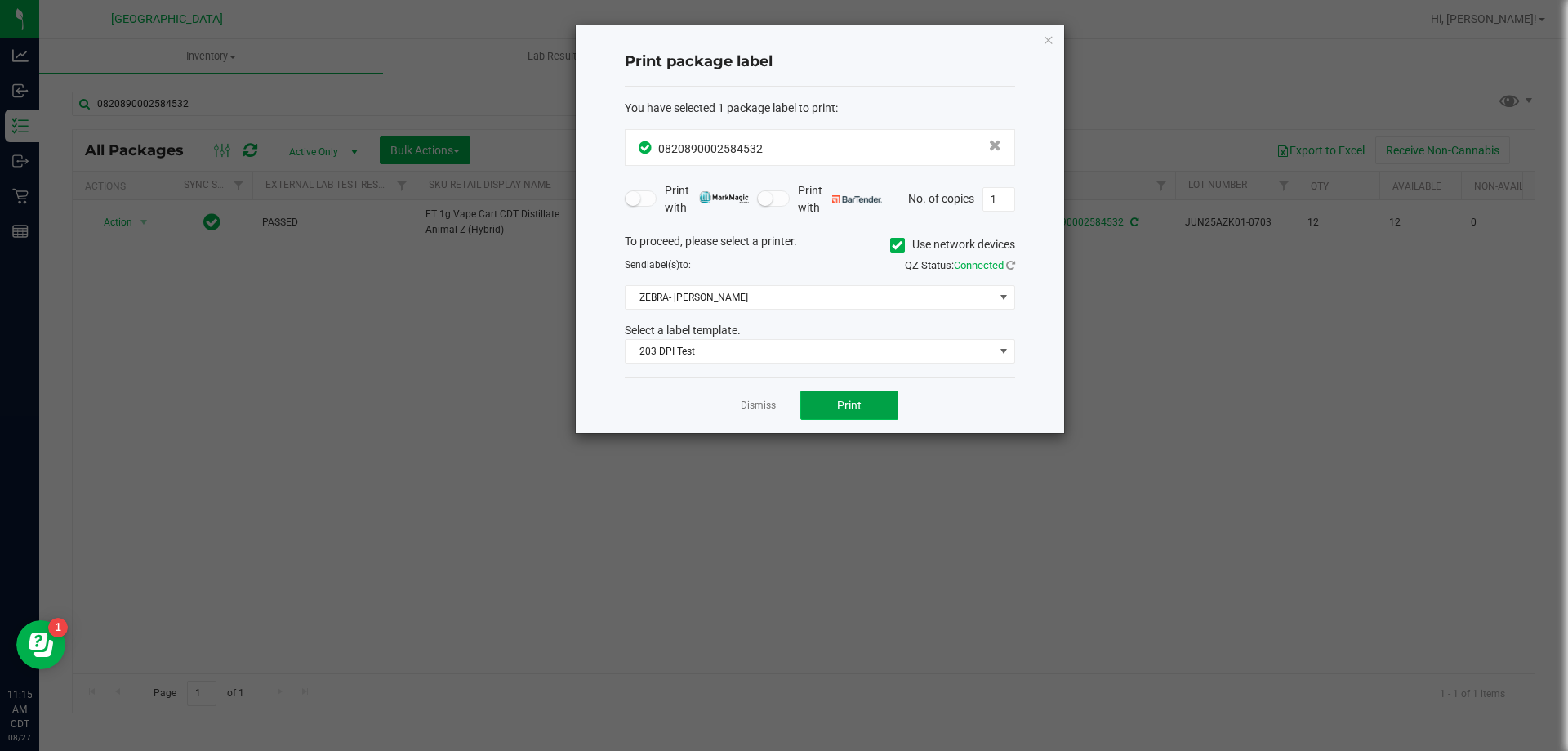
click at [821, 408] on button "Print" at bounding box center [849, 405] width 98 height 30
click at [758, 398] on app-cancel-button "Dismiss" at bounding box center [758, 406] width 35 height 17
click at [751, 406] on link "Dismiss" at bounding box center [758, 406] width 35 height 14
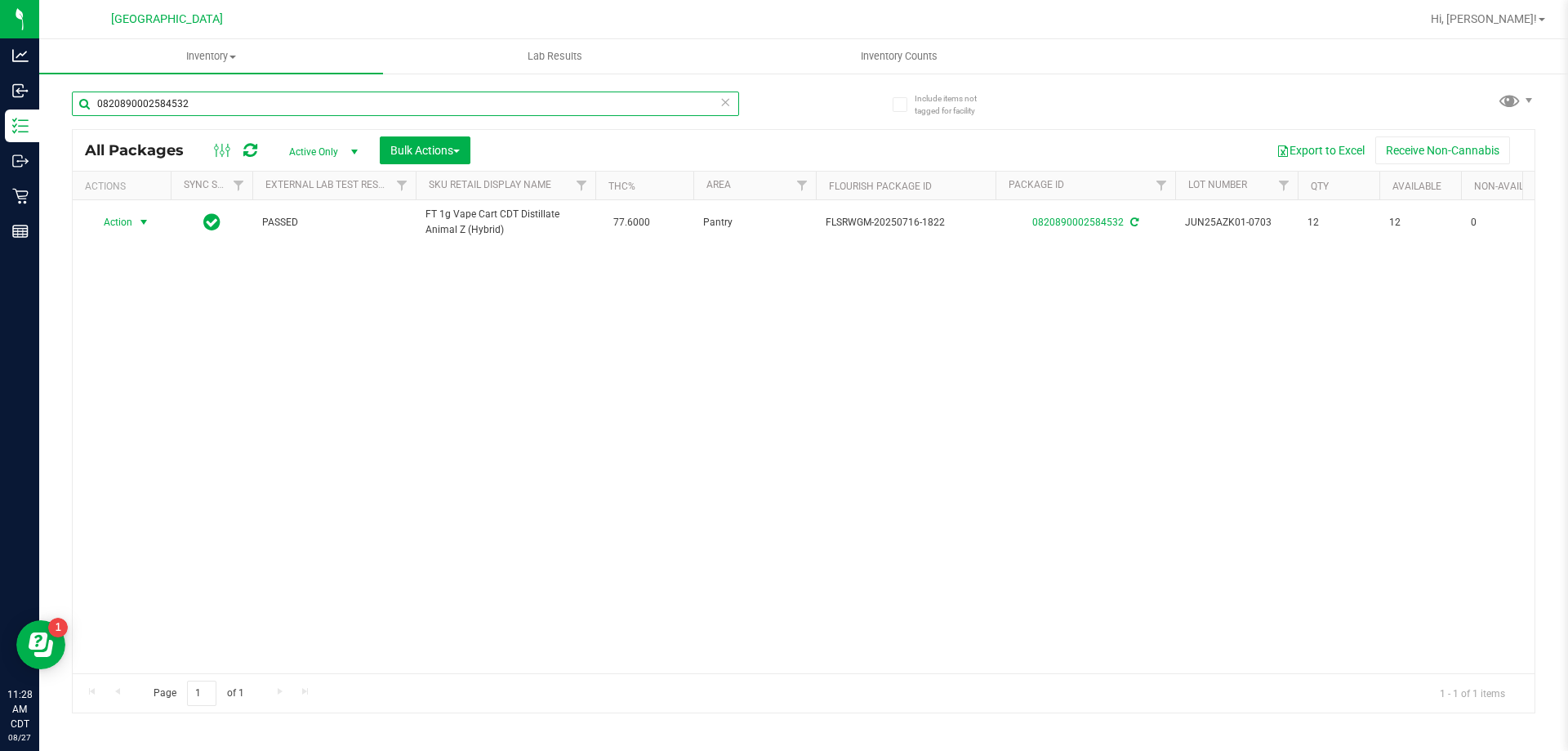
click at [335, 94] on input "0820890002584532" at bounding box center [406, 103] width 667 height 25
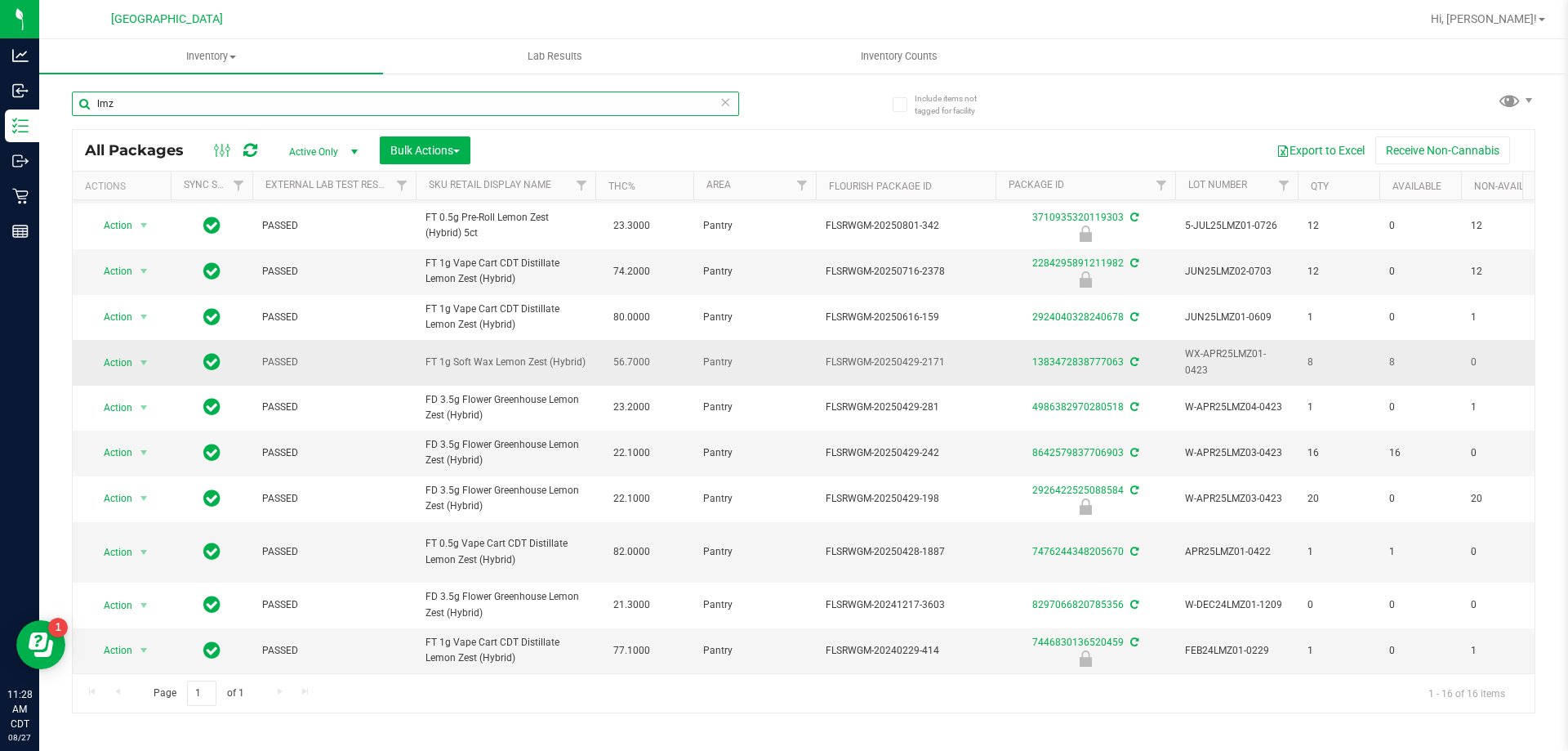
scroll to position [329, 0]
type input "lmz"
click at [341, 95] on input "lmz" at bounding box center [406, 103] width 667 height 25
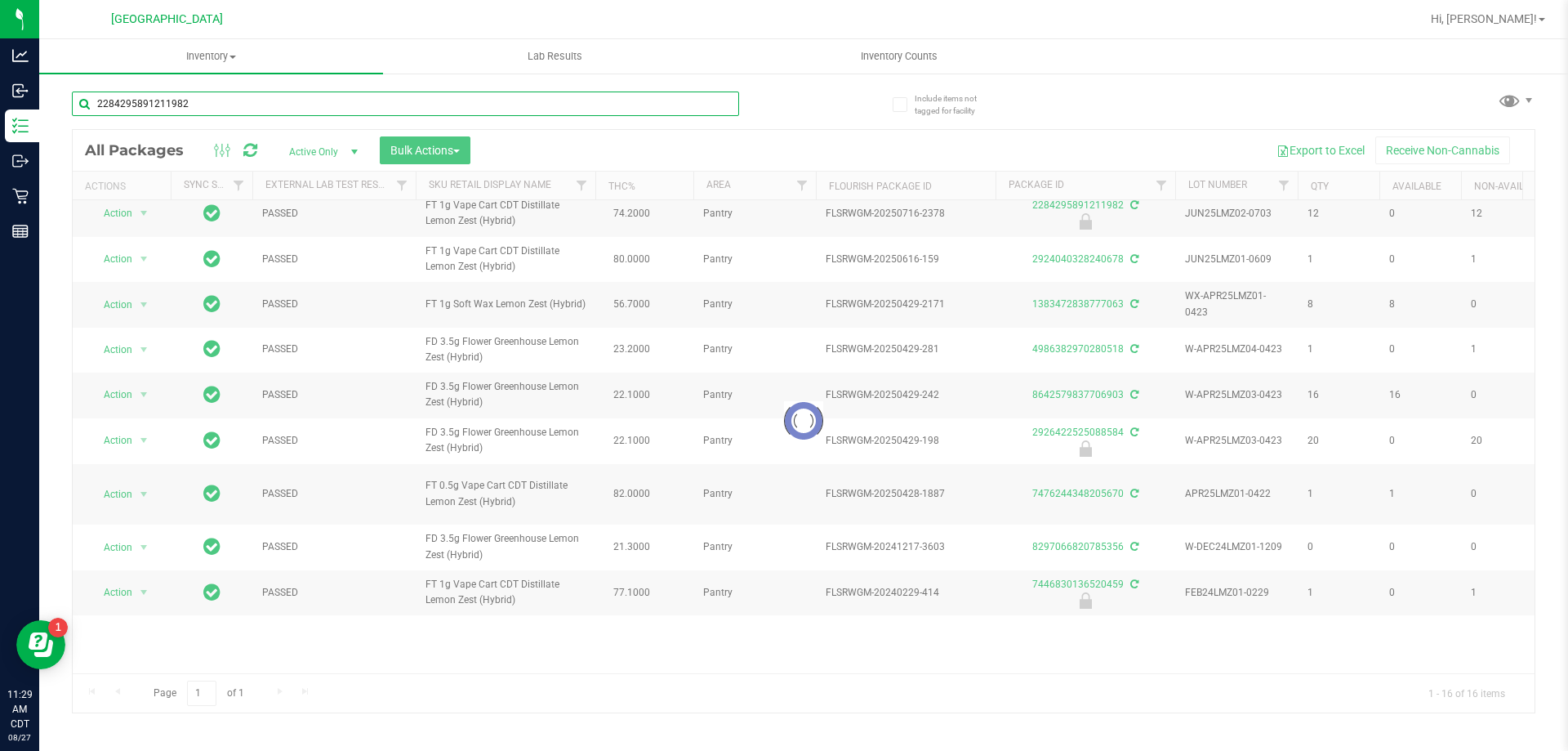
type input "2284295891211982"
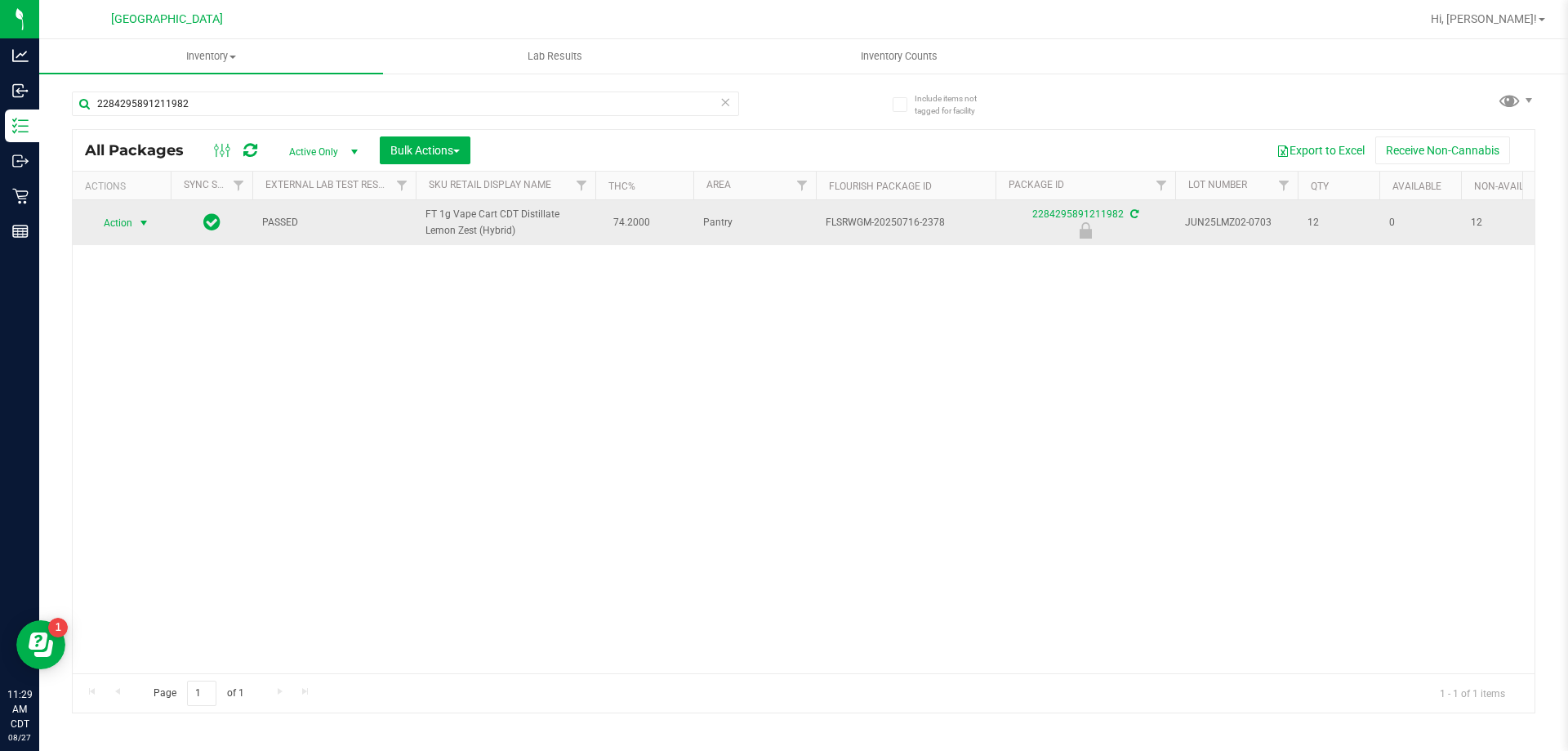
click at [128, 235] on span "Action" at bounding box center [111, 223] width 44 height 23
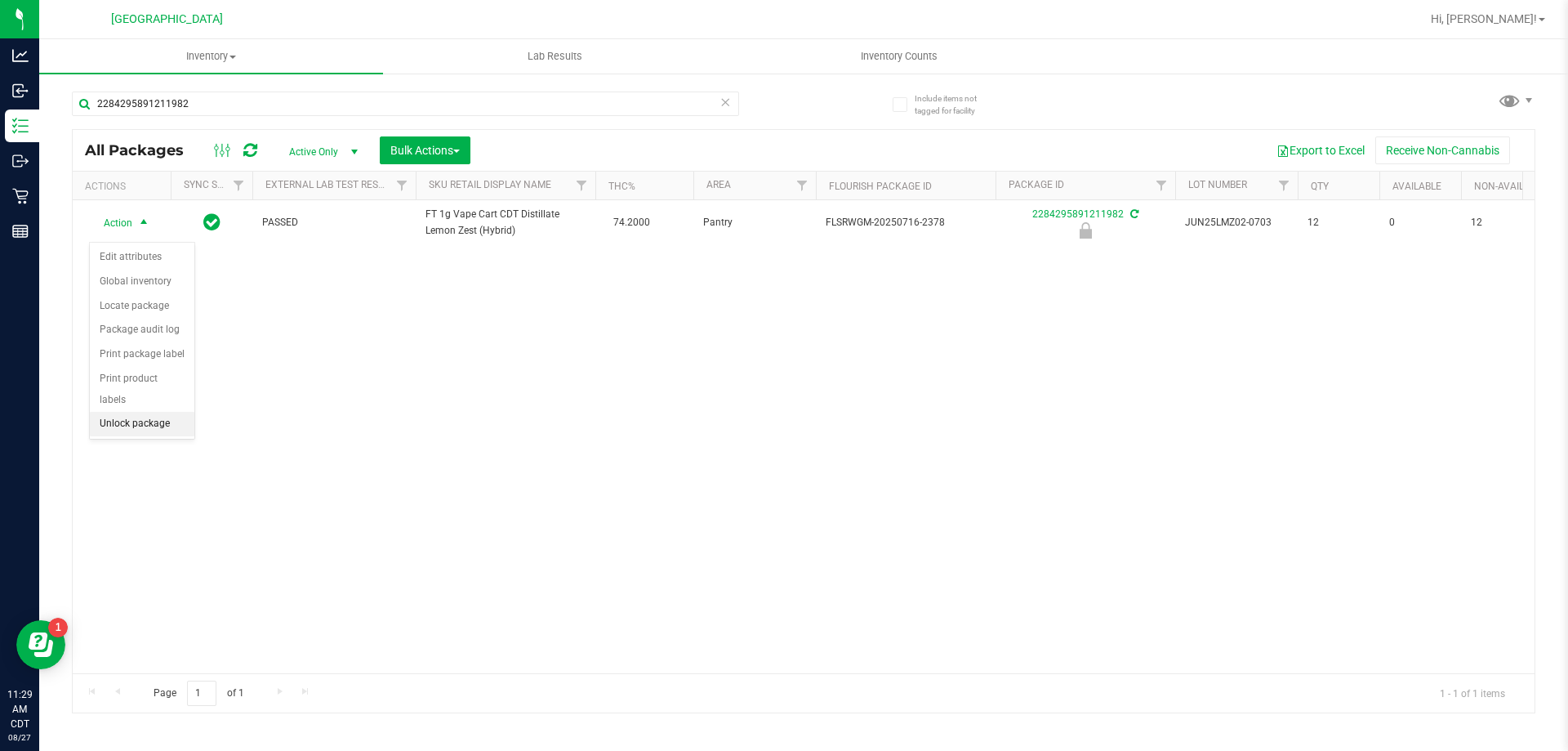
click at [146, 411] on li "Unlock package" at bounding box center [141, 423] width 104 height 25
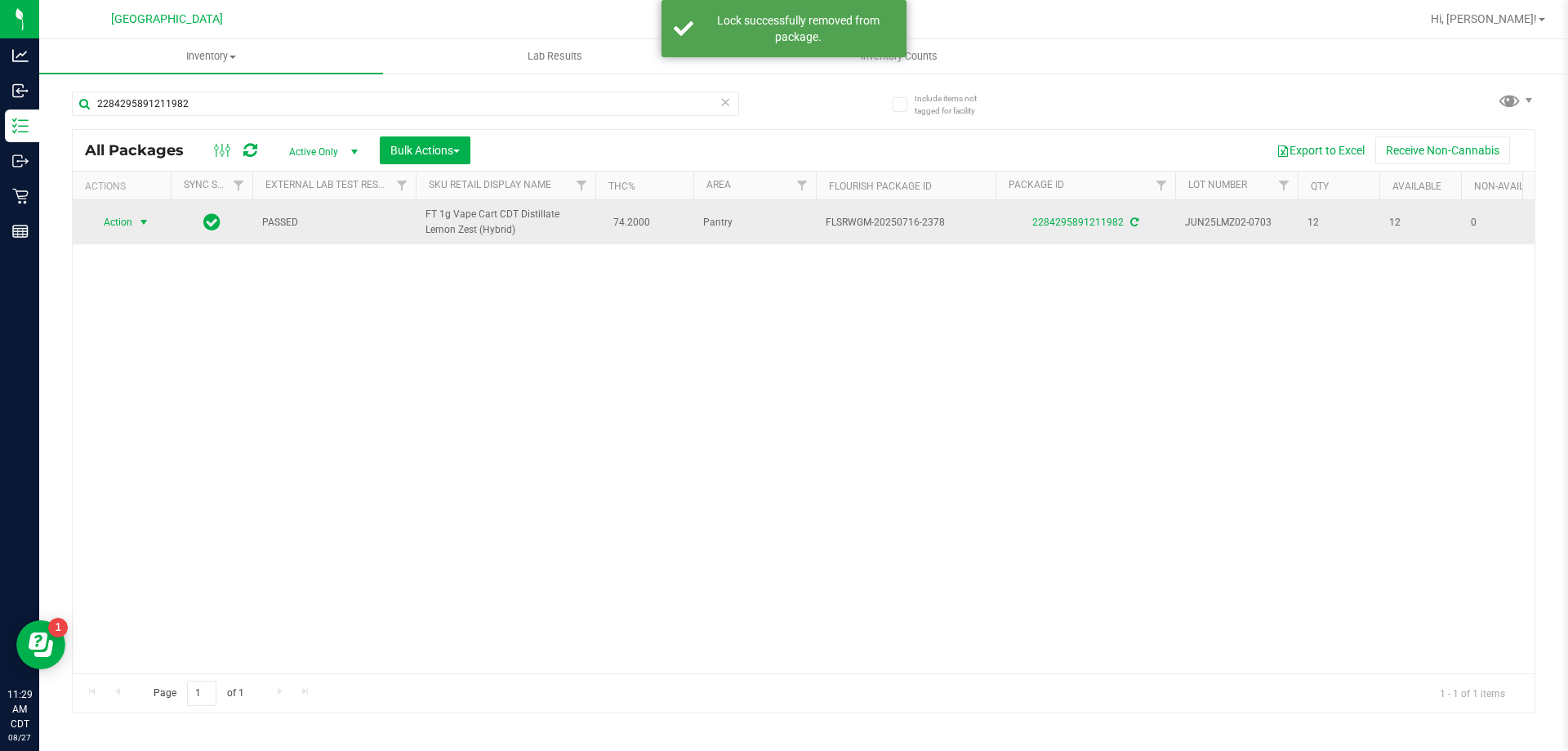
click at [136, 228] on span "select" at bounding box center [144, 222] width 20 height 23
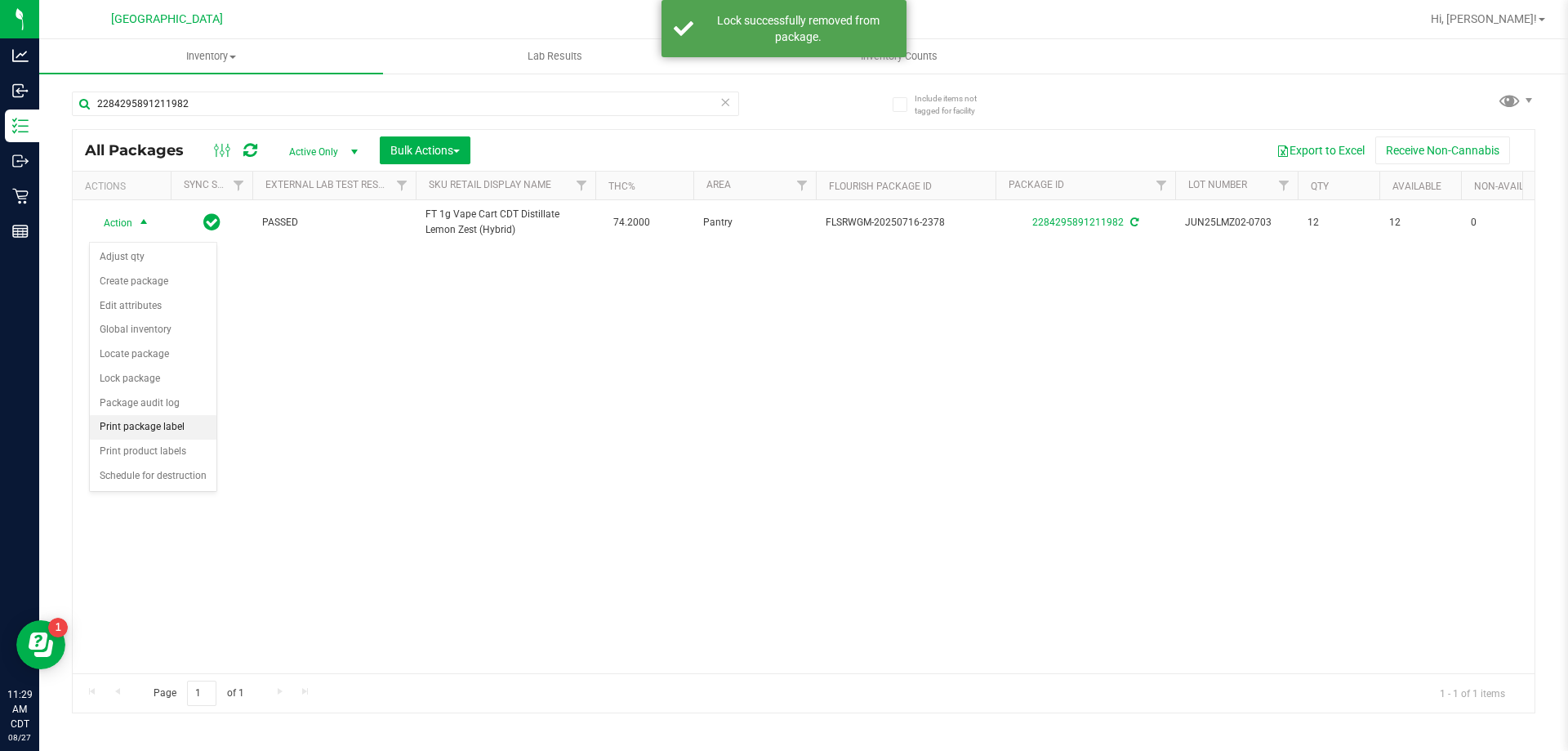
click at [164, 428] on li "Print package label" at bounding box center [153, 427] width 127 height 25
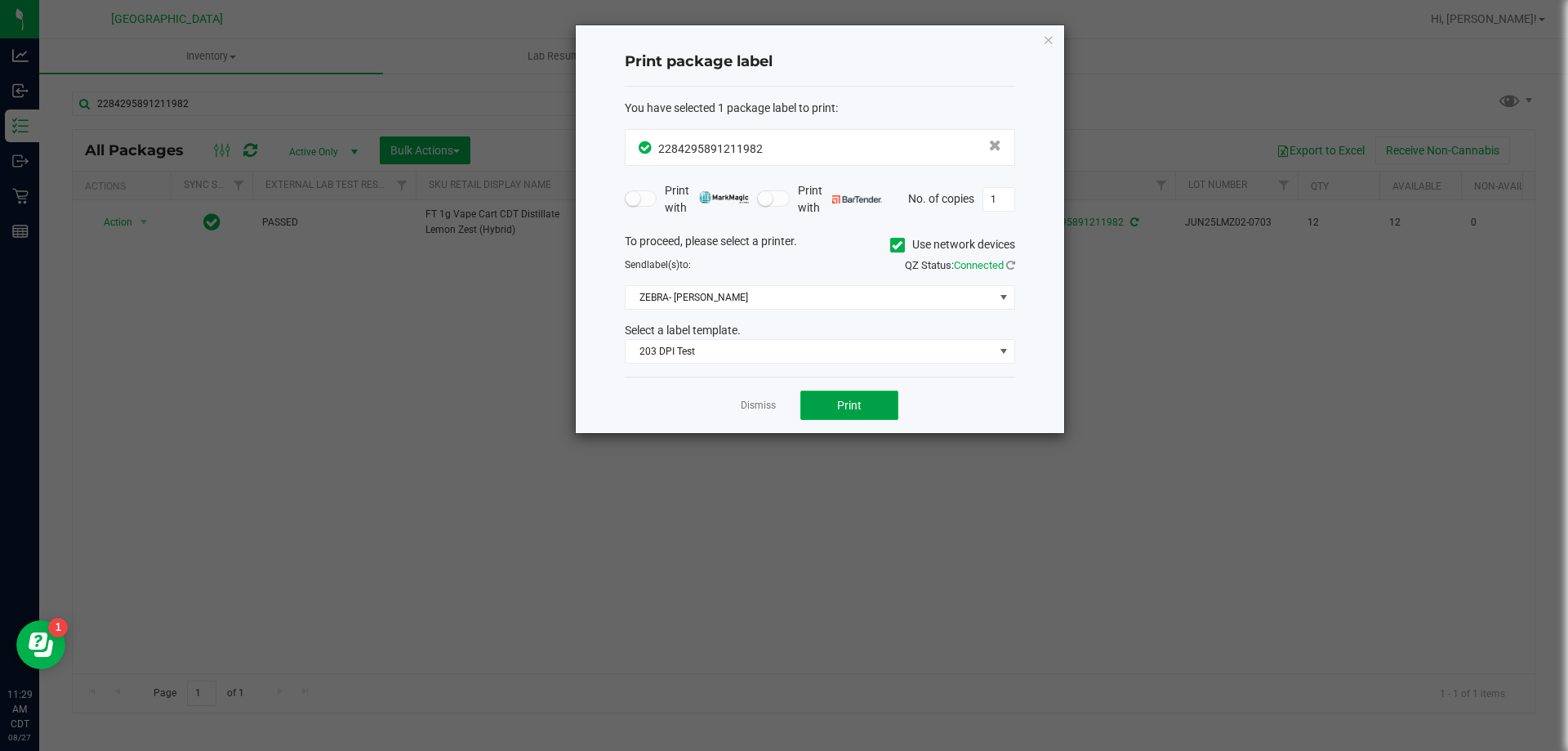
click at [847, 401] on span "Print" at bounding box center [849, 405] width 25 height 13
click at [762, 404] on link "Dismiss" at bounding box center [758, 406] width 35 height 14
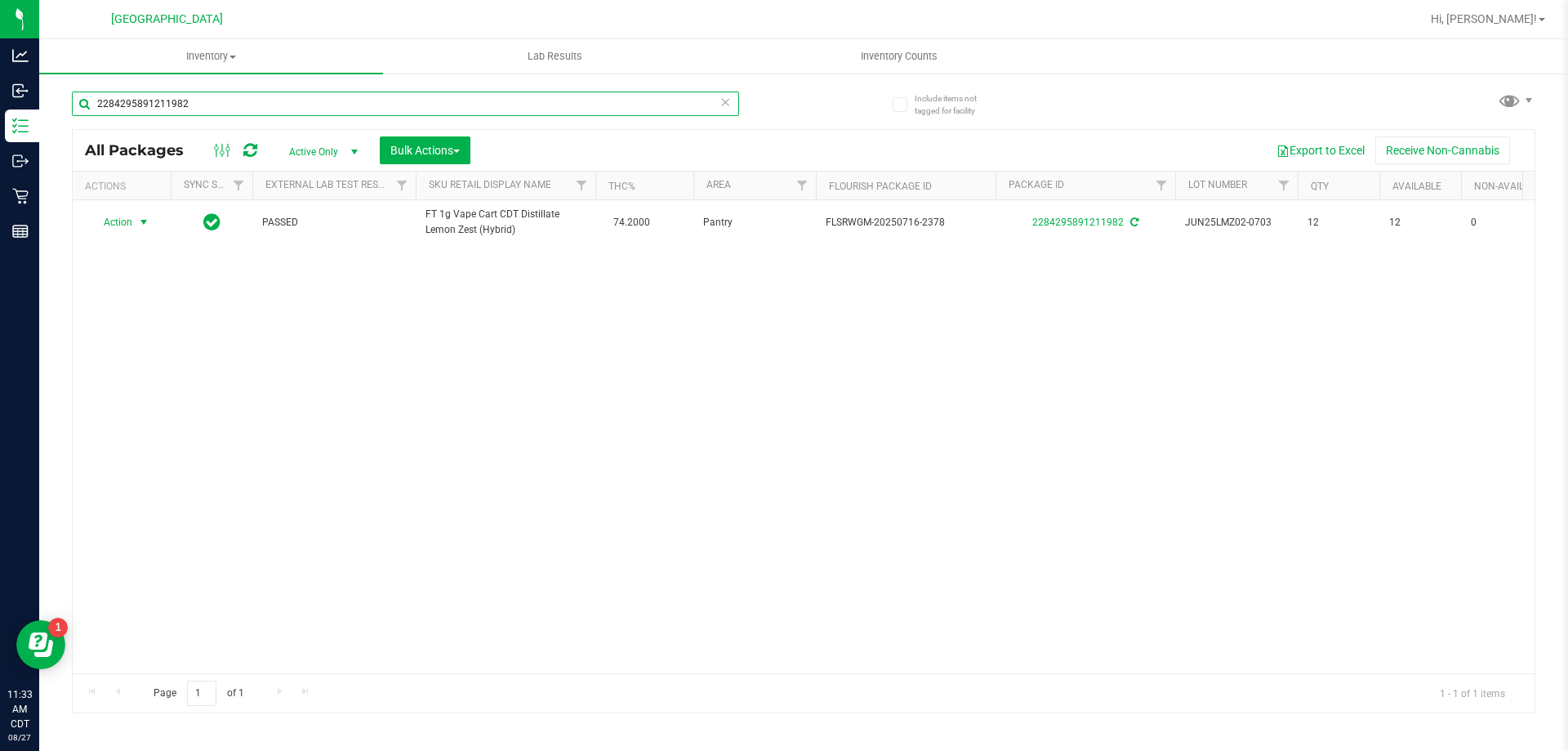
click at [240, 103] on input "2284295891211982" at bounding box center [406, 103] width 667 height 25
click at [239, 103] on input "2284295891211982" at bounding box center [406, 103] width 667 height 25
click at [237, 103] on input "2284295891211982" at bounding box center [406, 103] width 667 height 25
click at [257, 111] on input "2284295891211982lmz" at bounding box center [406, 103] width 667 height 25
click at [257, 111] on input "2284295891211982lmz" at bounding box center [406, 103] width 667 height 25
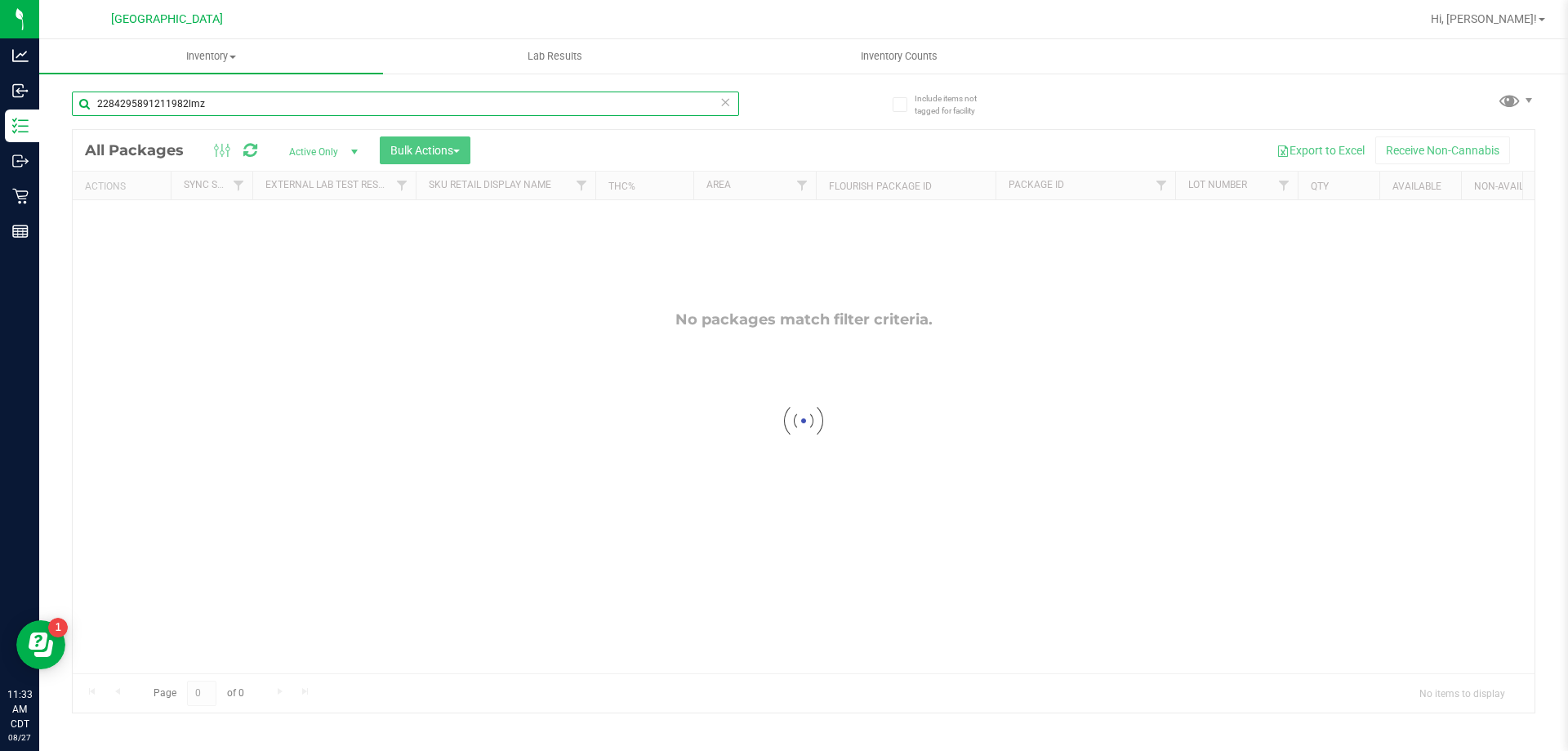
click at [257, 111] on input "2284295891211982lmz" at bounding box center [406, 103] width 667 height 25
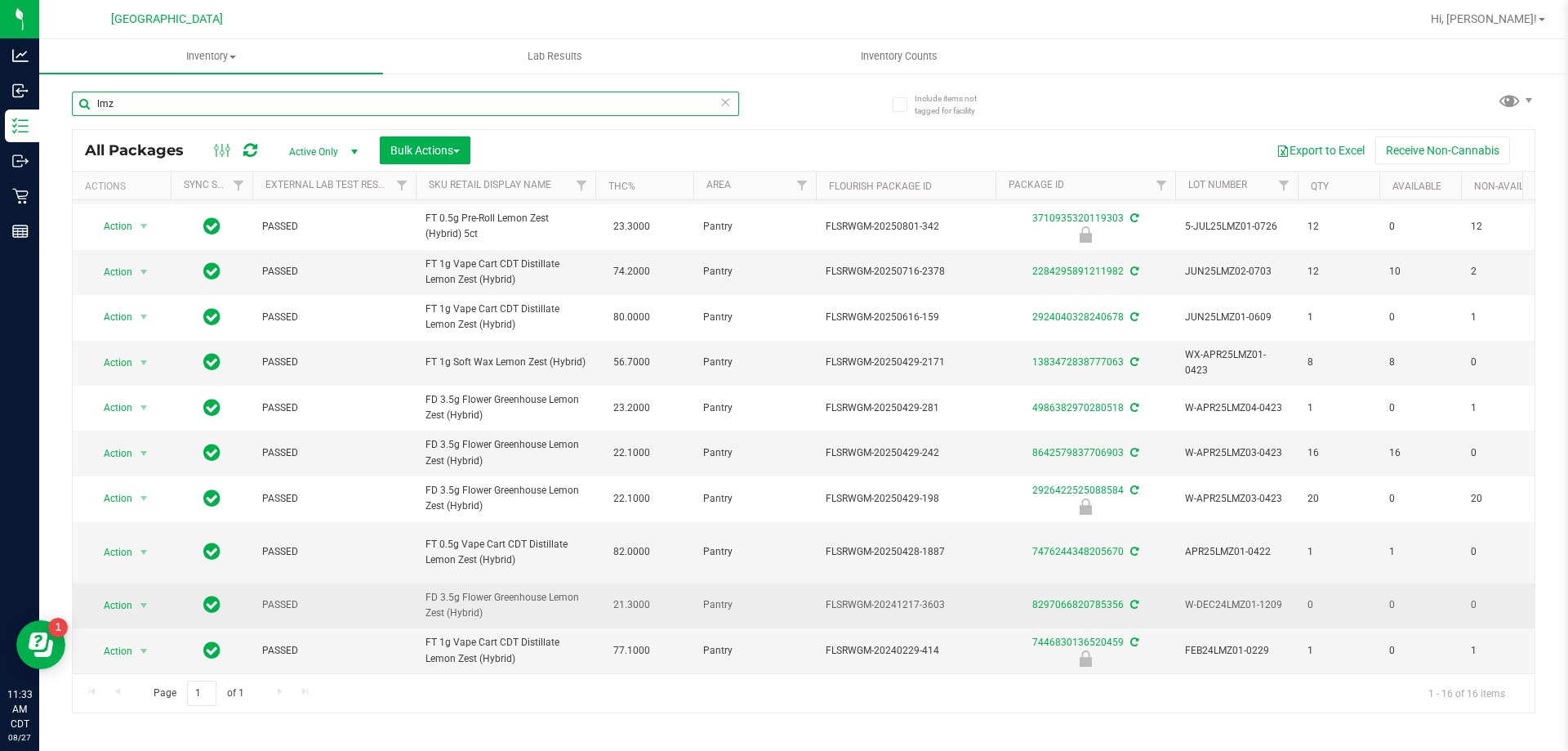
scroll to position [329, 0]
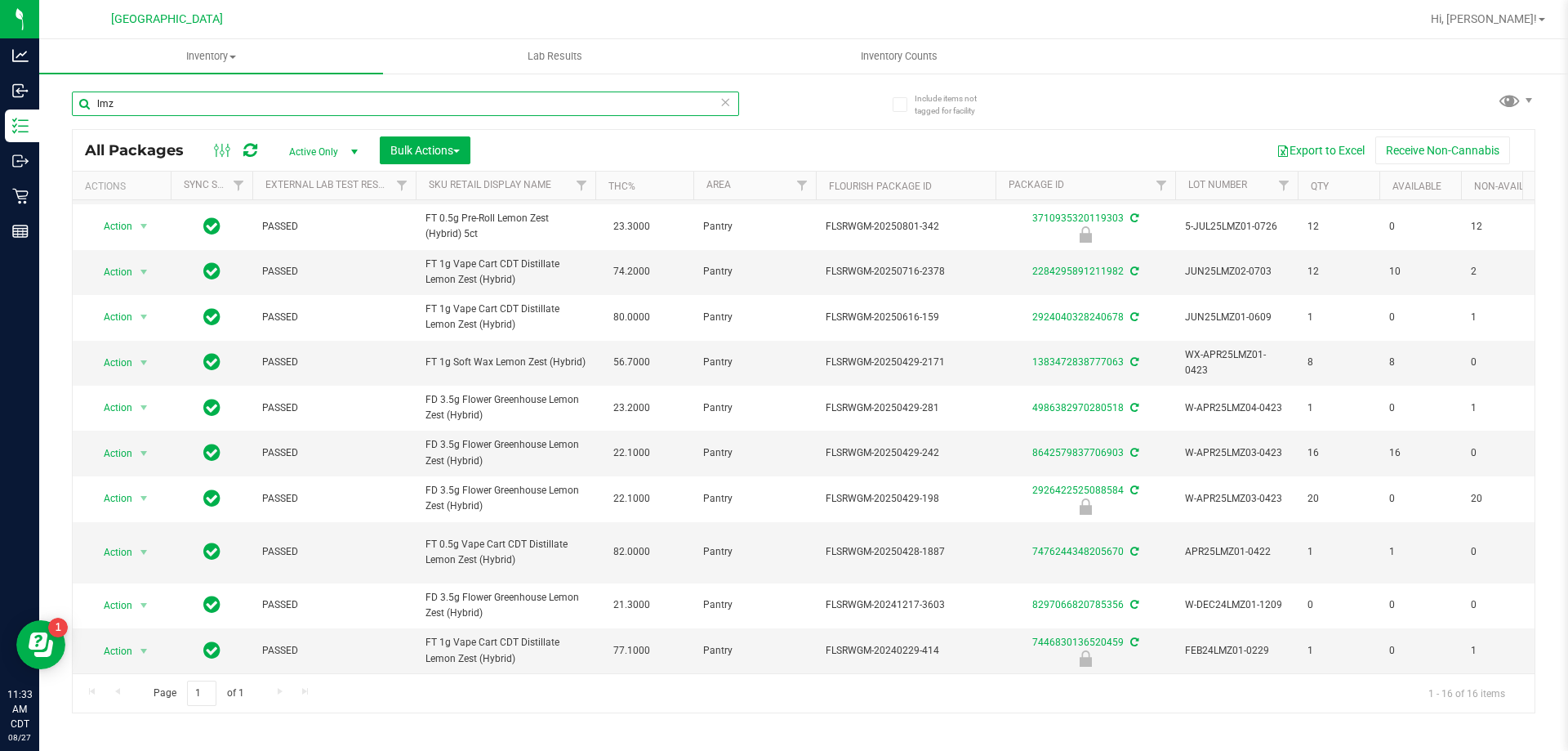
type input "lmz"
click at [358, 104] on input "lmz" at bounding box center [406, 103] width 667 height 25
type input "7715266281296282"
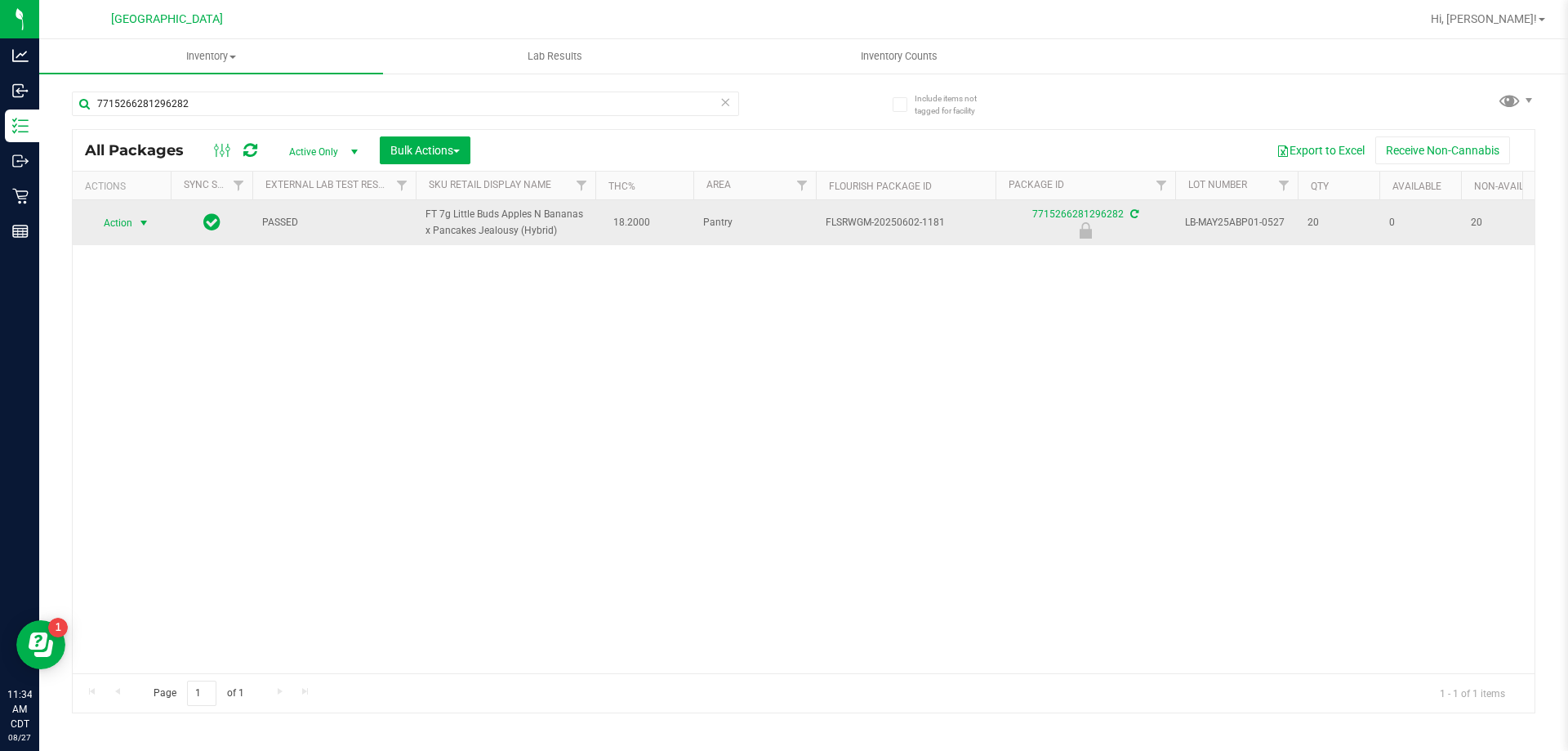
click at [144, 224] on span "select" at bounding box center [143, 223] width 13 height 13
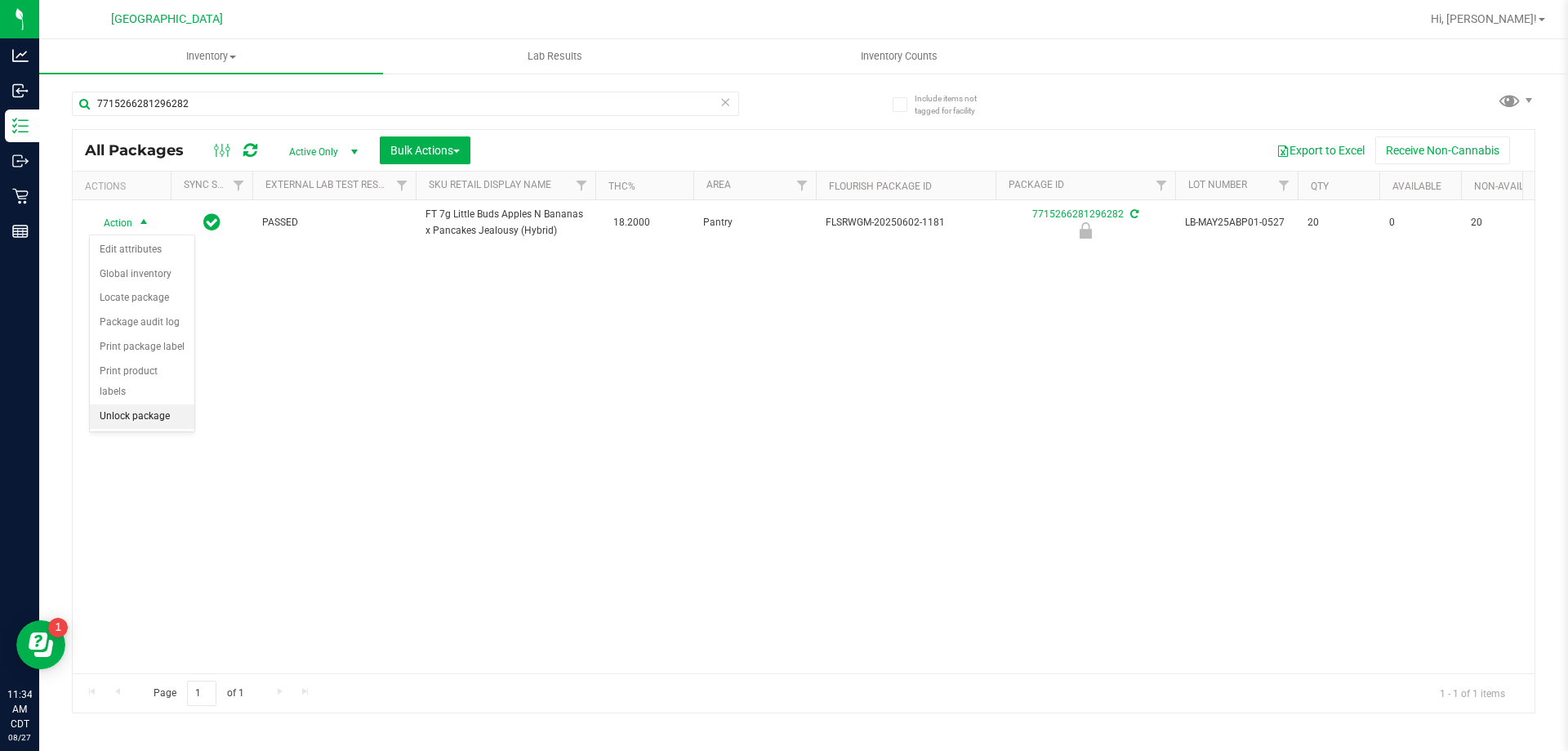
click at [119, 404] on li "Unlock package" at bounding box center [141, 416] width 104 height 25
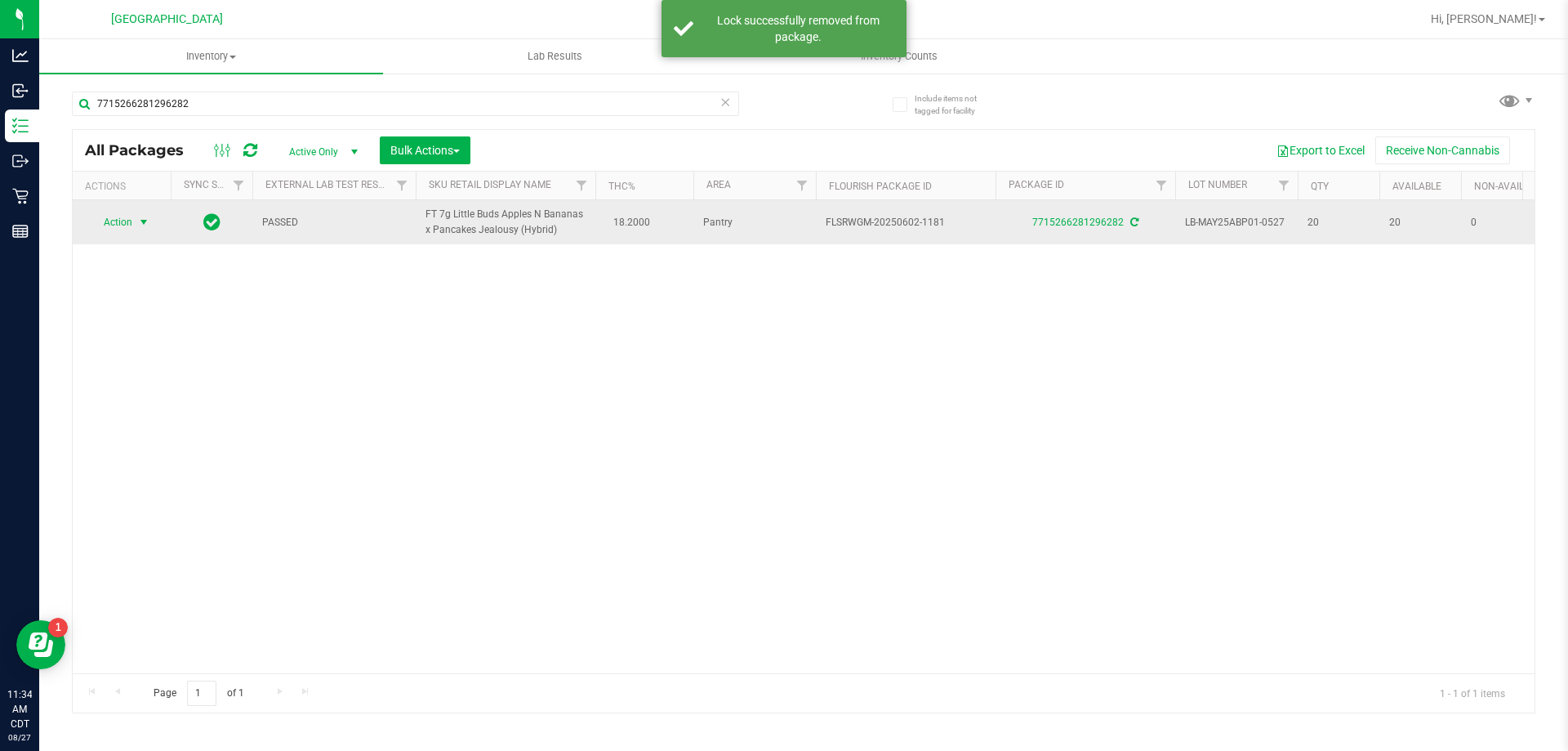
click at [145, 220] on span "select" at bounding box center [143, 222] width 13 height 13
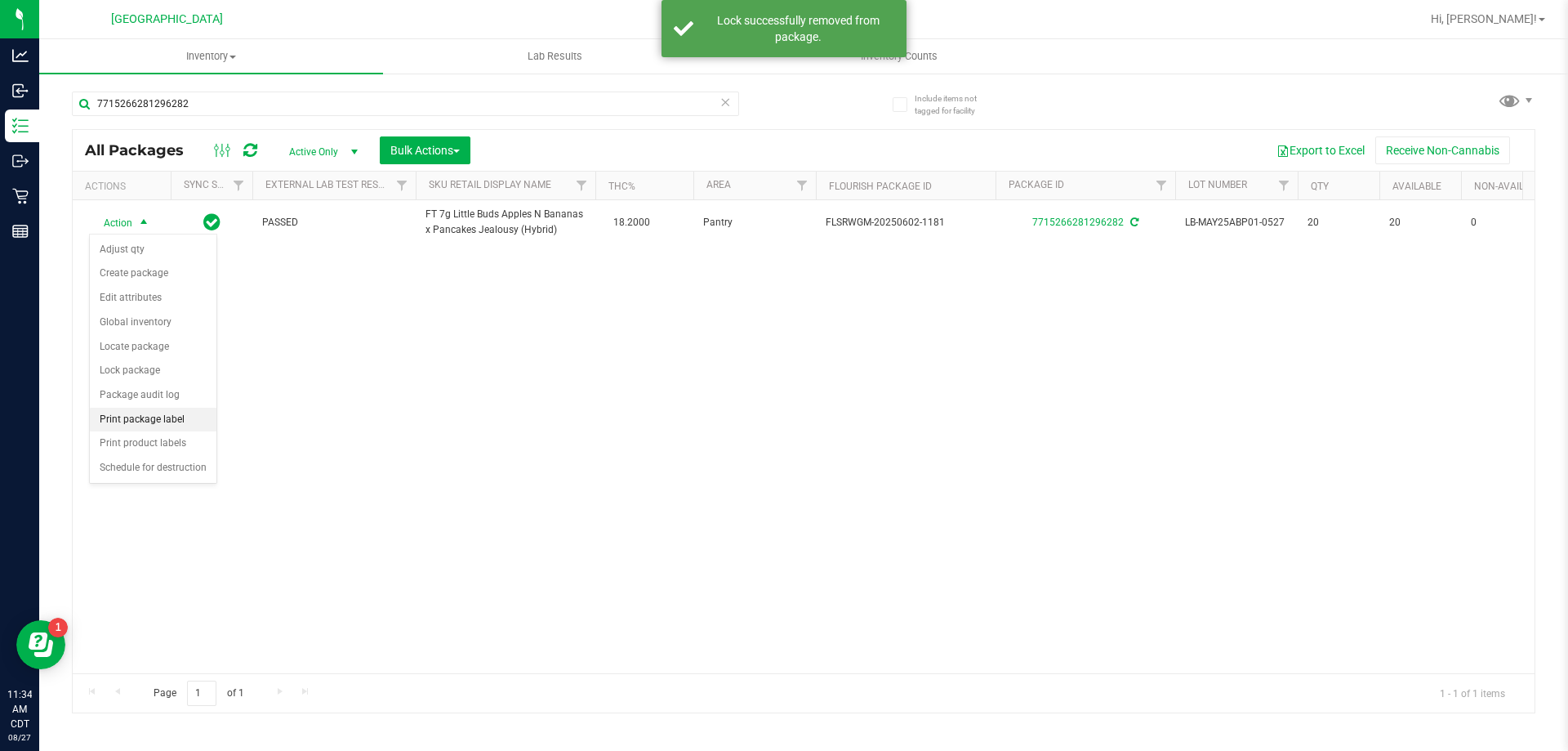
click at [146, 420] on li "Print package label" at bounding box center [153, 419] width 127 height 25
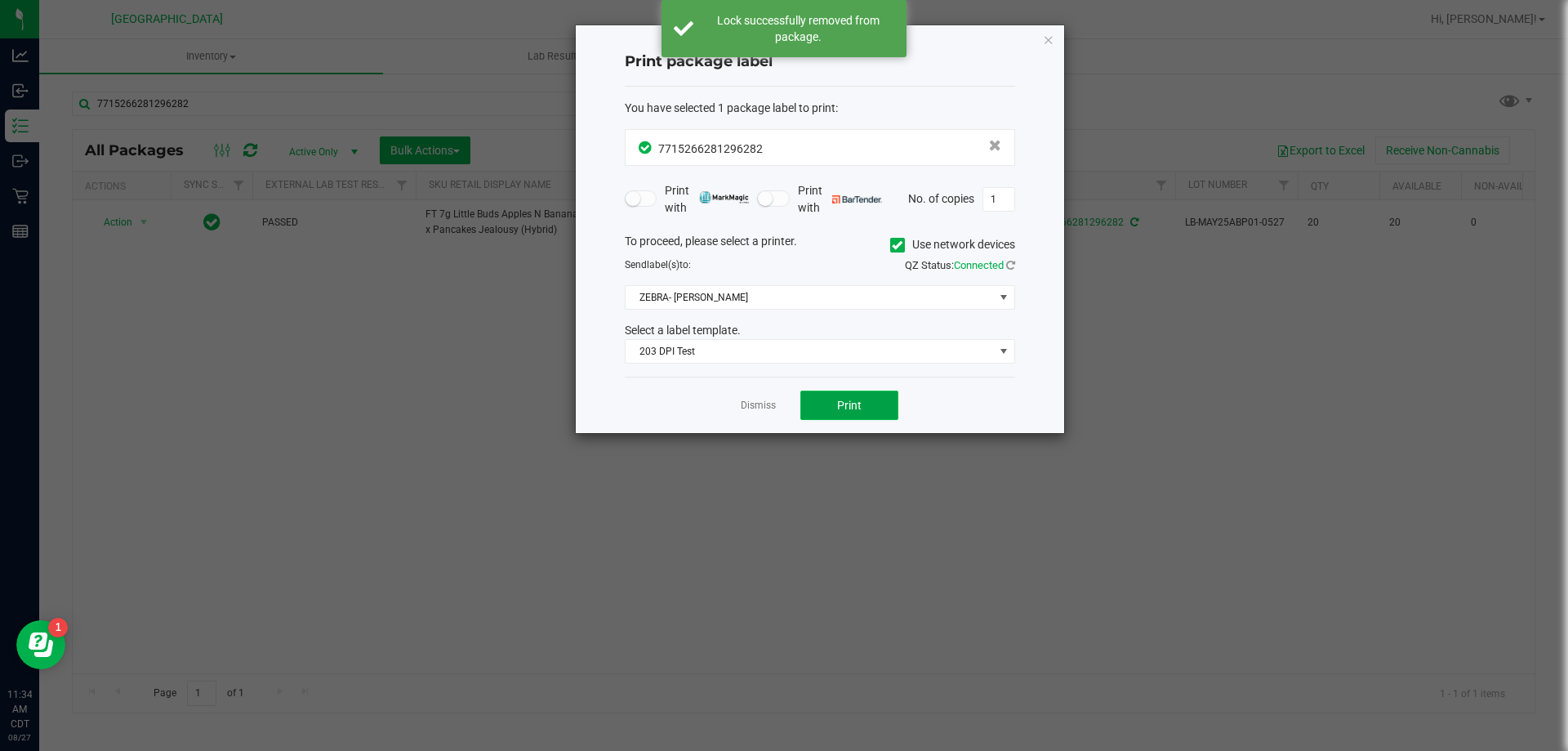
click at [823, 408] on button "Print" at bounding box center [849, 405] width 98 height 30
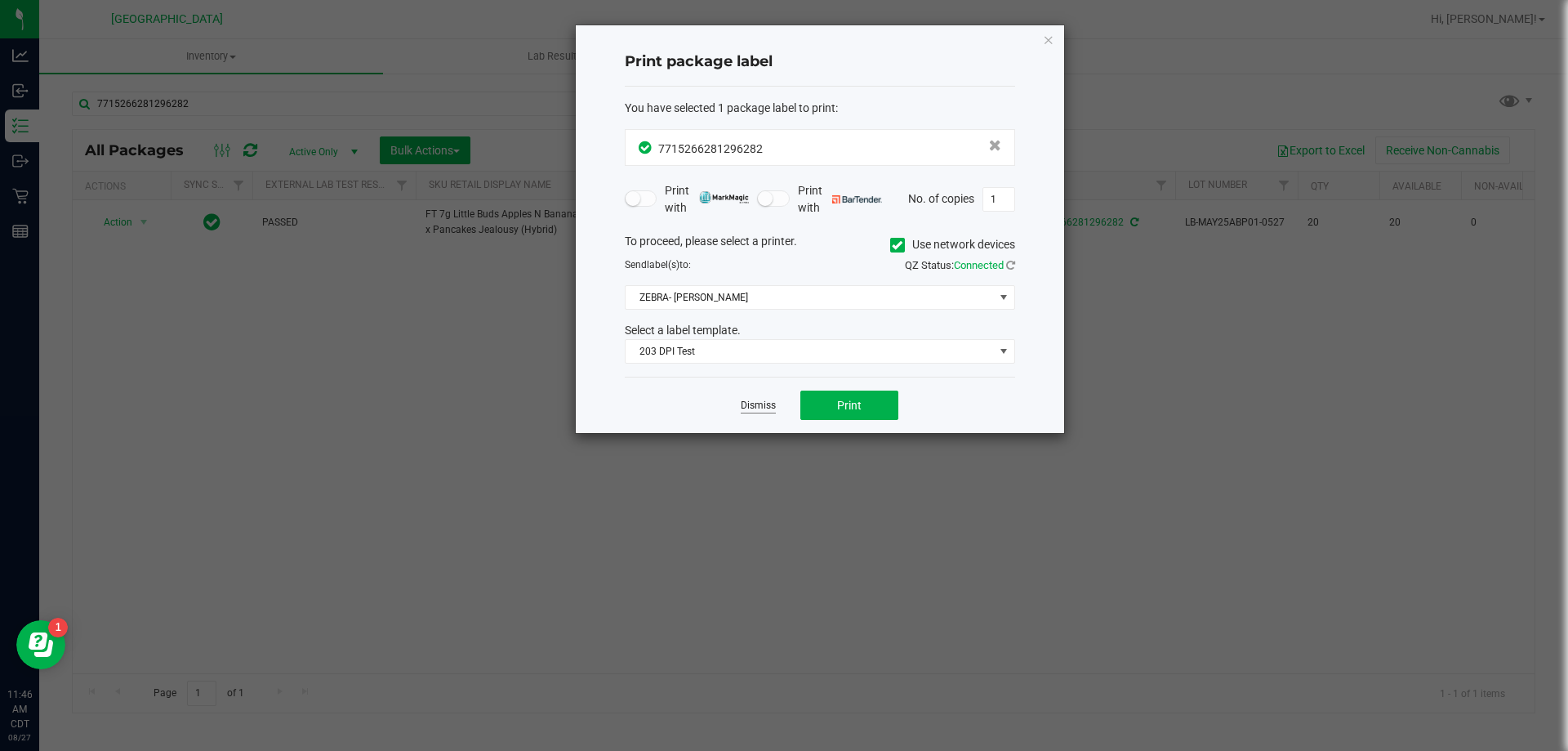
click at [753, 409] on link "Dismiss" at bounding box center [758, 406] width 35 height 14
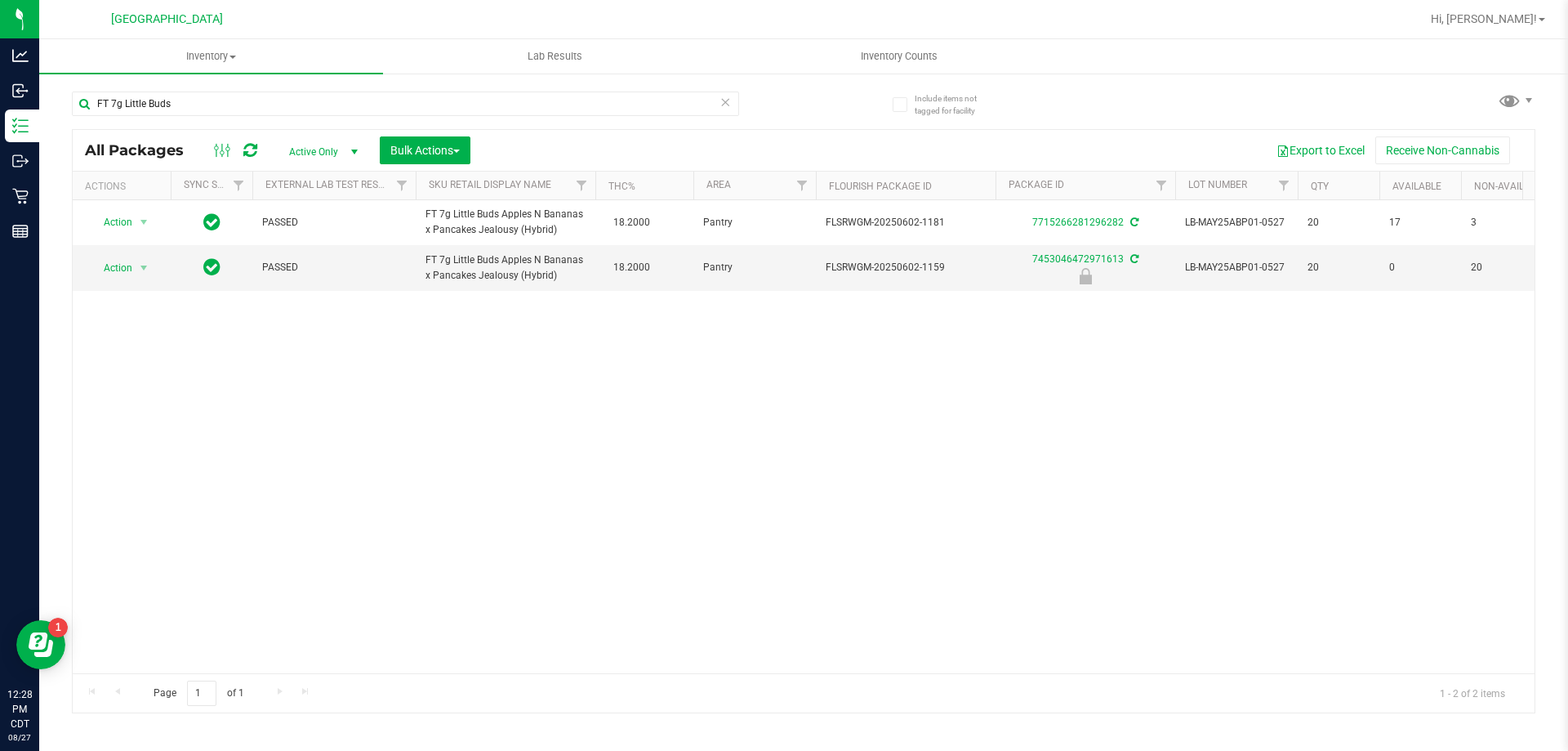
click at [318, 80] on div "FT 7g Little Buds" at bounding box center [438, 103] width 732 height 52
click at [309, 117] on div "FT 7g Little Buds" at bounding box center [406, 110] width 667 height 37
click at [309, 108] on input "FT 7g Little Buds" at bounding box center [406, 103] width 667 height 25
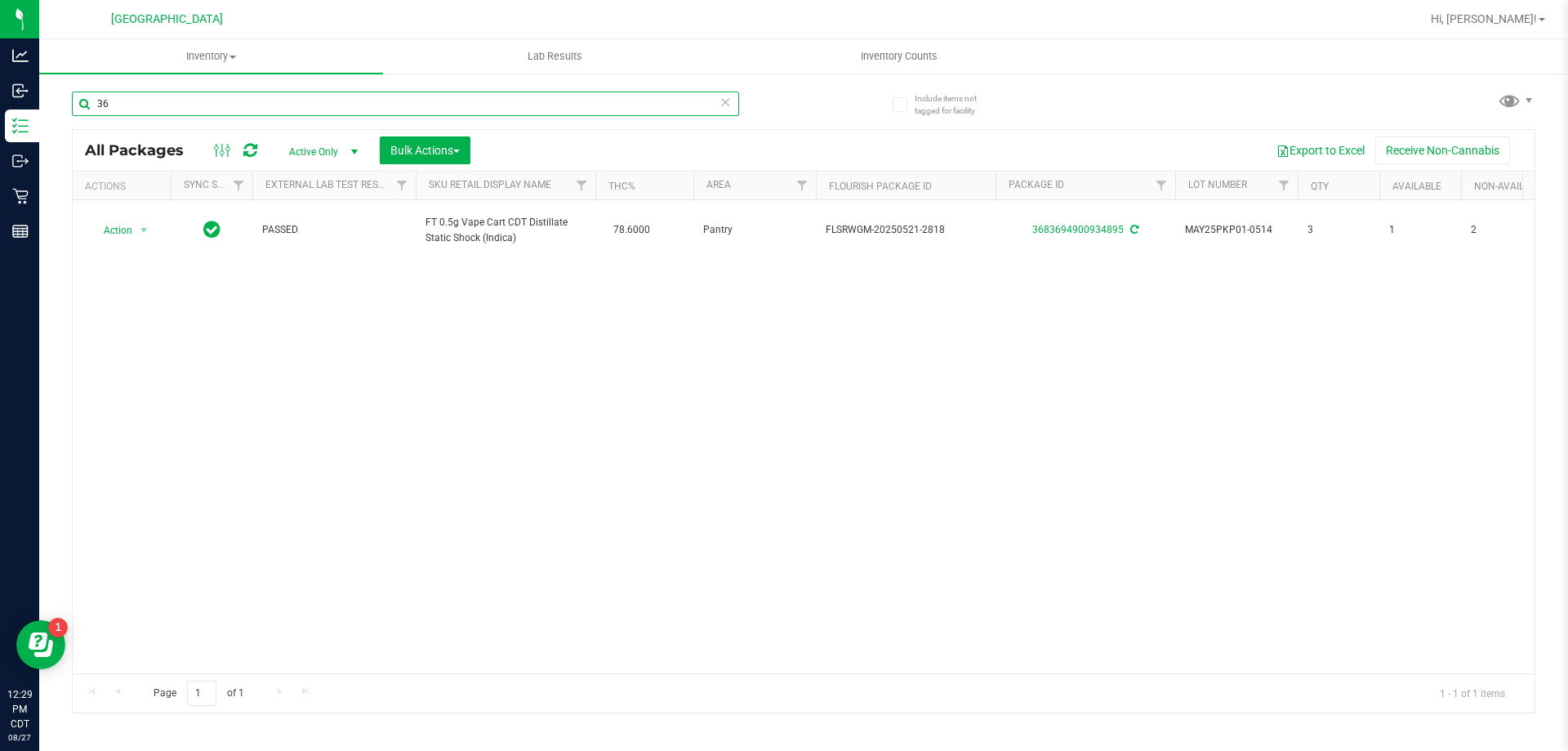
type input "3"
type input "7140529616721864"
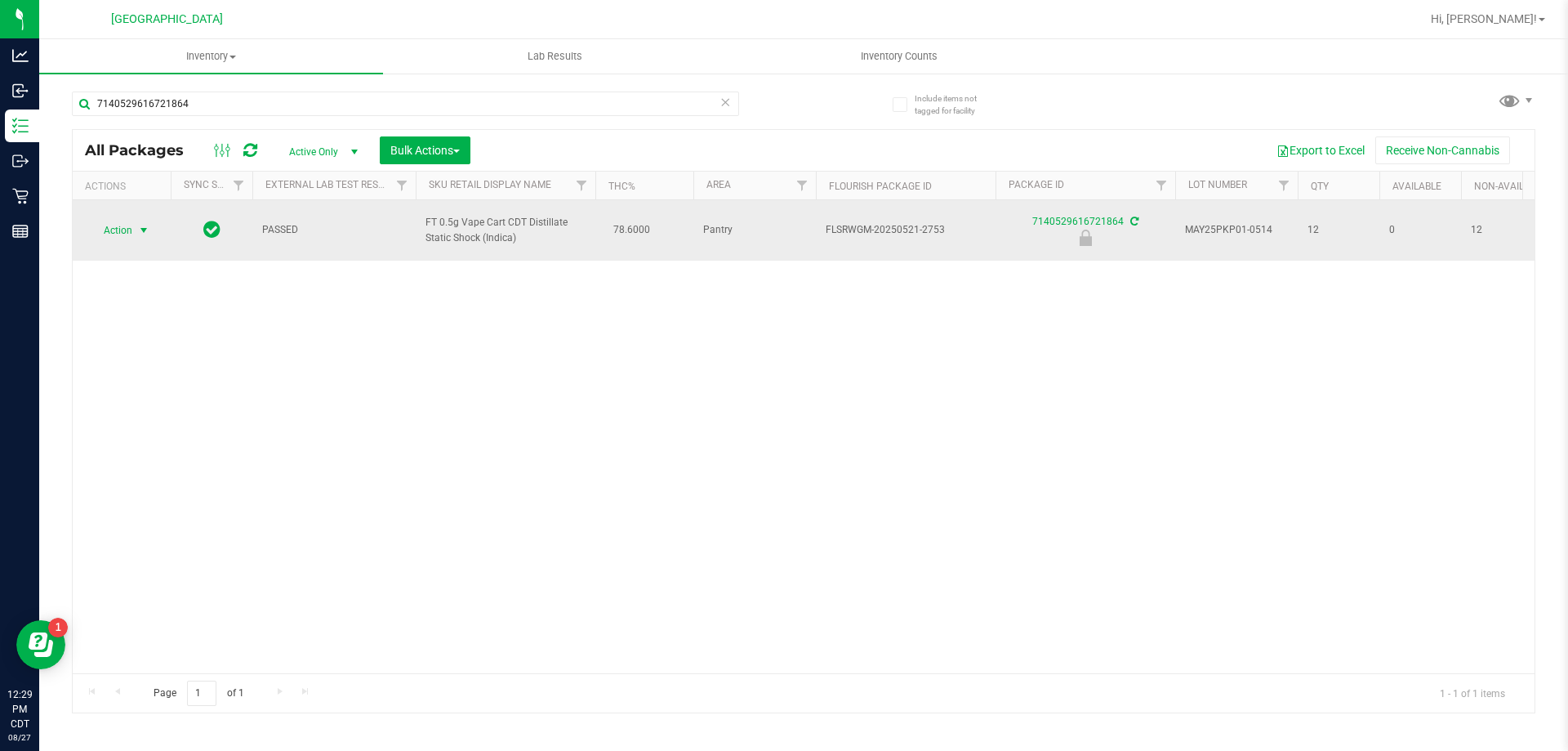
click at [140, 228] on span "select" at bounding box center [143, 229] width 13 height 13
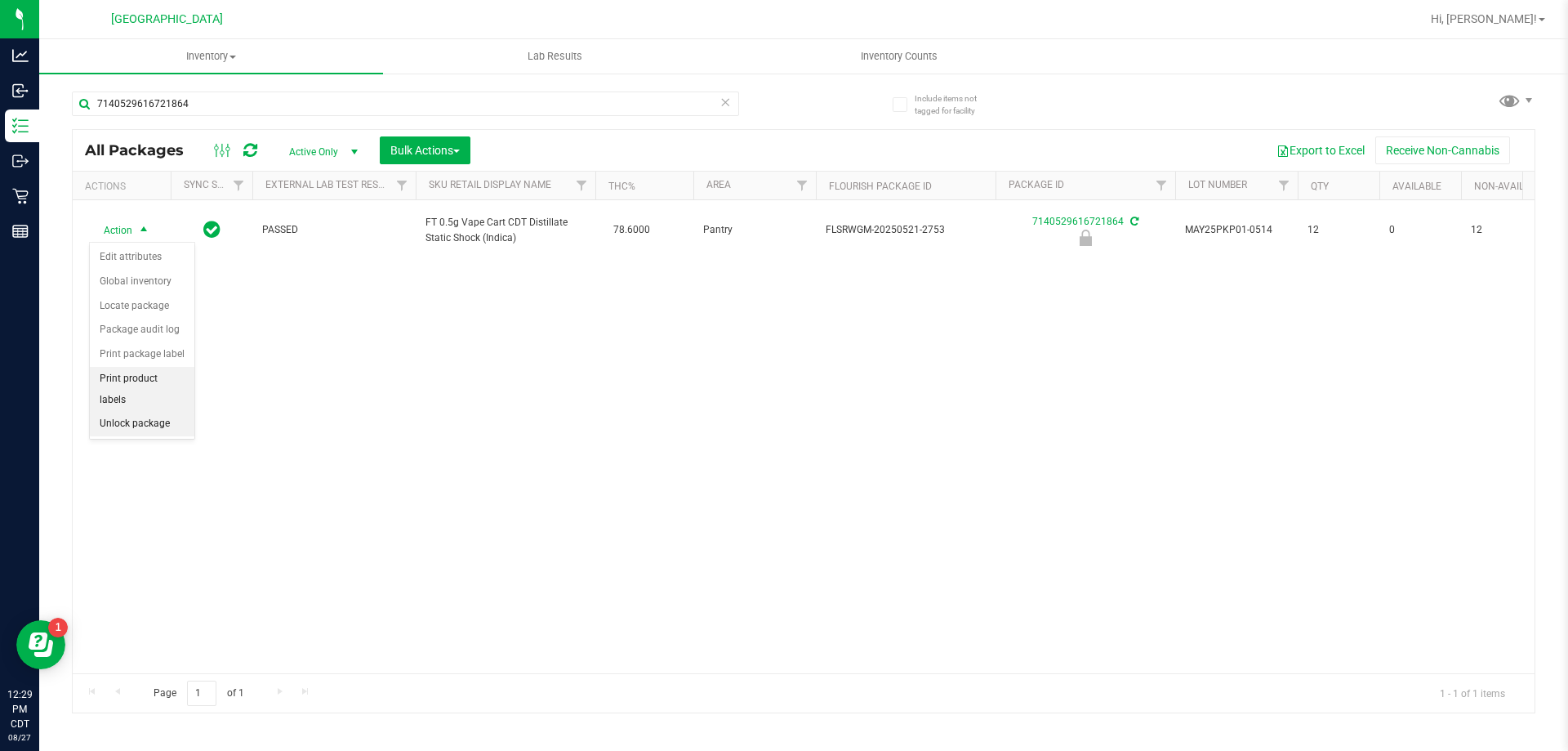
click at [131, 387] on li "Print product labels" at bounding box center [141, 389] width 104 height 45
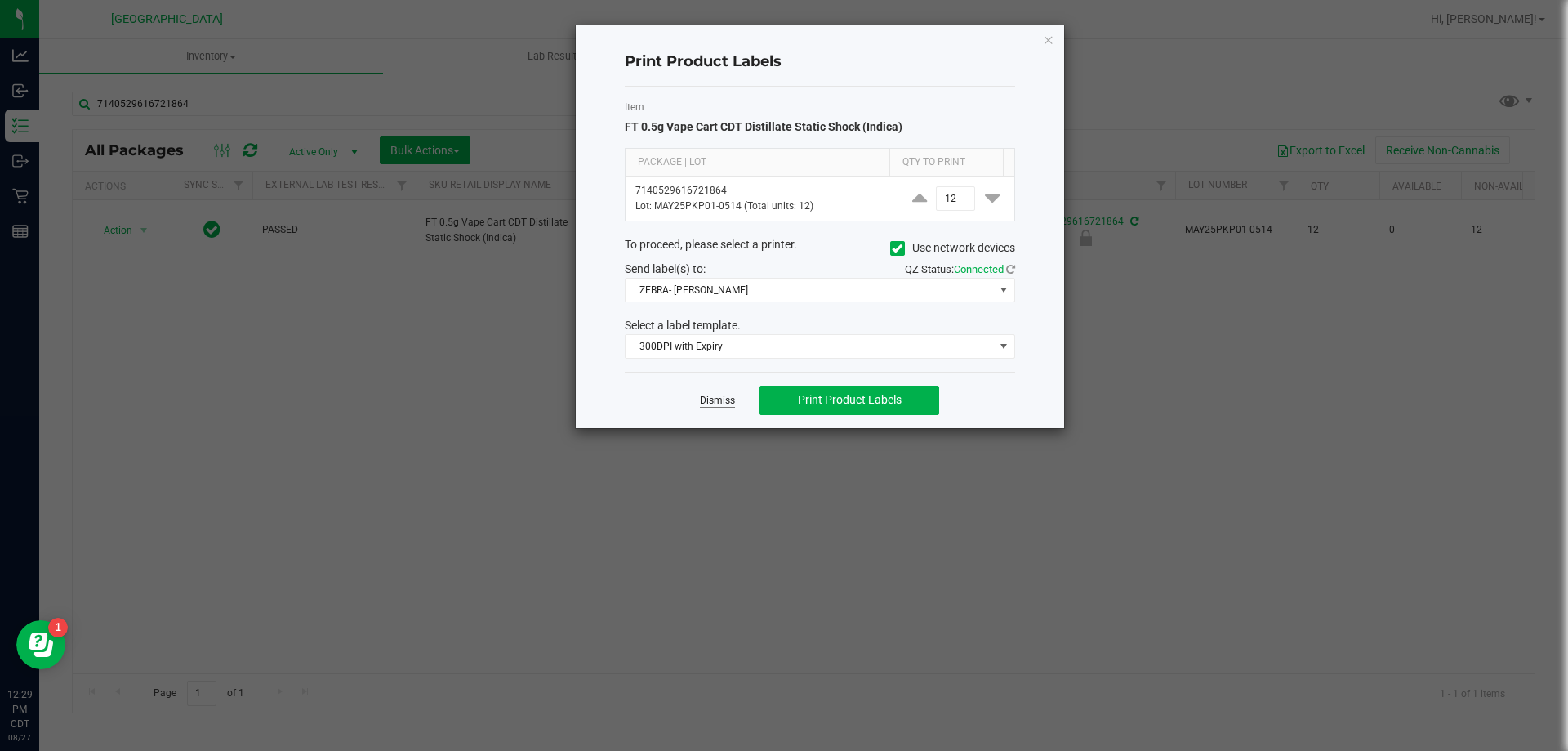
click at [715, 401] on link "Dismiss" at bounding box center [717, 400] width 35 height 14
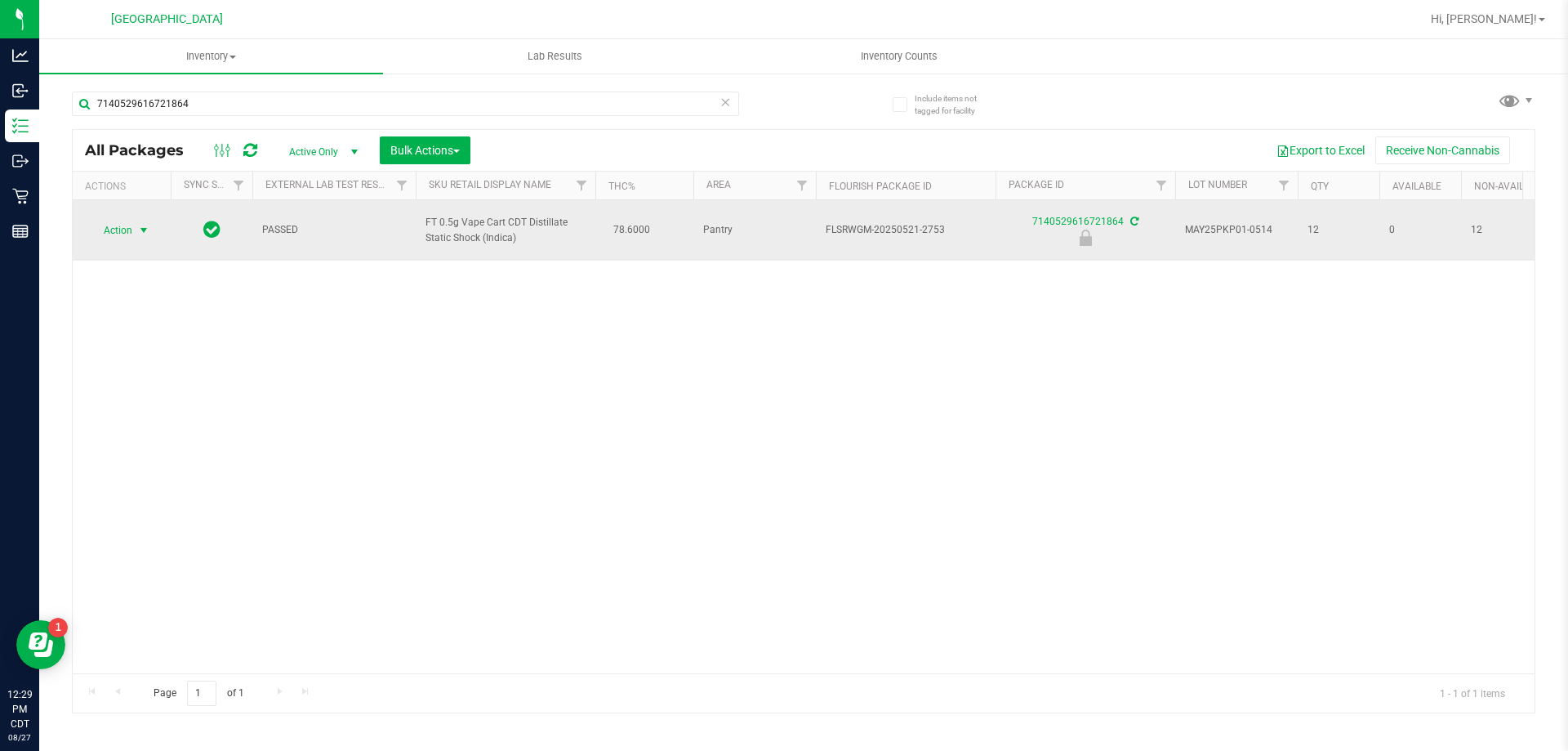
click at [139, 233] on span "select" at bounding box center [143, 229] width 13 height 13
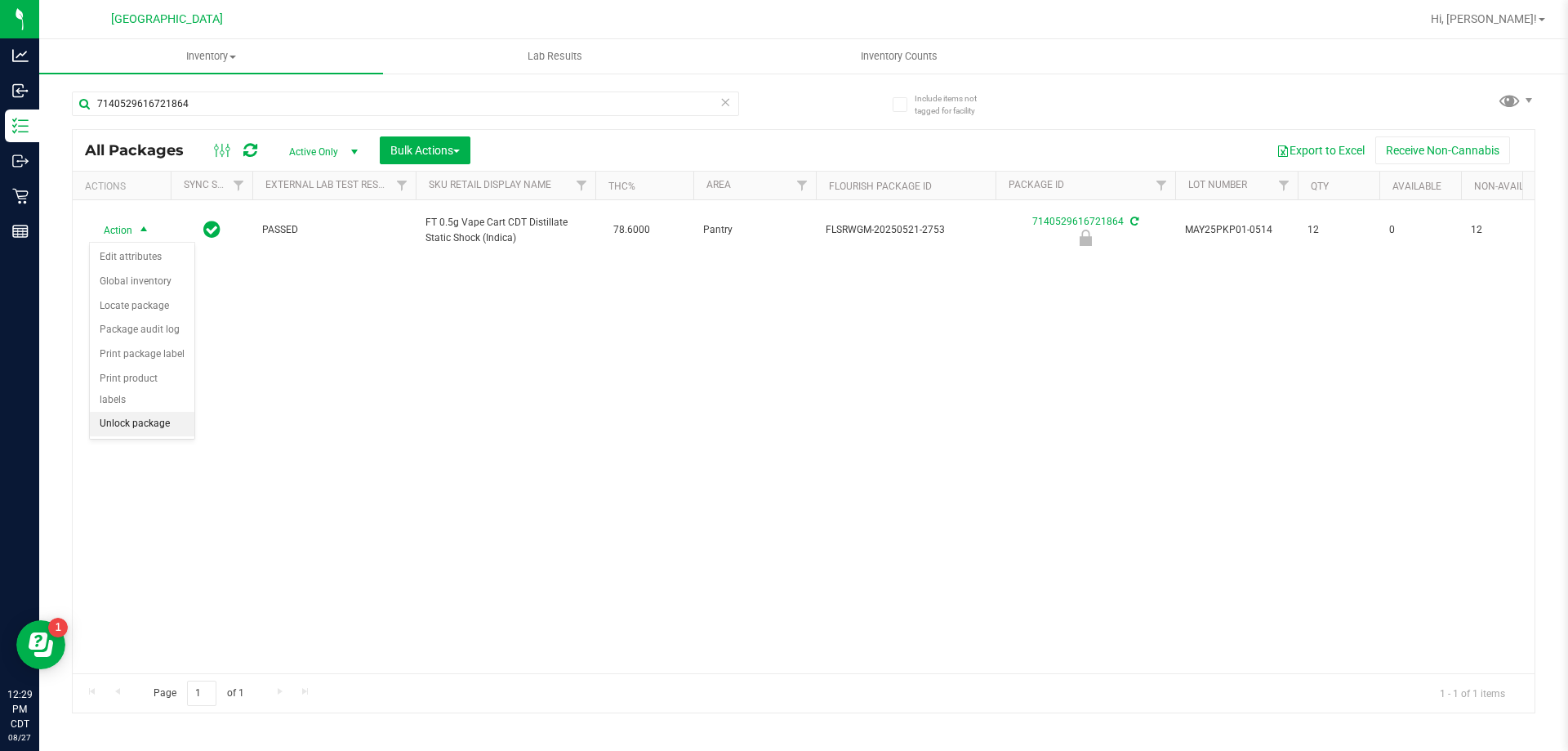
click at [123, 411] on li "Unlock package" at bounding box center [141, 423] width 104 height 25
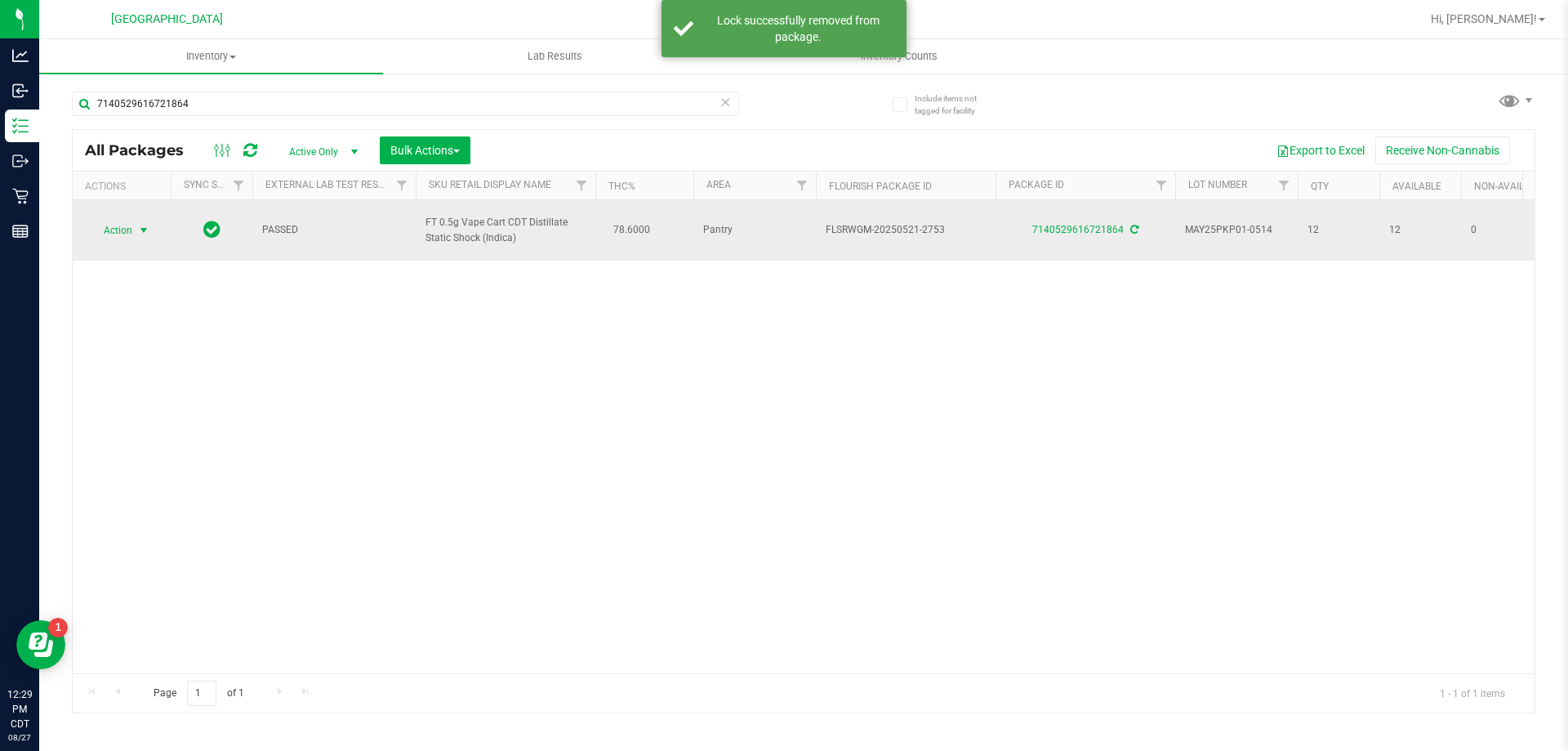
click at [146, 229] on span "select" at bounding box center [143, 229] width 13 height 13
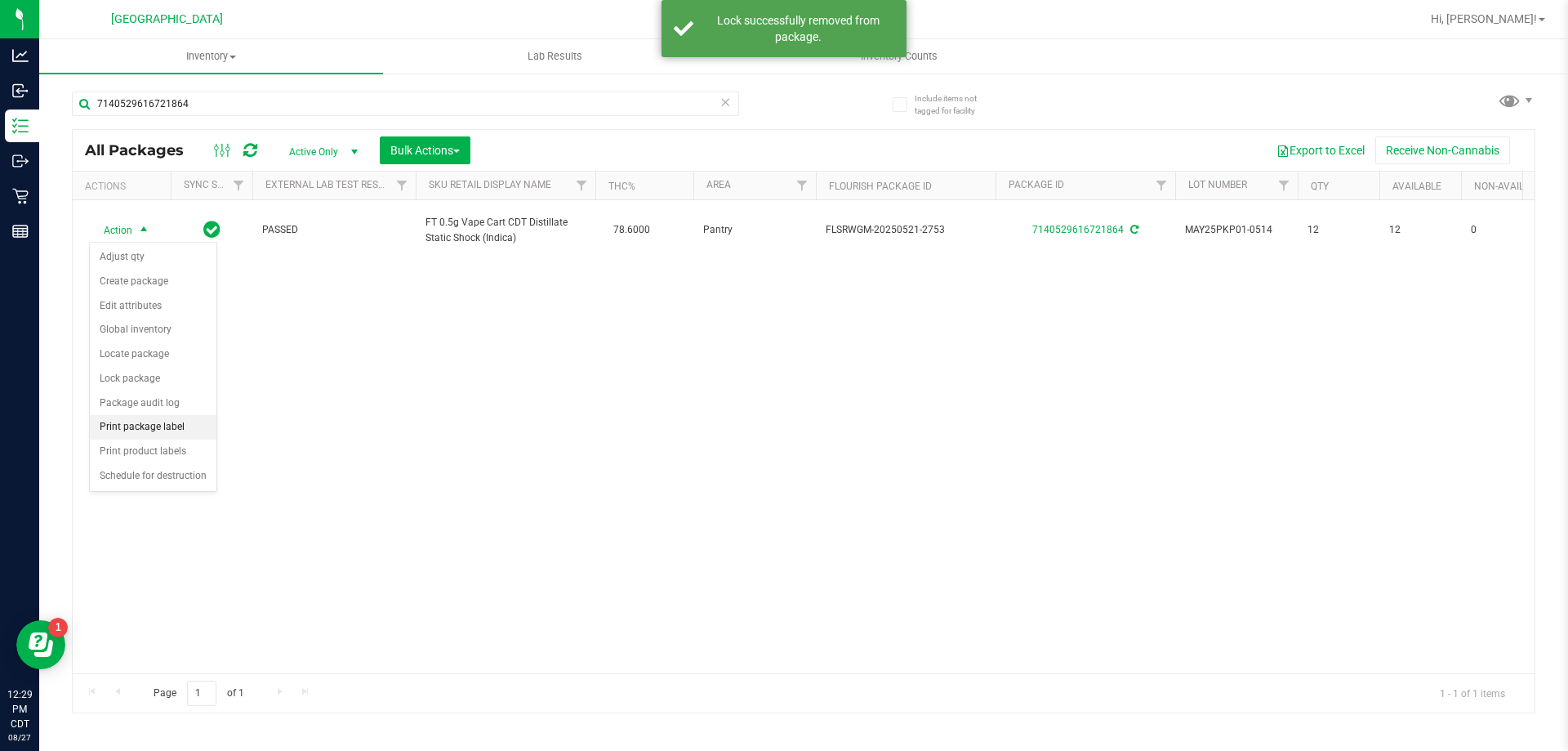
click at [152, 422] on li "Print package label" at bounding box center [153, 427] width 127 height 25
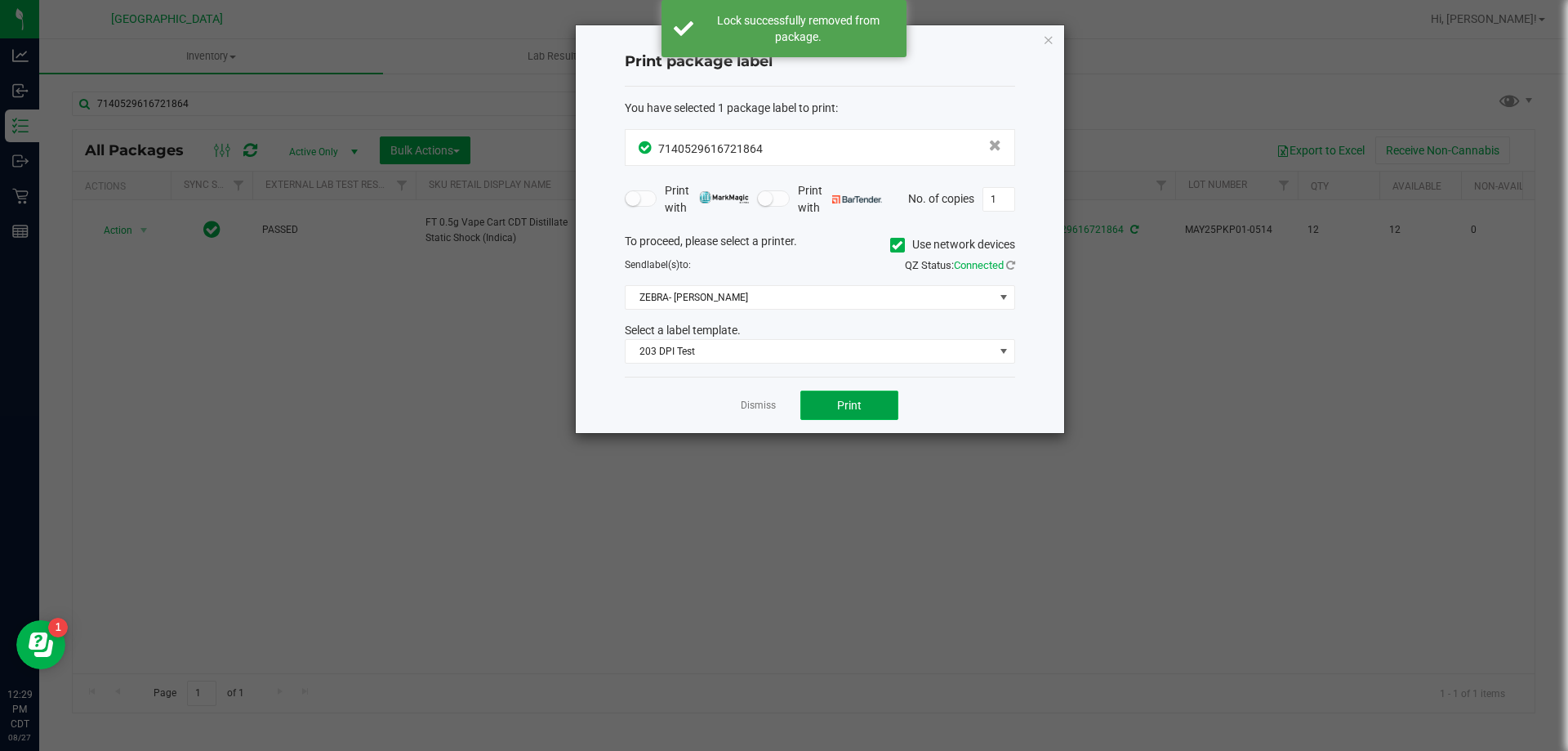
click at [845, 409] on span "Print" at bounding box center [849, 405] width 25 height 13
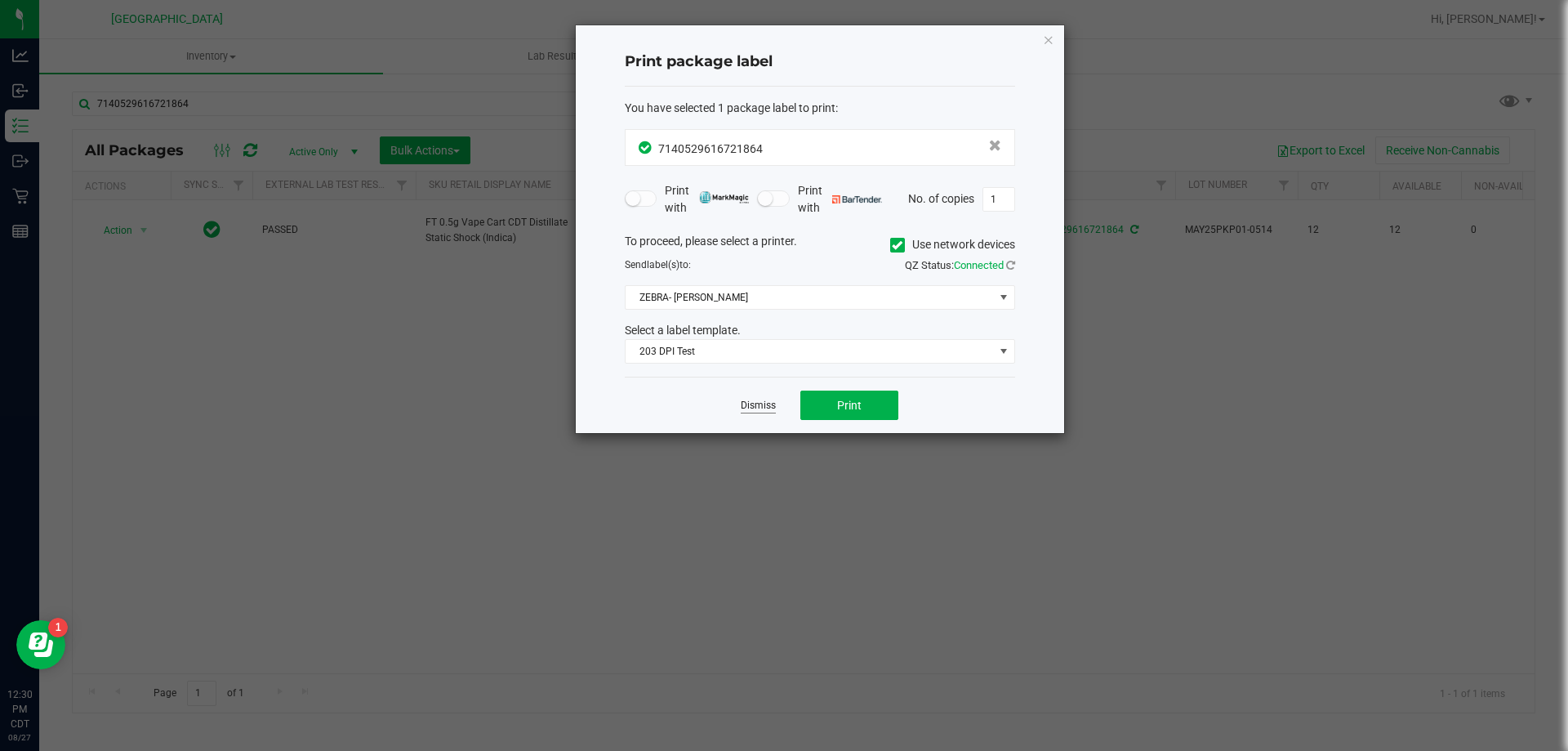
click at [759, 400] on link "Dismiss" at bounding box center [758, 406] width 35 height 14
